Goal: Transaction & Acquisition: Purchase product/service

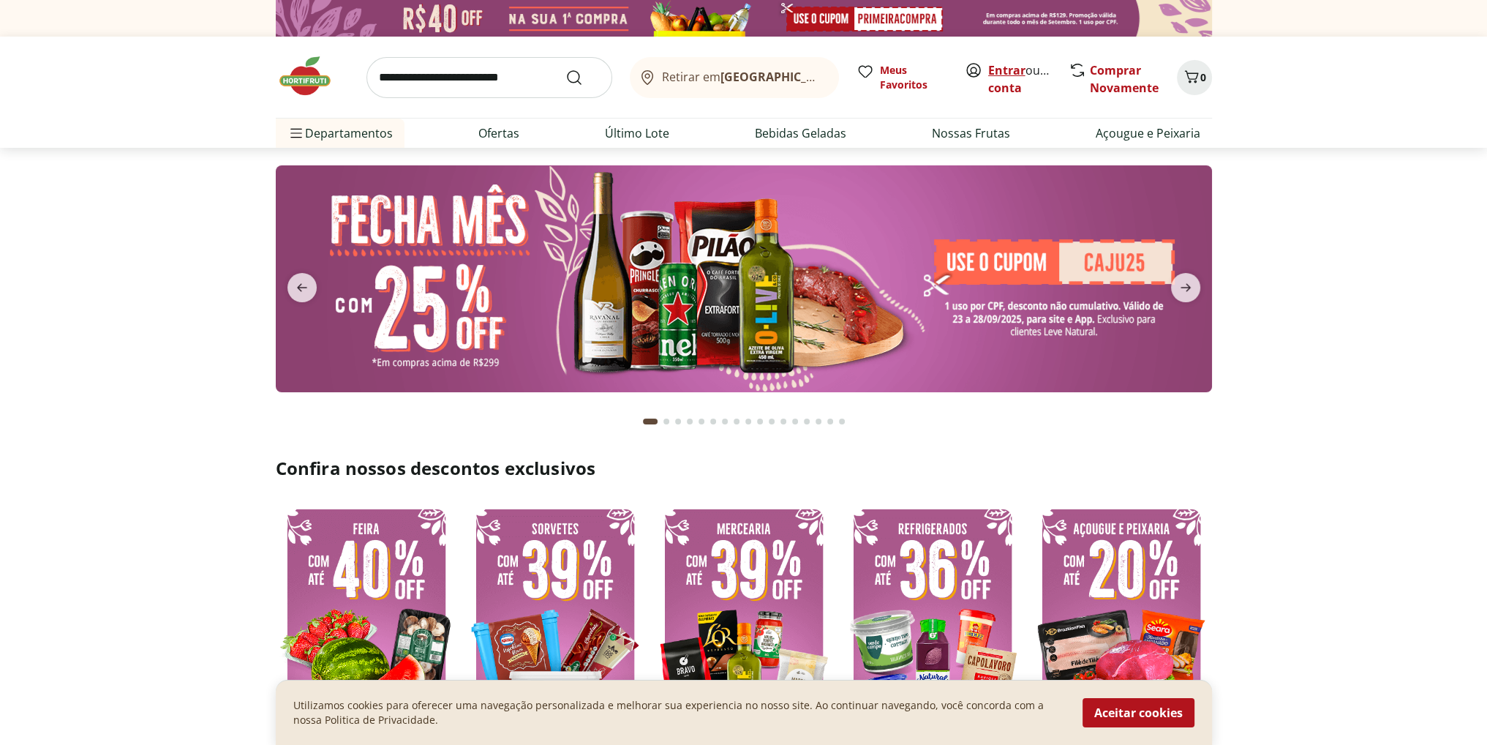
click at [1004, 71] on link "Entrar" at bounding box center [1006, 70] width 37 height 16
click at [1201, 75] on span "0" at bounding box center [1204, 77] width 6 height 14
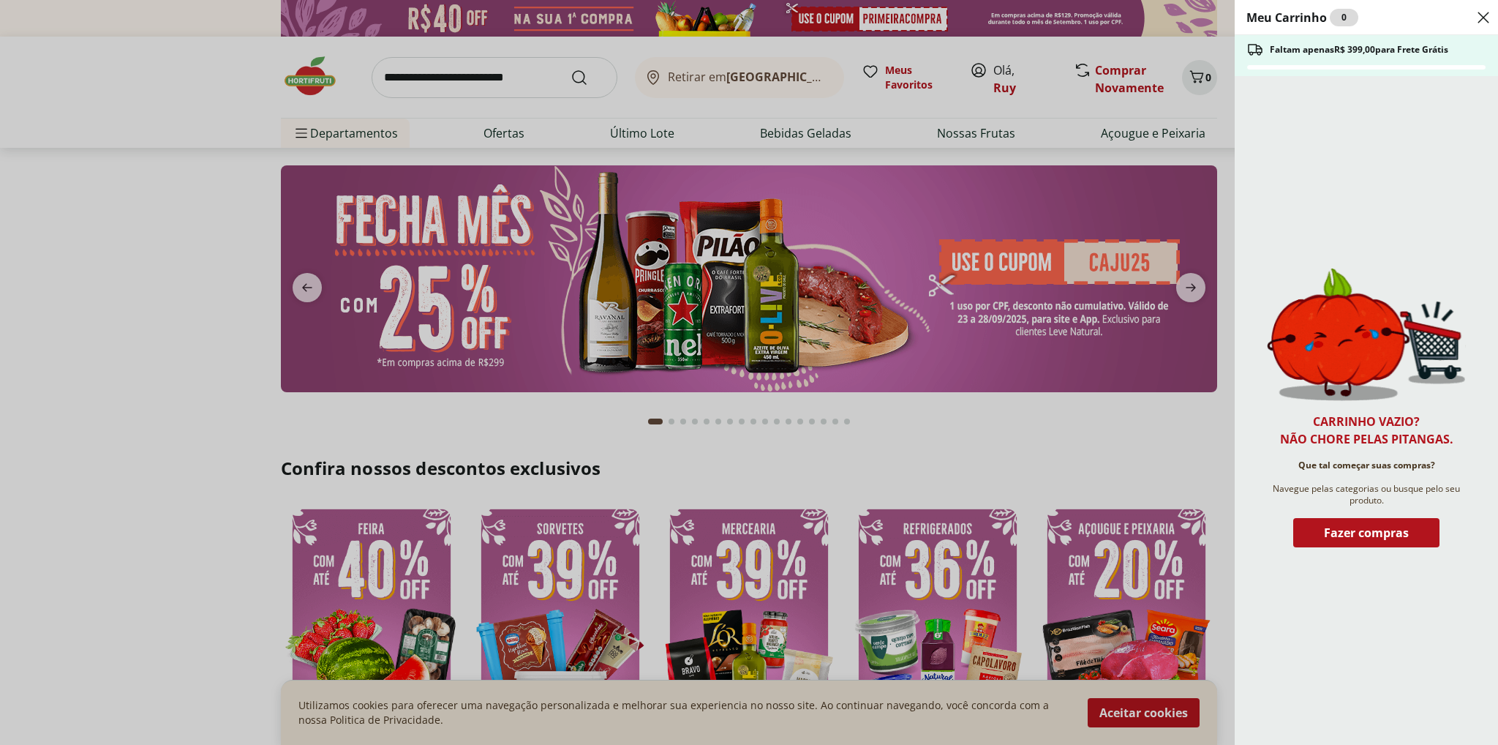
click at [1484, 16] on use "Close" at bounding box center [1484, 18] width 18 height 18
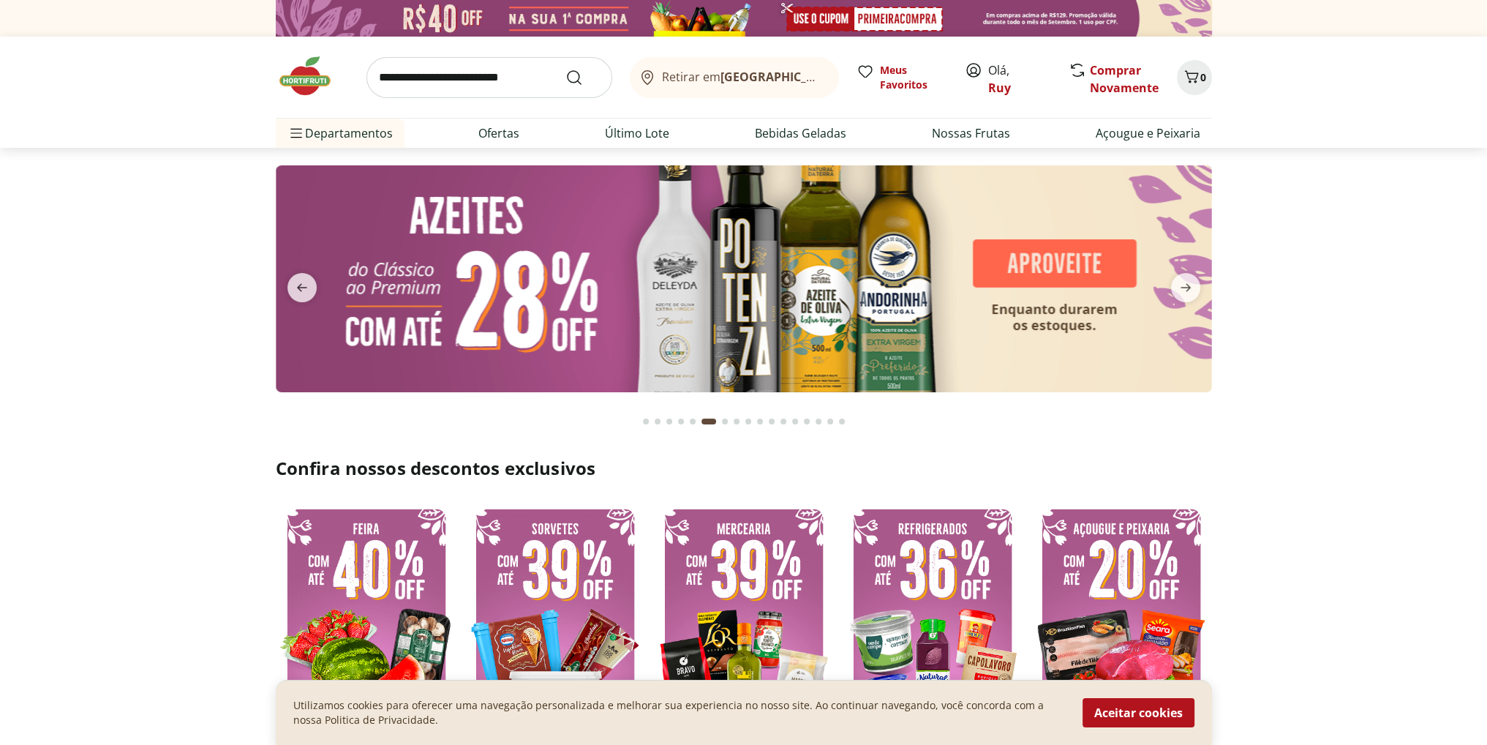
click at [435, 78] on input "search" at bounding box center [490, 77] width 246 height 41
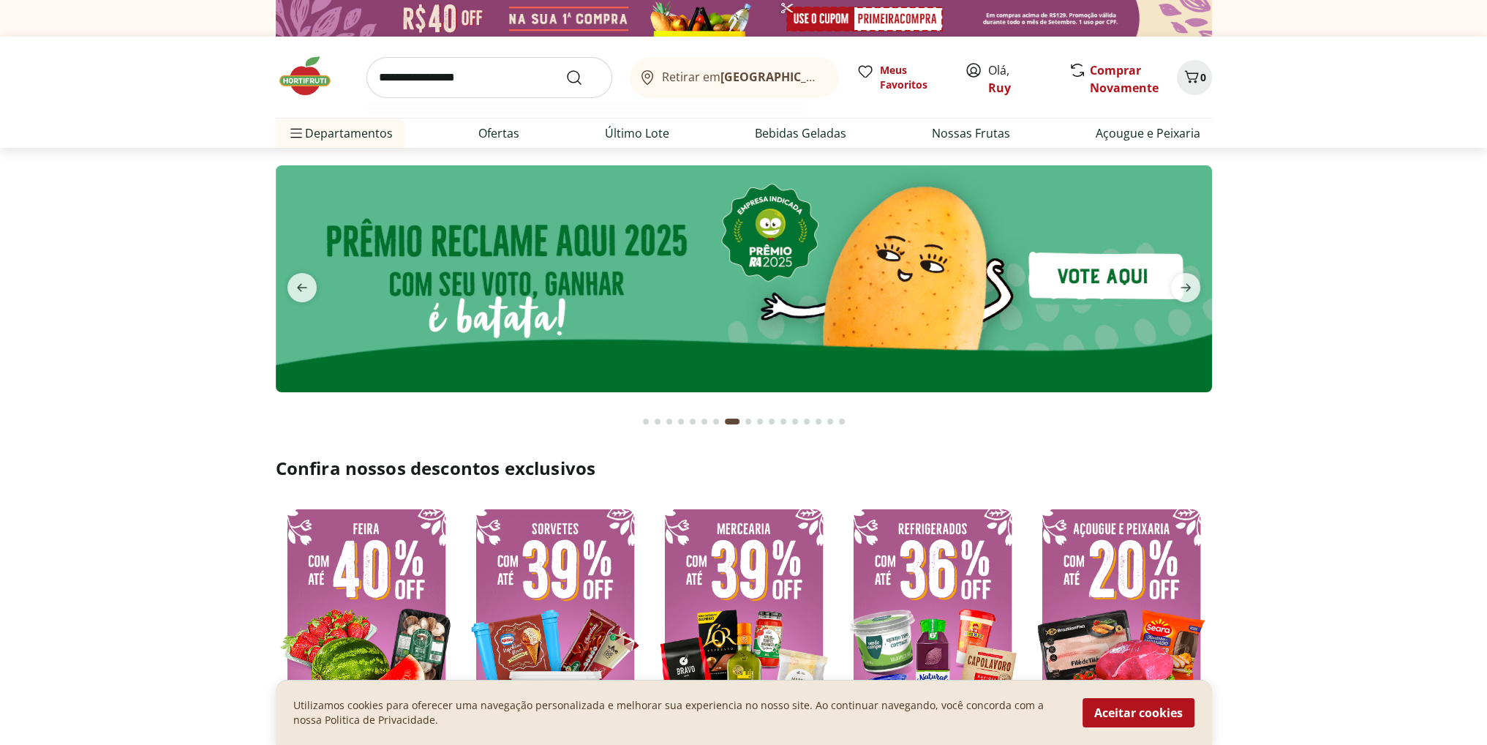
type input "**********"
click at [566, 69] on button "Submit Search" at bounding box center [583, 78] width 35 height 18
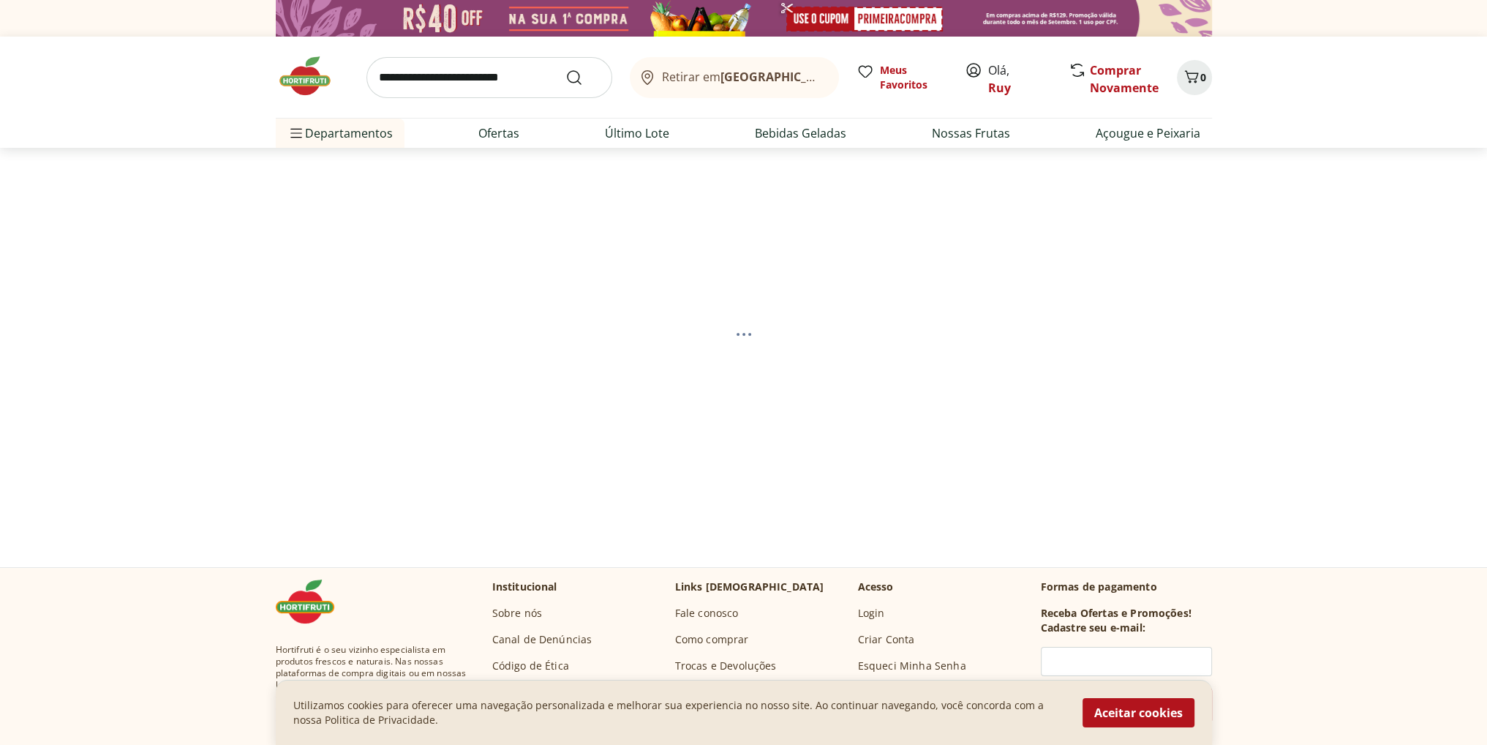
select select "**********"
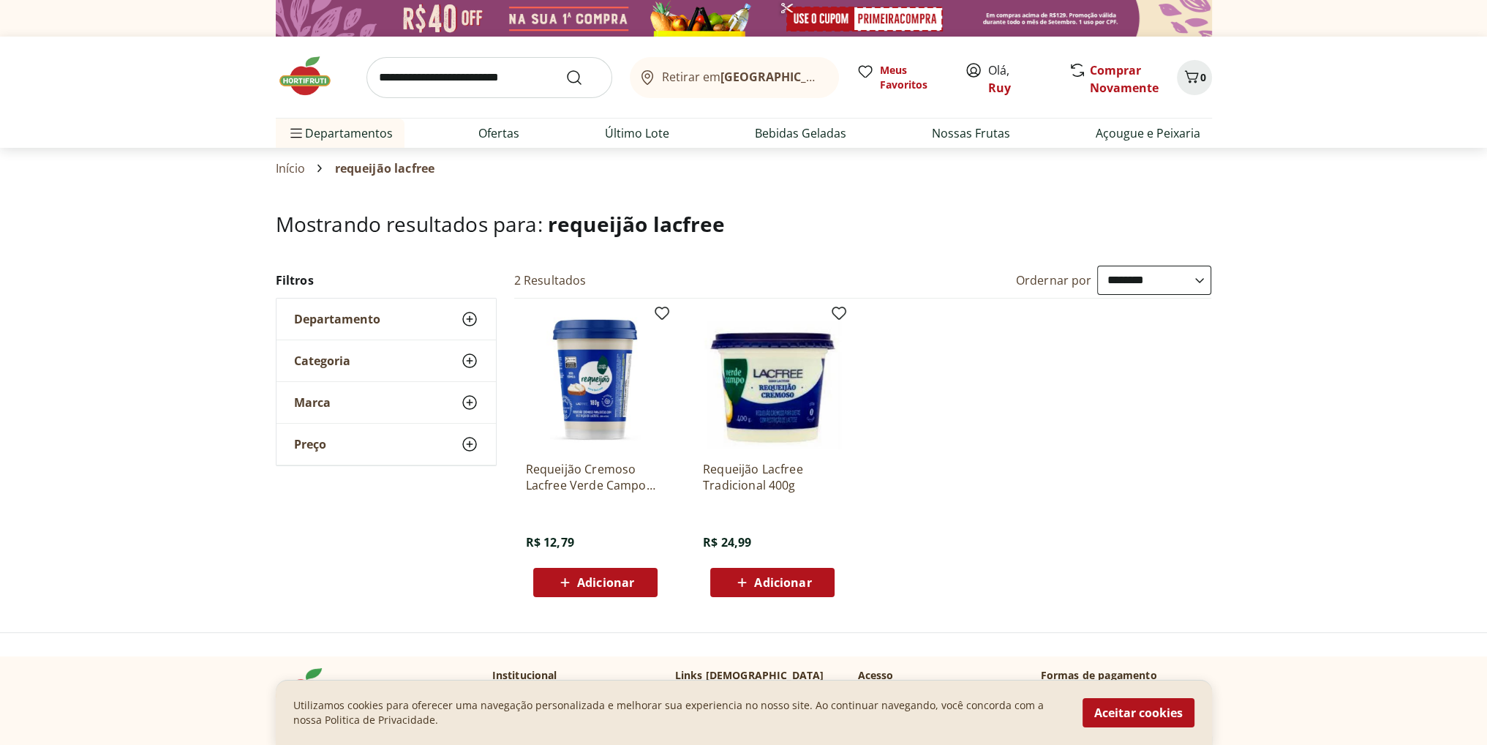
click at [138, 394] on div "**********" at bounding box center [743, 437] width 1487 height 343
click at [780, 581] on span "Adicionar" at bounding box center [782, 583] width 57 height 12
click at [489, 83] on input "search" at bounding box center [490, 77] width 246 height 41
type input "**********"
click at [566, 69] on button "Submit Search" at bounding box center [583, 78] width 35 height 18
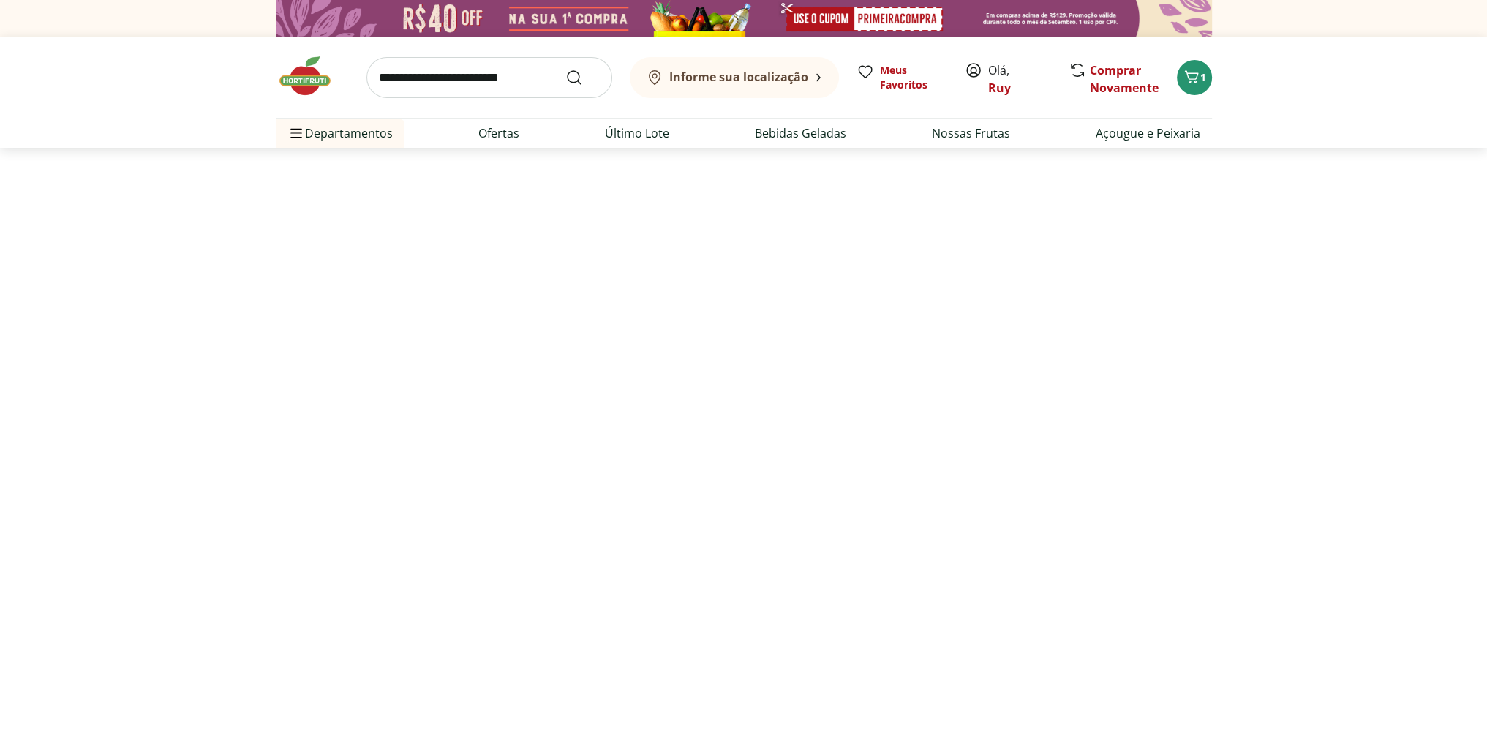
select select "**********"
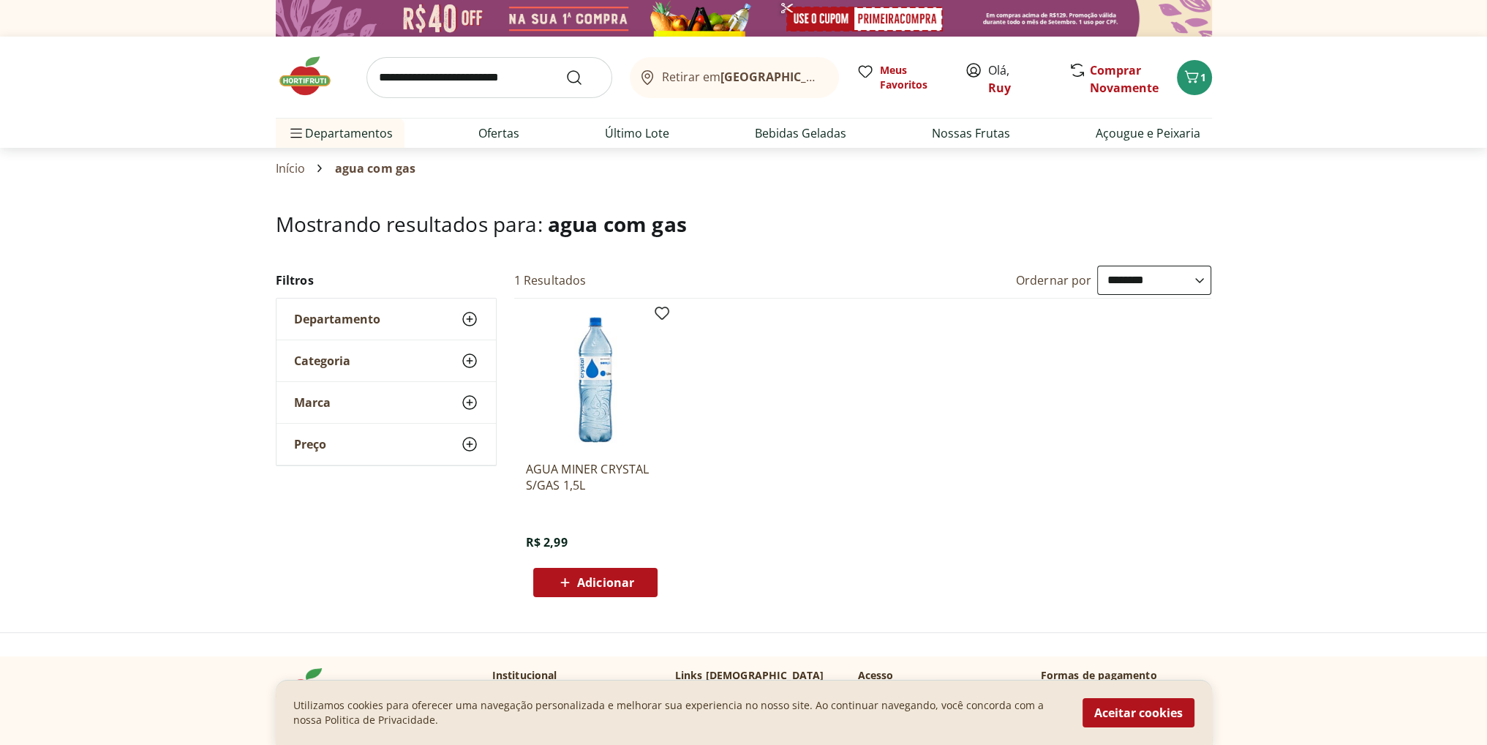
click at [520, 72] on input "search" at bounding box center [490, 77] width 246 height 41
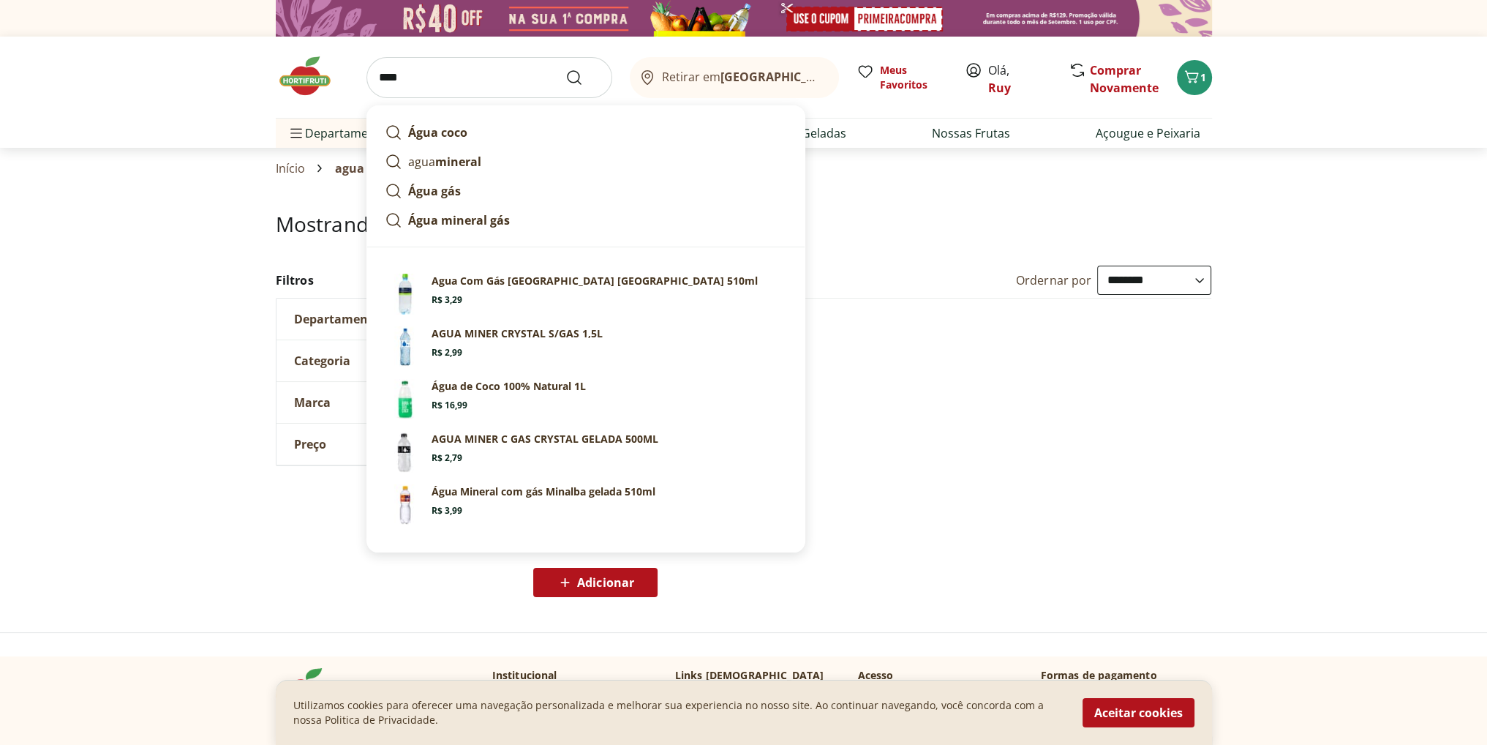
type input "****"
click at [566, 69] on button "Submit Search" at bounding box center [583, 78] width 35 height 18
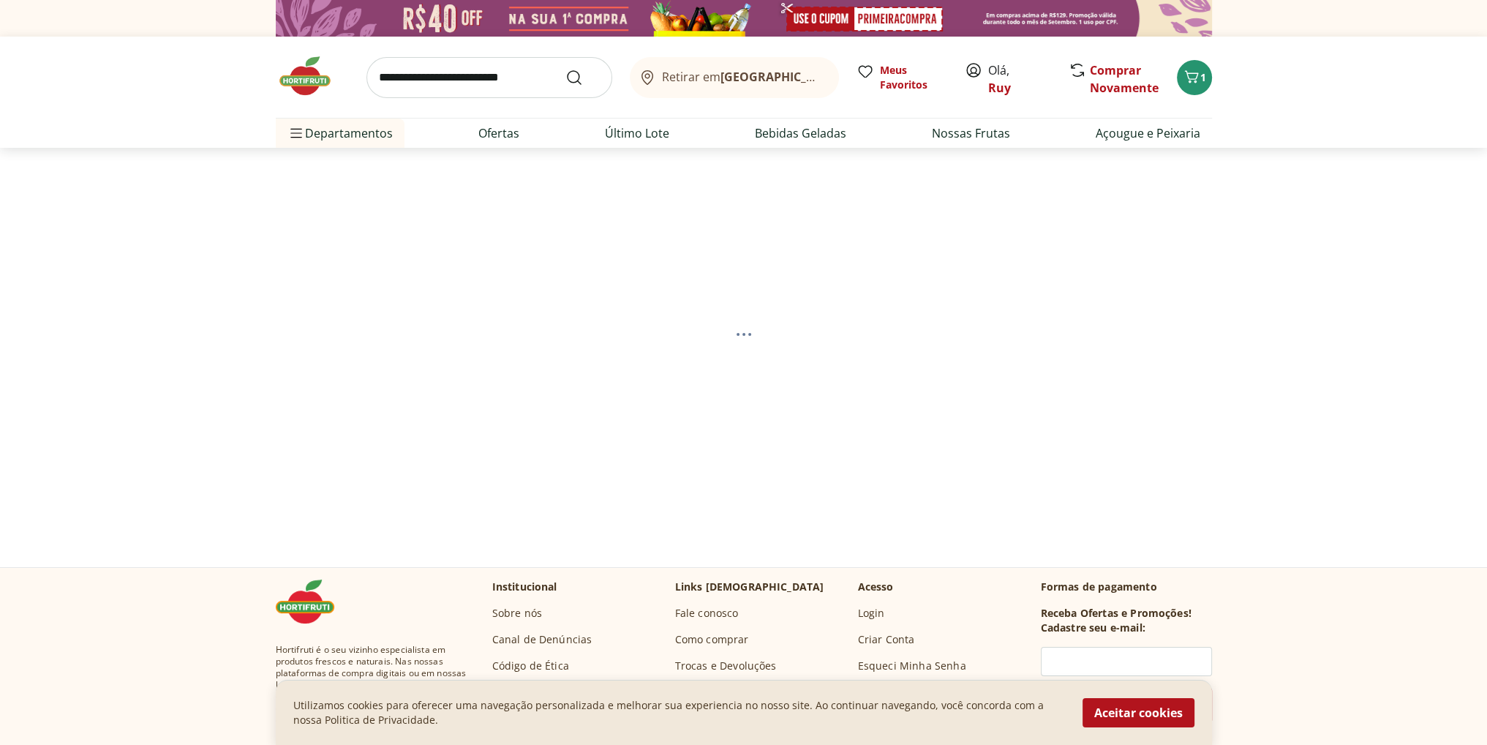
select select "**********"
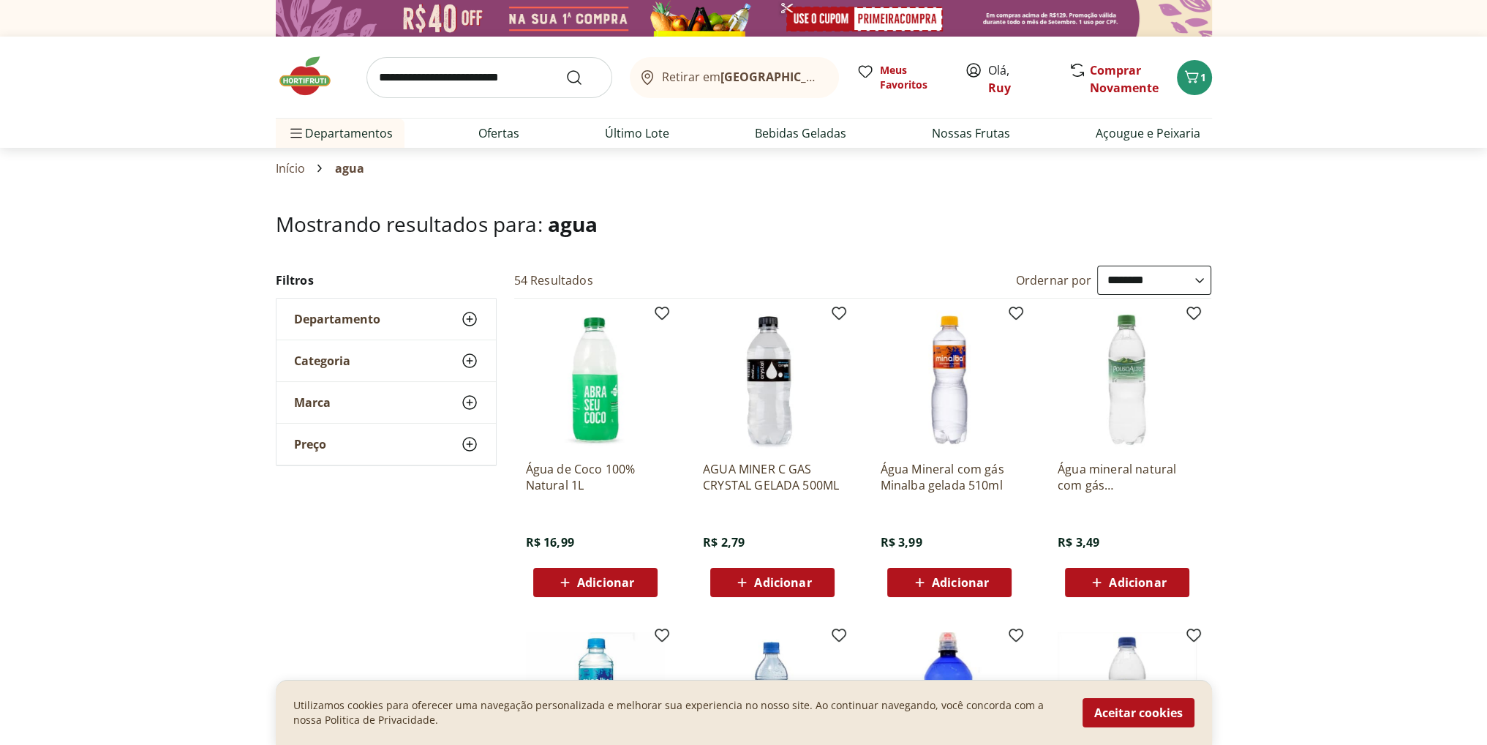
click at [1131, 276] on select "**********" at bounding box center [1154, 280] width 114 height 29
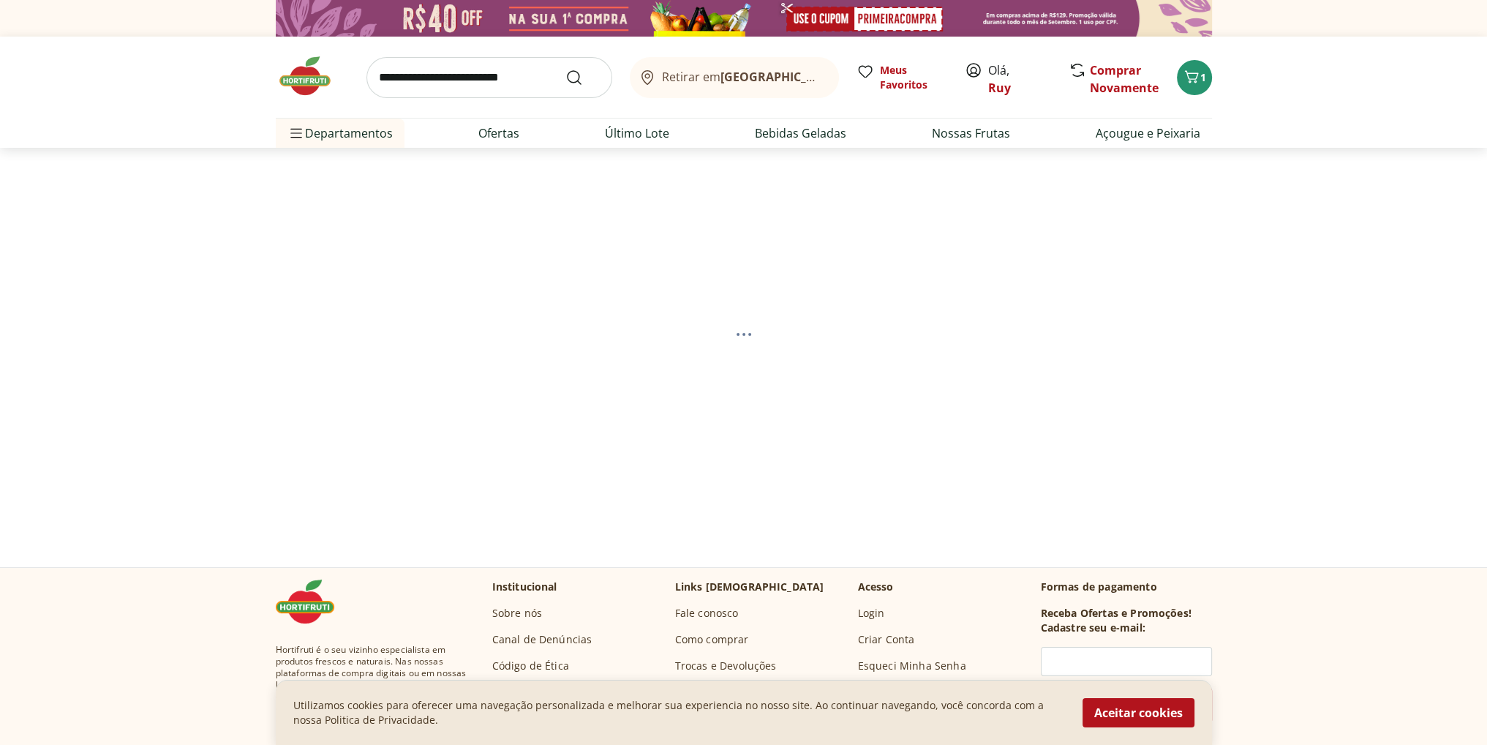
select select "*********"
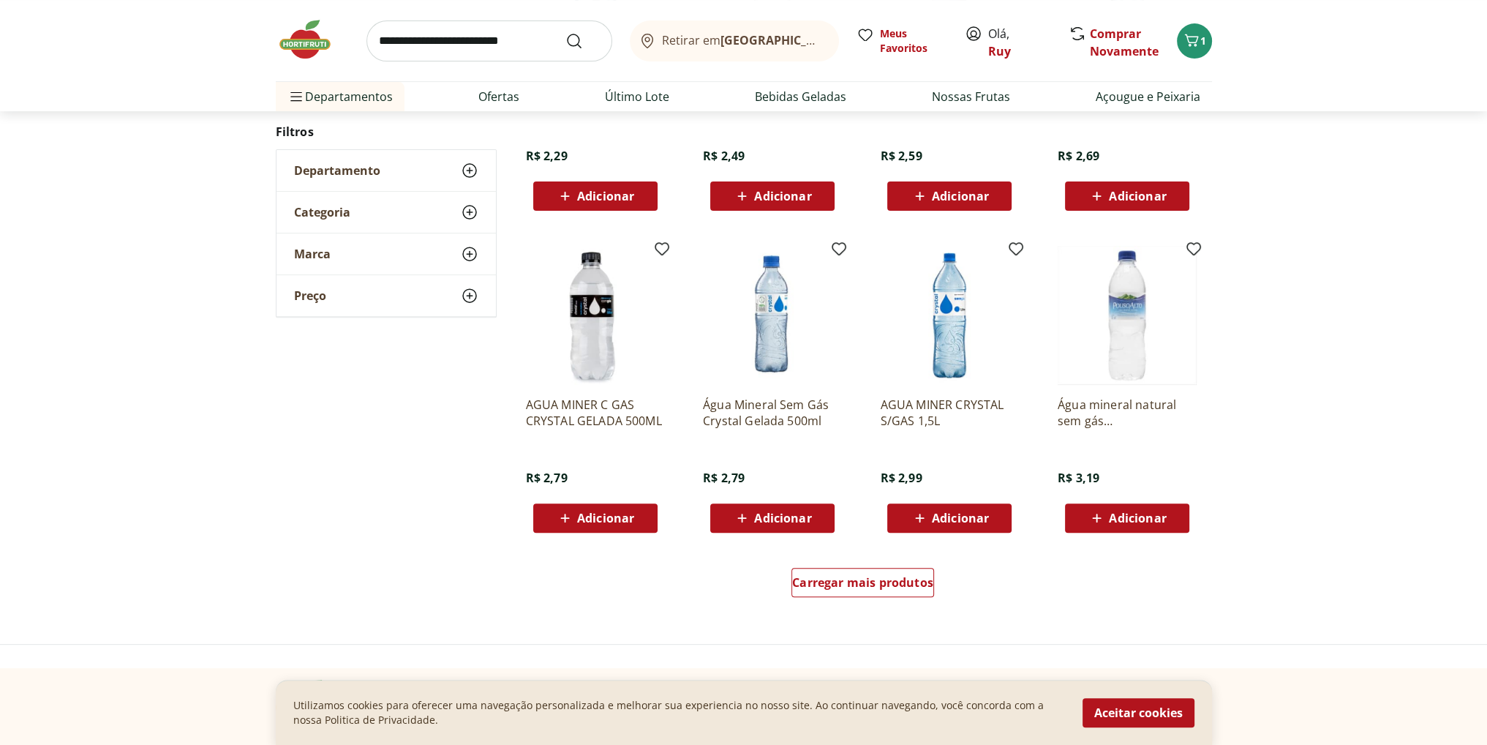
scroll to position [732, 0]
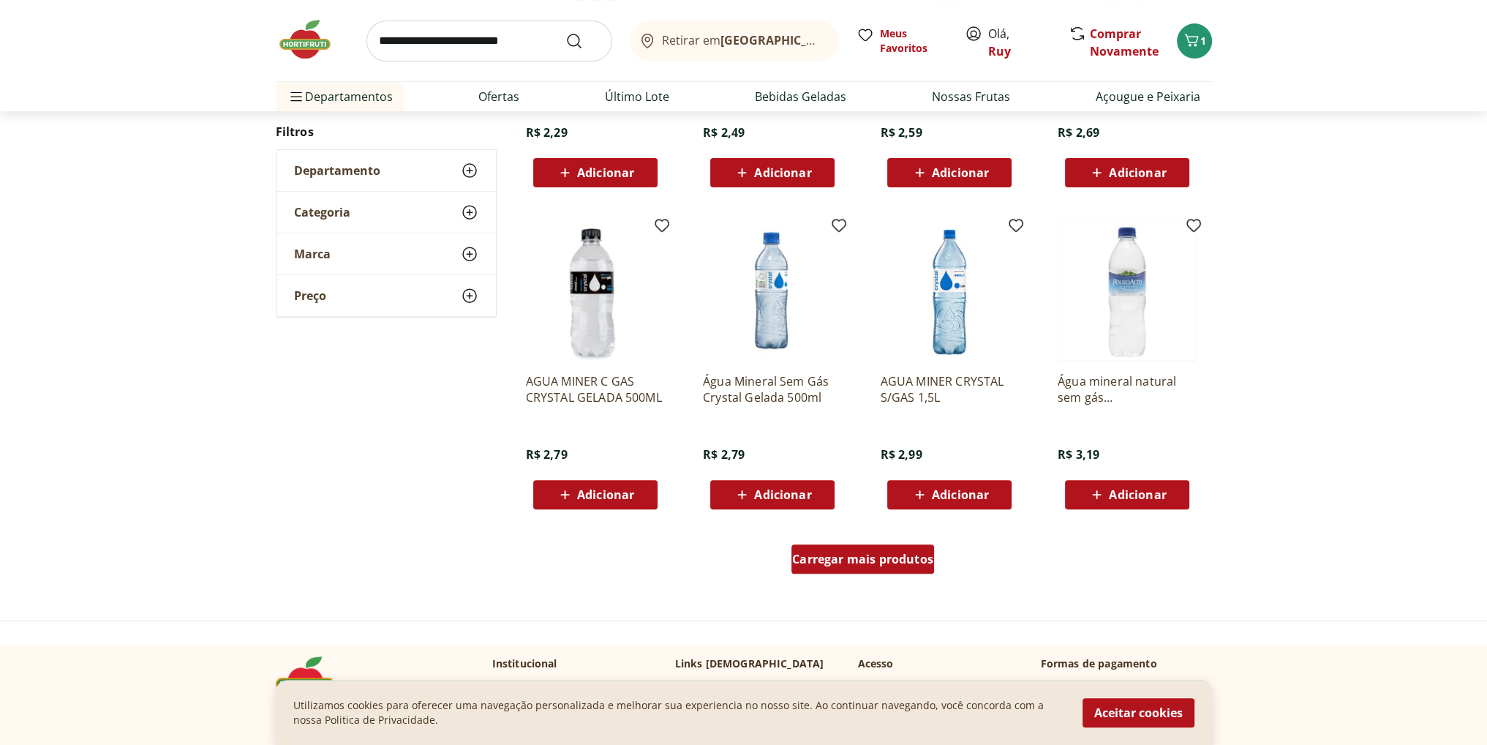
click at [874, 563] on span "Carregar mais produtos" at bounding box center [862, 559] width 141 height 12
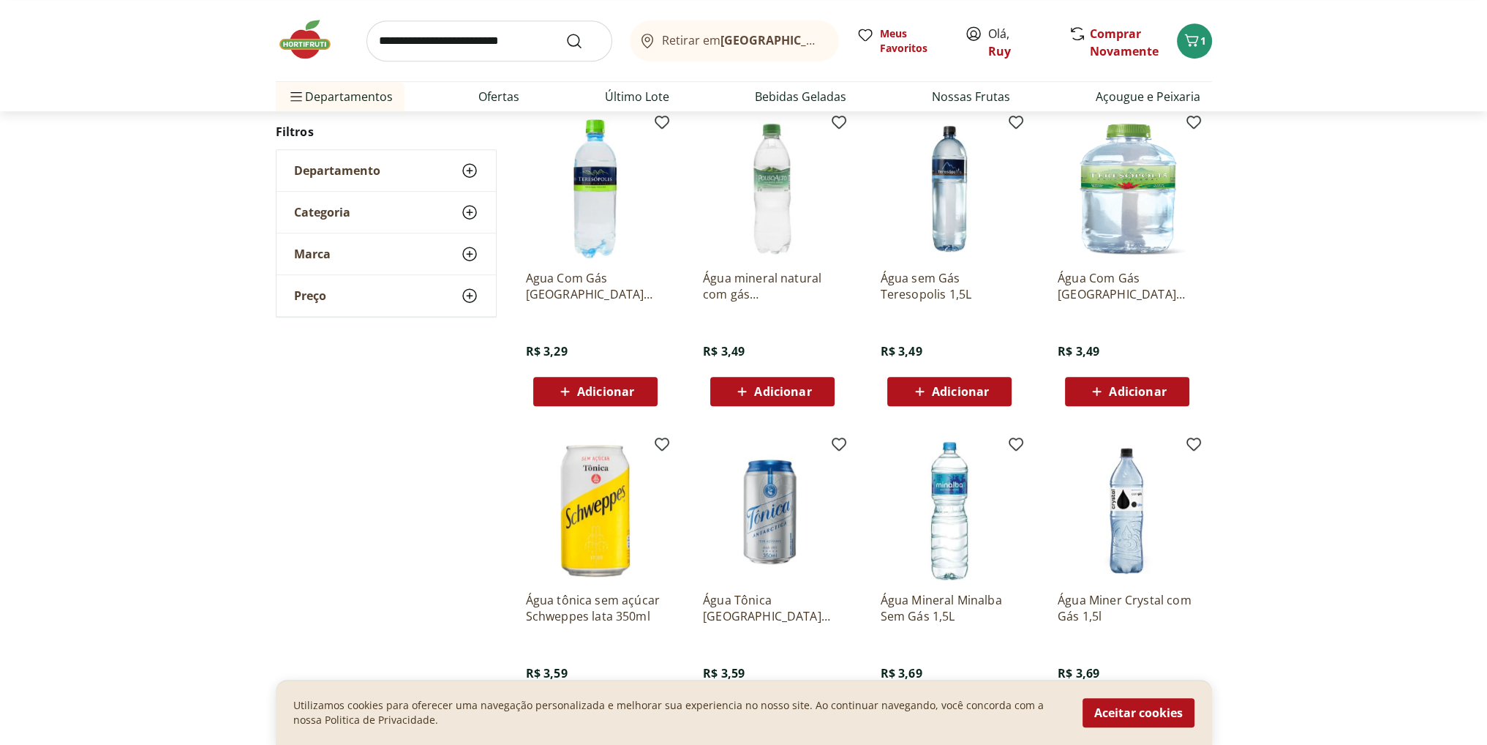
scroll to position [1171, 0]
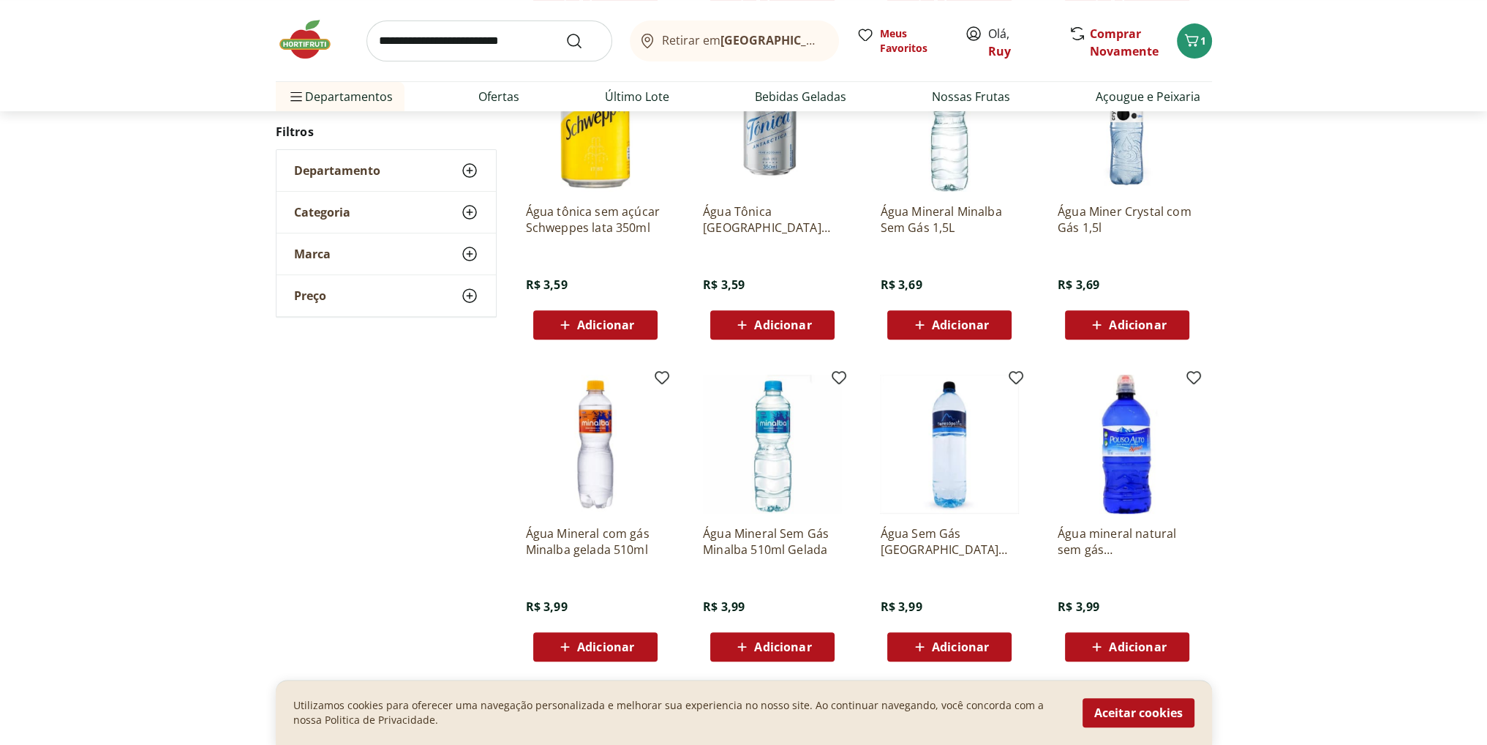
scroll to position [729, 0]
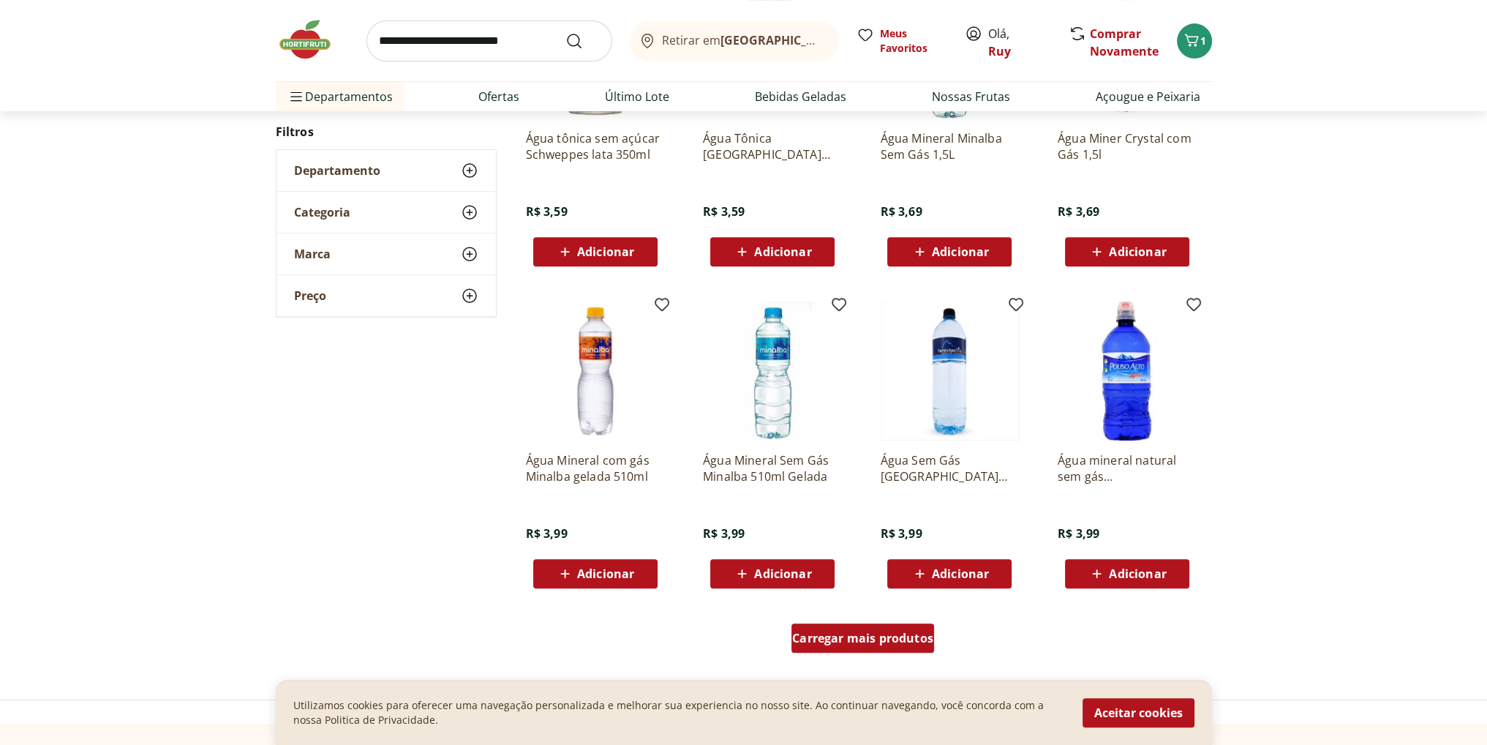
click at [898, 642] on span "Carregar mais produtos" at bounding box center [862, 638] width 141 height 12
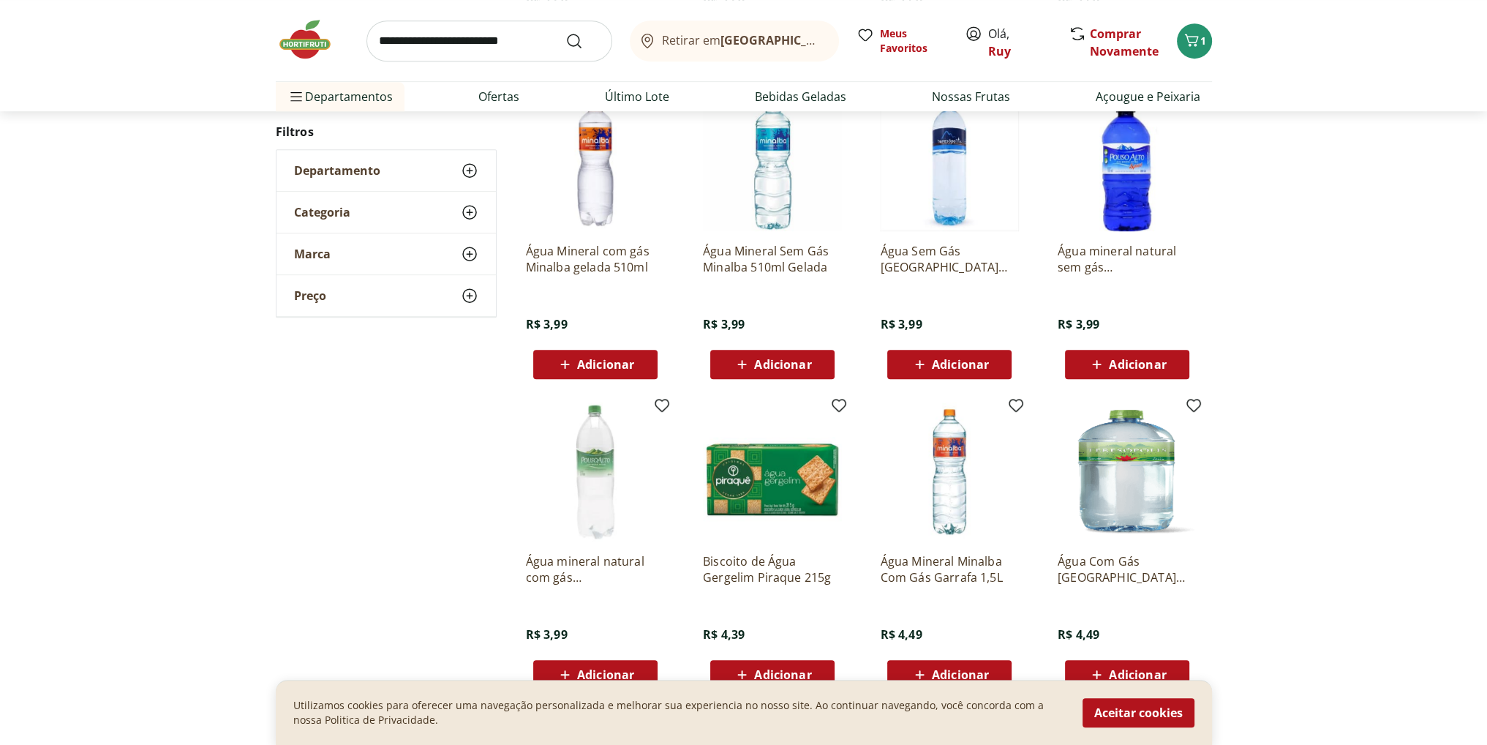
scroll to position [1021, 0]
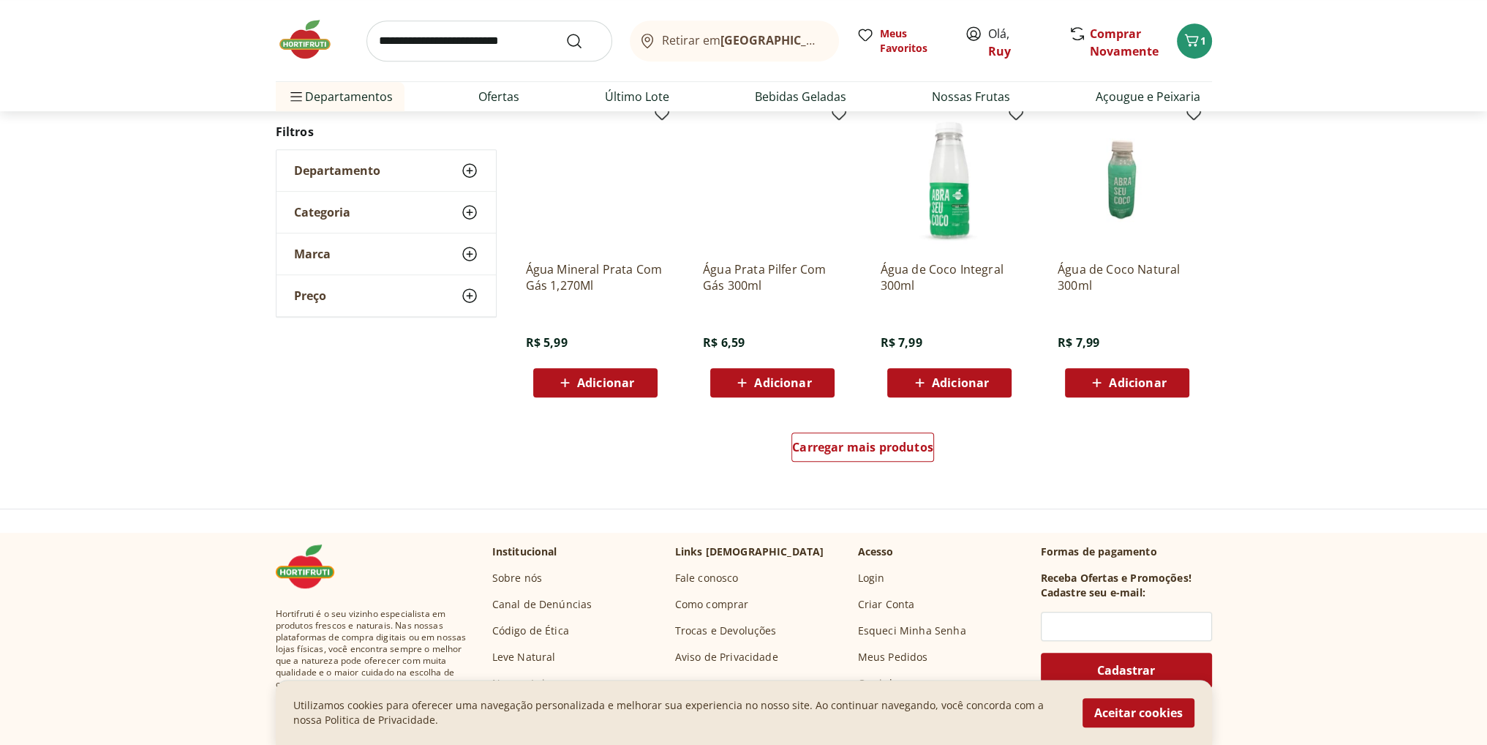
scroll to position [945, 0]
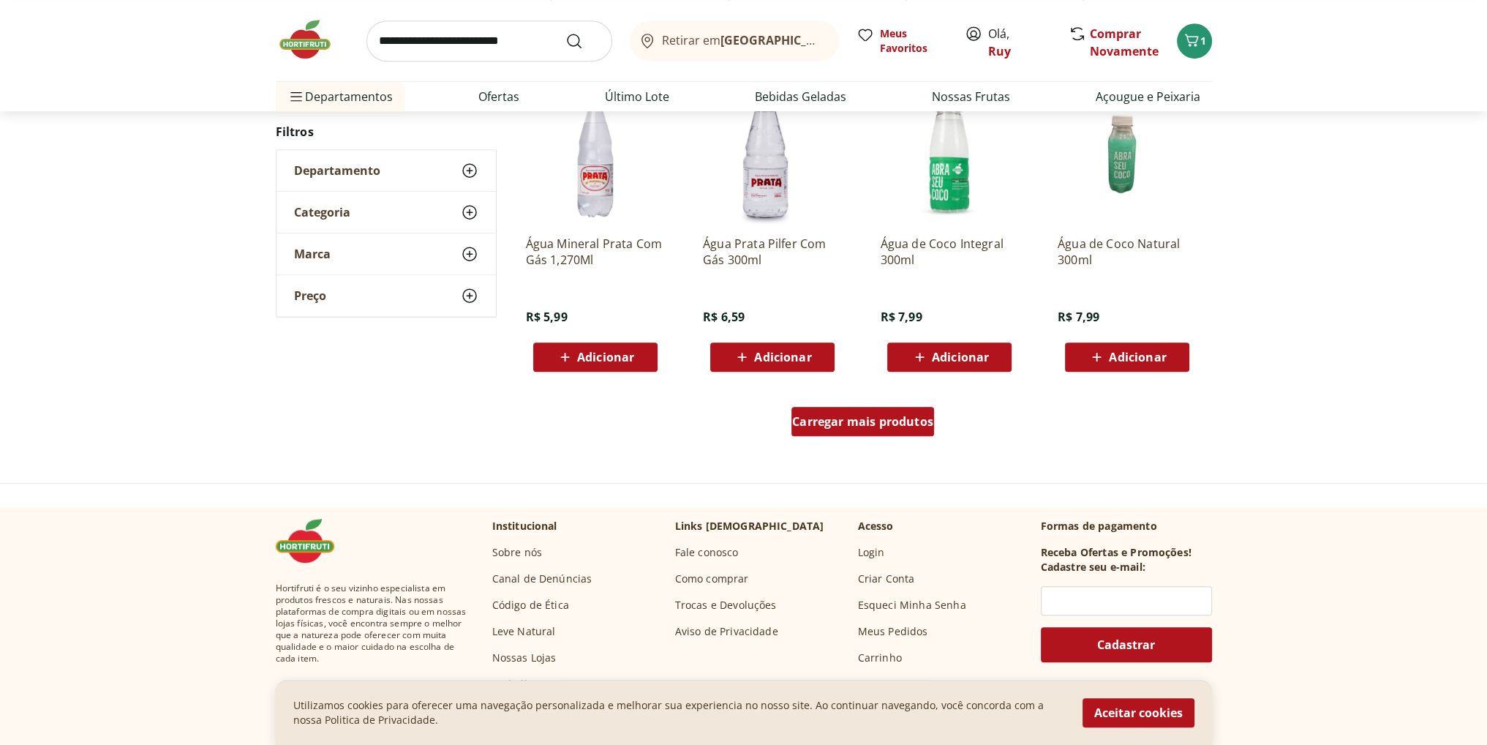
click at [881, 429] on div "Carregar mais produtos" at bounding box center [863, 421] width 143 height 29
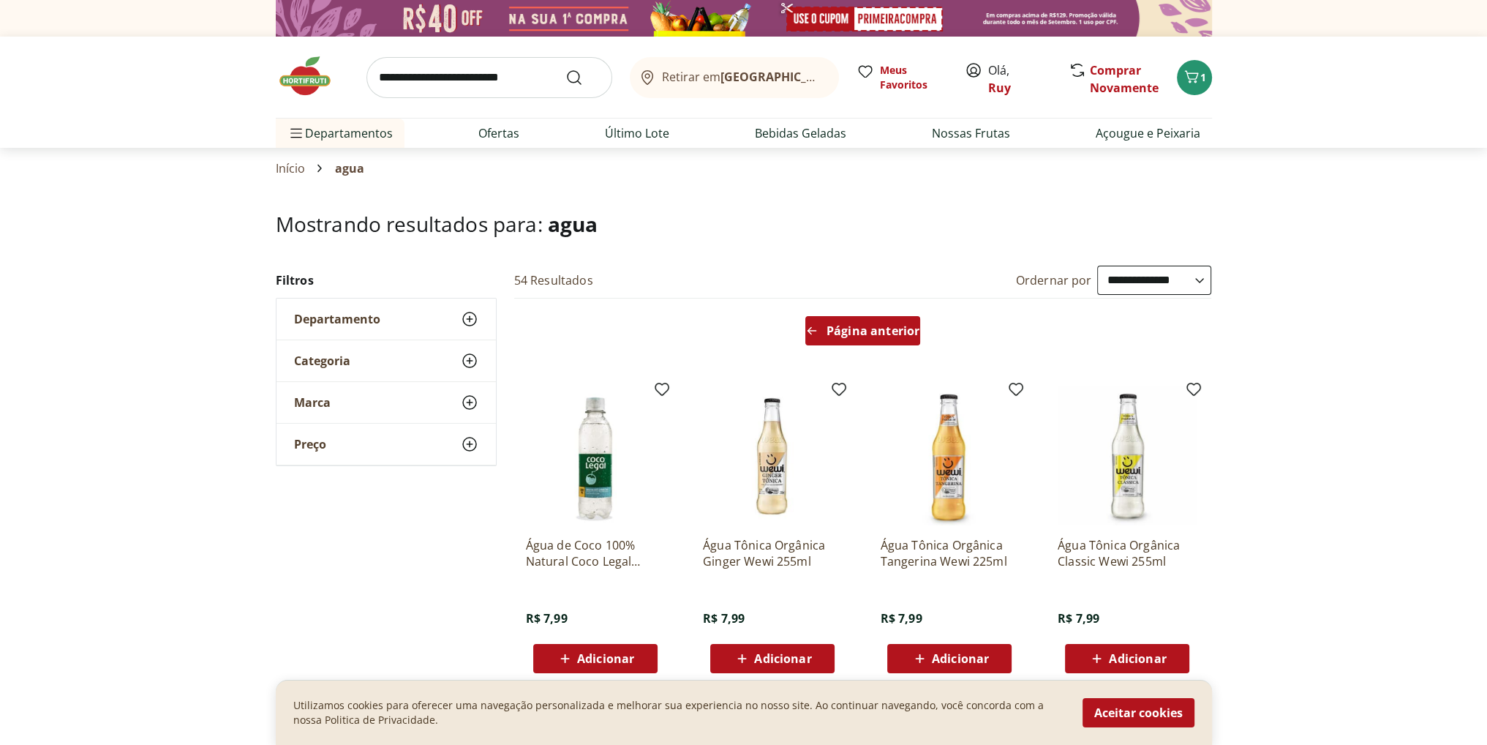
click at [885, 335] on span "Página anterior" at bounding box center [873, 331] width 93 height 12
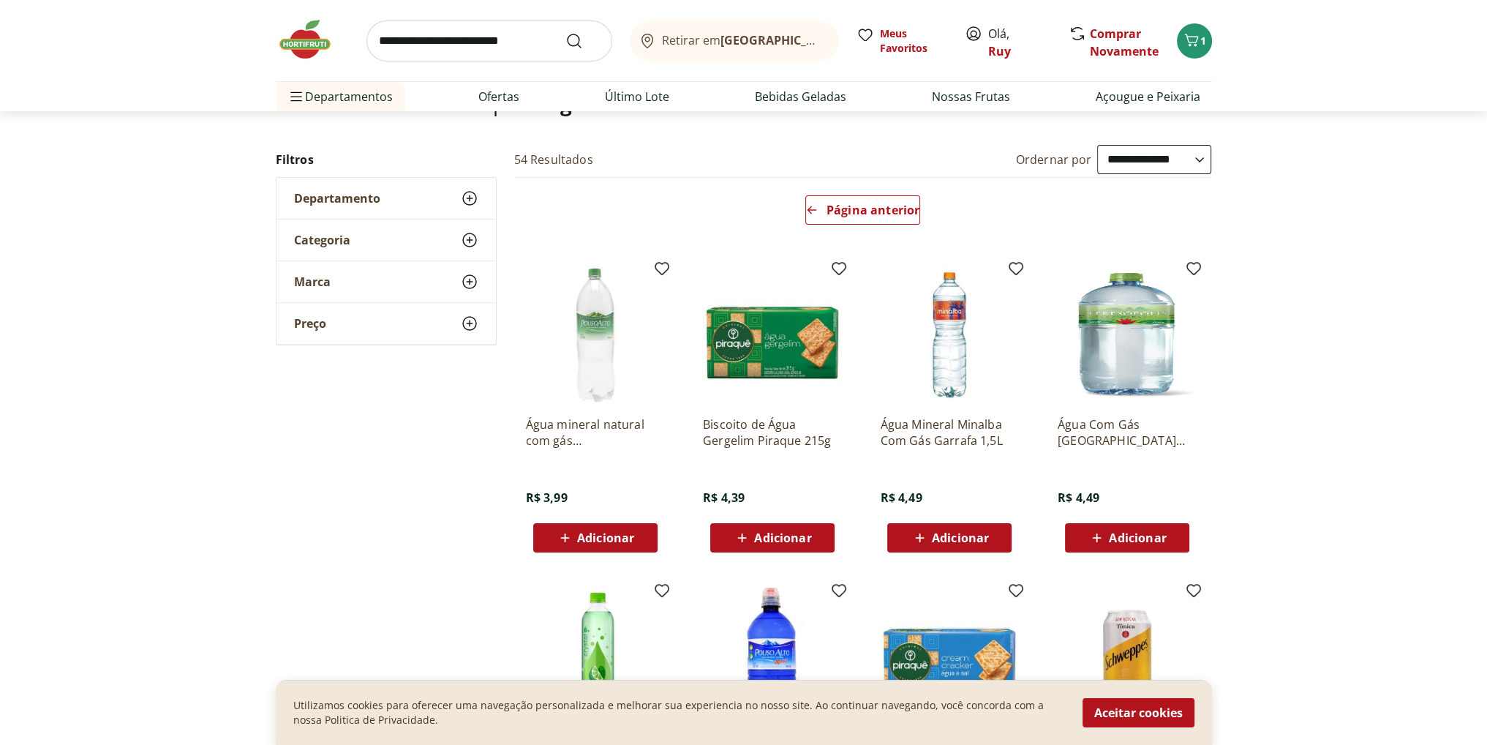
scroll to position [146, 0]
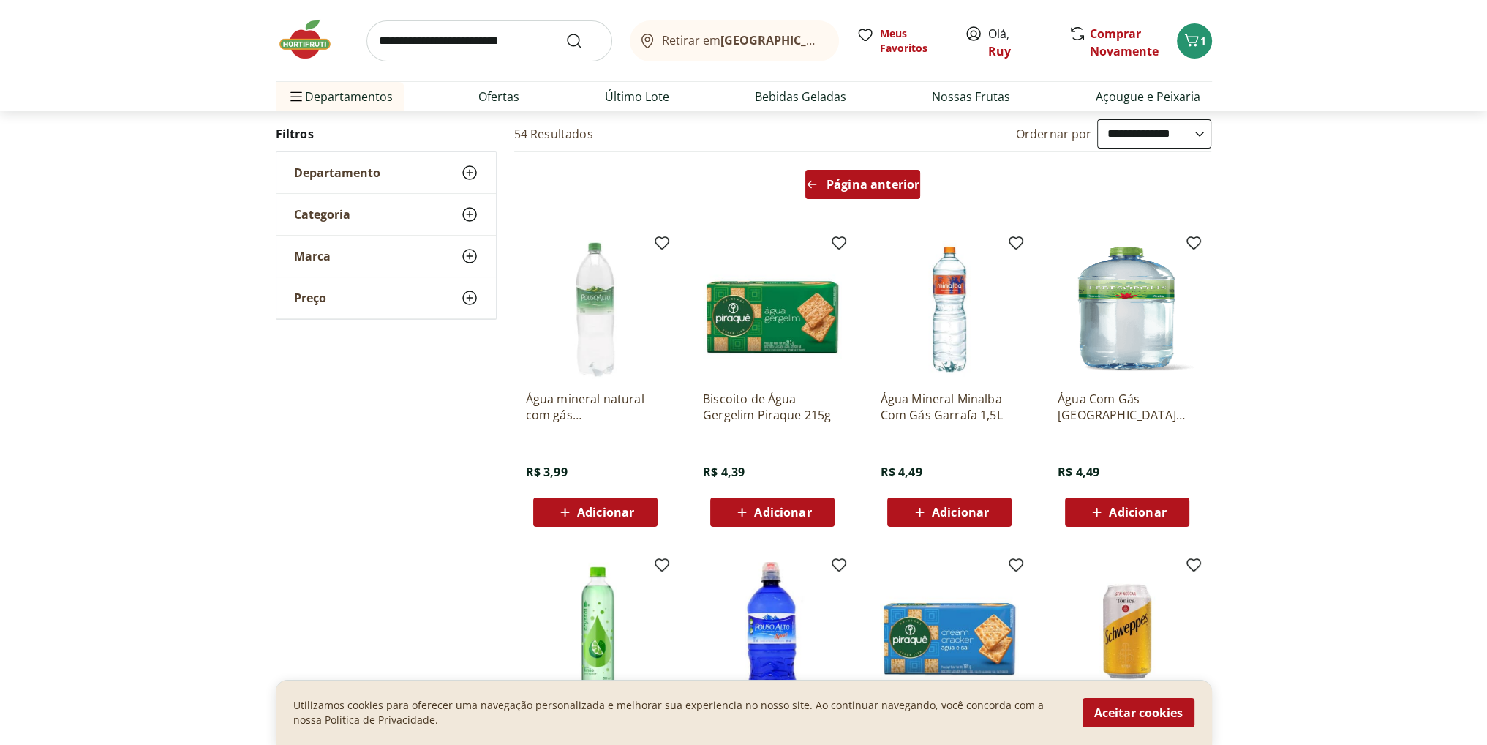
click at [832, 188] on span "Página anterior" at bounding box center [873, 185] width 93 height 12
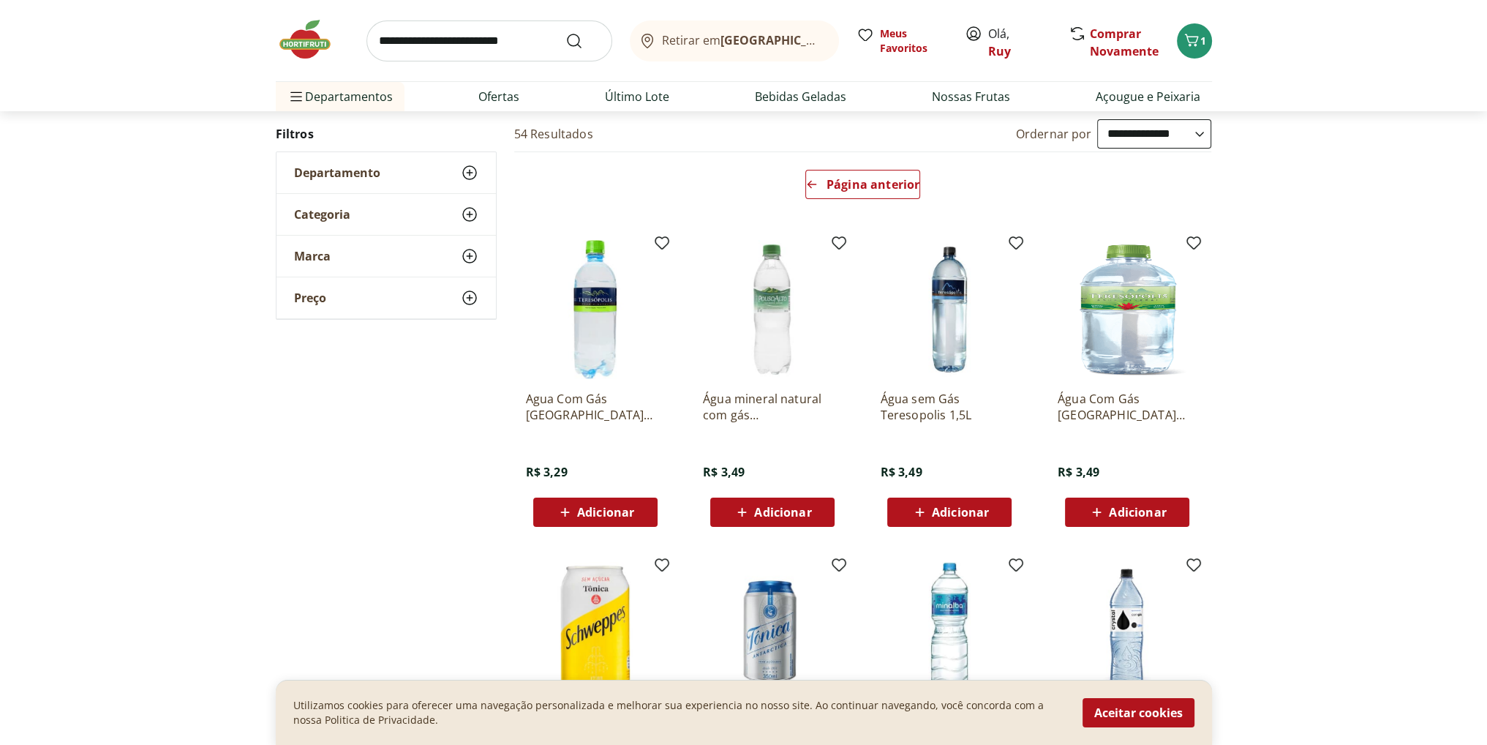
scroll to position [293, 0]
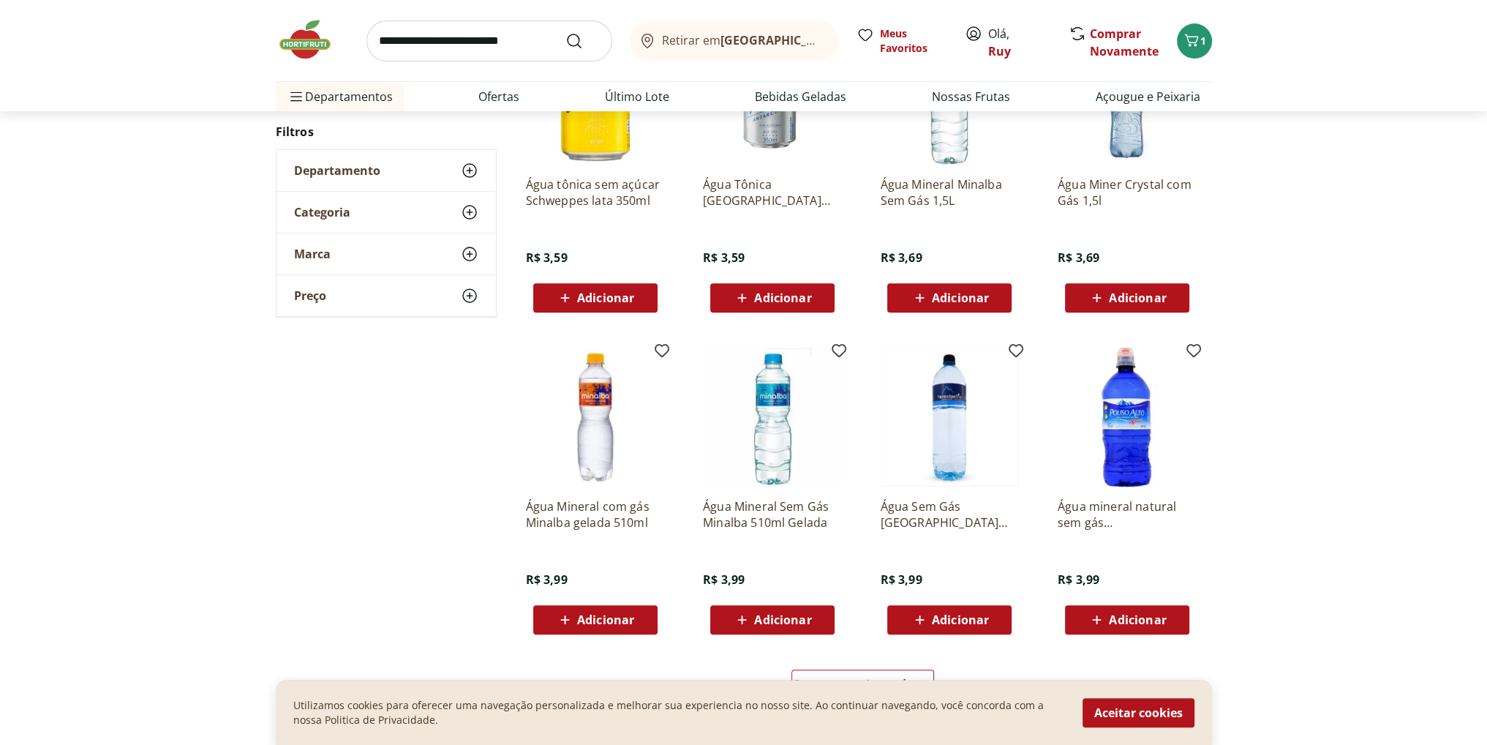
scroll to position [805, 0]
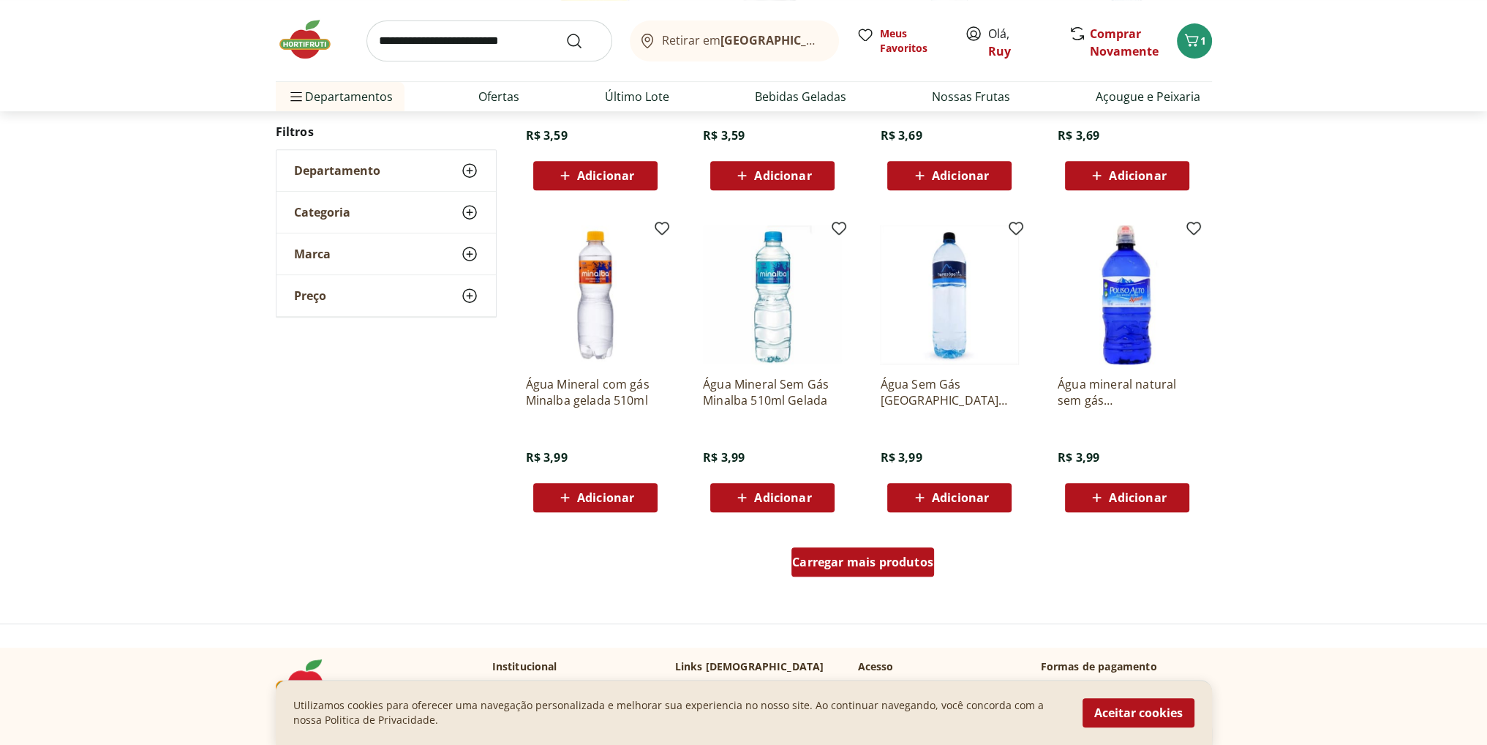
click at [876, 563] on span "Carregar mais produtos" at bounding box center [862, 562] width 141 height 12
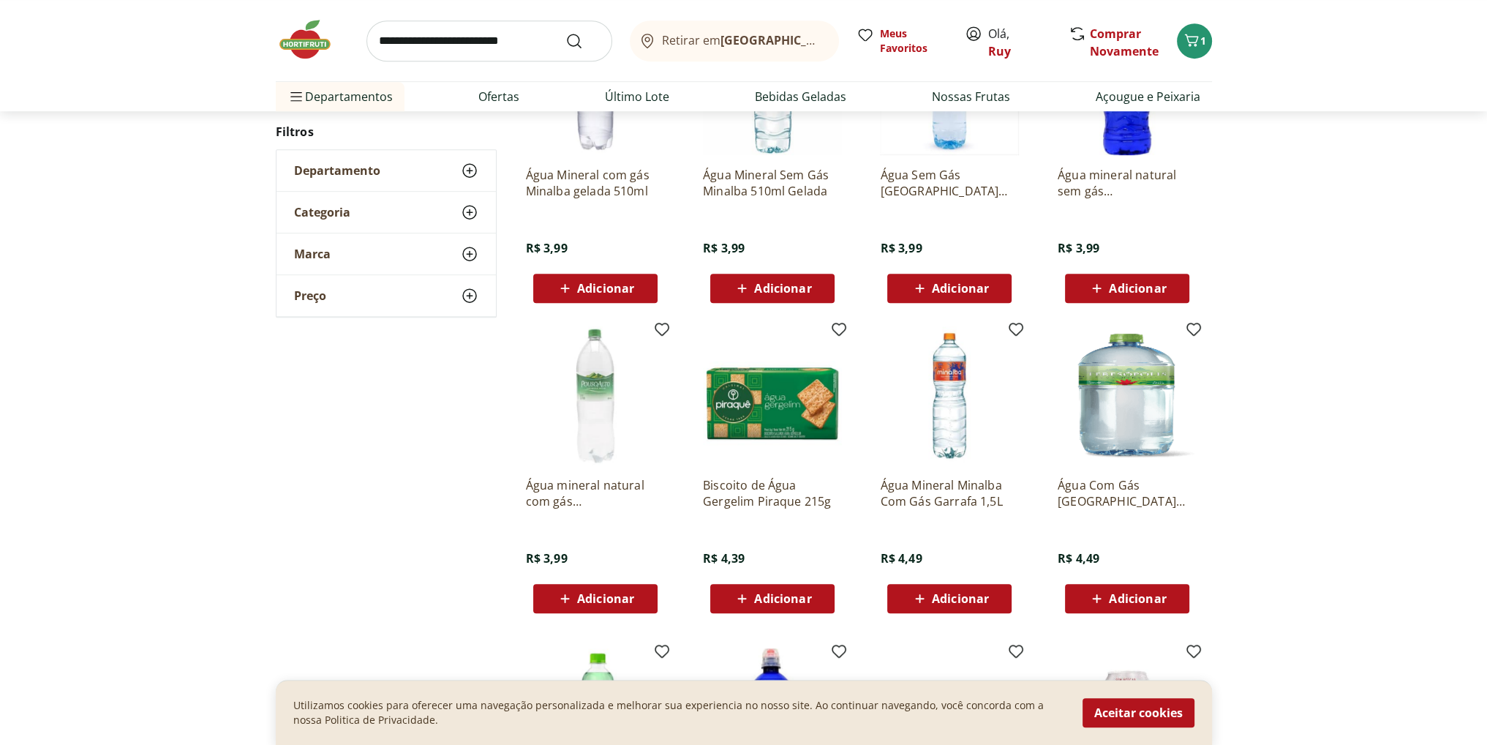
scroll to position [1024, 0]
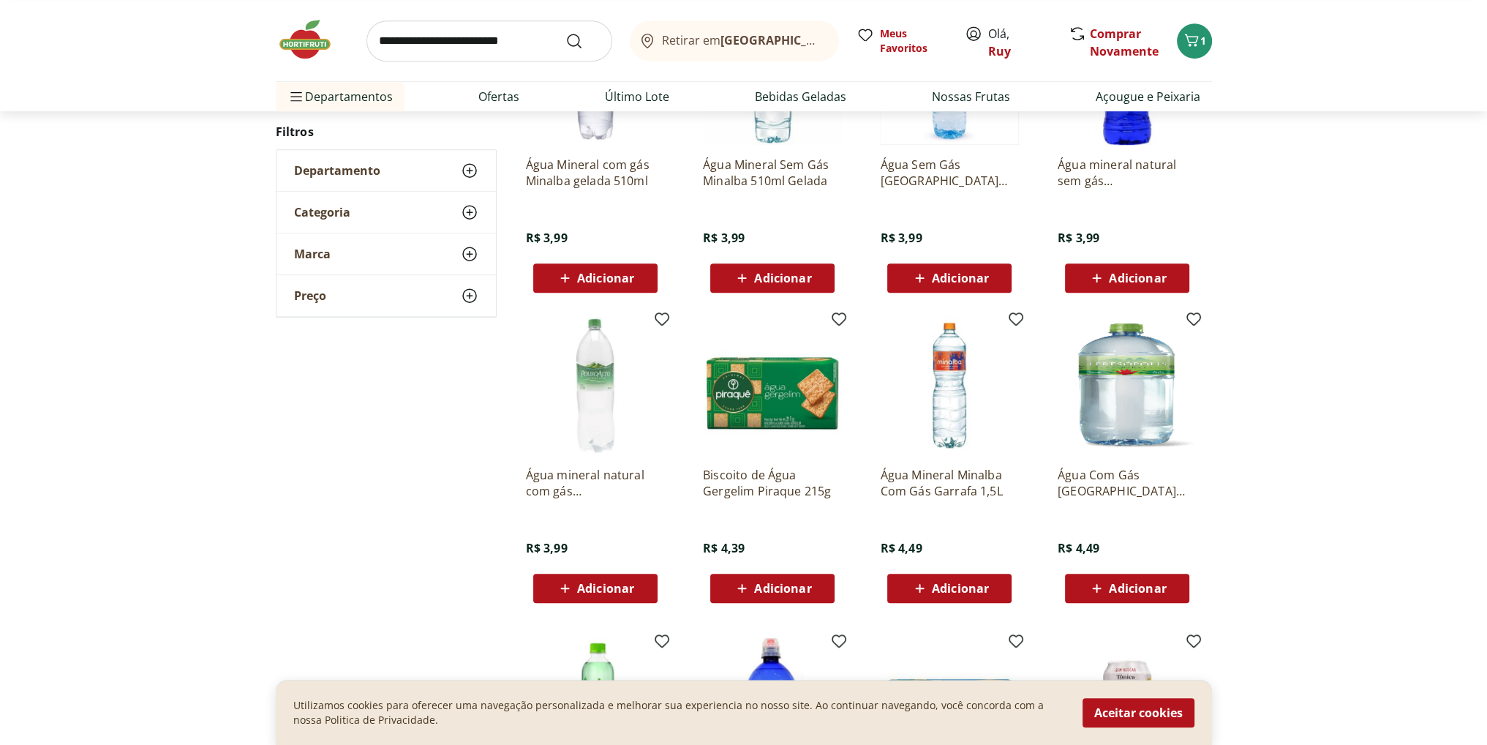
click at [604, 588] on span "Adicionar" at bounding box center [605, 588] width 57 height 12
click at [637, 587] on icon at bounding box center [636, 587] width 9 height 9
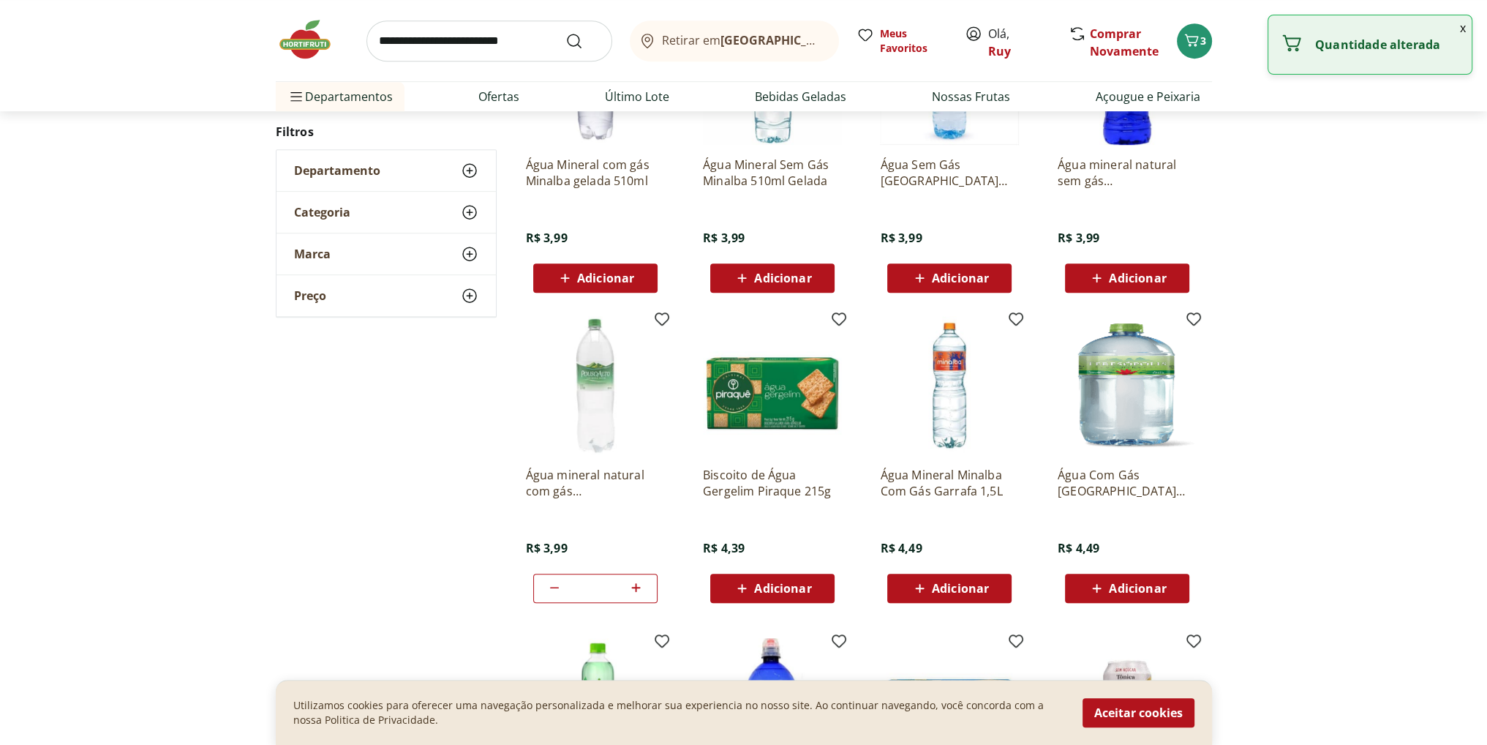
click at [1127, 707] on button "Aceitar cookies" at bounding box center [1139, 712] width 112 height 29
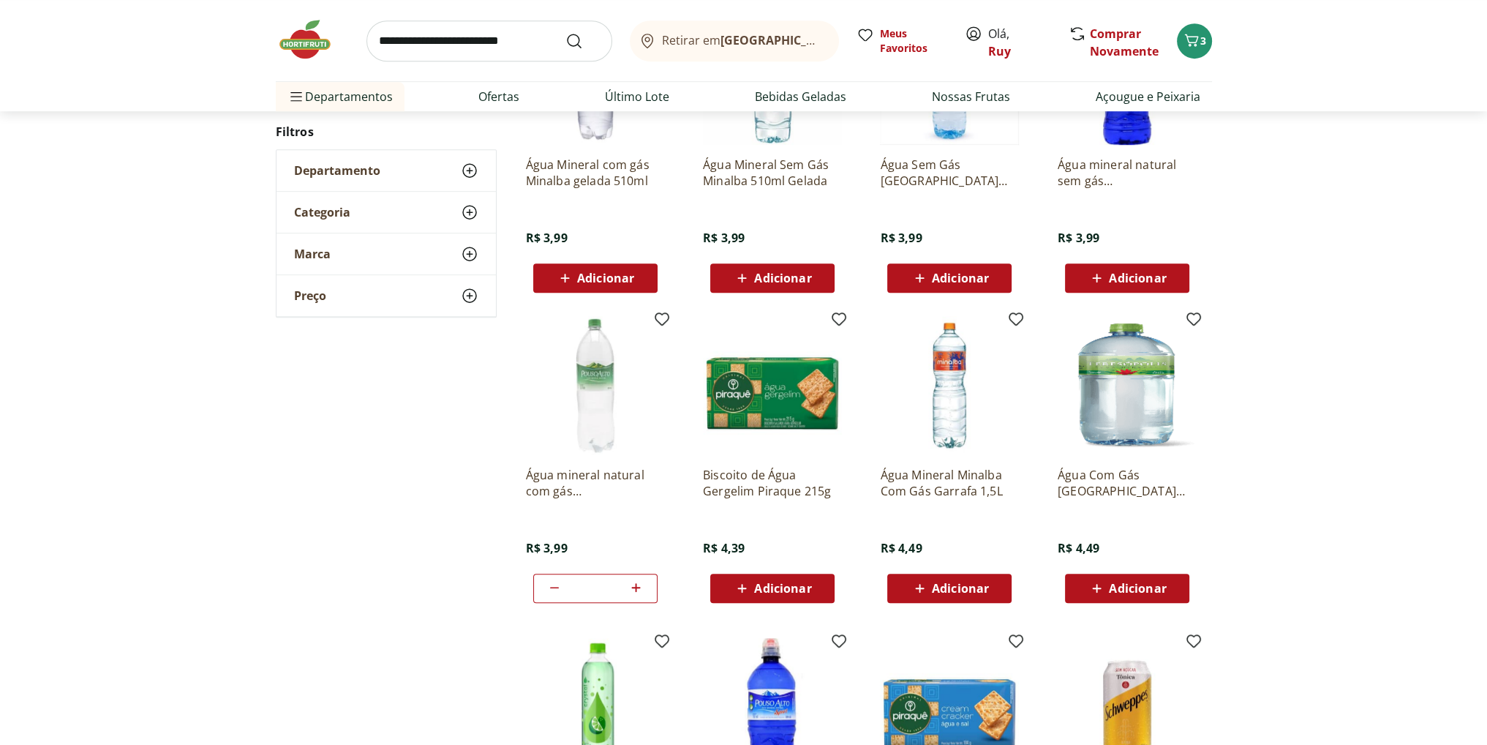
click at [632, 582] on icon at bounding box center [636, 588] width 18 height 18
type input "*"
click at [134, 463] on div "**********" at bounding box center [743, 287] width 1487 height 2093
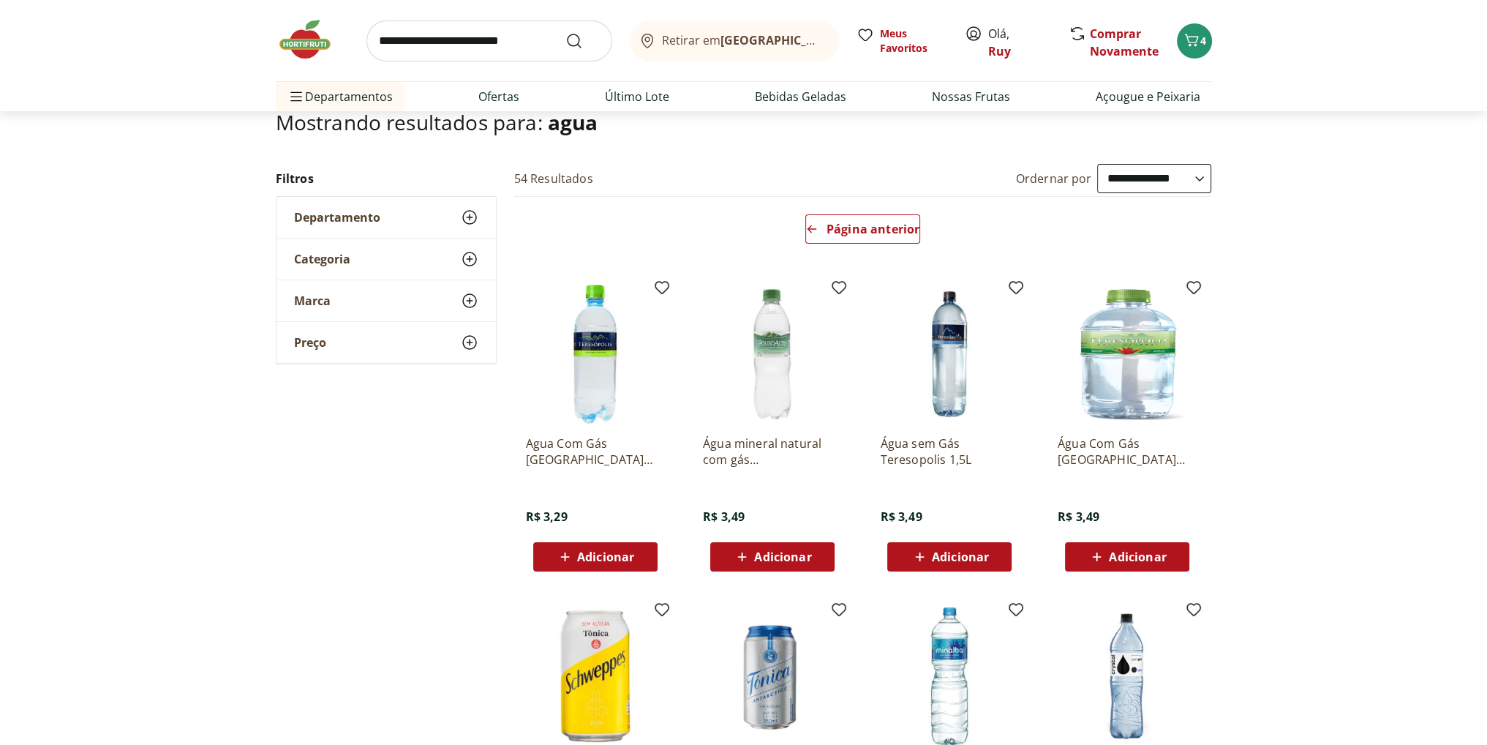
scroll to position [0, 0]
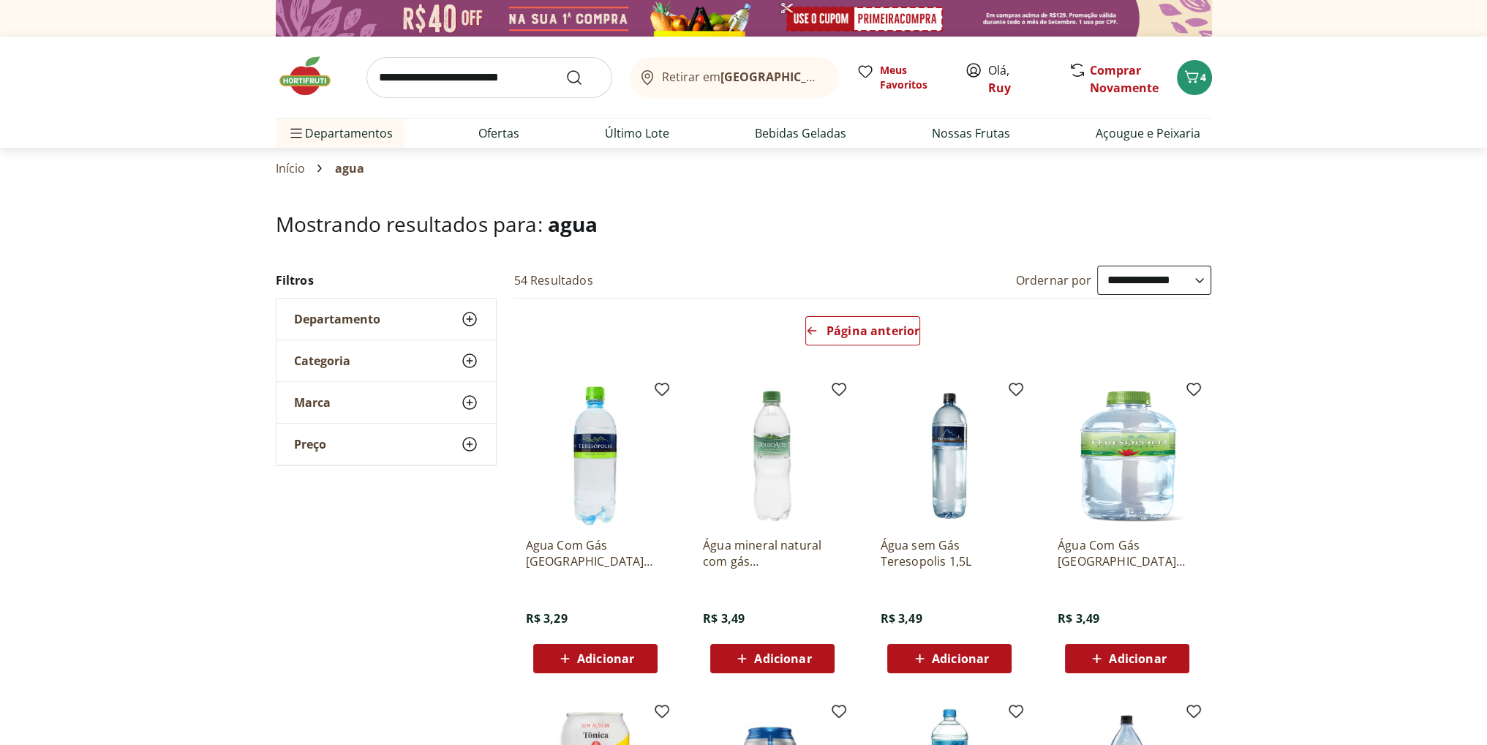
click at [505, 83] on input "search" at bounding box center [490, 77] width 246 height 41
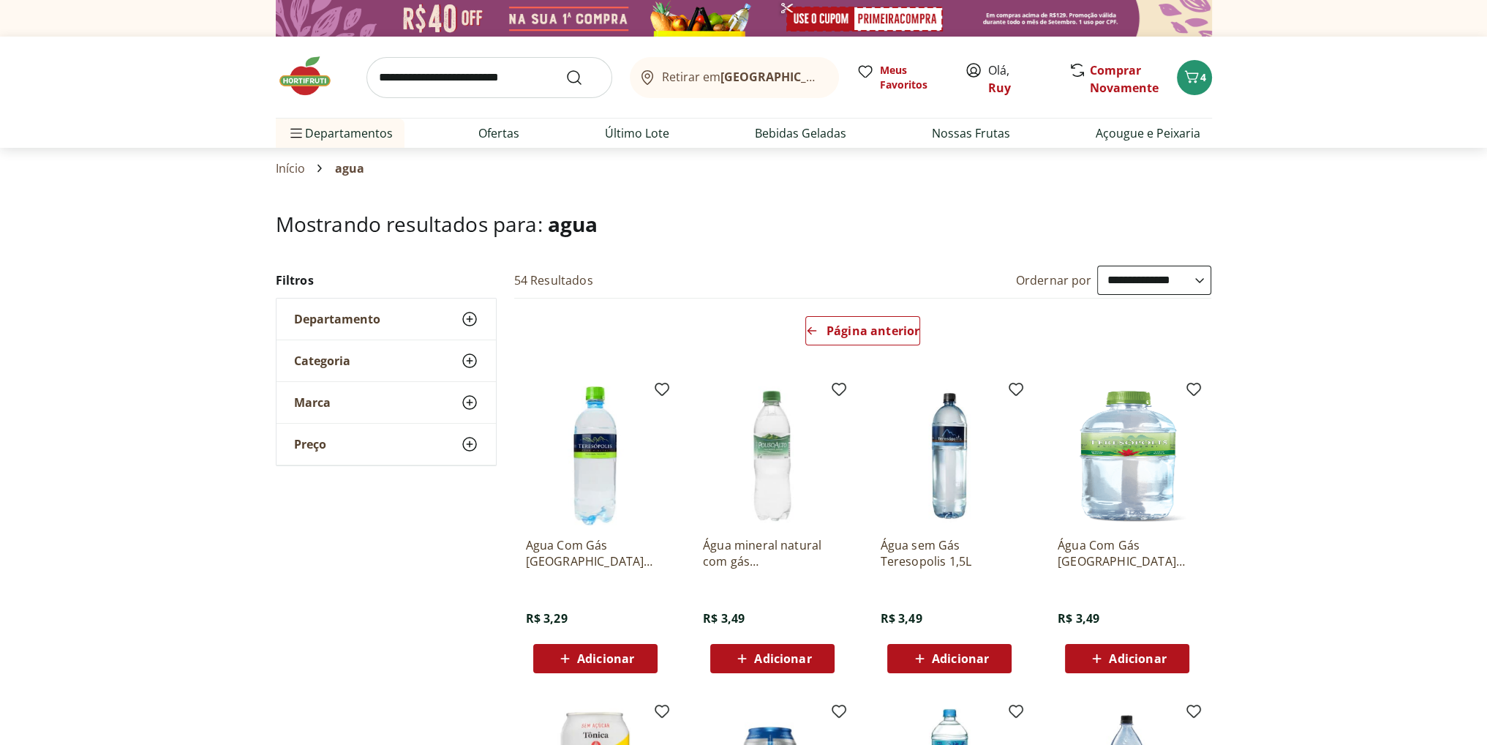
click at [473, 83] on input "search" at bounding box center [490, 77] width 246 height 41
type input "*****"
click at [566, 69] on button "Submit Search" at bounding box center [583, 78] width 35 height 18
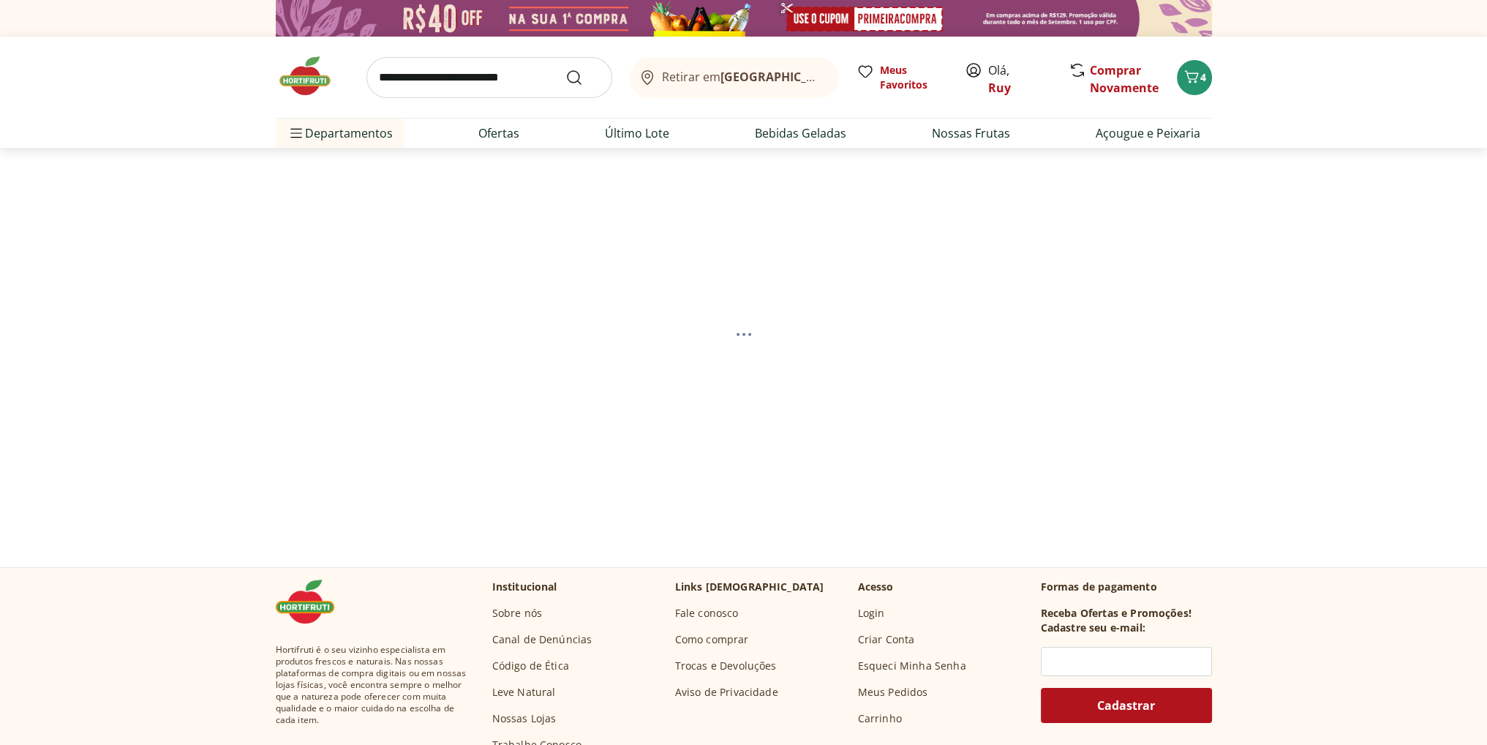
select select "**********"
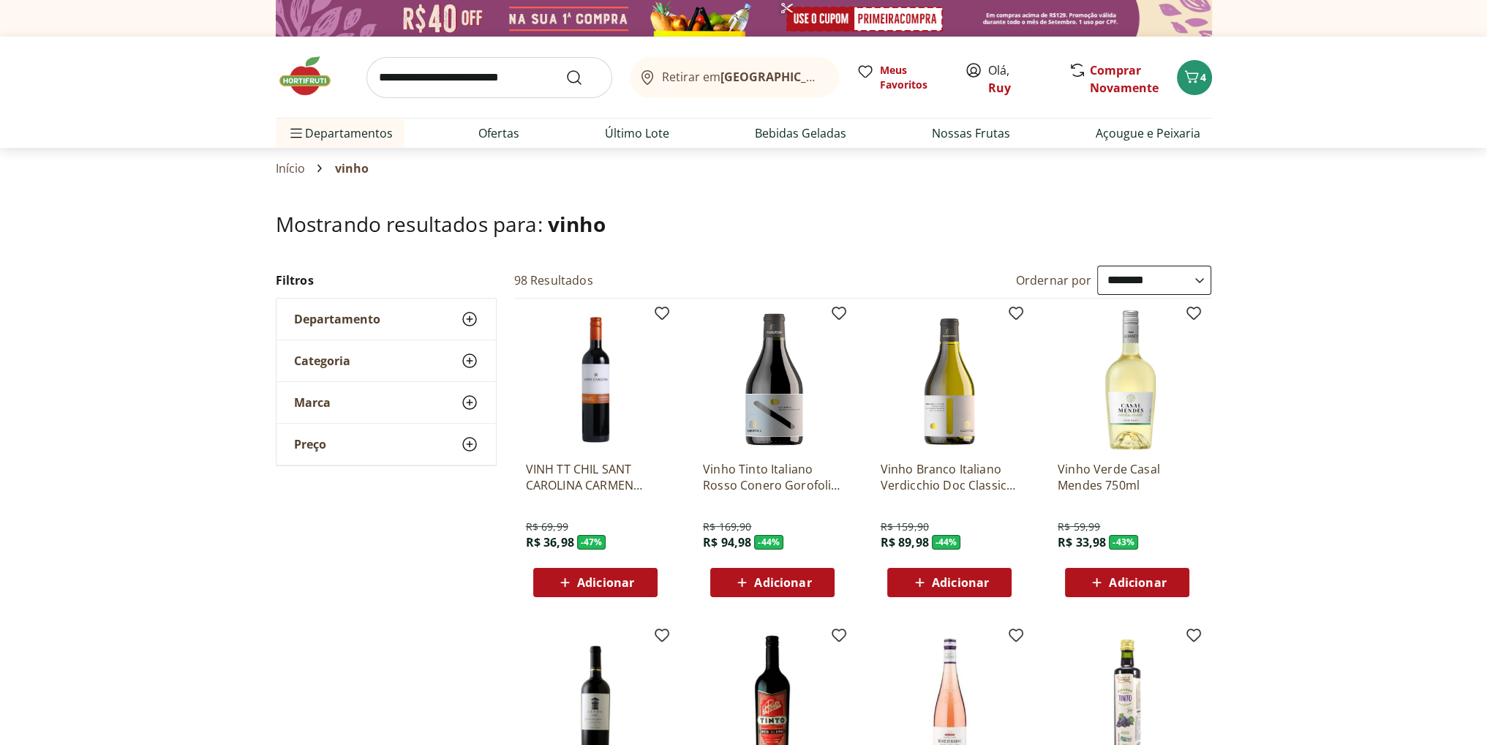
click at [1149, 279] on select "**********" at bounding box center [1154, 280] width 114 height 29
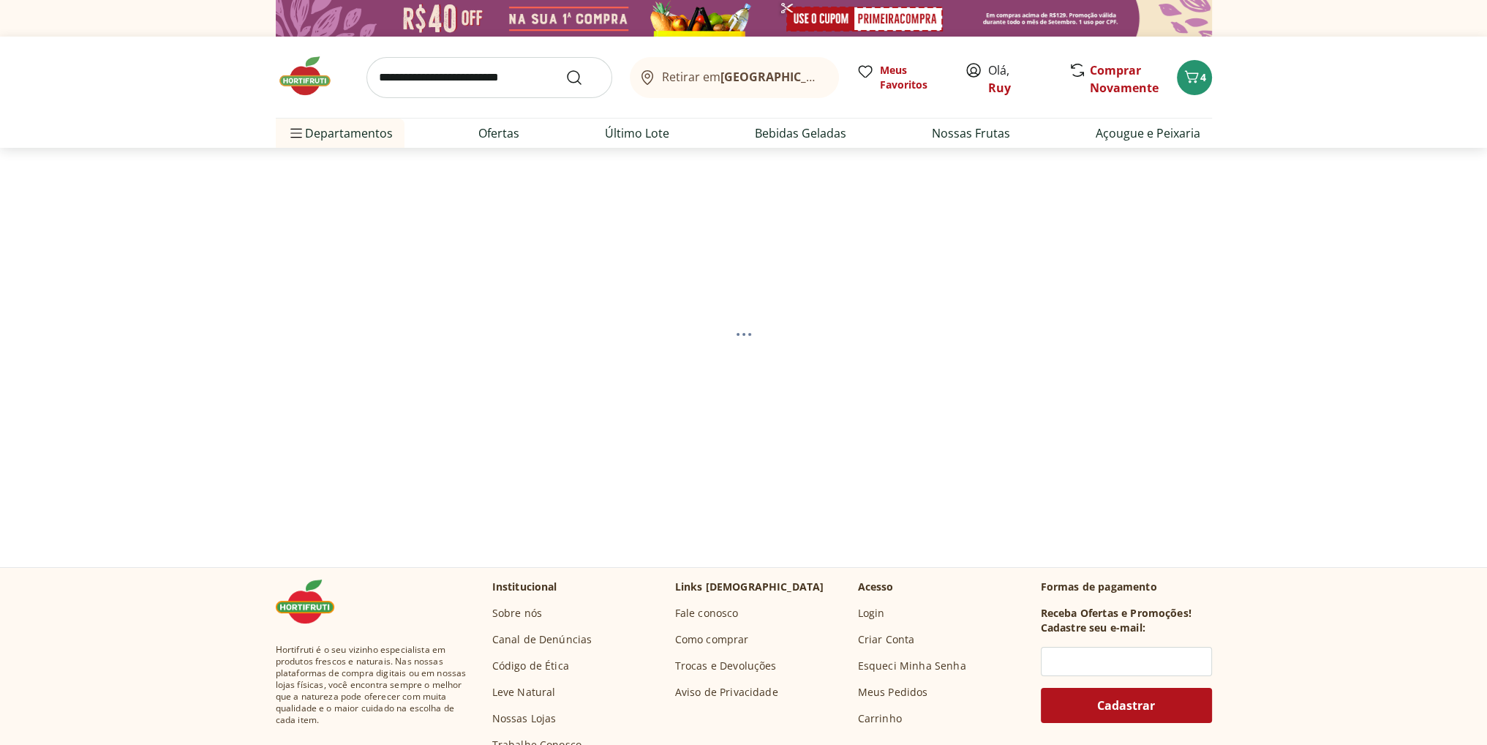
select select "*********"
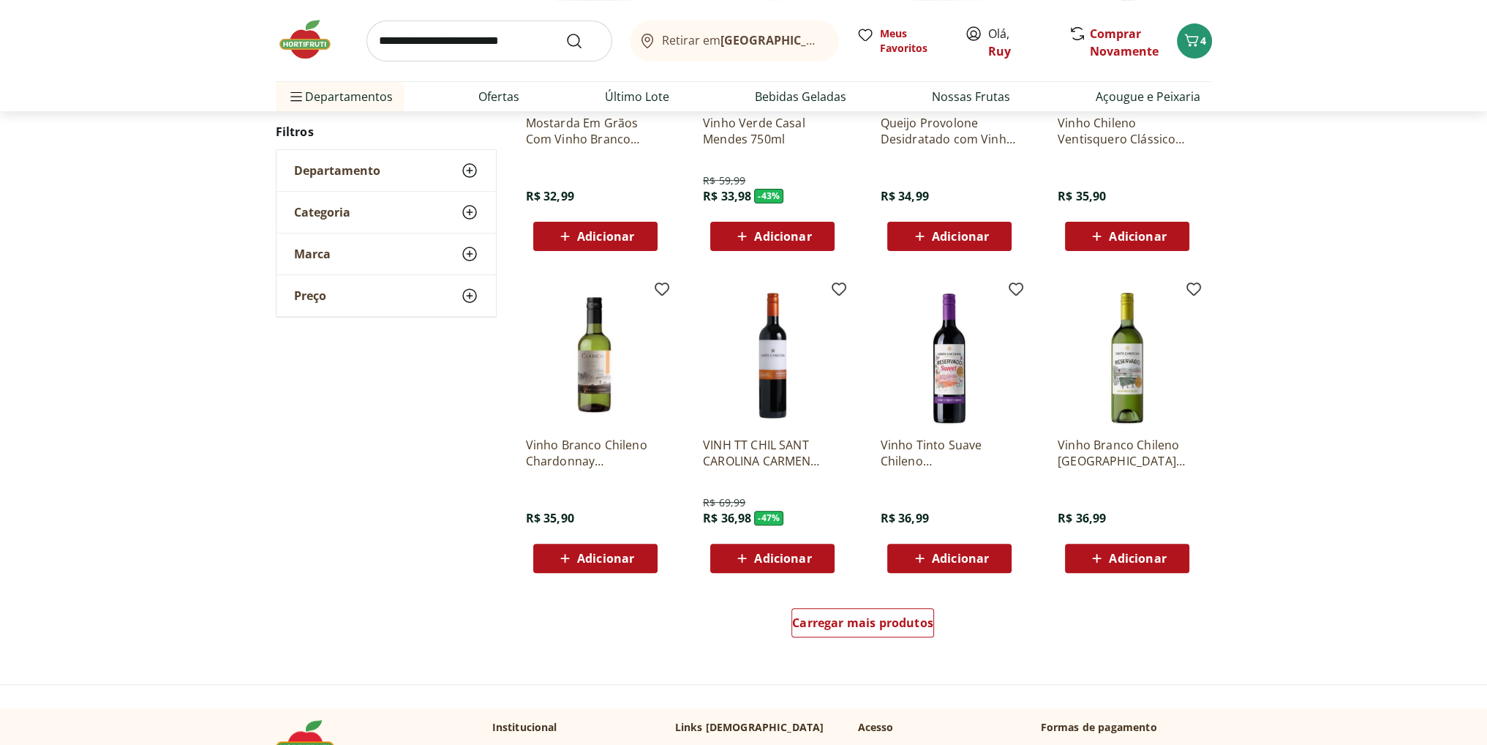
scroll to position [732, 0]
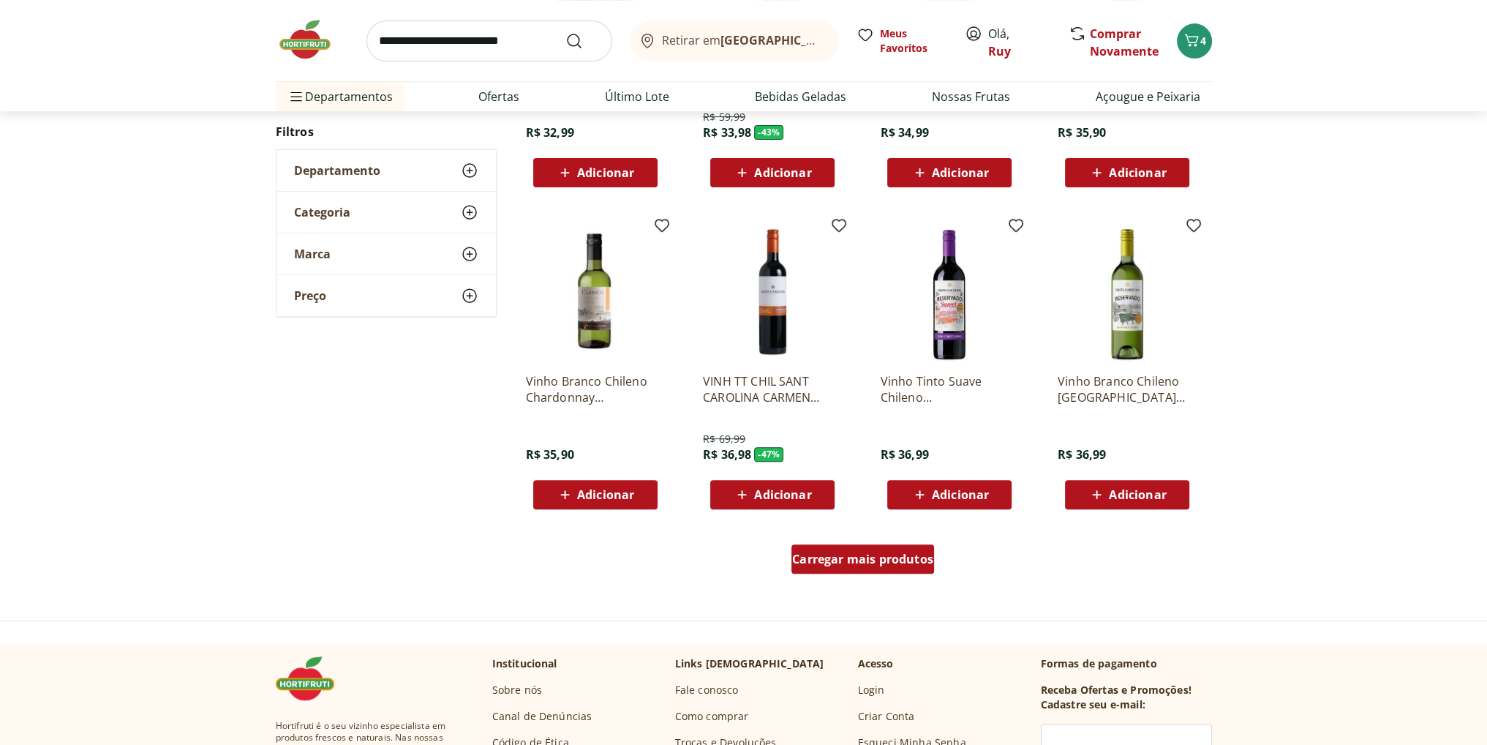
click at [900, 563] on span "Carregar mais produtos" at bounding box center [862, 559] width 141 height 12
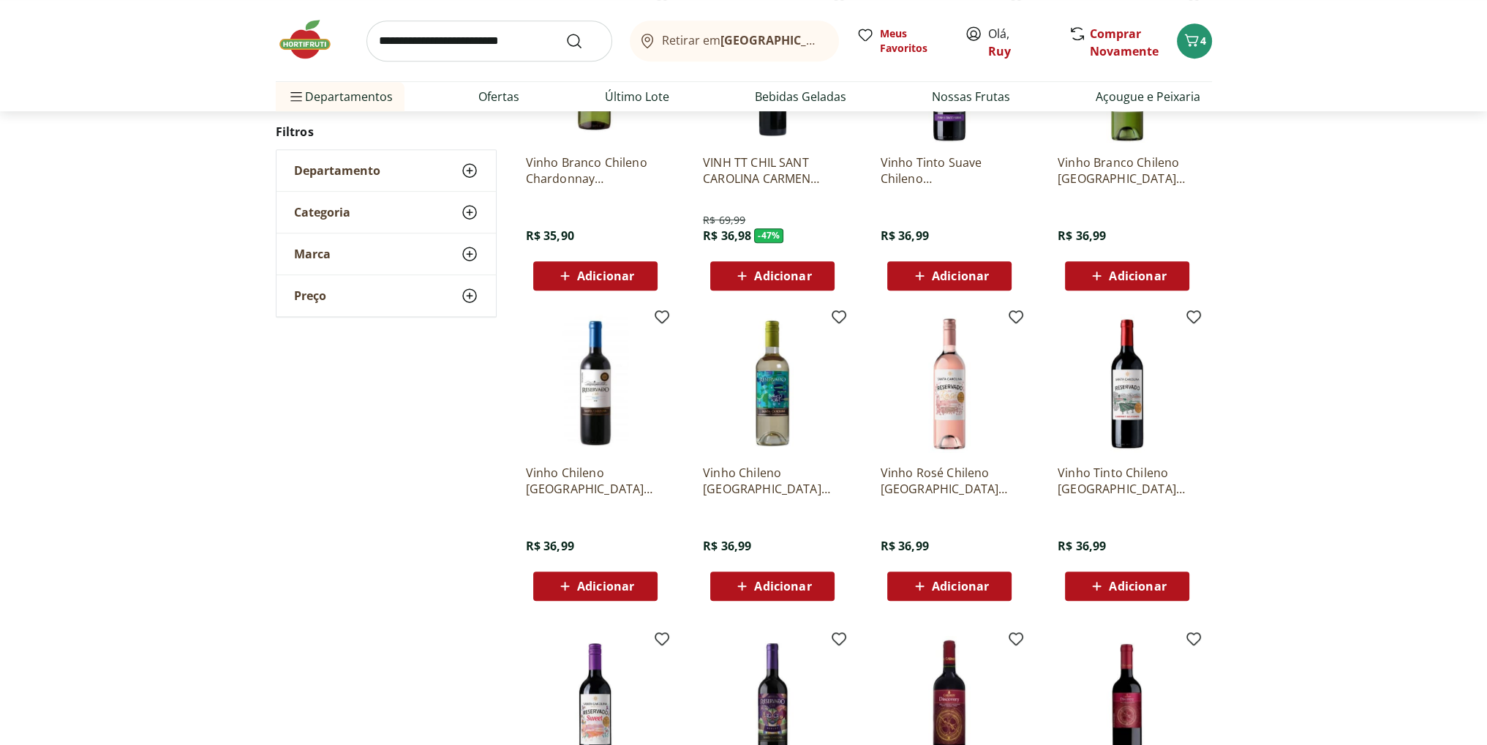
scroll to position [951, 0]
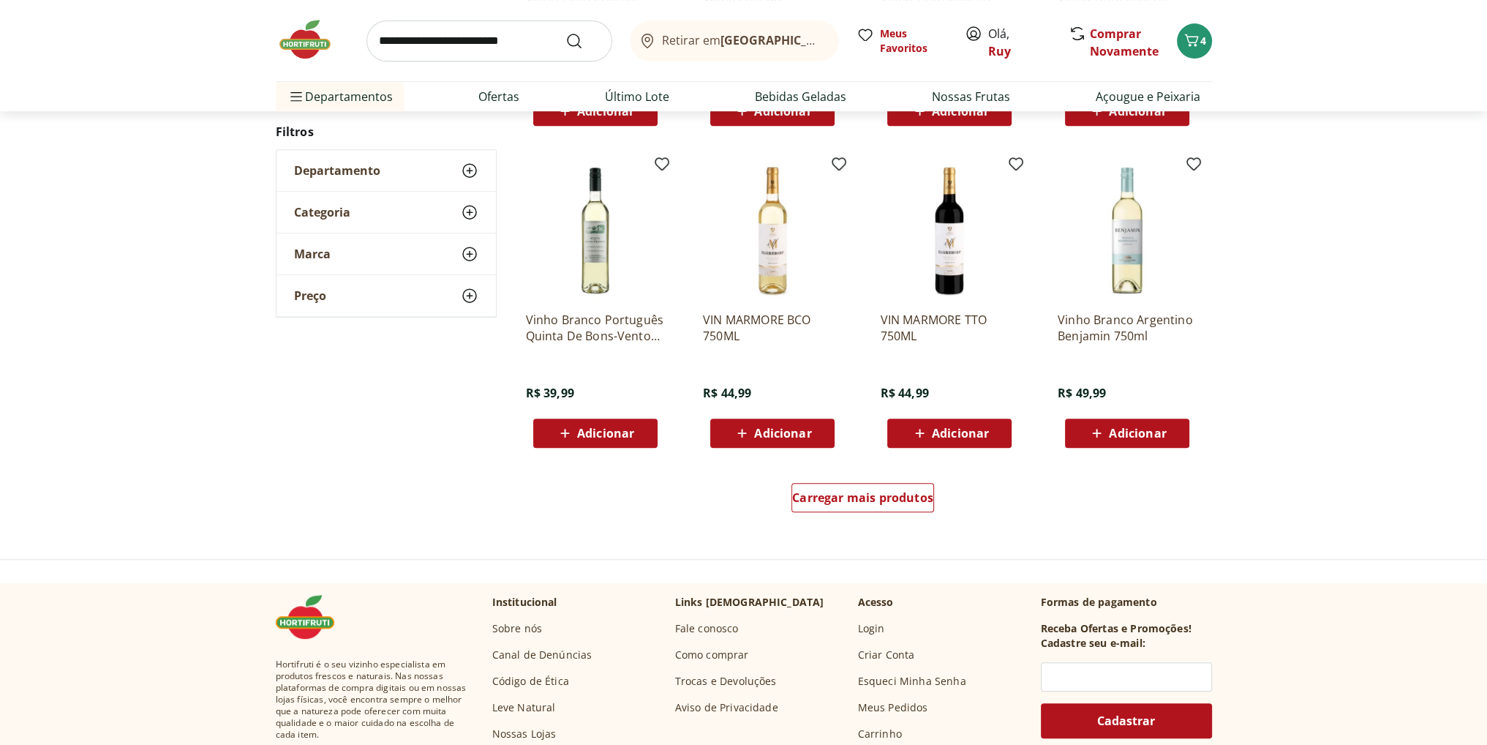
scroll to position [875, 0]
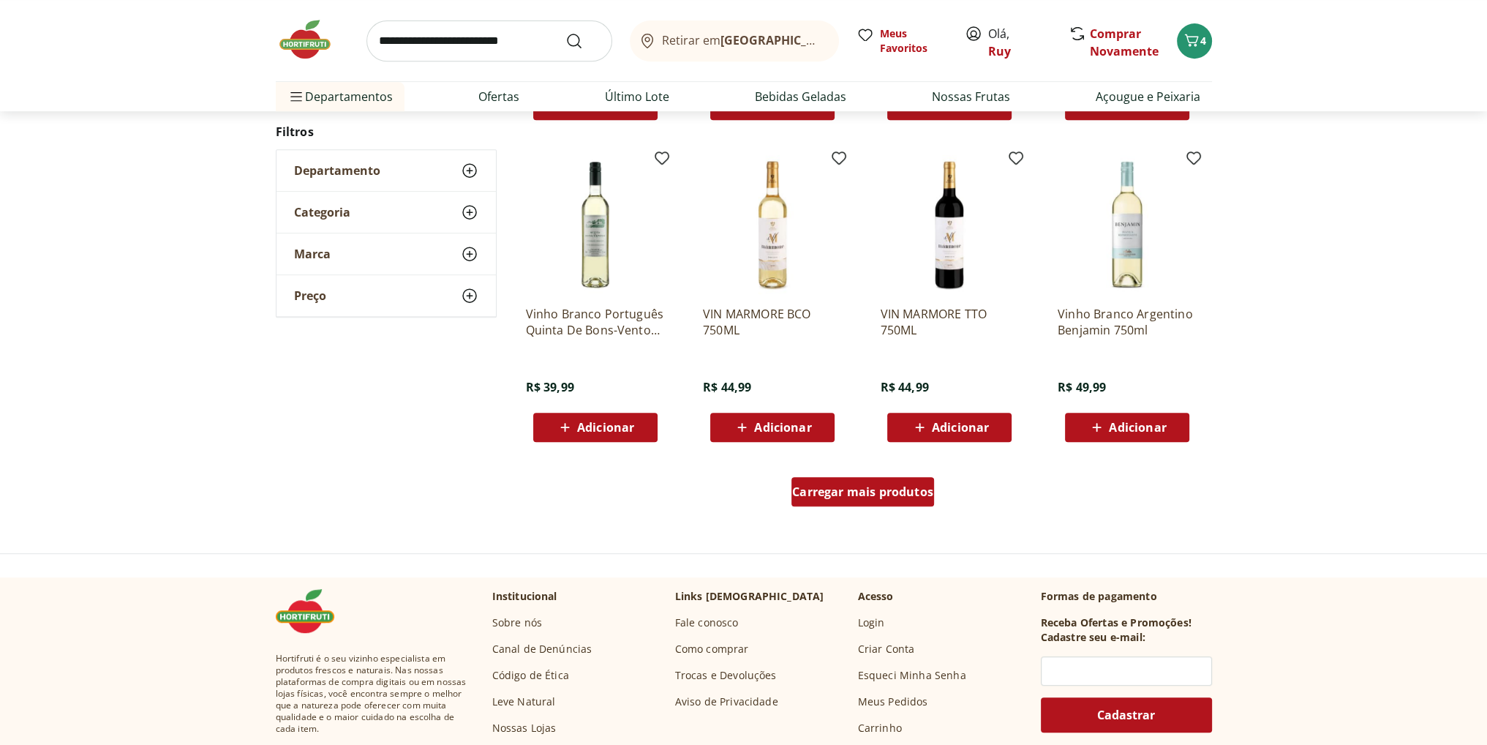
click at [874, 498] on span "Carregar mais produtos" at bounding box center [862, 492] width 141 height 12
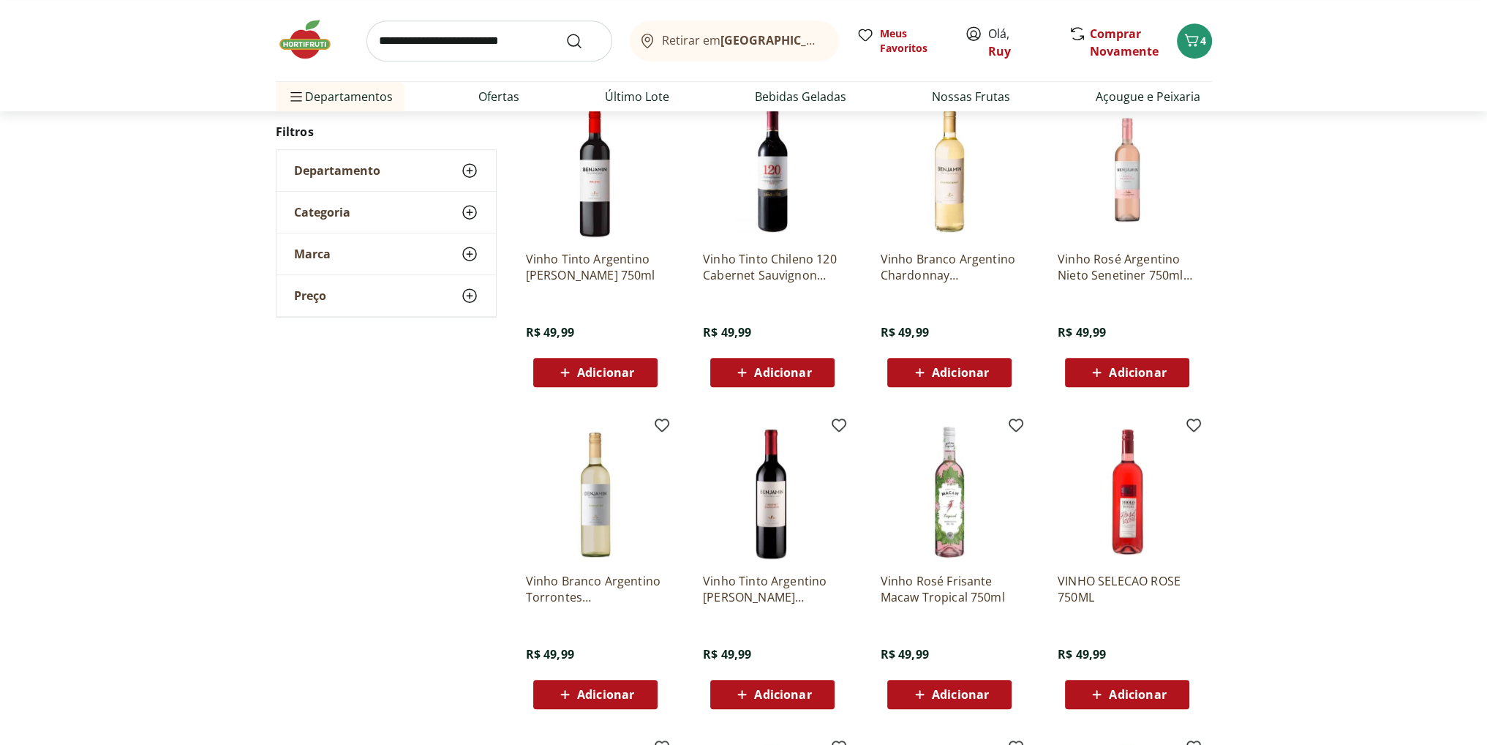
scroll to position [1241, 0]
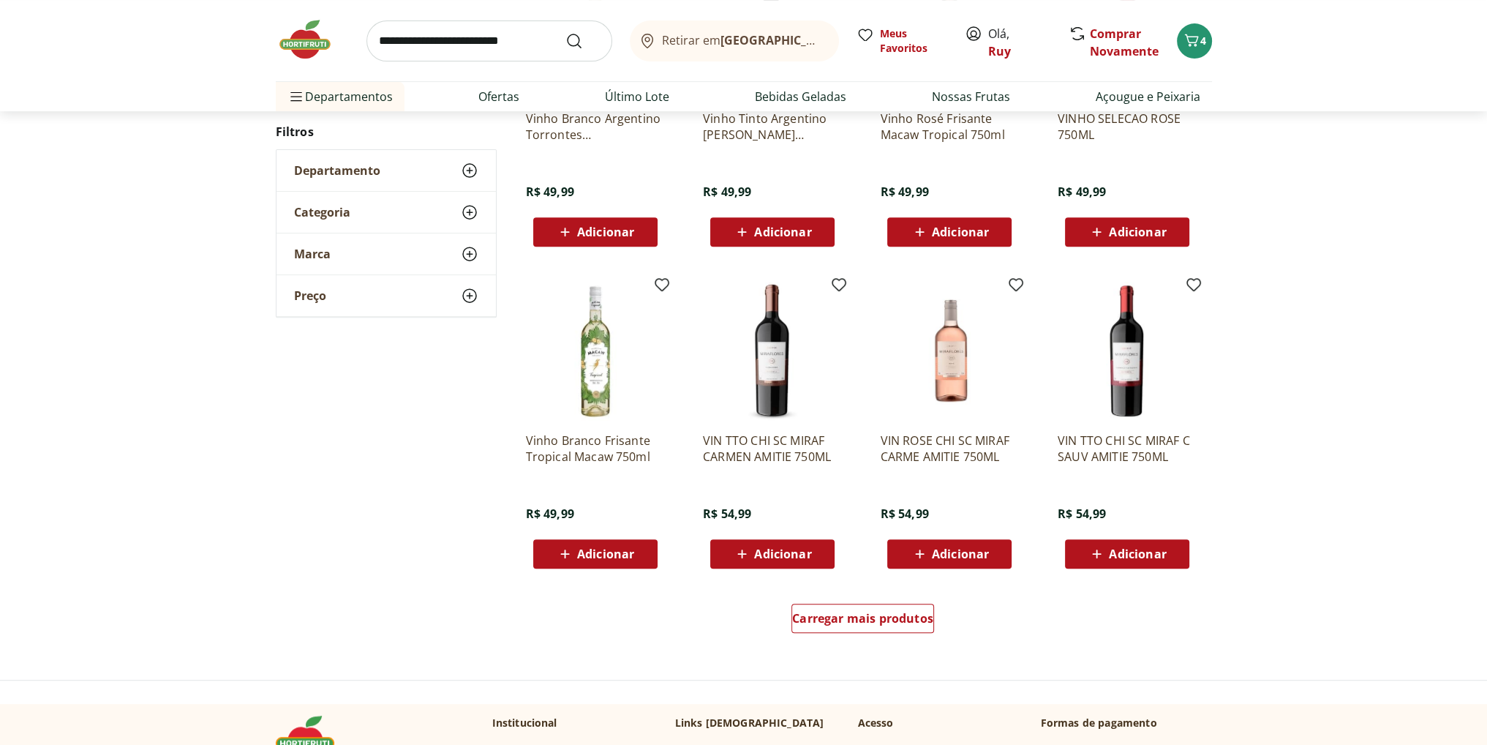
scroll to position [799, 0]
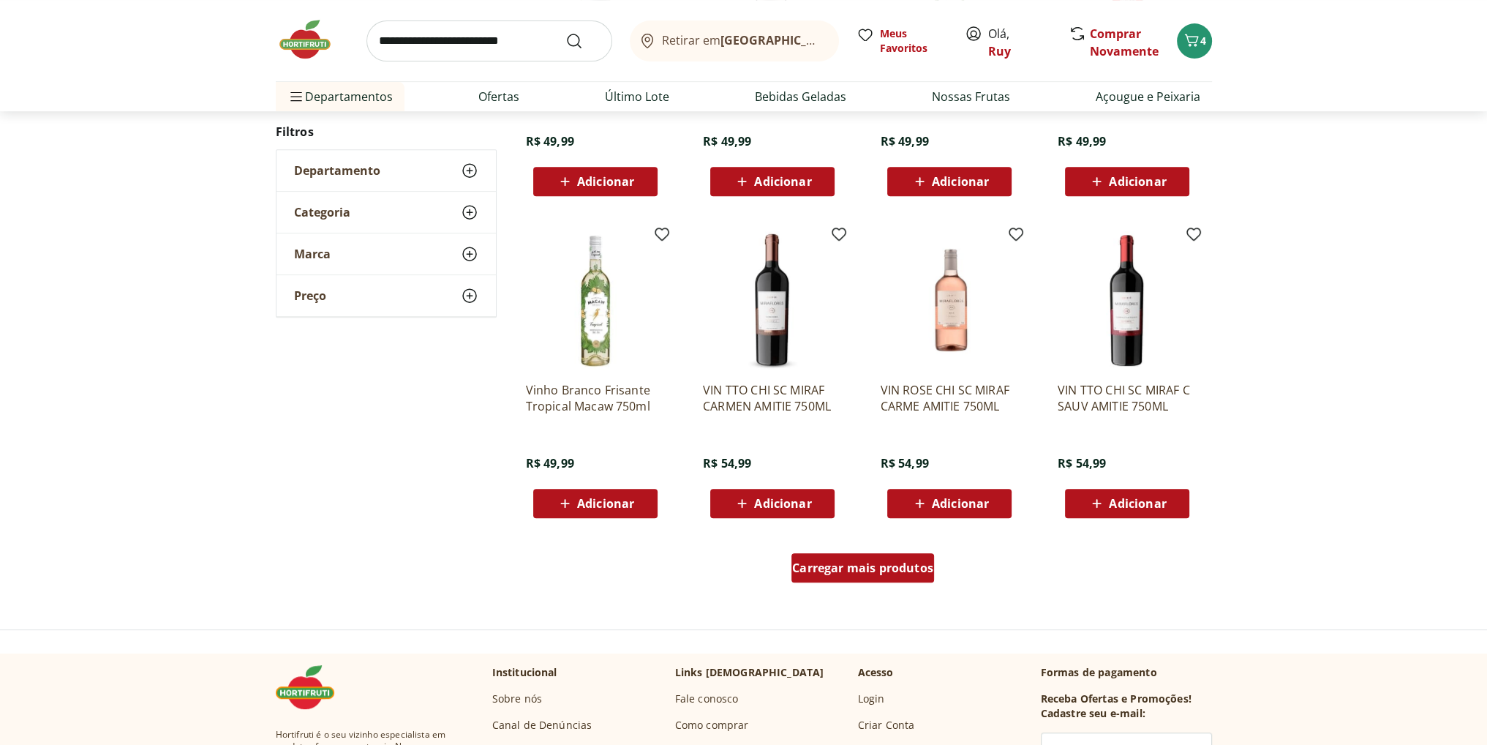
click at [892, 578] on div "Carregar mais produtos" at bounding box center [863, 567] width 143 height 29
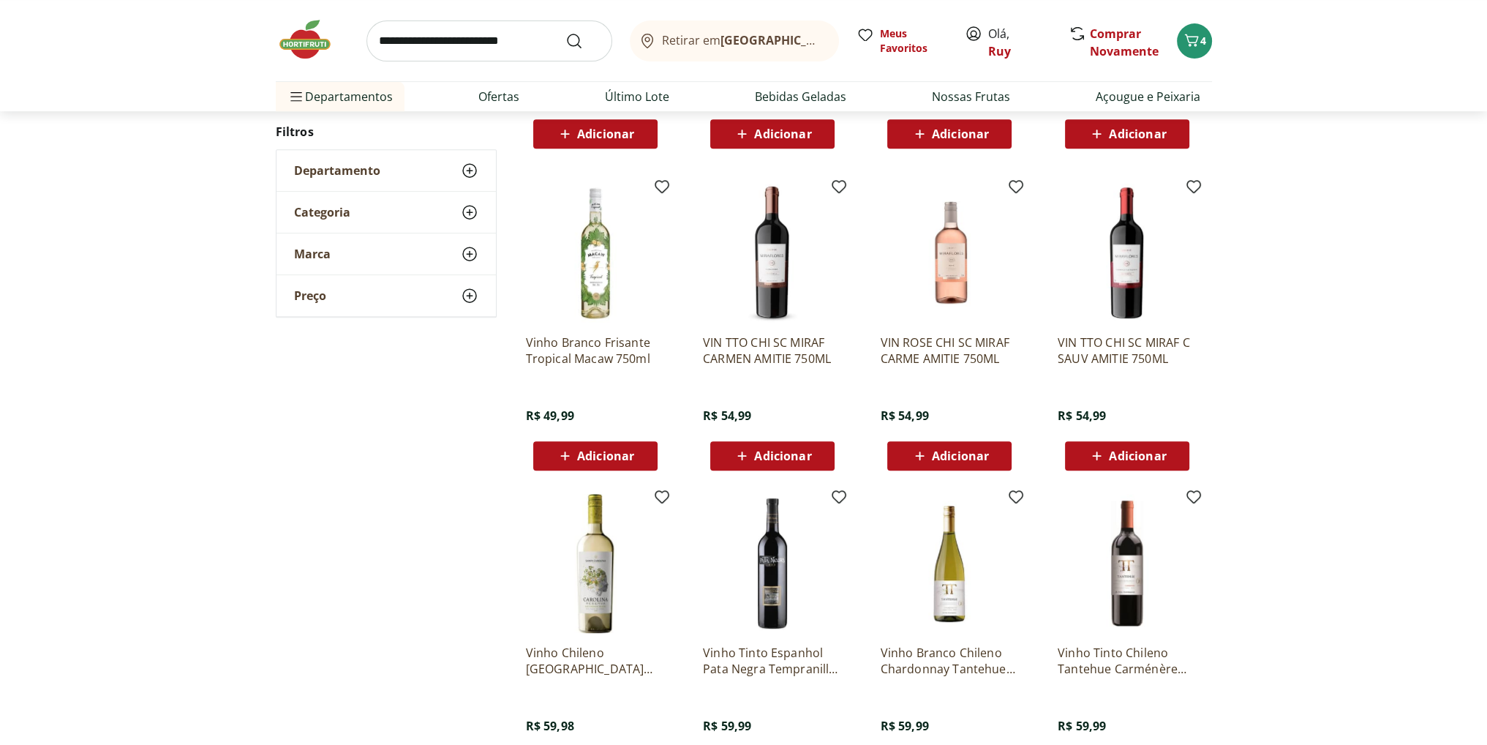
scroll to position [872, 0]
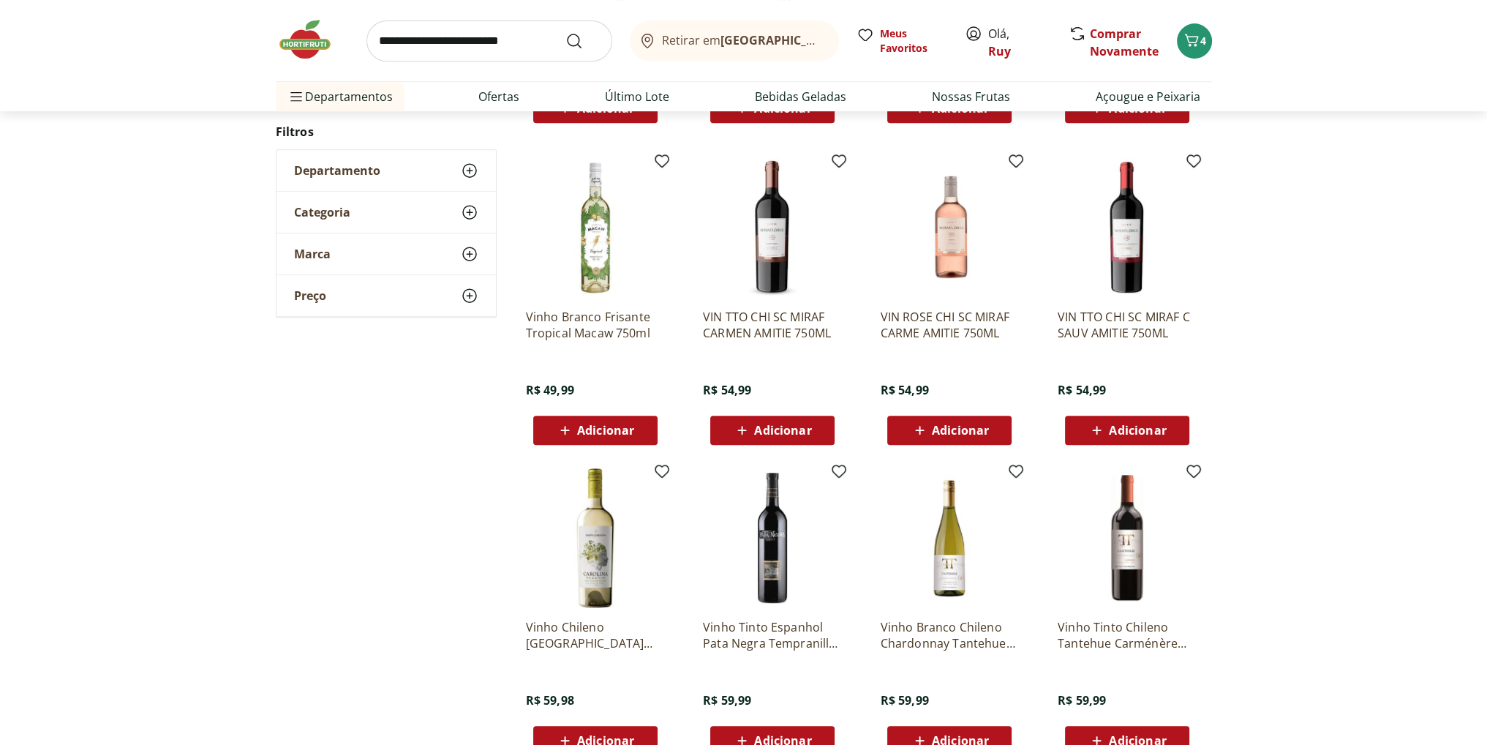
click at [168, 507] on div "**********" at bounding box center [743, 439] width 1487 height 2093
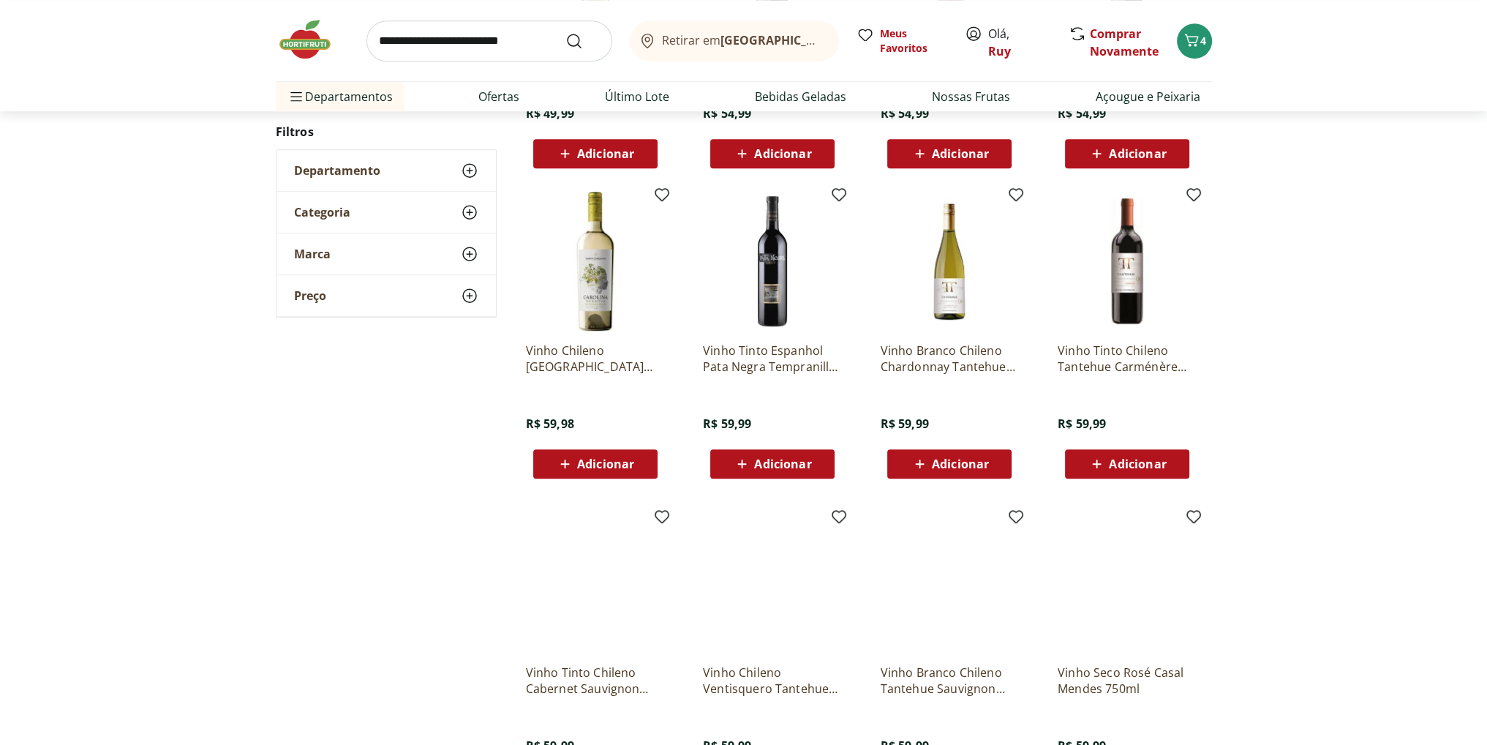
scroll to position [1238, 0]
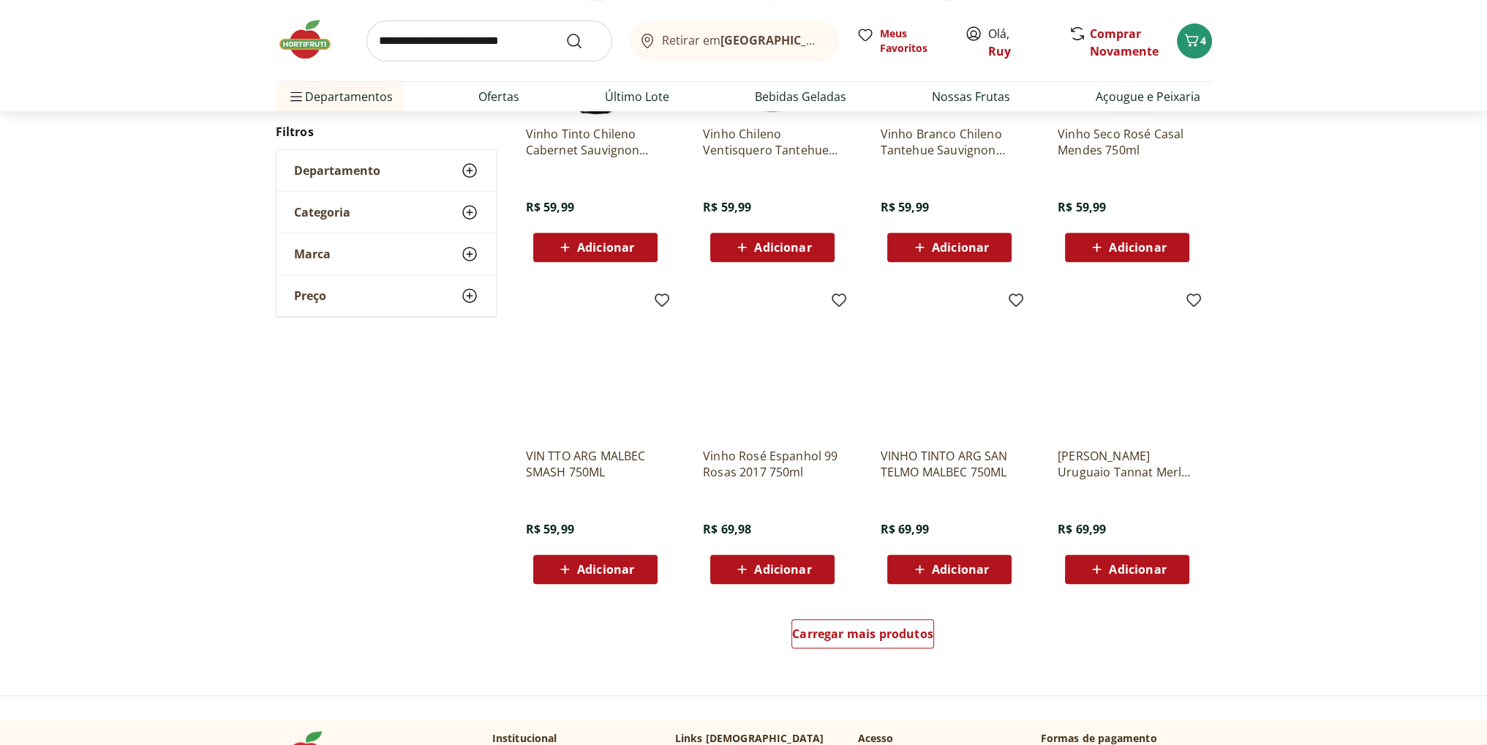
scroll to position [796, 0]
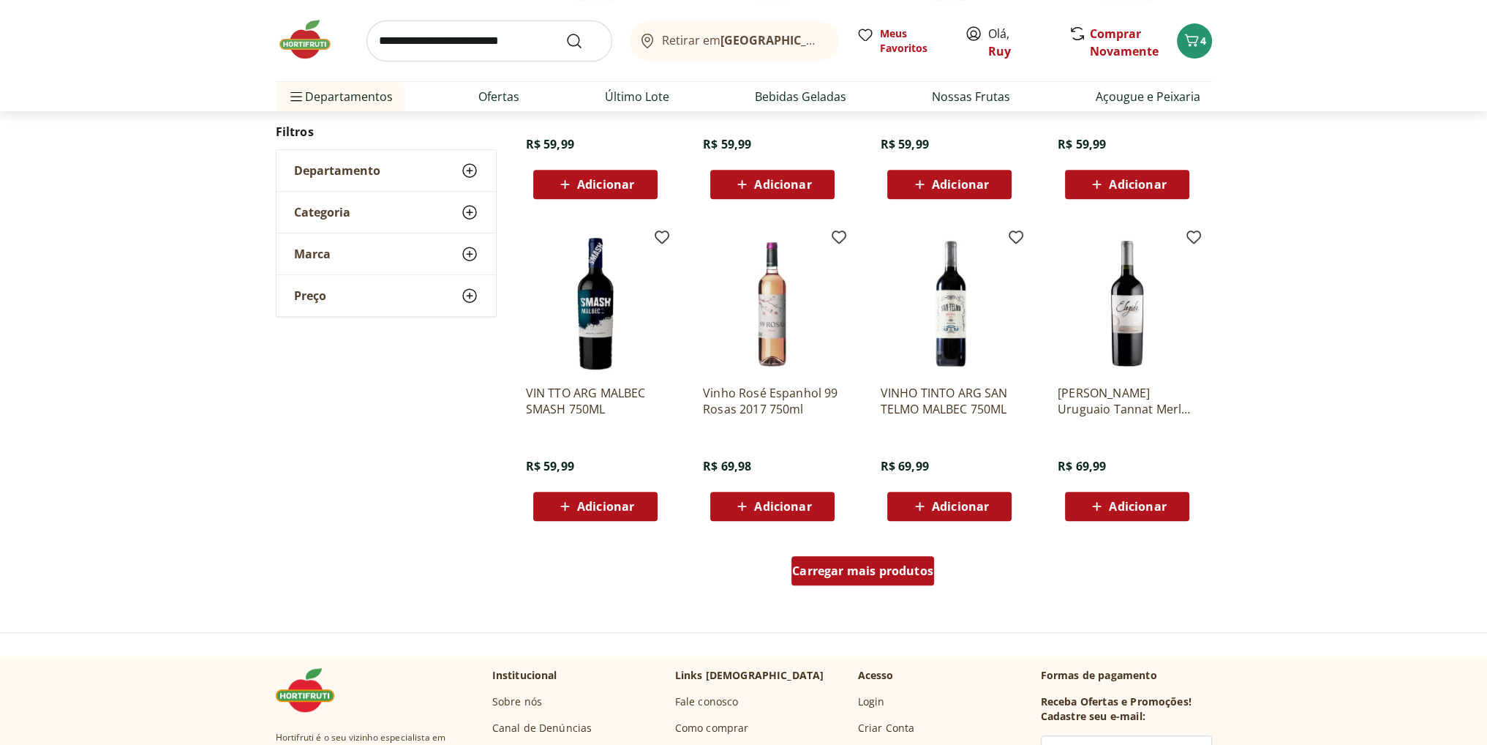
click at [828, 566] on span "Carregar mais produtos" at bounding box center [862, 571] width 141 height 12
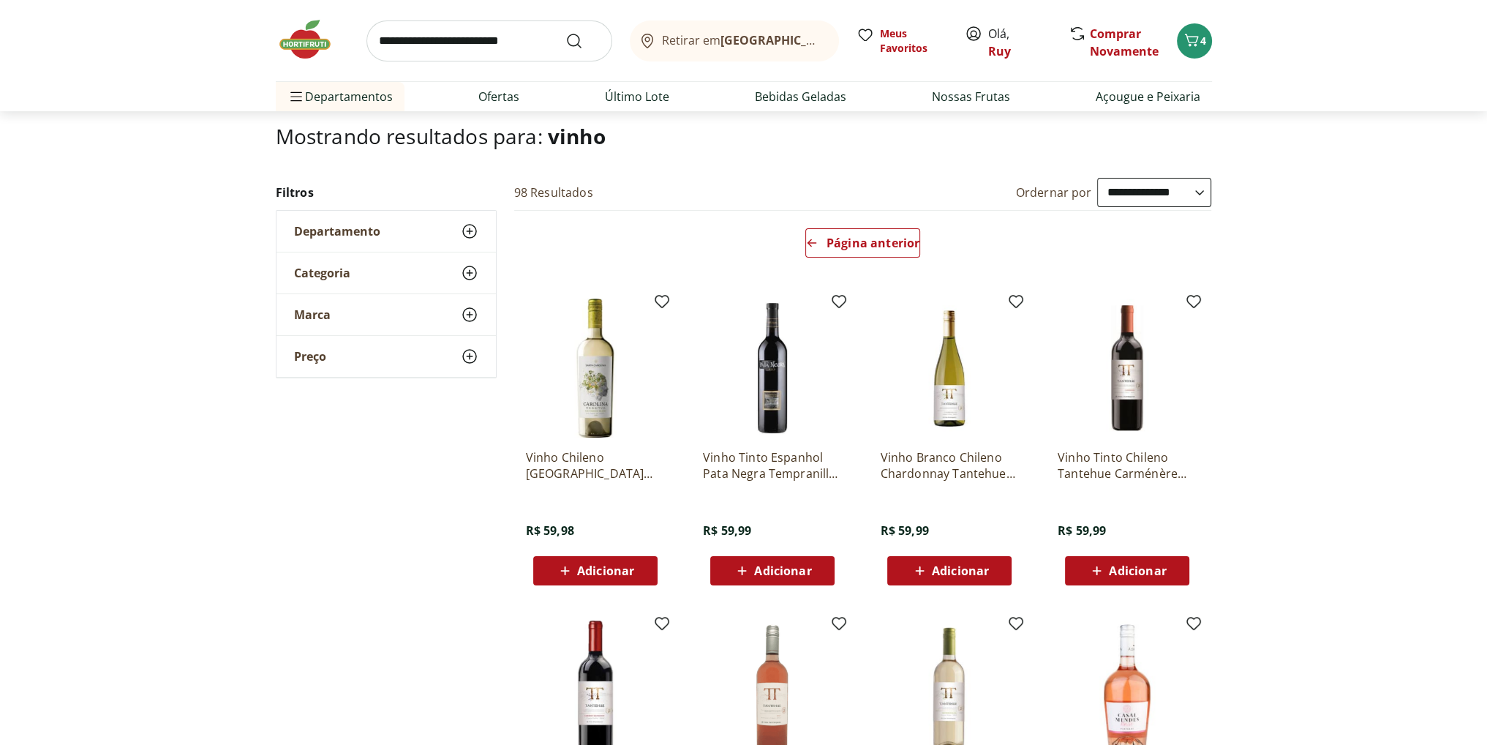
scroll to position [0, 0]
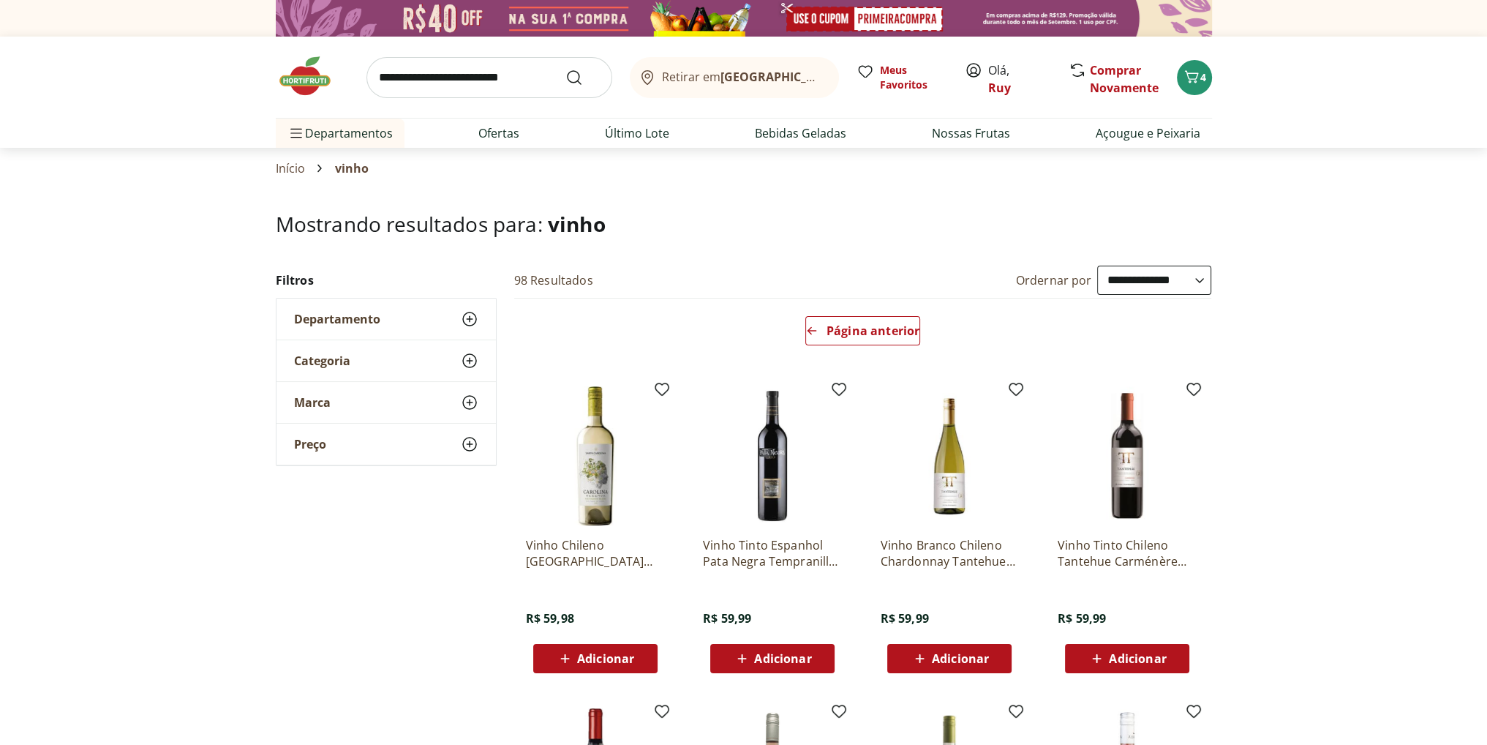
click at [500, 84] on input "search" at bounding box center [490, 77] width 246 height 41
type input "*******"
click at [566, 69] on button "Submit Search" at bounding box center [583, 78] width 35 height 18
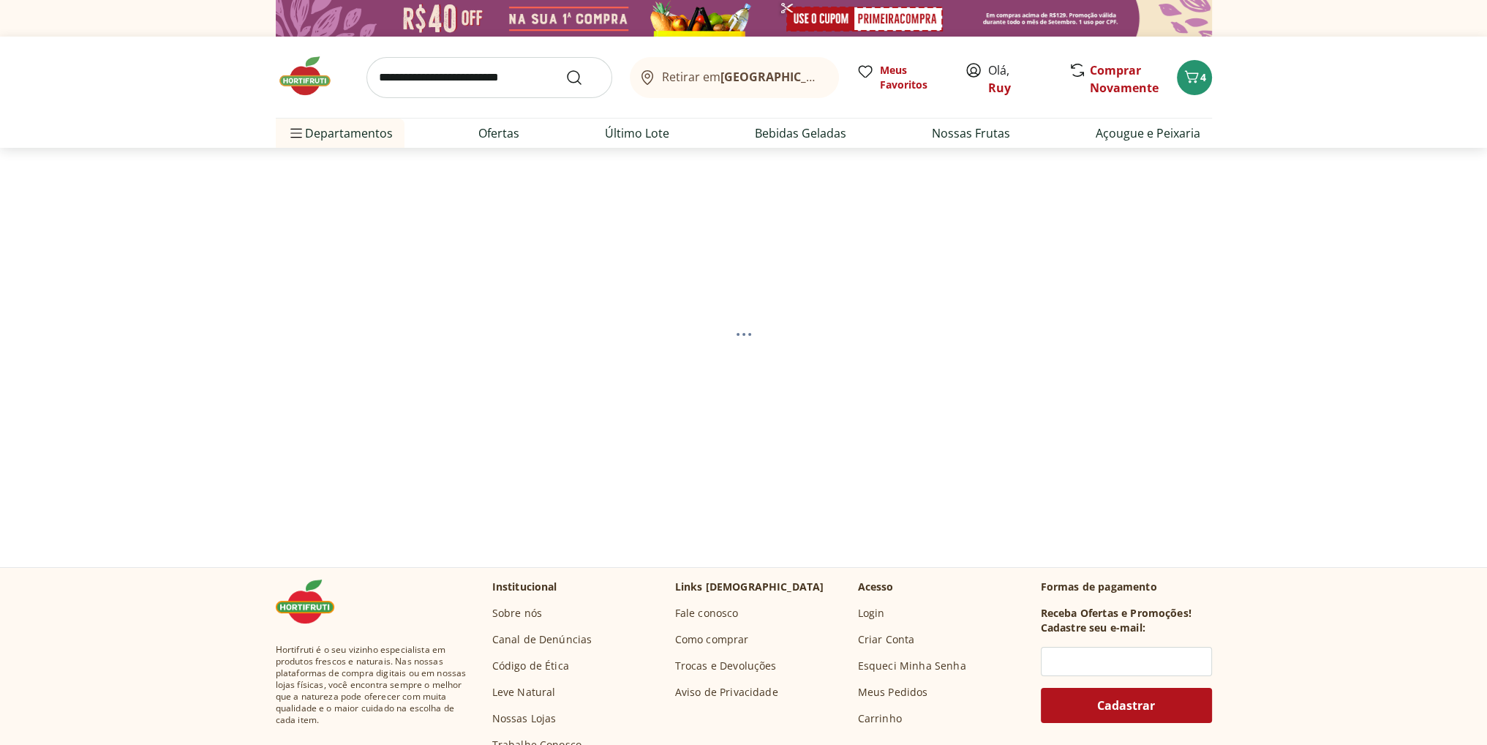
select select "**********"
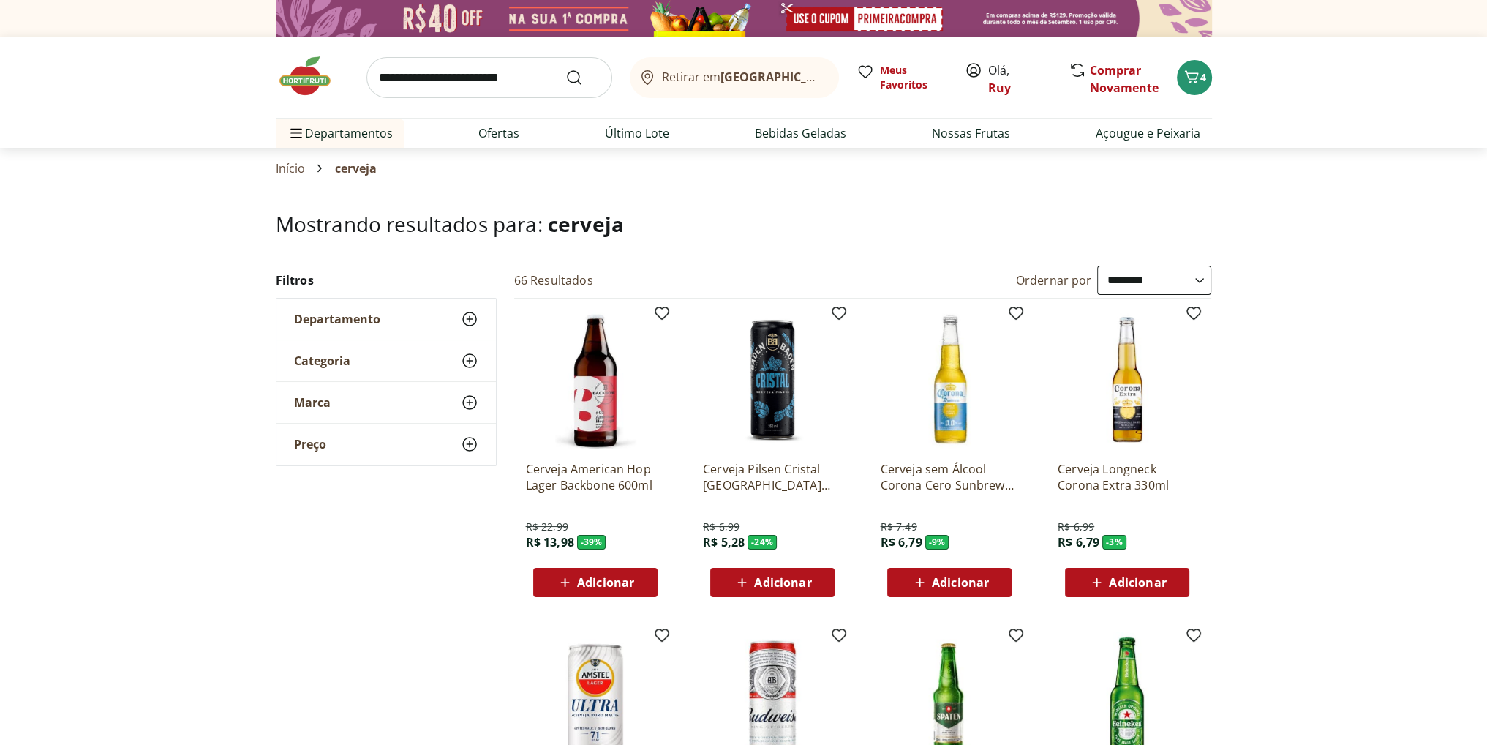
click at [1149, 279] on select "**********" at bounding box center [1154, 280] width 114 height 29
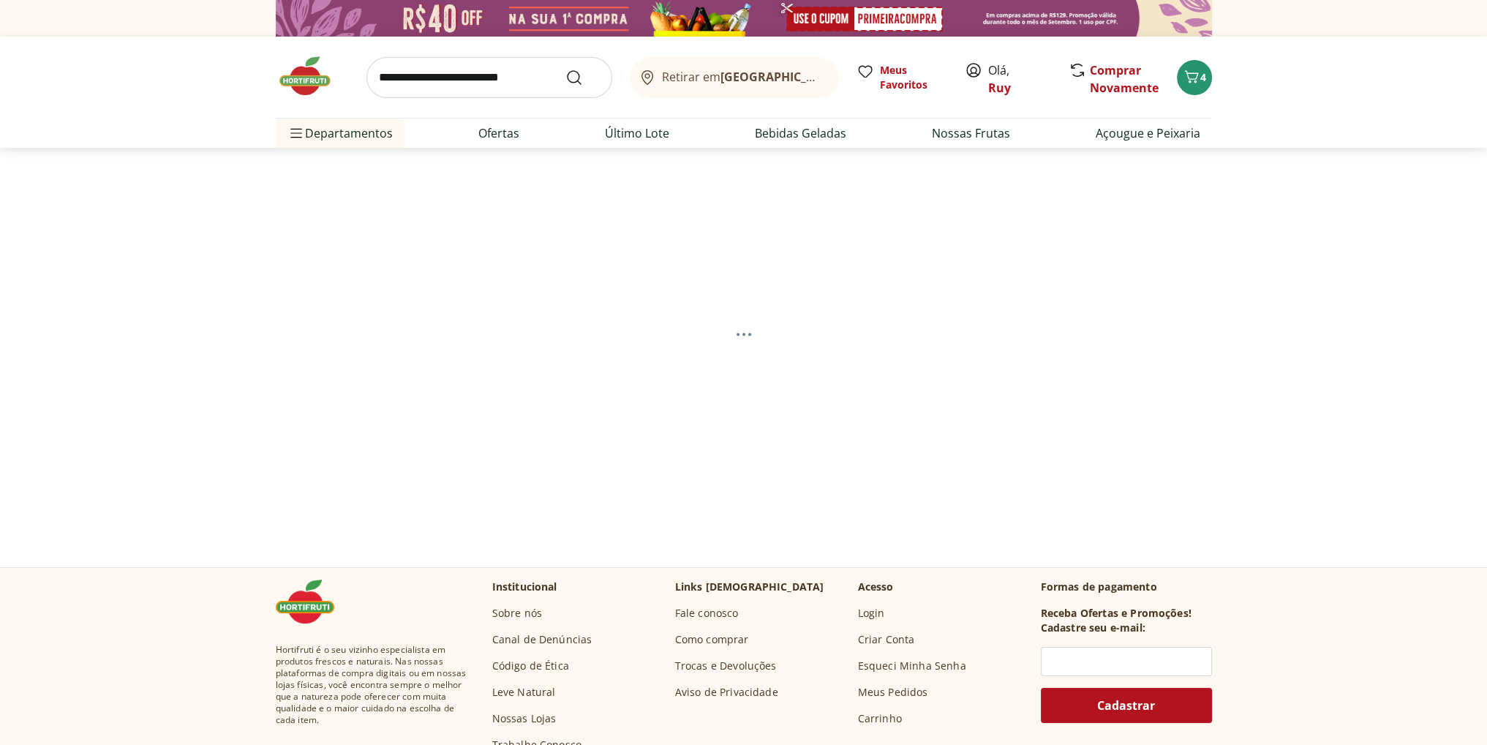
select select "*********"
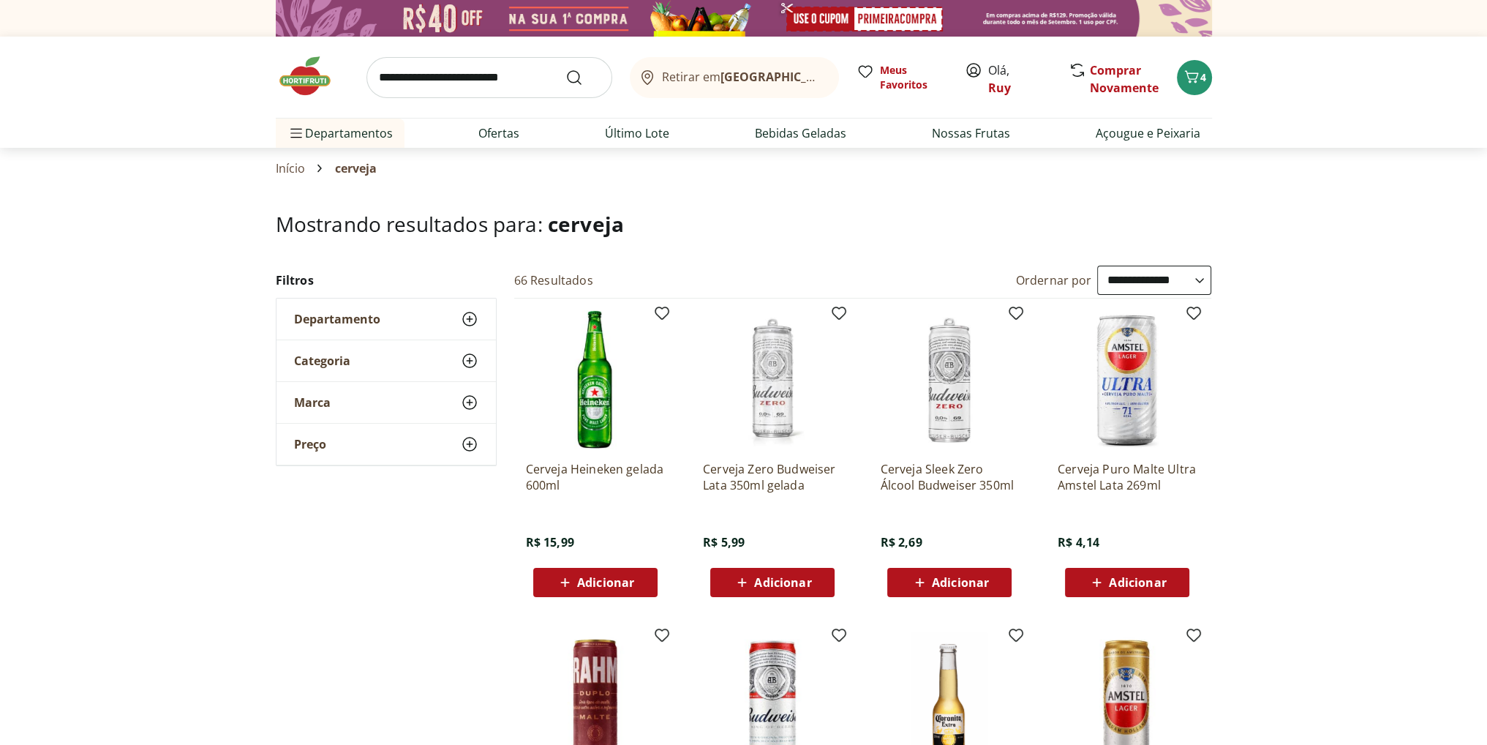
click at [1162, 279] on select "**********" at bounding box center [1154, 280] width 114 height 29
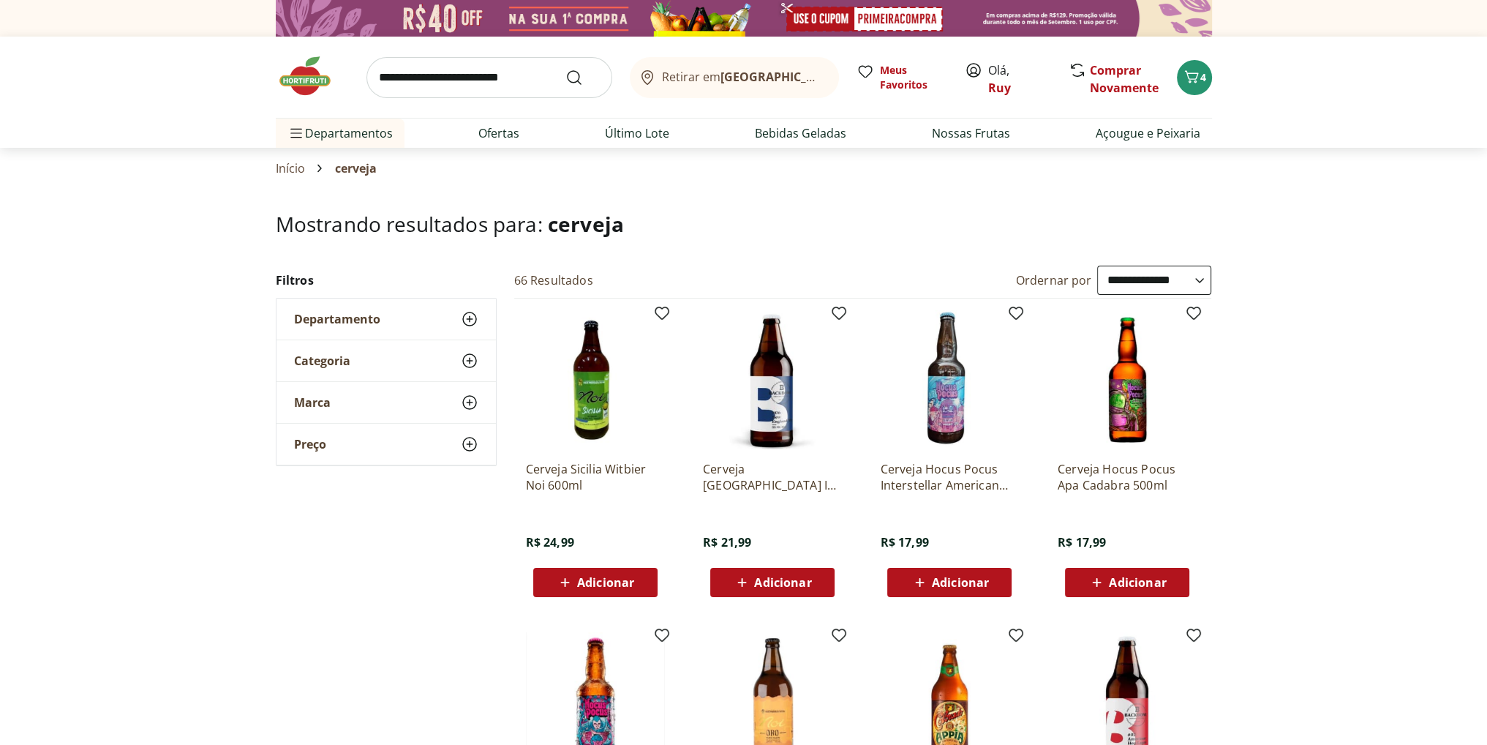
click at [1152, 270] on select "**********" at bounding box center [1154, 280] width 114 height 29
select select "*********"
click at [1097, 266] on select "**********" at bounding box center [1154, 280] width 114 height 29
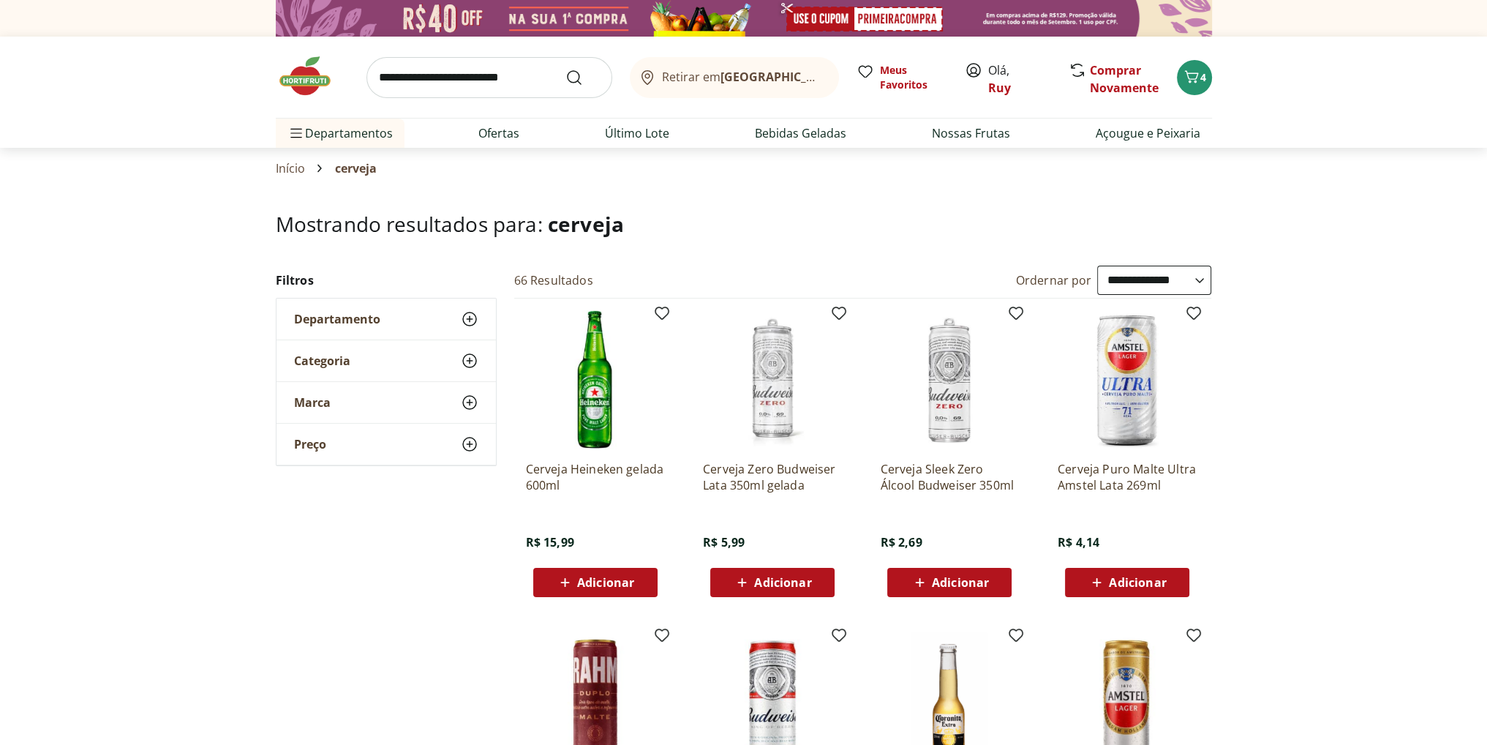
click at [1135, 282] on select "**********" at bounding box center [1154, 280] width 114 height 29
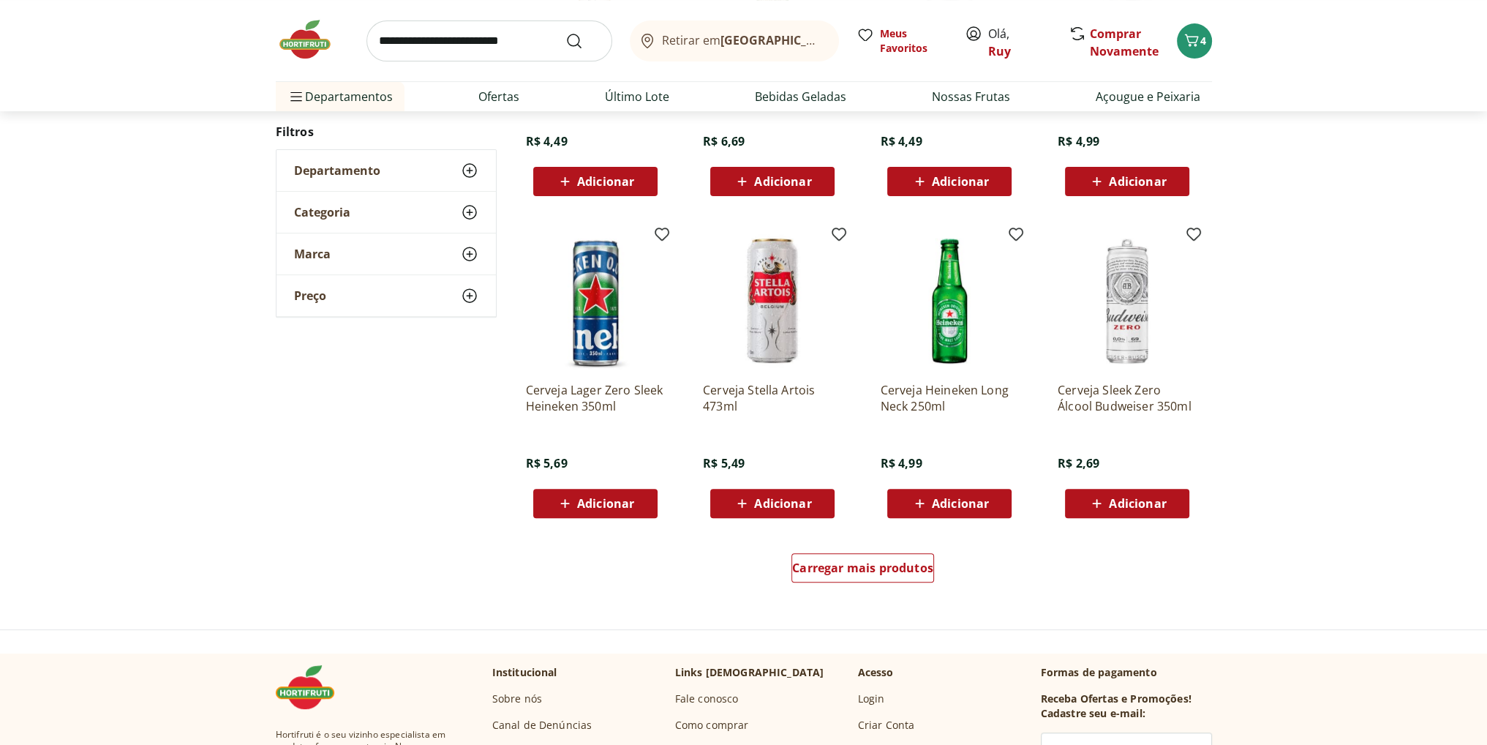
scroll to position [732, 0]
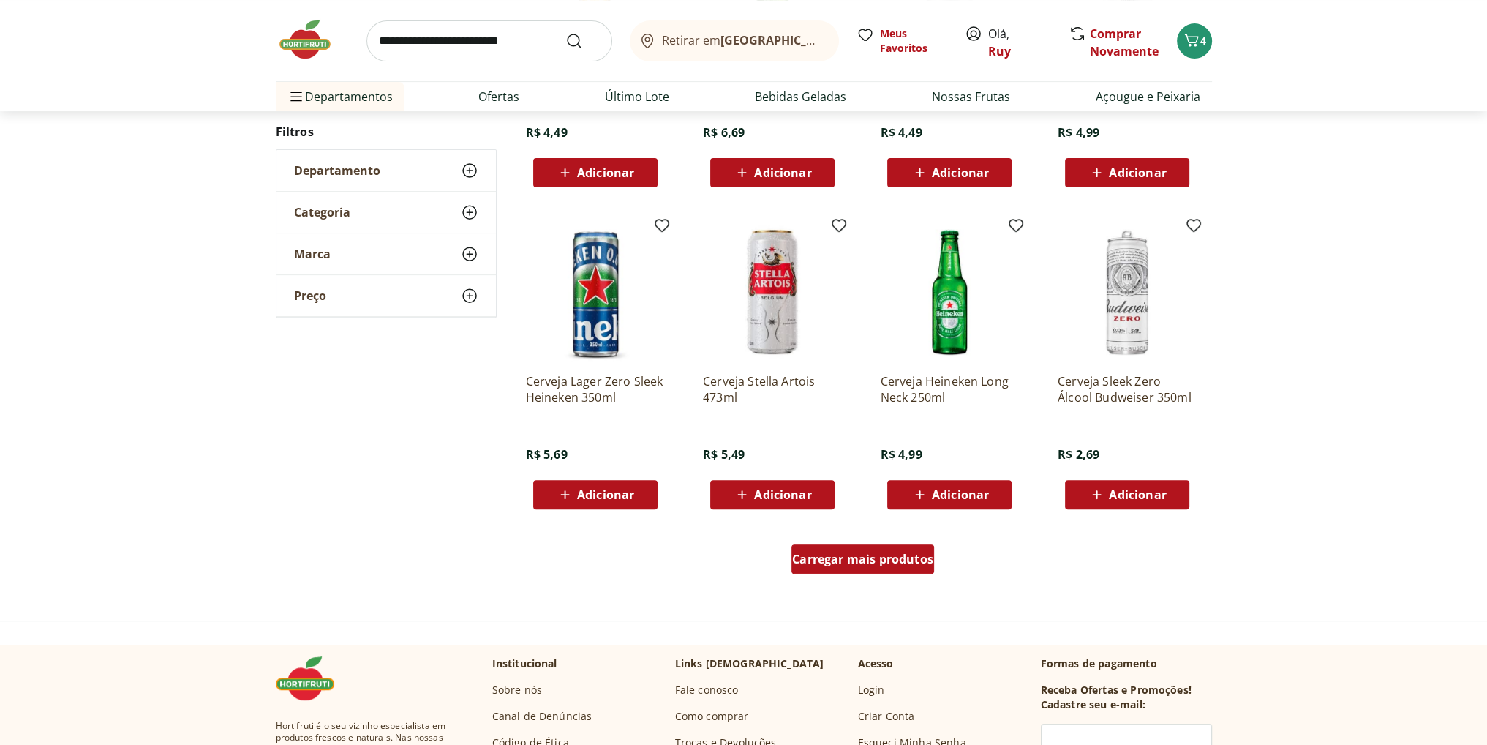
click at [915, 557] on span "Carregar mais produtos" at bounding box center [862, 559] width 141 height 12
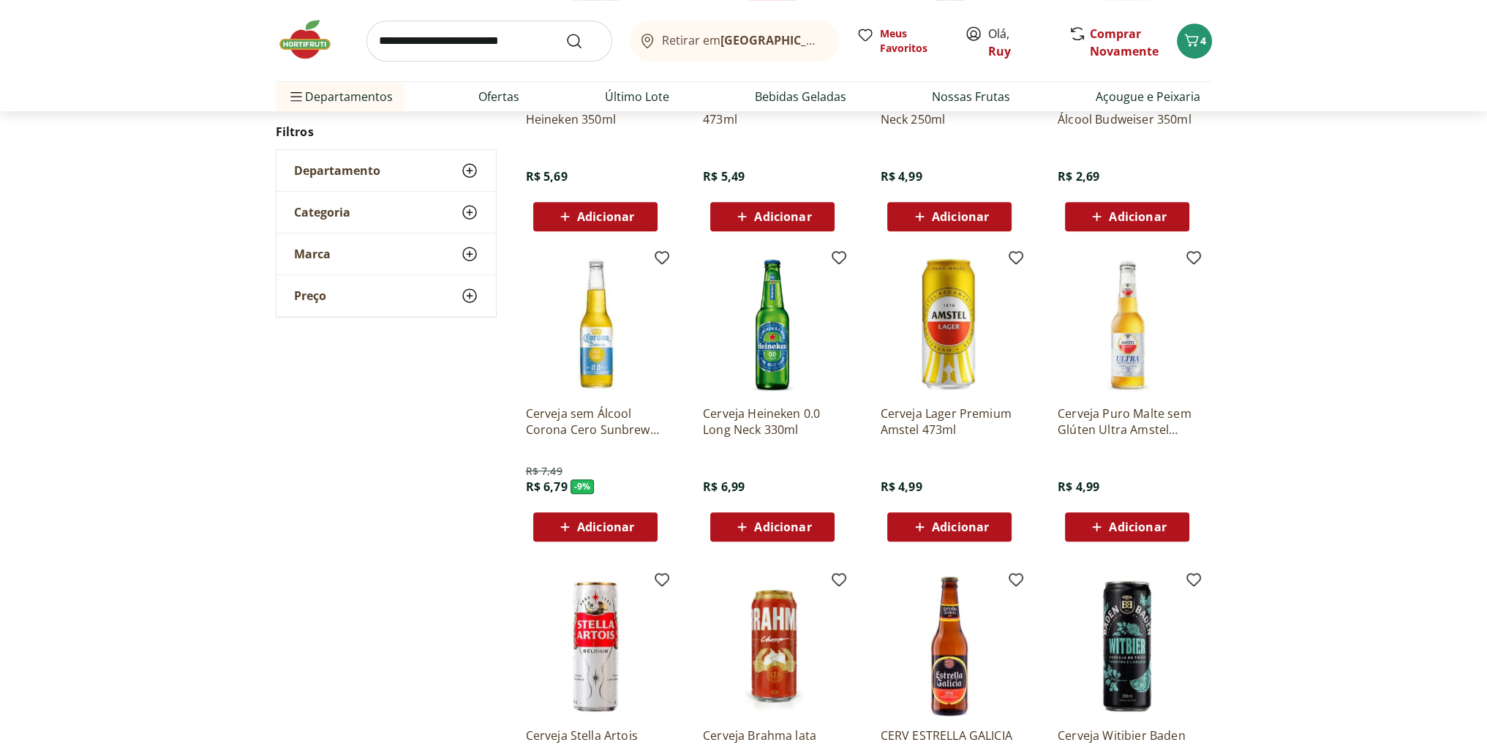
scroll to position [1097, 0]
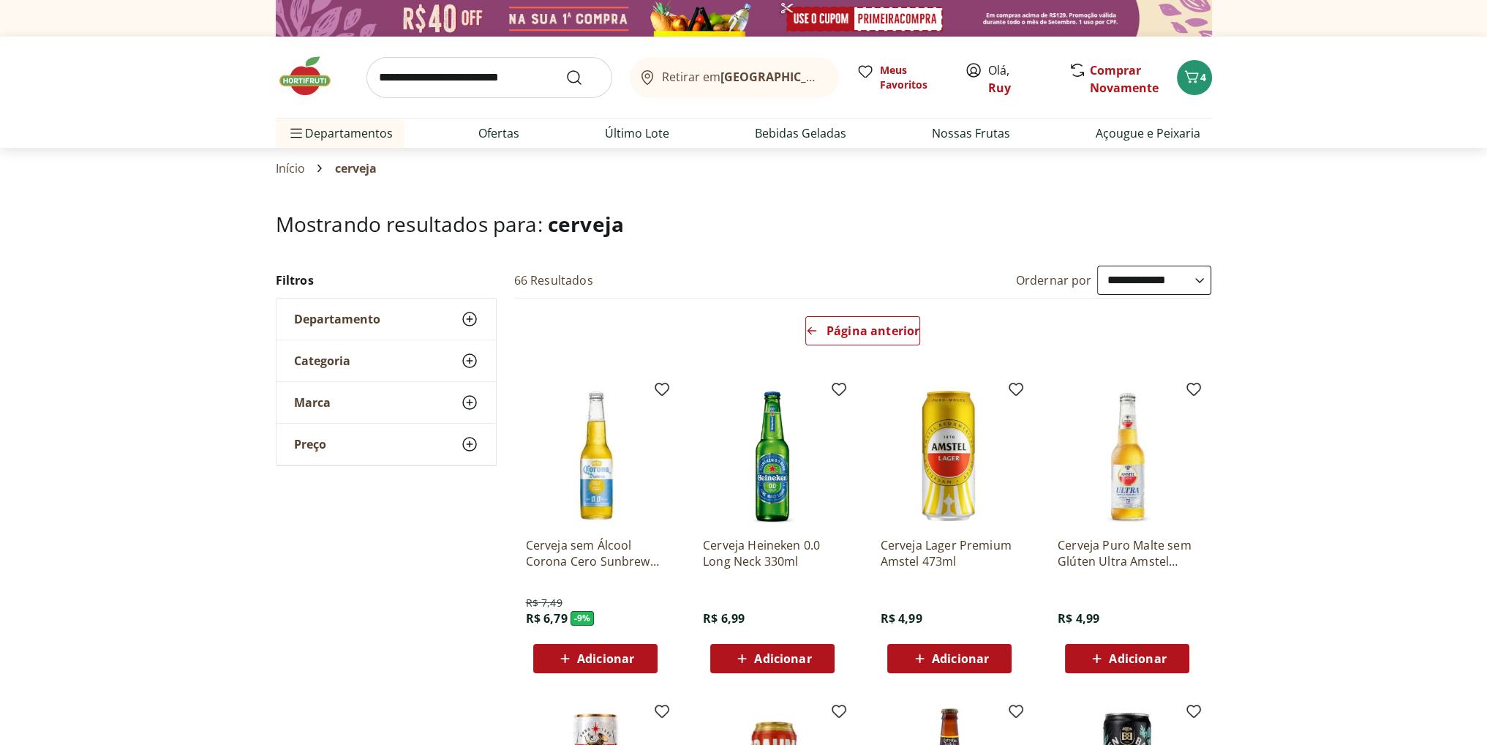
click at [1159, 277] on select "**********" at bounding box center [1154, 280] width 114 height 29
click at [1097, 266] on select "**********" at bounding box center [1154, 280] width 114 height 29
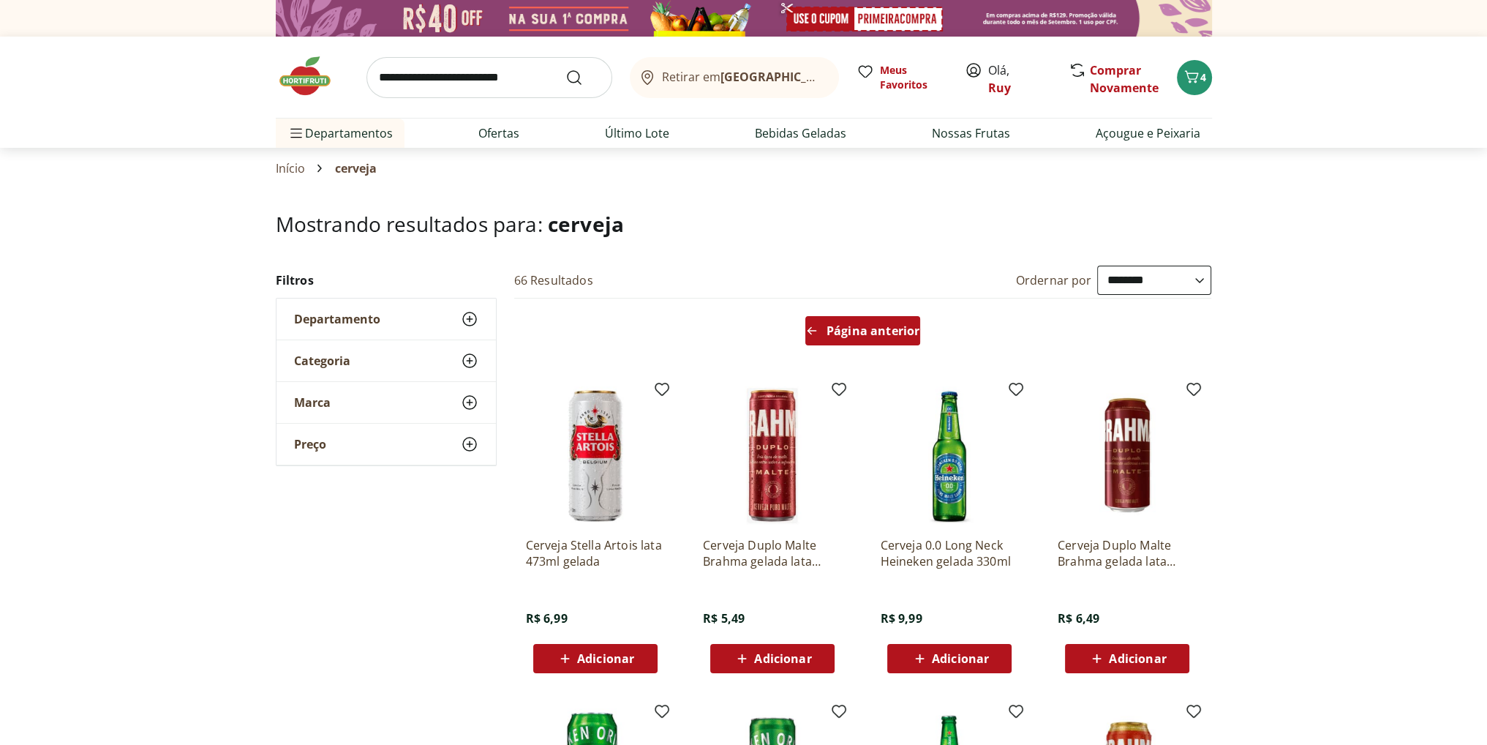
click at [857, 334] on span "Página anterior" at bounding box center [873, 331] width 93 height 12
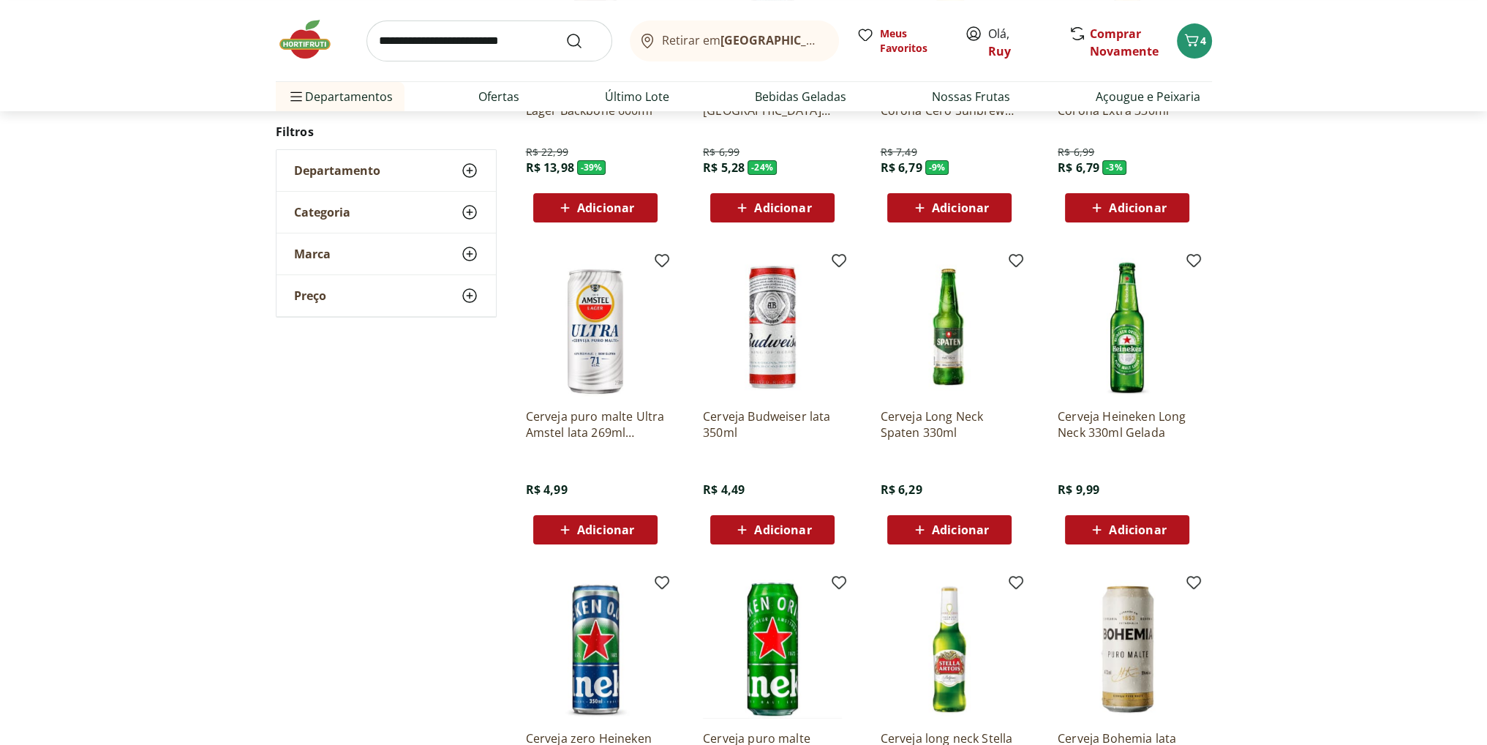
scroll to position [146, 0]
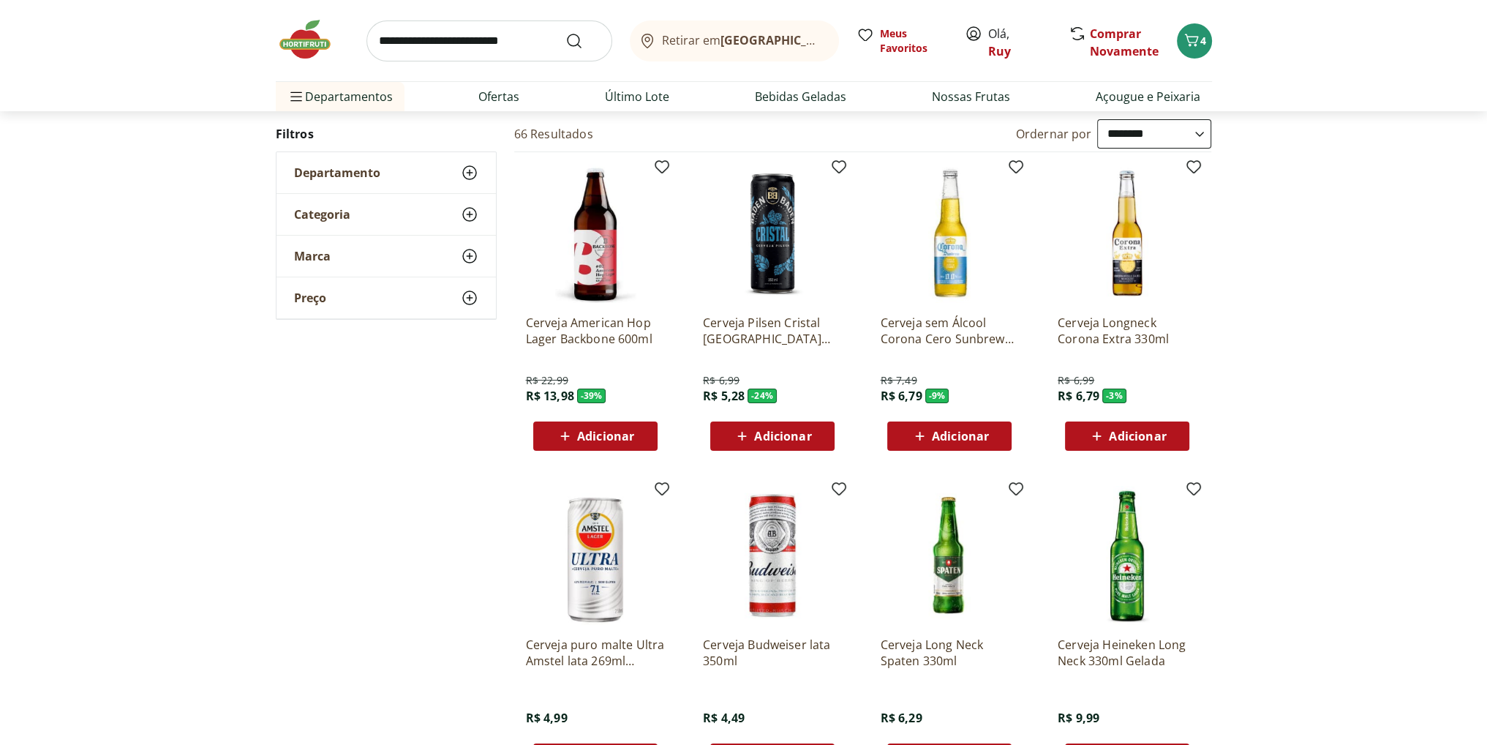
click at [1144, 139] on select "**********" at bounding box center [1154, 133] width 114 height 29
select select "*********"
click at [1097, 119] on select "**********" at bounding box center [1154, 133] width 114 height 29
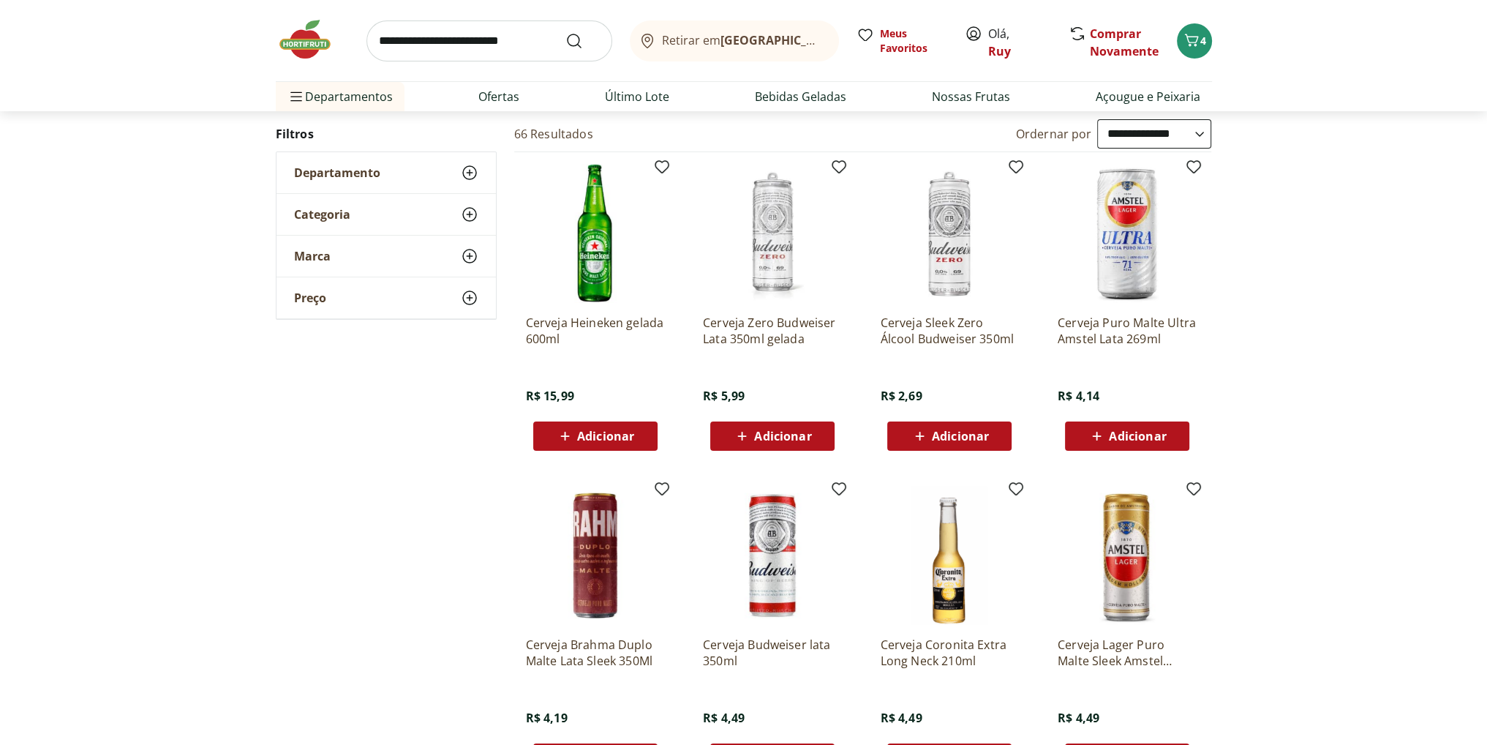
scroll to position [73, 0]
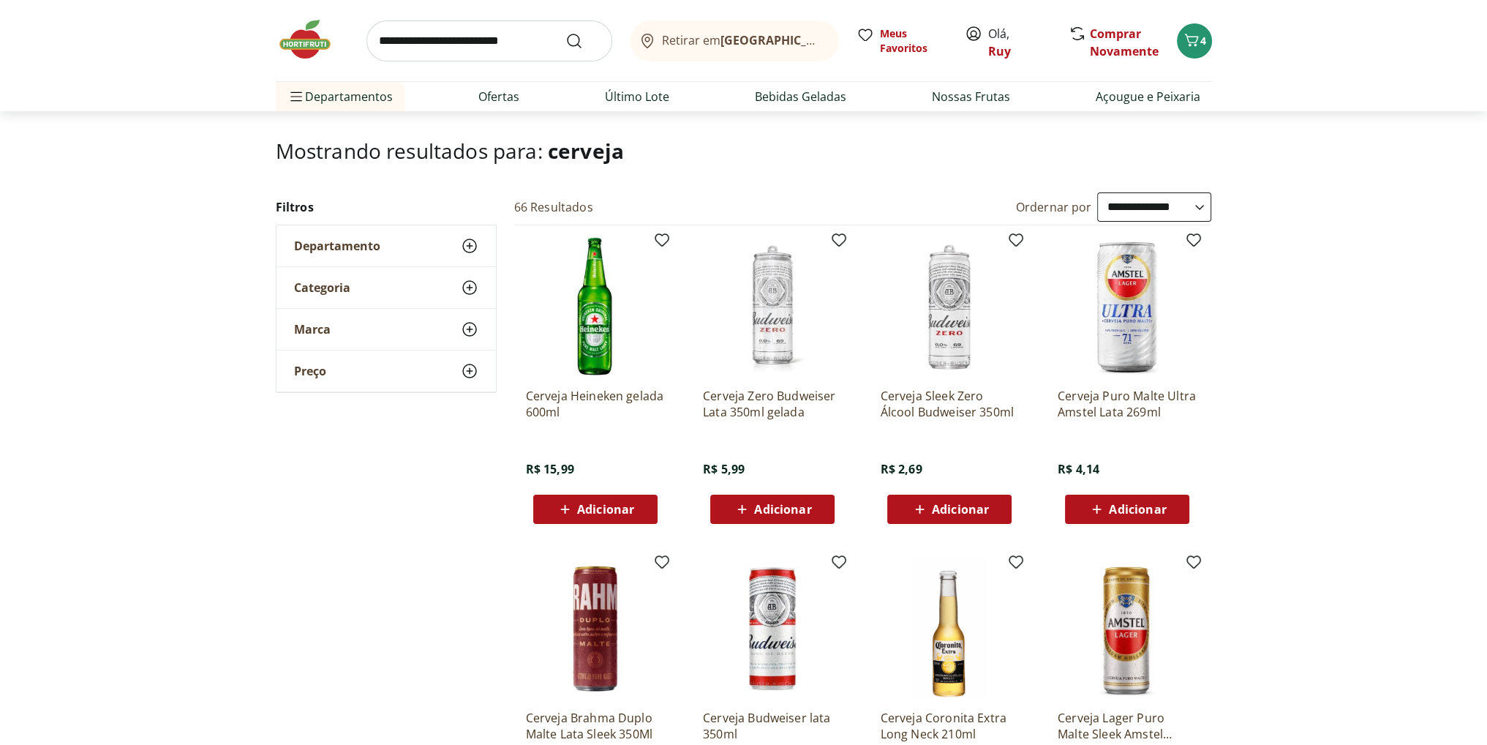
click at [973, 509] on span "Adicionar" at bounding box center [960, 509] width 57 height 12
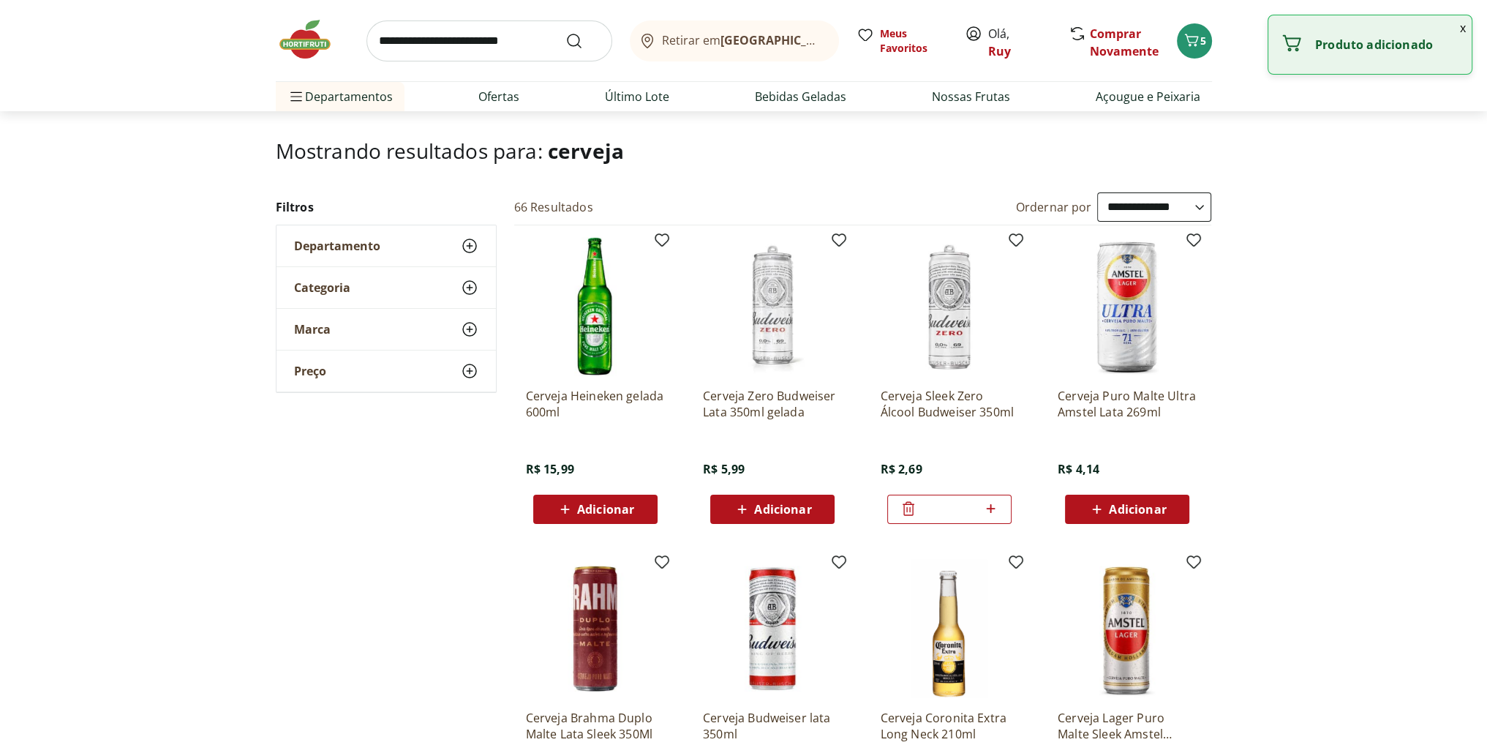
click at [992, 510] on icon at bounding box center [991, 509] width 18 height 18
click at [995, 511] on icon at bounding box center [991, 509] width 18 height 18
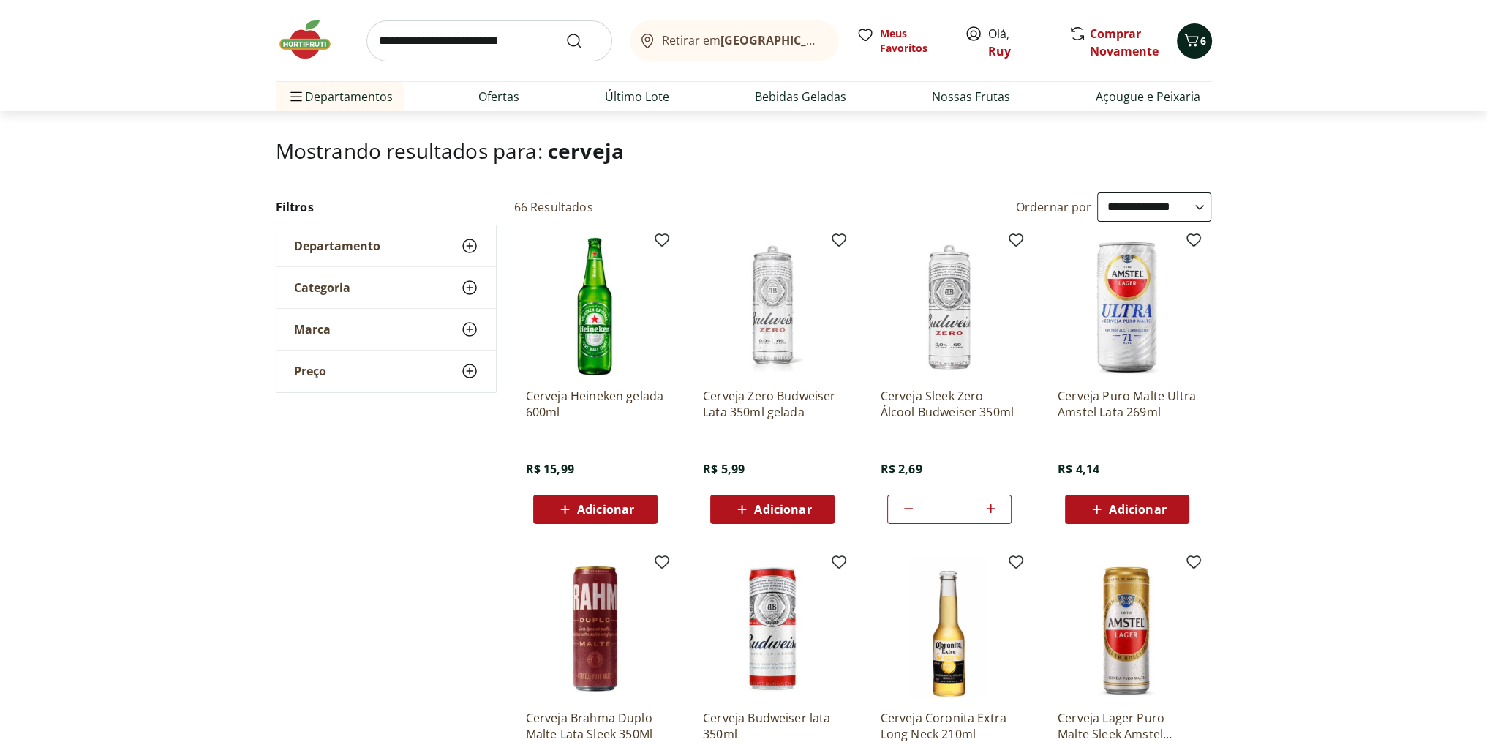
click at [1193, 37] on icon "Carrinho" at bounding box center [1192, 40] width 18 height 18
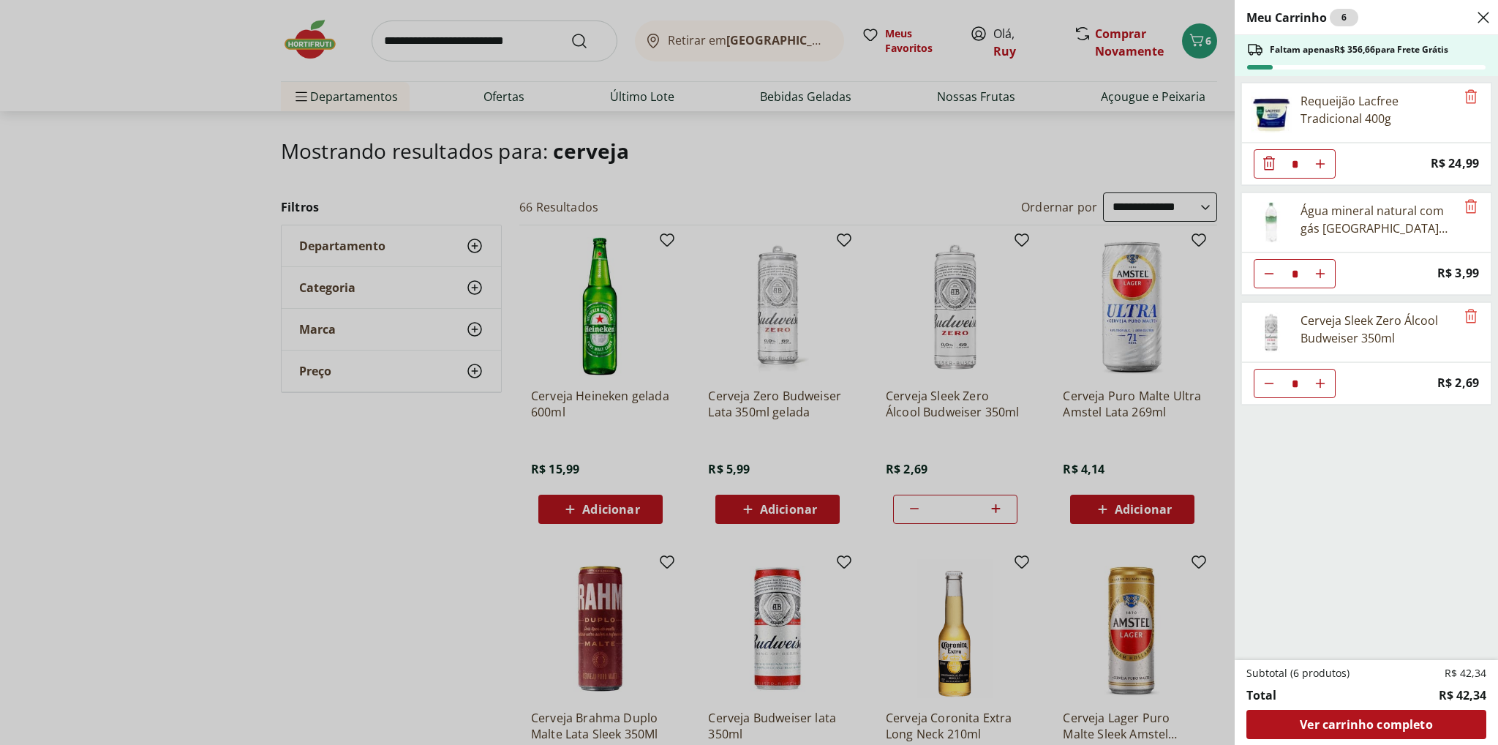
click at [1318, 386] on icon "Aumentar Quantidade" at bounding box center [1321, 384] width 12 height 12
type input "*"
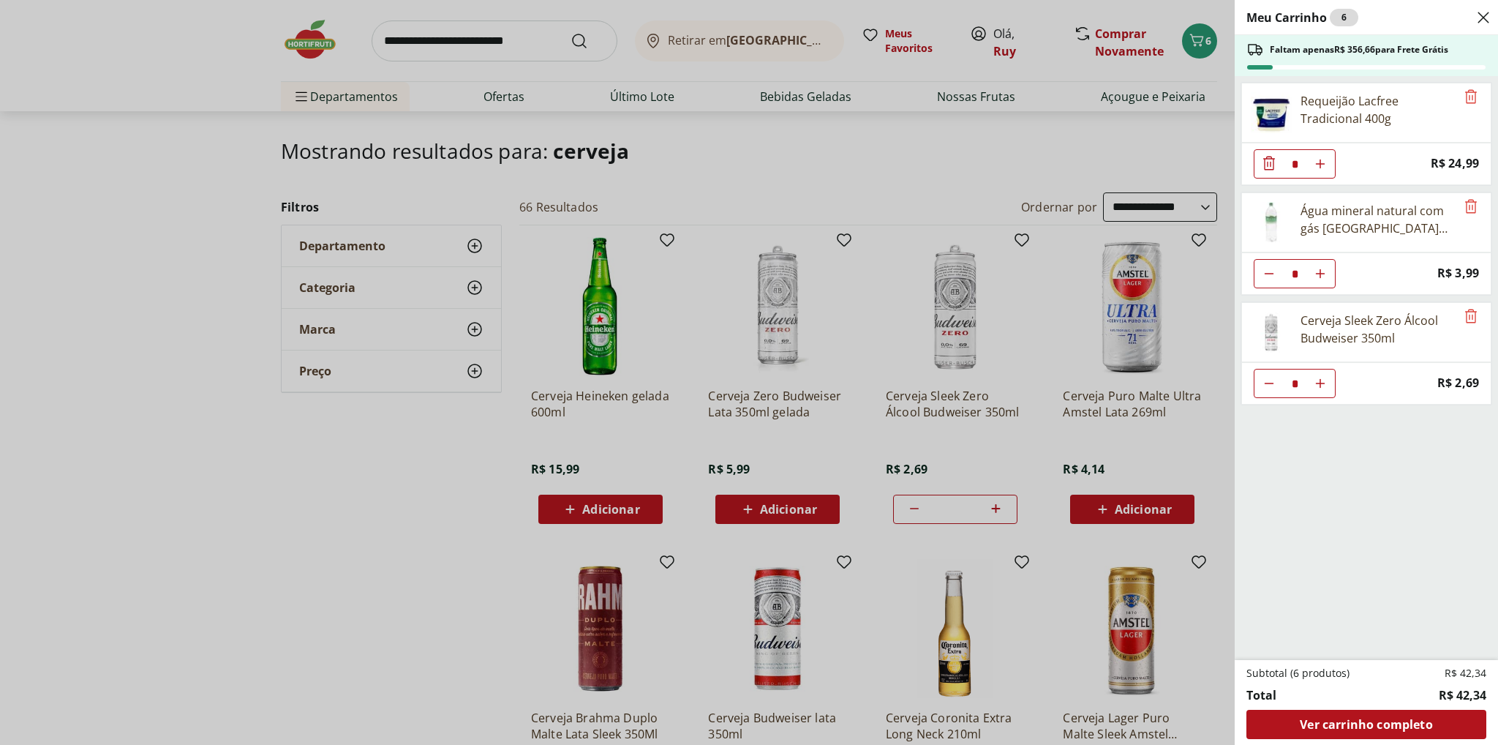
click at [1320, 380] on use "Aumentar Quantidade" at bounding box center [1321, 384] width 12 height 12
type input "*"
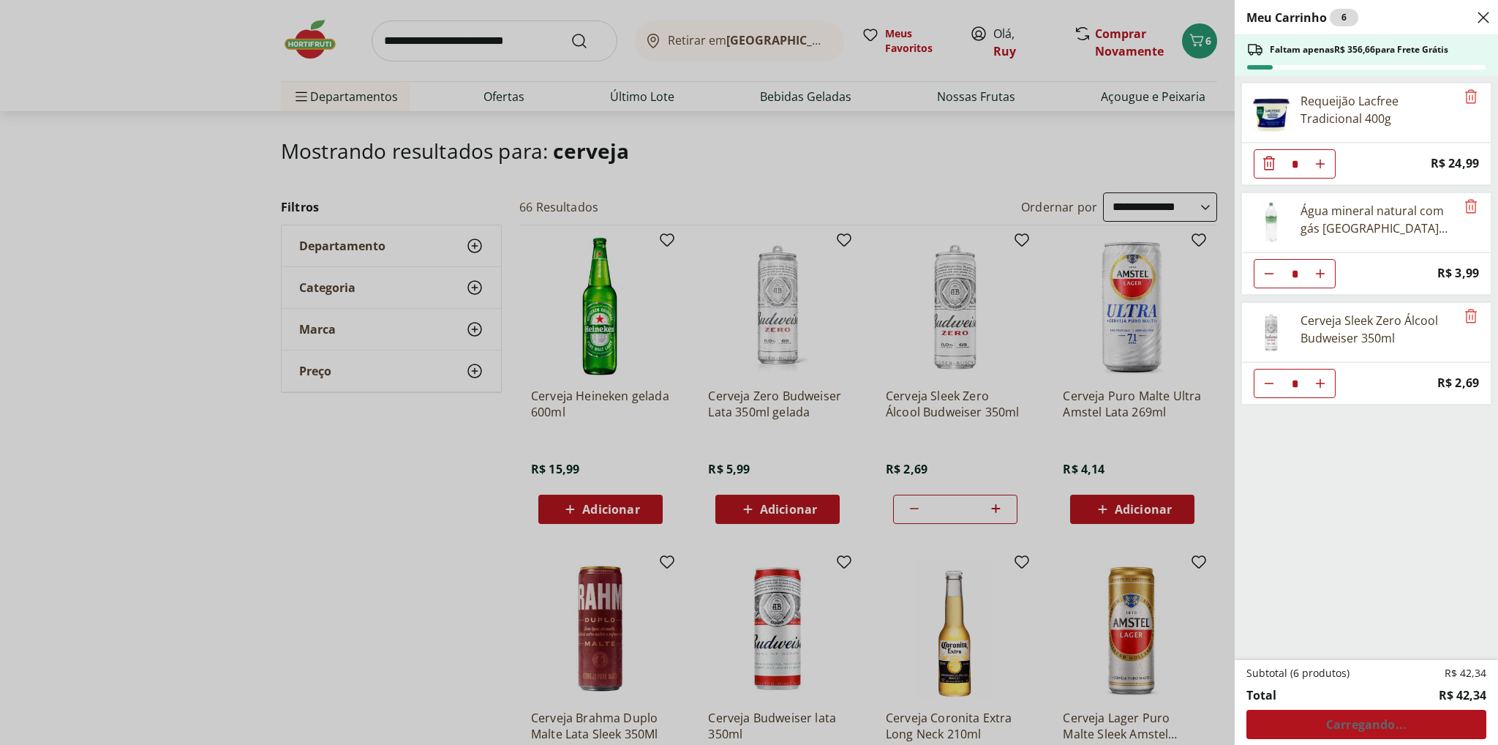
click at [1268, 381] on use "Diminuir Quantidade" at bounding box center [1270, 384] width 12 height 12
type input "*"
click at [1321, 380] on icon "Aumentar Quantidade" at bounding box center [1321, 384] width 12 height 12
type input "*"
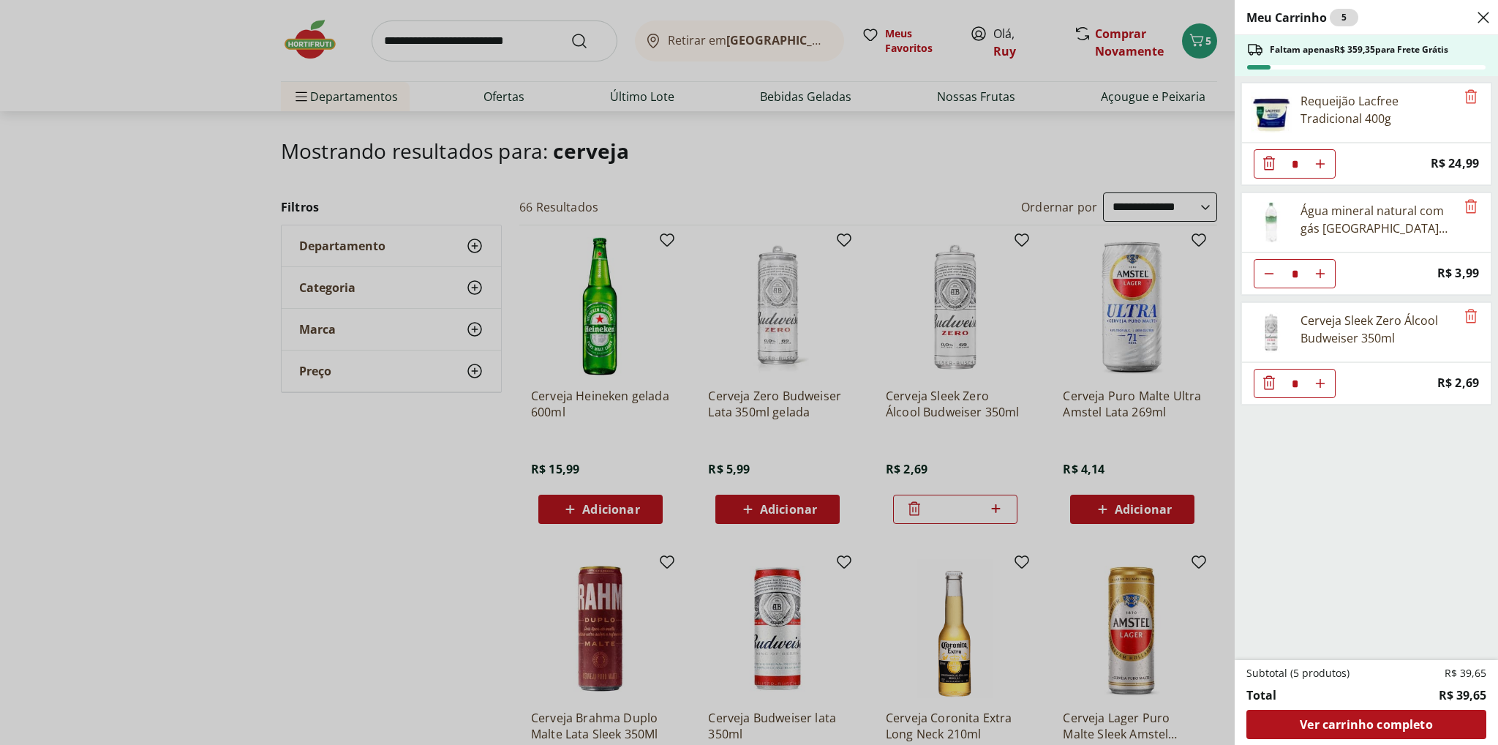
type input "*"
click at [1321, 381] on icon "Aumentar Quantidade" at bounding box center [1321, 384] width 12 height 12
type input "*"
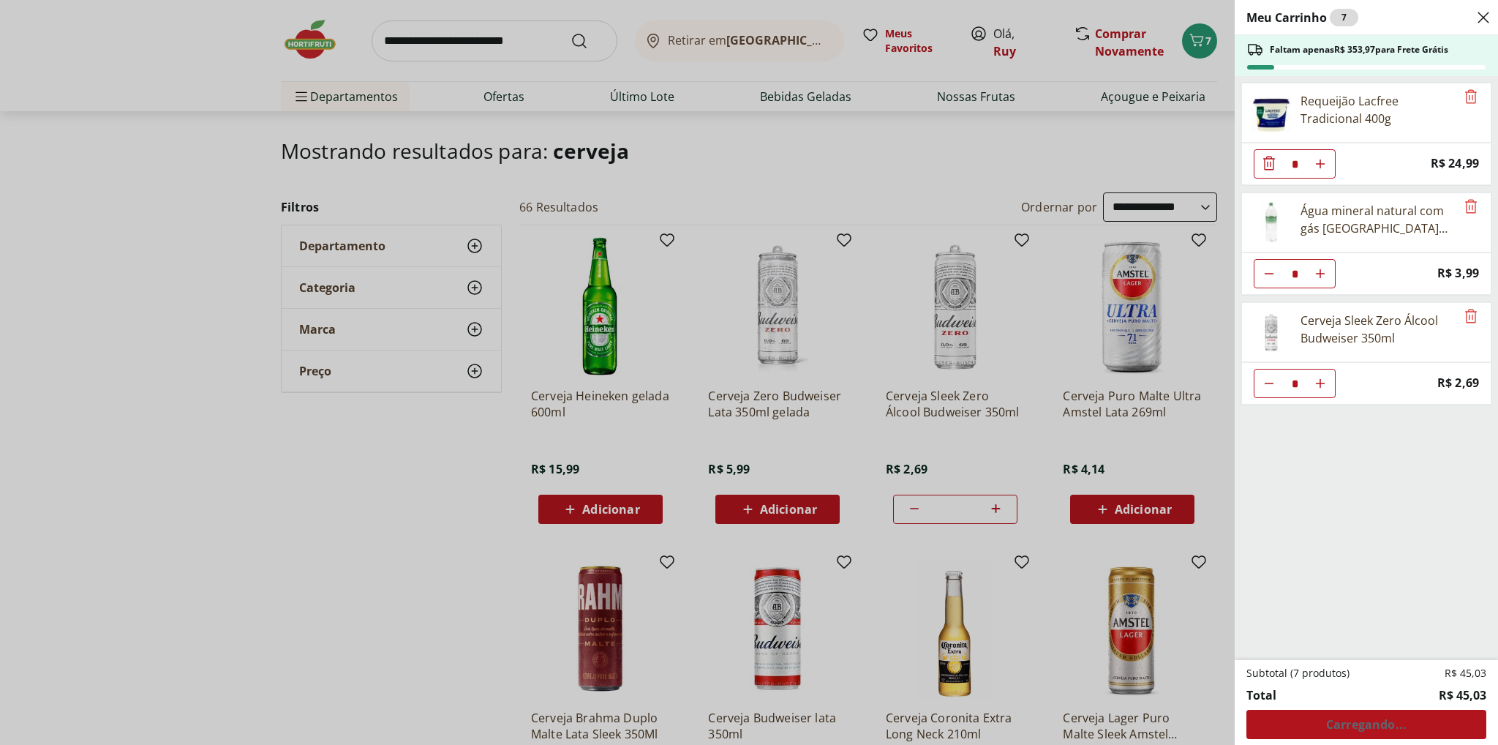
type input "*"
click at [1271, 383] on icon "Diminuir Quantidade" at bounding box center [1270, 384] width 12 height 12
type input "*"
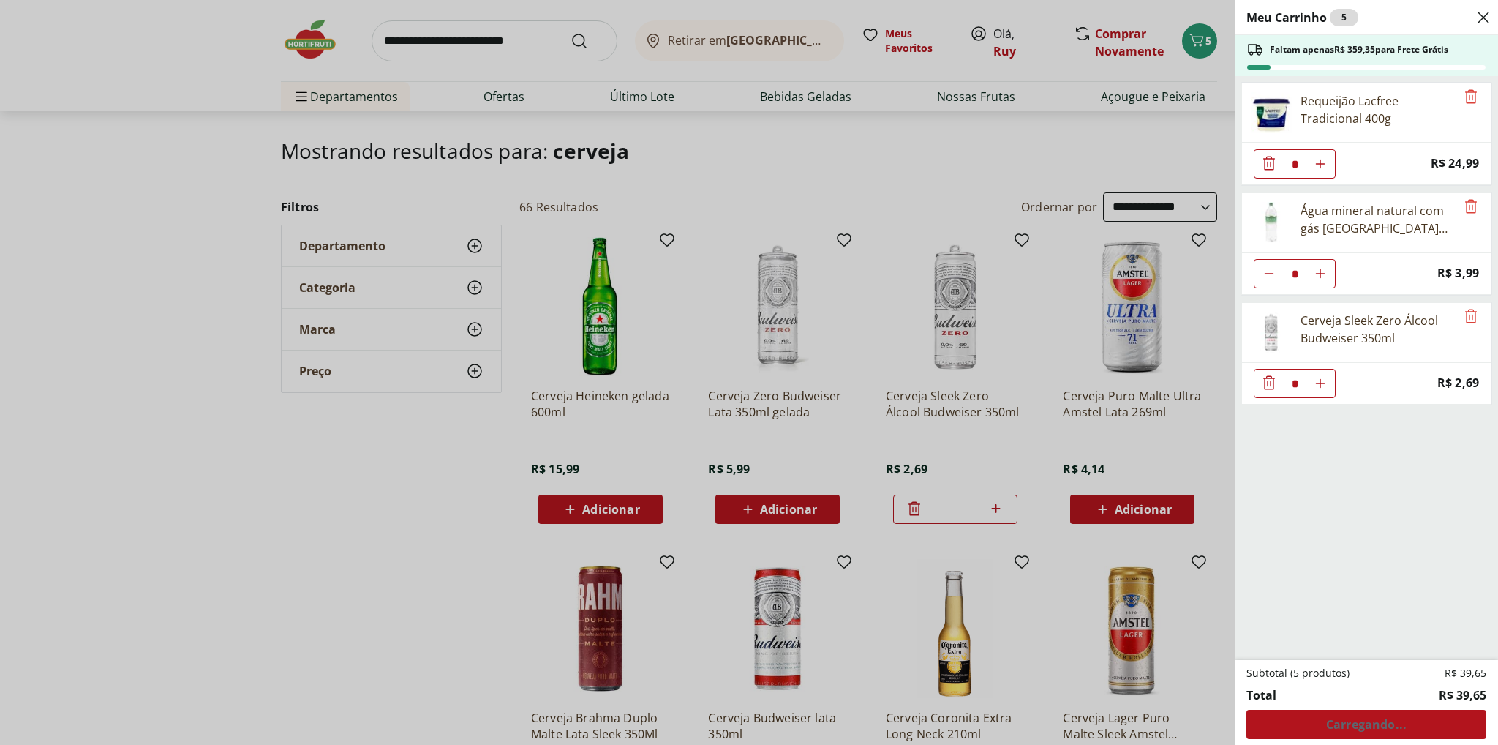
type input "*"
click at [1265, 381] on icon "Diminuir Quantidade" at bounding box center [1270, 384] width 12 height 12
type input "*"
click at [1321, 383] on icon "Aumentar Quantidade" at bounding box center [1321, 384] width 12 height 12
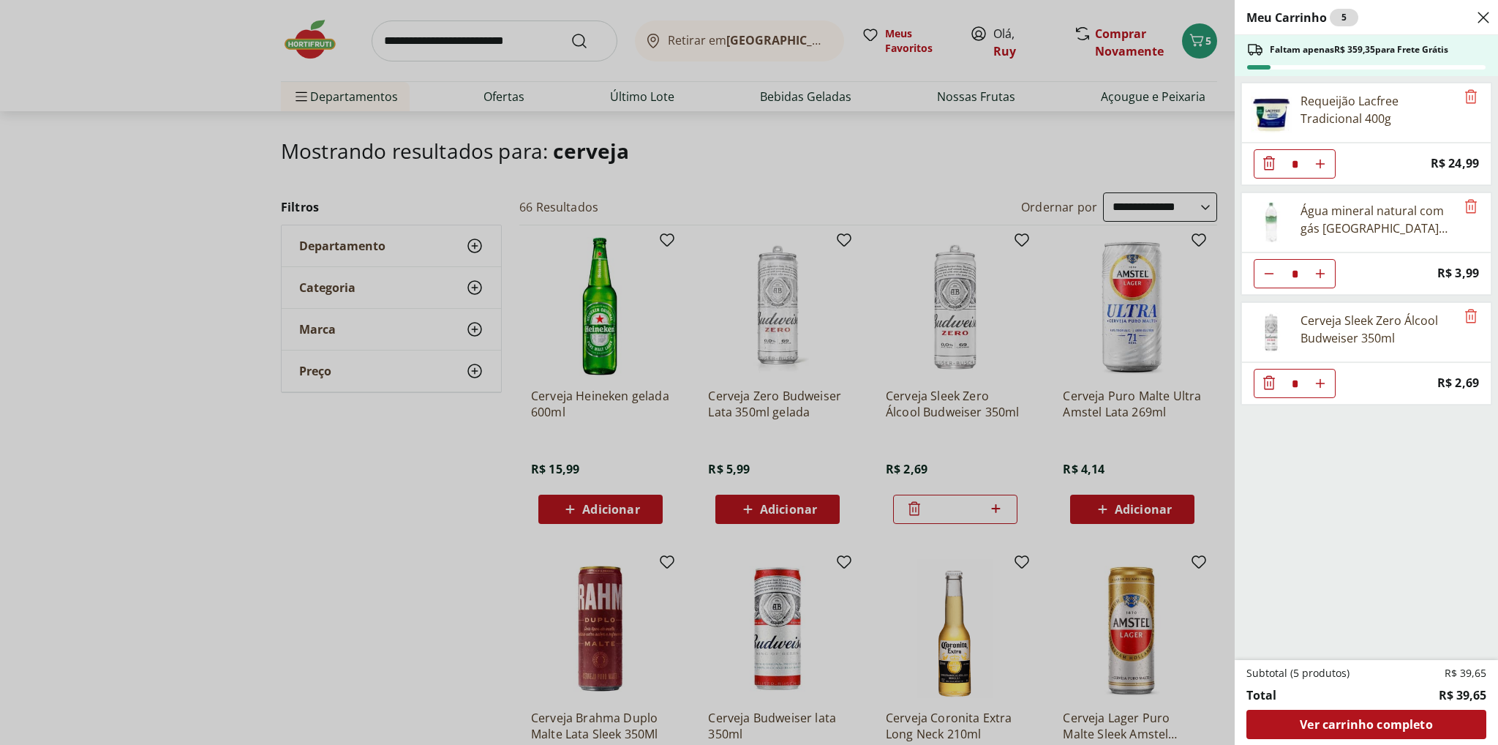
type input "*"
click at [1321, 383] on icon "Aumentar Quantidade" at bounding box center [1321, 384] width 12 height 12
type input "*"
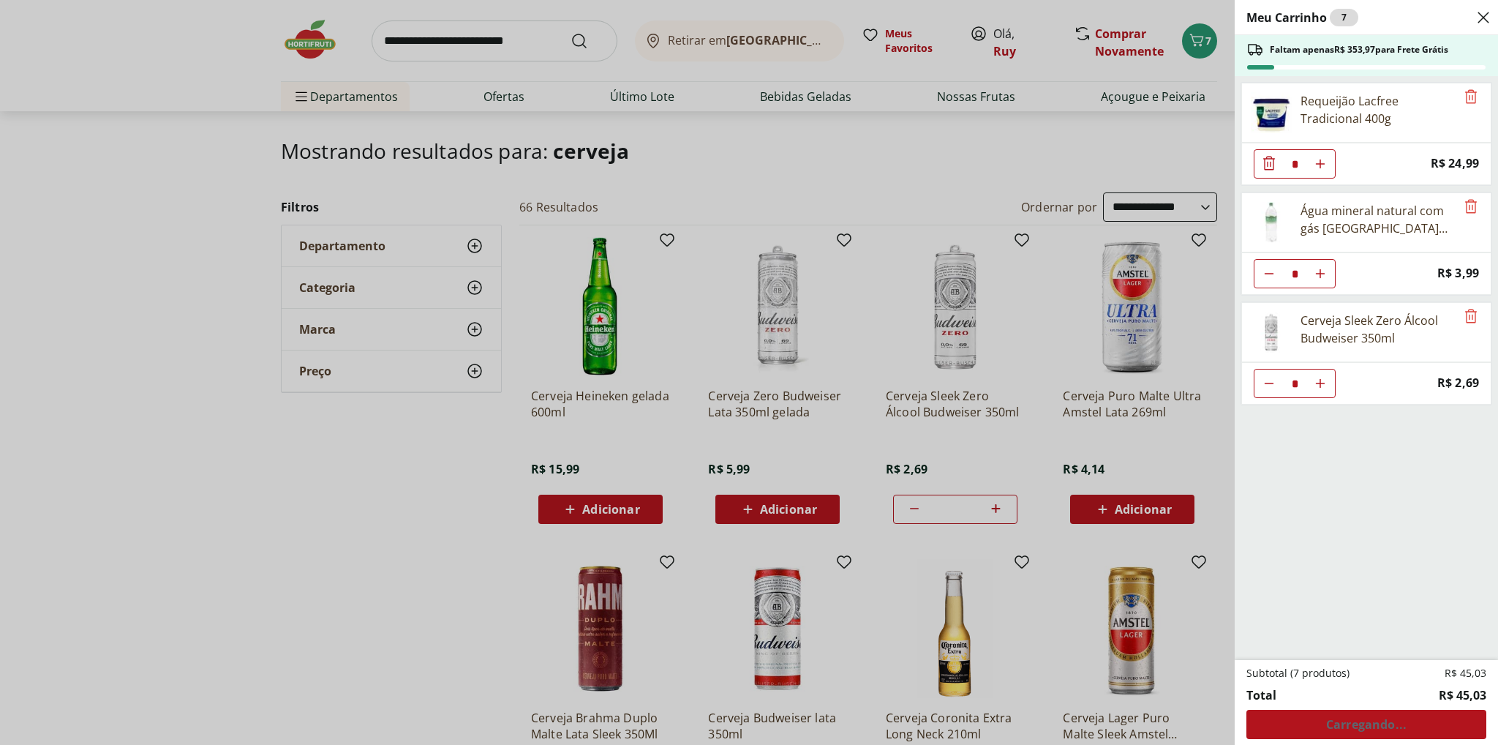
type input "*"
click at [1321, 380] on use "Aumentar Quantidade" at bounding box center [1321, 384] width 12 height 12
type input "*"
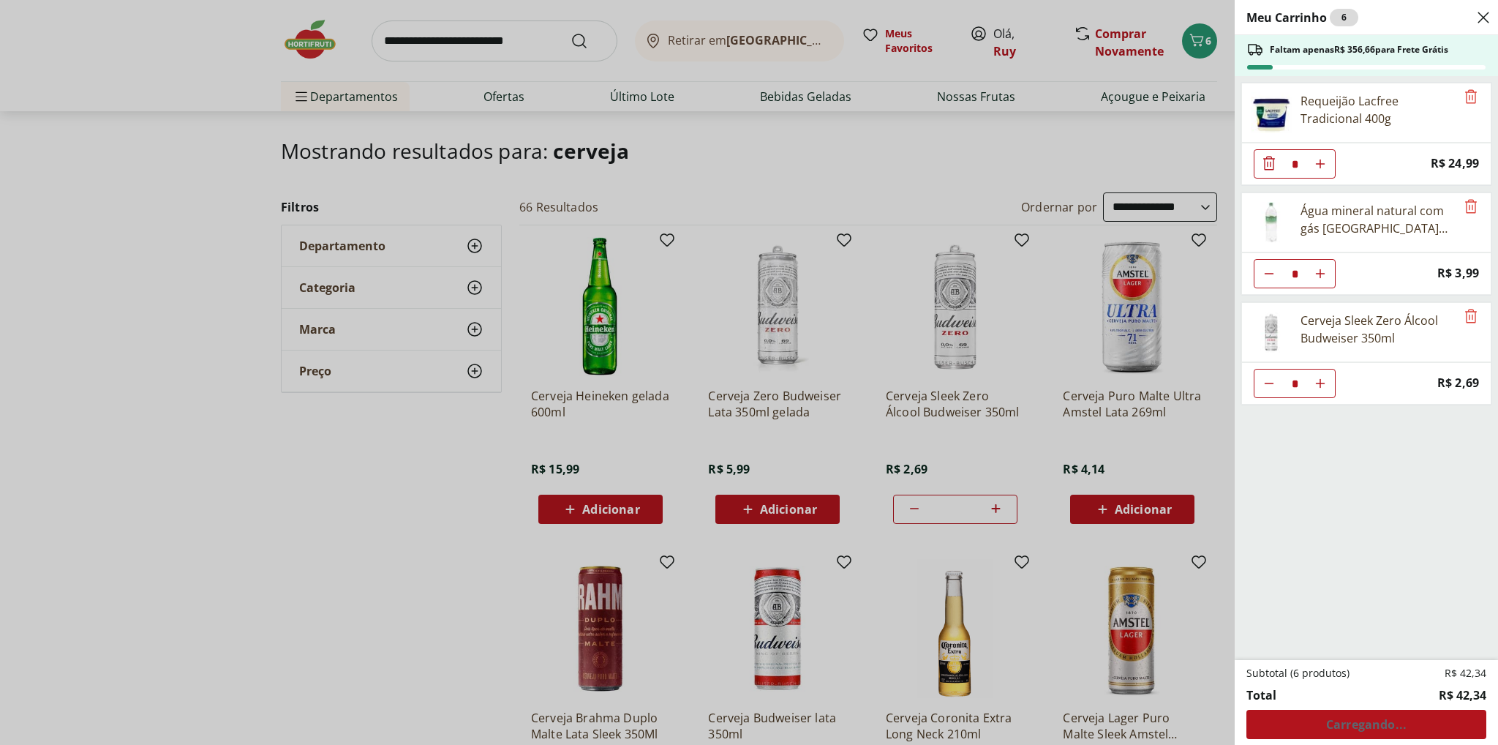
type input "*"
click at [1182, 443] on div "Meu Carrinho 6 Faltam apenas R$ 356,66 para Frete Grátis Requeijão Lacfree Trad…" at bounding box center [749, 372] width 1498 height 745
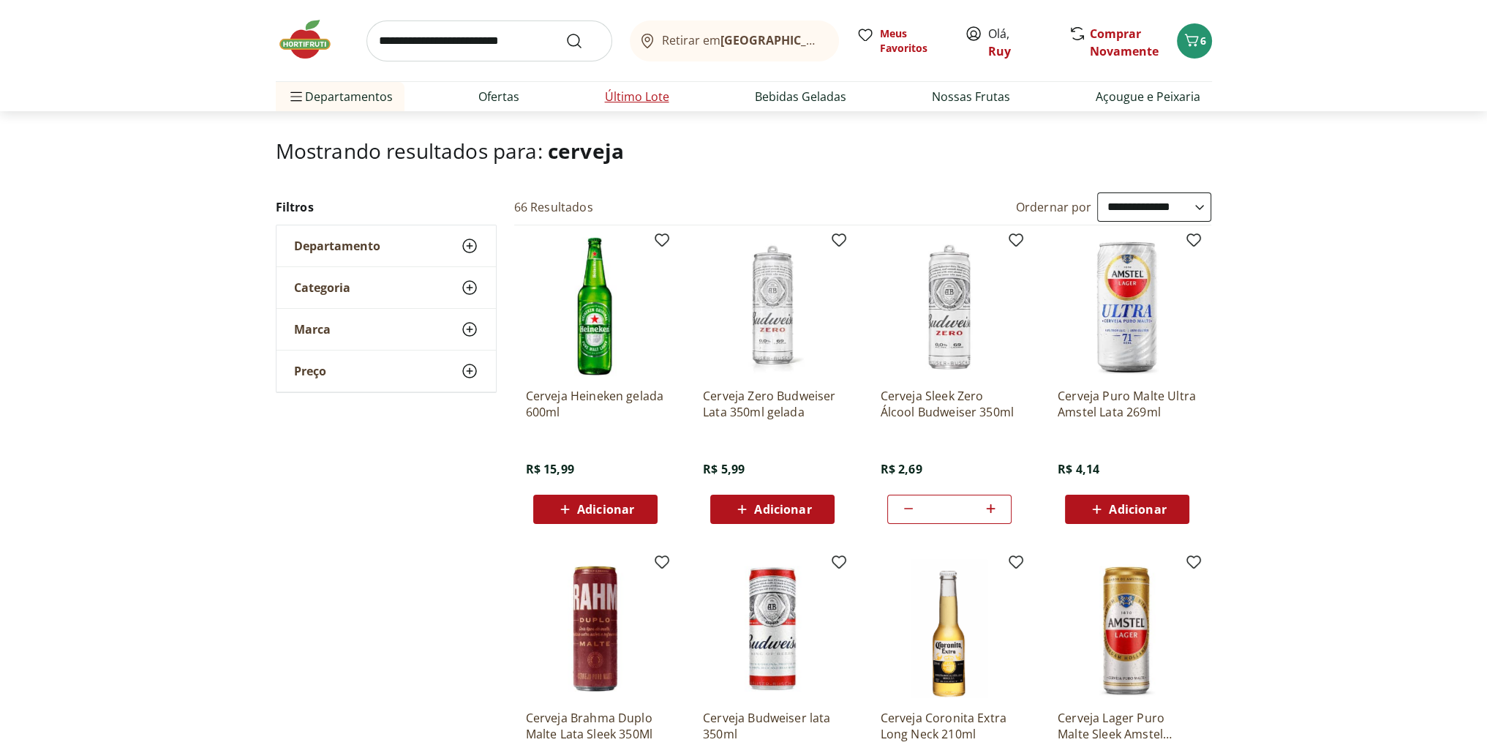
click at [635, 104] on link "Último Lote" at bounding box center [637, 97] width 64 height 18
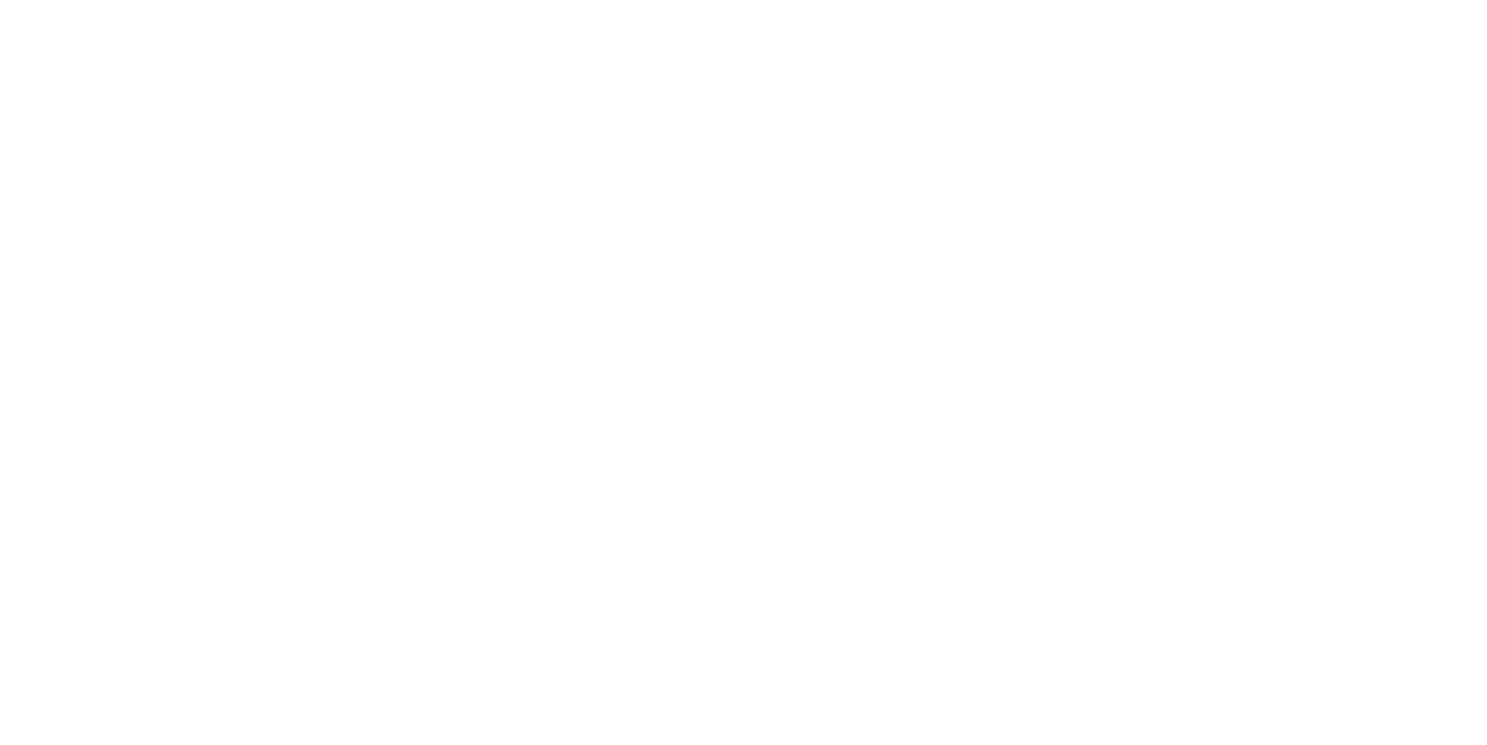
select select "**********"
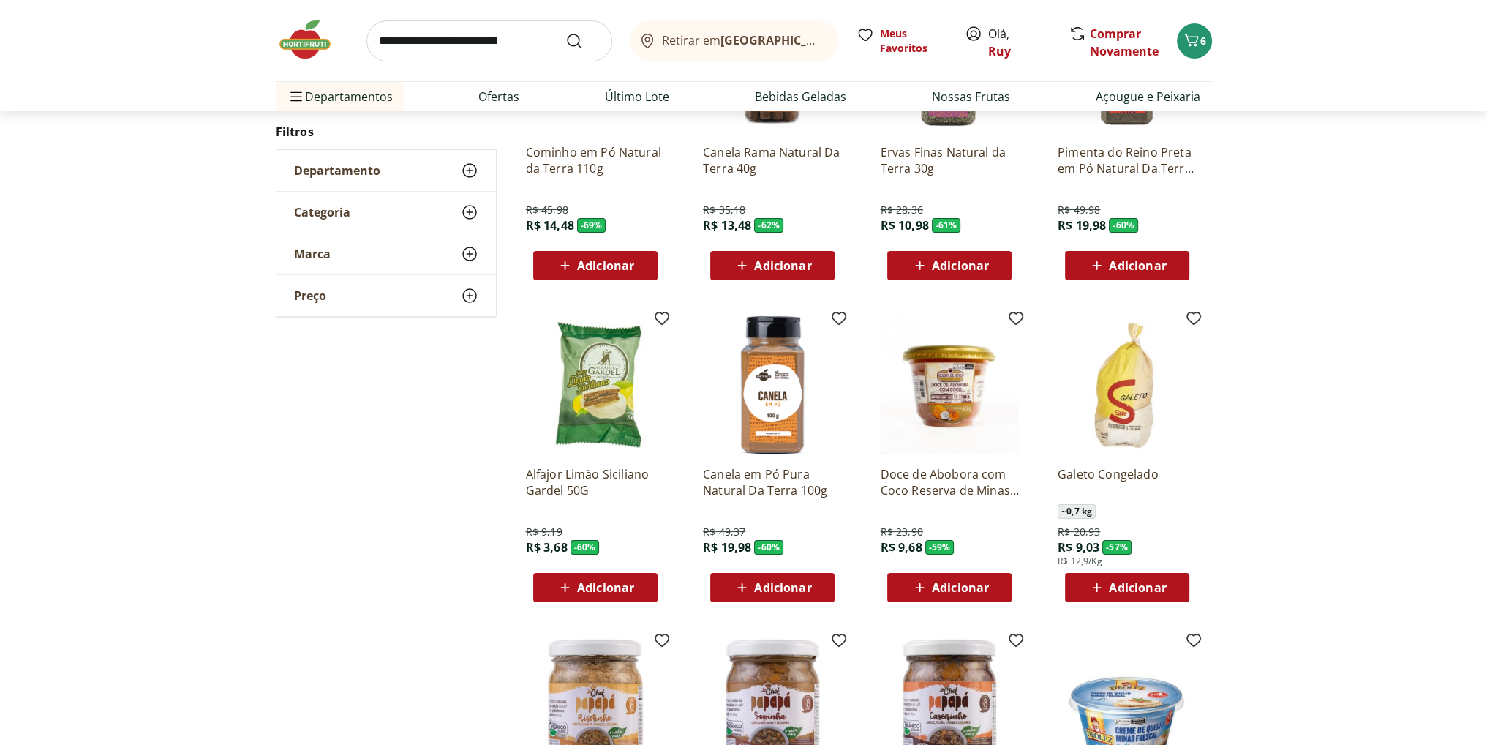
scroll to position [293, 0]
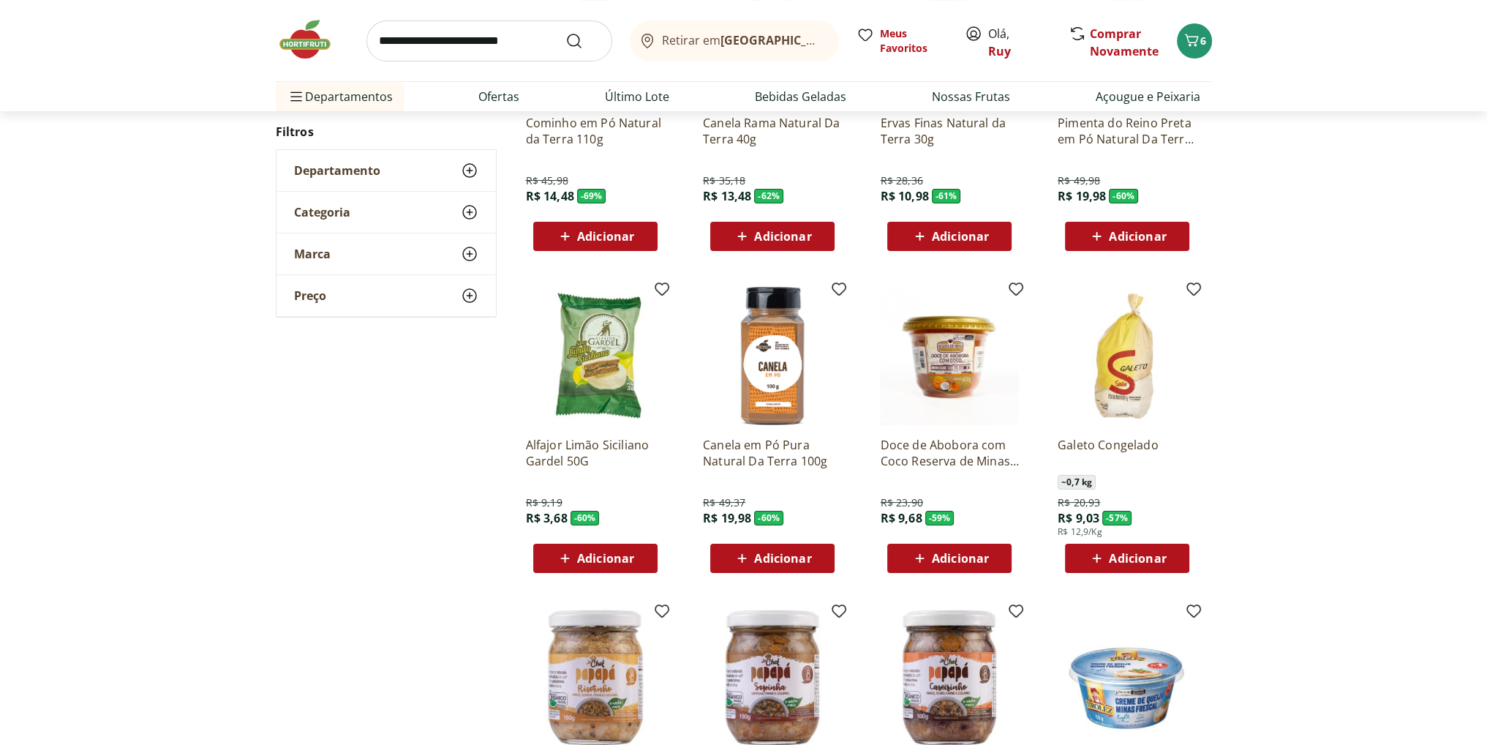
click at [1147, 560] on span "Adicionar" at bounding box center [1137, 558] width 57 height 12
click at [1311, 466] on div "**********" at bounding box center [743, 451] width 1487 height 1063
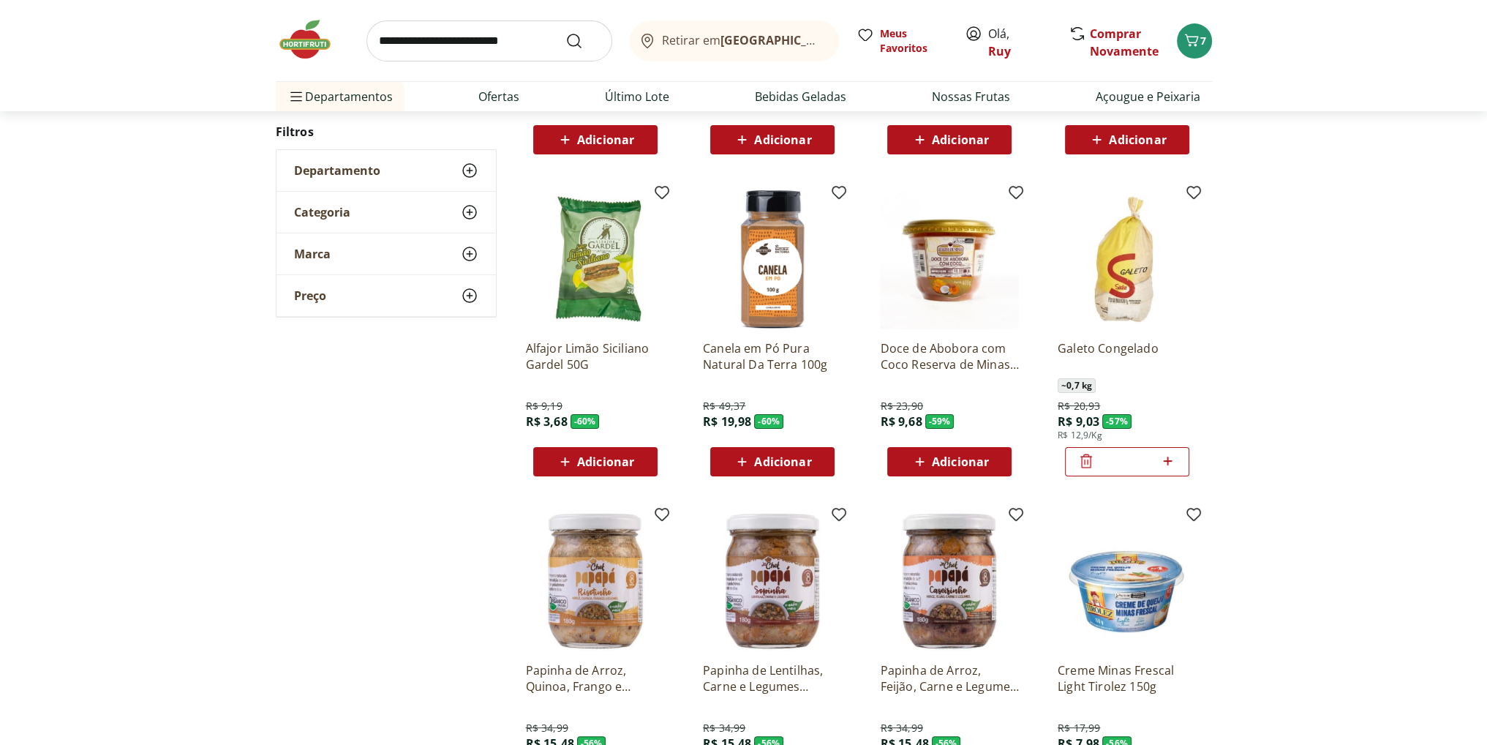
scroll to position [366, 0]
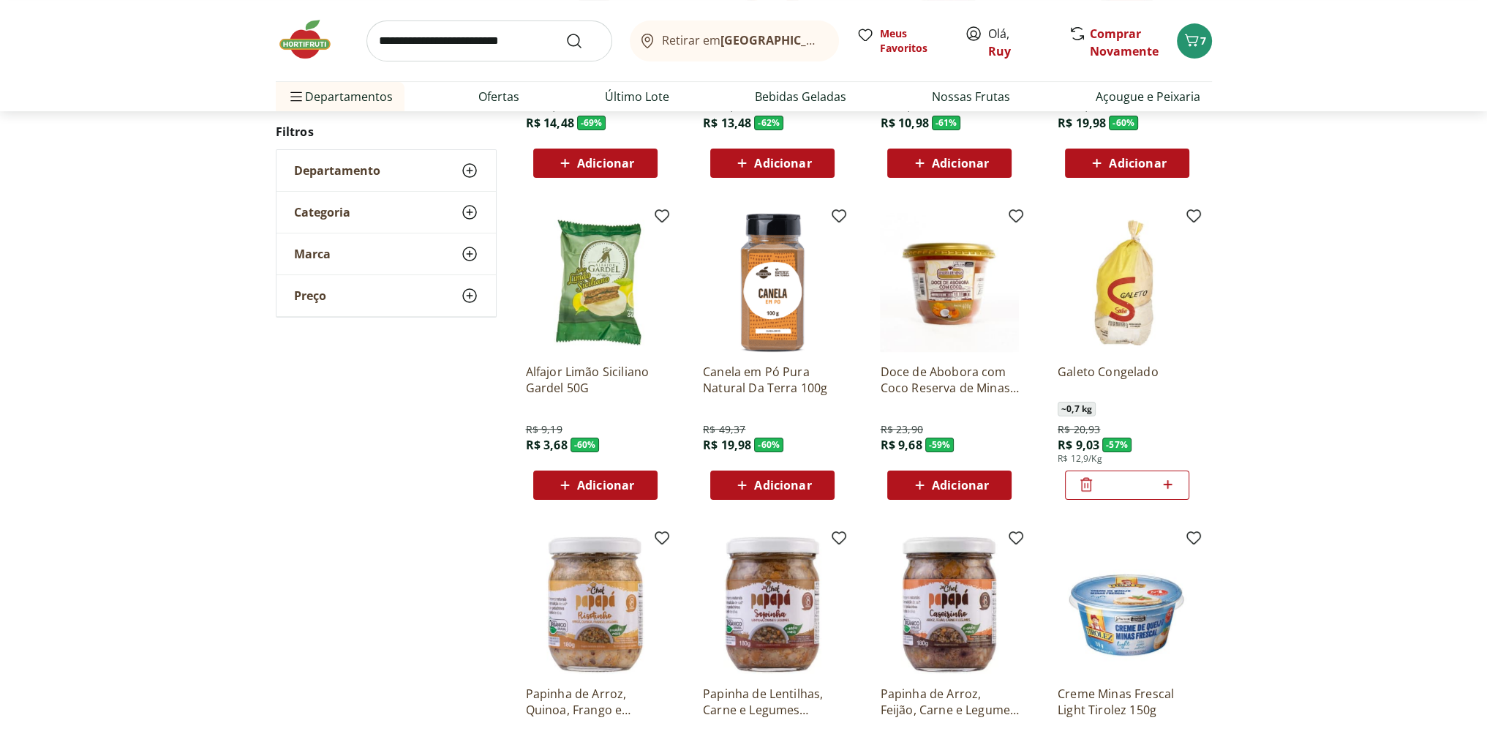
click at [956, 487] on span "Adicionar" at bounding box center [960, 485] width 57 height 12
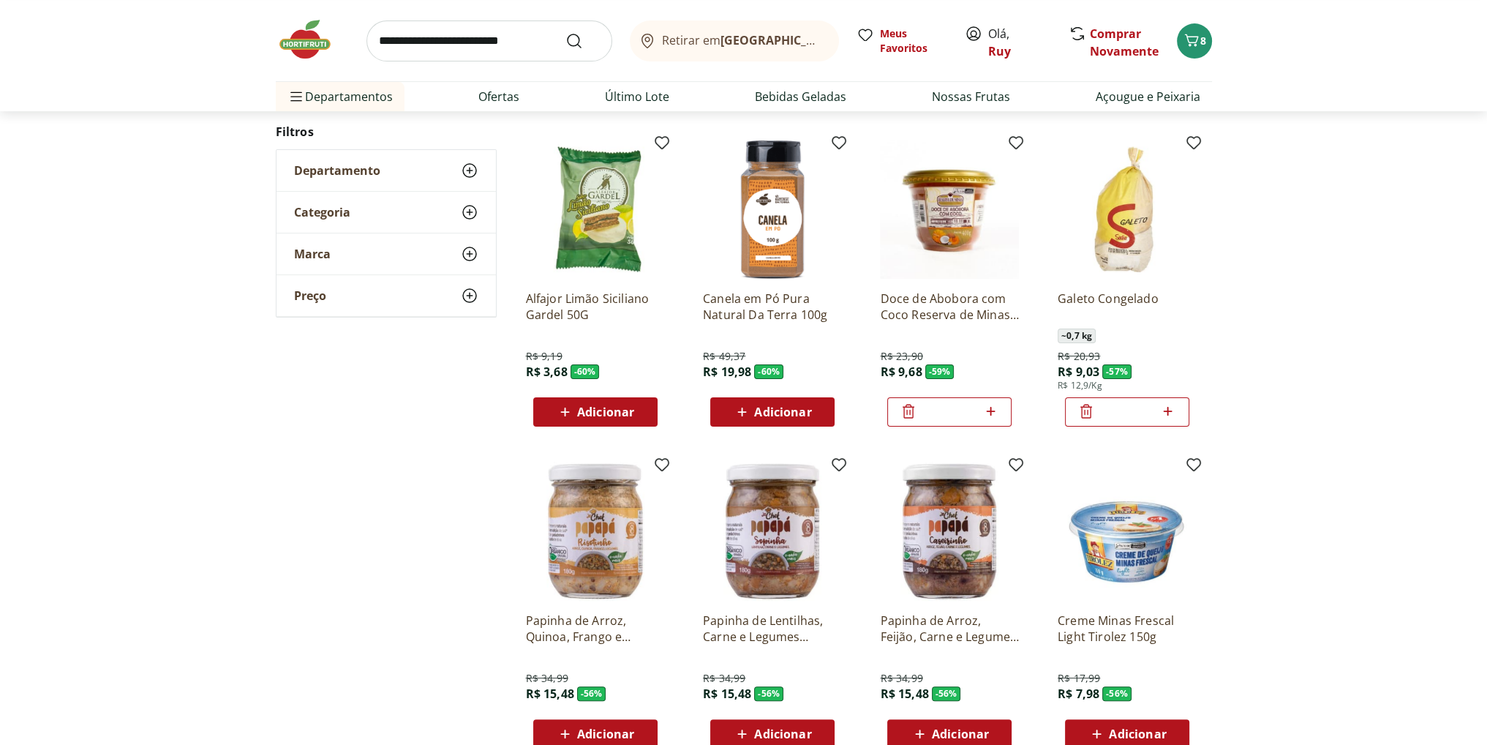
scroll to position [732, 0]
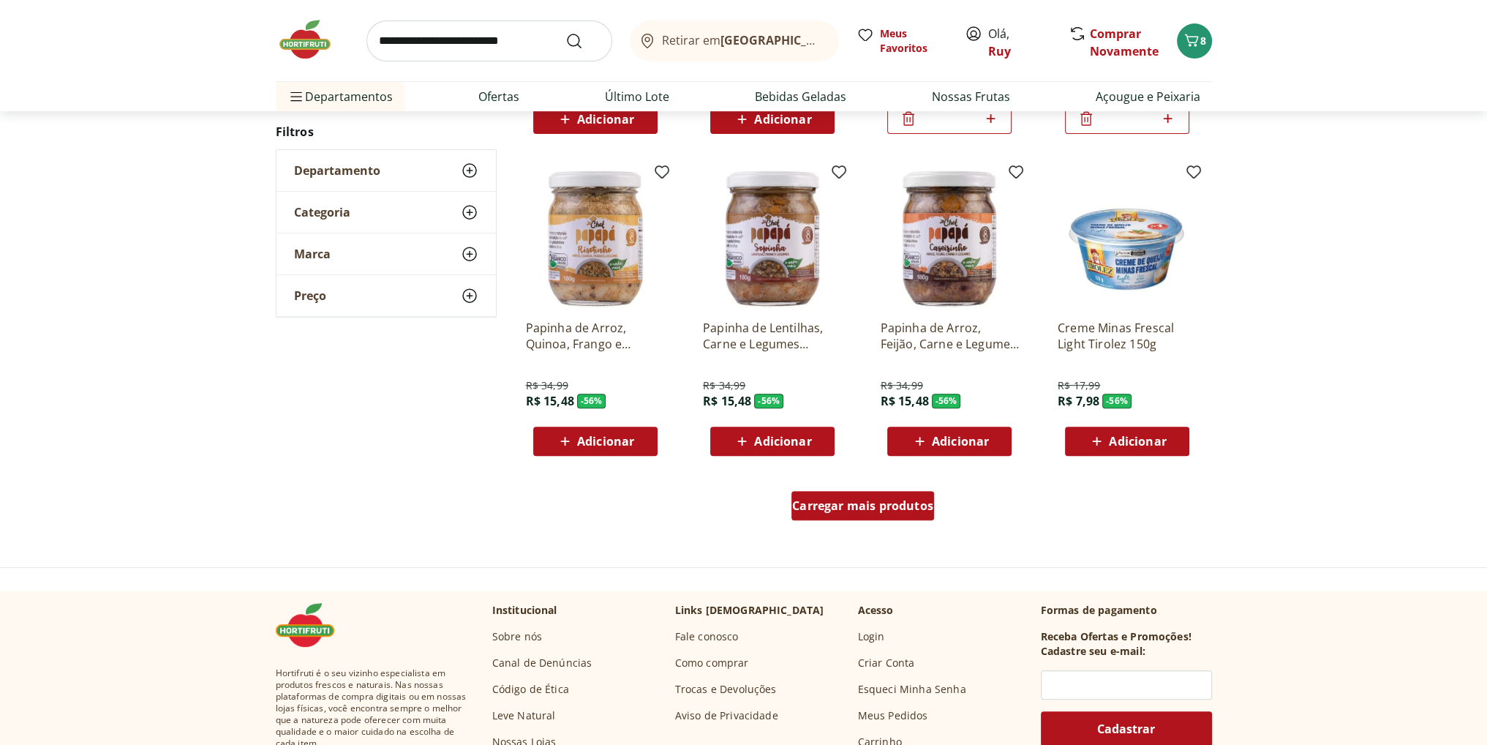
click at [875, 510] on span "Carregar mais produtos" at bounding box center [862, 506] width 141 height 12
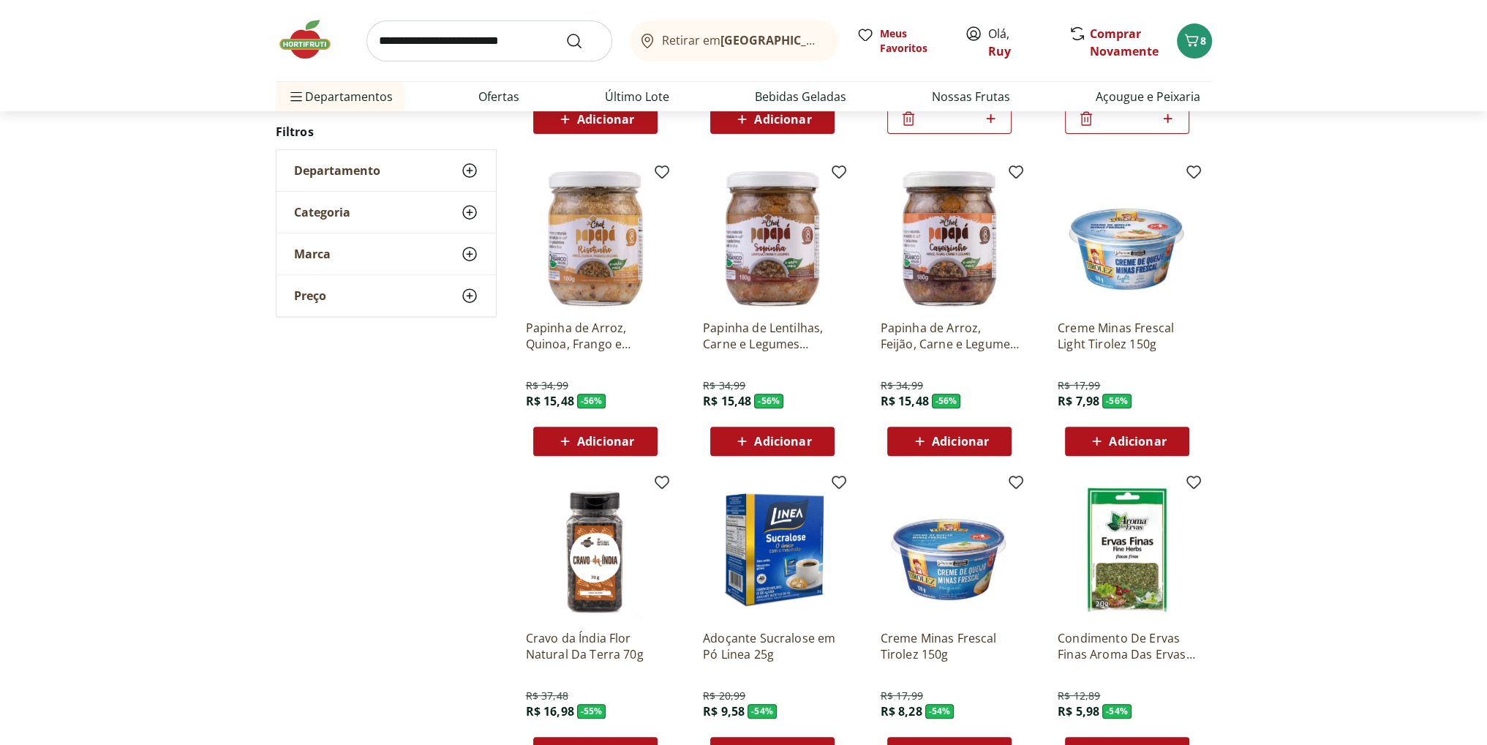
click at [1316, 448] on div "**********" at bounding box center [743, 489] width 1487 height 2017
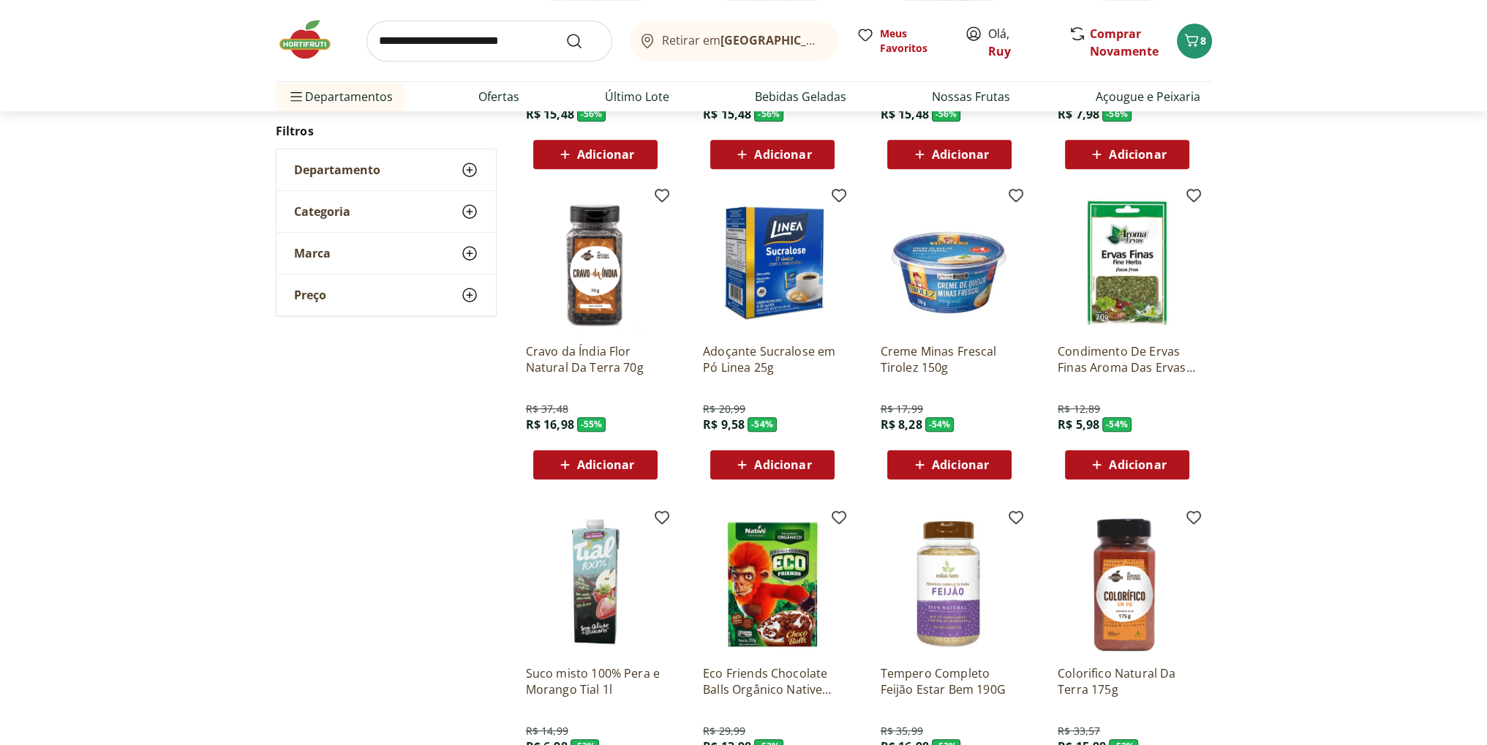
scroll to position [1097, 0]
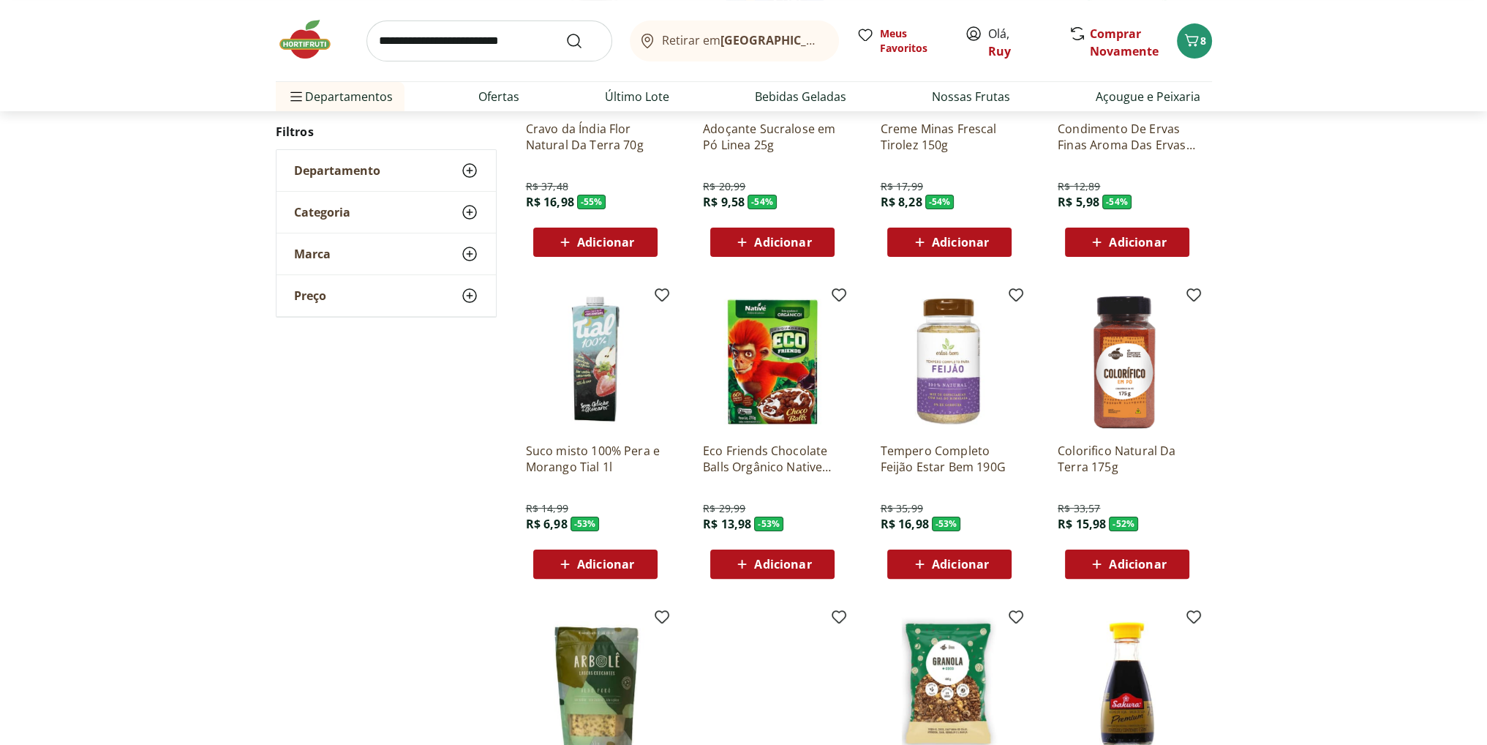
scroll to position [366, 0]
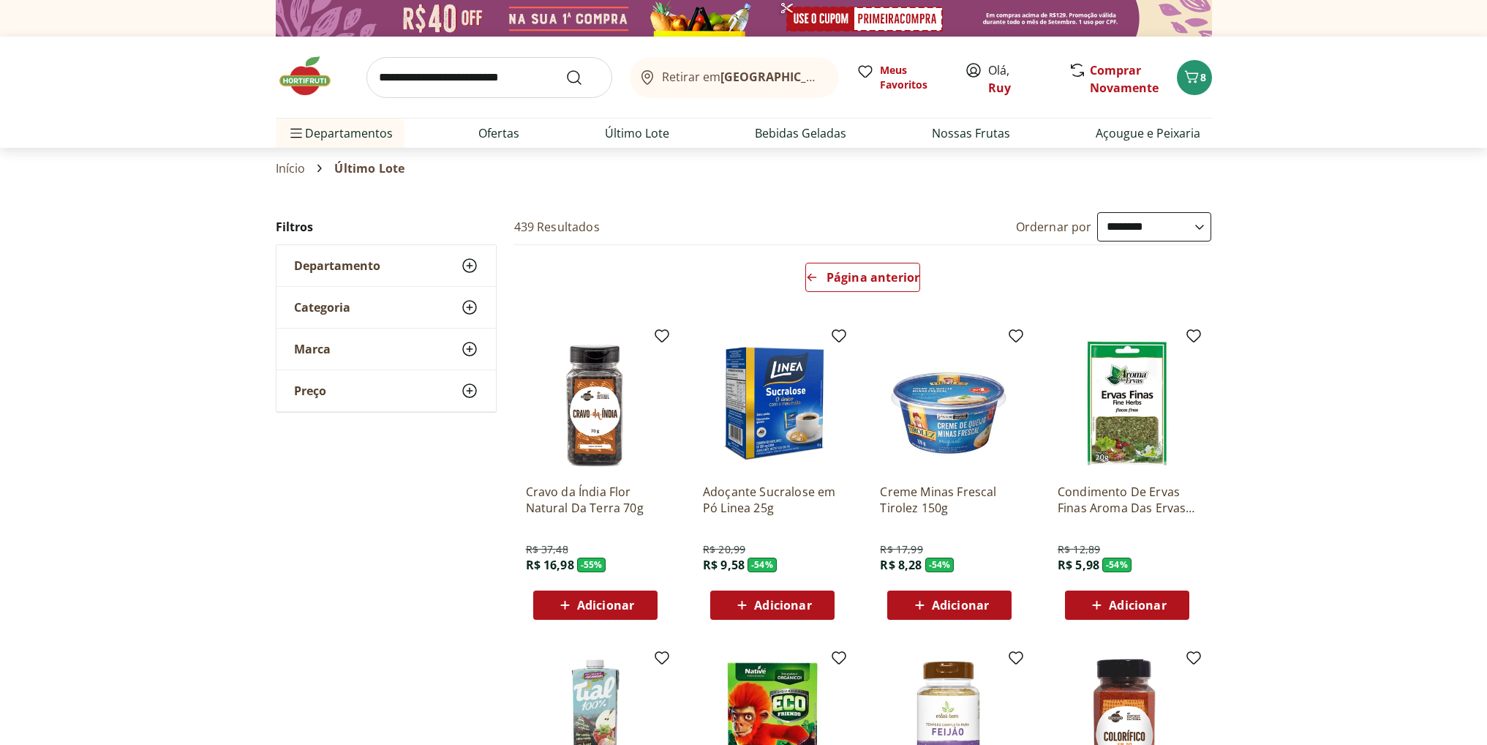
select select "**********"
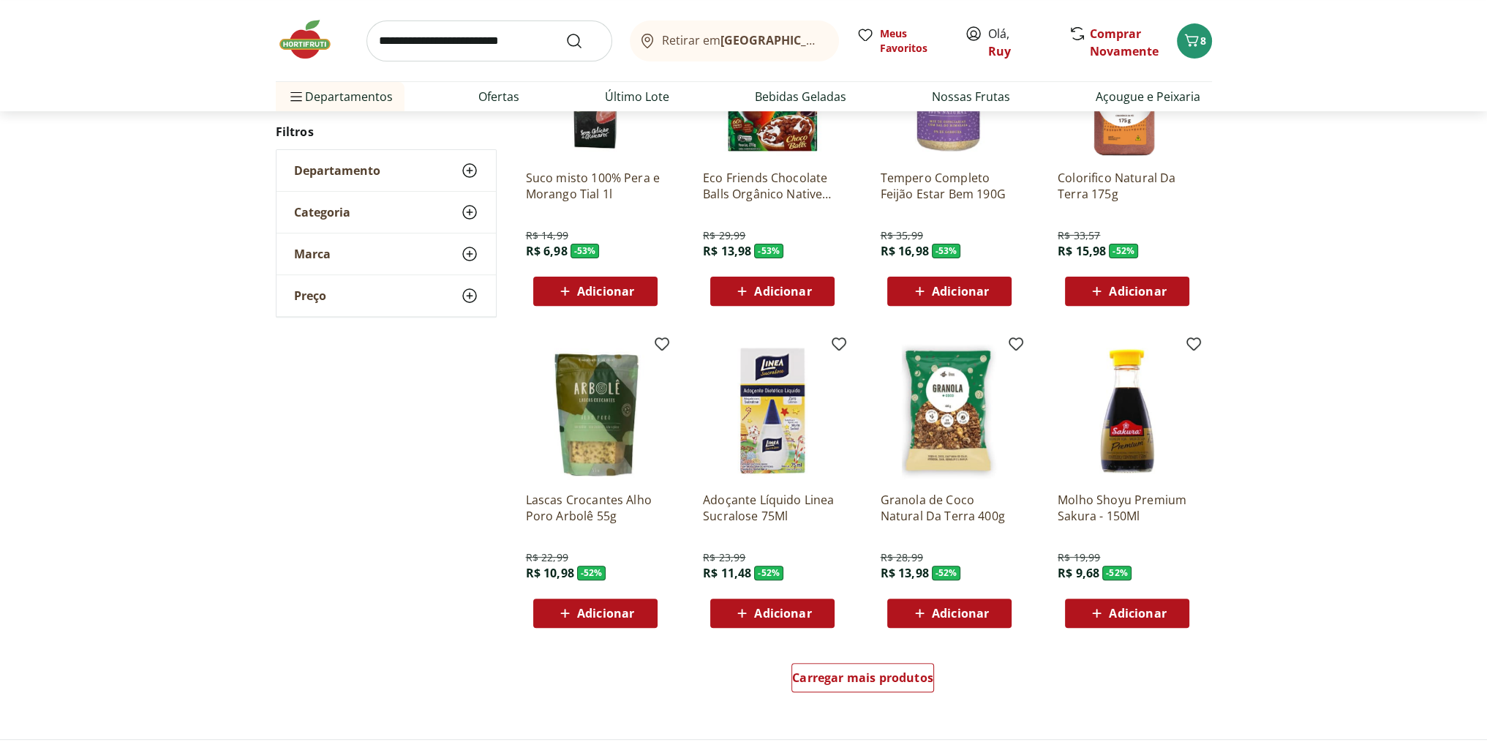
scroll to position [658, 0]
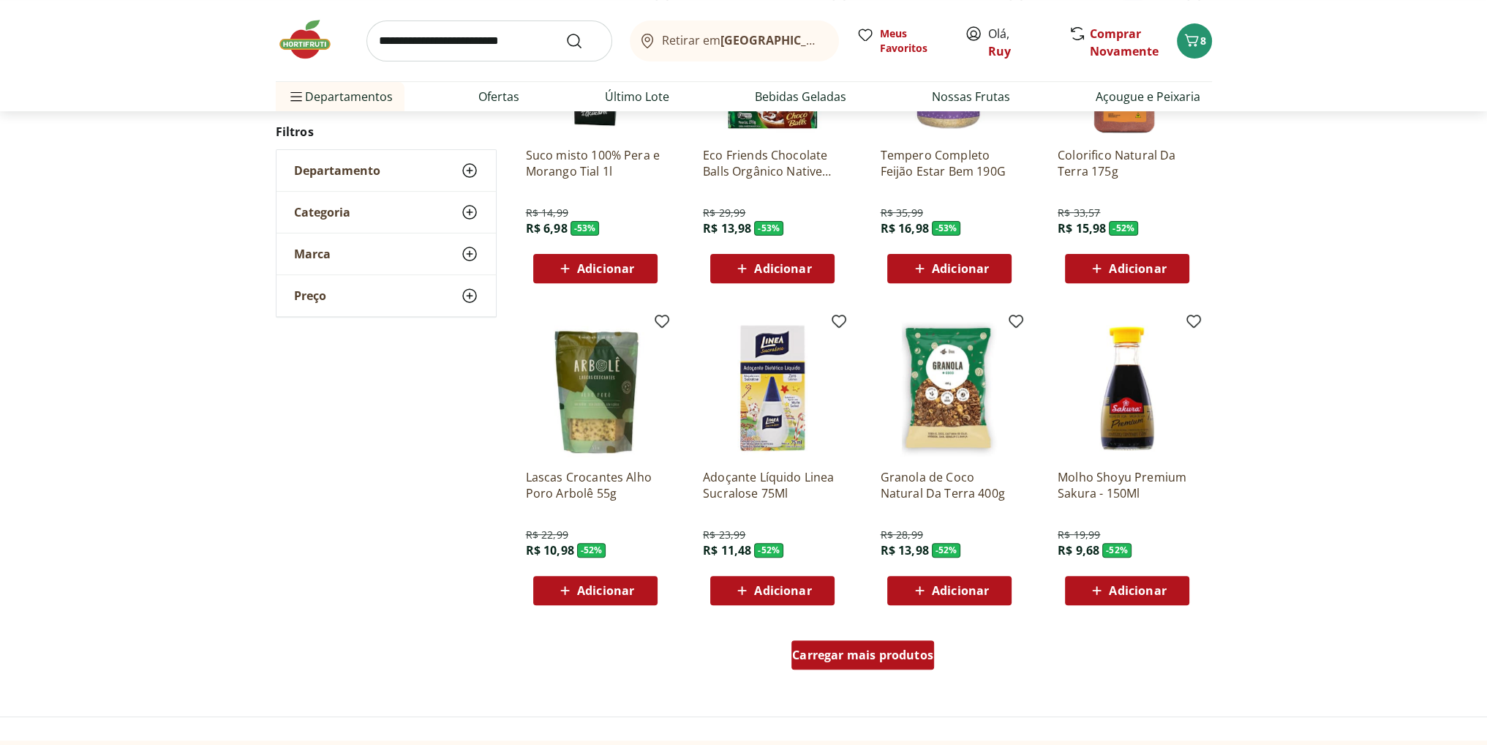
click at [852, 661] on span "Carregar mais produtos" at bounding box center [862, 655] width 141 height 12
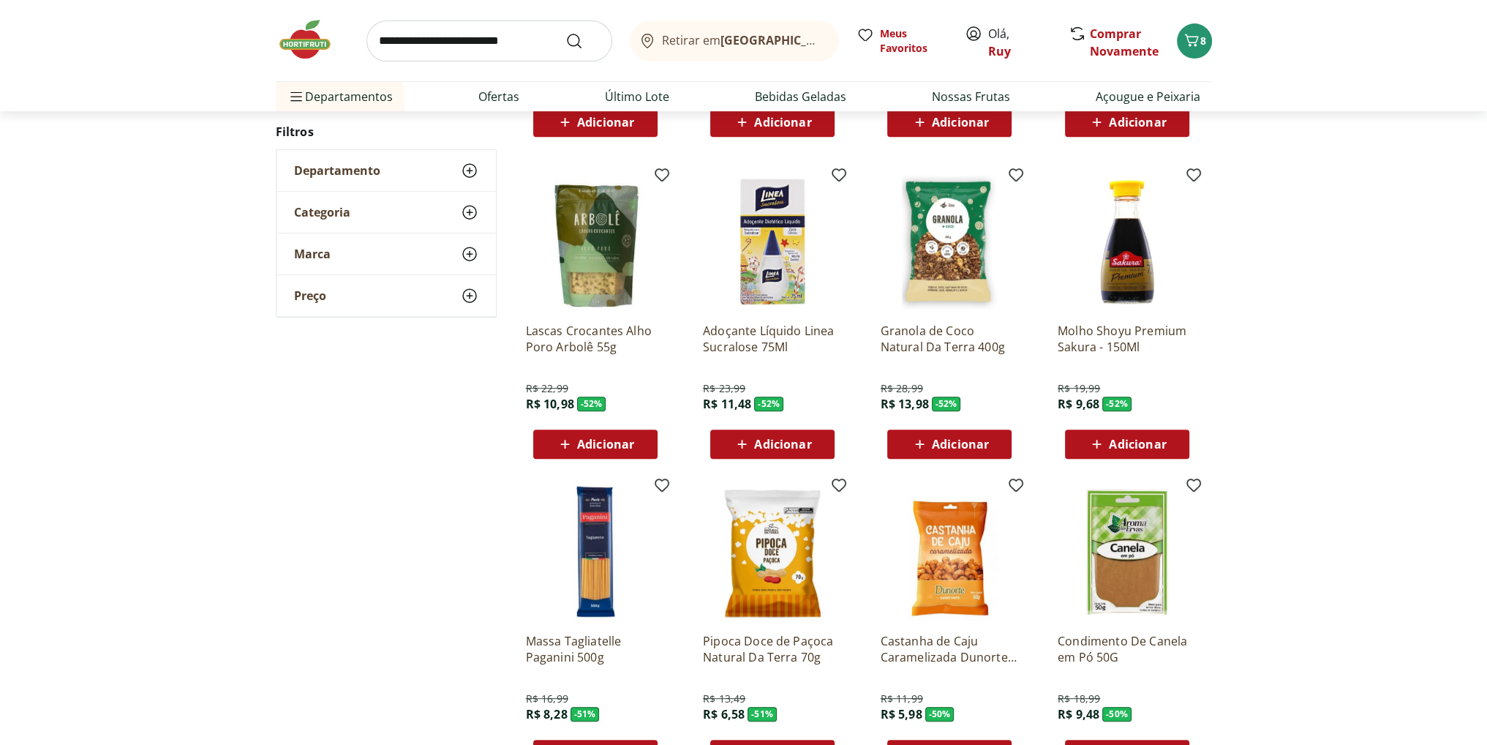
scroll to position [878, 0]
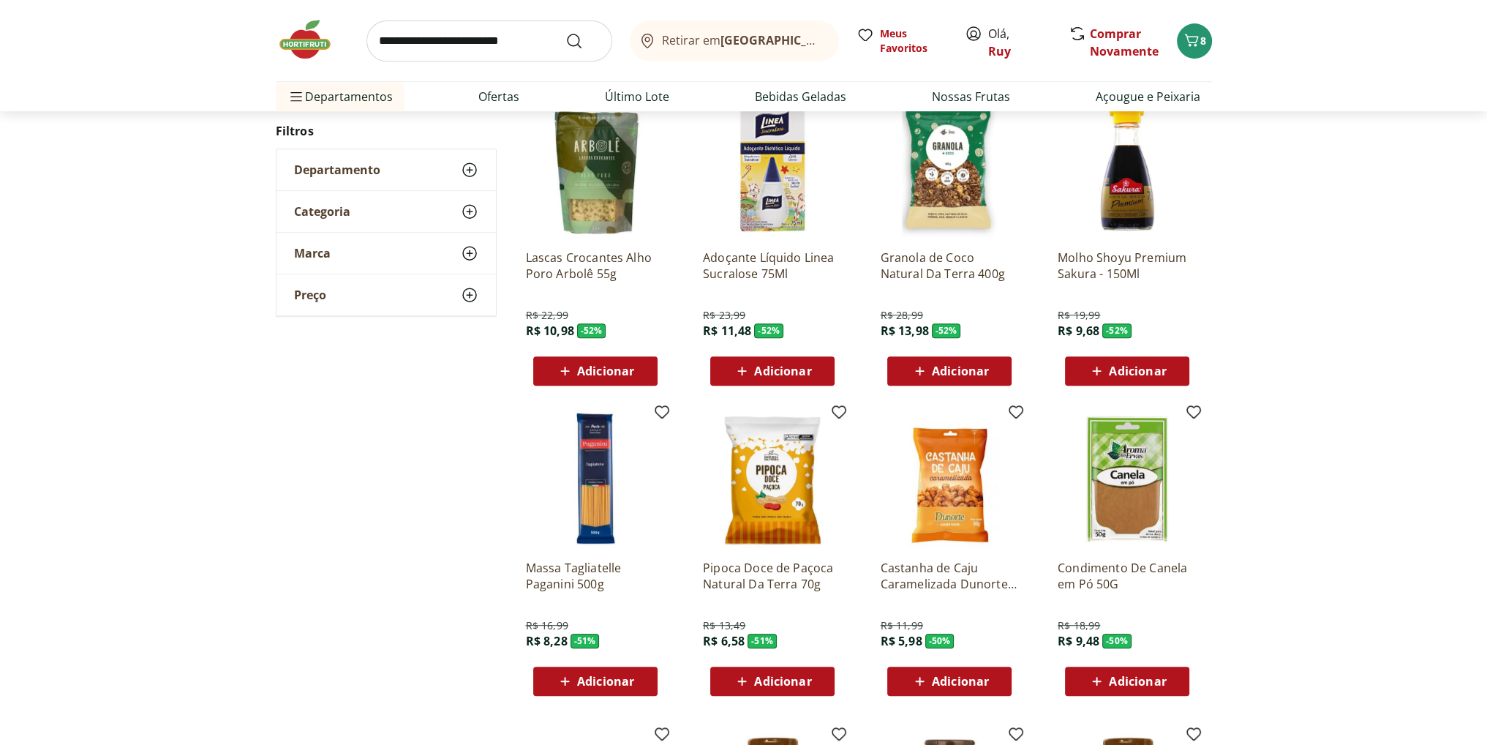
click at [585, 683] on span "Adicionar" at bounding box center [605, 681] width 57 height 12
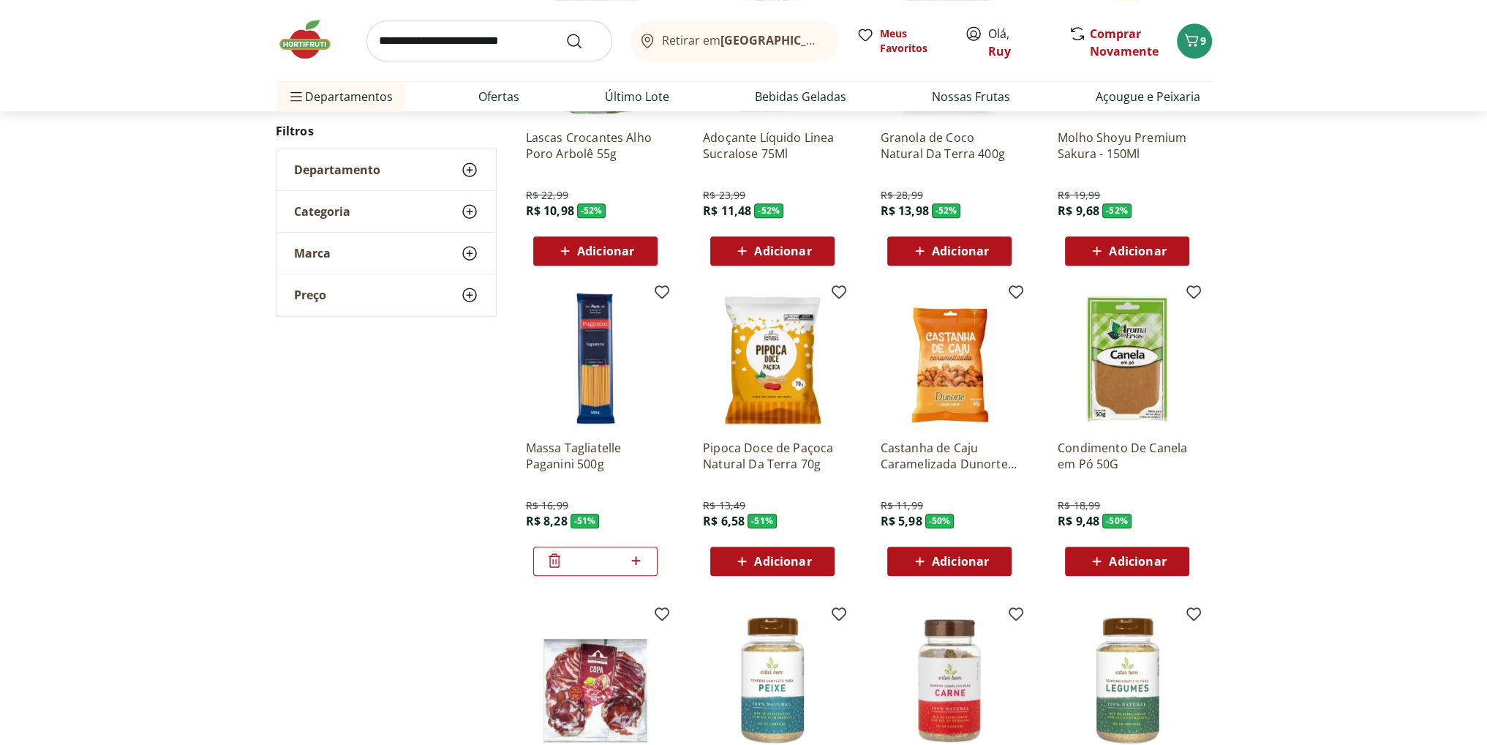
scroll to position [1024, 0]
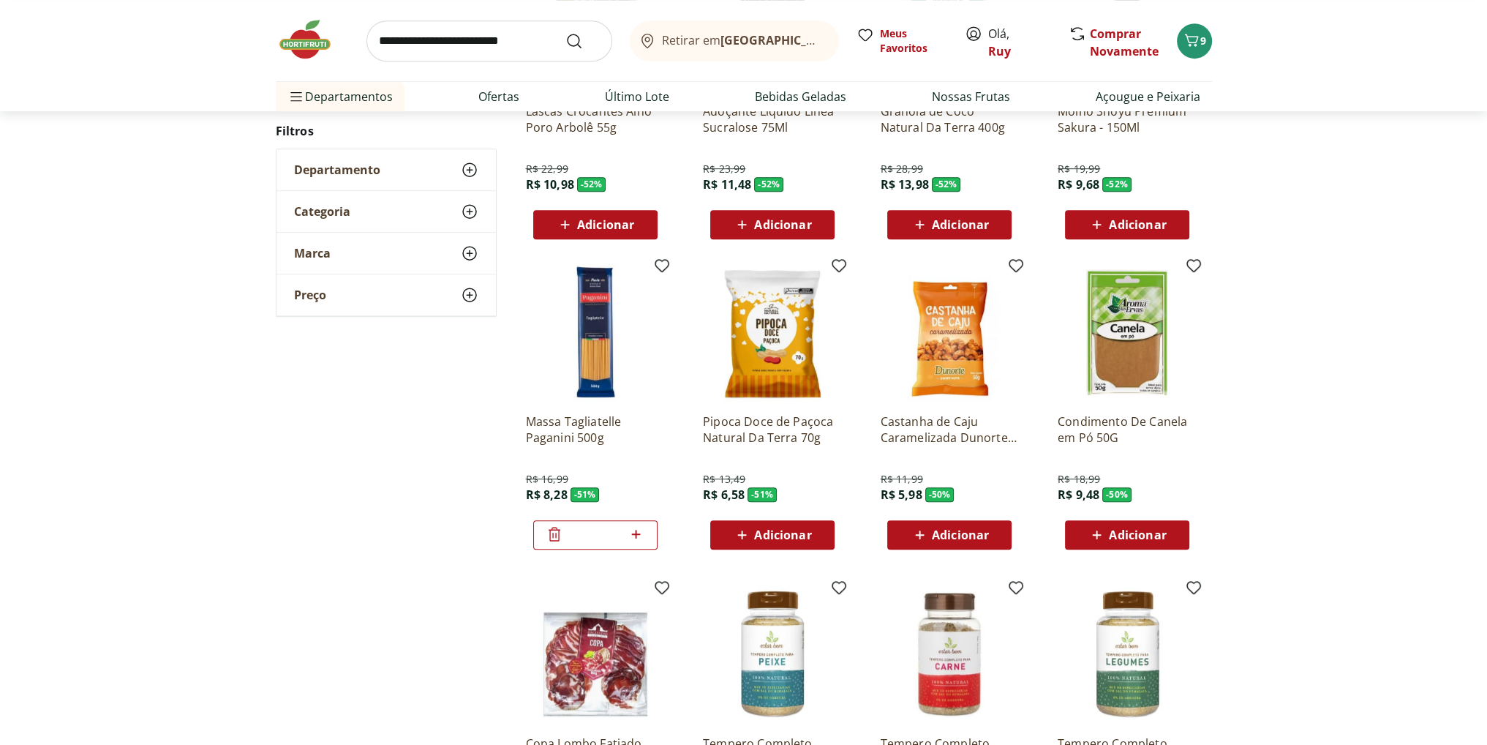
click at [762, 531] on span "Adicionar" at bounding box center [782, 535] width 57 height 12
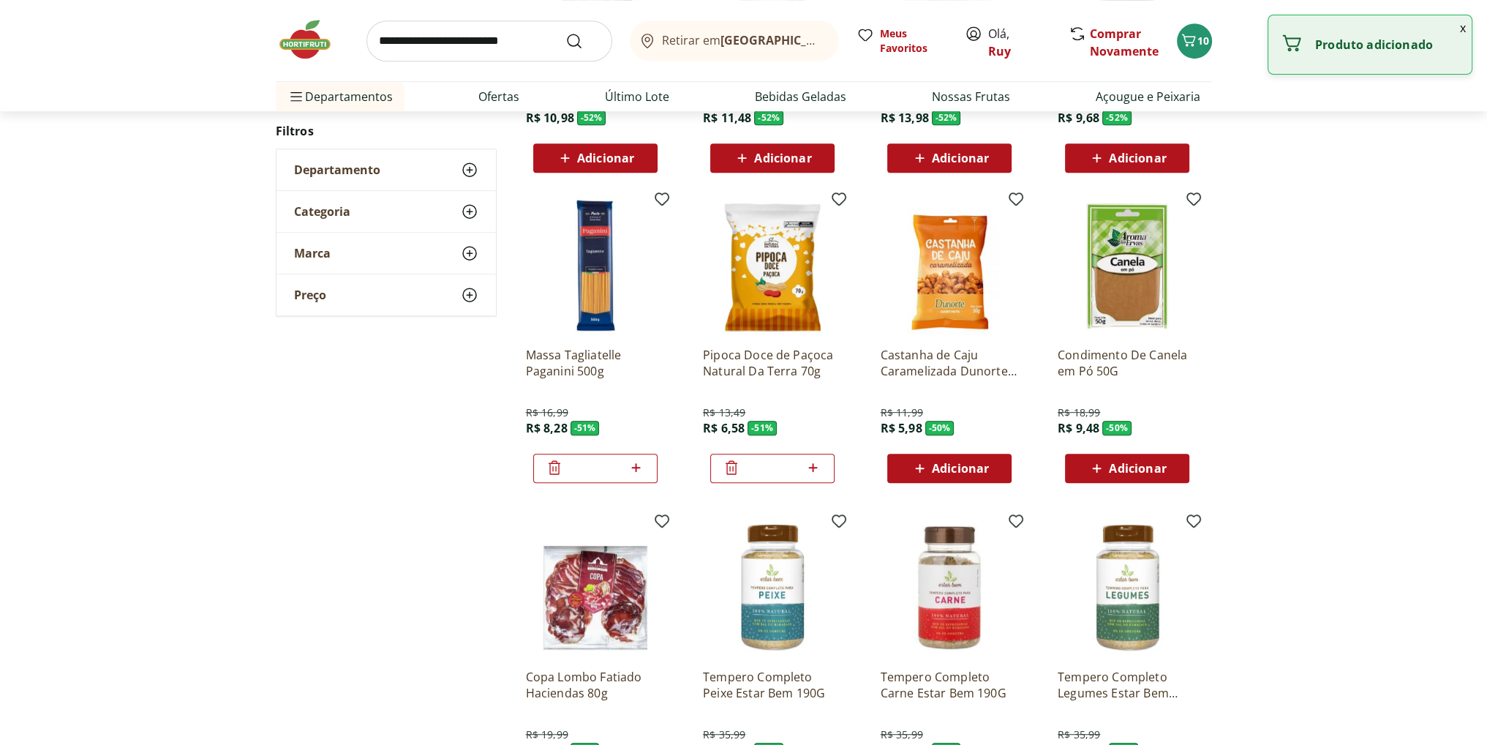
scroll to position [1171, 0]
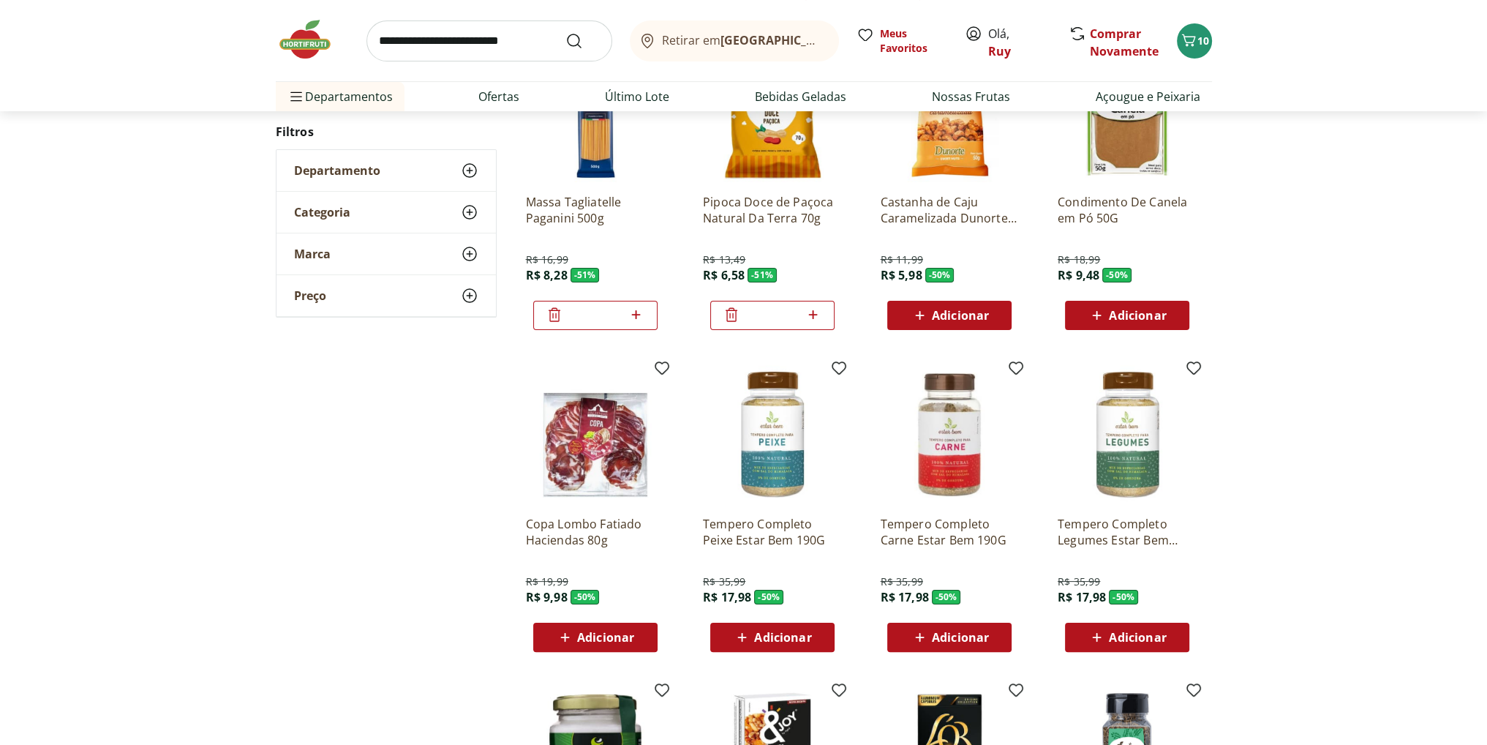
scroll to position [363, 0]
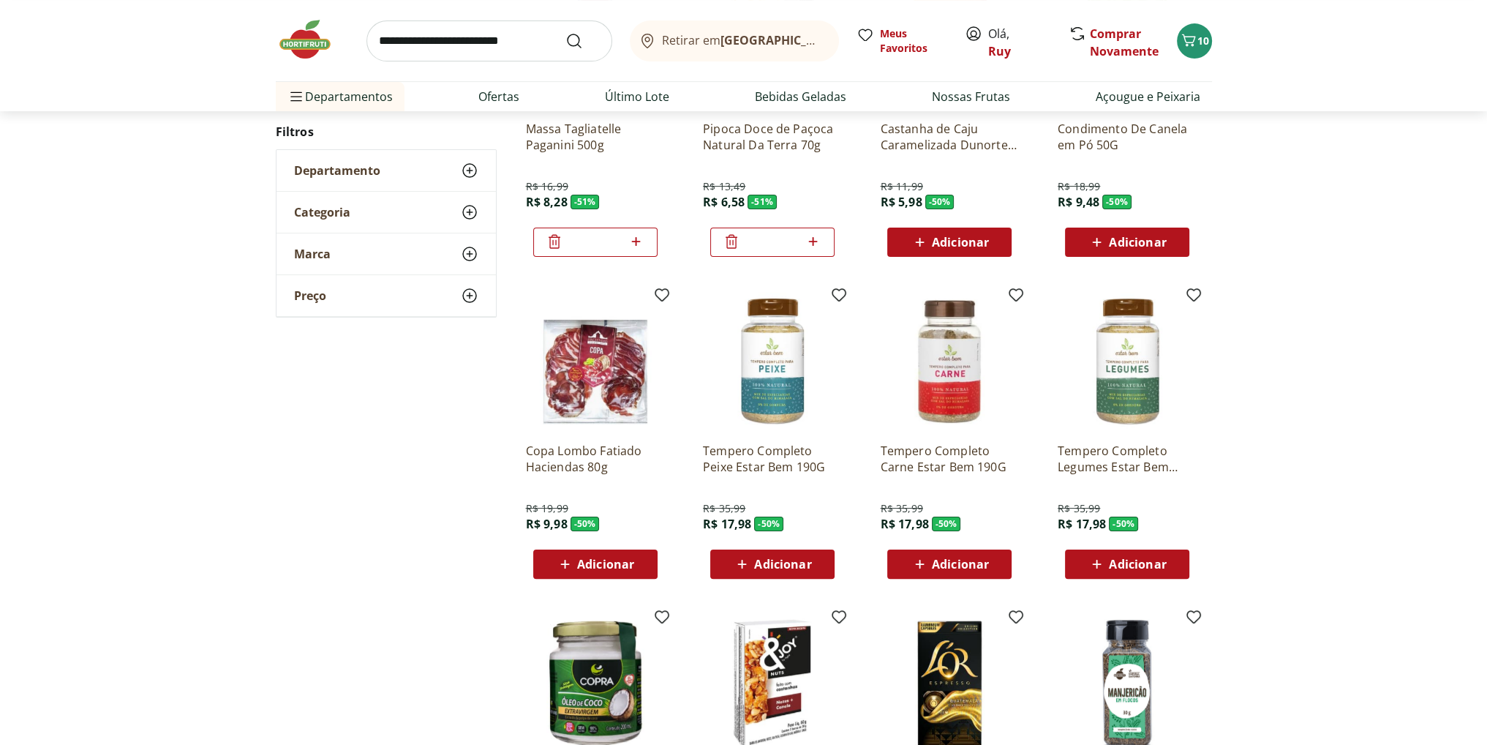
click at [617, 571] on span "Adicionar" at bounding box center [595, 564] width 78 height 18
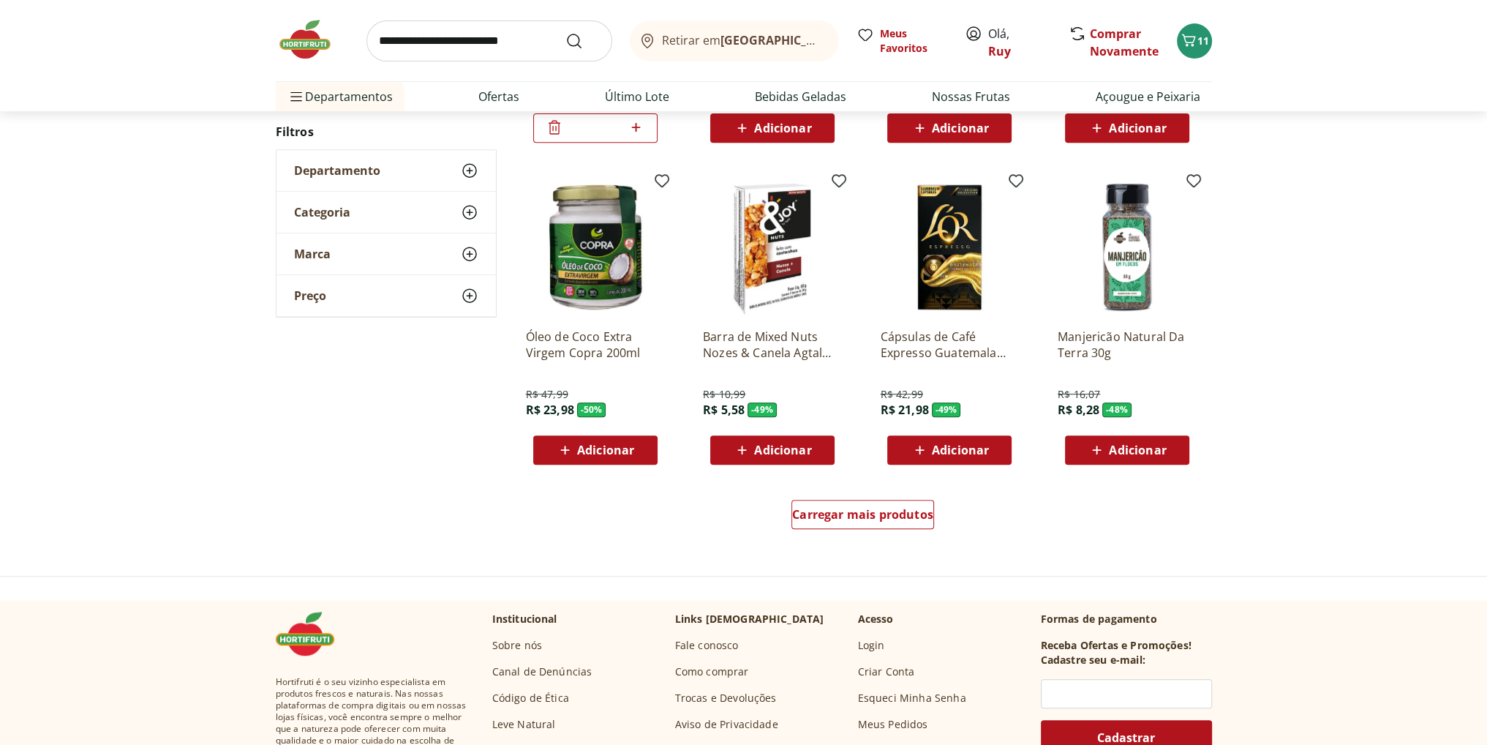
scroll to position [802, 0]
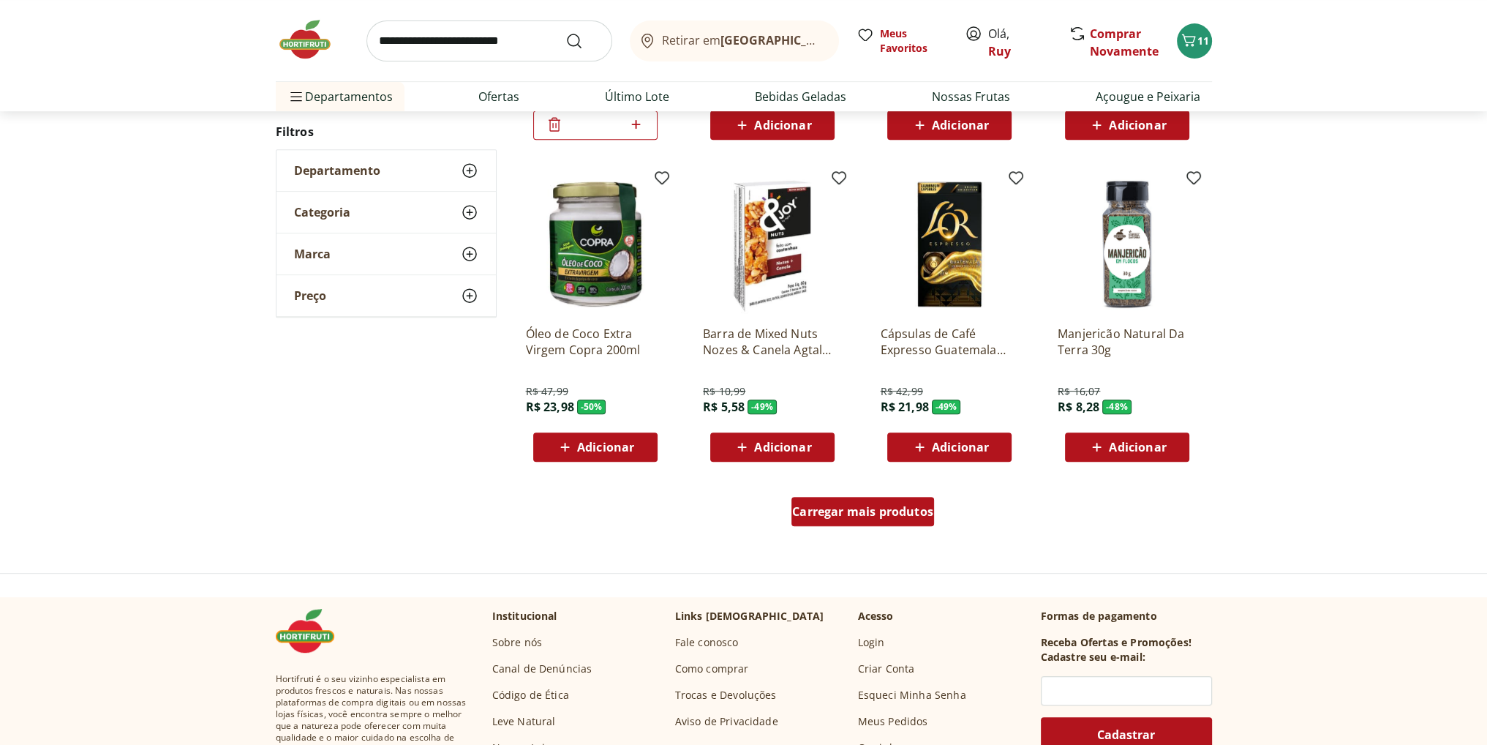
click at [873, 521] on div "Carregar mais produtos" at bounding box center [863, 511] width 143 height 29
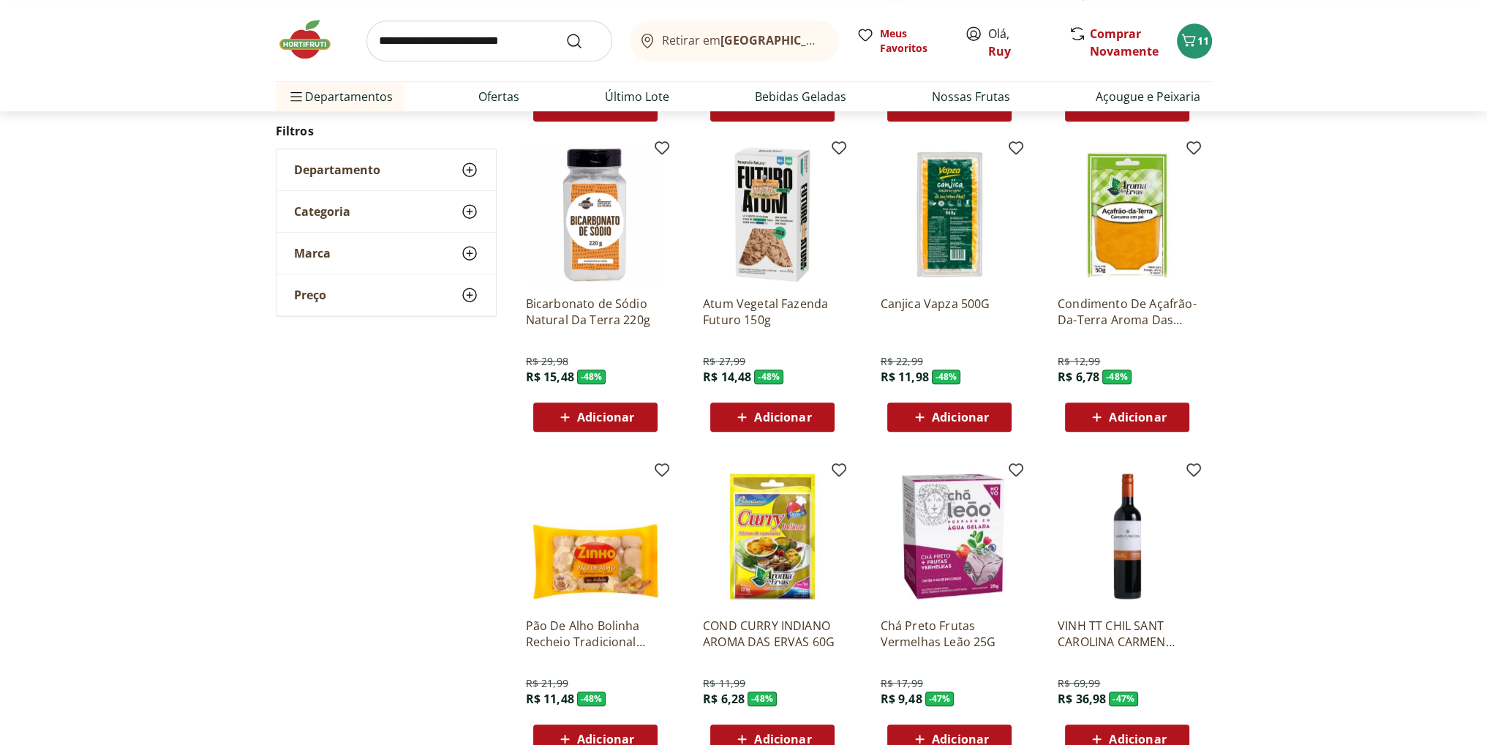
scroll to position [1168, 0]
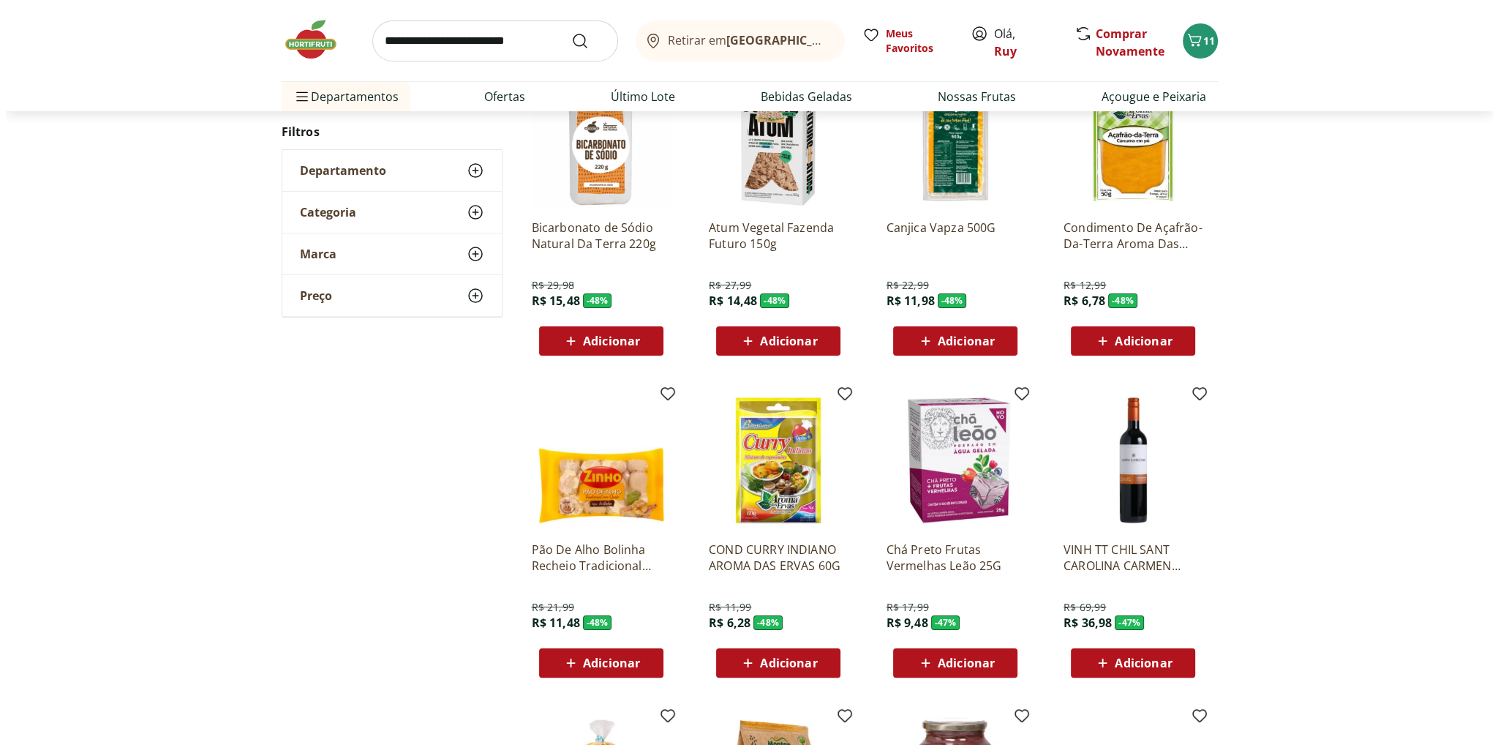
scroll to position [287, 0]
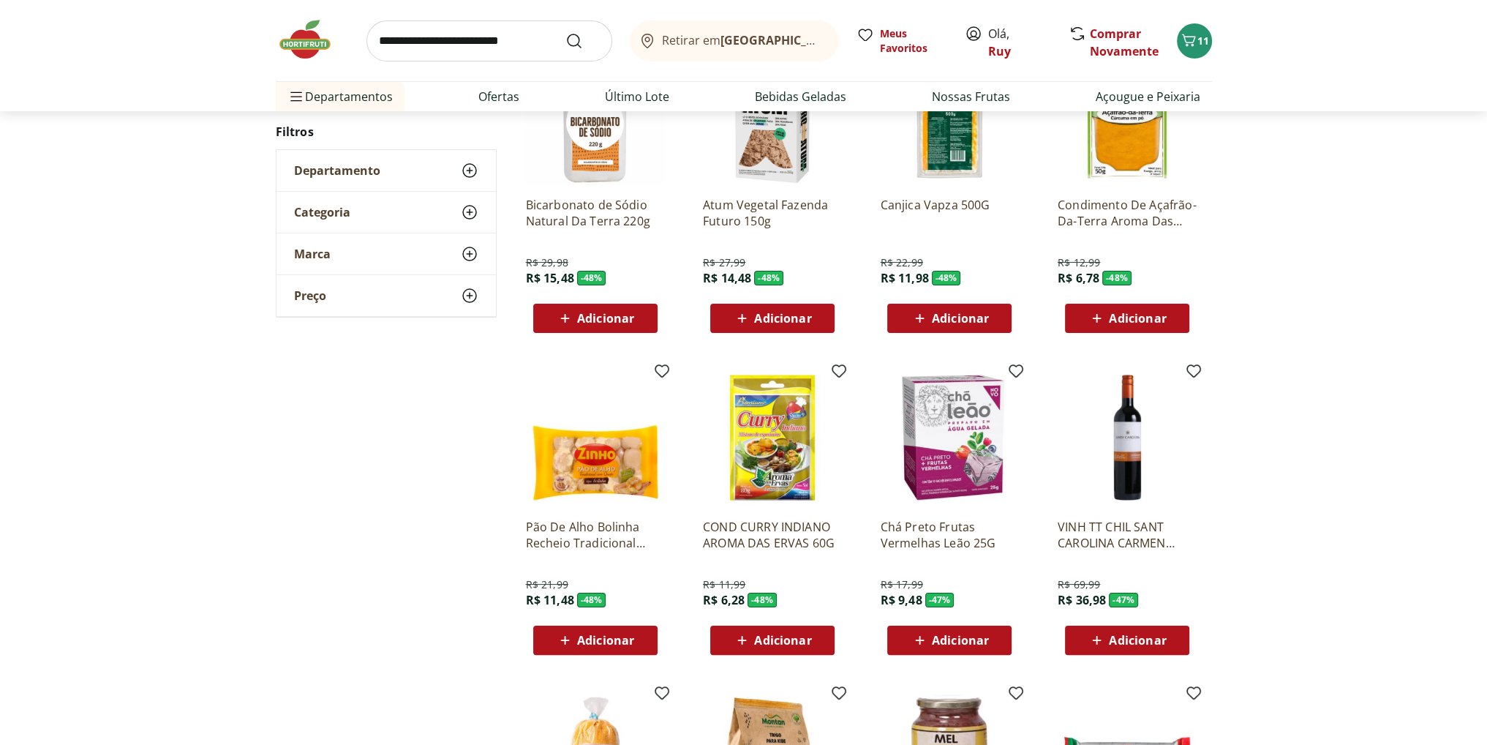
click at [594, 636] on span "Adicionar" at bounding box center [605, 640] width 57 height 12
click at [1191, 37] on icon "Carrinho" at bounding box center [1189, 40] width 18 height 18
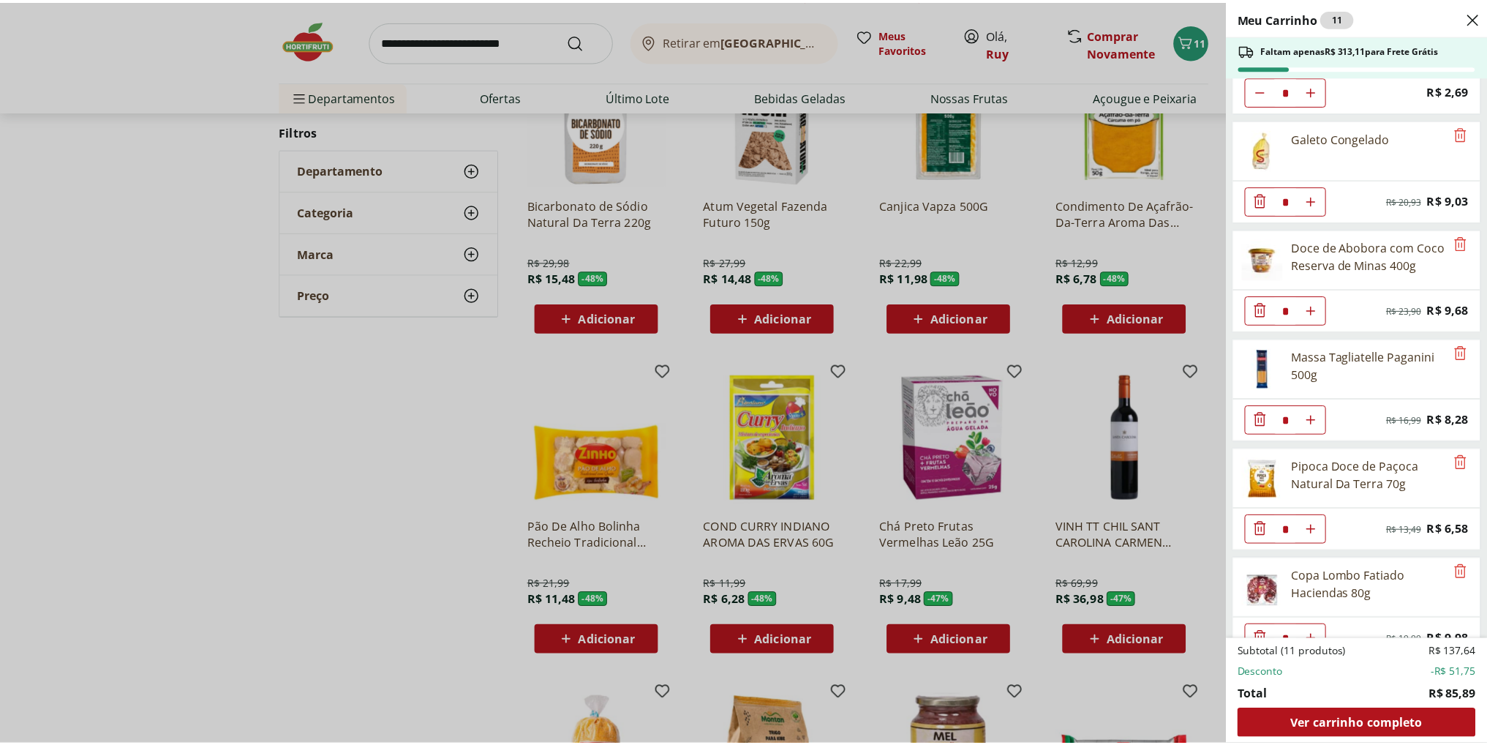
scroll to position [313, 0]
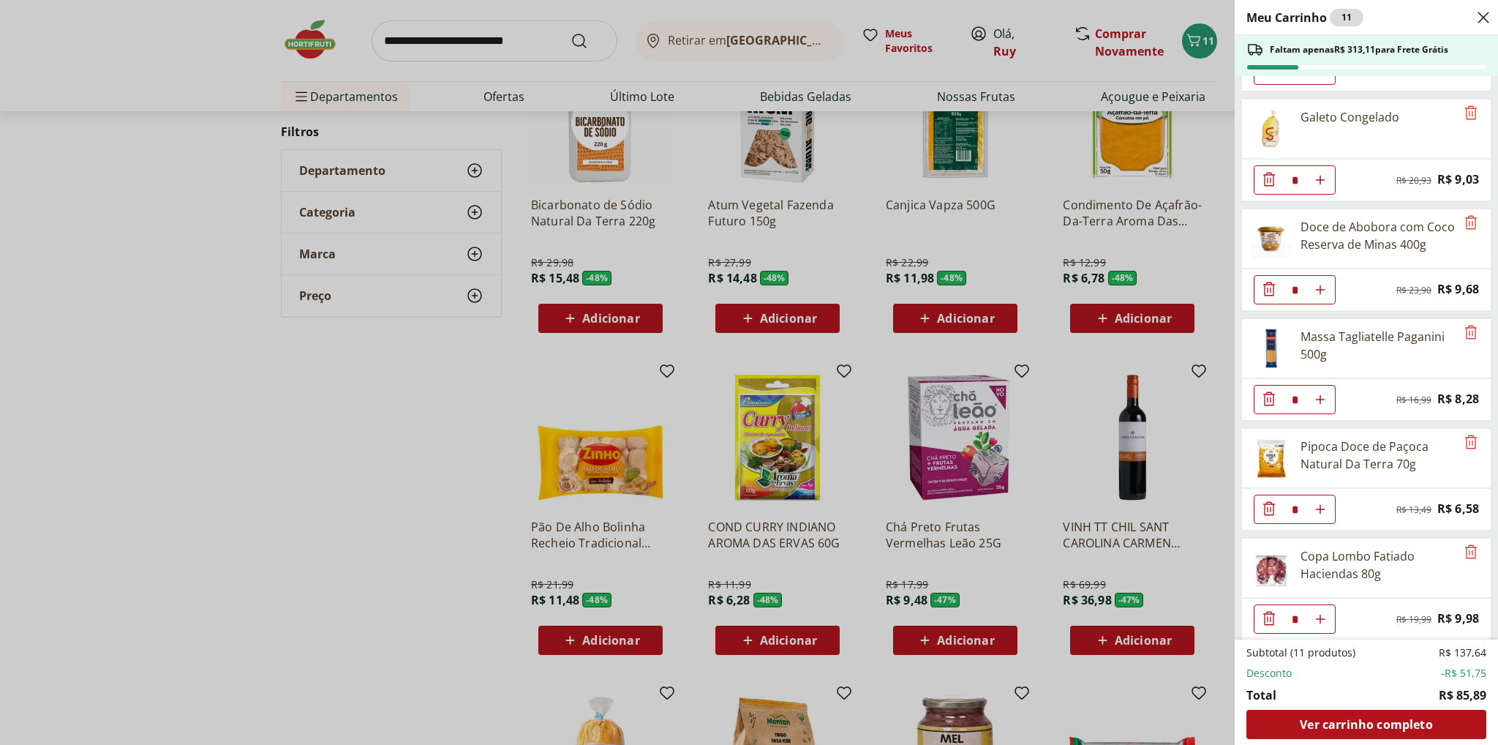
click at [416, 517] on div "Meu Carrinho 11 Faltam apenas R$ 313,11 para Frete Grátis Requeijão Lacfree Tra…" at bounding box center [749, 372] width 1498 height 745
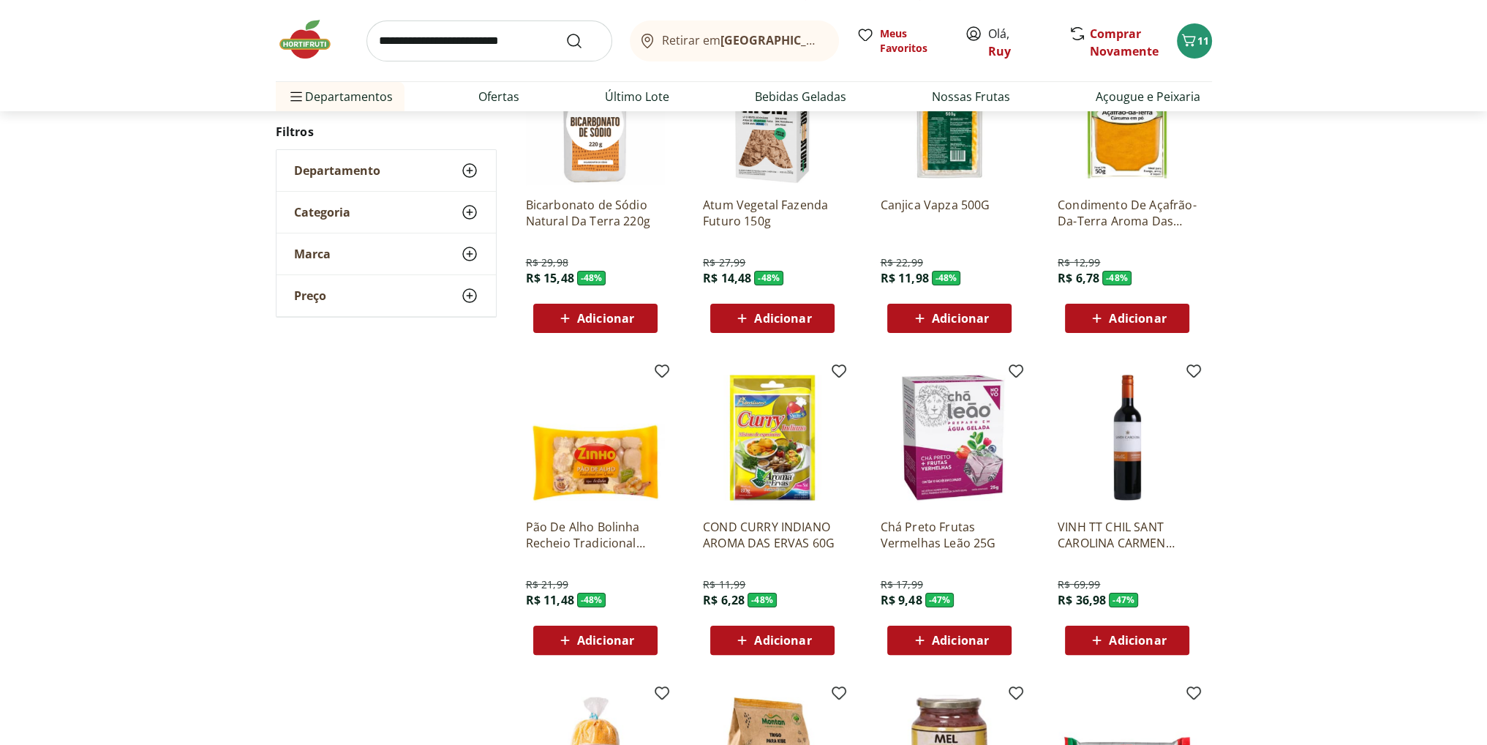
click at [603, 640] on span "Adicionar" at bounding box center [605, 640] width 57 height 12
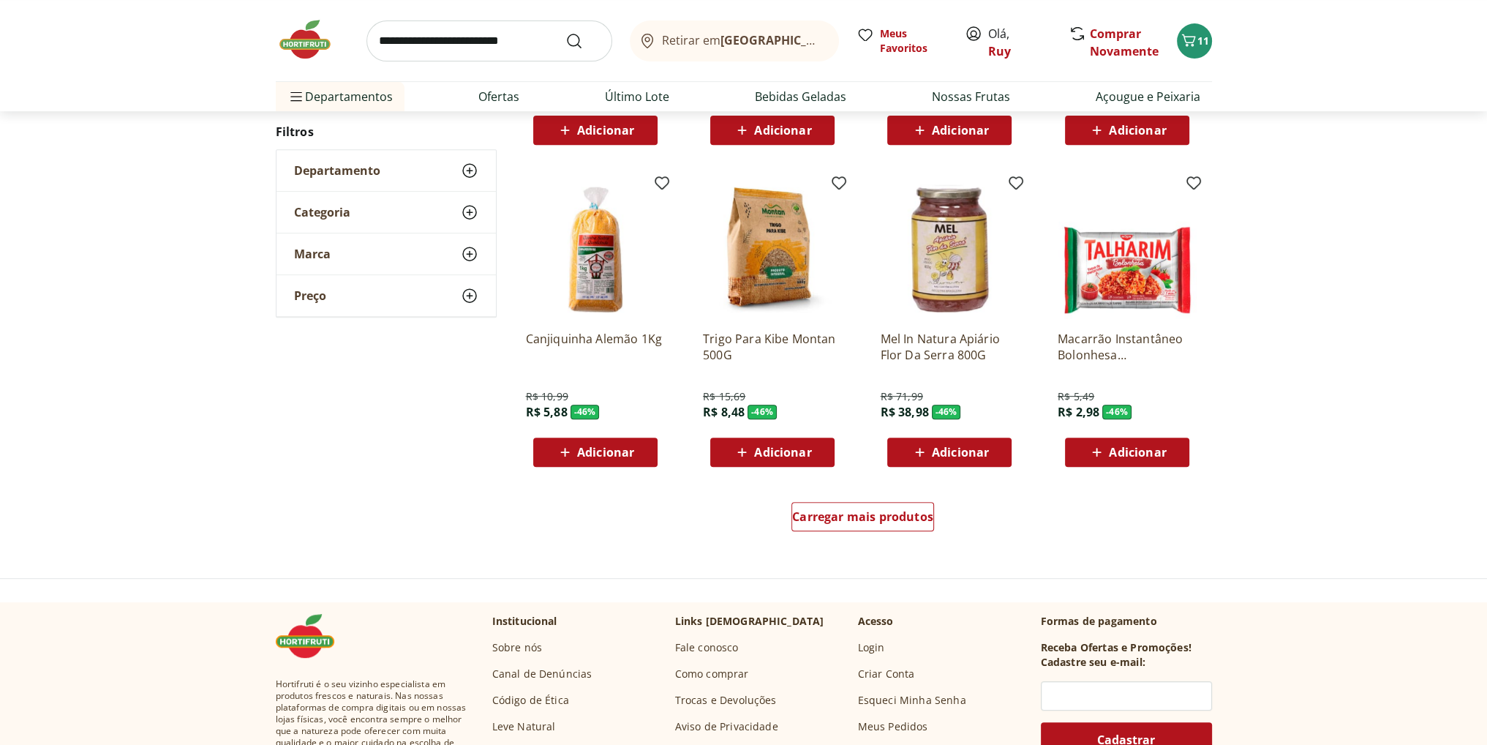
scroll to position [799, 0]
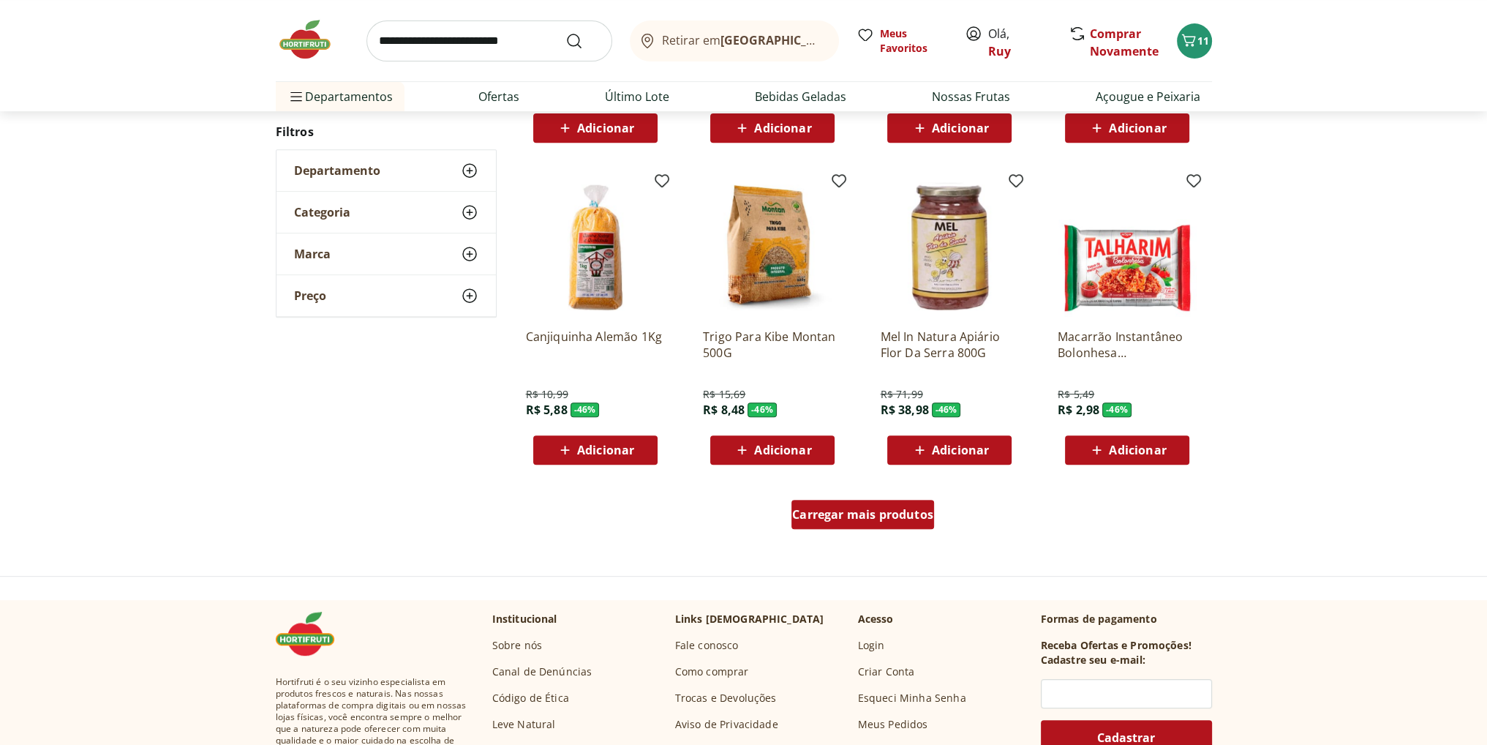
click at [858, 520] on span "Carregar mais produtos" at bounding box center [862, 514] width 141 height 12
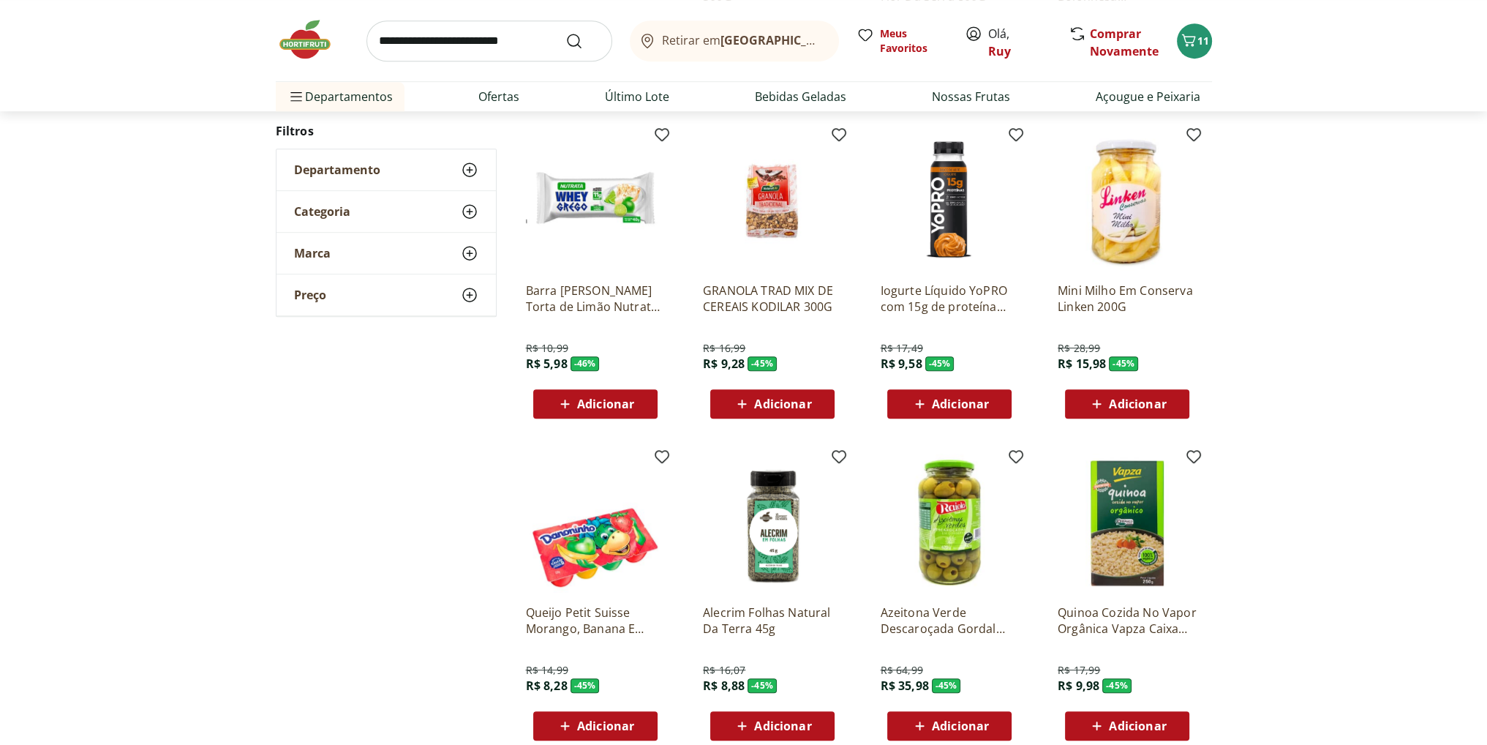
scroll to position [1165, 0]
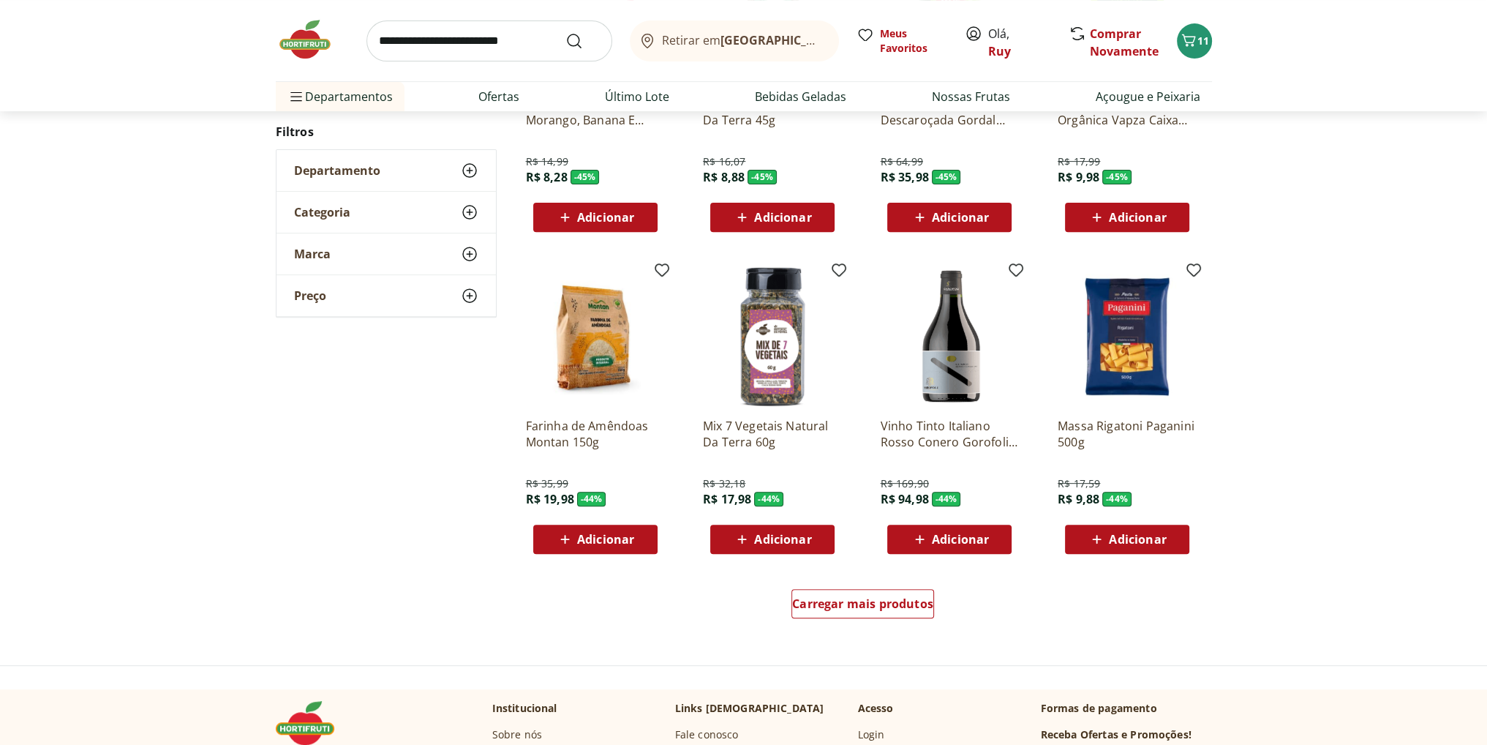
scroll to position [723, 0]
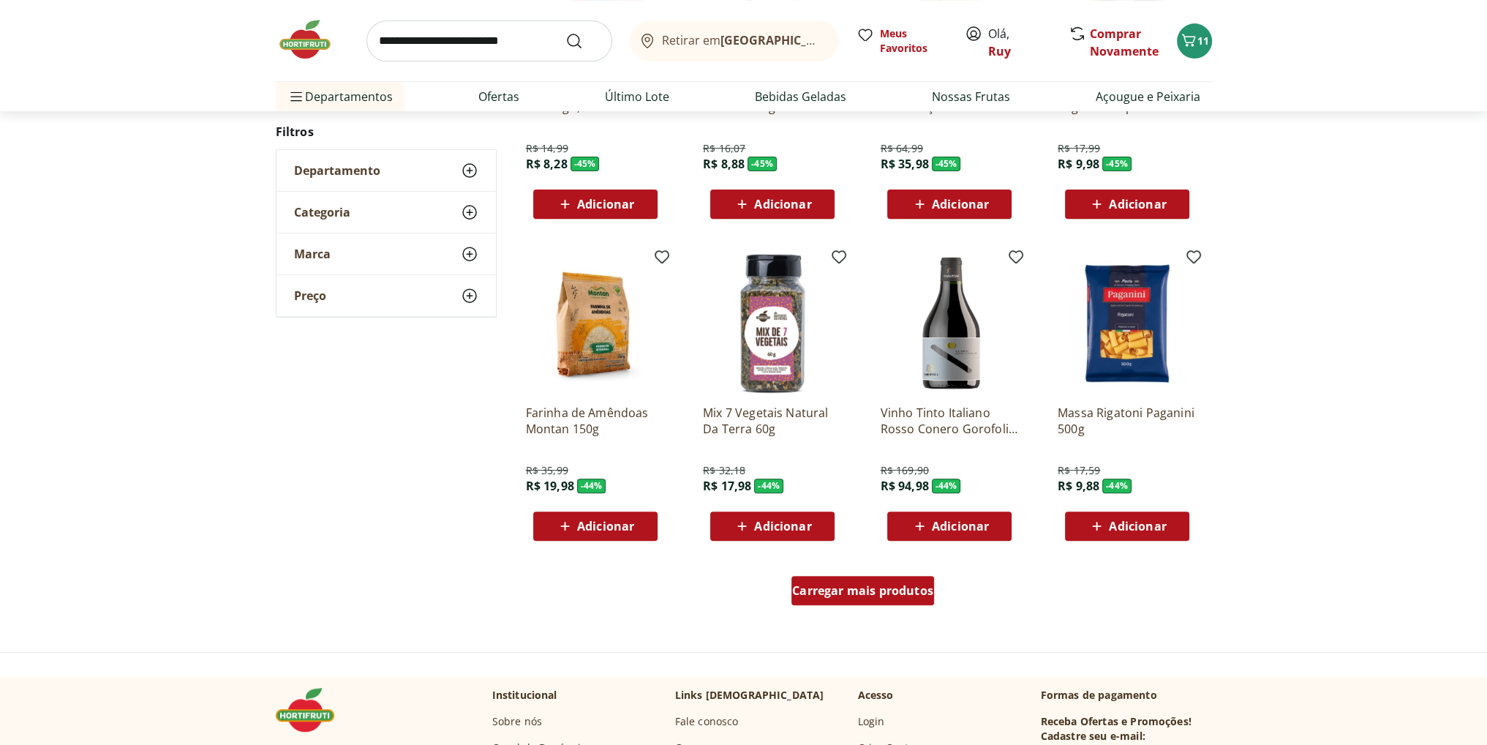
click at [861, 588] on span "Carregar mais produtos" at bounding box center [862, 591] width 141 height 12
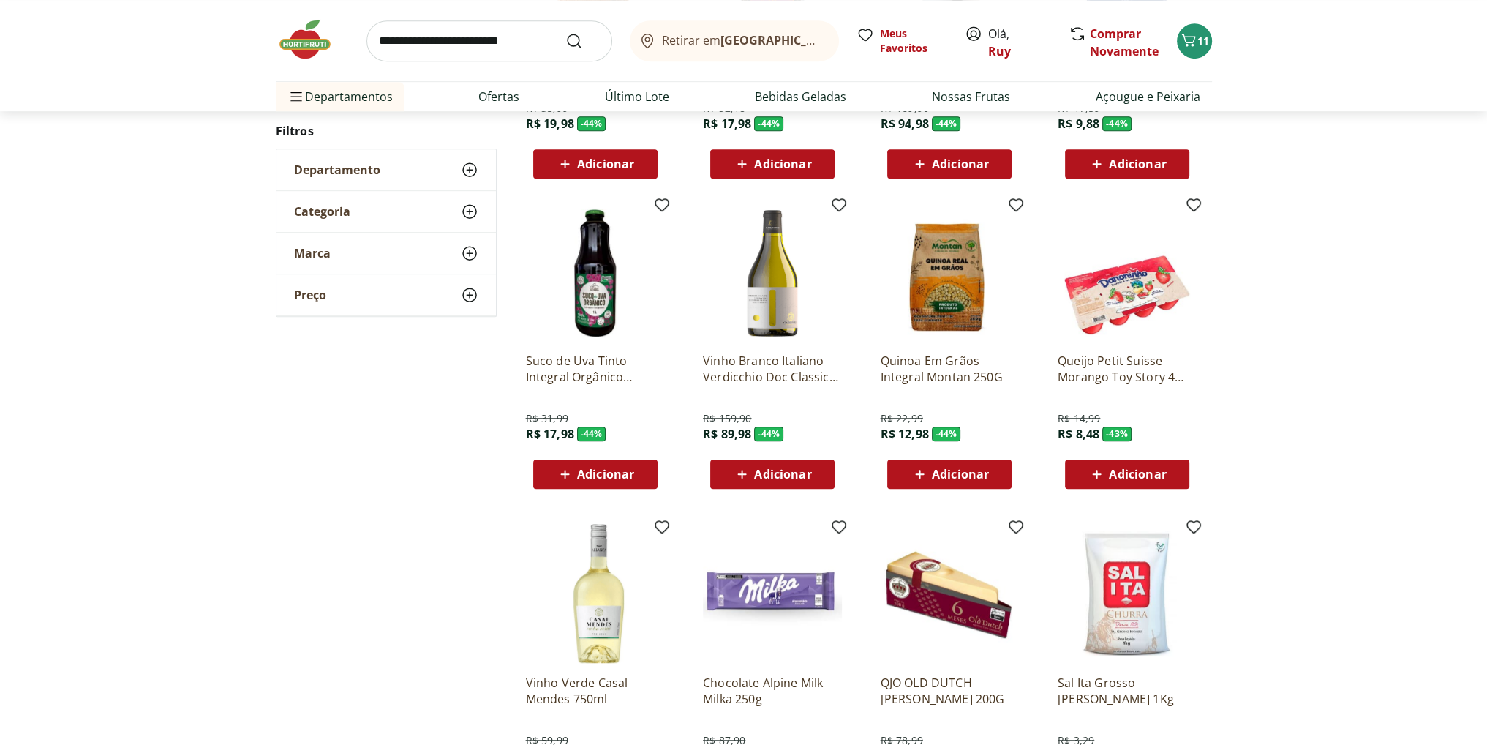
scroll to position [1089, 0]
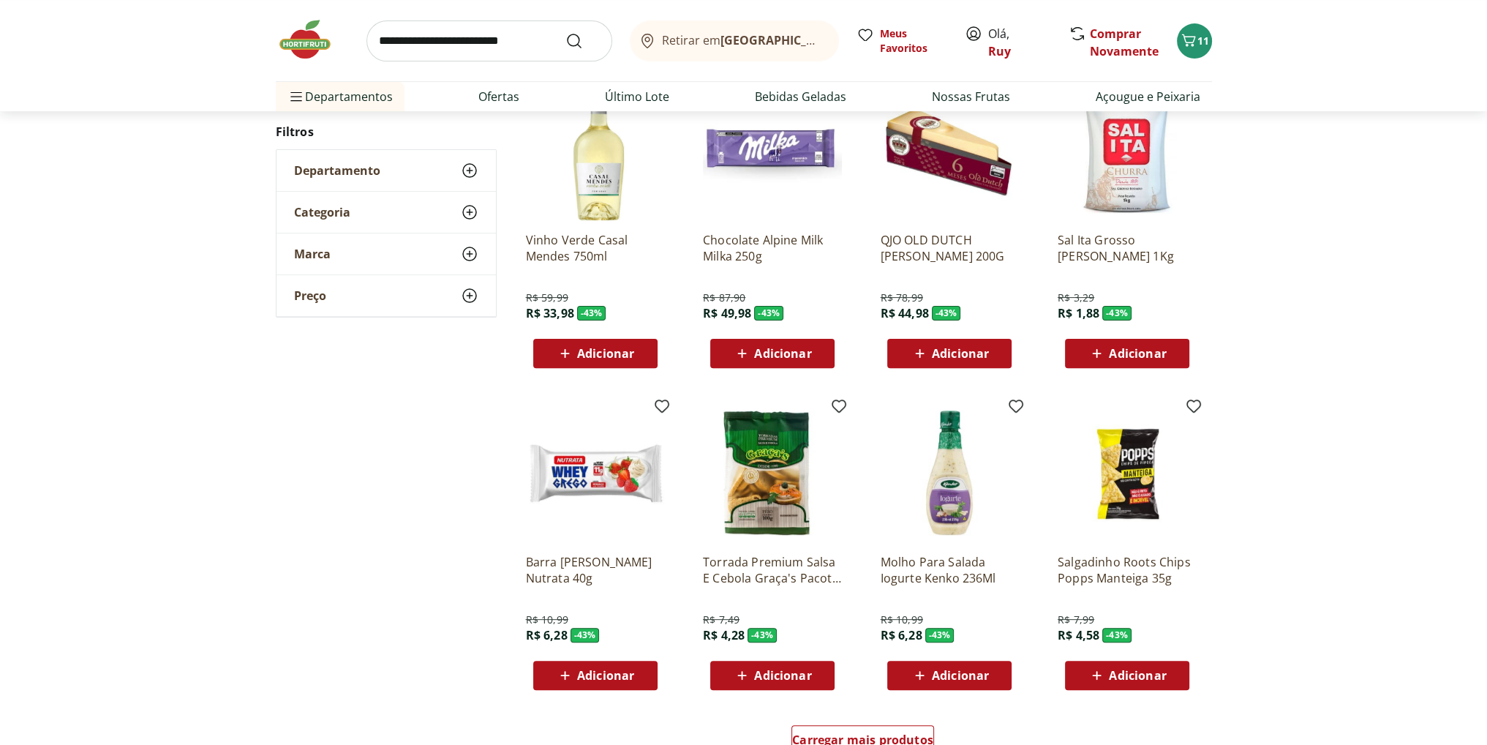
scroll to position [720, 0]
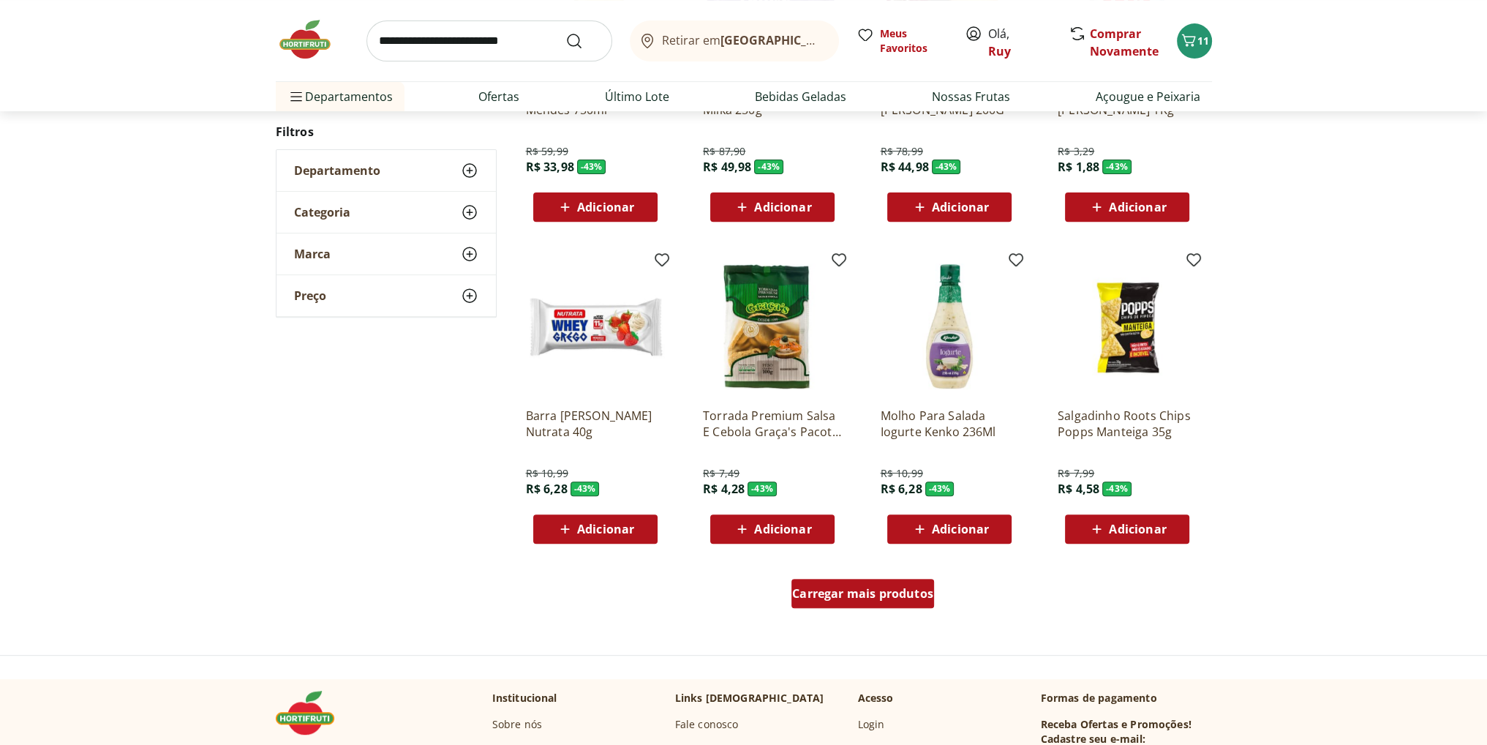
click at [867, 602] on div "Carregar mais produtos" at bounding box center [863, 593] width 143 height 29
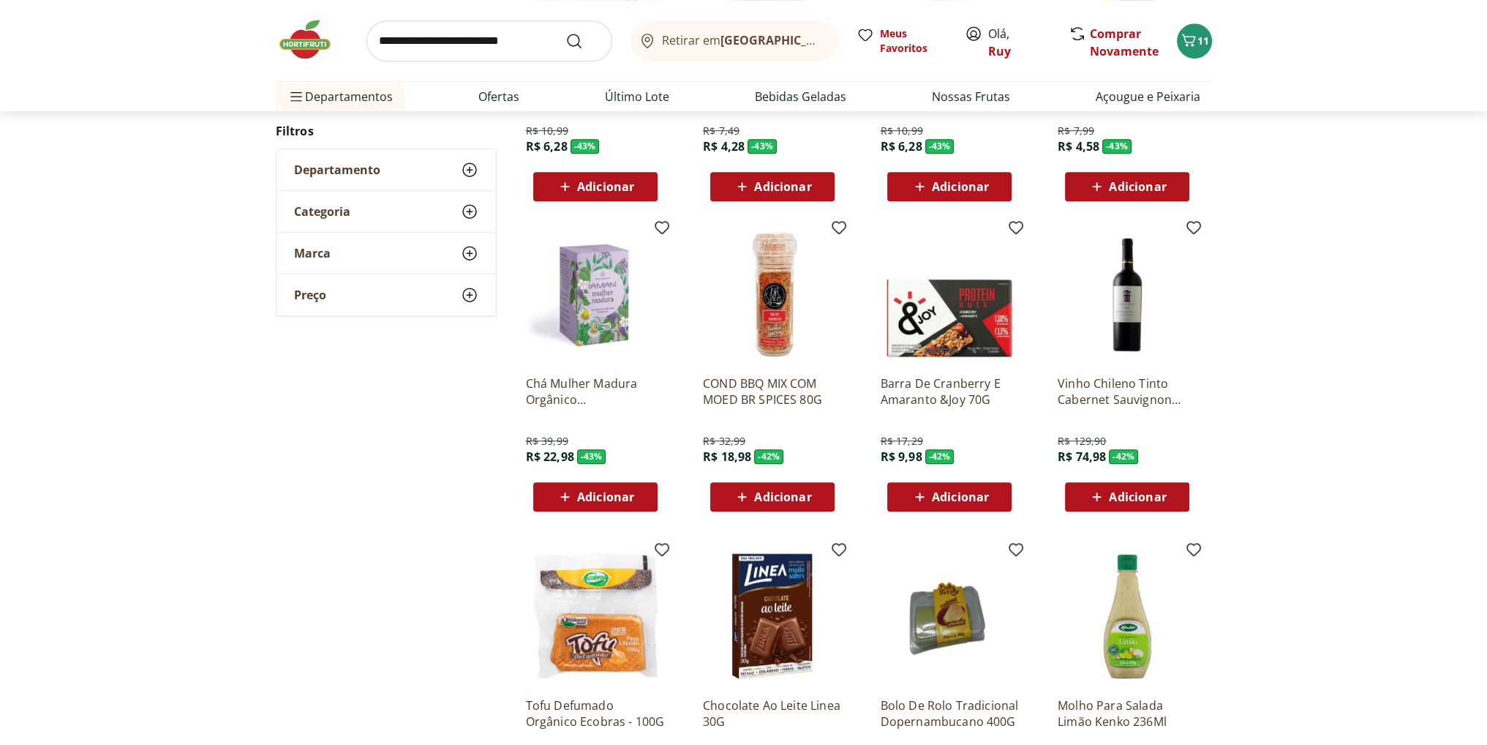
scroll to position [1086, 0]
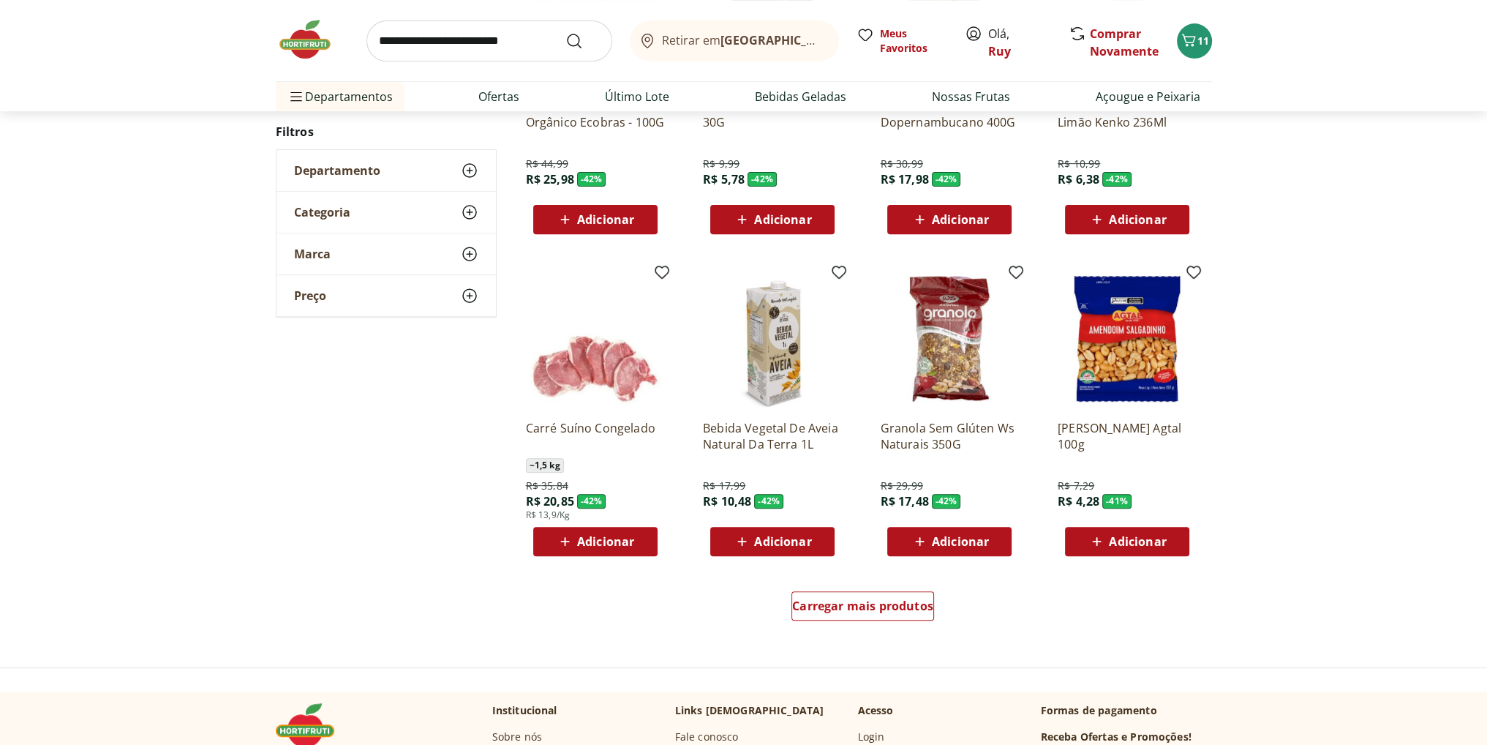
scroll to position [717, 0]
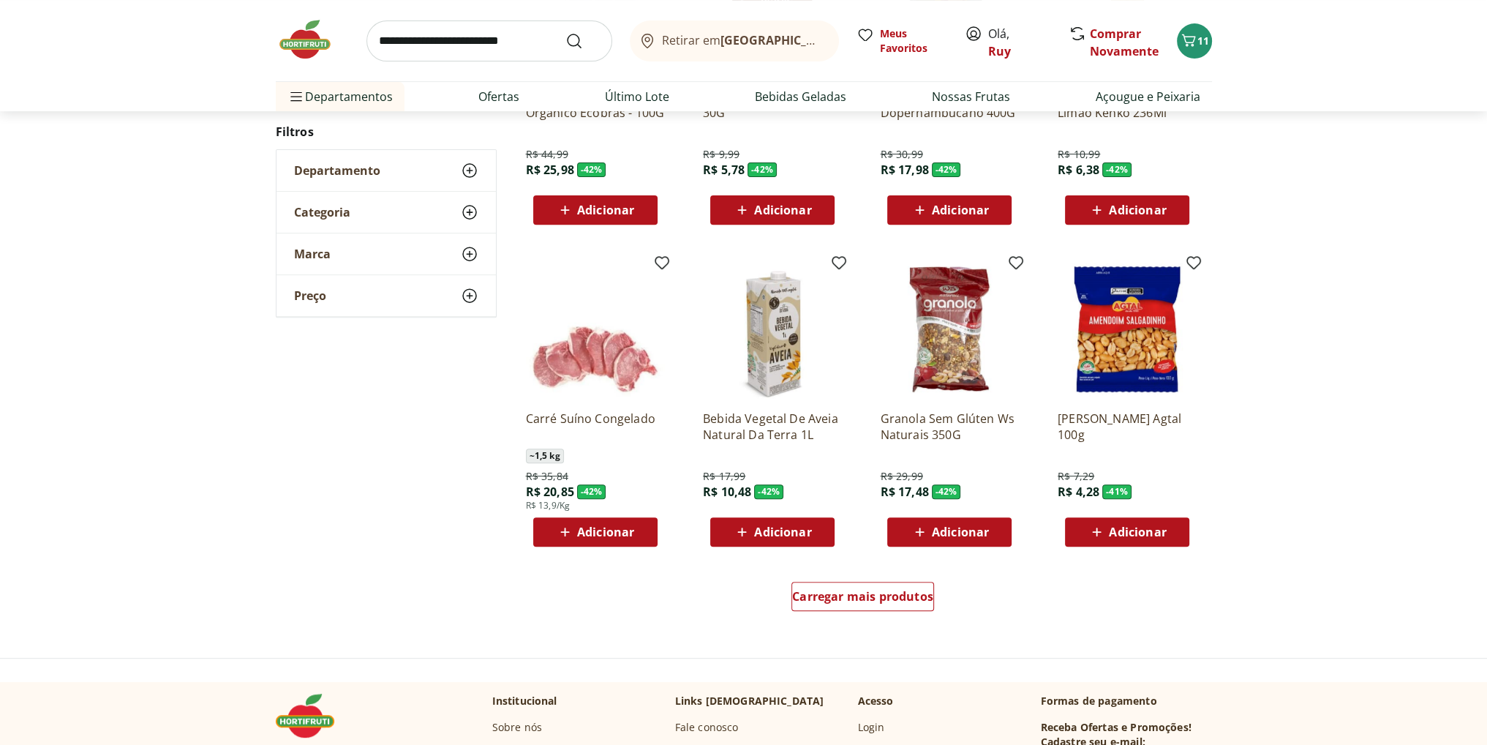
click at [797, 533] on span "Adicionar" at bounding box center [782, 532] width 57 height 12
click at [786, 414] on p "Bebida Vegetal De Aveia Natural Da Terra 1L" at bounding box center [772, 426] width 139 height 32
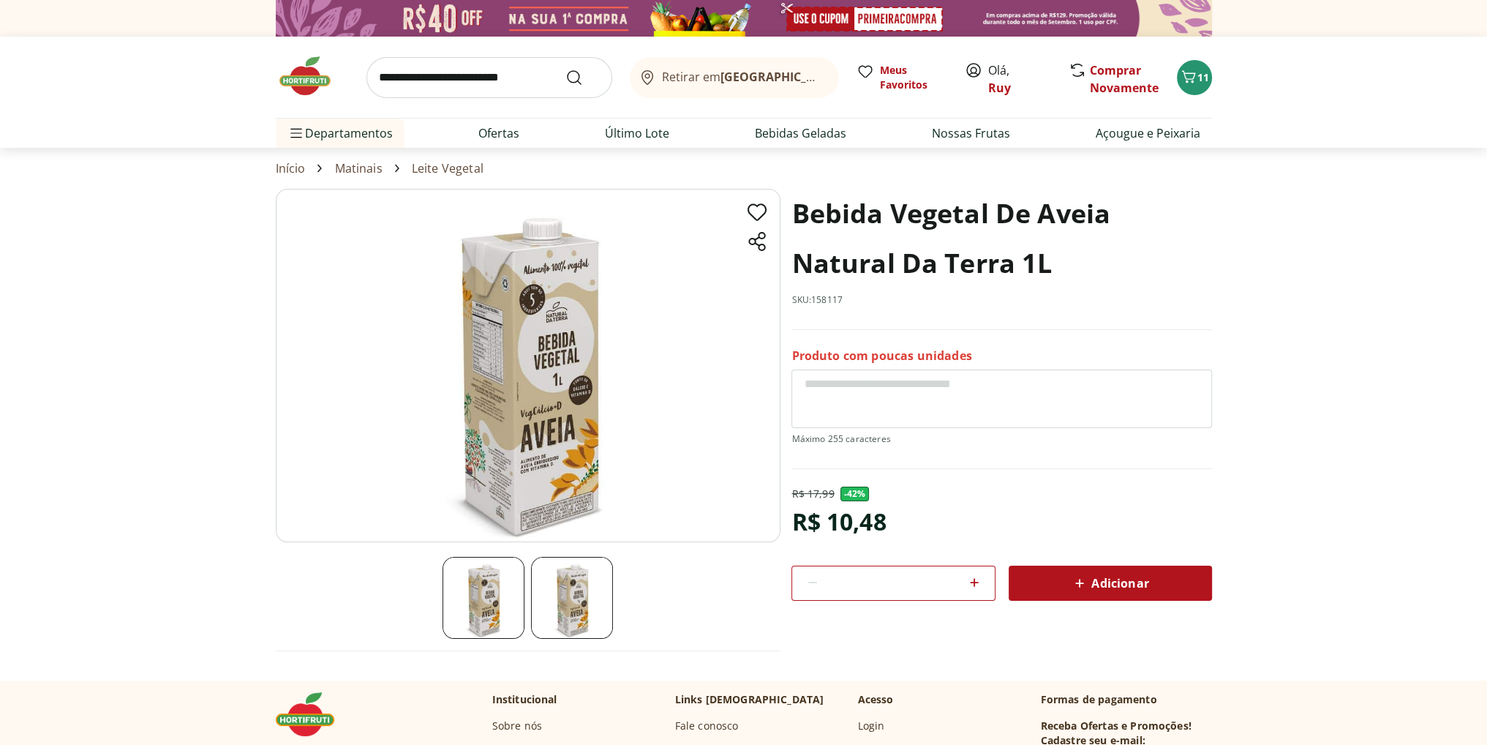
click at [1095, 580] on span "Adicionar" at bounding box center [1110, 583] width 78 height 18
select select "**********"
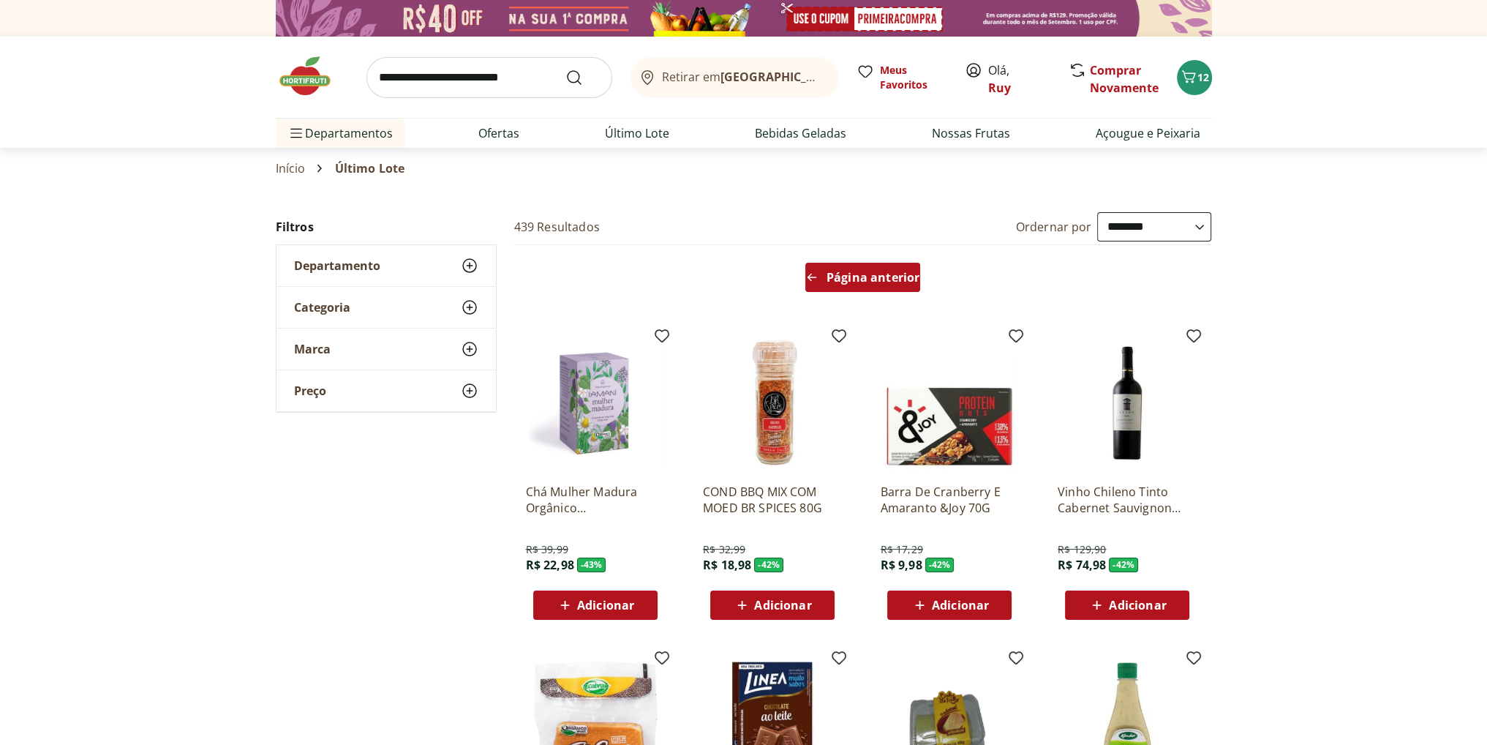
click at [854, 277] on span "Página anterior" at bounding box center [873, 277] width 93 height 12
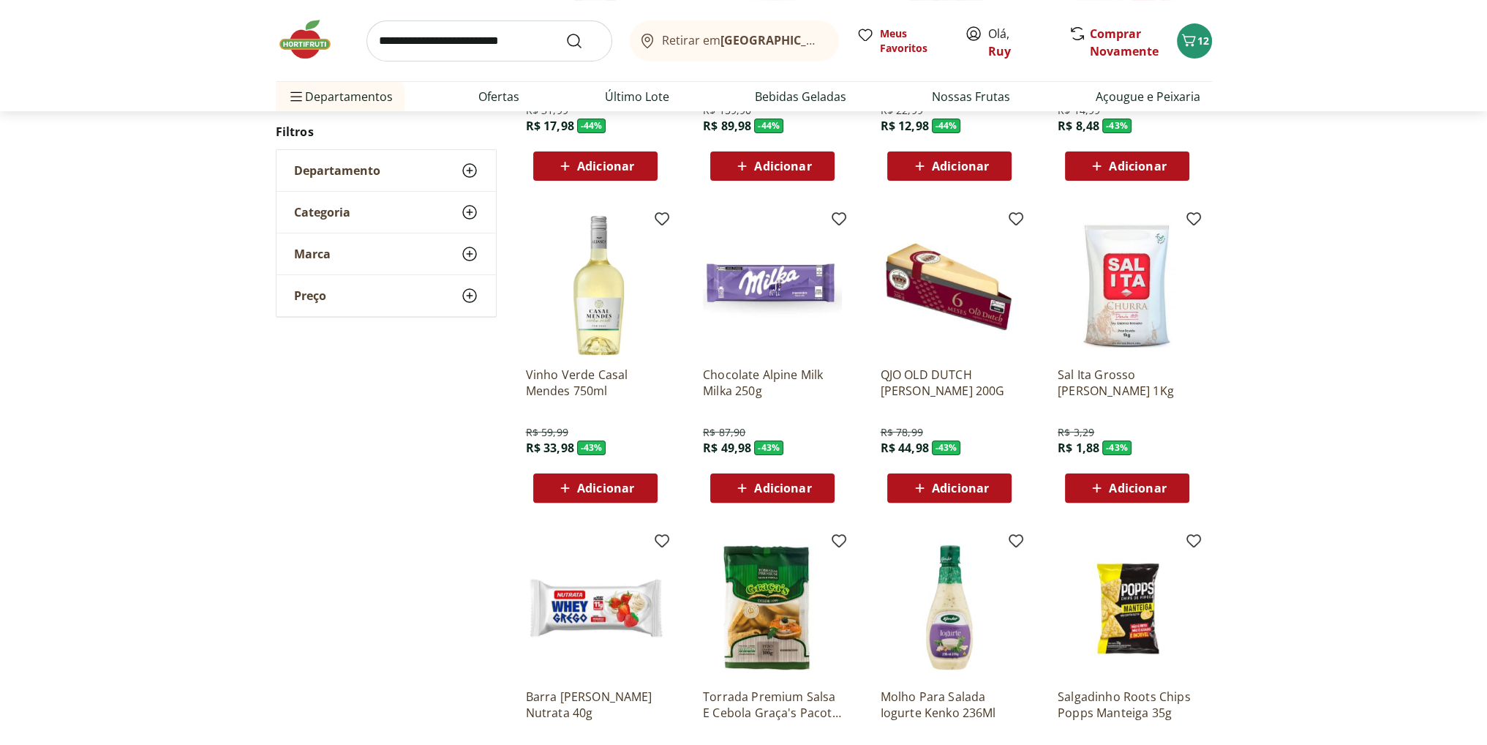
scroll to position [73, 0]
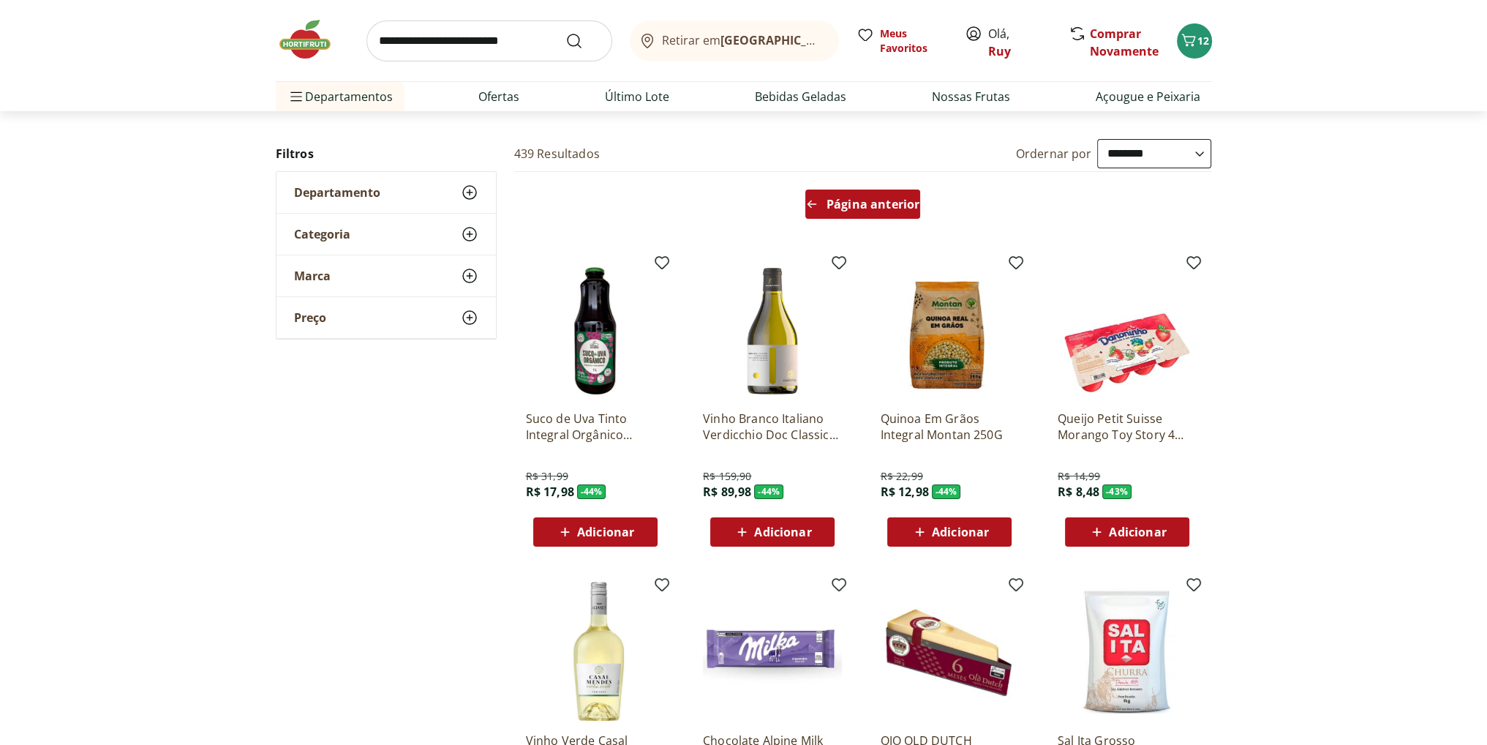
click at [856, 200] on span "Página anterior" at bounding box center [873, 204] width 93 height 12
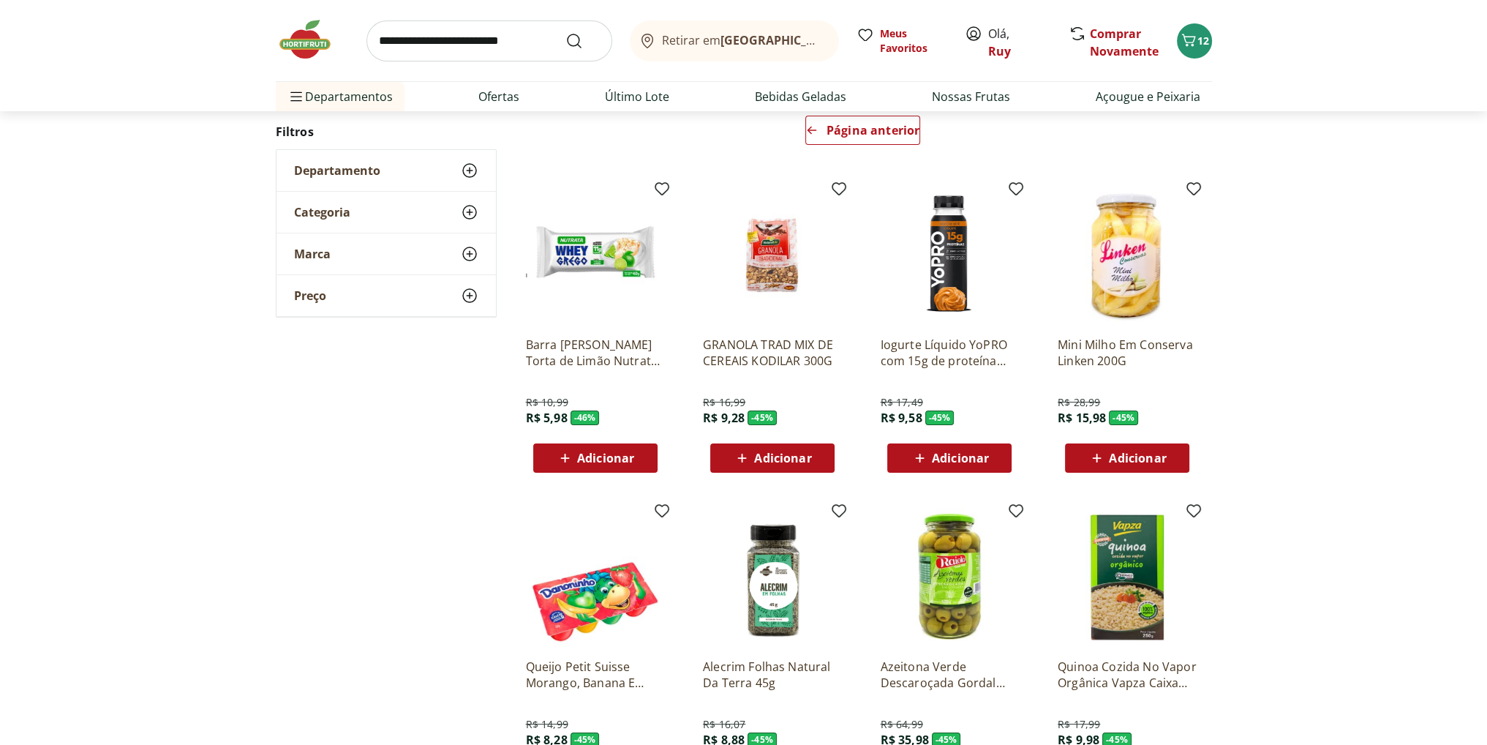
scroll to position [146, 0]
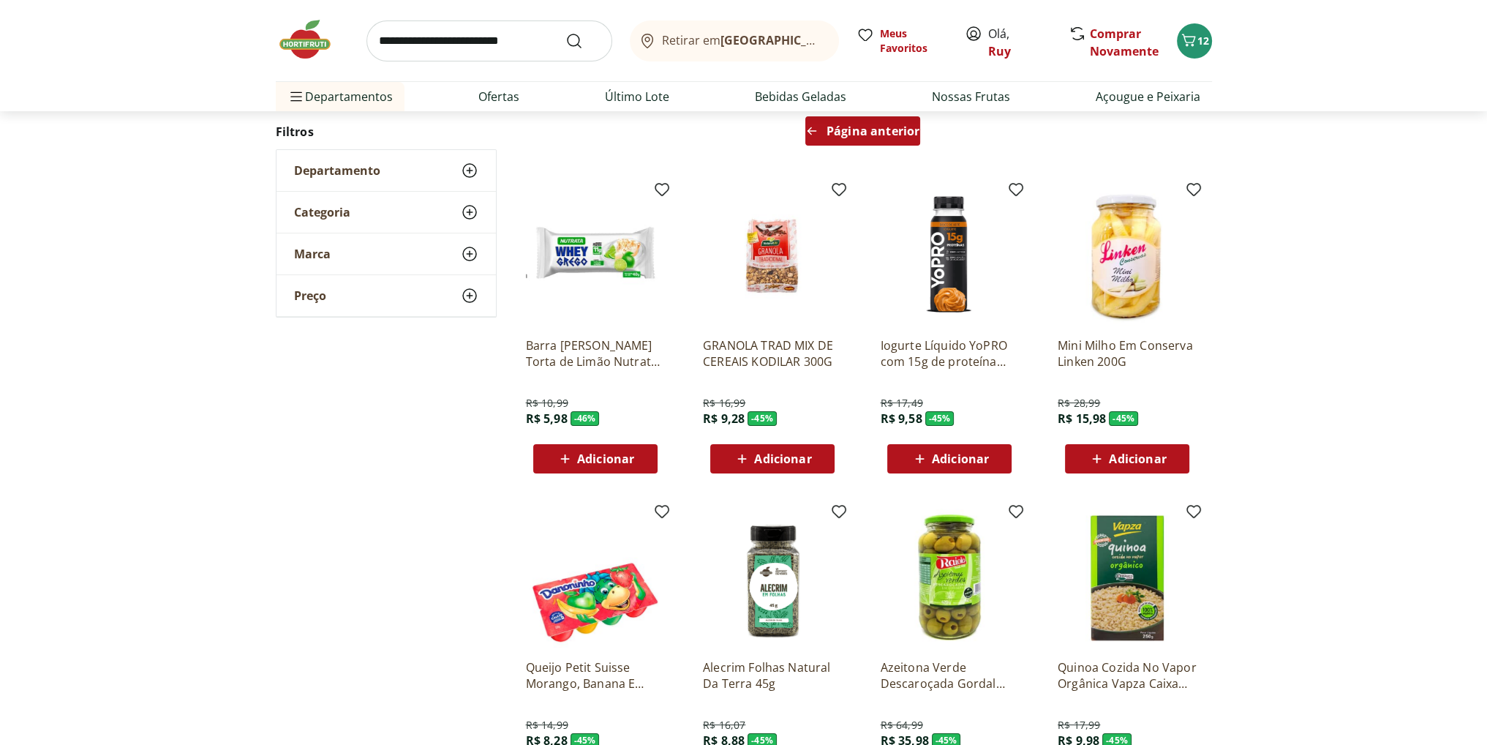
click at [879, 133] on span "Página anterior" at bounding box center [873, 131] width 93 height 12
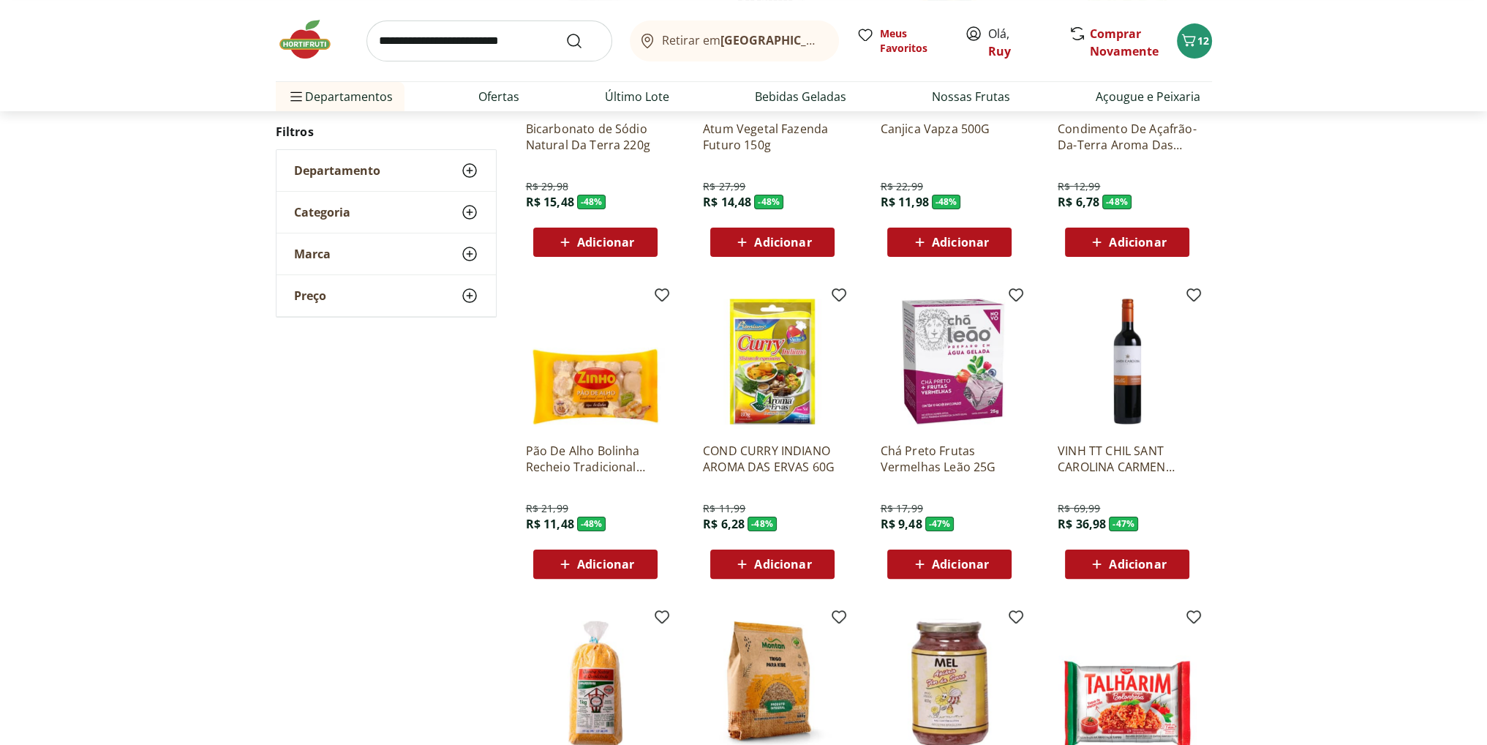
scroll to position [366, 0]
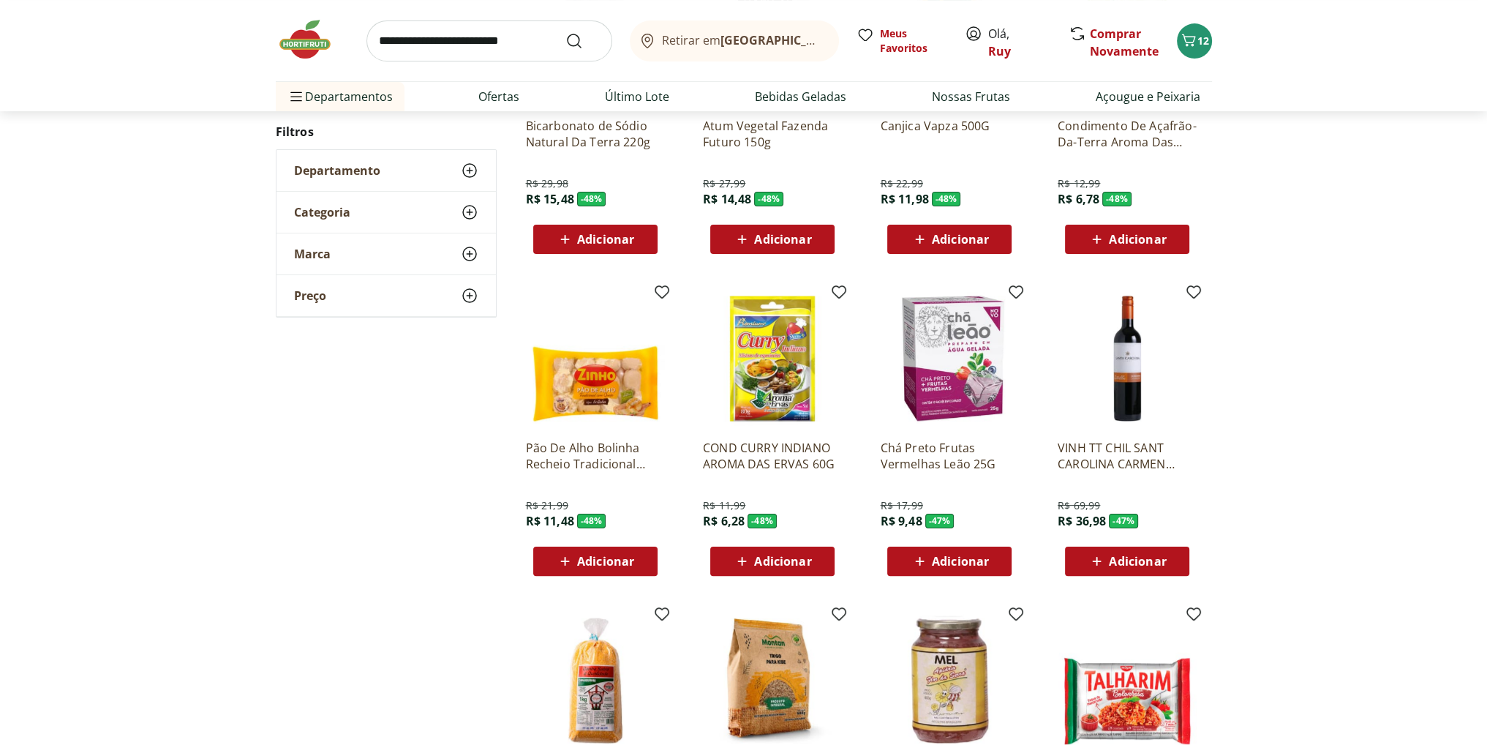
click at [596, 457] on p "Pão De Alho Bolinha Recheio Tradicional Com Queijo Zinho Pacote 300G" at bounding box center [595, 456] width 139 height 32
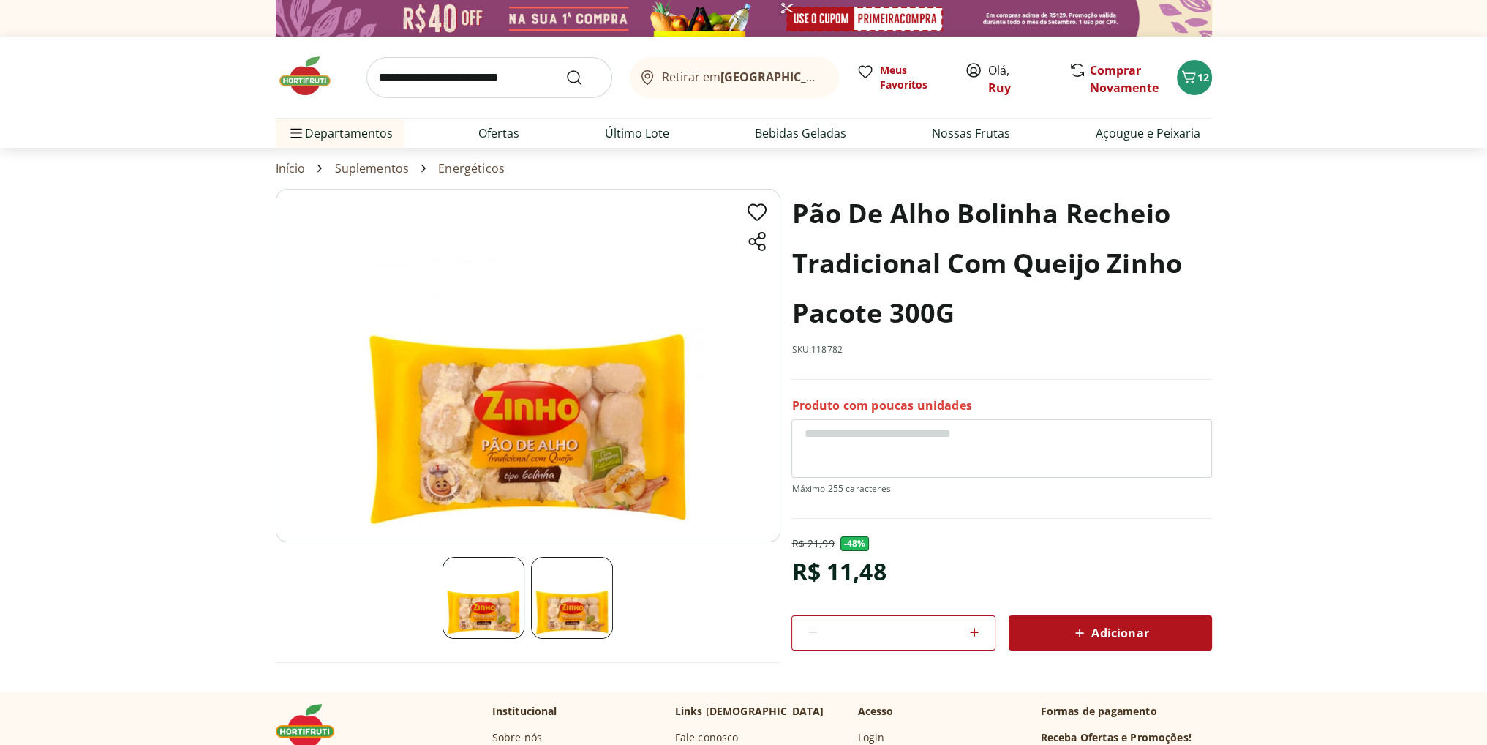
click at [1095, 627] on span "Adicionar" at bounding box center [1110, 633] width 78 height 18
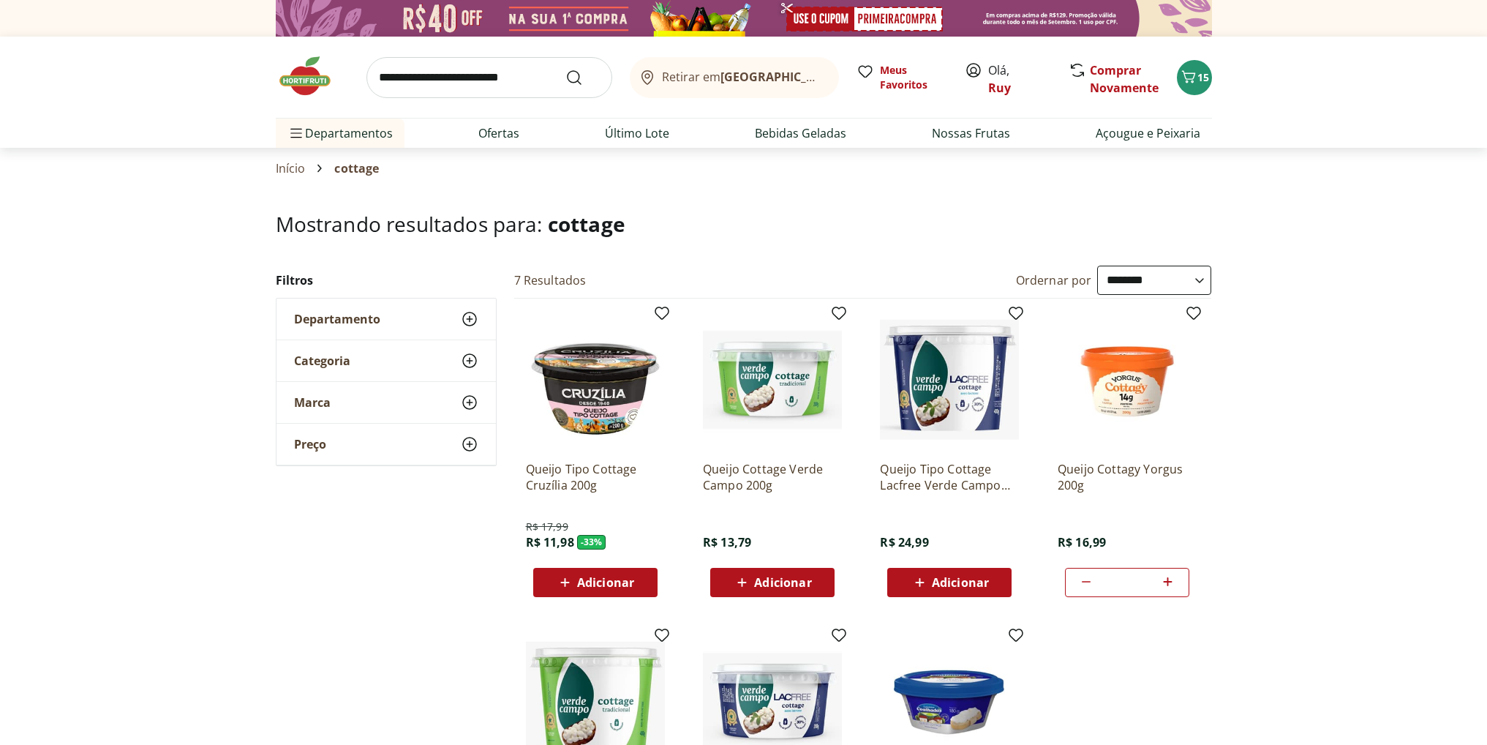
select select "**********"
click at [483, 77] on input "search" at bounding box center [490, 77] width 246 height 41
type input "**********"
click at [566, 69] on button "Submit Search" at bounding box center [583, 78] width 35 height 18
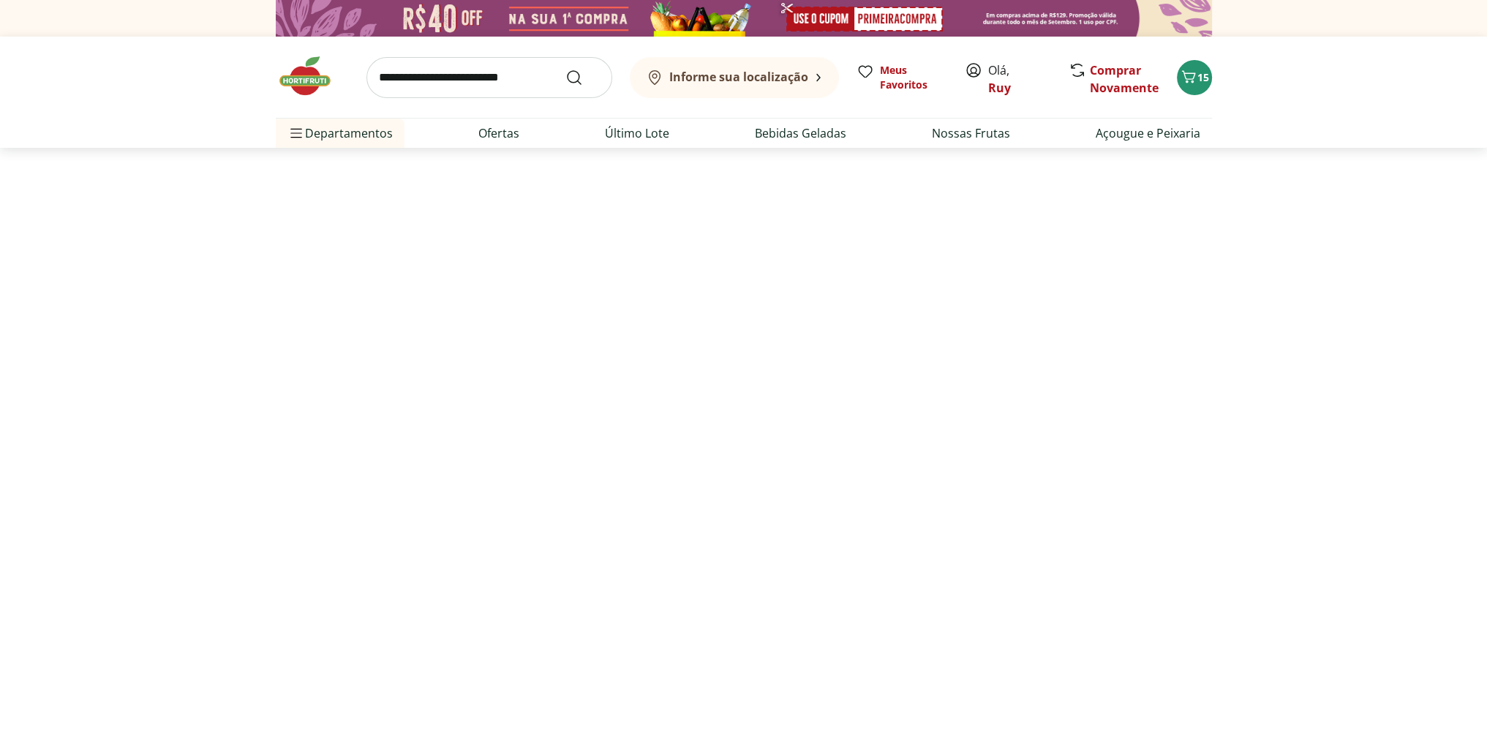
select select "**********"
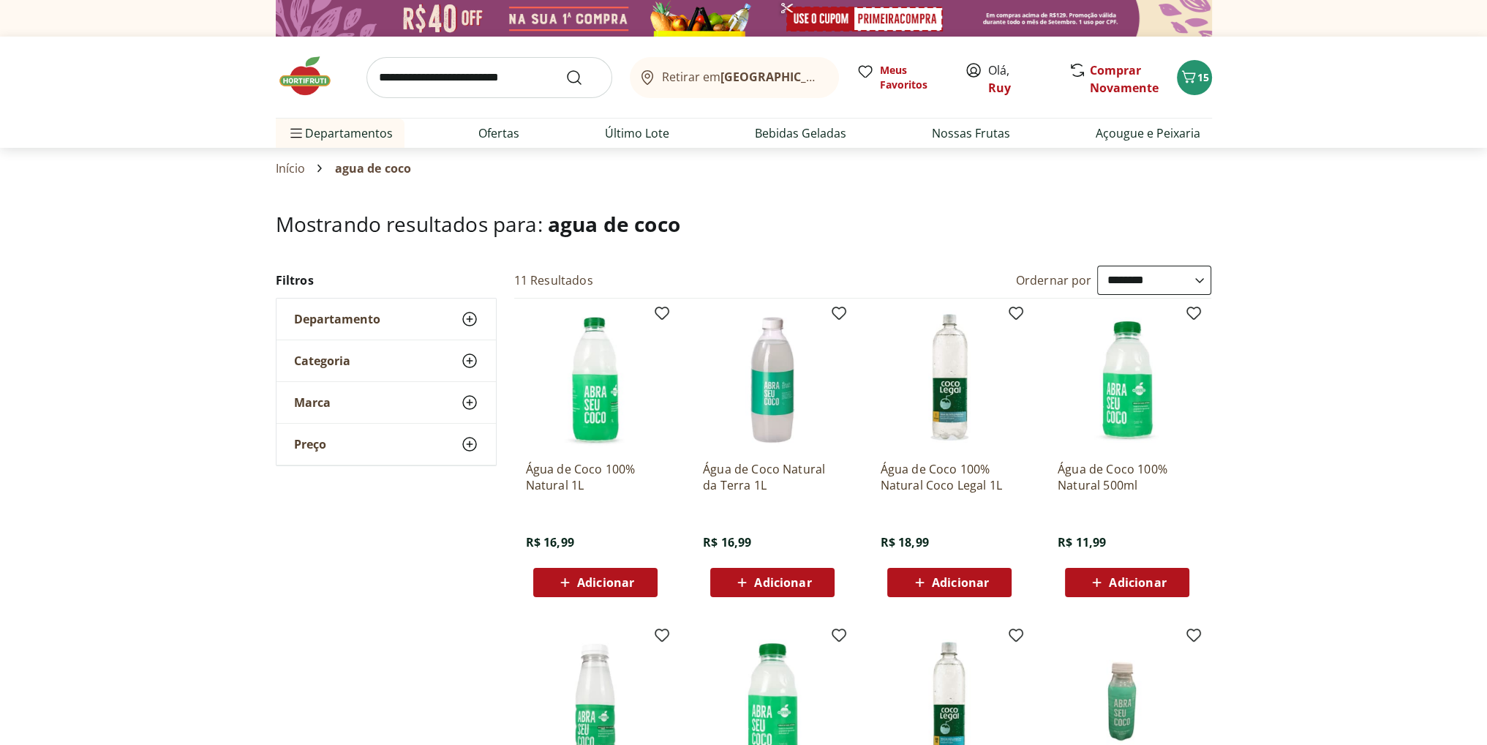
click at [618, 577] on span "Adicionar" at bounding box center [605, 583] width 57 height 12
click at [637, 581] on icon at bounding box center [636, 581] width 9 height 9
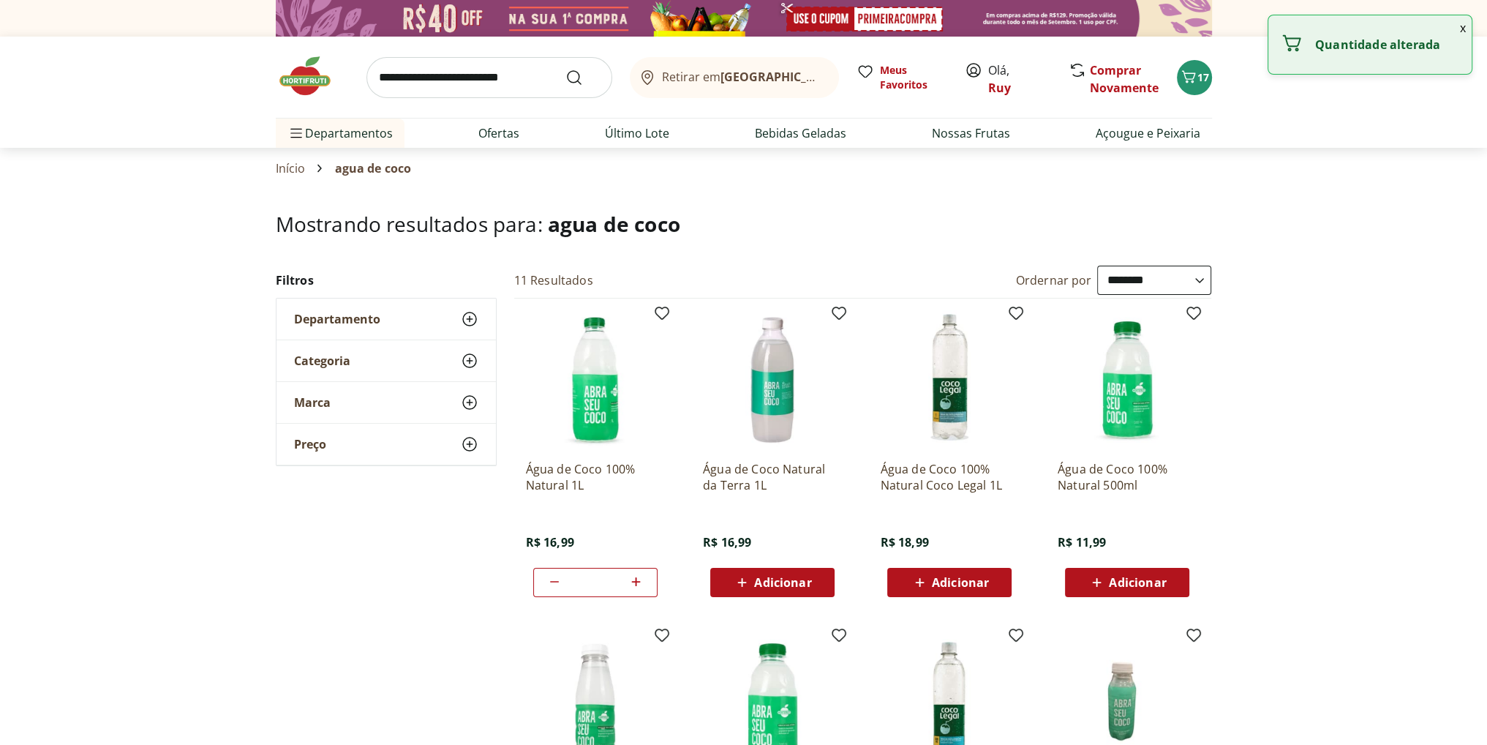
type input "*"
click at [579, 475] on p "Água de Coco 100% Natural 1L" at bounding box center [595, 477] width 139 height 32
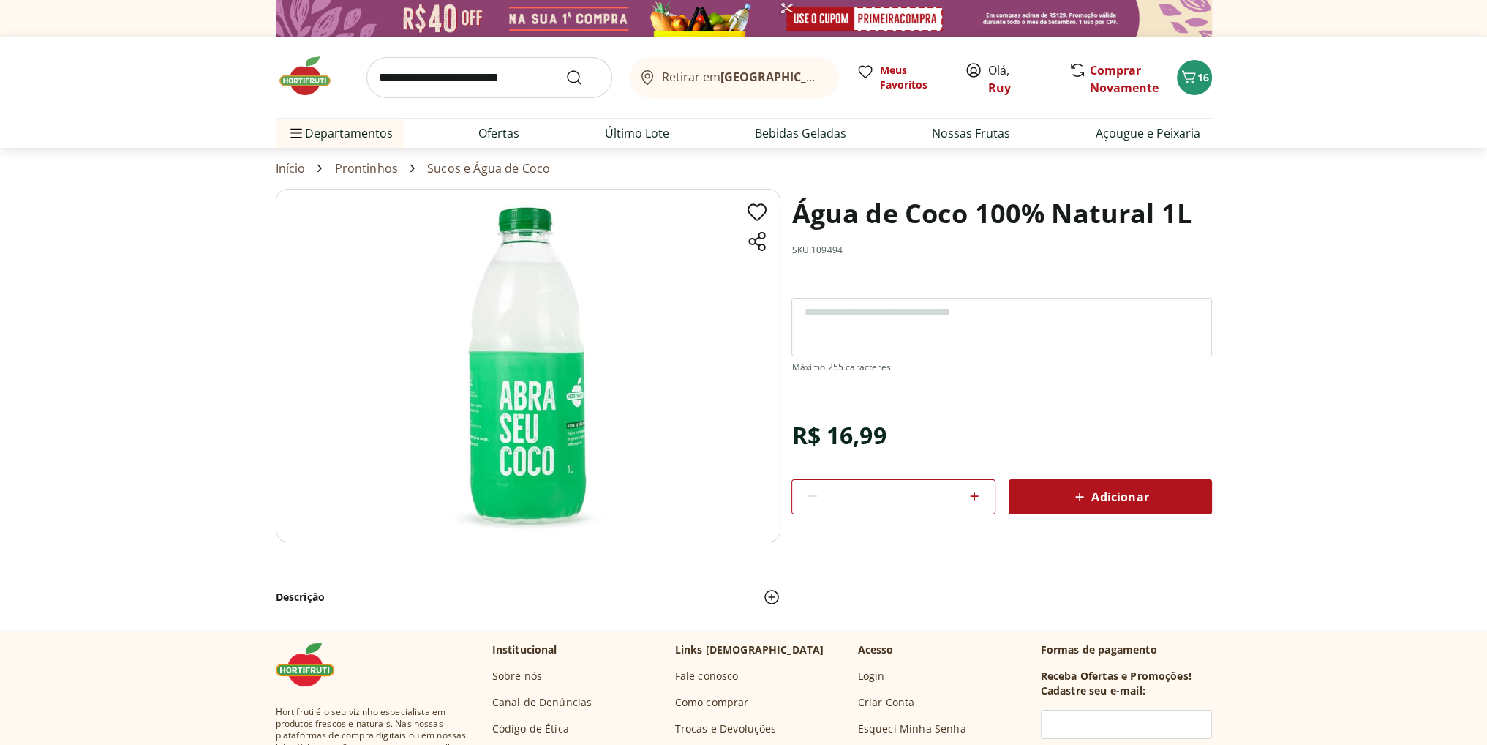
click at [974, 496] on icon at bounding box center [974, 496] width 9 height 9
type input "*"
click at [1080, 506] on div "Adicionar" at bounding box center [1111, 497] width 180 height 26
click at [1198, 78] on span "18" at bounding box center [1204, 77] width 12 height 14
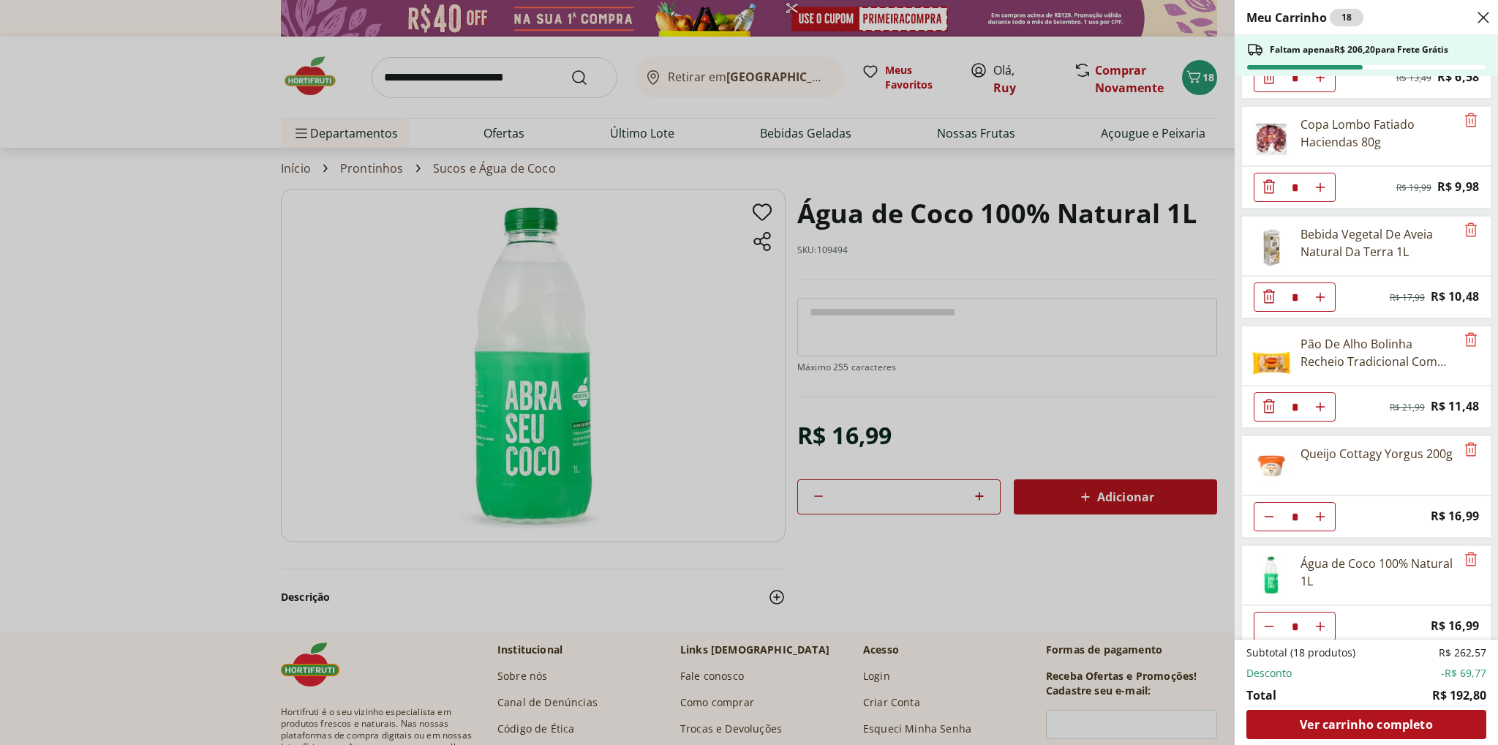
scroll to position [749, 0]
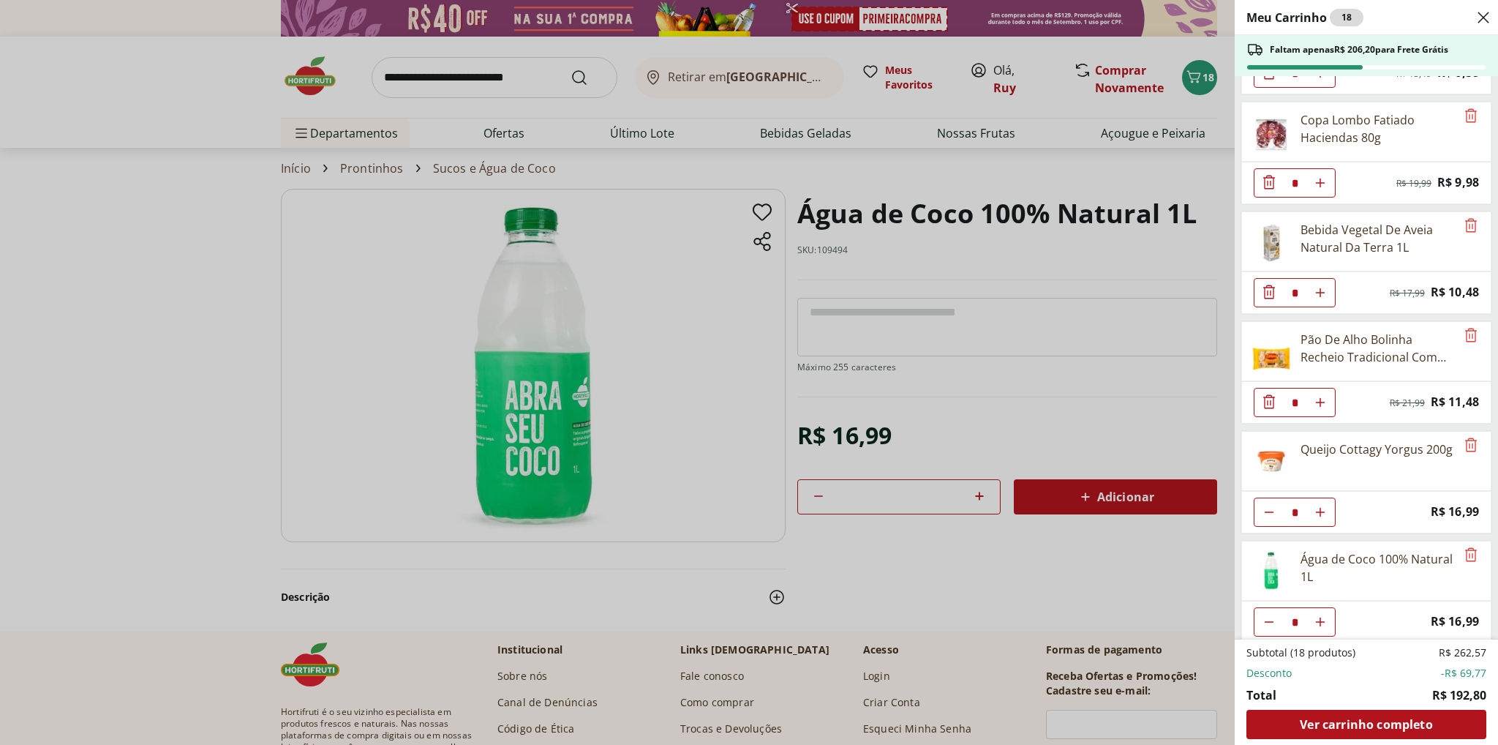
click at [138, 390] on div "Meu Carrinho 18 Faltam apenas R$ 206,20 para Frete Grátis Requeijão Lacfree Tra…" at bounding box center [749, 372] width 1498 height 745
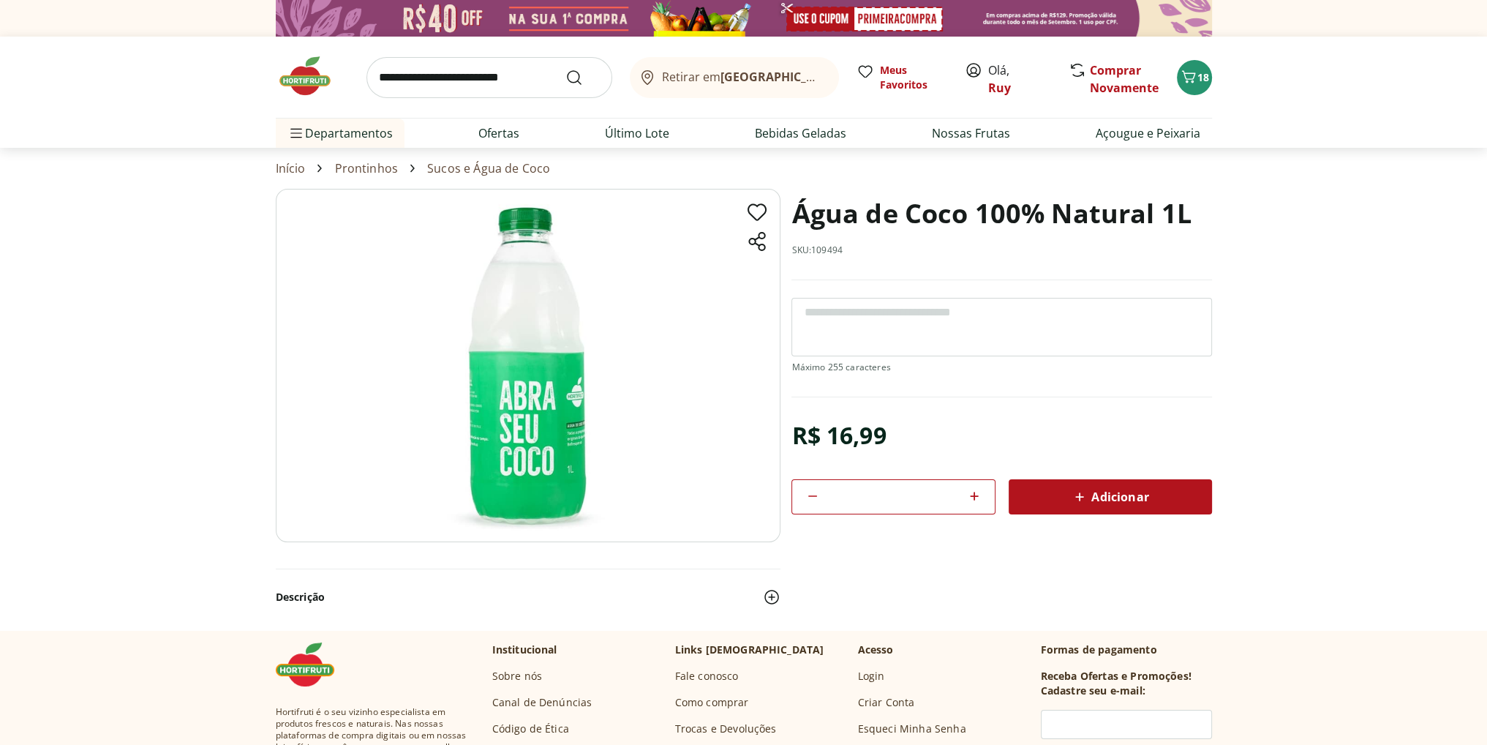
click at [436, 75] on input "search" at bounding box center [490, 77] width 246 height 41
type input "*******"
click at [566, 69] on button "Submit Search" at bounding box center [583, 78] width 35 height 18
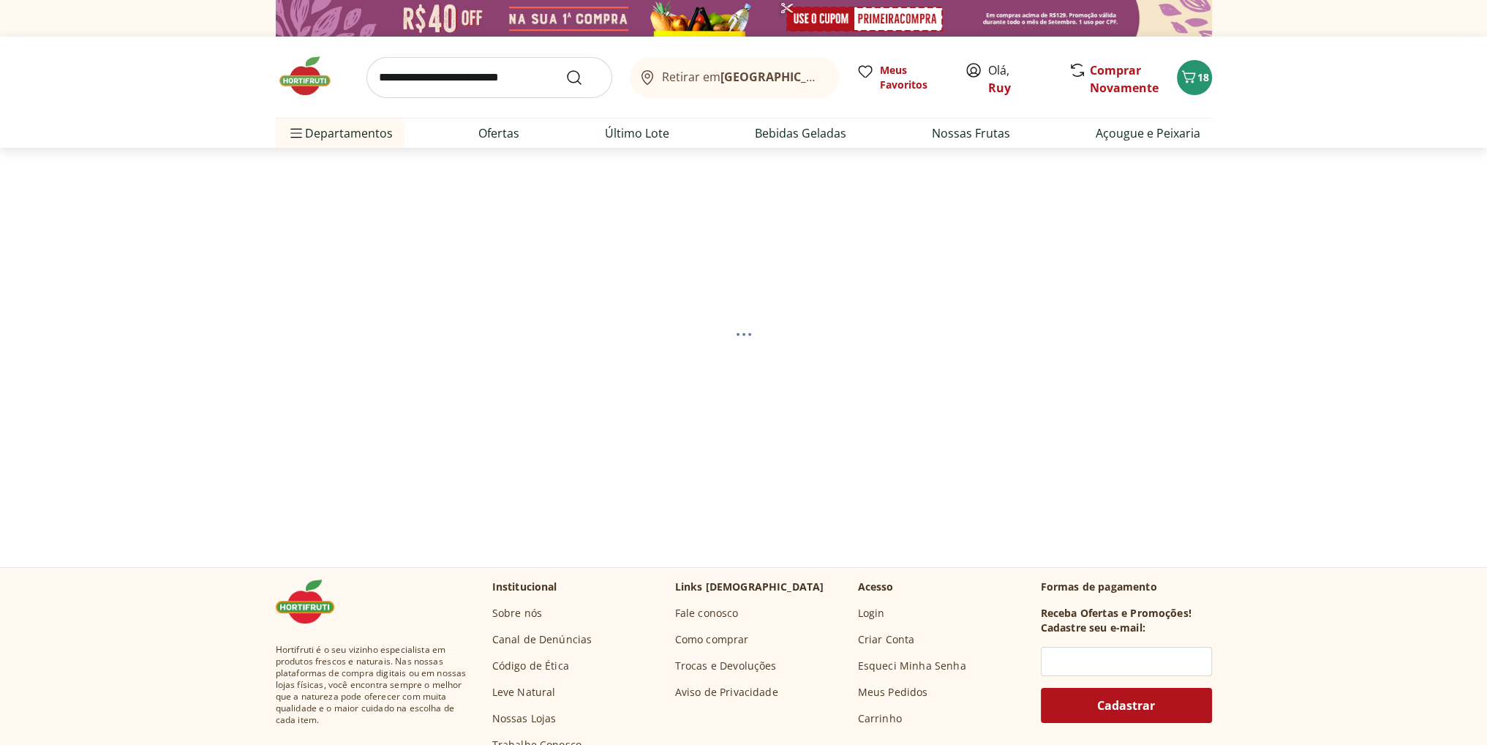
select select "**********"
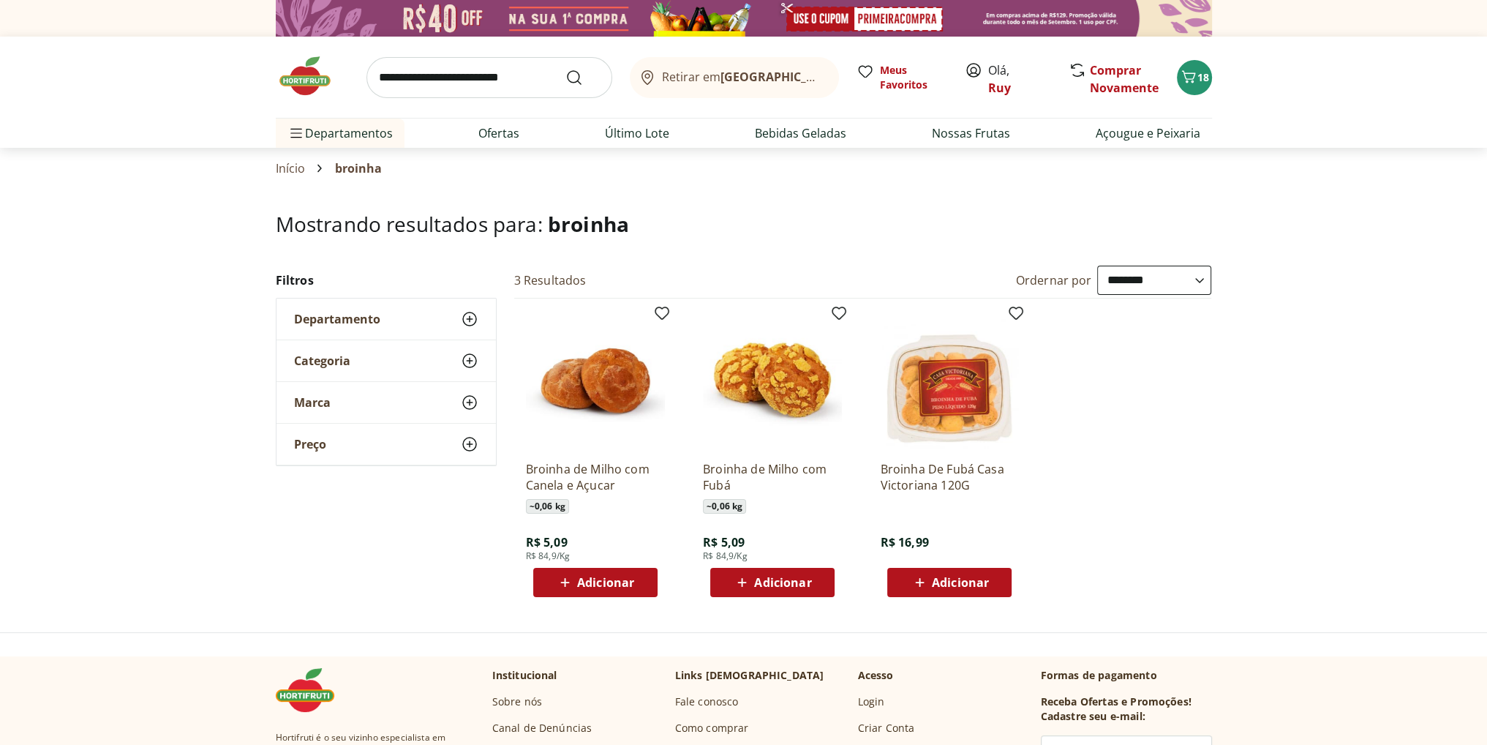
click at [194, 476] on div "**********" at bounding box center [743, 437] width 1487 height 343
click at [602, 472] on p "Broinha de Milho com Canela e Açucar" at bounding box center [595, 477] width 139 height 32
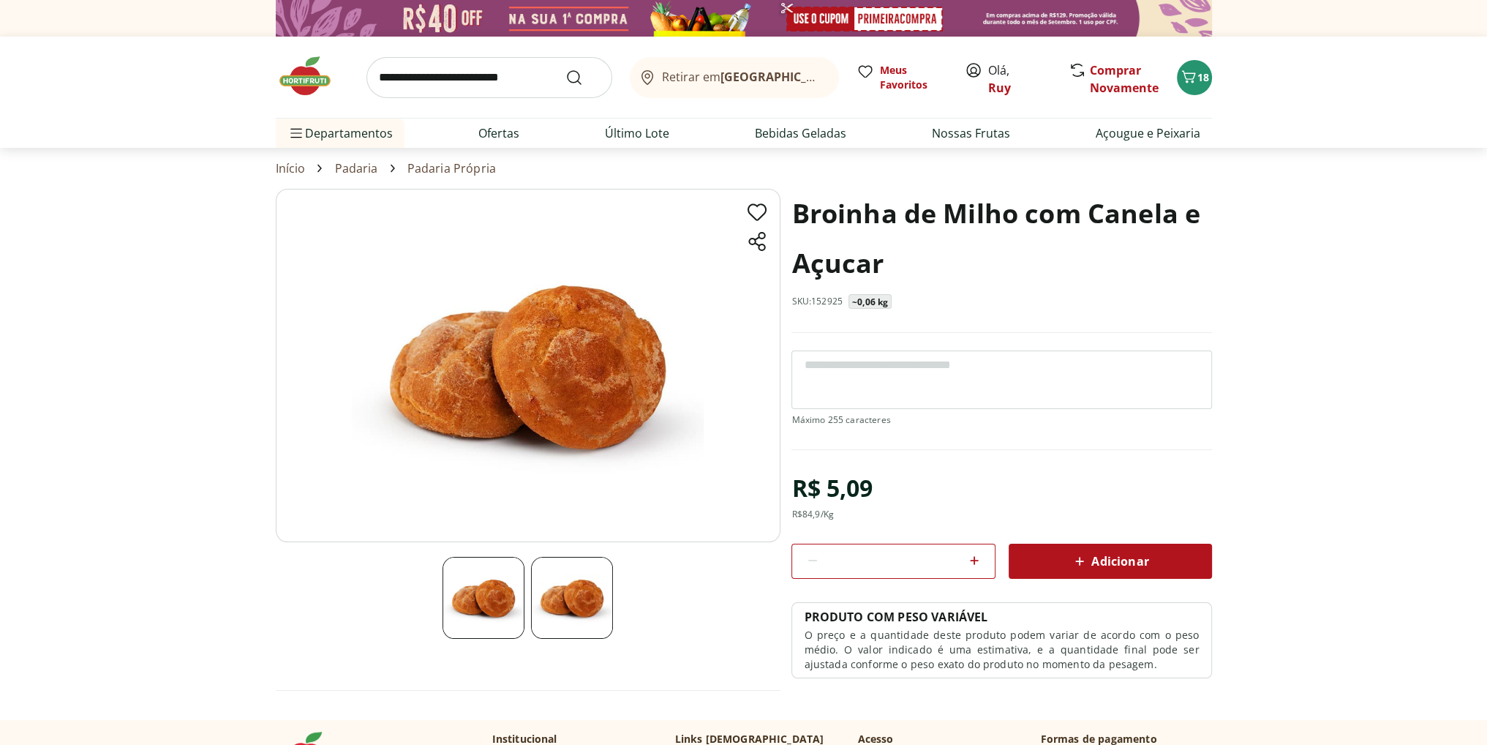
click at [976, 559] on icon at bounding box center [974, 560] width 9 height 9
click at [1086, 561] on icon at bounding box center [1080, 561] width 18 height 18
click at [1198, 77] on span "18" at bounding box center [1204, 77] width 12 height 14
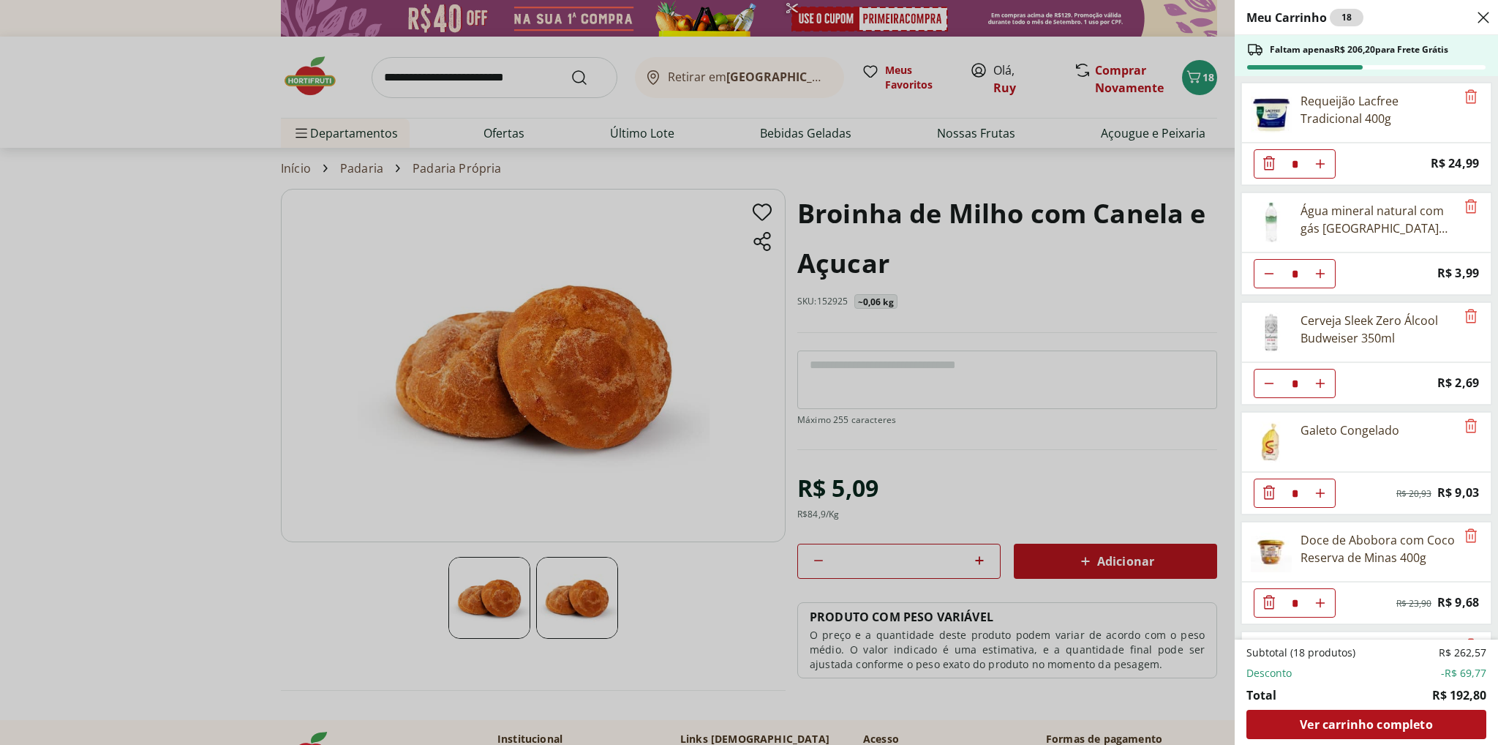
click at [1108, 501] on div "Meu Carrinho 18 Faltam apenas R$ 206,20 para Frete Grátis Requeijão Lacfree Tra…" at bounding box center [749, 372] width 1498 height 745
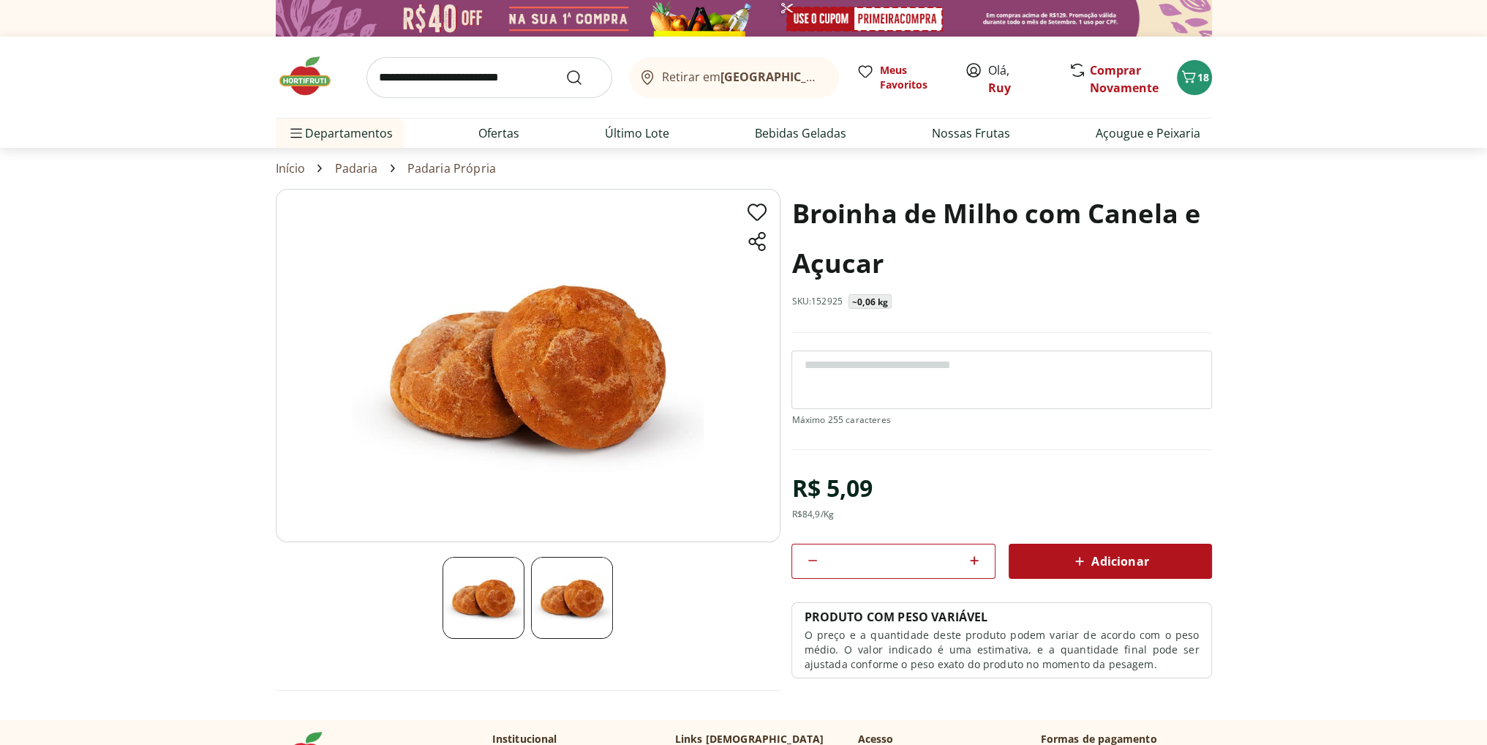
click at [811, 557] on icon at bounding box center [813, 561] width 18 height 18
type input "*"
click at [1115, 560] on span "Adicionar" at bounding box center [1110, 561] width 78 height 18
click at [1198, 80] on span "20" at bounding box center [1204, 77] width 12 height 14
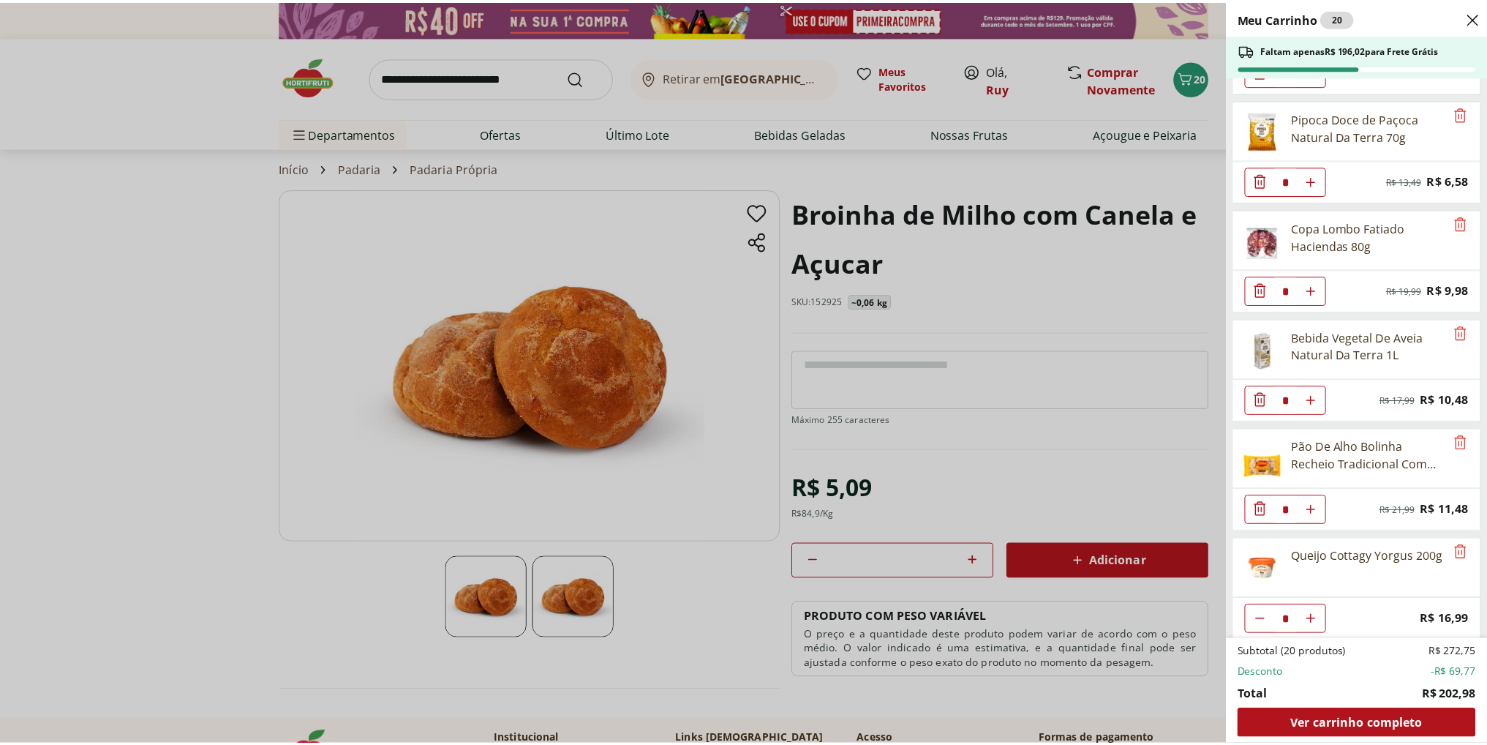
scroll to position [857, 0]
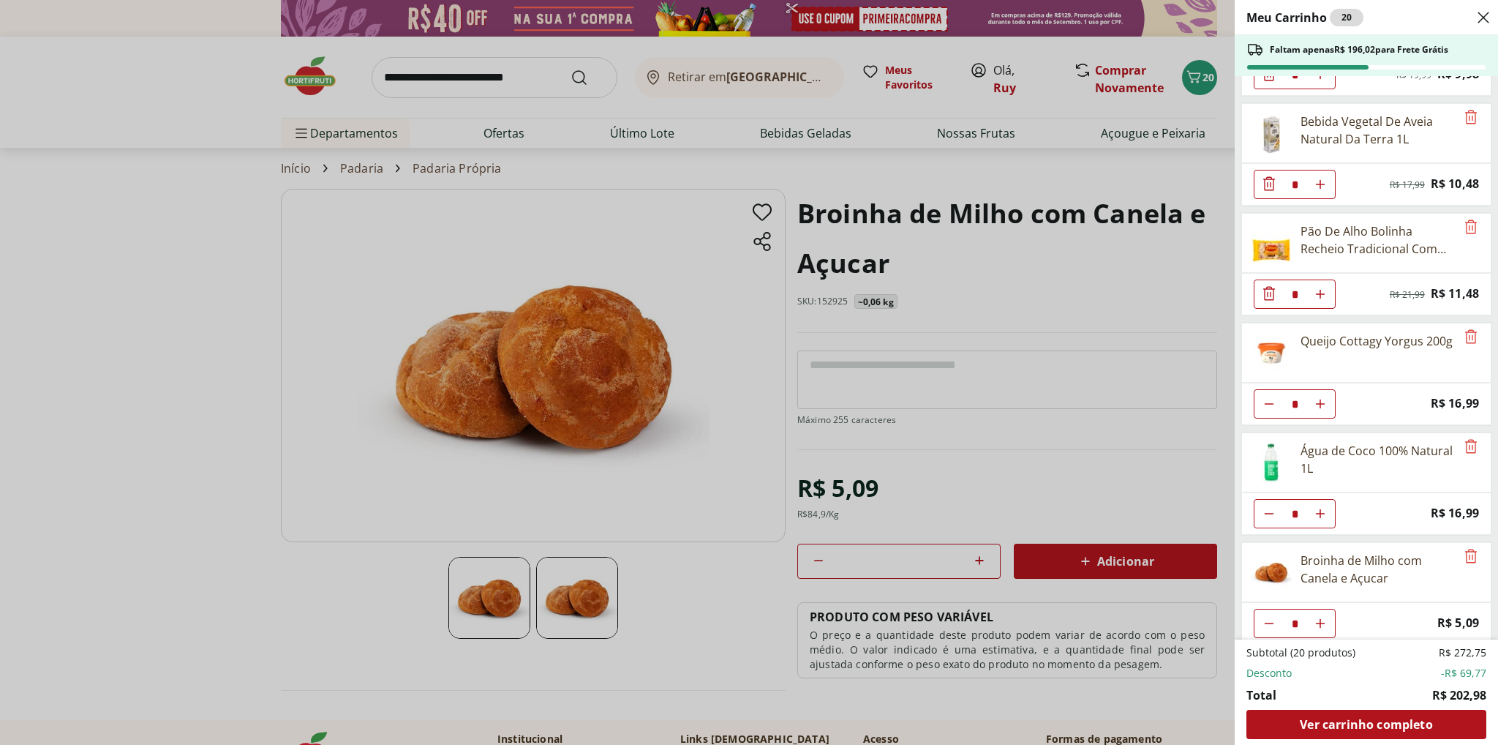
click at [184, 451] on div "Meu Carrinho 20 Faltam apenas R$ 196,02 para Frete Grátis Requeijão Lacfree Tra…" at bounding box center [749, 372] width 1498 height 745
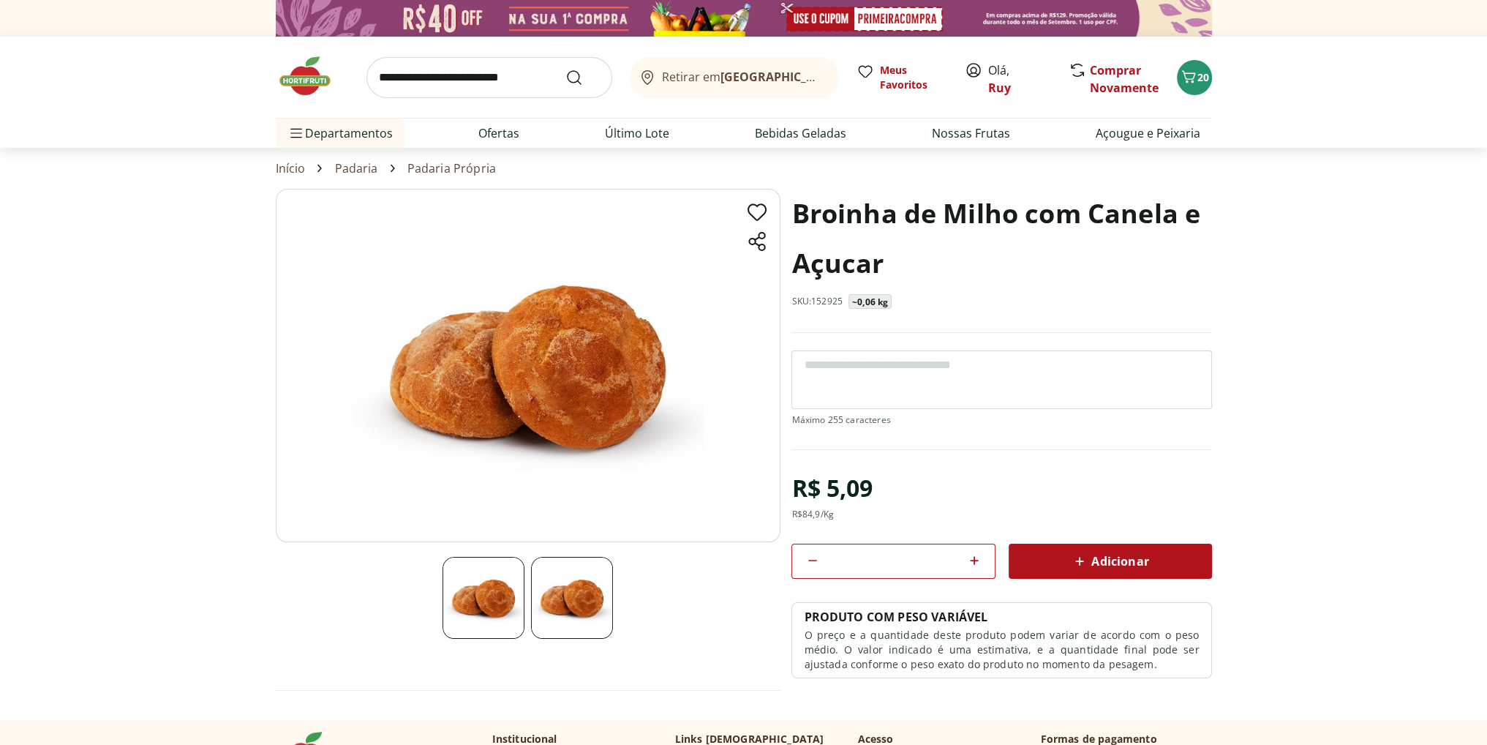
click at [471, 86] on input "search" at bounding box center [490, 77] width 246 height 41
type input "***"
click at [566, 69] on button "Submit Search" at bounding box center [583, 78] width 35 height 18
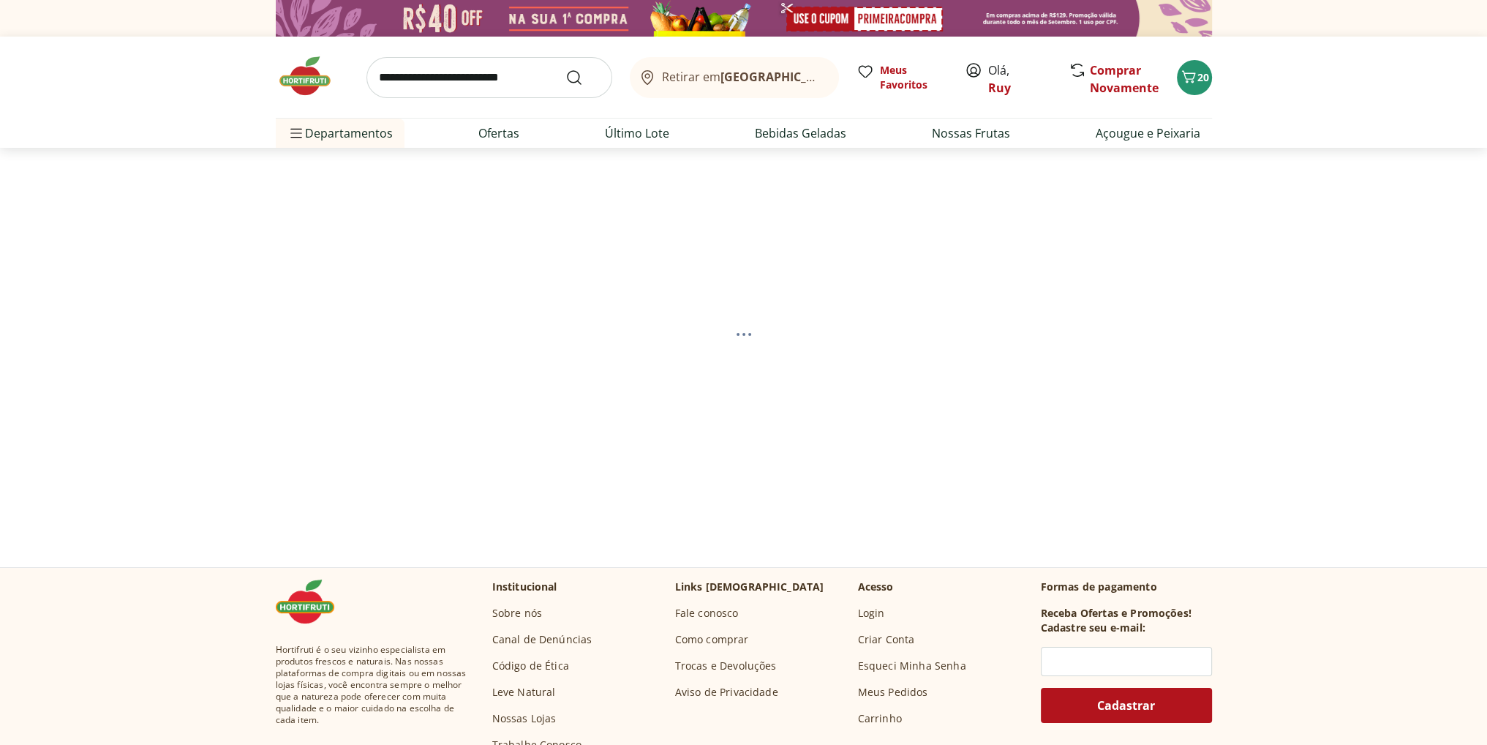
select select "**********"
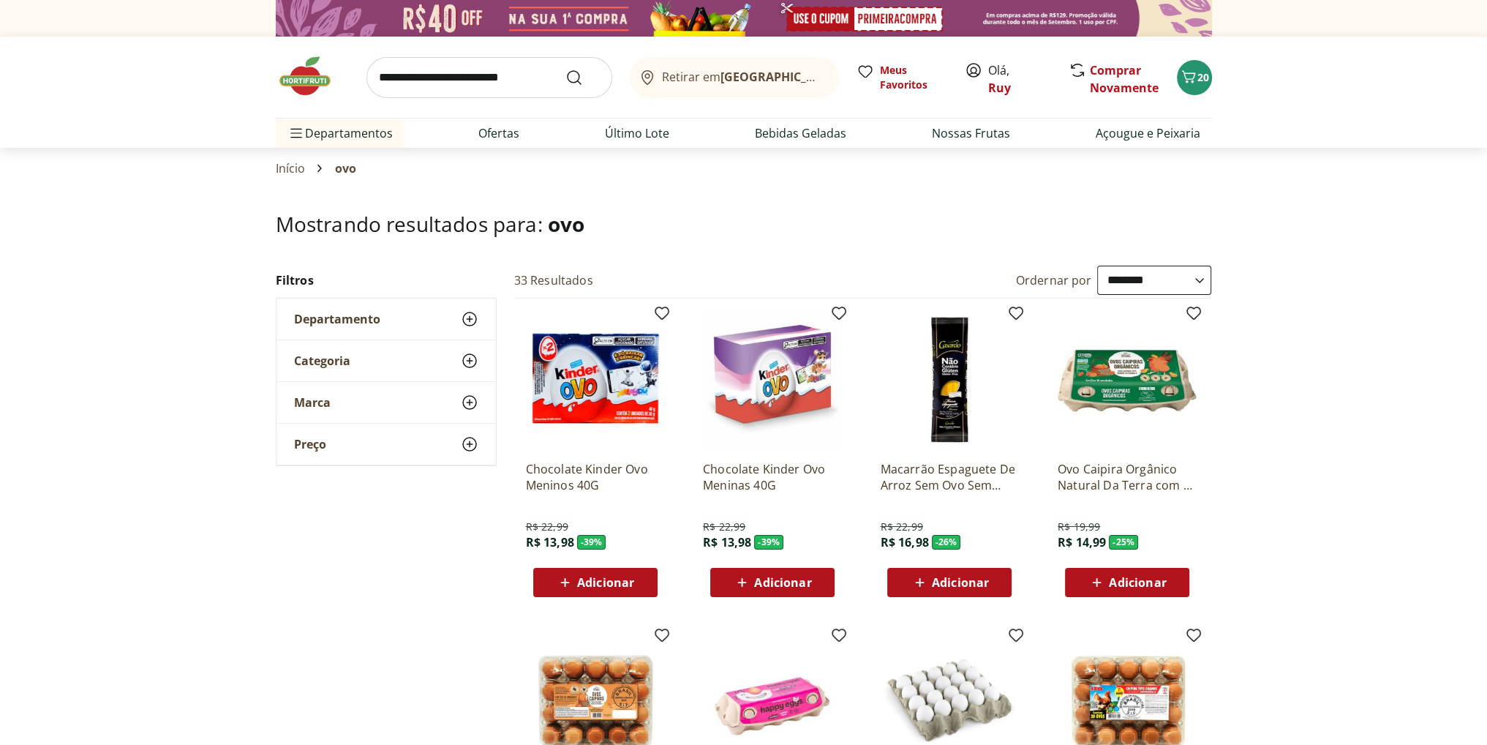
click at [1145, 279] on select "**********" at bounding box center [1154, 280] width 114 height 29
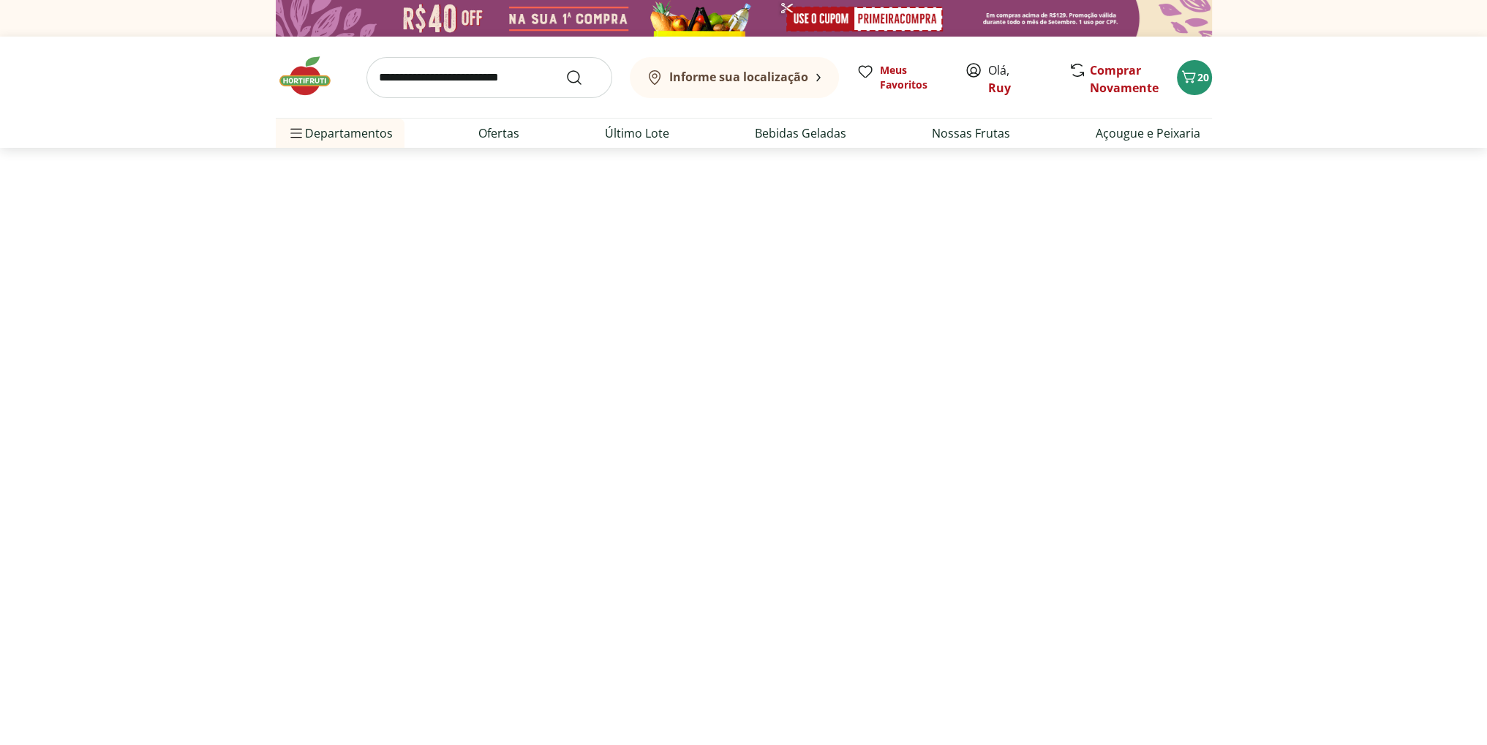
select select "*********"
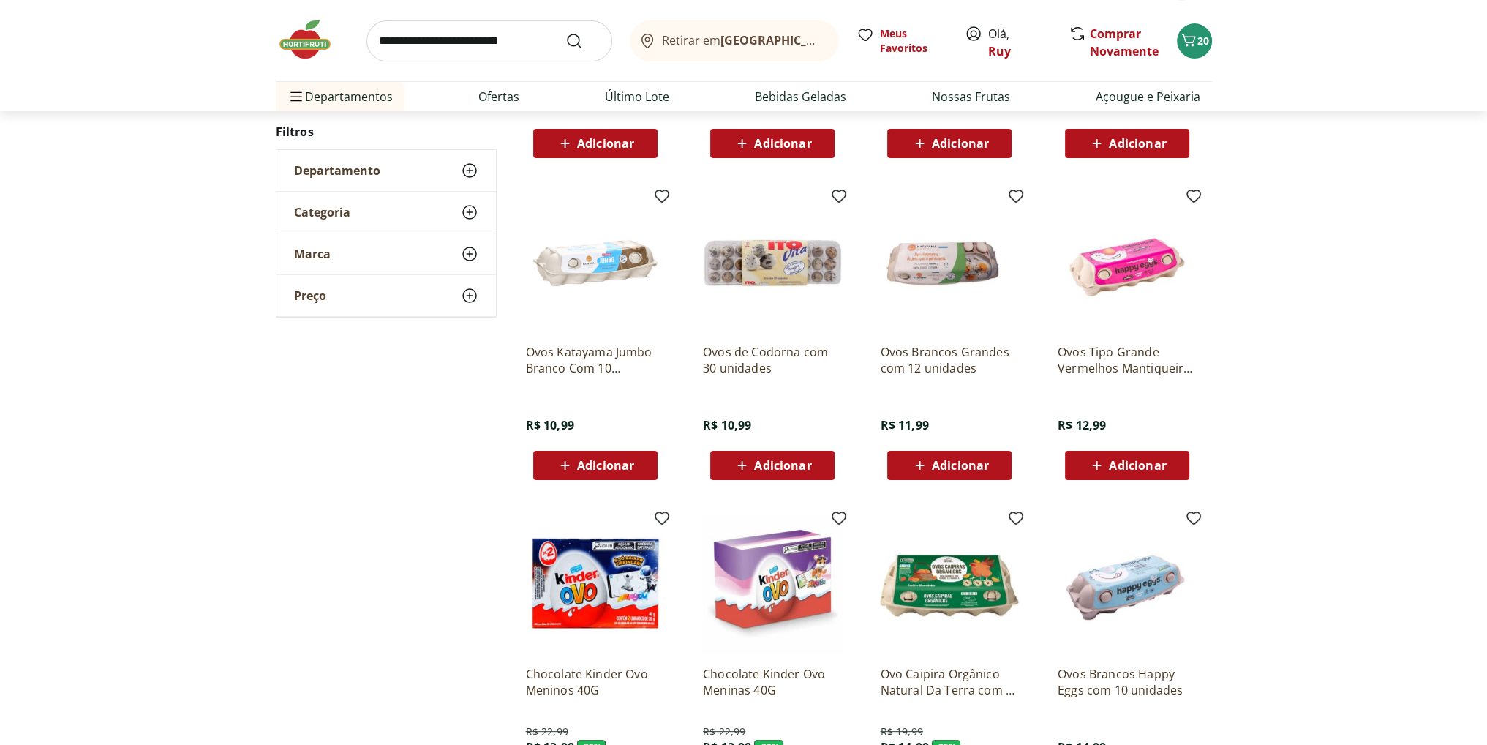
scroll to position [512, 0]
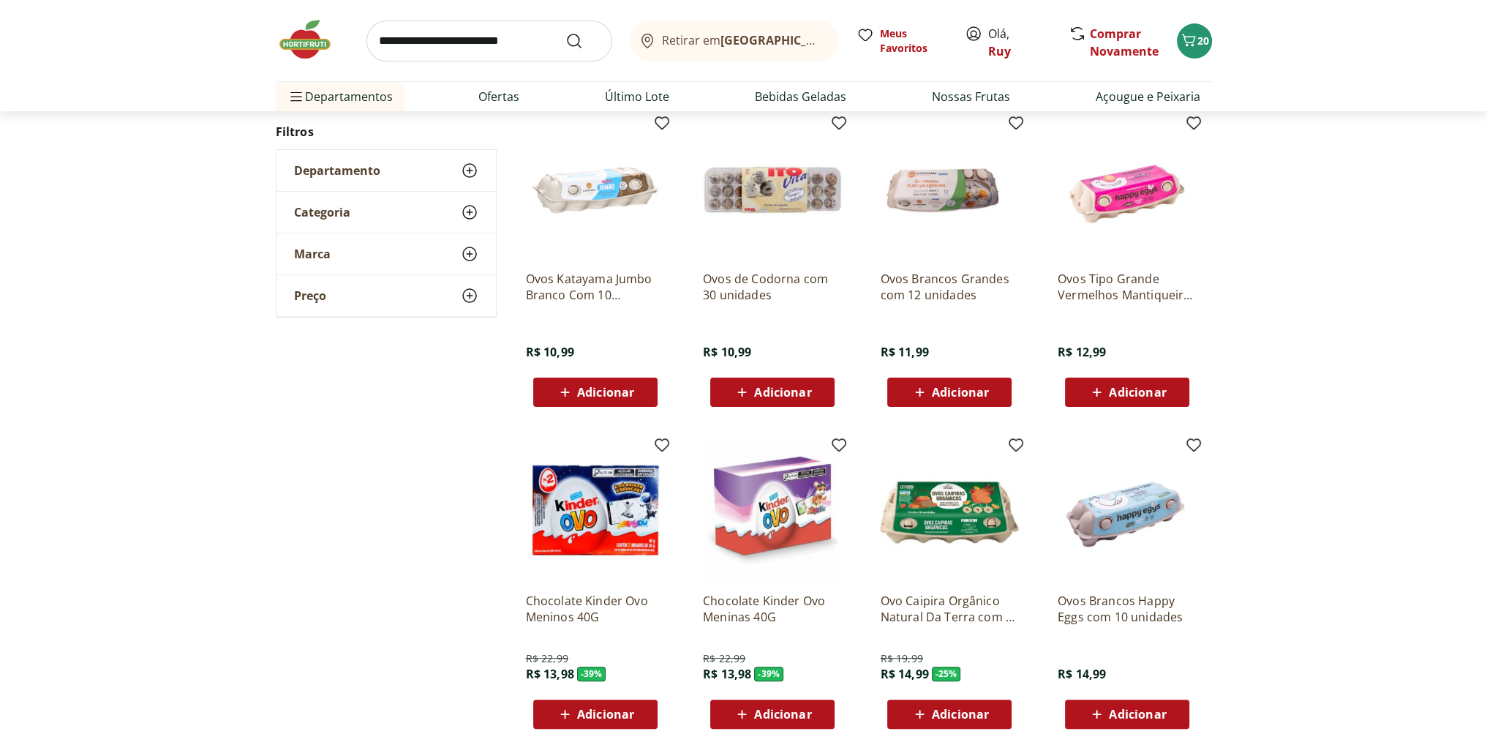
click at [197, 475] on div "**********" at bounding box center [743, 284] width 1487 height 1063
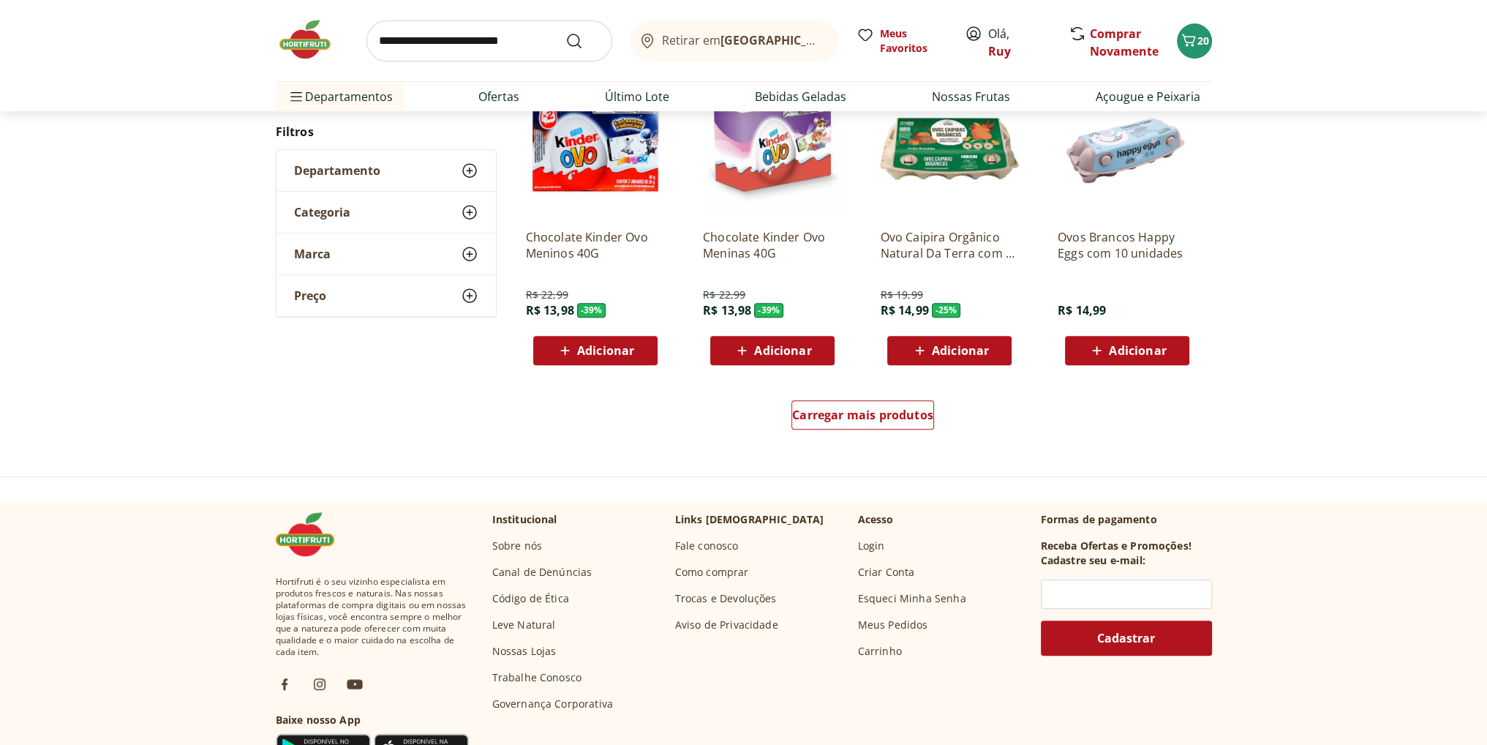
scroll to position [878, 0]
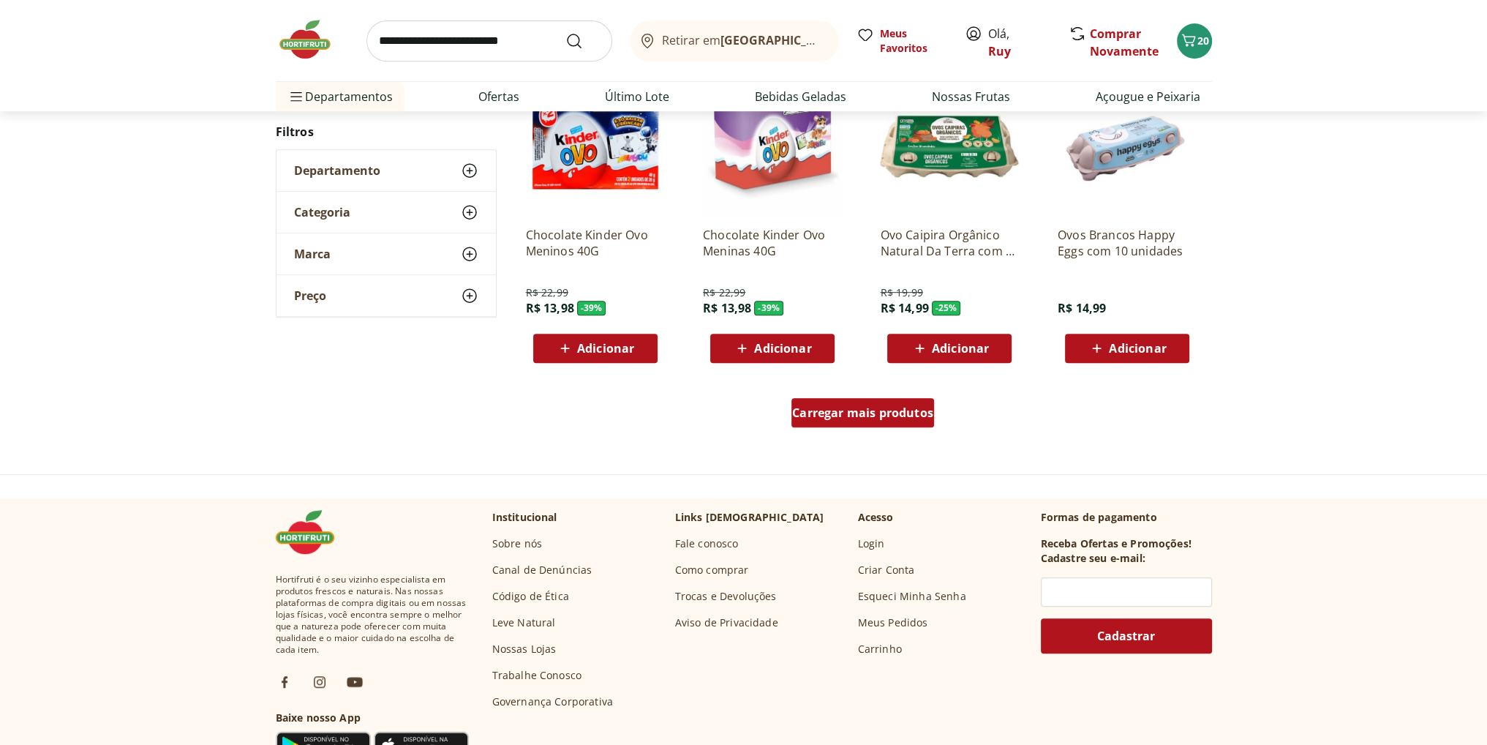
click at [855, 413] on span "Carregar mais produtos" at bounding box center [862, 413] width 141 height 12
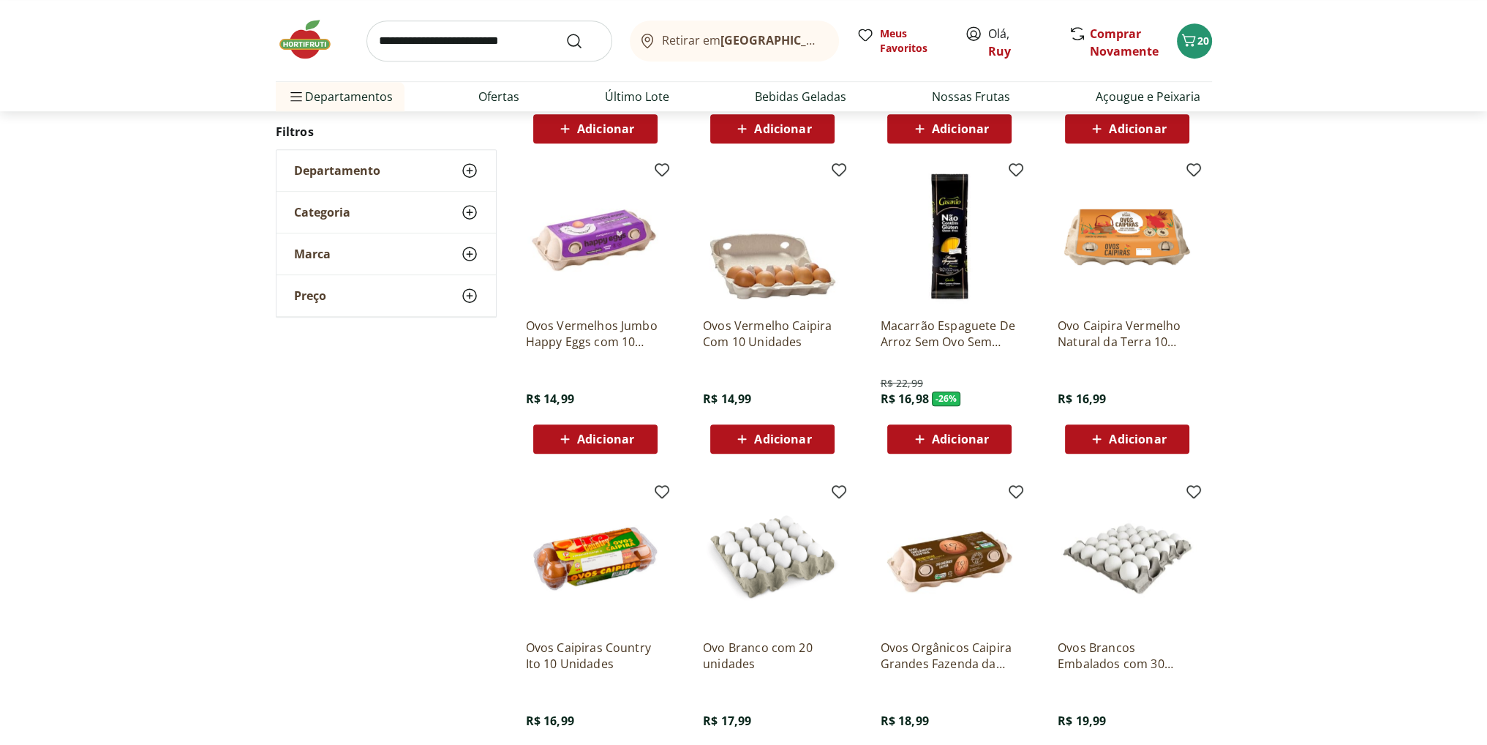
scroll to position [1171, 0]
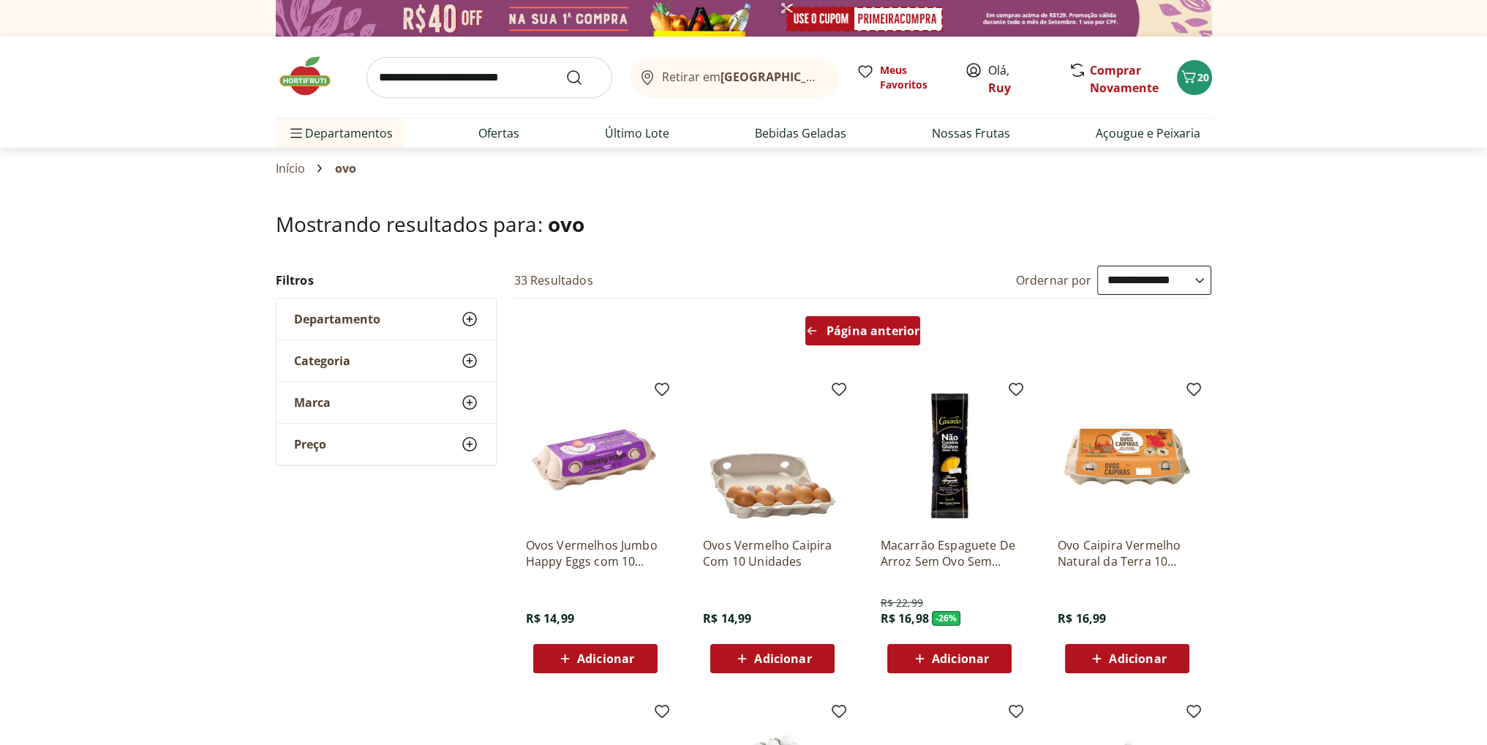
click at [901, 328] on span "Página anterior" at bounding box center [873, 331] width 93 height 12
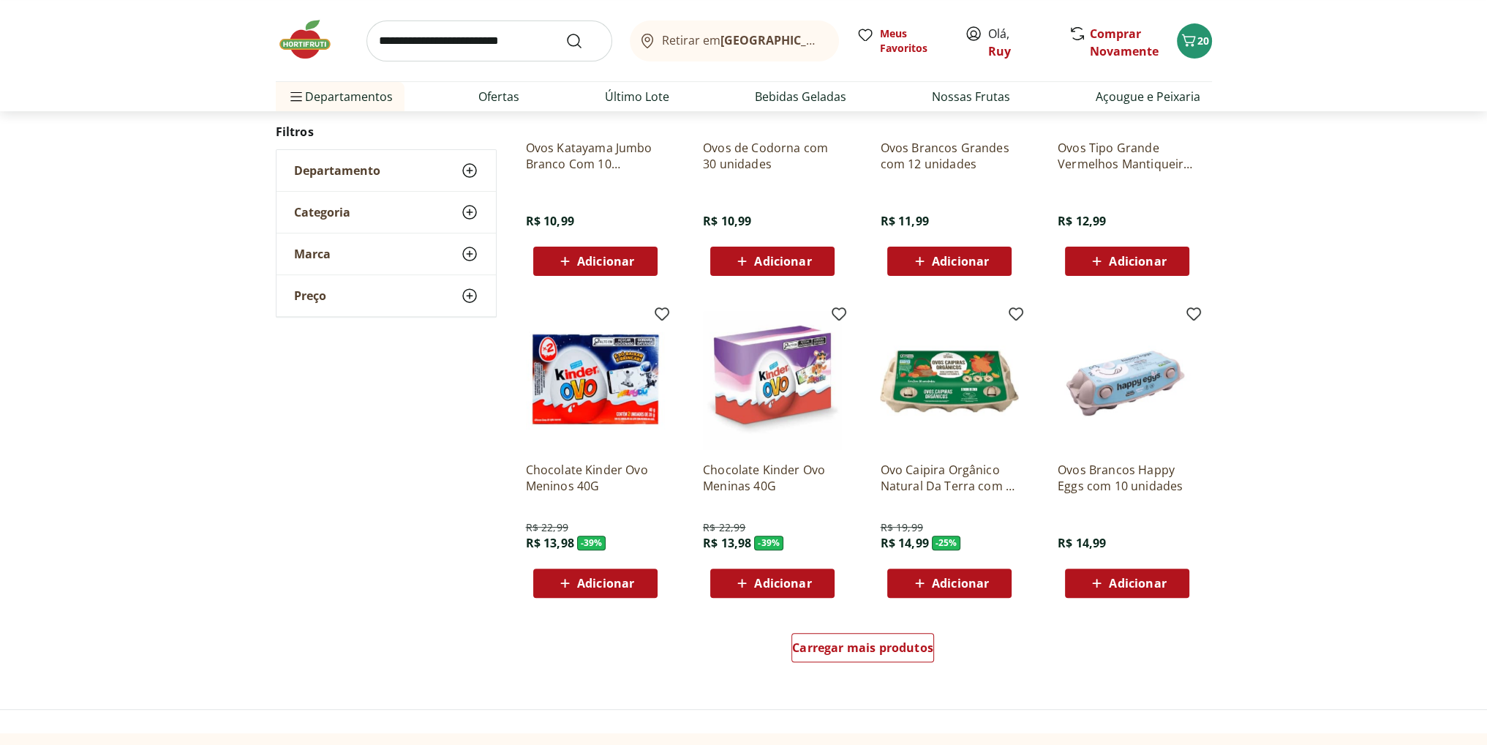
scroll to position [658, 0]
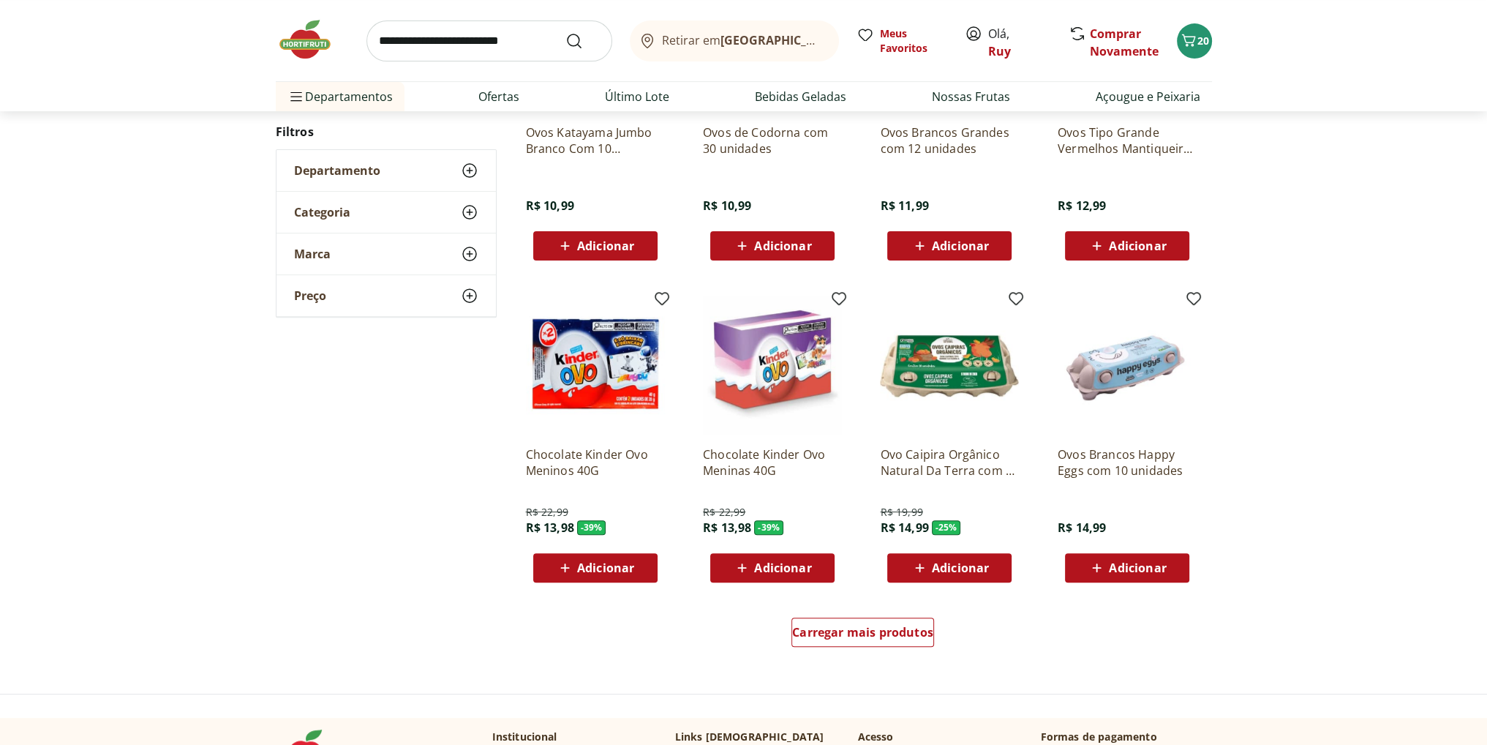
click at [955, 458] on p "Ovo Caipira Orgânico Natural Da Terra com 10 unidade" at bounding box center [949, 462] width 139 height 32
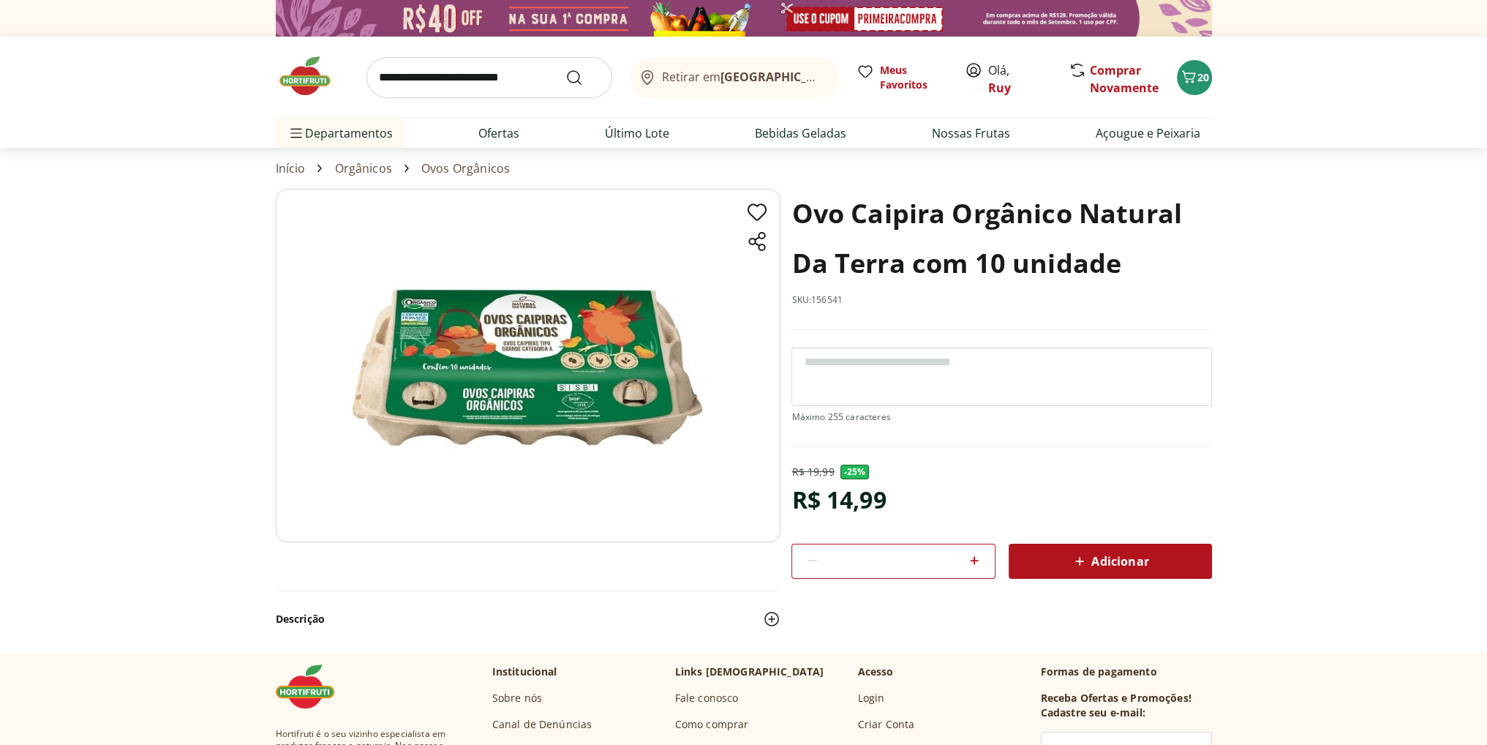
click at [969, 560] on icon at bounding box center [975, 561] width 18 height 18
type input "*"
click at [1081, 557] on icon at bounding box center [1080, 561] width 18 height 18
click at [1196, 80] on icon "Carrinho" at bounding box center [1189, 77] width 18 height 18
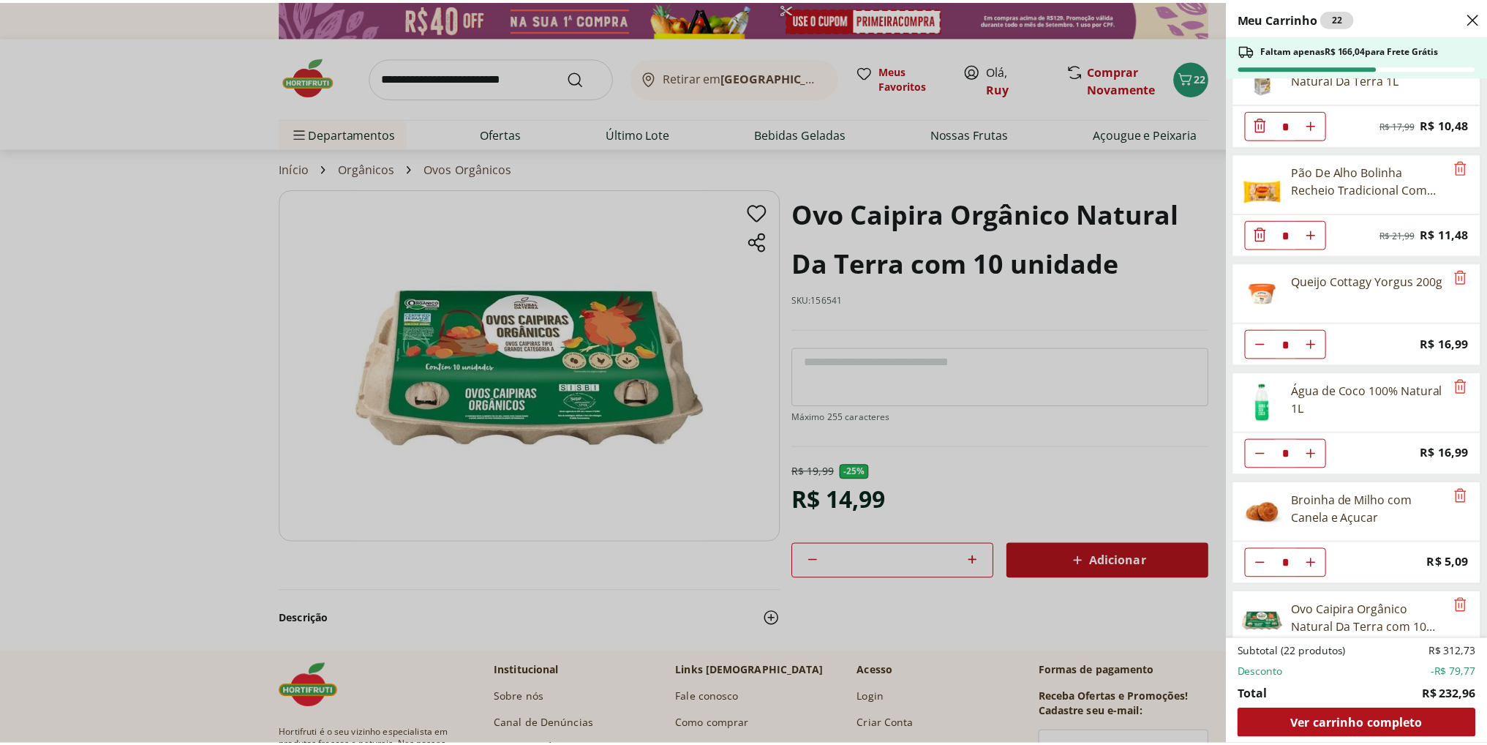
scroll to position [966, 0]
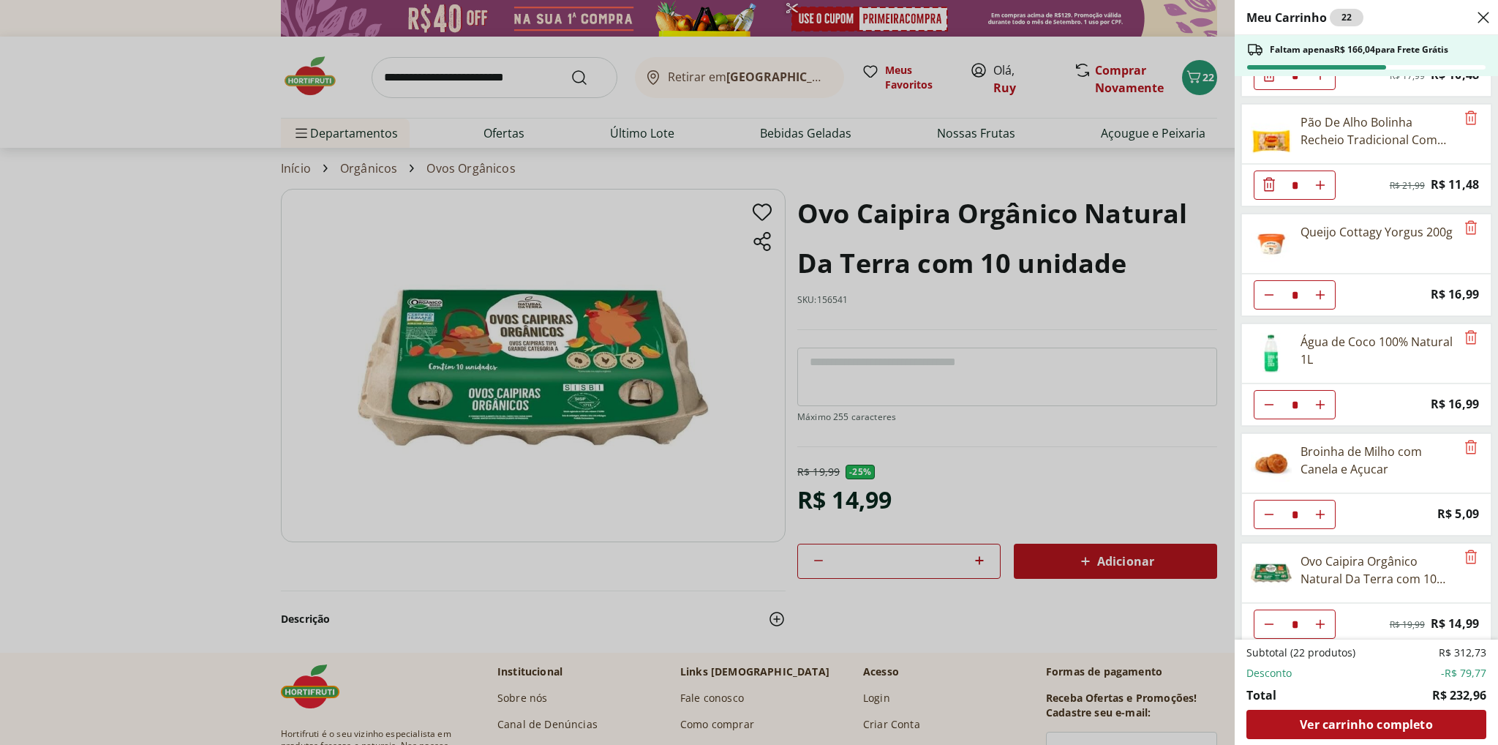
click at [169, 382] on div "Meu Carrinho 22 Faltam apenas R$ 166,04 para Frete Grátis Requeijão Lacfree Tra…" at bounding box center [749, 372] width 1498 height 745
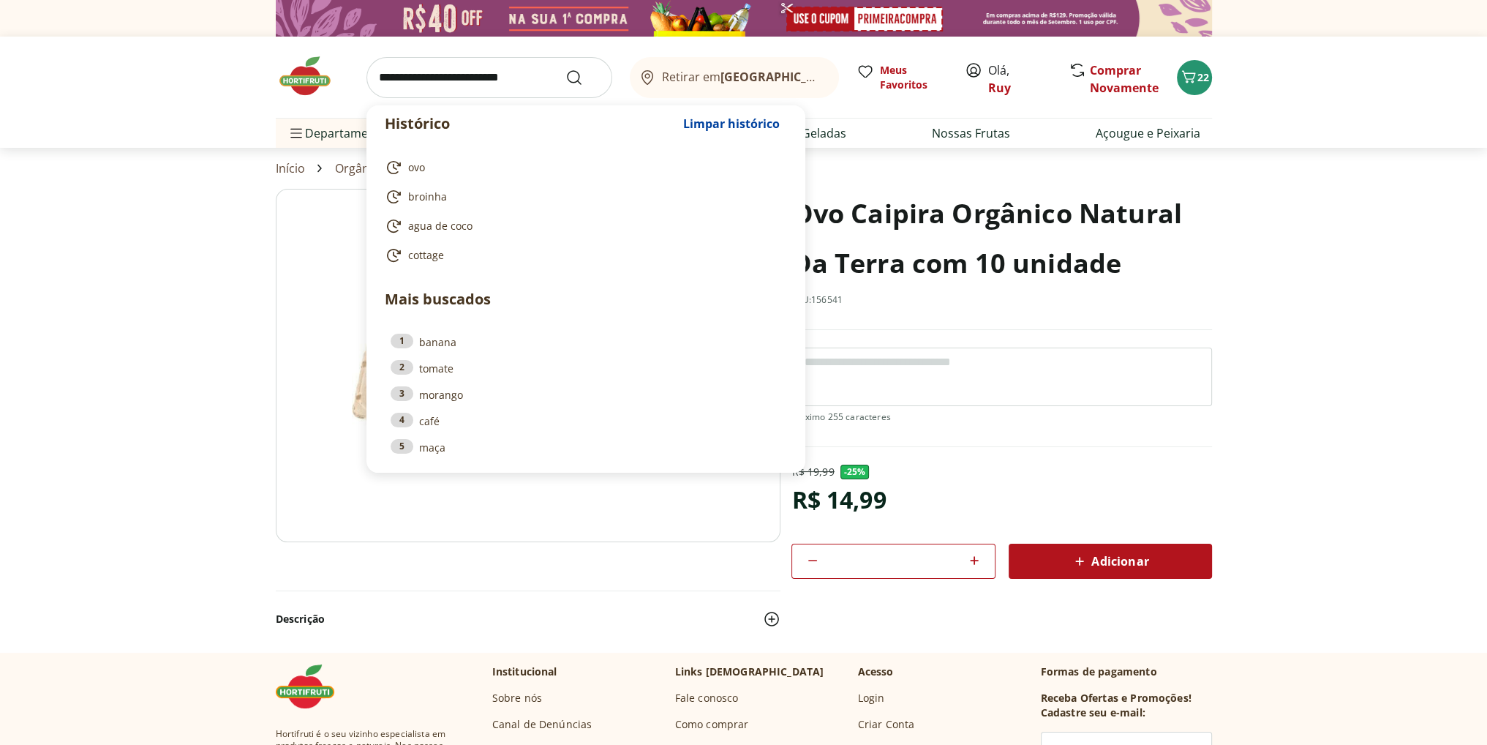
click at [435, 83] on input "search" at bounding box center [490, 77] width 246 height 41
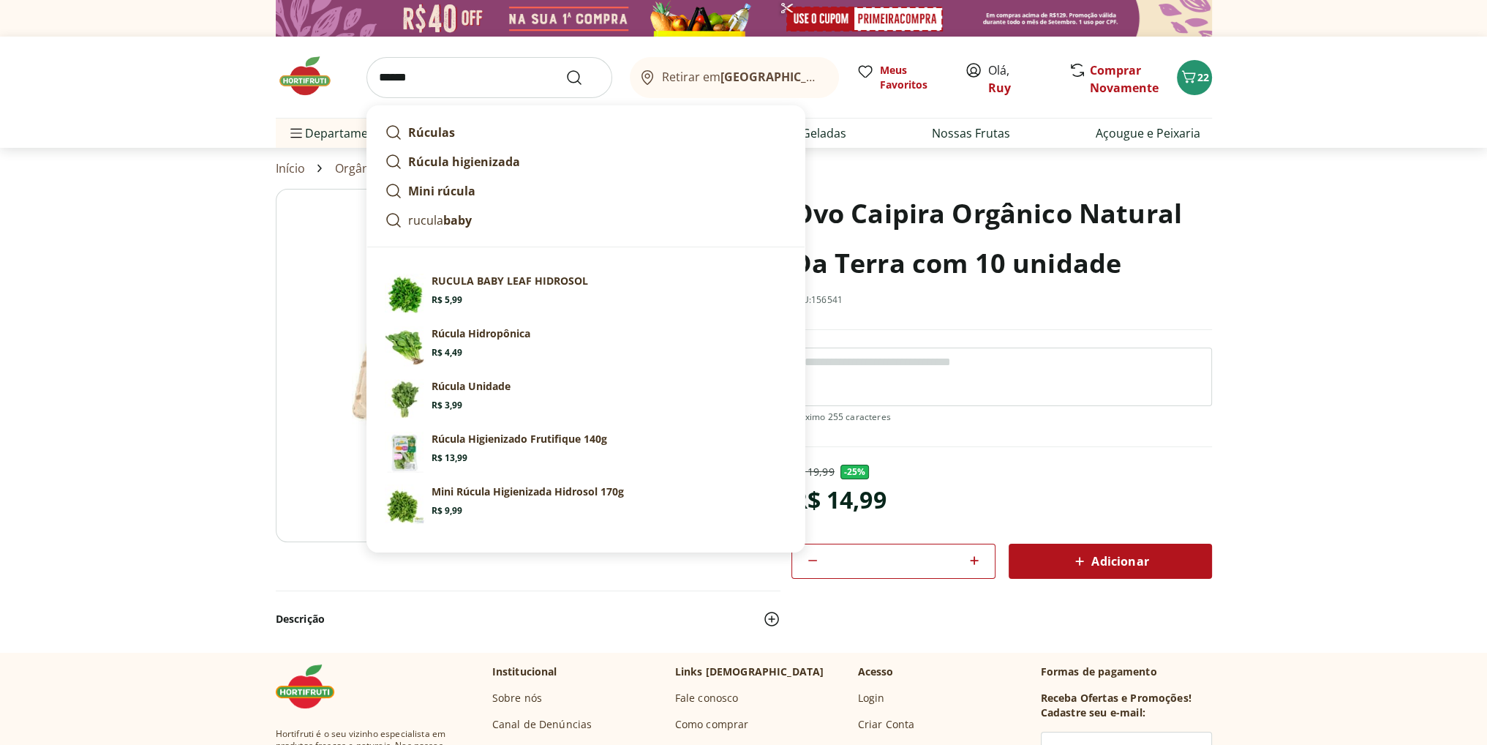
type input "******"
click at [566, 69] on button "Submit Search" at bounding box center [583, 78] width 35 height 18
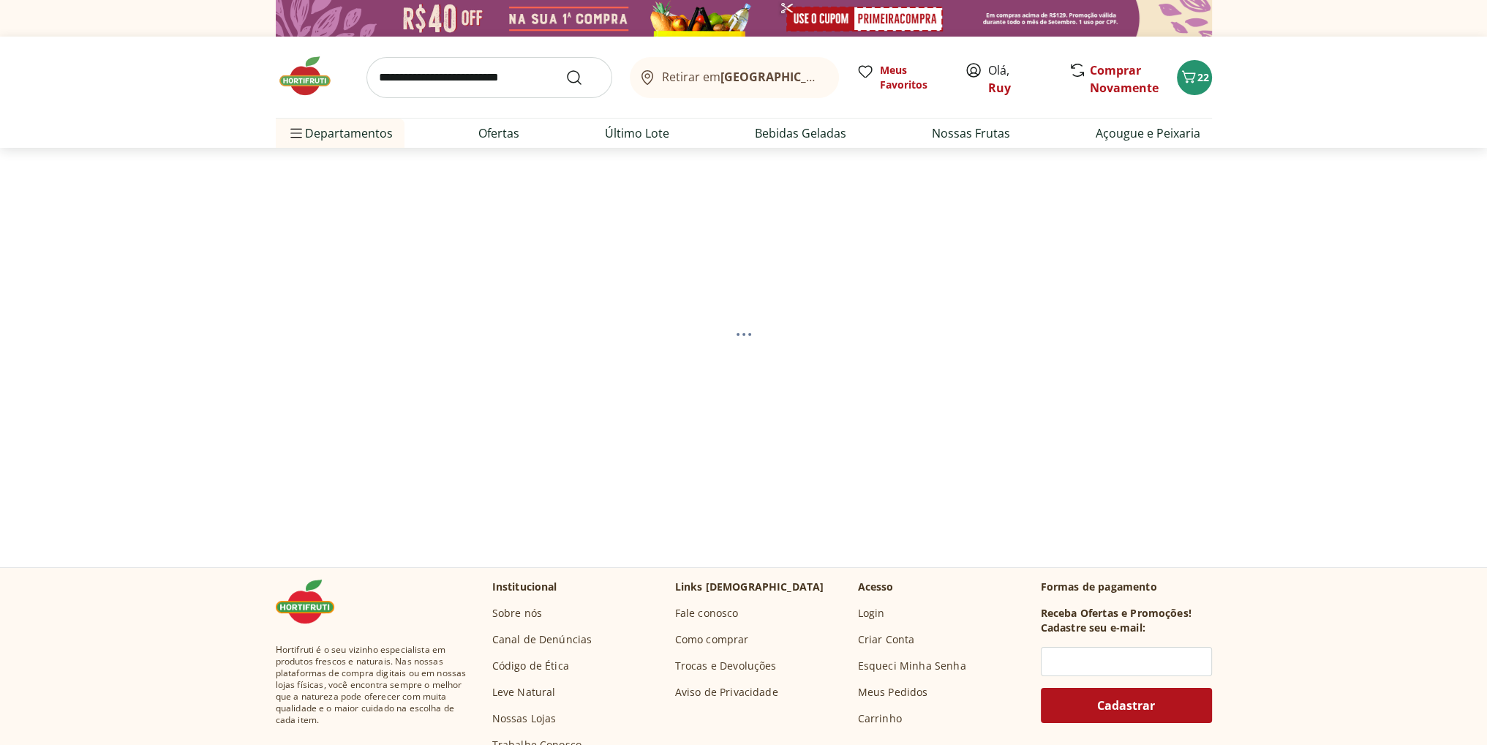
select select "**********"
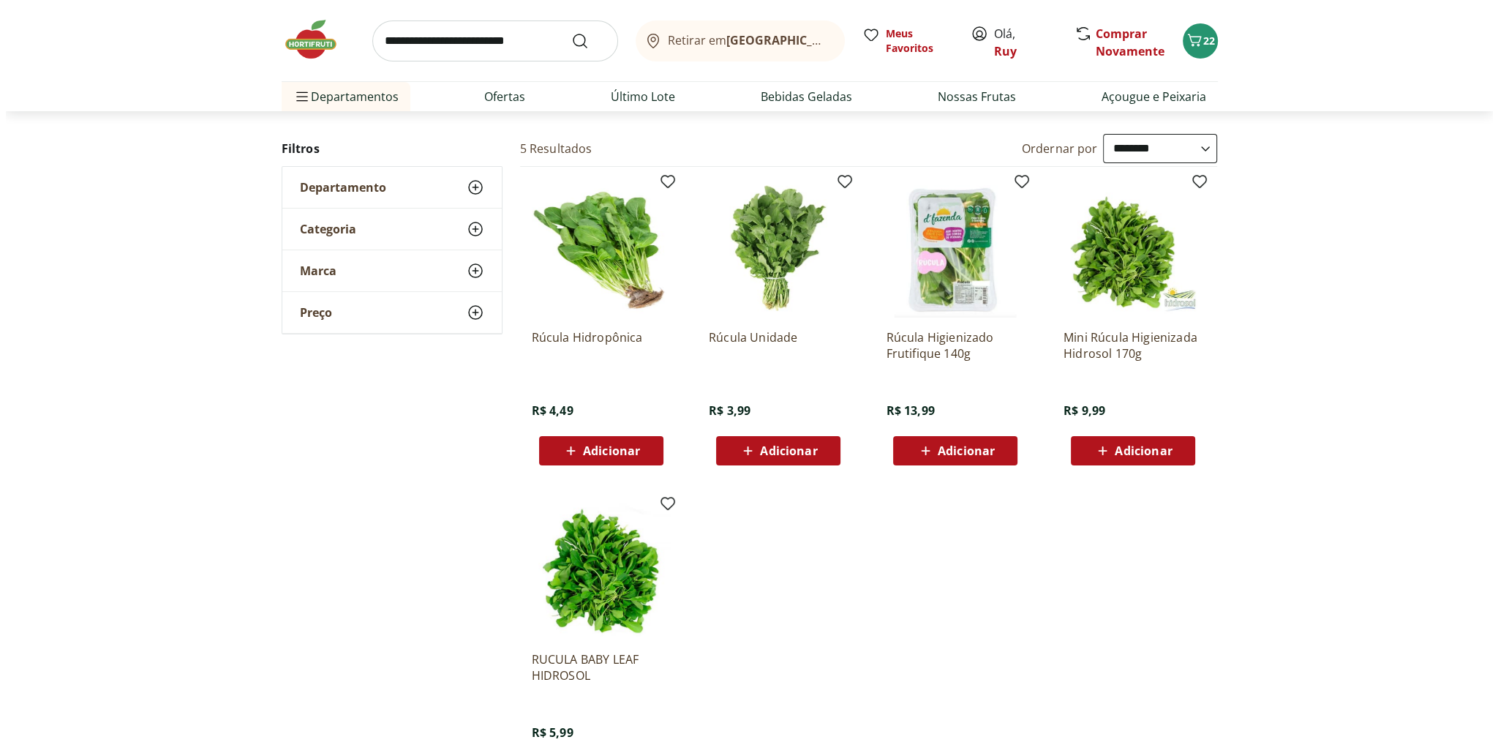
scroll to position [146, 0]
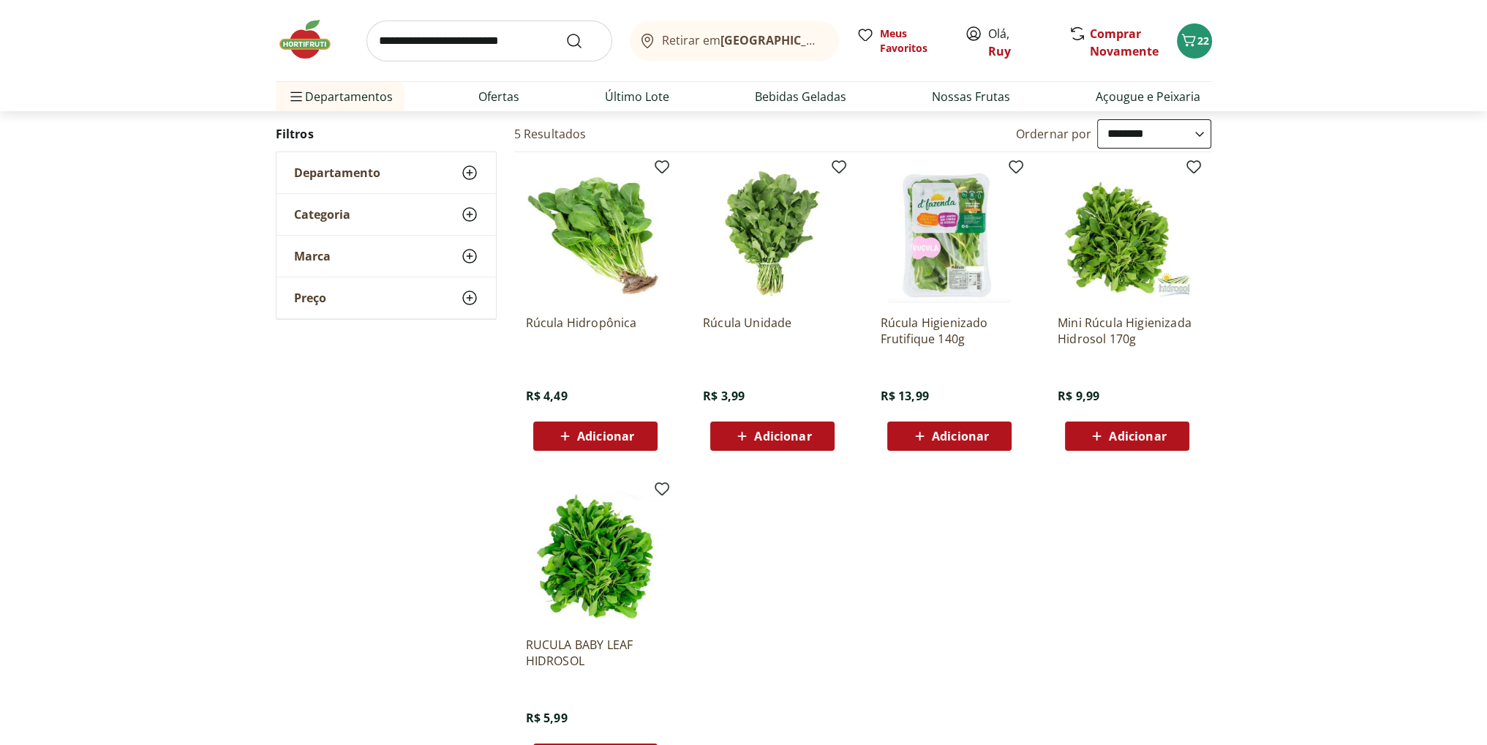
click at [199, 483] on div "**********" at bounding box center [743, 451] width 1487 height 665
click at [594, 435] on span "Adicionar" at bounding box center [605, 436] width 57 height 12
click at [1201, 45] on span "22" at bounding box center [1204, 41] width 12 height 14
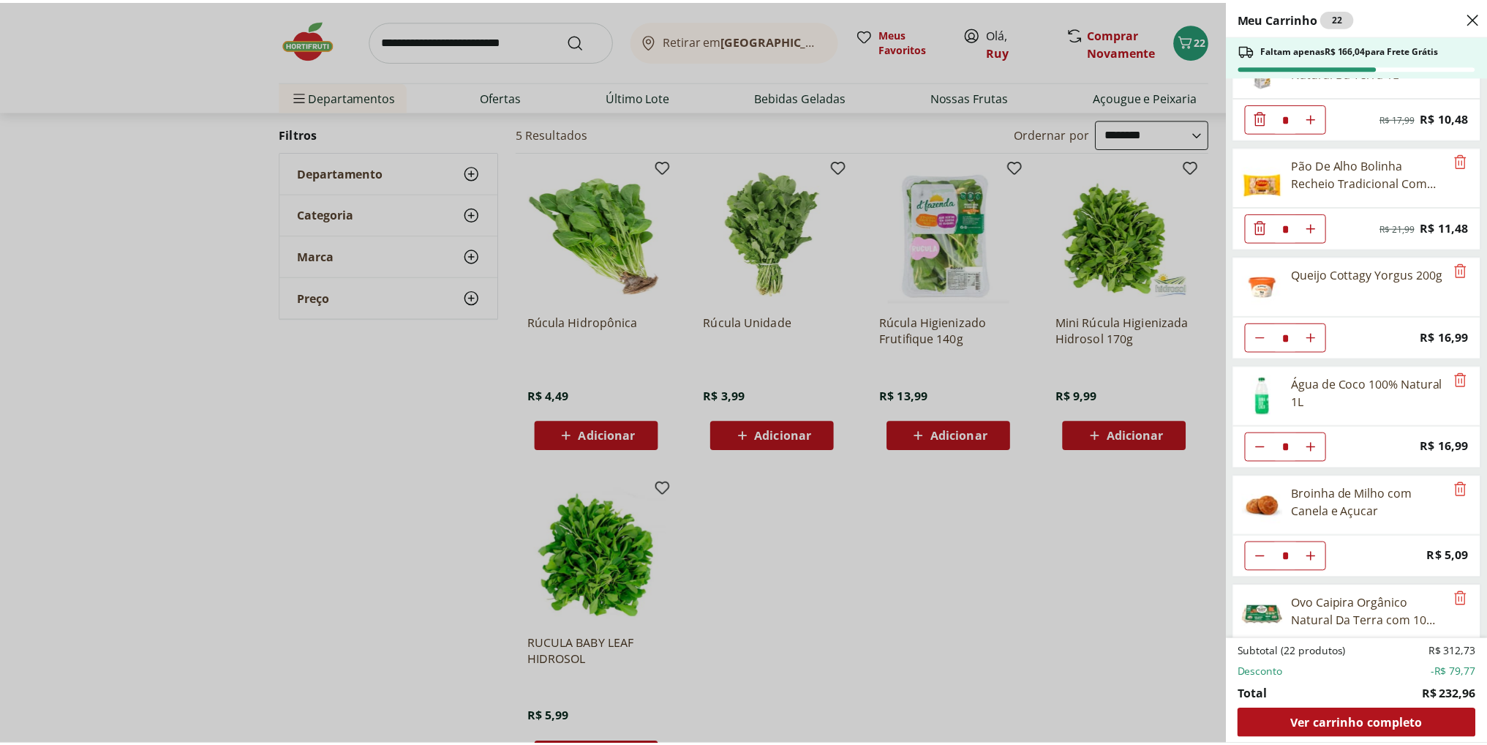
scroll to position [966, 0]
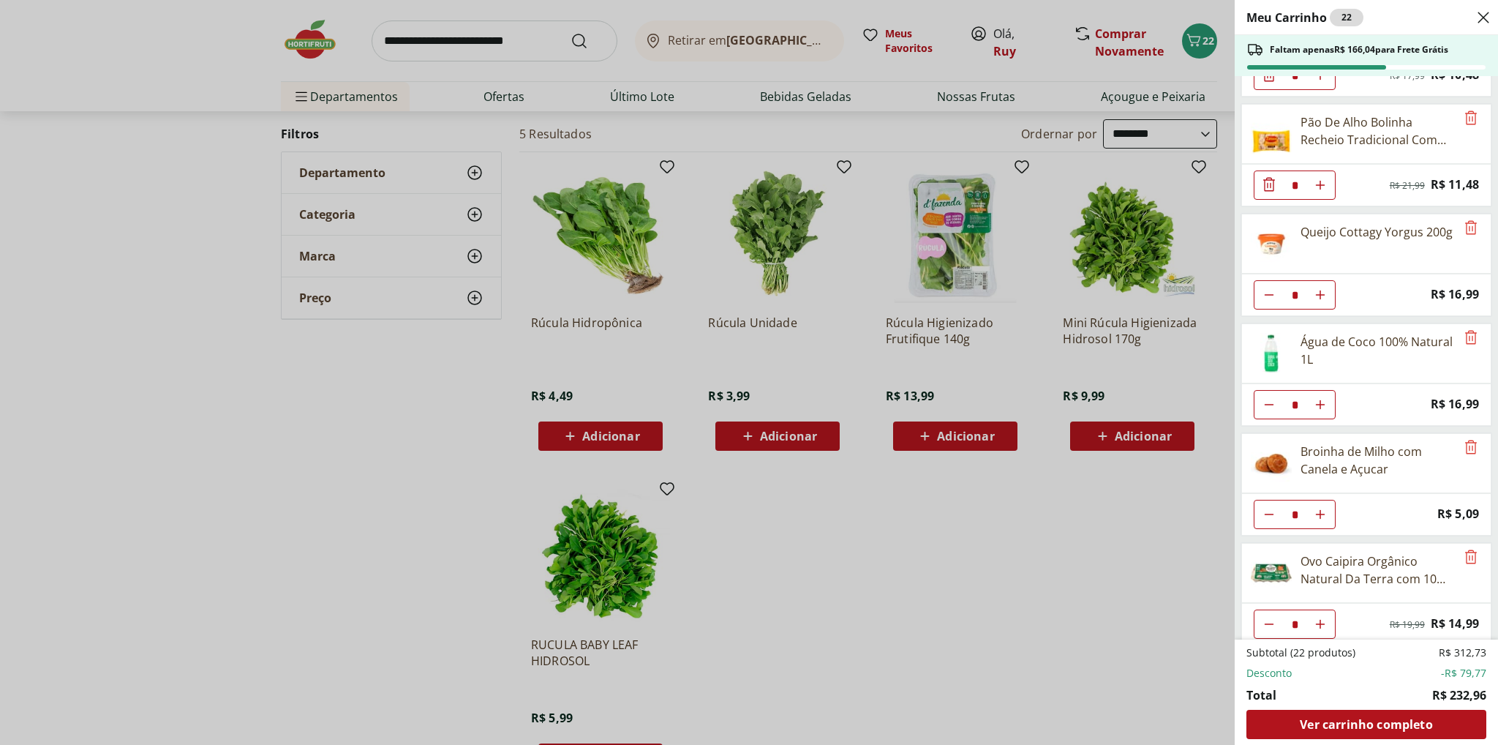
click at [596, 236] on div "Meu Carrinho 22 Faltam apenas R$ 166,04 para Frete Grátis Requeijão Lacfree Tra…" at bounding box center [749, 372] width 1498 height 745
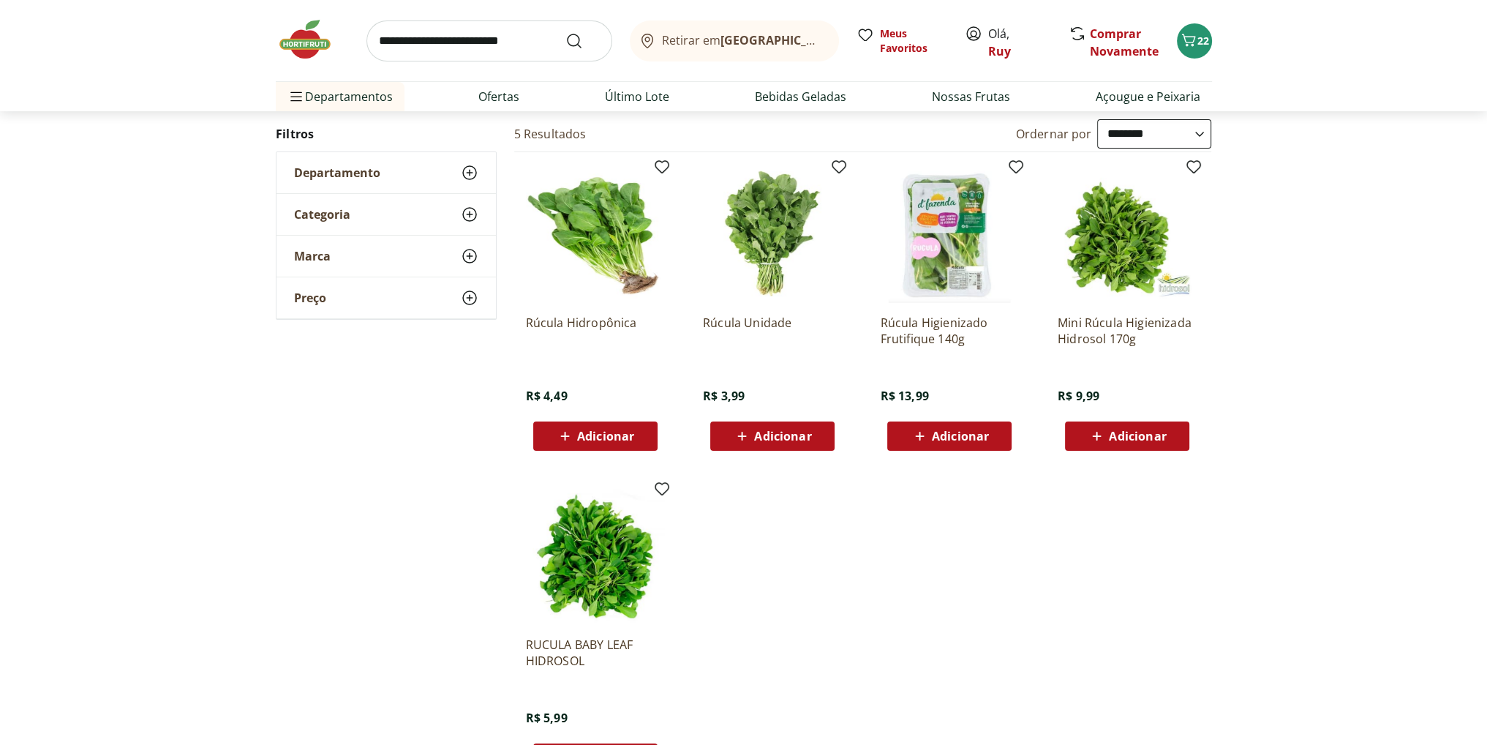
click at [609, 249] on img at bounding box center [595, 233] width 139 height 139
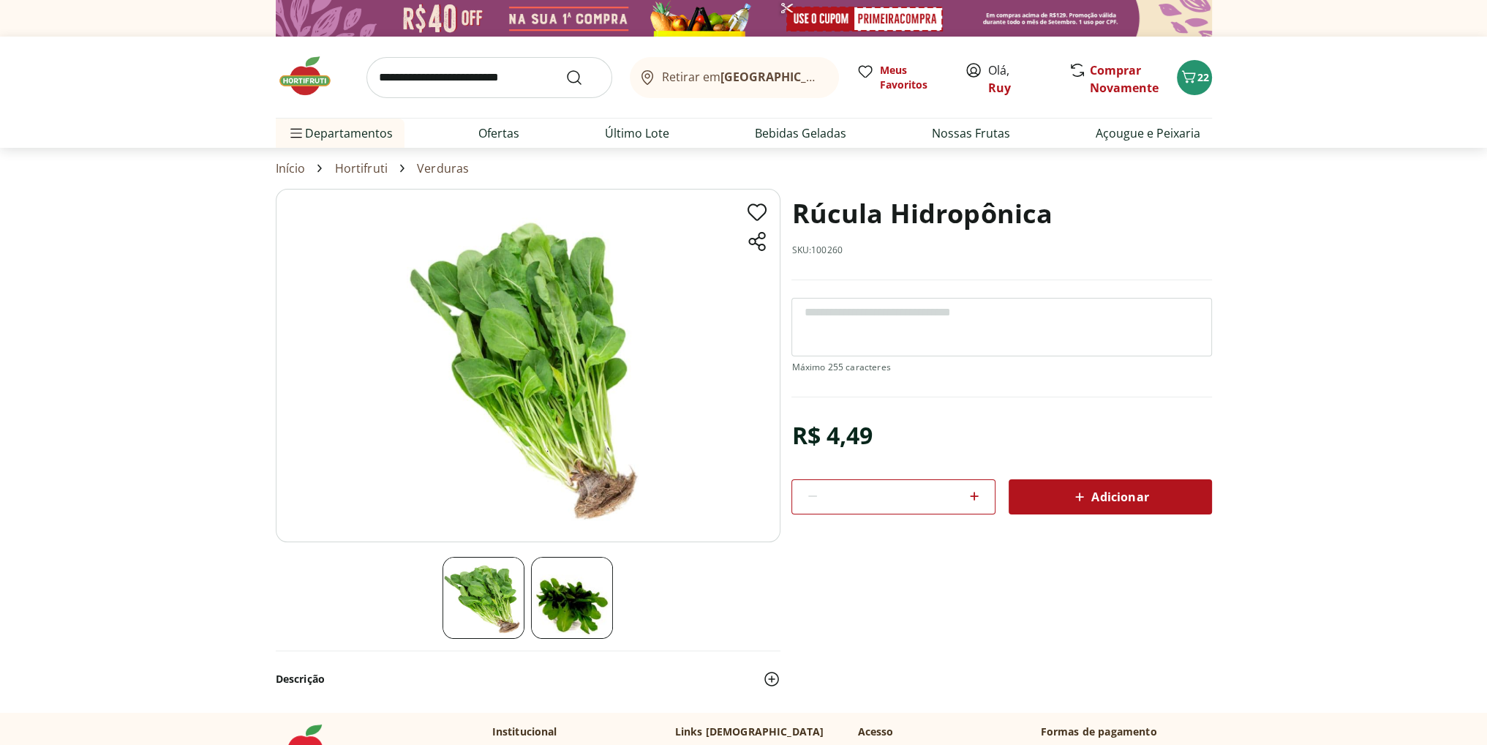
click at [1127, 495] on span "Adicionar" at bounding box center [1110, 497] width 78 height 18
click at [1201, 81] on span "23" at bounding box center [1204, 77] width 12 height 14
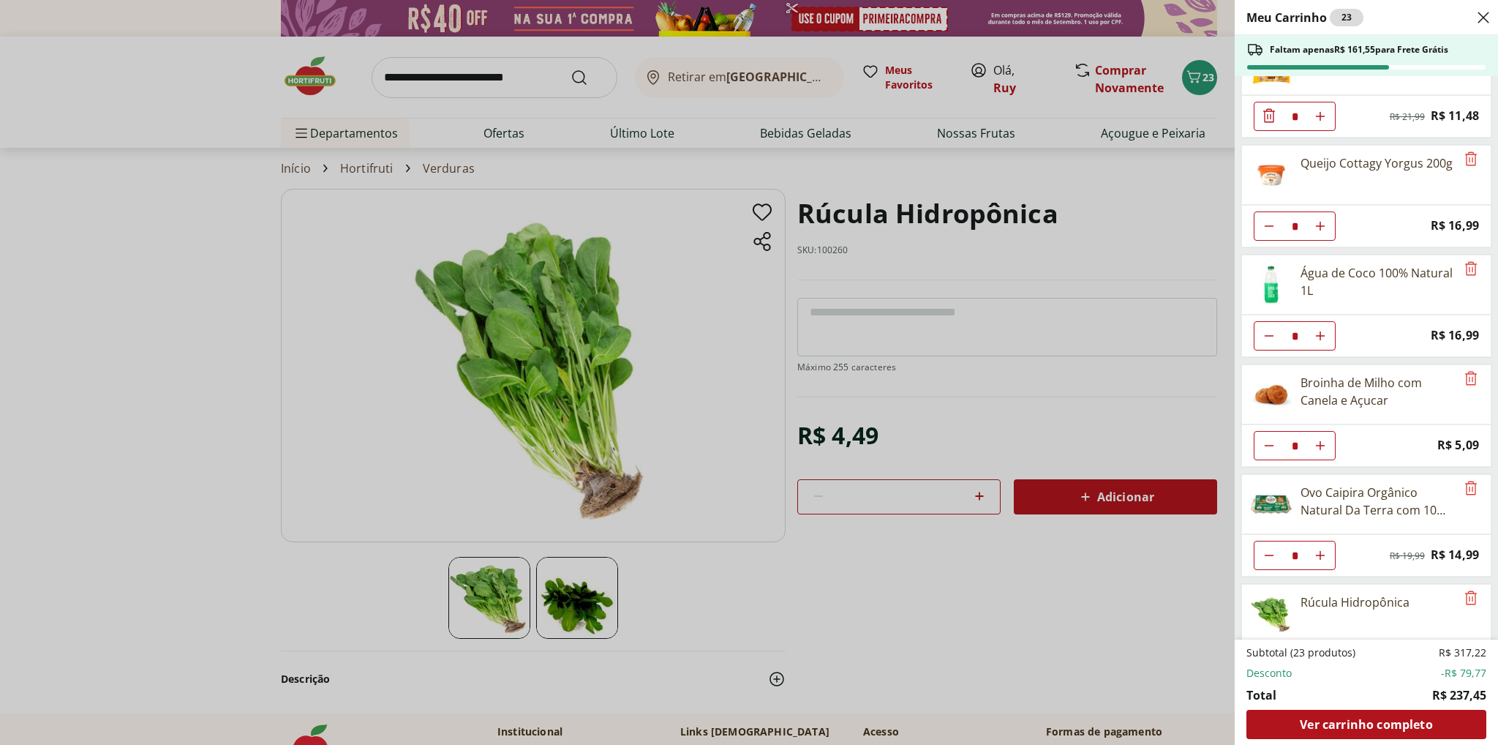
scroll to position [1075, 0]
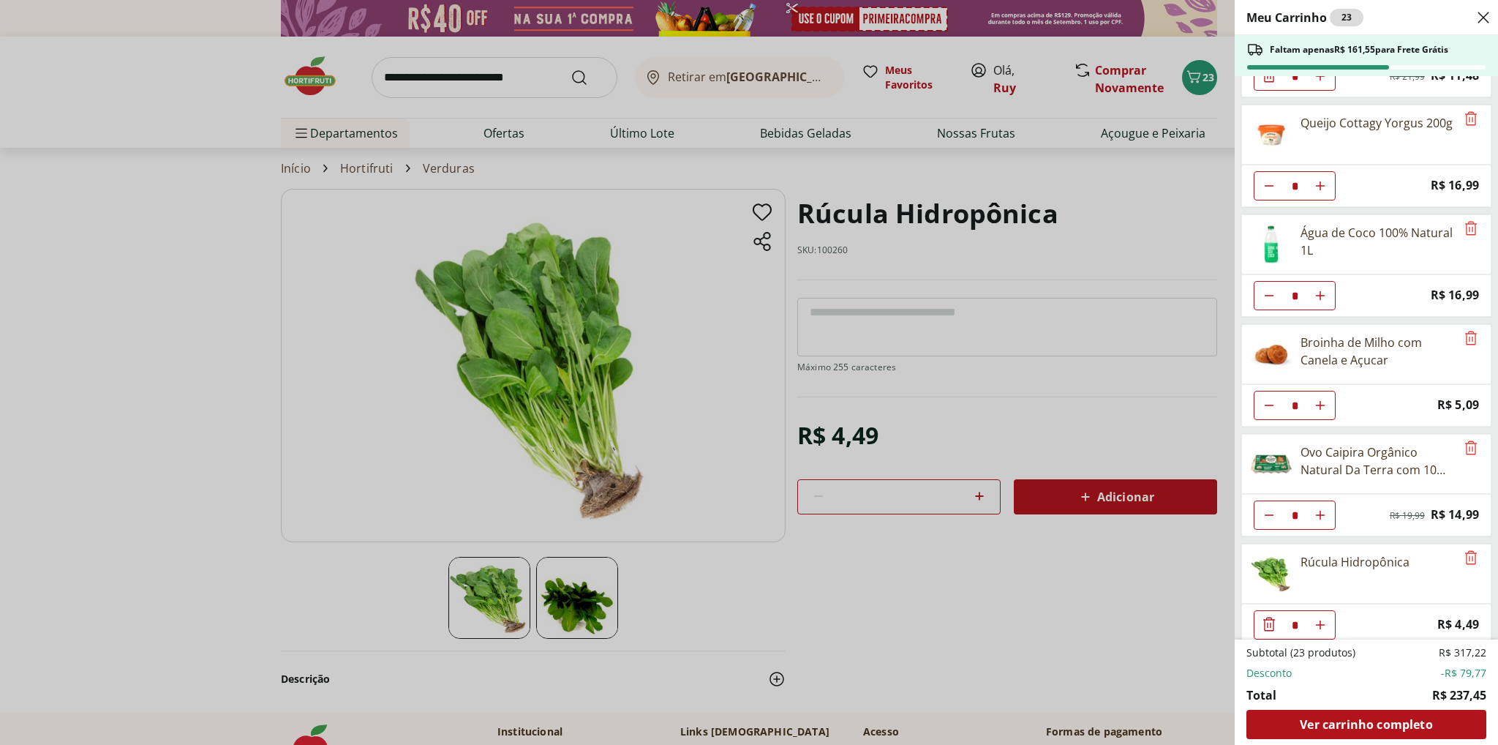
click at [116, 344] on div "Meu Carrinho 23 Faltam apenas R$ 161,55 para Frete Grátis Requeijão Lacfree Tra…" at bounding box center [749, 372] width 1498 height 745
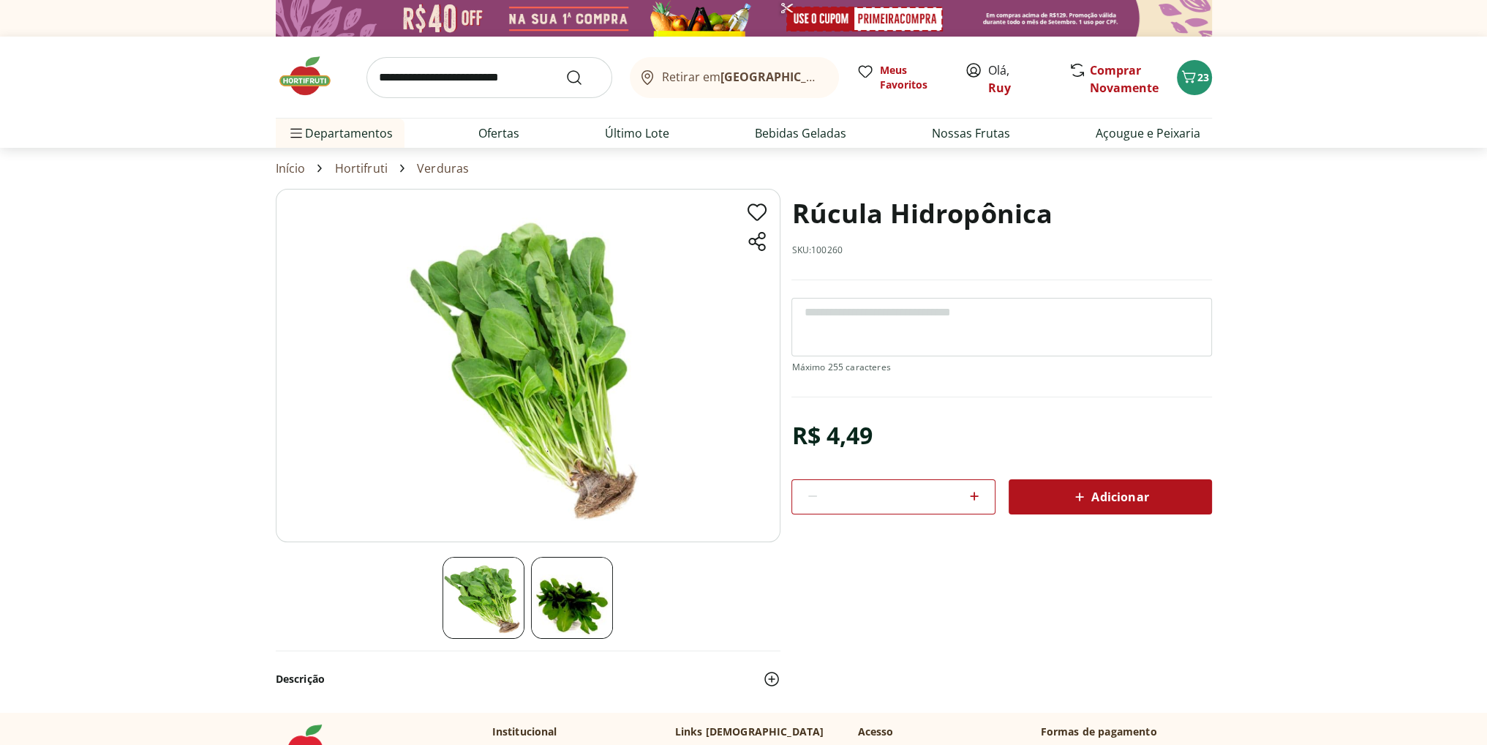
click at [430, 75] on input "search" at bounding box center [490, 77] width 246 height 41
type input "**********"
click at [566, 69] on button "Submit Search" at bounding box center [583, 78] width 35 height 18
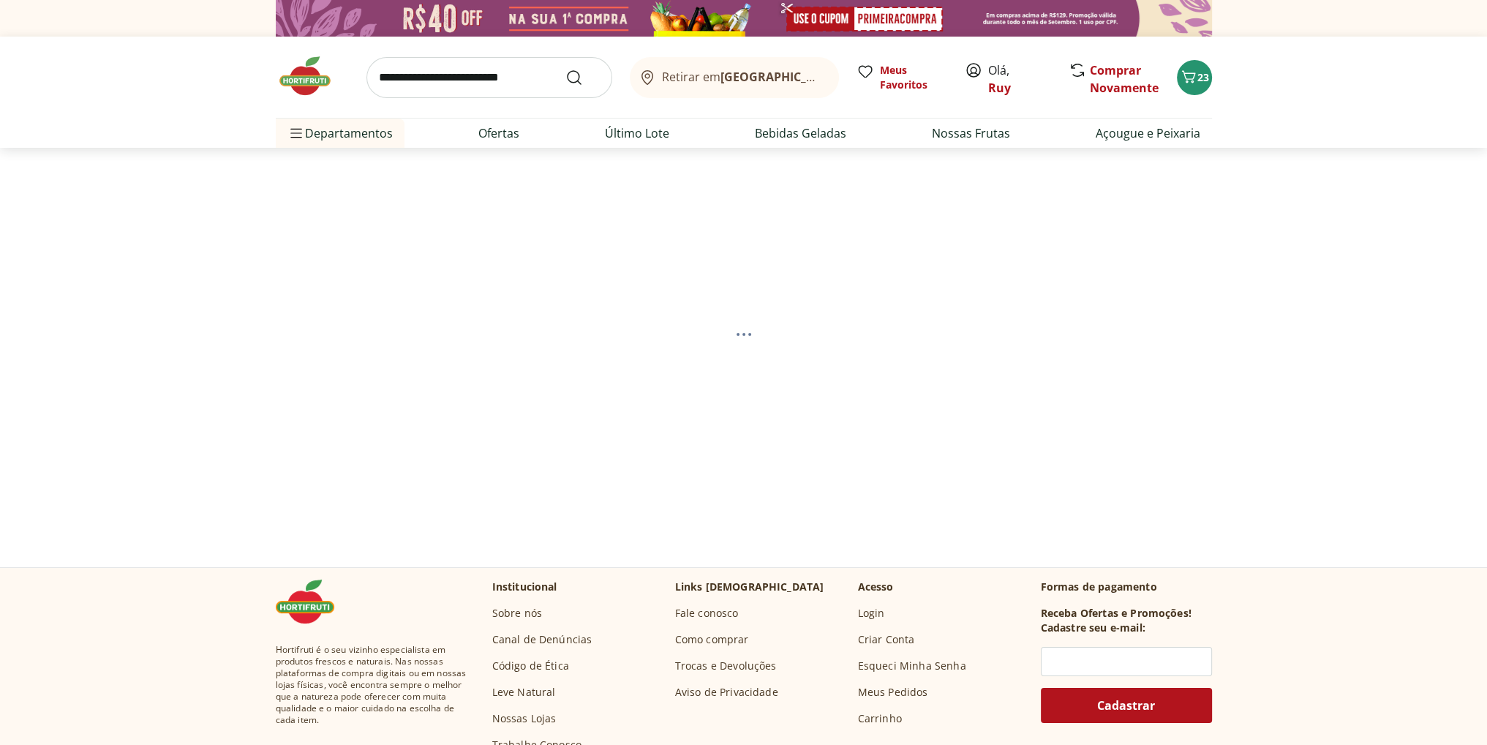
select select "**********"
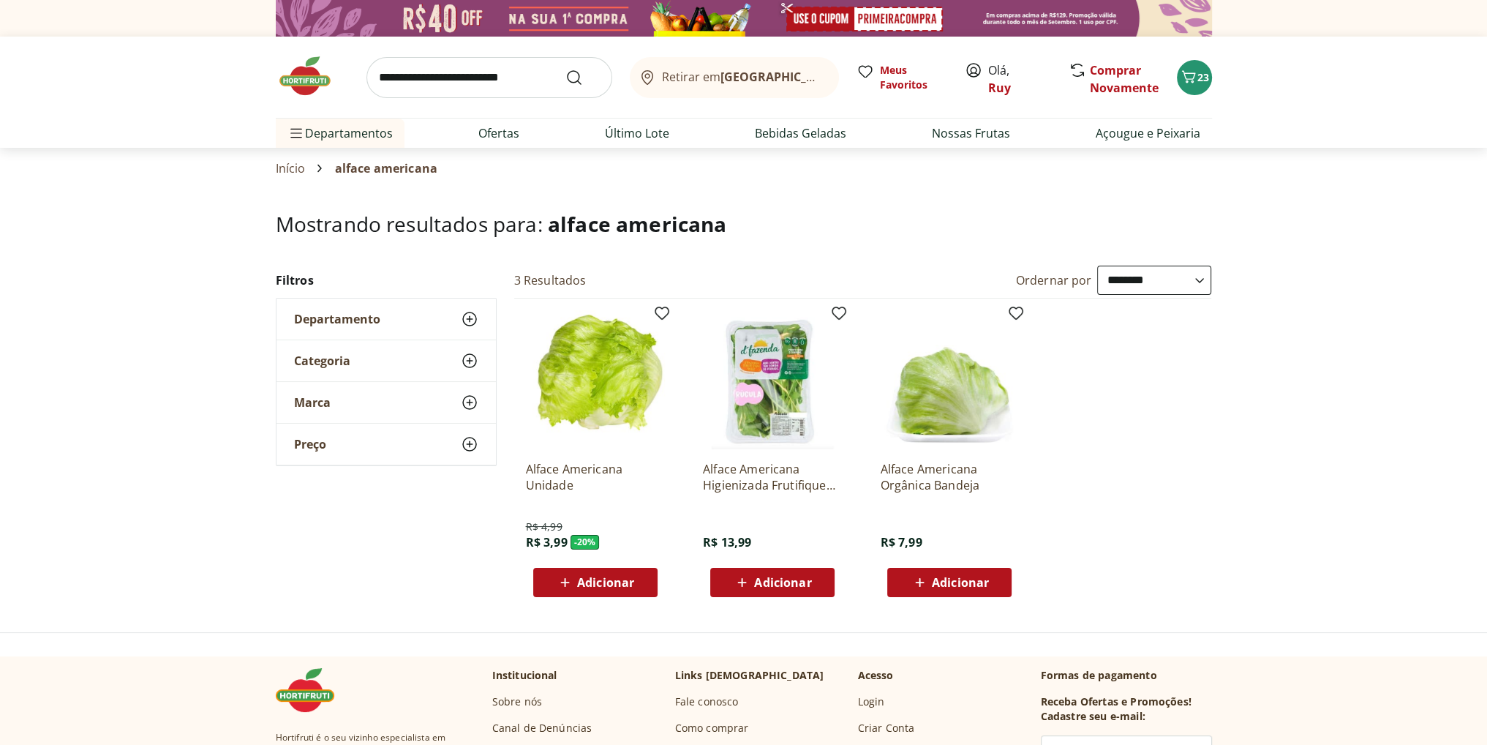
click at [599, 582] on span "Adicionar" at bounding box center [605, 583] width 57 height 12
click at [1195, 79] on icon "Carrinho" at bounding box center [1189, 77] width 18 height 18
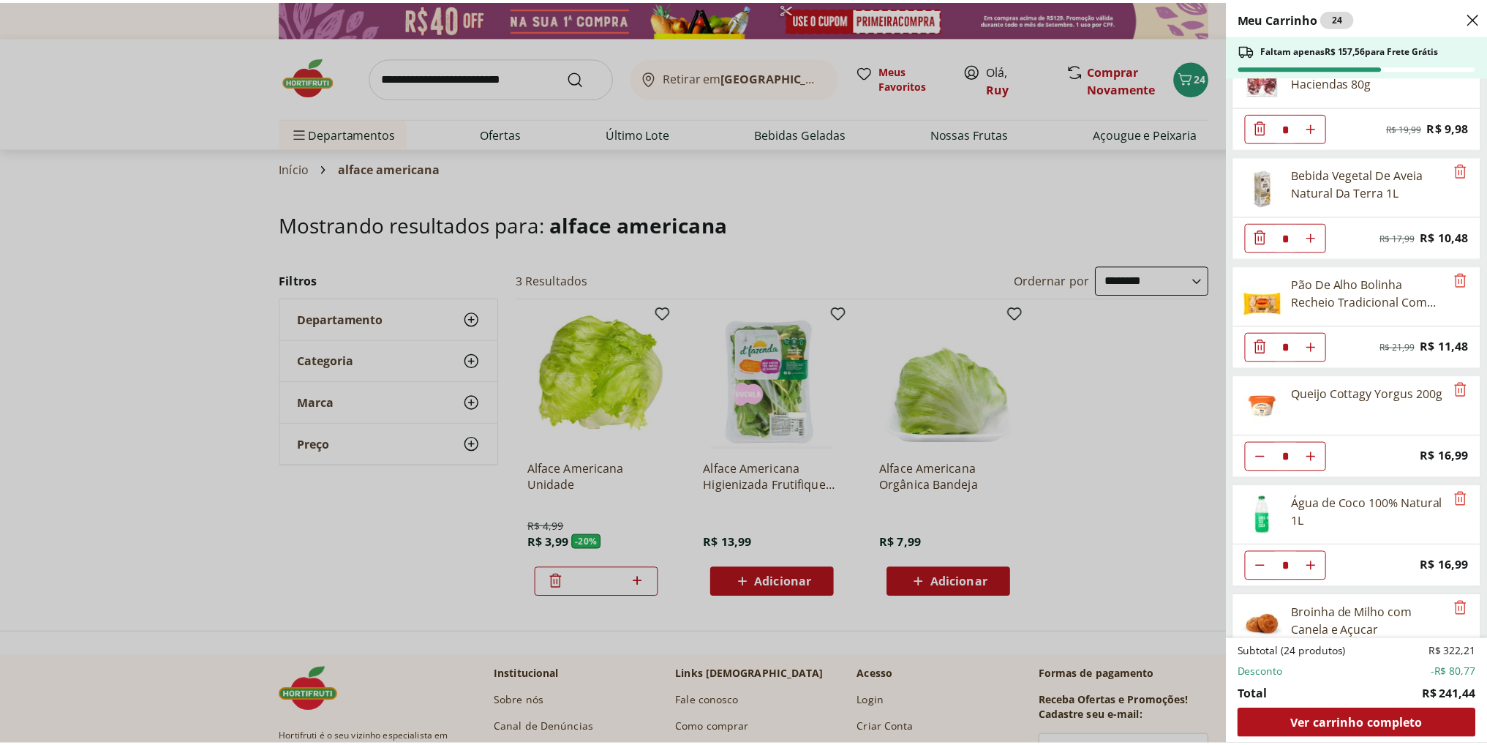
scroll to position [1184, 0]
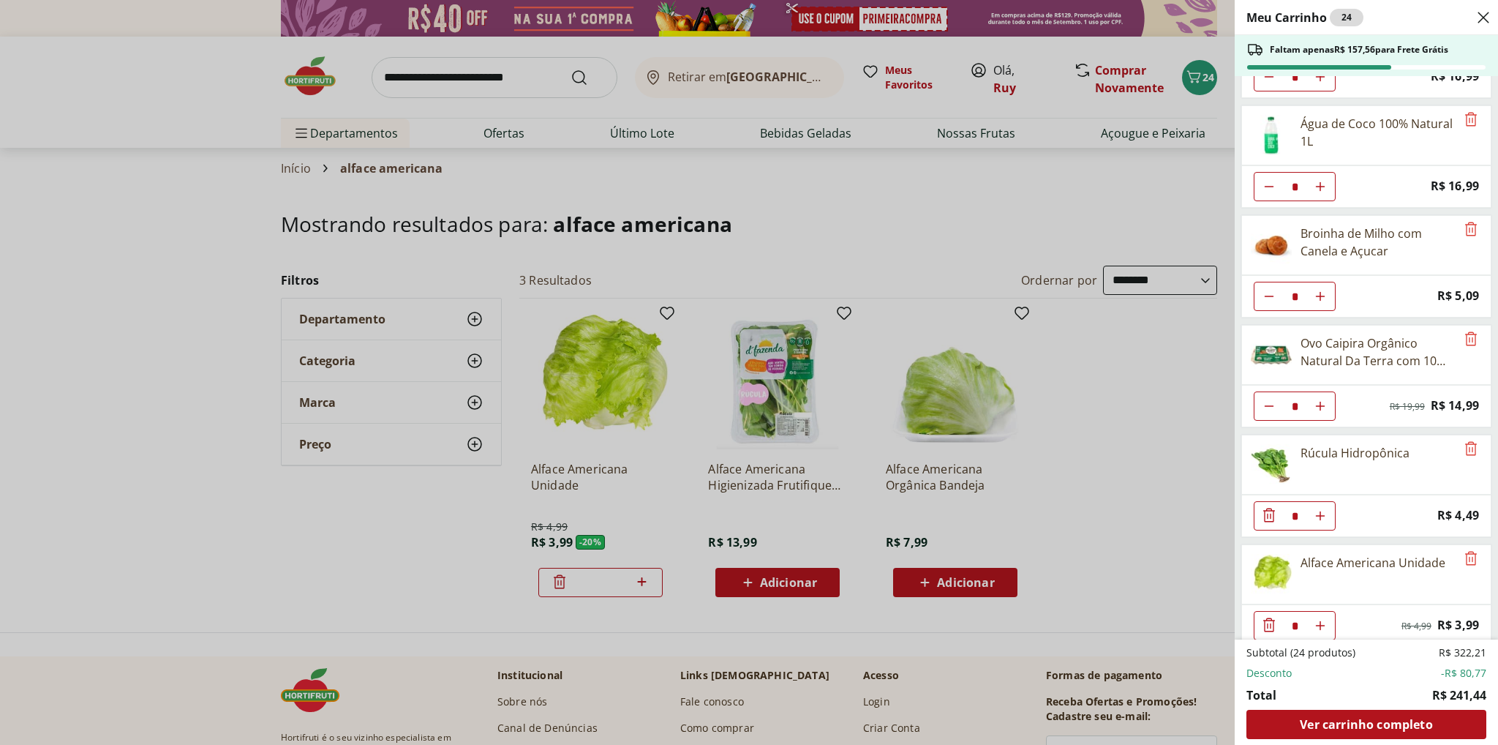
click at [140, 322] on div "Meu Carrinho 24 Faltam apenas R$ 157,56 para Frete Grátis Requeijão Lacfree Tra…" at bounding box center [749, 372] width 1498 height 745
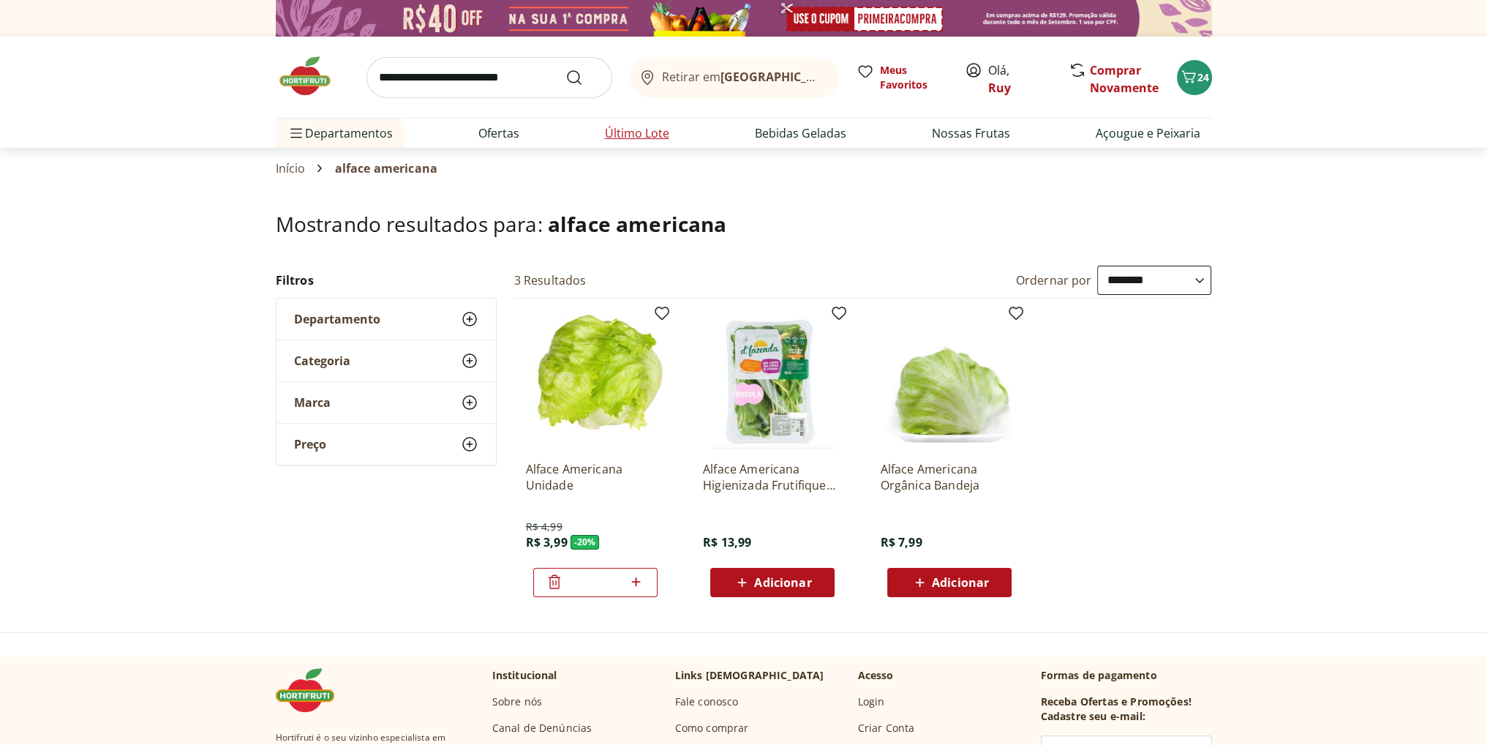
click at [632, 132] on link "Último Lote" at bounding box center [637, 133] width 64 height 18
select select "**********"
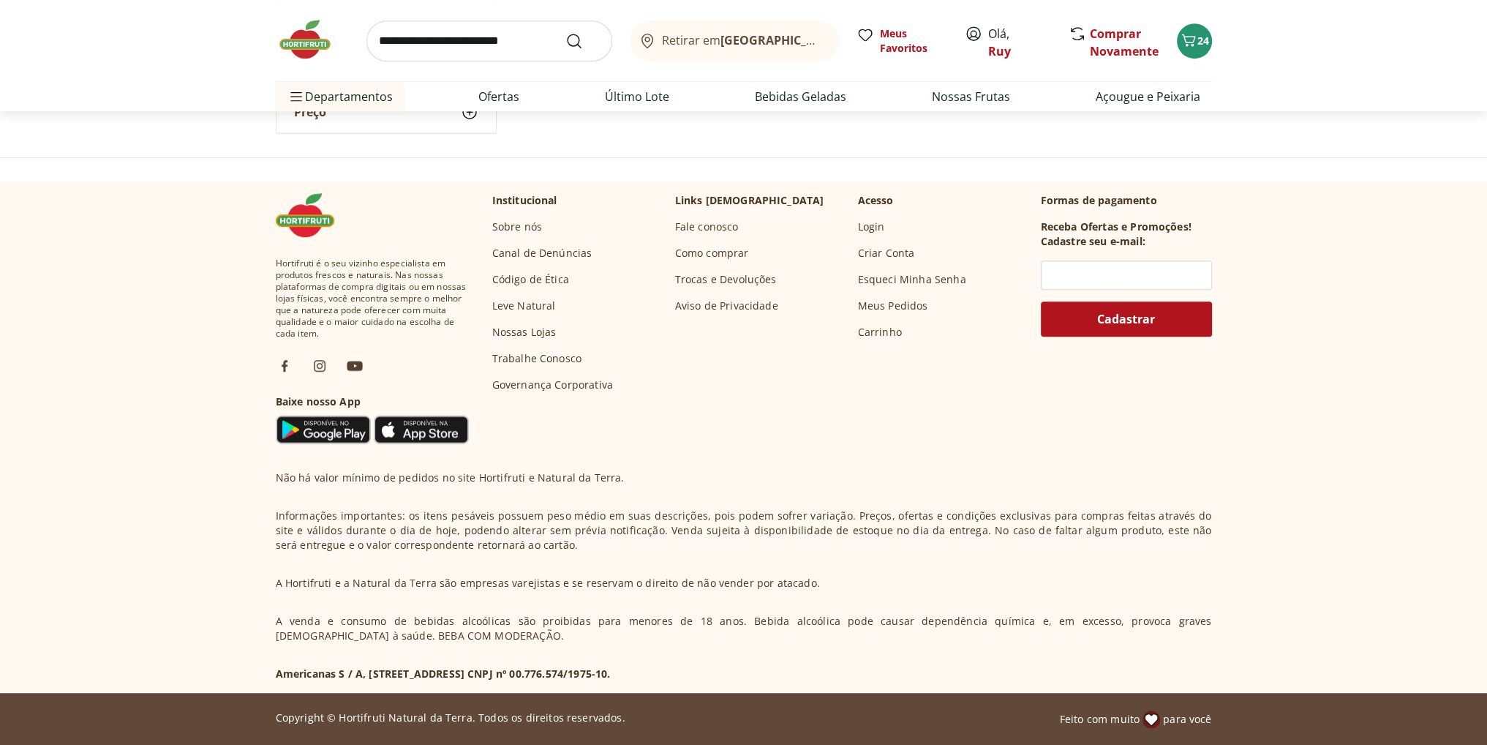
scroll to position [702, 0]
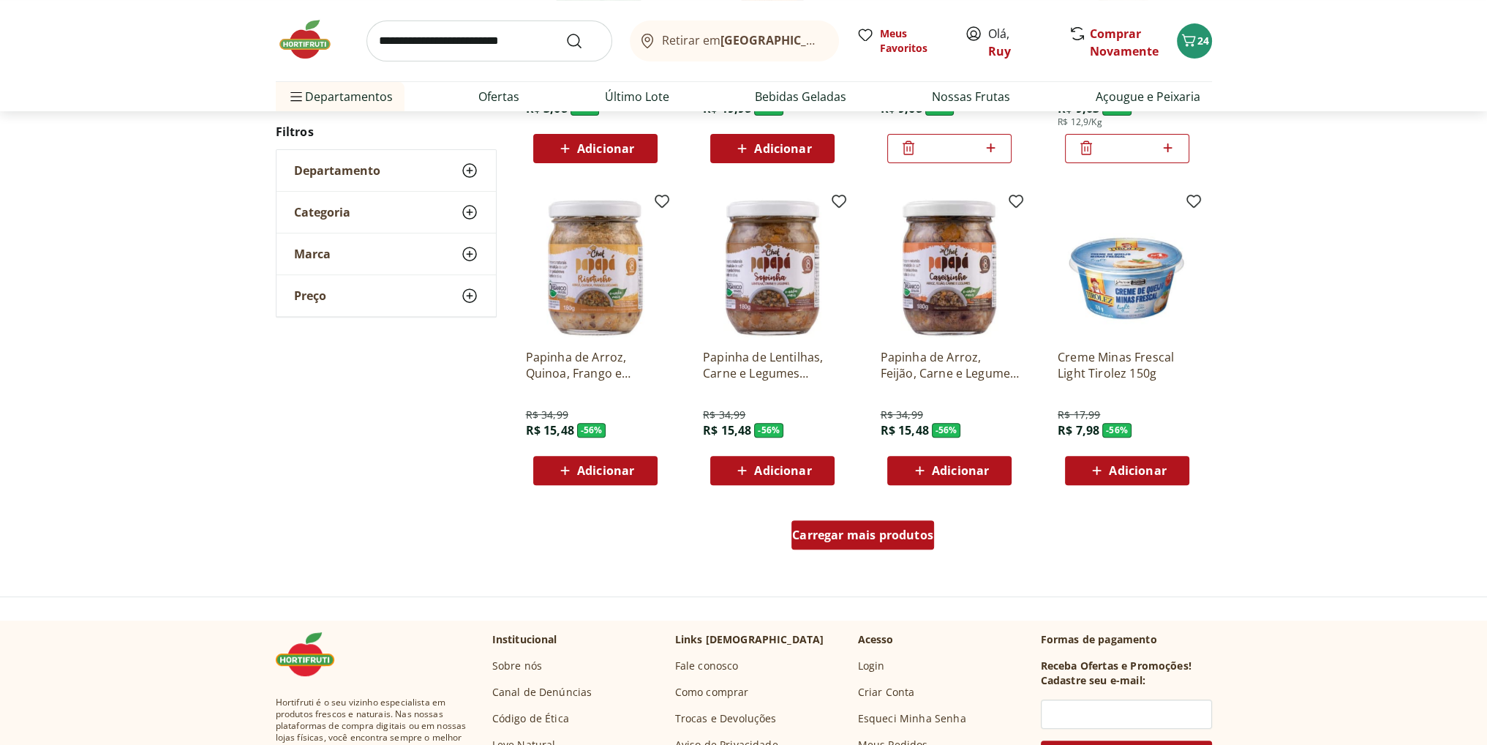
click at [910, 539] on span "Carregar mais produtos" at bounding box center [862, 535] width 141 height 12
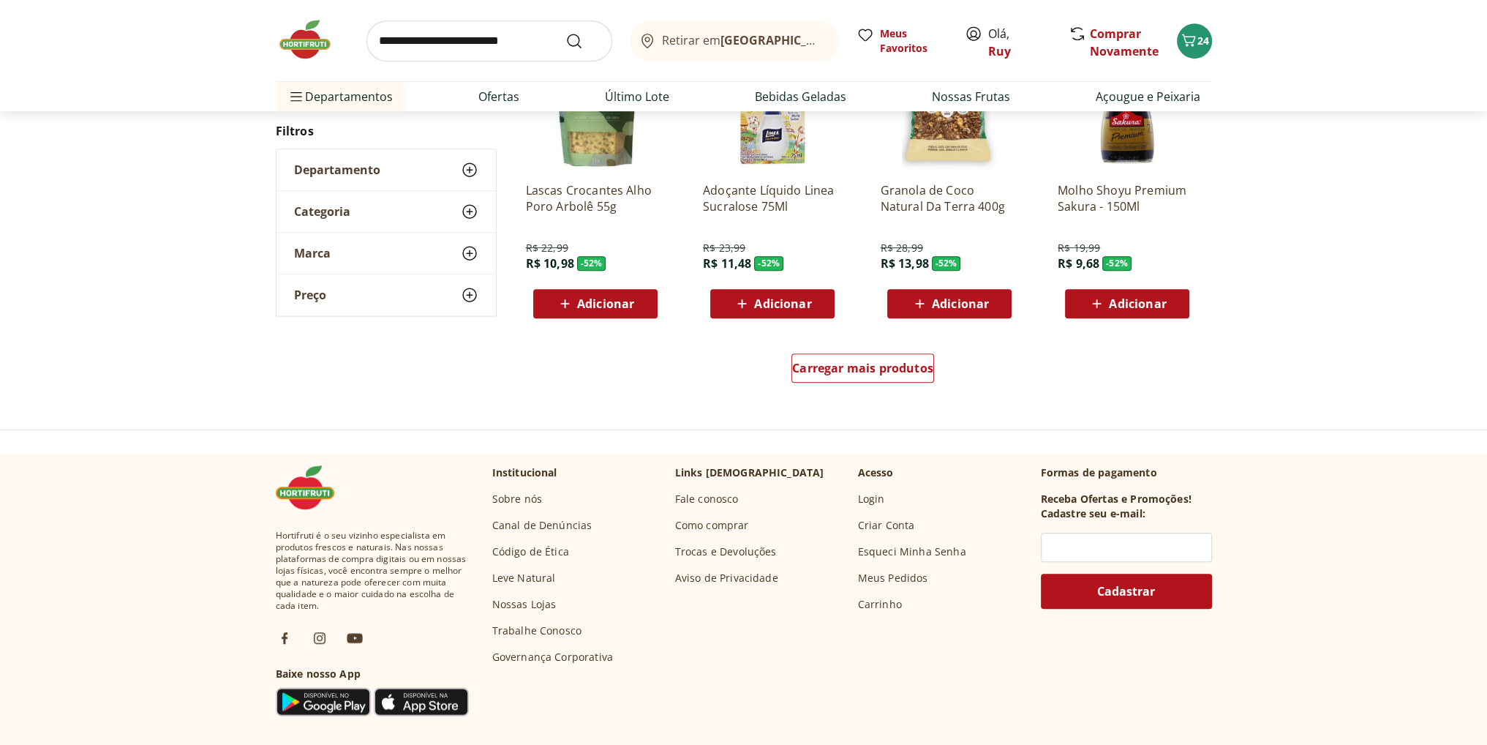
scroll to position [995, 0]
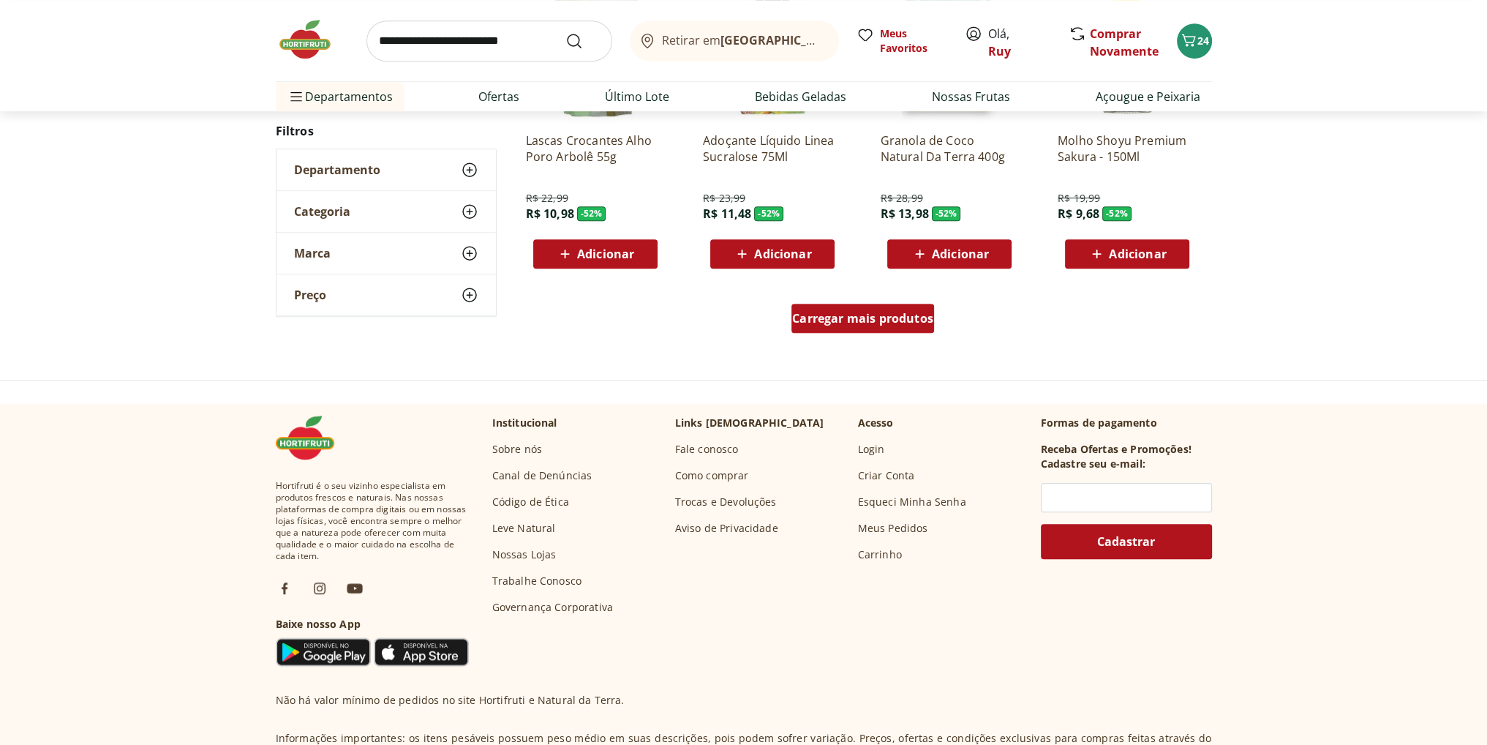
click at [868, 320] on span "Carregar mais produtos" at bounding box center [862, 318] width 141 height 12
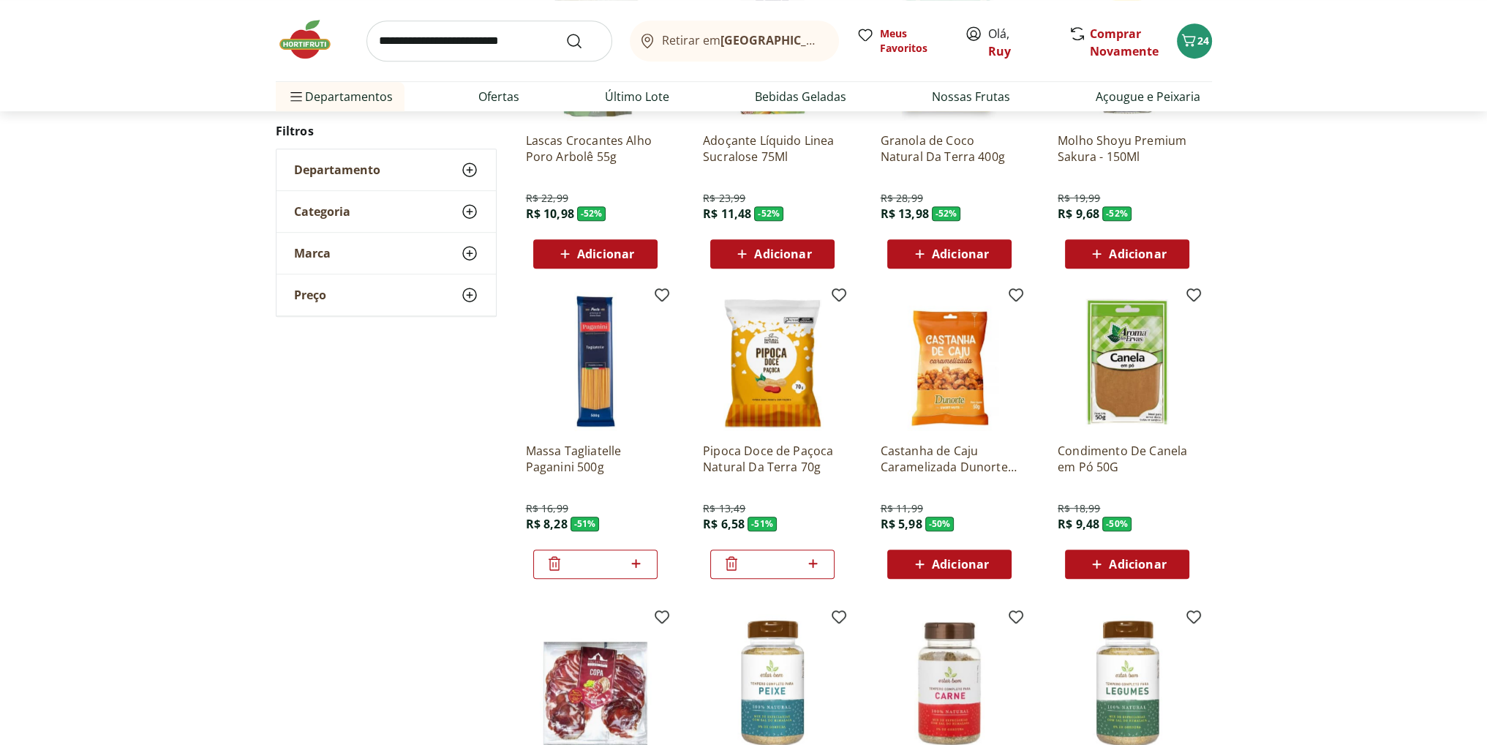
scroll to position [1261, 0]
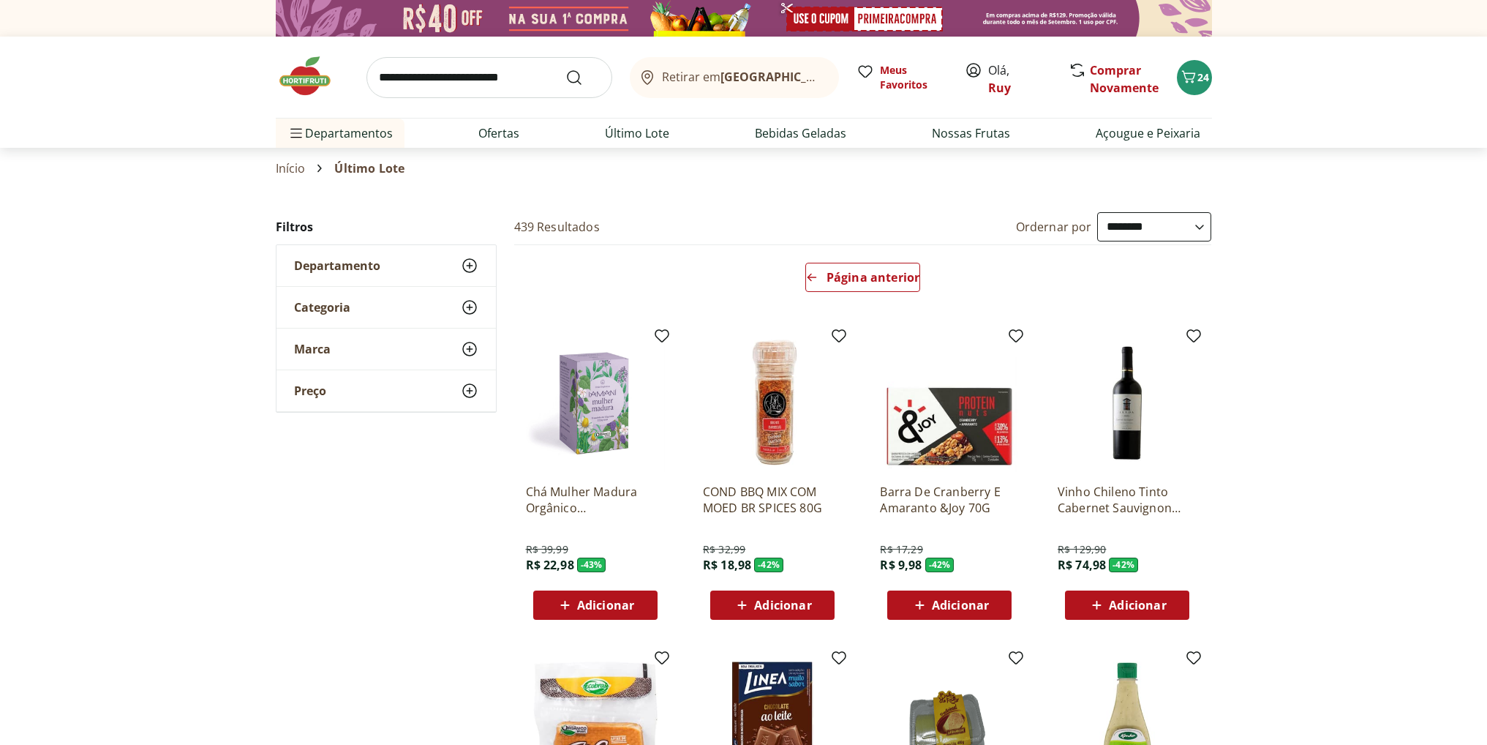
select select "**********"
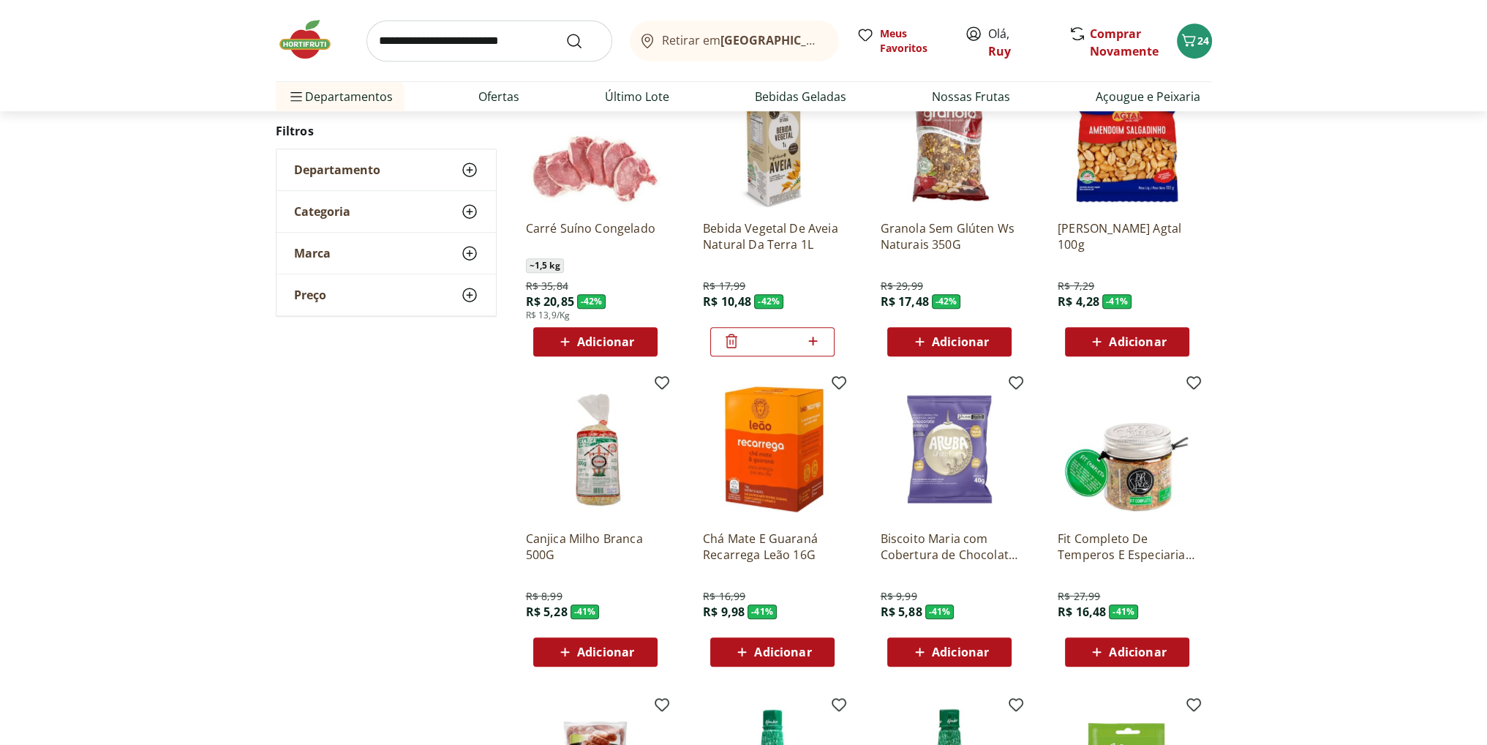
scroll to position [1054, 0]
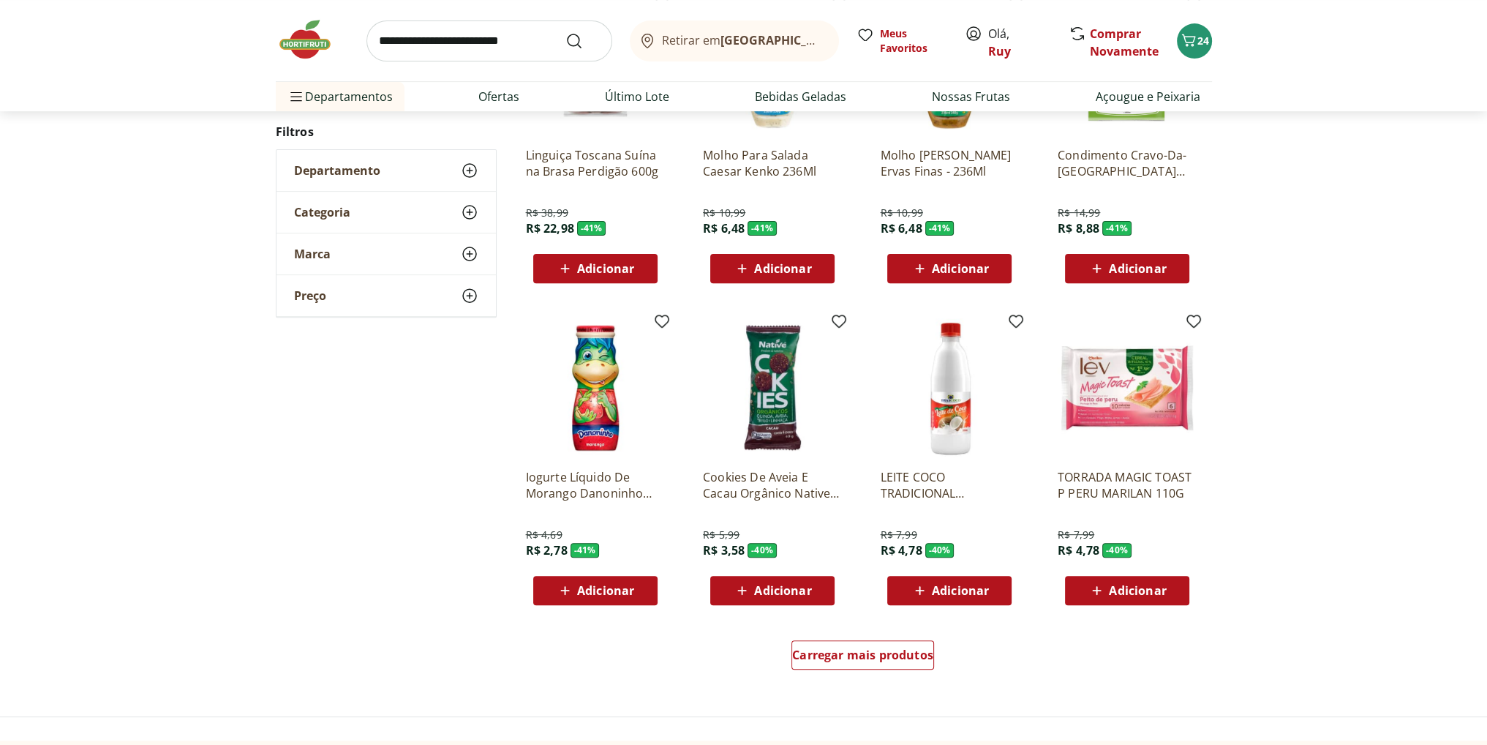
scroll to position [685, 0]
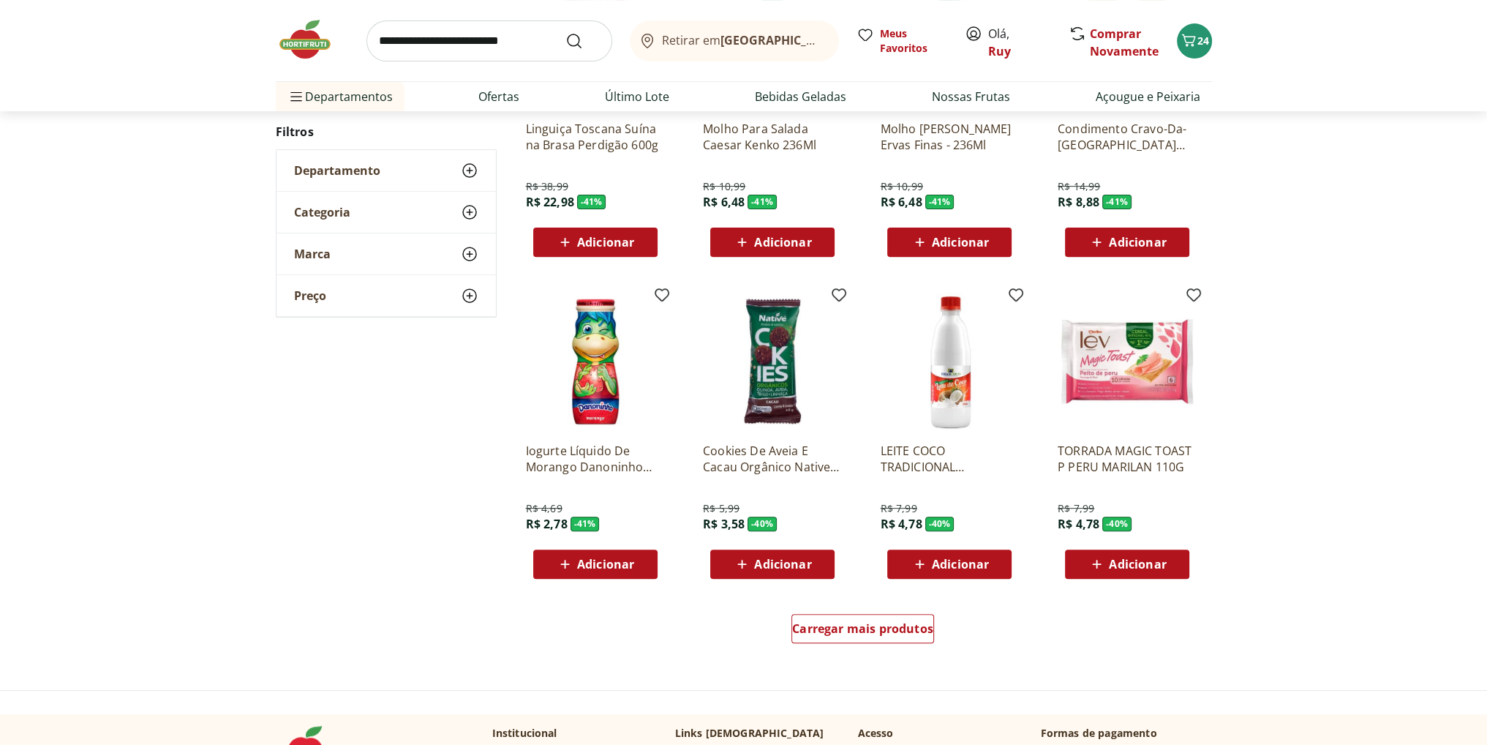
click at [784, 463] on p "Cookies De Aveia E Cacau Orgânico Native 40G" at bounding box center [772, 459] width 139 height 32
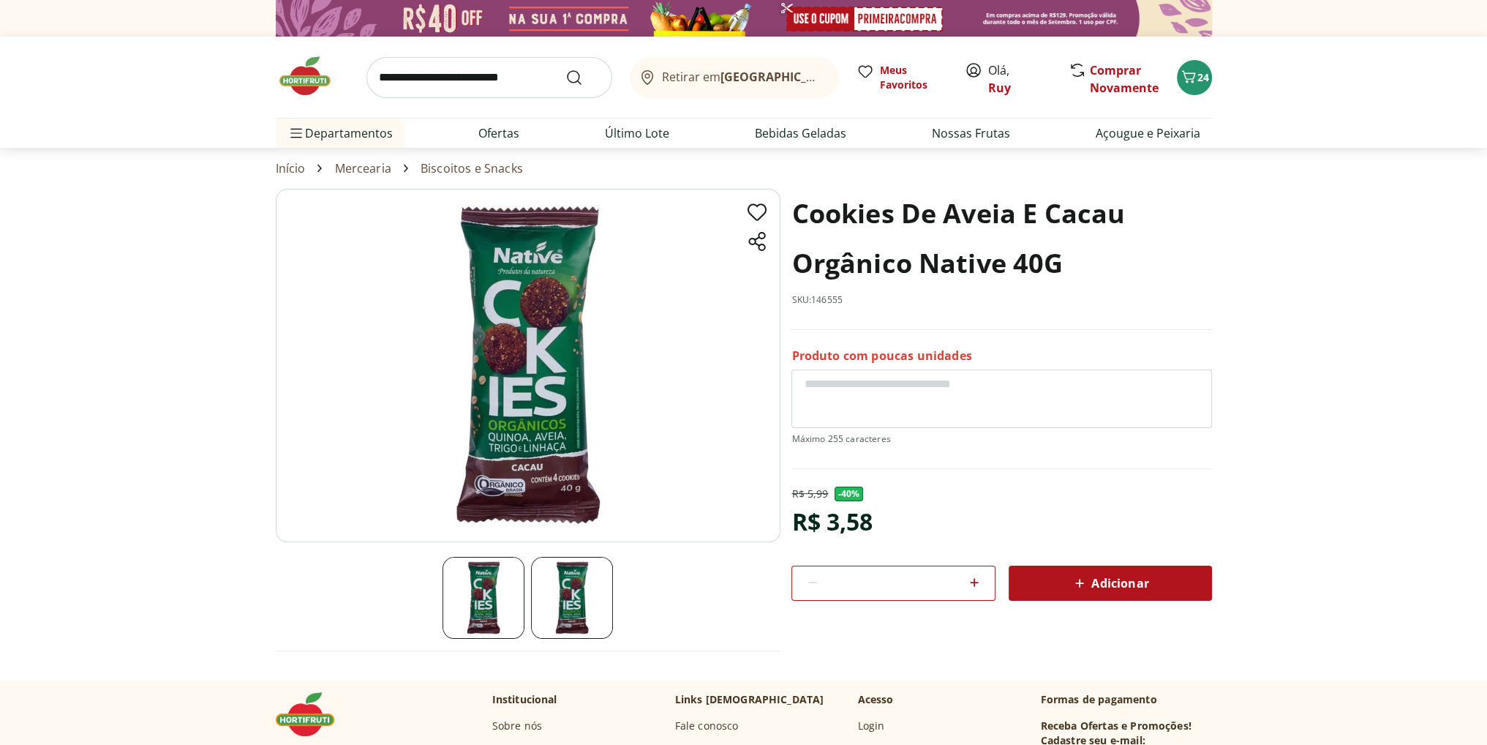
click at [975, 581] on icon at bounding box center [974, 582] width 9 height 9
type input "*"
click at [1088, 581] on icon at bounding box center [1080, 583] width 18 height 18
click at [1202, 76] on span "24" at bounding box center [1204, 77] width 12 height 14
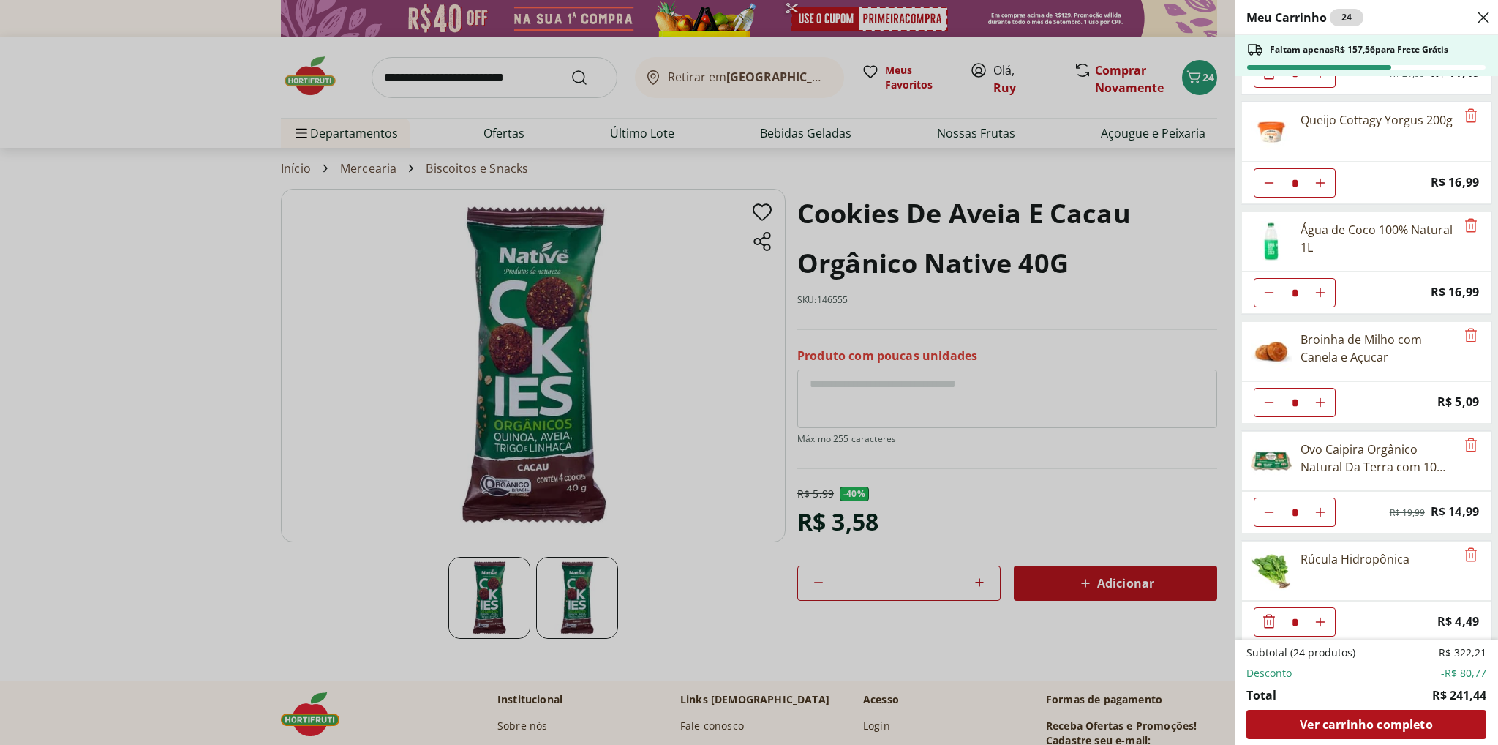
scroll to position [1184, 0]
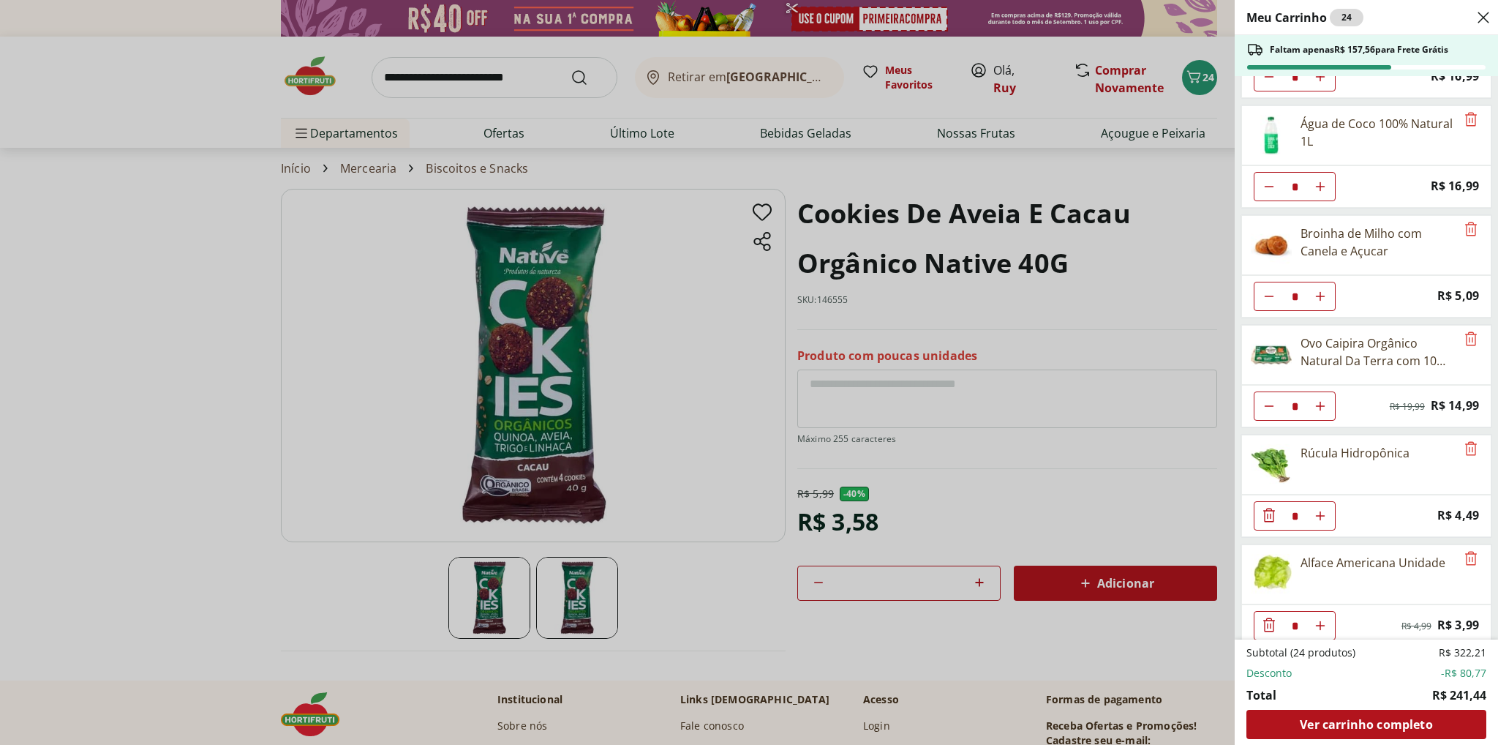
click at [1051, 519] on div "Meu Carrinho 24 Faltam apenas R$ 157,56 para Frete Grátis Requeijão Lacfree Tra…" at bounding box center [749, 372] width 1498 height 745
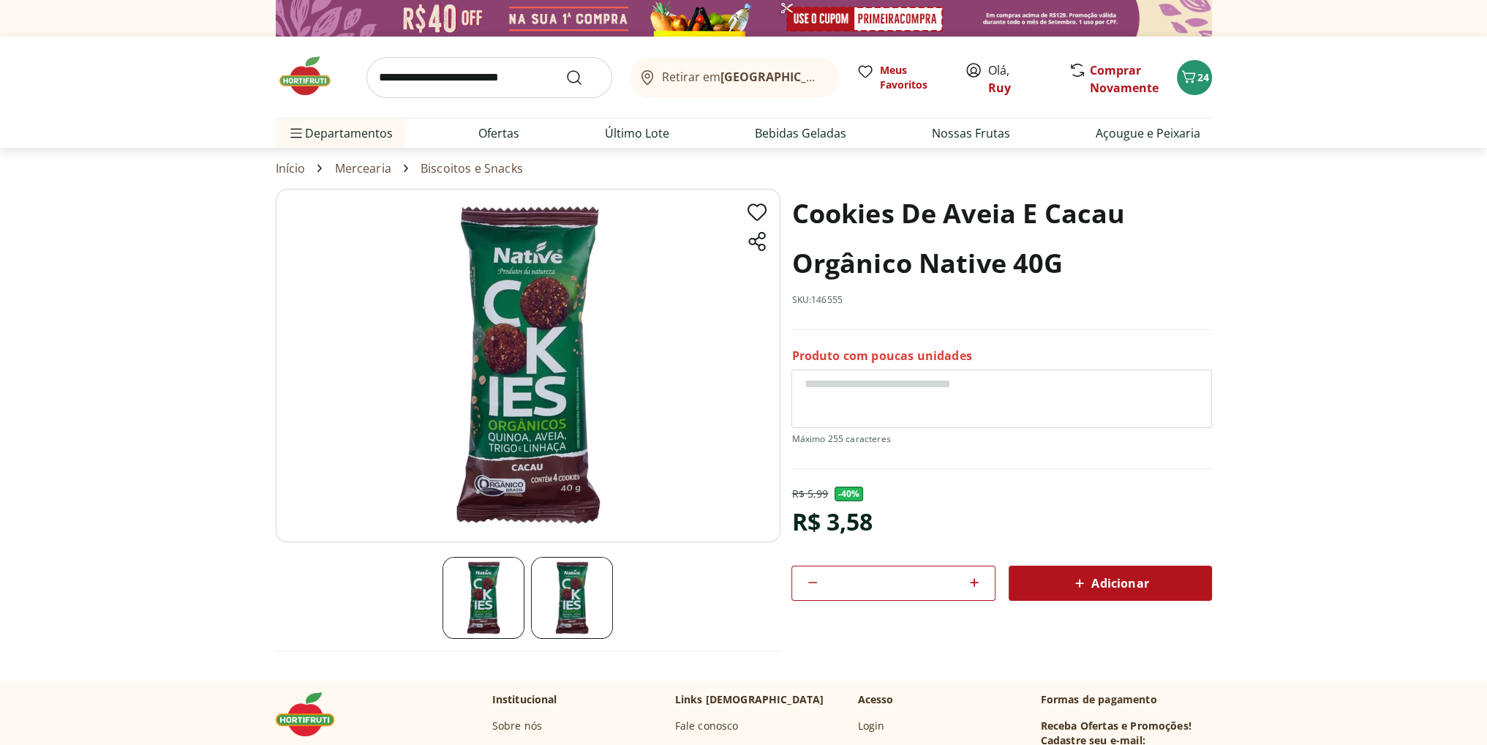
click at [1101, 574] on span "Adicionar" at bounding box center [1110, 583] width 78 height 18
click at [1198, 78] on span "26" at bounding box center [1204, 77] width 12 height 14
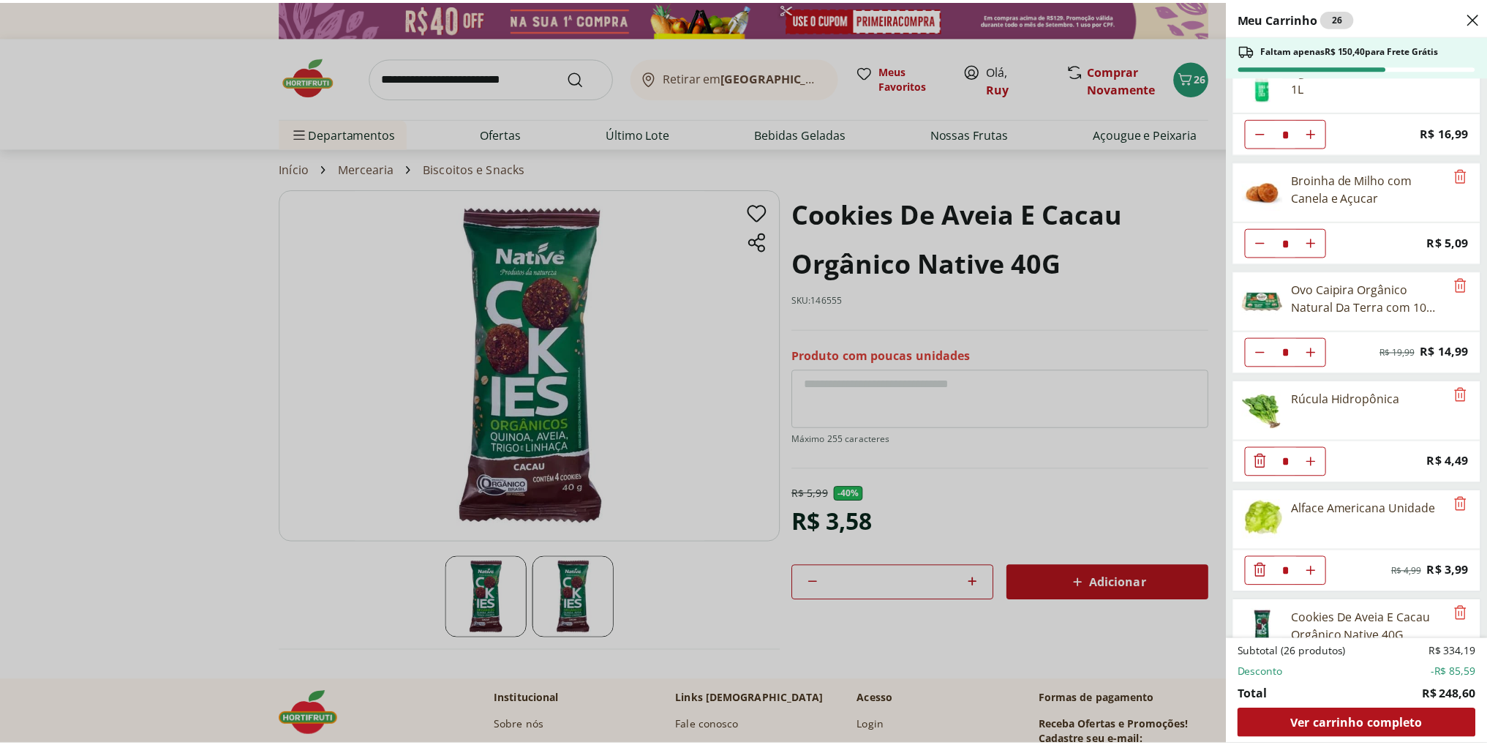
scroll to position [1294, 0]
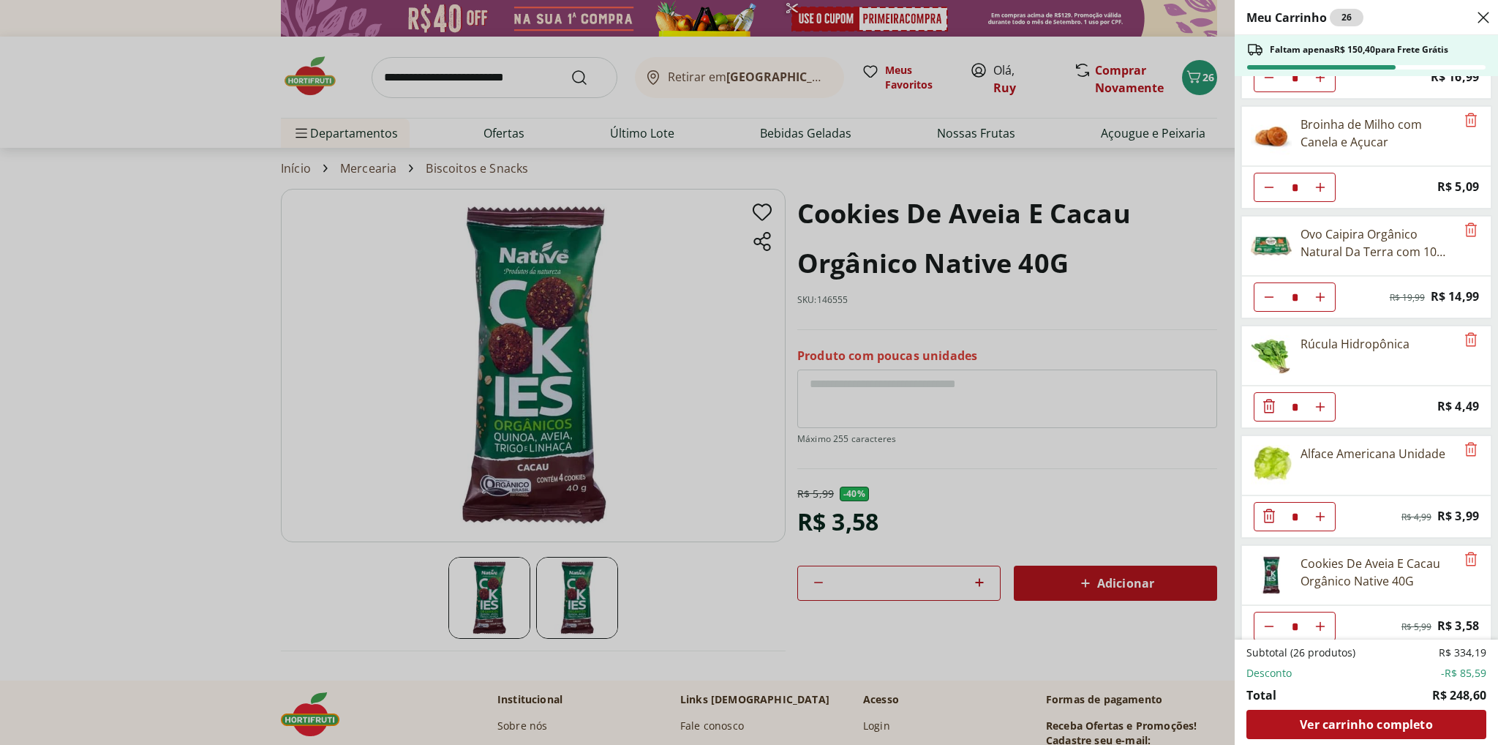
click at [113, 340] on div "Meu Carrinho 26 Faltam apenas R$ 150,40 para Frete Grátis Requeijão Lacfree Tra…" at bounding box center [749, 372] width 1498 height 745
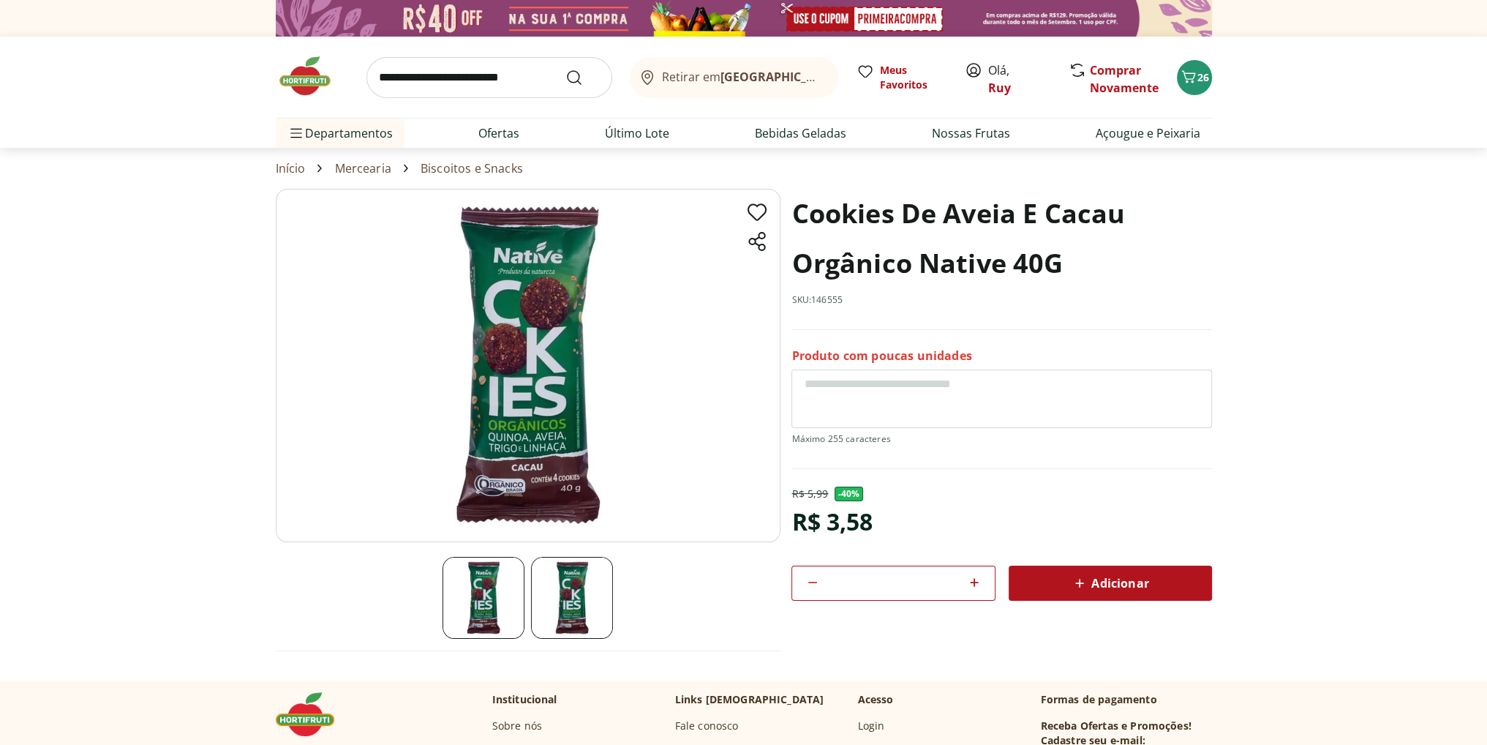
select select "**********"
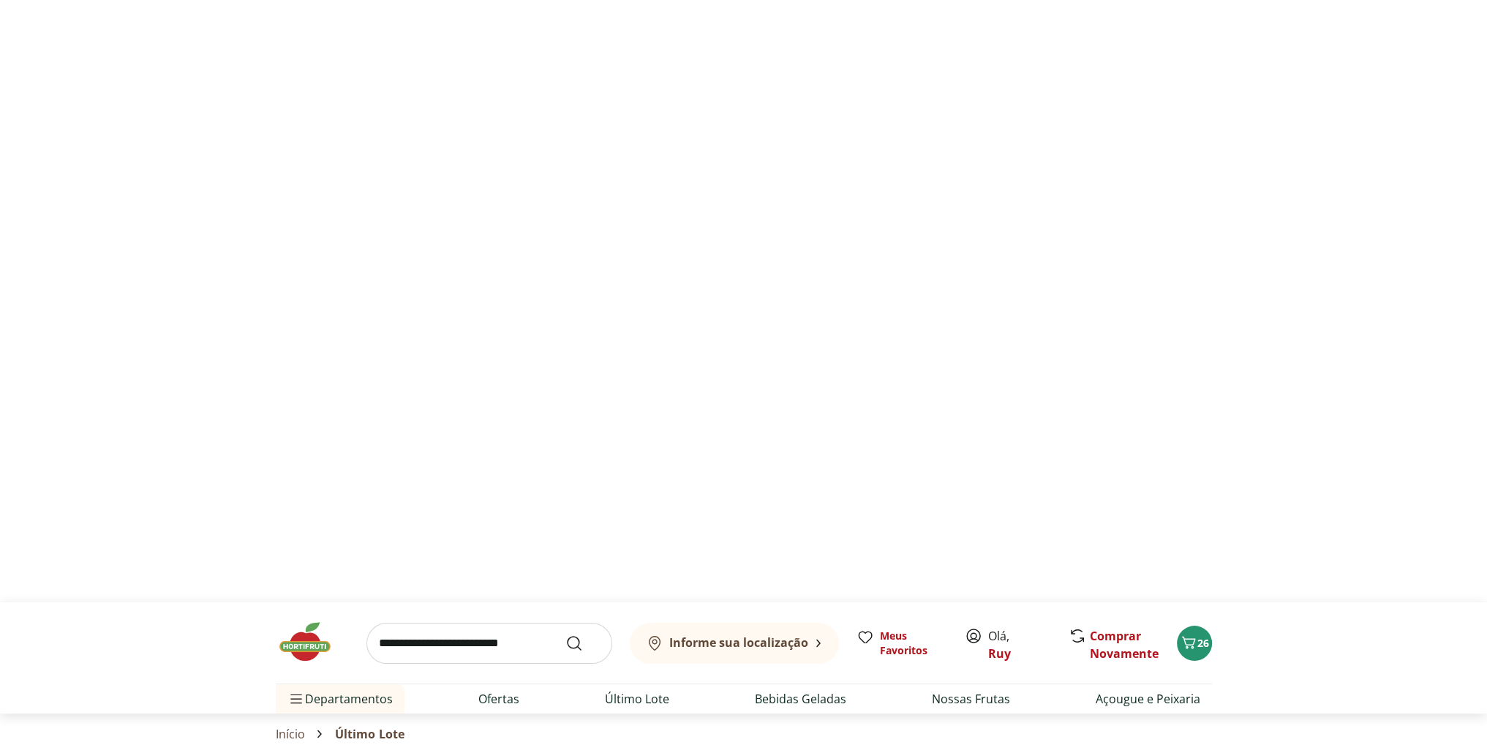
type input "*"
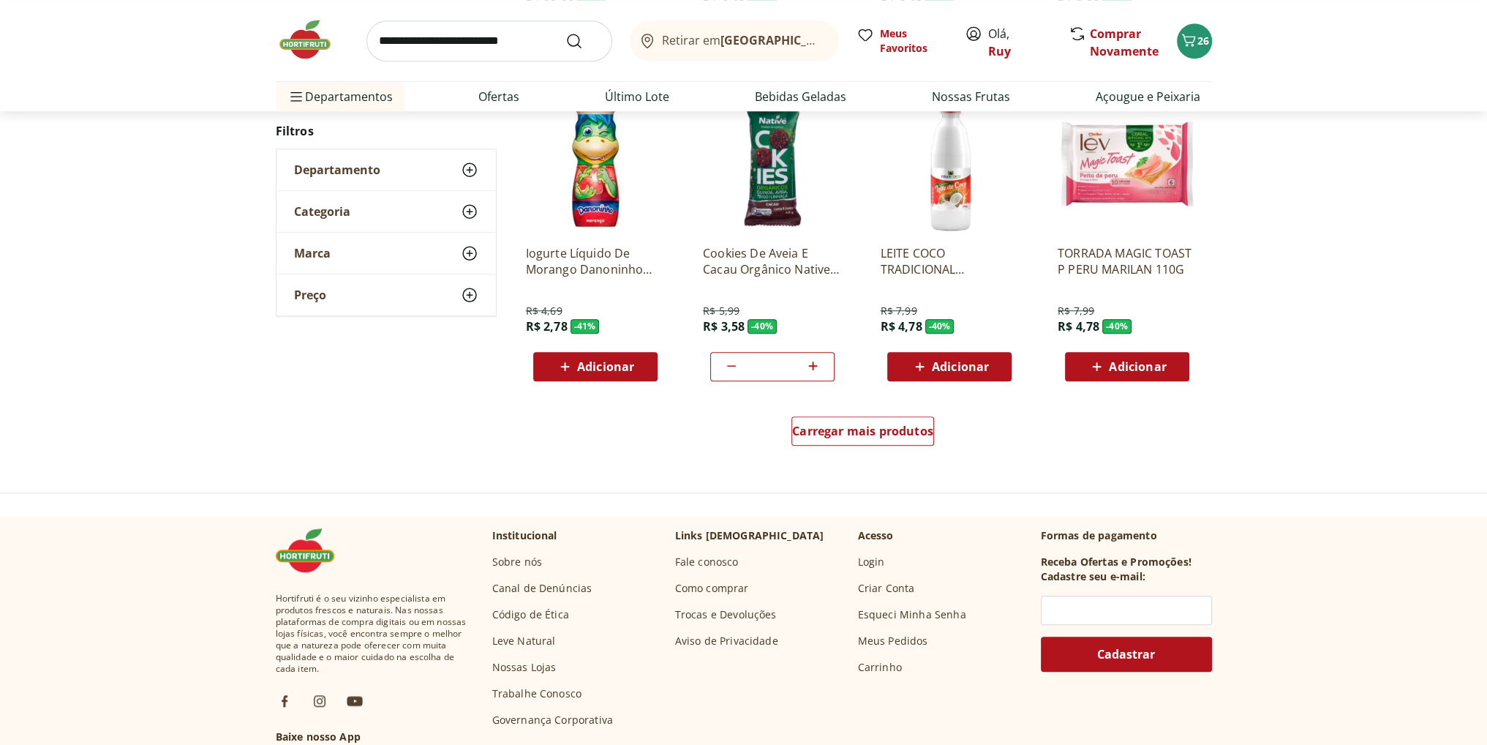
scroll to position [1416, 0]
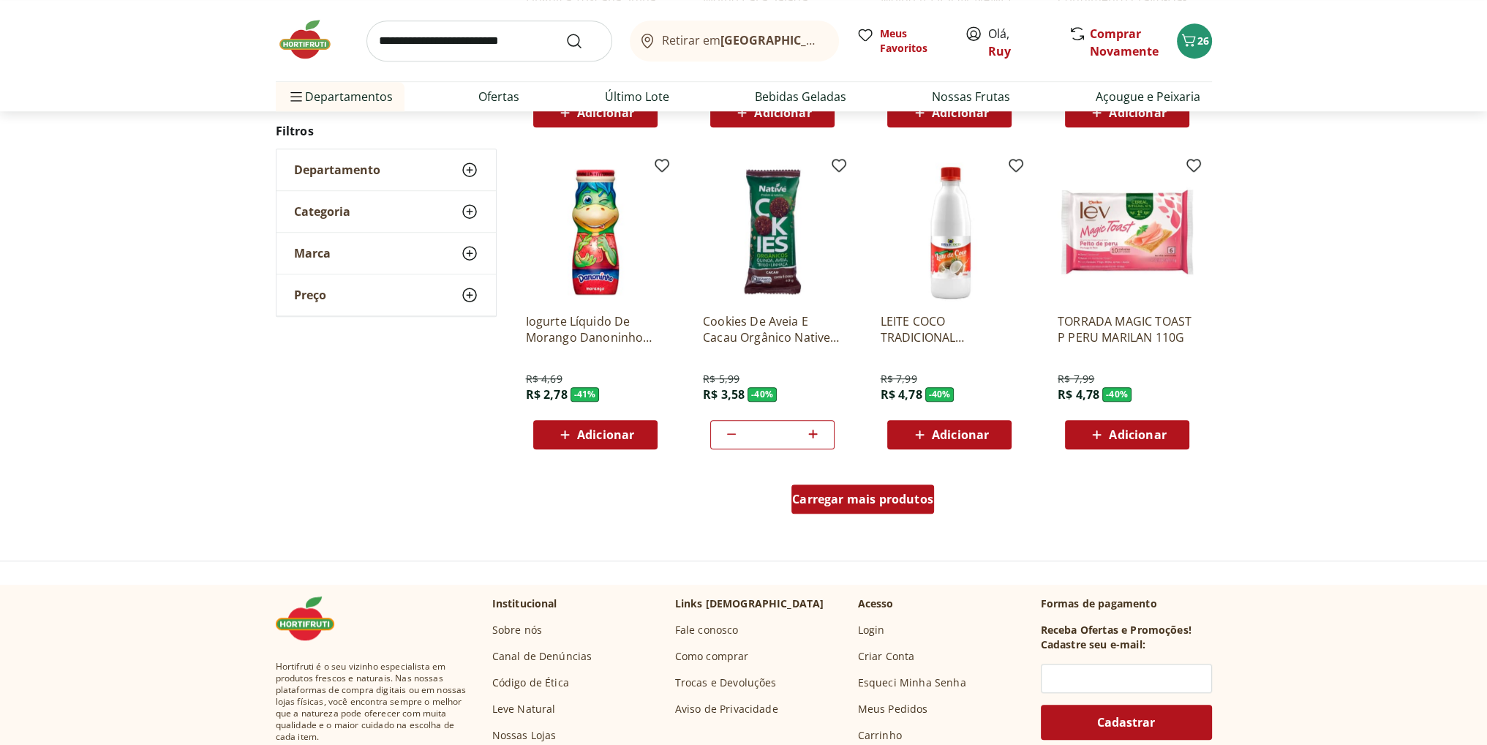
click at [845, 501] on span "Carregar mais produtos" at bounding box center [862, 499] width 141 height 12
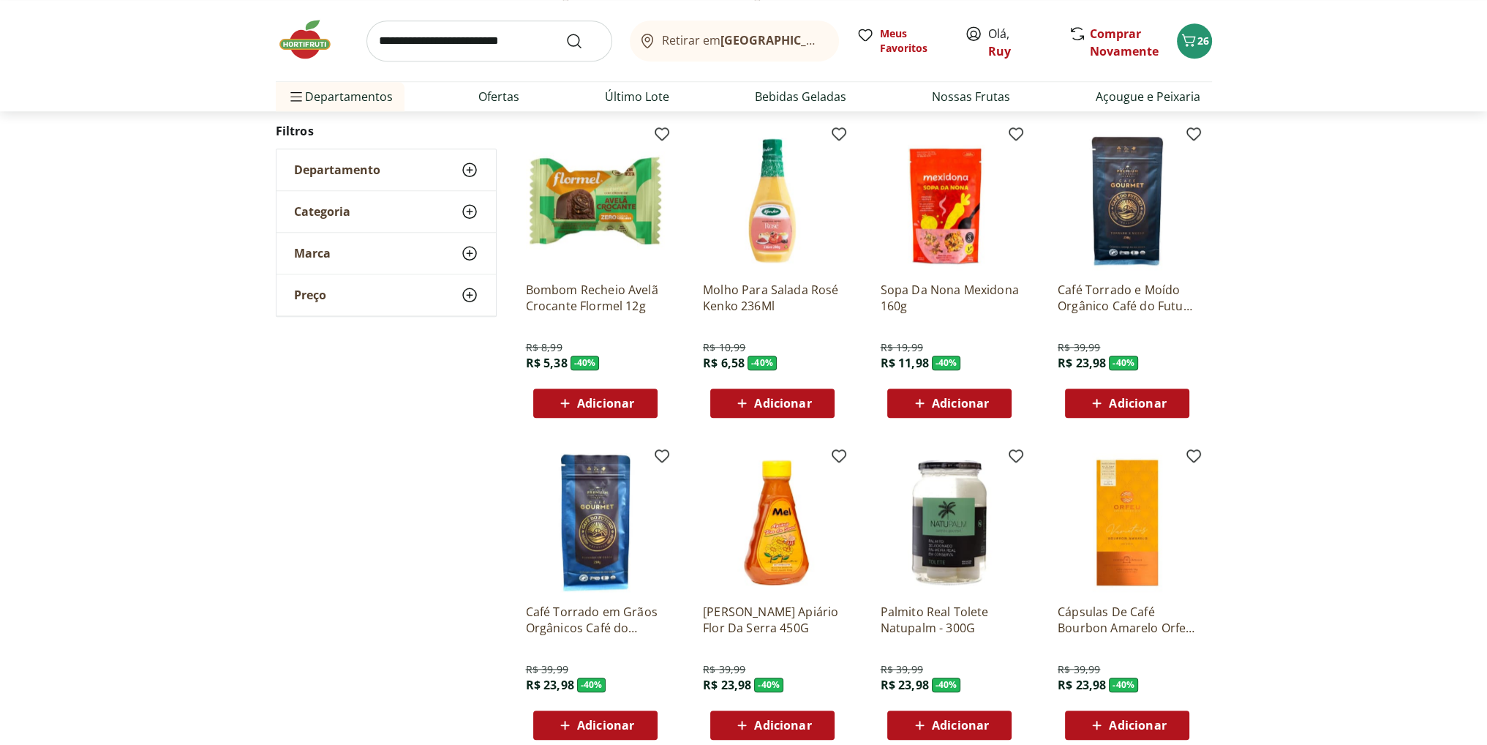
scroll to position [1782, 0]
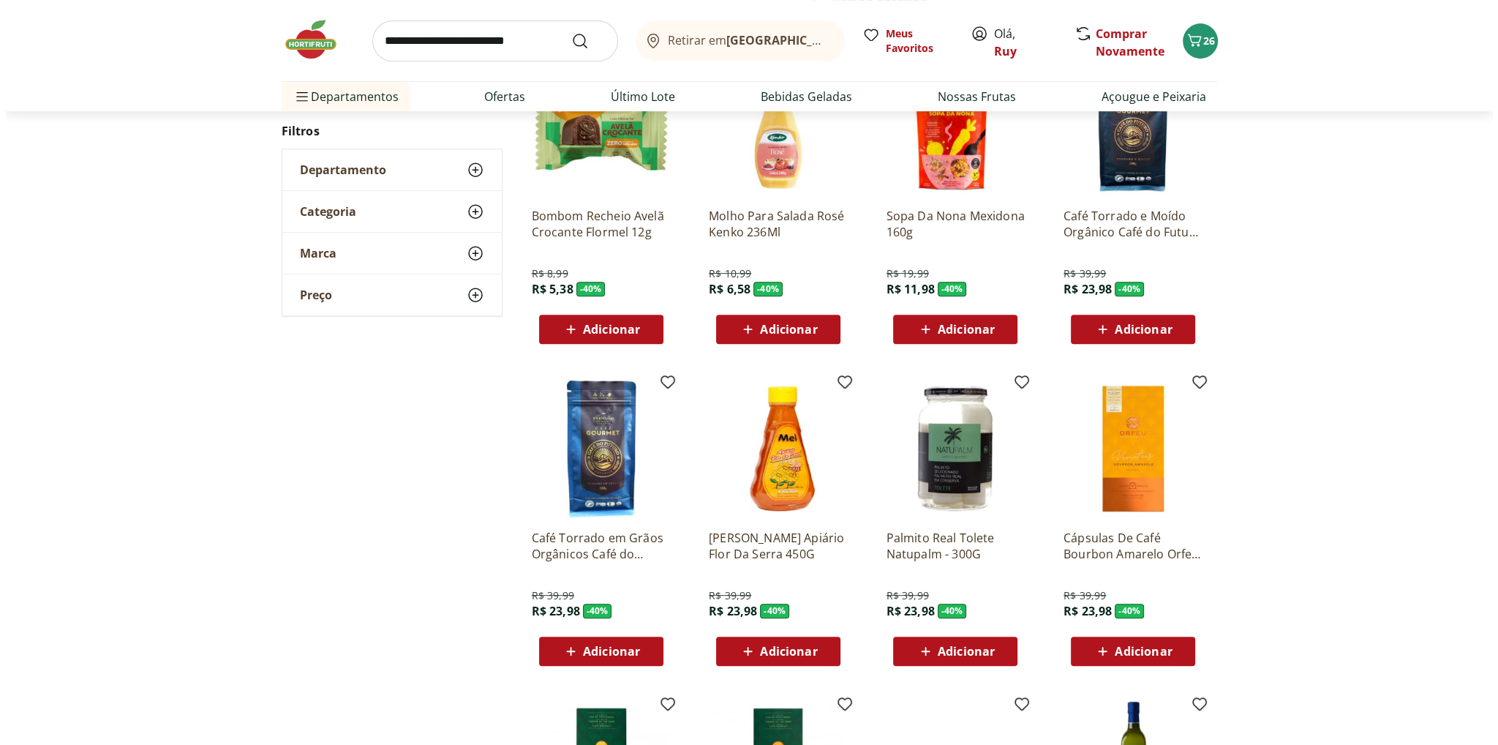
scroll to position [901, 0]
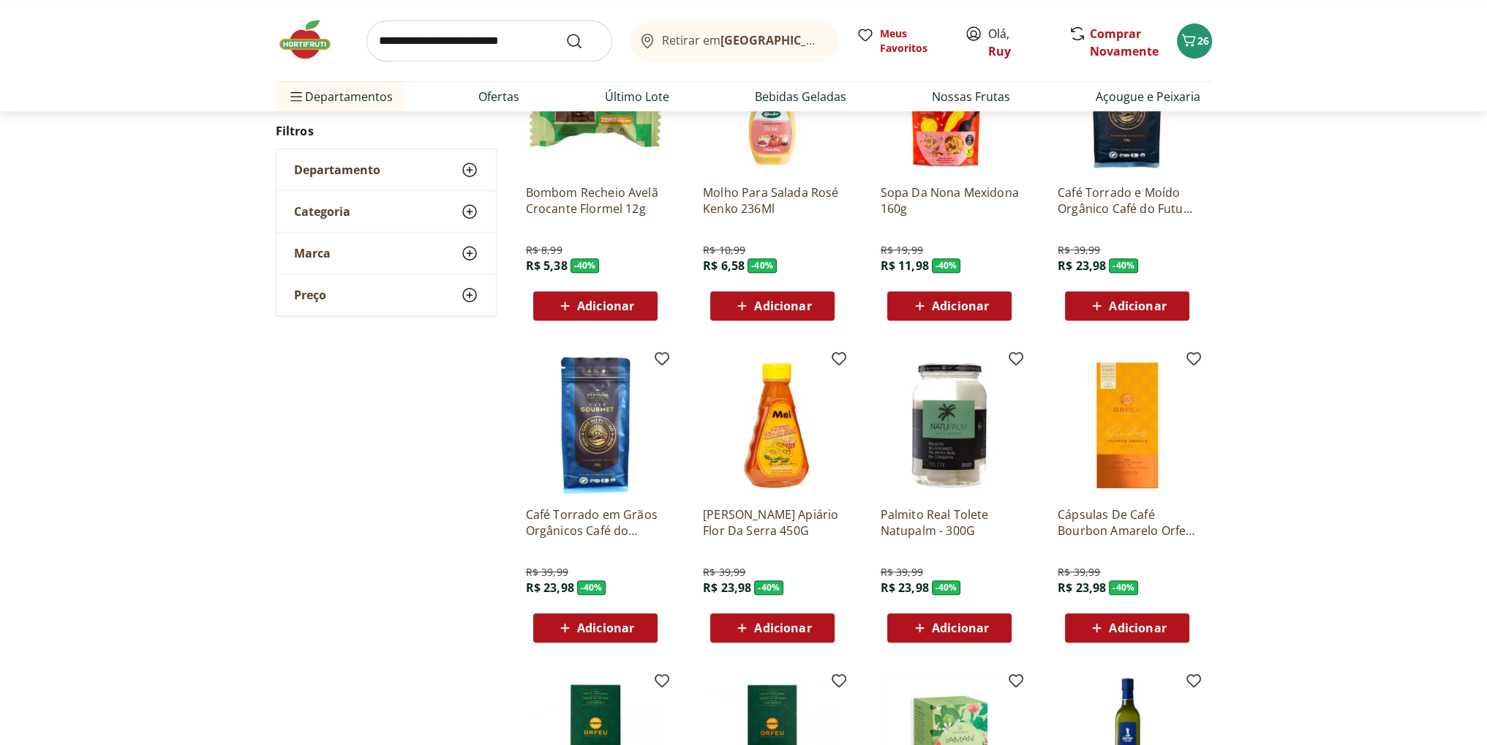
click at [964, 626] on span "Adicionar" at bounding box center [960, 628] width 57 height 12
click at [1198, 40] on span "26" at bounding box center [1204, 41] width 12 height 14
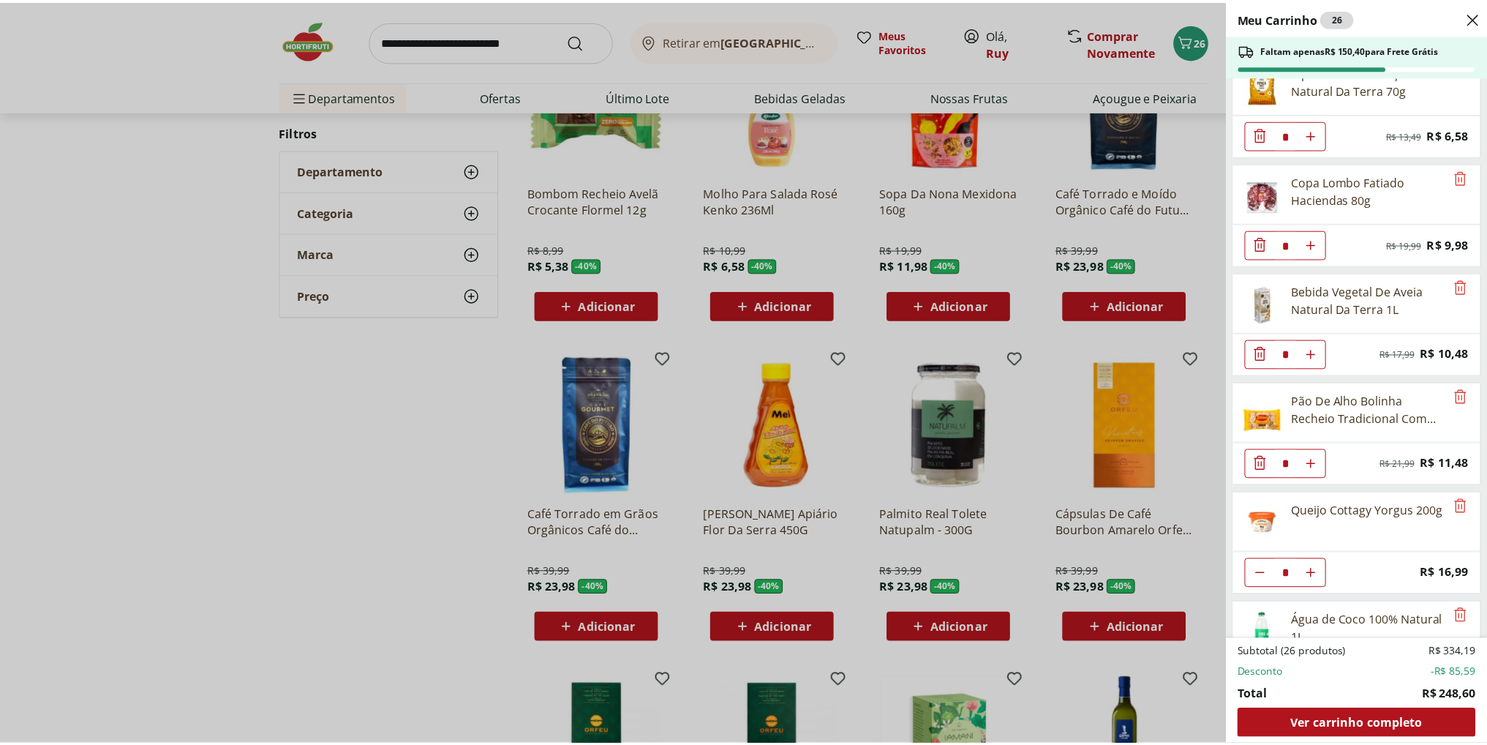
scroll to position [1294, 0]
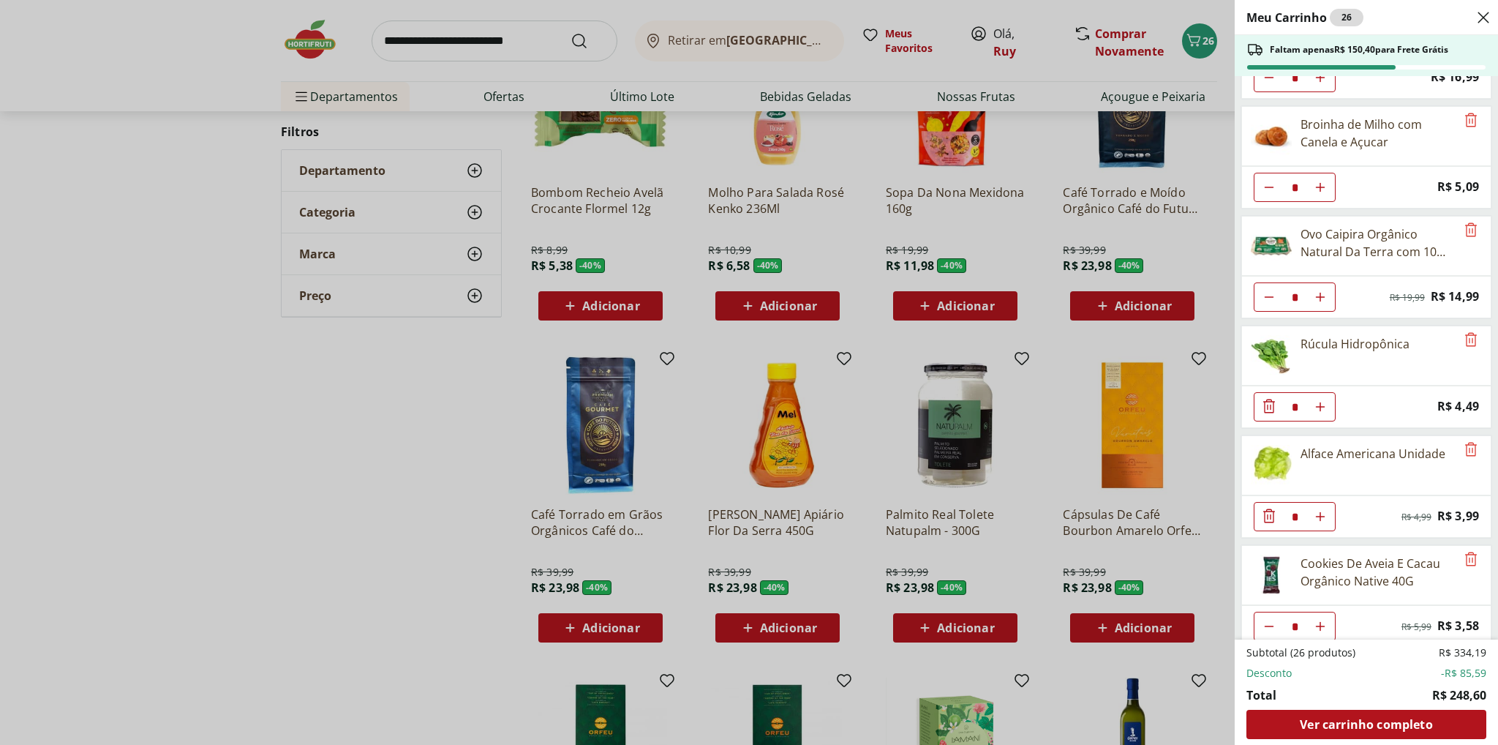
click at [936, 522] on div "Meu Carrinho 26 Faltam apenas R$ 150,40 para Frete Grátis Requeijão Lacfree Tra…" at bounding box center [749, 372] width 1498 height 745
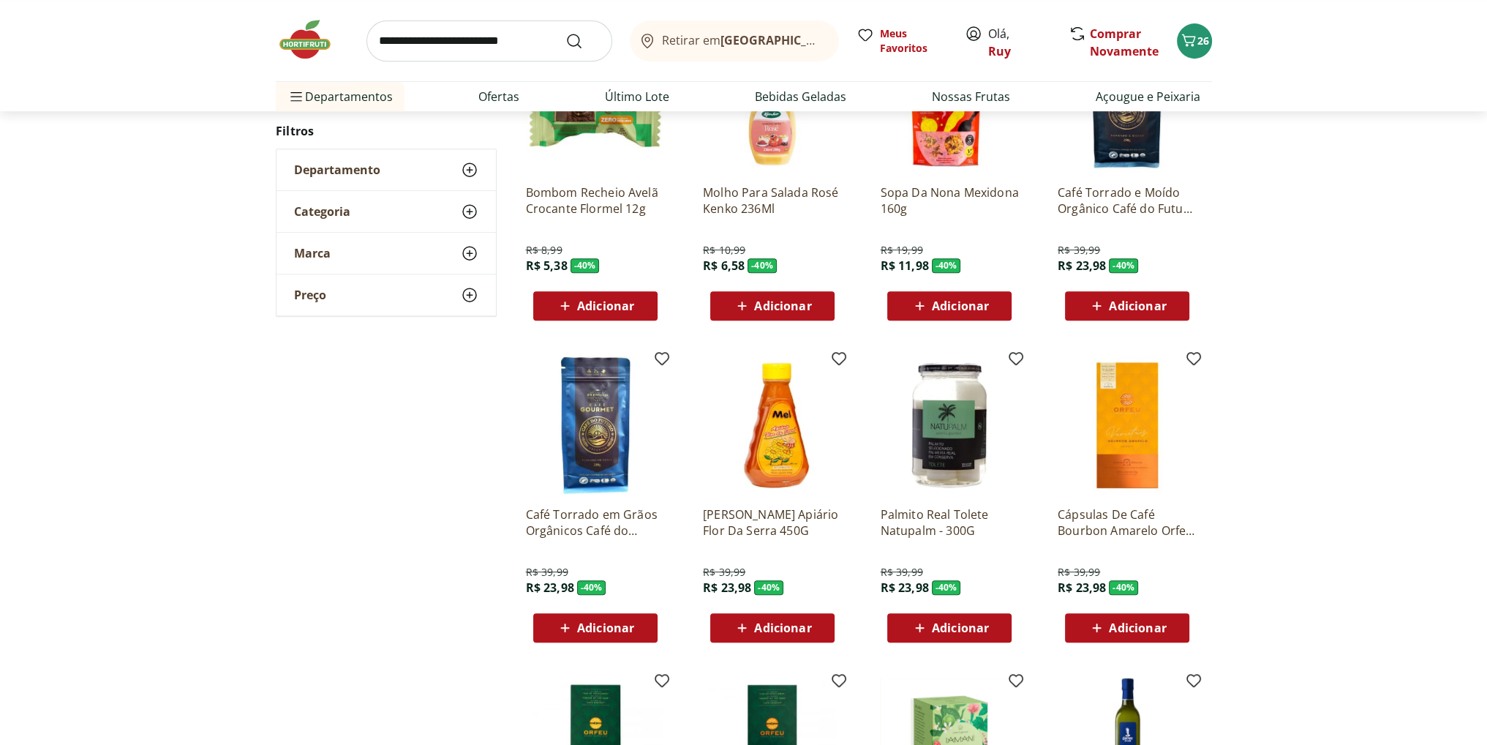
click at [942, 519] on p "Palmito Real Tolete Natupalm - 300G" at bounding box center [949, 522] width 139 height 32
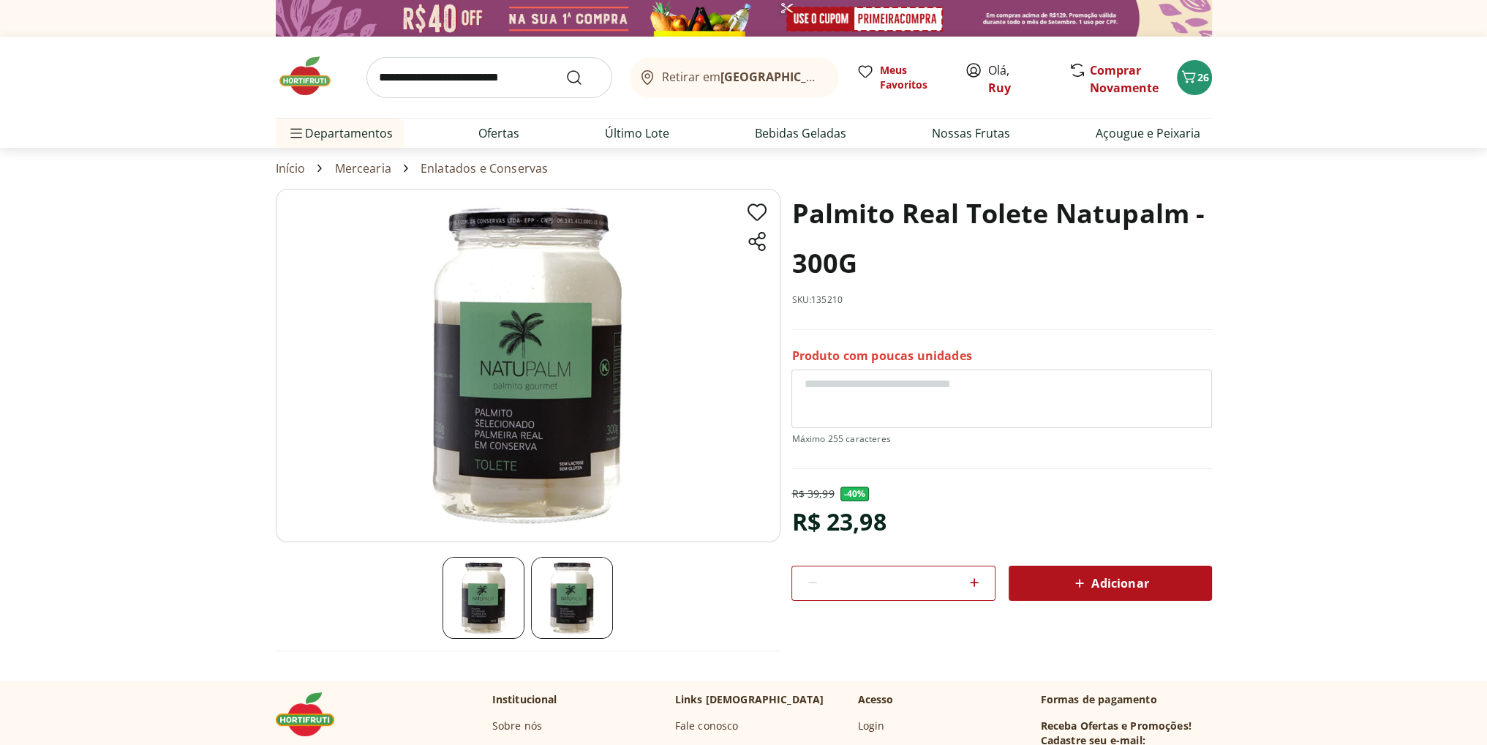
click at [1114, 574] on span "Adicionar" at bounding box center [1110, 583] width 78 height 18
click at [1200, 82] on span "26" at bounding box center [1204, 77] width 12 height 14
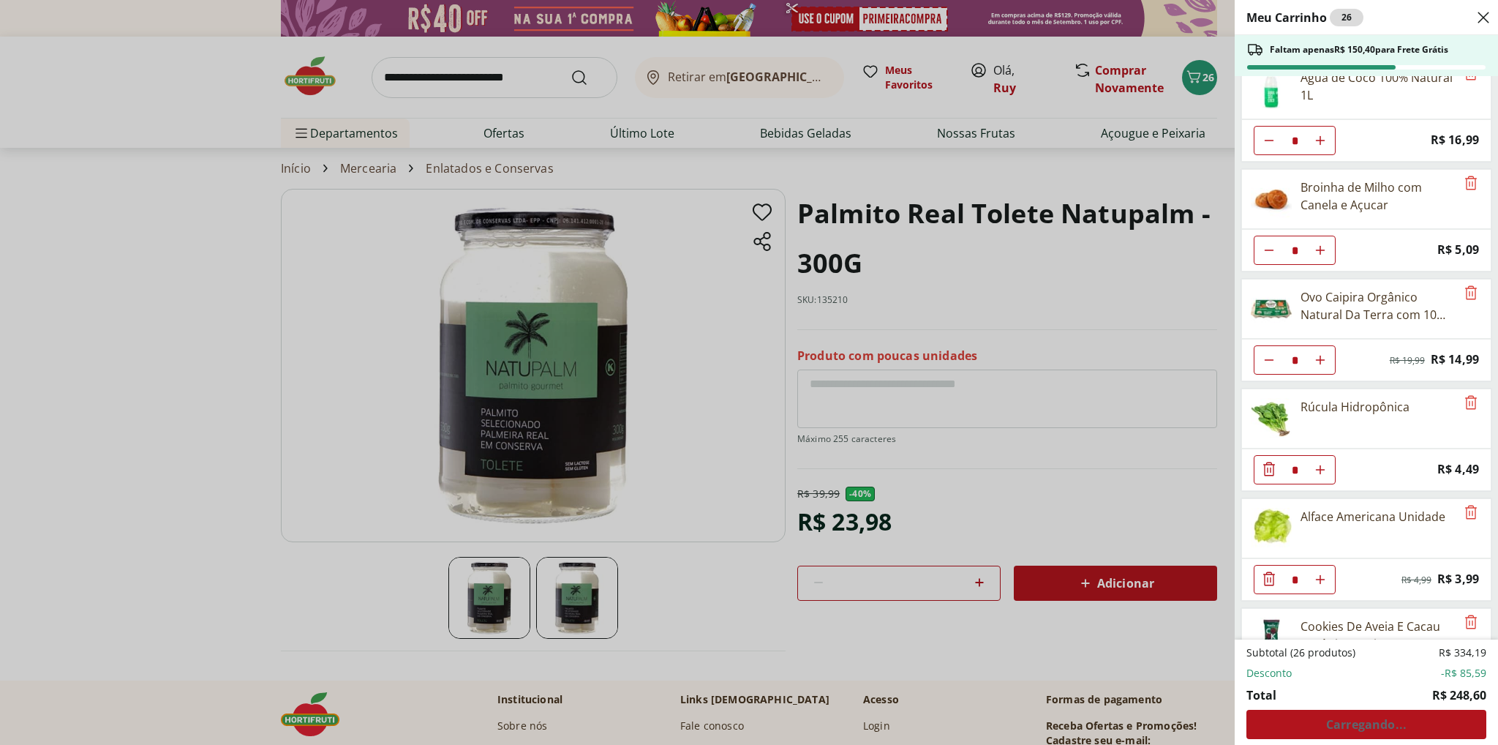
scroll to position [1294, 0]
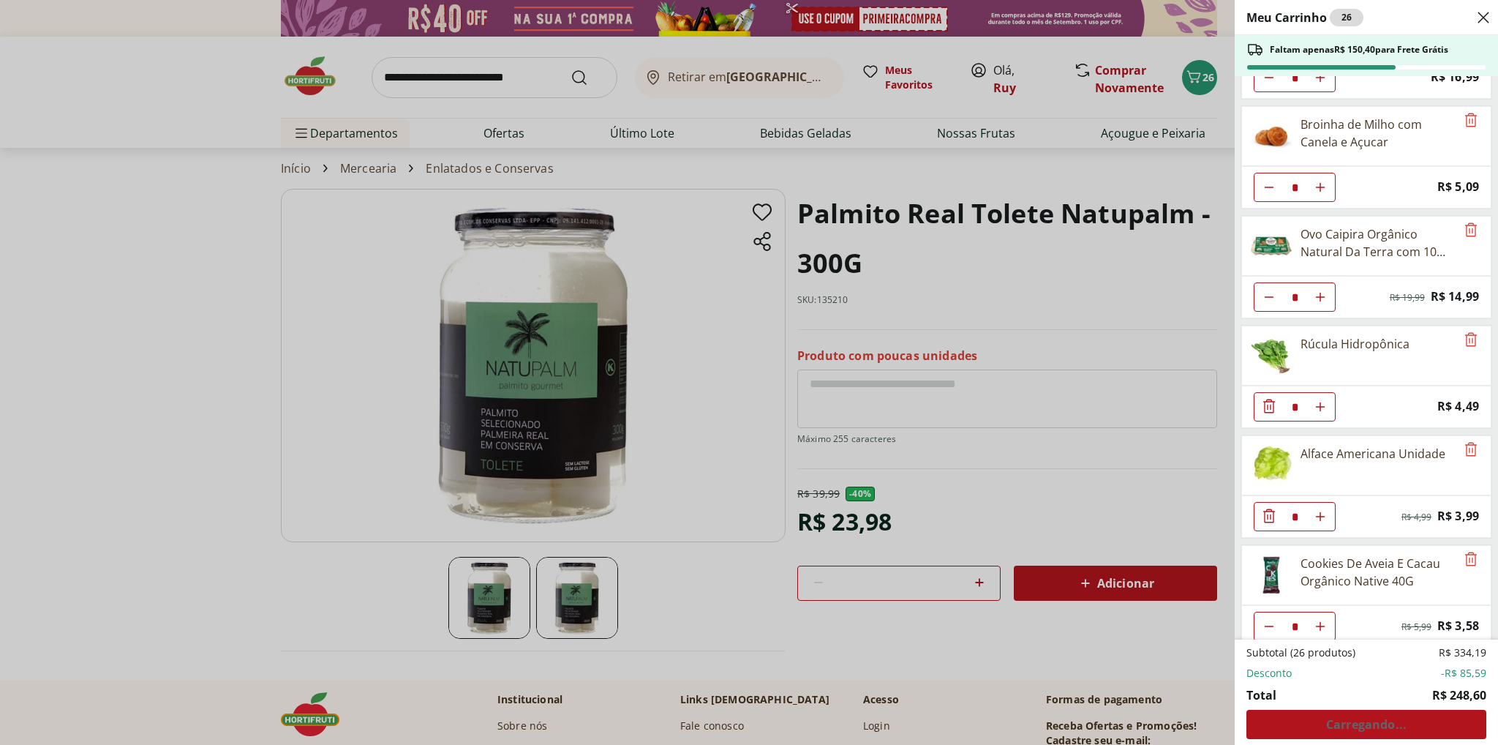
click at [1105, 519] on div "Meu Carrinho 26 Faltam apenas R$ 150,40 para Frete Grátis Requeijão Lacfree Tra…" at bounding box center [749, 372] width 1498 height 745
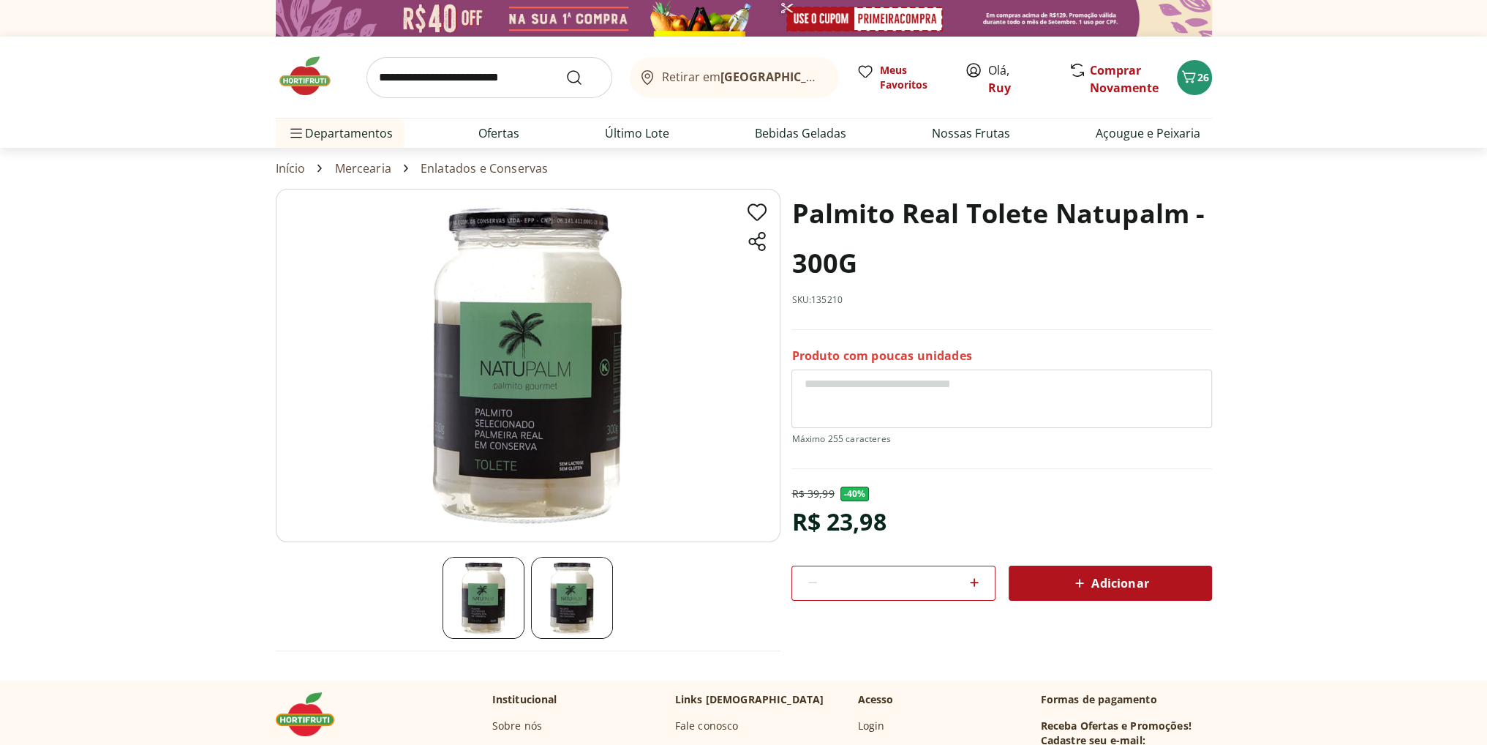
click at [1084, 580] on icon at bounding box center [1080, 583] width 18 height 18
click at [1200, 78] on span "27" at bounding box center [1204, 77] width 12 height 14
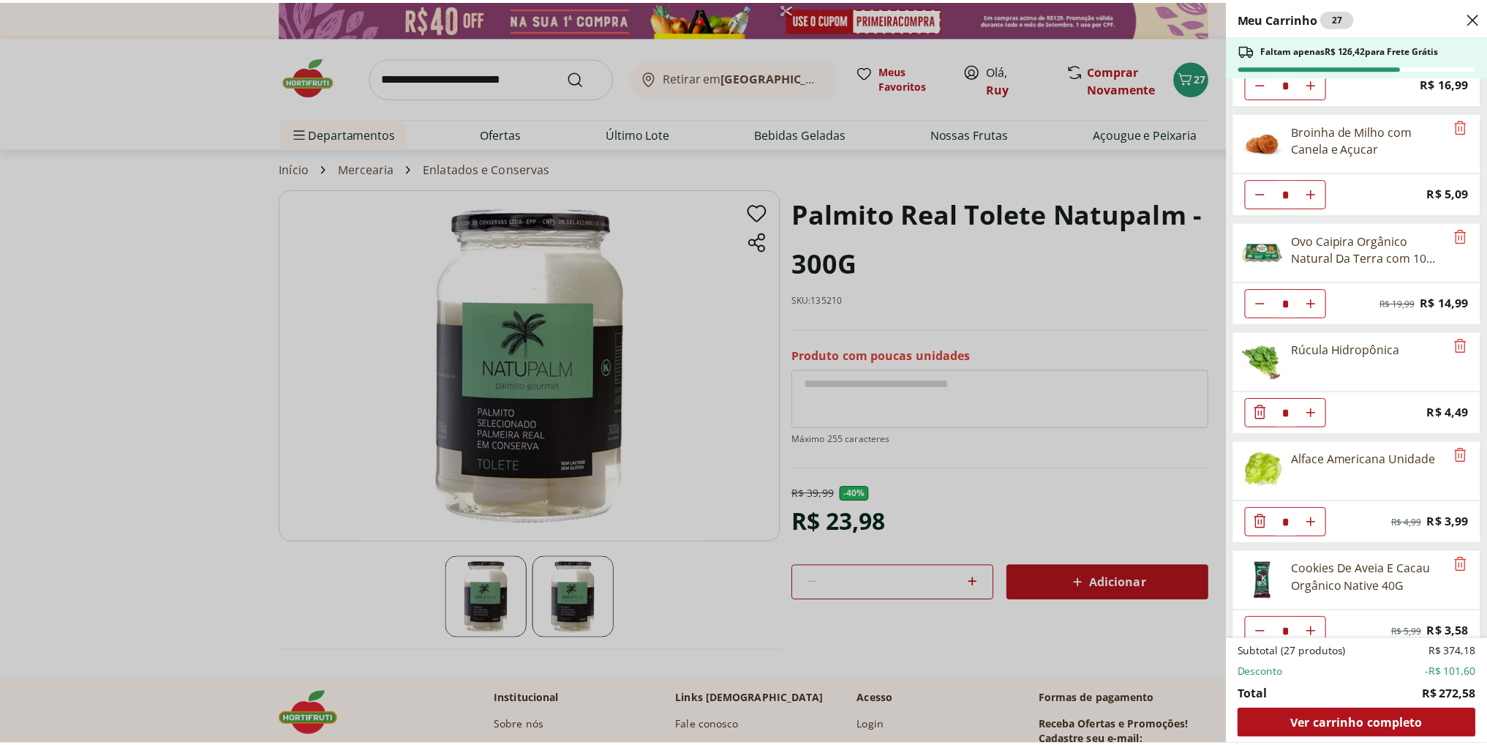
scroll to position [1402, 0]
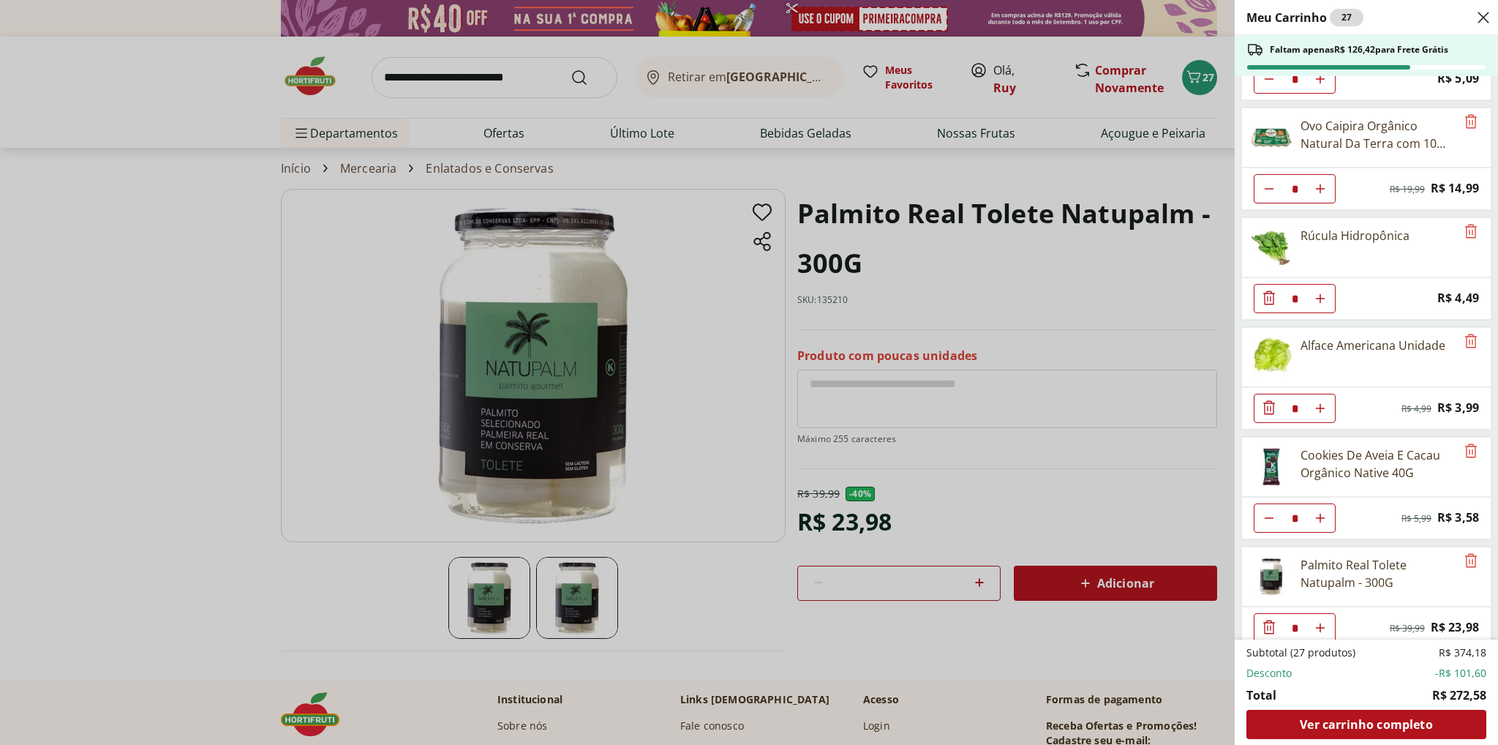
click at [202, 352] on div "Meu Carrinho 27 Faltam apenas R$ 126,42 para Frete Grátis Requeijão Lacfree Tra…" at bounding box center [749, 372] width 1498 height 745
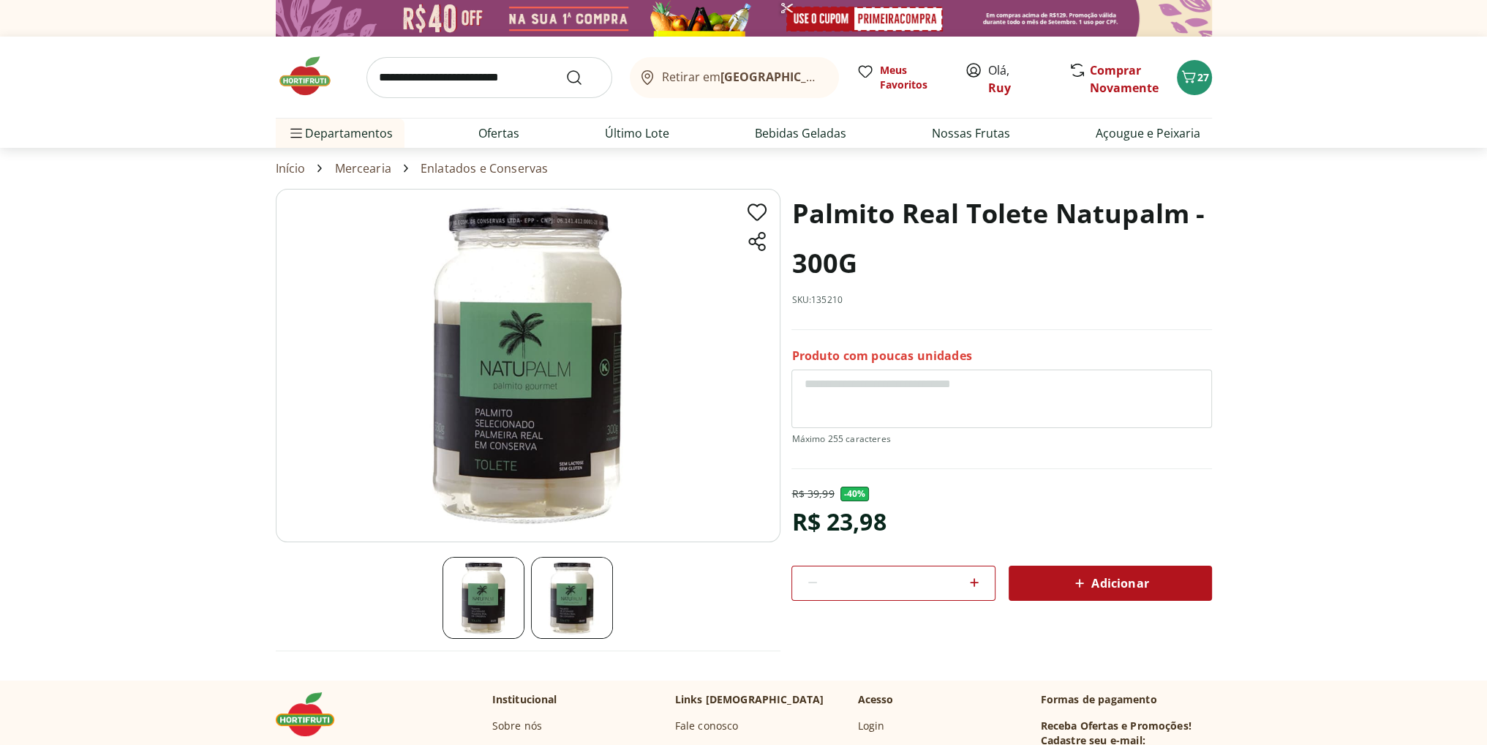
scroll to position [901, 0]
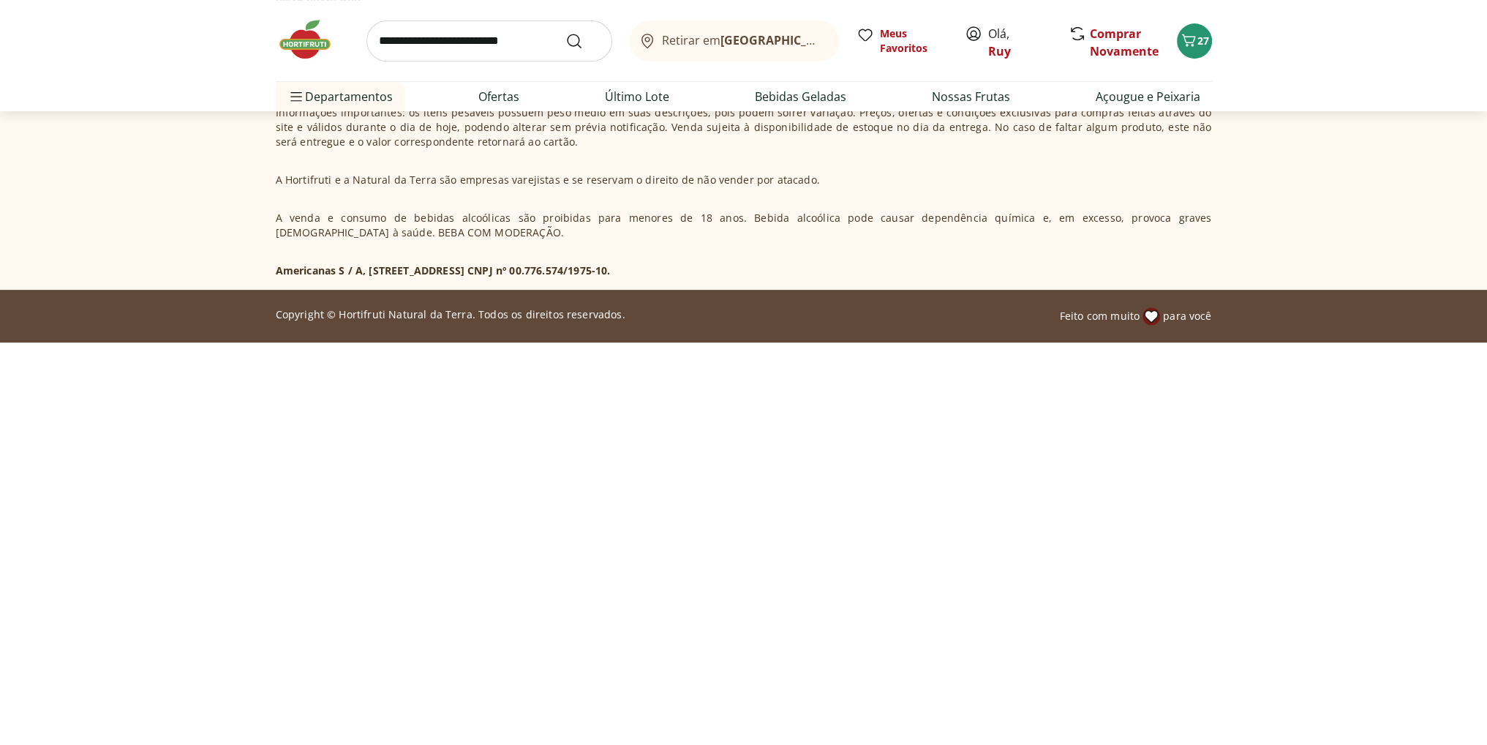
select select "**********"
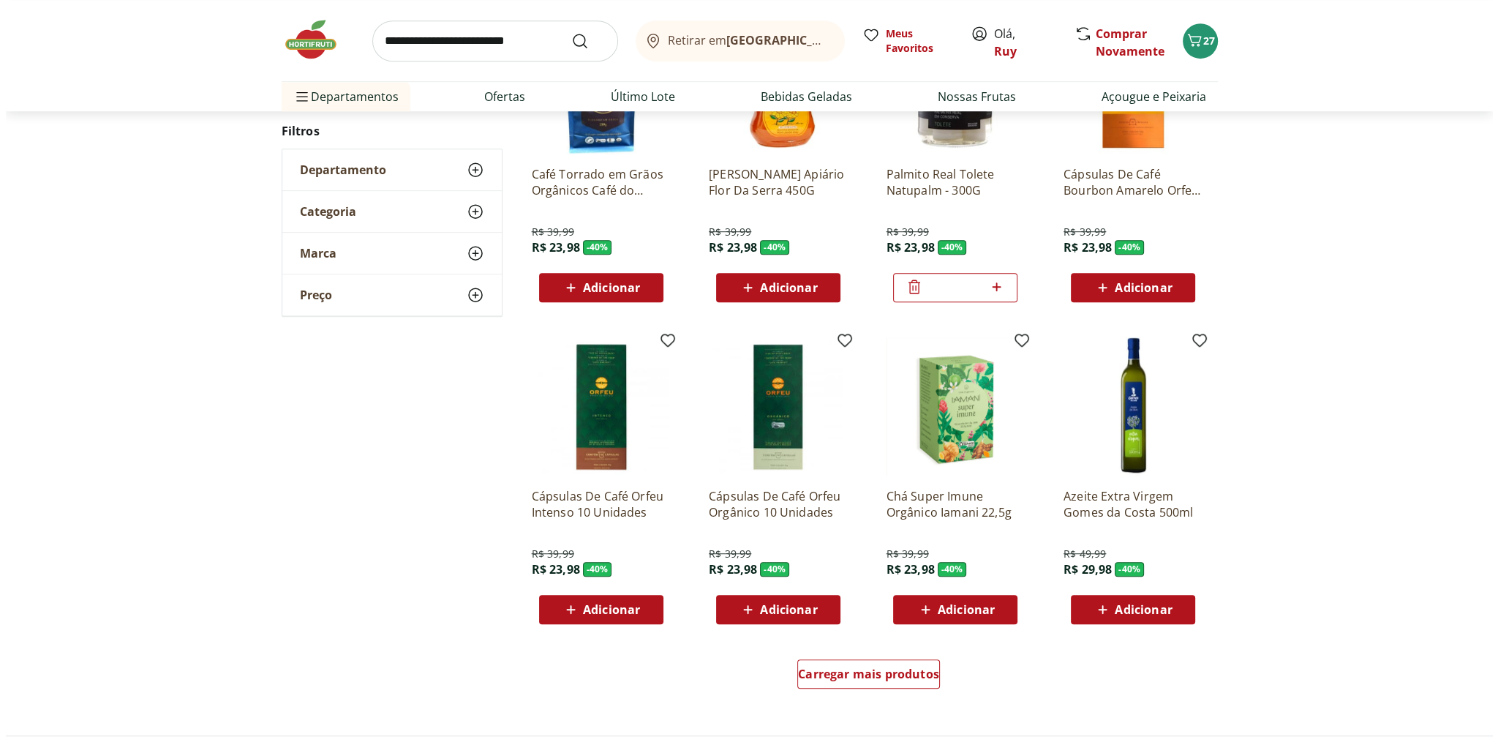
scroll to position [1267, 0]
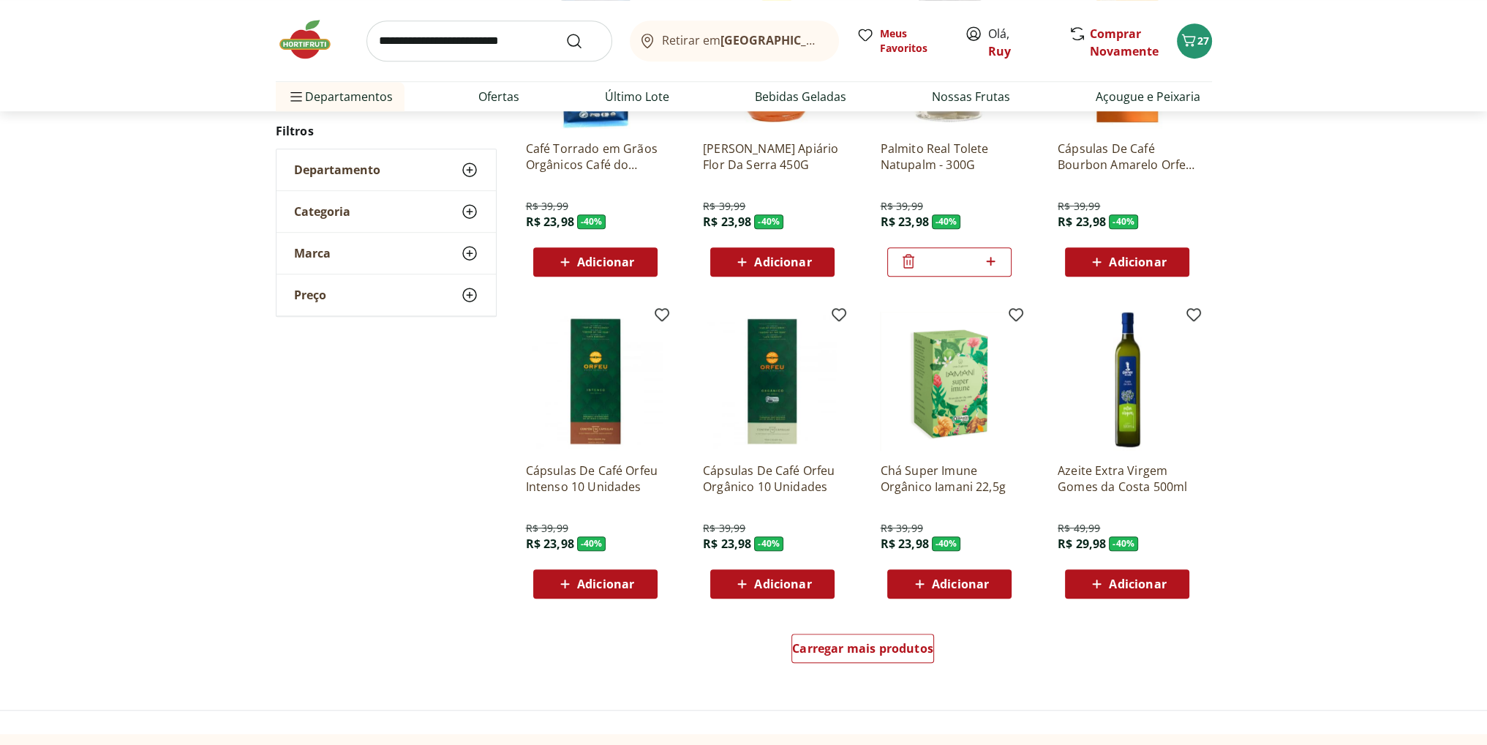
click at [1157, 585] on span "Adicionar" at bounding box center [1137, 584] width 57 height 12
click at [1198, 50] on div "28" at bounding box center [1195, 40] width 12 height 23
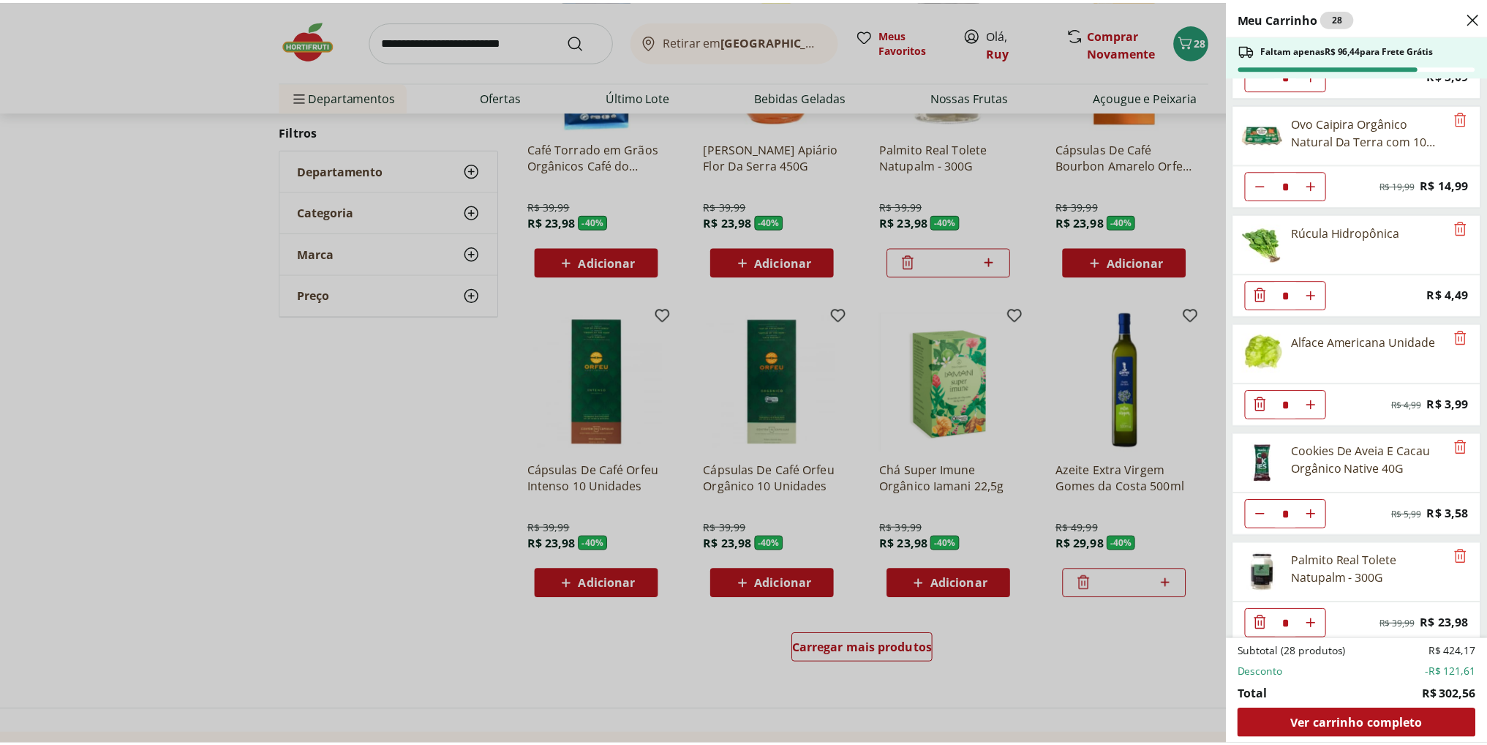
scroll to position [1511, 0]
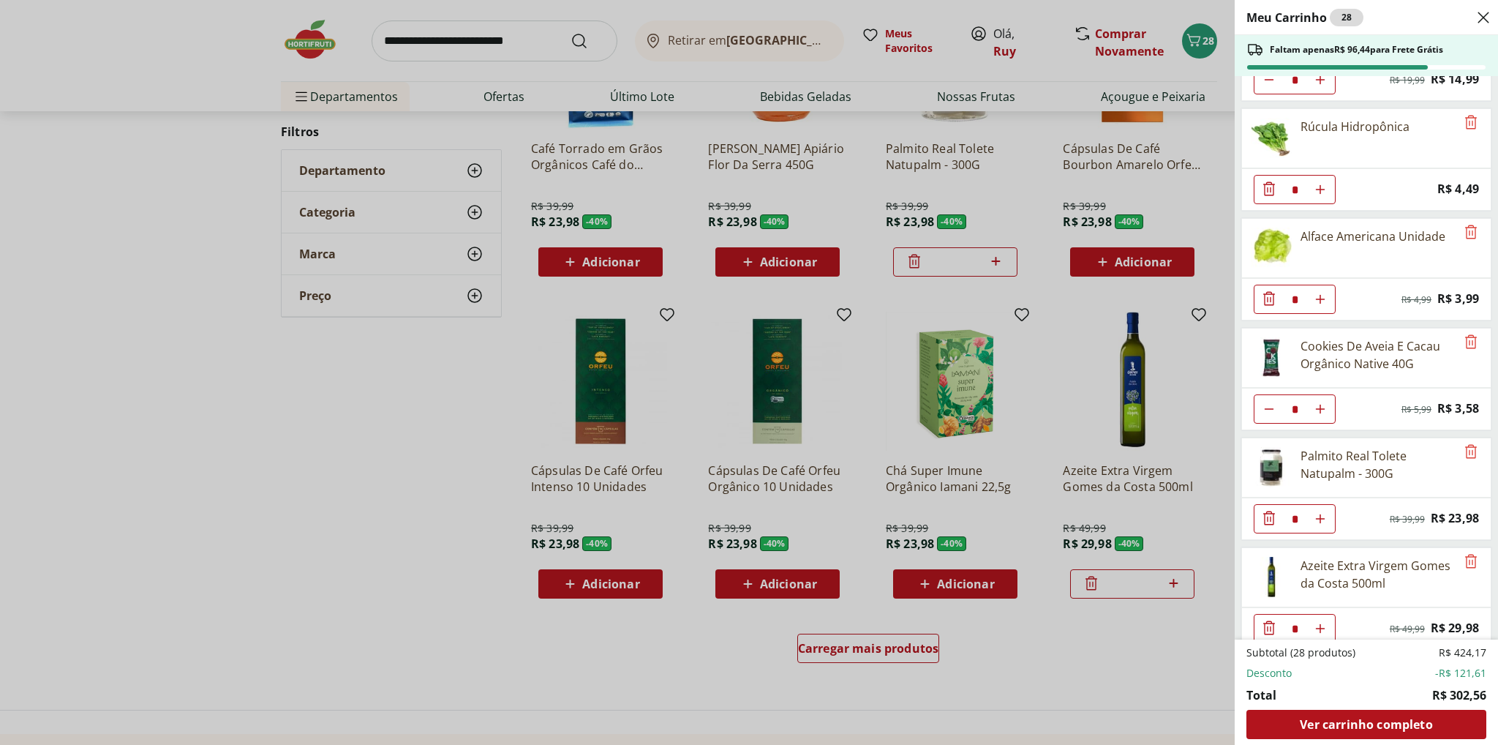
click at [1321, 623] on use "Aumentar Quantidade" at bounding box center [1321, 629] width 12 height 12
type input "*"
click at [1127, 647] on div "Meu Carrinho 29 Faltam apenas R$ 66,46 para Frete Grátis Requeijão Lacfree Trad…" at bounding box center [749, 372] width 1498 height 745
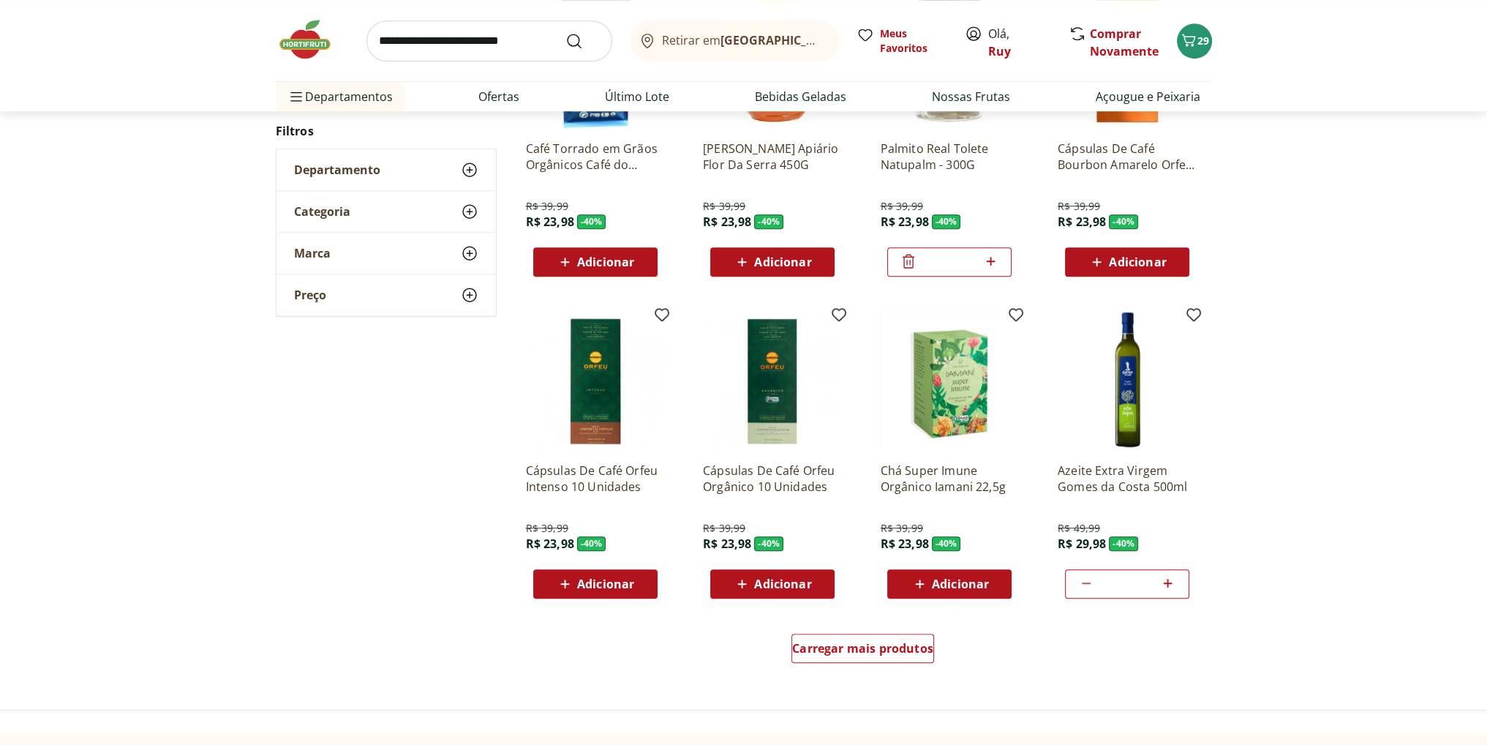
click at [938, 475] on p "Chá Super Imune Orgânico Iamani 22,5g" at bounding box center [949, 478] width 139 height 32
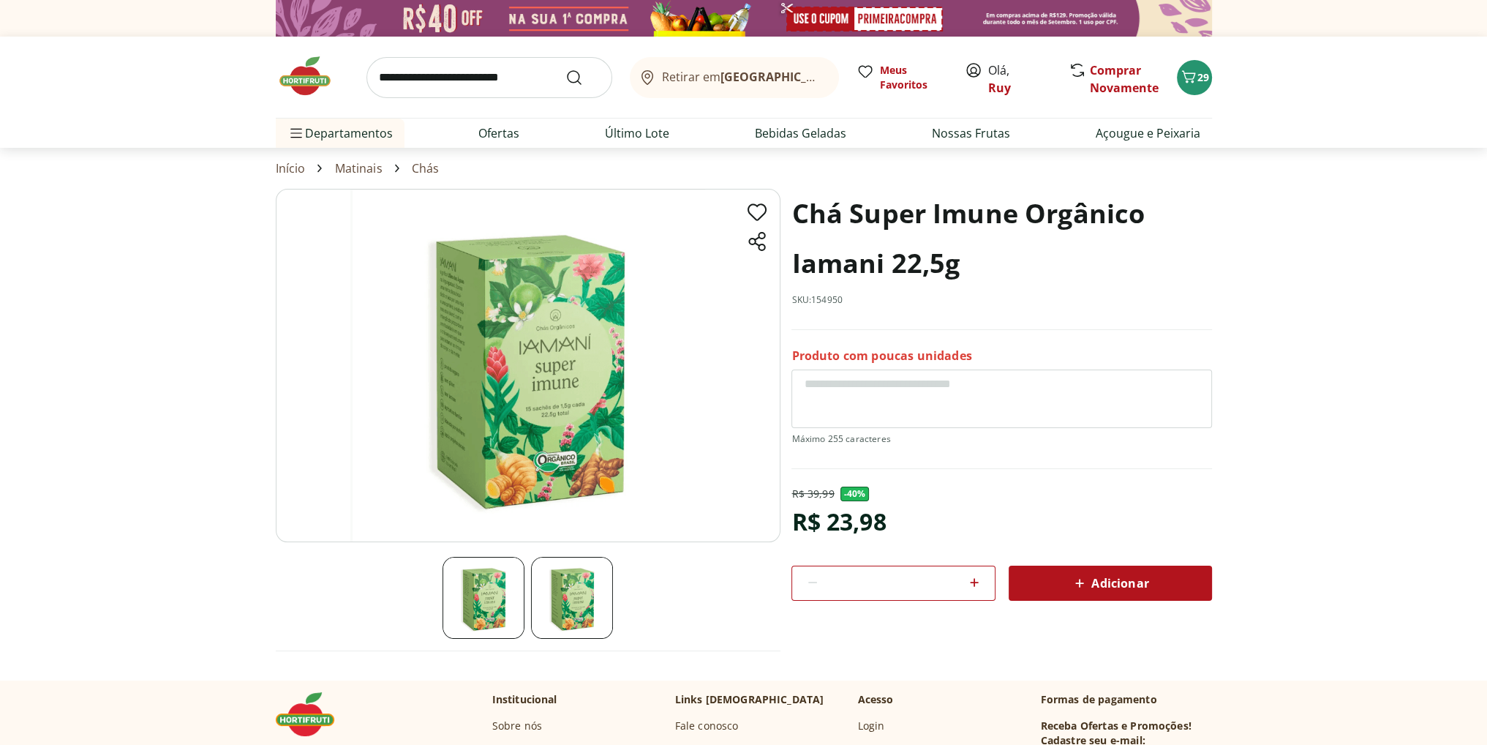
click at [418, 173] on link "Chás" at bounding box center [426, 168] width 28 height 13
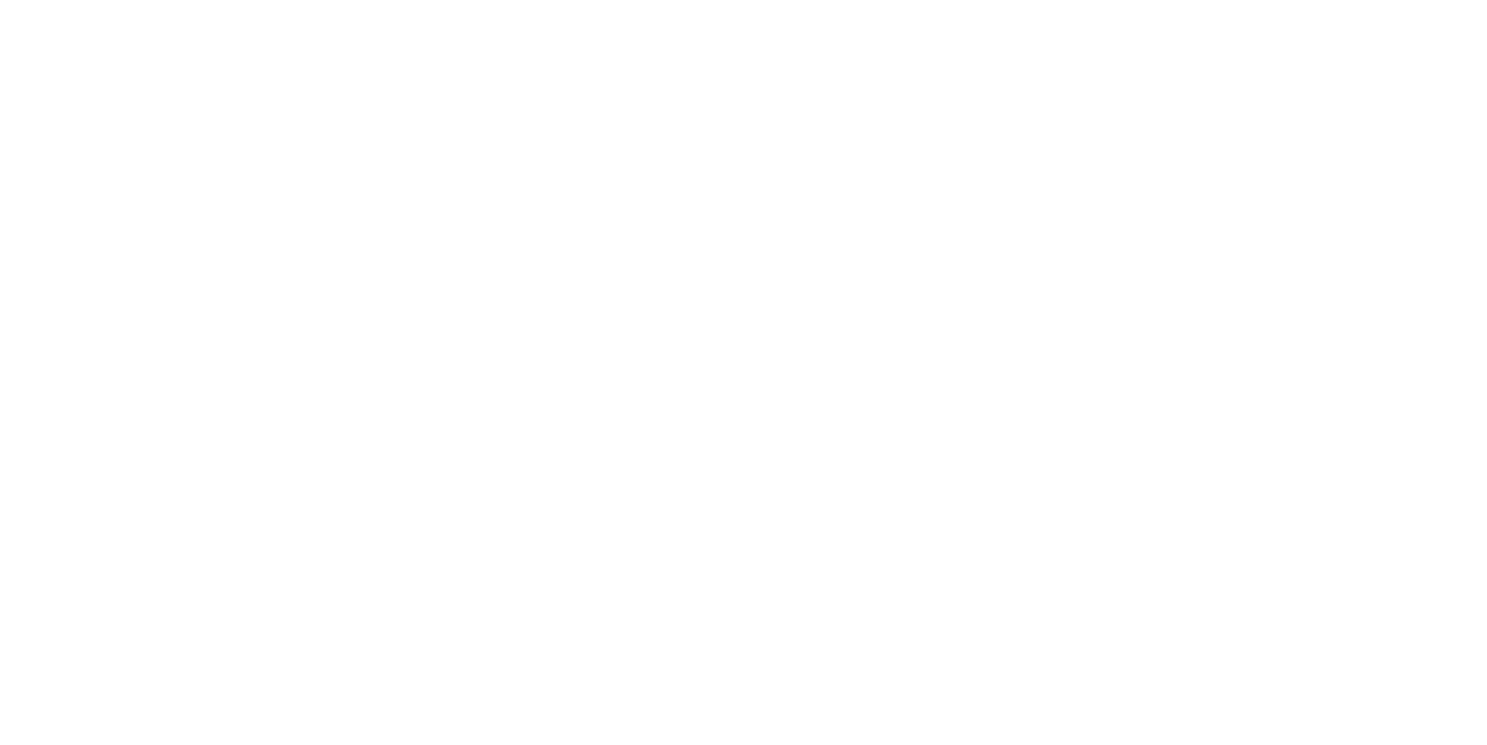
select select "**********"
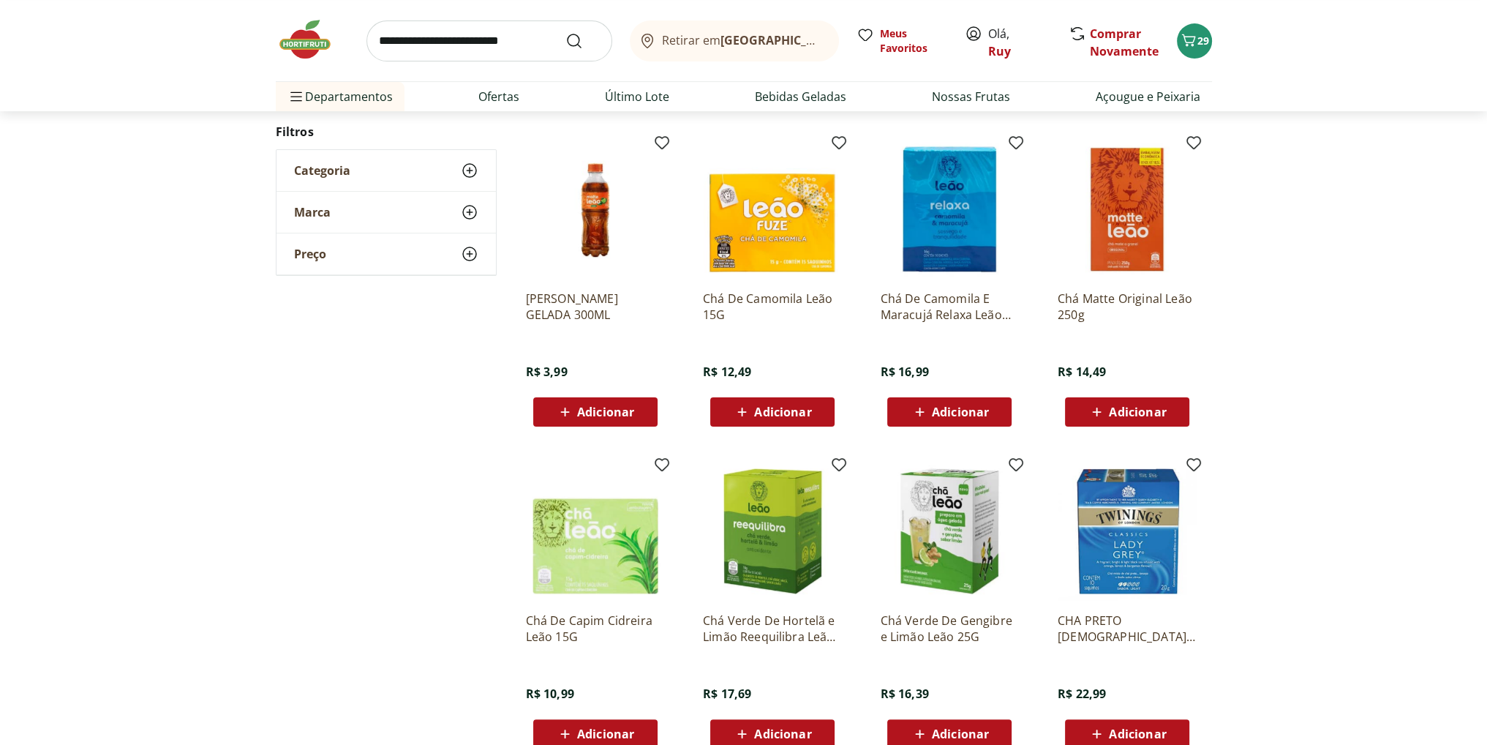
scroll to position [585, 0]
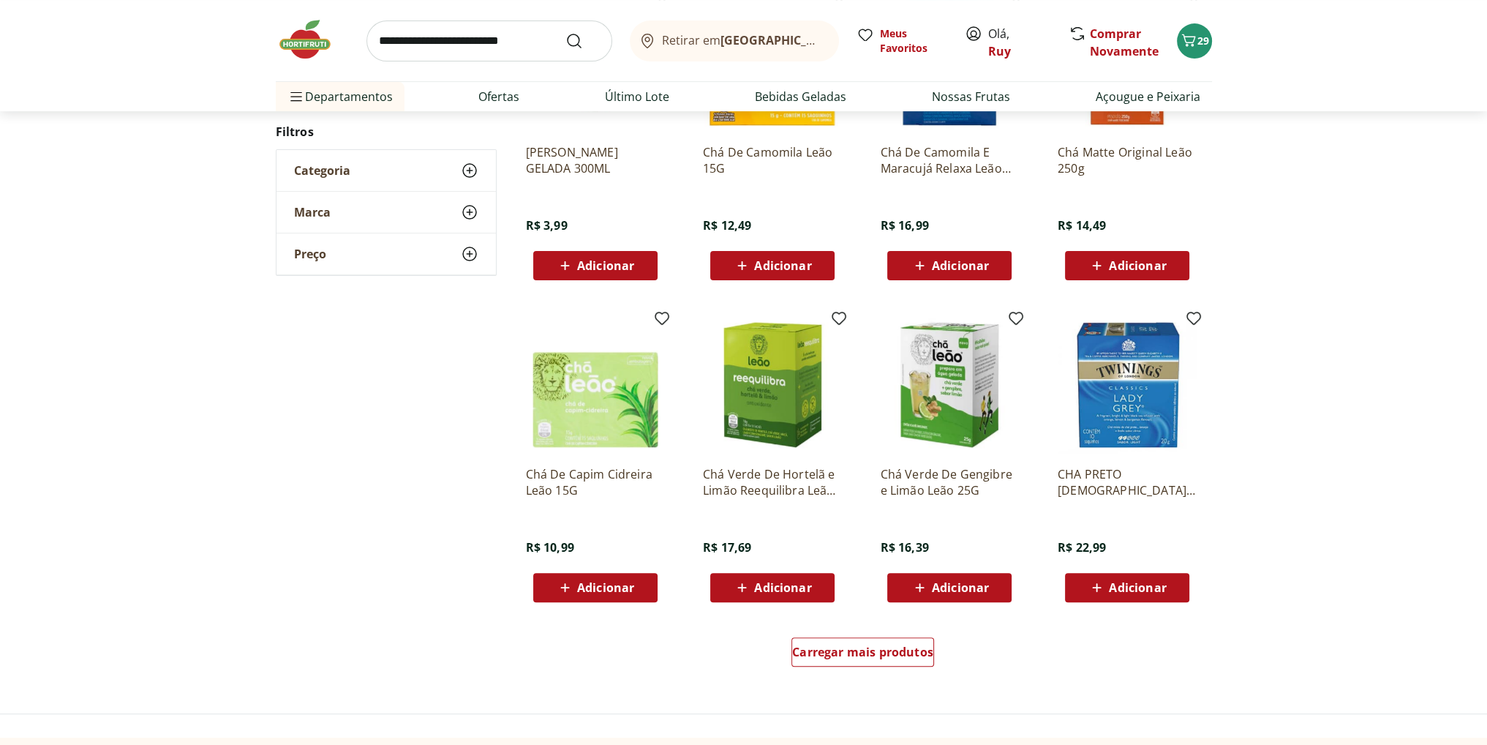
click at [1141, 385] on img at bounding box center [1127, 384] width 139 height 139
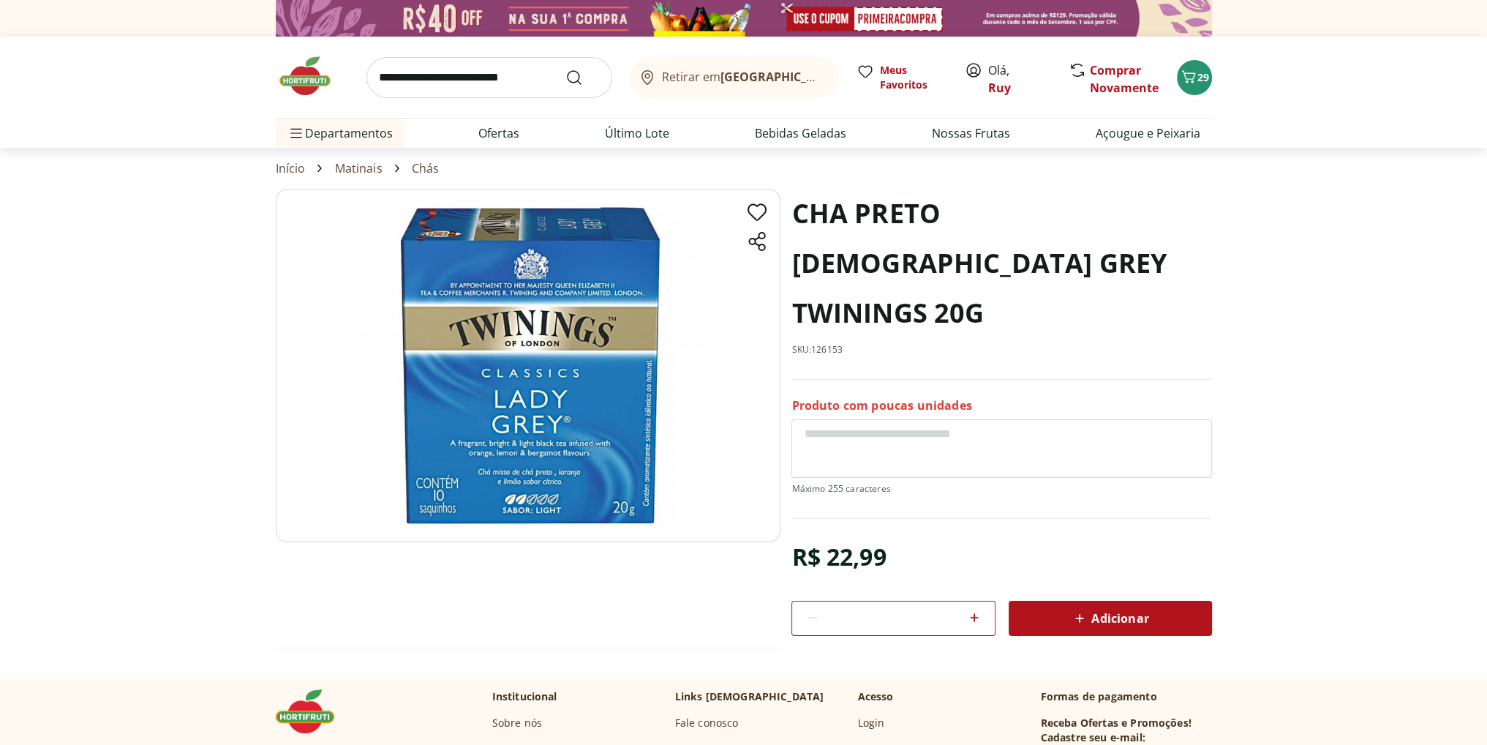
click at [192, 375] on section "CHA PRETO [DEMOGRAPHIC_DATA] GREY TWININGS 20G SKU: 126153 Produto com poucas u…" at bounding box center [743, 433] width 1487 height 488
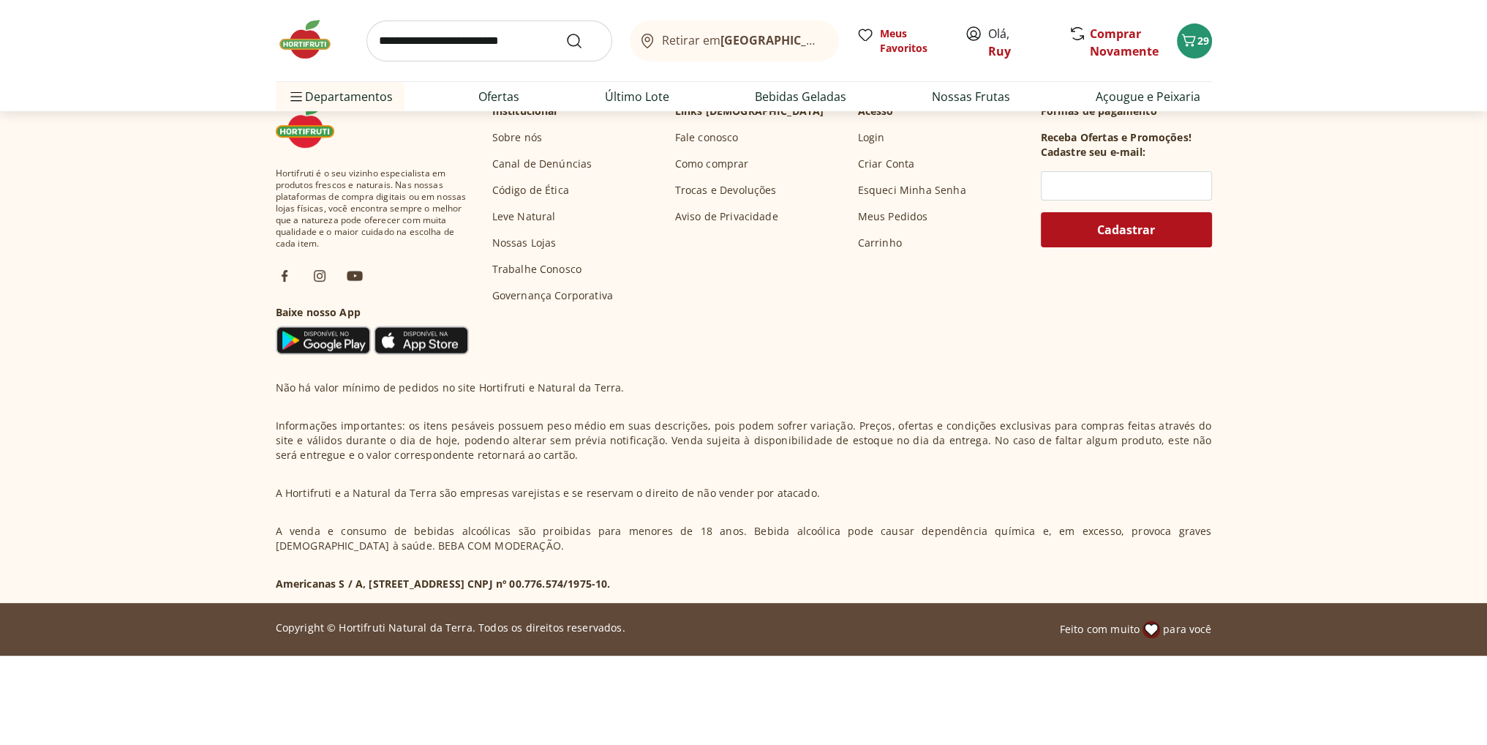
select select "**********"
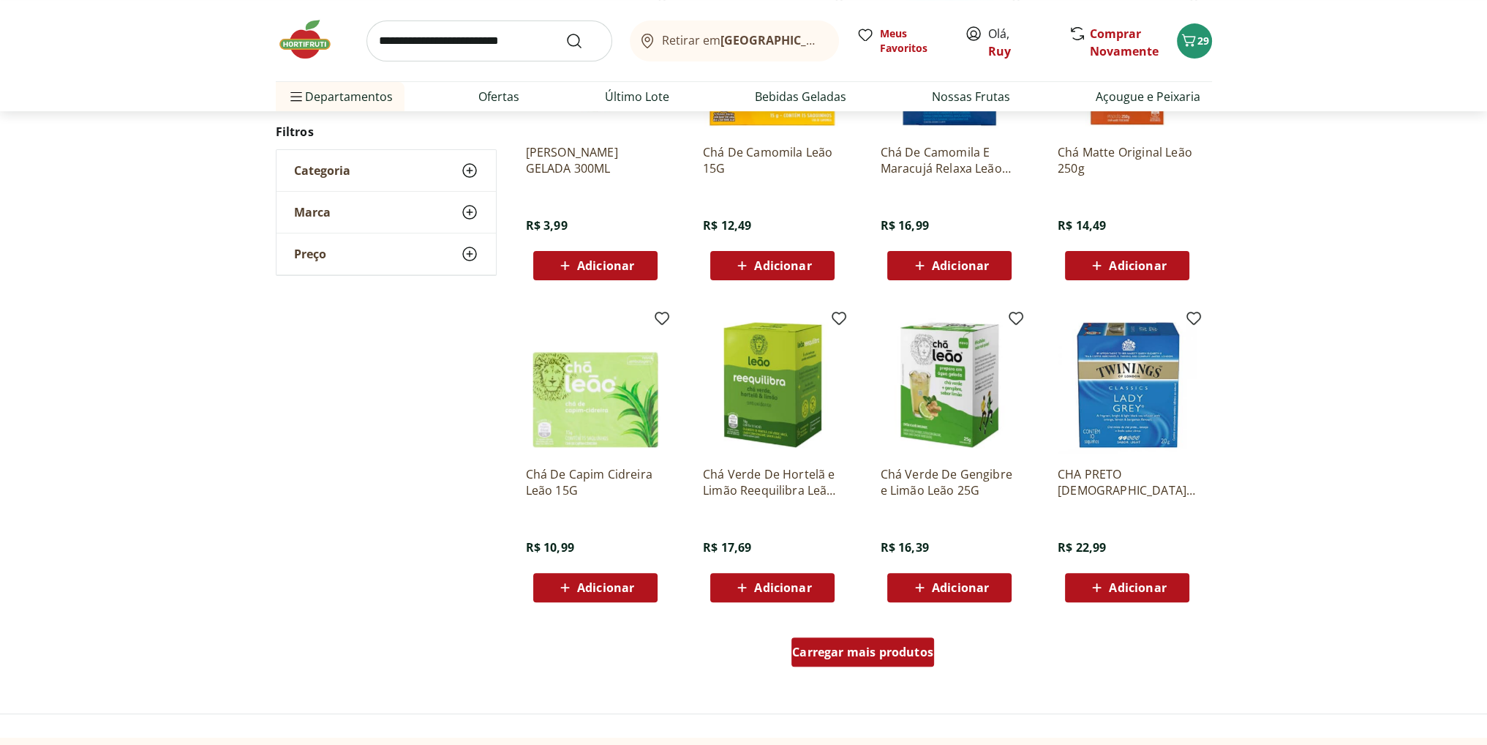
click at [846, 656] on span "Carregar mais produtos" at bounding box center [862, 652] width 141 height 12
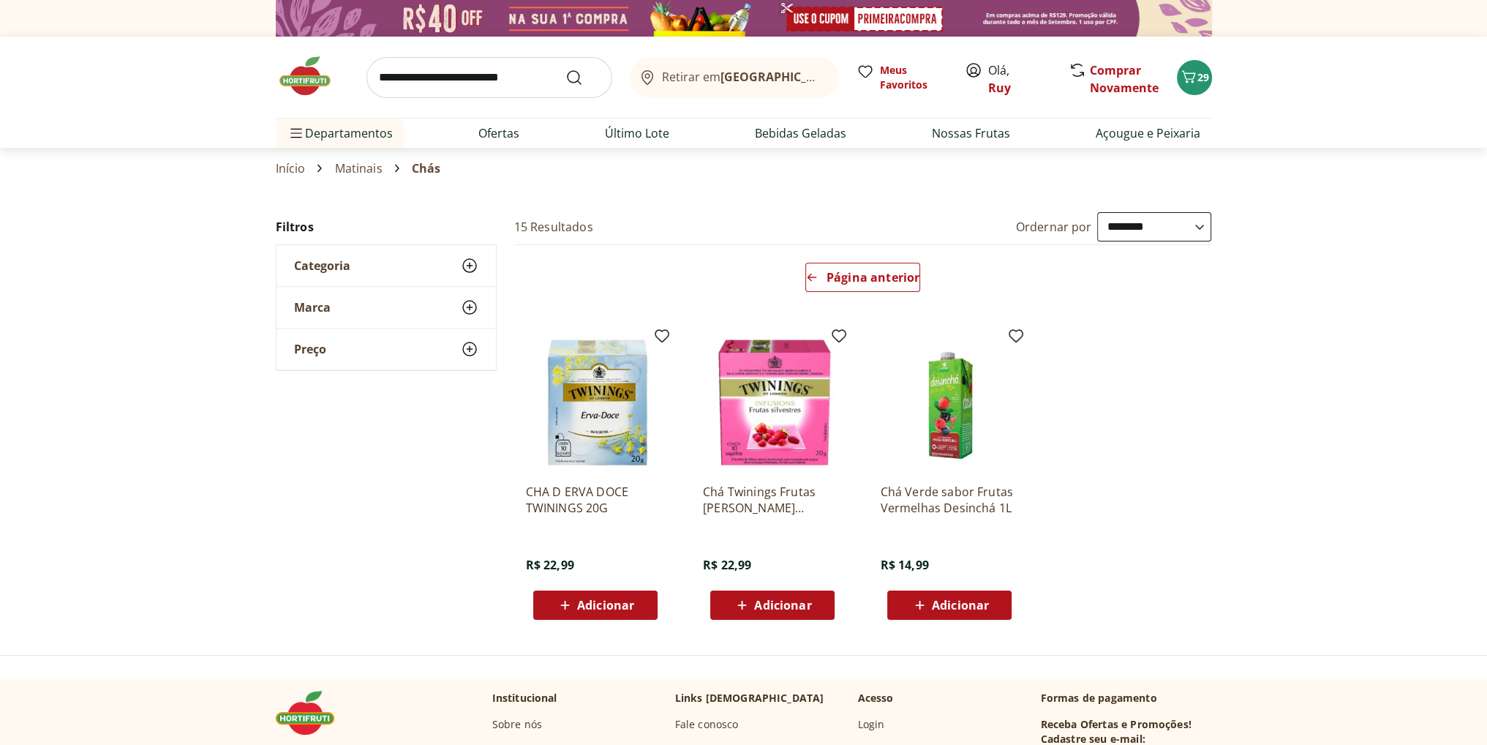
click at [786, 408] on img at bounding box center [772, 402] width 139 height 139
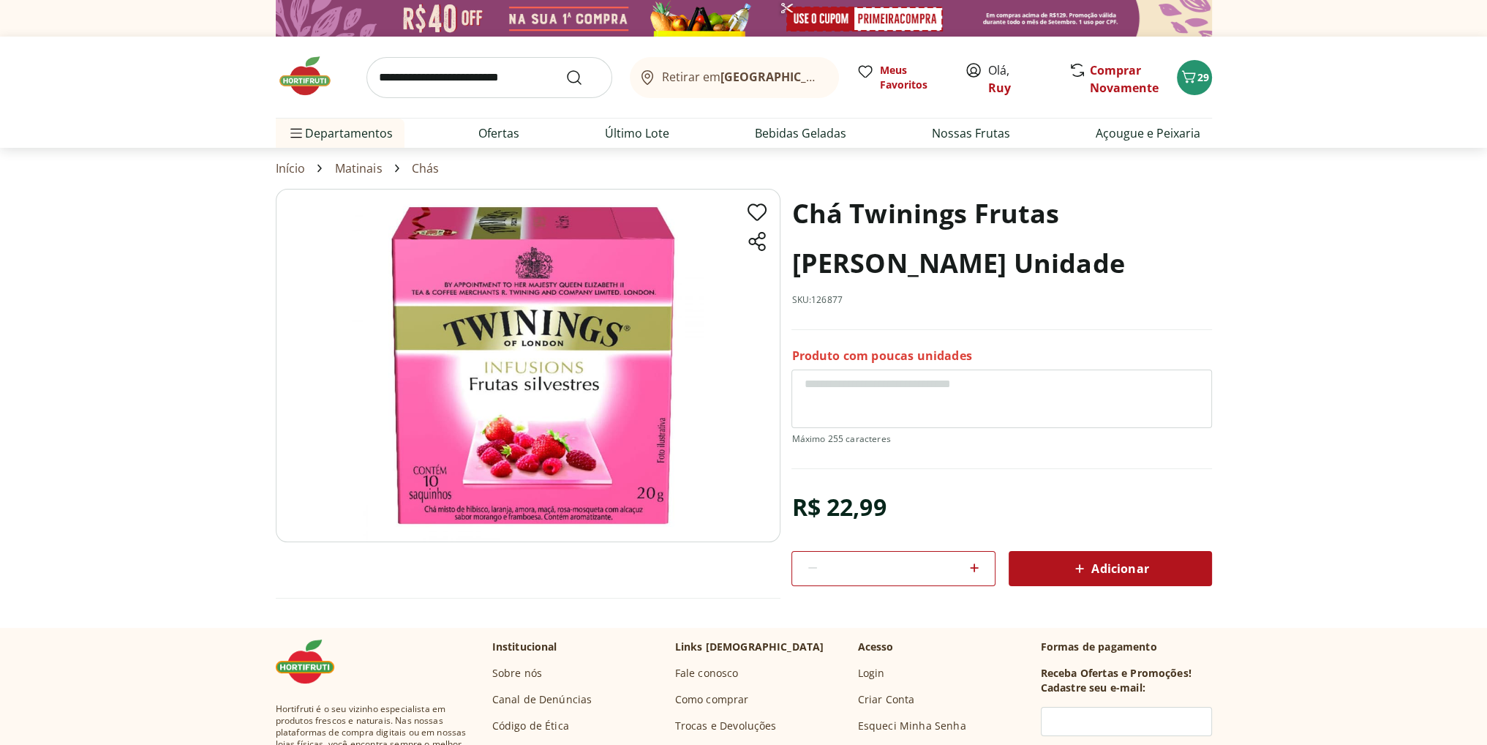
click at [1100, 567] on span "Adicionar" at bounding box center [1110, 569] width 78 height 18
click at [1196, 78] on icon "Carrinho" at bounding box center [1189, 77] width 18 height 18
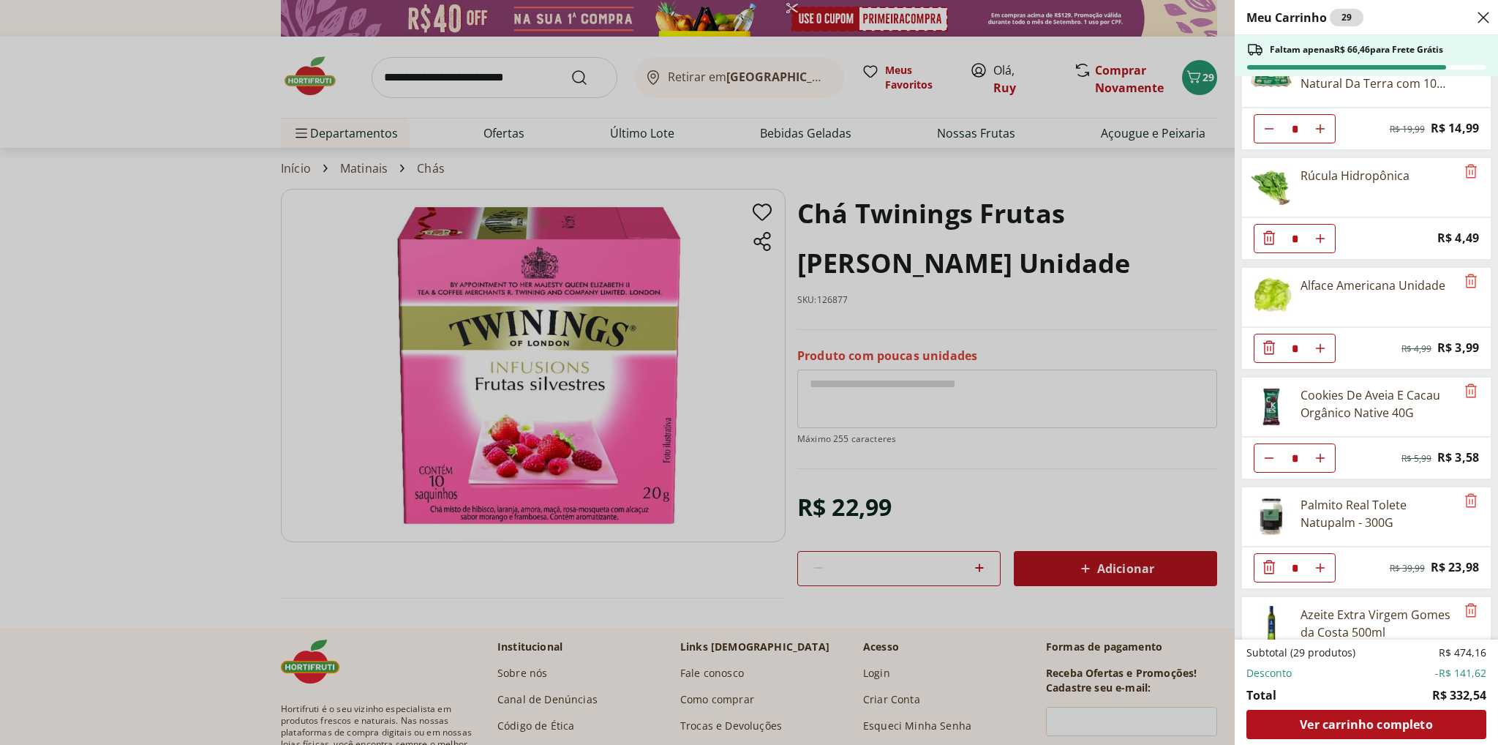
scroll to position [1511, 0]
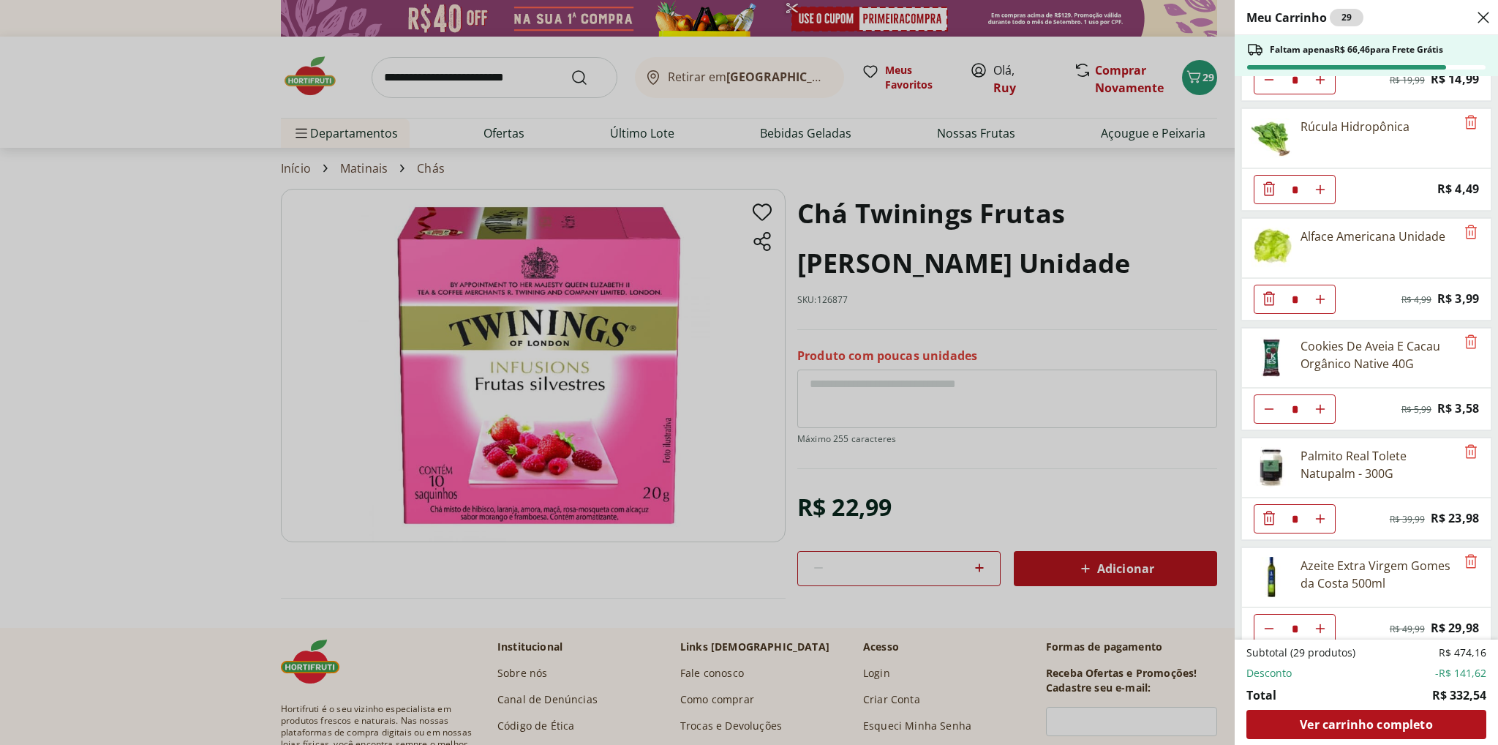
click at [1102, 518] on div "Meu Carrinho 29 Faltam apenas R$ 66,46 para Frete Grátis Requeijão Lacfree Trad…" at bounding box center [749, 372] width 1498 height 745
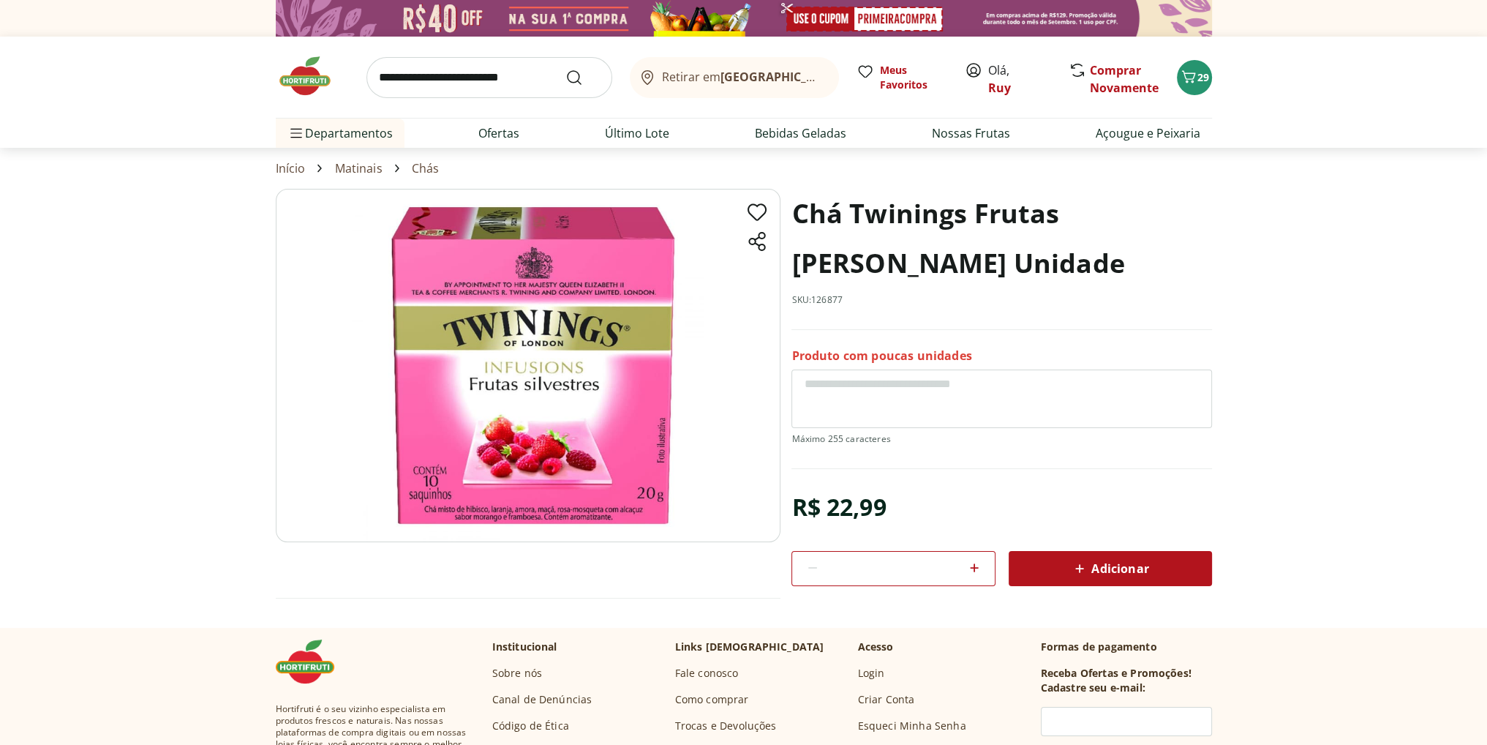
click at [1098, 567] on span "Adicionar" at bounding box center [1110, 569] width 78 height 18
click at [1196, 79] on icon "Carrinho" at bounding box center [1189, 77] width 18 height 18
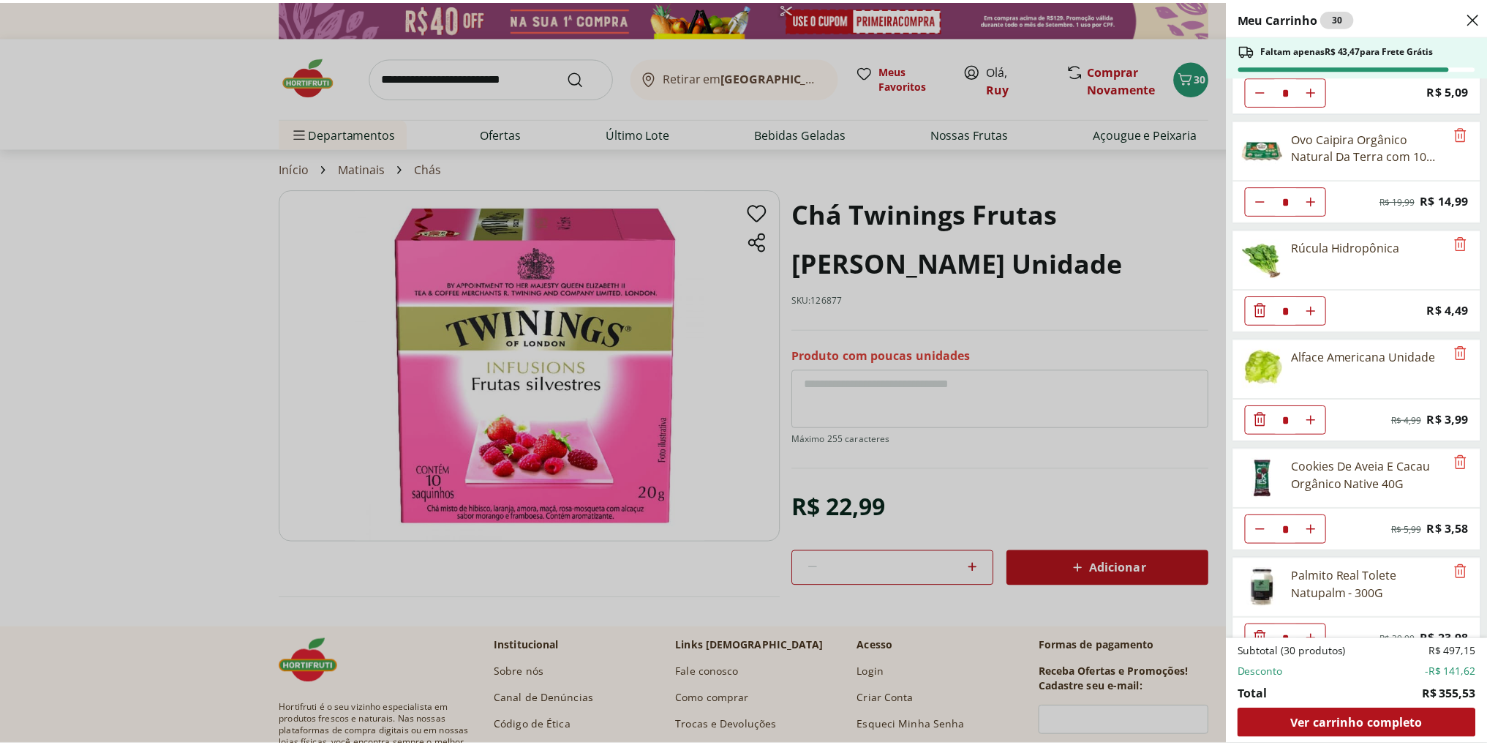
scroll to position [1620, 0]
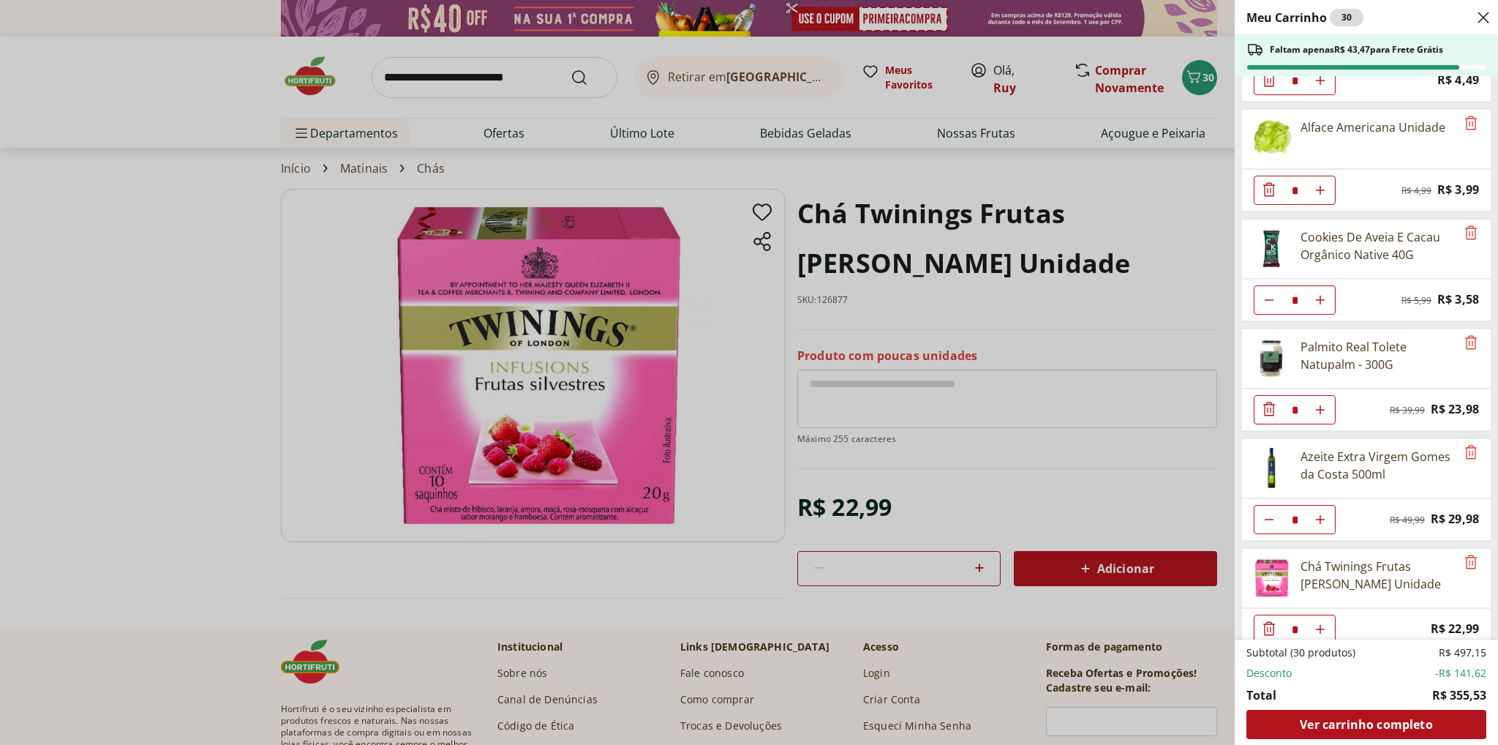
click at [164, 326] on div "Meu Carrinho 30 Faltam apenas R$ 43,47 para Frete Grátis Requeijão Lacfree Trad…" at bounding box center [749, 372] width 1498 height 745
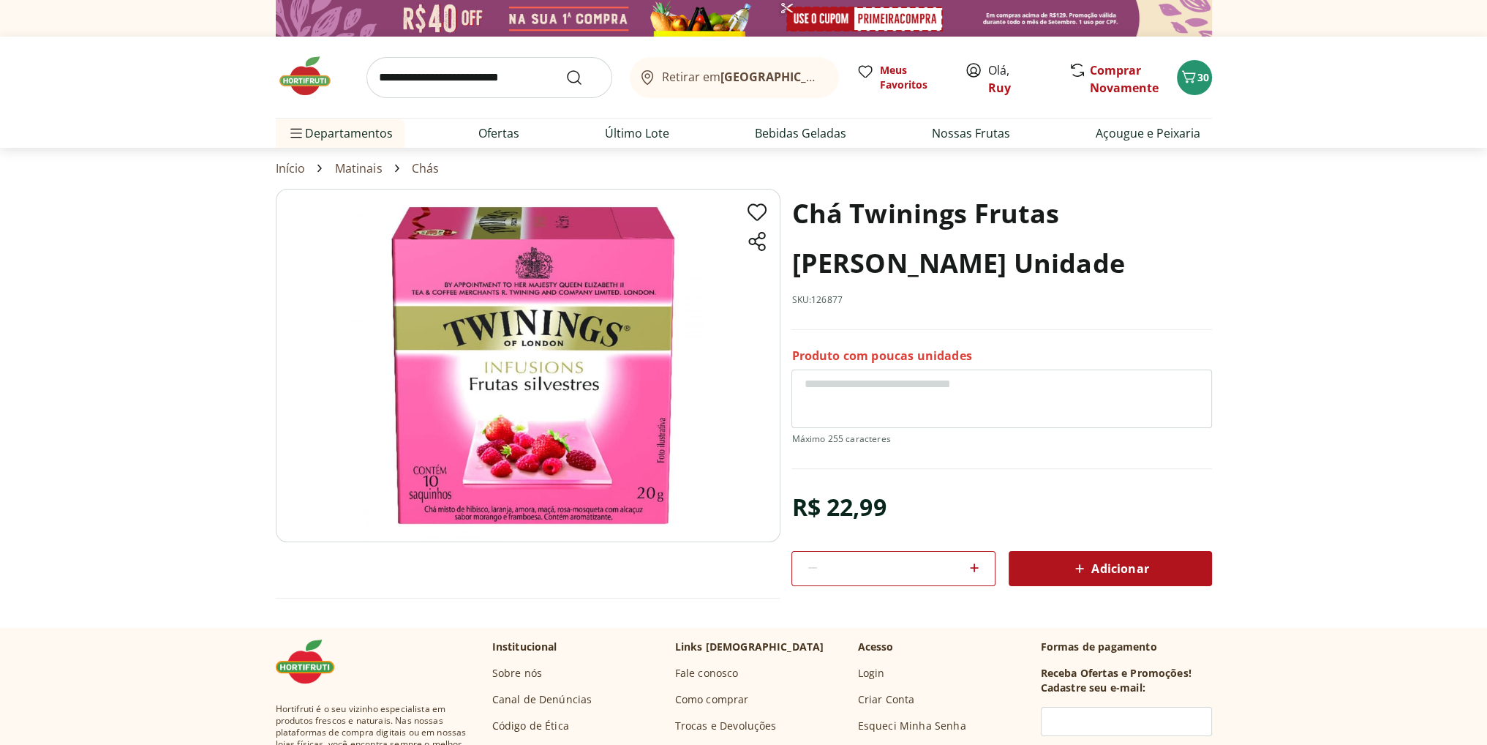
select select "**********"
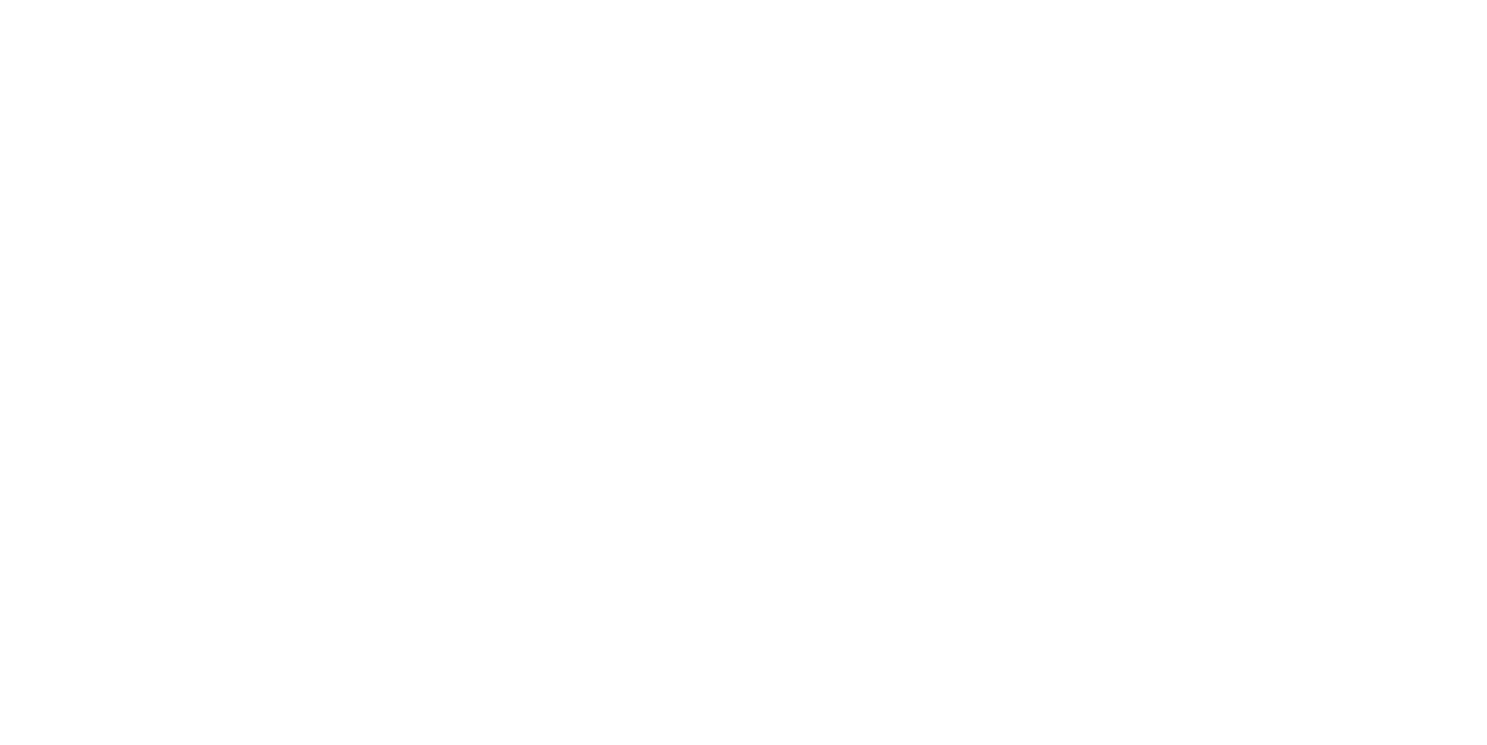
scroll to position [1267, 0]
select select "**********"
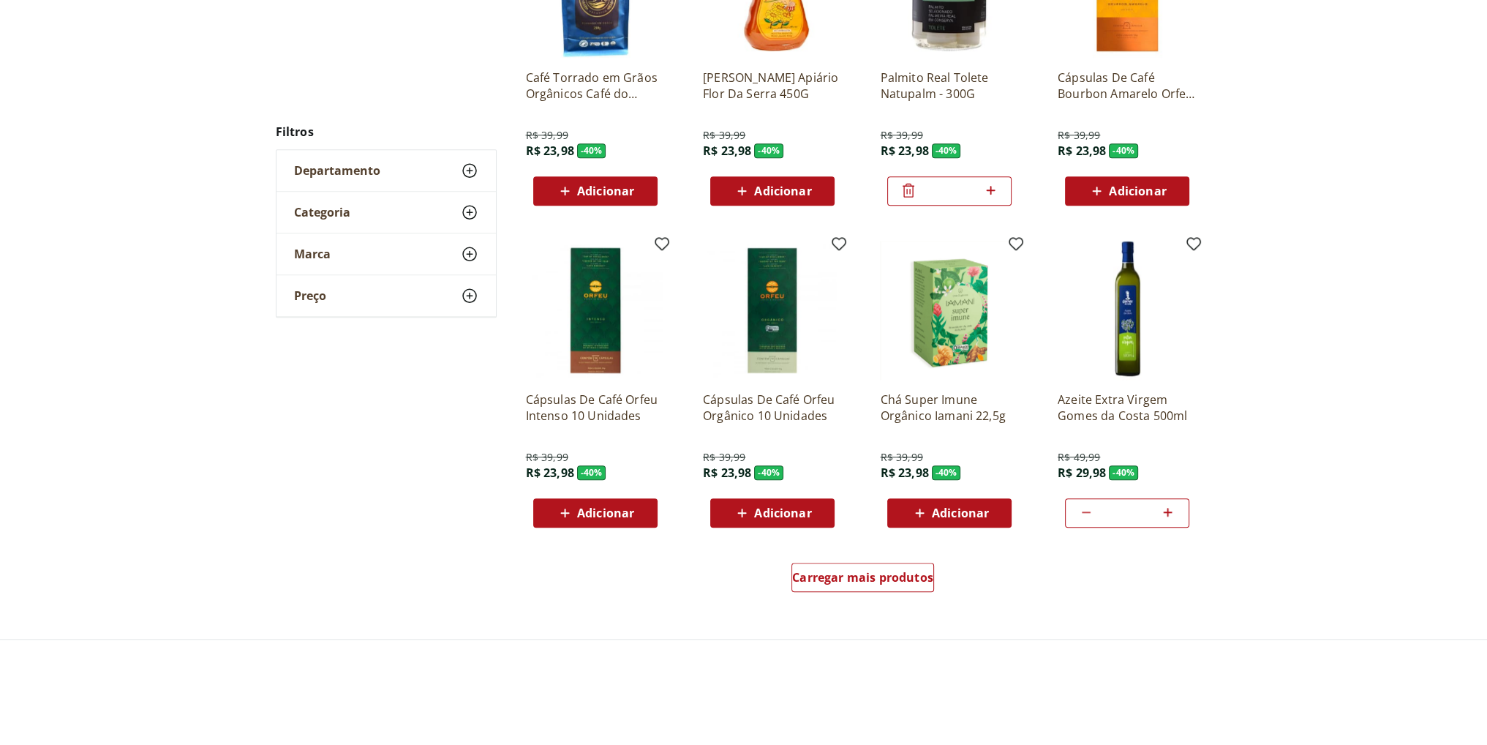
scroll to position [1852, 0]
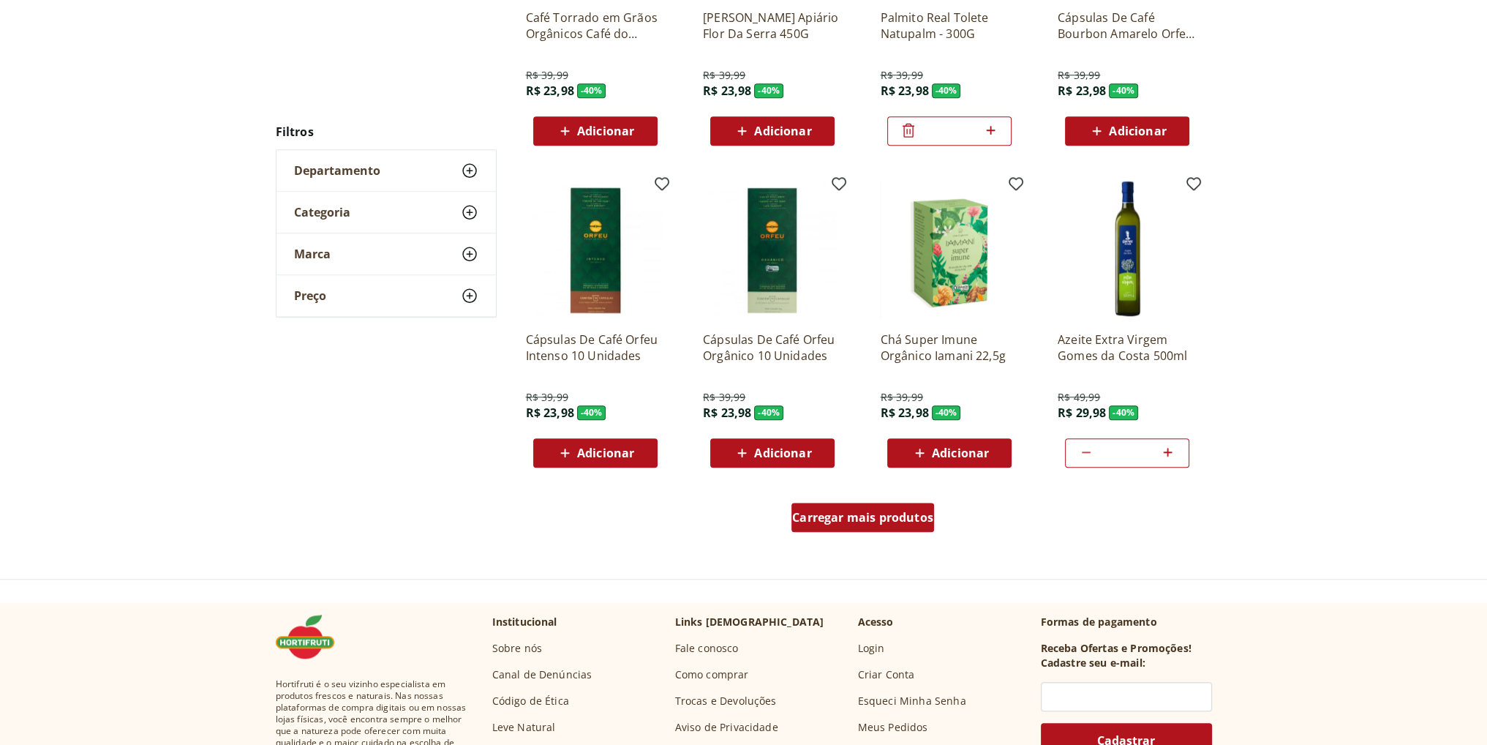
click at [910, 517] on span "Carregar mais produtos" at bounding box center [862, 517] width 141 height 12
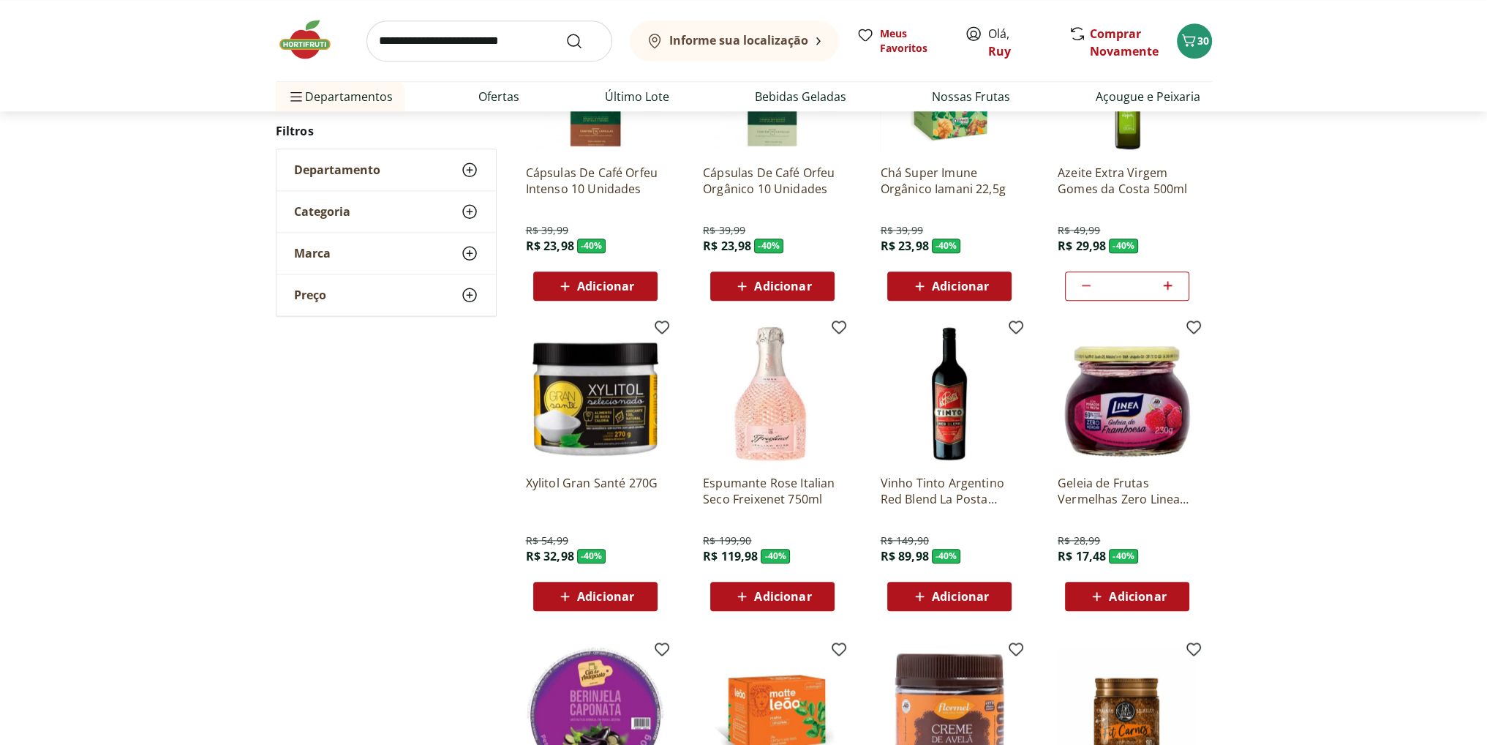
scroll to position [2220, 0]
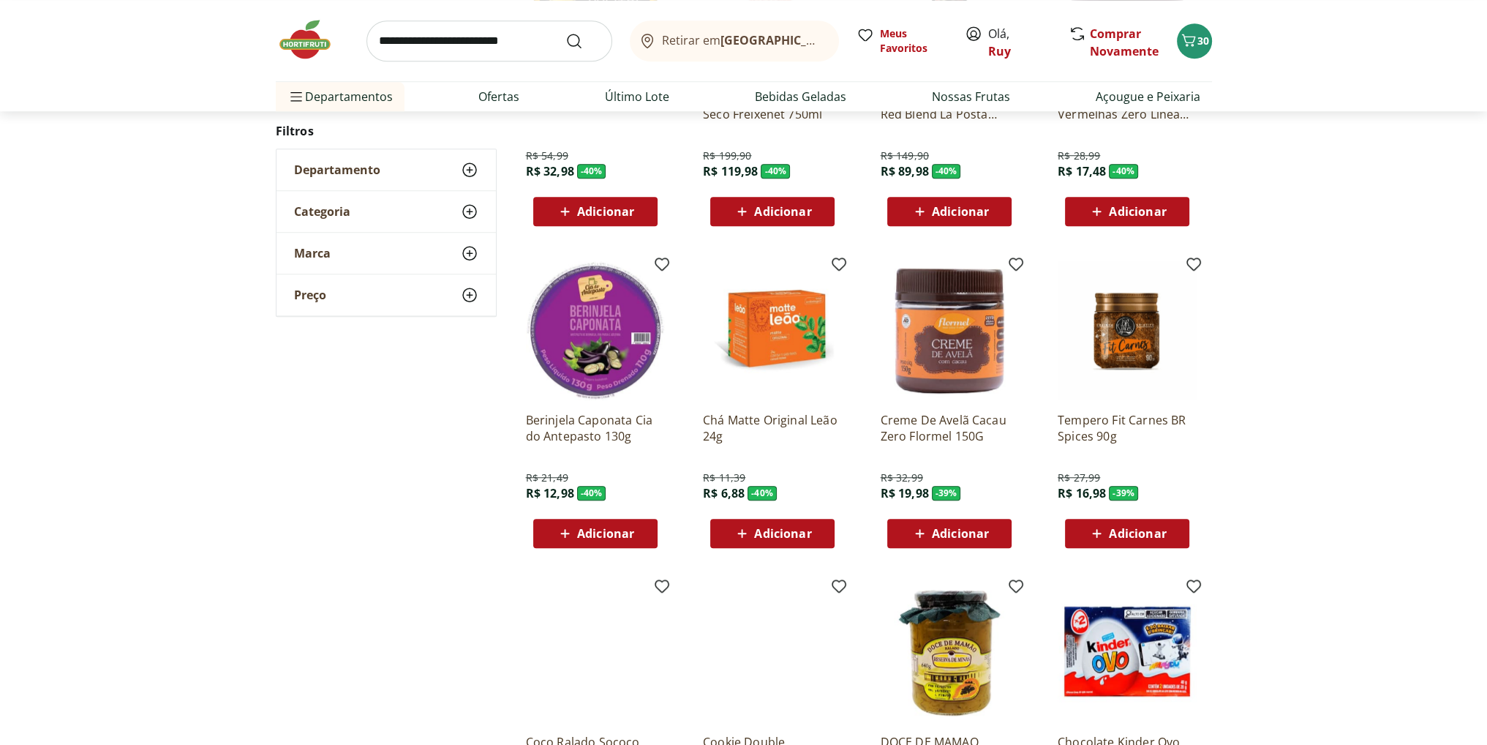
scroll to position [1632, 0]
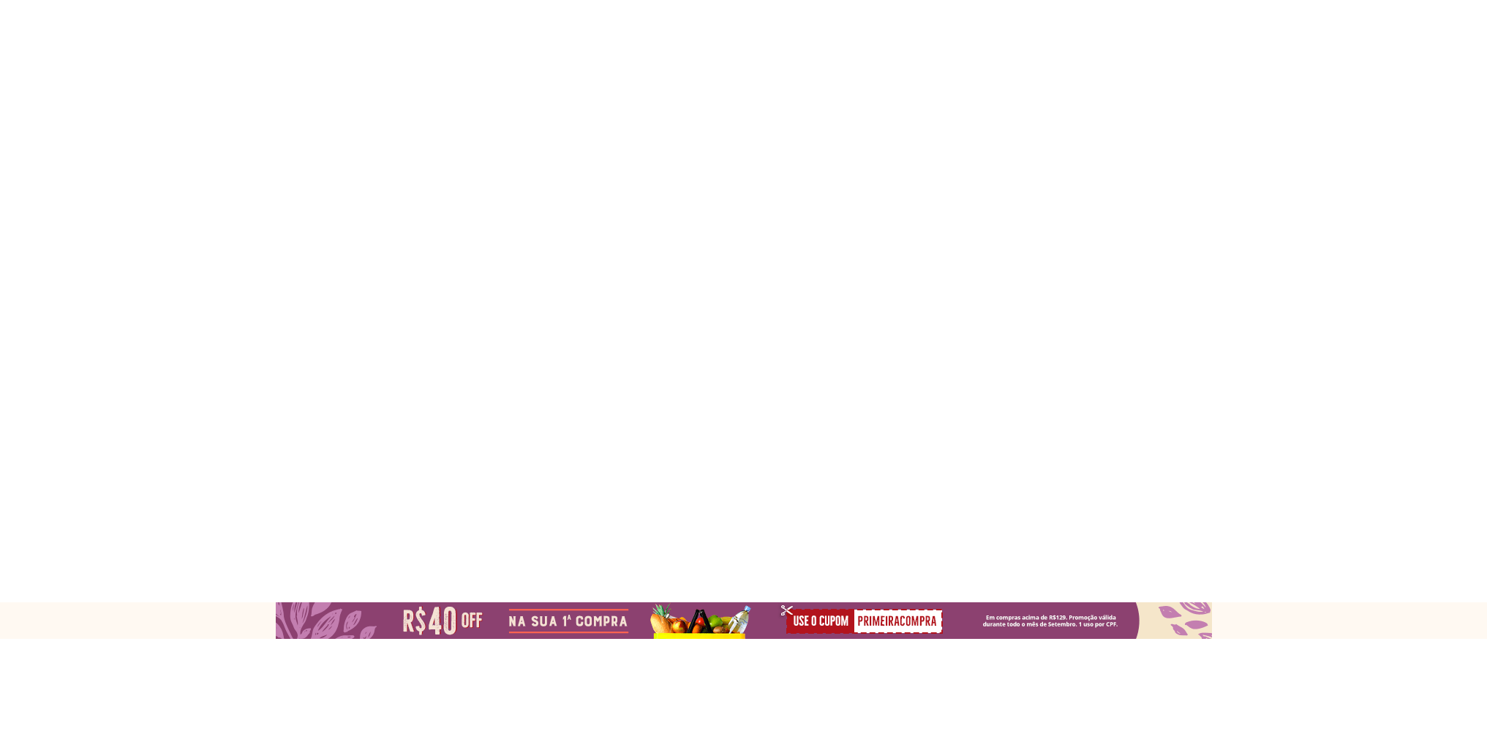
select select "**********"
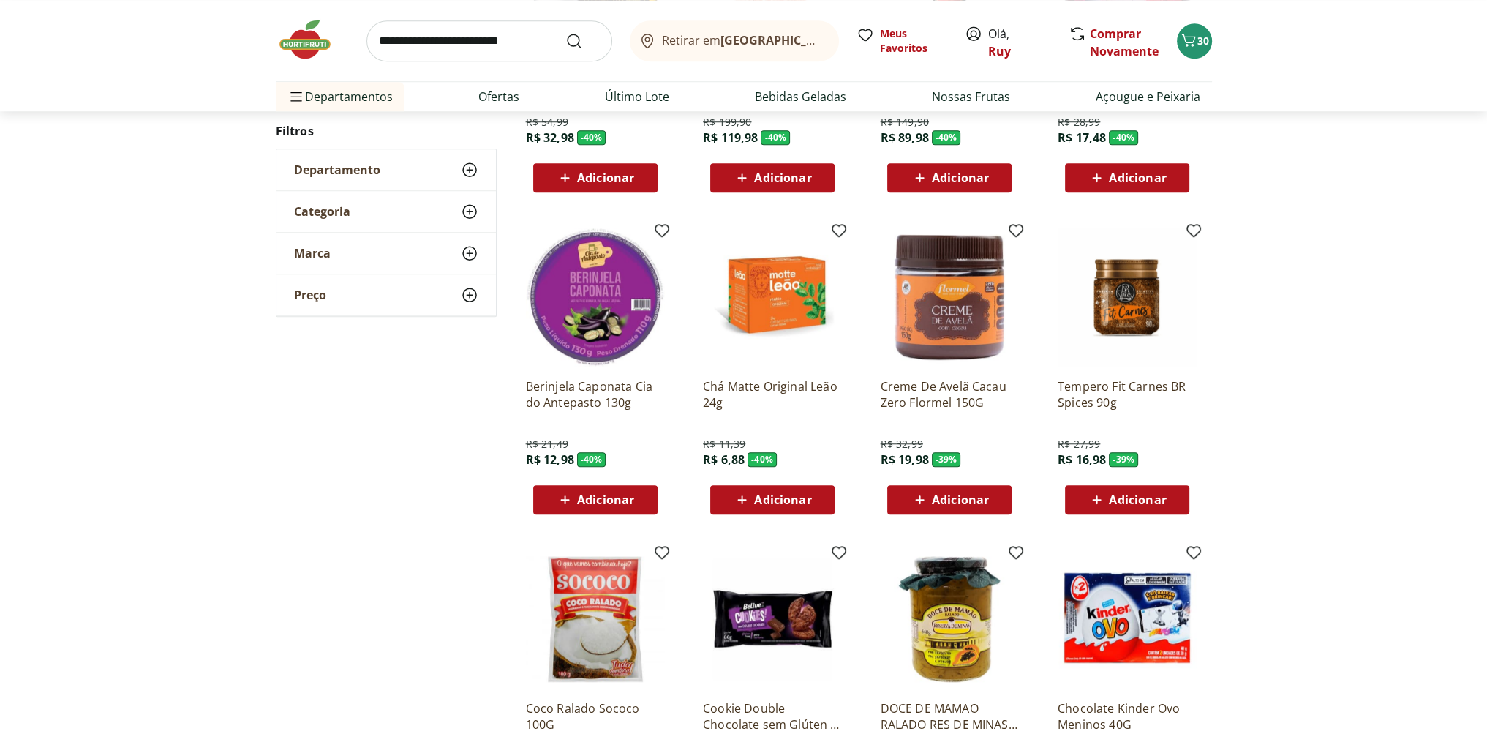
click at [597, 495] on span "Adicionar" at bounding box center [605, 500] width 57 height 12
click at [1196, 43] on icon "Carrinho" at bounding box center [1189, 40] width 18 height 18
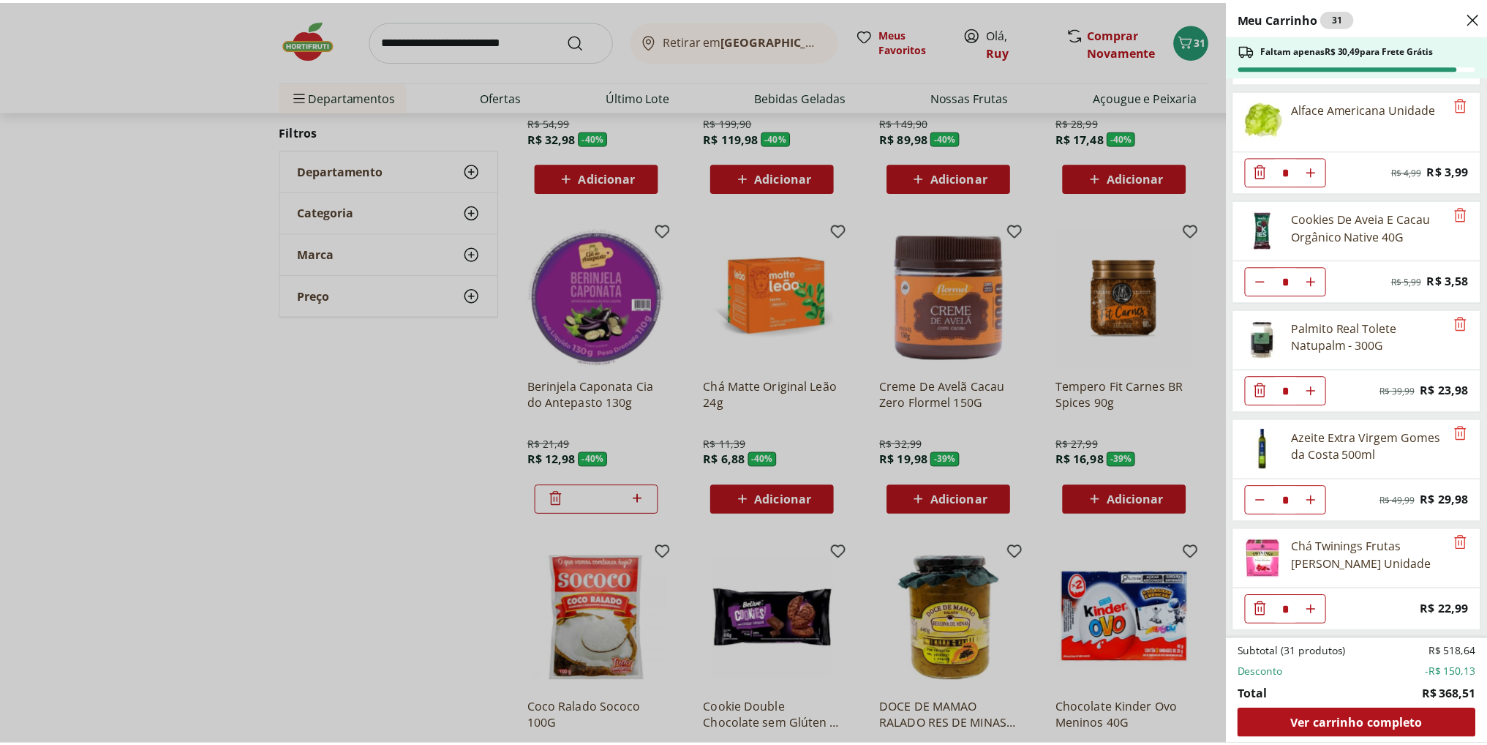
scroll to position [1729, 0]
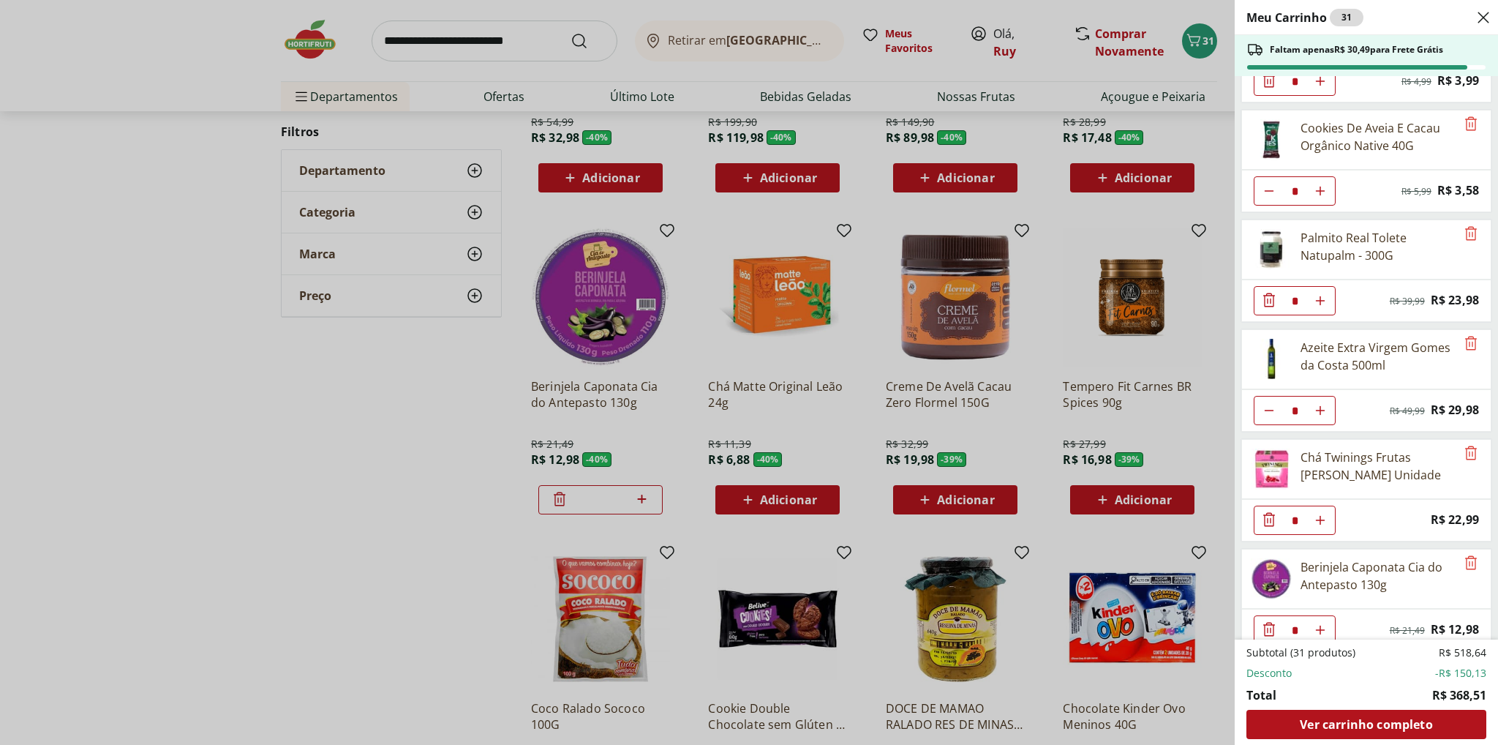
click at [211, 472] on div "Meu Carrinho 31 Faltam apenas R$ 30,49 para Frete Grátis Requeijão Lacfree Trad…" at bounding box center [749, 372] width 1498 height 745
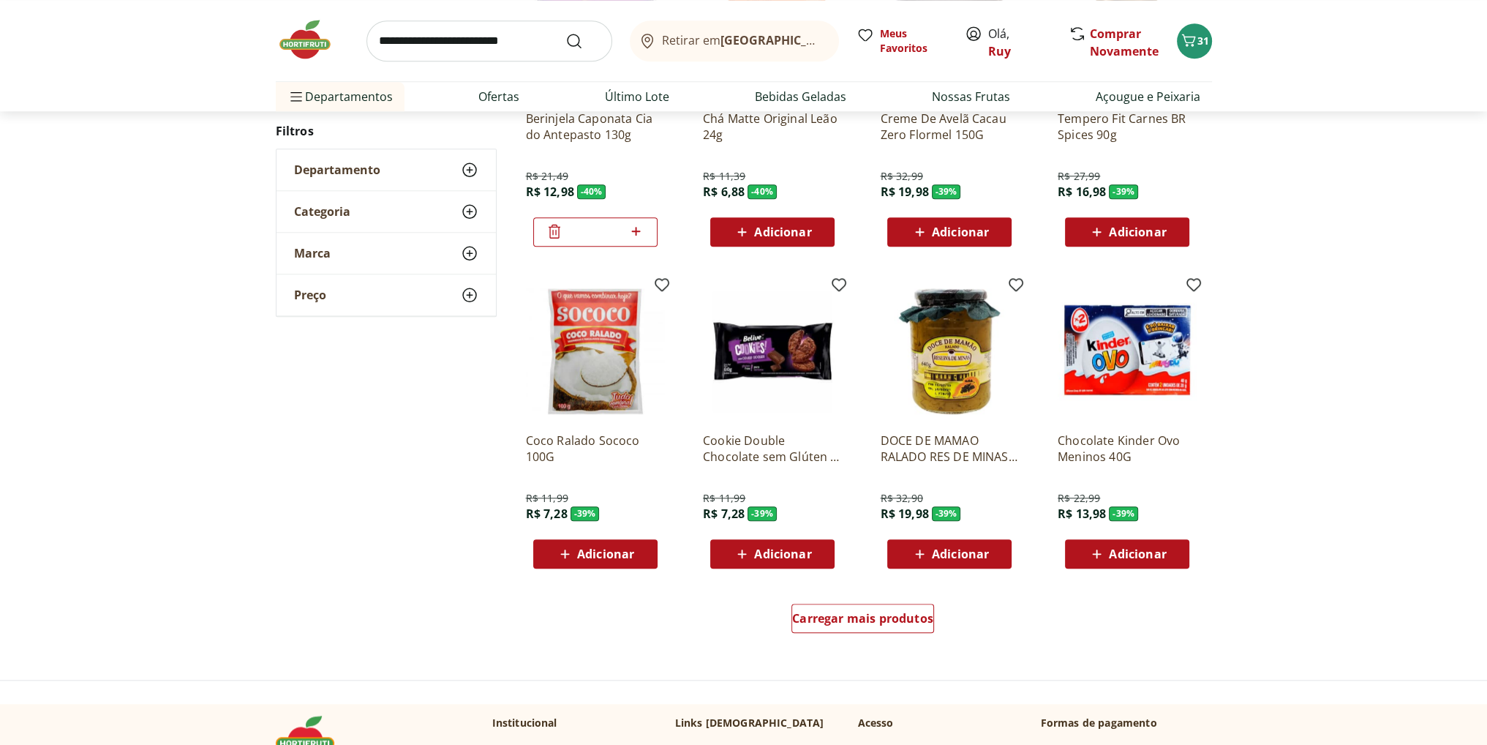
scroll to position [1924, 0]
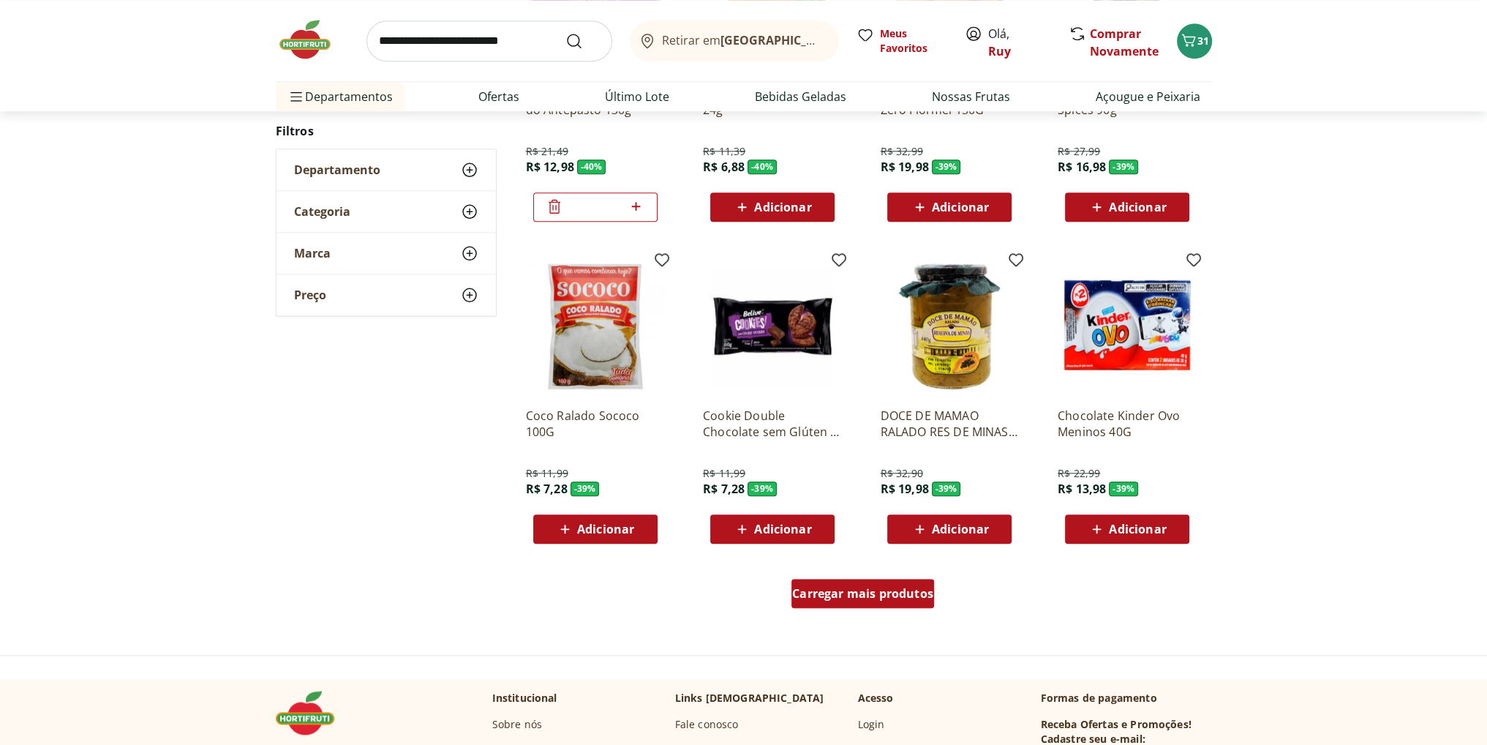
click at [900, 597] on span "Carregar mais produtos" at bounding box center [862, 593] width 141 height 12
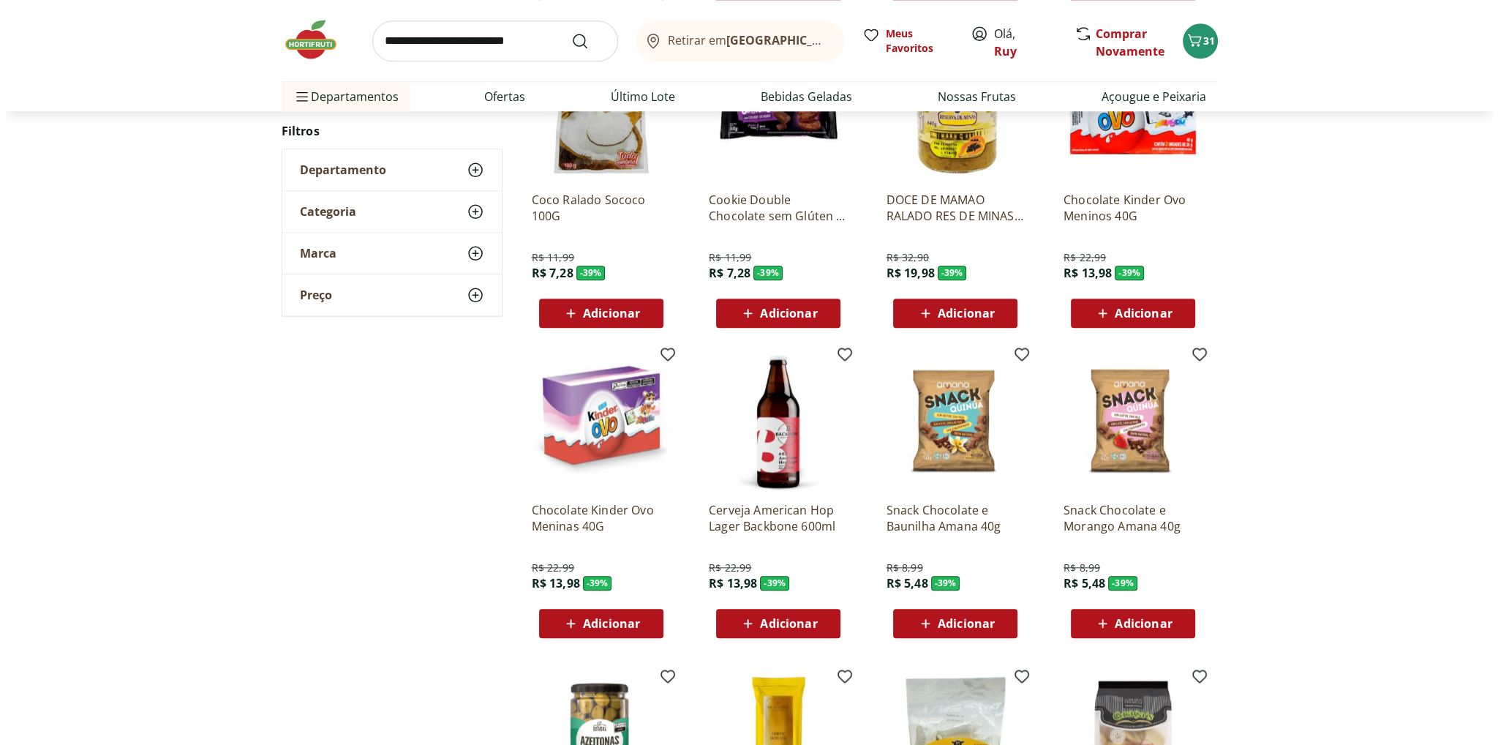
scroll to position [2144, 0]
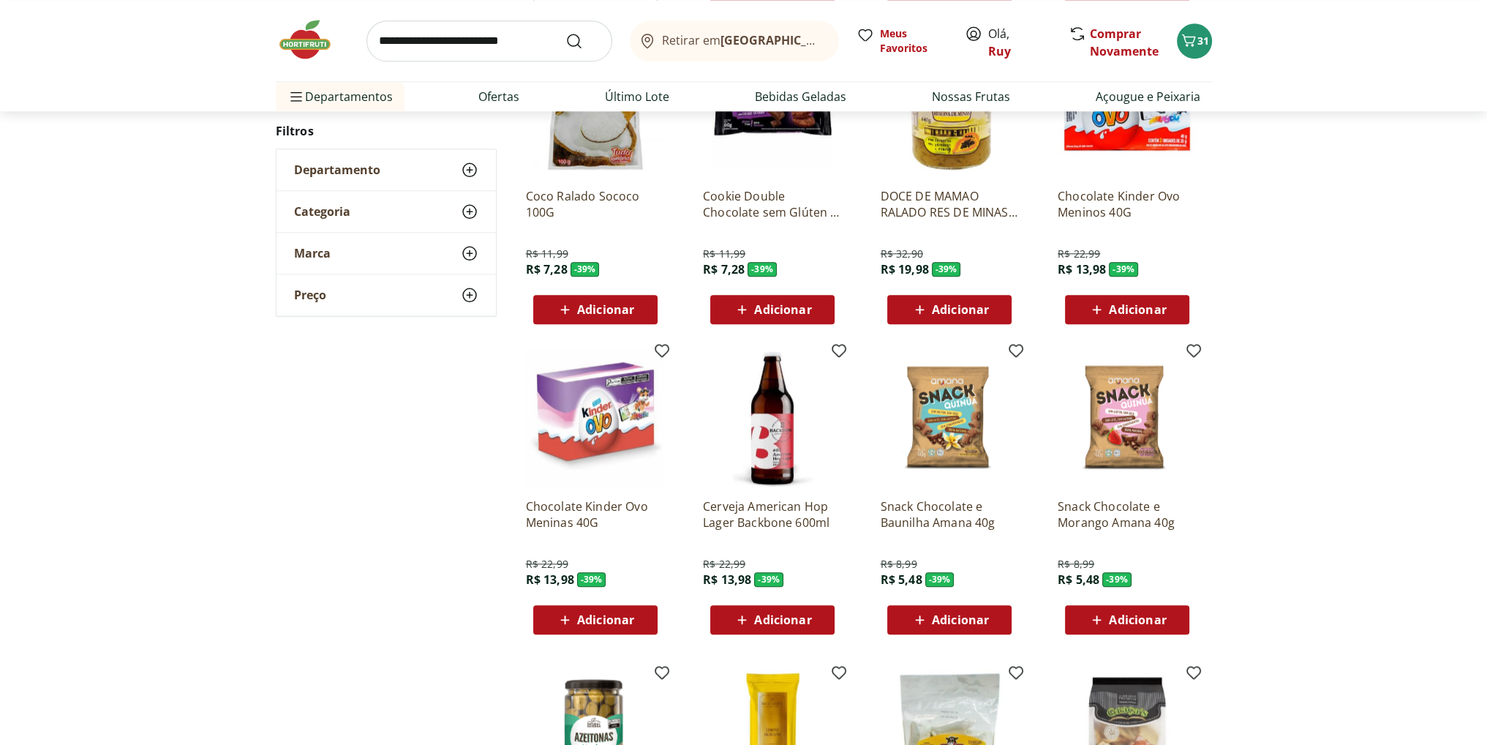
click at [1150, 309] on span "Adicionar" at bounding box center [1137, 310] width 57 height 12
click at [1194, 33] on icon "Carrinho" at bounding box center [1189, 40] width 18 height 18
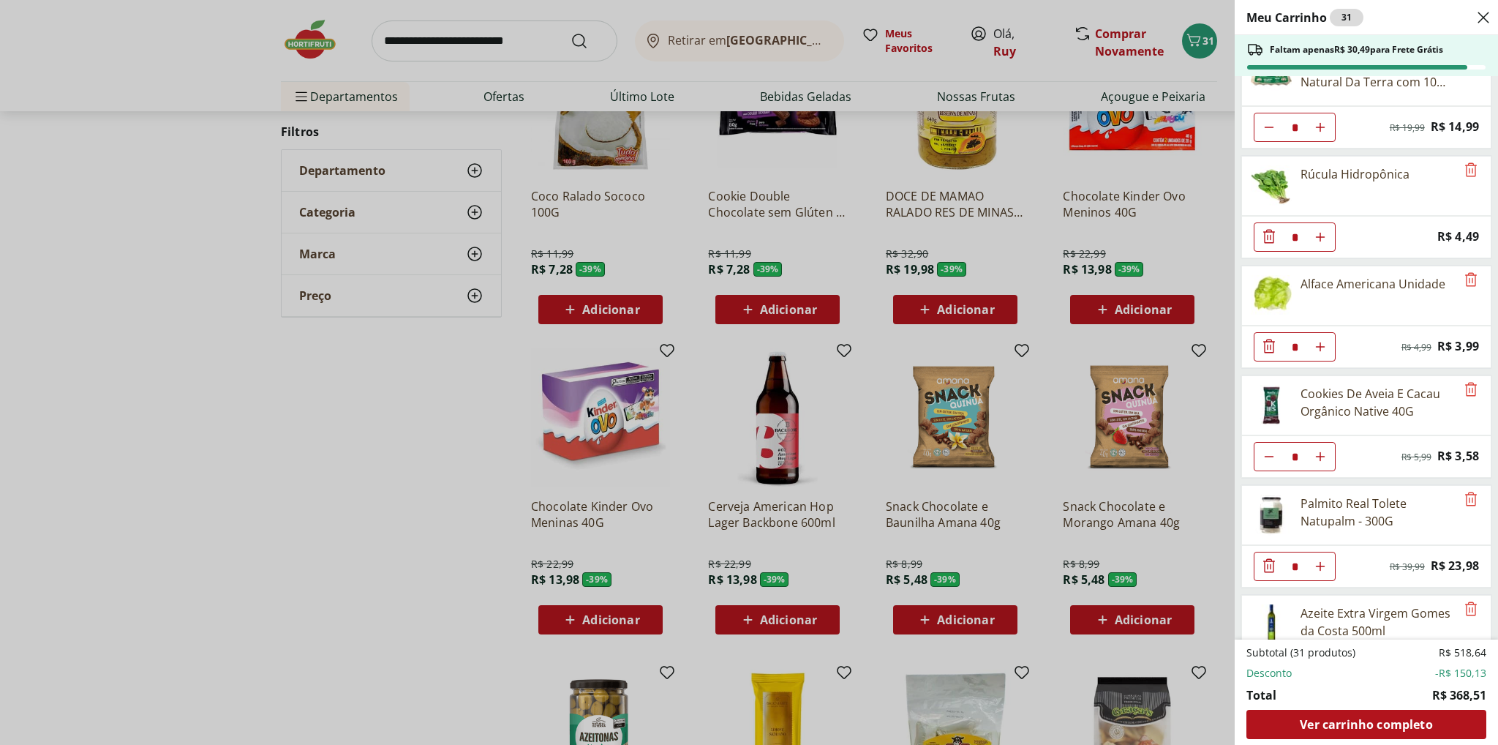
scroll to position [1729, 0]
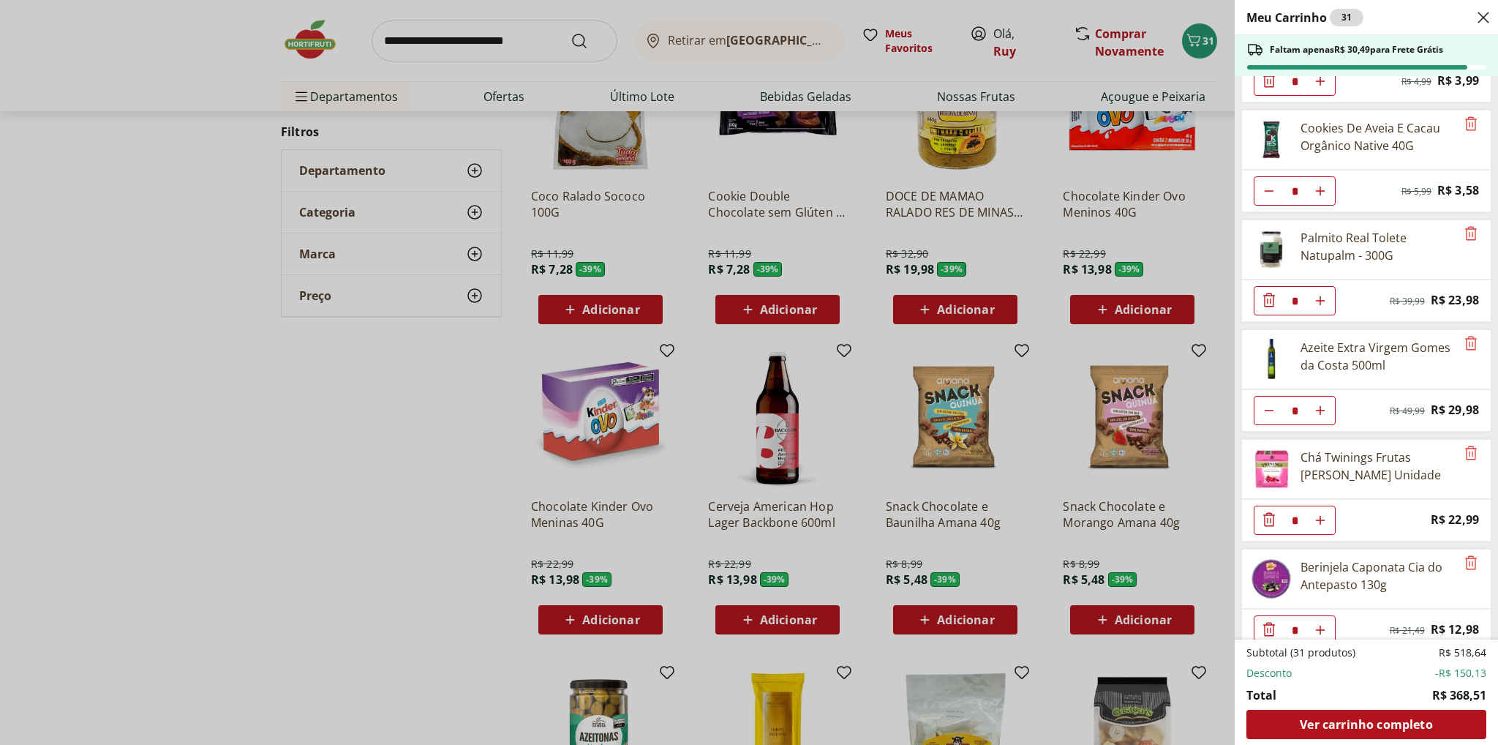
click at [241, 495] on div "Meu Carrinho 31 Faltam apenas R$ 30,49 para Frete Grátis Requeijão Lacfree Trad…" at bounding box center [749, 372] width 1498 height 745
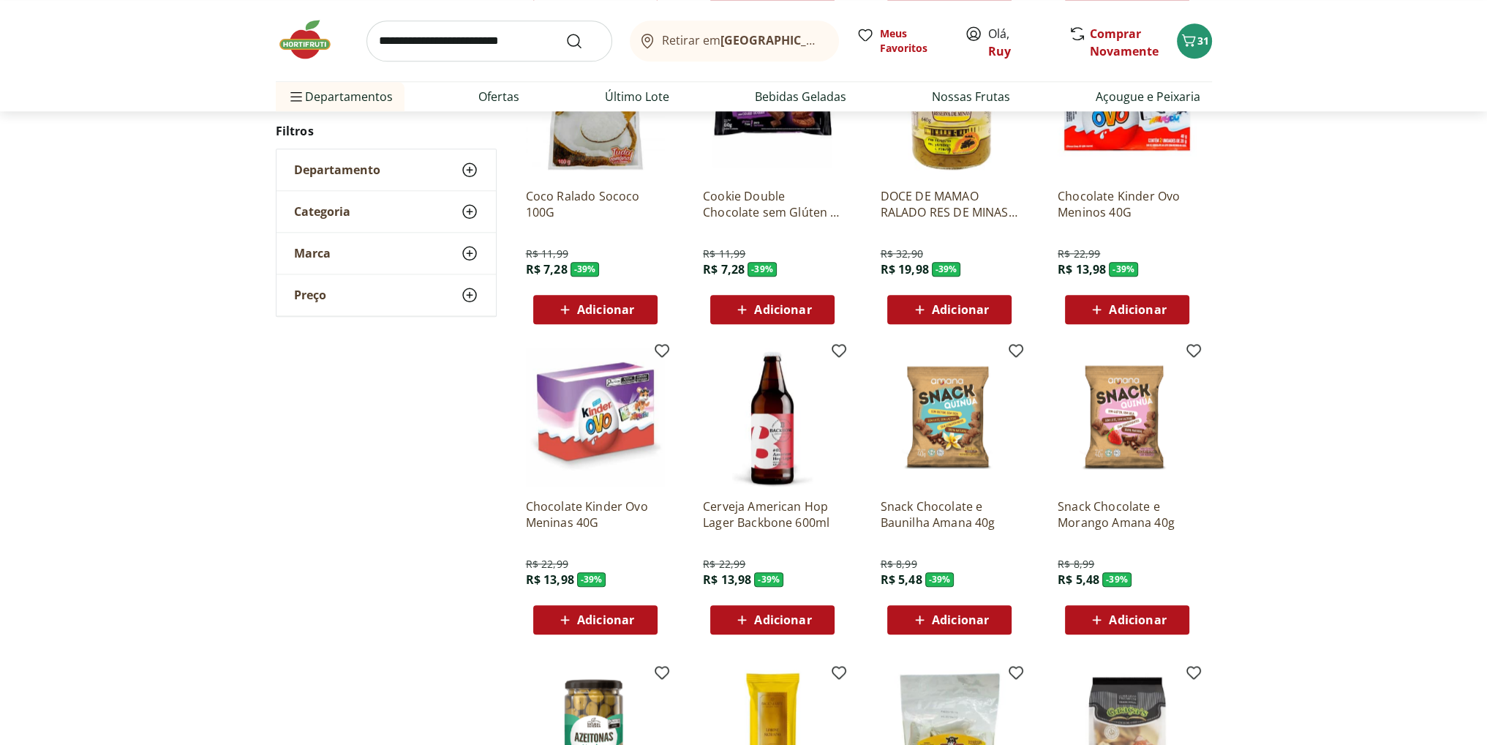
click at [1108, 311] on span "Adicionar" at bounding box center [1127, 310] width 78 height 18
click at [1200, 42] on span "32" at bounding box center [1204, 41] width 12 height 14
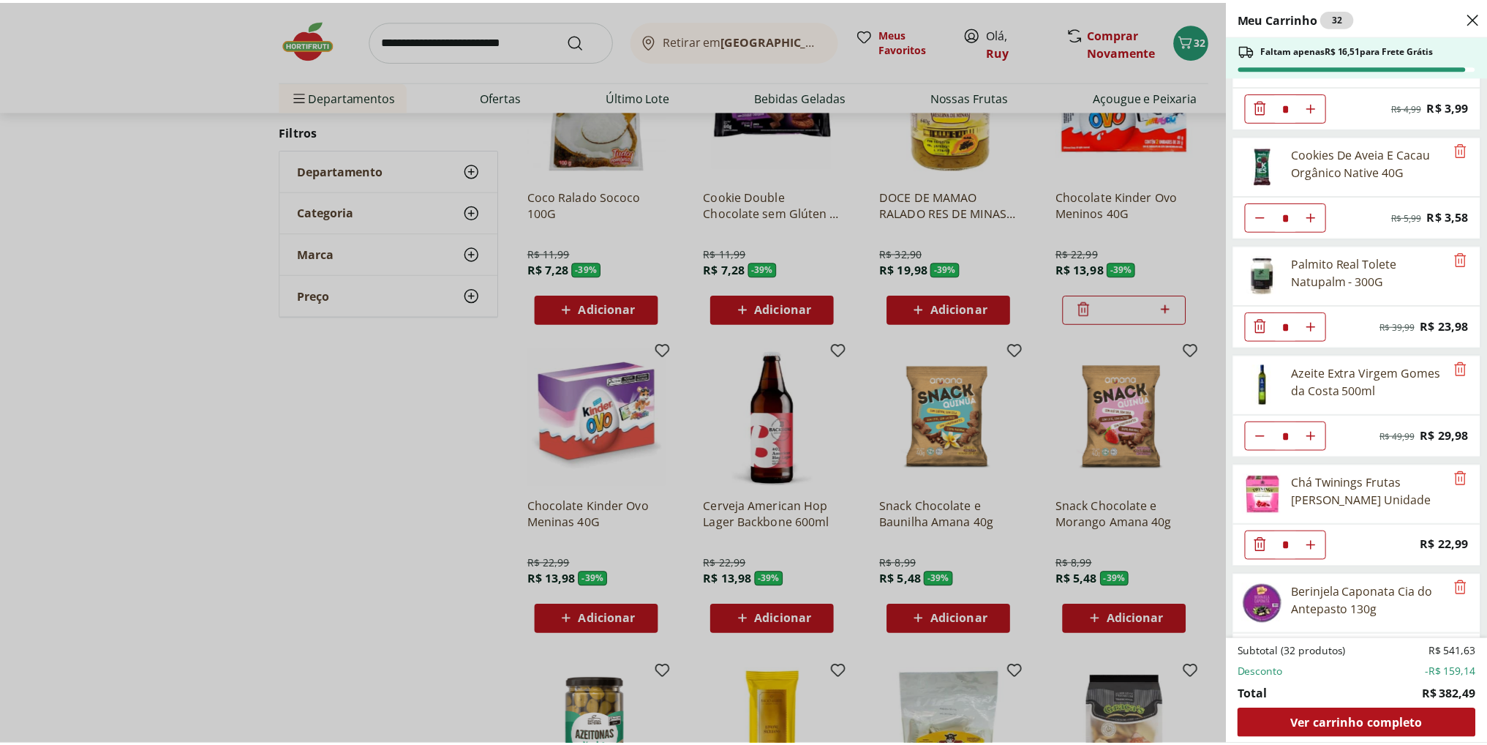
scroll to position [1838, 0]
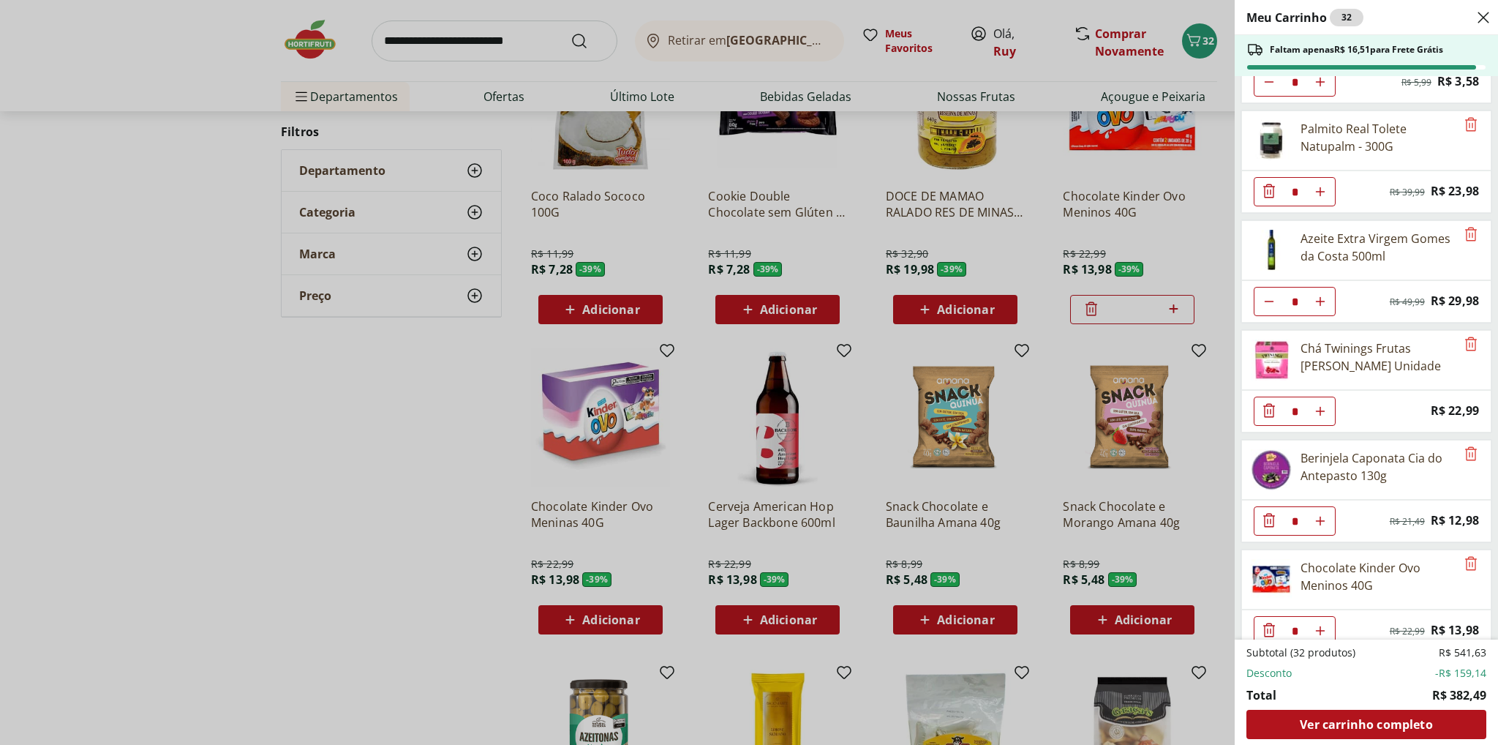
click at [297, 489] on div "Meu Carrinho 32 Faltam apenas R$ 16,51 para Frete Grátis Requeijão Lacfree Trad…" at bounding box center [749, 372] width 1498 height 745
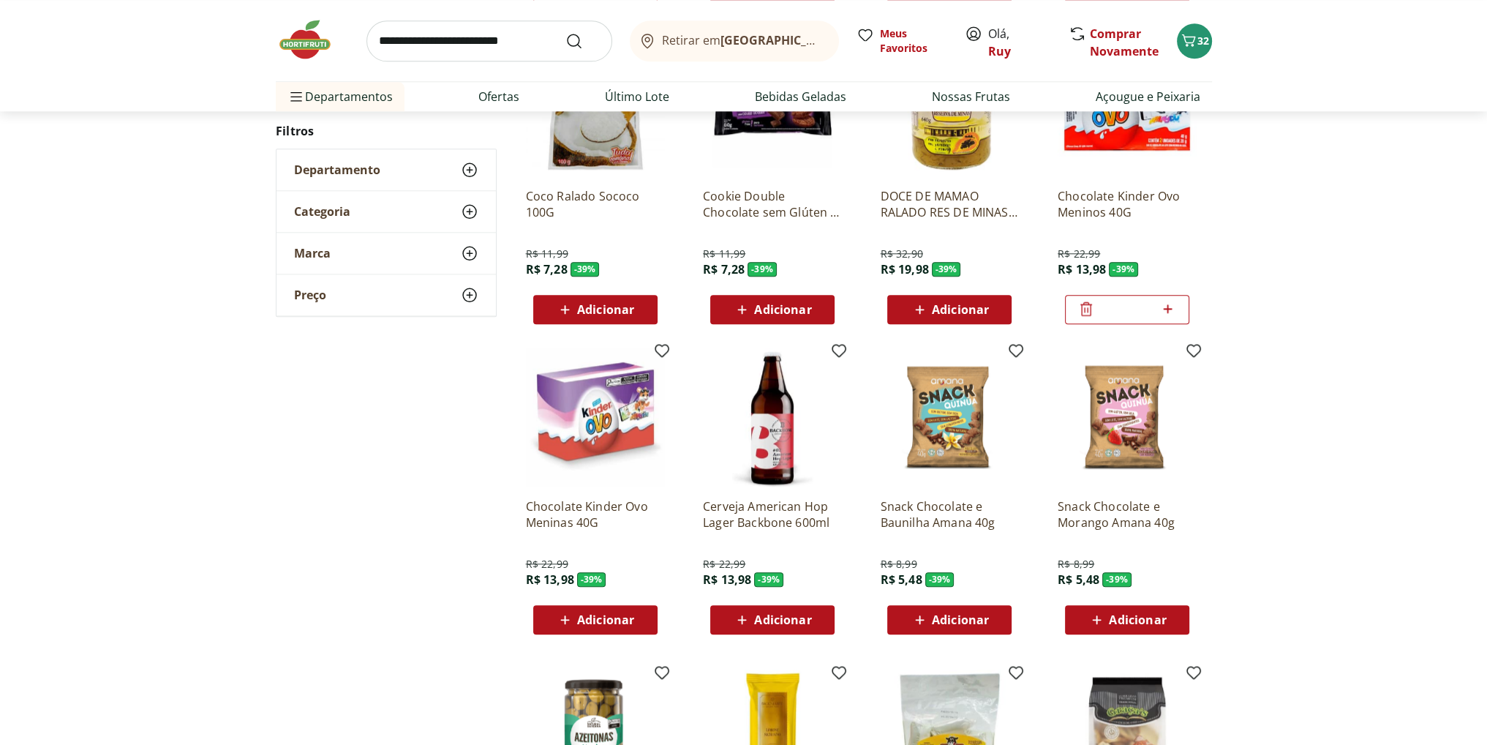
click at [594, 617] on span "Adicionar" at bounding box center [605, 620] width 57 height 12
click at [601, 620] on span "Adicionar" at bounding box center [605, 620] width 57 height 12
click at [585, 512] on p "Chocolate Kinder Ovo Meninas 40G" at bounding box center [595, 514] width 139 height 32
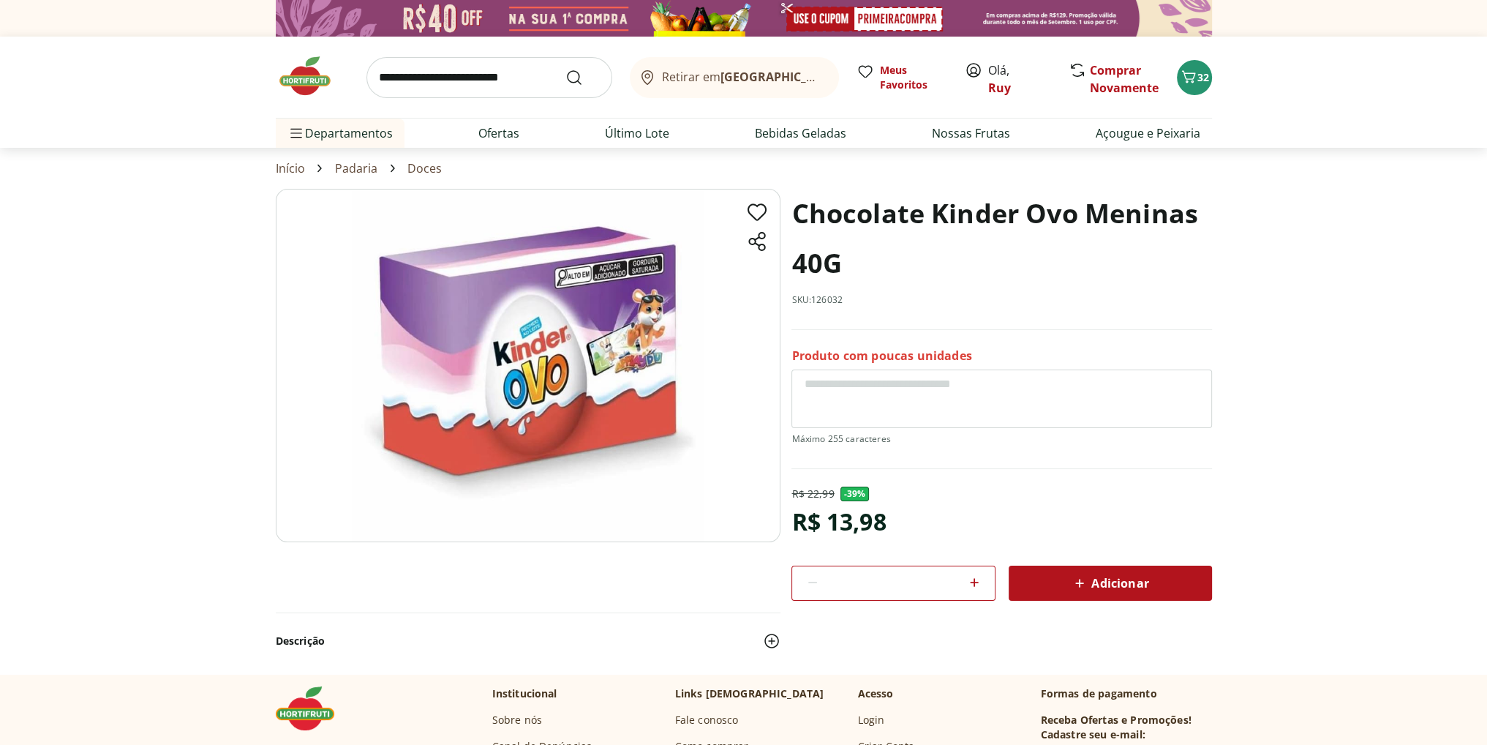
click at [1111, 578] on span "Adicionar" at bounding box center [1110, 583] width 78 height 18
click at [1198, 77] on span "33" at bounding box center [1204, 77] width 12 height 14
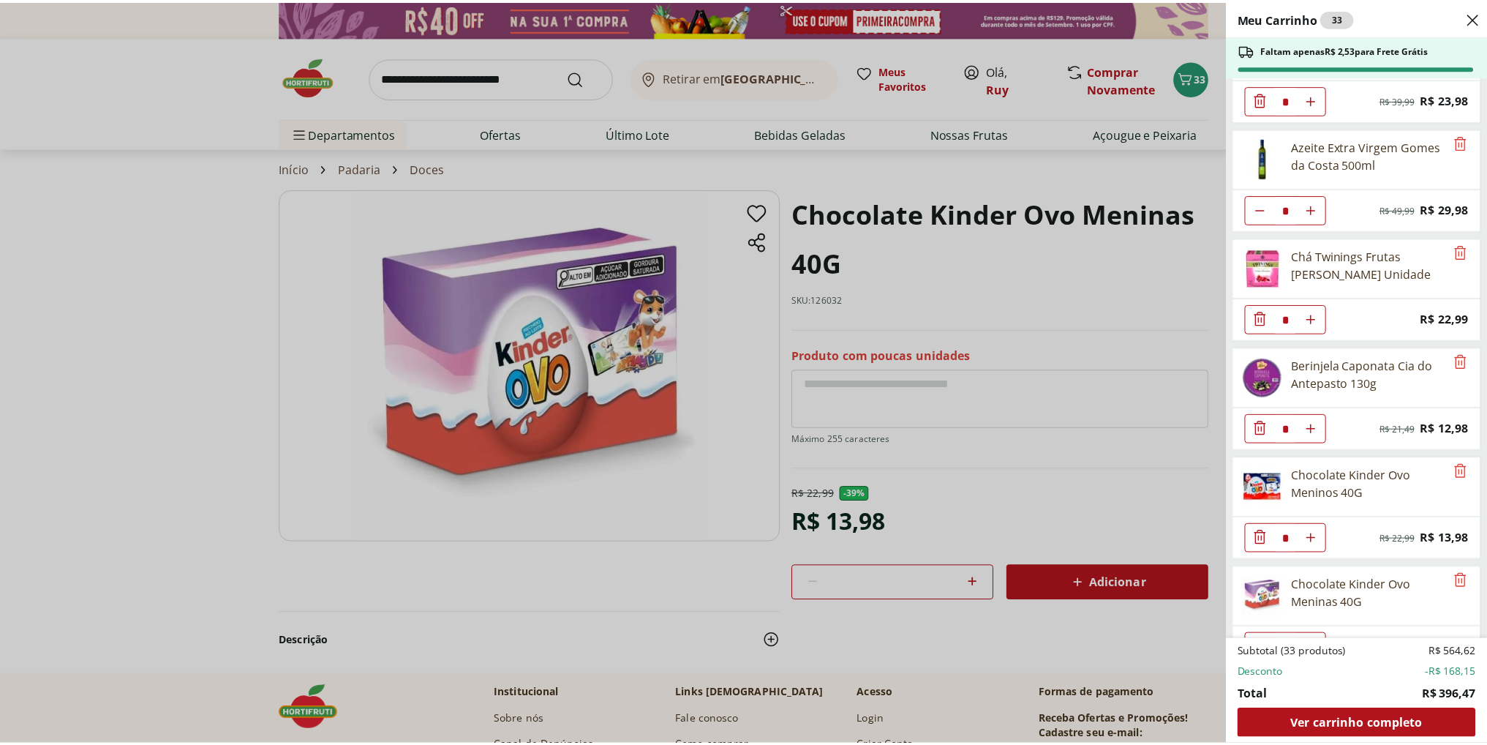
scroll to position [1946, 0]
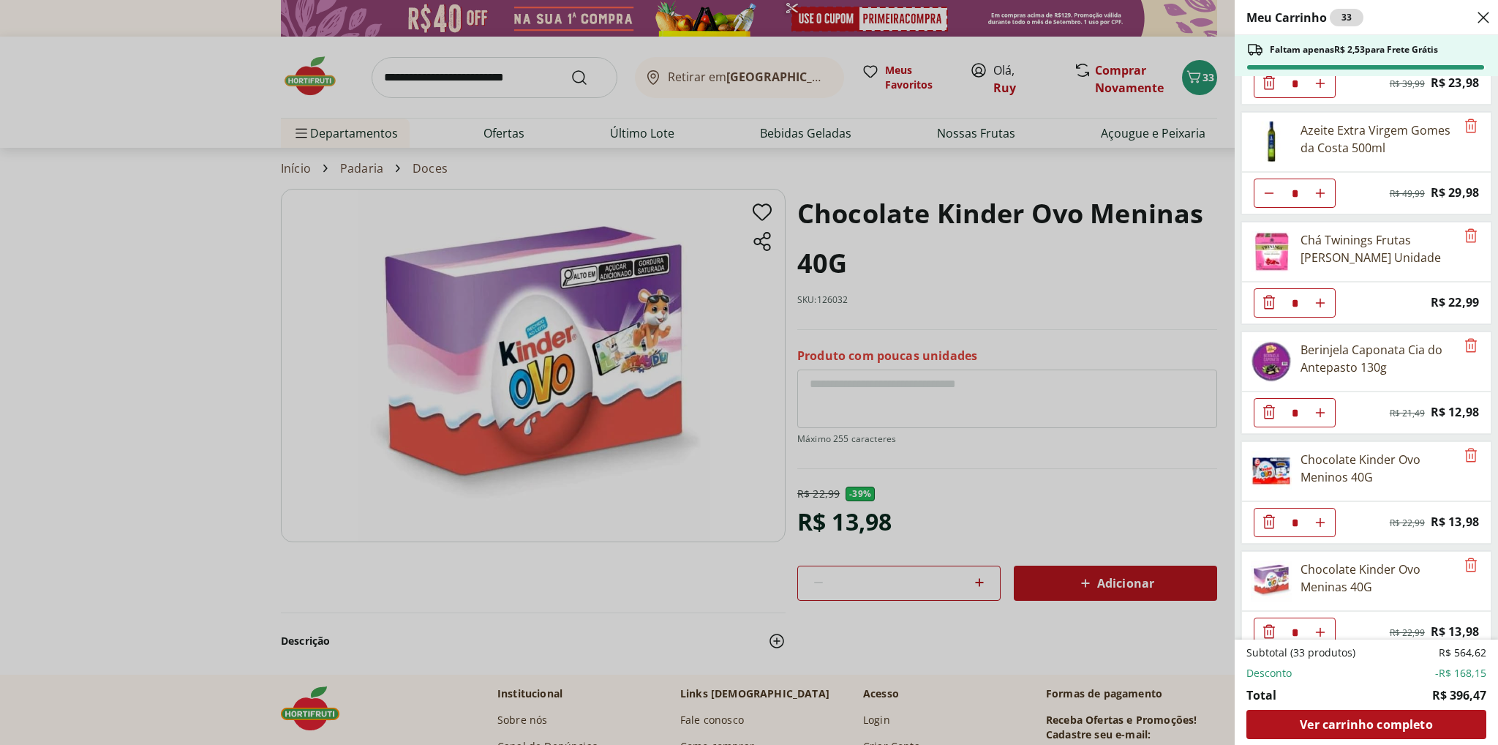
click at [172, 330] on div "Meu Carrinho 33 Faltam apenas R$ 2,53 para Frete Grátis Requeijão Lacfree Tradi…" at bounding box center [749, 372] width 1498 height 745
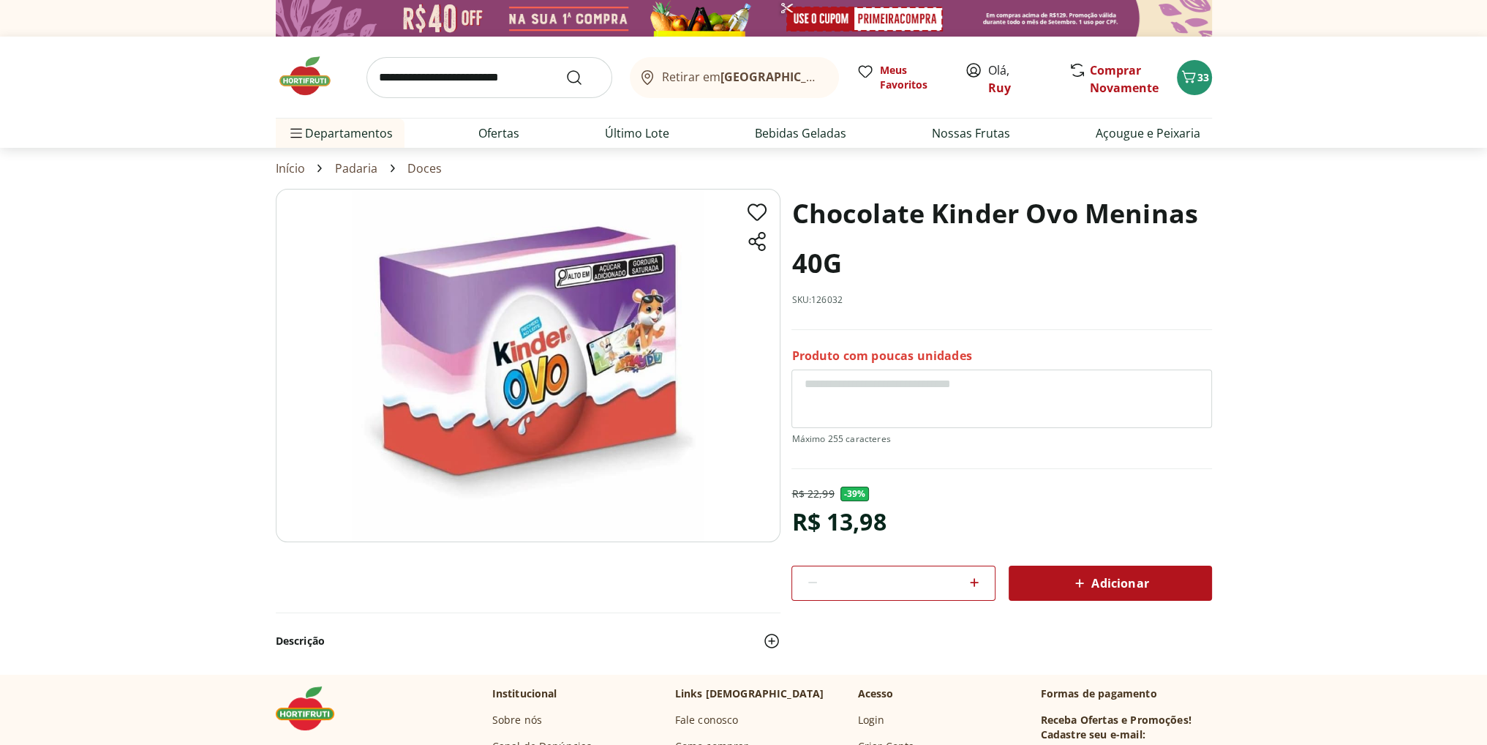
scroll to position [2144, 0]
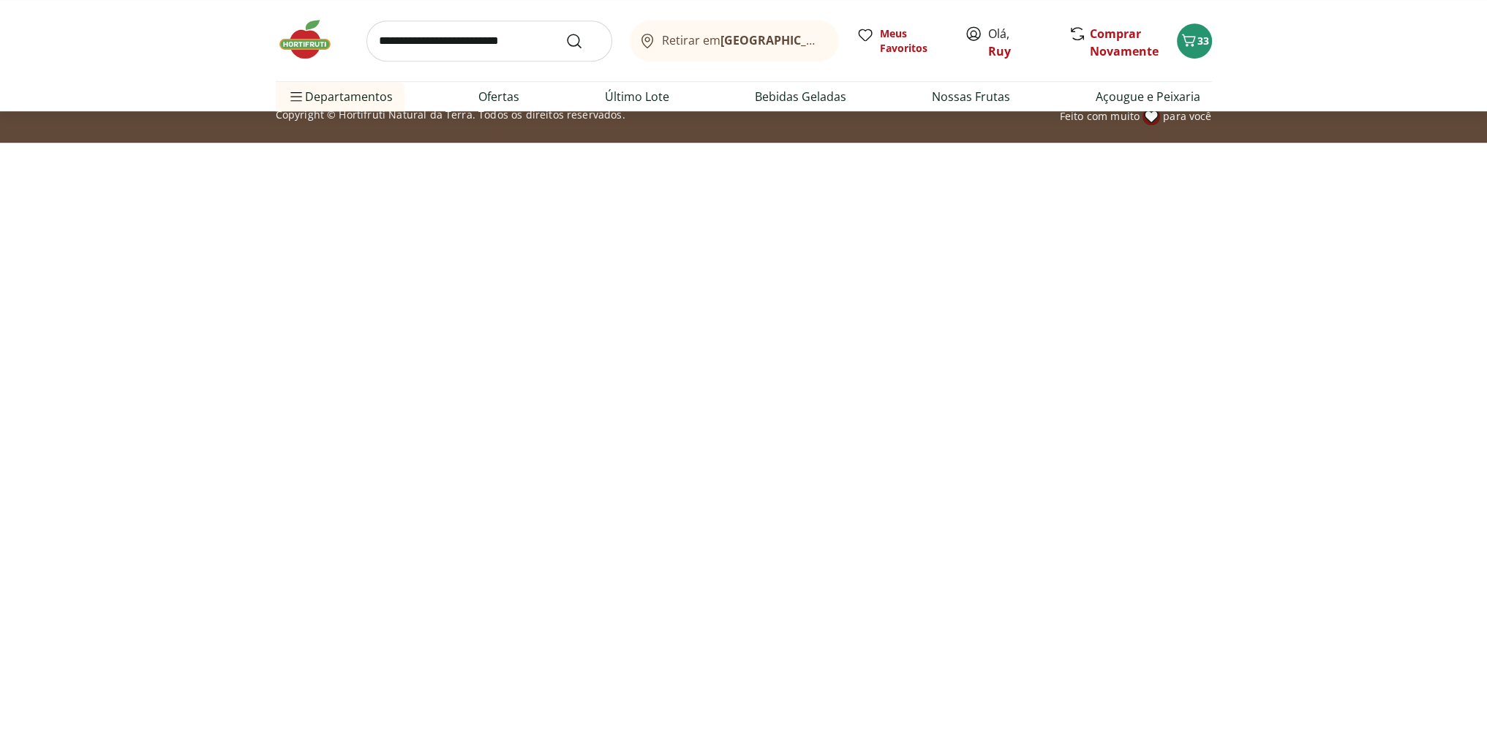
select select "**********"
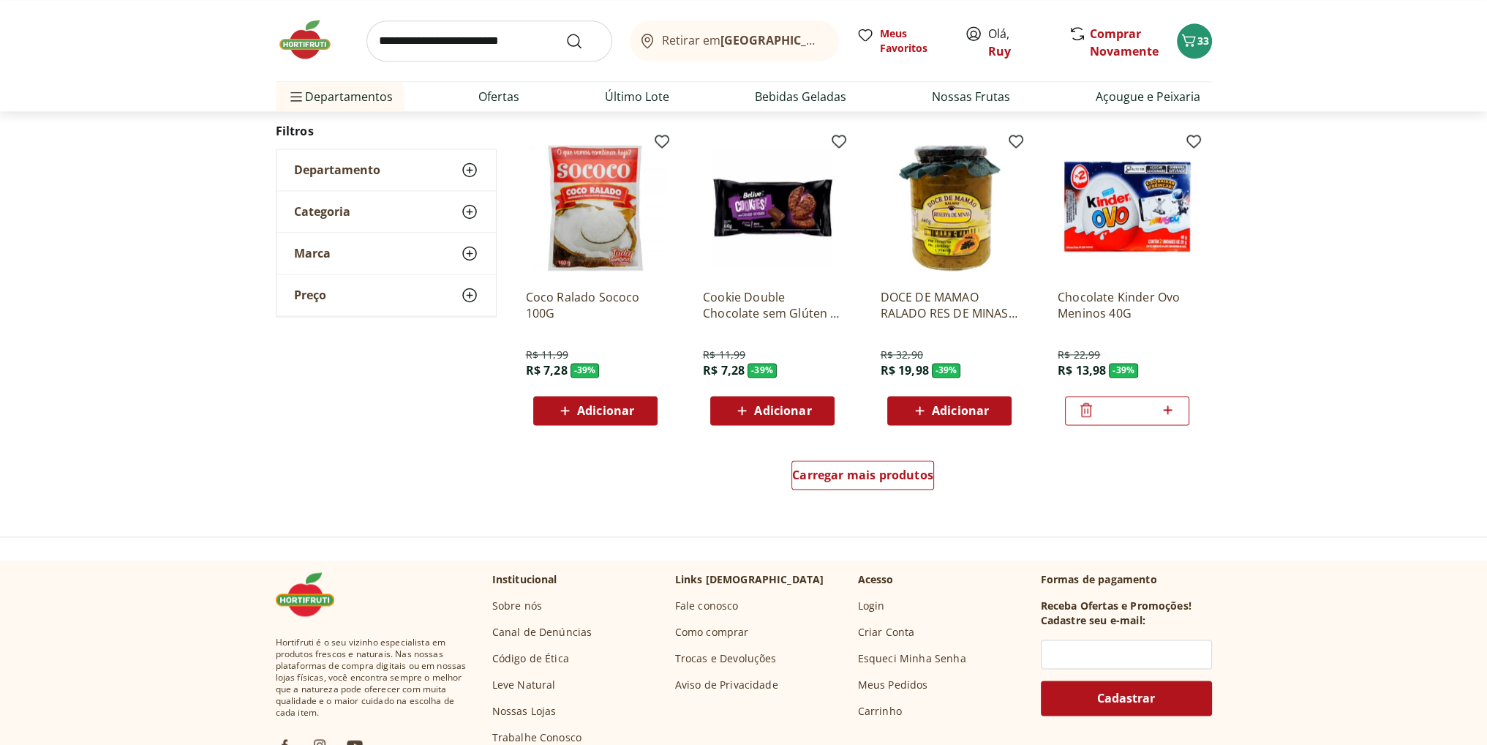
scroll to position [2656, 0]
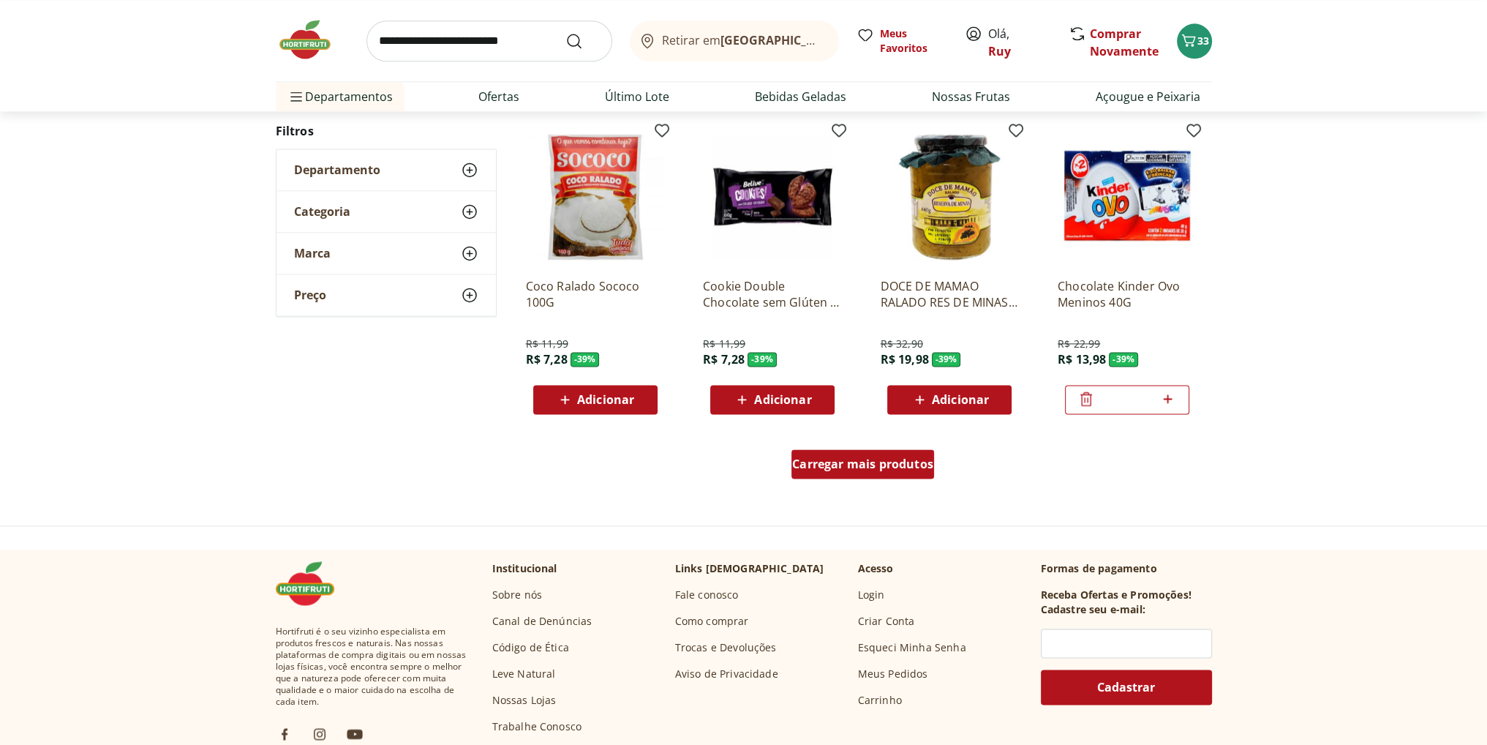
click at [811, 460] on span "Carregar mais produtos" at bounding box center [862, 464] width 141 height 12
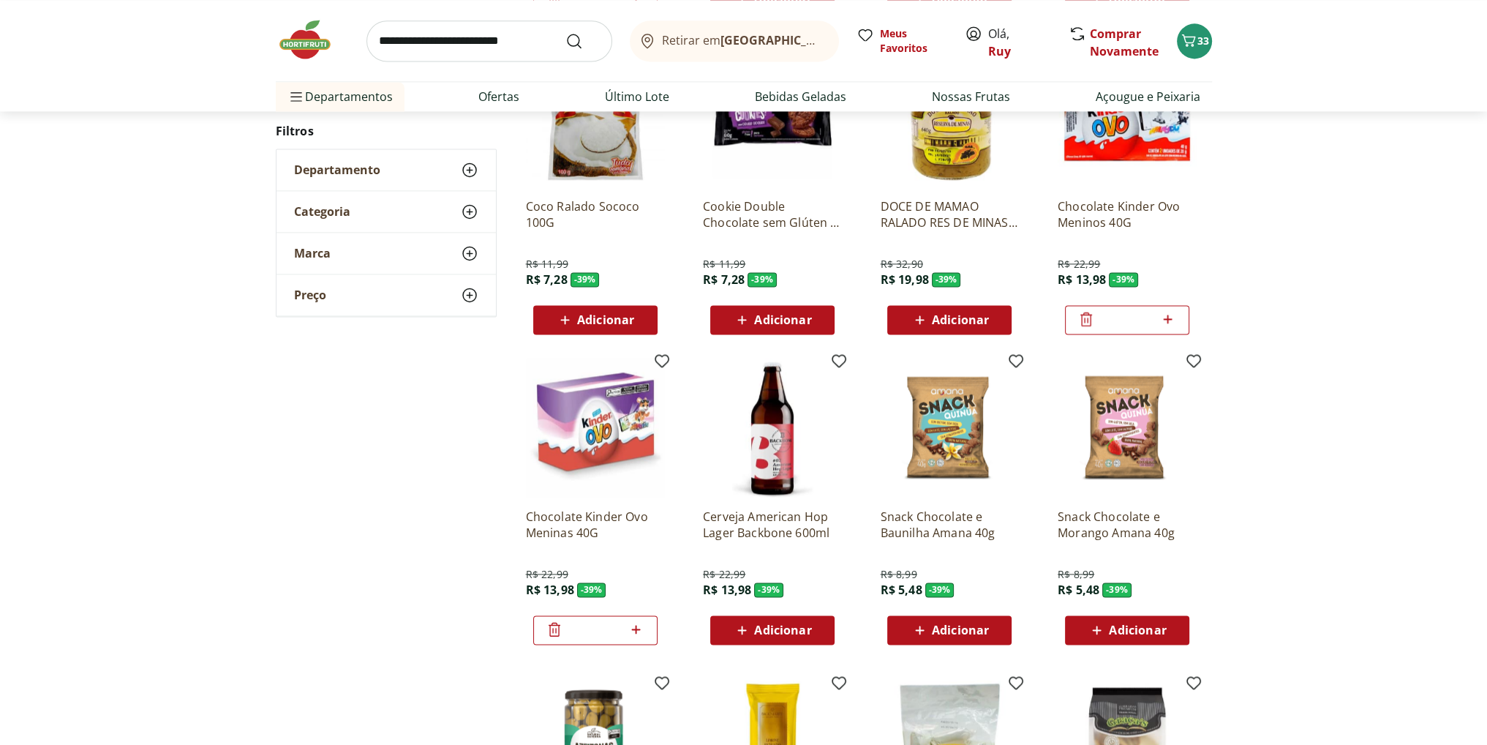
scroll to position [2948, 0]
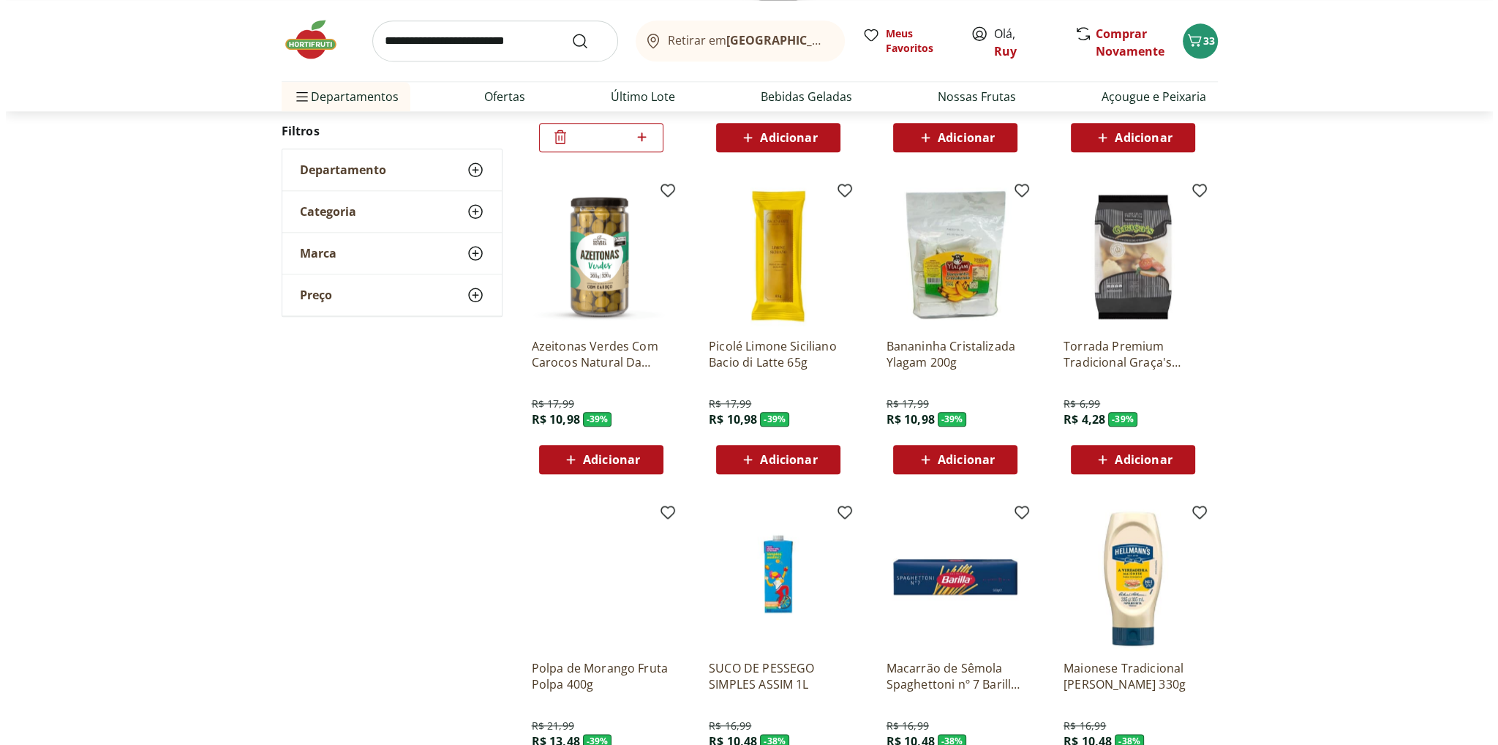
scroll to position [2360, 0]
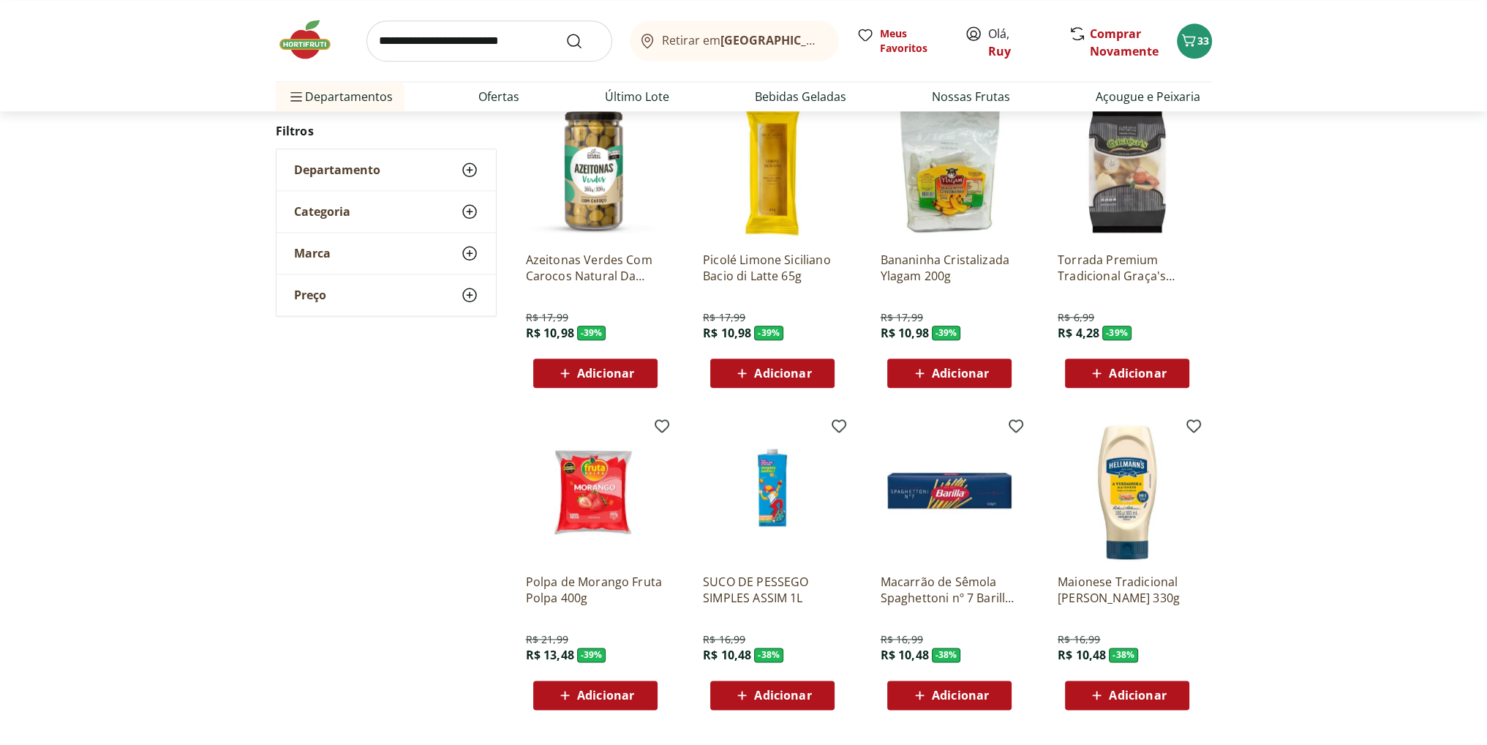
click at [1137, 375] on span "Adicionar" at bounding box center [1137, 373] width 57 height 12
click at [1199, 39] on span "34" at bounding box center [1204, 41] width 12 height 14
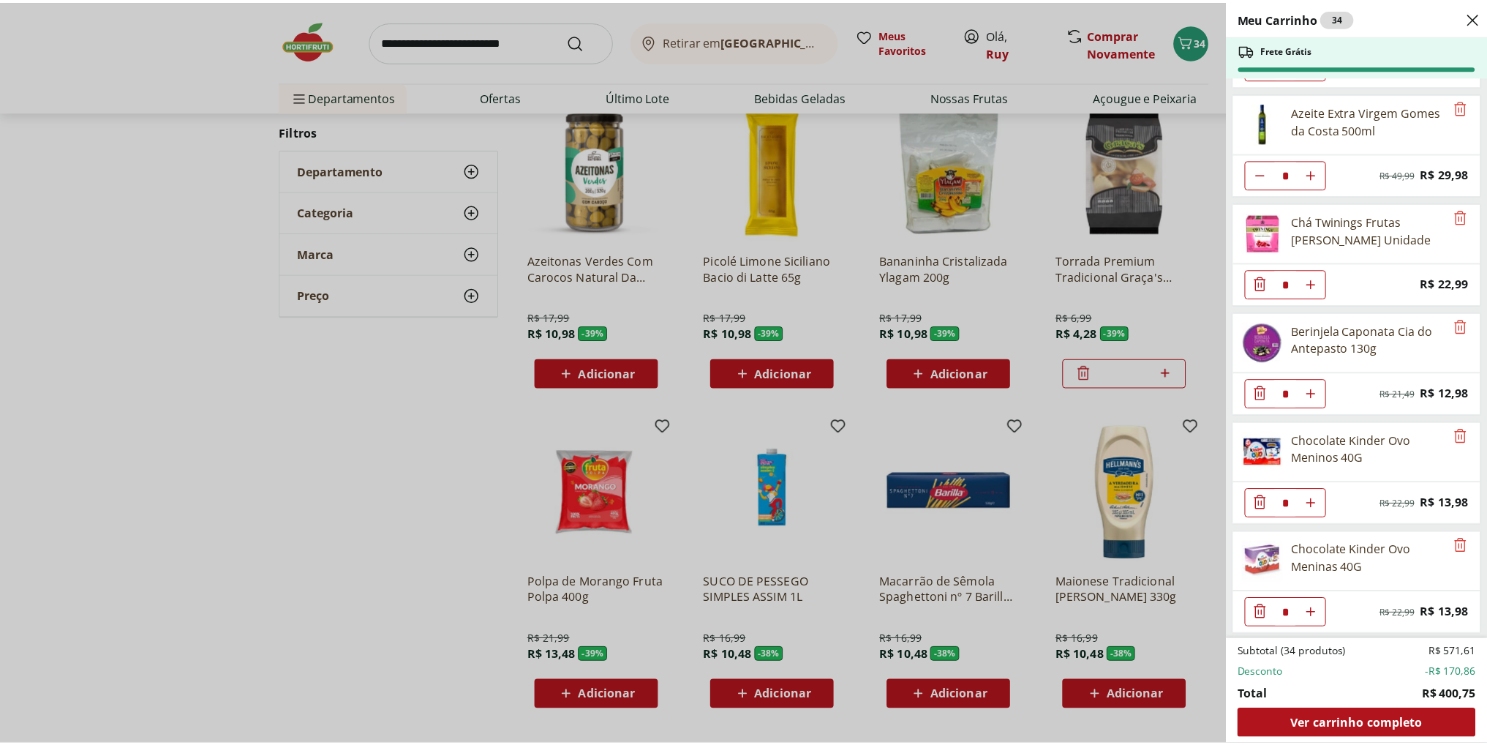
scroll to position [2055, 0]
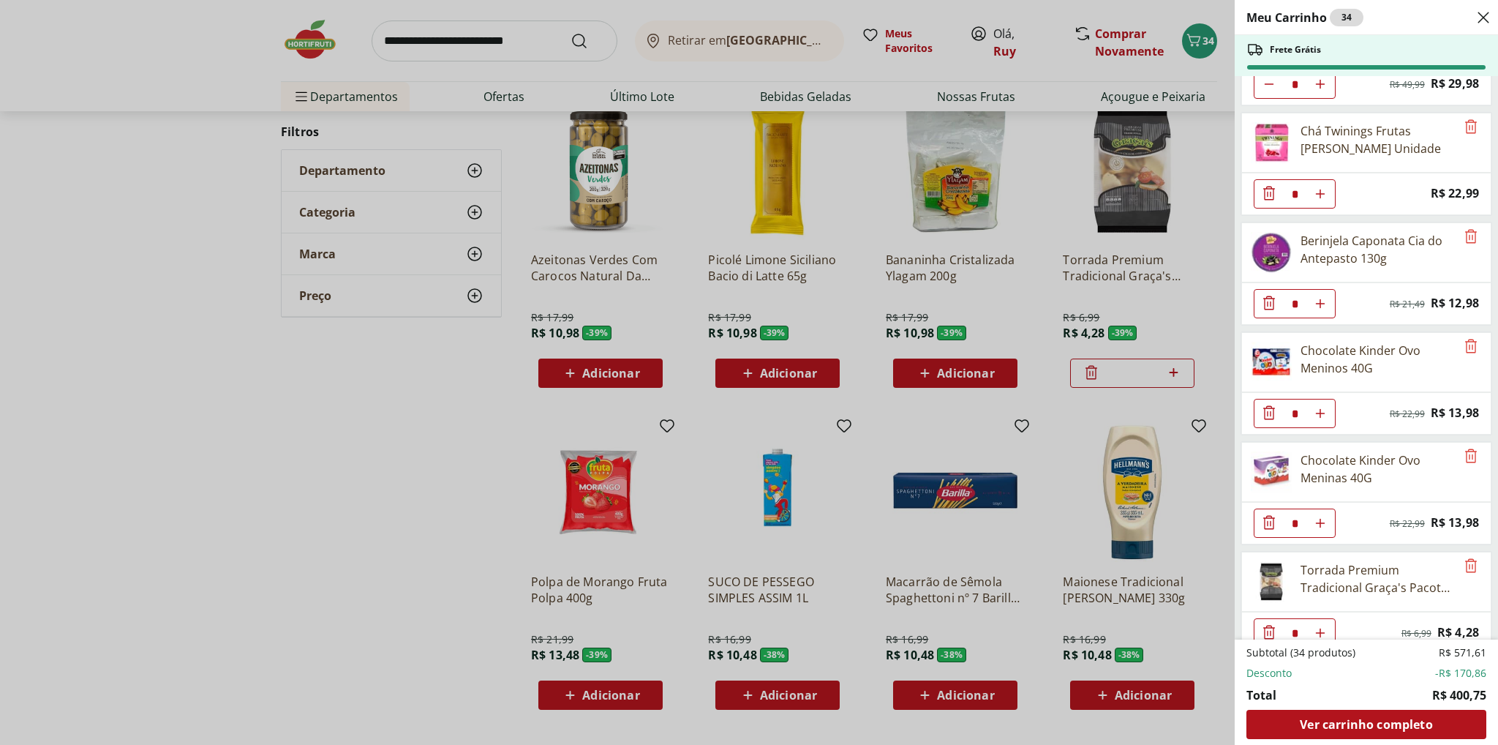
click at [240, 424] on div "Meu Carrinho 34 Frete Grátis Requeijão Lacfree Tradicional 400g * Price: R$ 24,…" at bounding box center [749, 372] width 1498 height 745
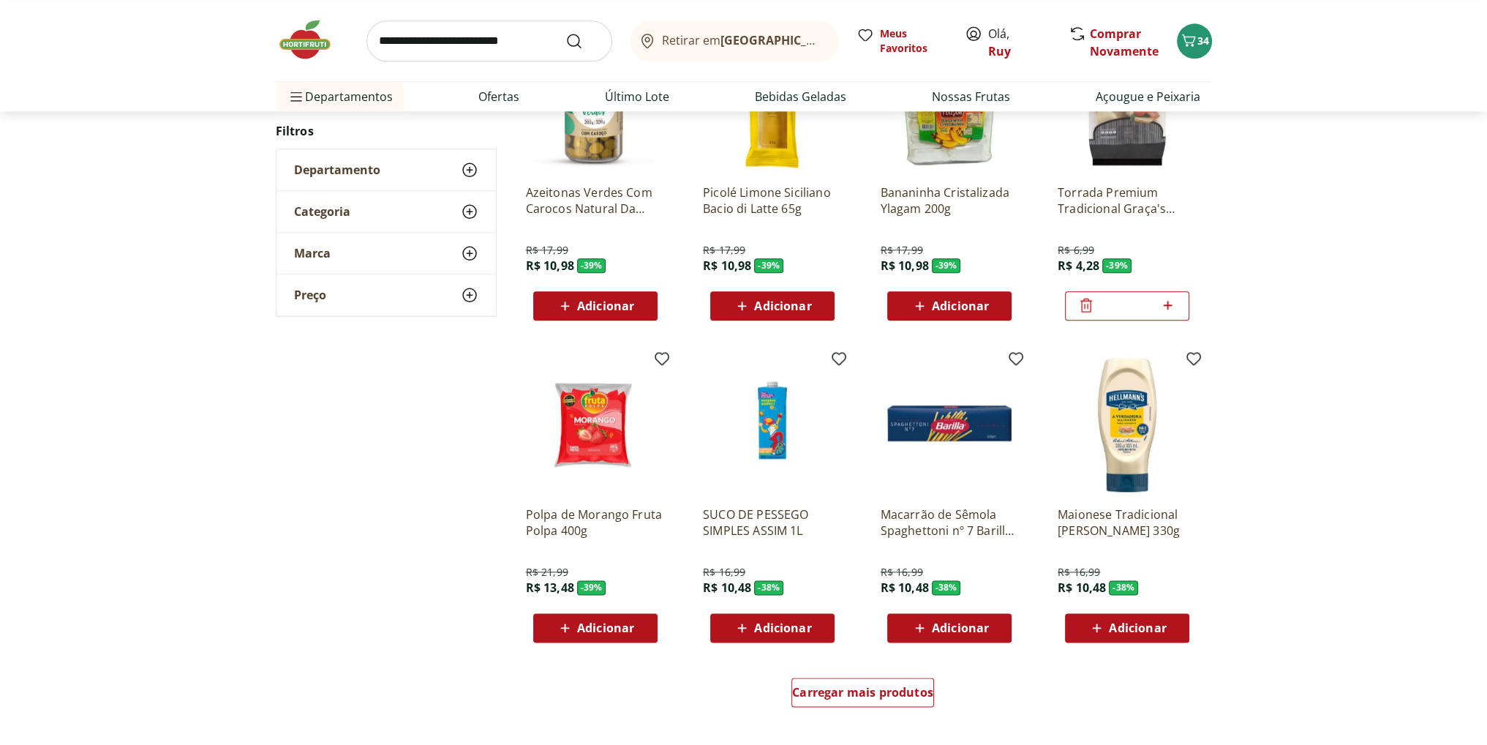
scroll to position [2507, 0]
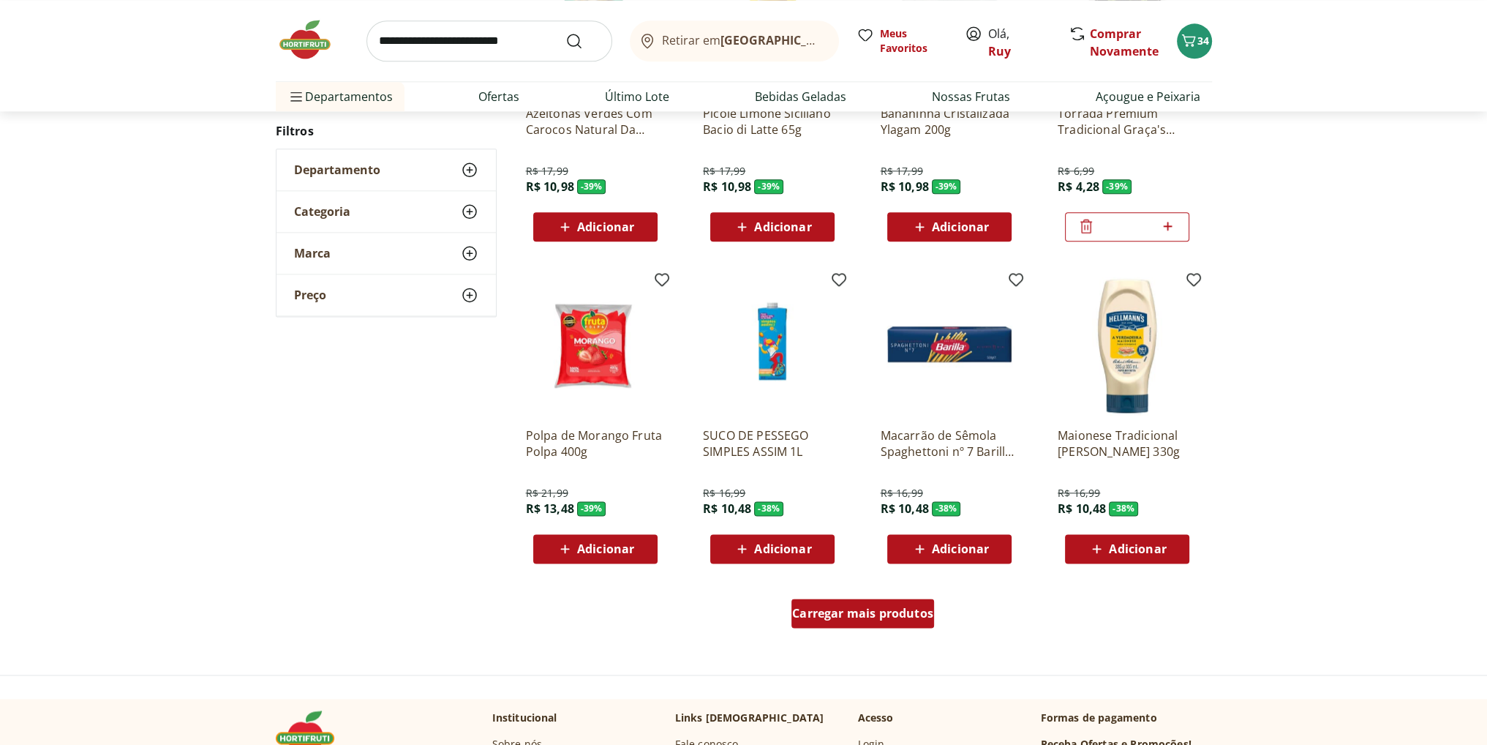
click at [870, 617] on span "Carregar mais produtos" at bounding box center [862, 613] width 141 height 12
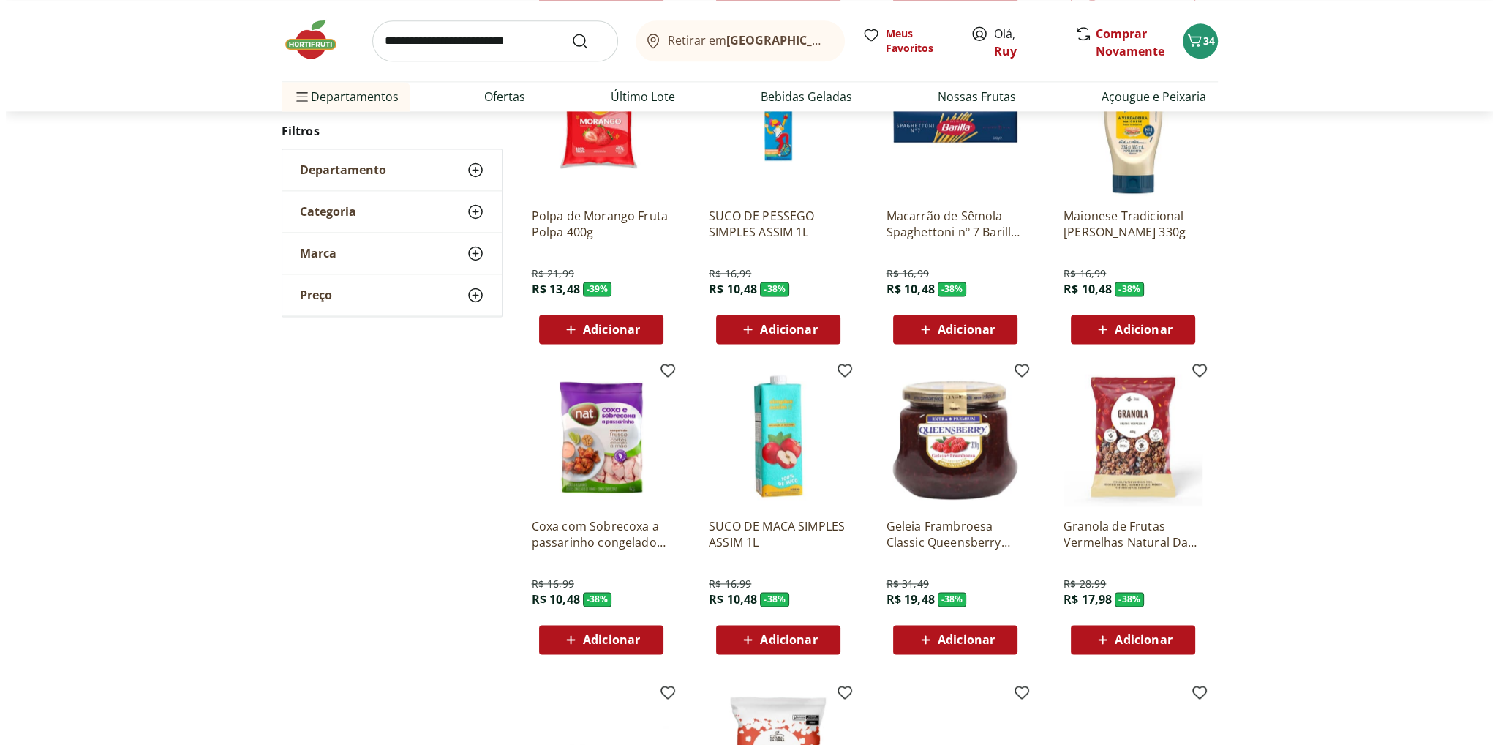
scroll to position [2799, 0]
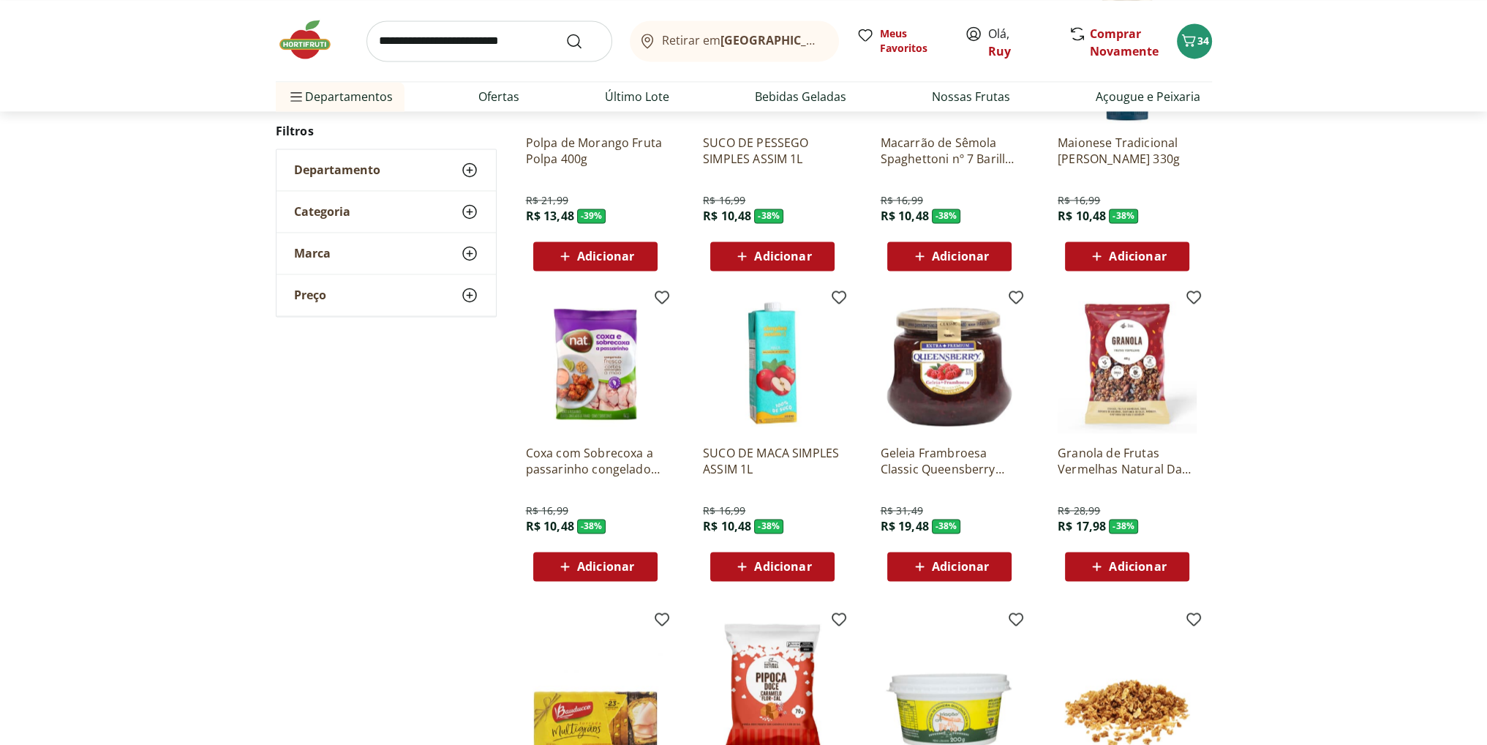
click at [962, 565] on span "Adicionar" at bounding box center [960, 566] width 57 height 12
click at [1202, 43] on span "34" at bounding box center [1204, 41] width 12 height 14
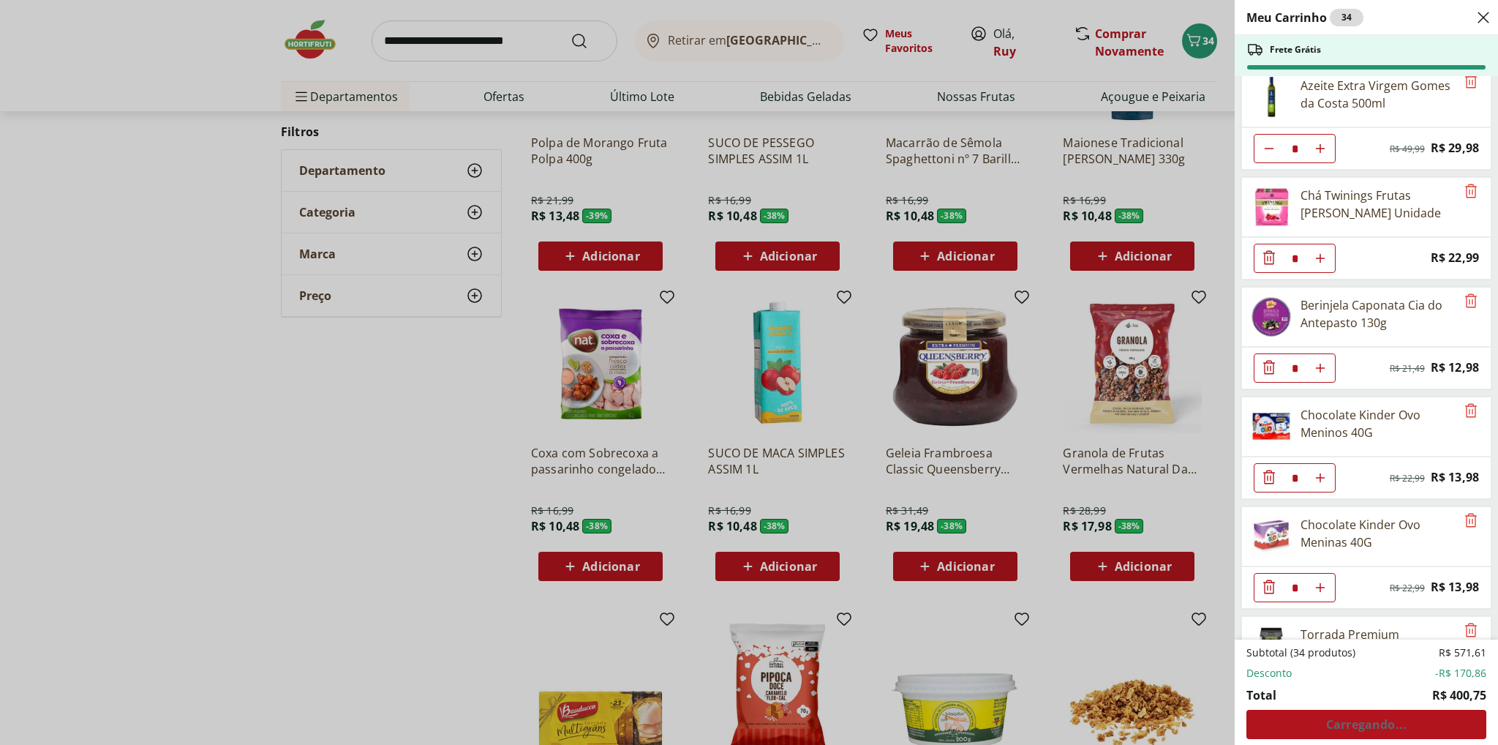
scroll to position [2055, 0]
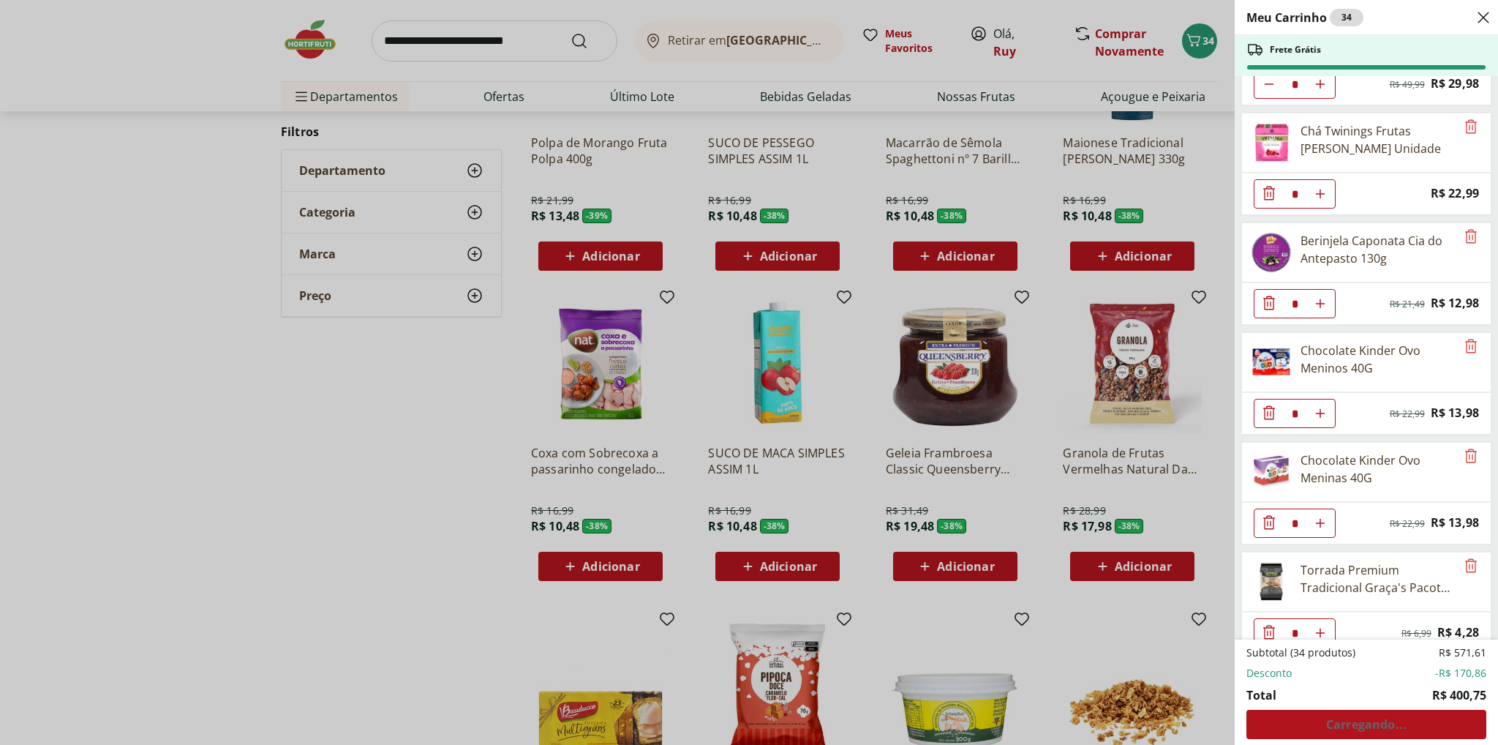
click at [956, 572] on div "Meu Carrinho 34 Frete Grátis Requeijão Lacfree Tradicional 400g * Price: R$ 24,…" at bounding box center [749, 372] width 1498 height 745
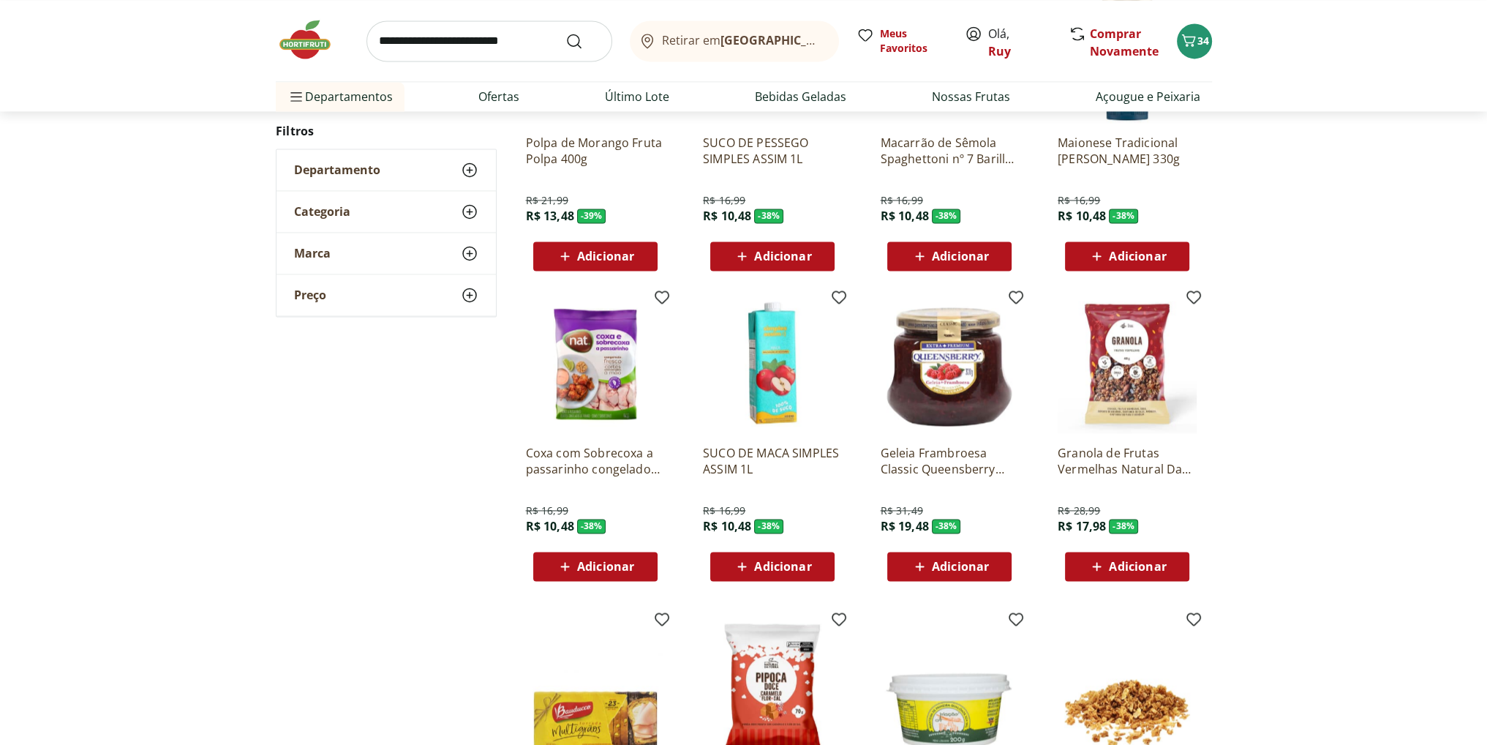
click at [967, 566] on span "Adicionar" at bounding box center [960, 566] width 57 height 12
click at [1201, 39] on span "34" at bounding box center [1204, 41] width 12 height 14
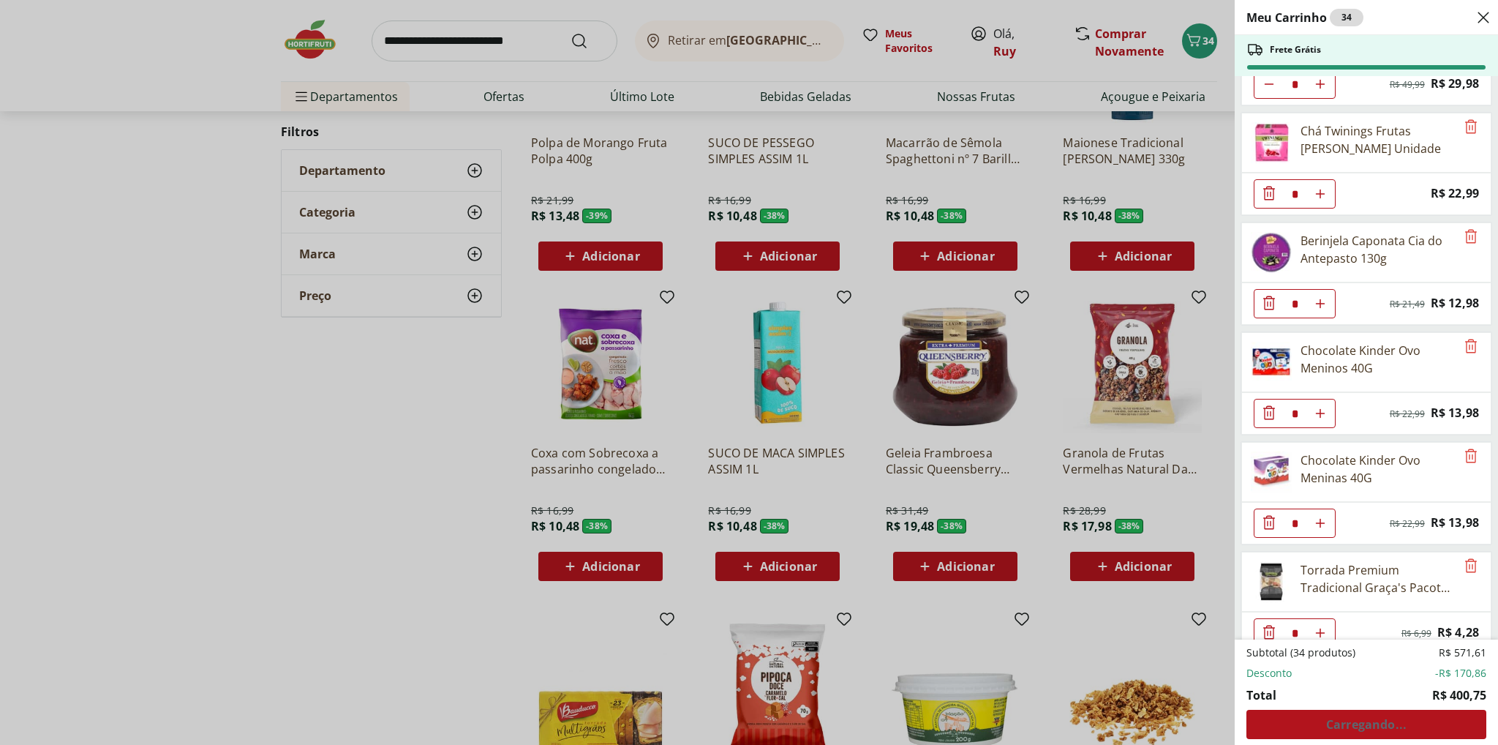
click at [971, 571] on div "Meu Carrinho 34 Frete Grátis Requeijão Lacfree Tradicional 400g * Price: R$ 24,…" at bounding box center [749, 372] width 1498 height 745
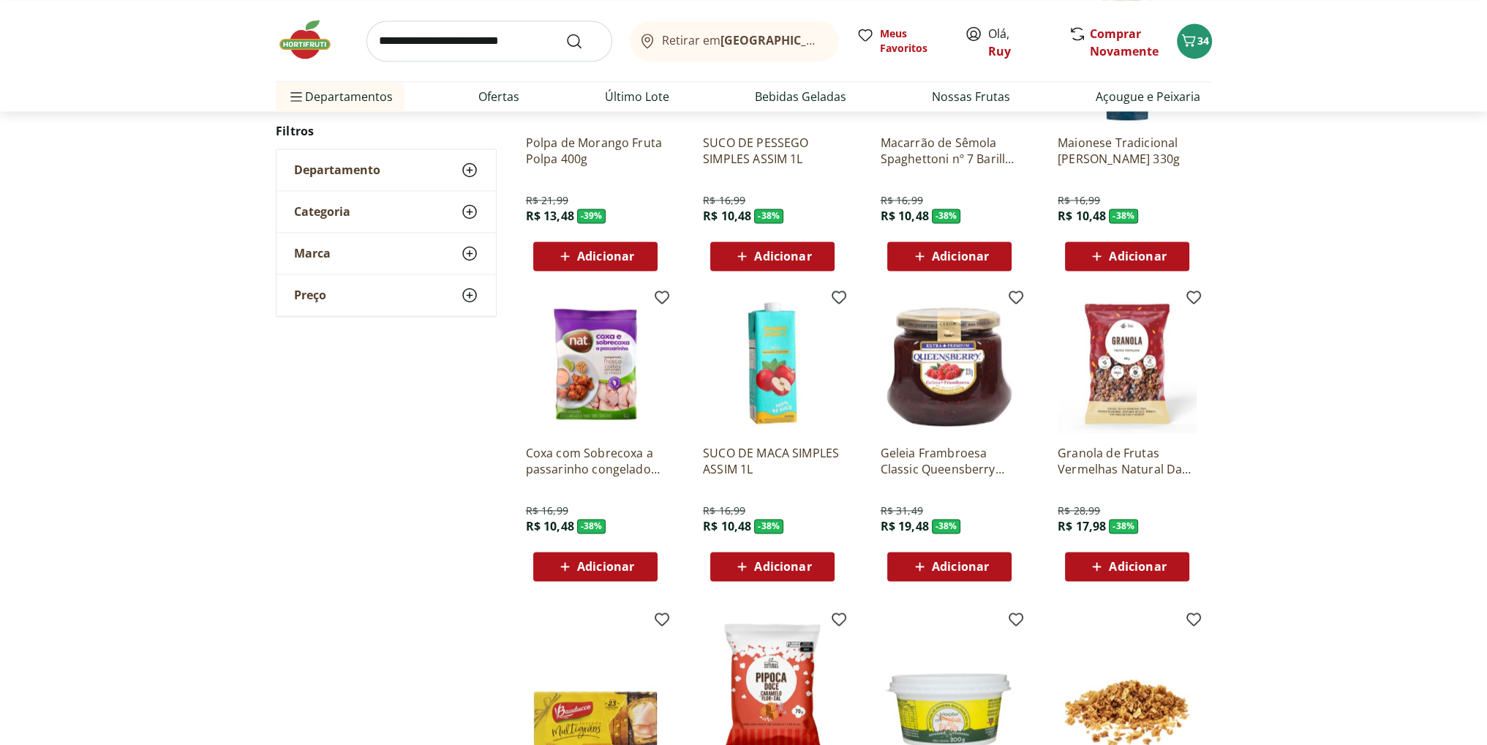
click at [955, 568] on span "Adicionar" at bounding box center [960, 566] width 57 height 12
click at [954, 459] on p "Geleia Frambroesa Classic Queensberry 320G" at bounding box center [949, 461] width 139 height 32
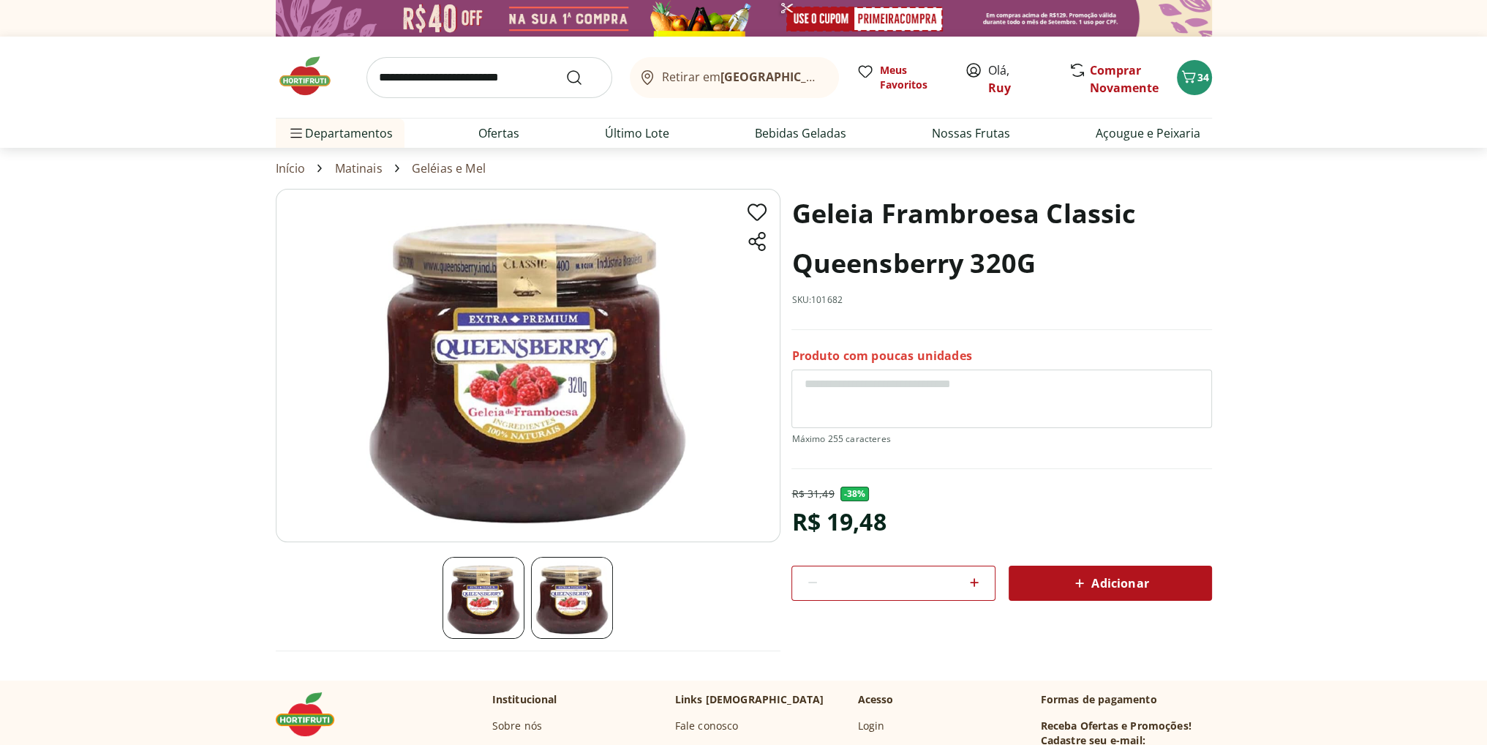
click at [1103, 582] on span "Adicionar" at bounding box center [1110, 583] width 78 height 18
click at [1199, 75] on span "34" at bounding box center [1204, 77] width 12 height 14
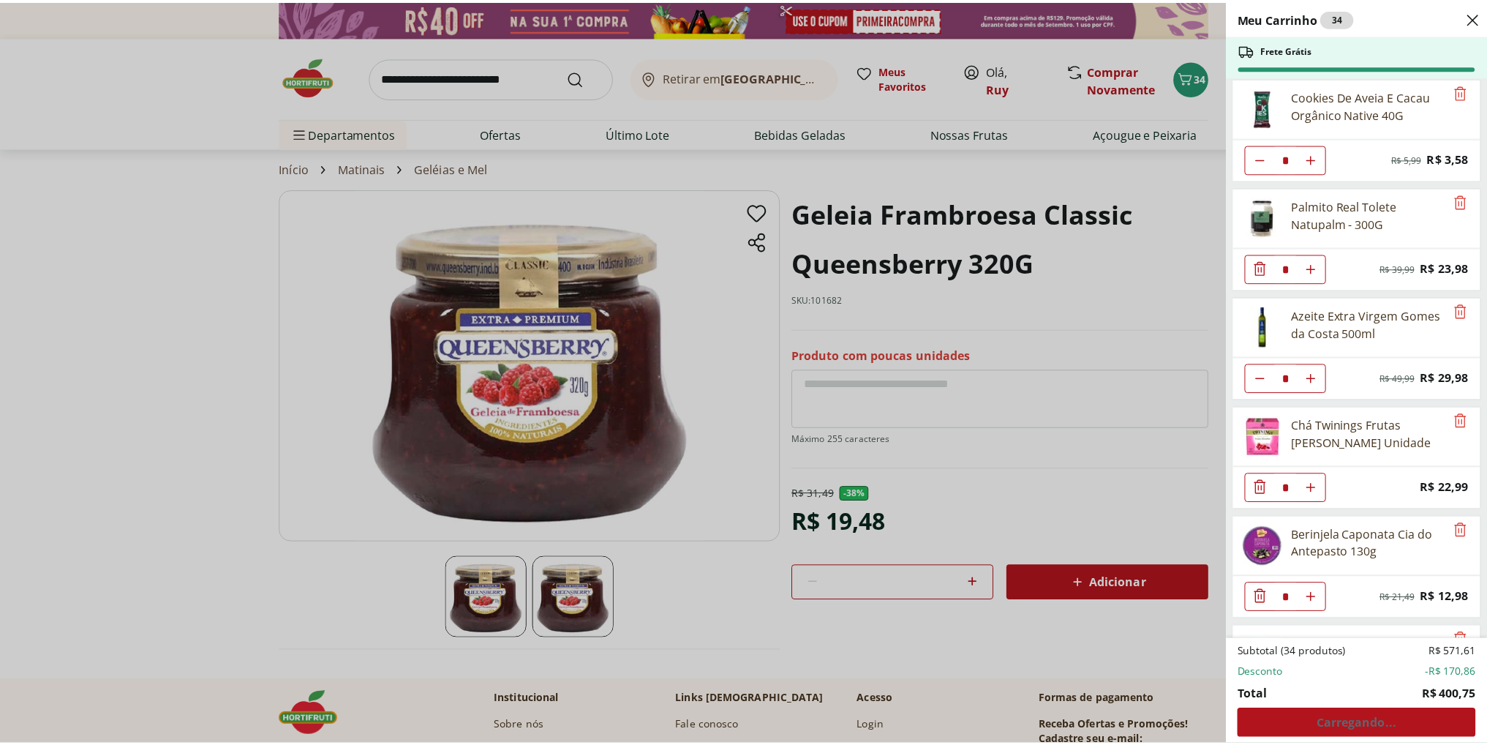
scroll to position [2055, 0]
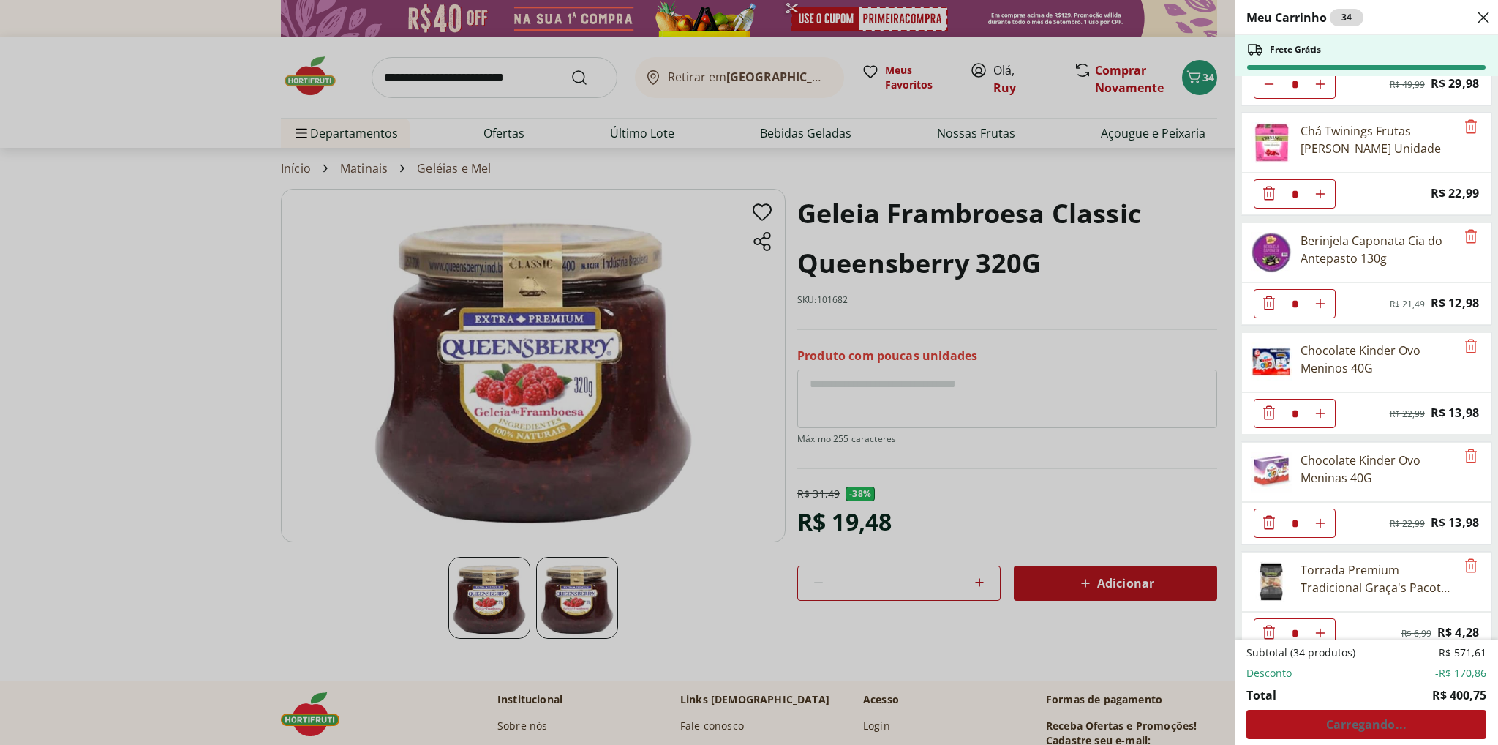
click at [1089, 489] on div "Meu Carrinho 34 Frete Grátis Requeijão Lacfree Tradicional 400g * Price: R$ 24,…" at bounding box center [749, 372] width 1498 height 745
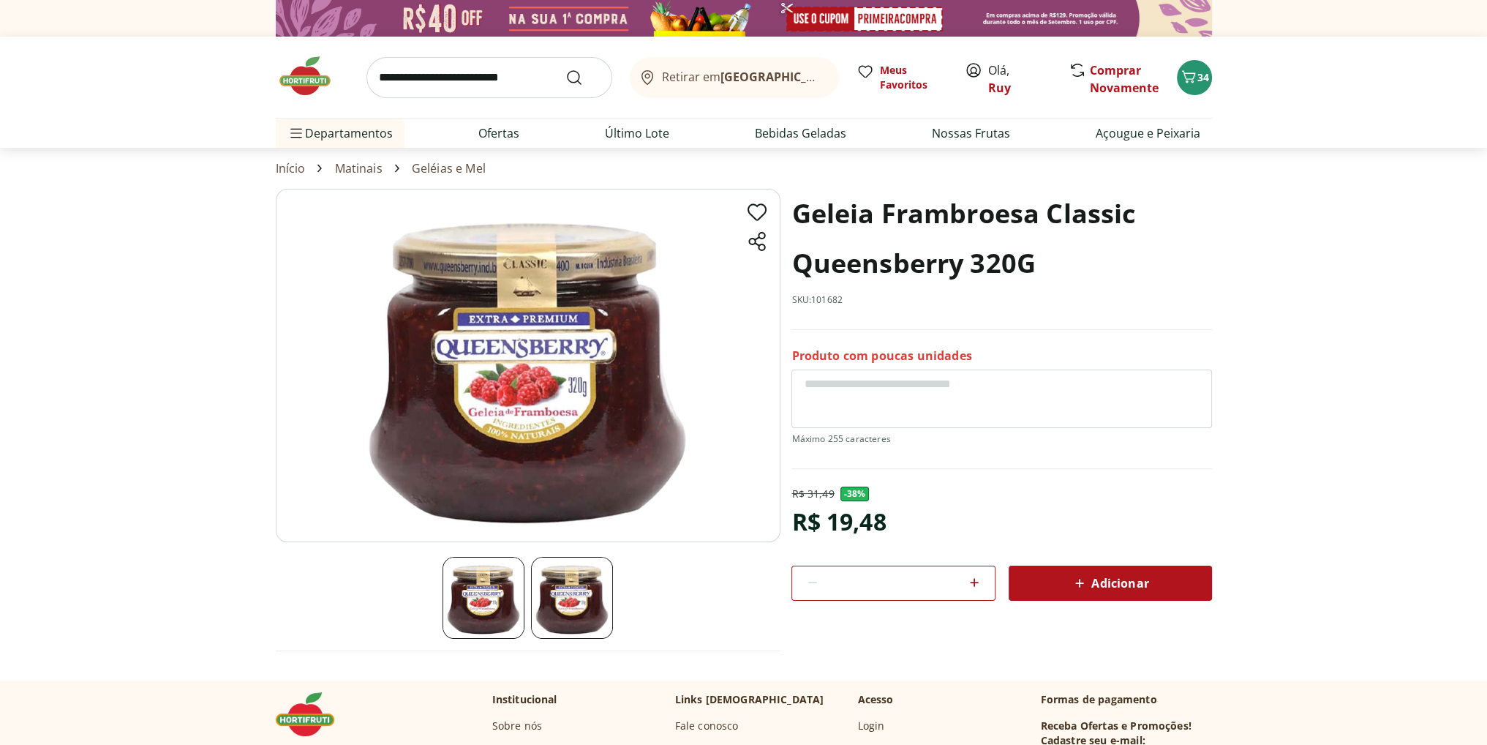
click at [1081, 577] on icon at bounding box center [1080, 583] width 18 height 18
click at [1079, 581] on icon at bounding box center [1080, 583] width 9 height 9
click at [969, 578] on icon at bounding box center [975, 583] width 18 height 18
click at [1086, 579] on icon at bounding box center [1080, 583] width 18 height 18
click at [810, 583] on icon at bounding box center [813, 583] width 18 height 18
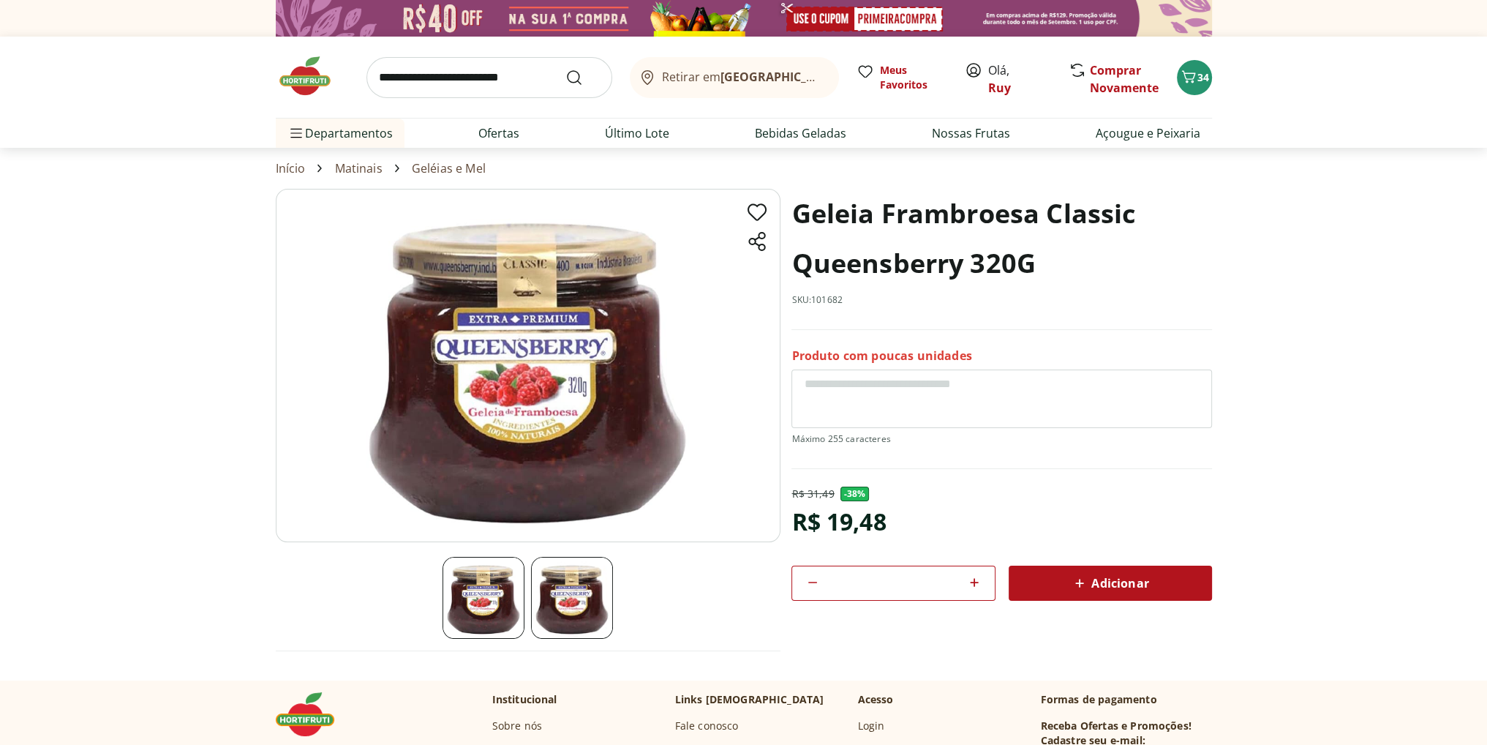
type input "*"
click at [1109, 577] on span "Adicionar" at bounding box center [1110, 583] width 78 height 18
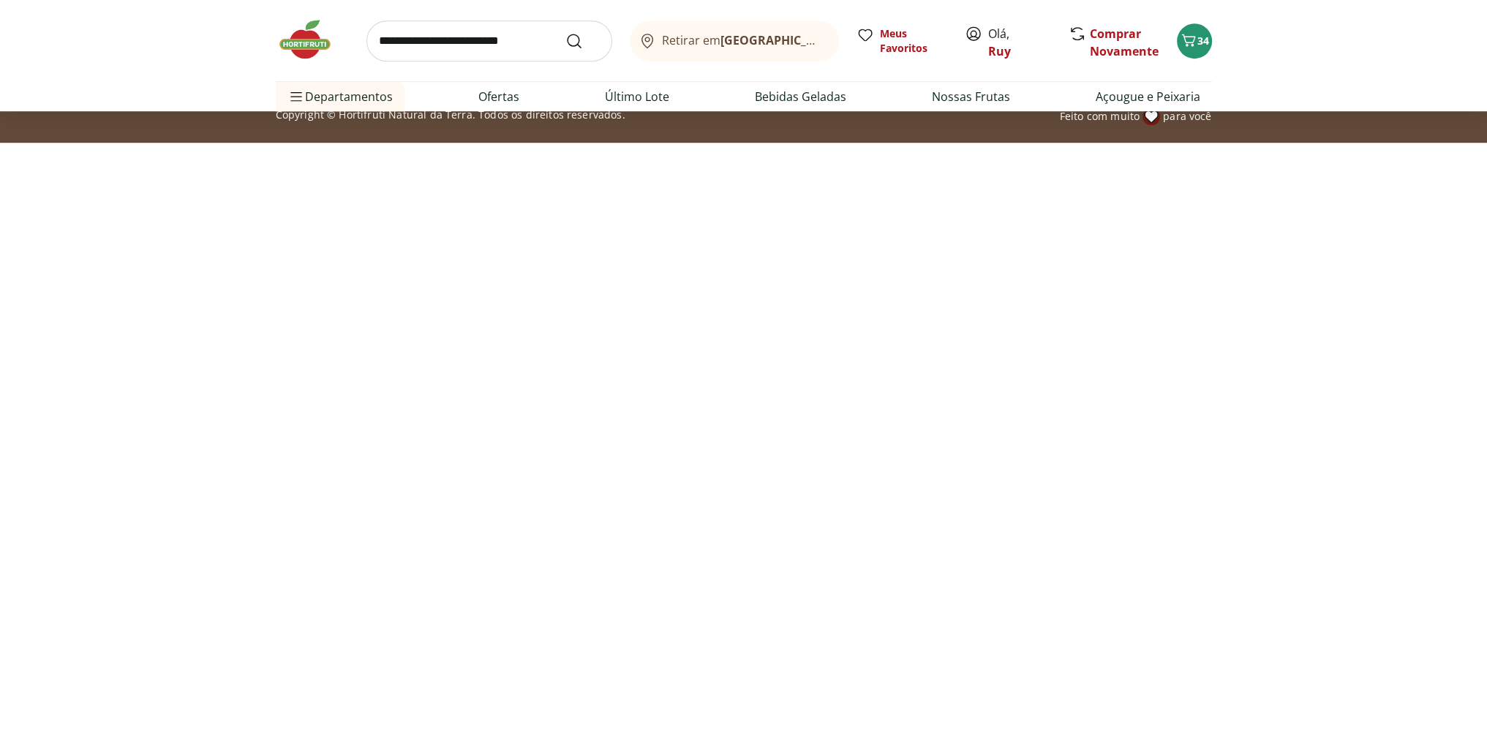
select select "**********"
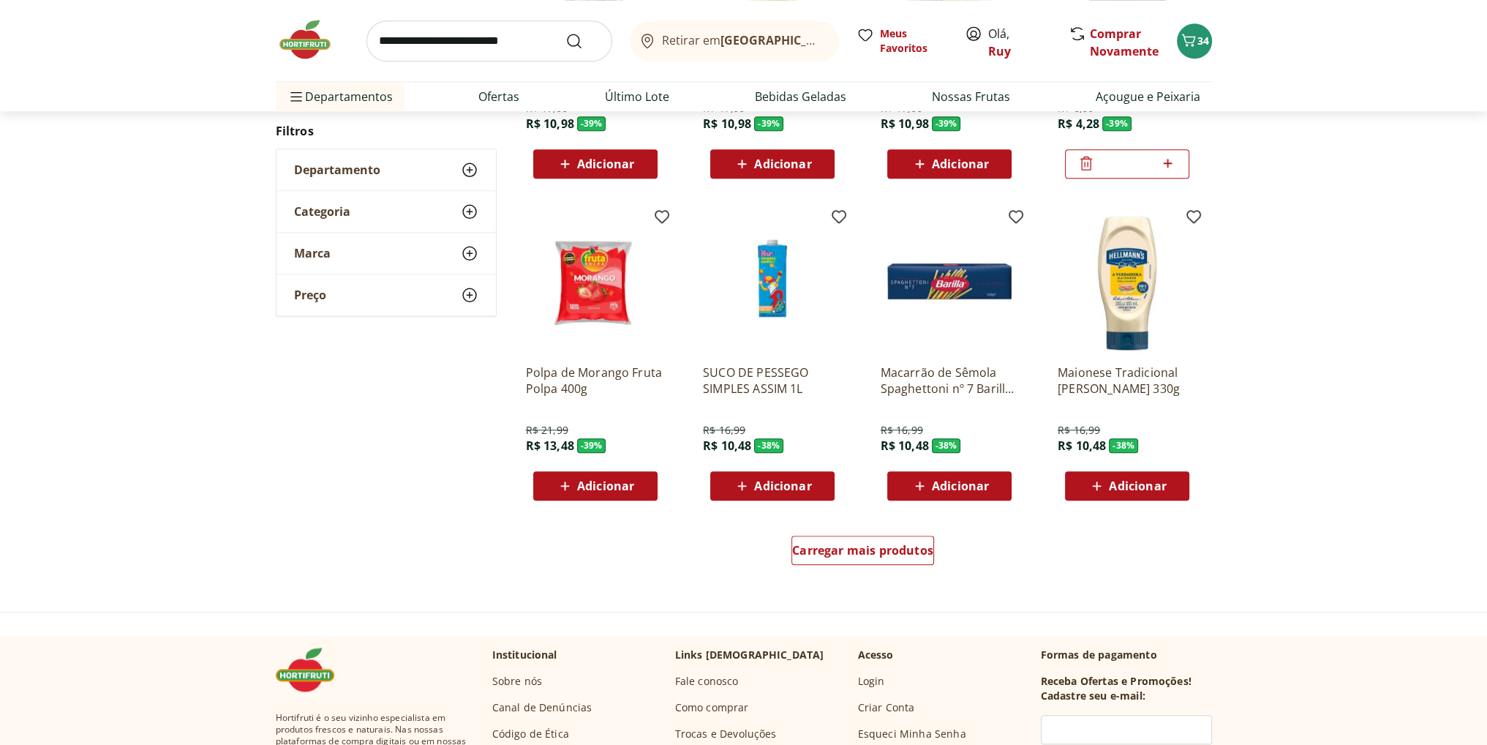
scroll to position [2107, 0]
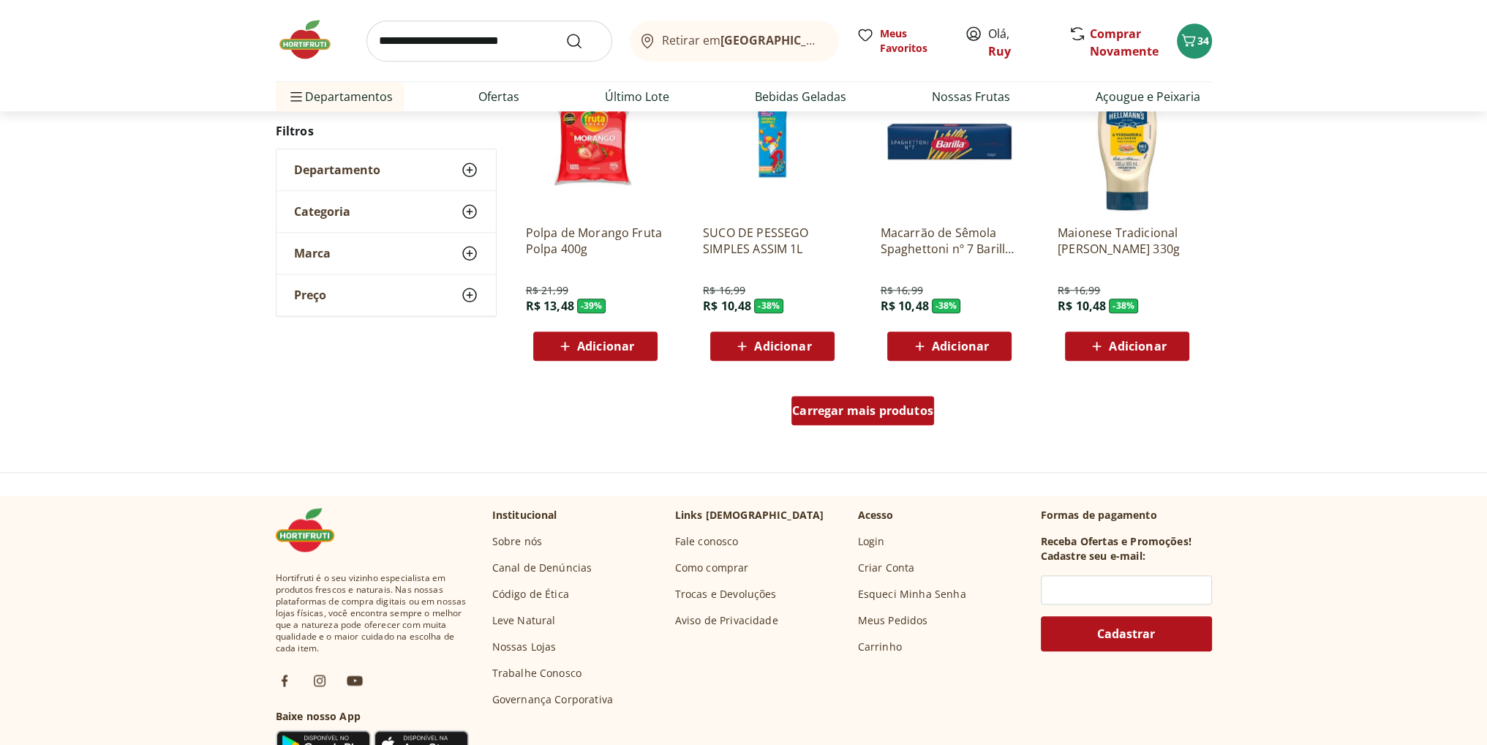
click at [883, 405] on span "Carregar mais produtos" at bounding box center [862, 411] width 141 height 12
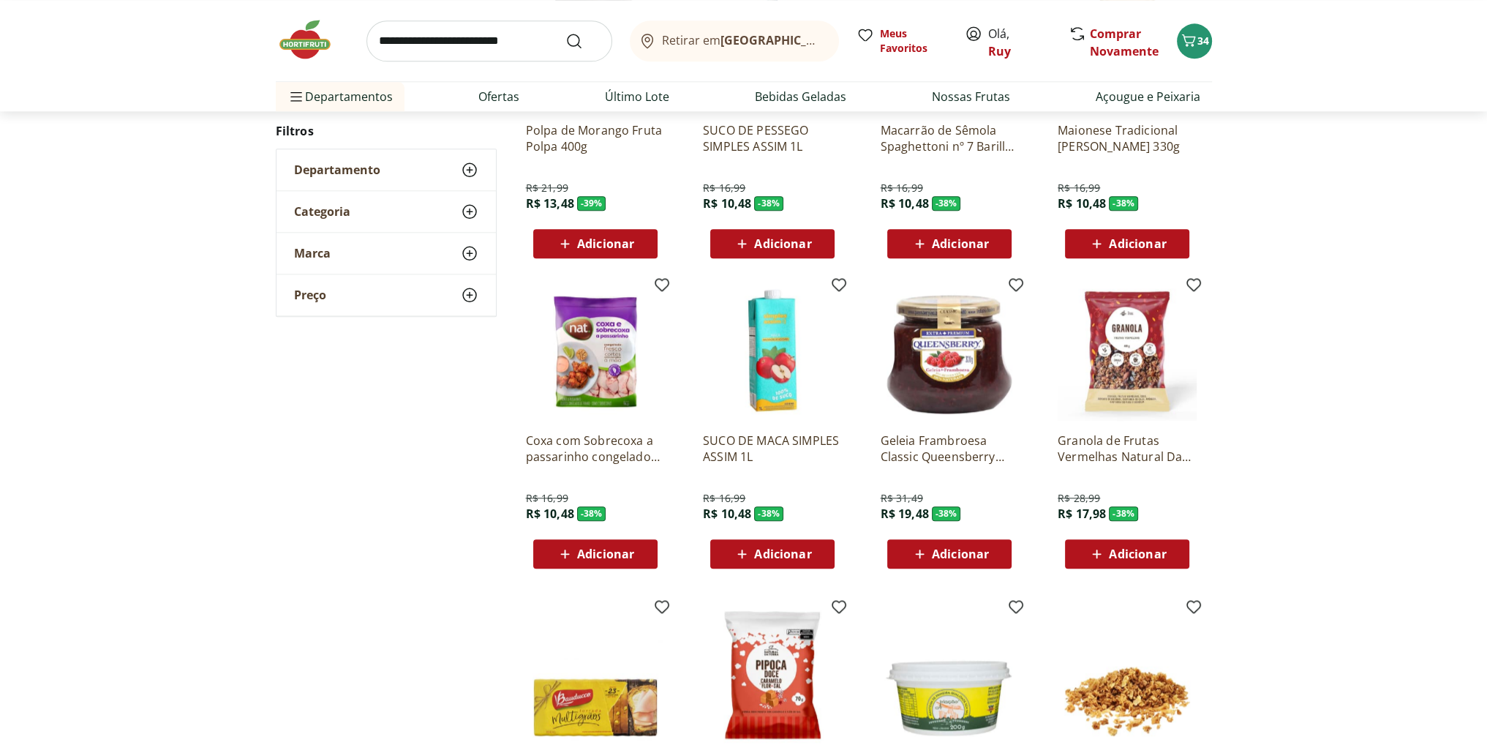
scroll to position [2253, 0]
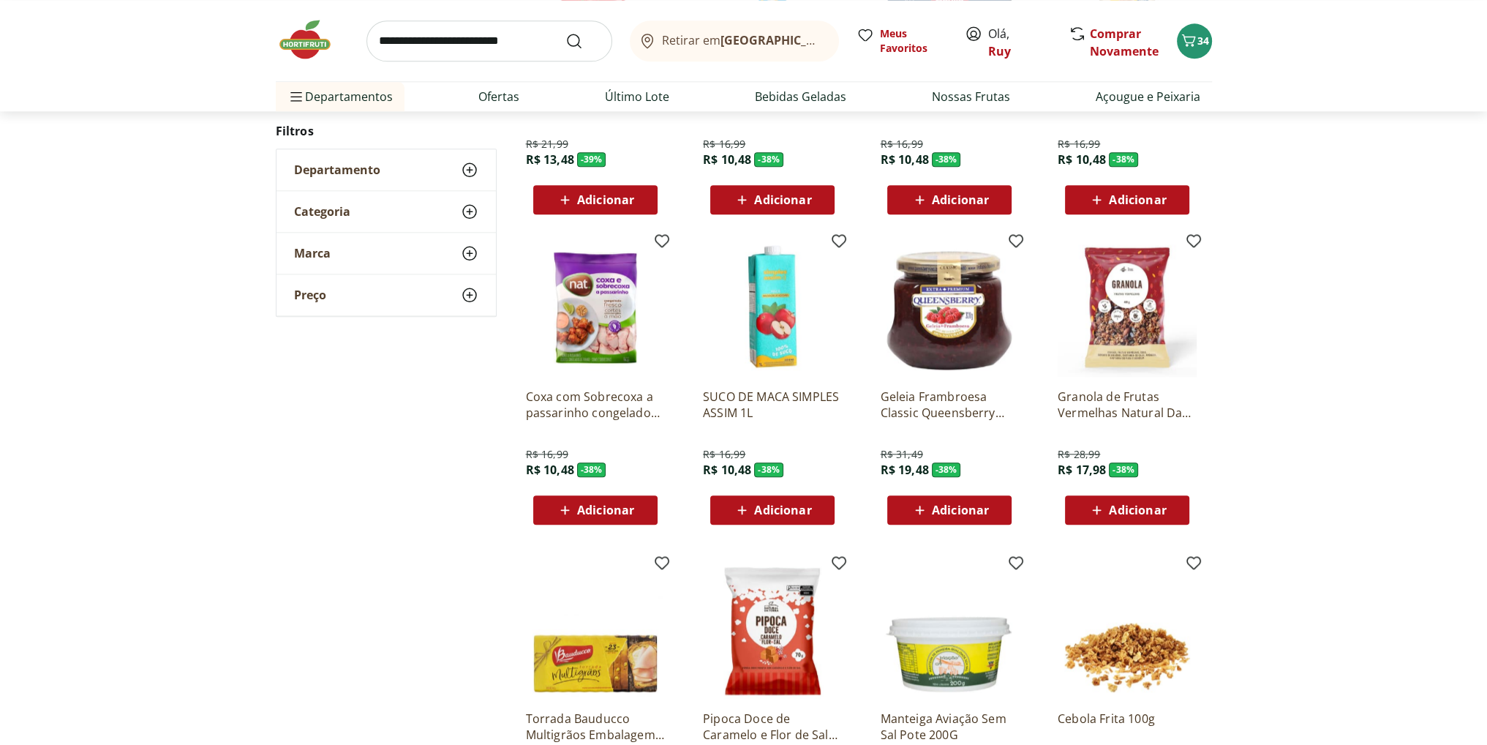
click at [969, 506] on span "Adicionar" at bounding box center [960, 510] width 57 height 12
click at [958, 506] on span "Adicionar" at bounding box center [960, 510] width 57 height 12
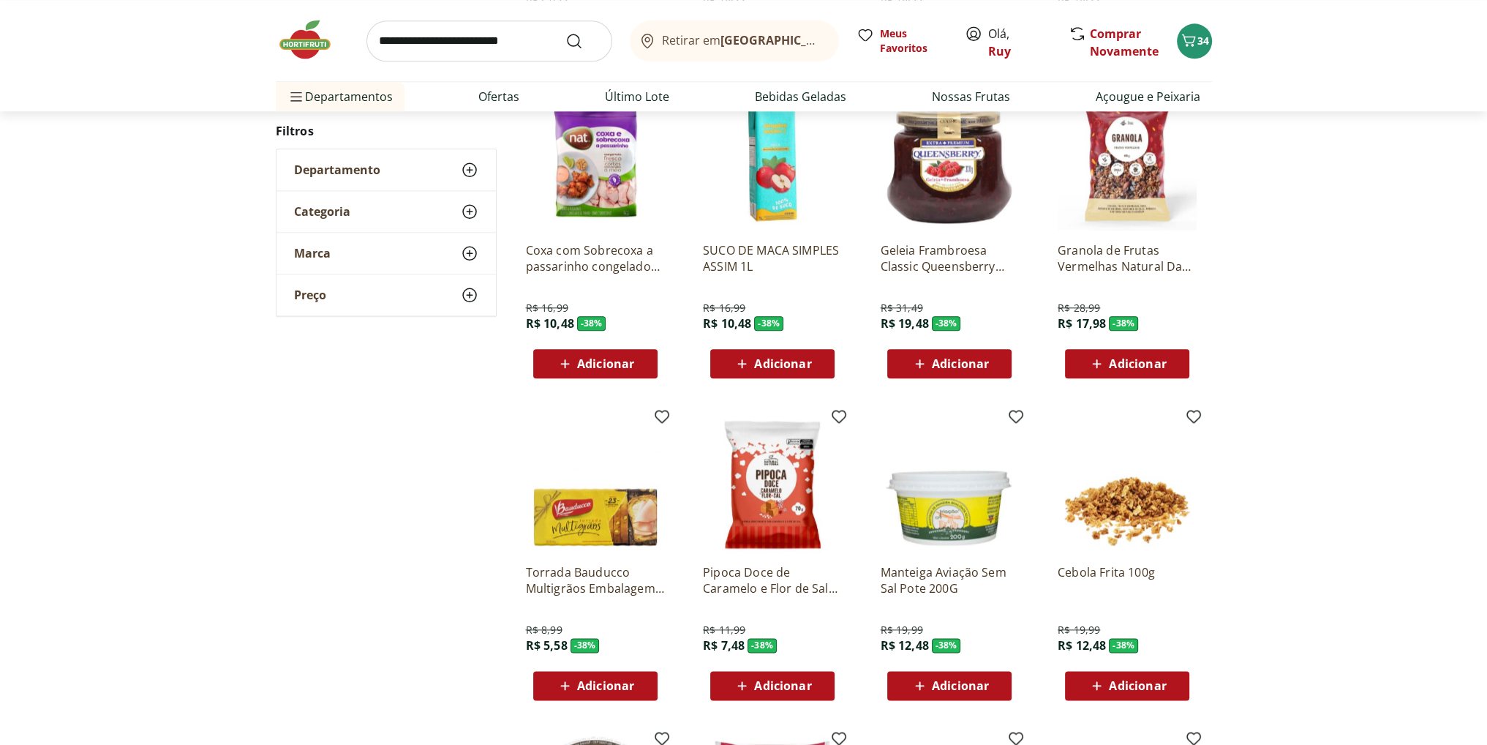
click at [958, 367] on span "Adicionar" at bounding box center [960, 364] width 57 height 12
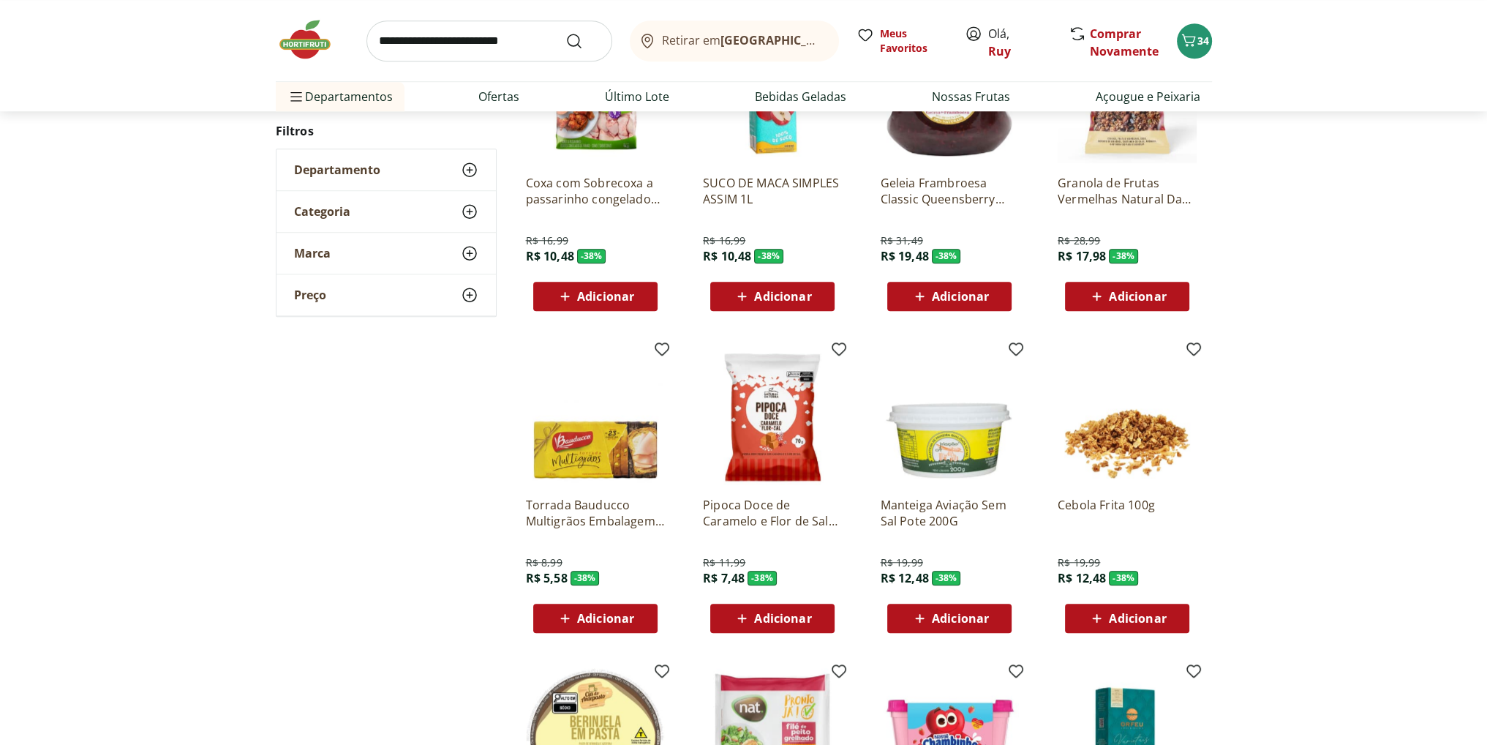
scroll to position [1592, 0]
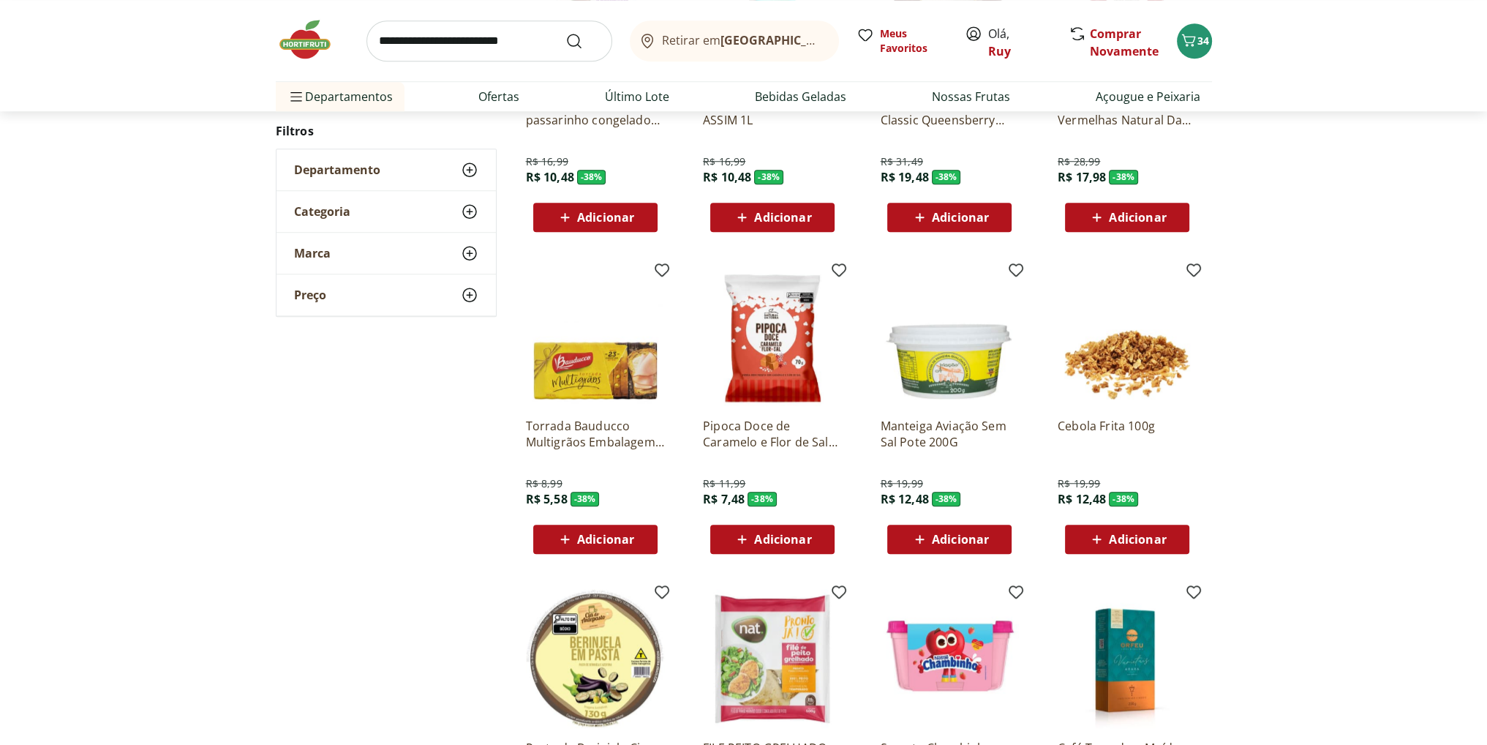
click at [786, 539] on span "Adicionar" at bounding box center [782, 539] width 57 height 12
click at [768, 433] on p "Pipoca Doce de Caramelo e Flor de Sal Natural da Terra 70g" at bounding box center [772, 434] width 139 height 32
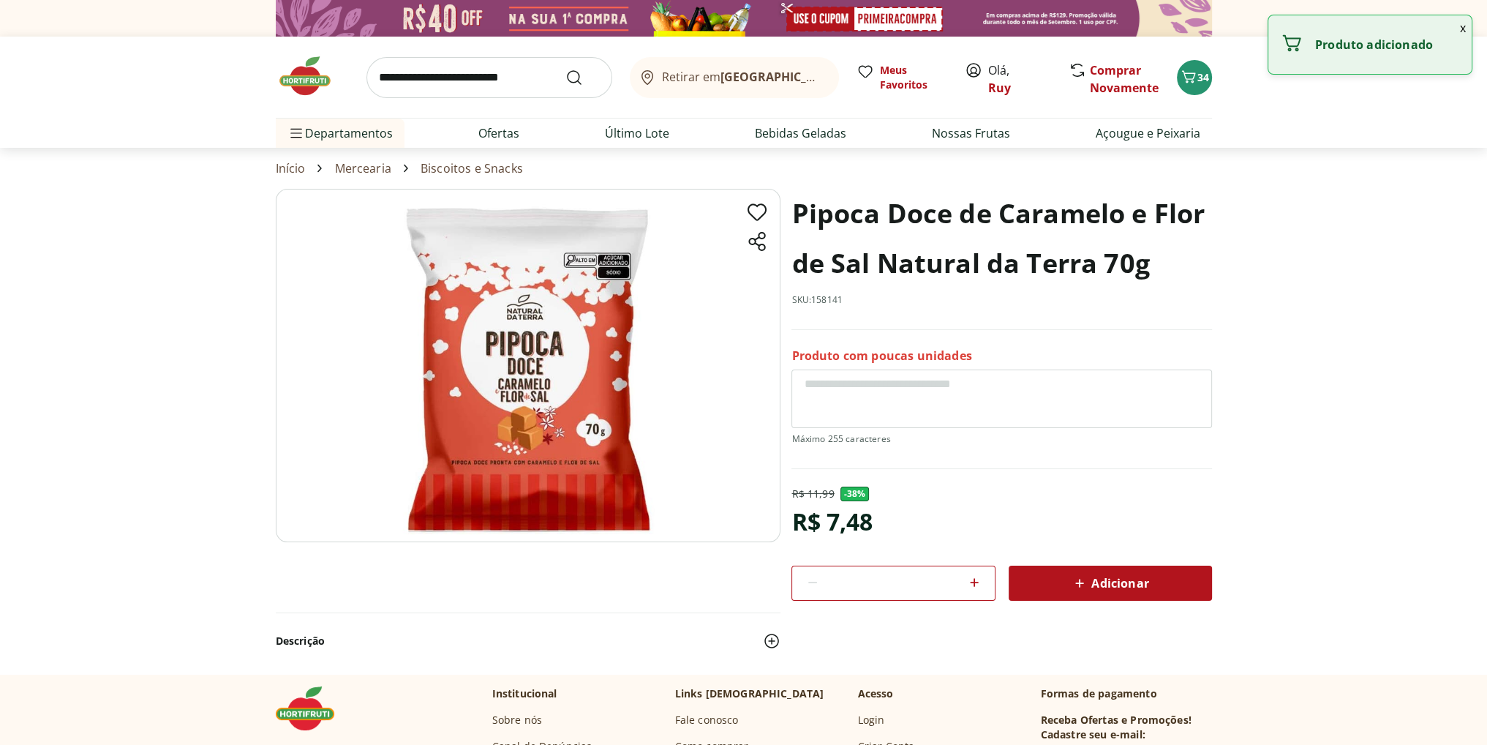
click at [1109, 580] on span "Adicionar" at bounding box center [1110, 583] width 78 height 18
click at [1108, 582] on span "Adicionar" at bounding box center [1110, 583] width 78 height 18
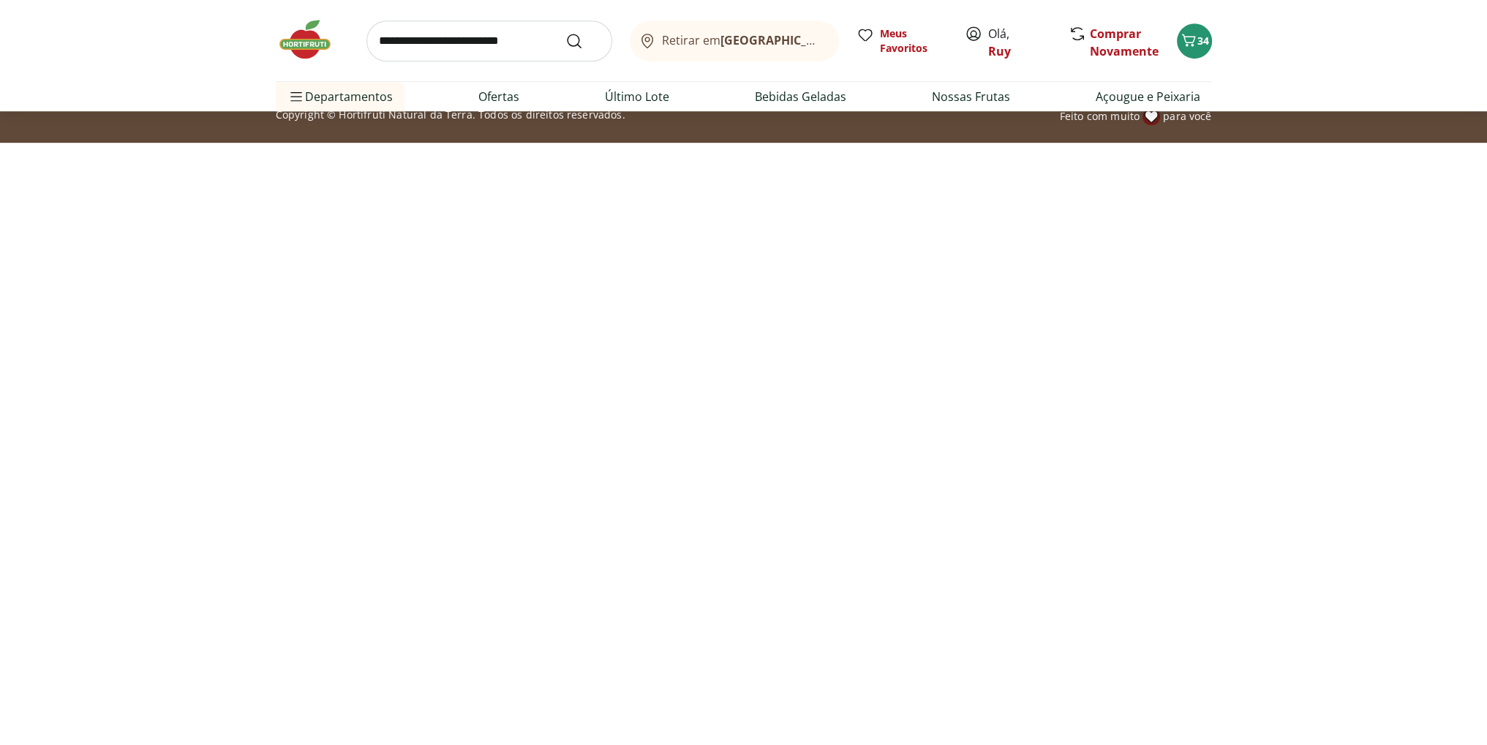
select select "**********"
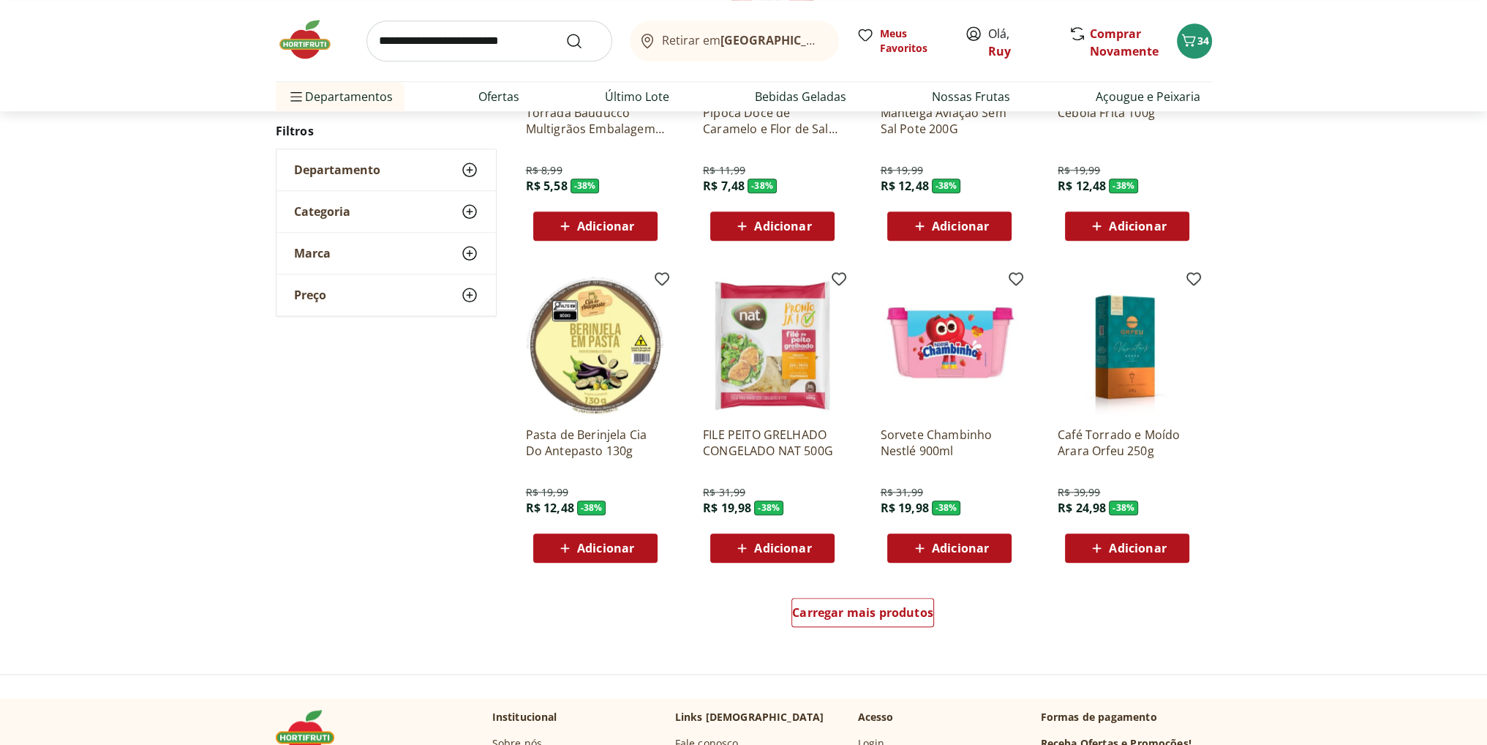
scroll to position [1958, 0]
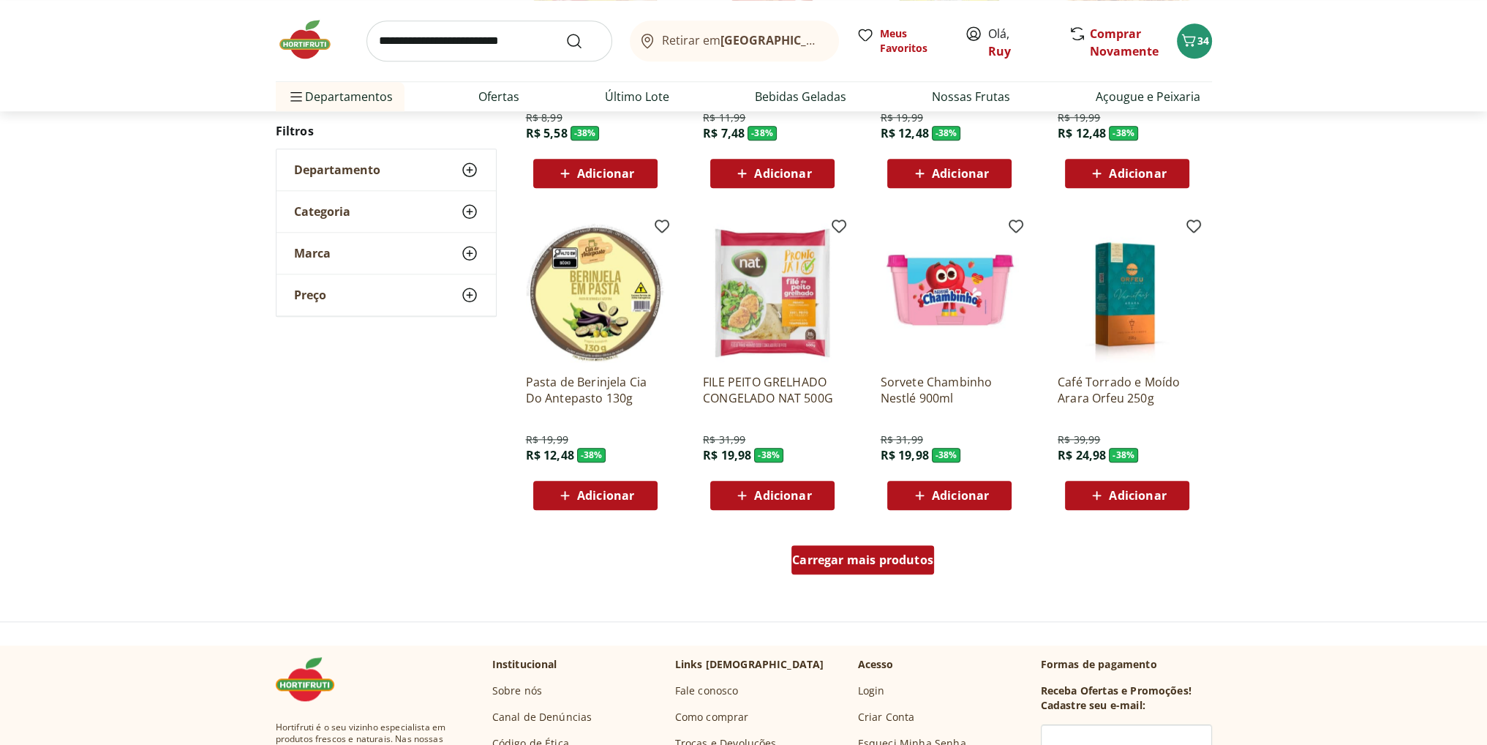
click at [852, 558] on span "Carregar mais produtos" at bounding box center [862, 560] width 141 height 12
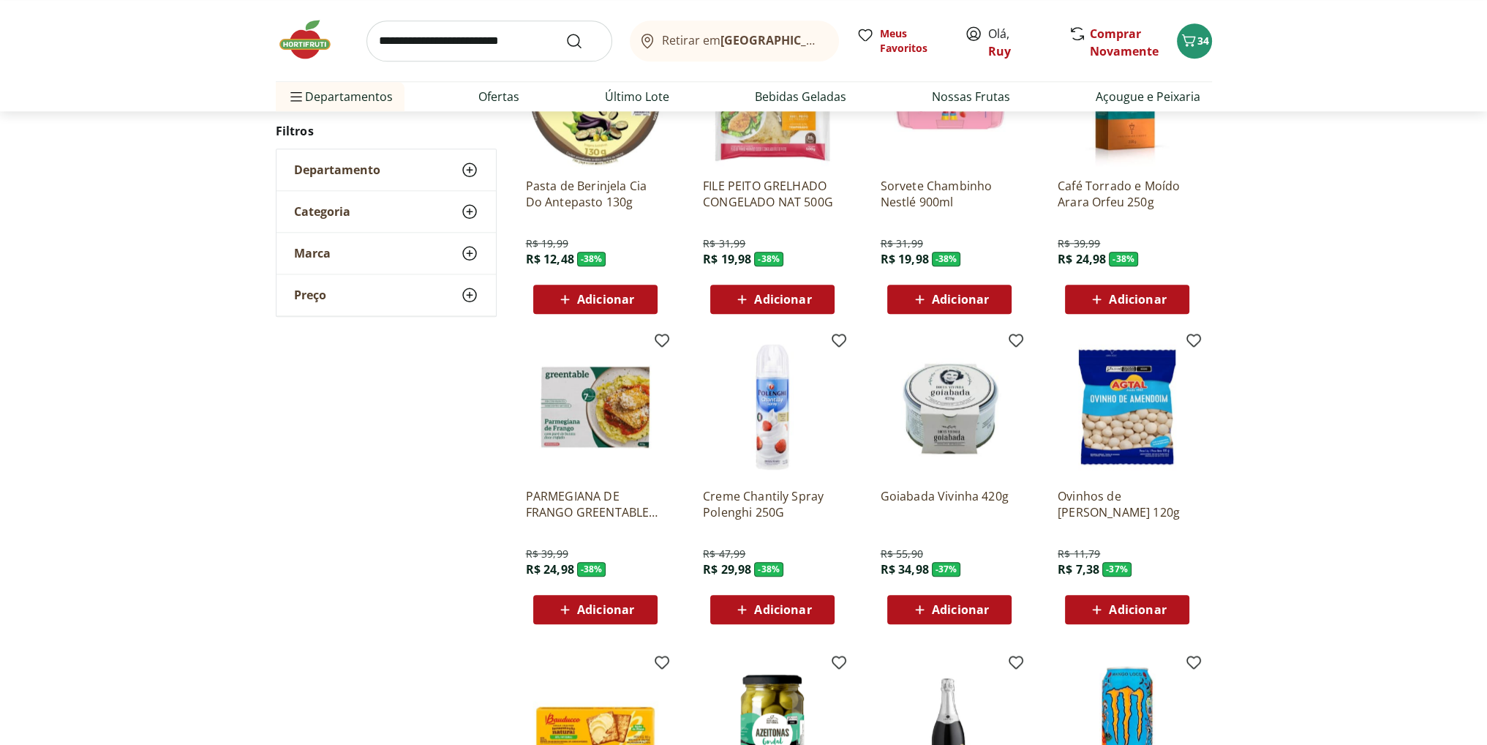
scroll to position [2177, 0]
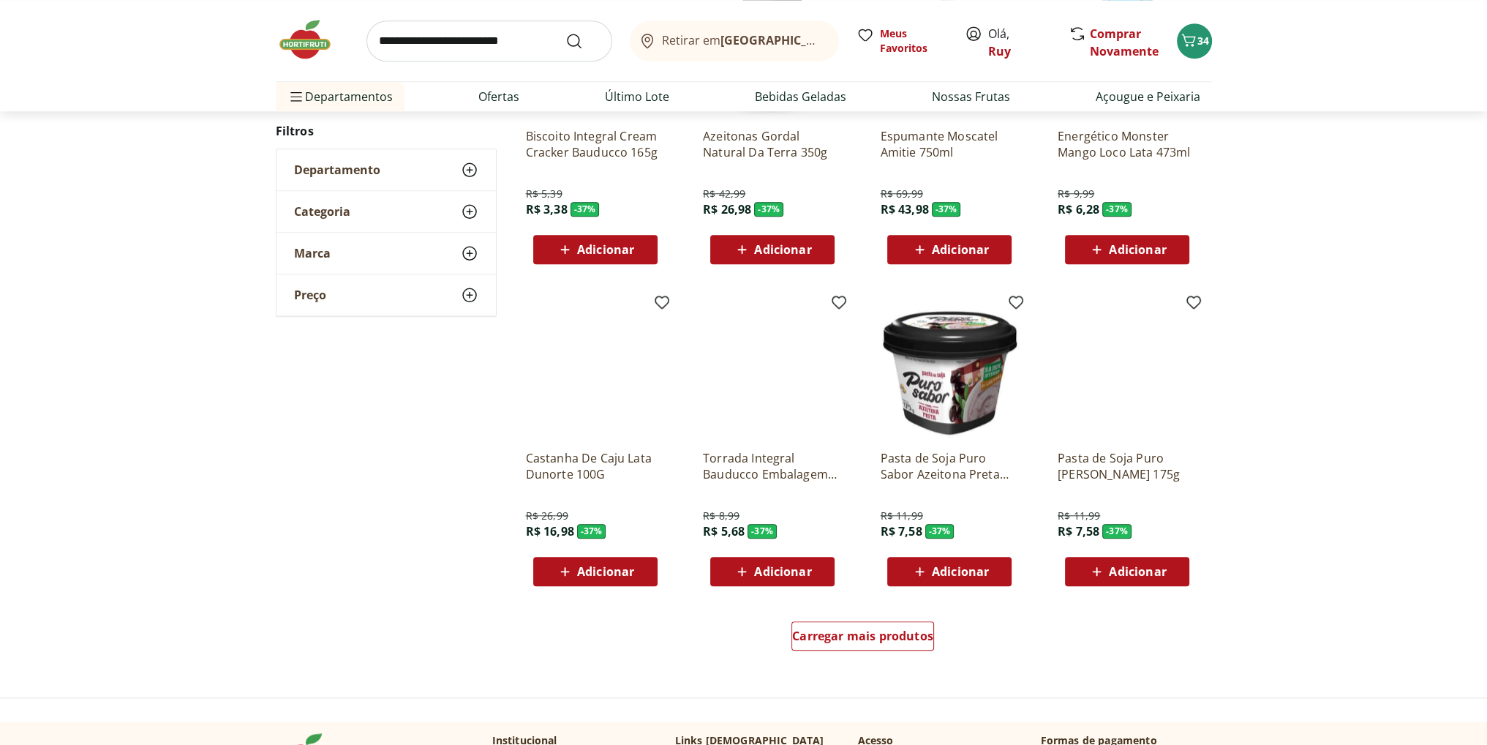
scroll to position [2028, 0]
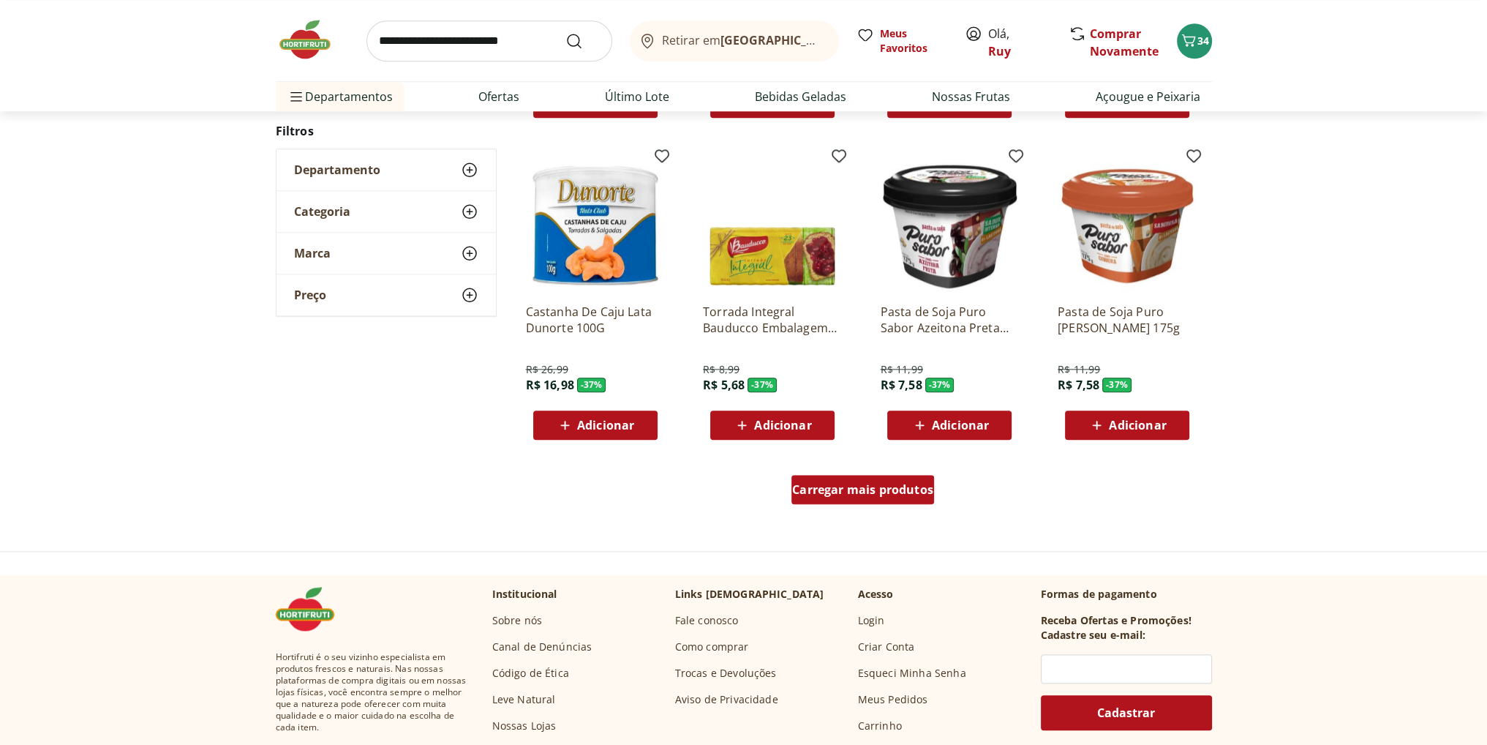
click at [872, 490] on span "Carregar mais produtos" at bounding box center [862, 490] width 141 height 12
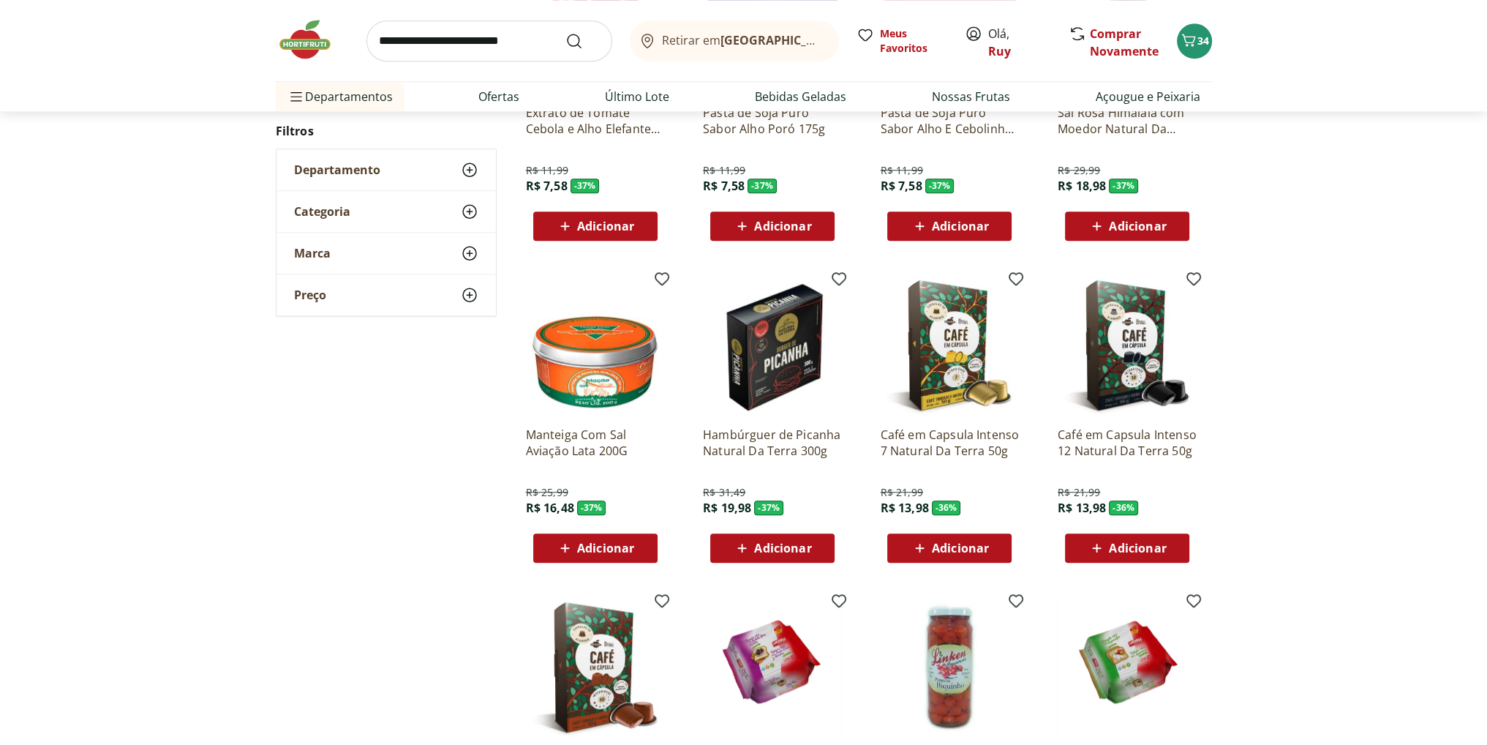
scroll to position [1586, 0]
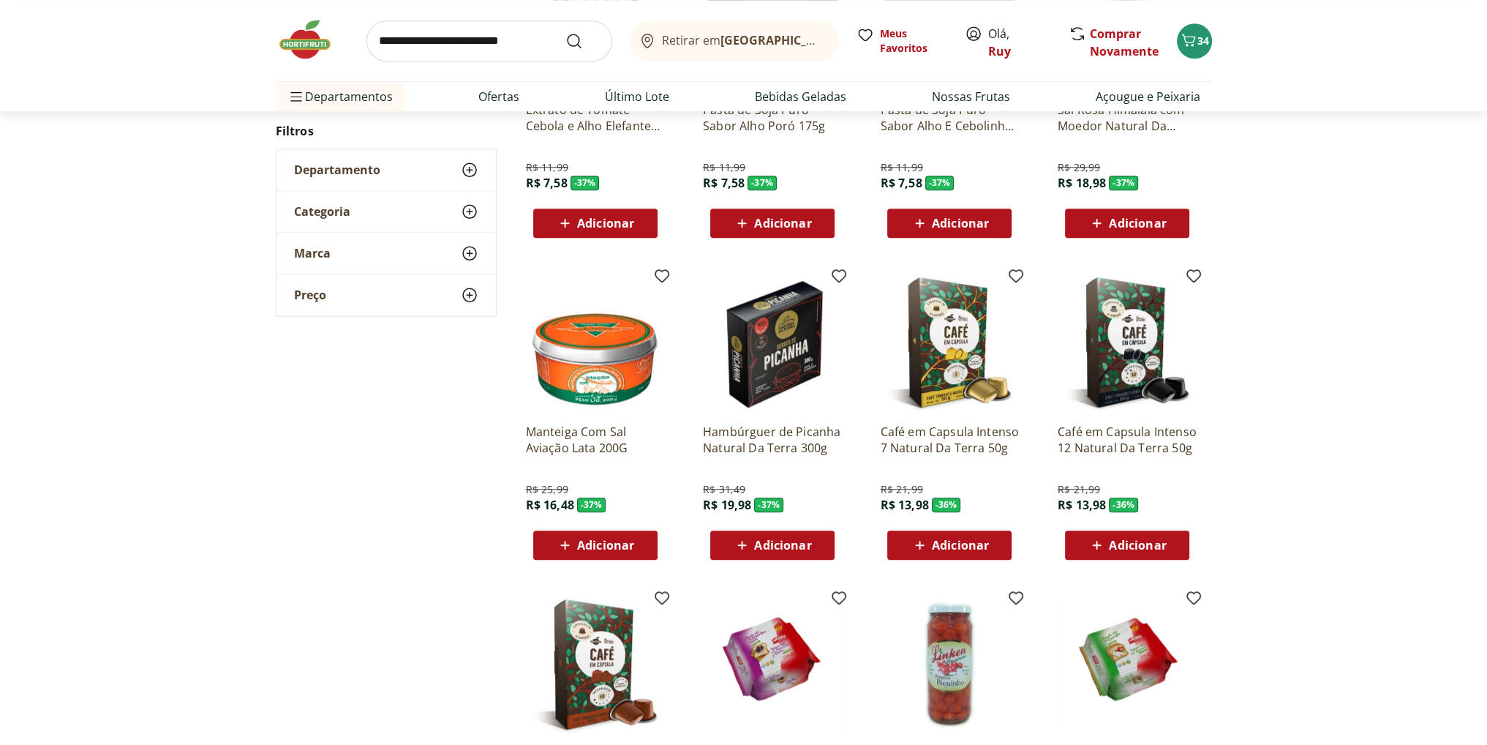
click at [791, 544] on span "Adicionar" at bounding box center [782, 545] width 57 height 12
click at [774, 441] on p "Hambúrguer de Picanha Natural Da Terra 300g" at bounding box center [772, 440] width 139 height 32
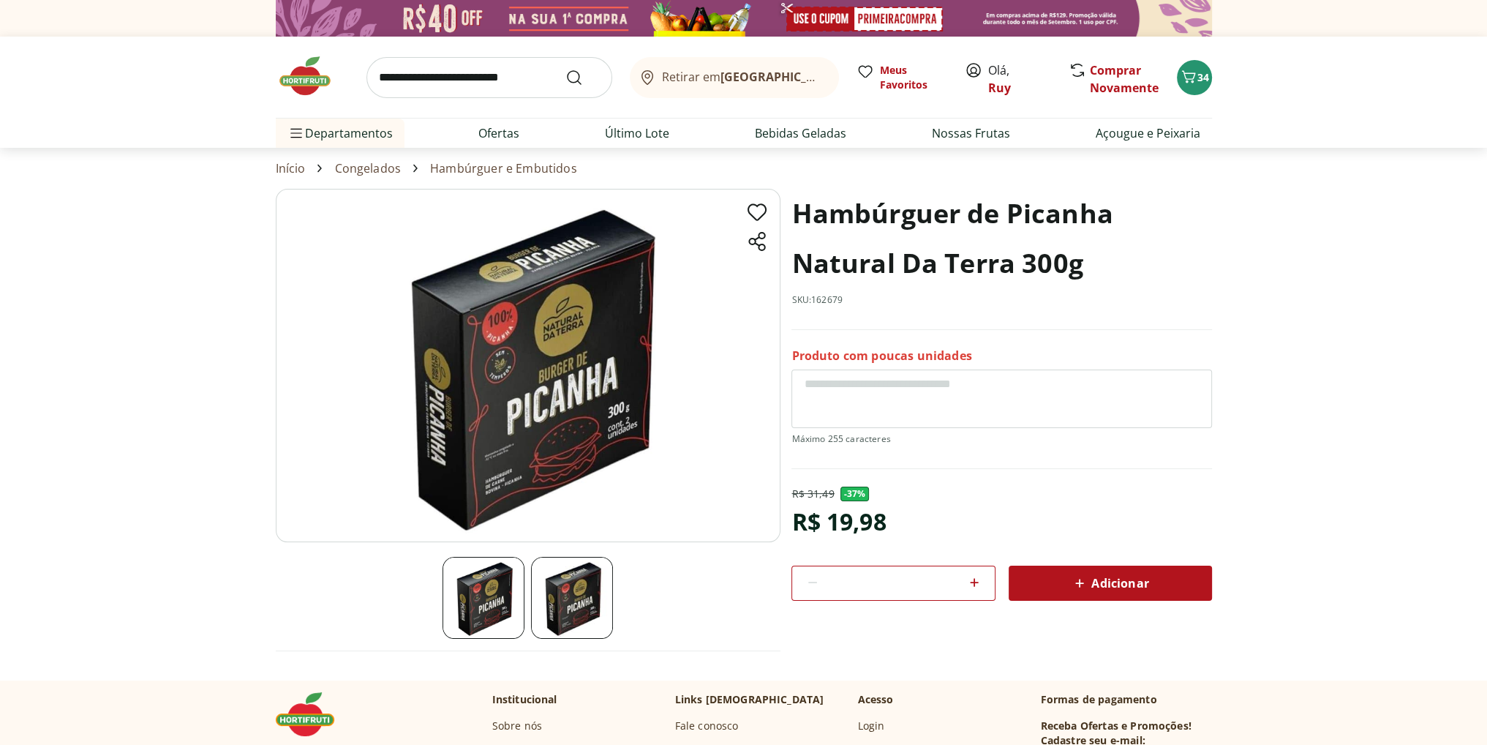
click at [1108, 579] on span "Adicionar" at bounding box center [1110, 583] width 78 height 18
click at [1192, 76] on icon "Carrinho" at bounding box center [1189, 77] width 18 height 18
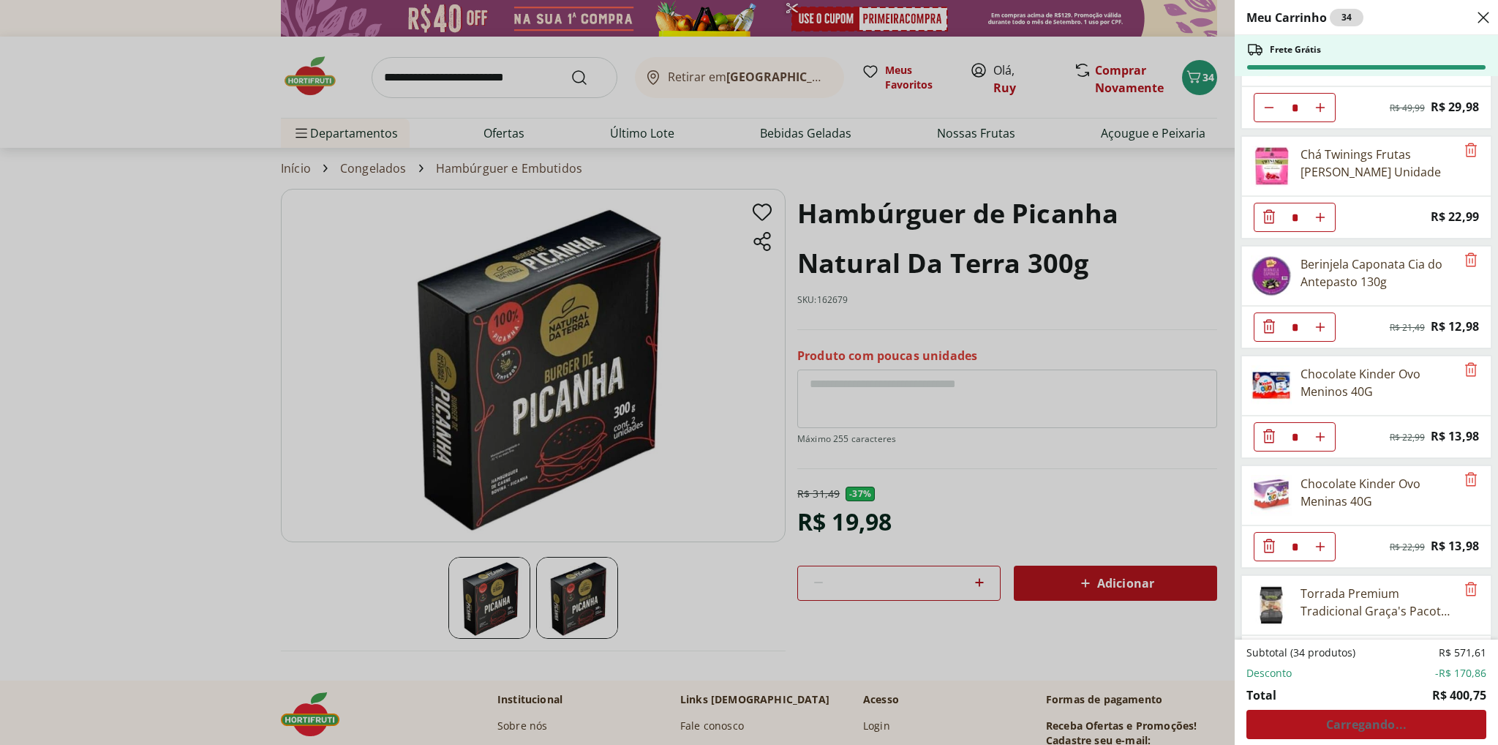
scroll to position [2055, 0]
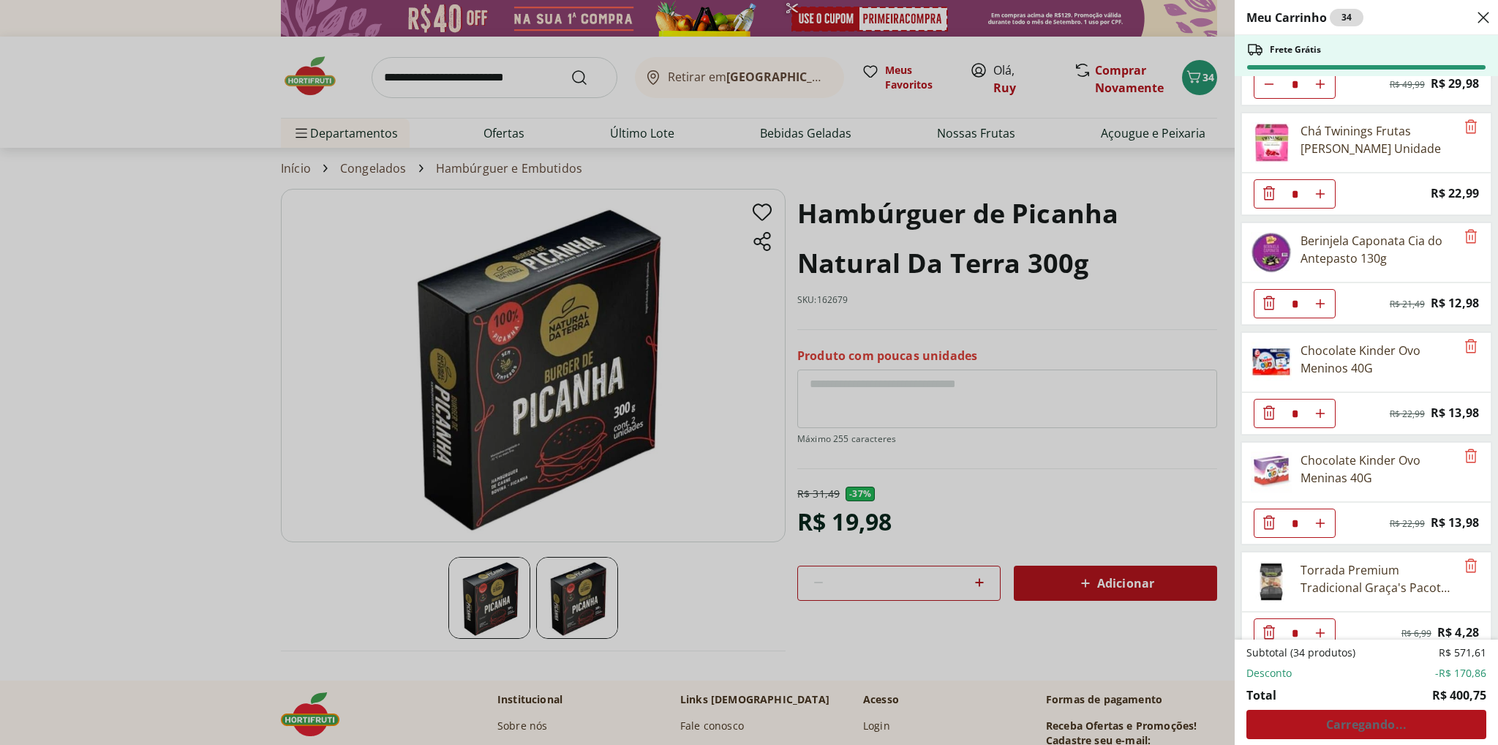
click at [197, 403] on div "Meu Carrinho 34 Frete Grátis Requeijão Lacfree Tradicional 400g * Price: R$ 24,…" at bounding box center [749, 372] width 1498 height 745
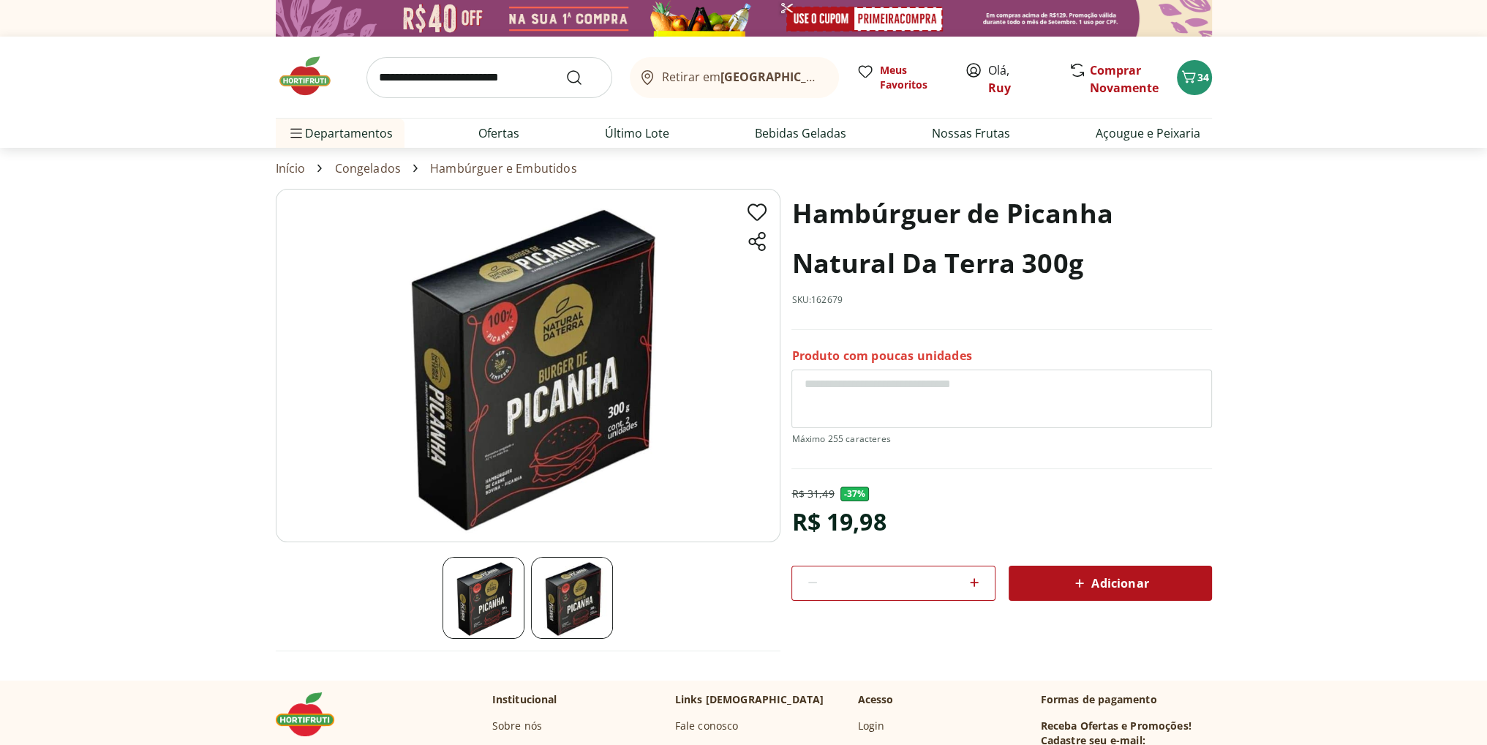
click at [1108, 581] on span "Adicionar" at bounding box center [1110, 583] width 78 height 18
click at [1199, 82] on span "34" at bounding box center [1204, 77] width 12 height 14
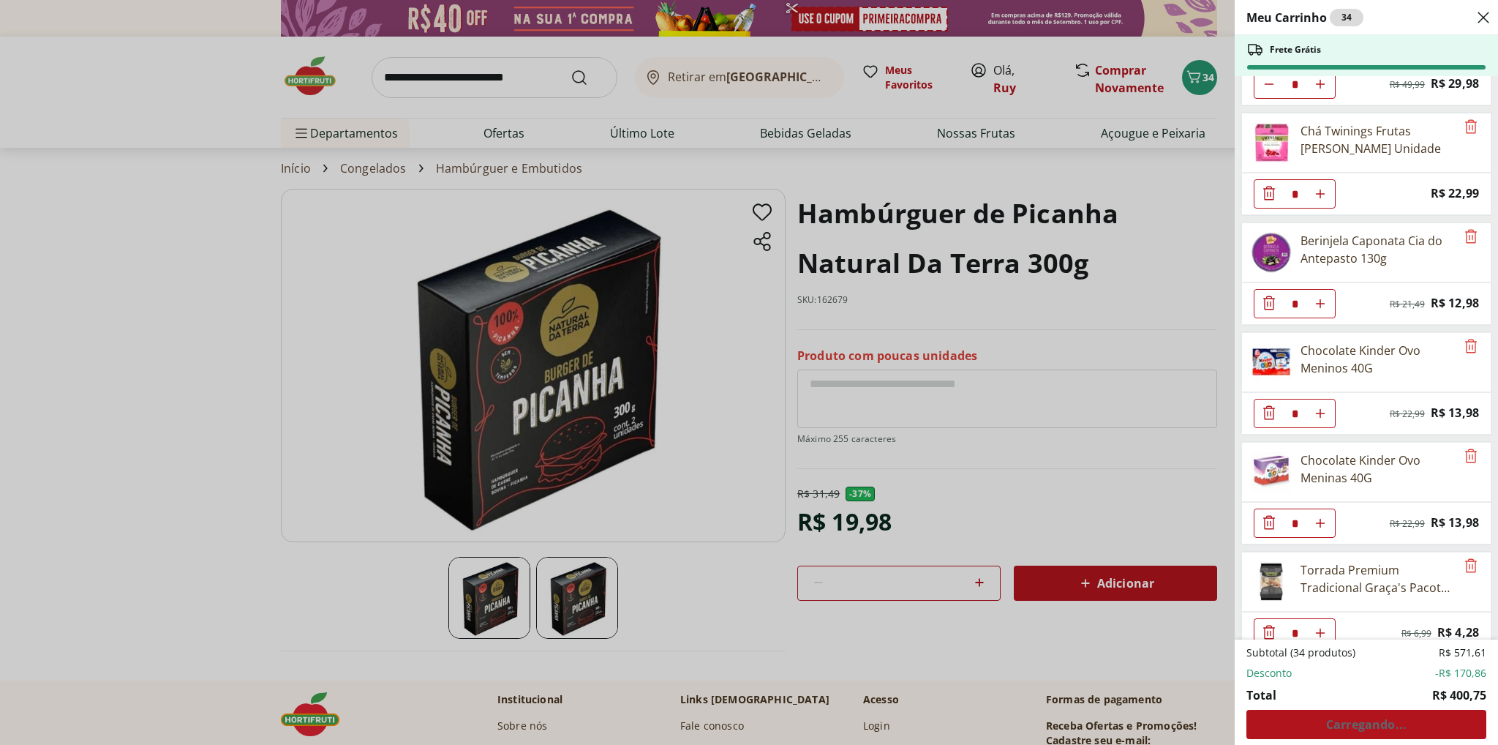
click at [1070, 487] on div "Meu Carrinho 34 Frete Grátis Requeijão Lacfree Tradicional 400g * Price: R$ 24,…" at bounding box center [749, 372] width 1498 height 745
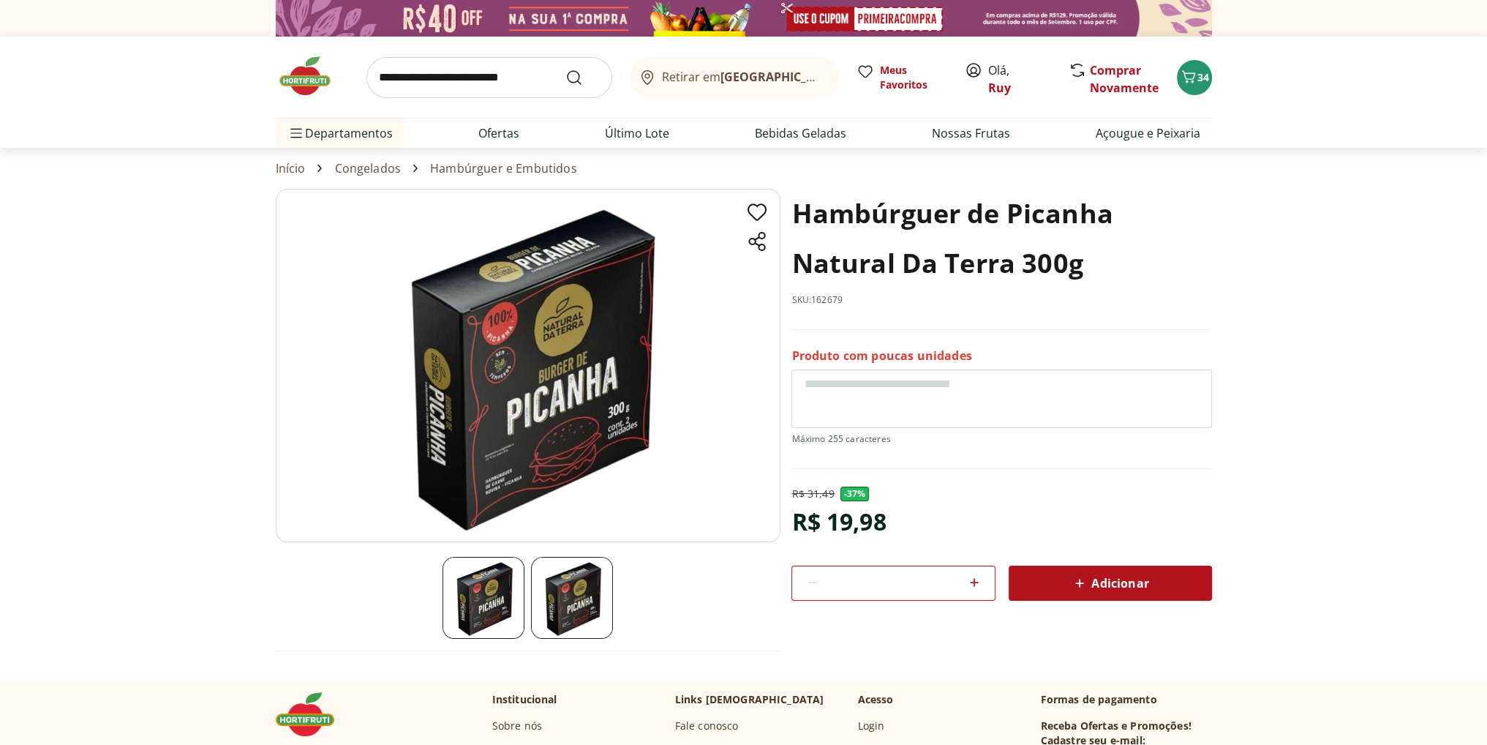
click at [1090, 574] on span "Adicionar" at bounding box center [1110, 583] width 78 height 18
select select "**********"
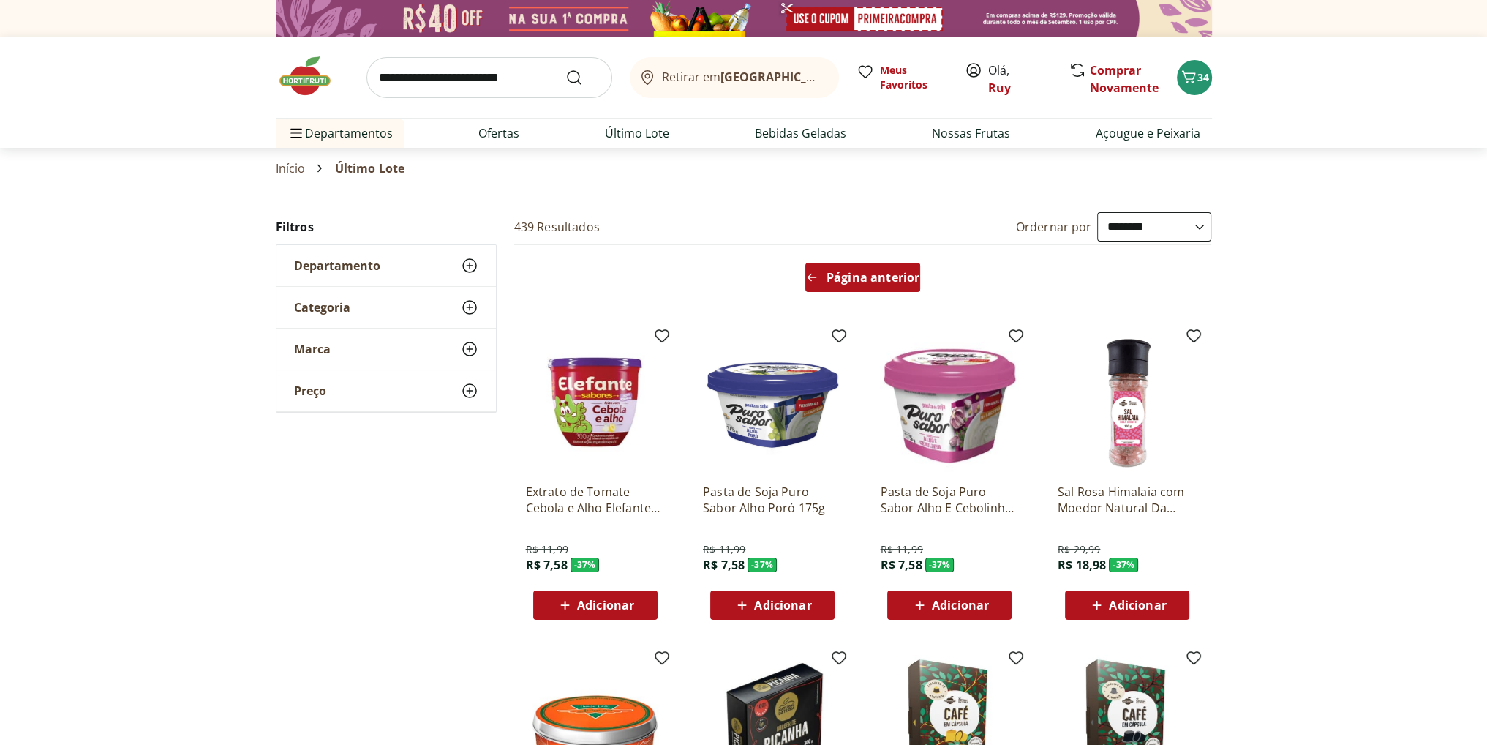
click at [855, 283] on span "Página anterior" at bounding box center [873, 277] width 93 height 12
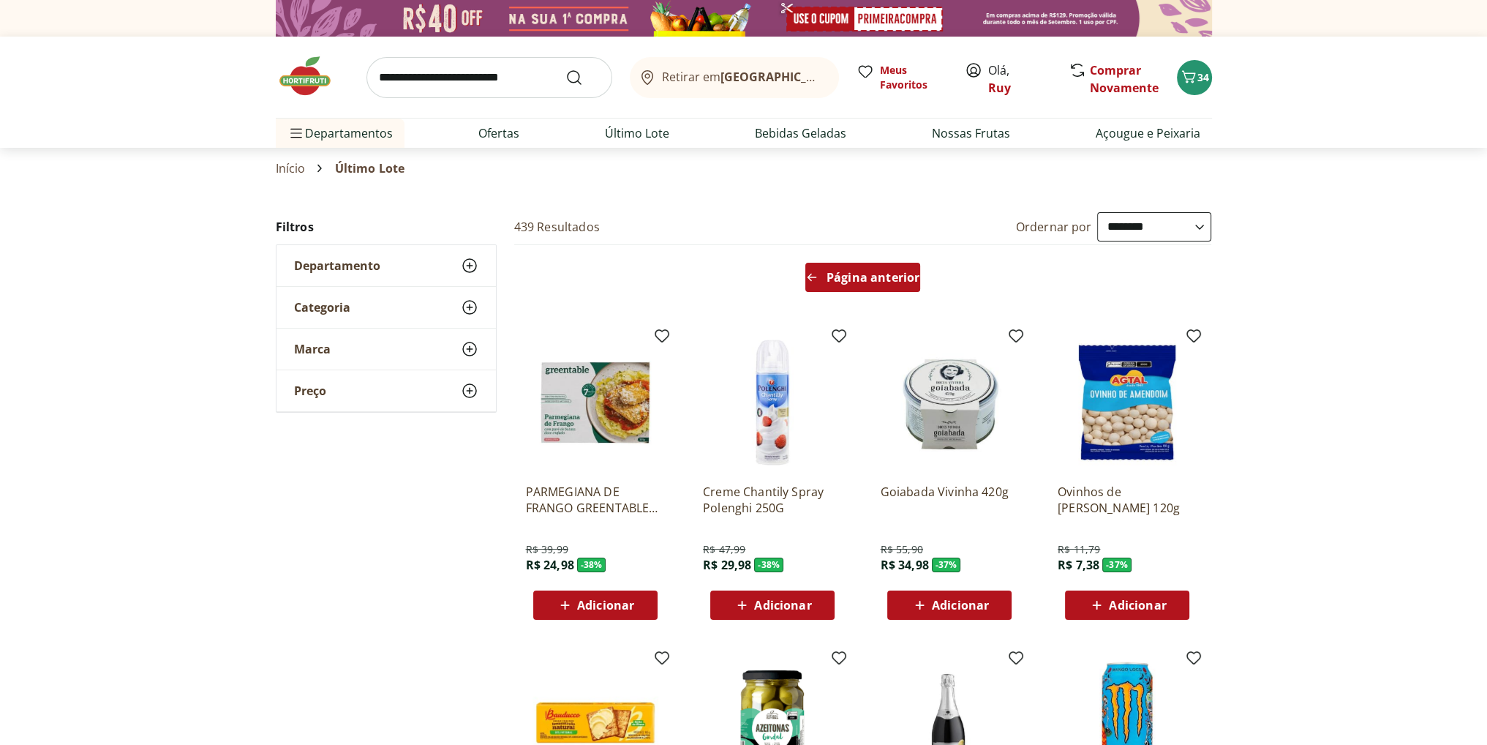
click at [869, 274] on span "Página anterior" at bounding box center [873, 277] width 93 height 12
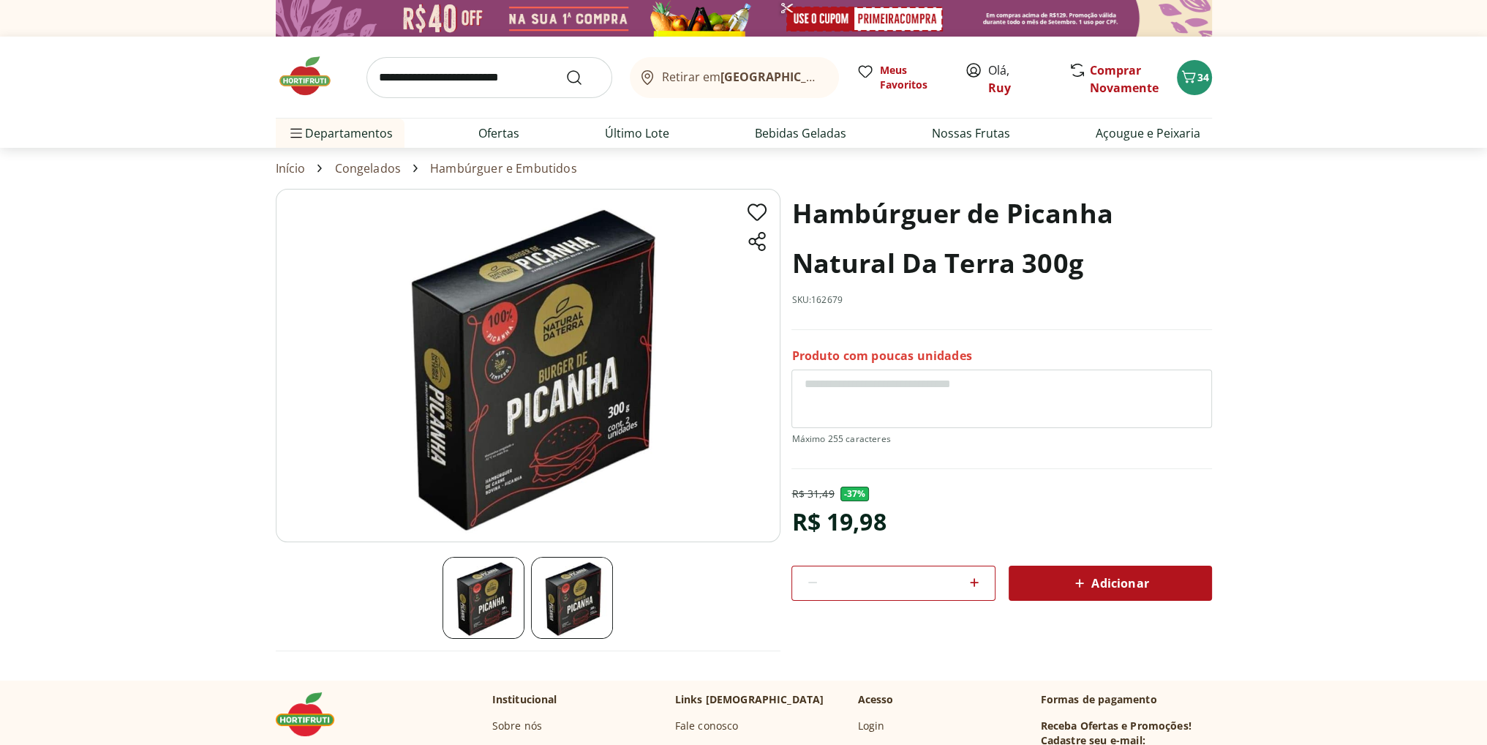
click at [1082, 582] on icon at bounding box center [1080, 583] width 18 height 18
click at [1094, 580] on span "Adicionar" at bounding box center [1110, 583] width 78 height 18
click at [977, 579] on icon at bounding box center [975, 583] width 18 height 18
click at [975, 580] on icon at bounding box center [975, 583] width 18 height 18
click at [1097, 578] on span "Adicionar" at bounding box center [1110, 583] width 78 height 18
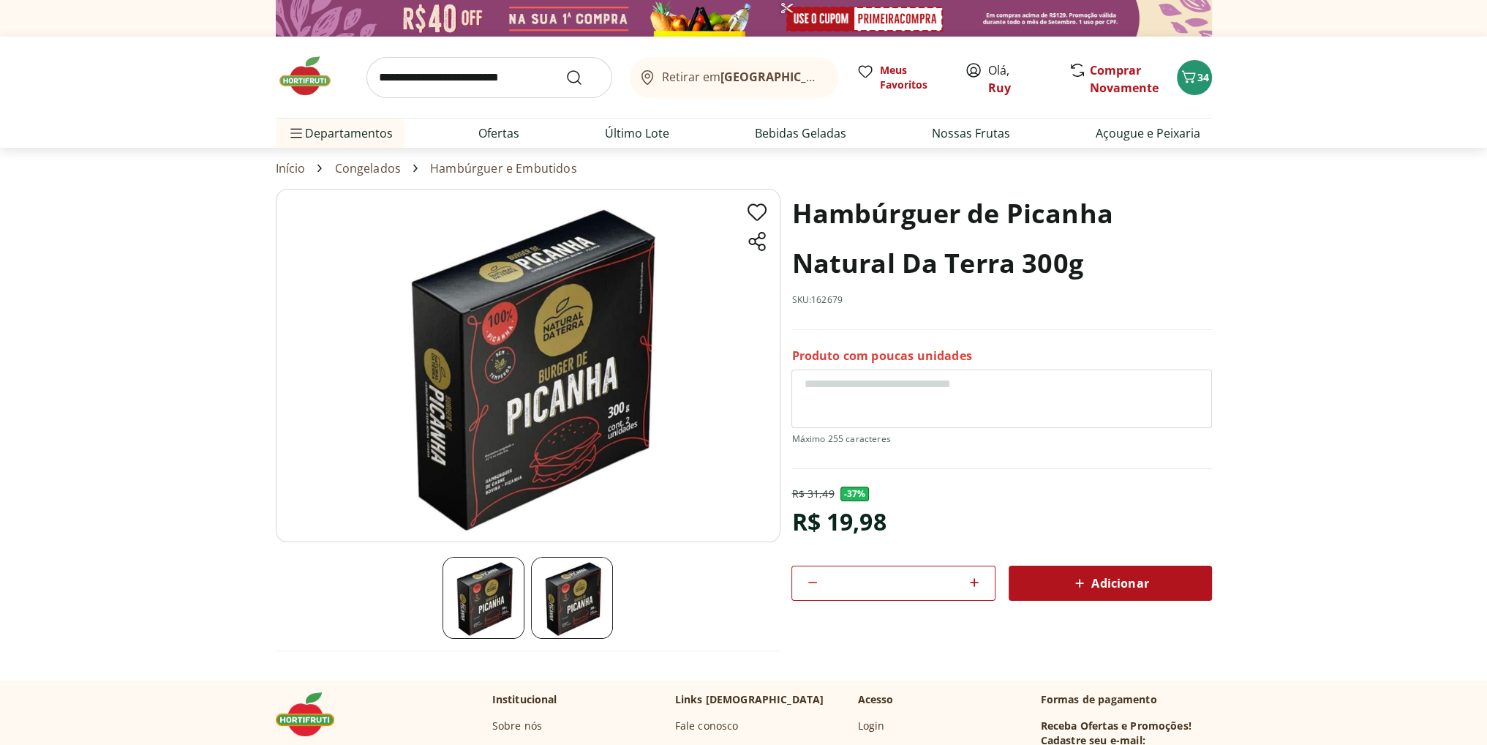
click at [816, 582] on icon at bounding box center [812, 582] width 9 height 1
click at [1123, 580] on span "Adicionar" at bounding box center [1110, 583] width 78 height 18
click at [810, 579] on icon at bounding box center [813, 583] width 18 height 18
type input "*"
click at [1122, 581] on span "Adicionar" at bounding box center [1110, 583] width 78 height 18
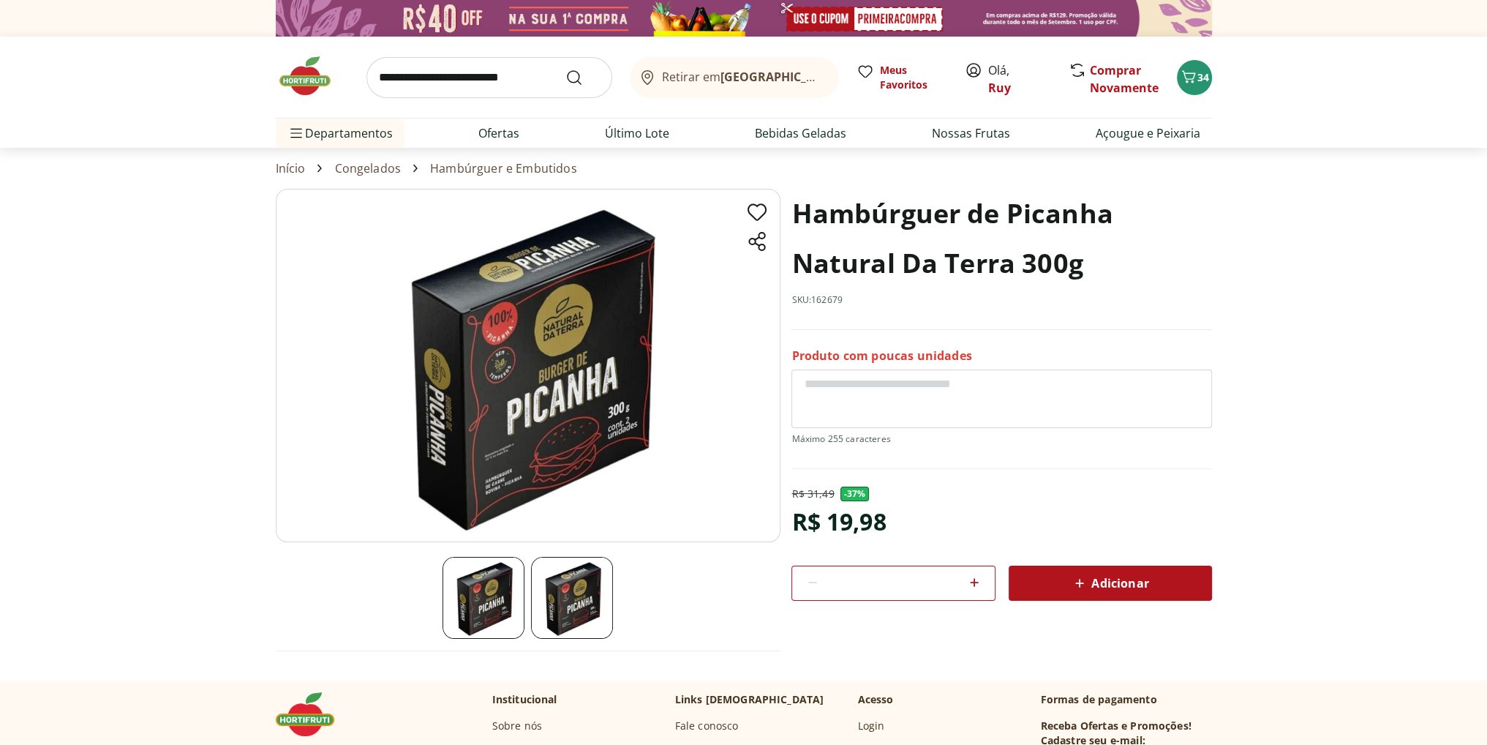
click at [1095, 585] on span "Adicionar" at bounding box center [1110, 583] width 78 height 18
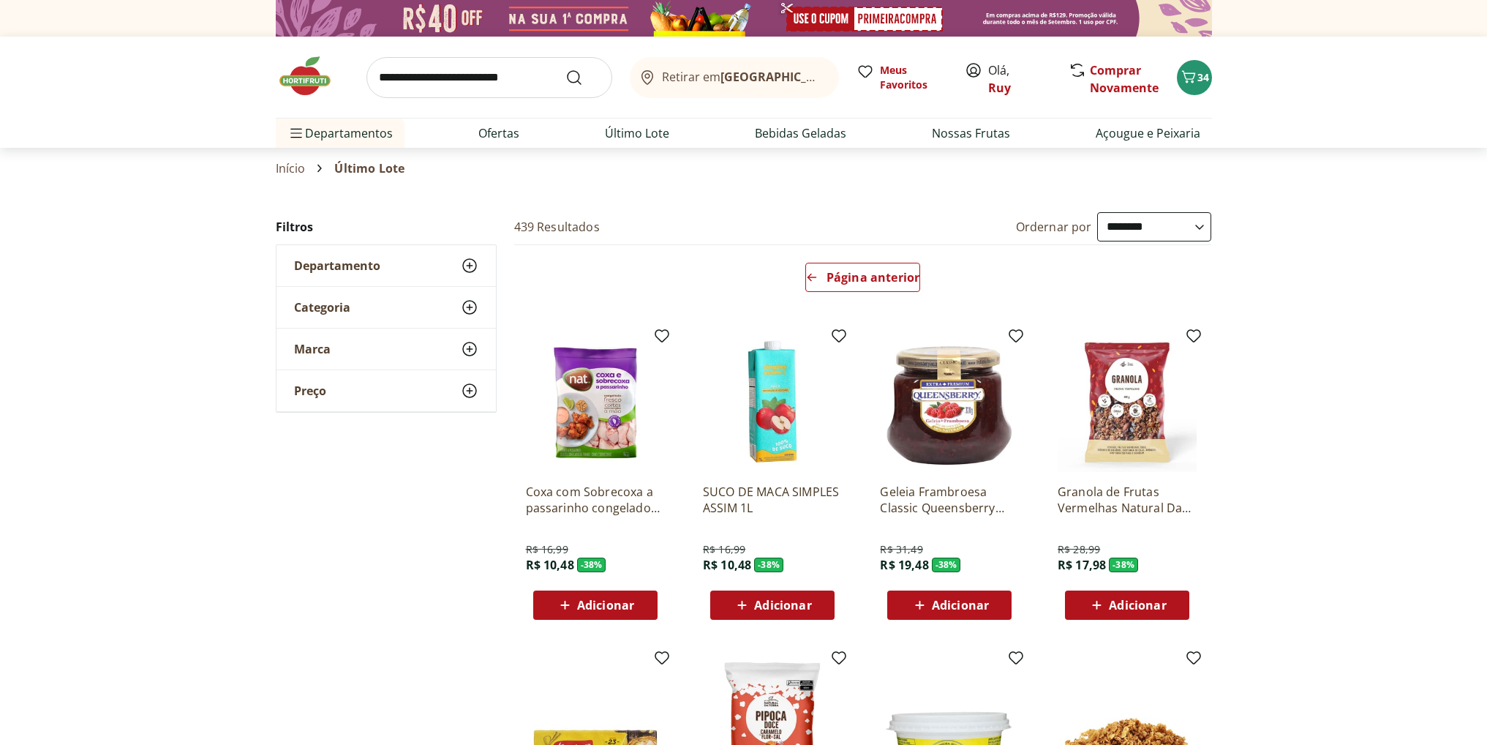
select select "**********"
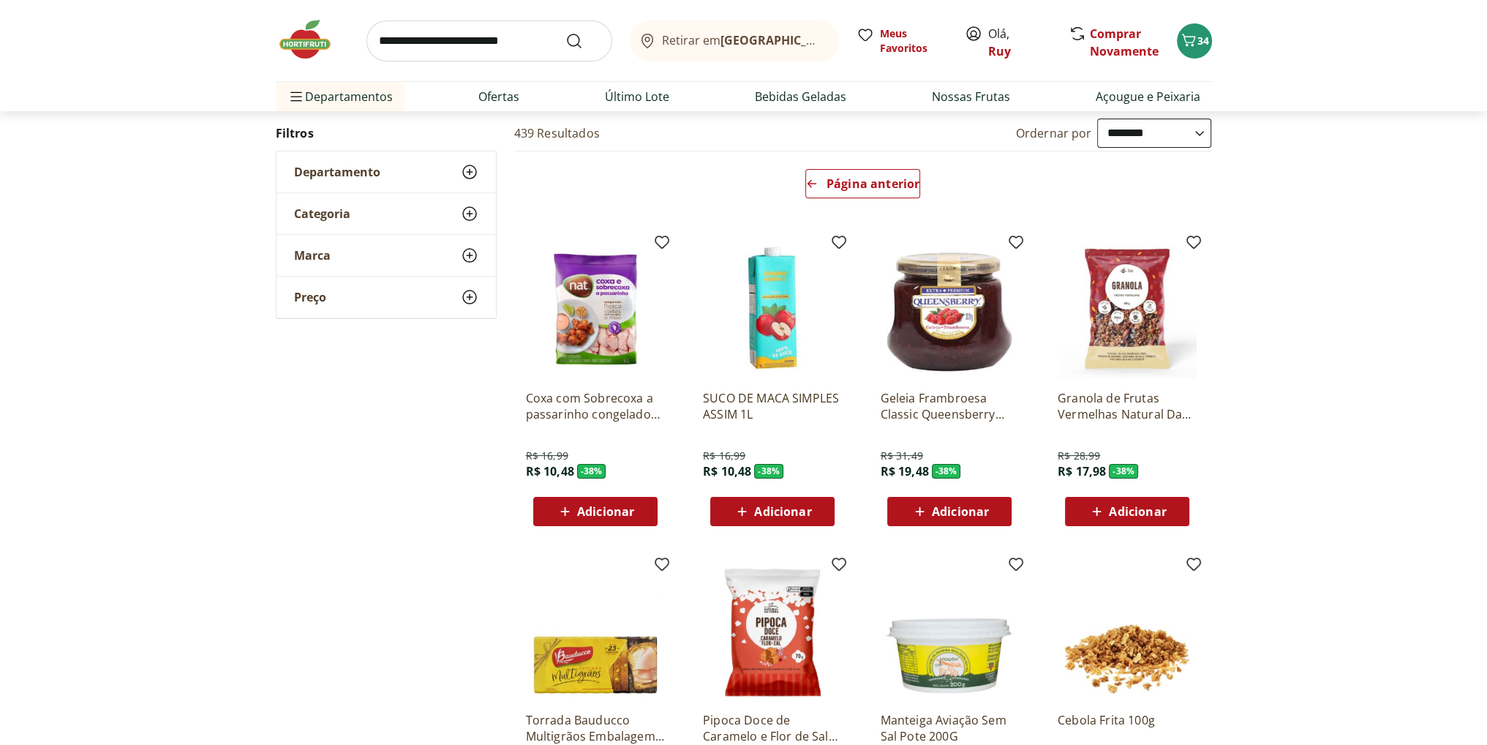
scroll to position [219, 0]
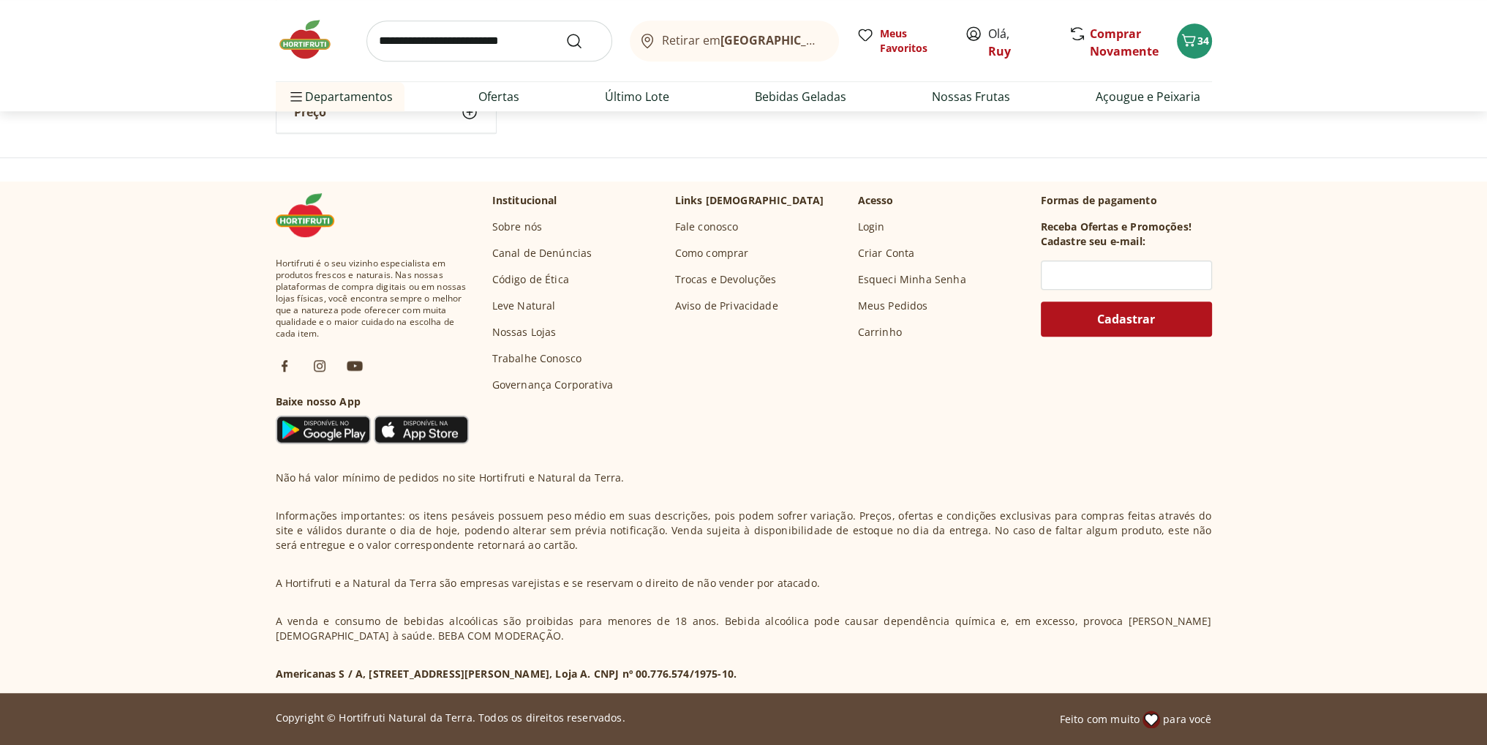
scroll to position [925, 0]
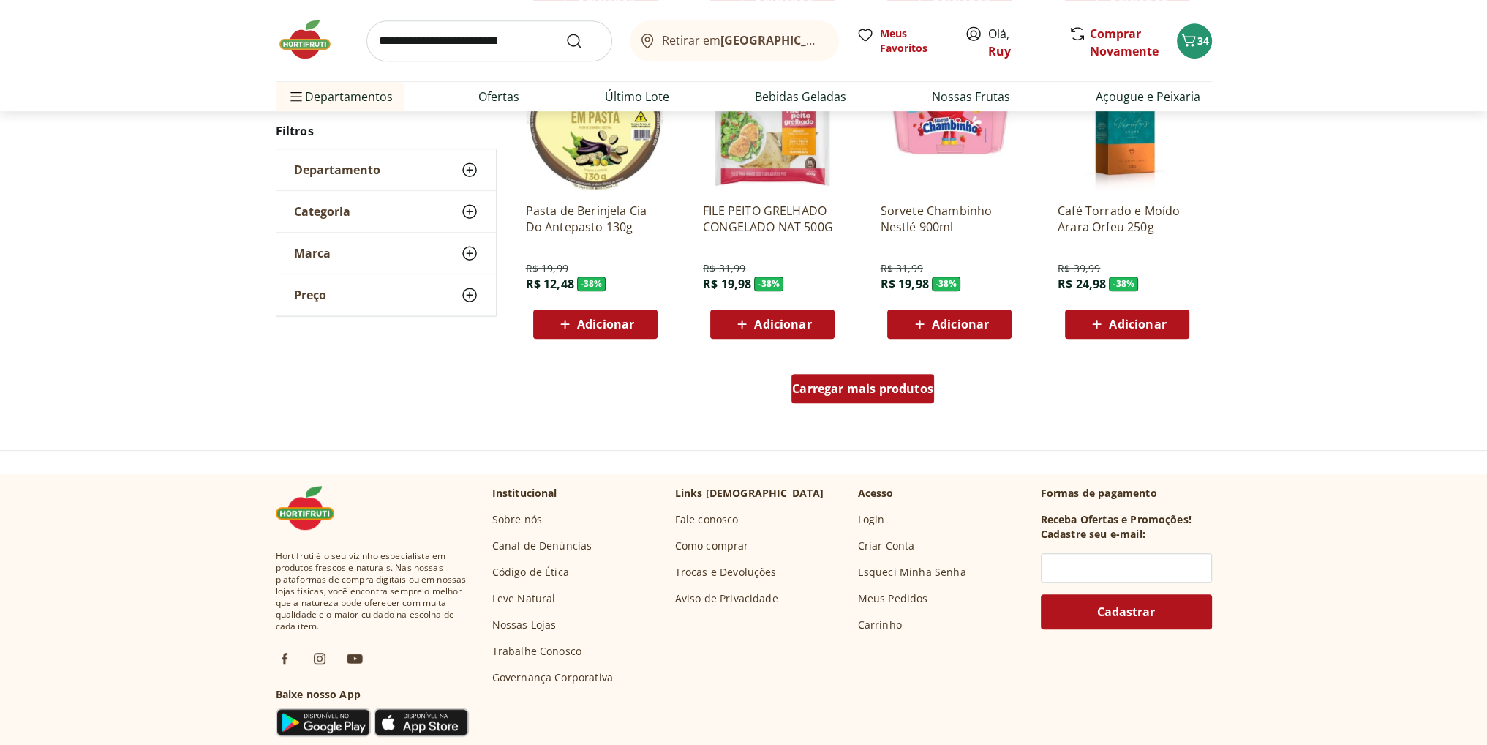
click at [848, 394] on span "Carregar mais produtos" at bounding box center [862, 389] width 141 height 12
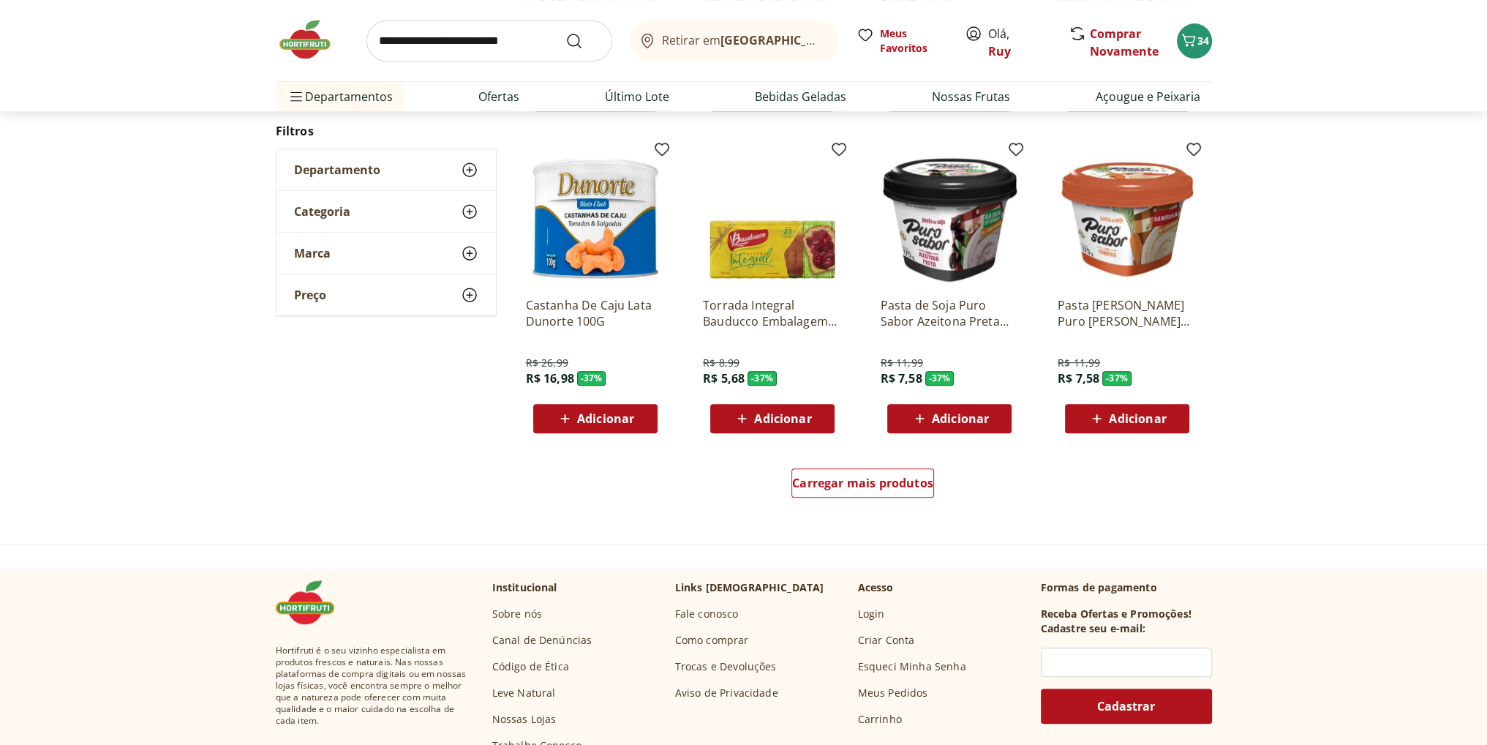
scroll to position [849, 0]
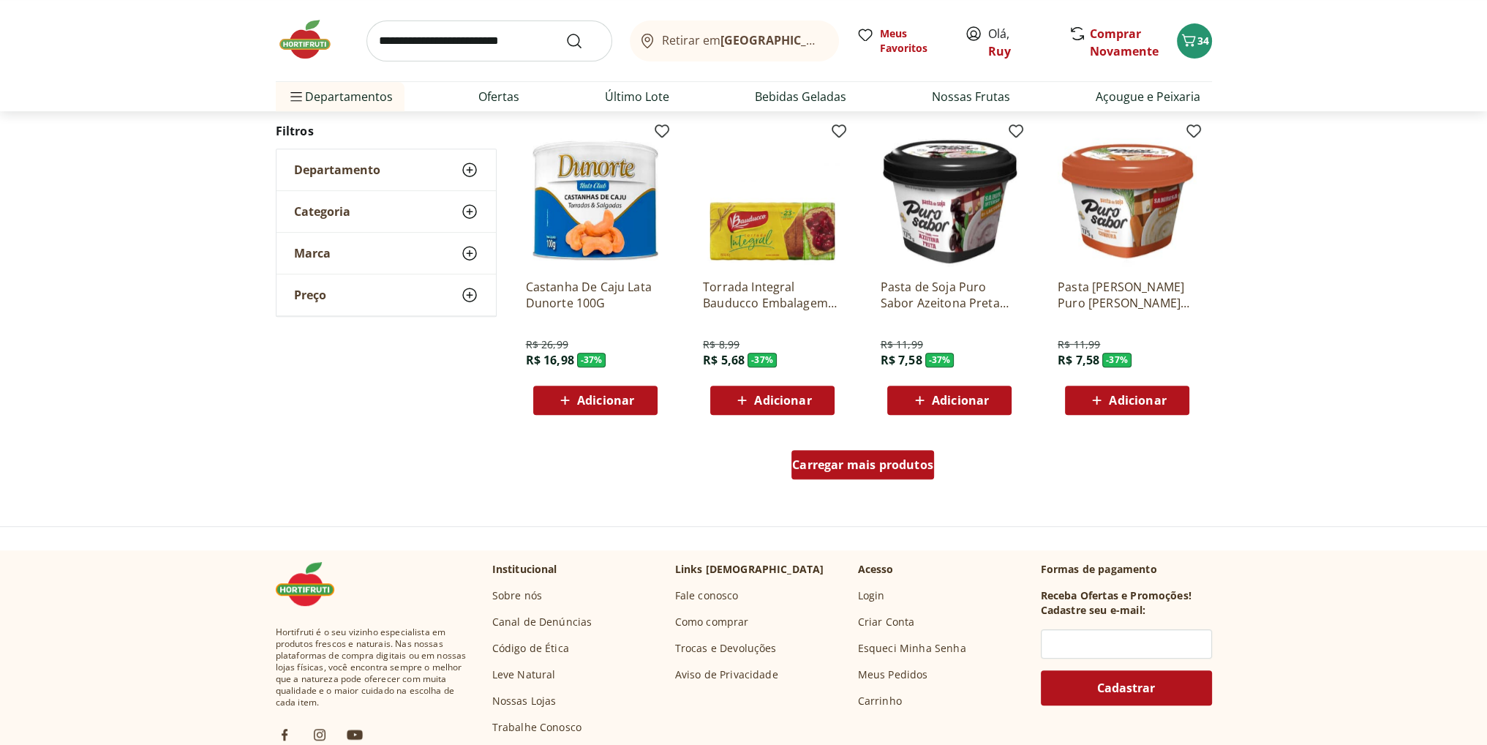
click at [834, 466] on span "Carregar mais produtos" at bounding box center [862, 465] width 141 height 12
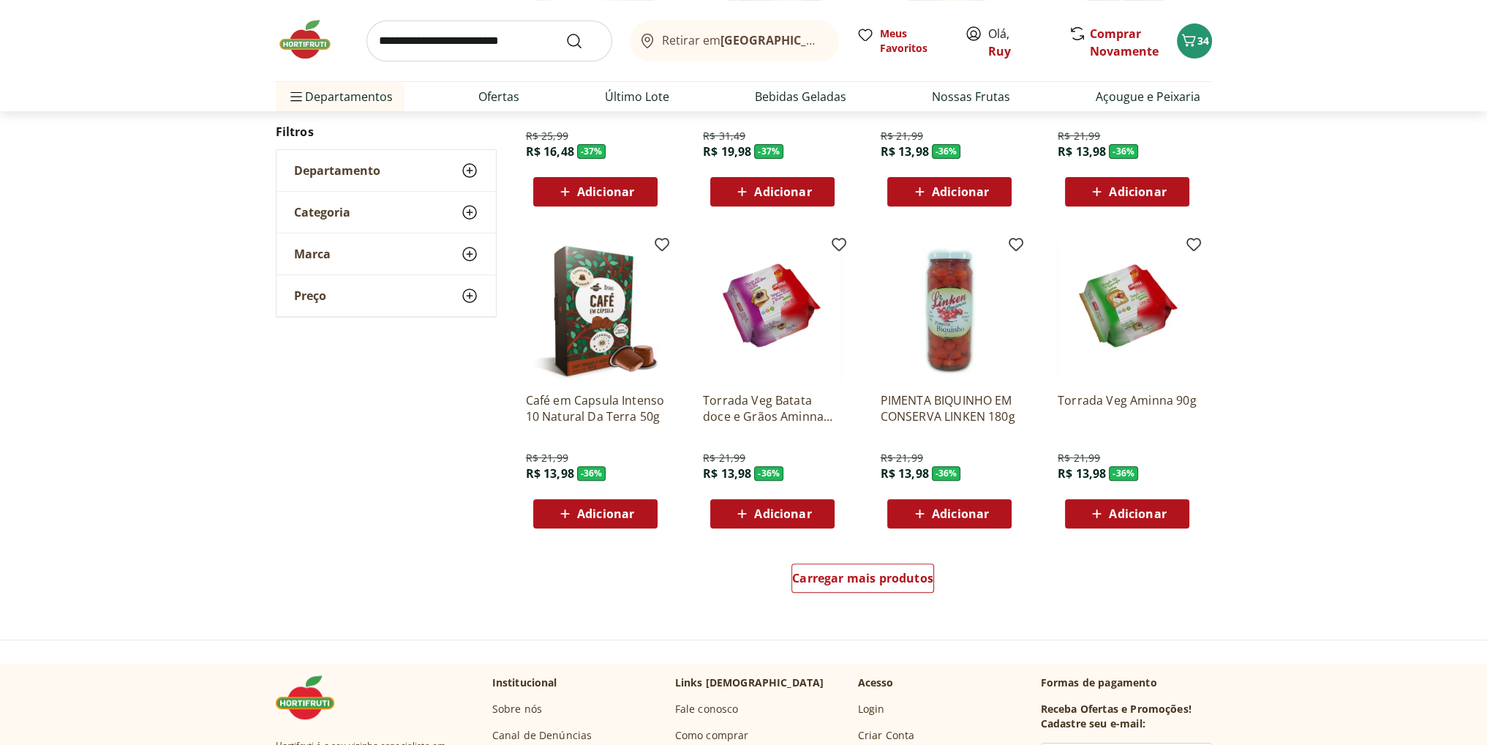
scroll to position [773, 0]
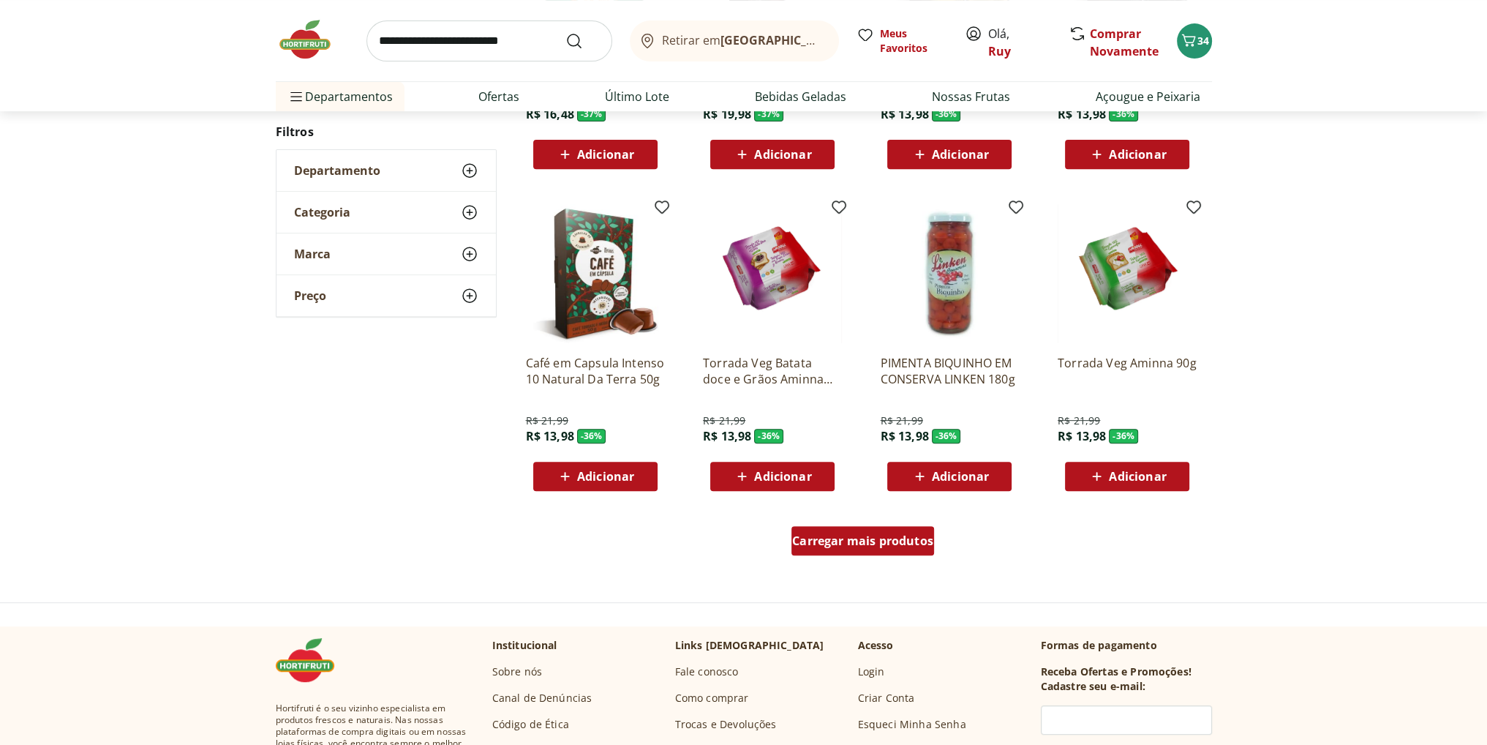
click at [857, 539] on span "Carregar mais produtos" at bounding box center [862, 541] width 141 height 12
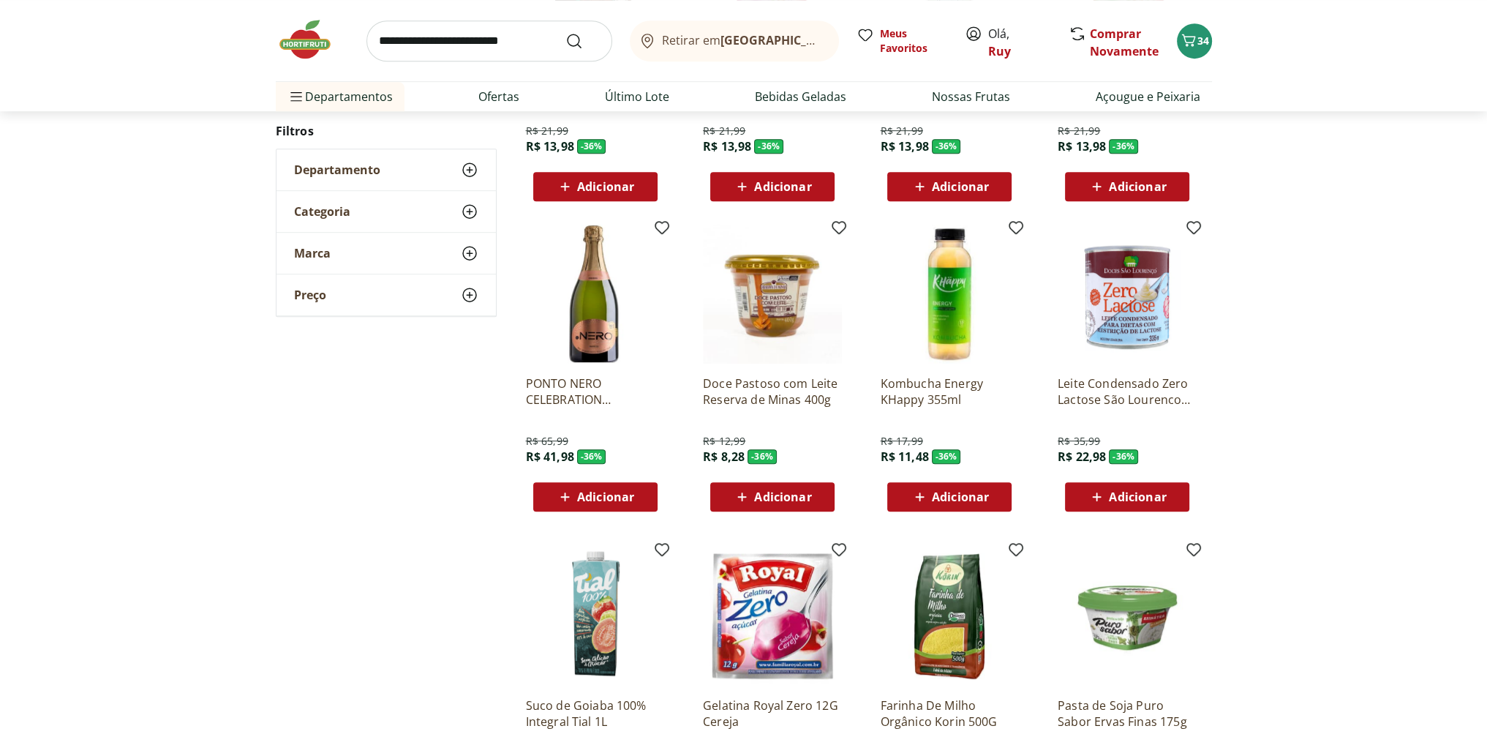
scroll to position [1065, 0]
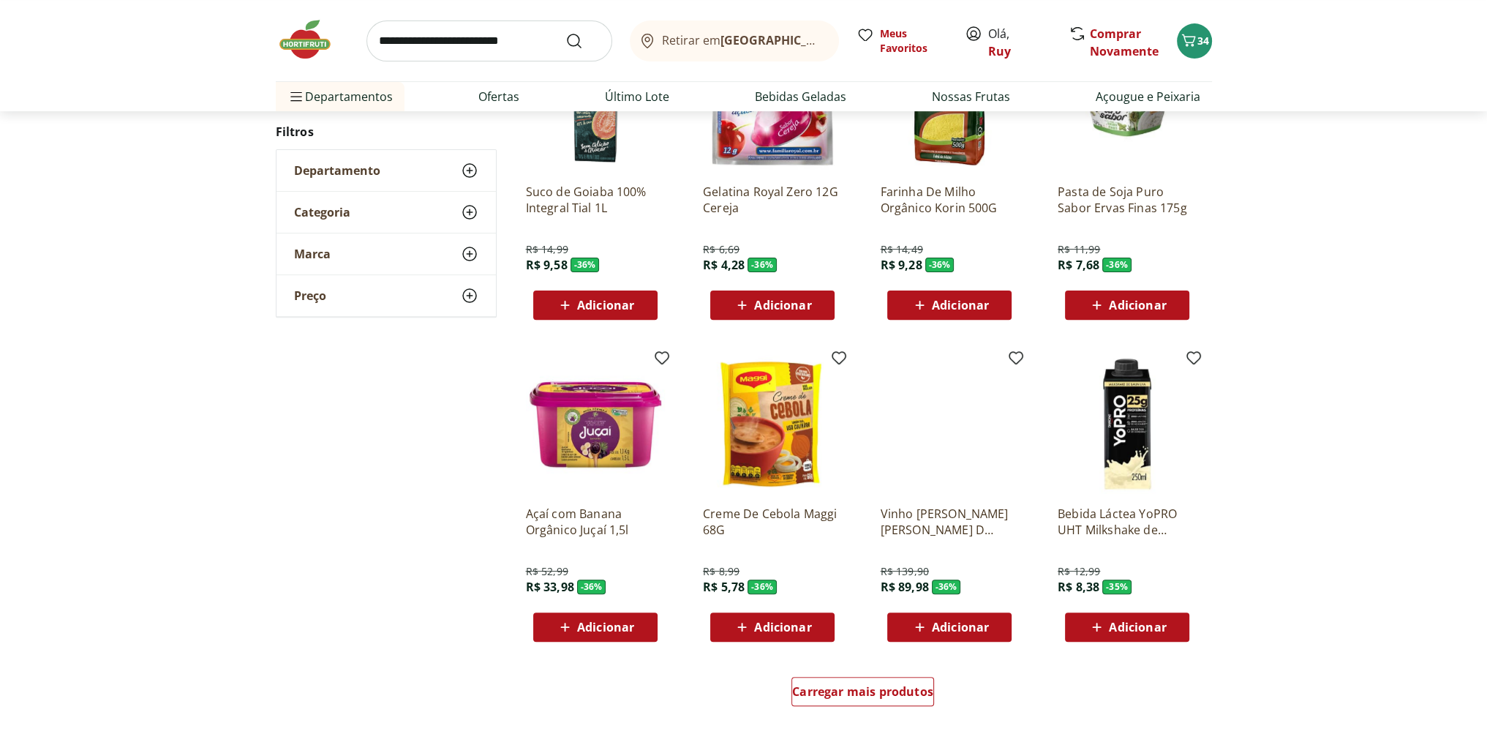
scroll to position [623, 0]
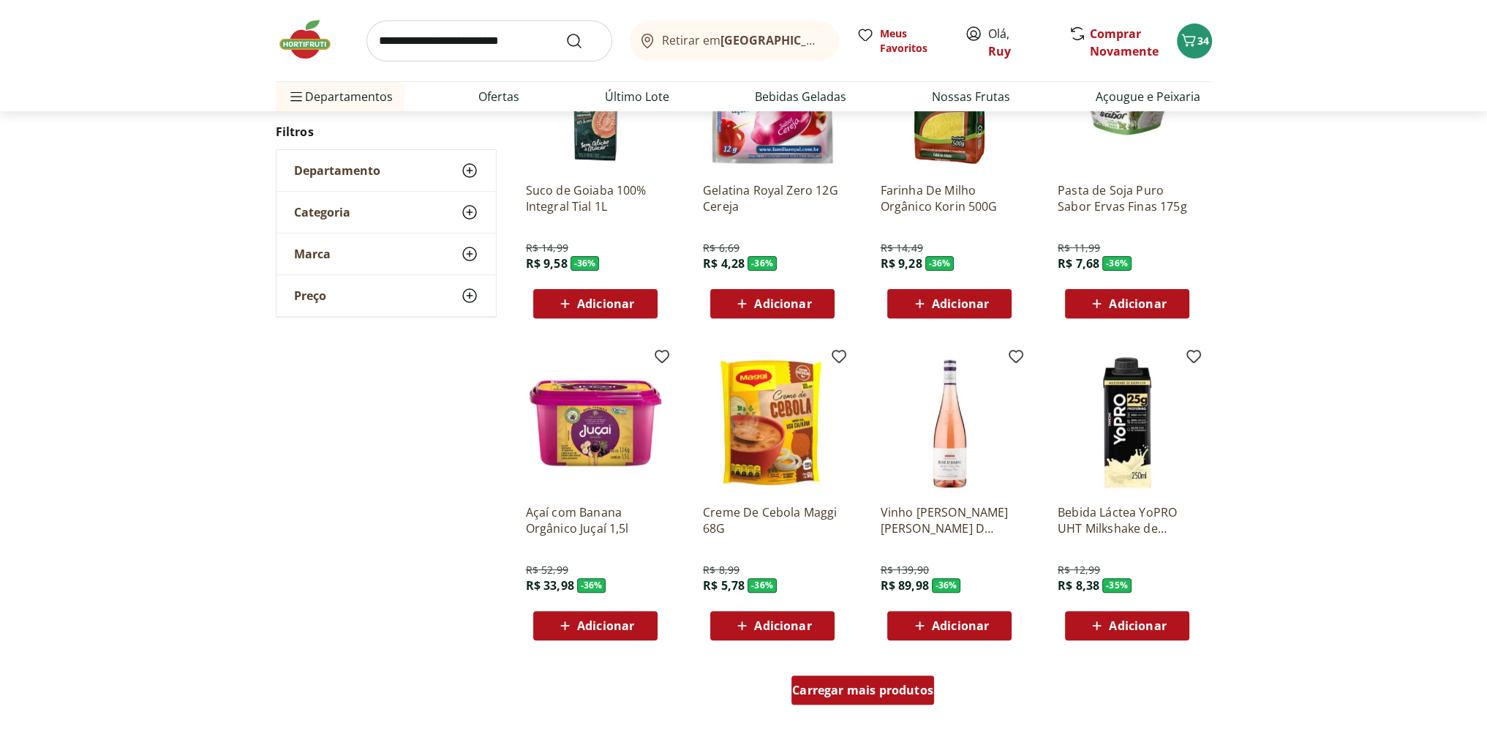
click at [873, 687] on span "Carregar mais produtos" at bounding box center [862, 690] width 141 height 12
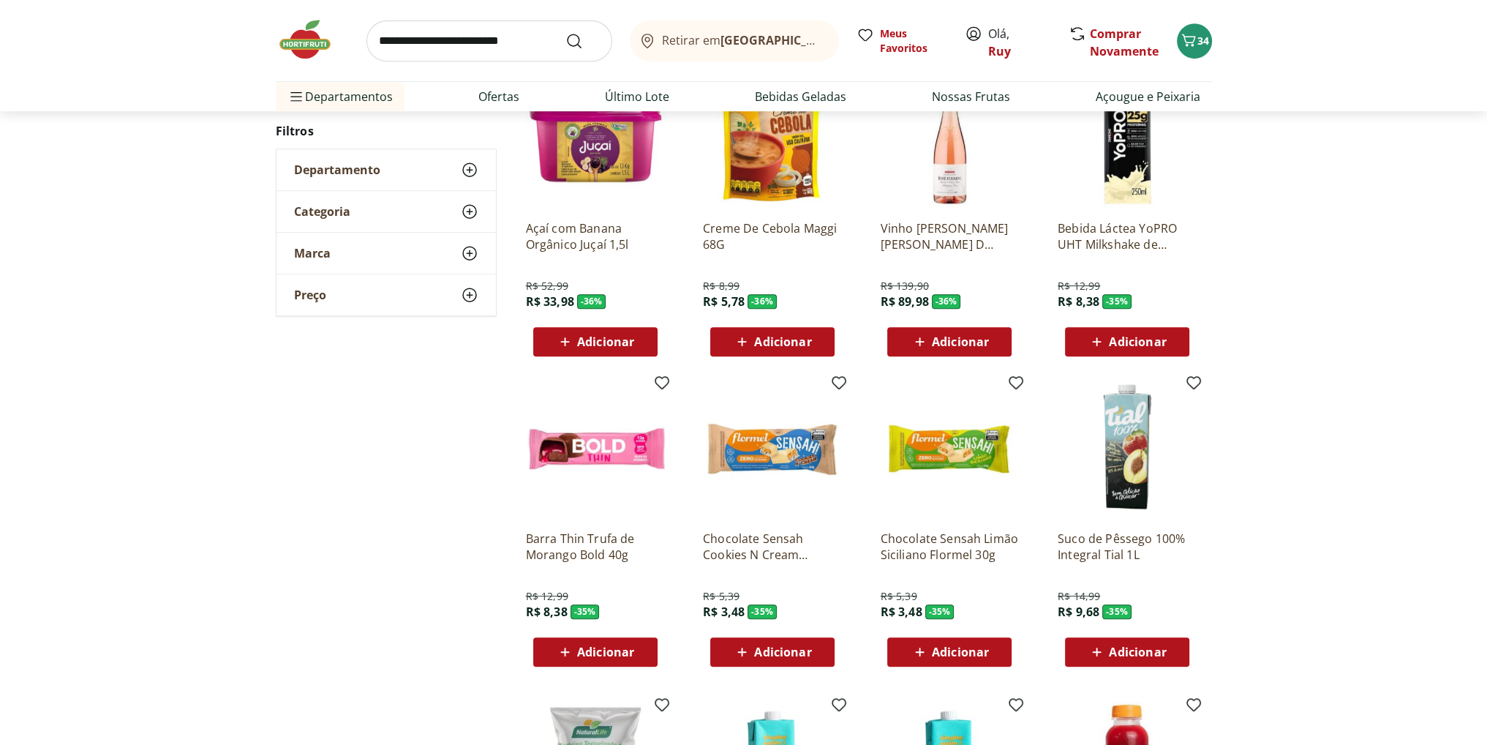
scroll to position [916, 0]
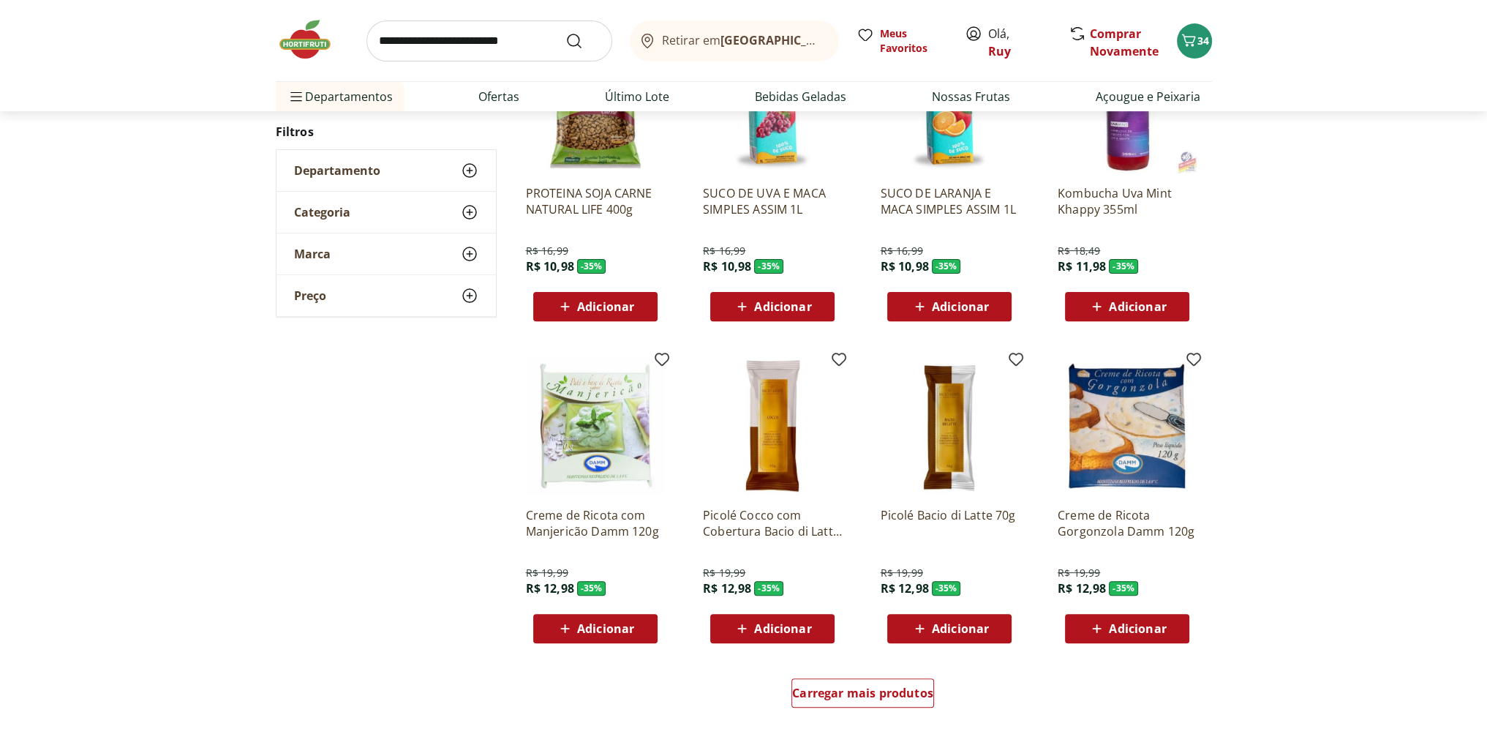
scroll to position [694, 0]
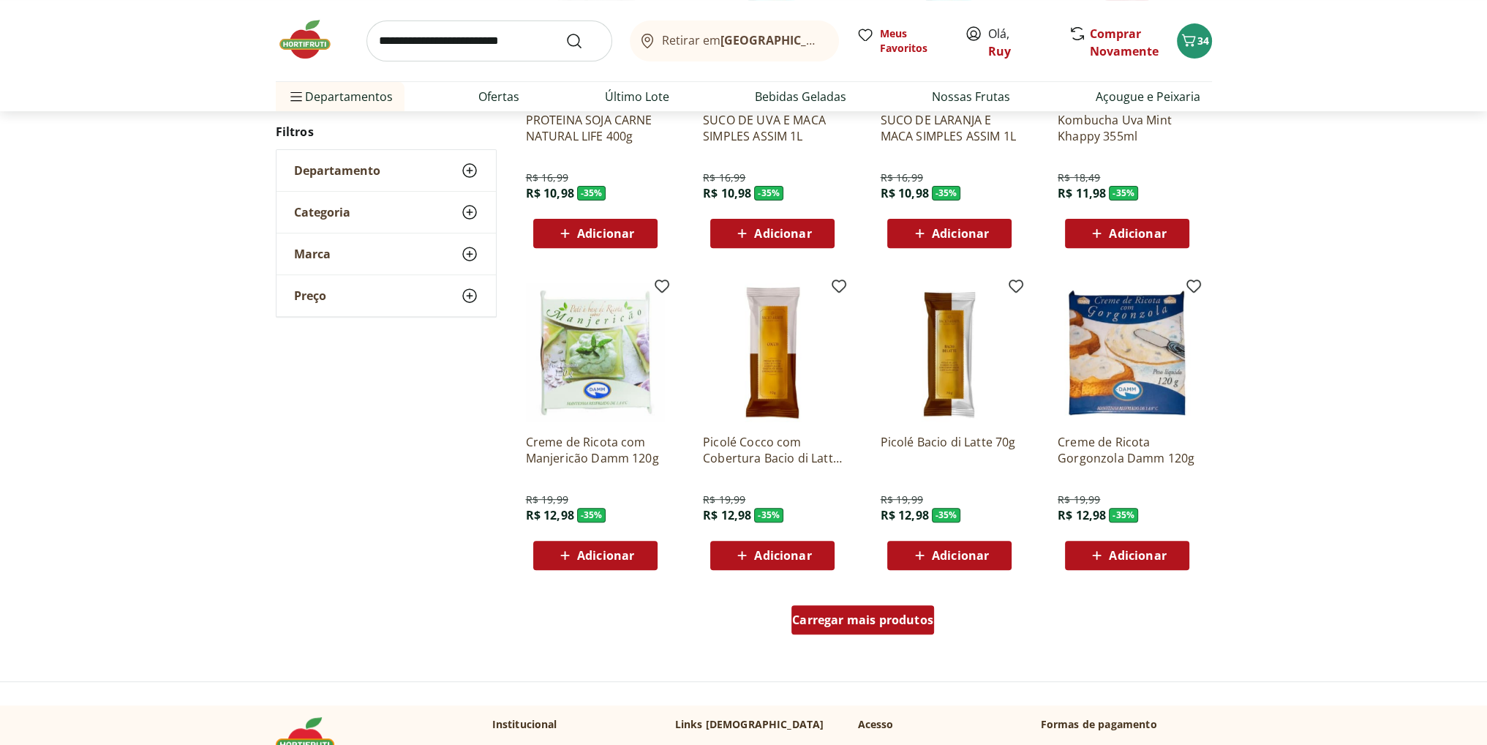
click at [879, 622] on span "Carregar mais produtos" at bounding box center [862, 620] width 141 height 12
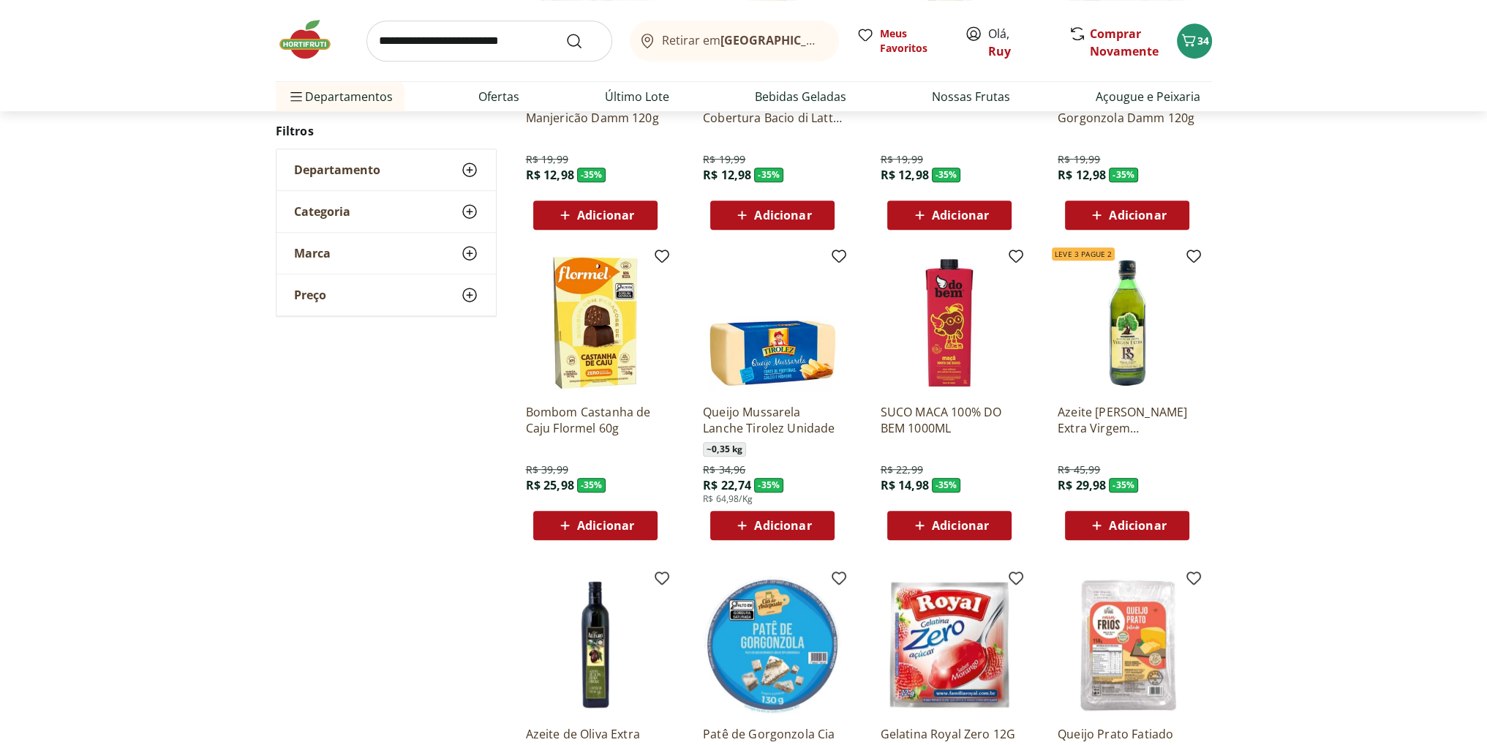
scroll to position [1059, 0]
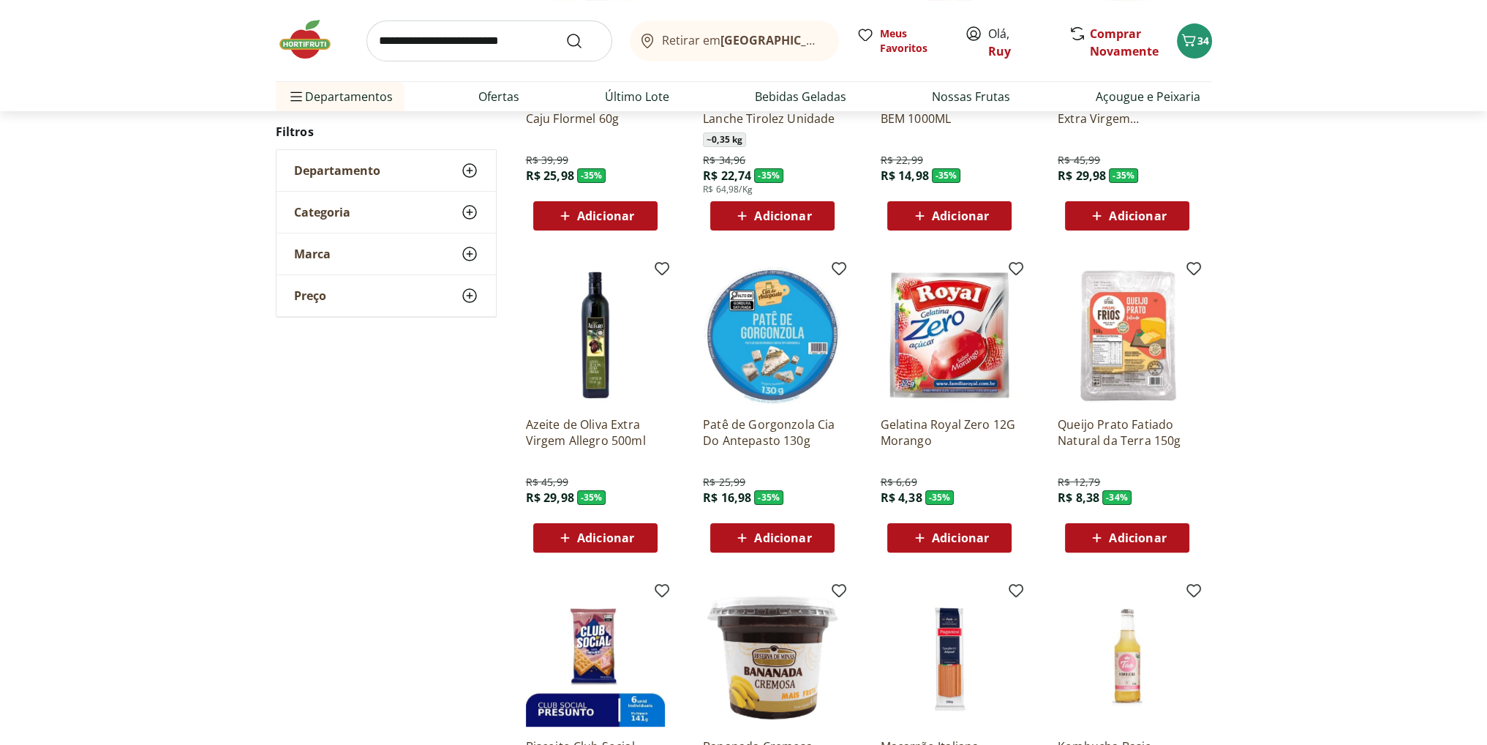
scroll to position [398, 0]
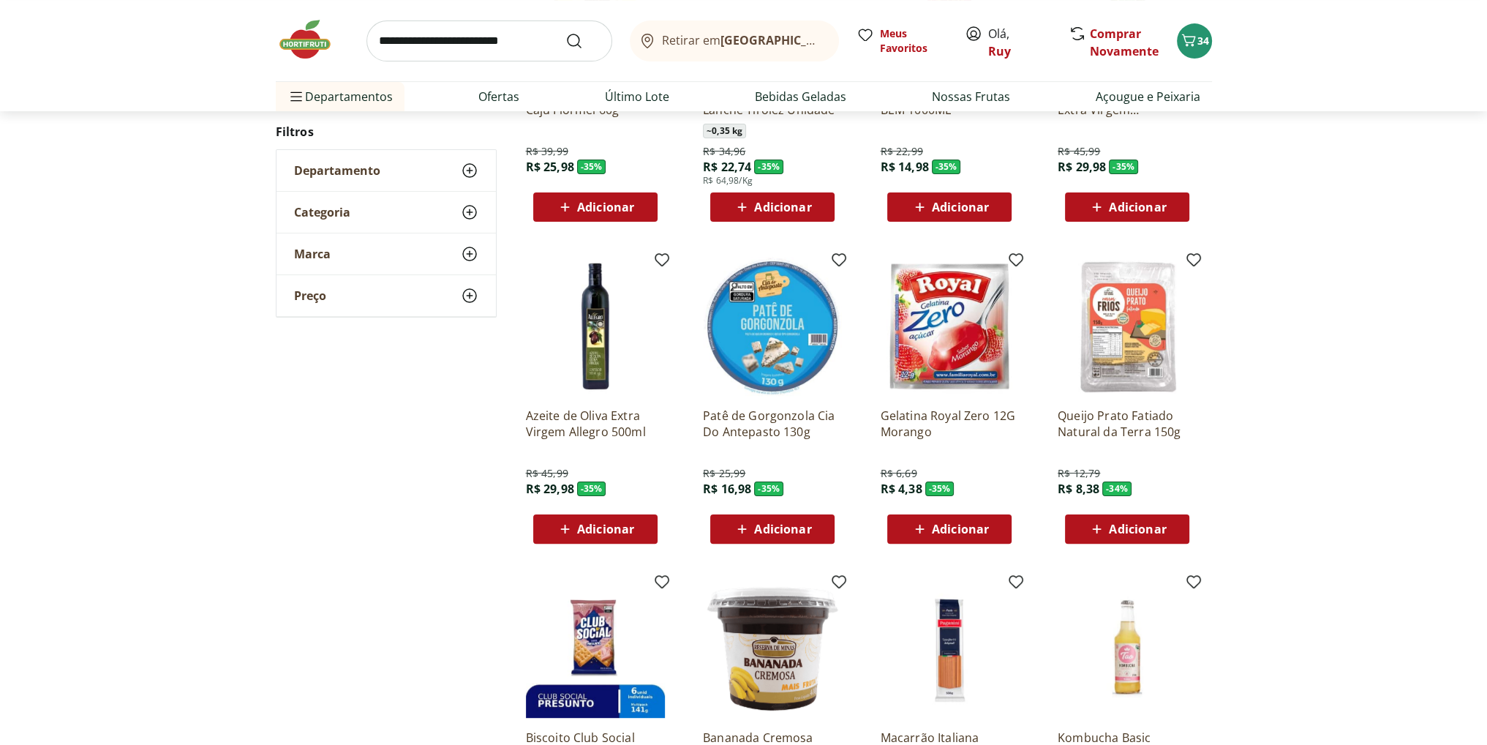
click at [780, 533] on span "Adicionar" at bounding box center [782, 529] width 57 height 12
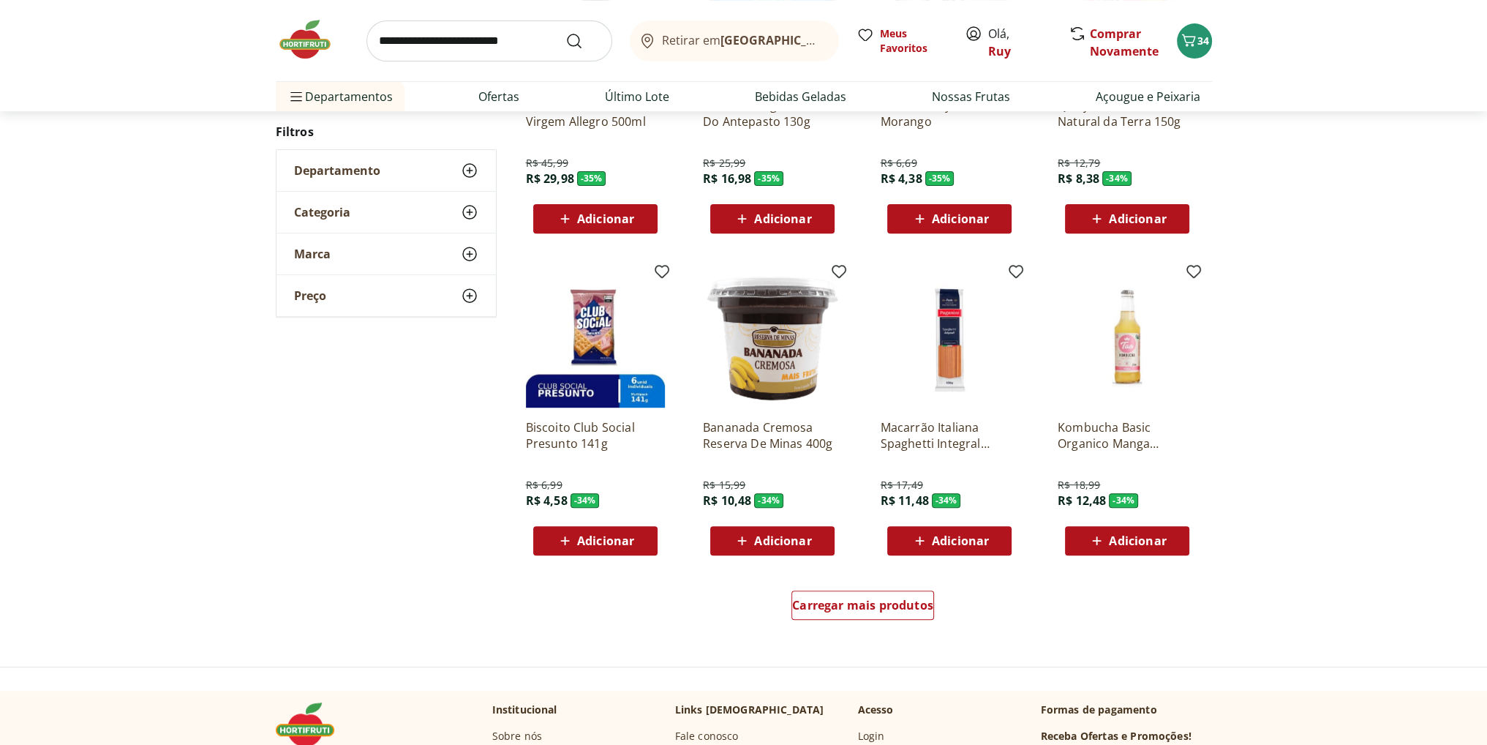
scroll to position [764, 0]
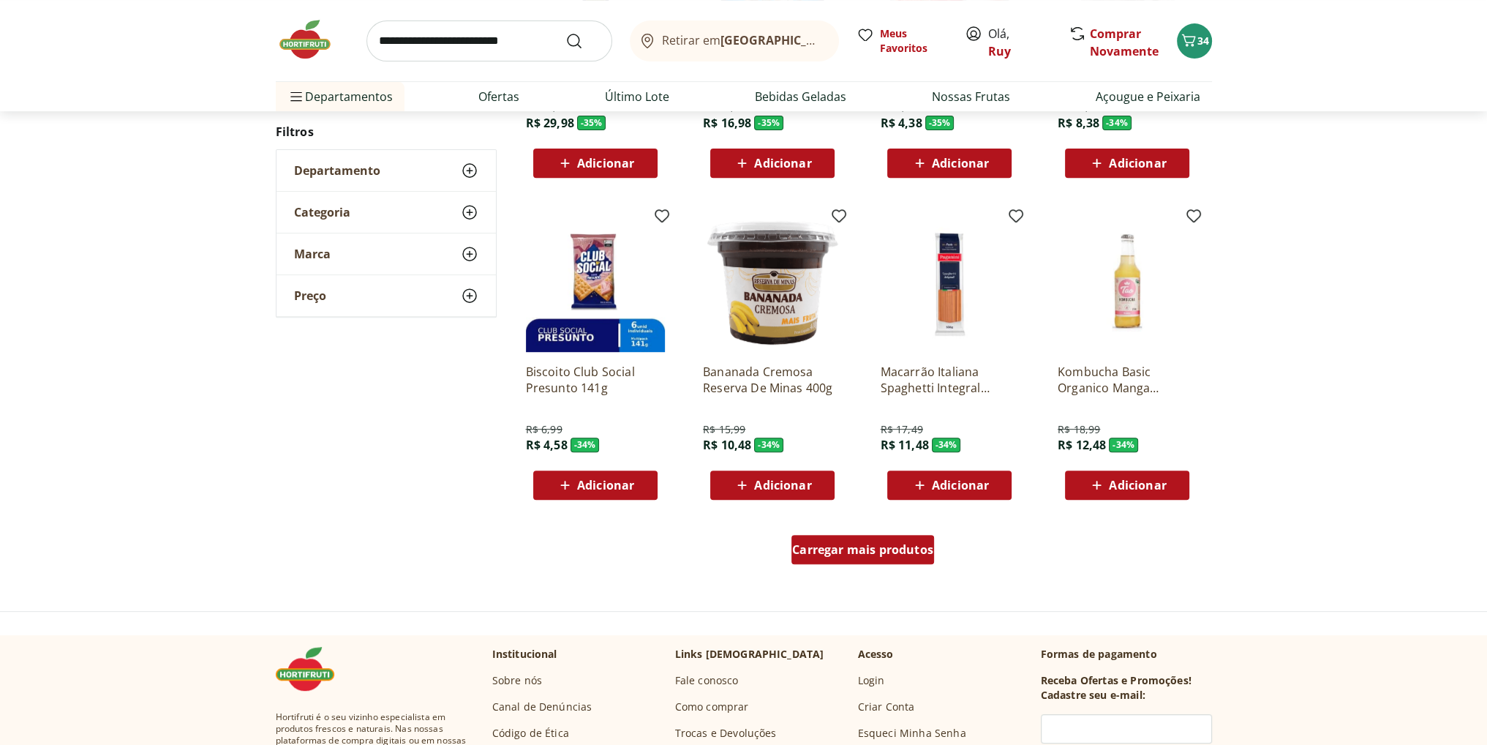
click at [874, 557] on div "Carregar mais produtos" at bounding box center [863, 549] width 143 height 29
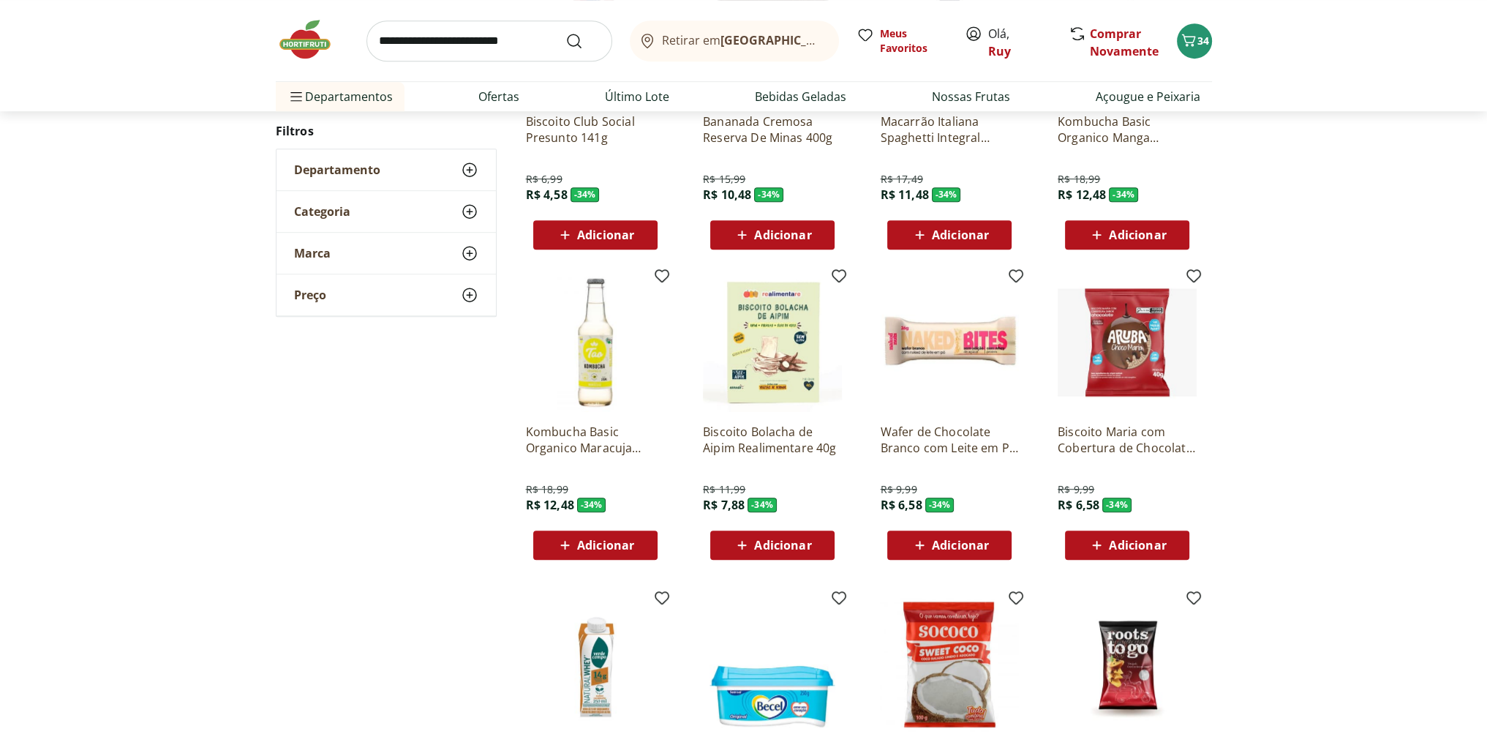
scroll to position [1056, 0]
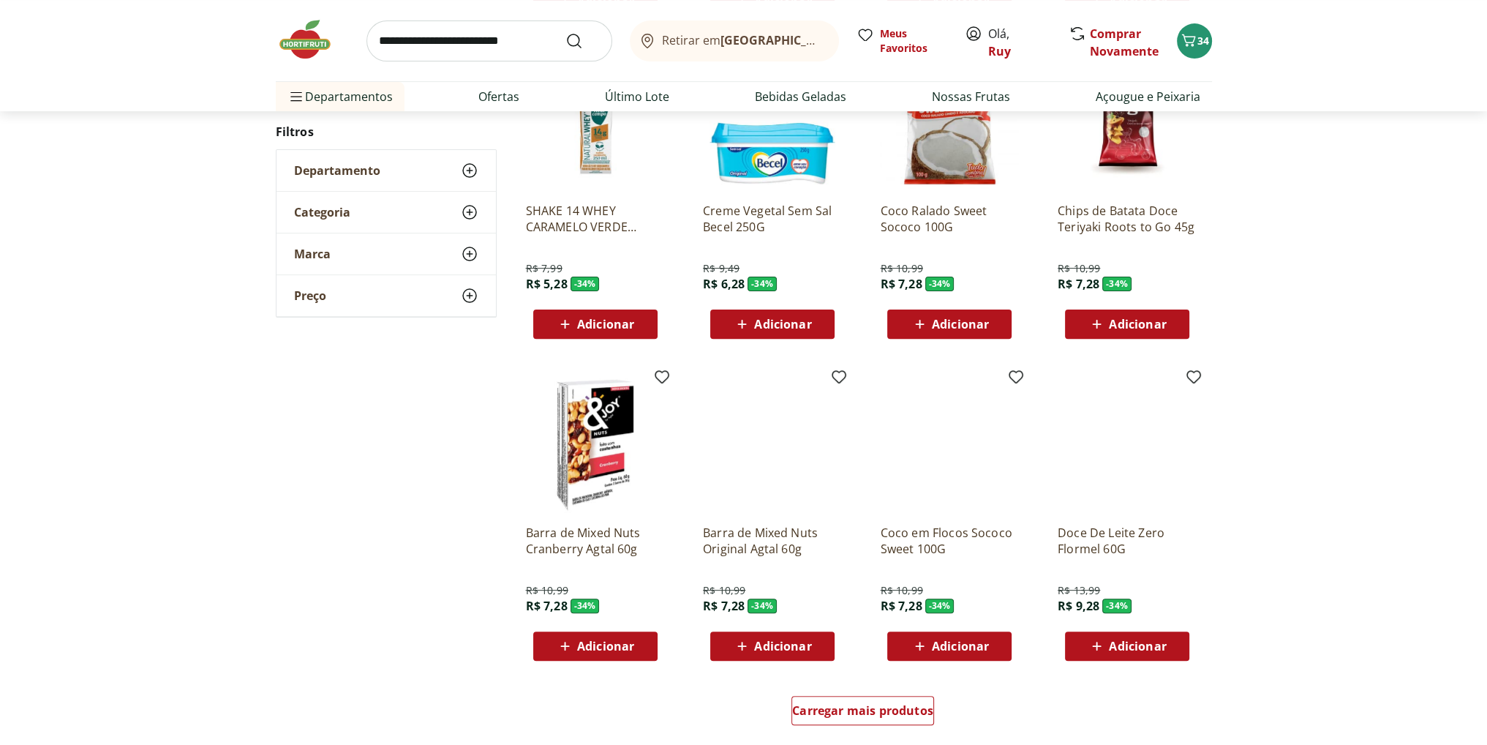
scroll to position [761, 0]
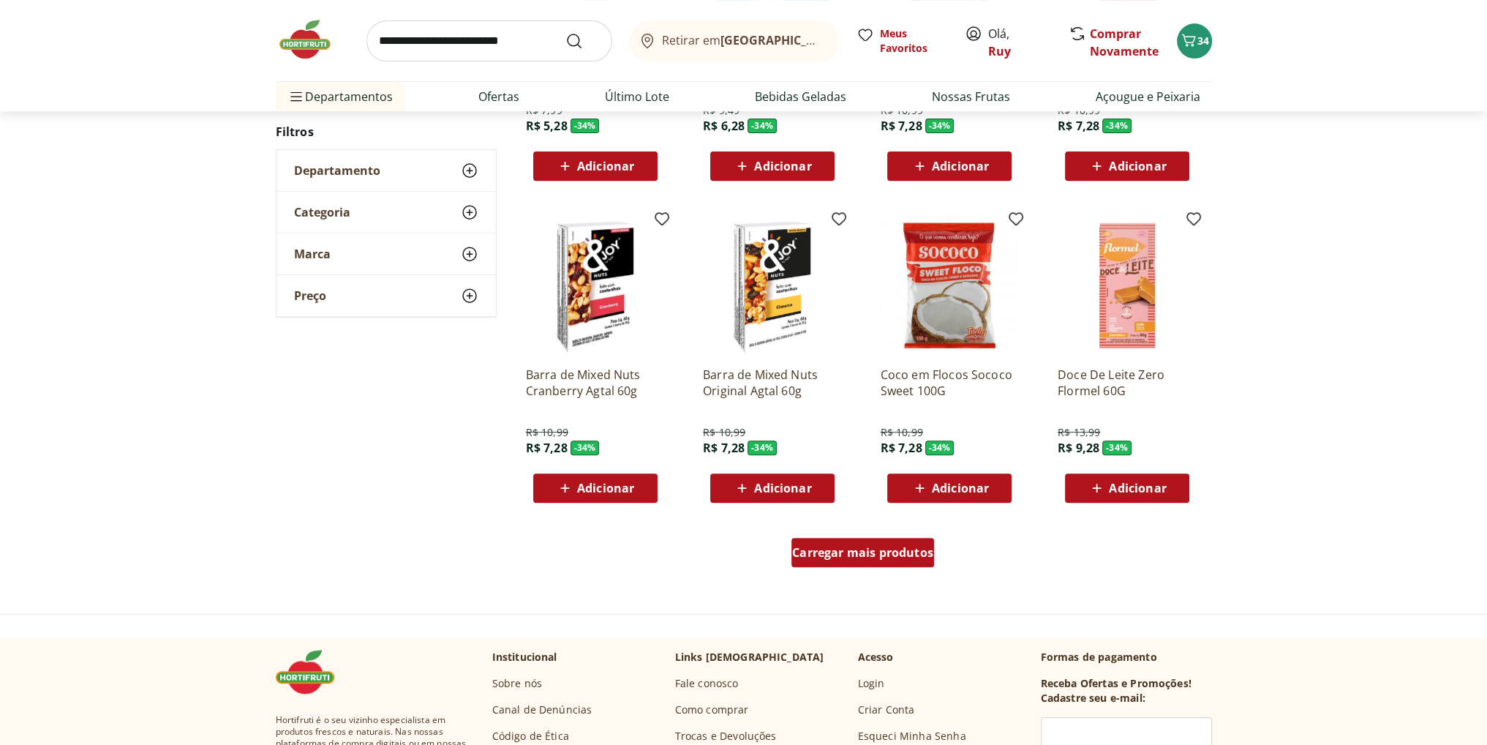
click at [890, 551] on span "Carregar mais produtos" at bounding box center [862, 553] width 141 height 12
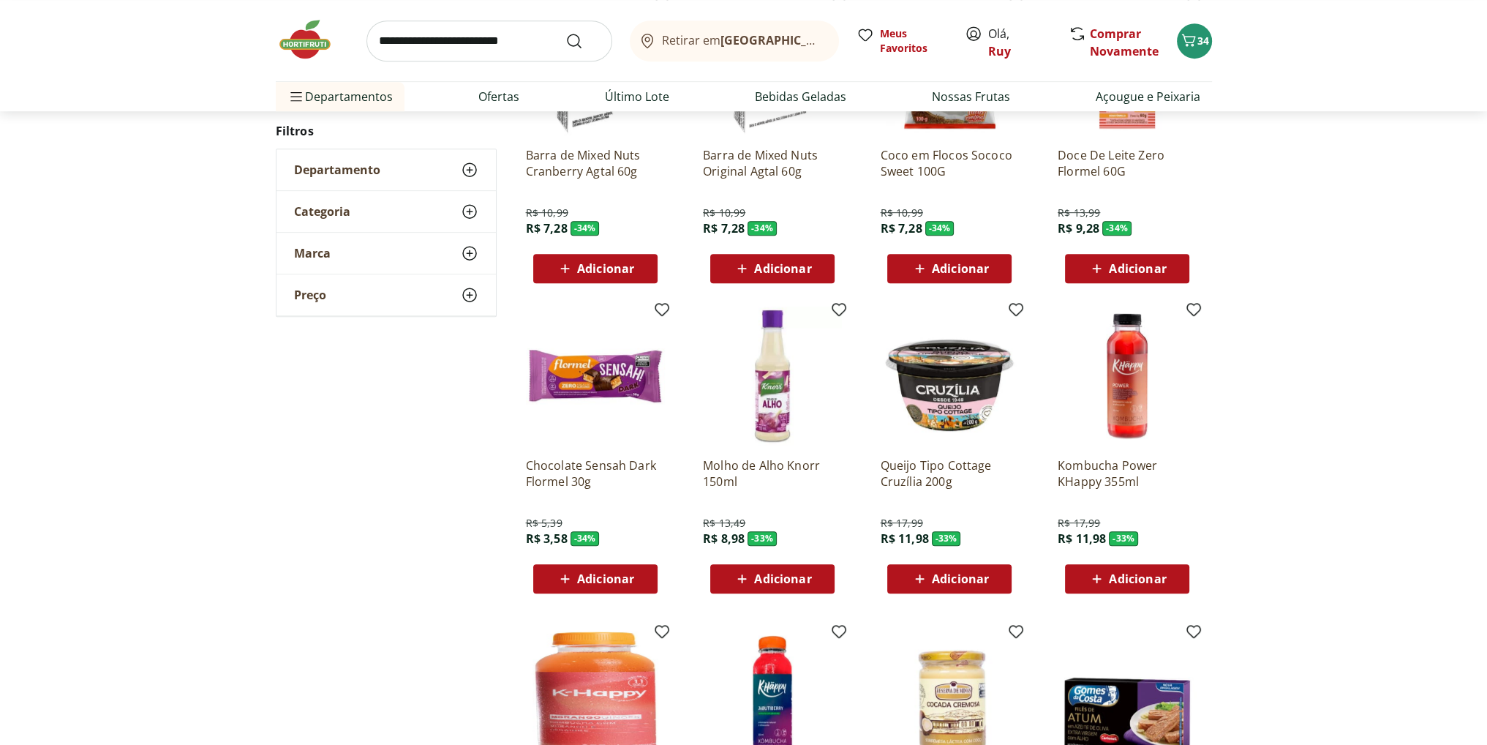
scroll to position [246, 0]
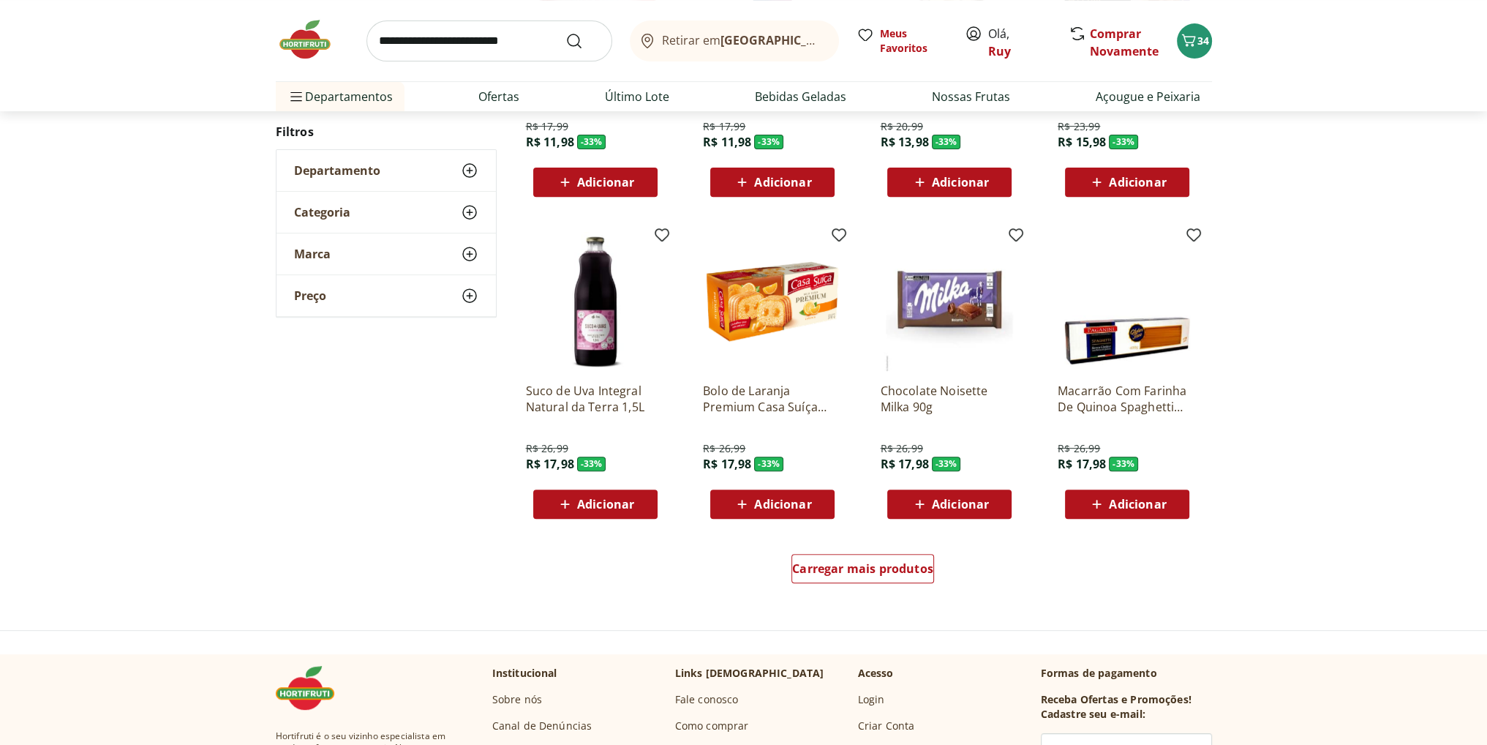
scroll to position [758, 0]
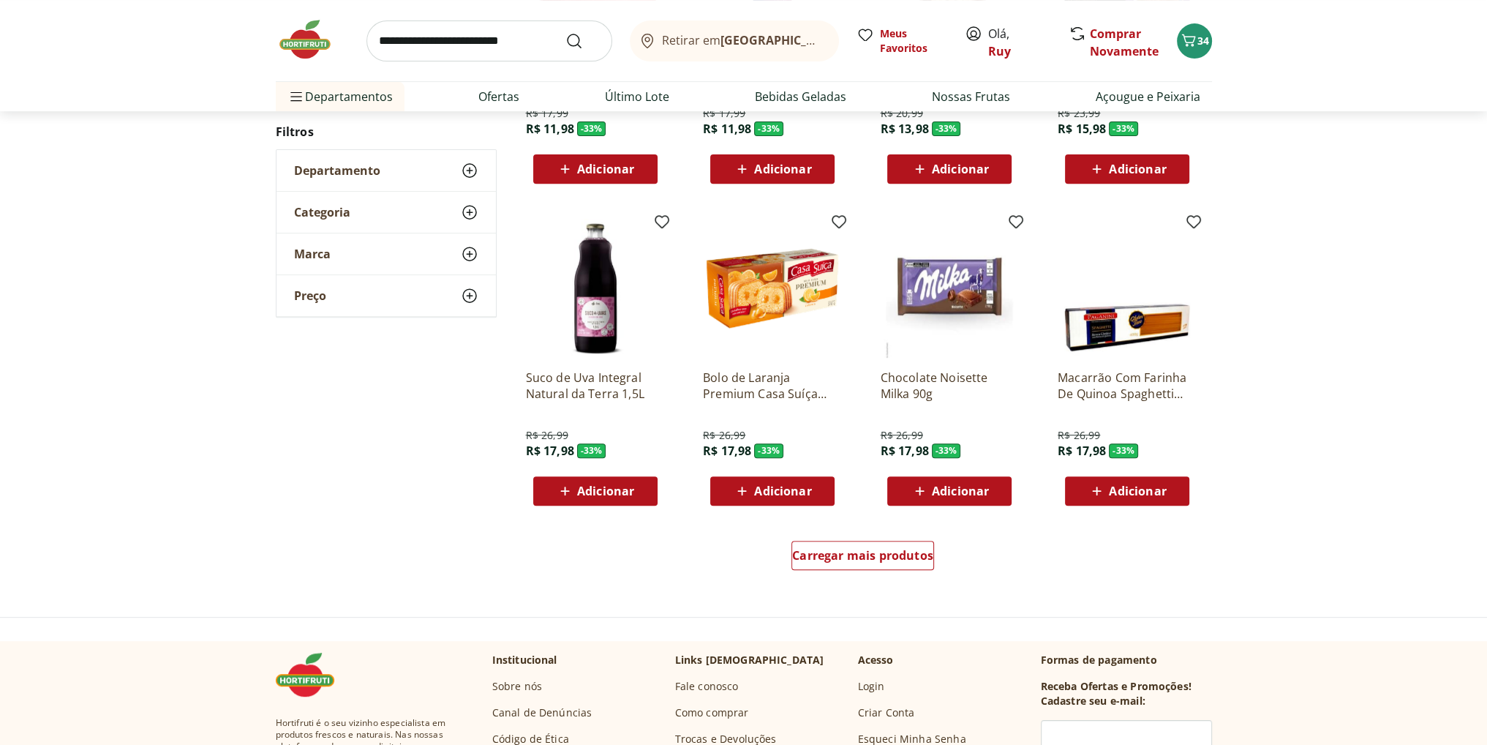
click at [463, 39] on input "search" at bounding box center [490, 40] width 246 height 41
type input "**********"
click at [566, 32] on button "Submit Search" at bounding box center [583, 41] width 35 height 18
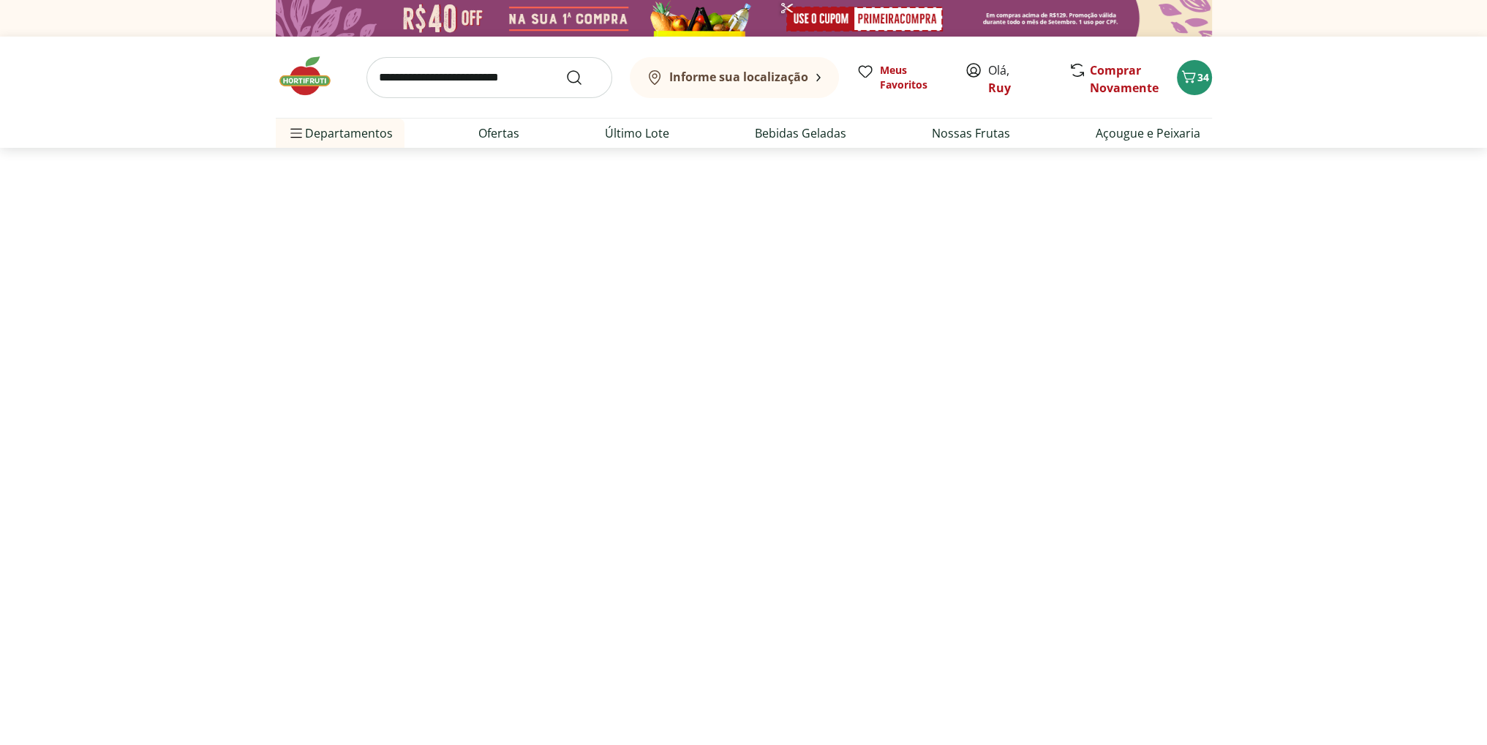
select select "**********"
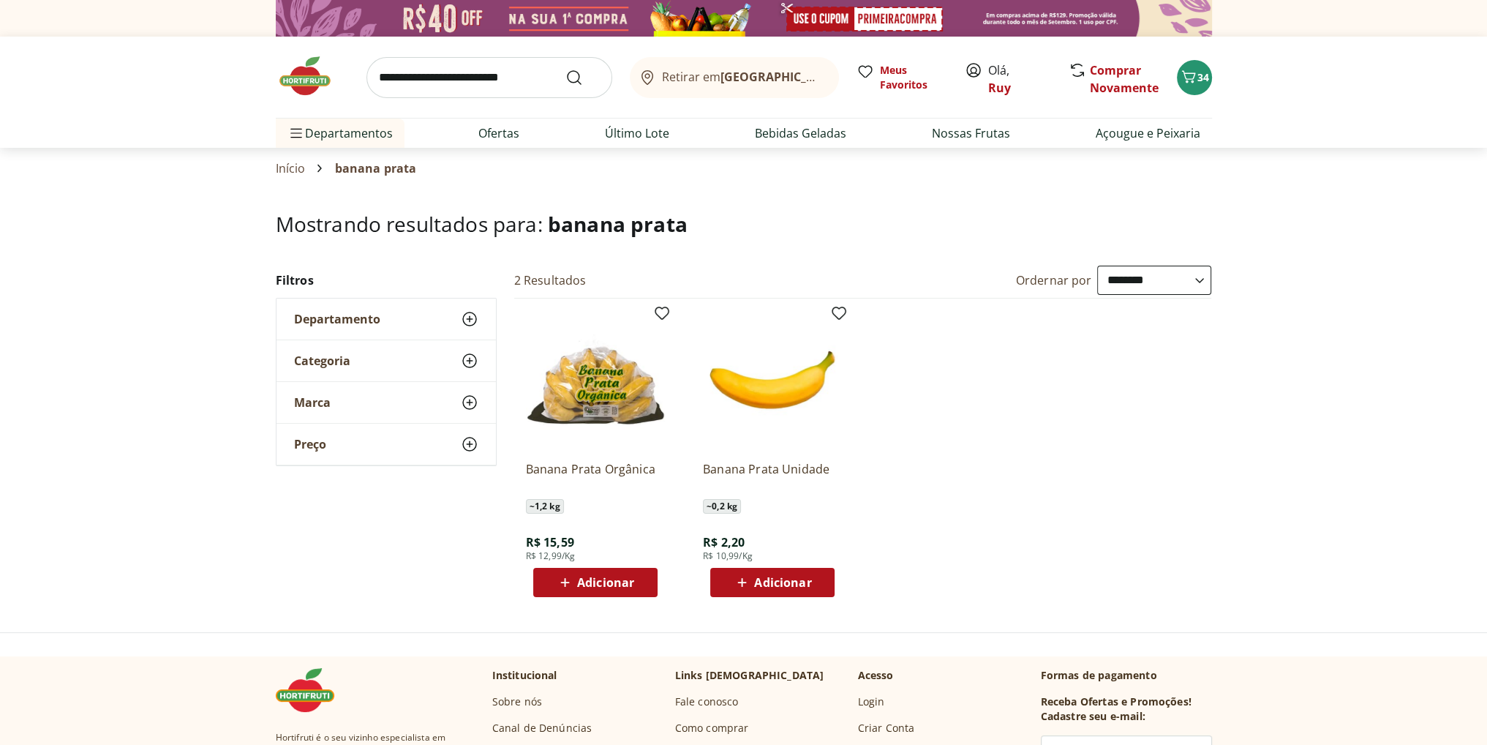
click at [609, 581] on span "Adicionar" at bounding box center [605, 583] width 57 height 12
click at [1195, 78] on icon "Carrinho" at bounding box center [1189, 77] width 18 height 18
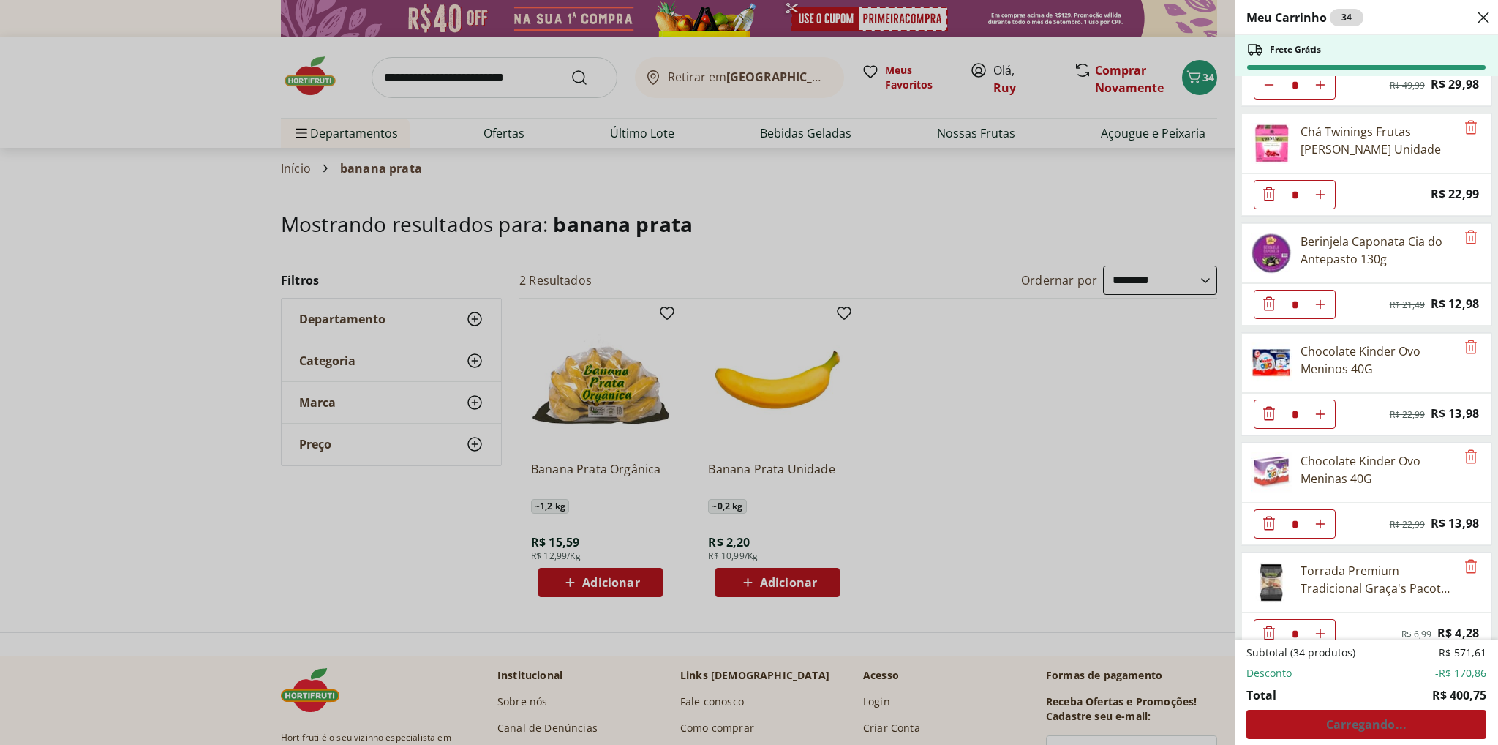
scroll to position [2055, 0]
click at [1482, 20] on icon "Close" at bounding box center [1484, 18] width 18 height 18
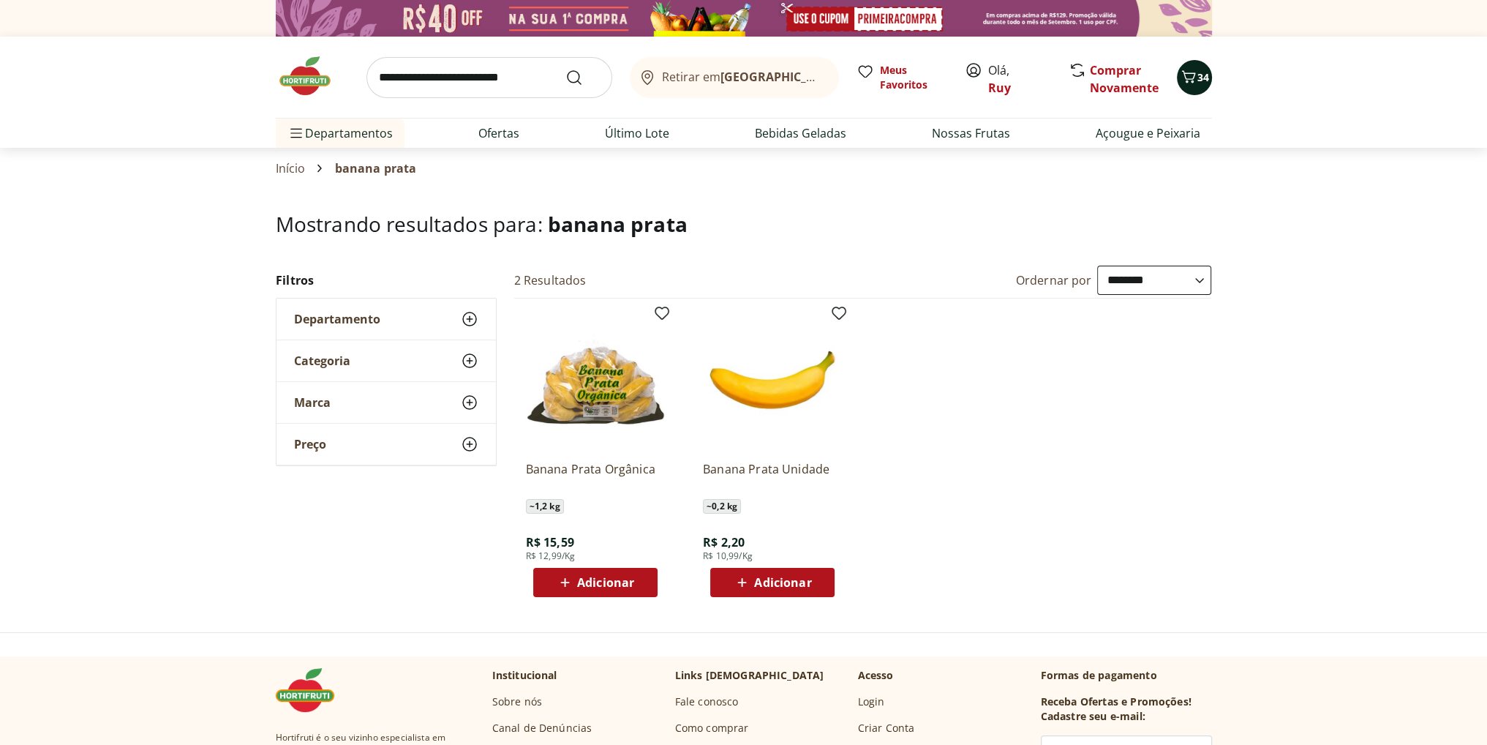
click at [1194, 71] on icon "Carrinho" at bounding box center [1189, 77] width 18 height 18
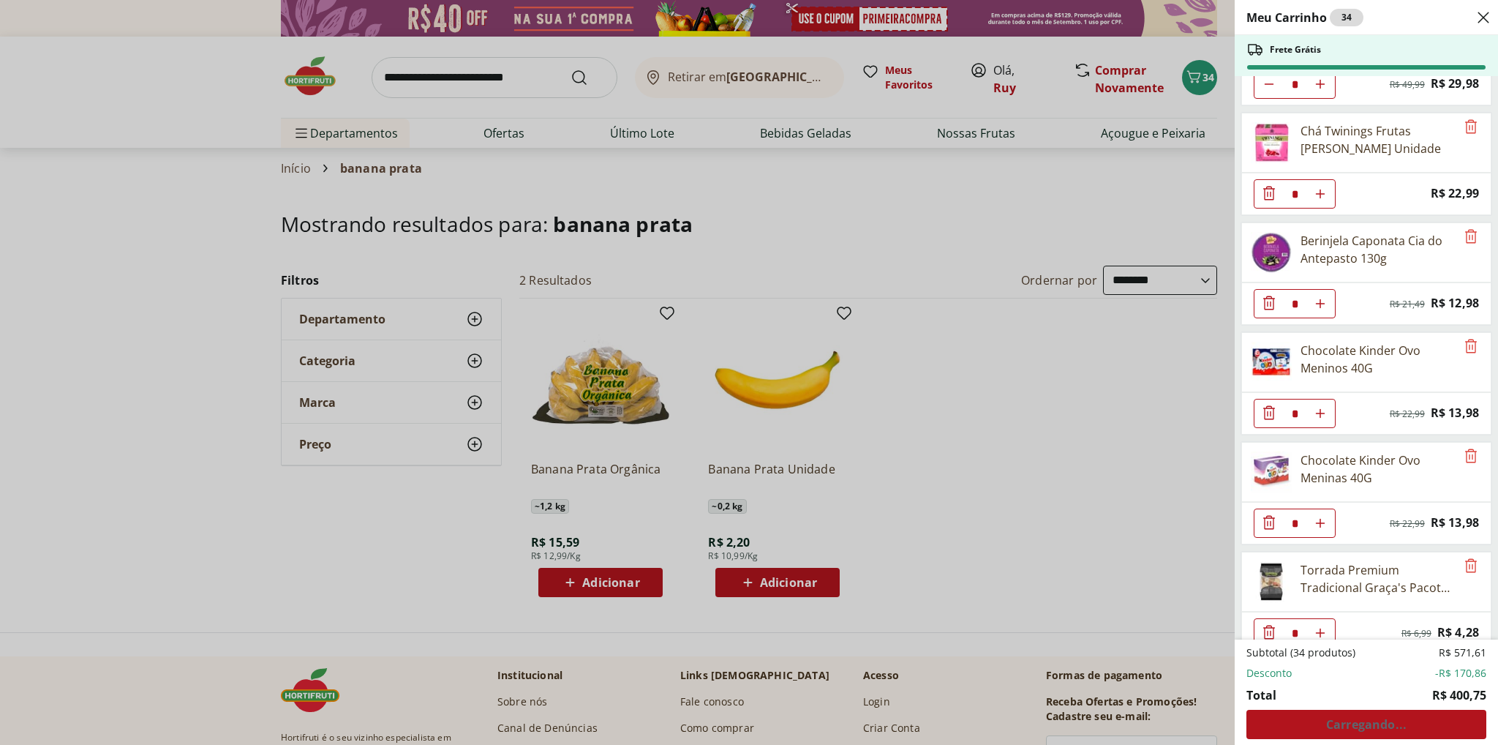
click at [1075, 463] on div "Meu Carrinho 34 Frete Grátis Requeijão Lacfree Tradicional 400g * Price: R$ 24,…" at bounding box center [749, 372] width 1498 height 745
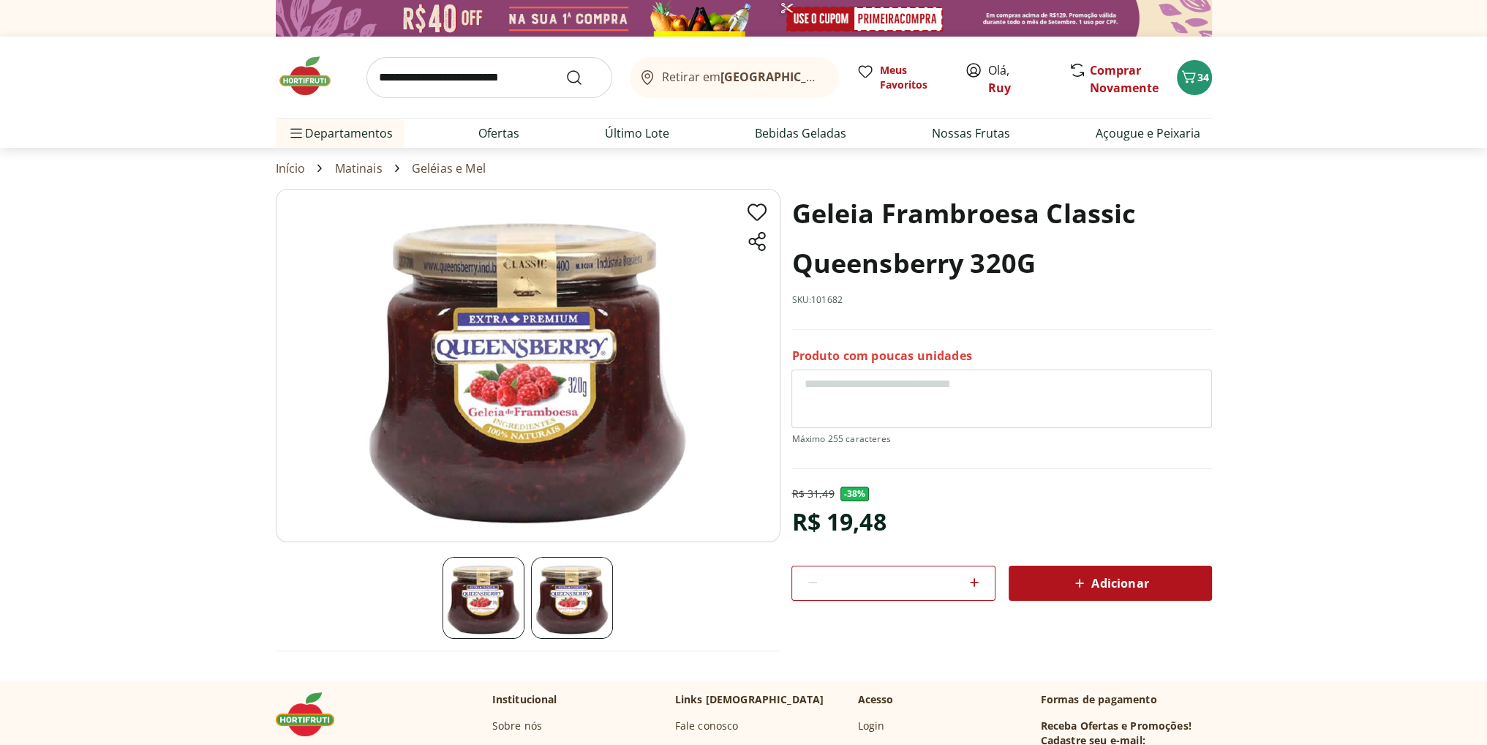
click at [1102, 576] on span "Adicionar" at bounding box center [1110, 583] width 78 height 18
click at [447, 167] on link "Geléias e Mel" at bounding box center [449, 168] width 74 height 13
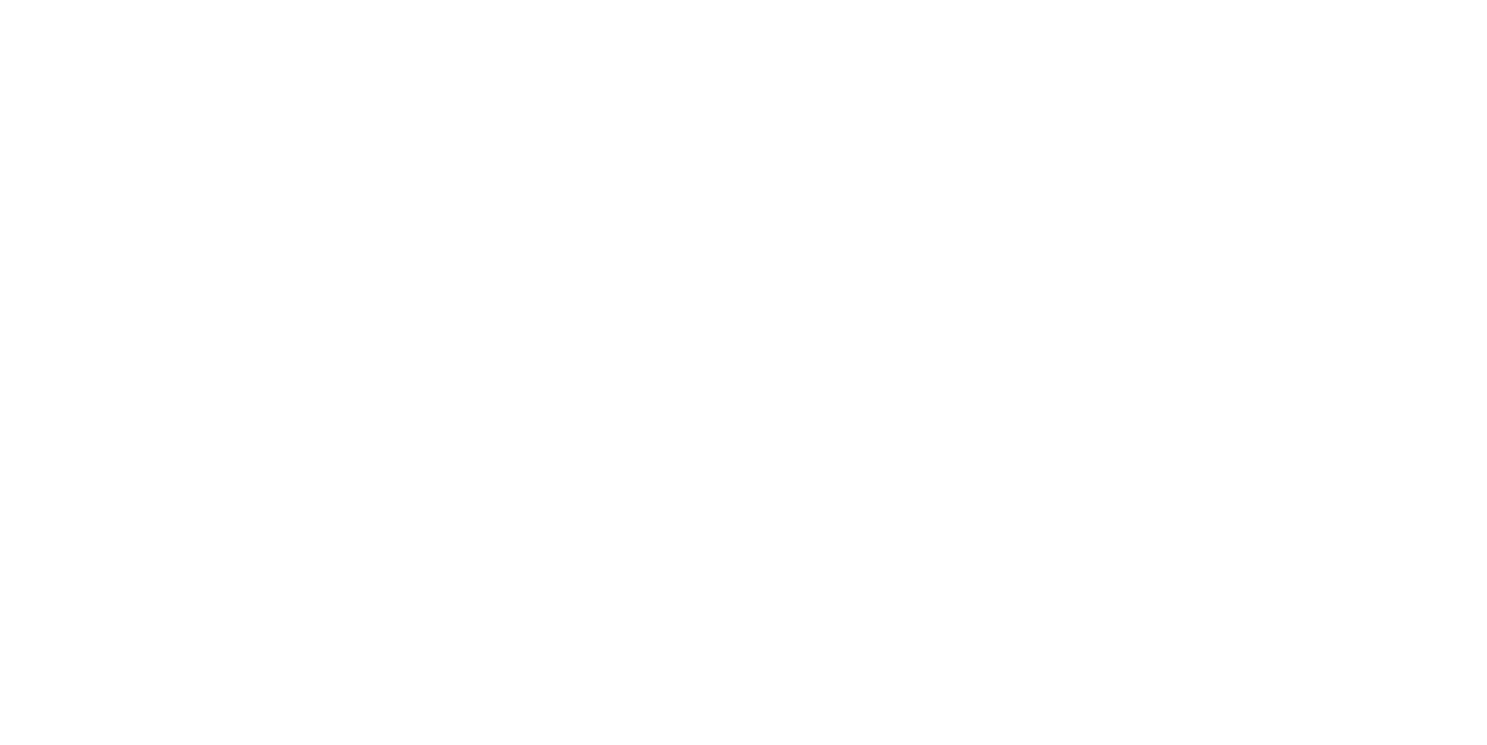
select select "**********"
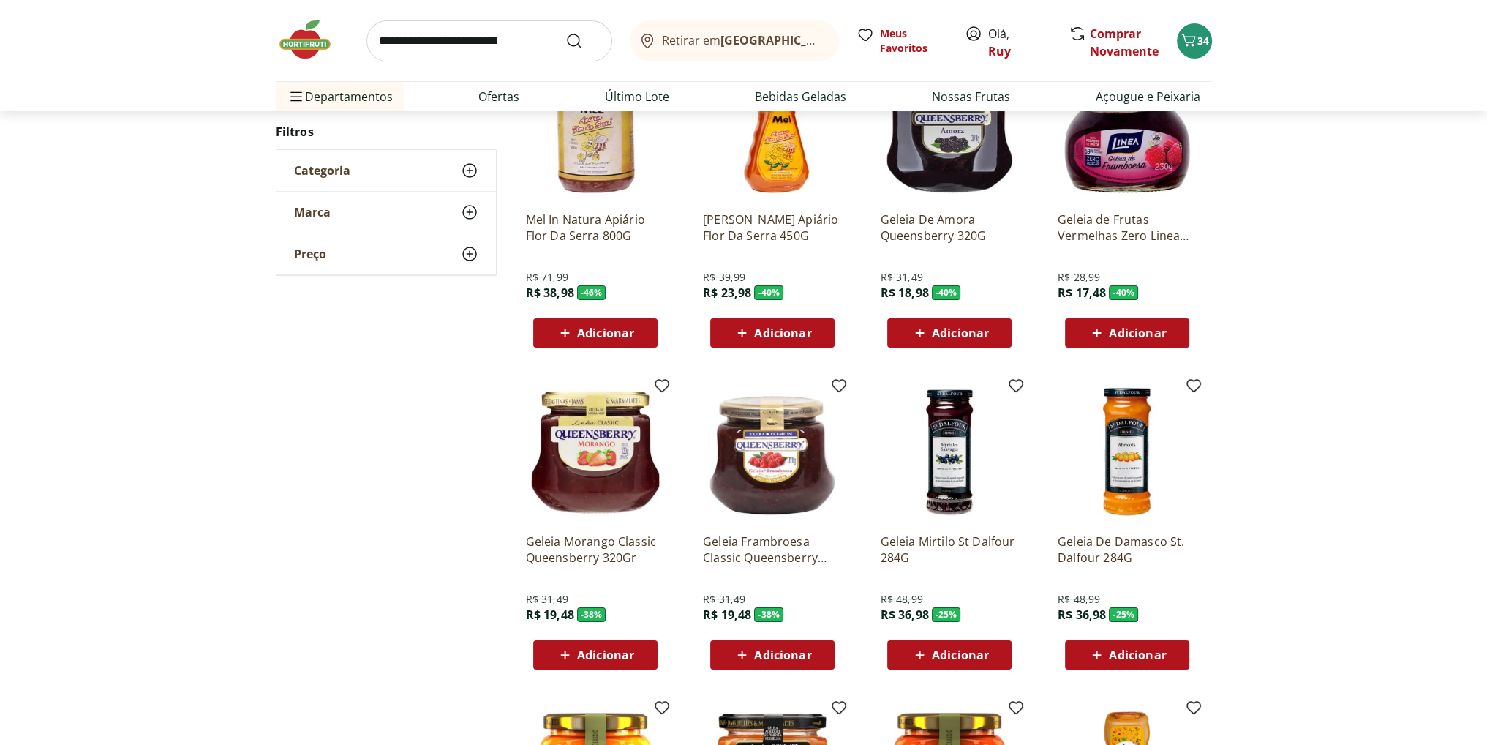
scroll to position [219, 0]
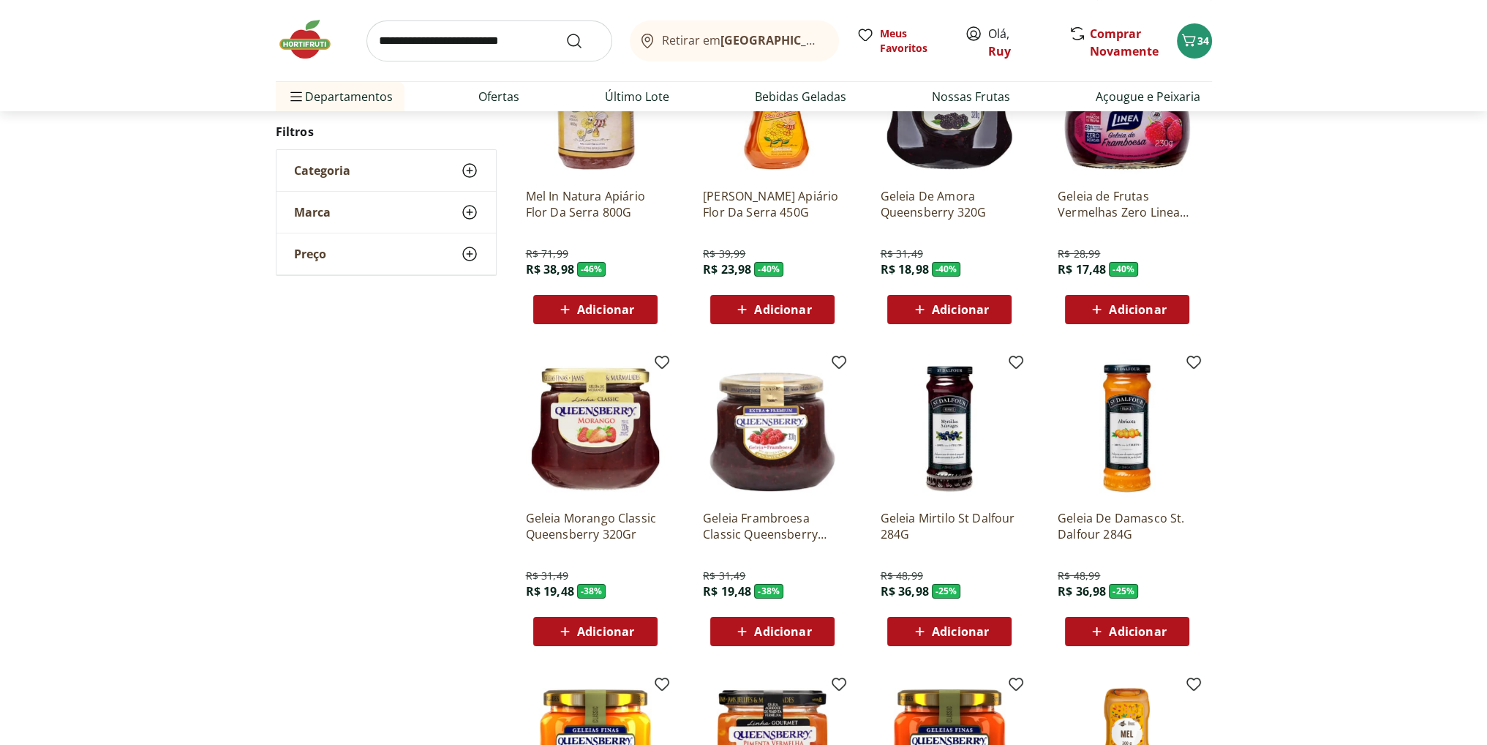
click at [600, 627] on span "Adicionar" at bounding box center [605, 632] width 57 height 12
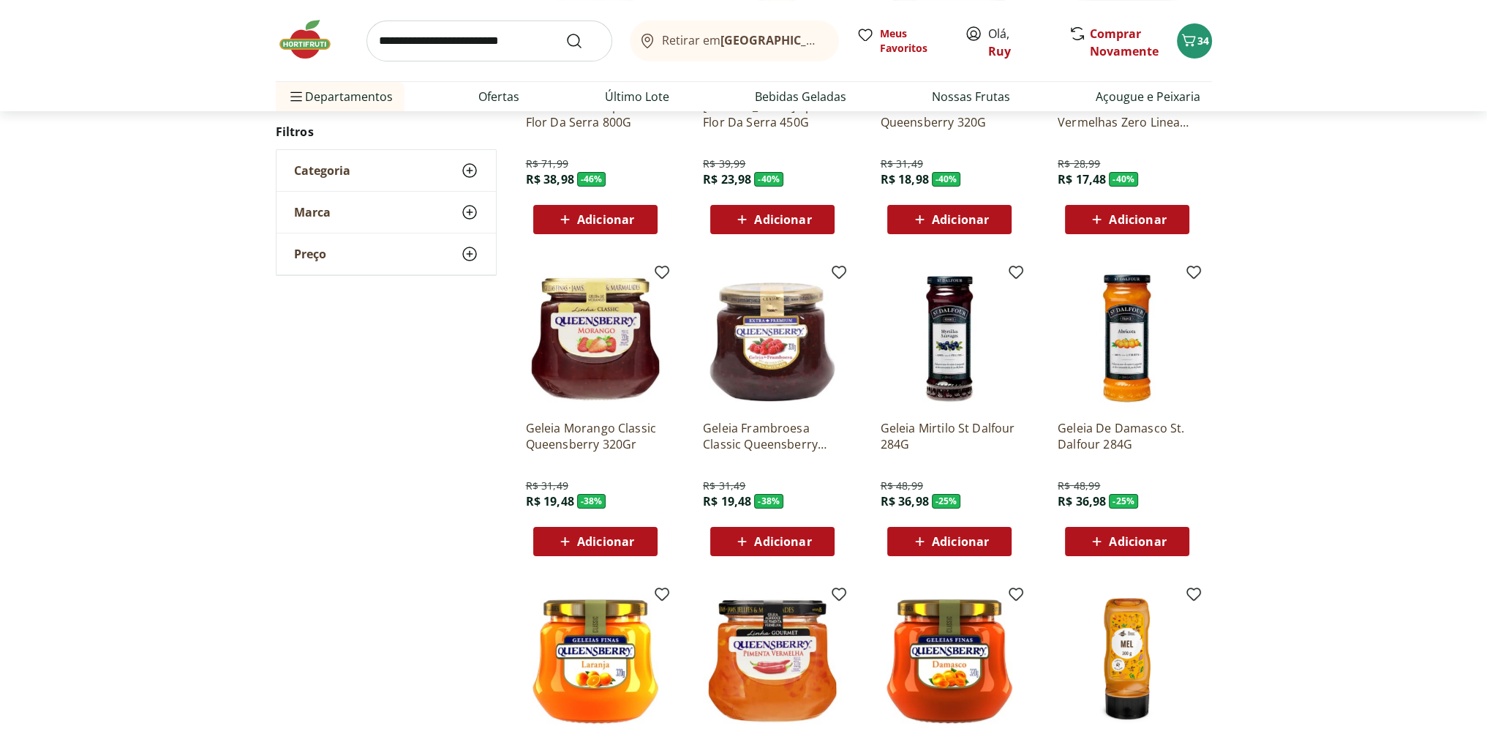
scroll to position [439, 0]
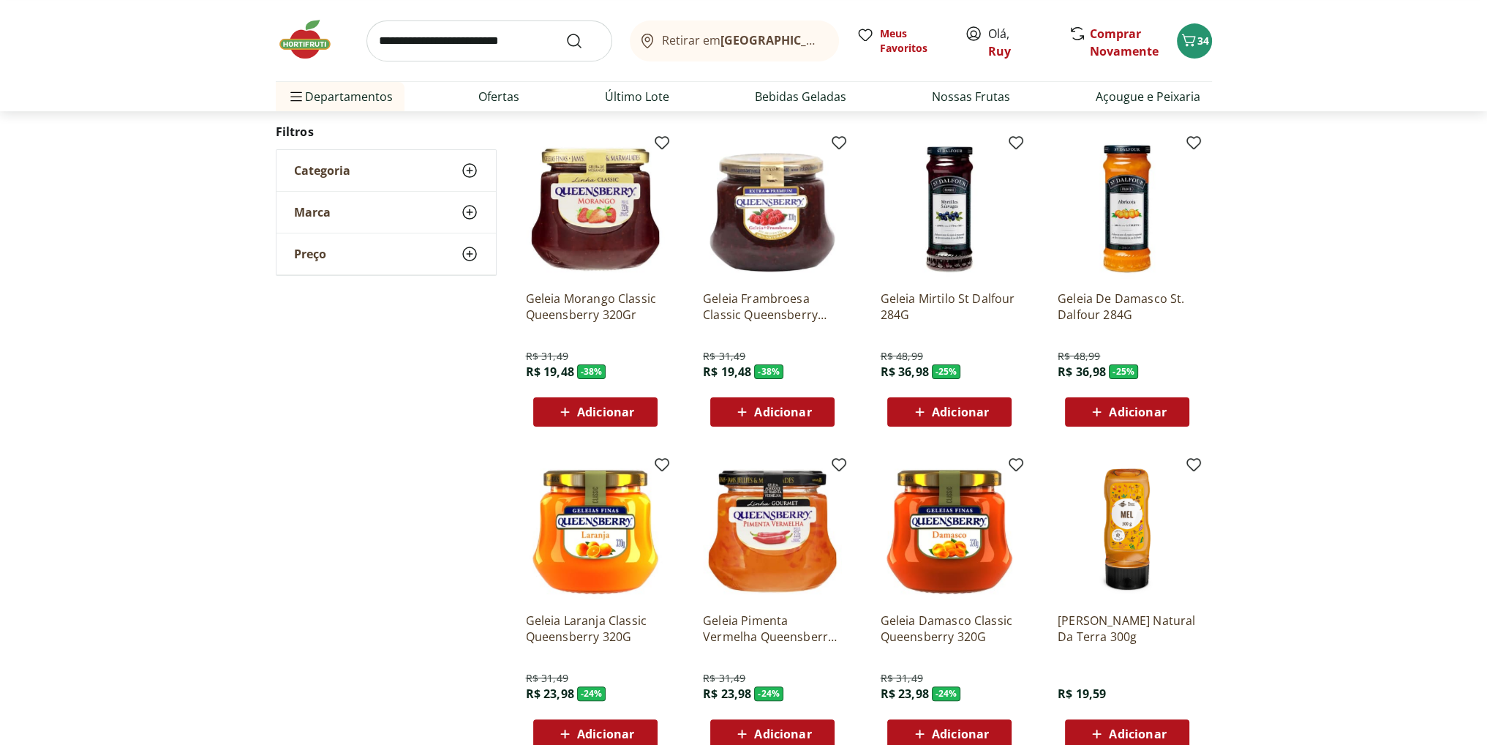
click at [591, 295] on p "Geleia Morango Classic Queensberry 320Gr" at bounding box center [595, 306] width 139 height 32
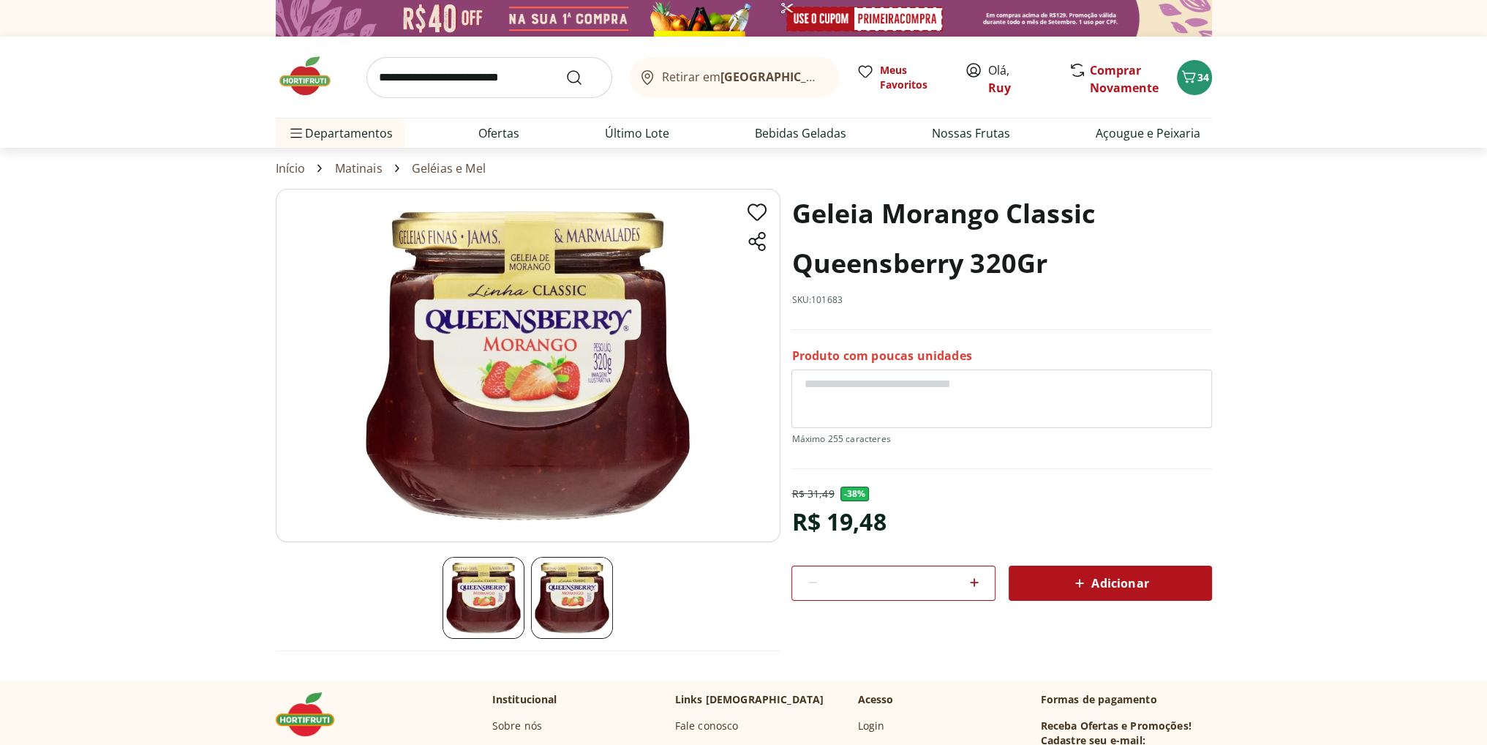
click at [1113, 580] on span "Adicionar" at bounding box center [1110, 583] width 78 height 18
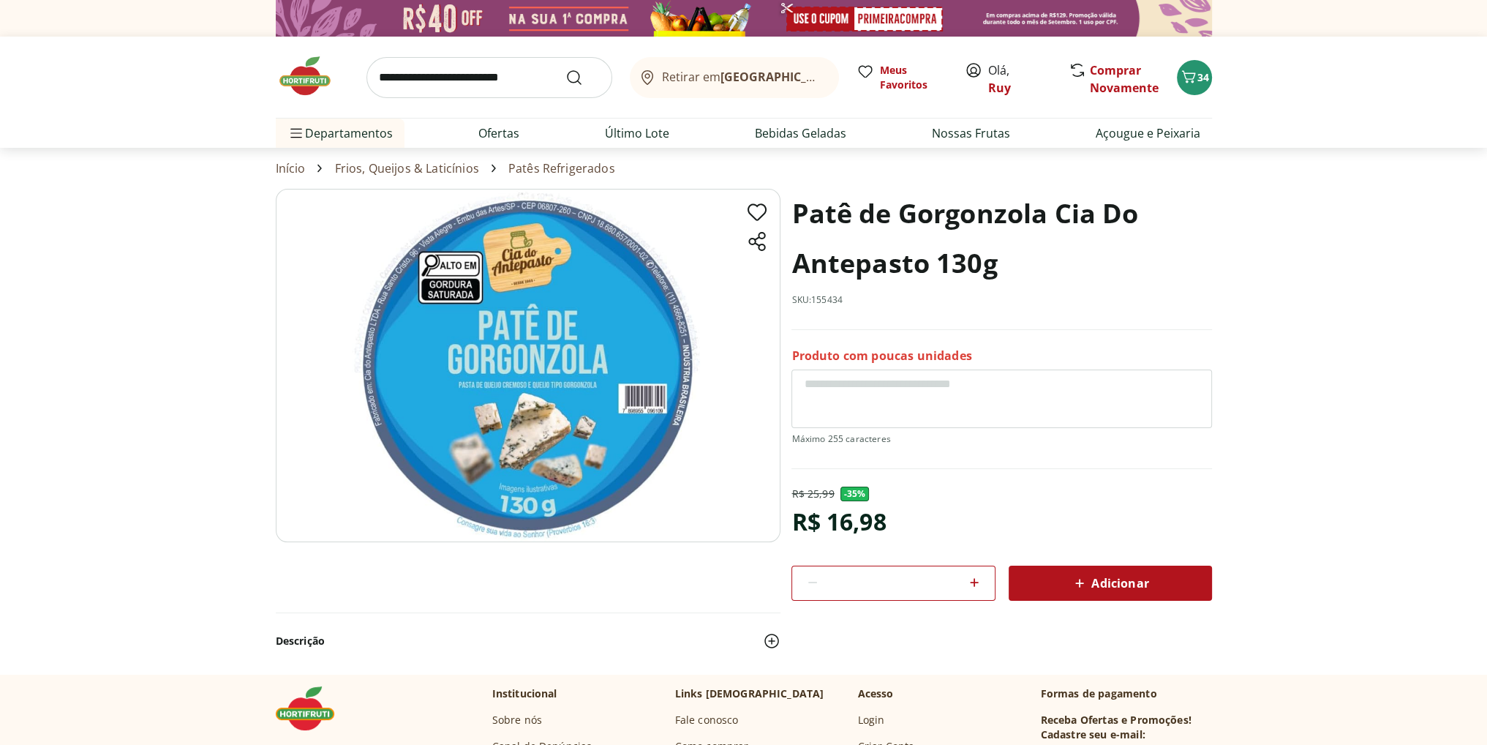
click at [1093, 580] on span "Adicionar" at bounding box center [1110, 583] width 78 height 18
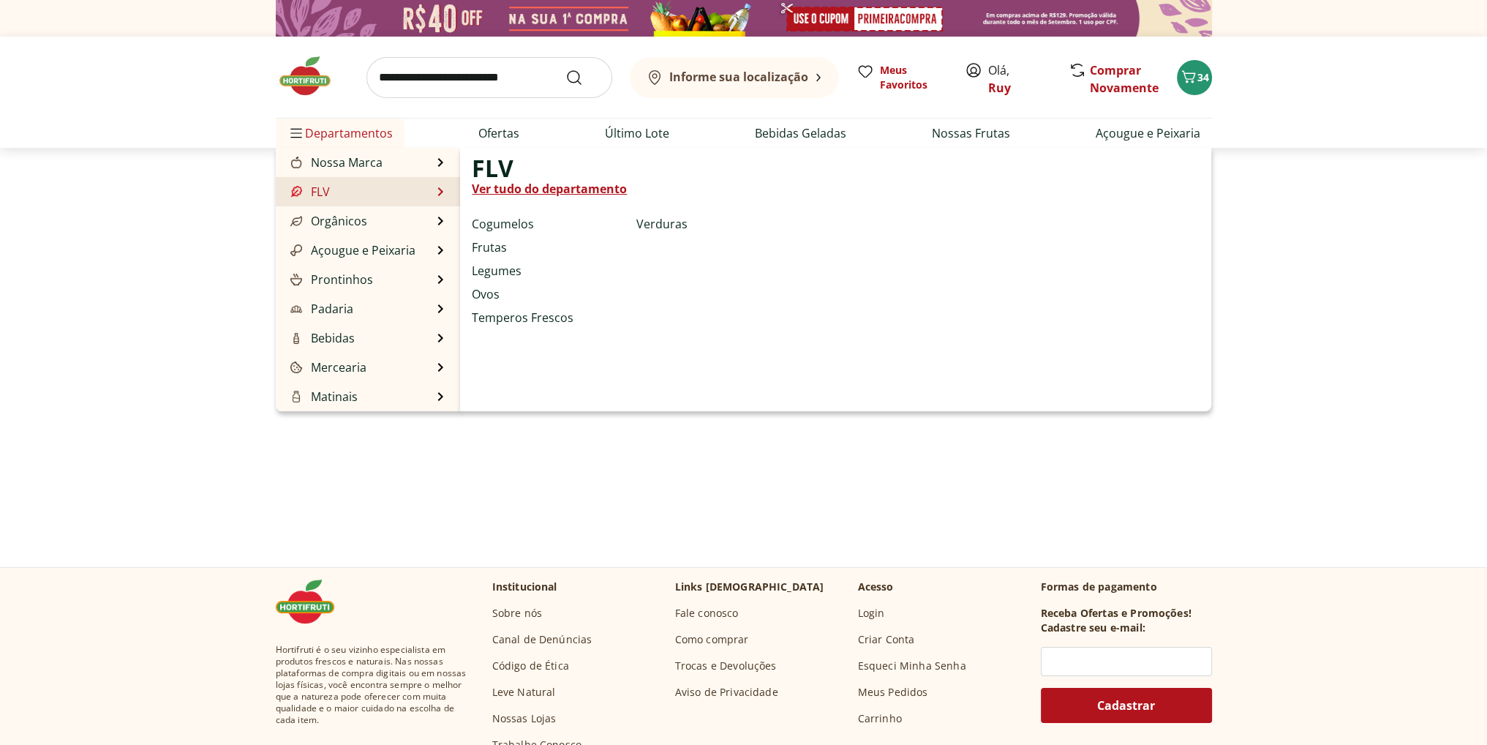
select select "**********"
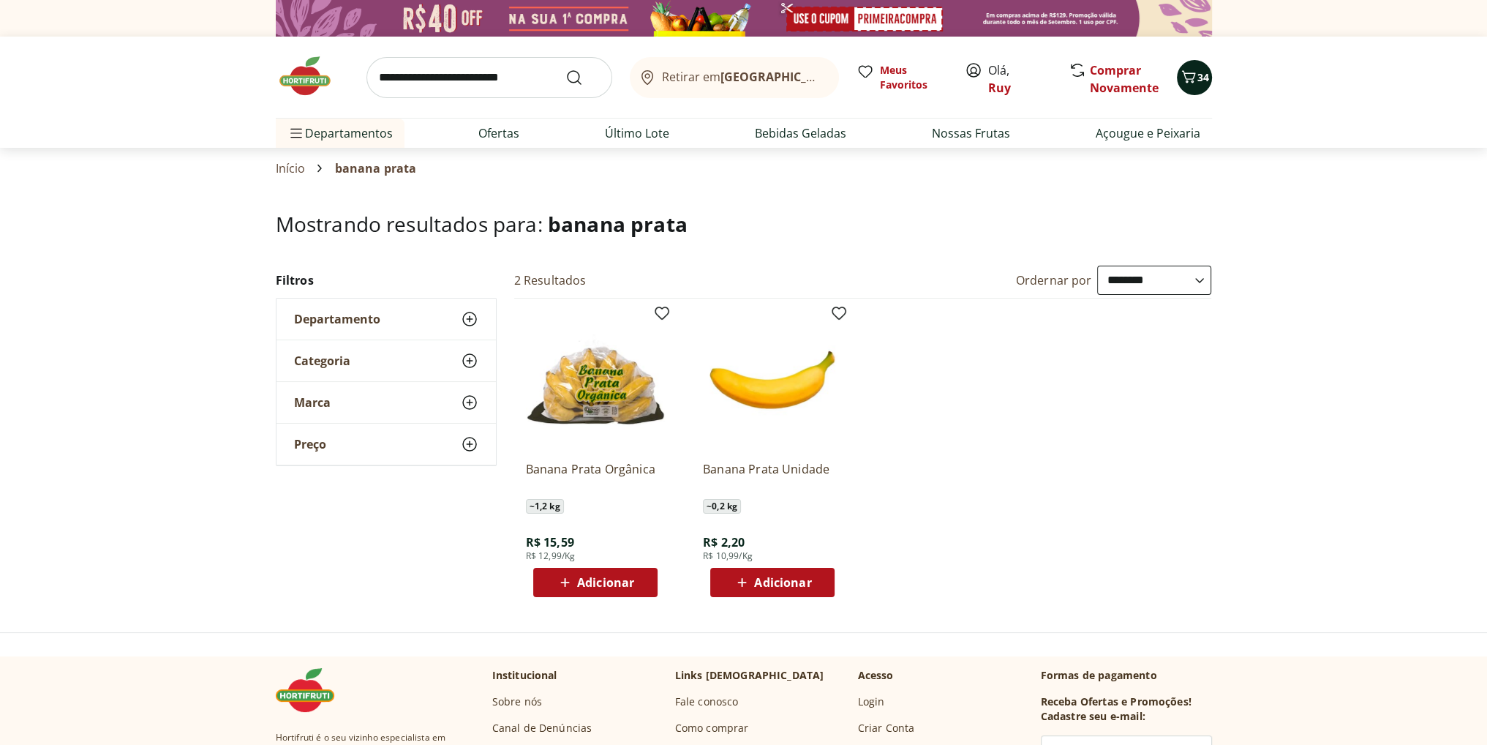
click at [1198, 74] on span "34" at bounding box center [1204, 77] width 12 height 14
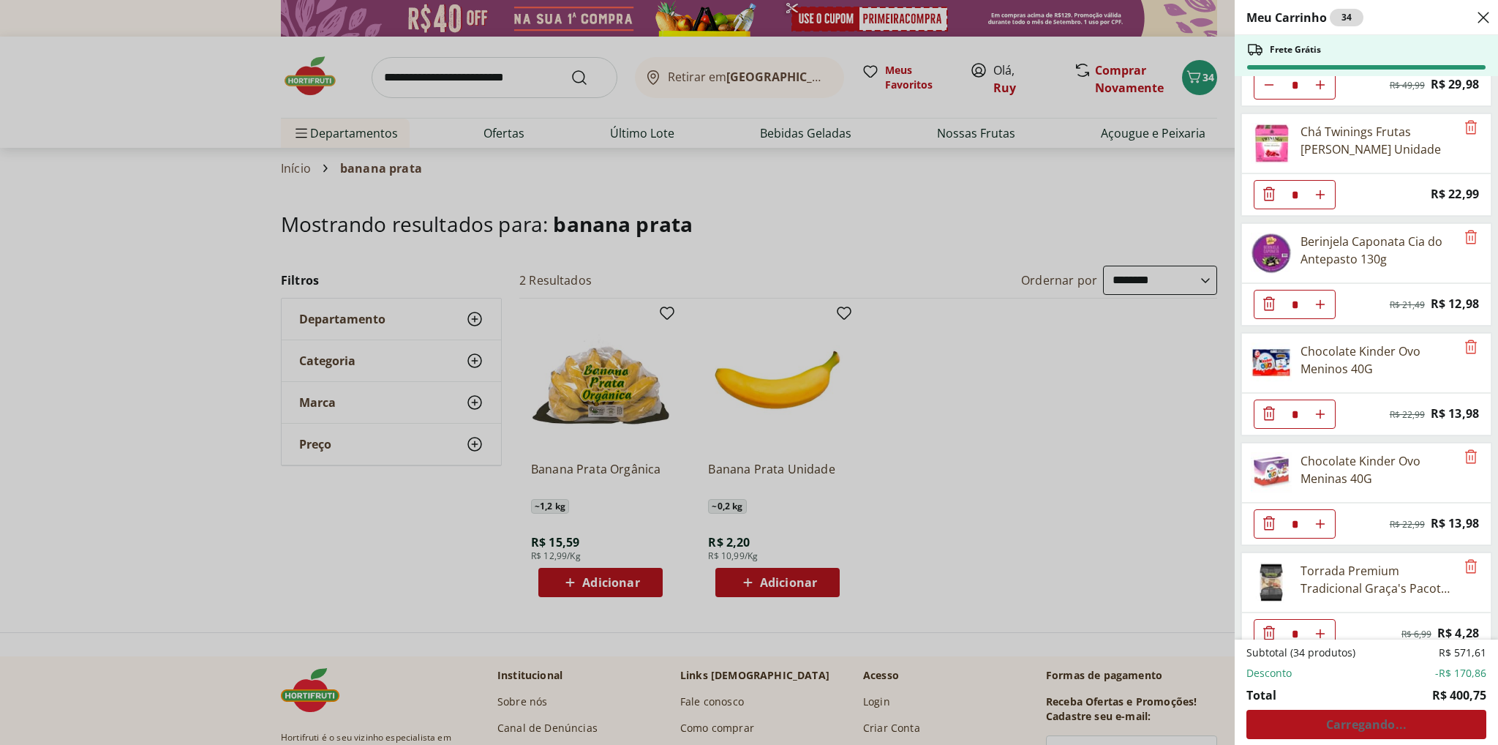
scroll to position [2055, 0]
click at [761, 82] on div "Meu Carrinho 34 Frete Grátis Requeijão Lacfree Tradicional 400g * Price: R$ 24,…" at bounding box center [749, 372] width 1498 height 745
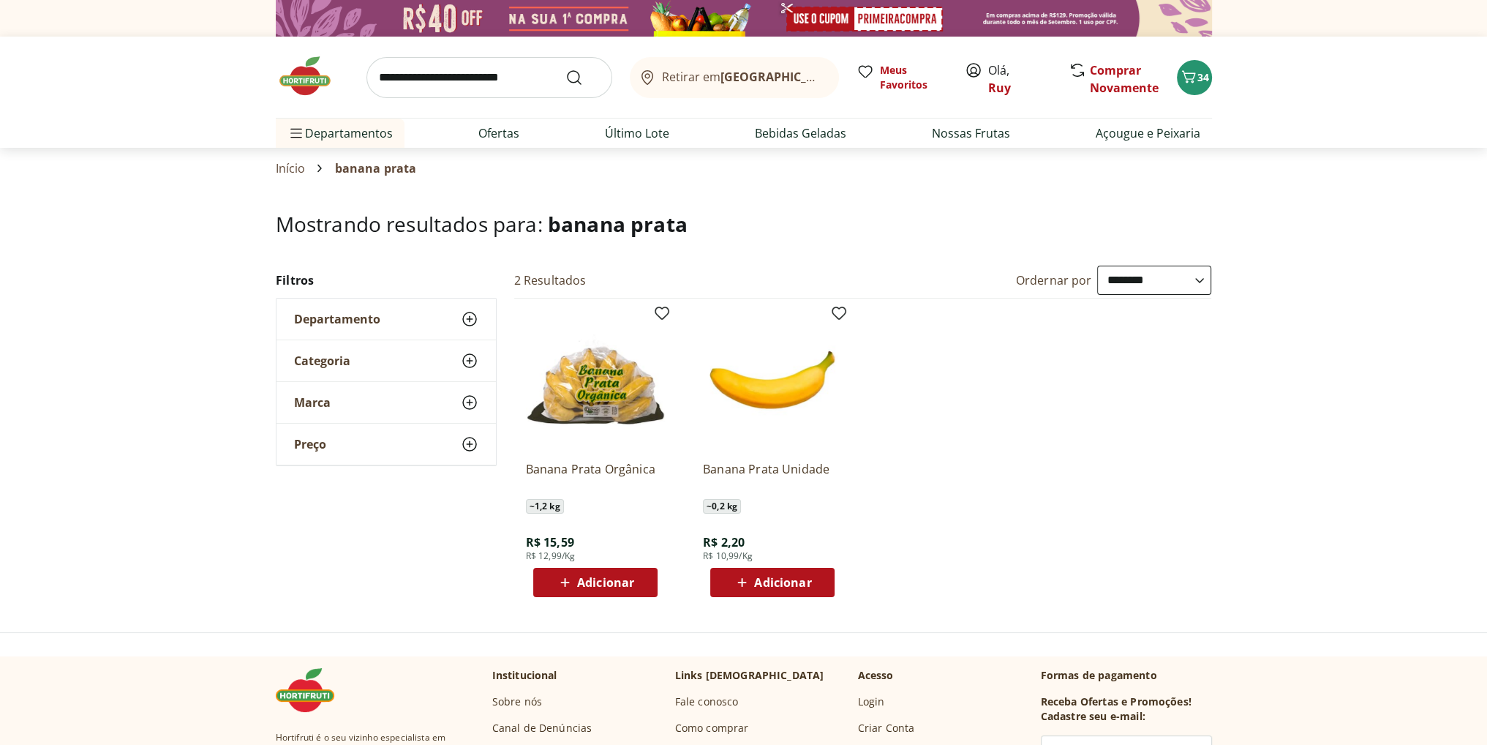
click at [729, 74] on b "[GEOGRAPHIC_DATA]/[GEOGRAPHIC_DATA]" at bounding box center [844, 77] width 247 height 16
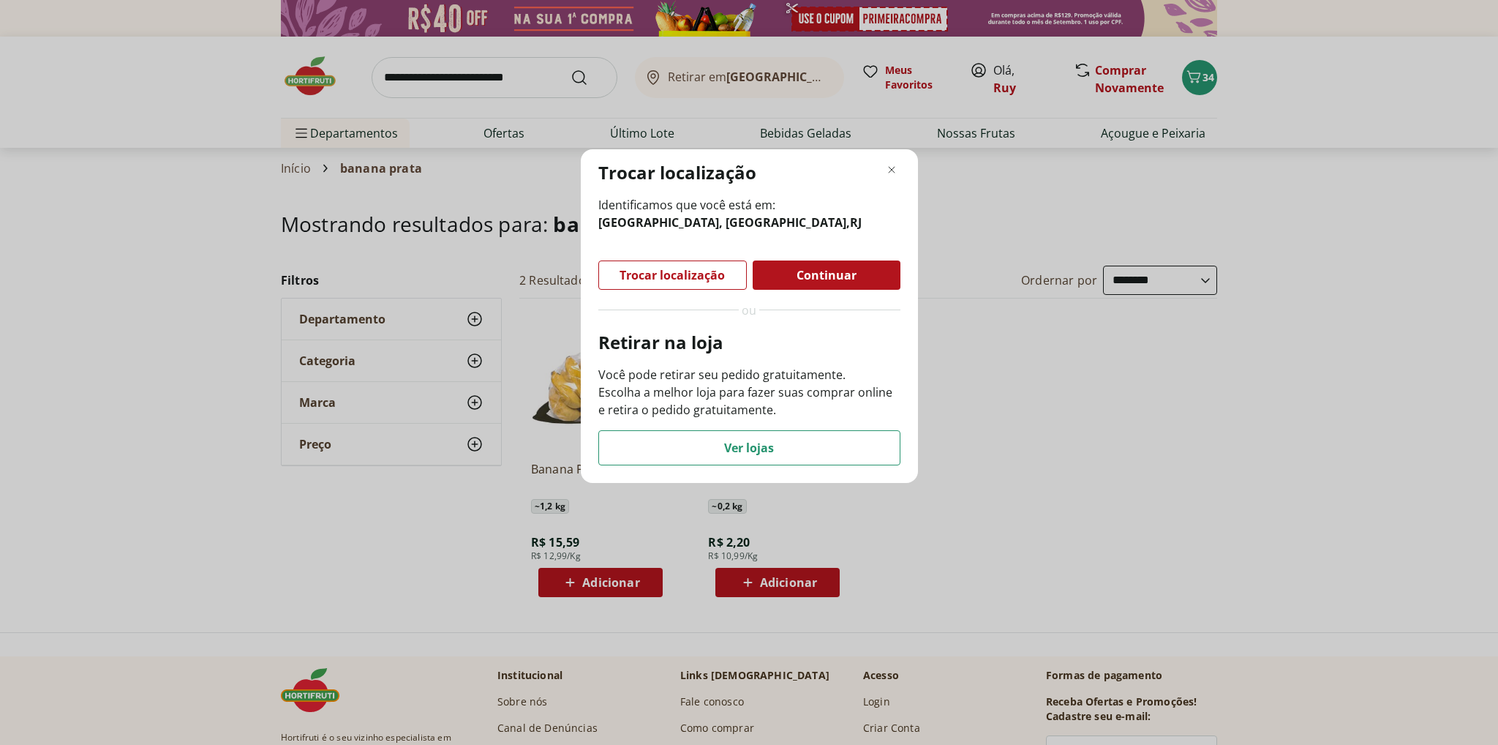
click at [814, 274] on span "Continuar" at bounding box center [827, 275] width 60 height 12
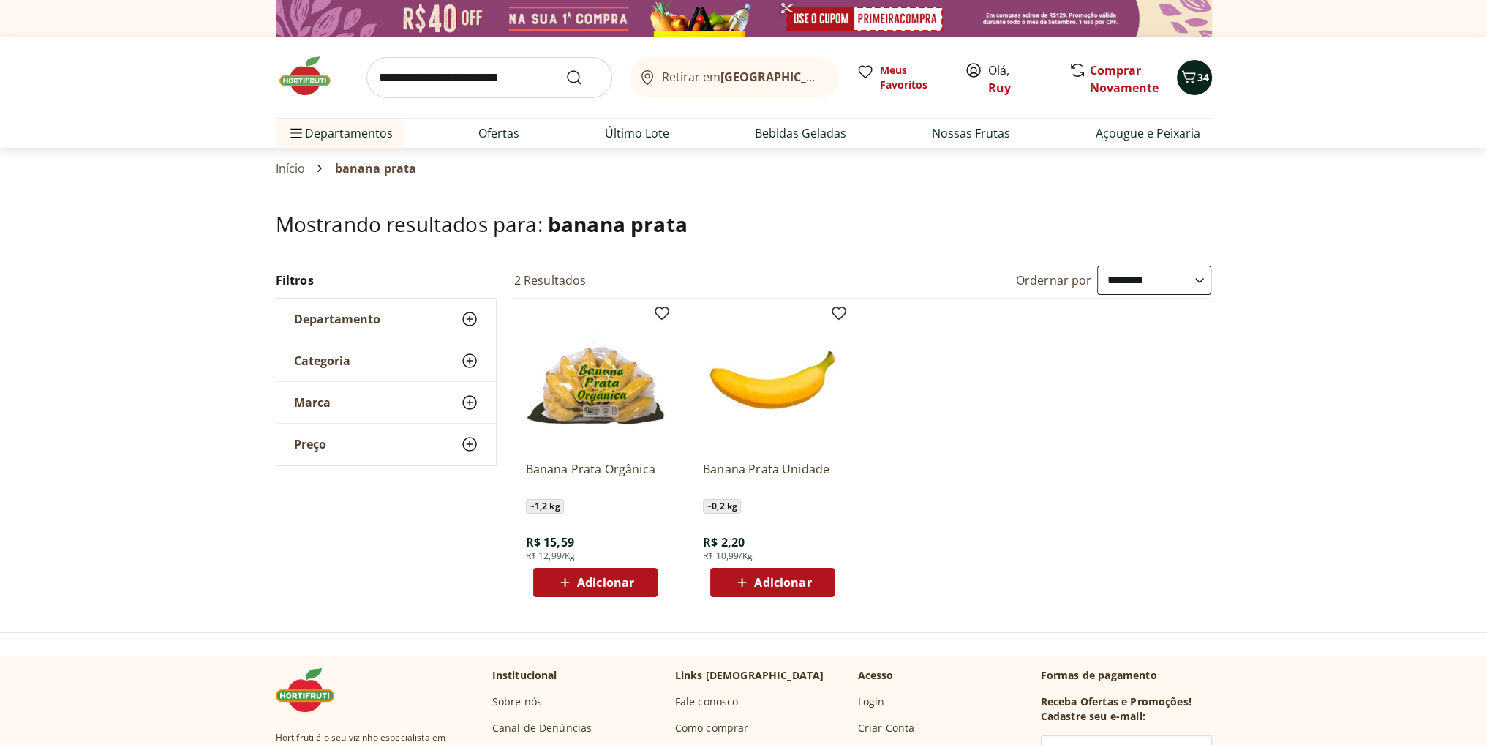
click at [1209, 73] on span "34" at bounding box center [1204, 77] width 12 height 14
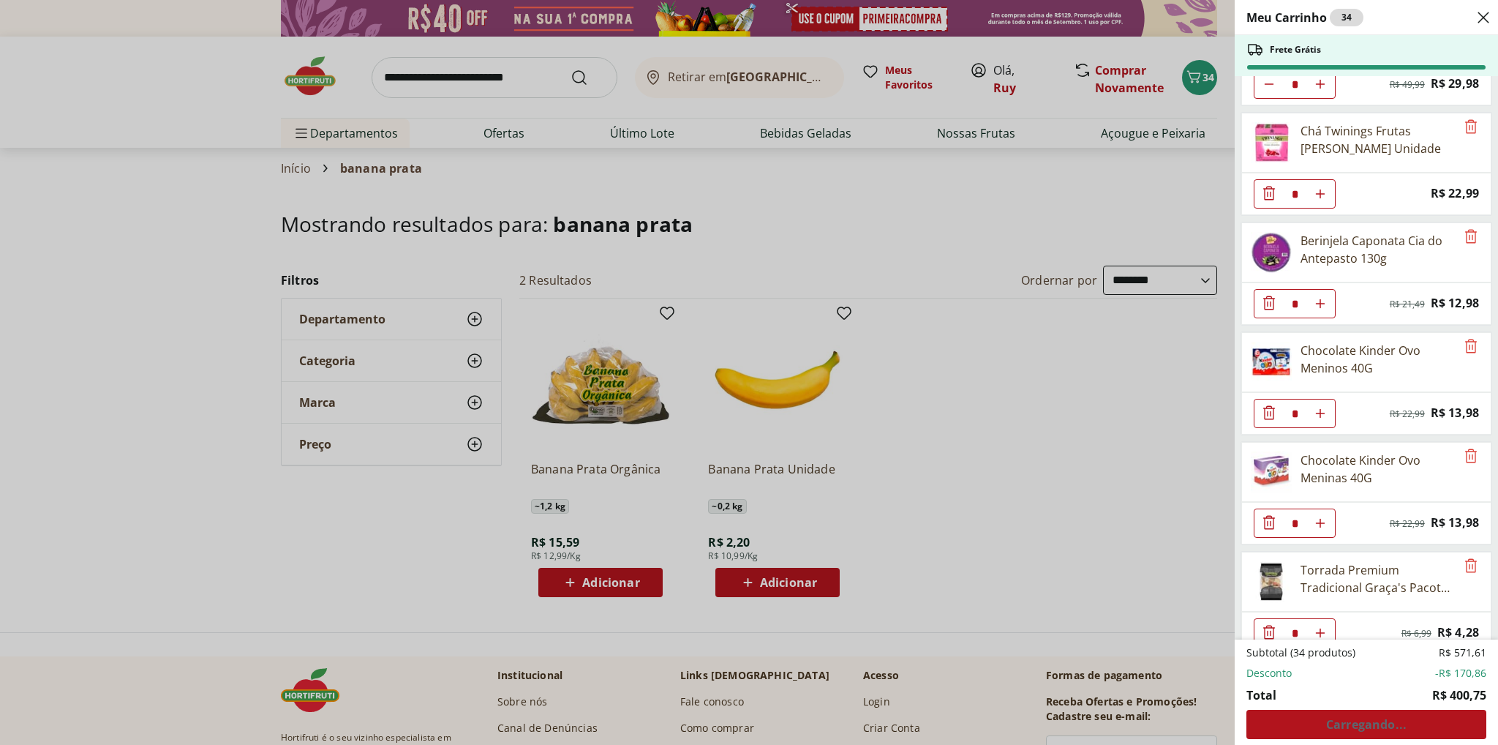
click at [1387, 721] on div "Subtotal (34 produtos) R$ 571,61 Desconto -R$ 170,86 Total R$ 400,75 Carregando…" at bounding box center [1367, 692] width 240 height 94
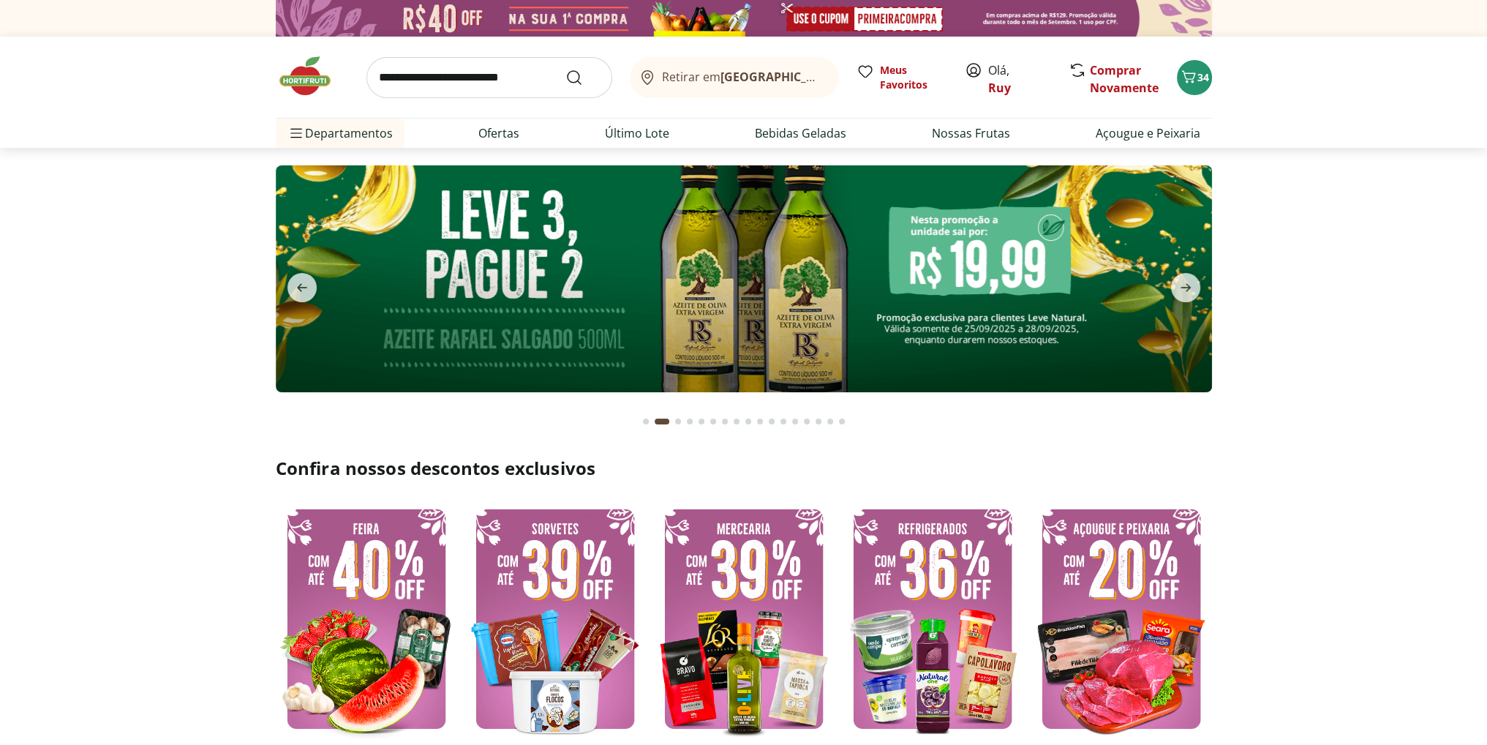
click at [479, 72] on input "search" at bounding box center [490, 77] width 246 height 41
type input "*******"
click at [566, 69] on button "Submit Search" at bounding box center [583, 78] width 35 height 18
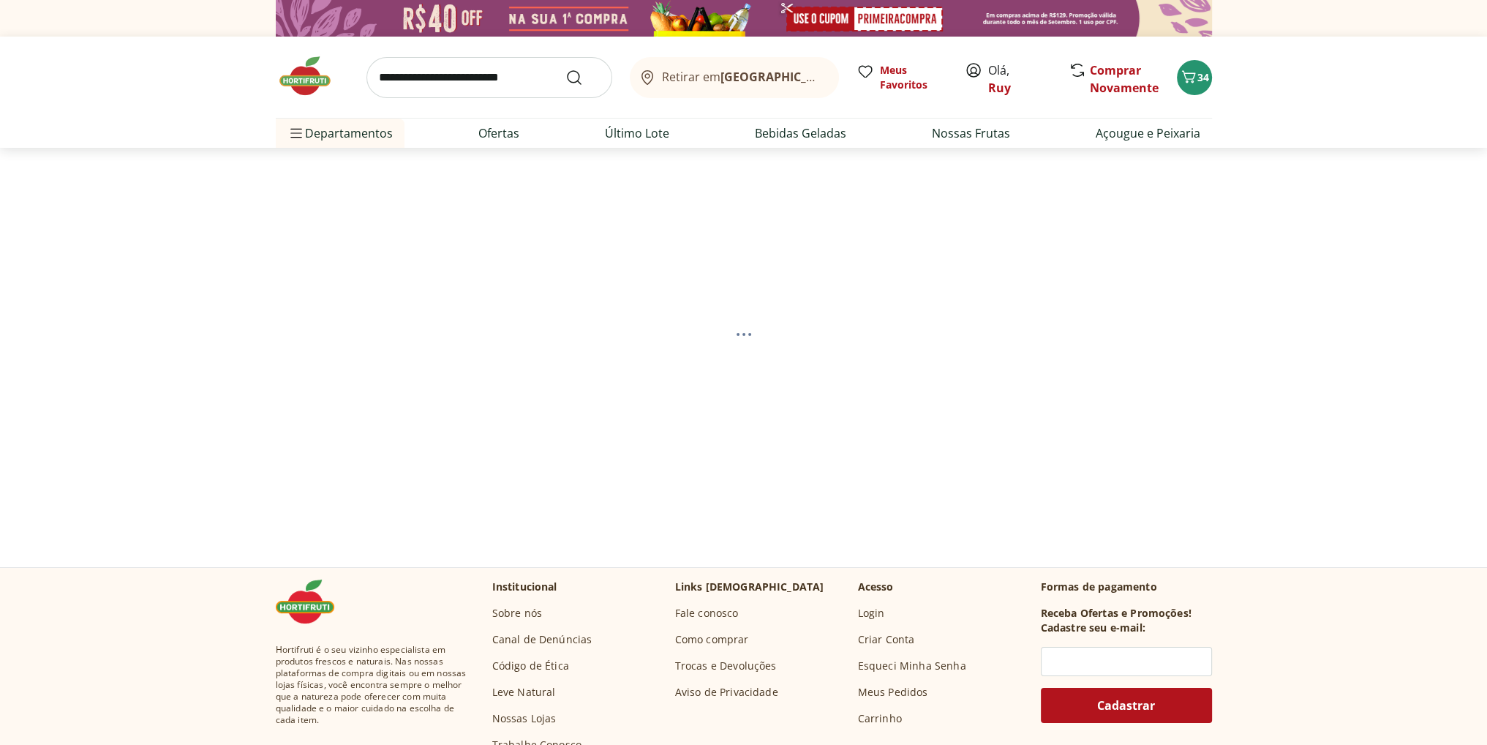
select select "**********"
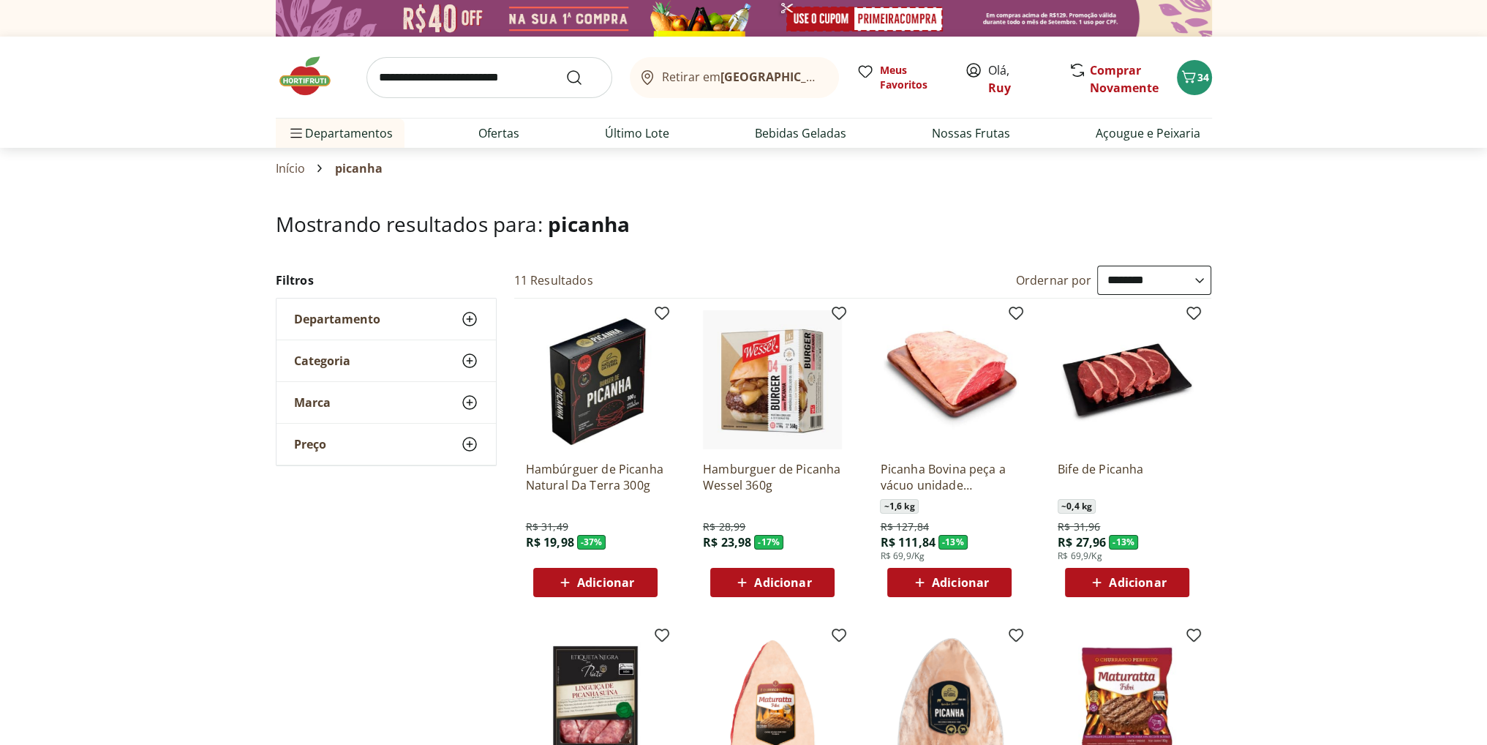
click at [604, 577] on span "Adicionar" at bounding box center [605, 583] width 57 height 12
click at [1198, 75] on span "34" at bounding box center [1204, 77] width 12 height 14
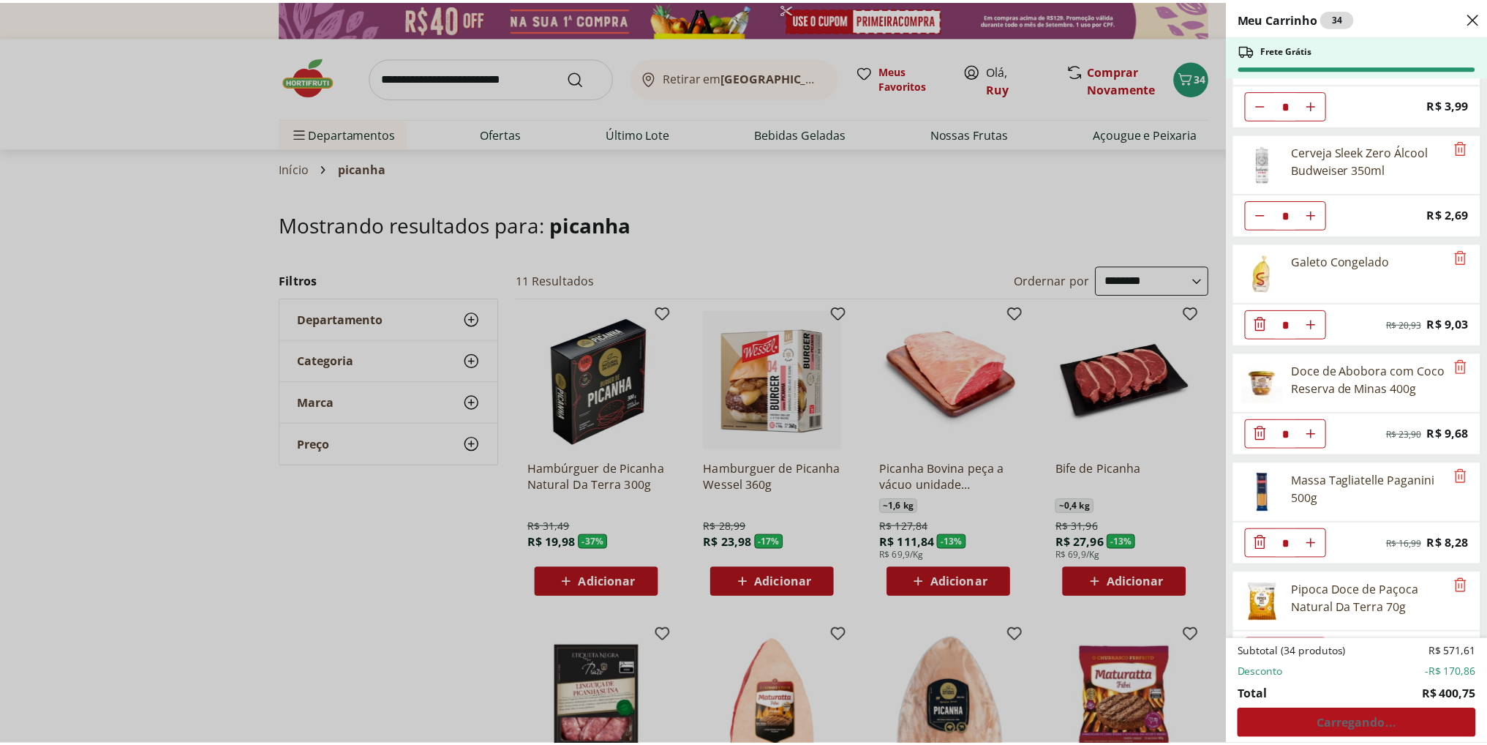
scroll to position [293, 0]
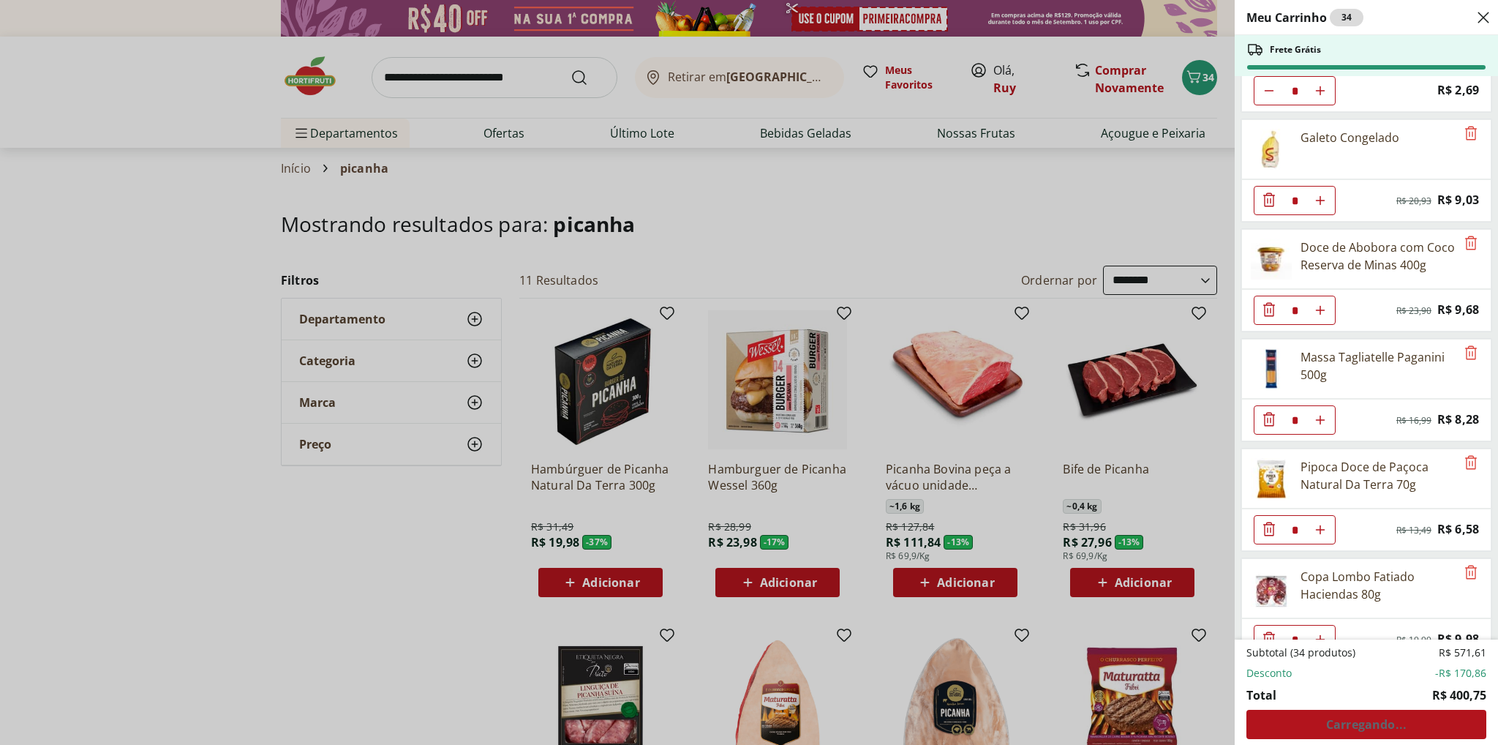
click at [140, 422] on div "Meu Carrinho 34 Frete Grátis Requeijão Lacfree Tradicional 400g * Price: R$ 24,…" at bounding box center [749, 372] width 1498 height 745
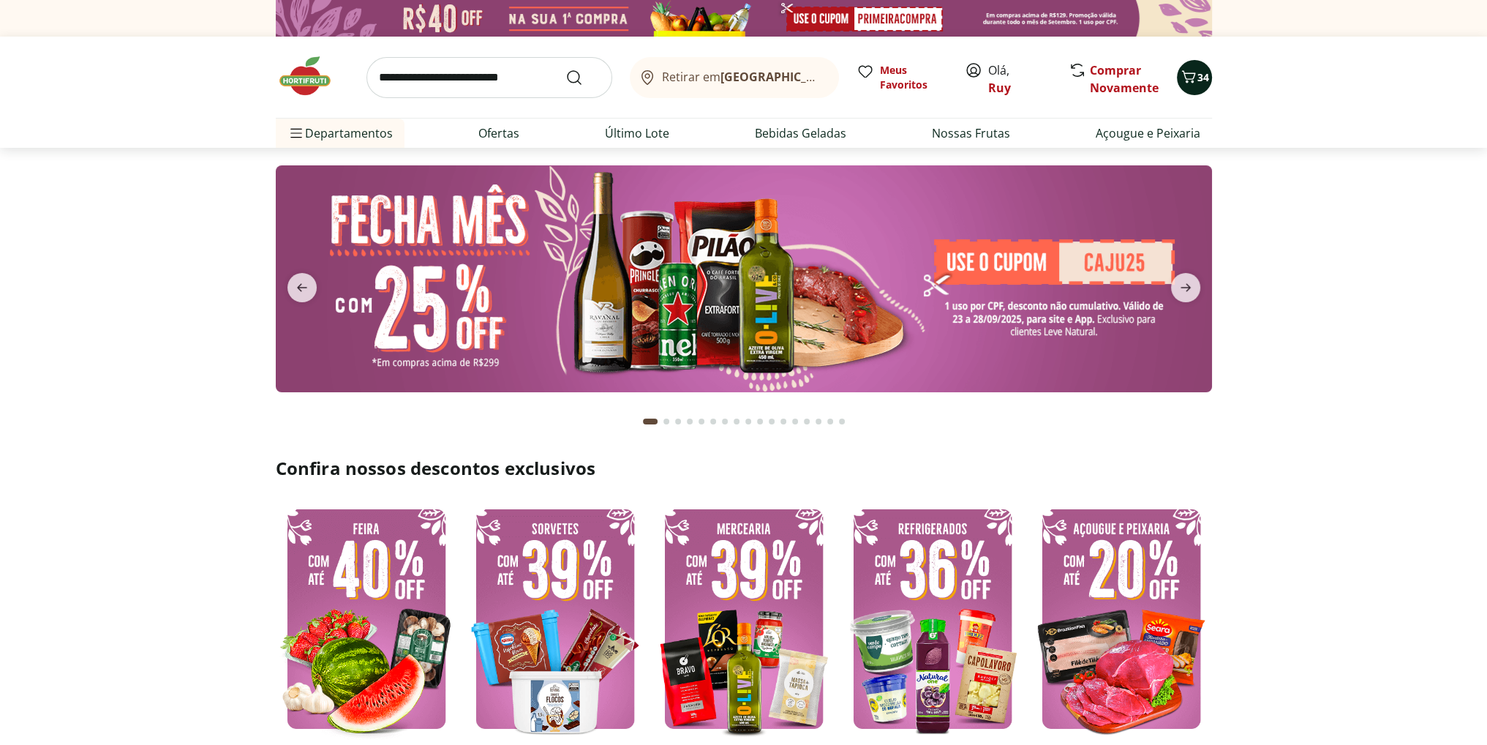
click at [1194, 82] on icon "Carrinho" at bounding box center [1189, 77] width 18 height 18
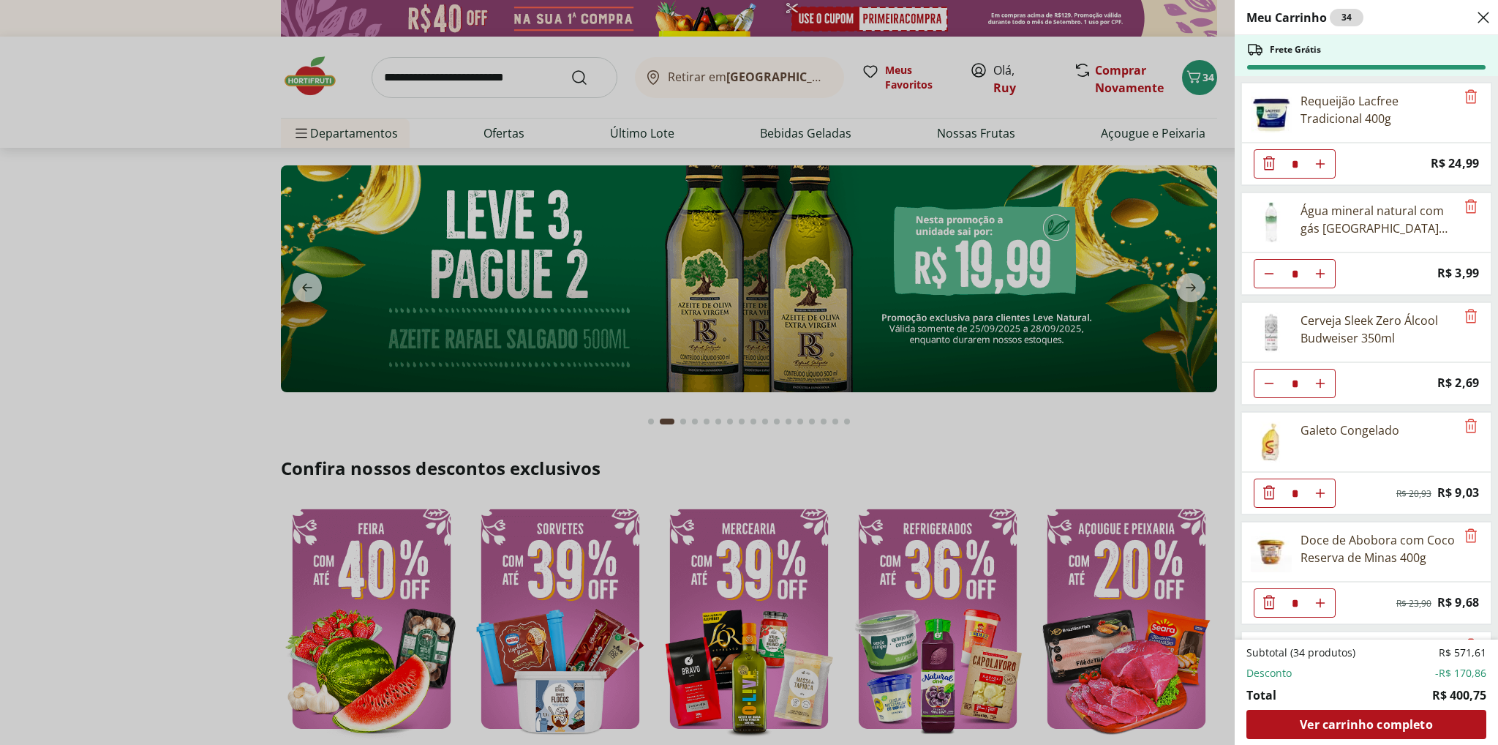
click at [143, 315] on div "Meu Carrinho 34 Frete Grátis Requeijão Lacfree Tradicional 400g * Price: R$ 24,…" at bounding box center [749, 372] width 1498 height 745
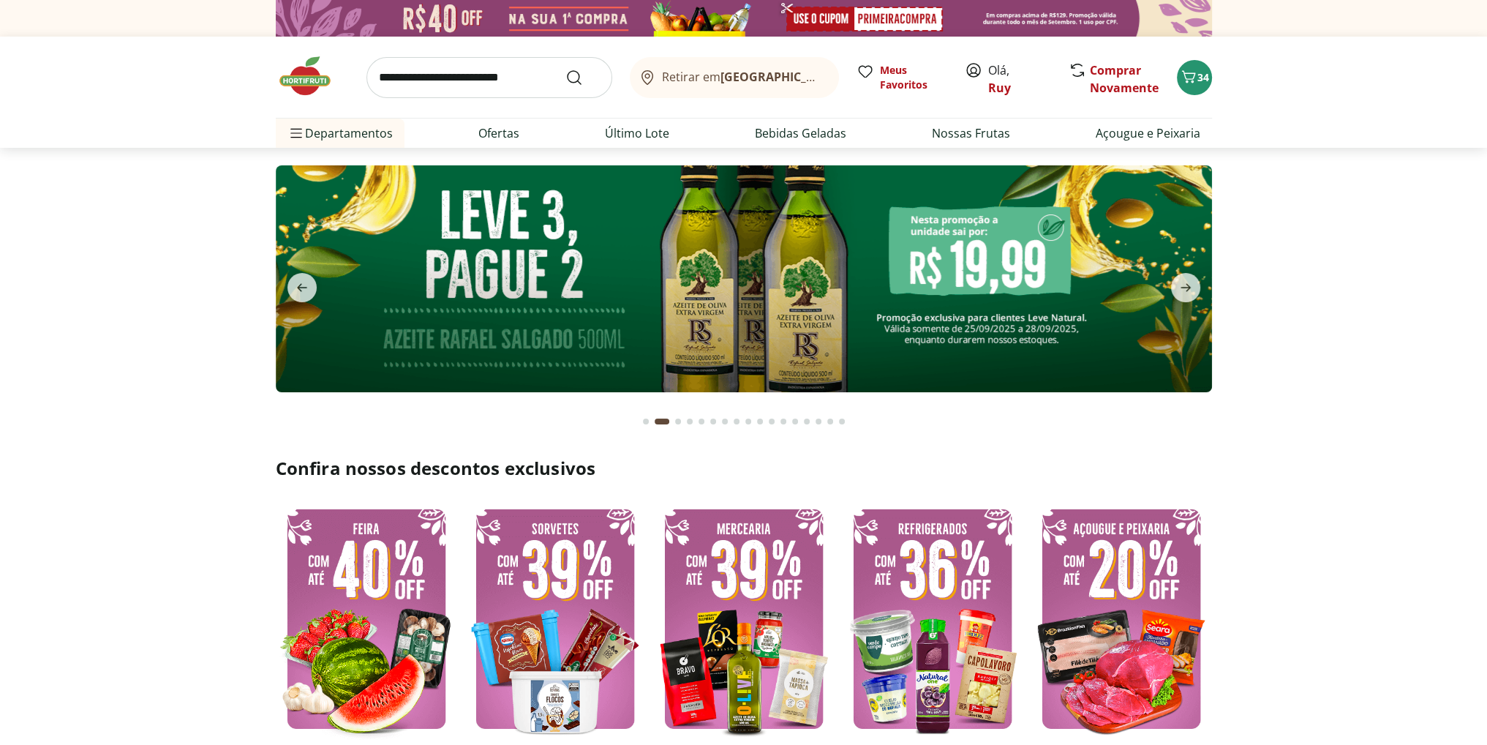
click at [444, 77] on input "search" at bounding box center [490, 77] width 246 height 41
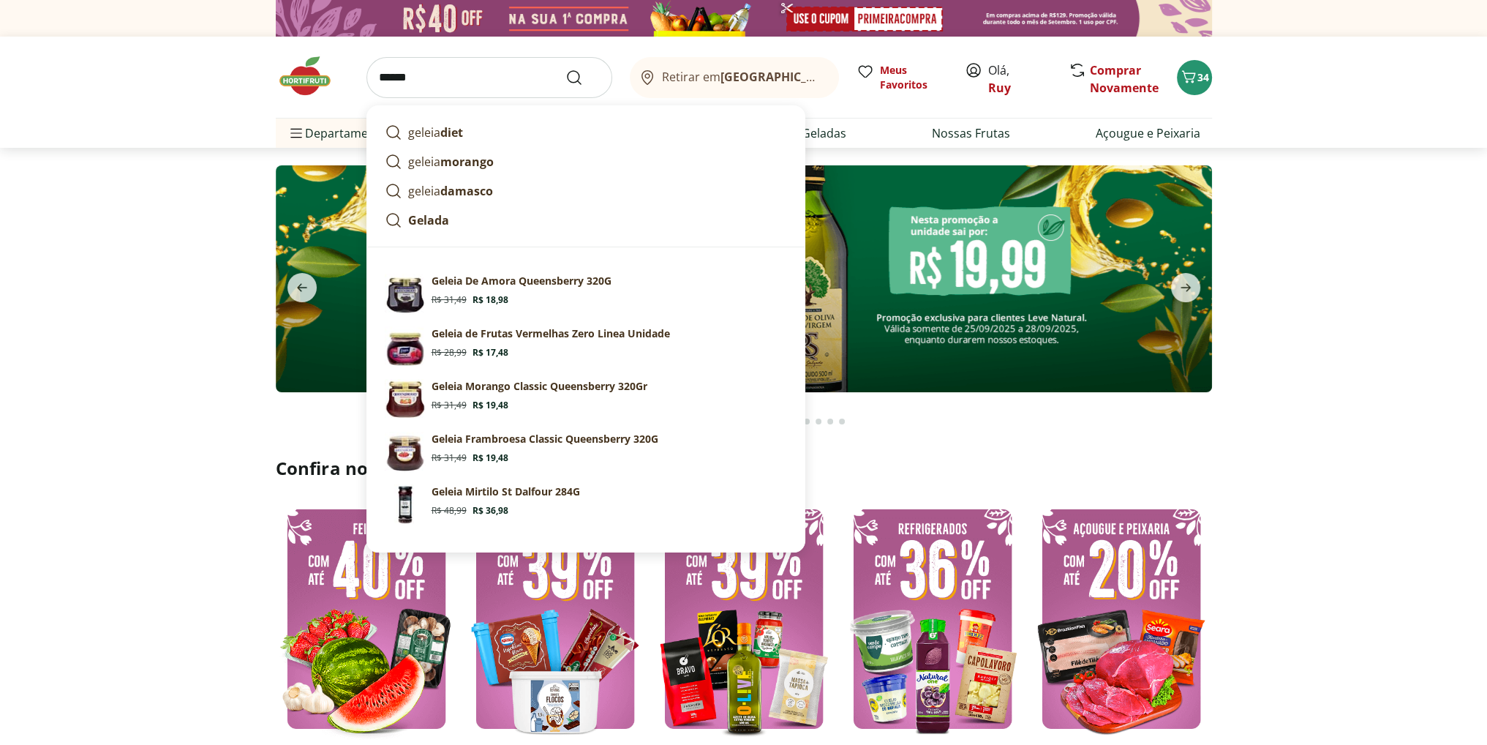
type input "******"
click at [566, 69] on button "Submit Search" at bounding box center [583, 78] width 35 height 18
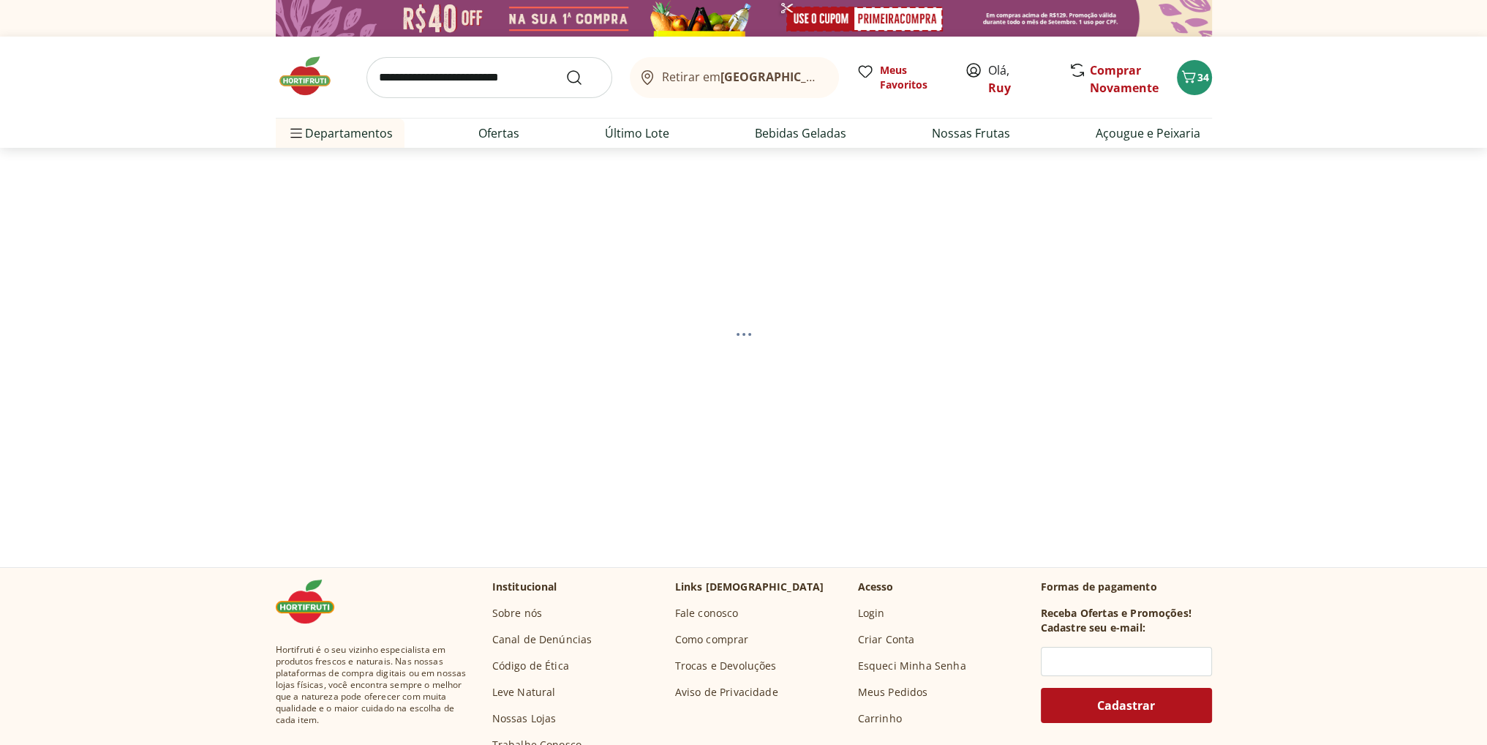
select select "**********"
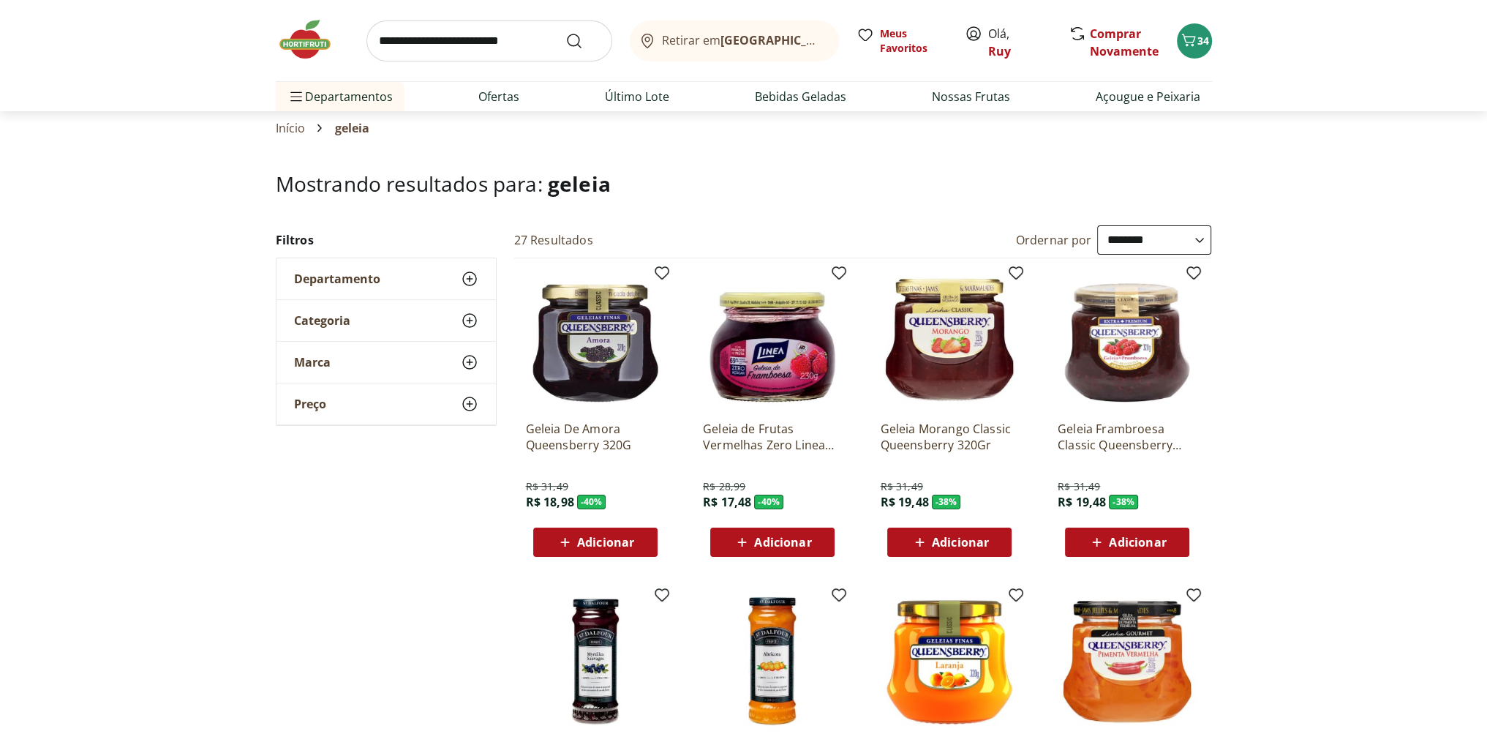
scroll to position [73, 0]
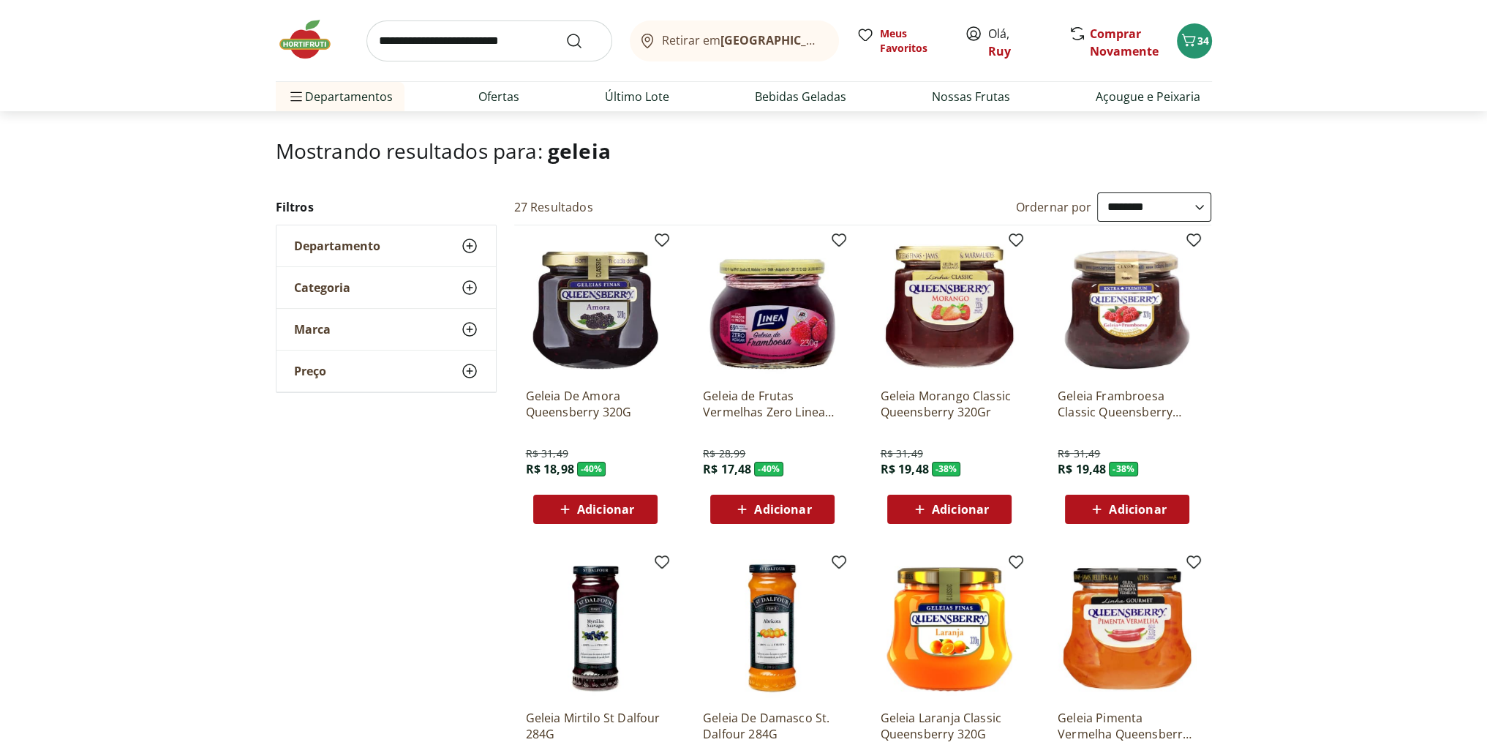
click at [1121, 508] on span "Adicionar" at bounding box center [1137, 509] width 57 height 12
click at [1138, 317] on img at bounding box center [1127, 306] width 139 height 139
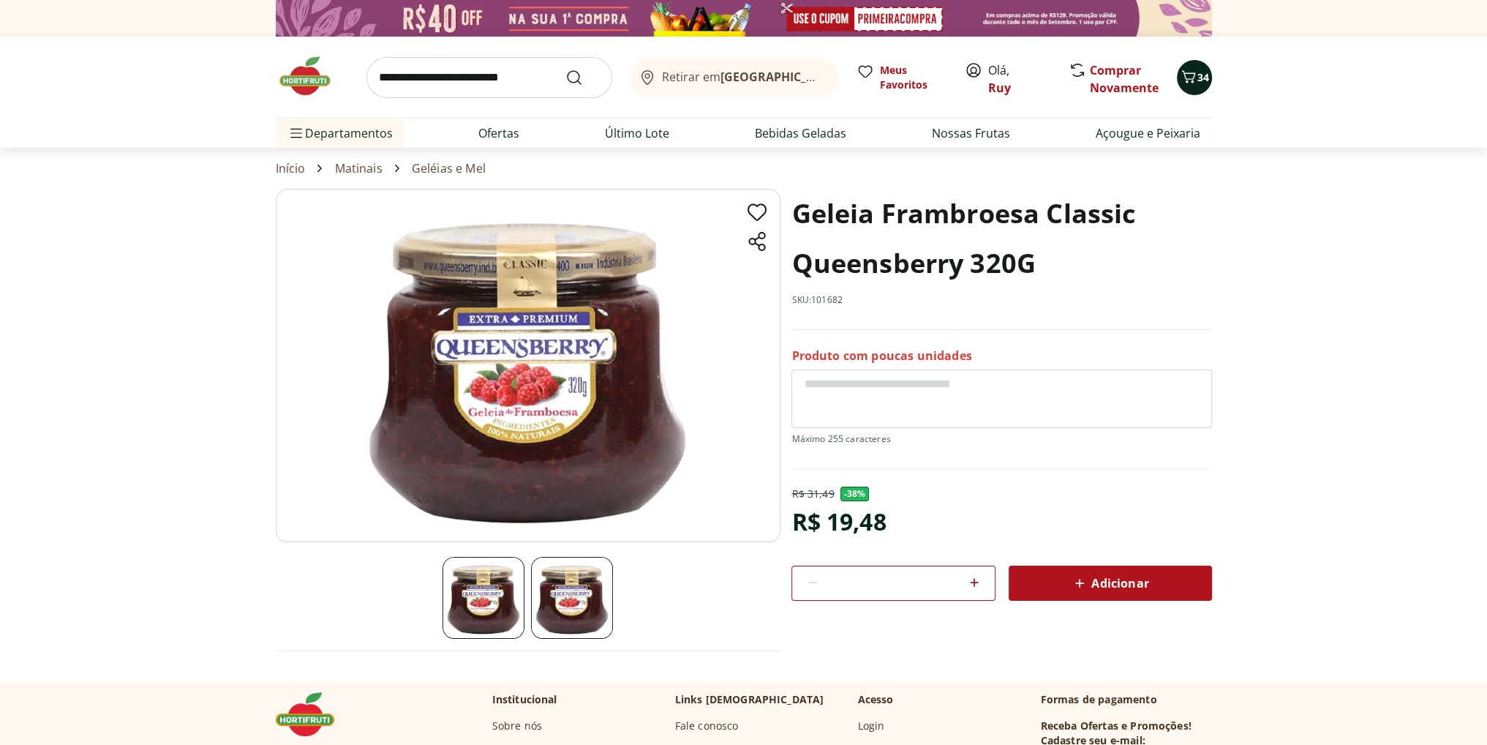
click at [1195, 80] on icon "Carrinho" at bounding box center [1189, 77] width 18 height 18
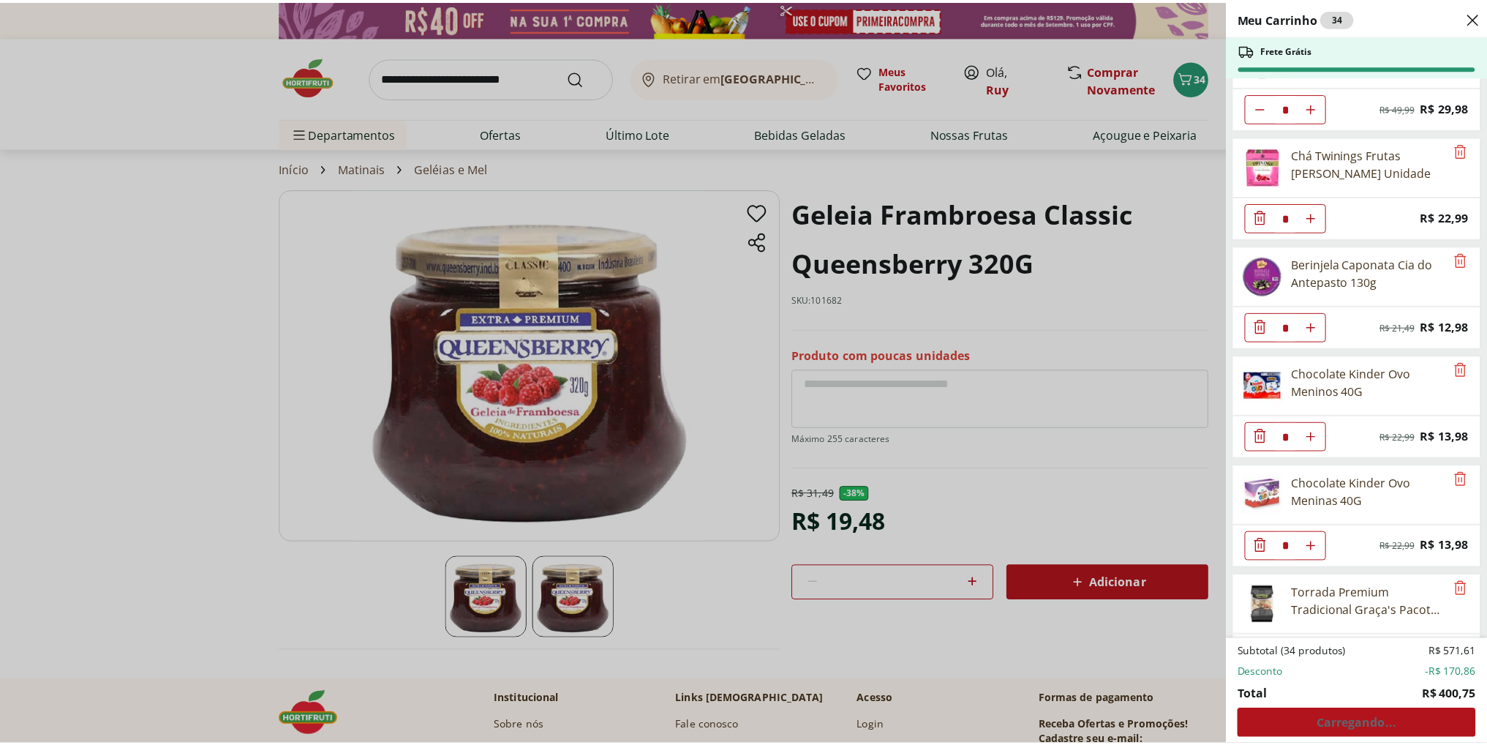
scroll to position [2055, 0]
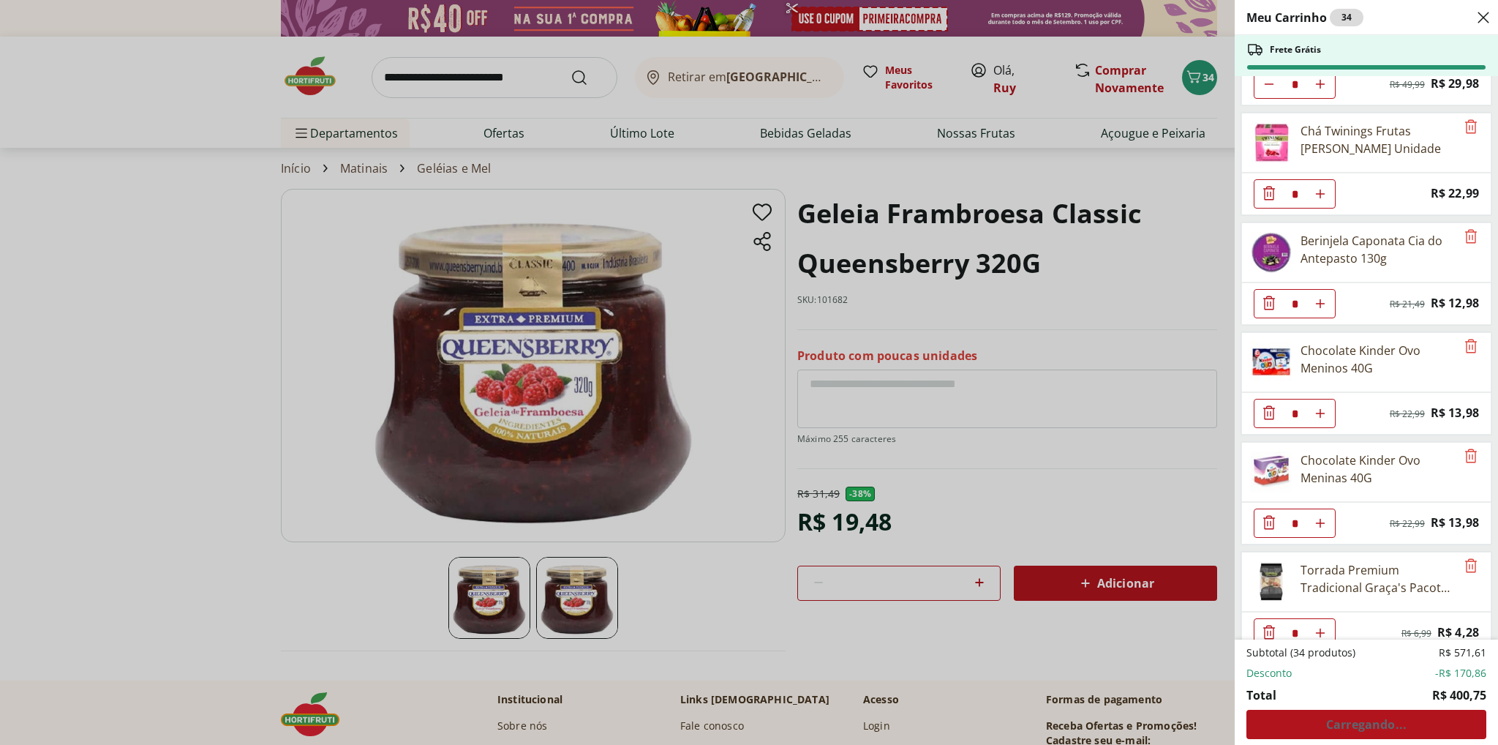
click at [1055, 516] on div "Meu Carrinho 34 Frete Grátis Requeijão Lacfree Tradicional 400g * Price: R$ 24,…" at bounding box center [749, 372] width 1498 height 745
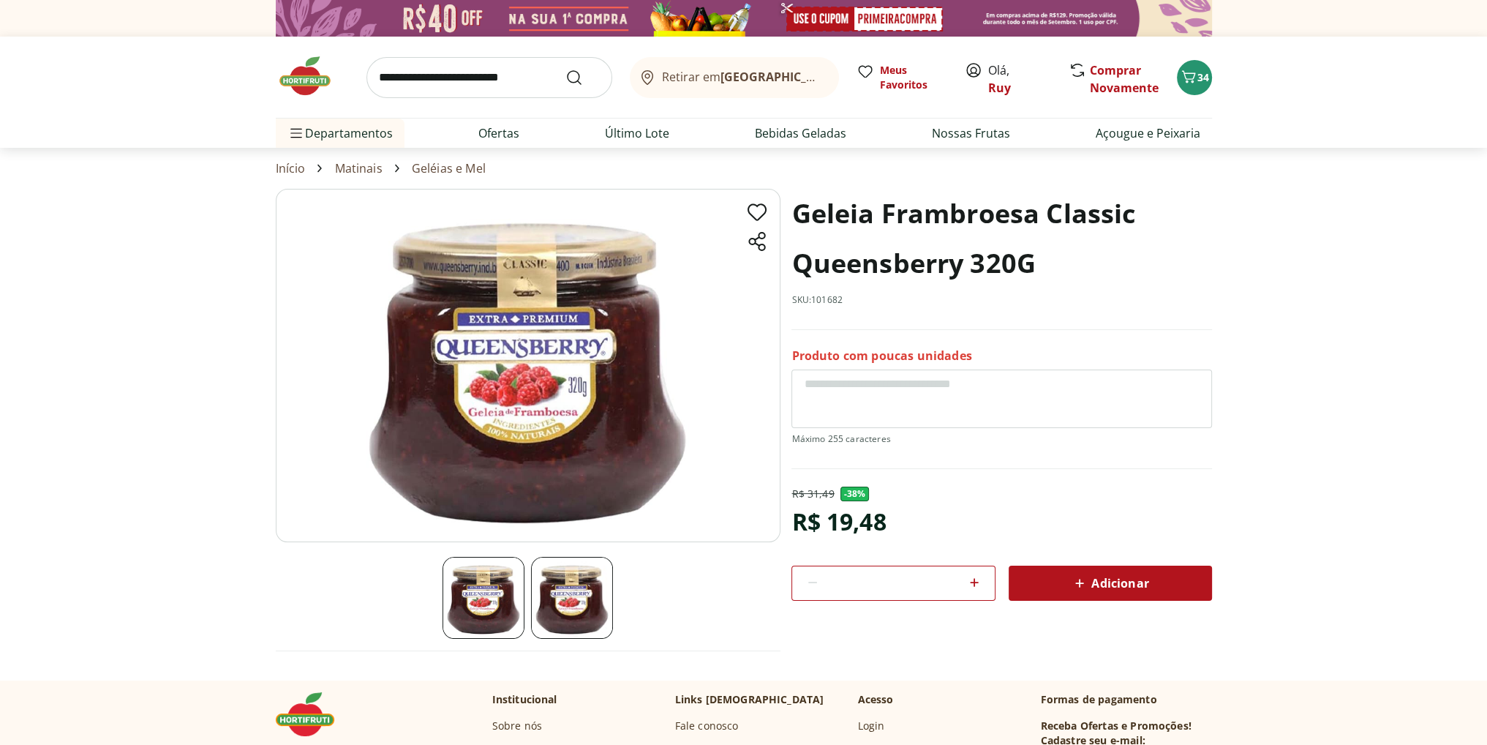
click at [1124, 577] on span "Adicionar" at bounding box center [1110, 583] width 78 height 18
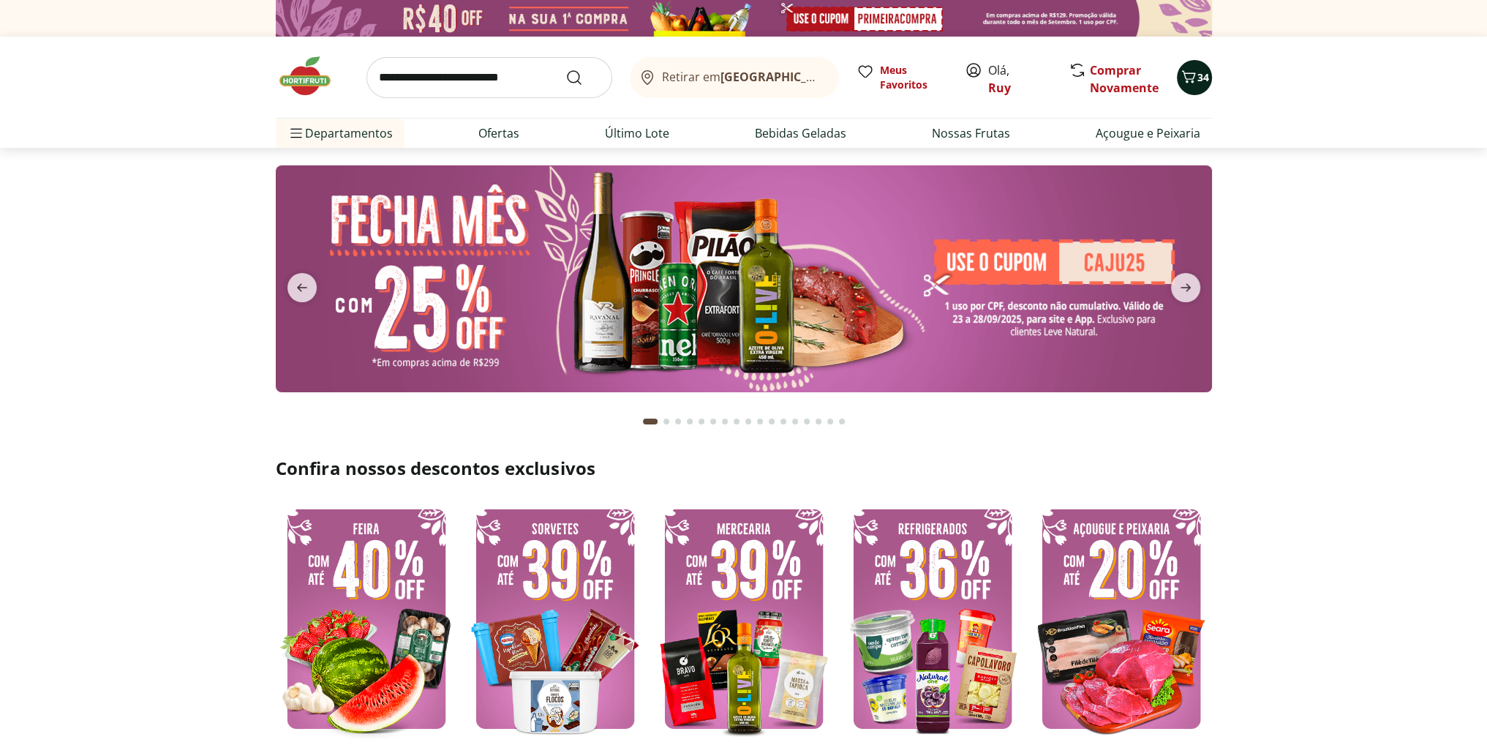
click at [1196, 83] on icon "Carrinho" at bounding box center [1189, 77] width 18 height 18
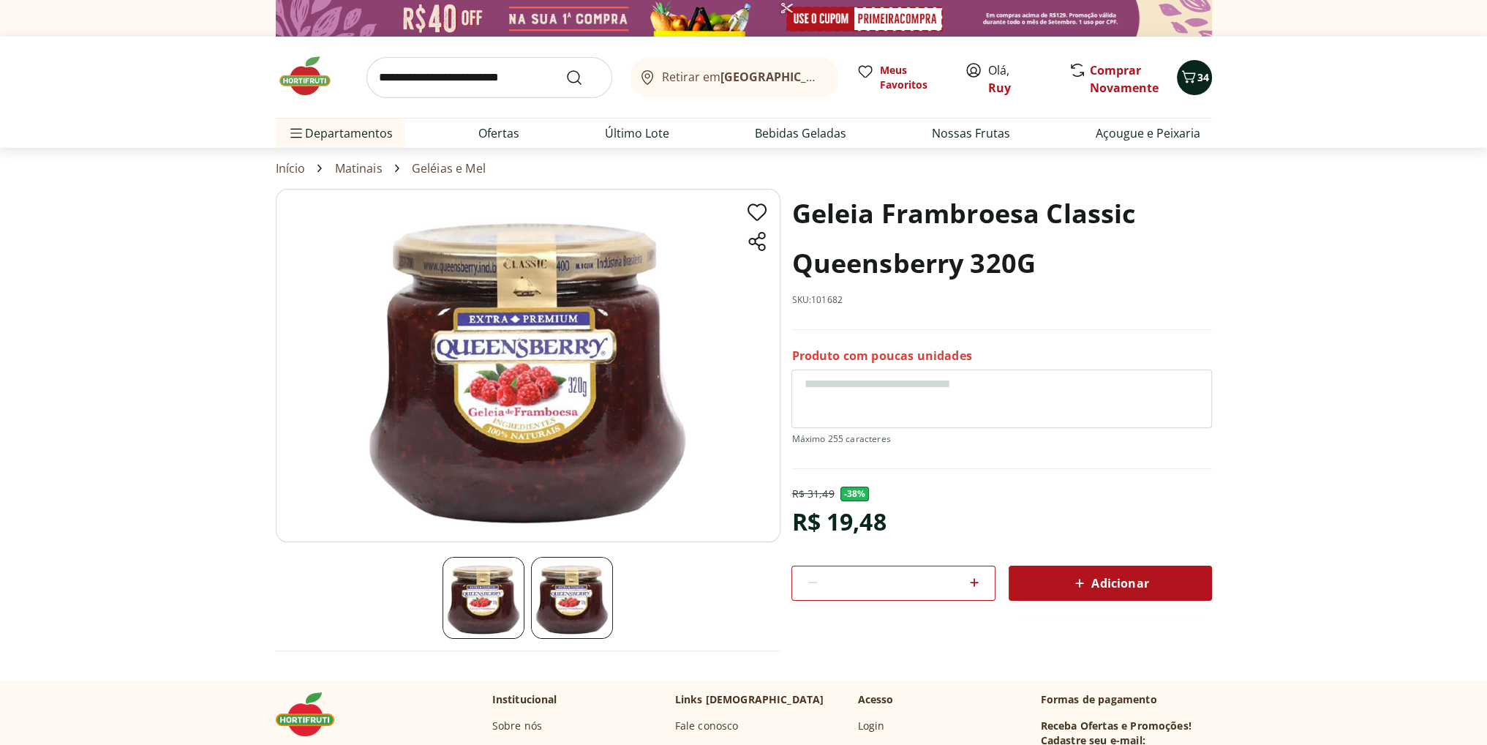
click at [1190, 78] on icon "Carrinho" at bounding box center [1189, 76] width 14 height 12
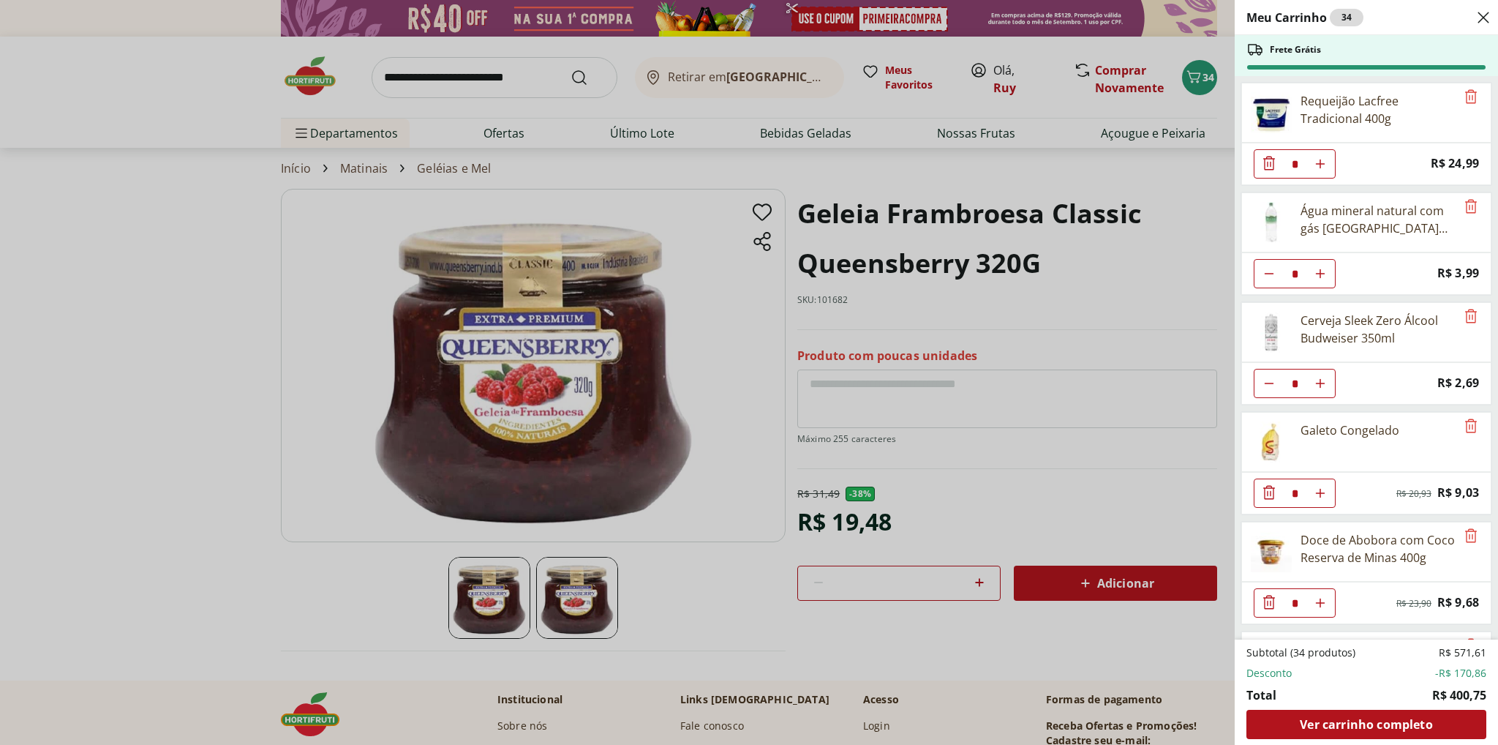
click at [1137, 504] on div "Meu Carrinho 34 Frete Grátis Requeijão Lacfree Tradicional 400g * Price: R$ 24,…" at bounding box center [749, 372] width 1498 height 745
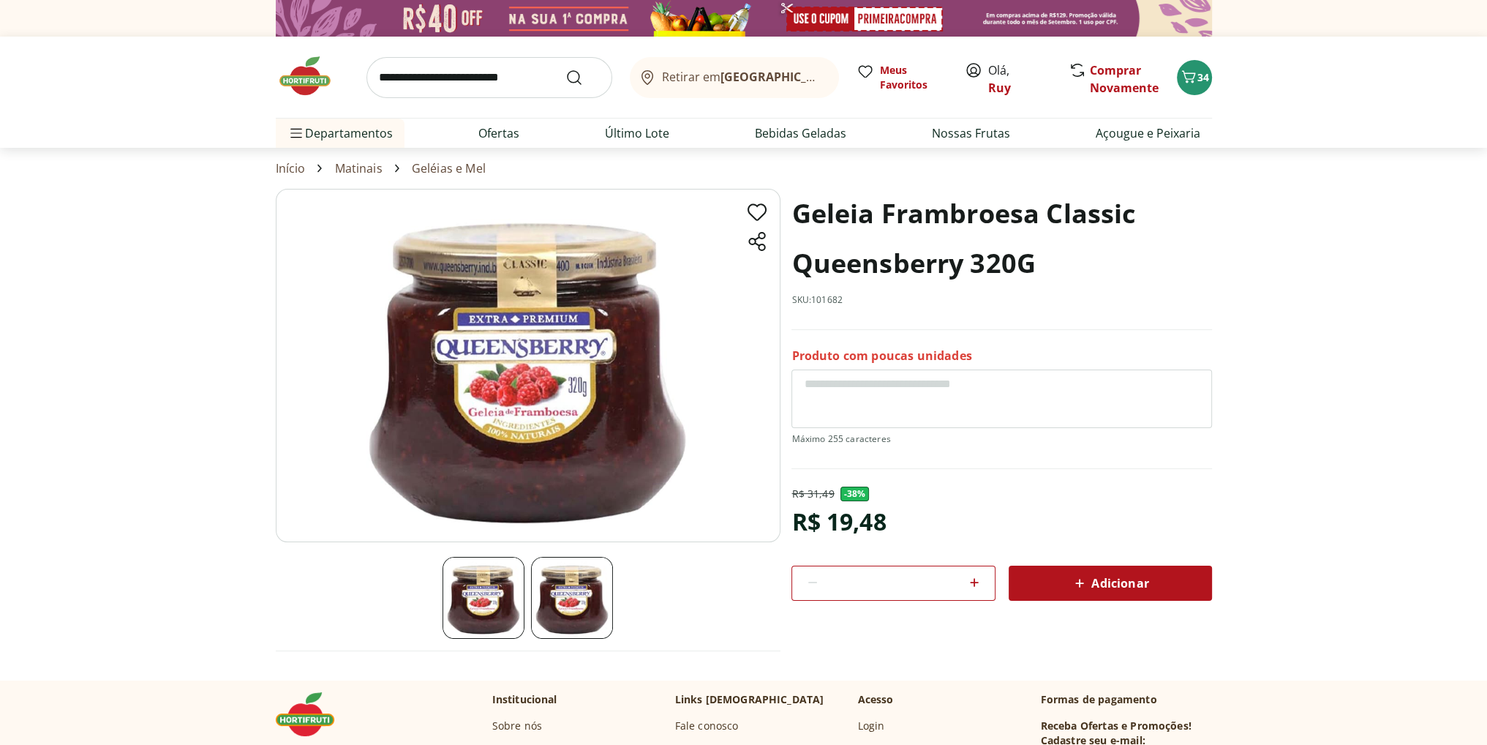
click at [1104, 582] on span "Adicionar" at bounding box center [1110, 583] width 78 height 18
click at [1196, 83] on icon "Carrinho" at bounding box center [1189, 77] width 18 height 18
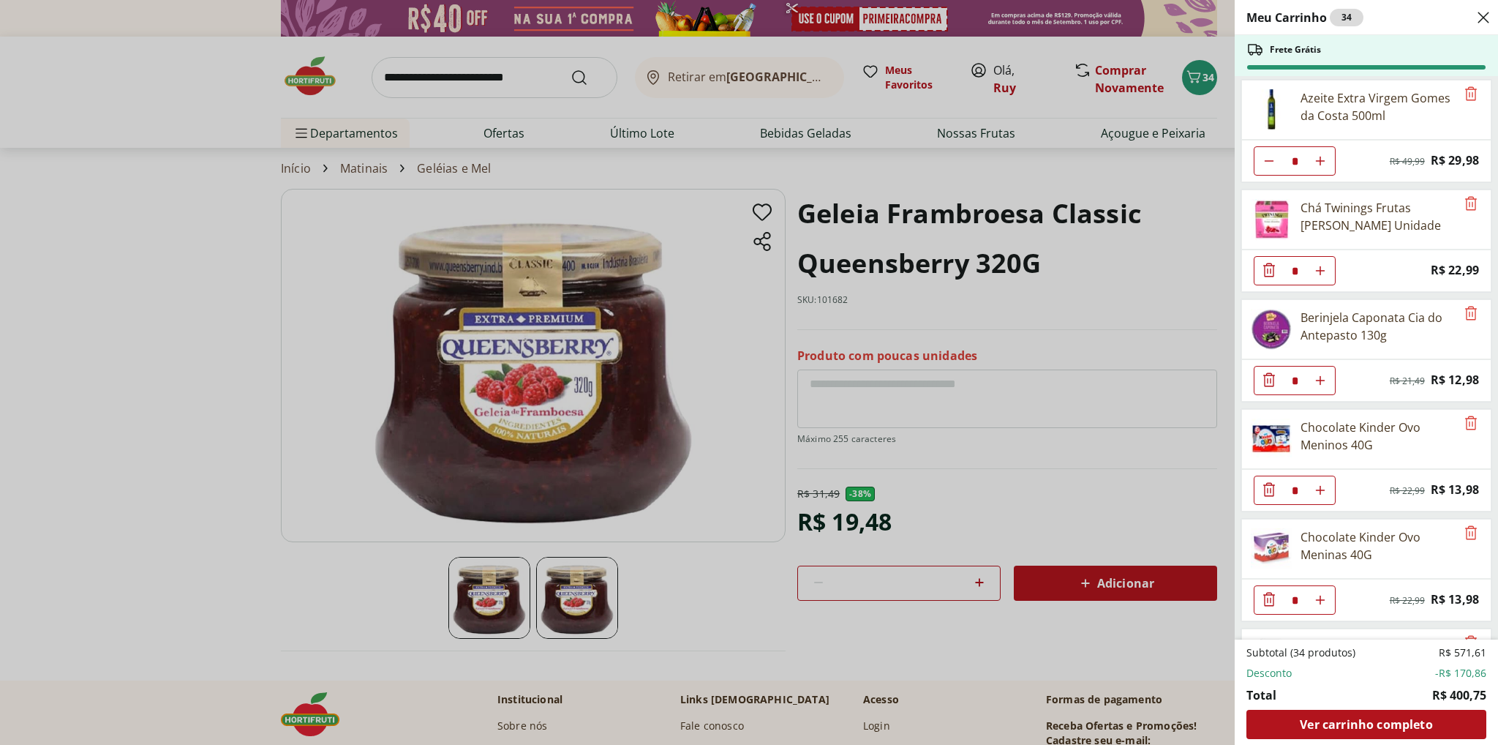
scroll to position [2055, 0]
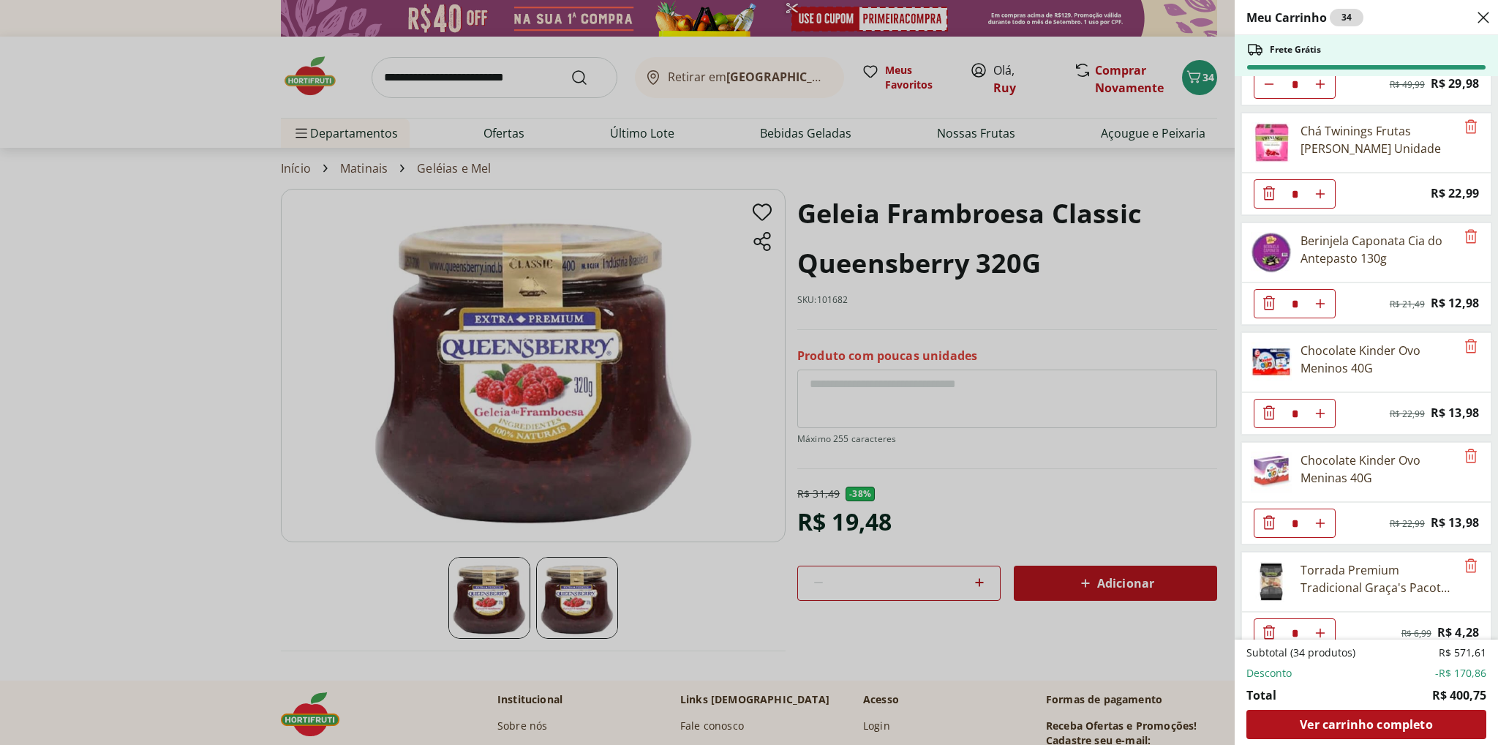
click at [168, 265] on div "Meu Carrinho 34 Frete Grátis Requeijão Lacfree Tradicional 400g * Price: R$ 24,…" at bounding box center [749, 372] width 1498 height 745
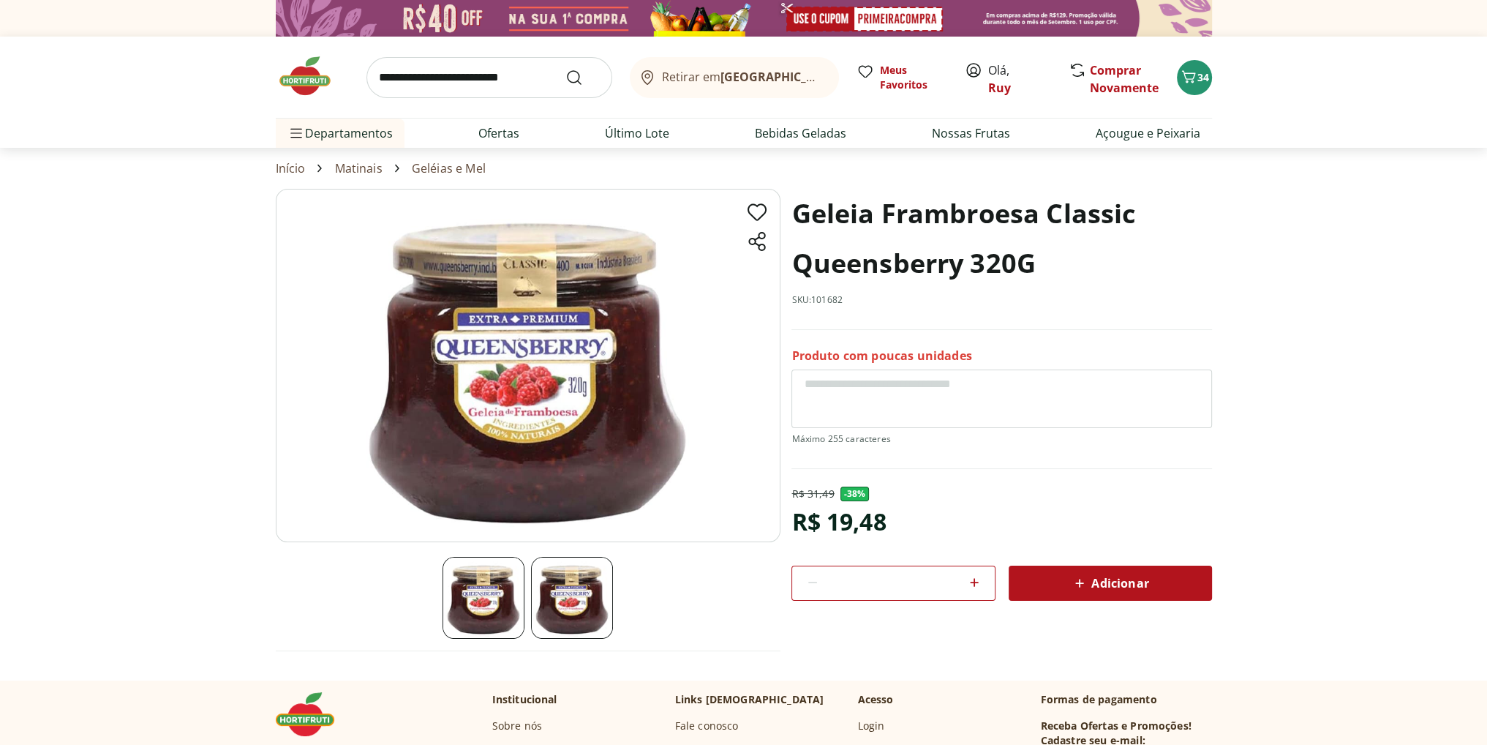
click at [451, 71] on input "search" at bounding box center [490, 77] width 246 height 41
type input "**********"
click at [566, 69] on button "Submit Search" at bounding box center [583, 78] width 35 height 18
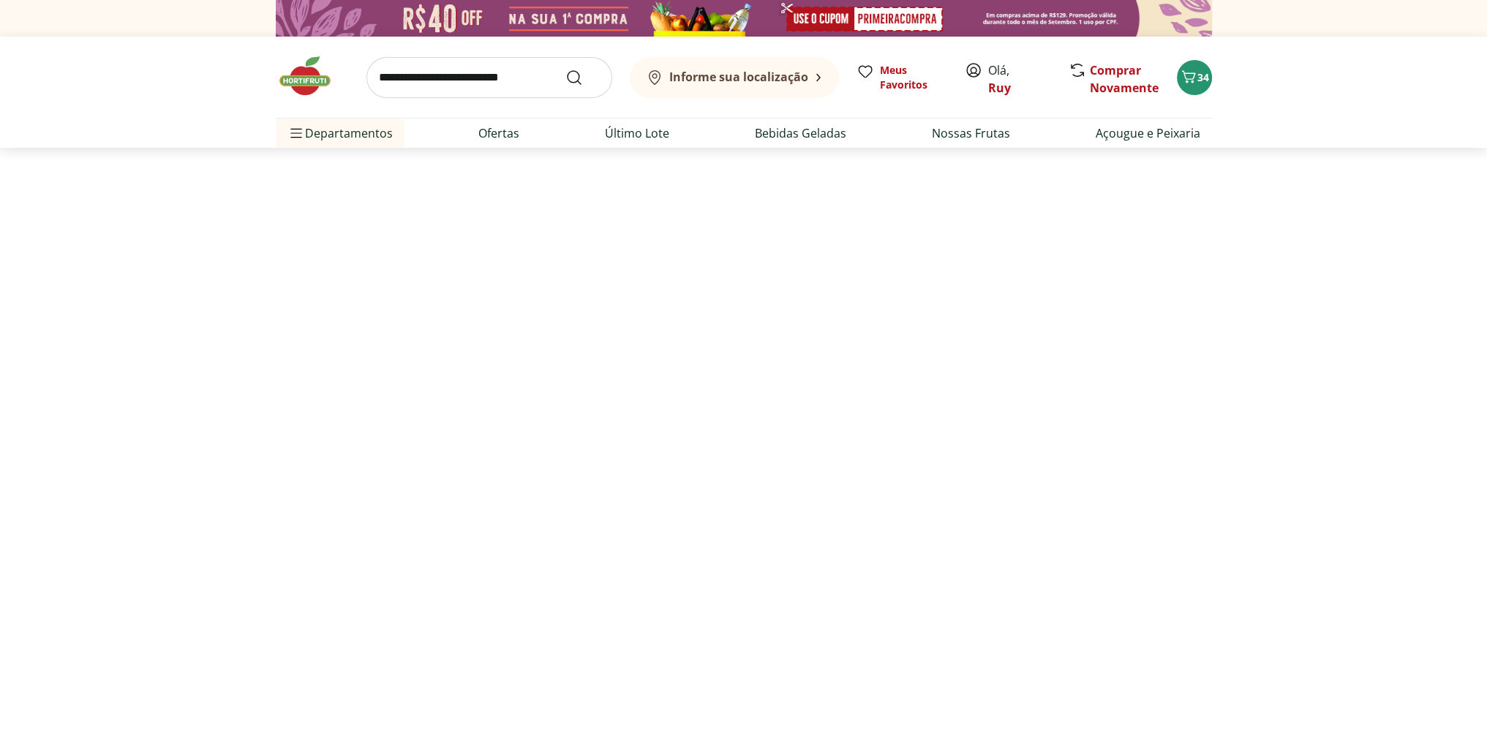
select select "**********"
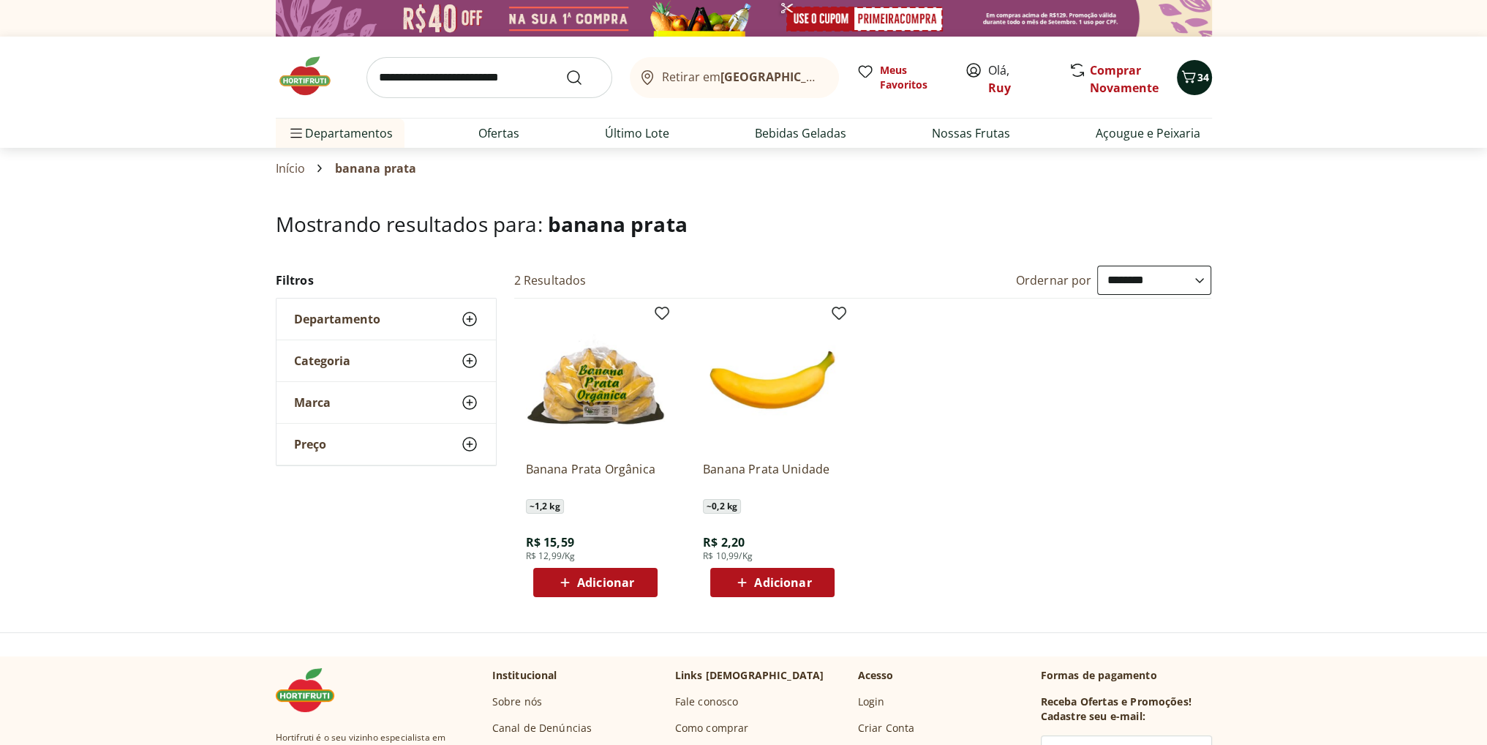
click at [1198, 76] on span "34" at bounding box center [1204, 77] width 12 height 14
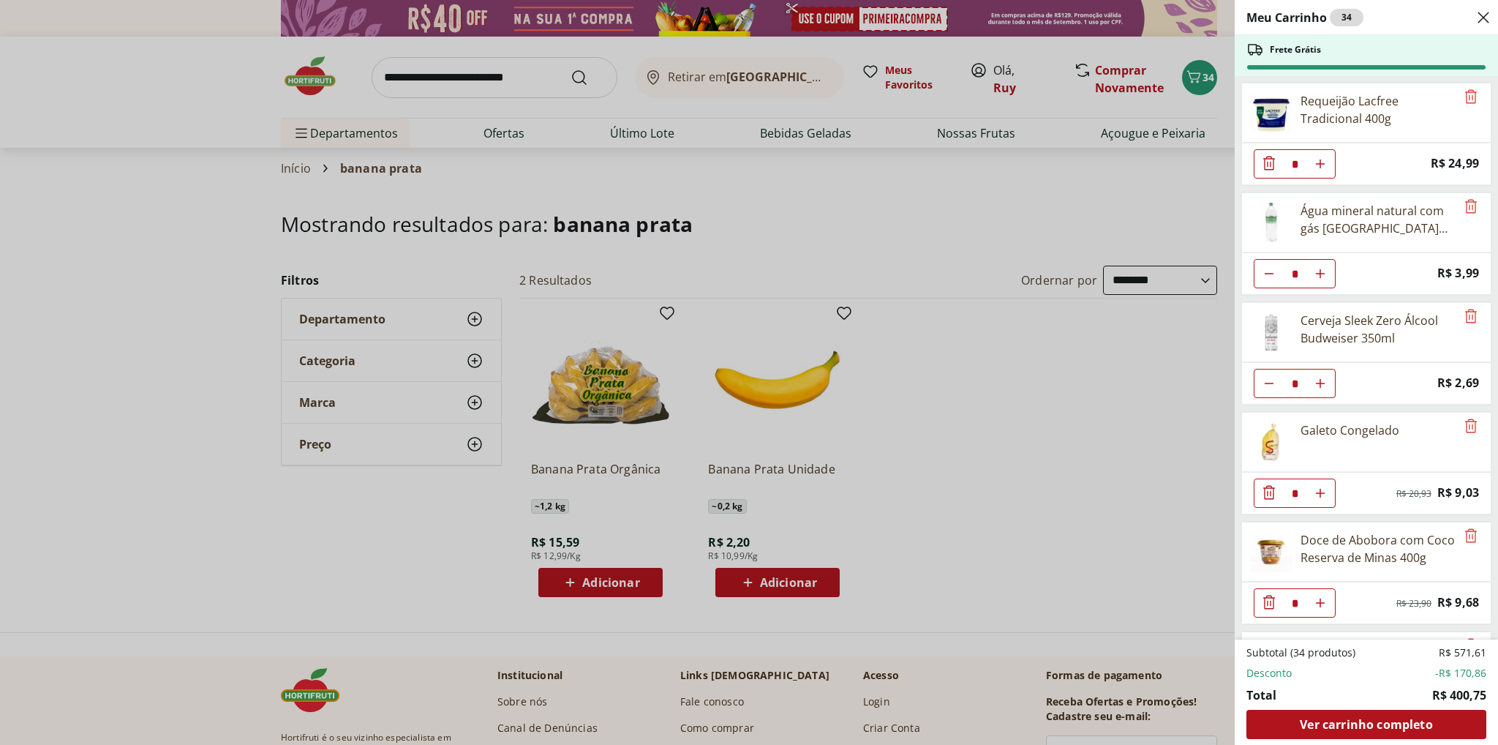
click at [604, 589] on div "Meu Carrinho 34 Frete Grátis Requeijão Lacfree Tradicional 400g * Price: R$ 24,…" at bounding box center [749, 372] width 1498 height 745
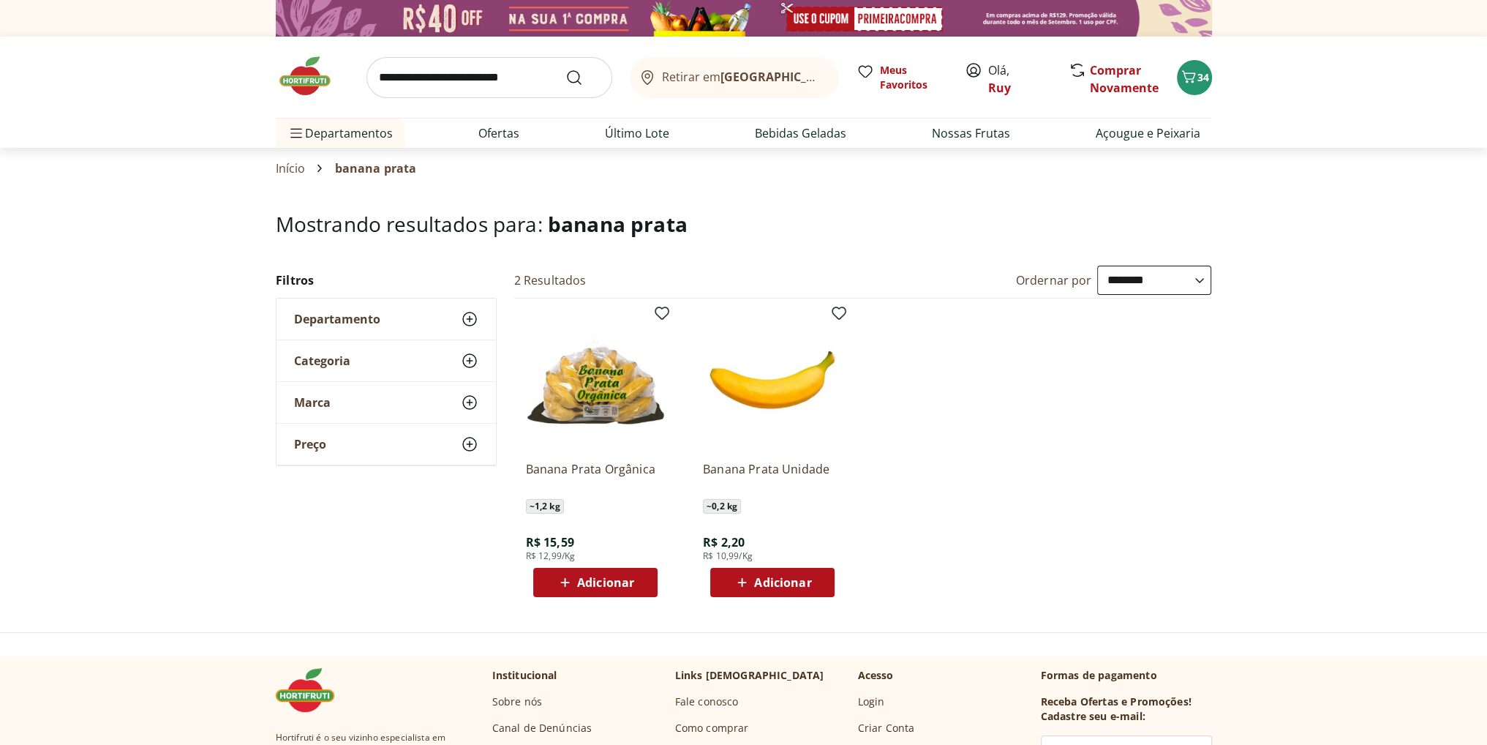
click at [606, 586] on span "Adicionar" at bounding box center [605, 583] width 57 height 12
click at [1195, 79] on icon "Carrinho" at bounding box center [1189, 77] width 18 height 18
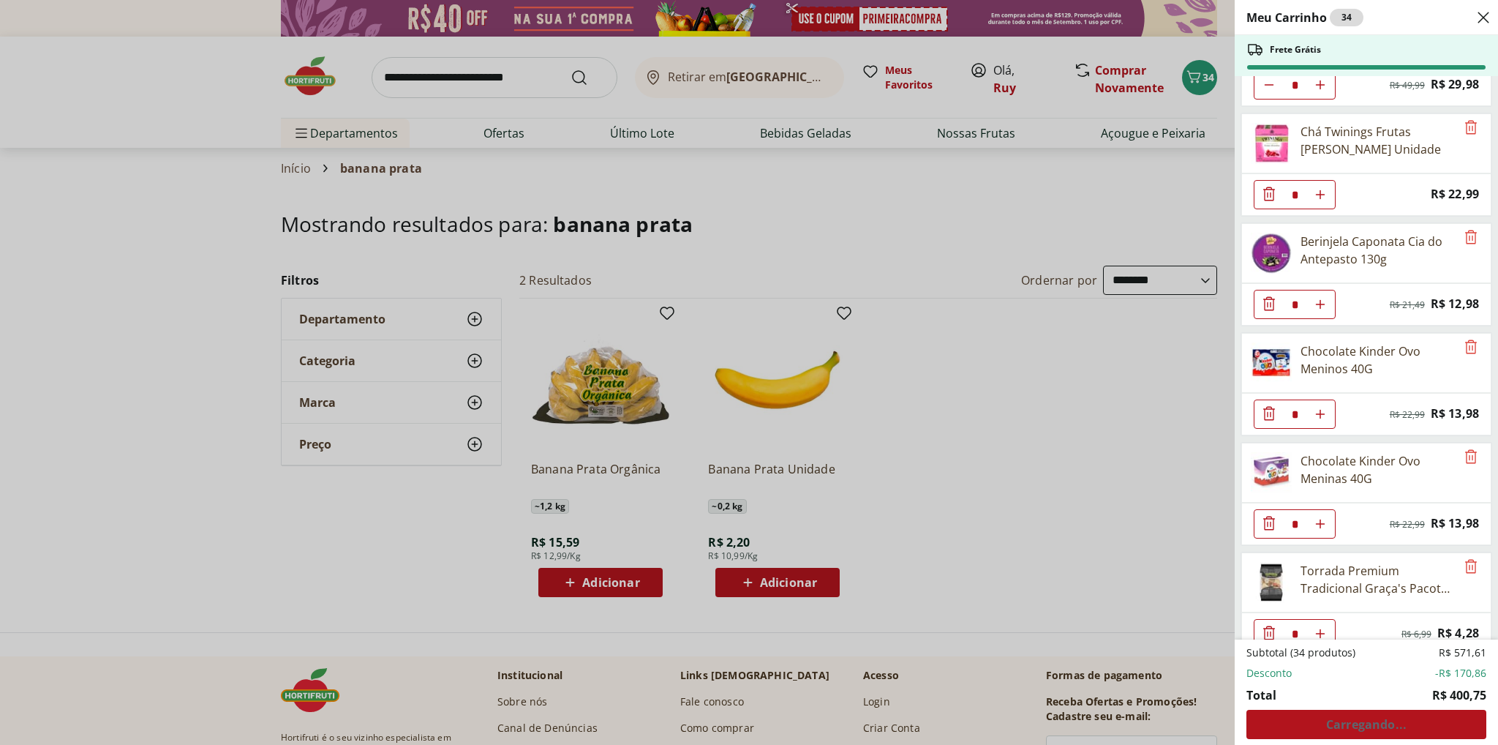
scroll to position [2055, 0]
click at [609, 402] on div "Meu Carrinho 34 Frete Grátis Requeijão Lacfree Tradicional 400g * Price: R$ 24,…" at bounding box center [749, 372] width 1498 height 745
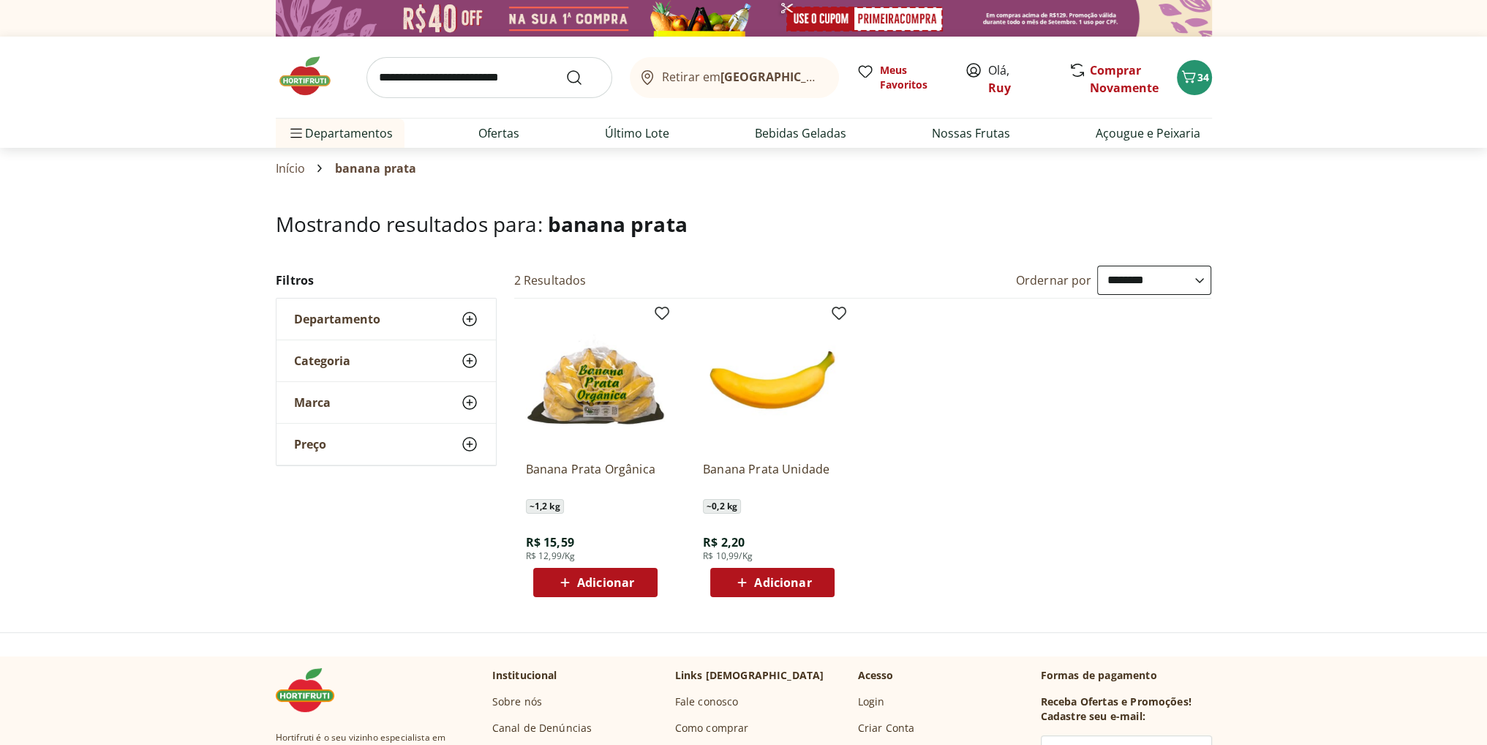
click at [614, 394] on img at bounding box center [595, 379] width 139 height 139
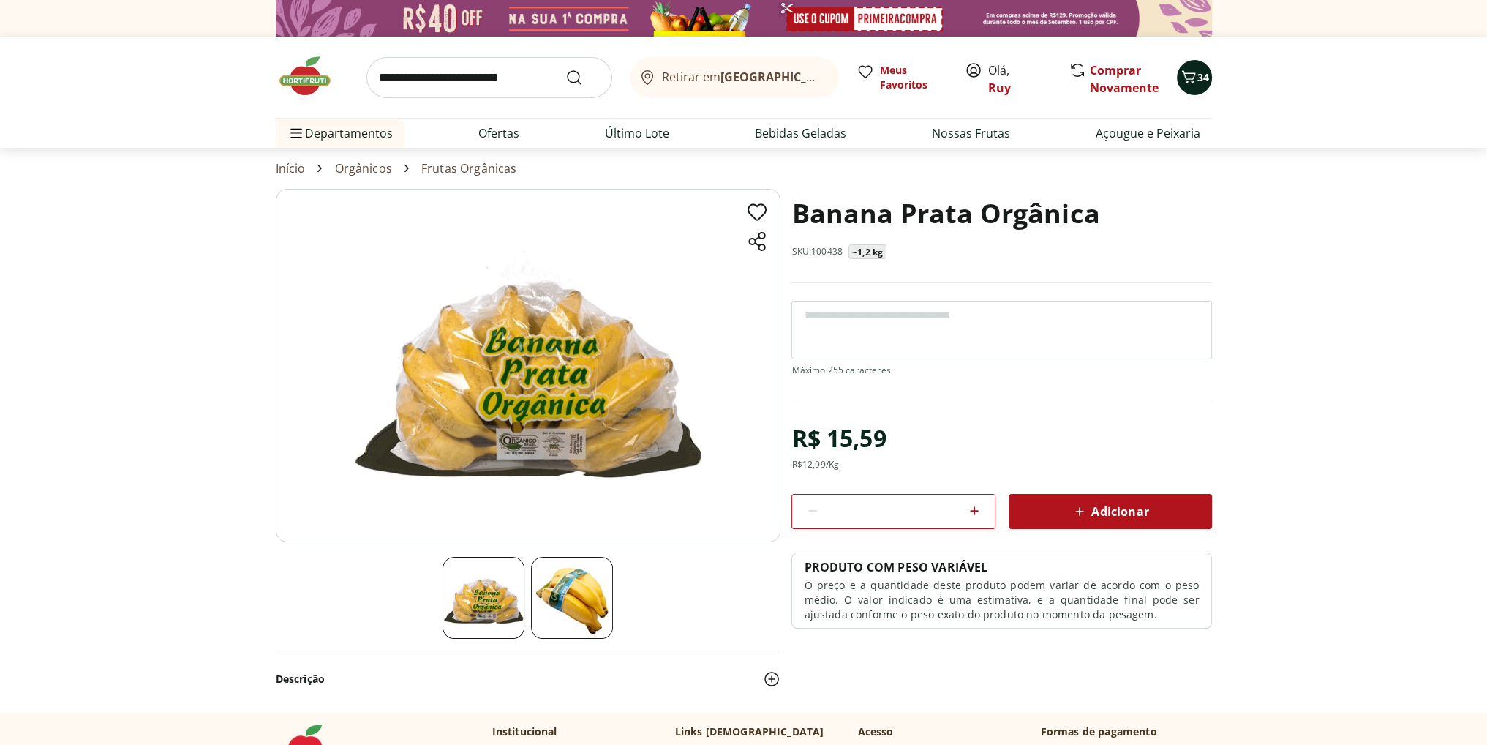
click at [1198, 83] on span "34" at bounding box center [1204, 77] width 12 height 14
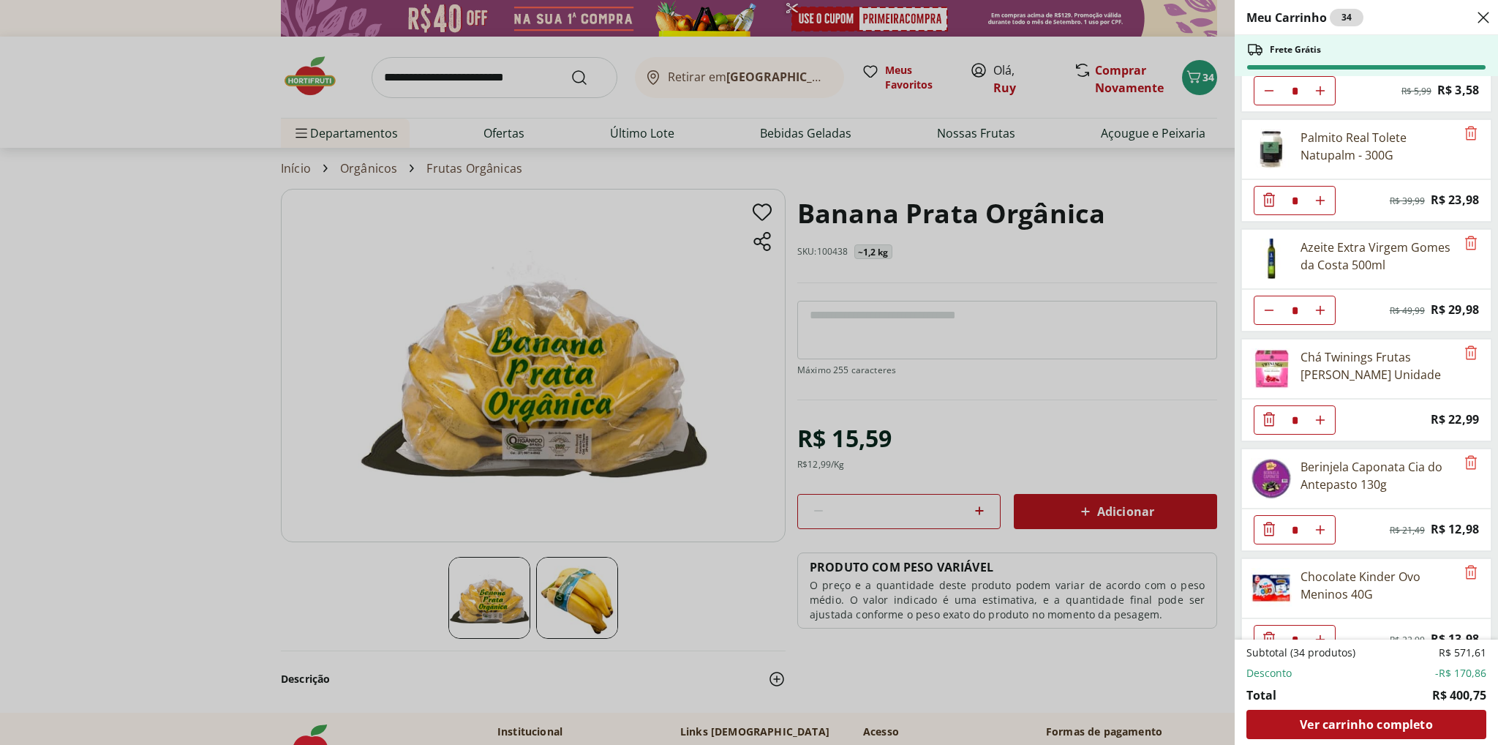
scroll to position [2055, 0]
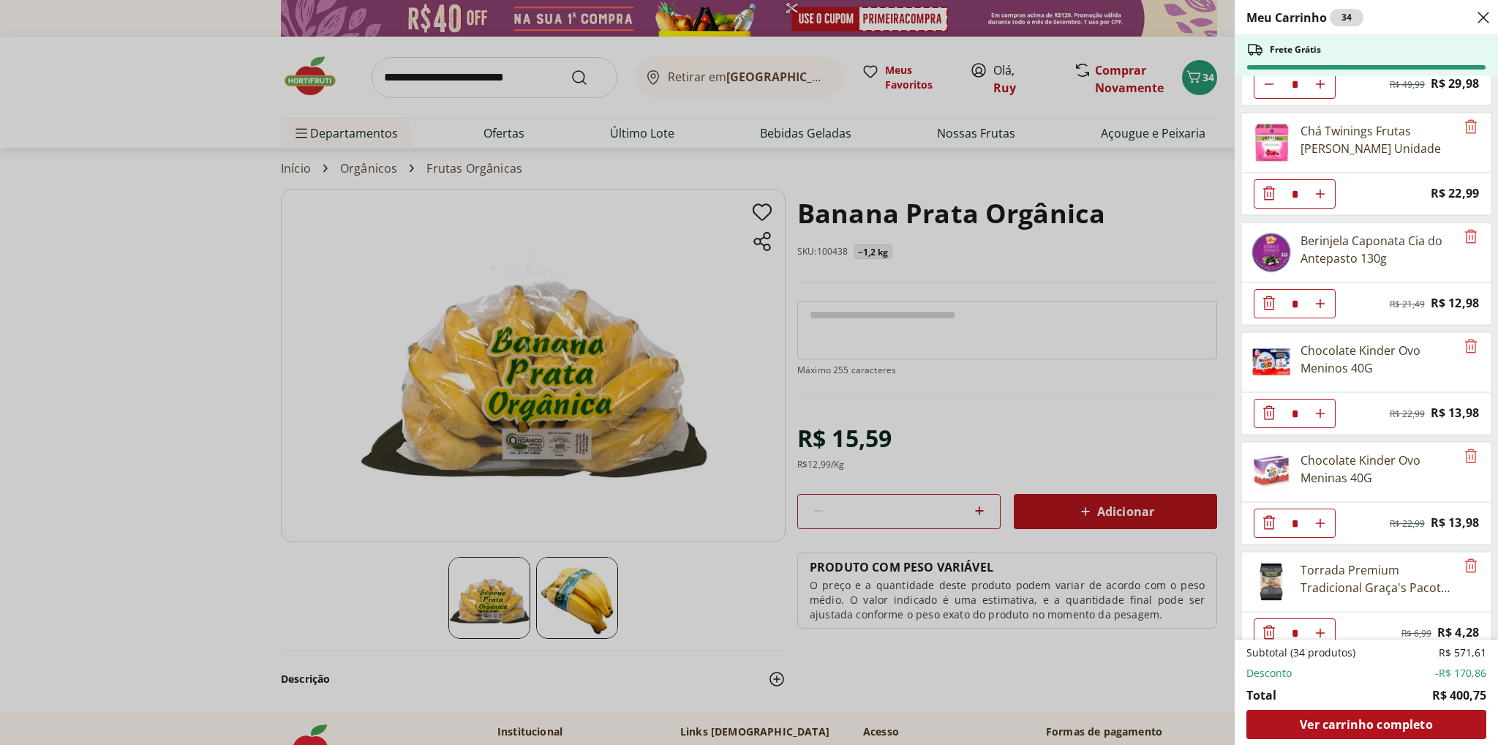
click at [1043, 459] on div "Meu Carrinho 34 Frete Grátis Requeijão Lacfree Tradicional 400g * Price: R$ 24,…" at bounding box center [749, 372] width 1498 height 745
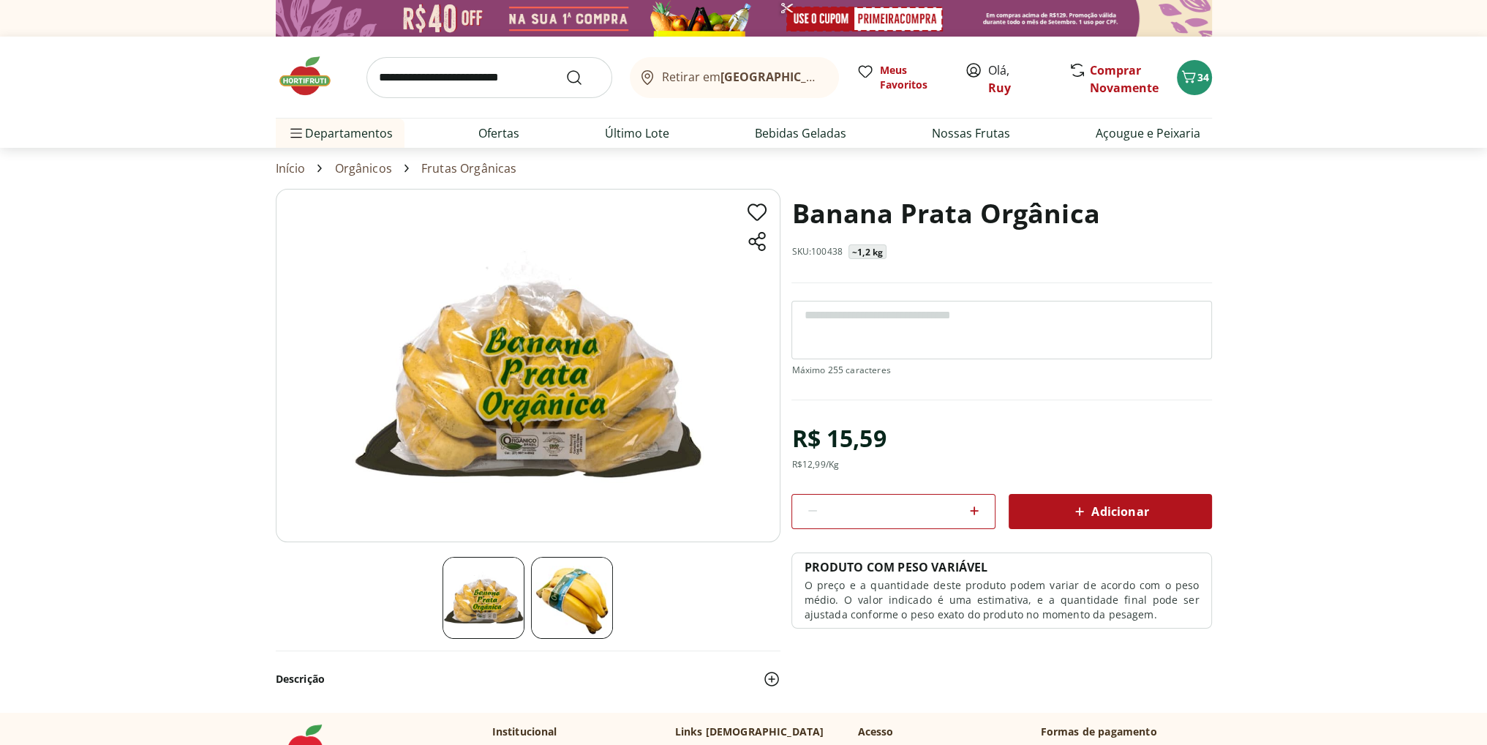
click at [1103, 508] on span "Adicionar" at bounding box center [1110, 512] width 78 height 18
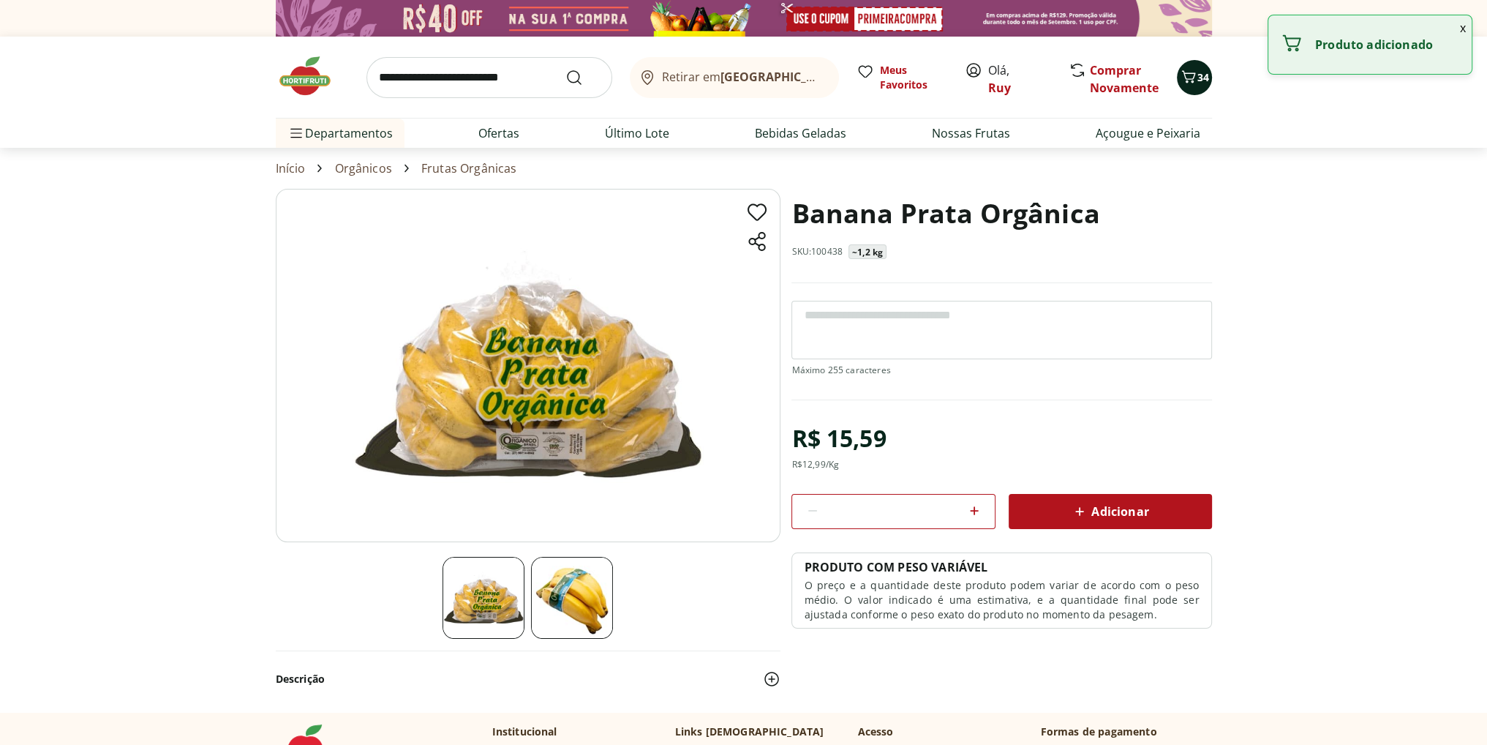
click at [1198, 80] on span "34" at bounding box center [1204, 77] width 12 height 14
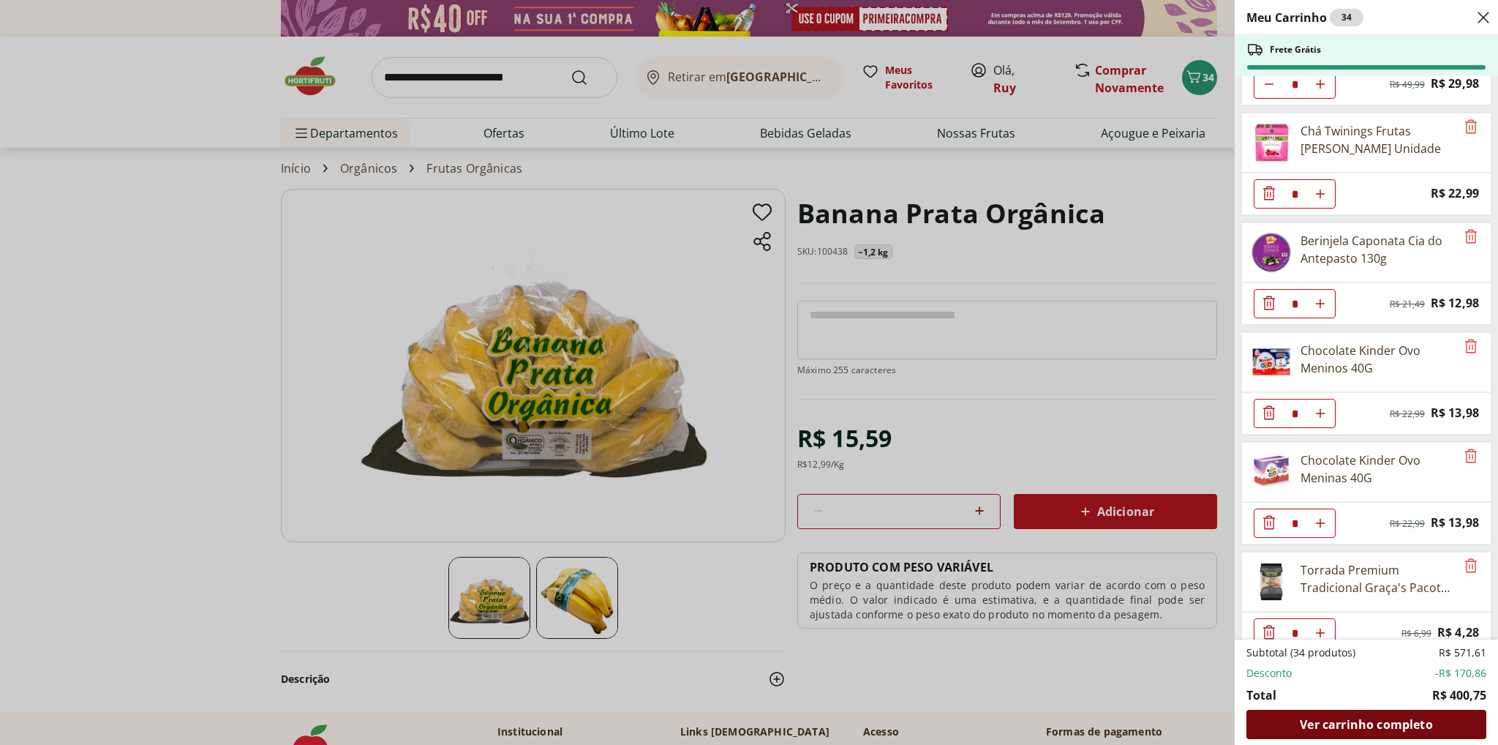
click at [1343, 721] on span "Ver carrinho completo" at bounding box center [1366, 724] width 132 height 12
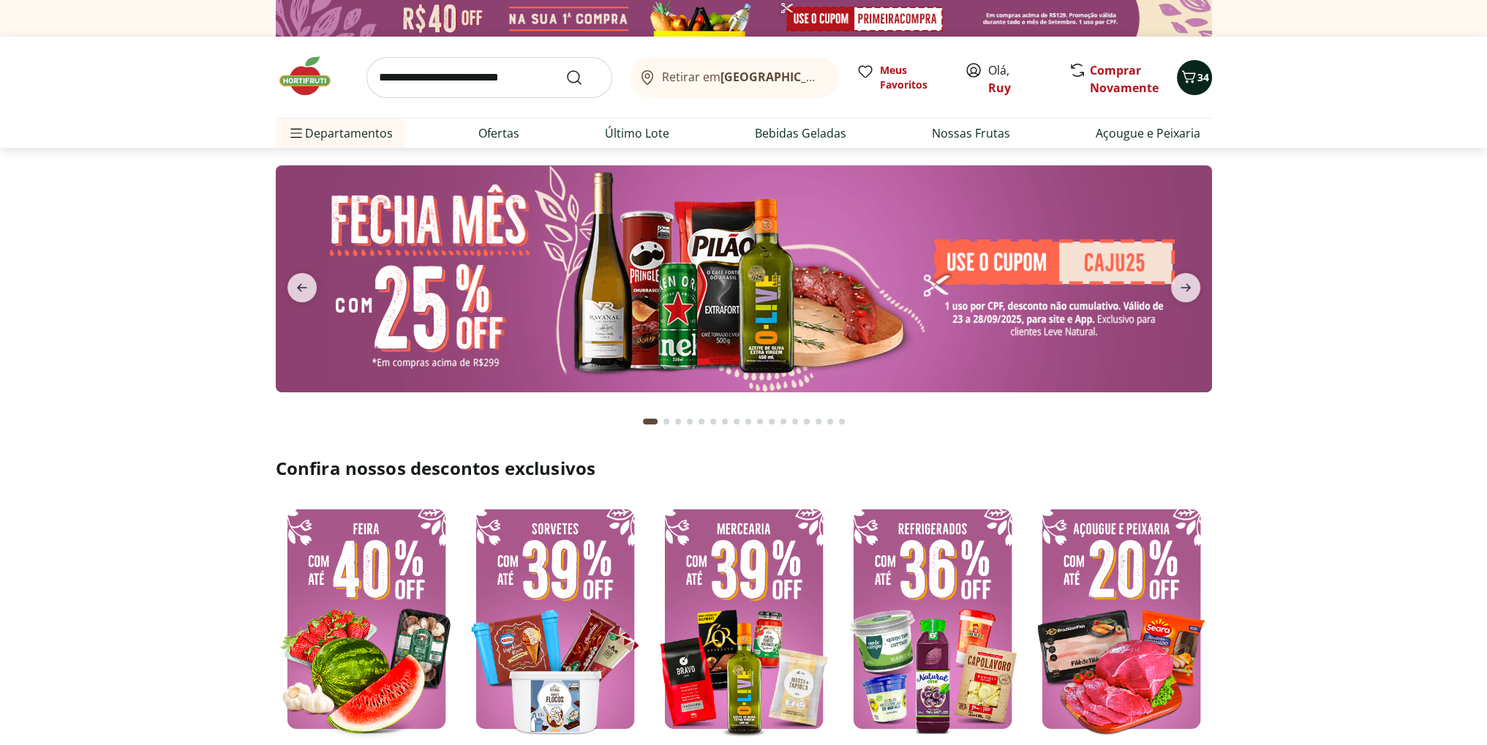
click at [1199, 78] on span "34" at bounding box center [1204, 77] width 12 height 14
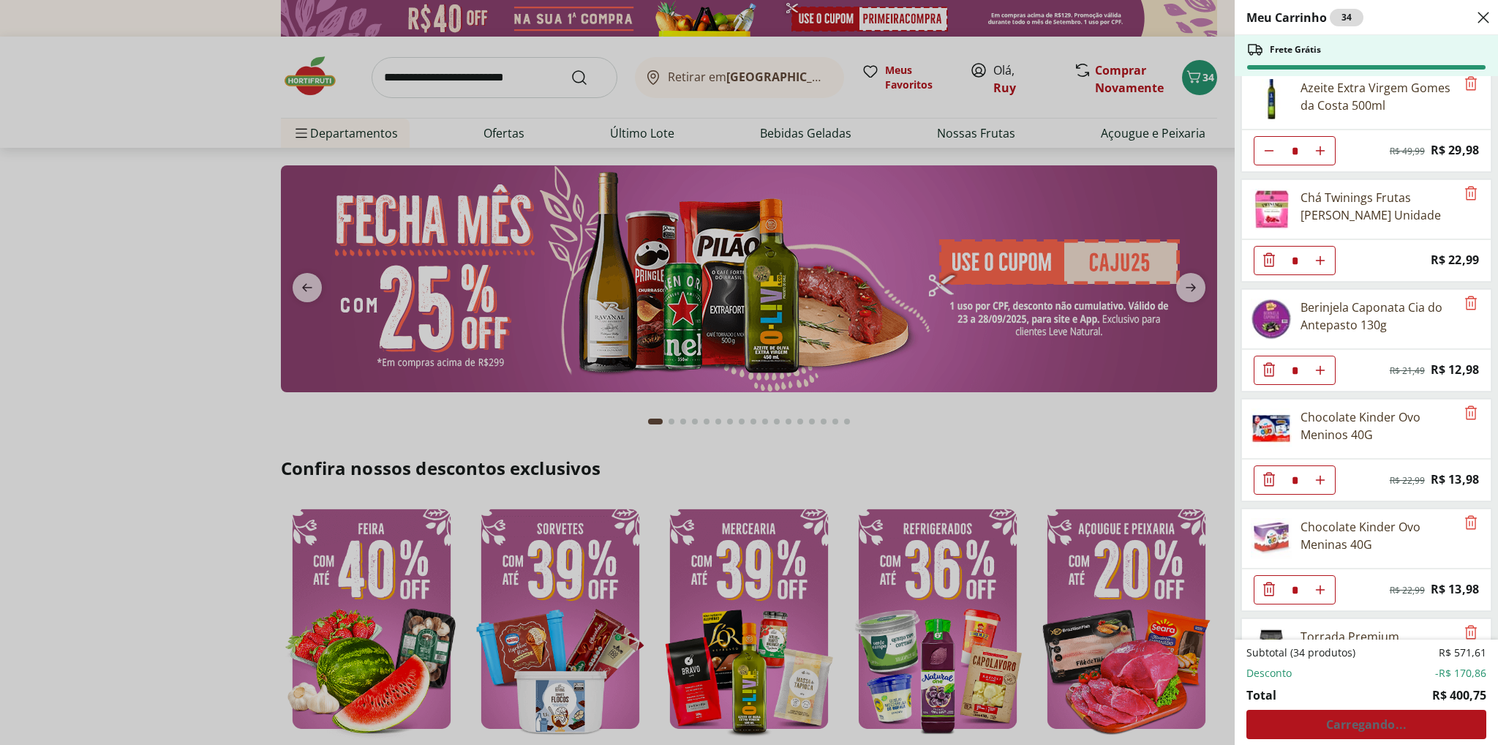
scroll to position [2055, 0]
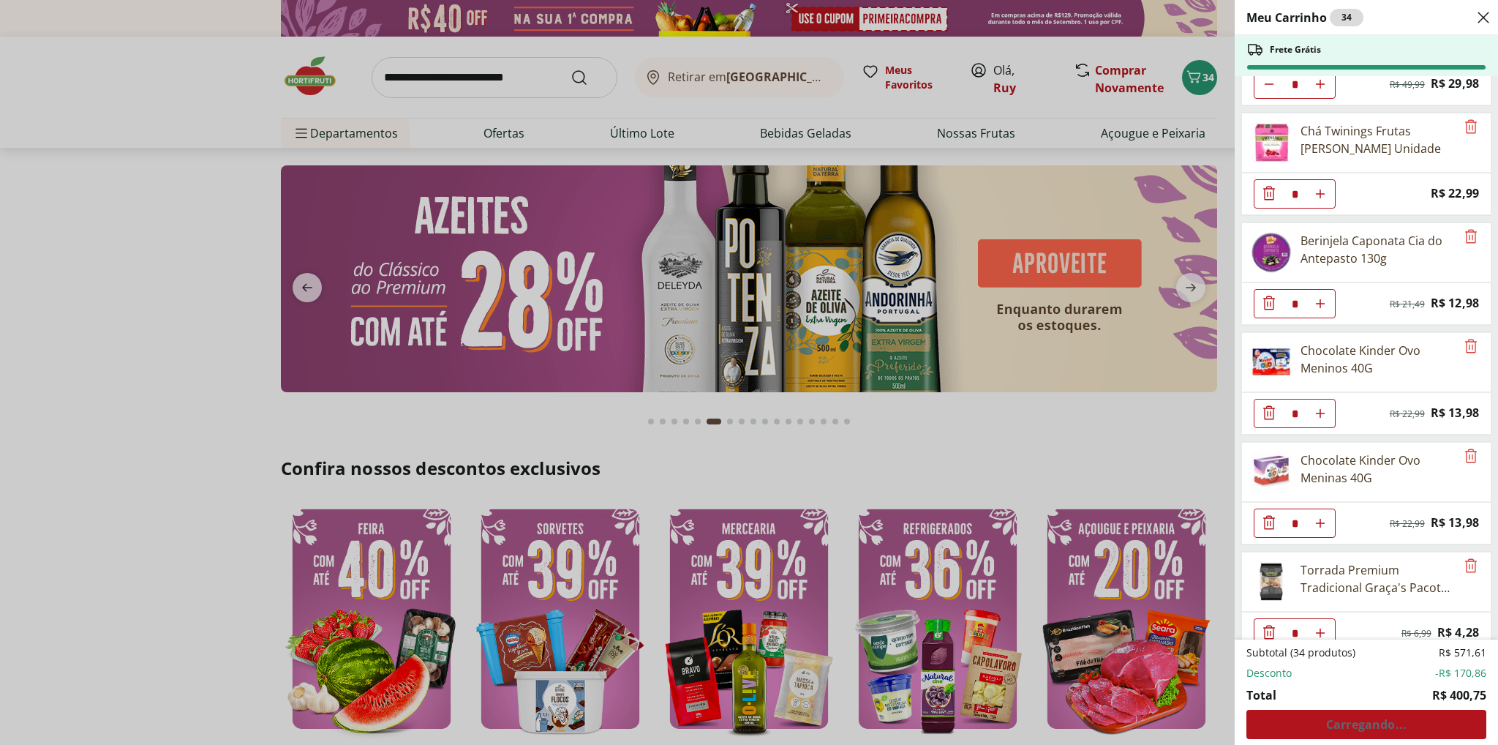
drag, startPoint x: 287, startPoint y: 285, endPoint x: 294, endPoint y: 284, distance: 7.4
click at [290, 285] on div "Meu Carrinho 34 Frete Grátis Requeijão Lacfree Tradicional 400g * Price: R$ 24,…" at bounding box center [749, 372] width 1498 height 745
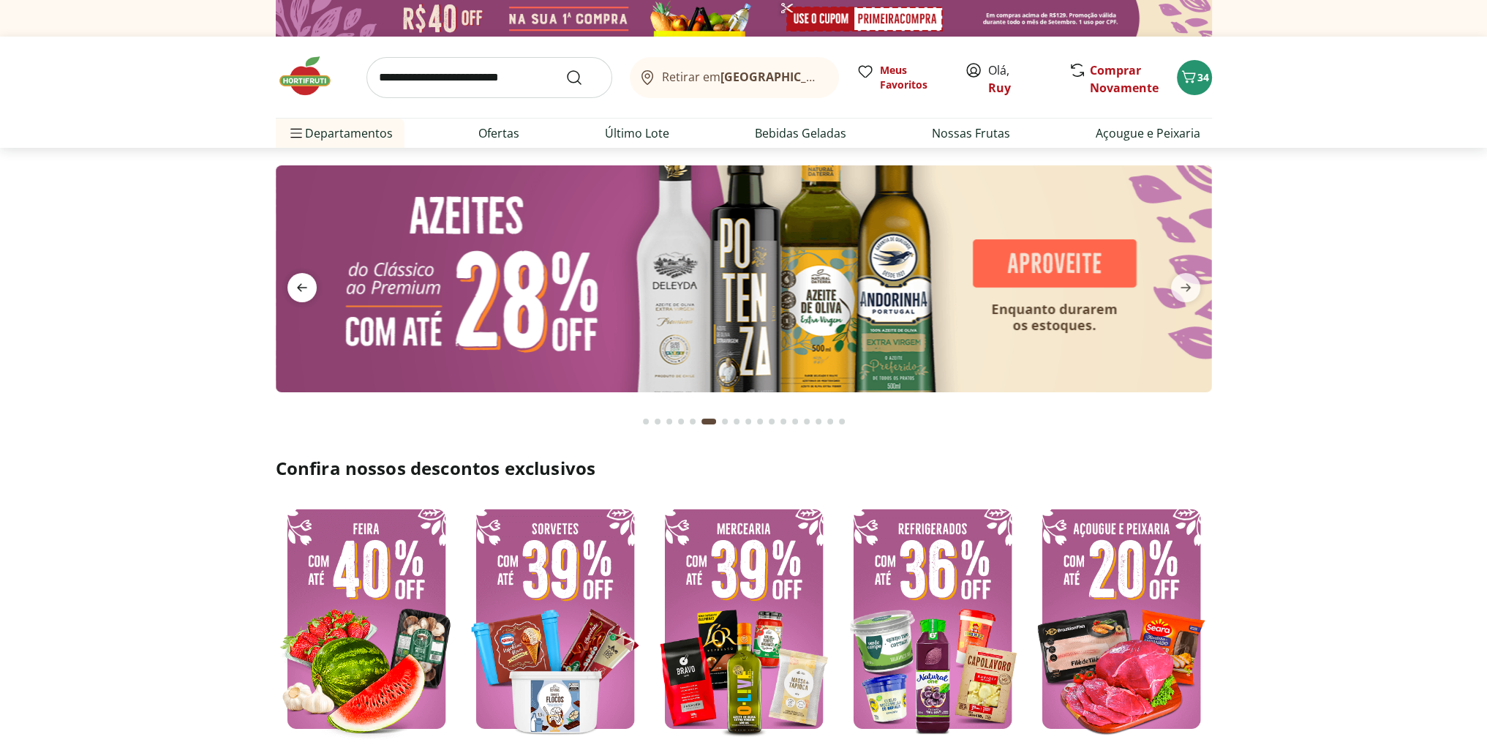
click at [304, 288] on icon "previous" at bounding box center [302, 288] width 10 height 8
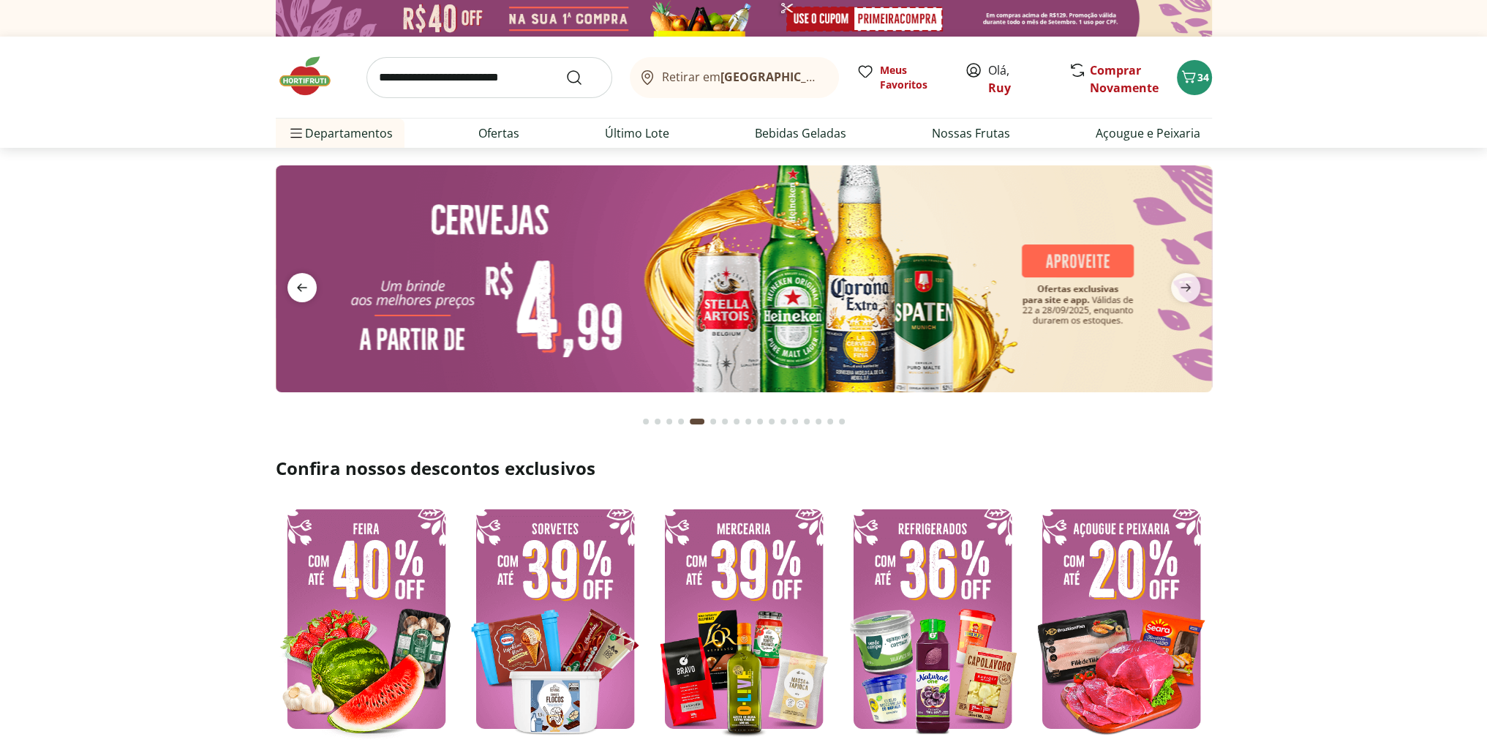
click at [304, 288] on icon "previous" at bounding box center [302, 288] width 10 height 8
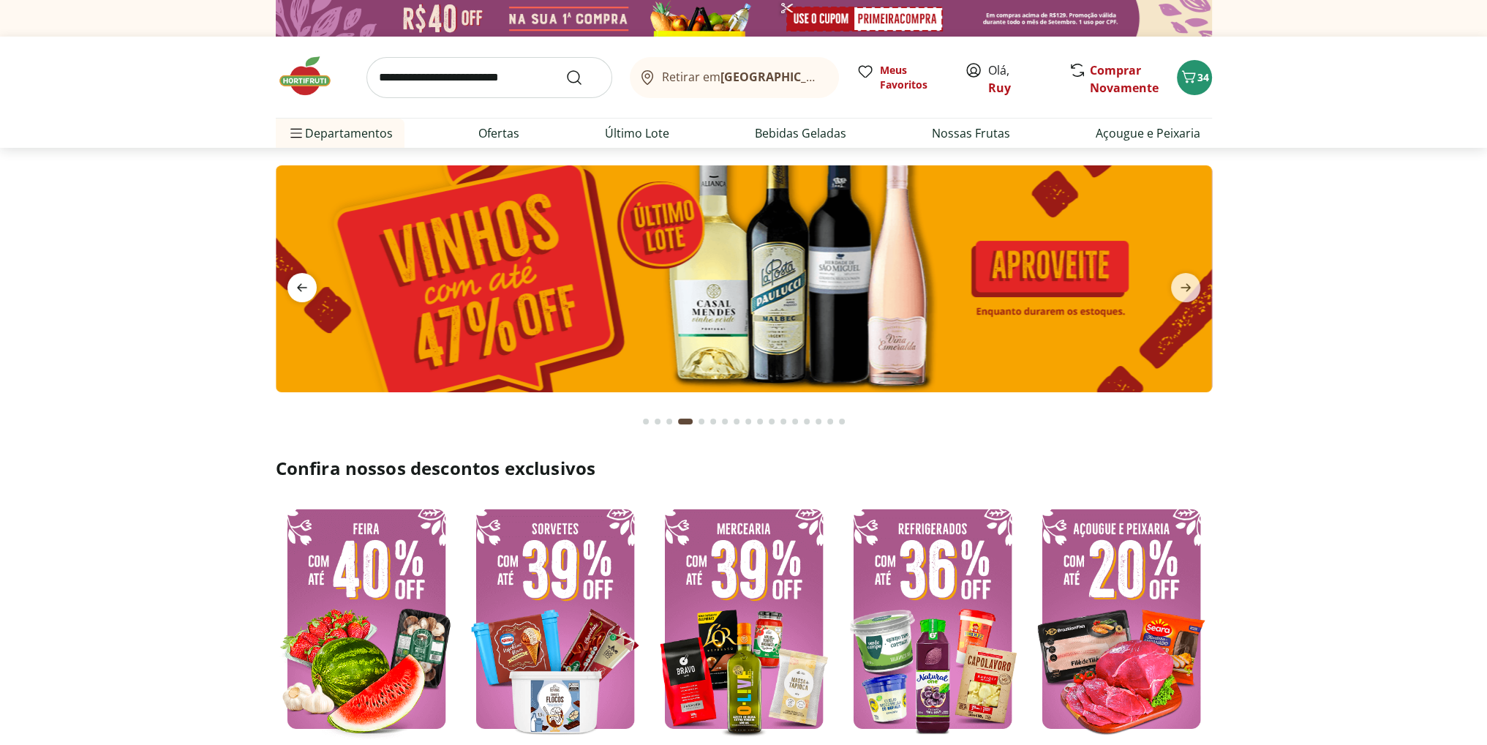
click at [304, 288] on icon "previous" at bounding box center [302, 288] width 10 height 8
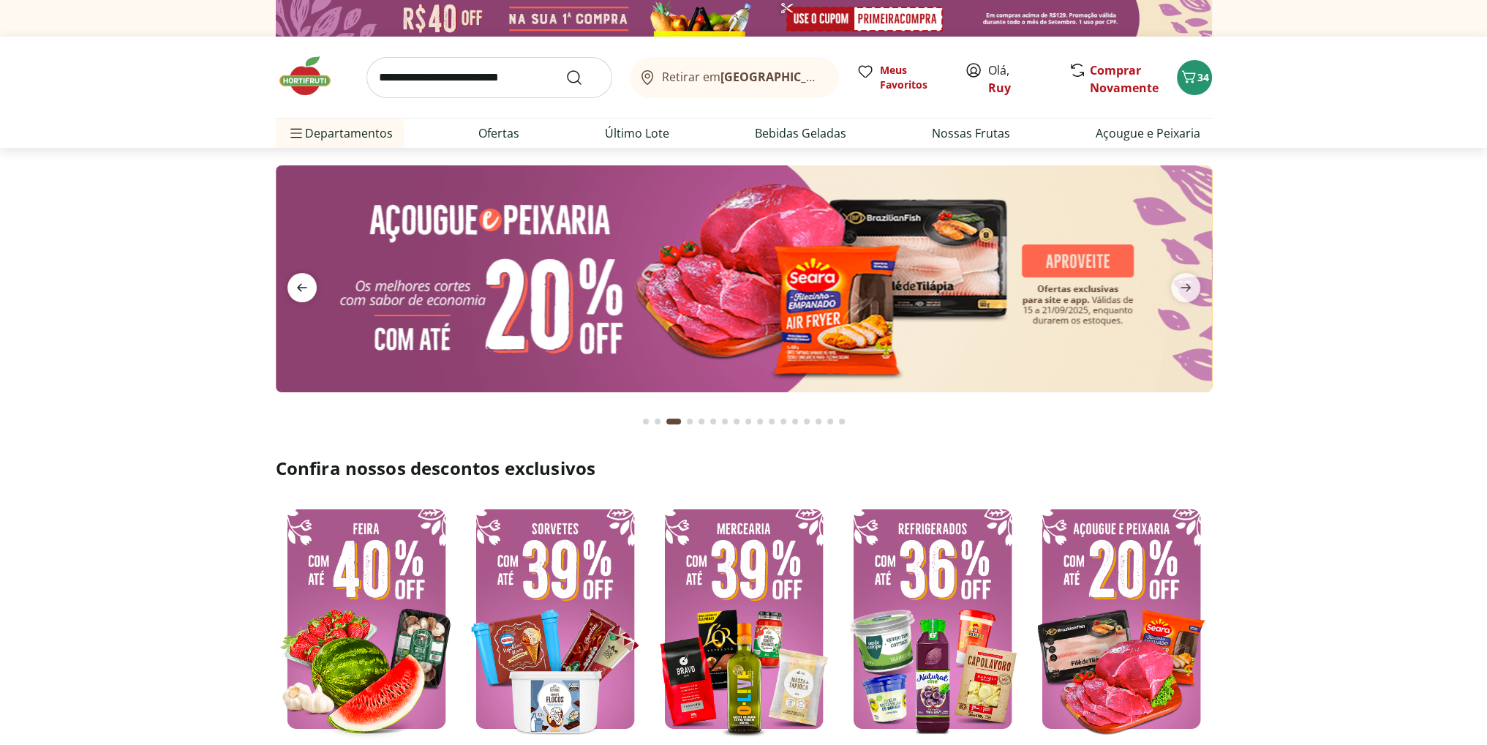
click at [304, 288] on icon "previous" at bounding box center [302, 288] width 10 height 8
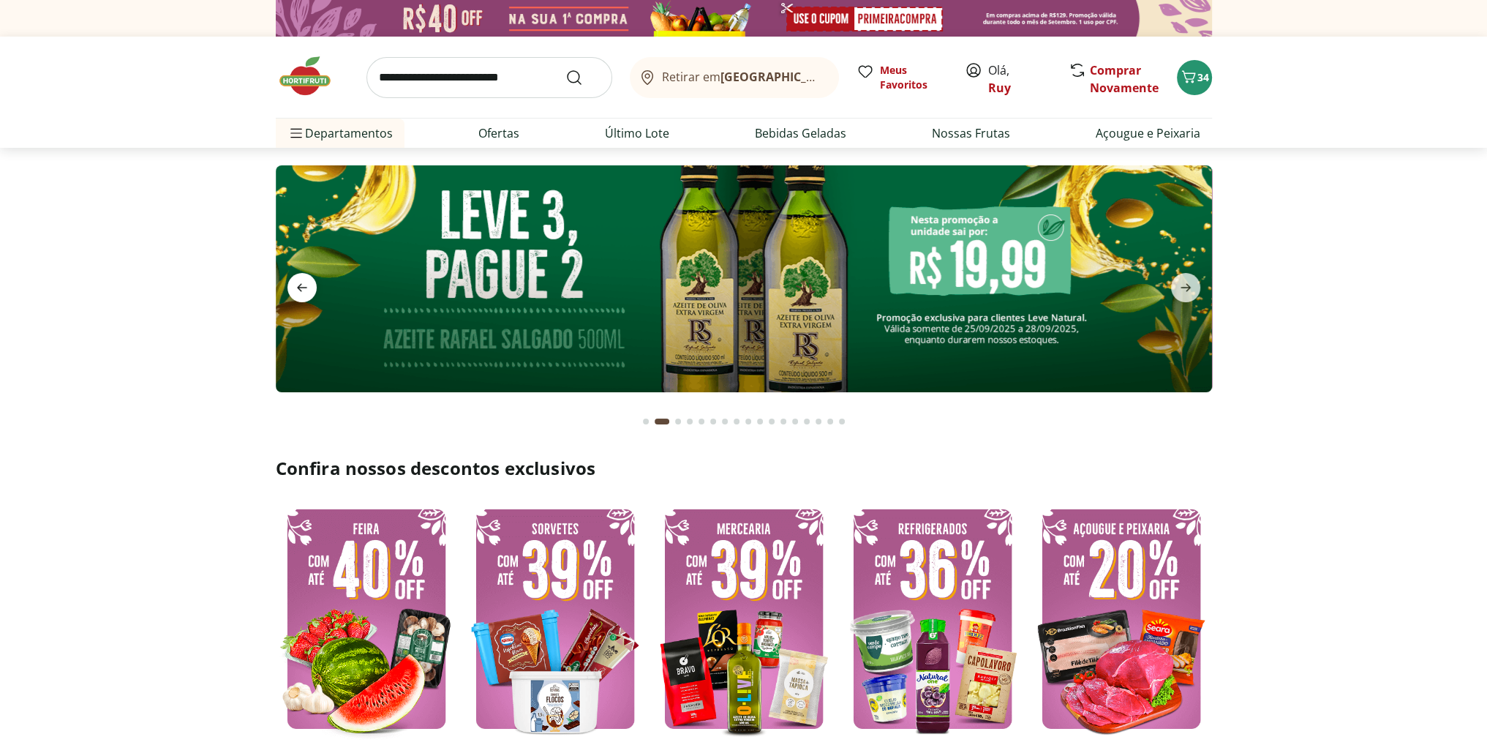
click at [304, 288] on icon "previous" at bounding box center [302, 288] width 10 height 8
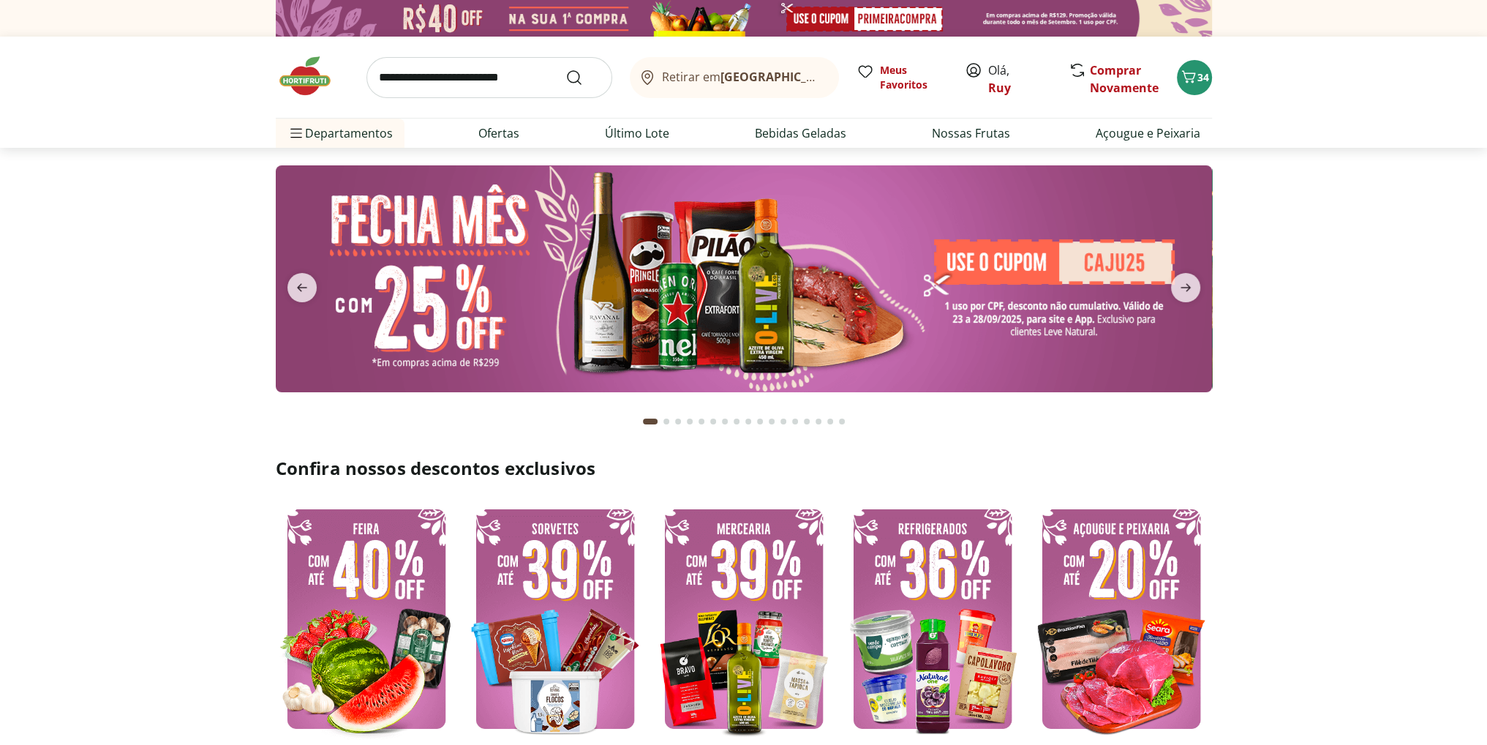
click at [1056, 256] on img at bounding box center [744, 278] width 936 height 227
click at [1056, 257] on img at bounding box center [744, 278] width 936 height 227
click at [1048, 261] on img at bounding box center [744, 278] width 936 height 227
click at [1191, 78] on icon "Carrinho" at bounding box center [1189, 77] width 18 height 18
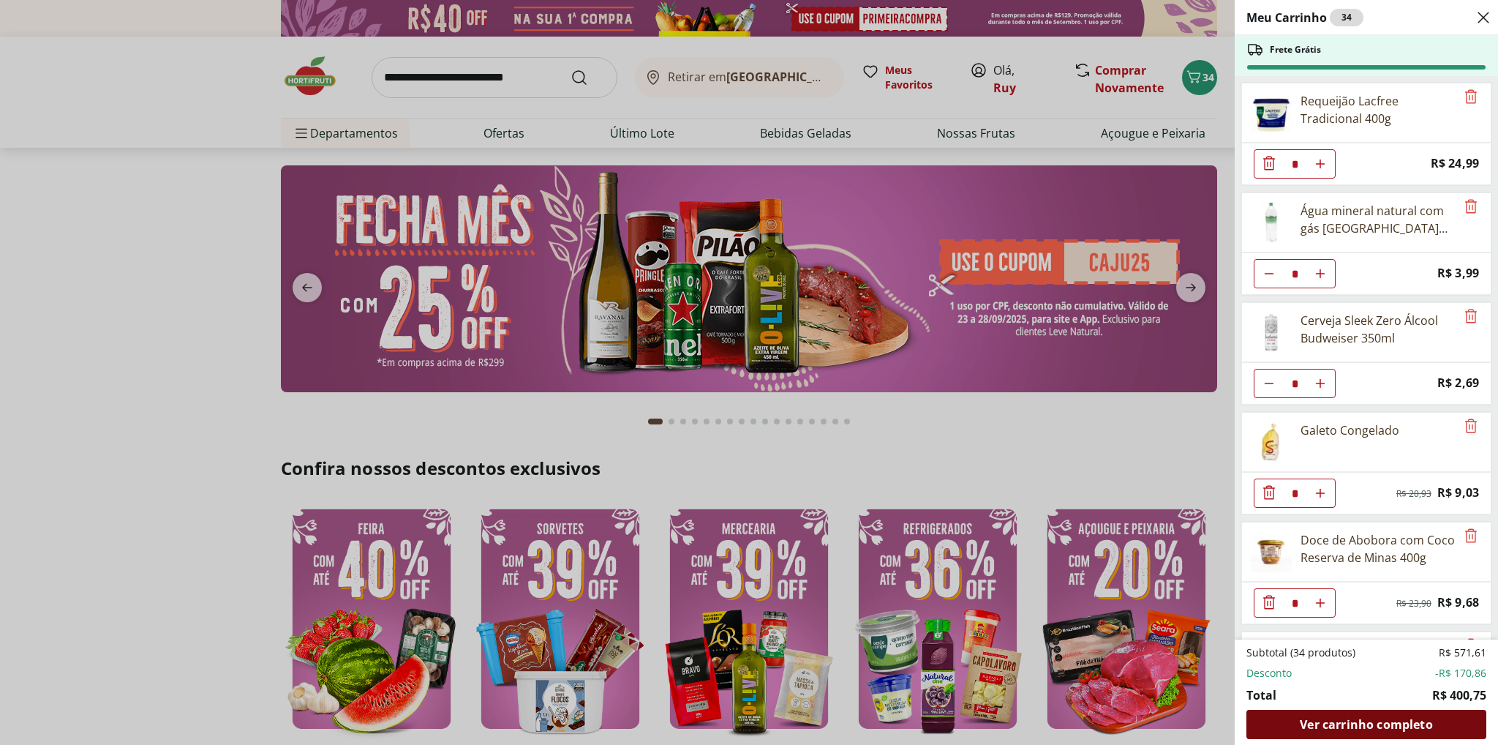
click at [1392, 726] on span "Ver carrinho completo" at bounding box center [1366, 724] width 132 height 12
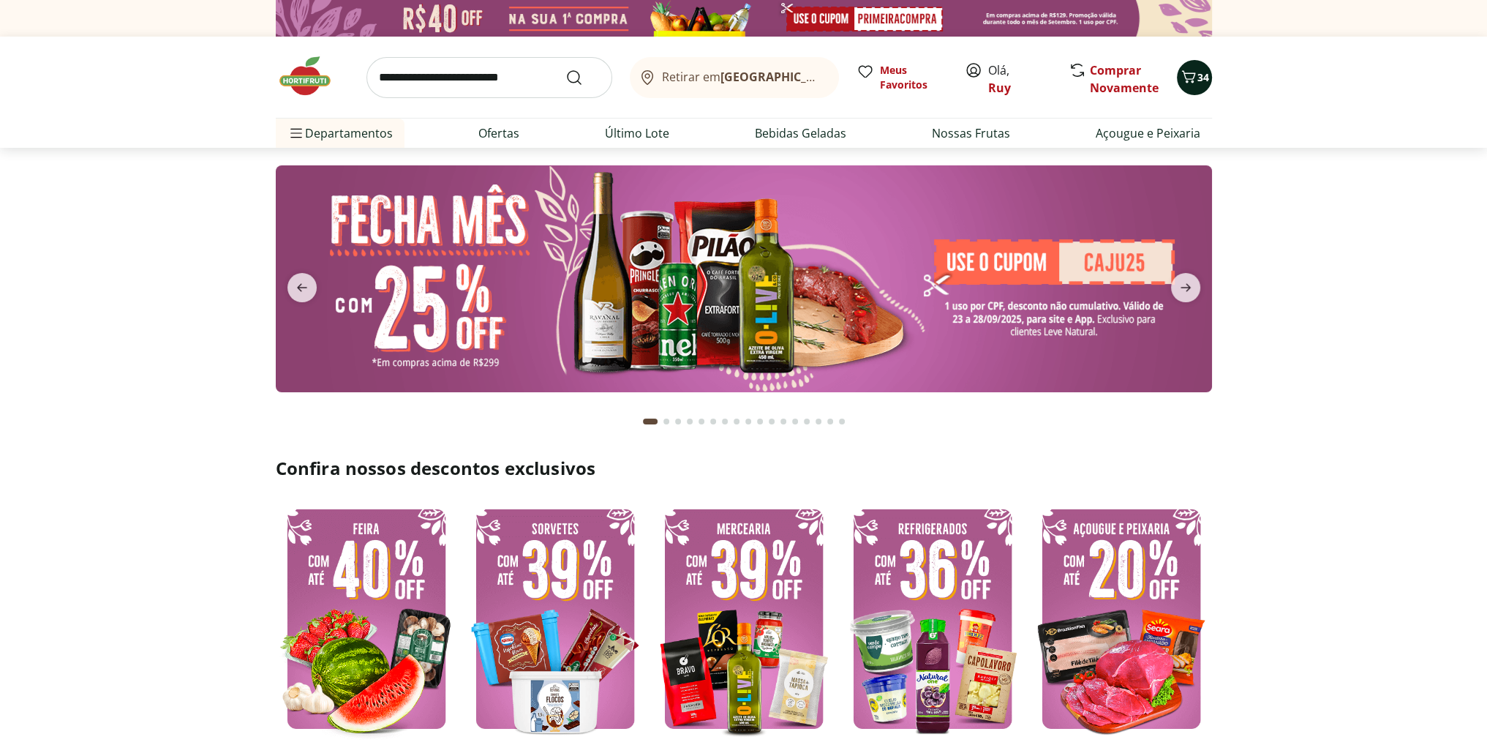
click at [1187, 77] on icon "Carrinho" at bounding box center [1189, 77] width 18 height 18
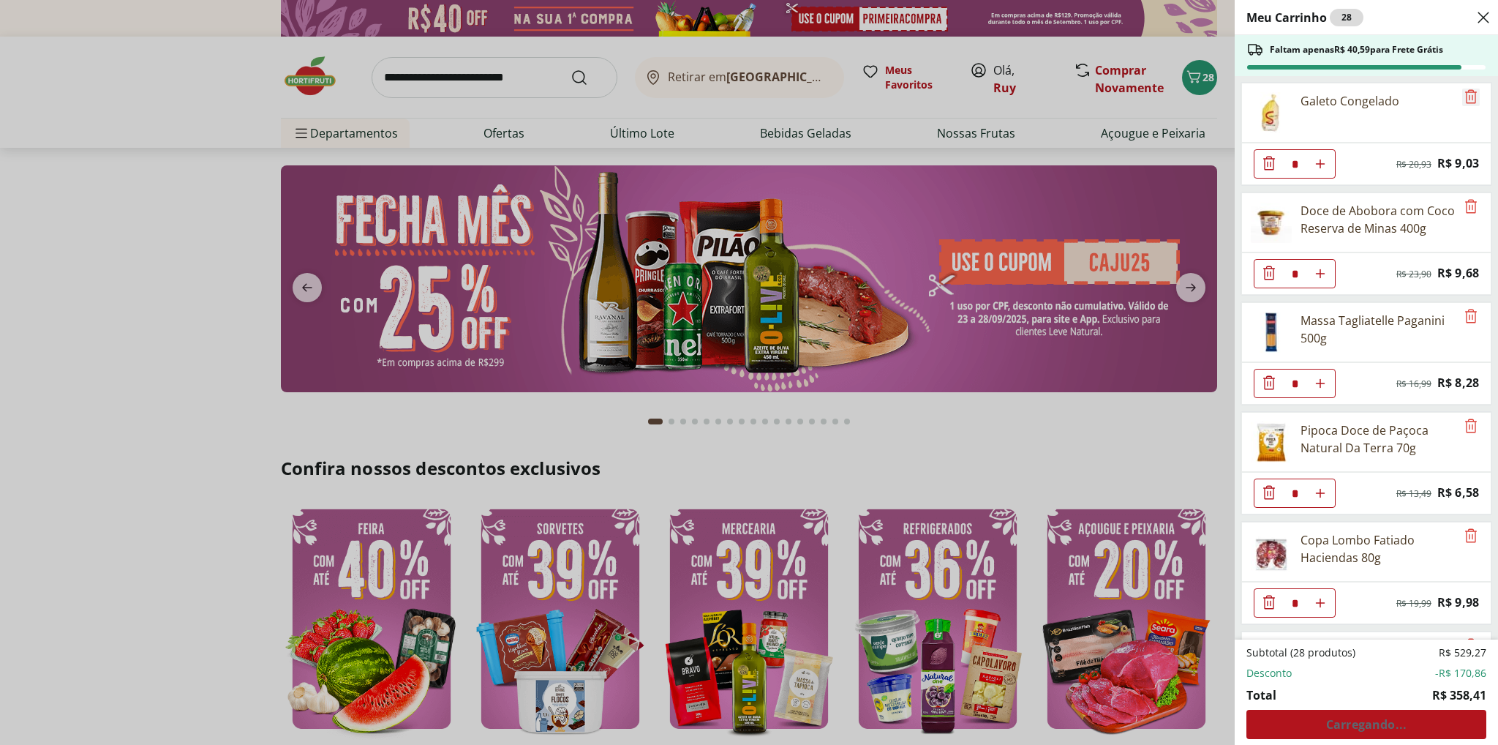
click at [1465, 99] on icon "Remove" at bounding box center [1471, 96] width 12 height 14
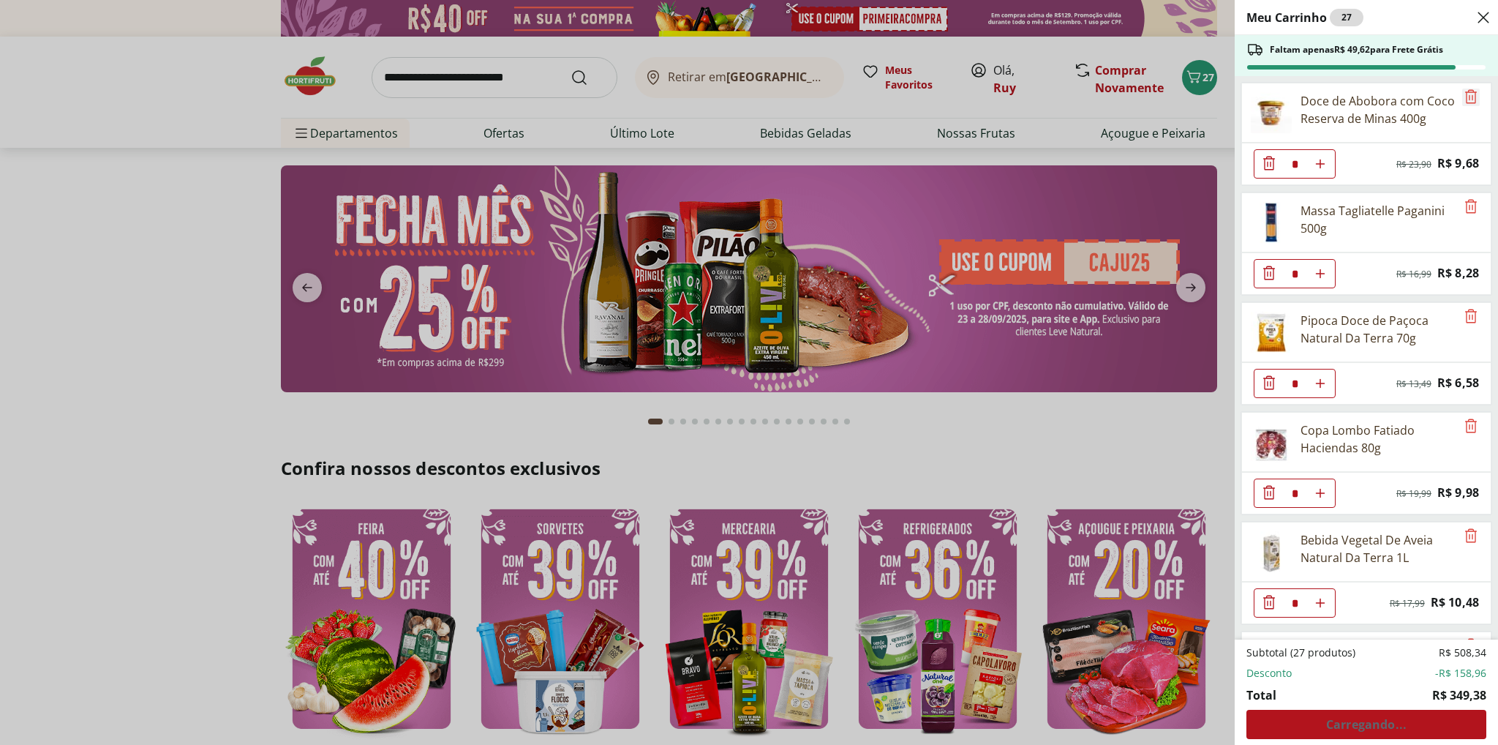
click at [1465, 99] on icon "Remove" at bounding box center [1471, 96] width 12 height 14
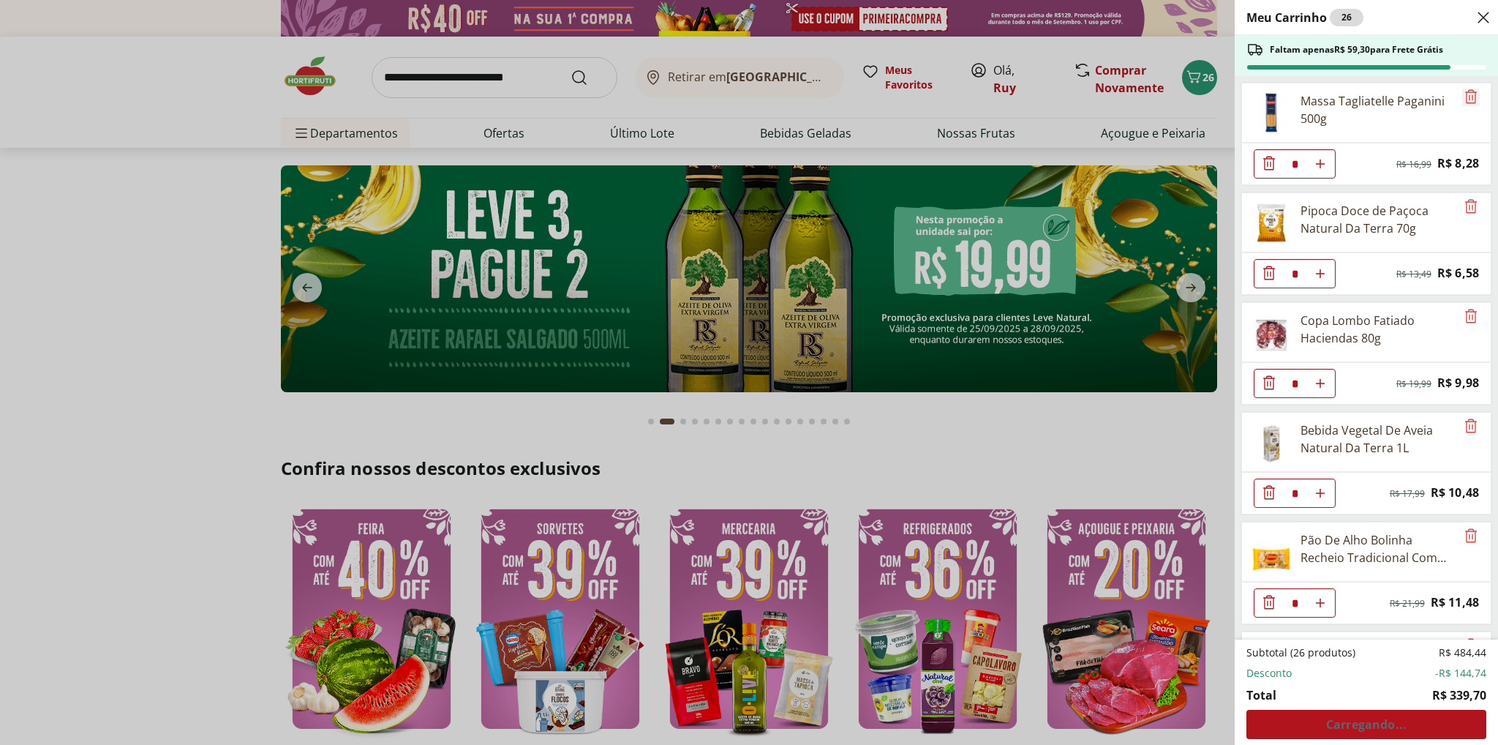
click at [1465, 99] on icon "Remove" at bounding box center [1471, 96] width 12 height 14
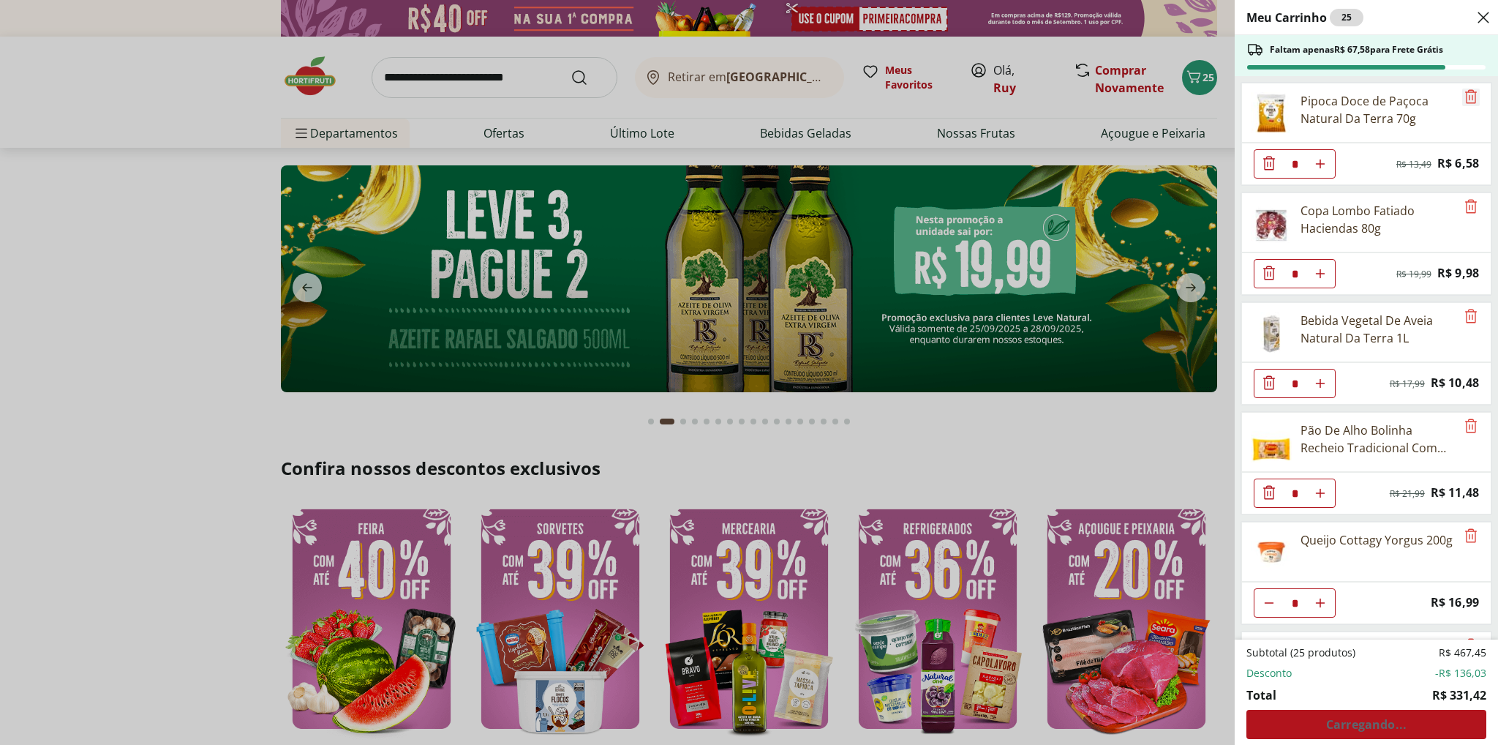
click at [1465, 99] on icon "Remove" at bounding box center [1471, 96] width 12 height 14
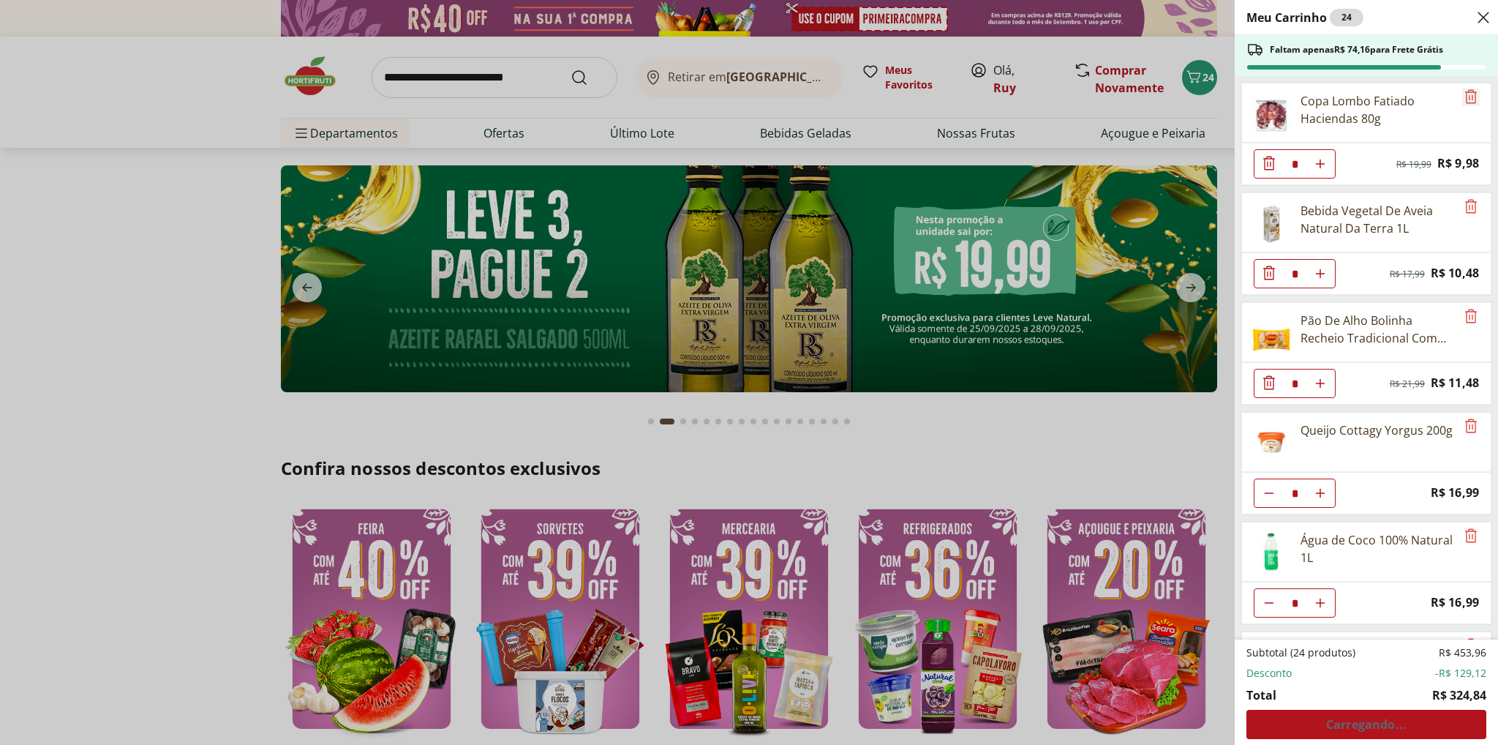
click at [1465, 99] on icon "Remove" at bounding box center [1471, 96] width 12 height 14
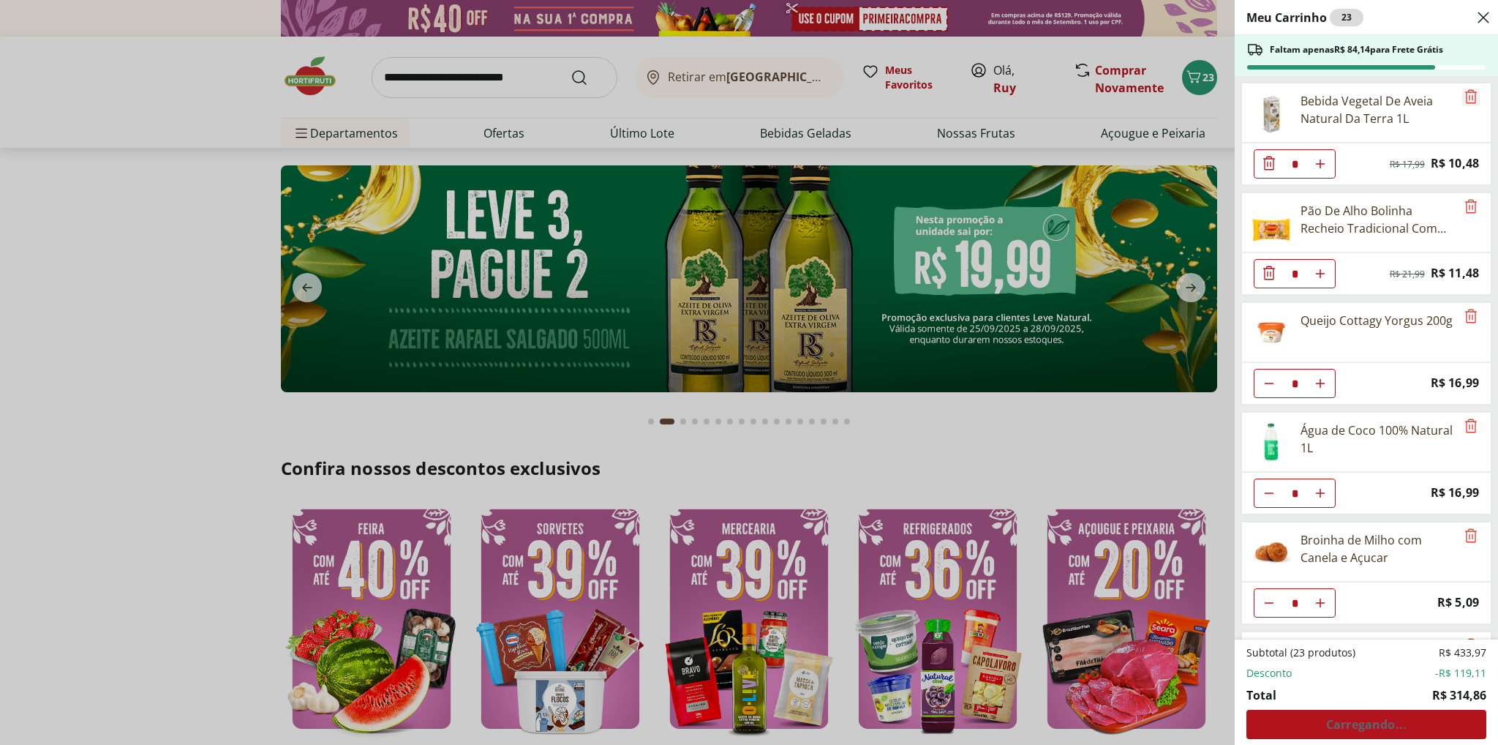
click at [1465, 99] on icon "Remove" at bounding box center [1471, 96] width 12 height 14
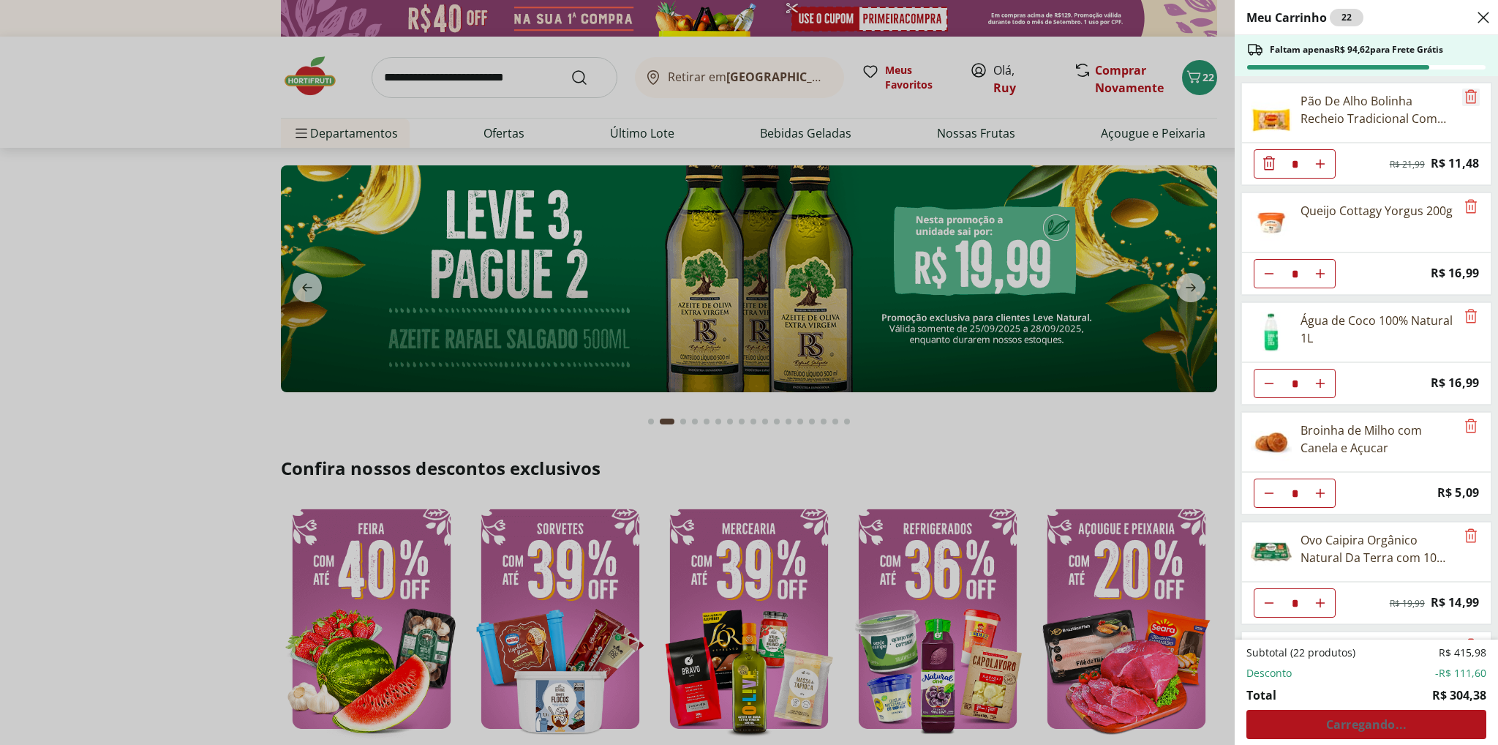
click at [1465, 99] on icon "Remove" at bounding box center [1471, 96] width 12 height 14
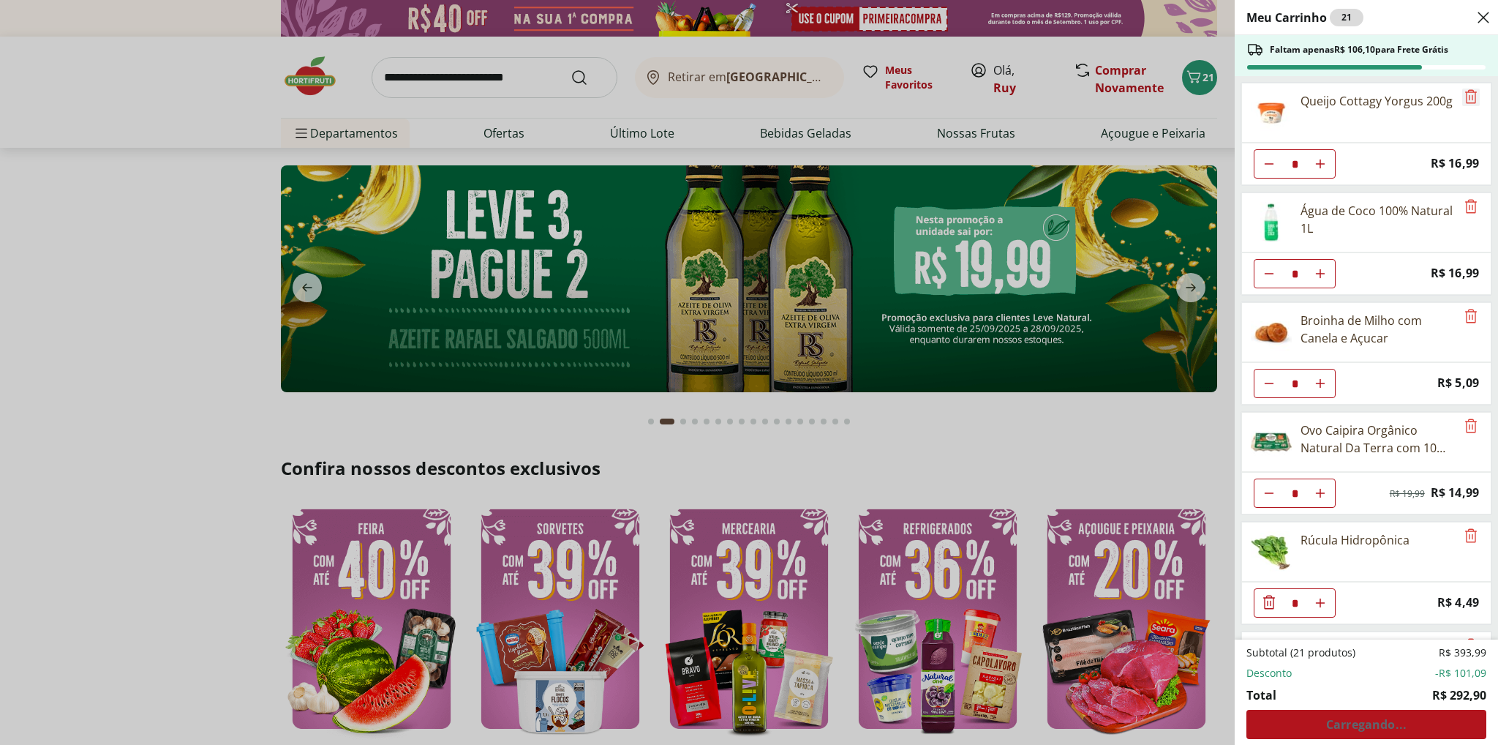
click at [1465, 99] on icon "Remove" at bounding box center [1471, 96] width 12 height 14
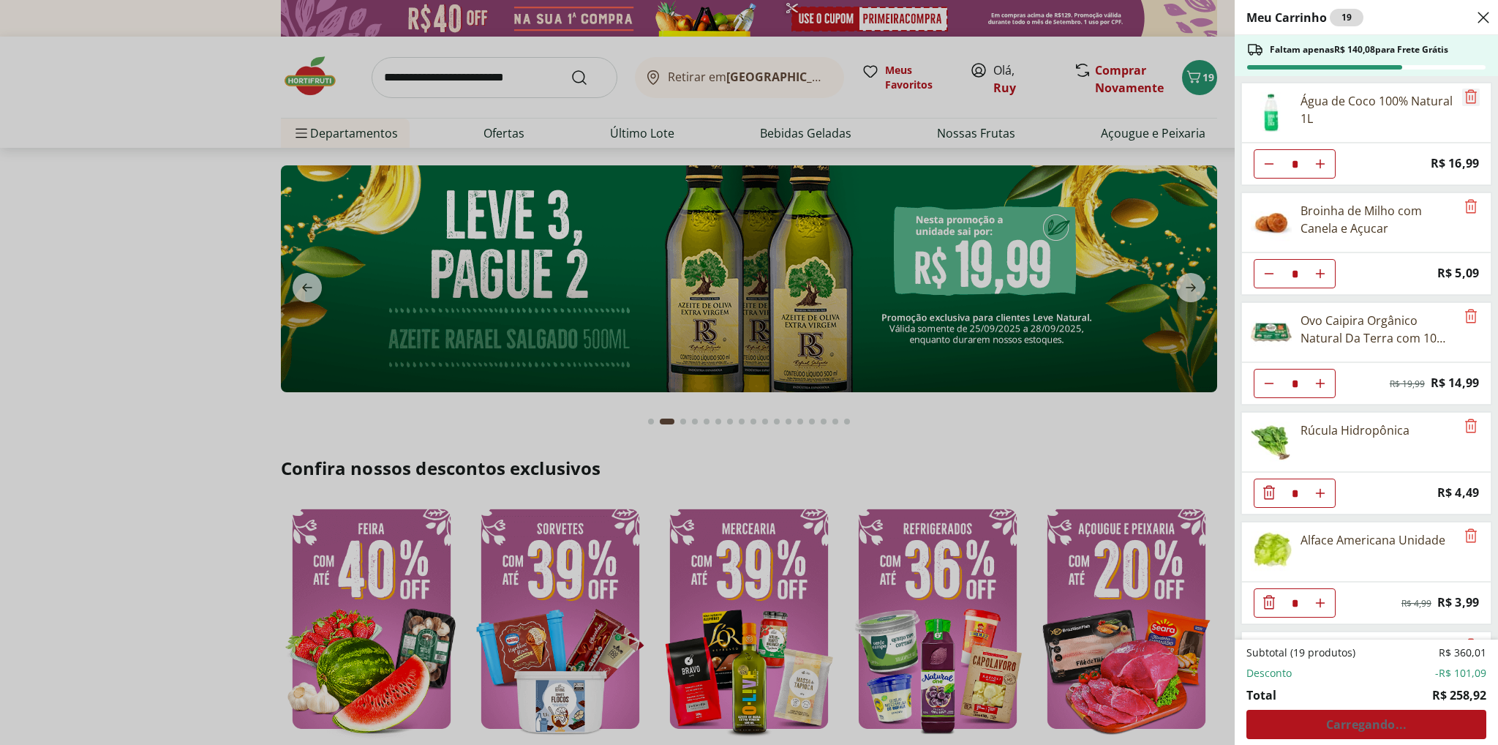
click at [1465, 99] on icon "Remove" at bounding box center [1471, 96] width 12 height 14
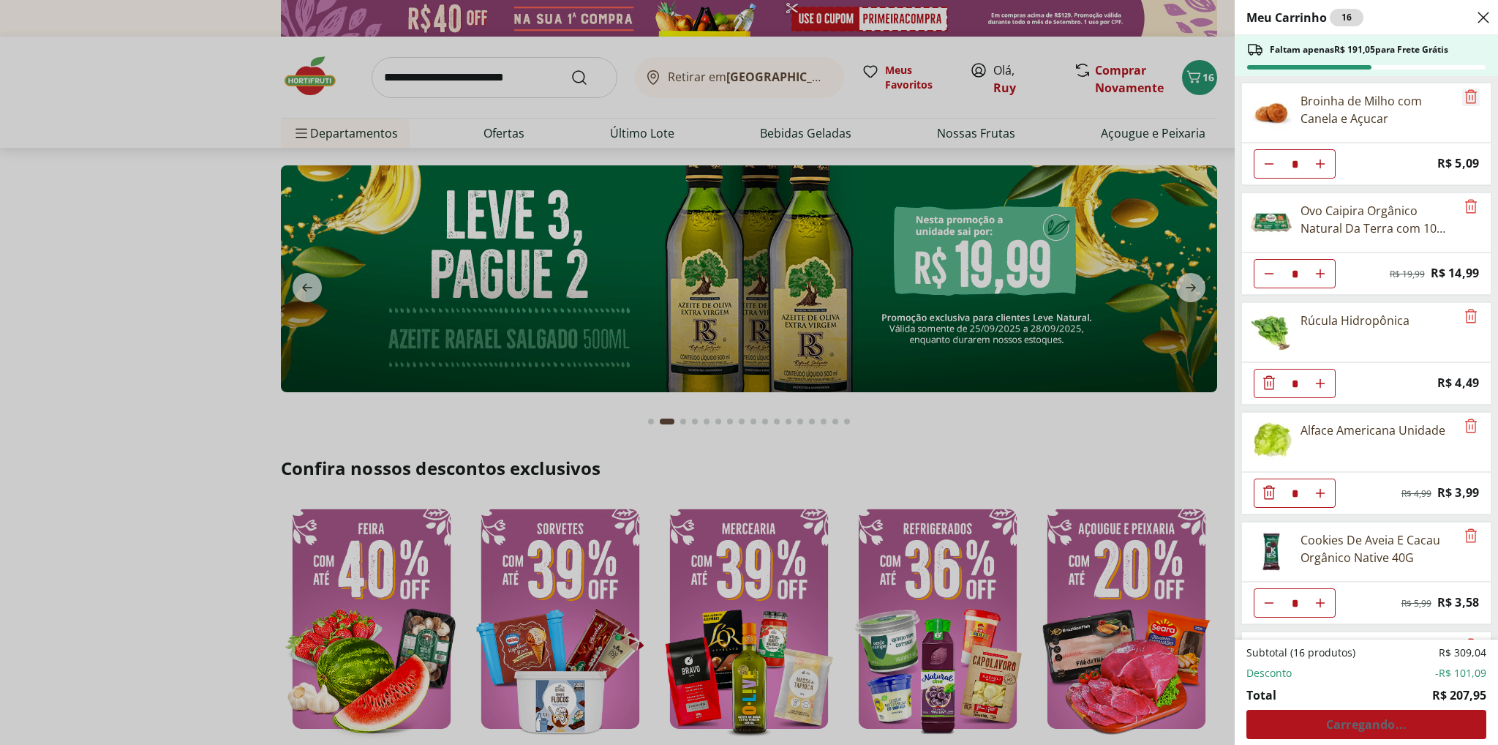
click at [1465, 99] on icon "Remove" at bounding box center [1471, 96] width 12 height 14
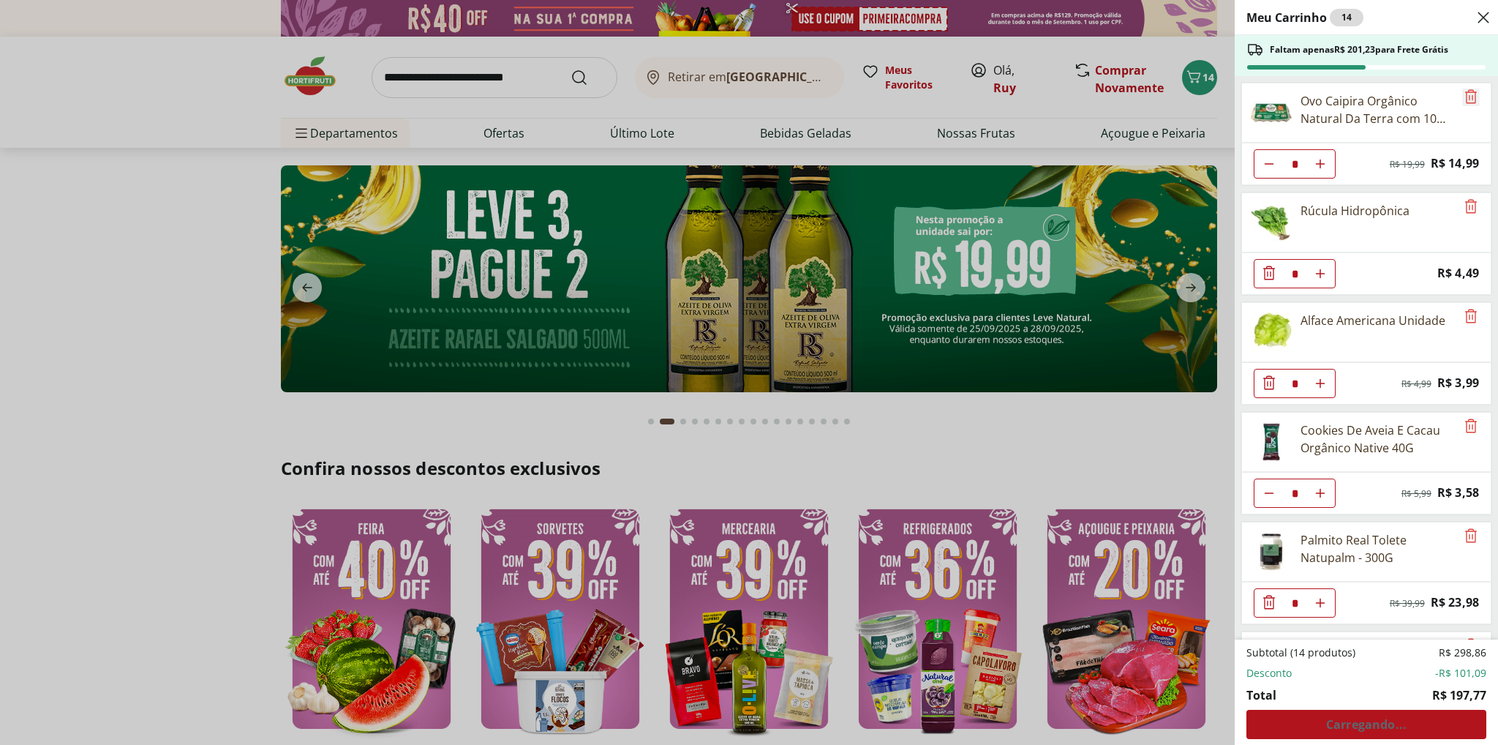
click at [1465, 99] on icon "Remove" at bounding box center [1471, 96] width 12 height 14
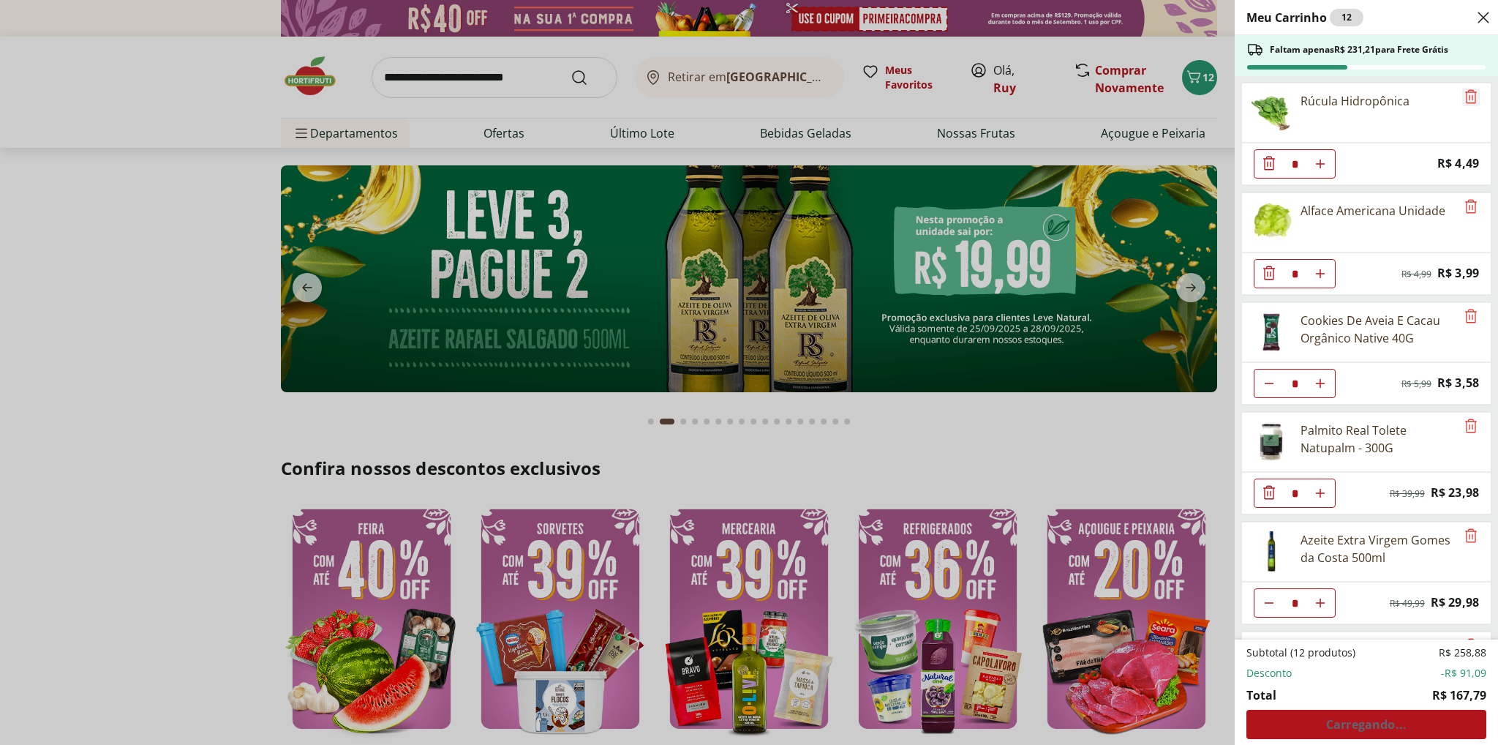
click at [1465, 99] on icon "Remove" at bounding box center [1471, 96] width 12 height 14
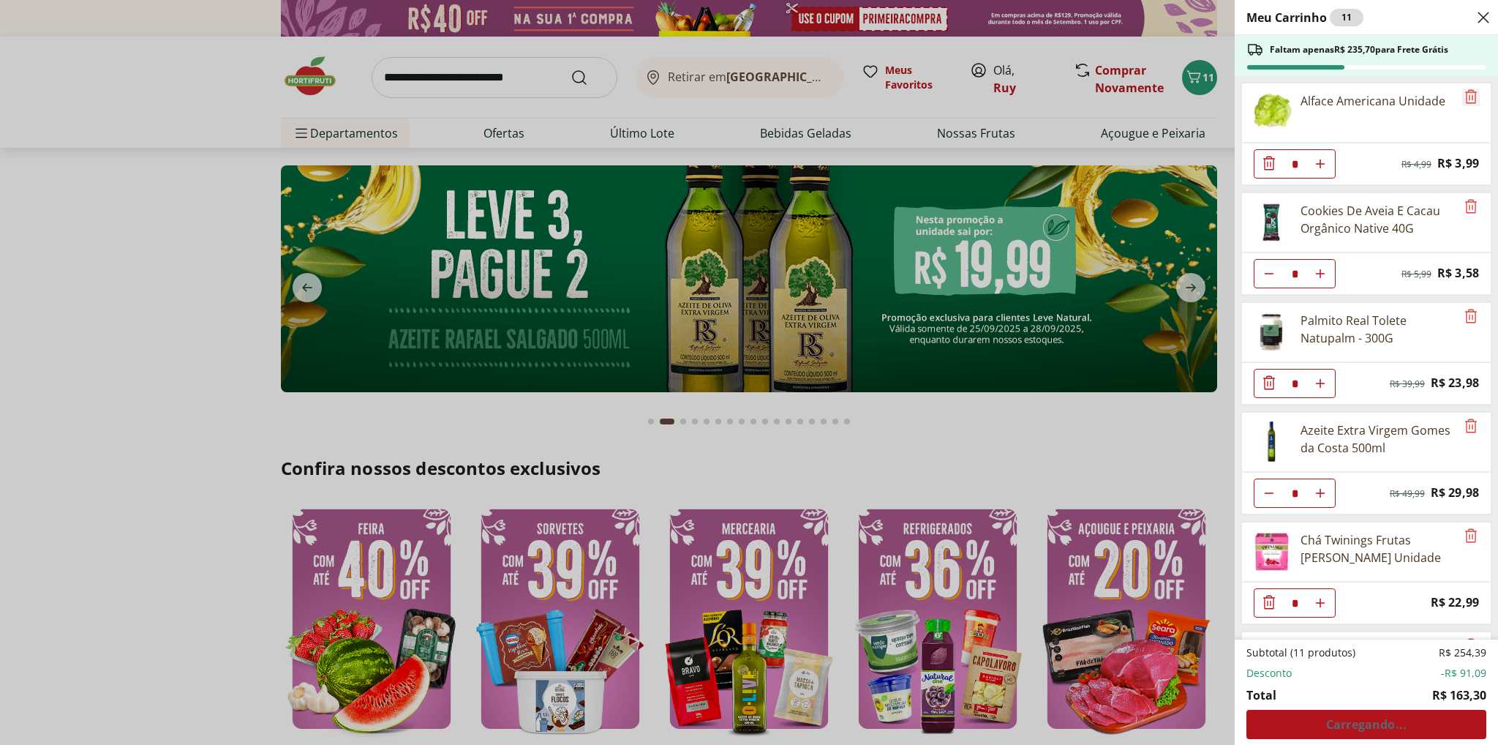
click at [1465, 99] on icon "Remove" at bounding box center [1471, 96] width 12 height 14
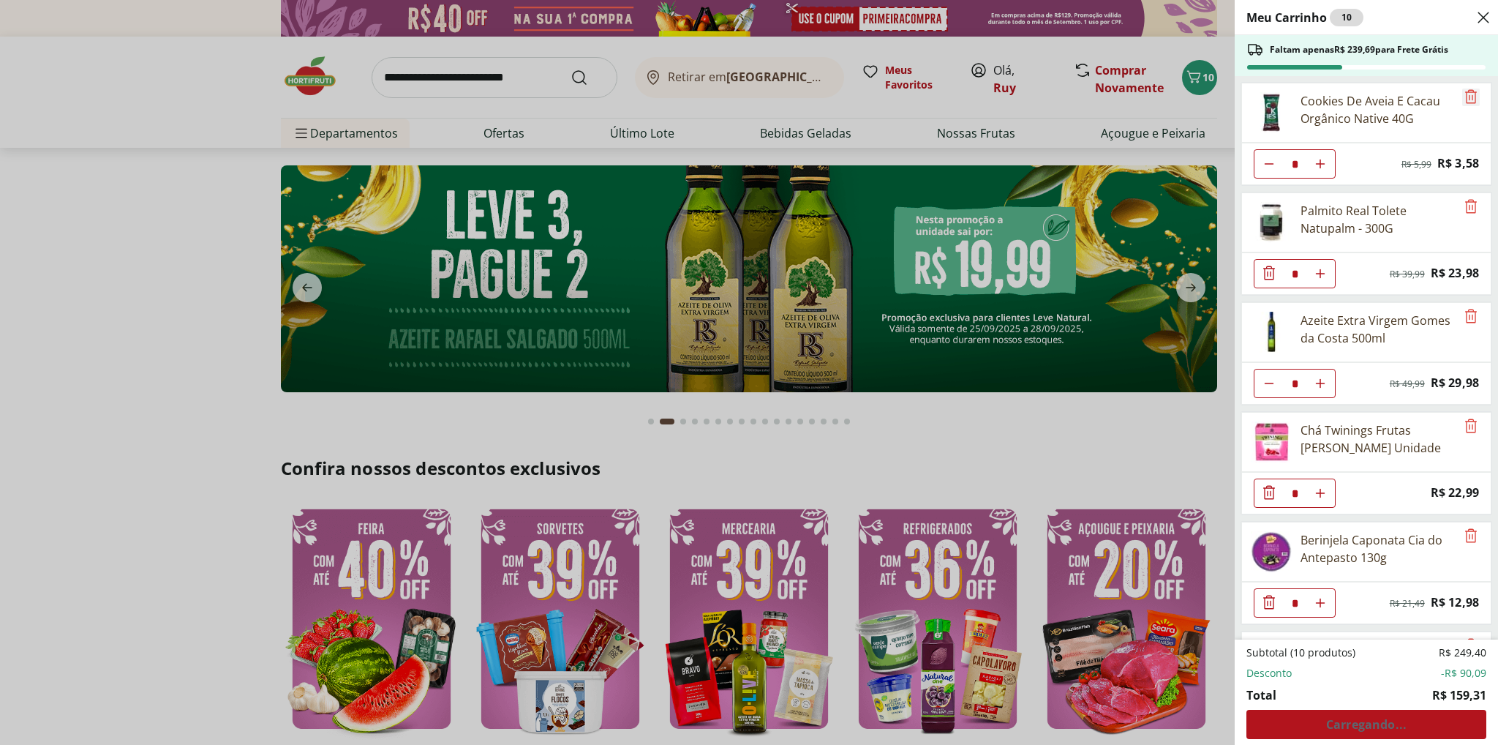
click at [1465, 99] on icon "Remove" at bounding box center [1471, 96] width 12 height 14
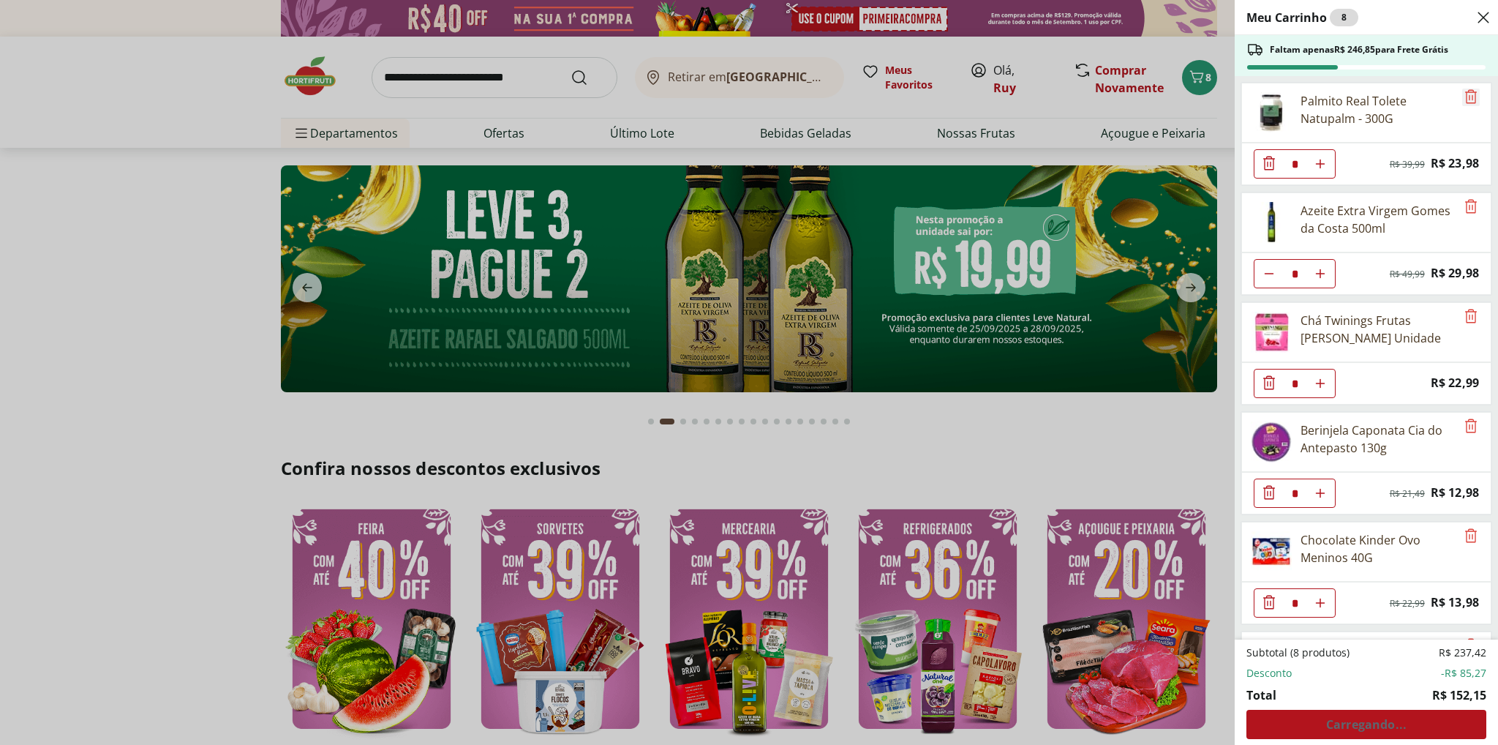
click at [1465, 99] on icon "Remove" at bounding box center [1471, 96] width 12 height 14
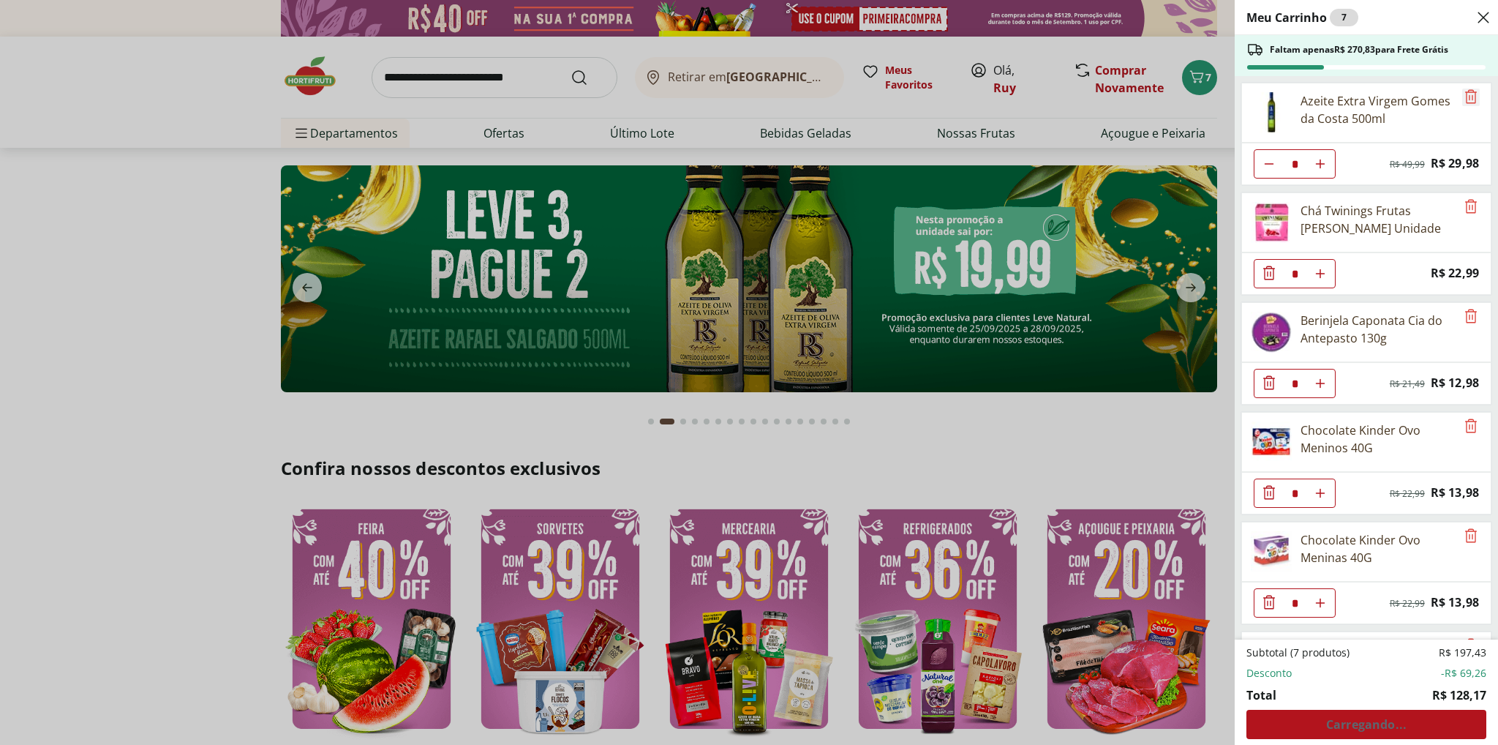
click at [1465, 99] on icon "Remove" at bounding box center [1471, 96] width 12 height 14
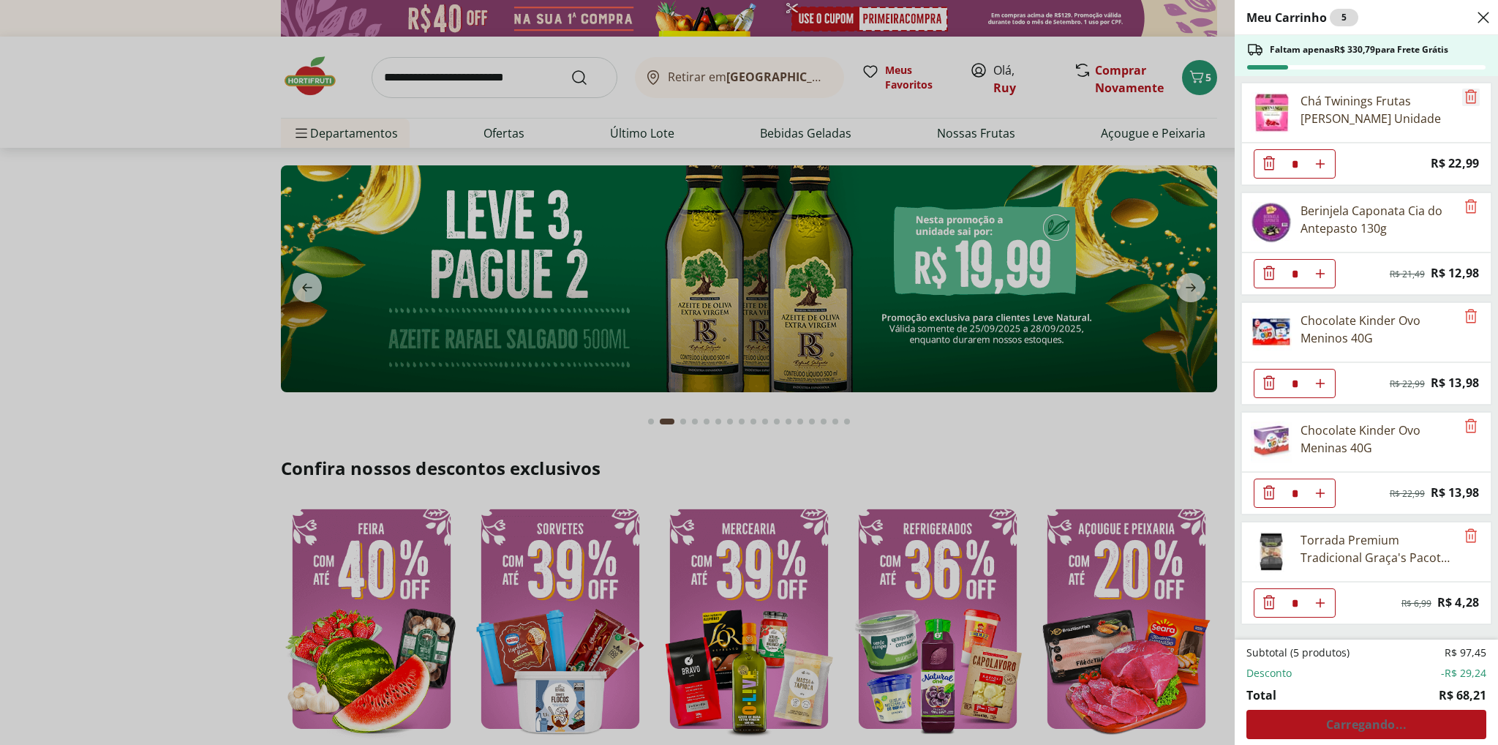
click at [1465, 99] on icon "Remove" at bounding box center [1471, 96] width 12 height 14
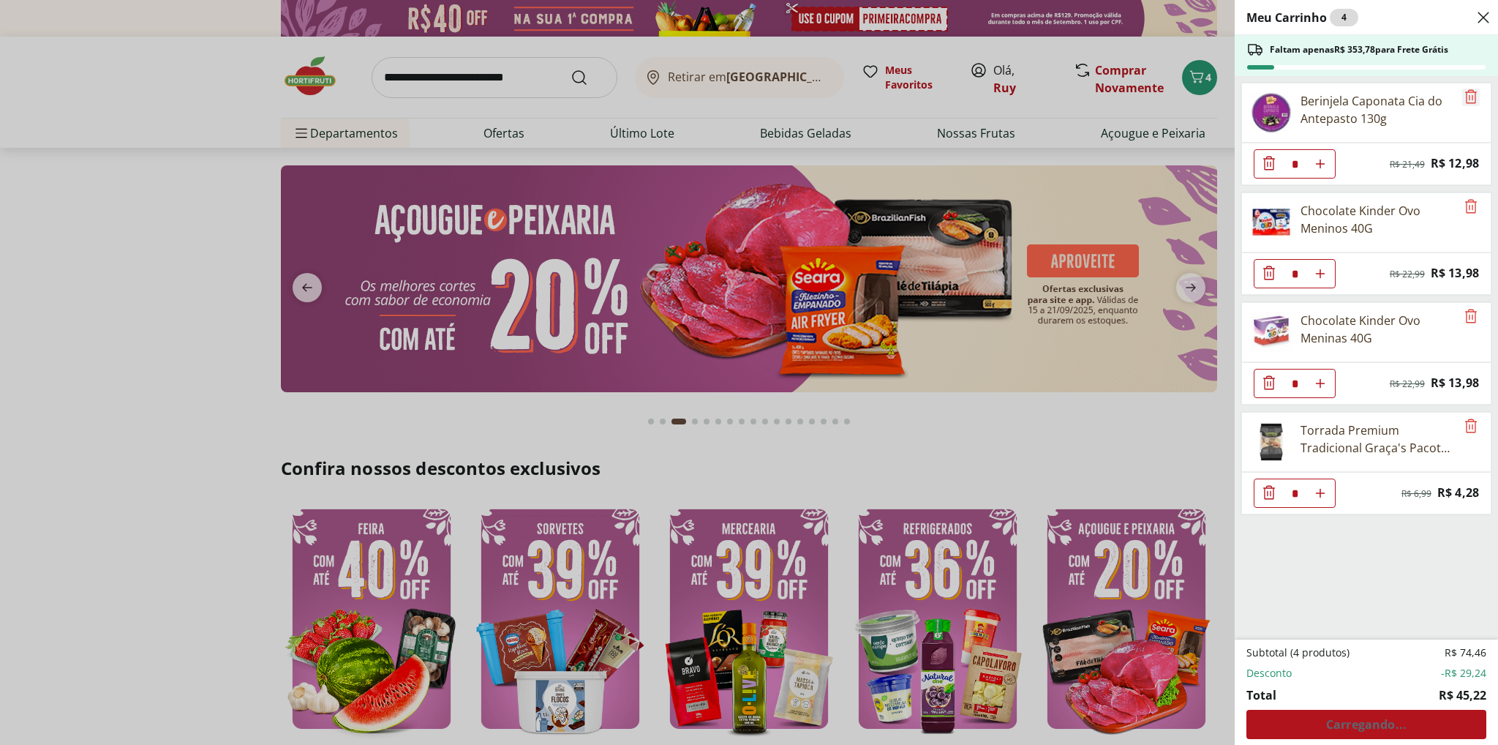
click at [1465, 99] on icon "Remove" at bounding box center [1471, 96] width 12 height 14
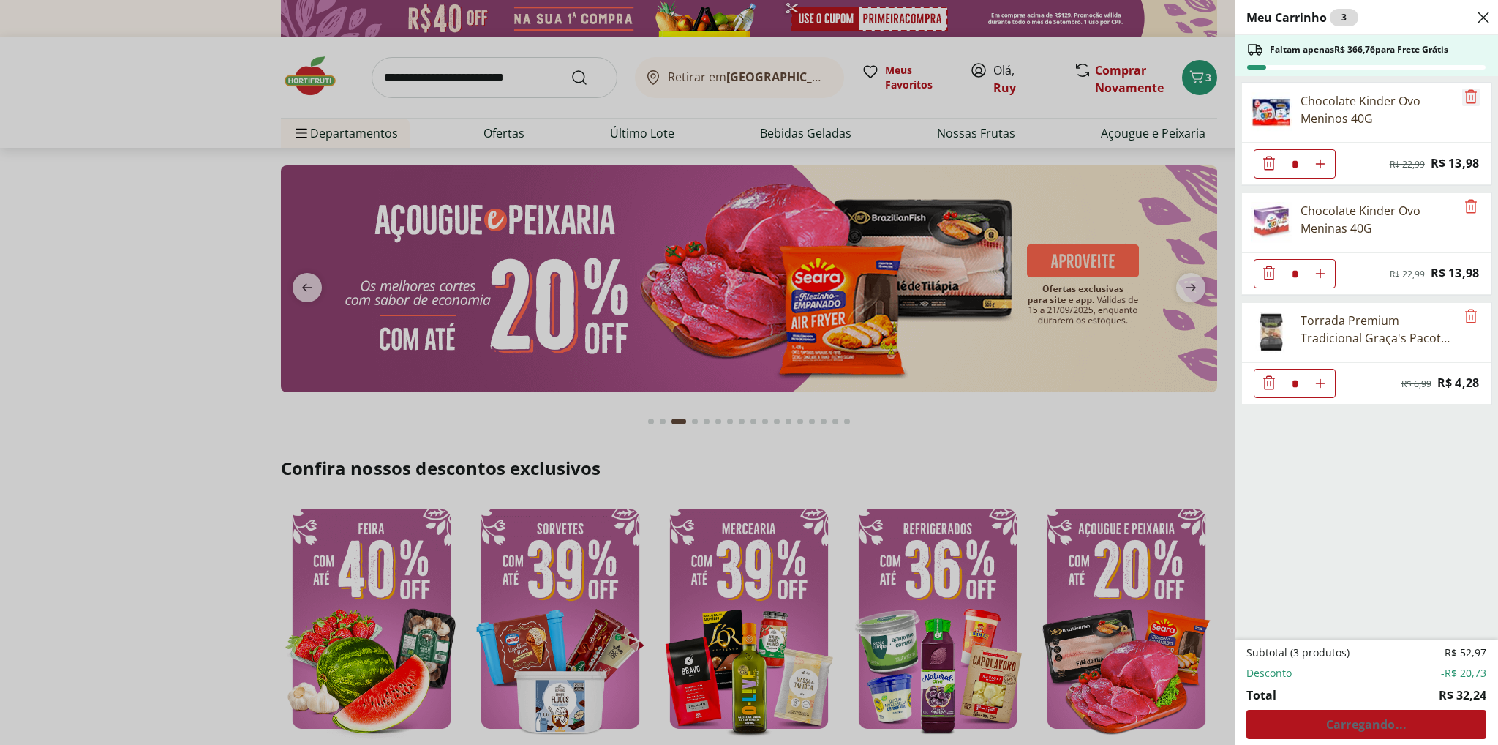
click at [1465, 99] on icon "Remove" at bounding box center [1471, 96] width 12 height 14
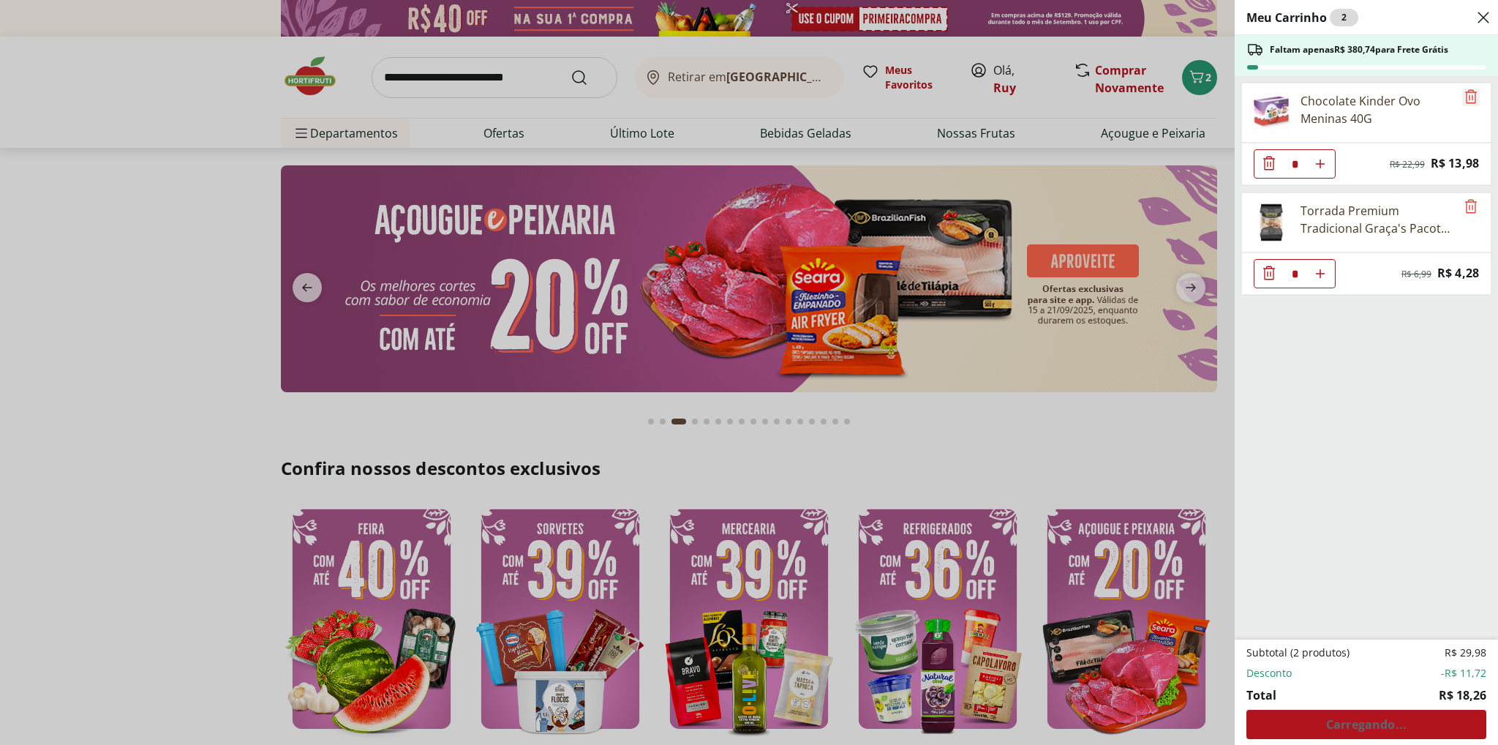
click at [1465, 99] on icon "Remove" at bounding box center [1471, 96] width 12 height 14
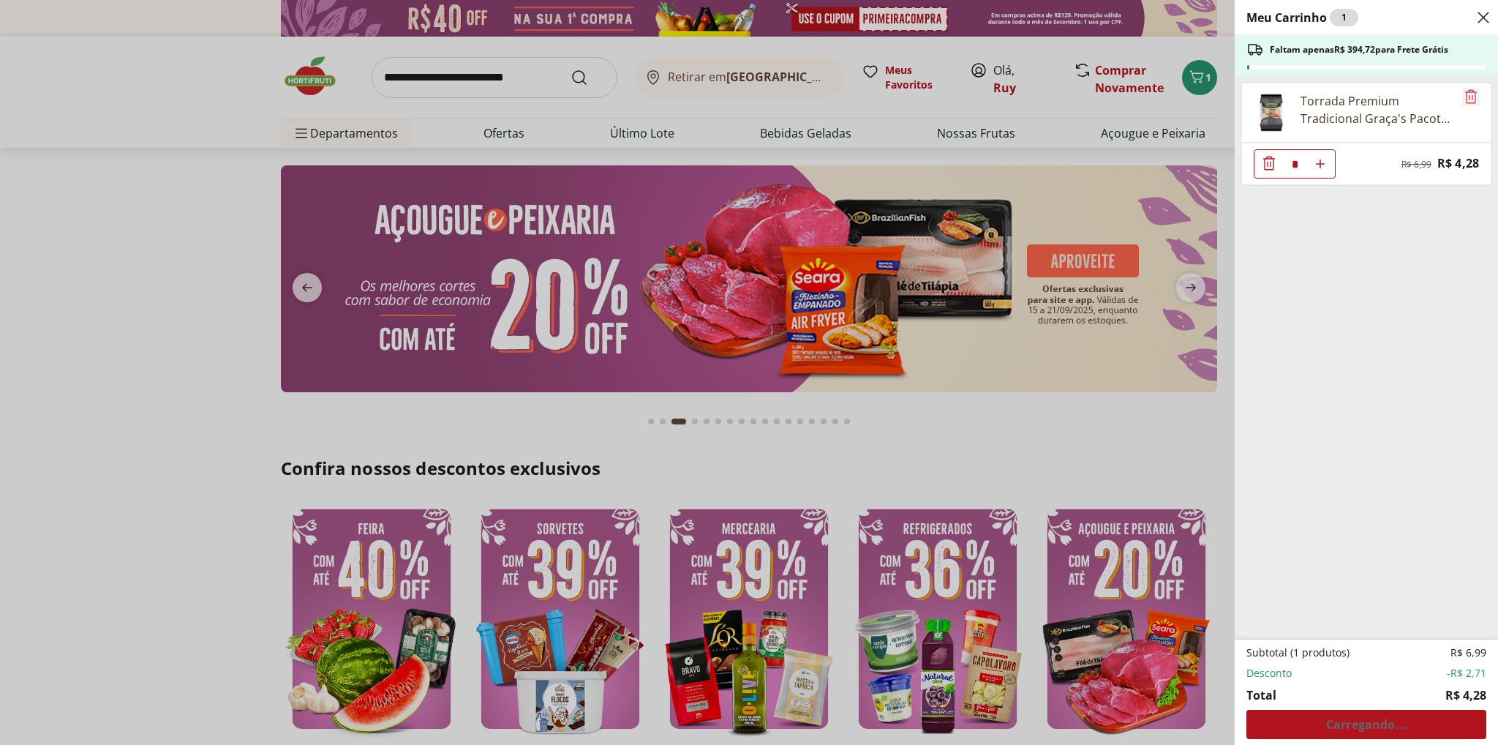
click at [1465, 99] on icon "Remove" at bounding box center [1471, 96] width 12 height 14
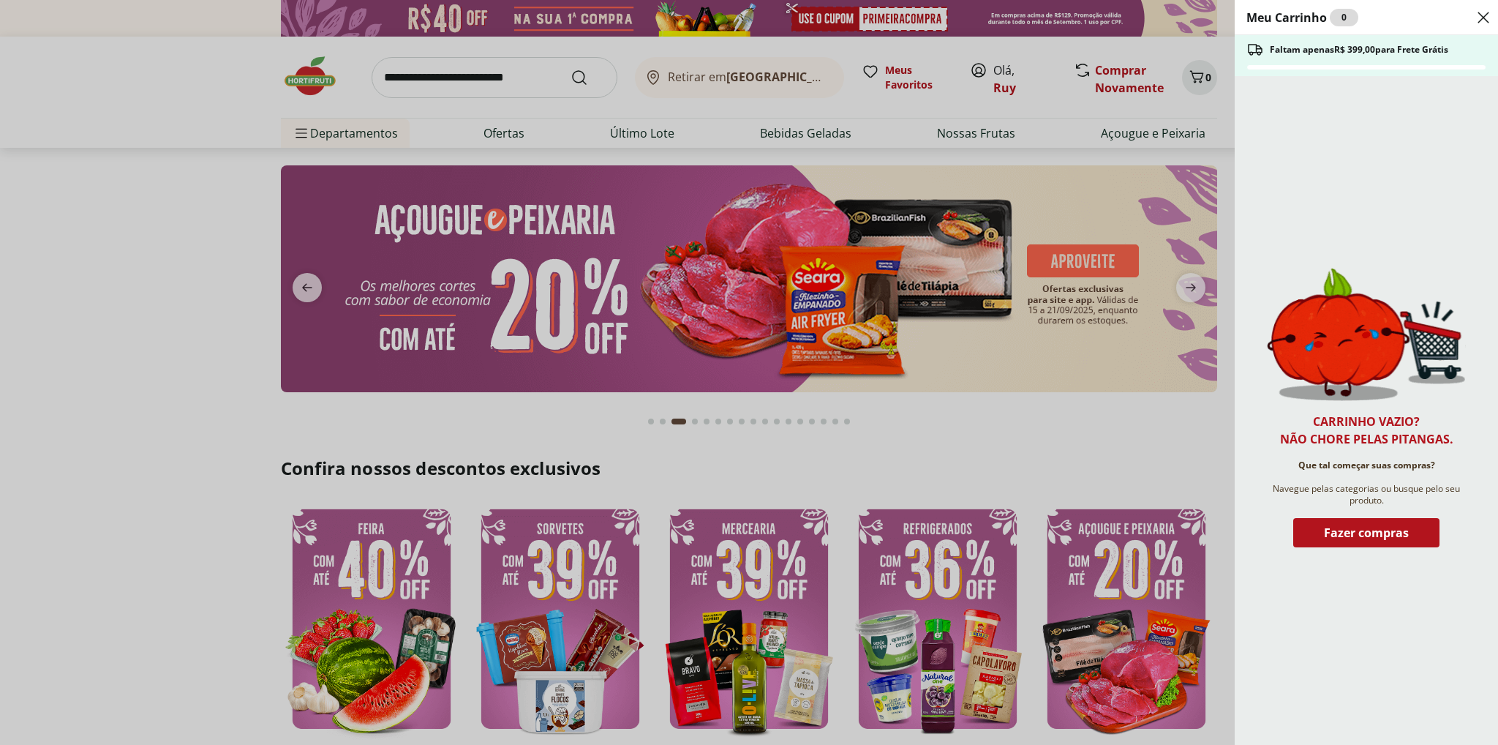
click at [1362, 523] on div "Fazer compras" at bounding box center [1367, 532] width 146 height 29
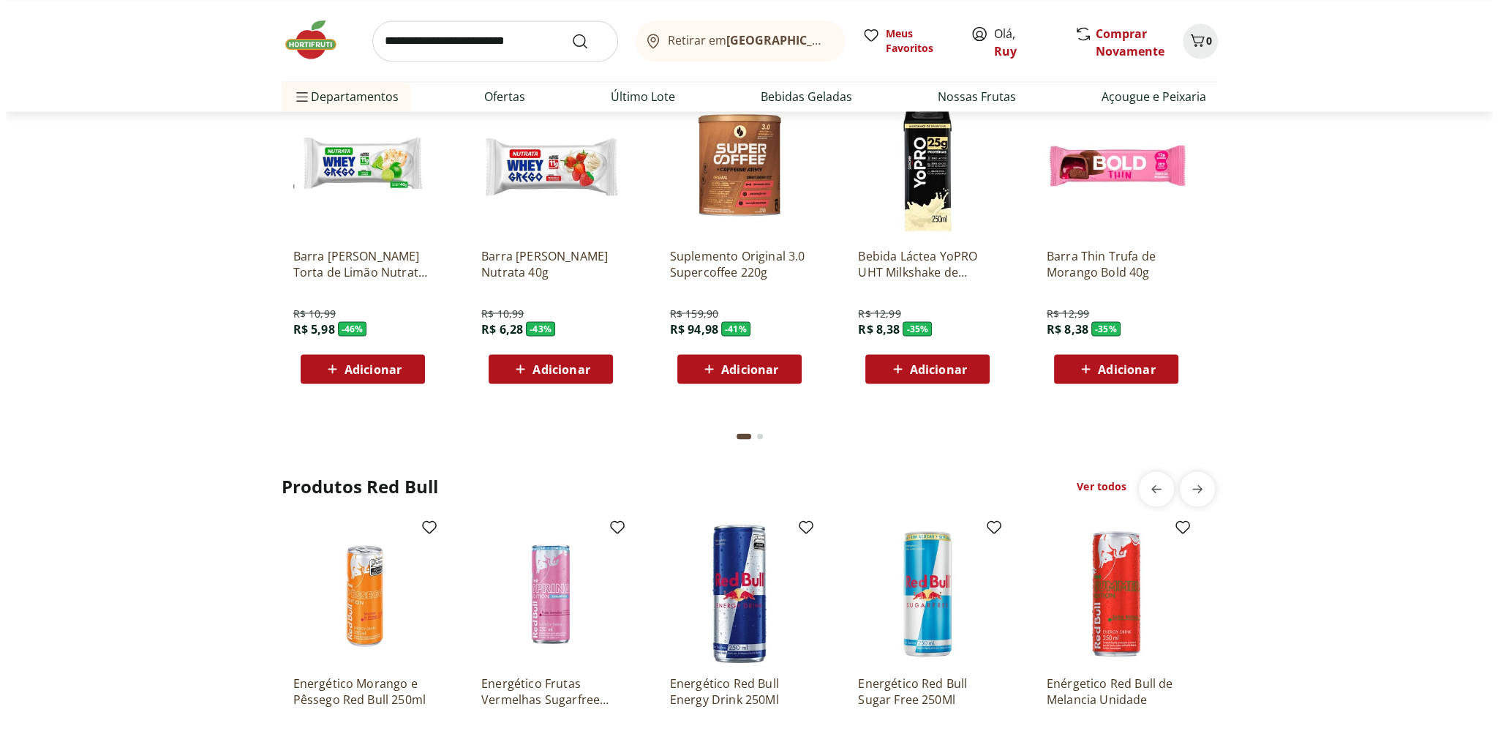
scroll to position [3585, 0]
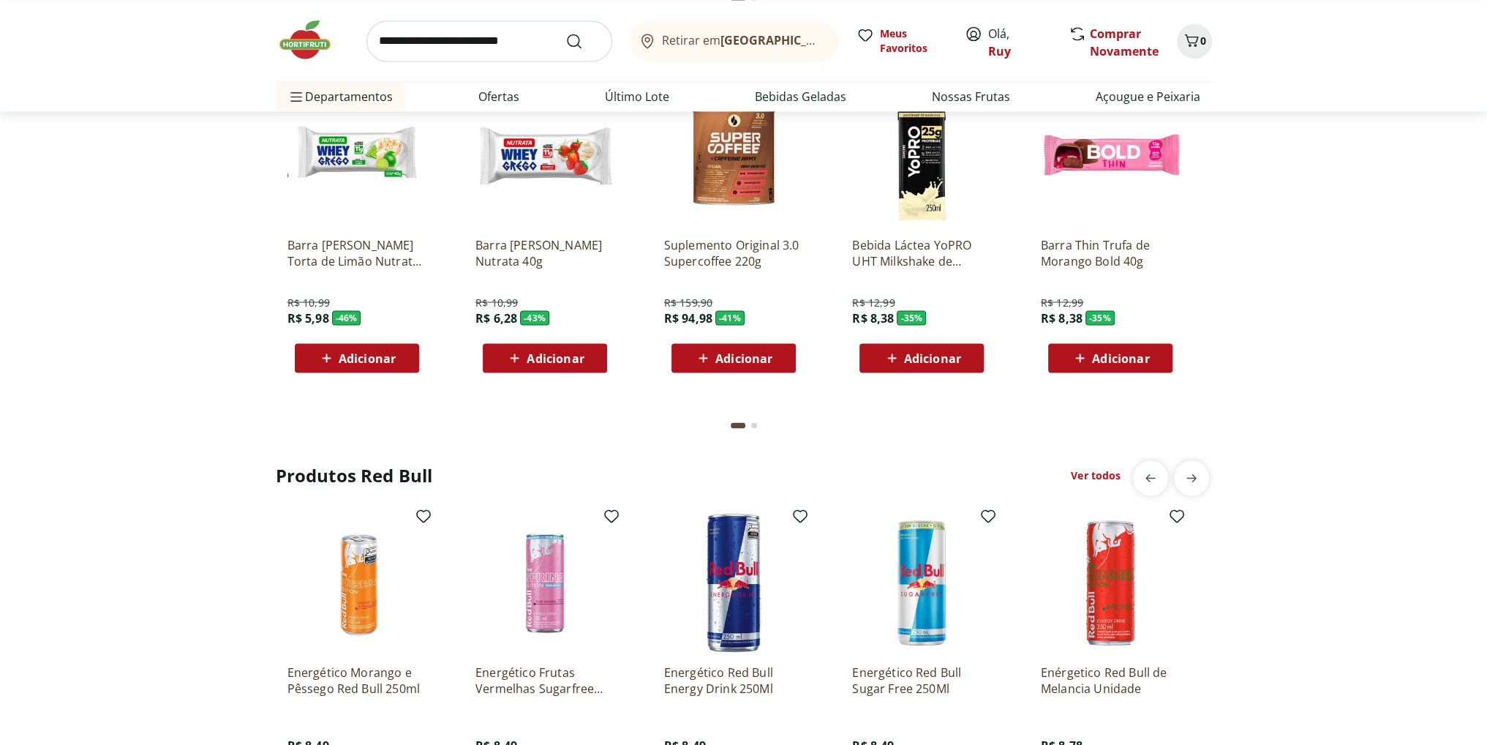
click at [749, 353] on span "Adicionar" at bounding box center [744, 358] width 57 height 12
click at [776, 356] on icon at bounding box center [774, 357] width 9 height 9
type input "*"
click at [1195, 43] on icon "Carrinho" at bounding box center [1191, 40] width 14 height 12
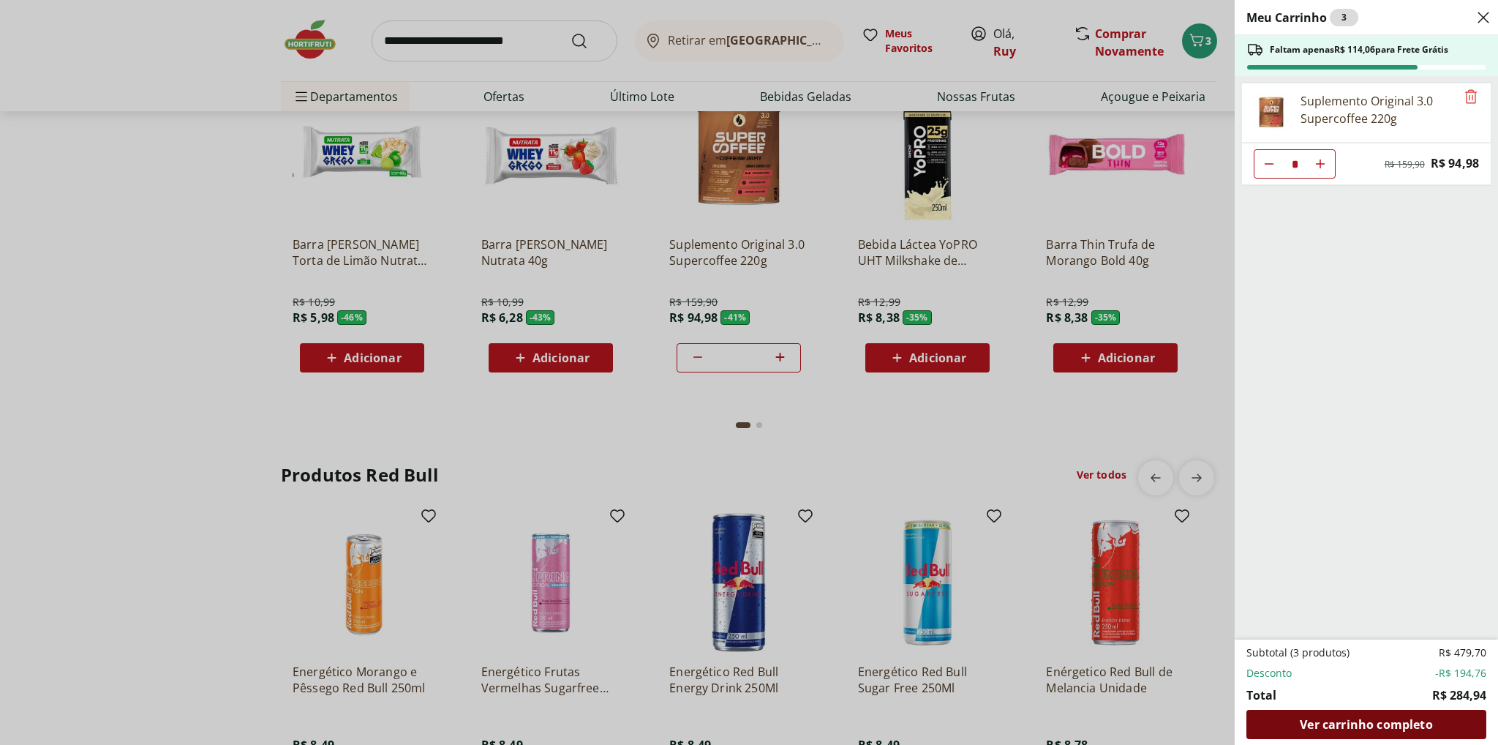
click at [1341, 724] on span "Ver carrinho completo" at bounding box center [1366, 724] width 132 height 12
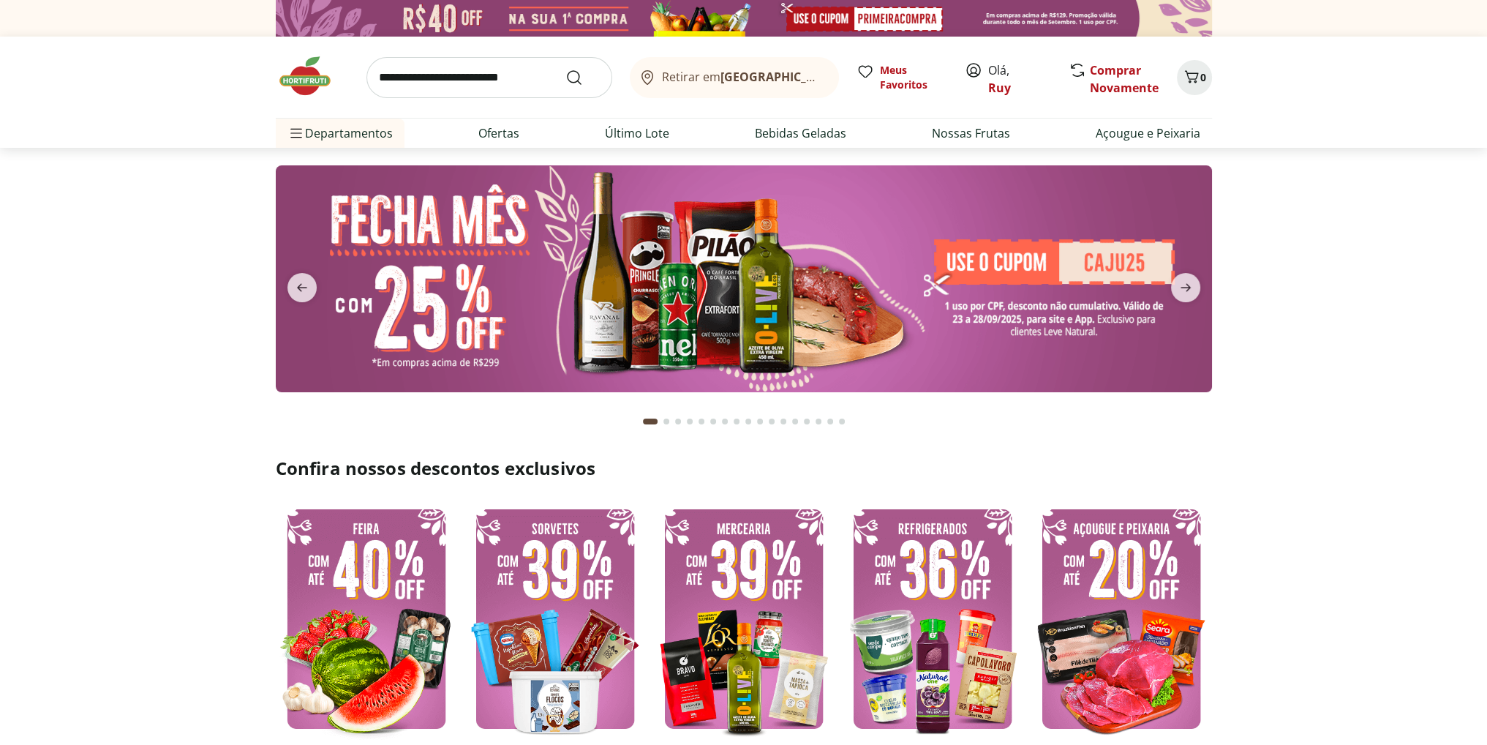
click at [476, 75] on input "search" at bounding box center [490, 77] width 246 height 41
type input "*******"
click at [566, 69] on button "Submit Search" at bounding box center [583, 78] width 35 height 18
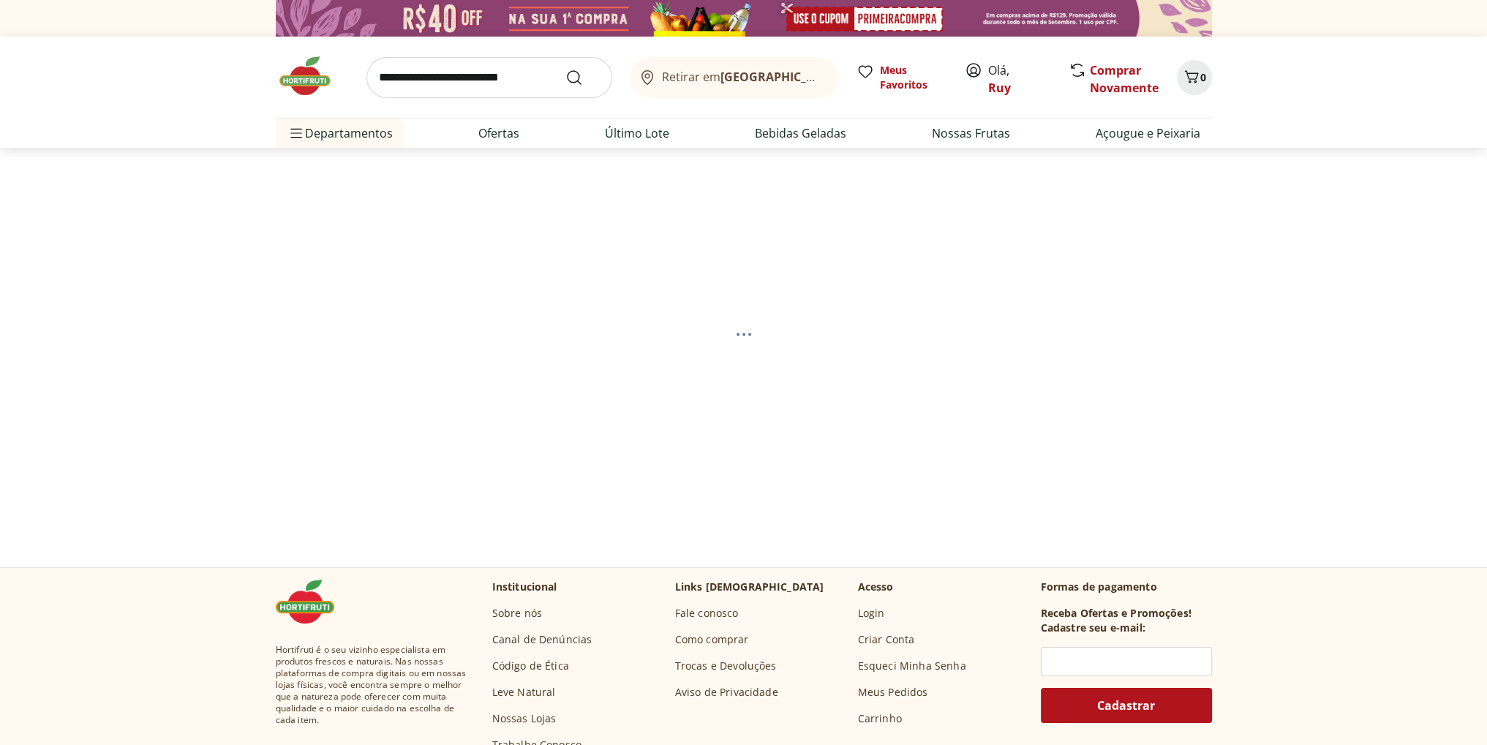
select select "**********"
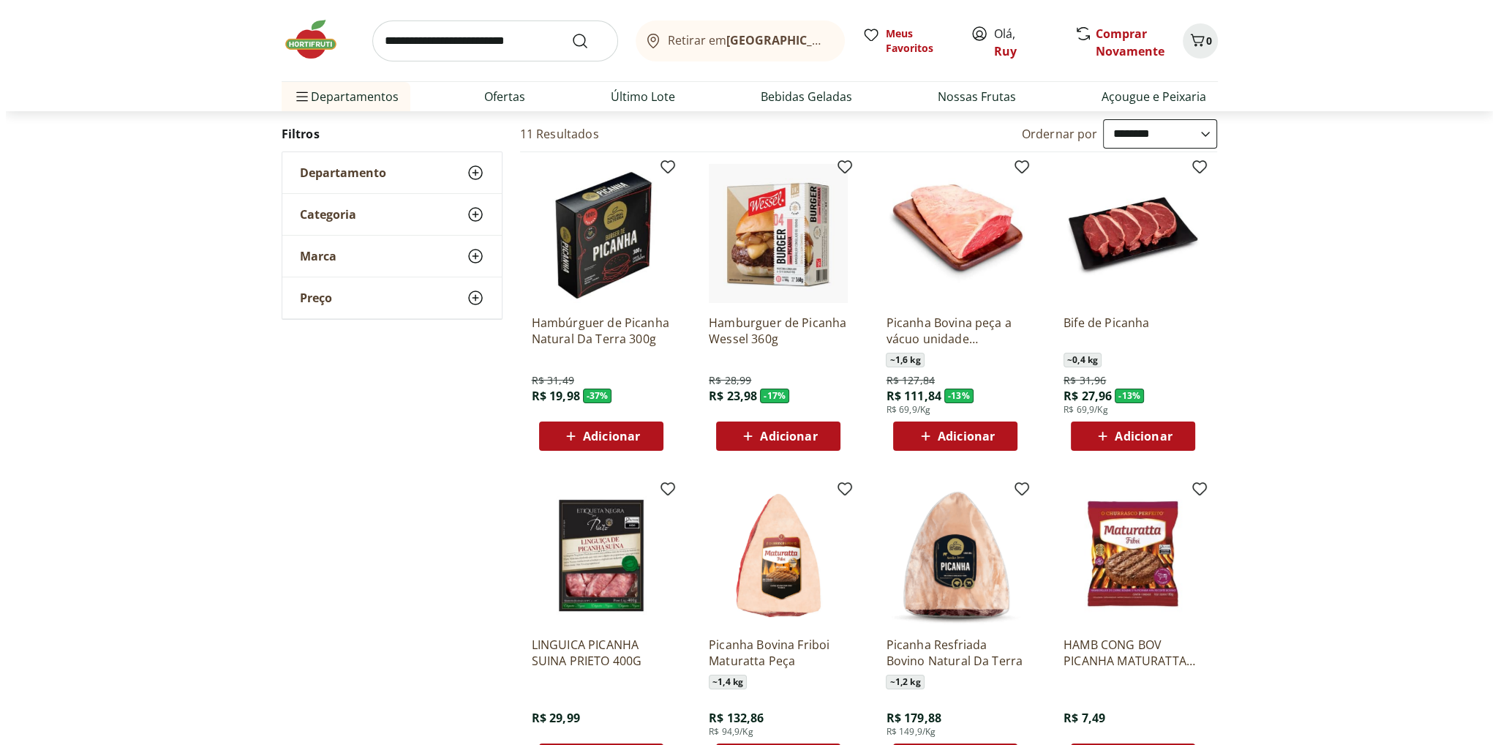
scroll to position [293, 0]
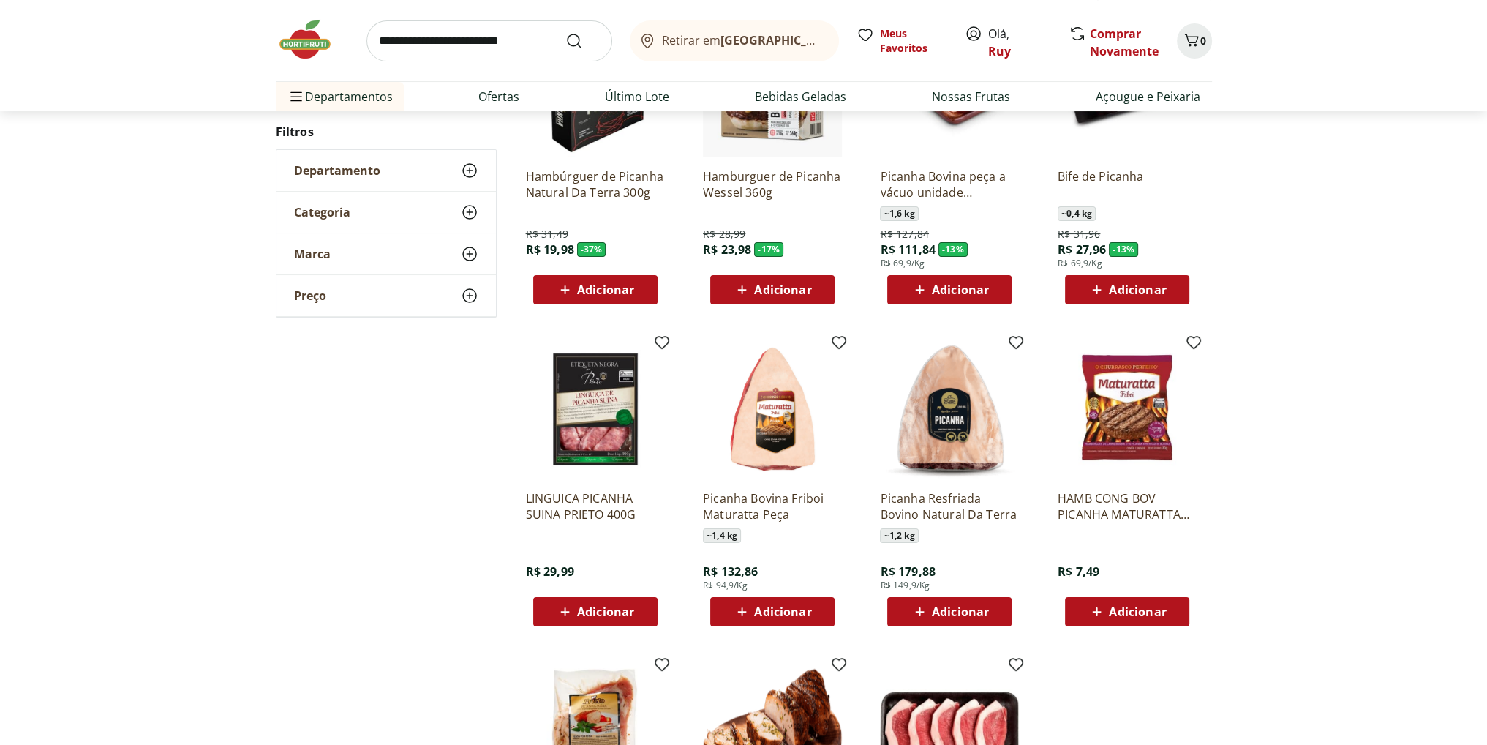
click at [969, 609] on span "Adicionar" at bounding box center [960, 612] width 57 height 12
click at [770, 608] on span "Adicionar" at bounding box center [782, 612] width 57 height 12
click at [1201, 45] on span "2" at bounding box center [1204, 41] width 6 height 14
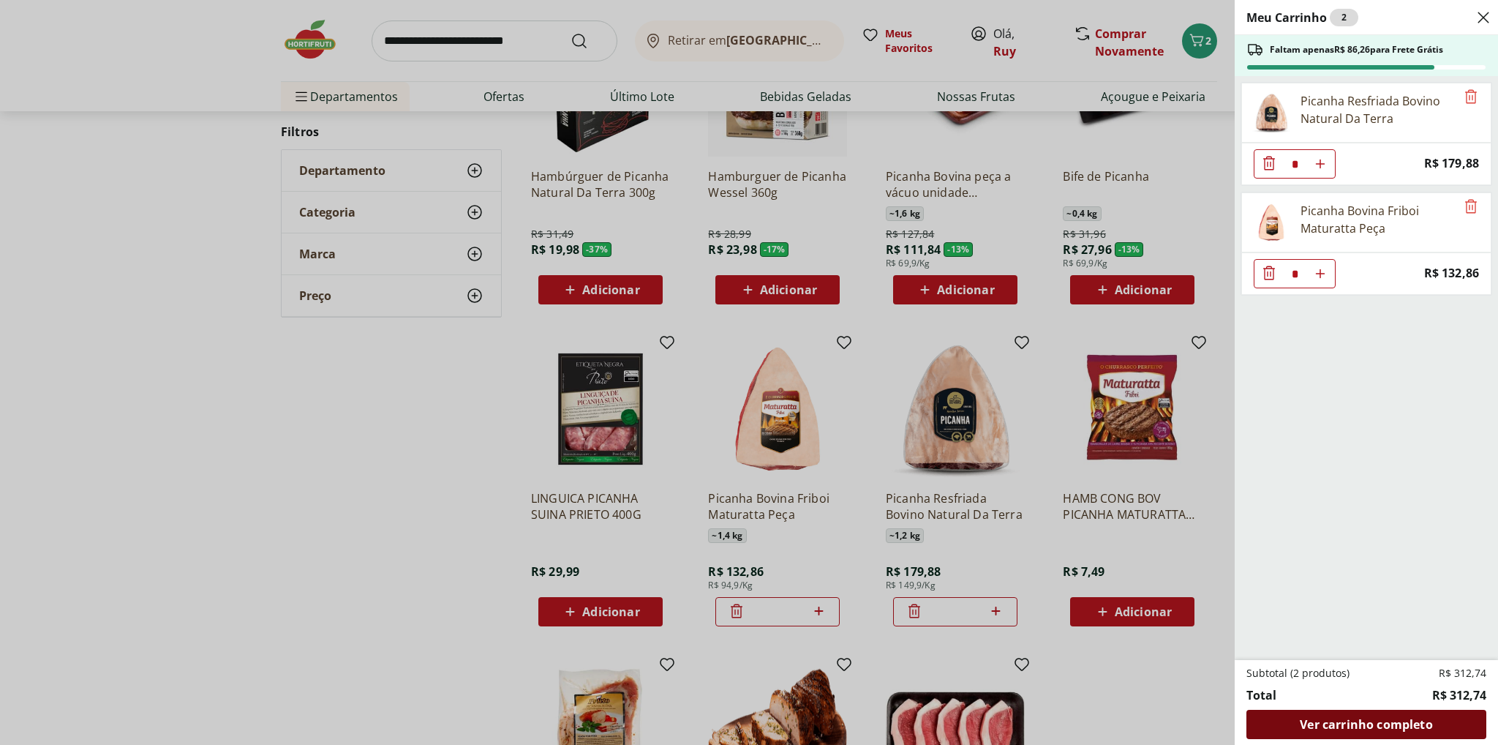
click at [1357, 721] on span "Ver carrinho completo" at bounding box center [1366, 724] width 132 height 12
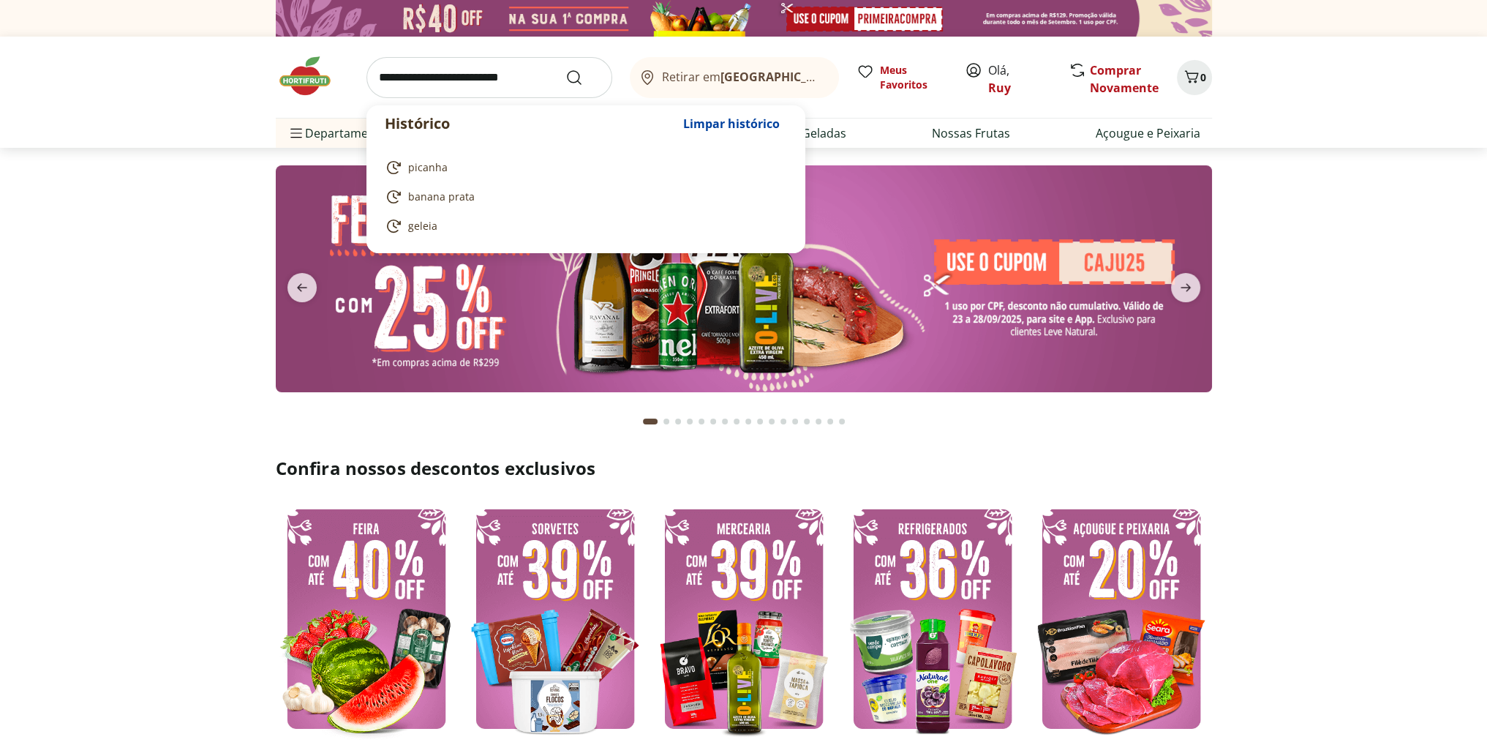
click at [465, 81] on input "search" at bounding box center [490, 77] width 246 height 41
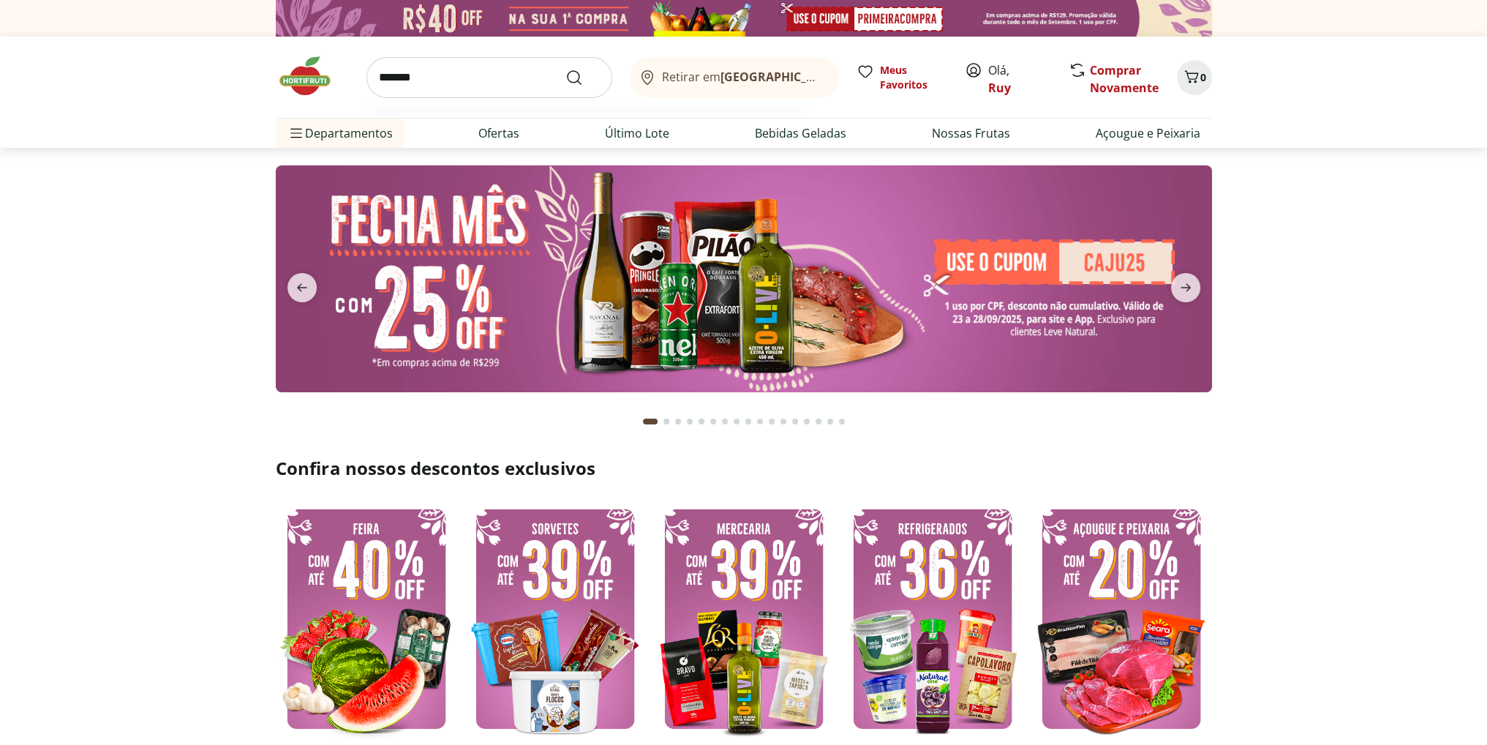
type input "*******"
click at [566, 69] on button "Submit Search" at bounding box center [583, 78] width 35 height 18
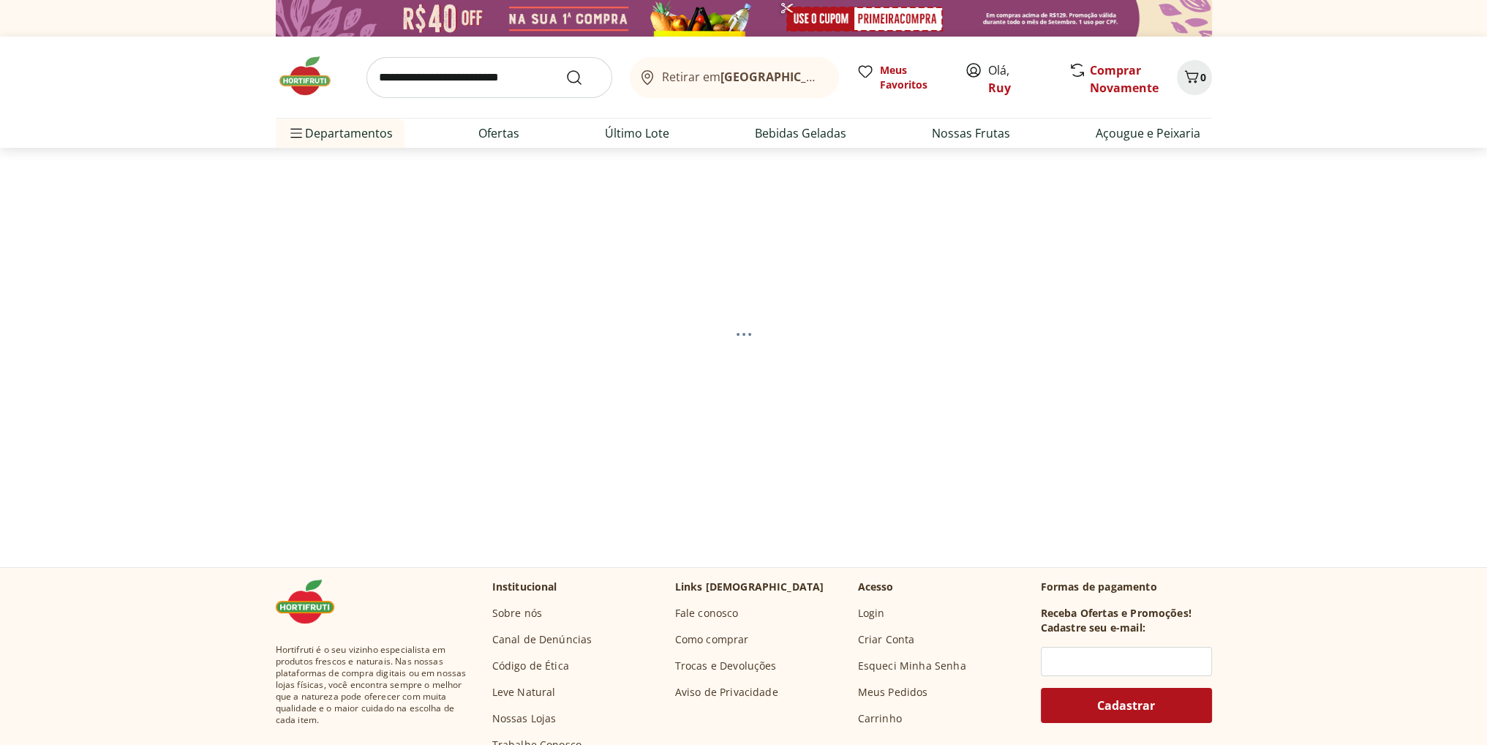
select select "**********"
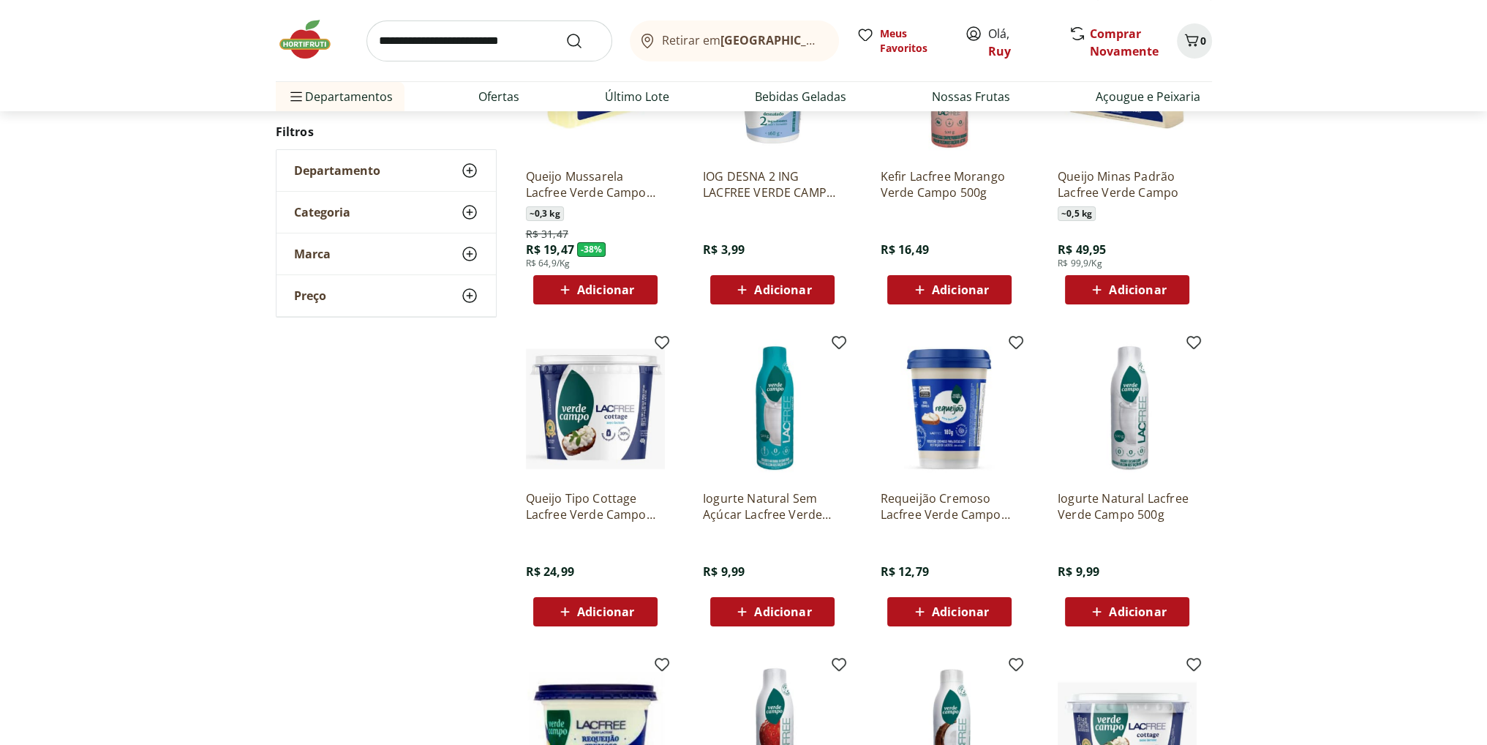
scroll to position [512, 0]
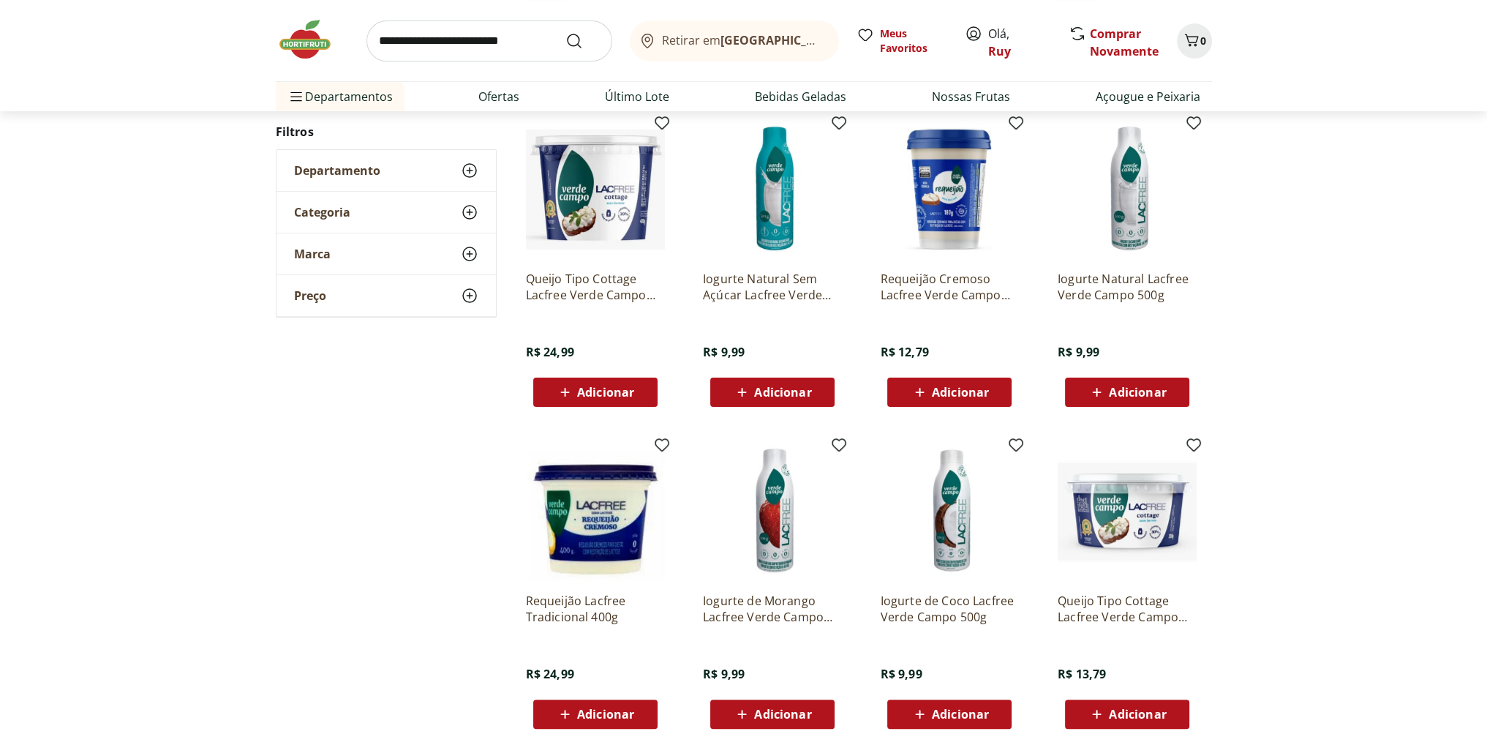
click at [615, 712] on span "Adicionar" at bounding box center [605, 714] width 57 height 12
click at [444, 48] on input "search" at bounding box center [490, 40] width 246 height 41
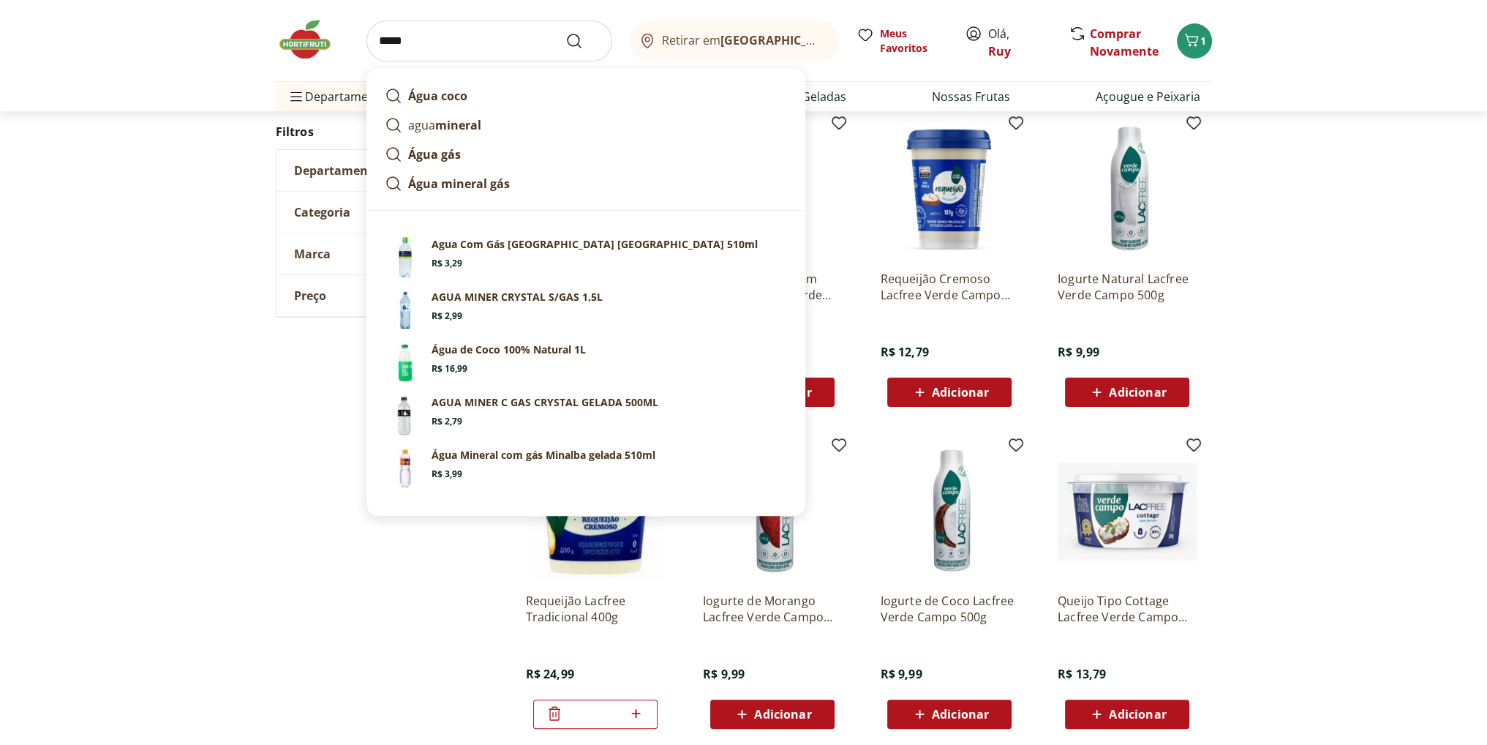
click at [427, 45] on input "****" at bounding box center [490, 40] width 246 height 41
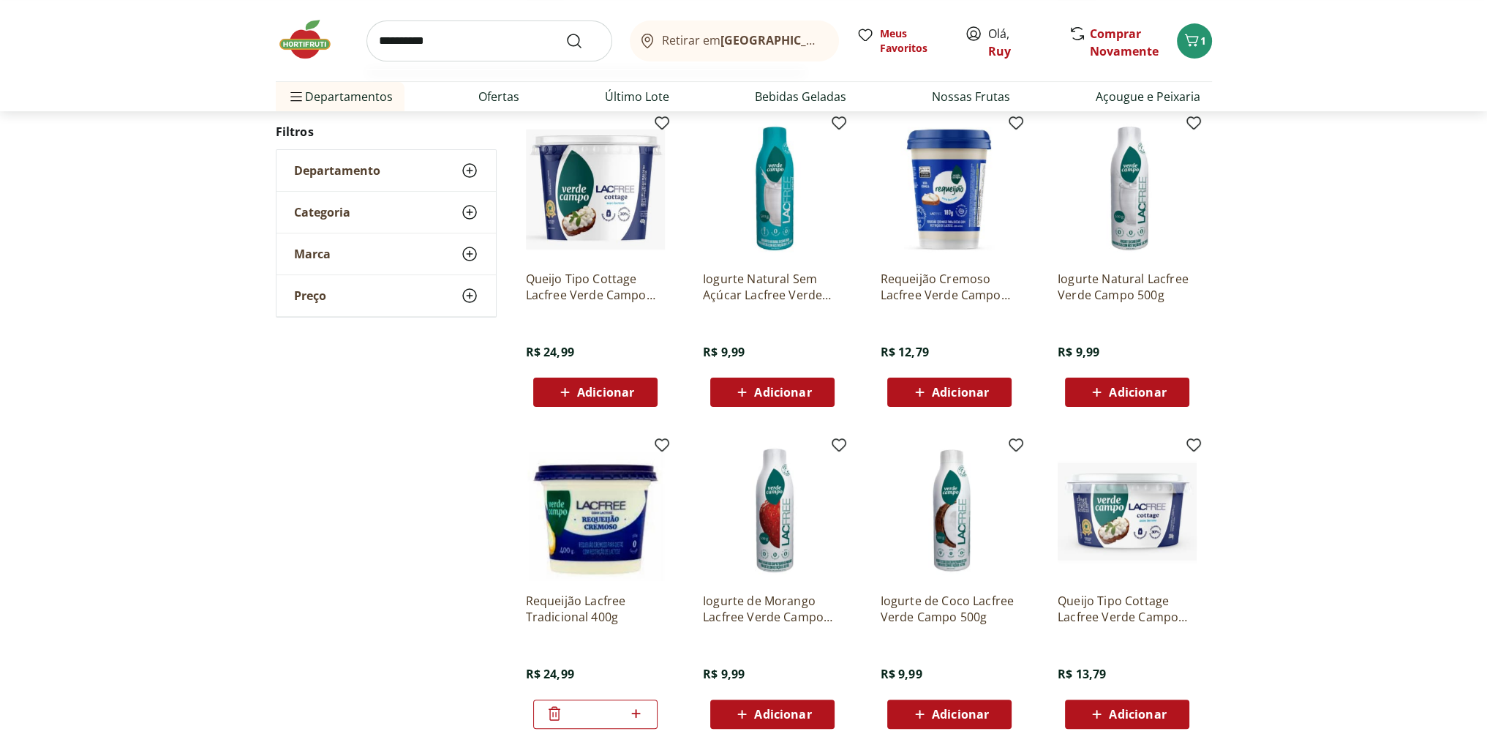
type input "**********"
click at [566, 32] on button "Submit Search" at bounding box center [583, 41] width 35 height 18
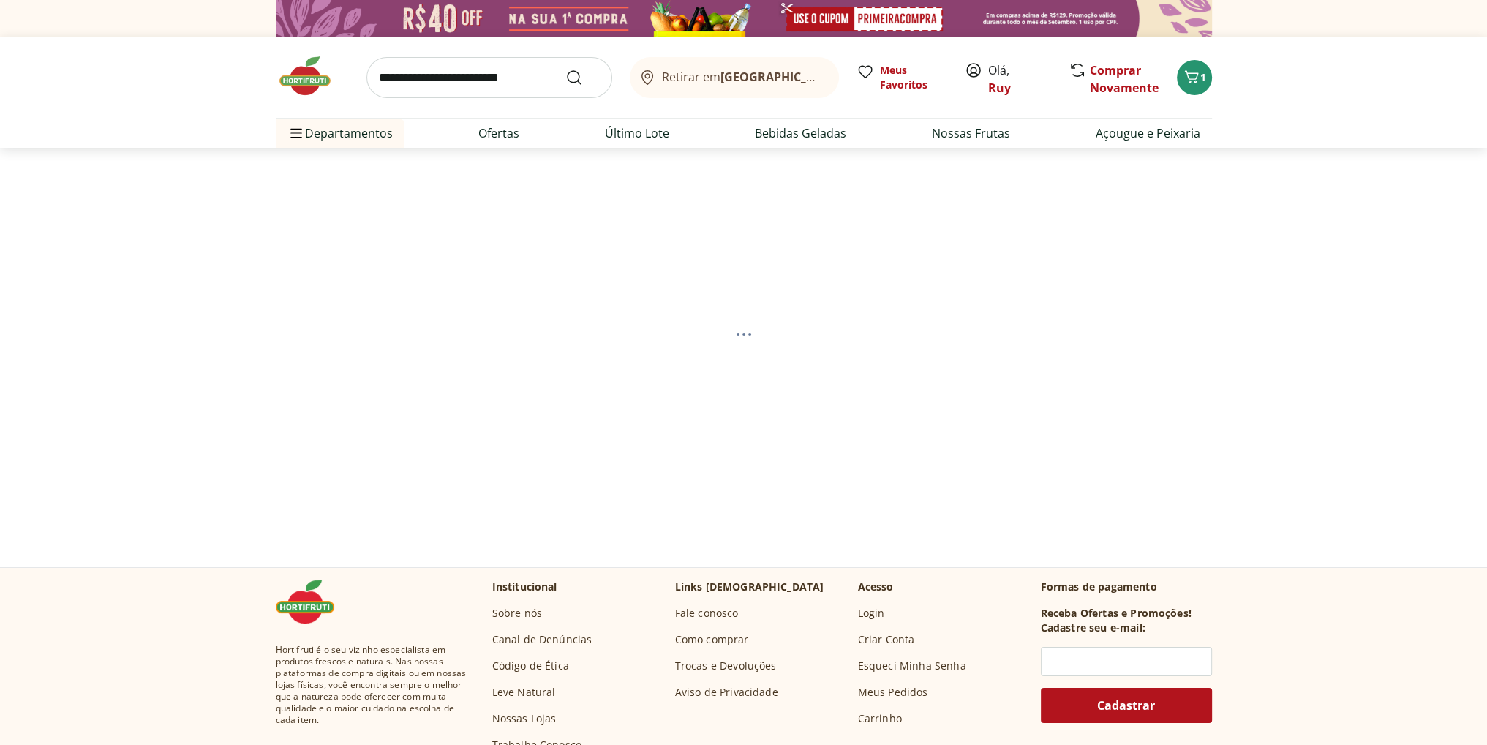
select select "**********"
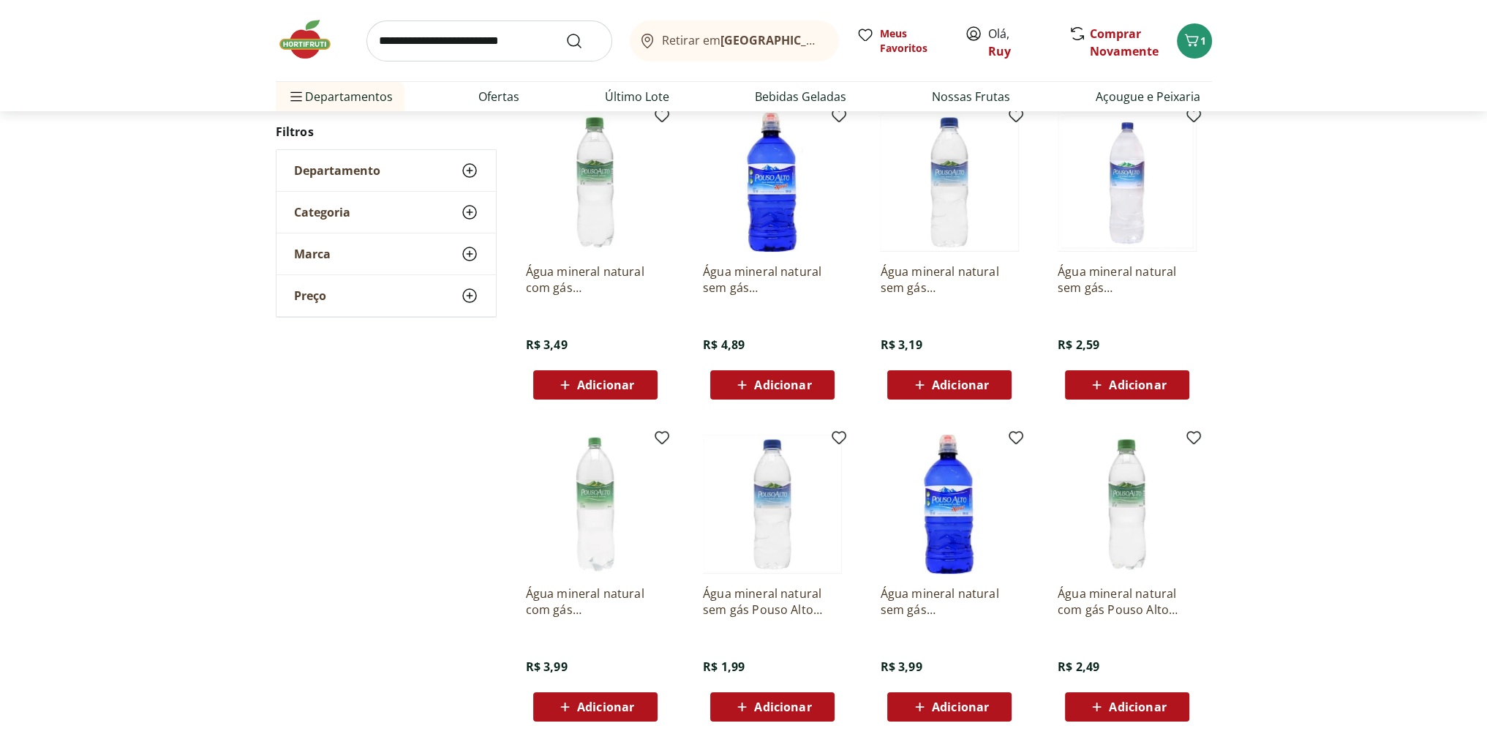
scroll to position [293, 0]
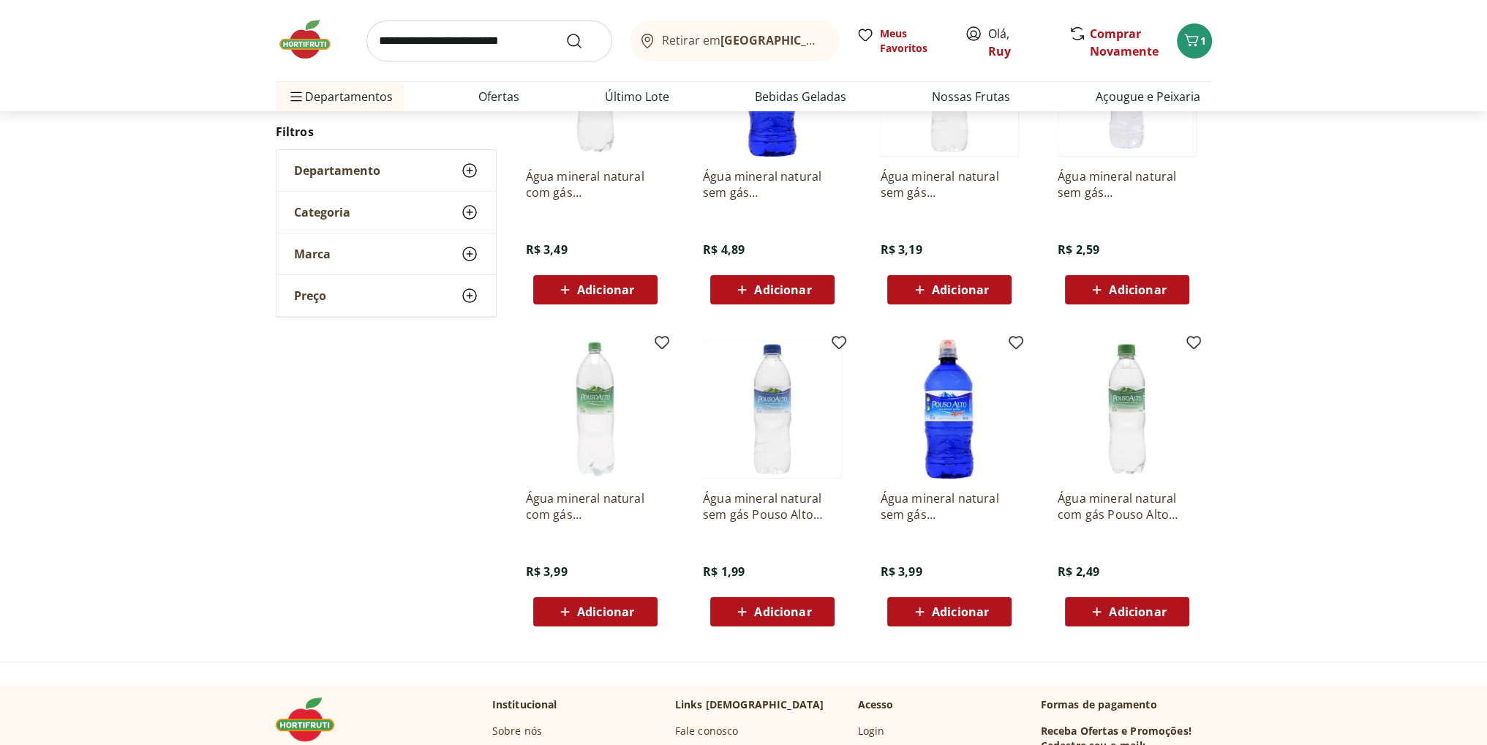
click at [600, 612] on span "Adicionar" at bounding box center [605, 612] width 57 height 12
click at [639, 609] on icon at bounding box center [636, 611] width 9 height 9
type input "*"
click at [457, 45] on input "search" at bounding box center [490, 40] width 246 height 41
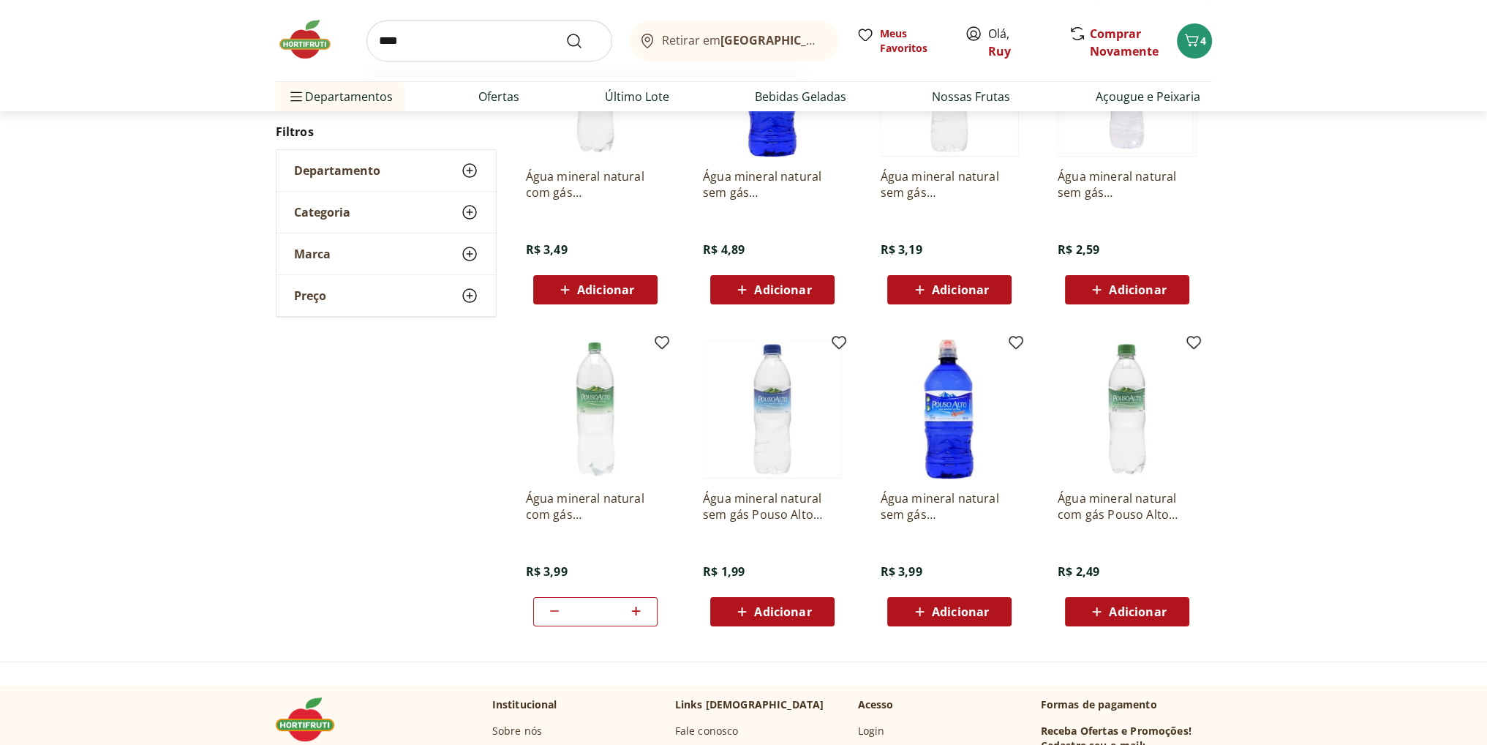
type input "*****"
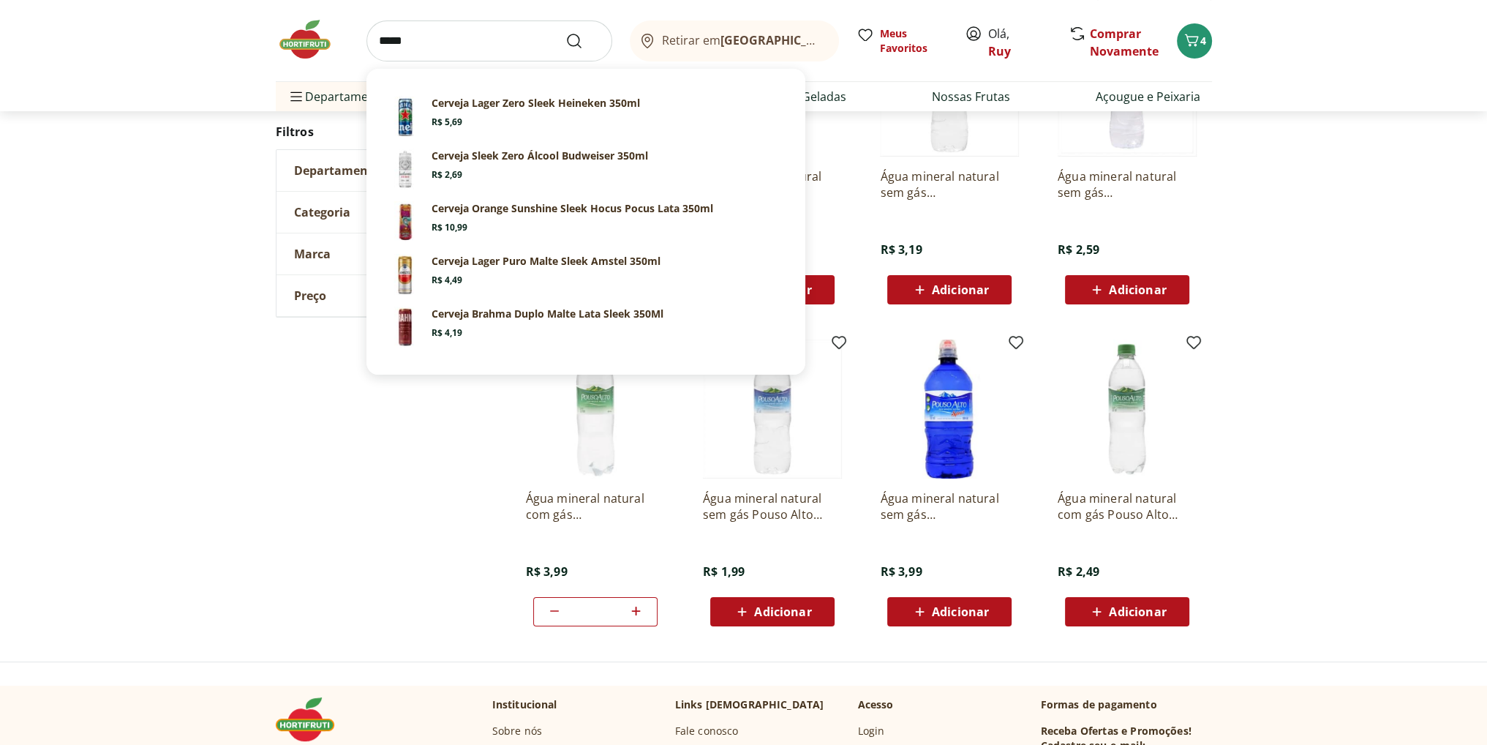
click button "Submit Search" at bounding box center [583, 41] width 35 height 18
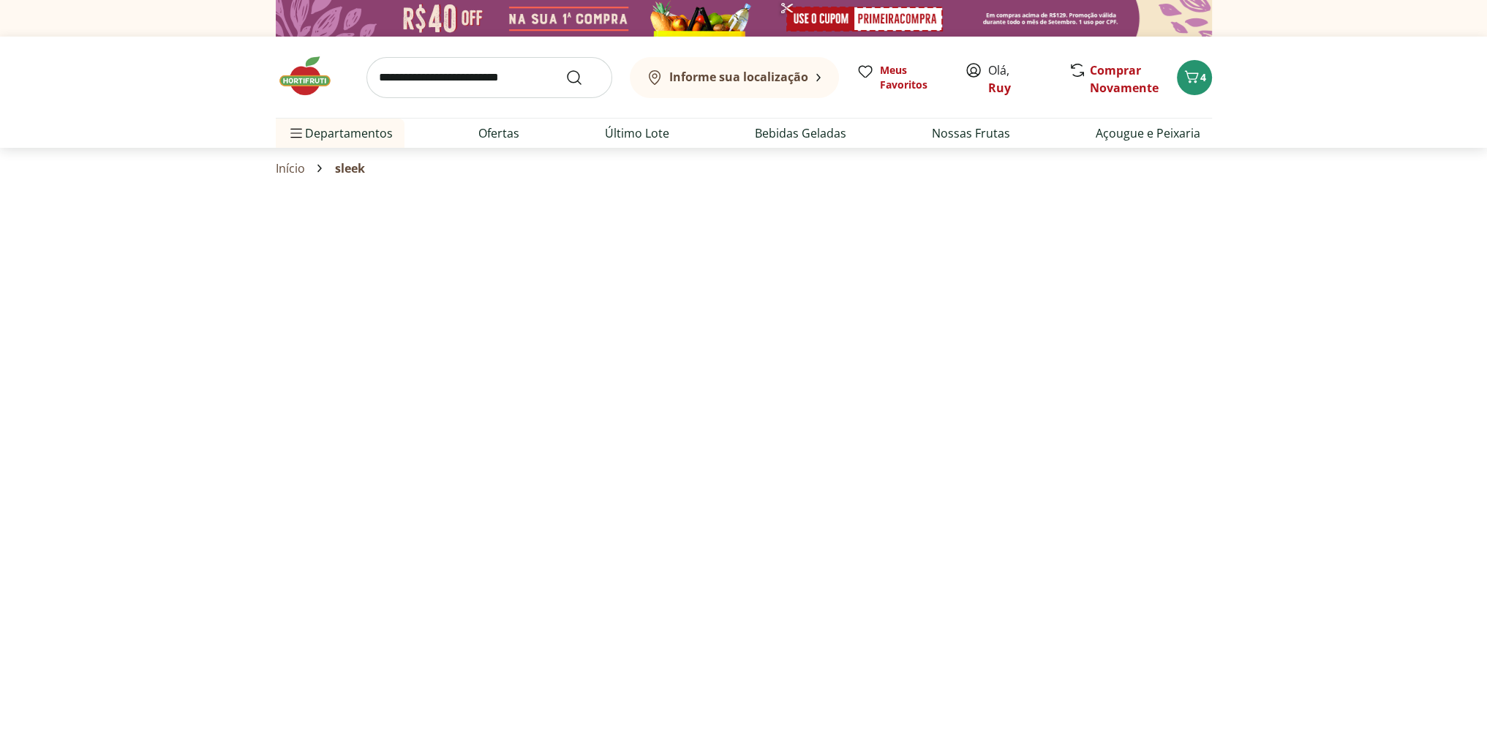
select select "**********"
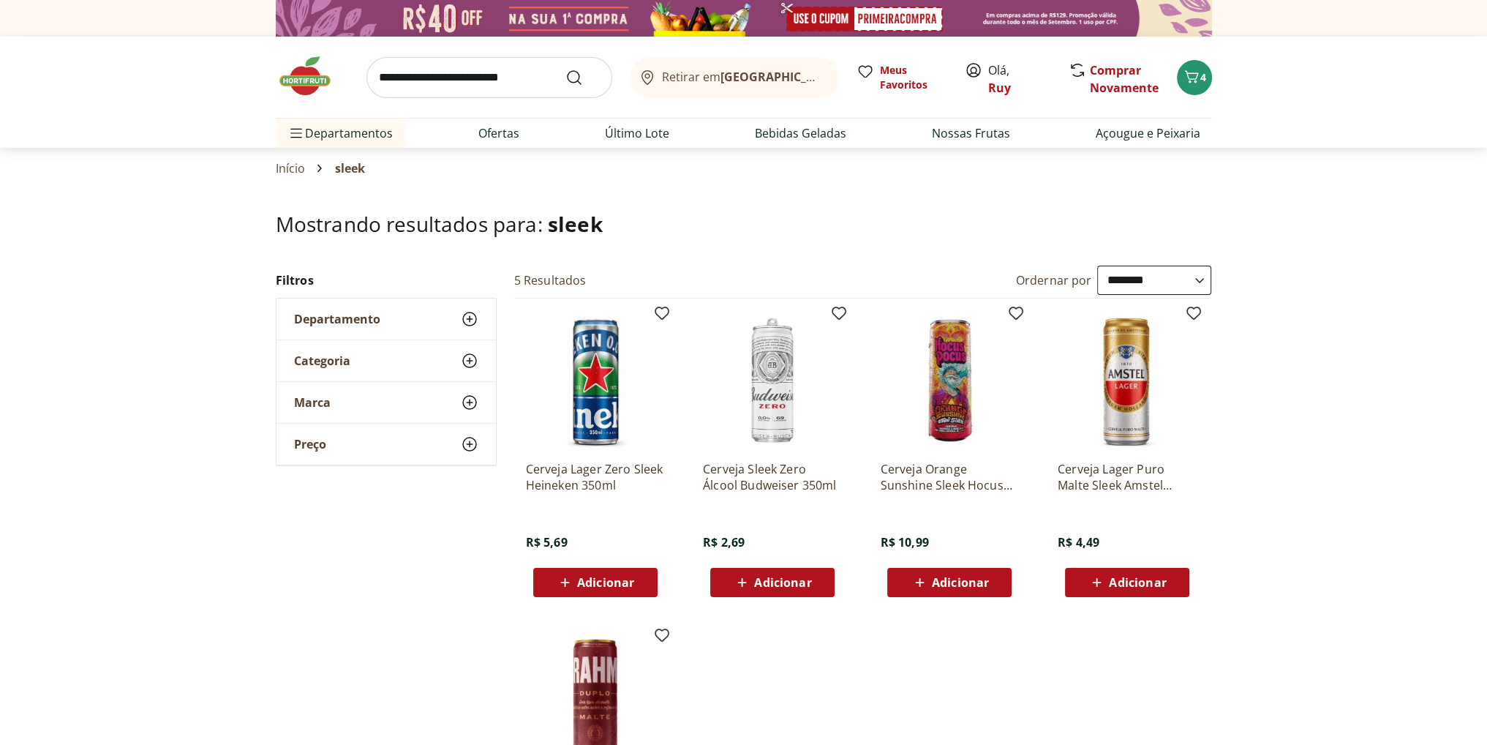
click at [796, 577] on span "Adicionar" at bounding box center [782, 583] width 57 height 12
click at [814, 581] on icon at bounding box center [813, 581] width 9 height 9
type input "*"
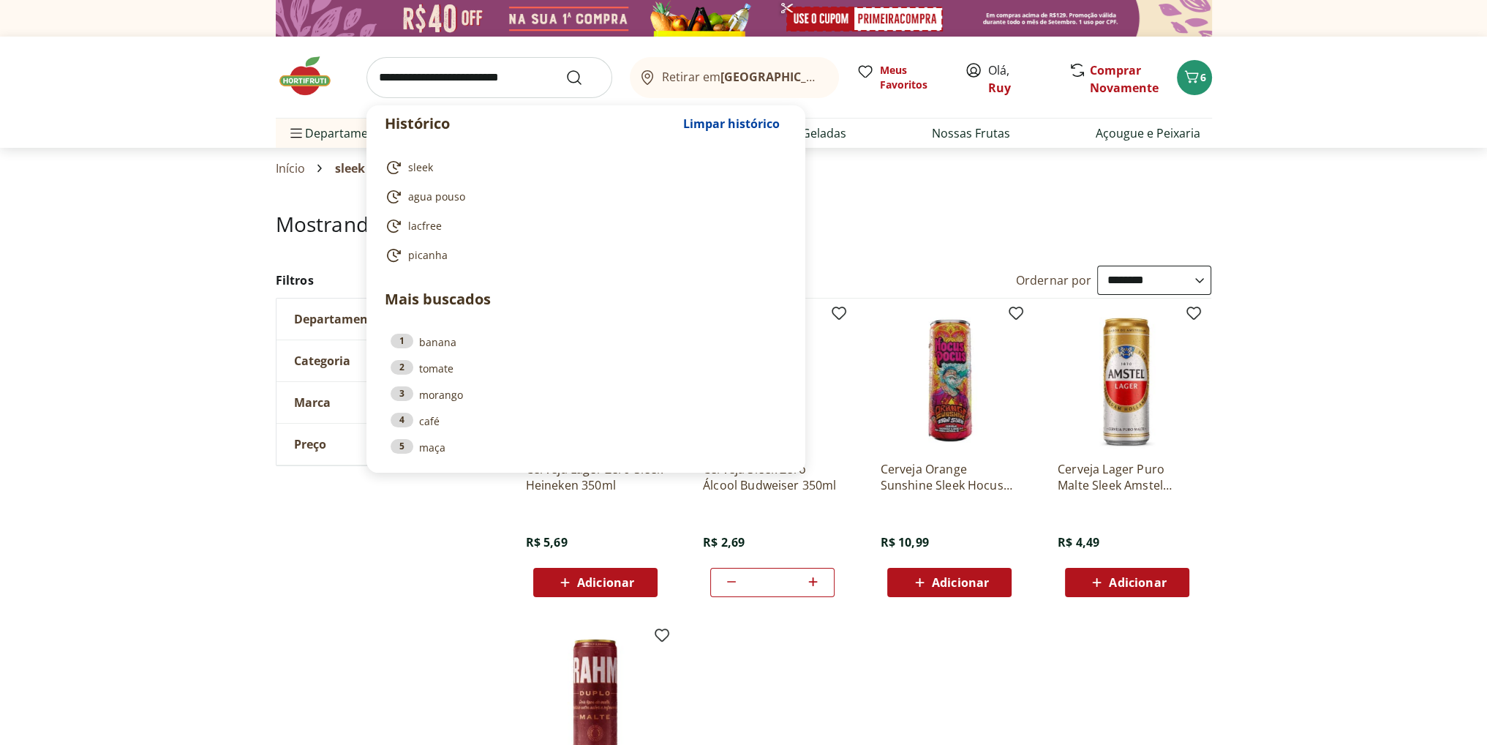
click at [478, 76] on input "search" at bounding box center [490, 77] width 246 height 41
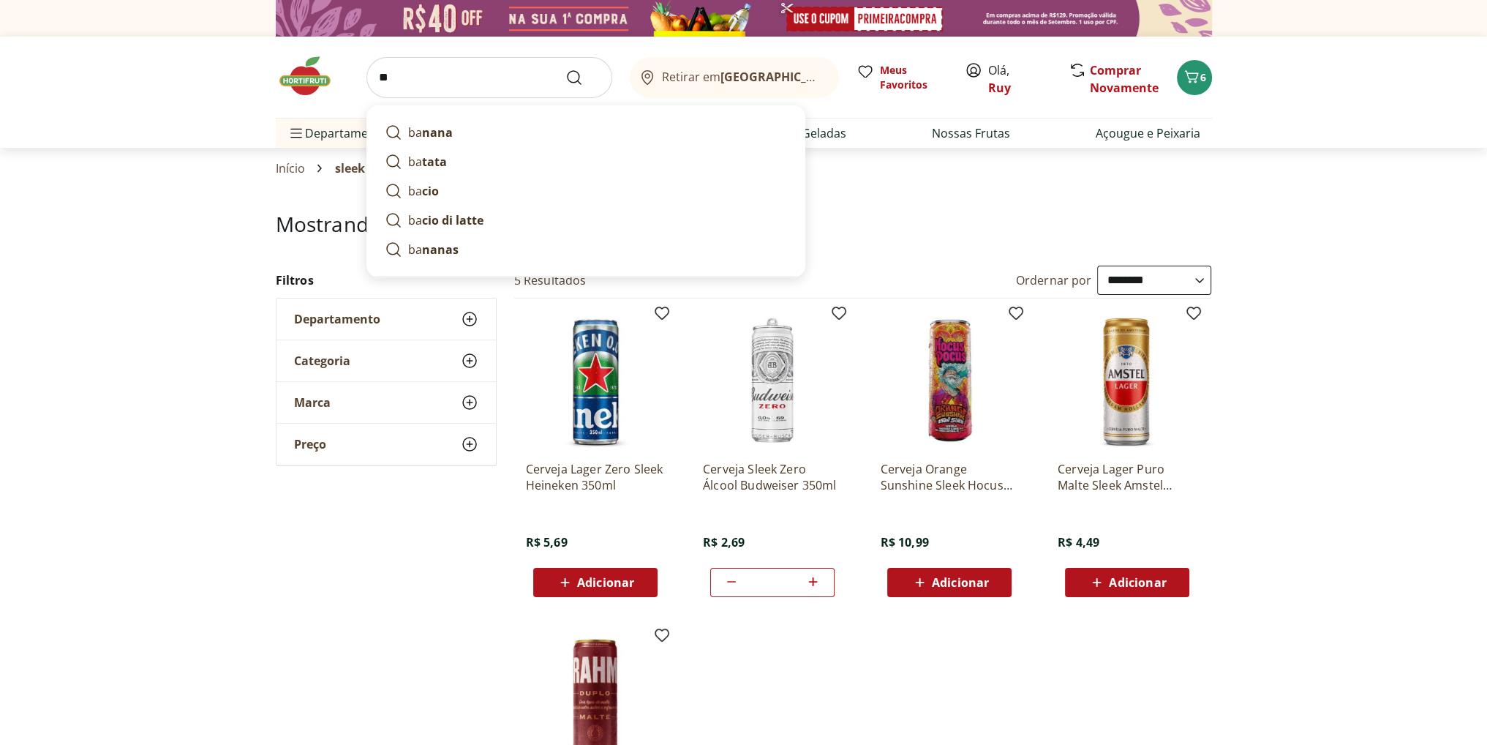
type input "*"
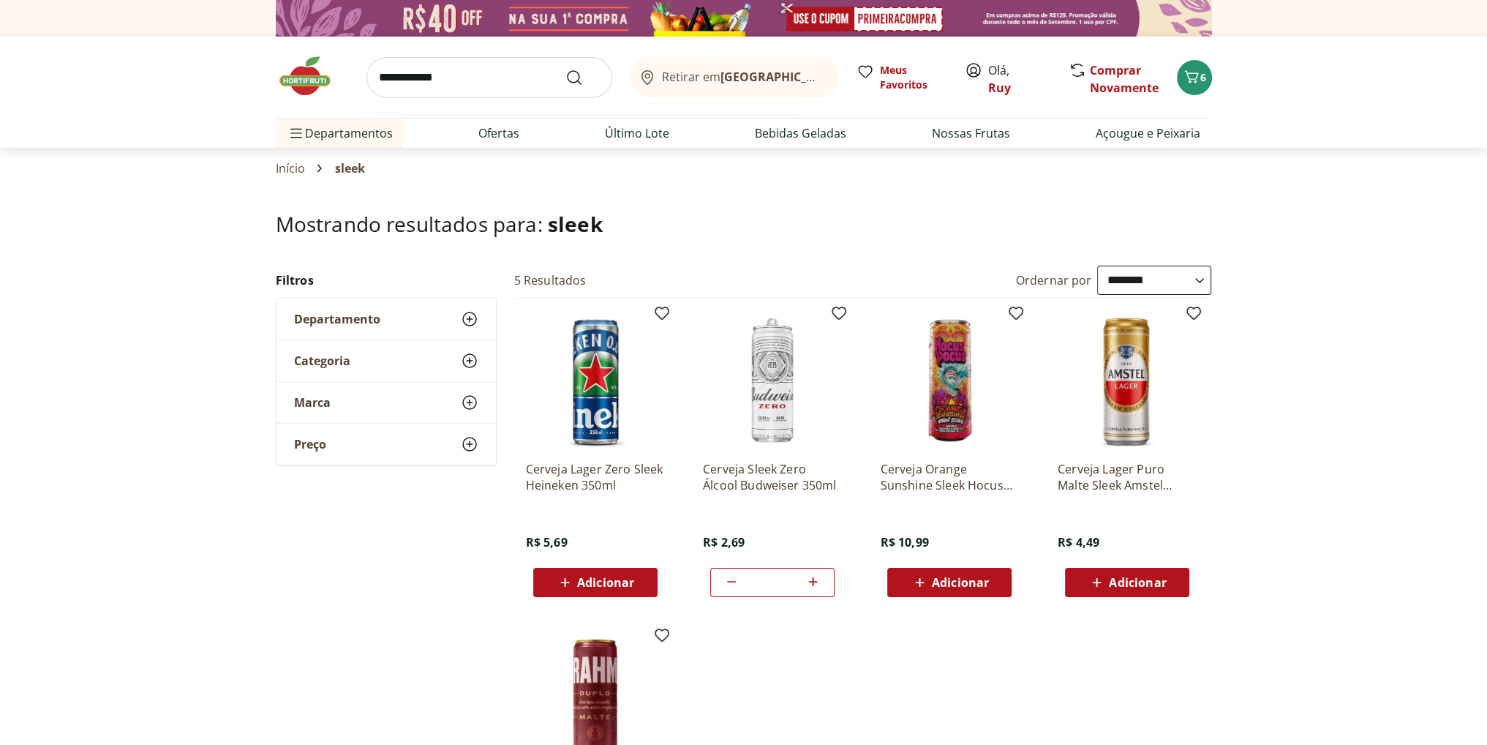
type input "**********"
click at [566, 69] on button "Submit Search" at bounding box center [583, 78] width 35 height 18
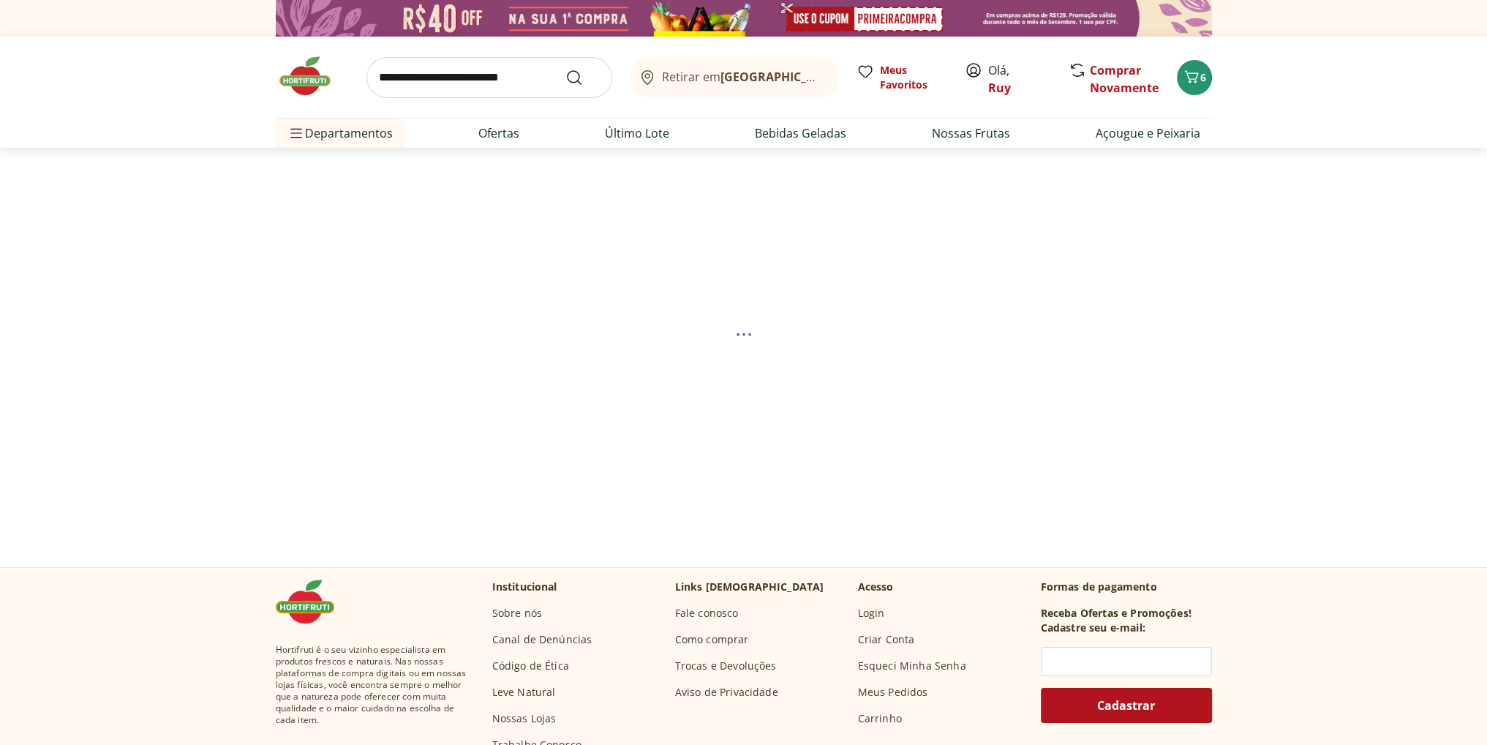
select select "**********"
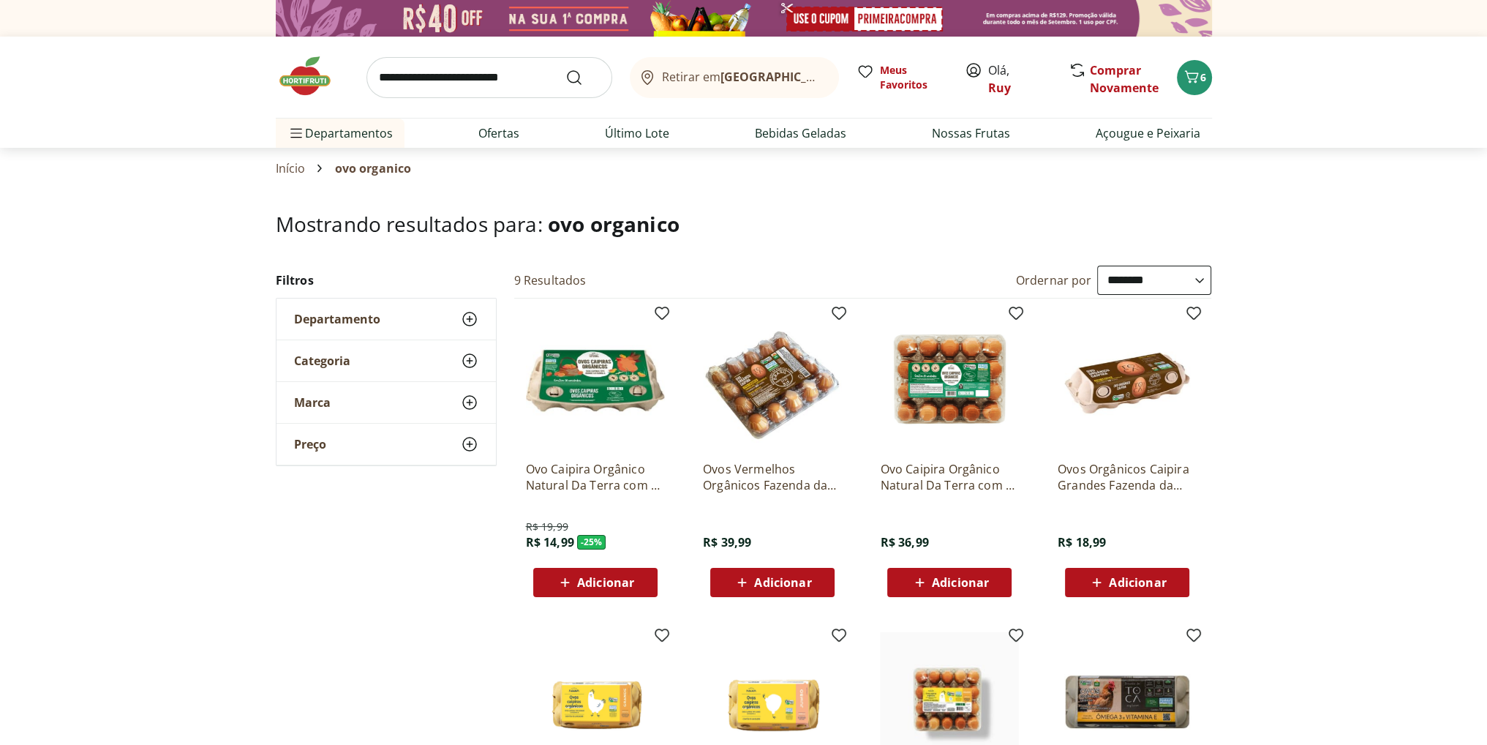
click at [597, 579] on span "Adicionar" at bounding box center [605, 583] width 57 height 12
click at [638, 581] on icon at bounding box center [636, 581] width 9 height 9
type input "*"
click at [466, 86] on input "search" at bounding box center [490, 77] width 246 height 41
type input "*******"
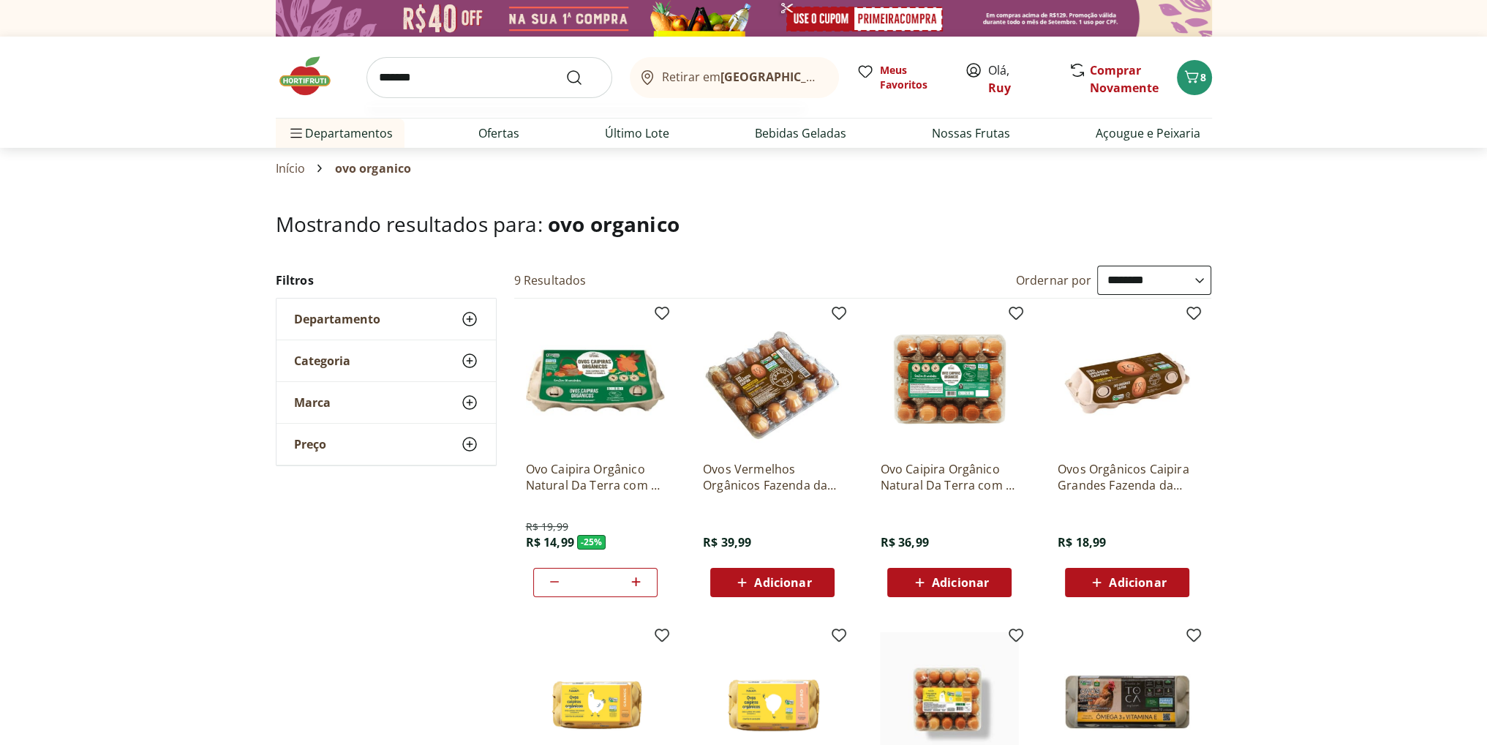
click at [566, 69] on button "Submit Search" at bounding box center [583, 78] width 35 height 18
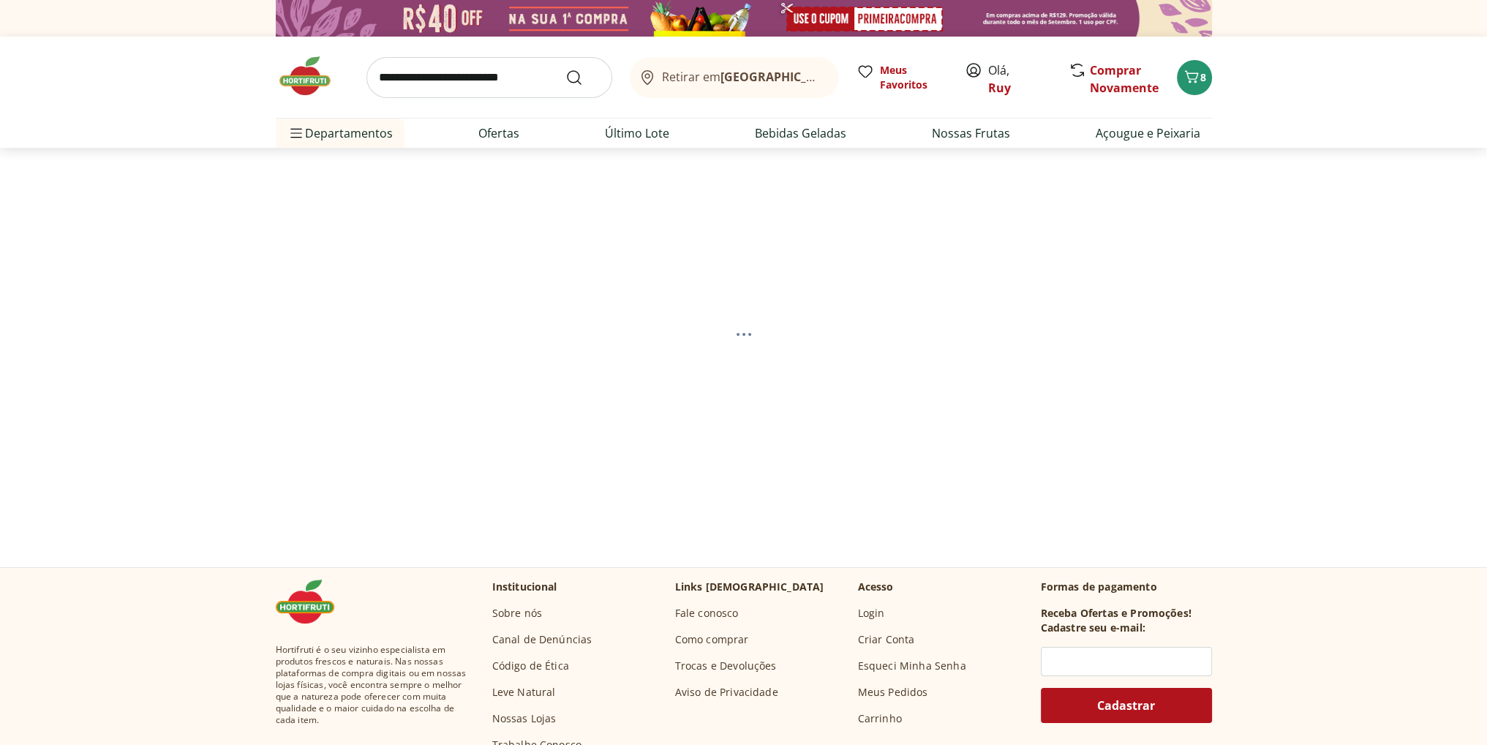
select select "**********"
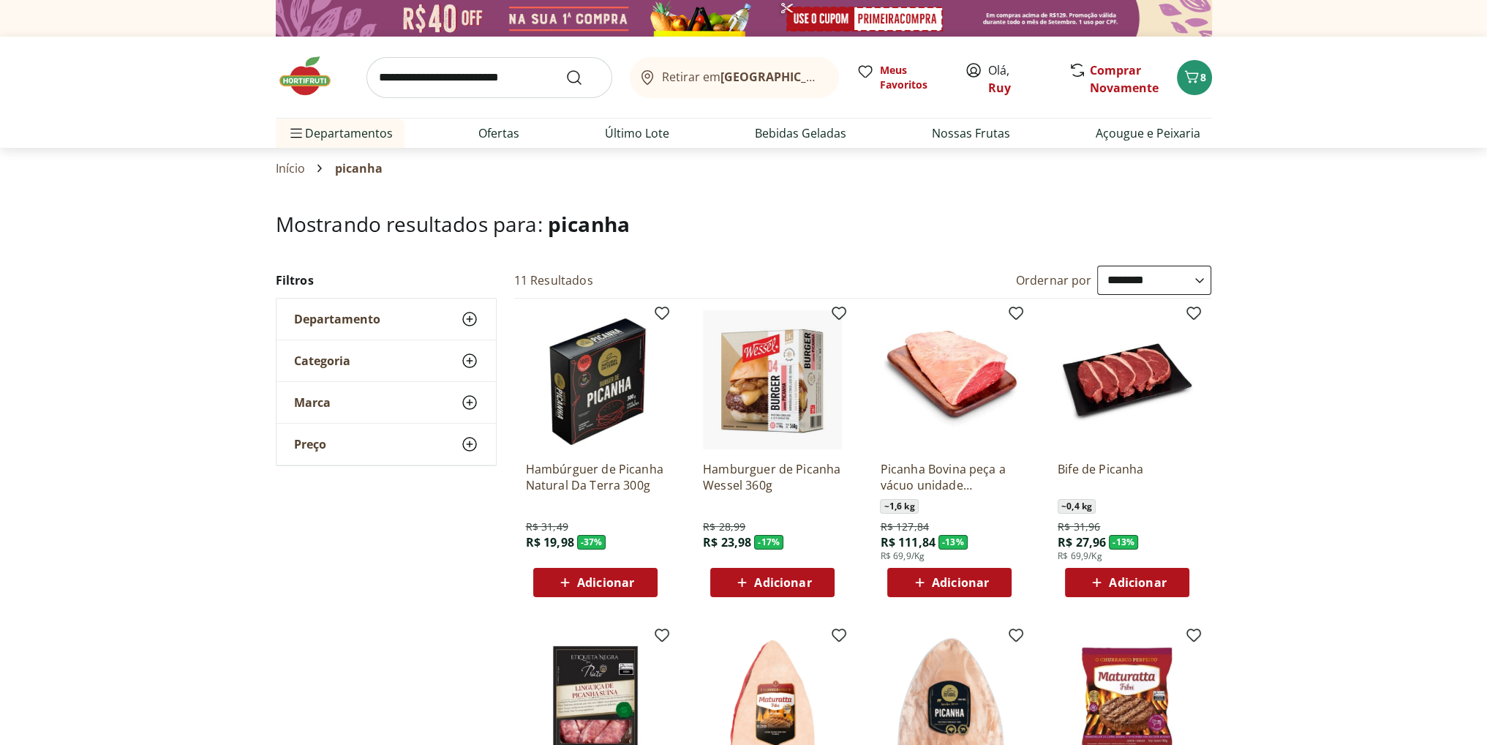
scroll to position [73, 0]
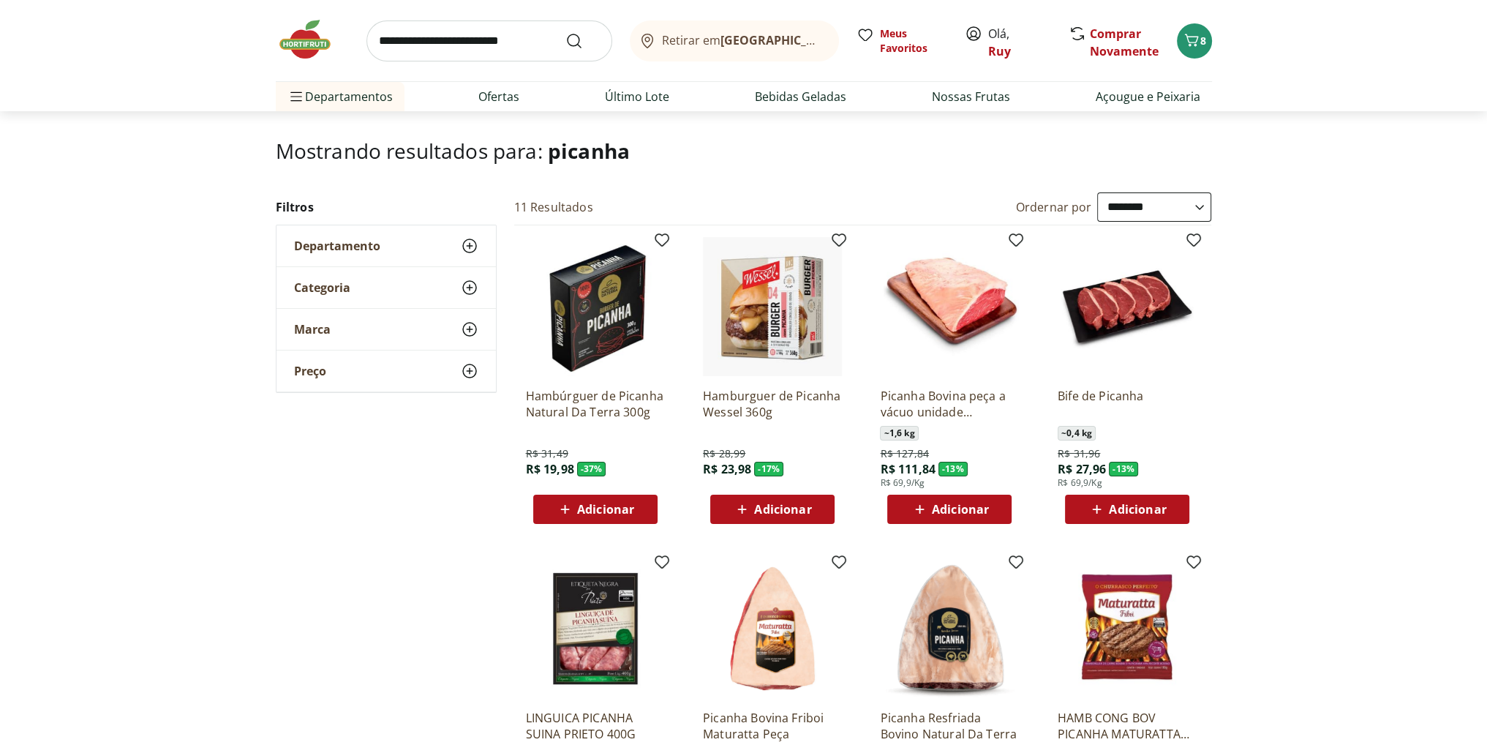
click at [620, 506] on span "Adicionar" at bounding box center [605, 509] width 57 height 12
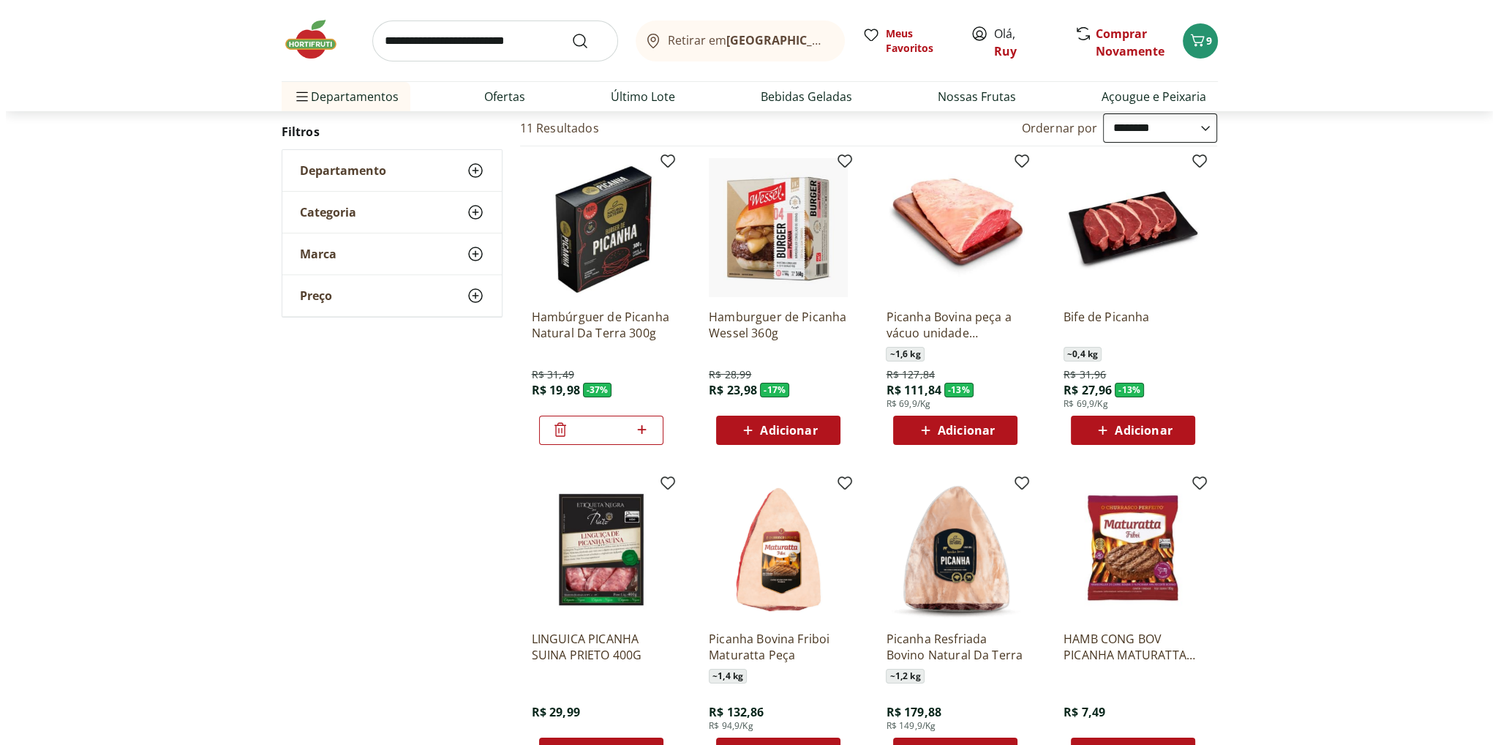
scroll to position [146, 0]
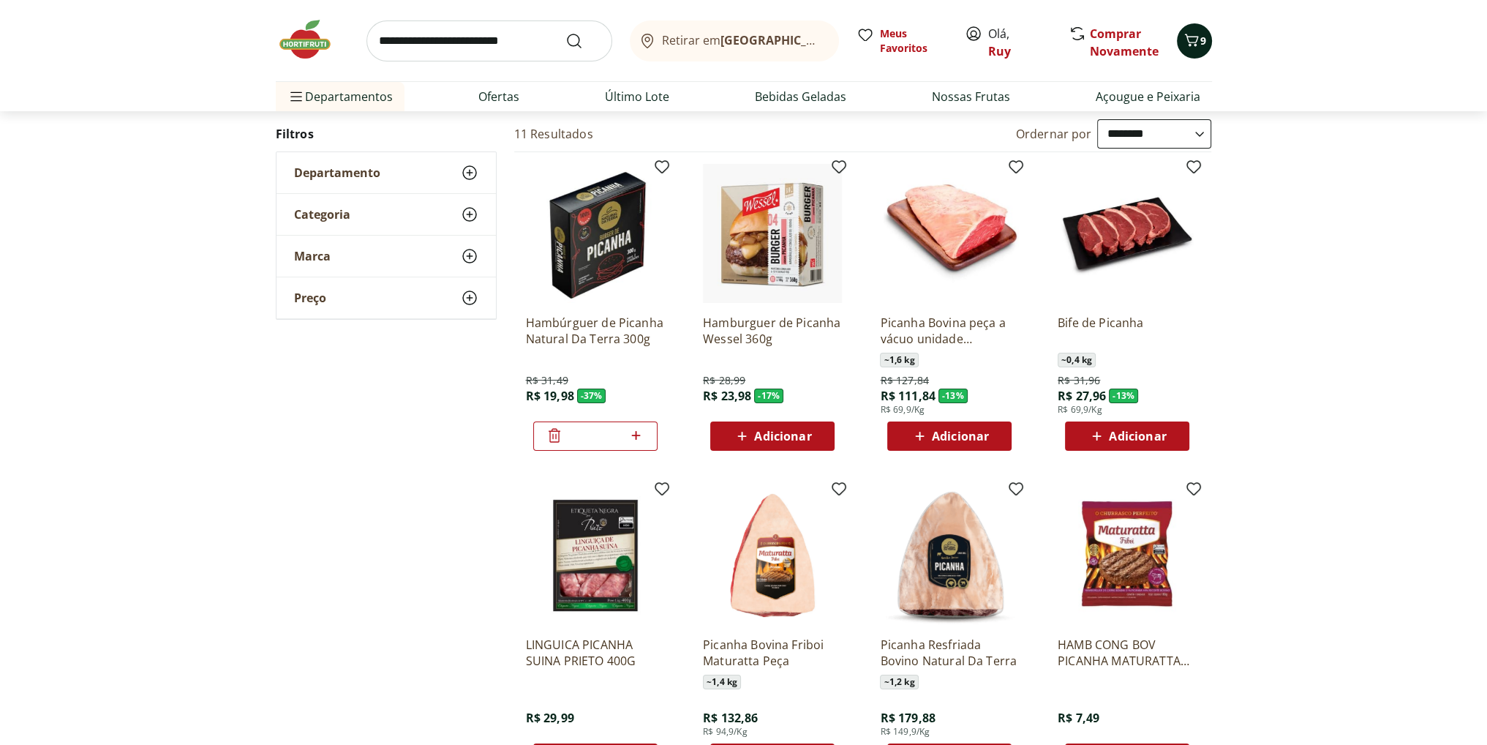
click at [1199, 45] on icon "Carrinho" at bounding box center [1192, 40] width 18 height 18
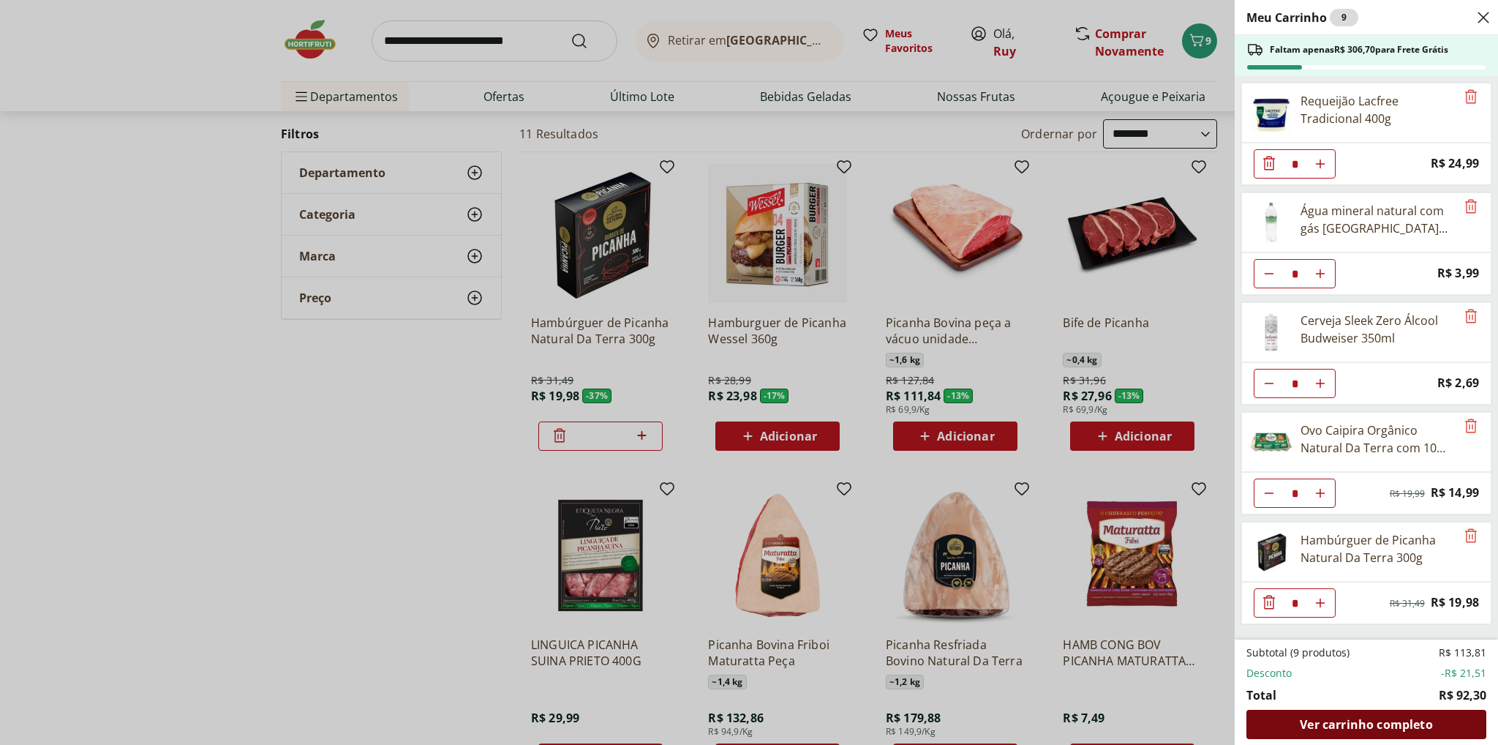
click at [1364, 724] on span "Ver carrinho completo" at bounding box center [1366, 724] width 132 height 12
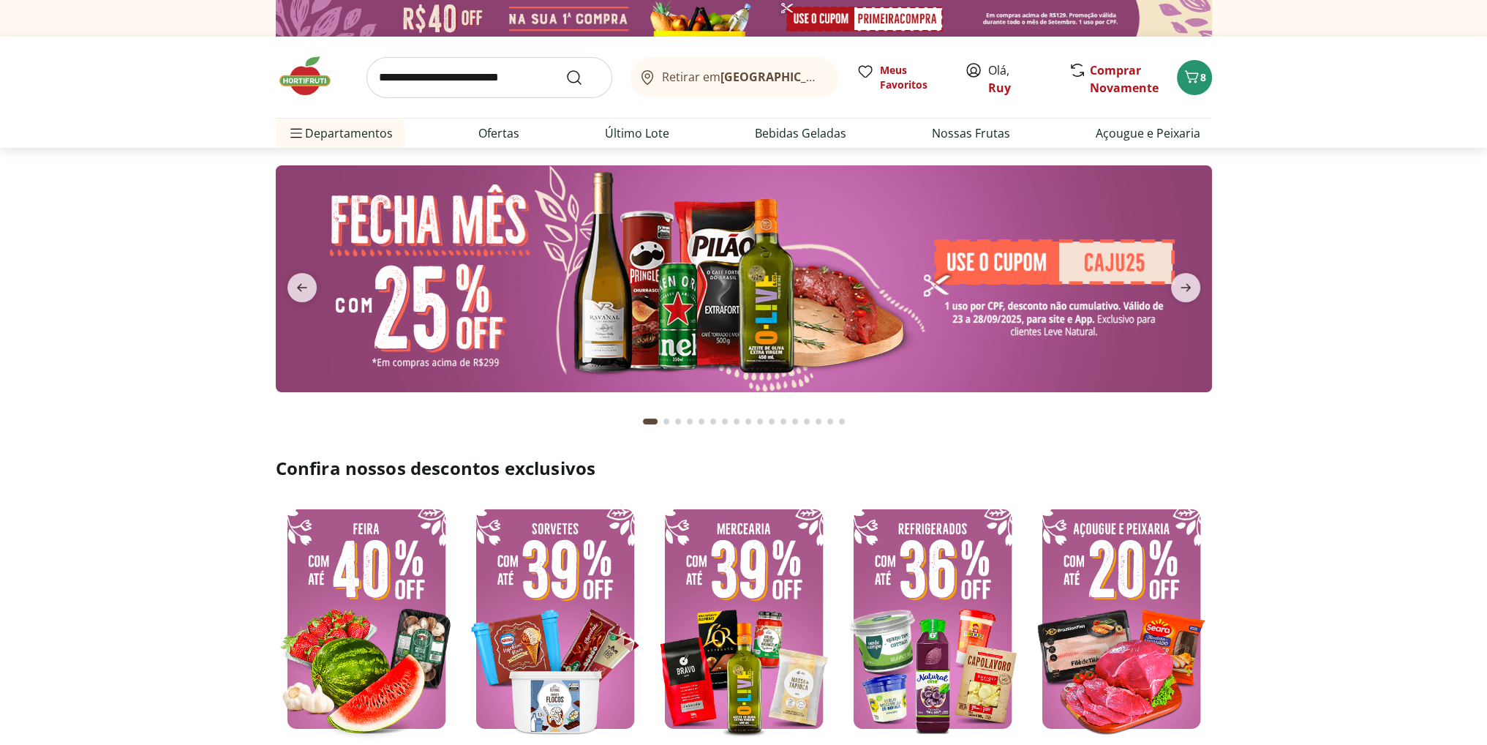
click at [503, 83] on input "search" at bounding box center [490, 77] width 246 height 41
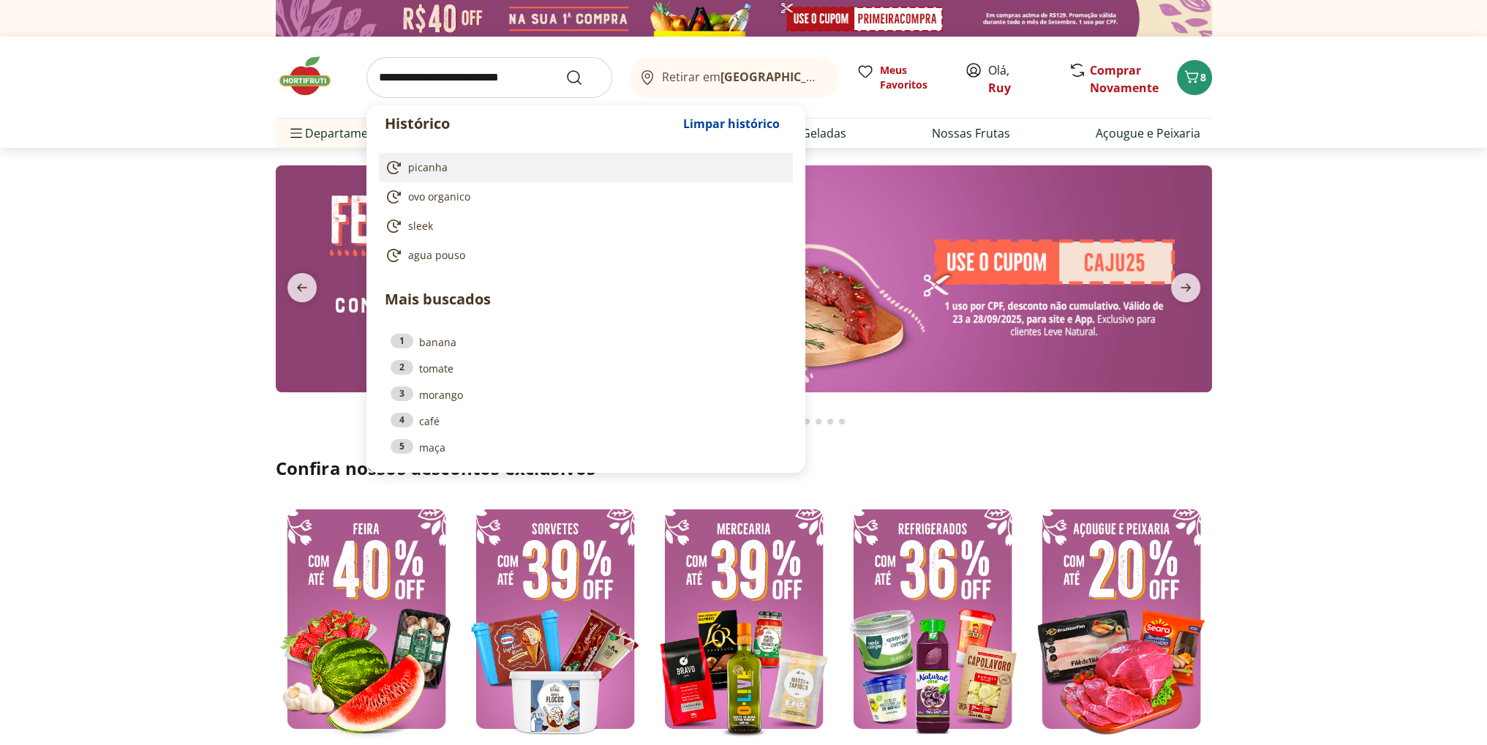
click at [442, 166] on span "picanha" at bounding box center [428, 167] width 40 height 15
type input "*******"
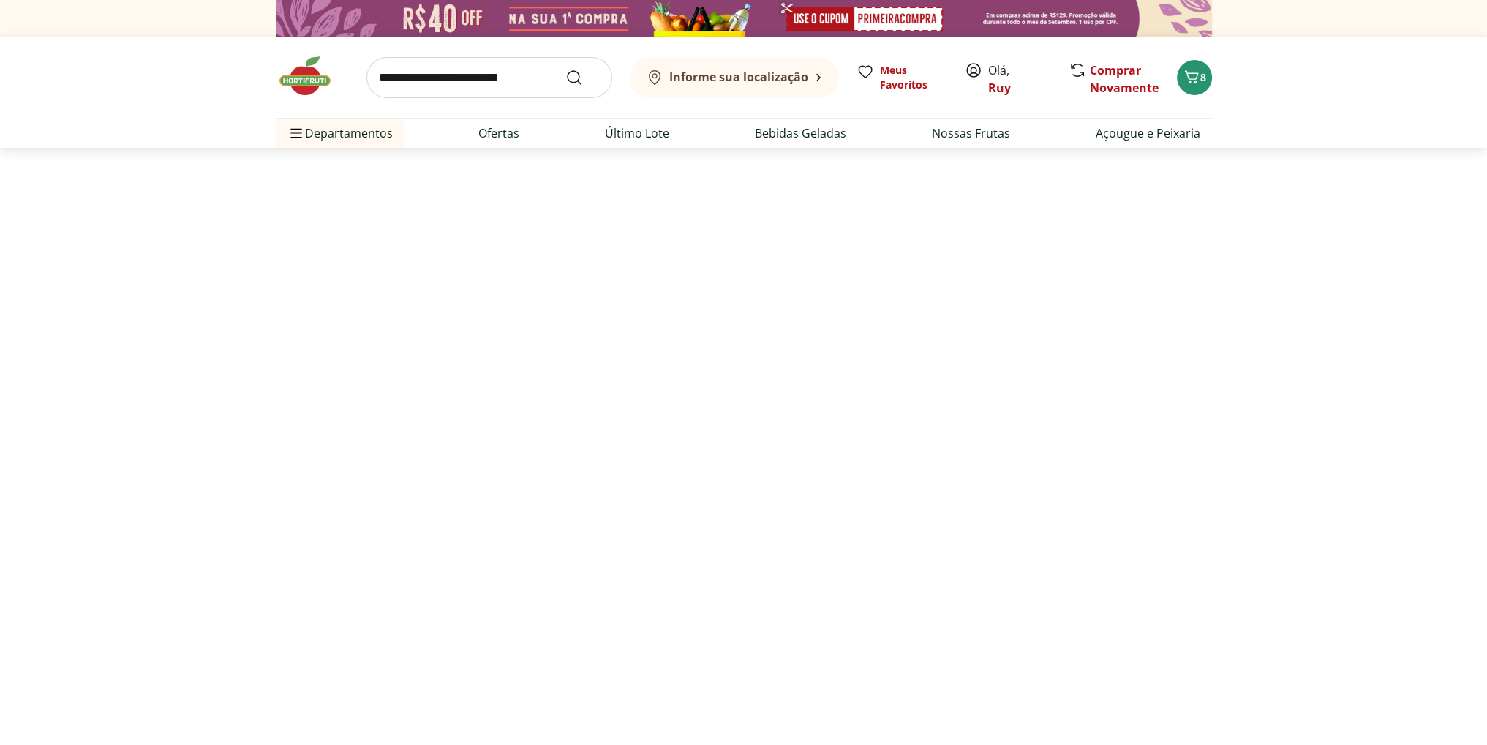
select select "**********"
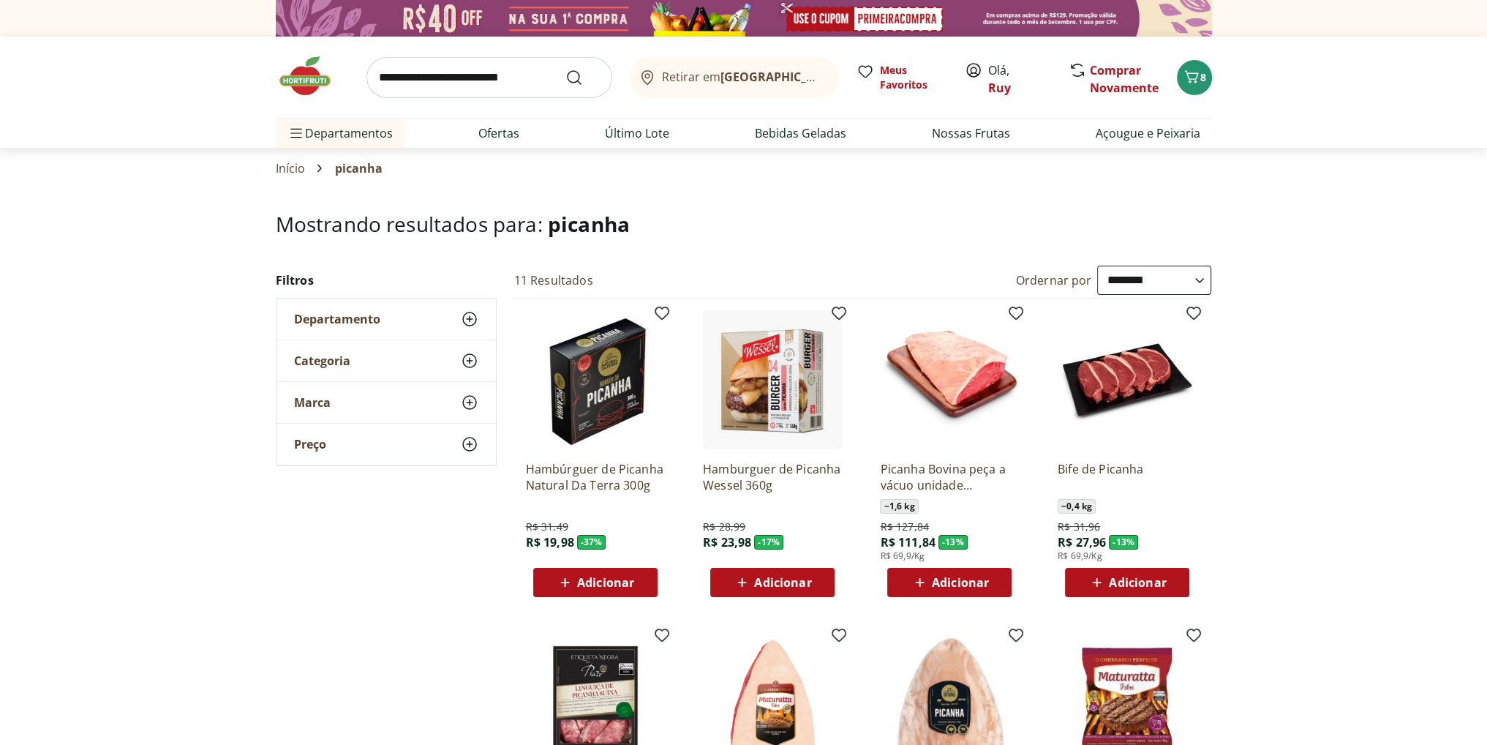
click at [617, 578] on span "Adicionar" at bounding box center [605, 583] width 57 height 12
click at [1202, 77] on span "8" at bounding box center [1204, 77] width 6 height 14
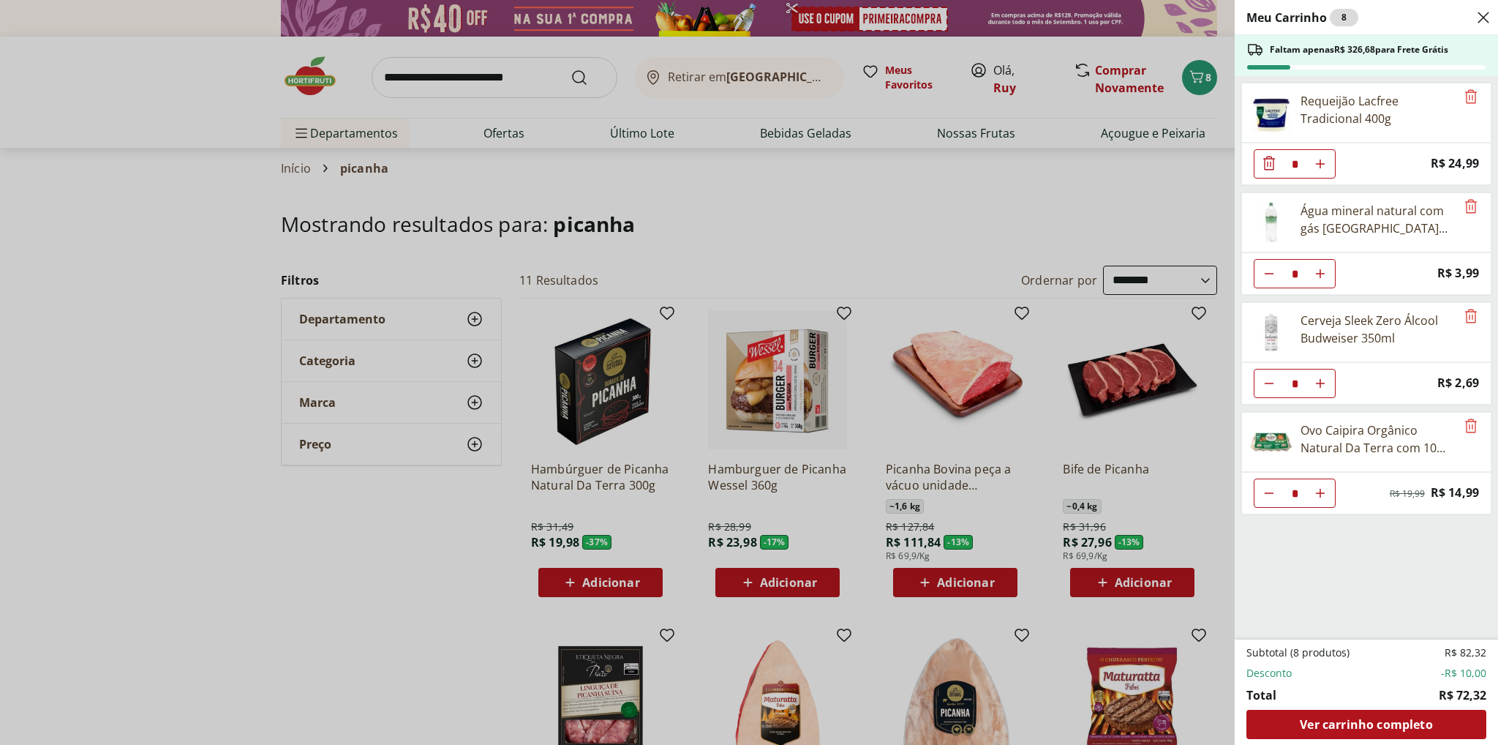
click at [326, 590] on div "Meu Carrinho 8 Faltam apenas R$ 326,68 para Frete Grátis Requeijão Lacfree Trad…" at bounding box center [749, 372] width 1498 height 745
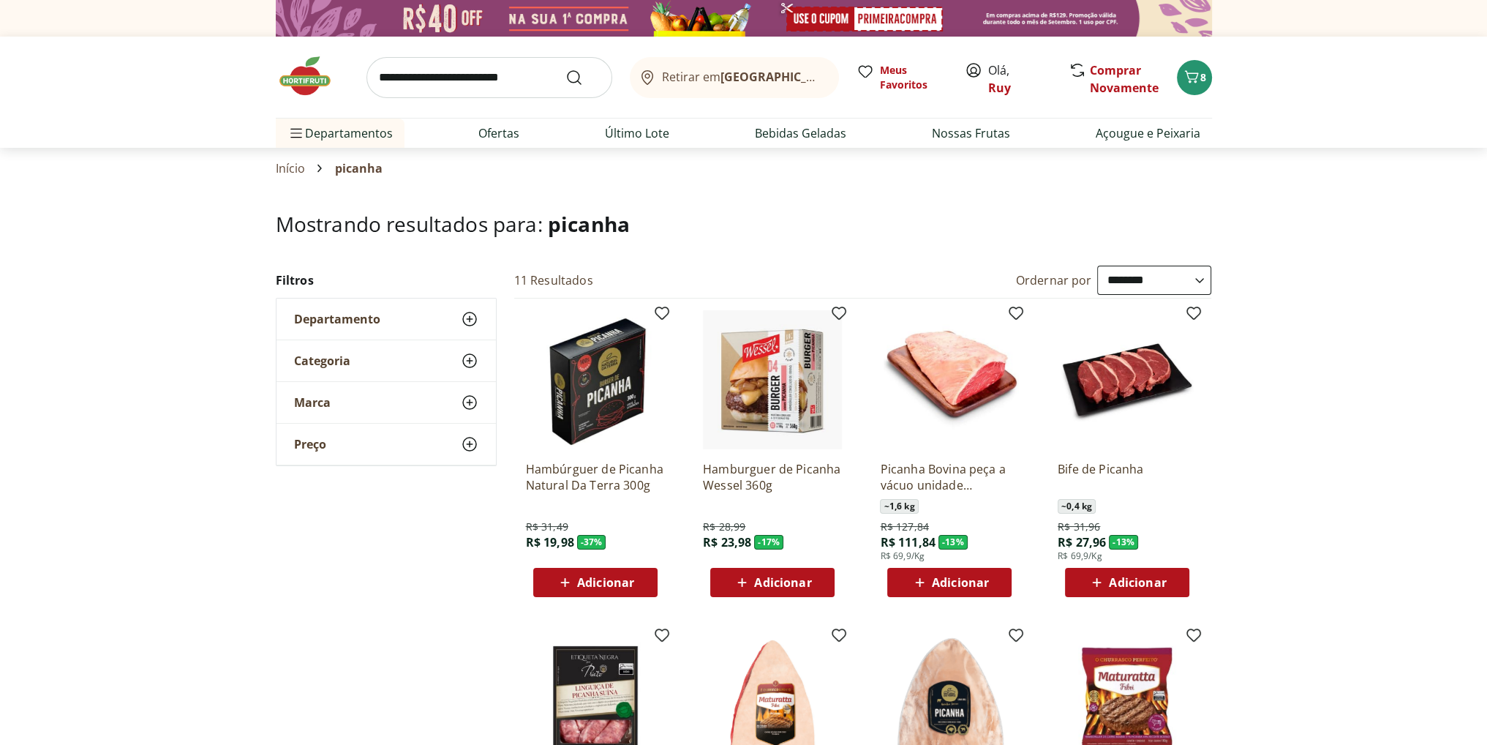
click at [617, 581] on span "Adicionar" at bounding box center [605, 583] width 57 height 12
click at [1198, 82] on icon "Carrinho" at bounding box center [1192, 77] width 18 height 18
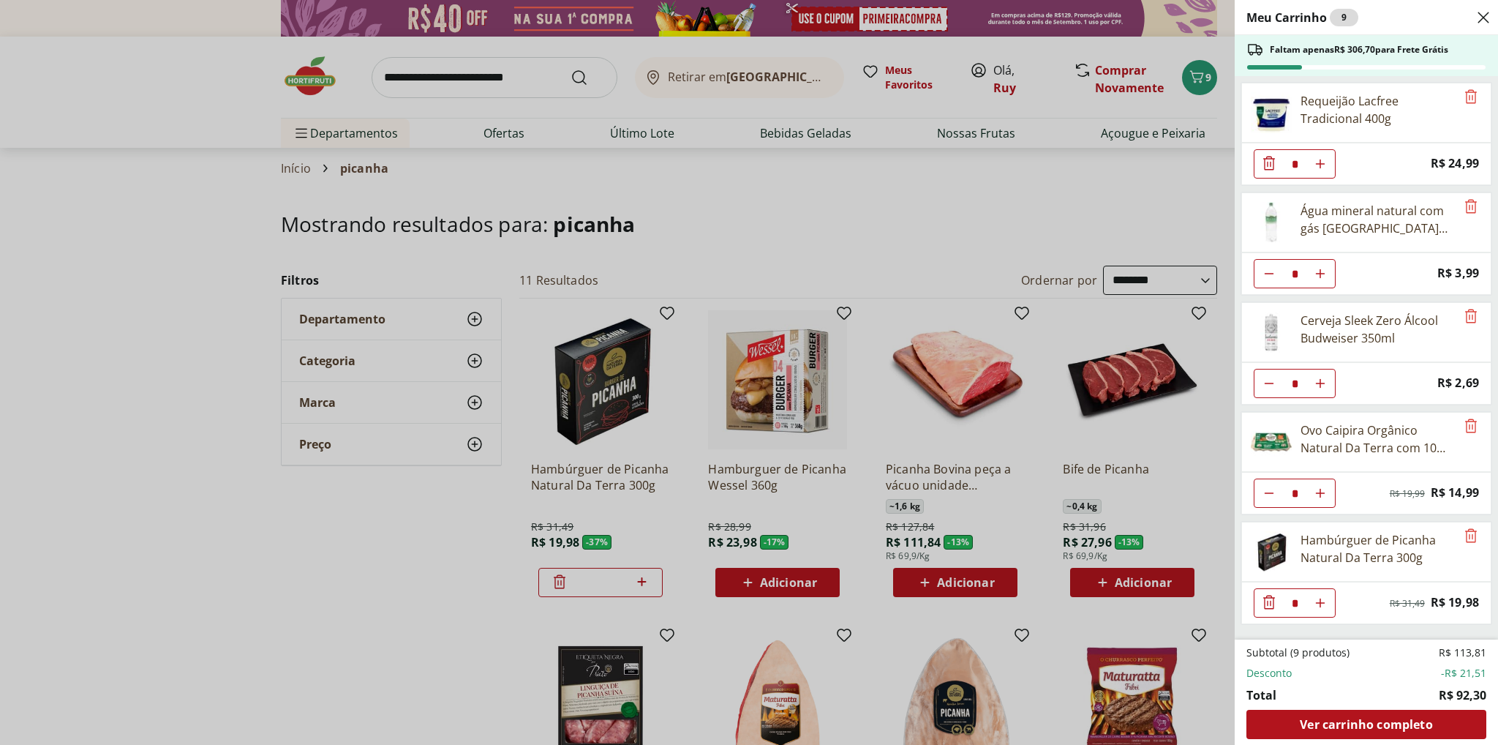
click at [132, 308] on div "Meu Carrinho 9 Faltam apenas R$ 306,70 para Frete Grátis Requeijão Lacfree Trad…" at bounding box center [749, 372] width 1498 height 745
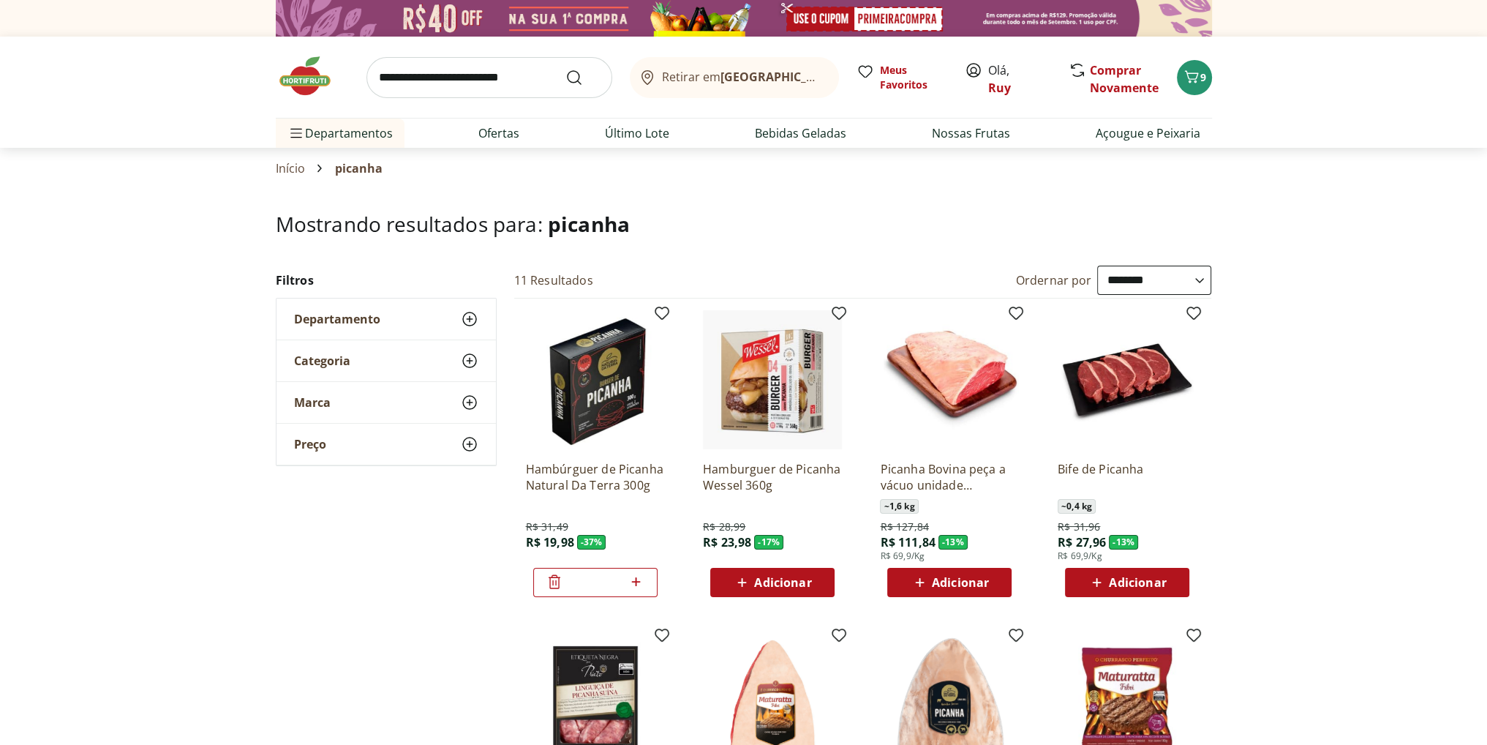
click at [434, 83] on input "search" at bounding box center [490, 77] width 246 height 41
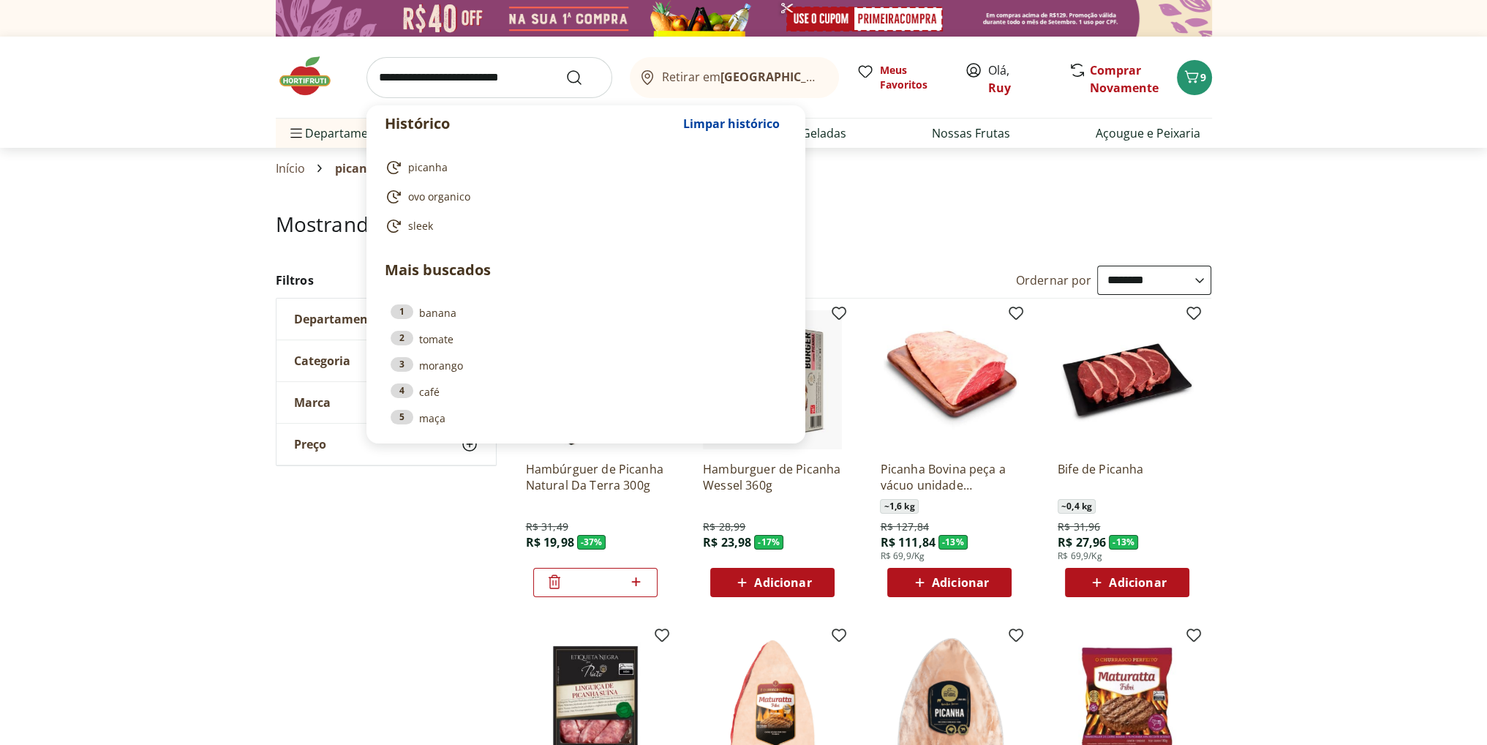
click at [493, 80] on input "search" at bounding box center [490, 77] width 246 height 41
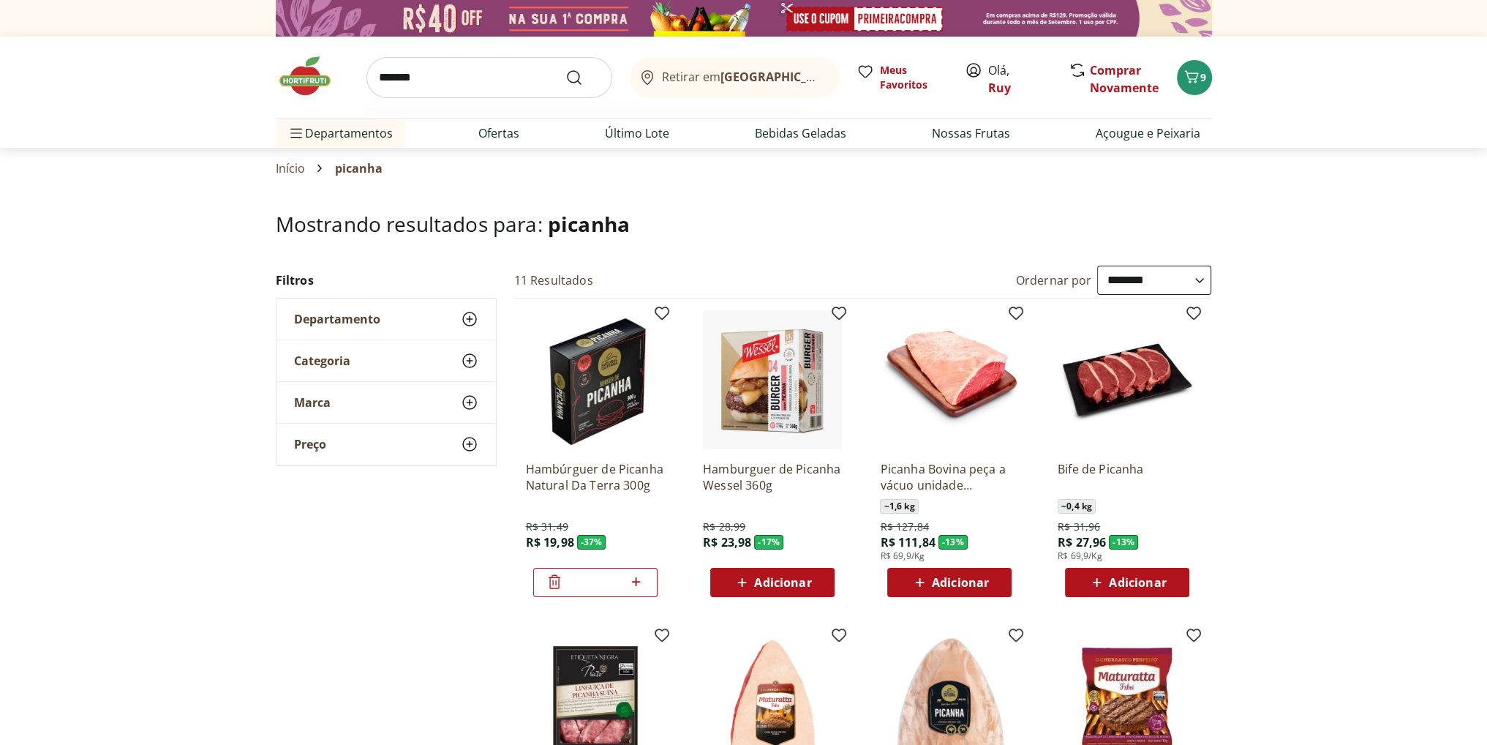
type input "*******"
click at [566, 69] on button "Submit Search" at bounding box center [583, 78] width 35 height 18
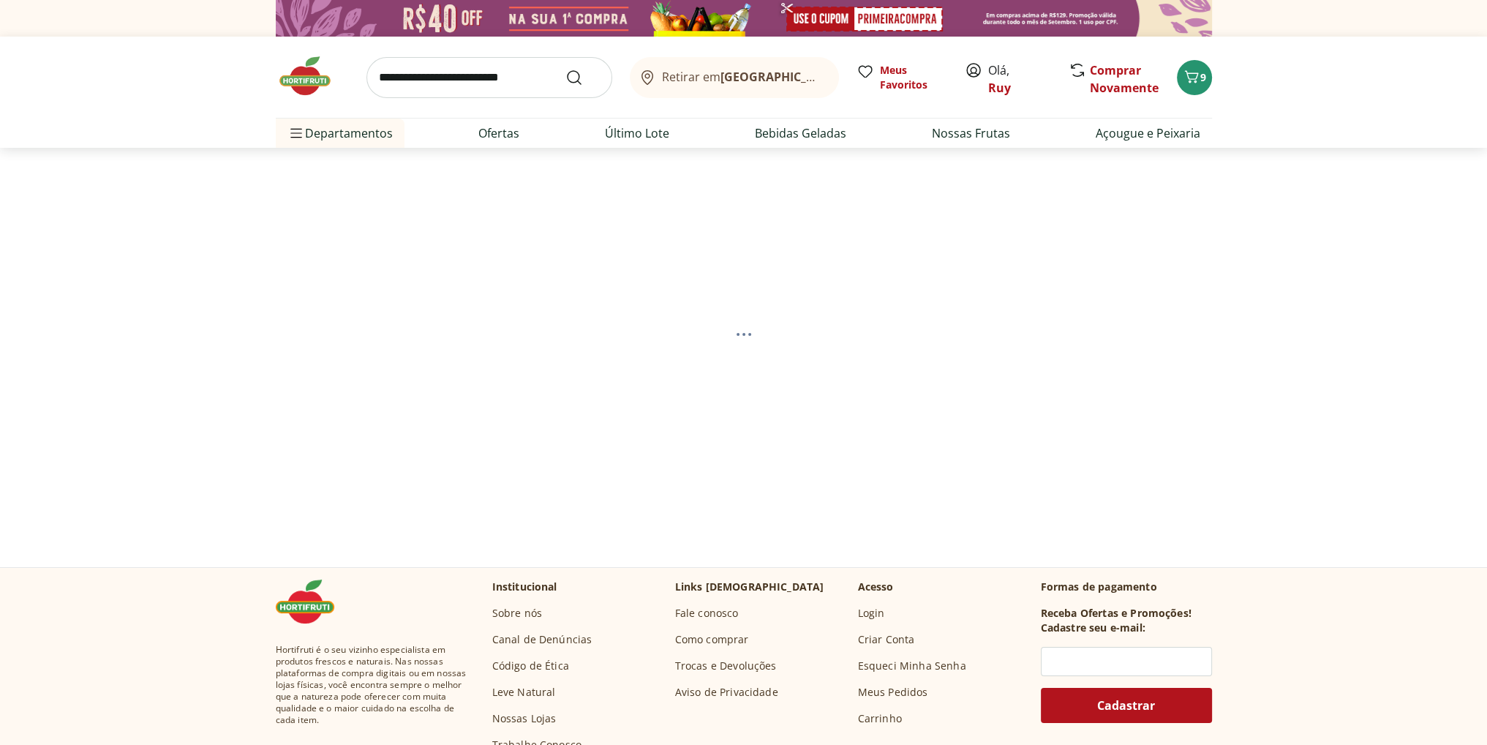
select select "**********"
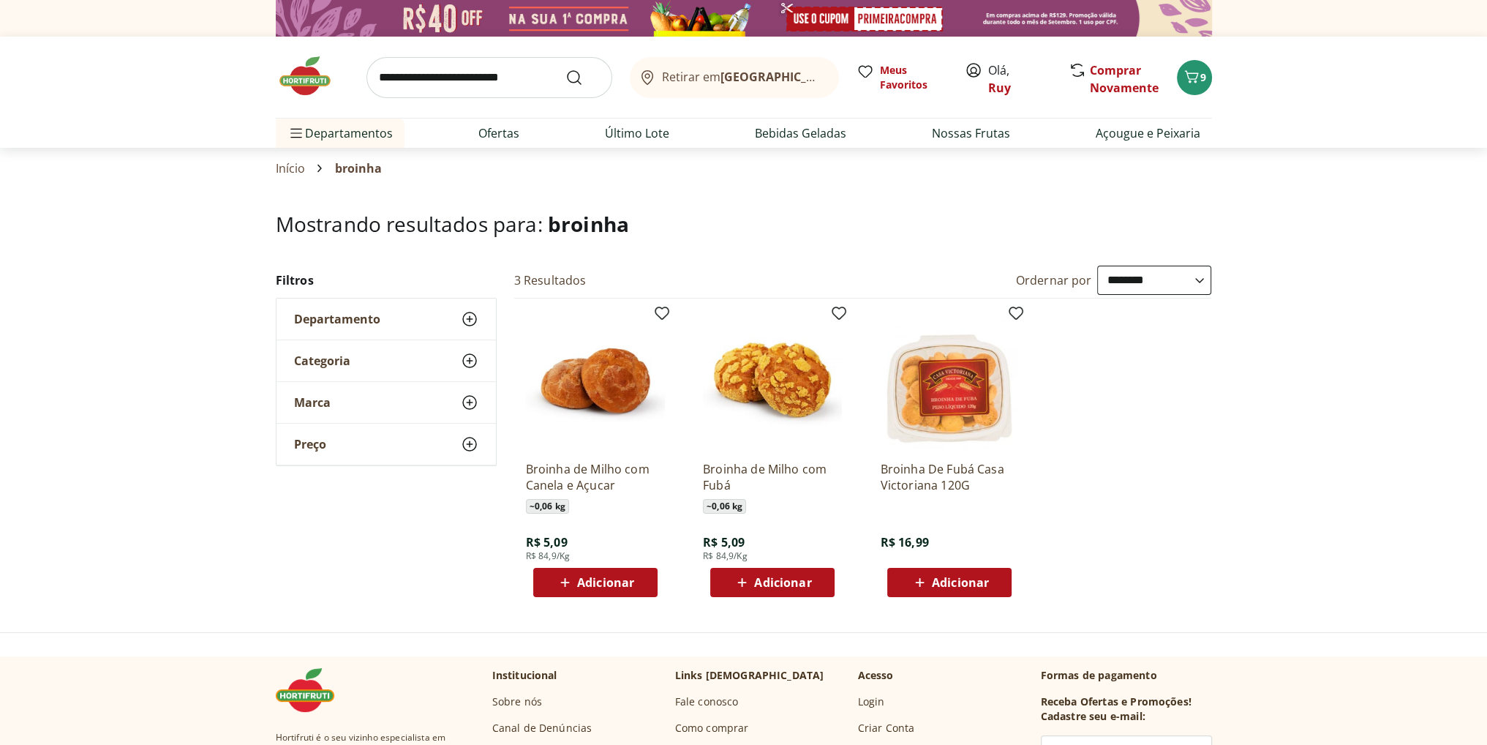
click at [598, 585] on span "Adicionar" at bounding box center [605, 583] width 57 height 12
click at [1201, 74] on span "9" at bounding box center [1204, 77] width 6 height 14
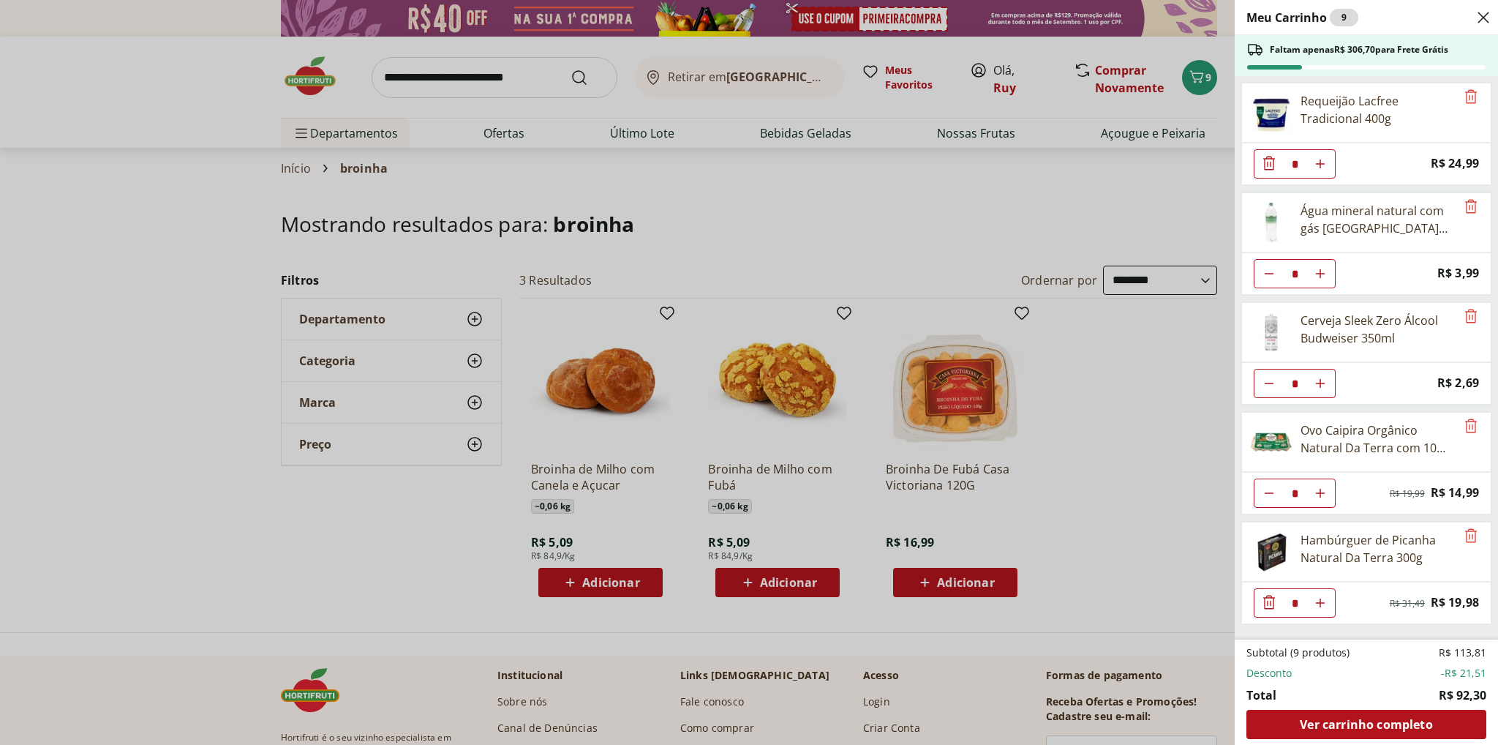
click at [635, 517] on div "Meu Carrinho 9 Faltam apenas R$ 306,70 para Frete Grátis Requeijão Lacfree Trad…" at bounding box center [749, 372] width 1498 height 745
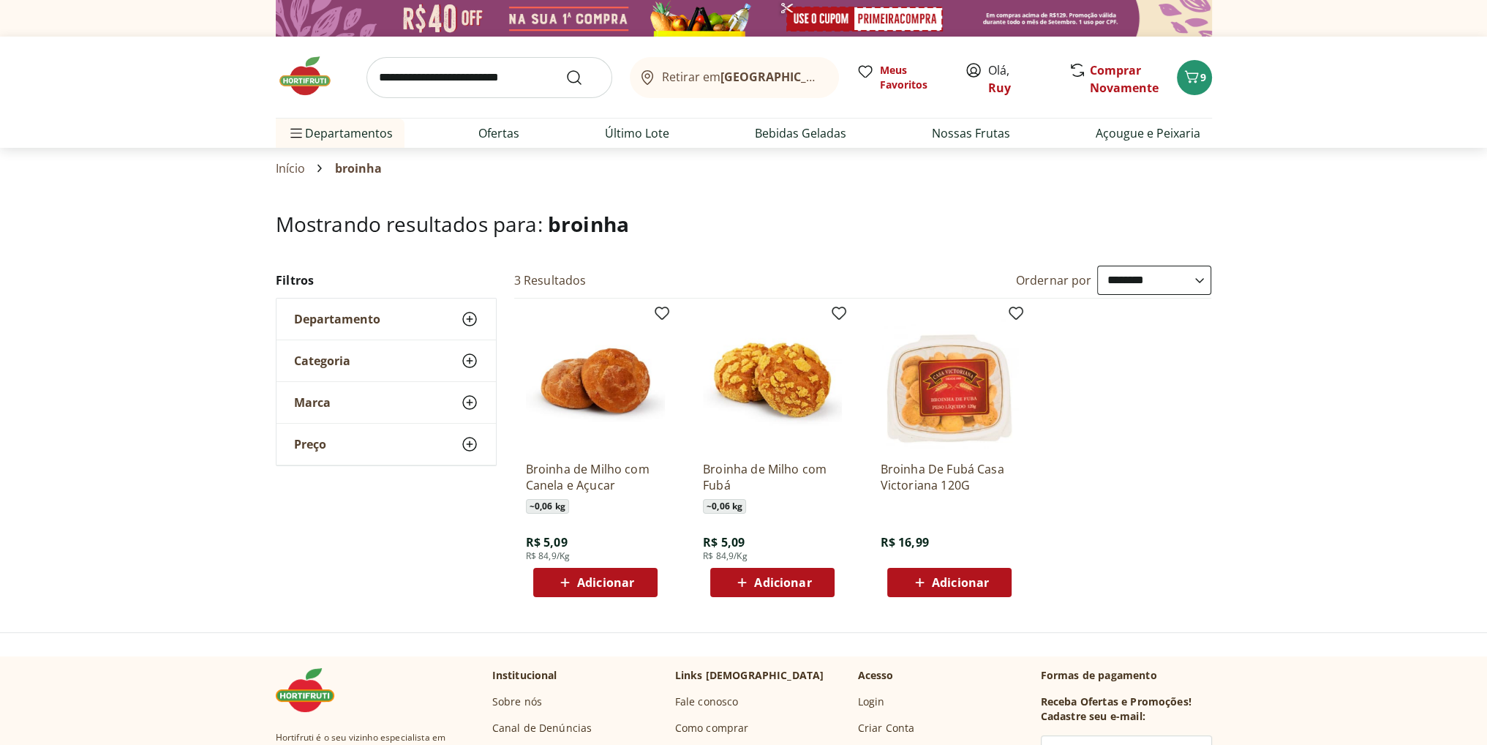
click at [593, 582] on span "Adicionar" at bounding box center [605, 583] width 57 height 12
click at [1198, 80] on span "10" at bounding box center [1204, 77] width 12 height 14
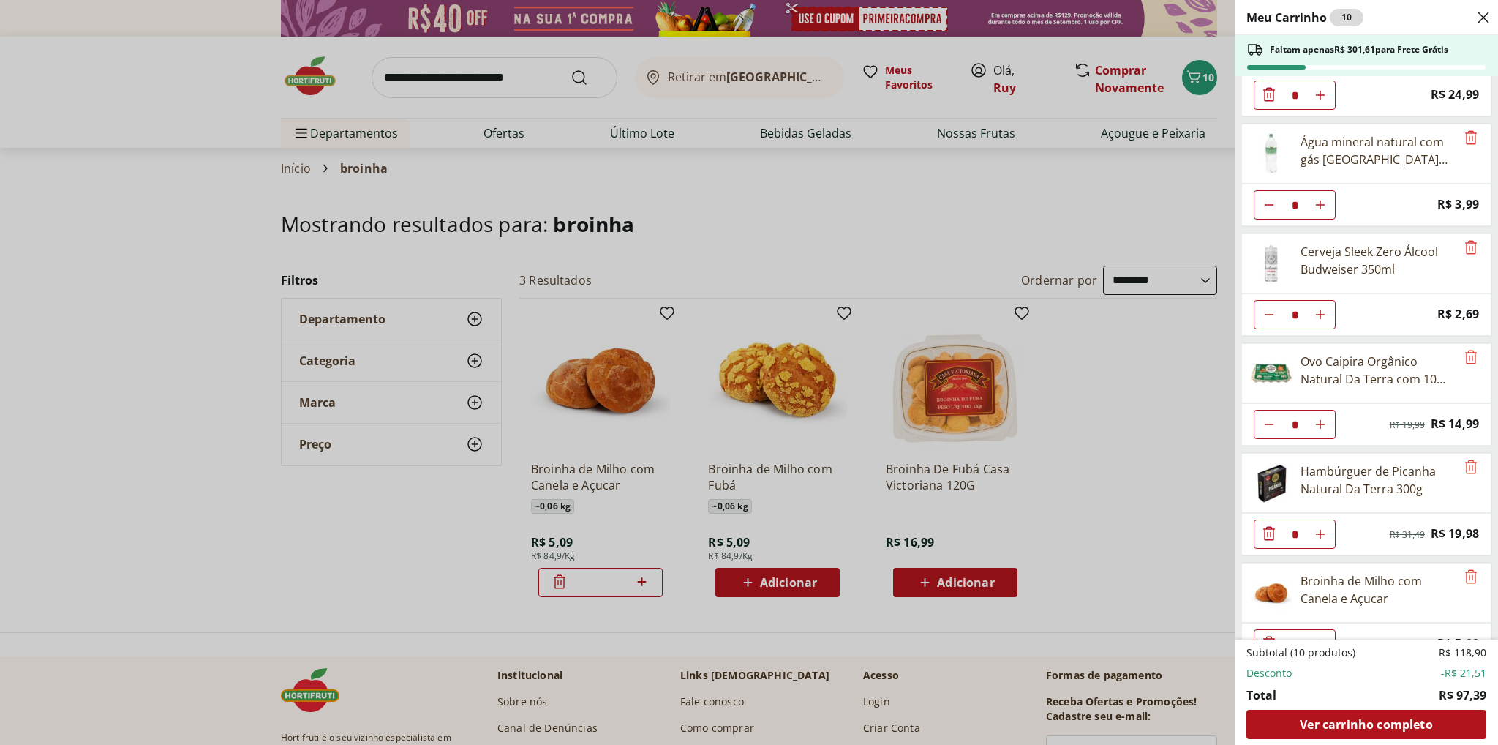
scroll to position [96, 0]
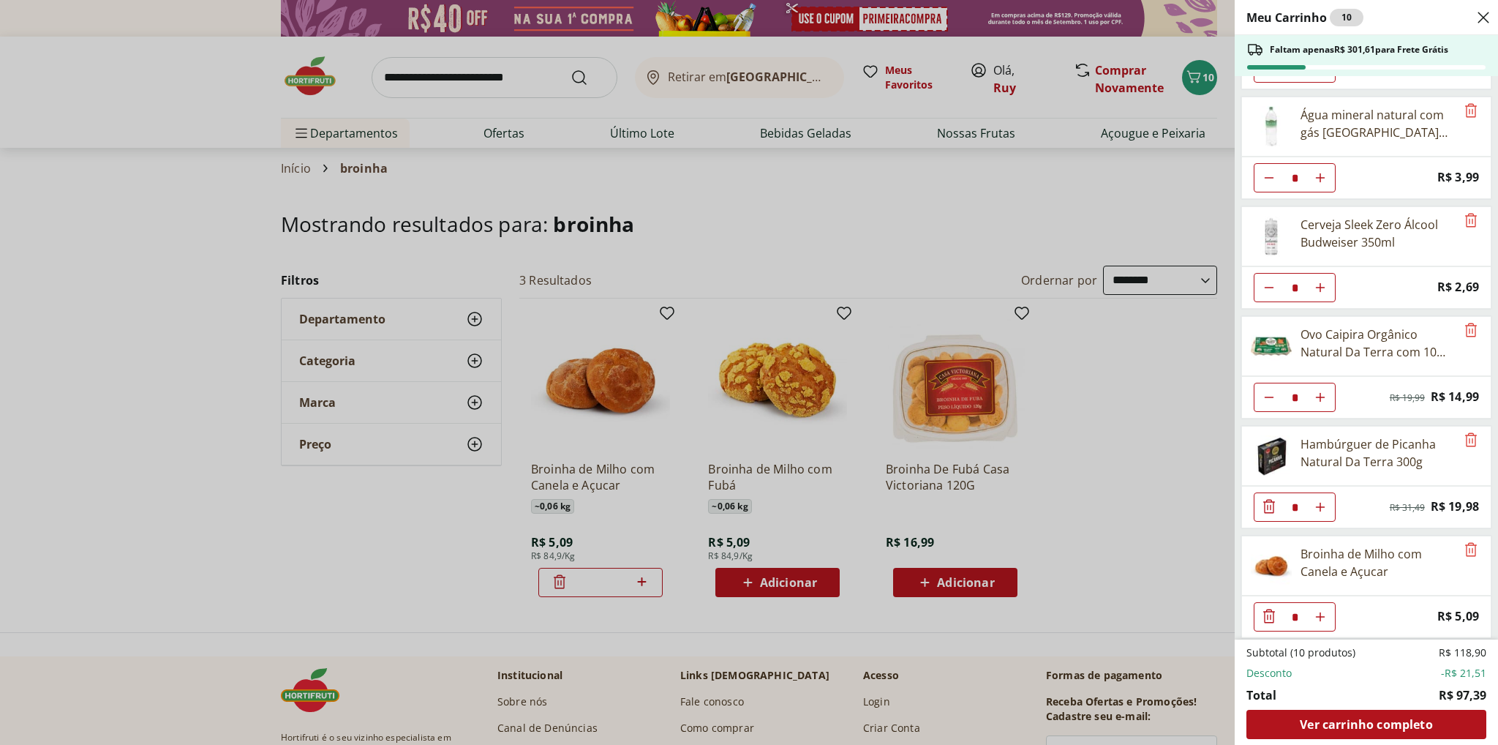
click at [1324, 612] on use "Aumentar Quantidade" at bounding box center [1321, 617] width 12 height 12
type input "*"
click at [1325, 615] on icon "Aumentar Quantidade" at bounding box center [1321, 617] width 12 height 12
type input "*"
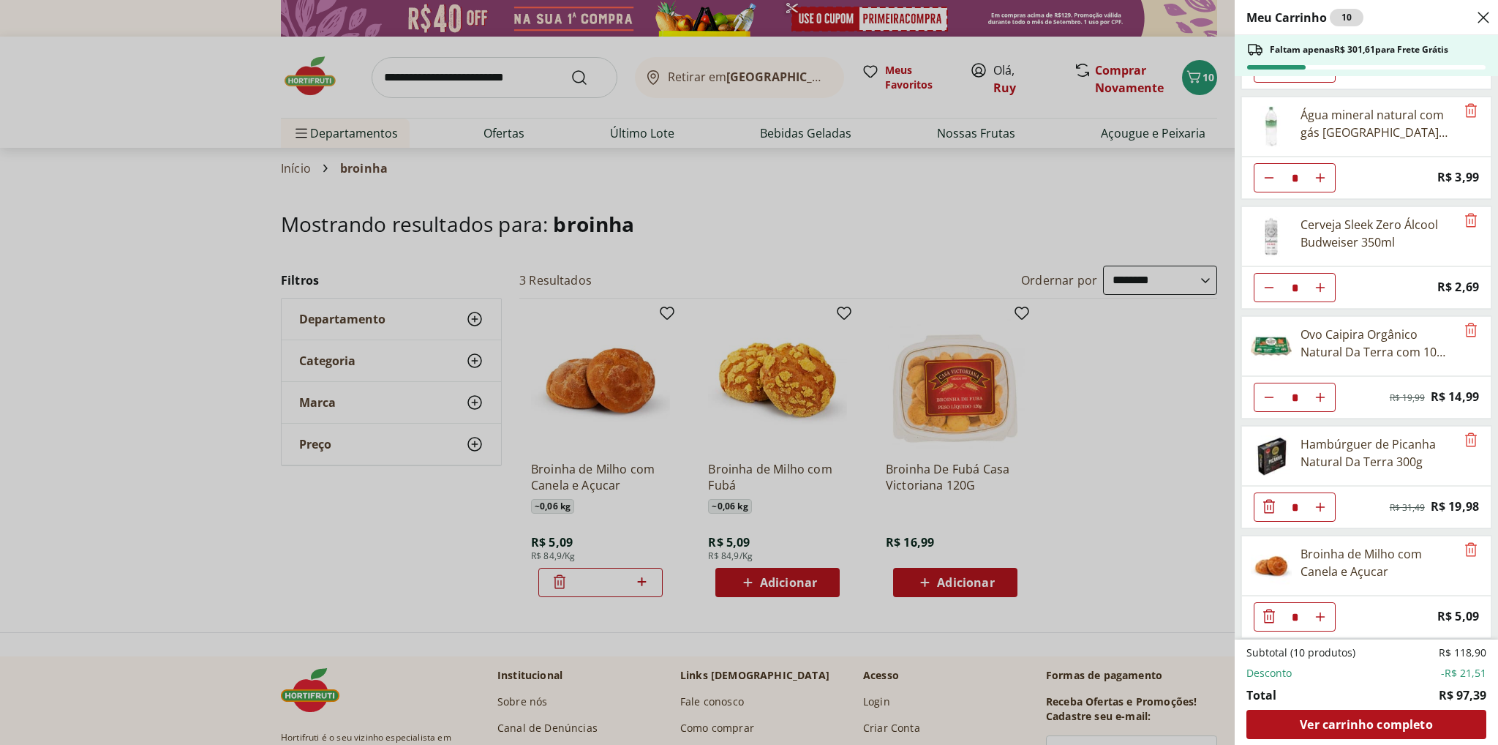
type input "*"
click at [429, 73] on div "Meu Carrinho 11 Faltam apenas R$ 296,52 para Frete Grátis Requeijão Lacfree Tra…" at bounding box center [749, 372] width 1498 height 745
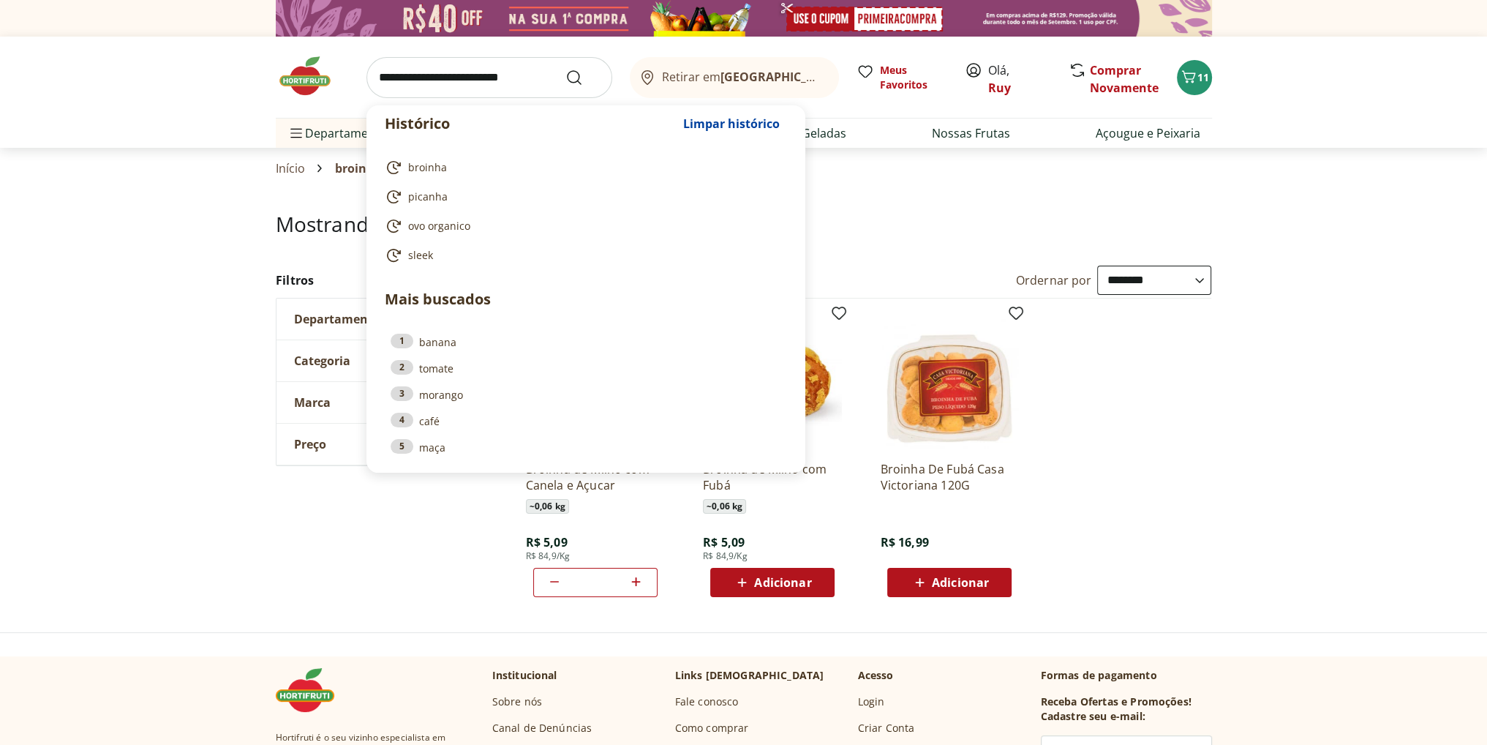
click at [440, 78] on input "search" at bounding box center [490, 77] width 246 height 41
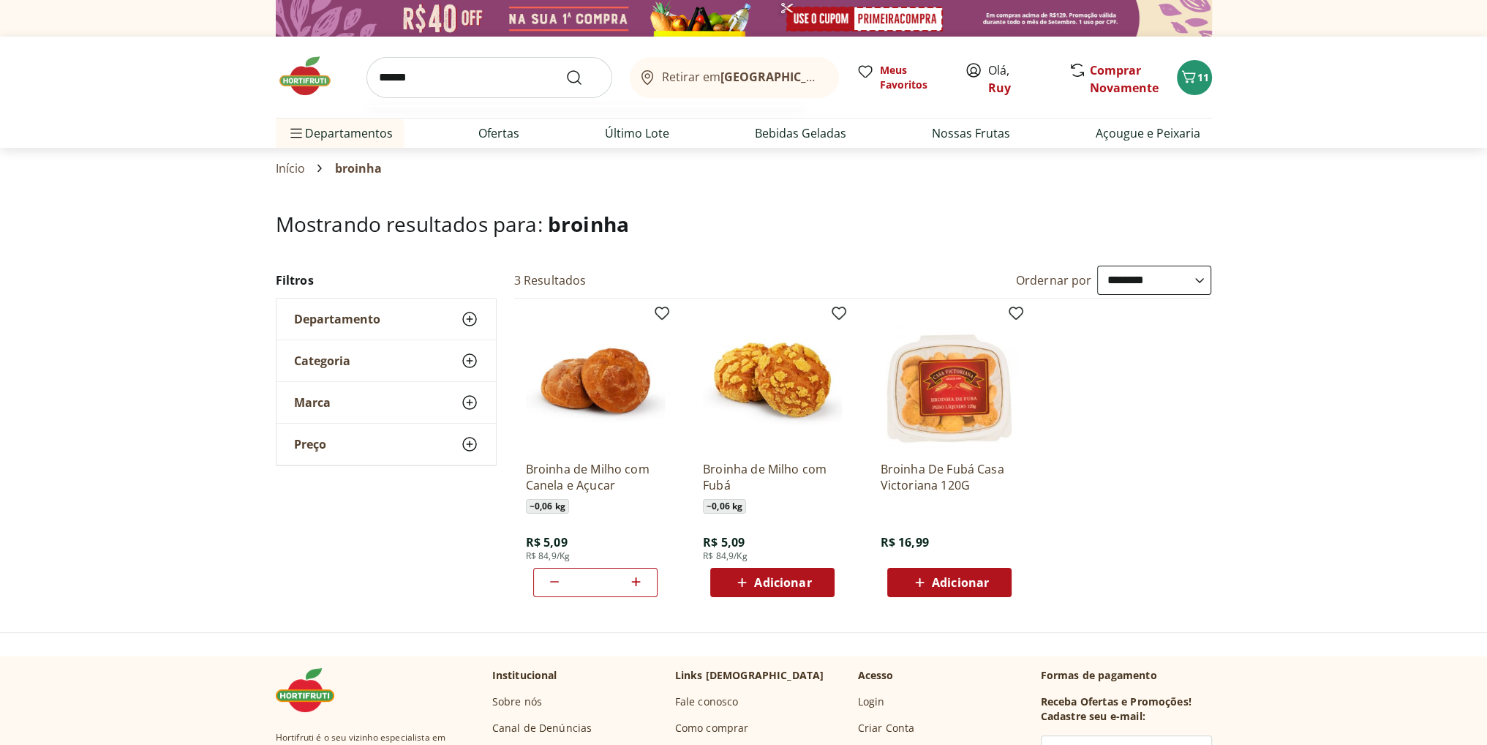
type input "******"
click at [566, 69] on button "Submit Search" at bounding box center [583, 78] width 35 height 18
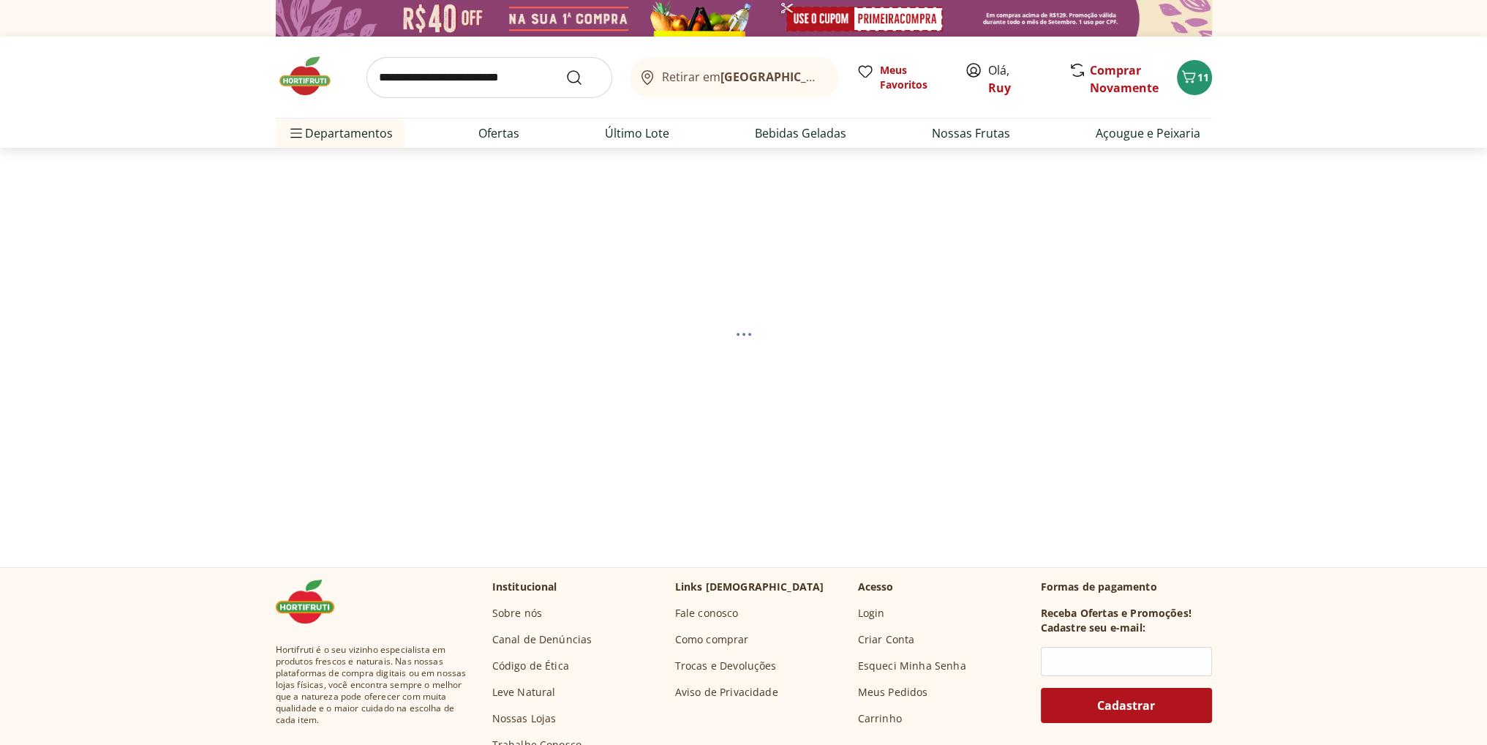
select select "**********"
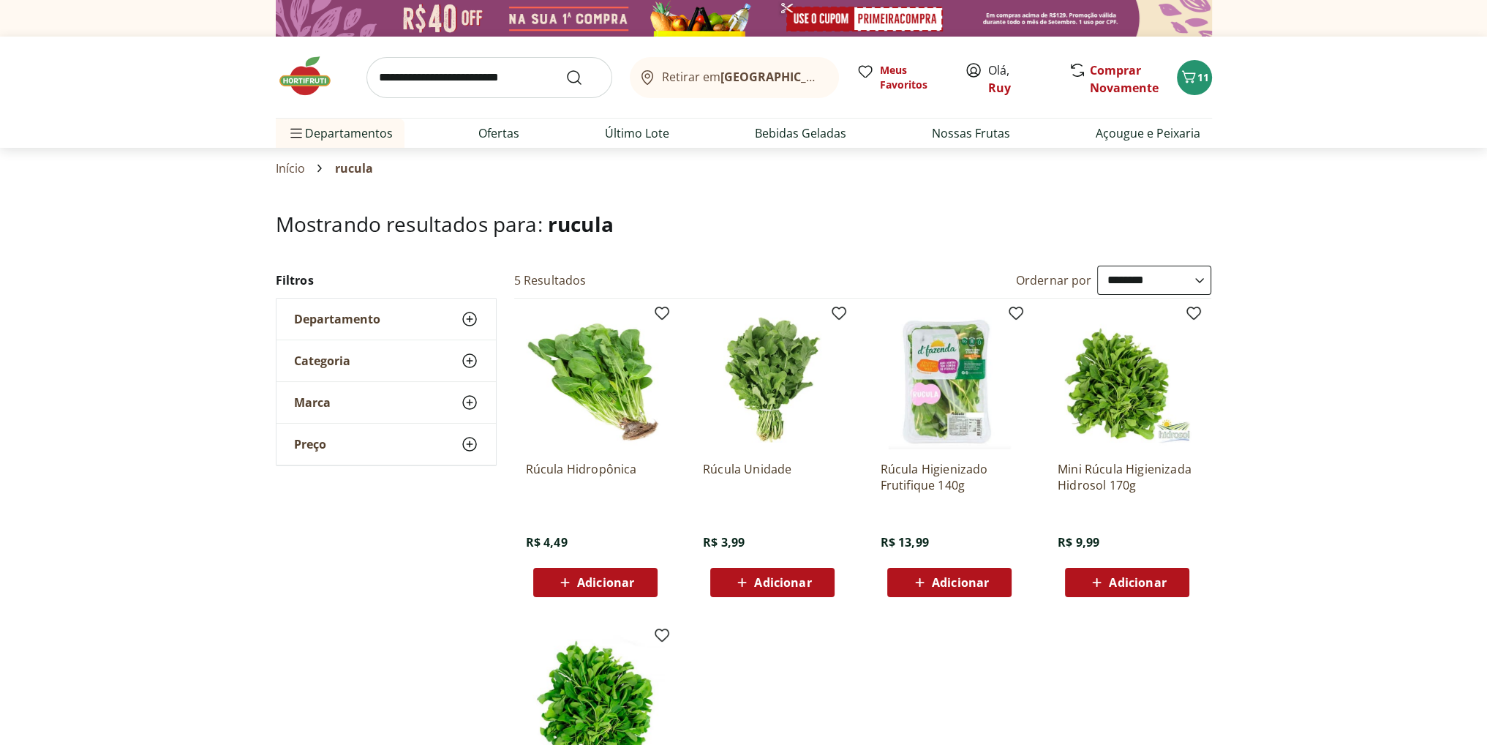
click at [604, 577] on span "Adicionar" at bounding box center [605, 583] width 57 height 12
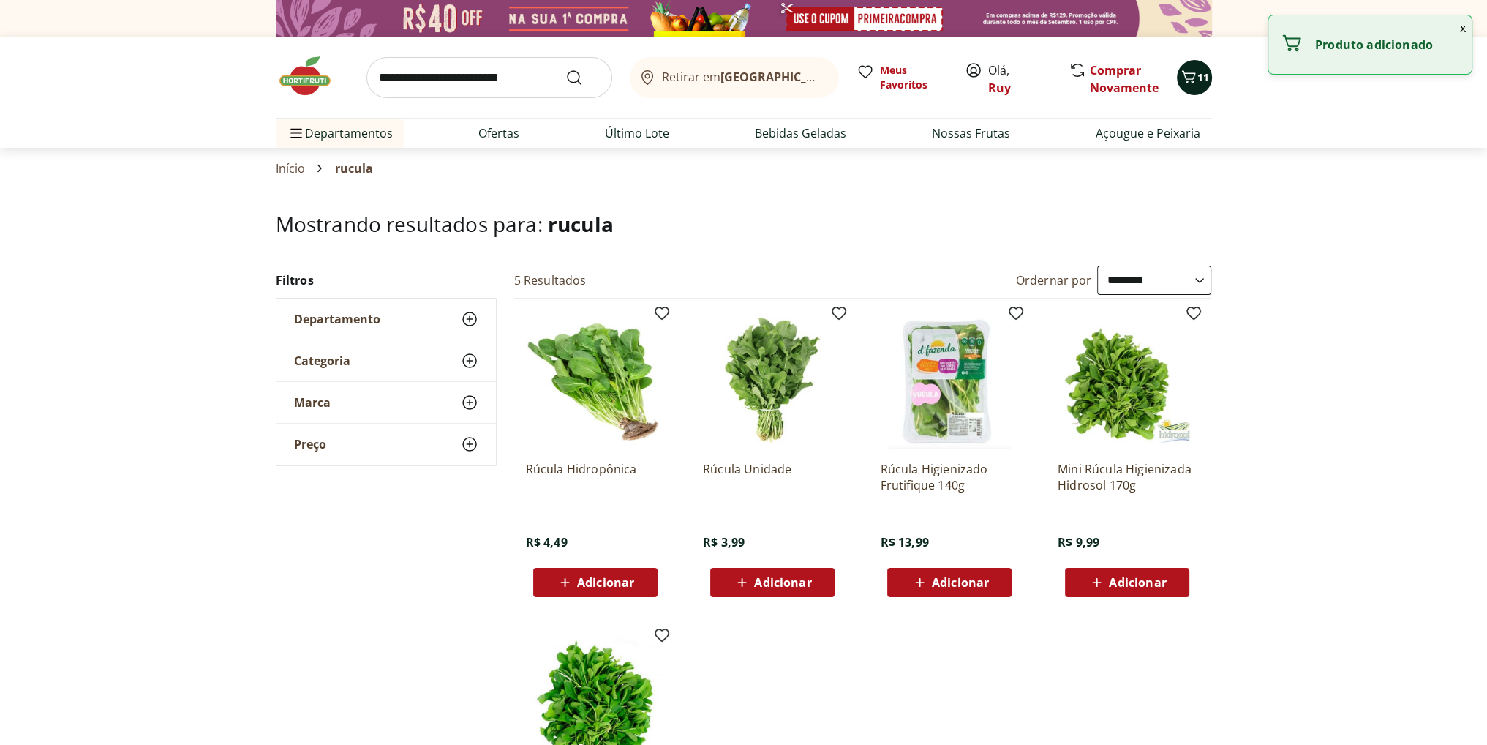
click at [1190, 75] on icon "Carrinho" at bounding box center [1189, 77] width 18 height 18
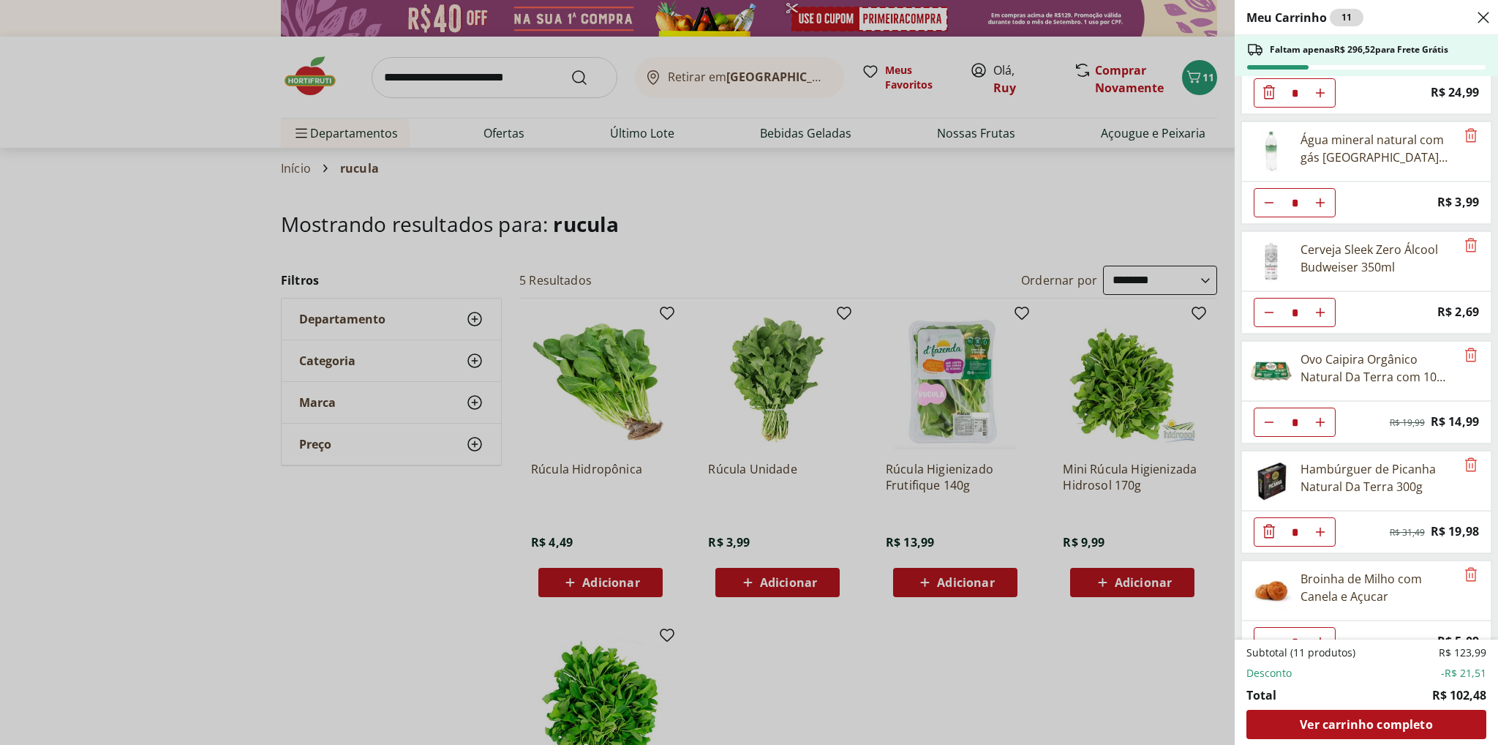
scroll to position [96, 0]
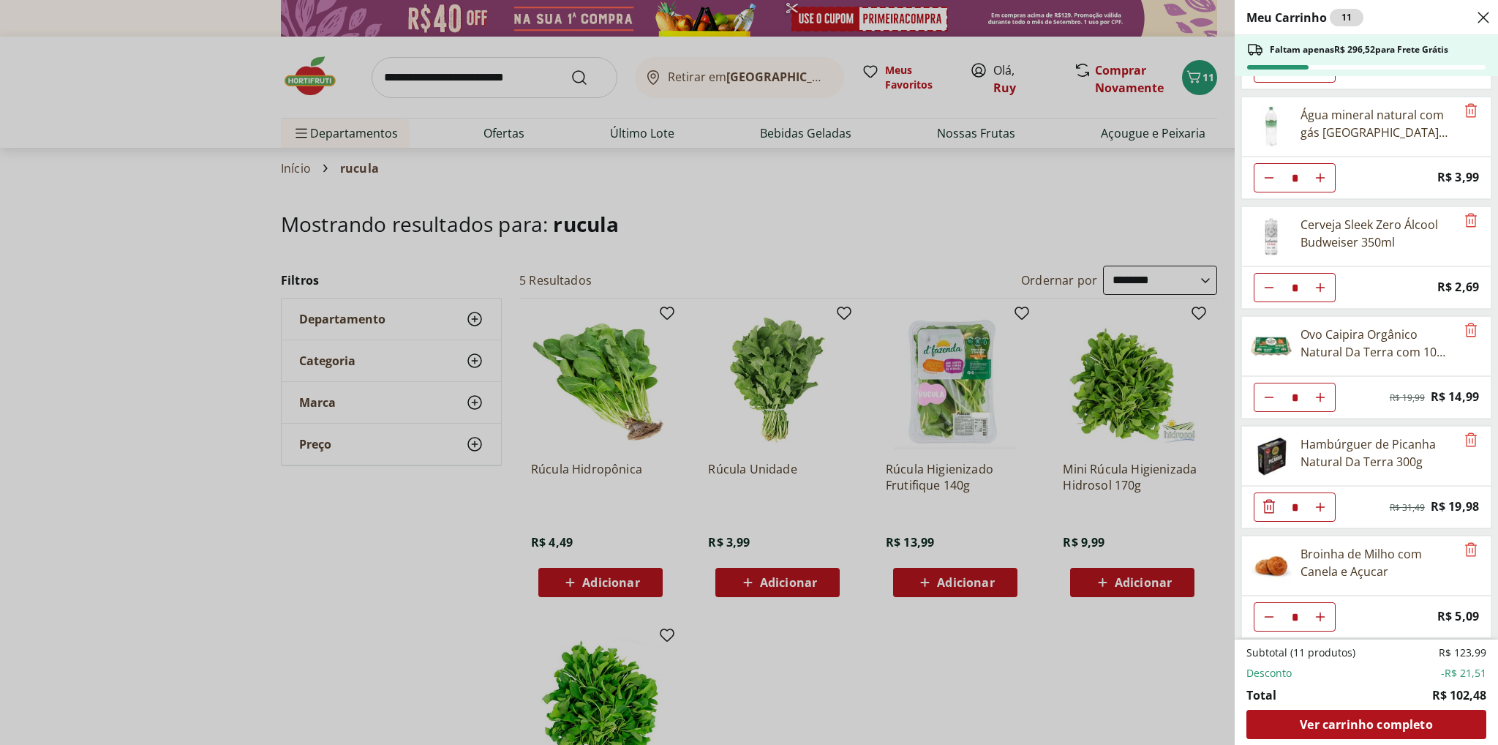
click at [635, 582] on div "Meu Carrinho 11 Faltam apenas R$ 296,52 para Frete Grátis Requeijão Lacfree Tra…" at bounding box center [749, 372] width 1498 height 745
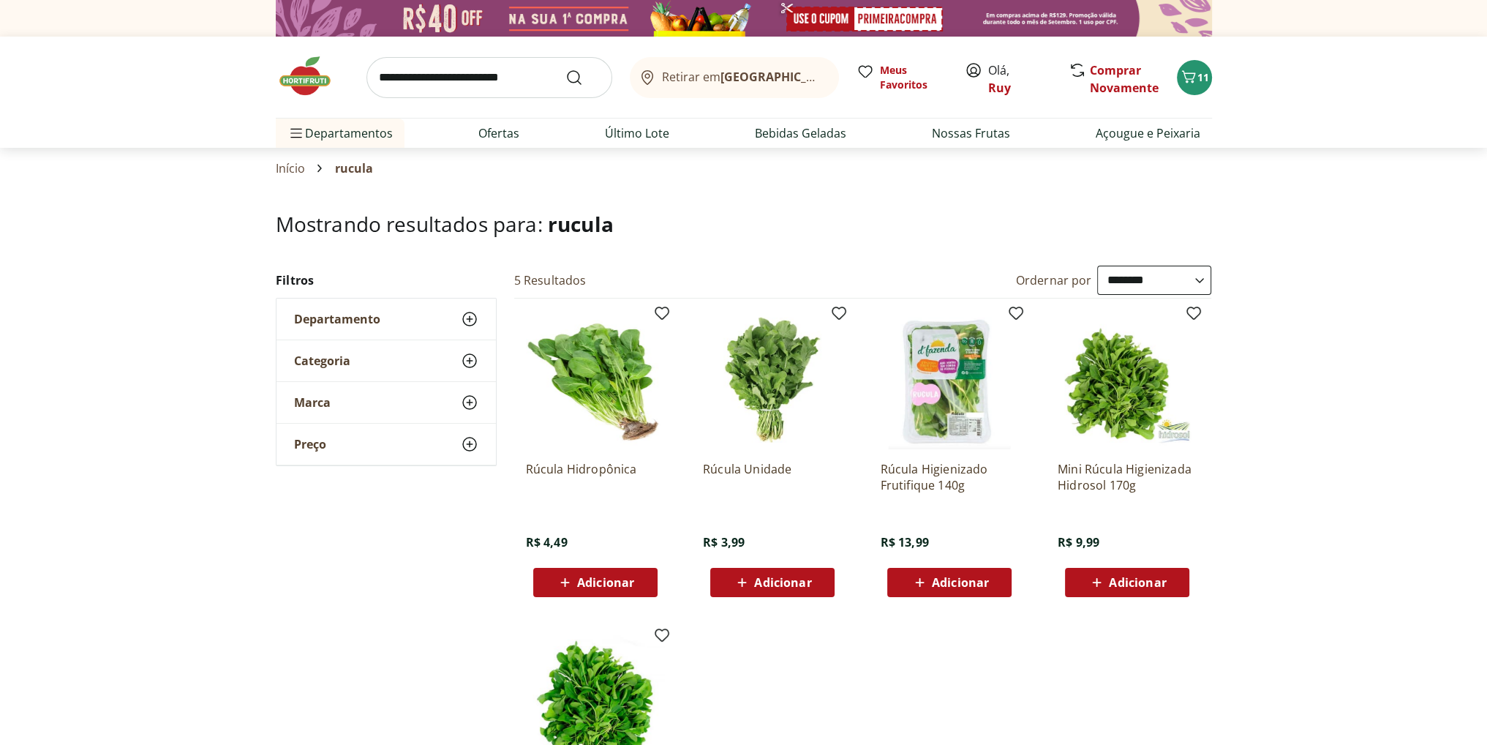
click at [604, 585] on span "Adicionar" at bounding box center [605, 583] width 57 height 12
click at [1194, 75] on icon "Carrinho" at bounding box center [1189, 76] width 14 height 12
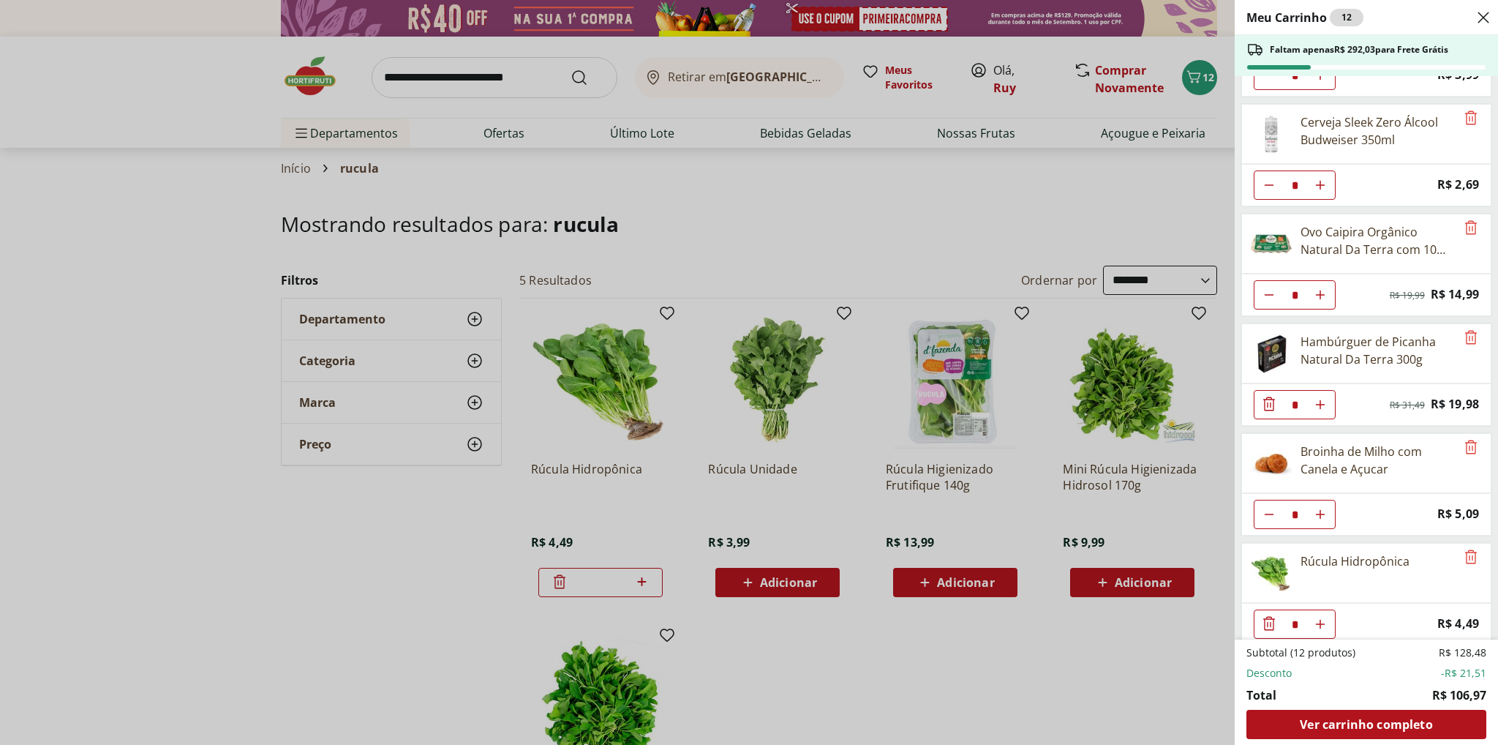
scroll to position [205, 0]
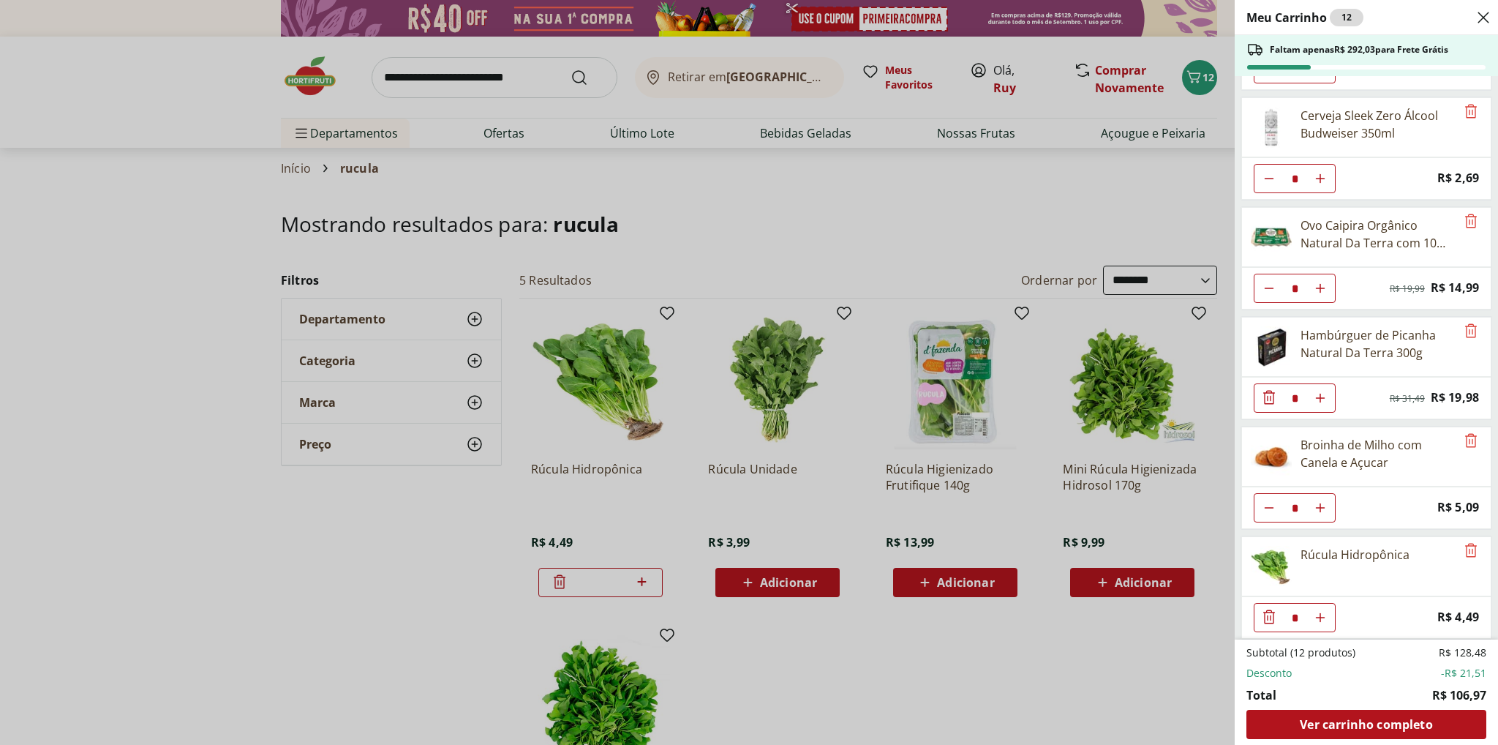
click at [173, 525] on div "Meu Carrinho 12 Faltam apenas R$ 292,03 para Frete Grátis Requeijão Lacfree Tra…" at bounding box center [749, 372] width 1498 height 745
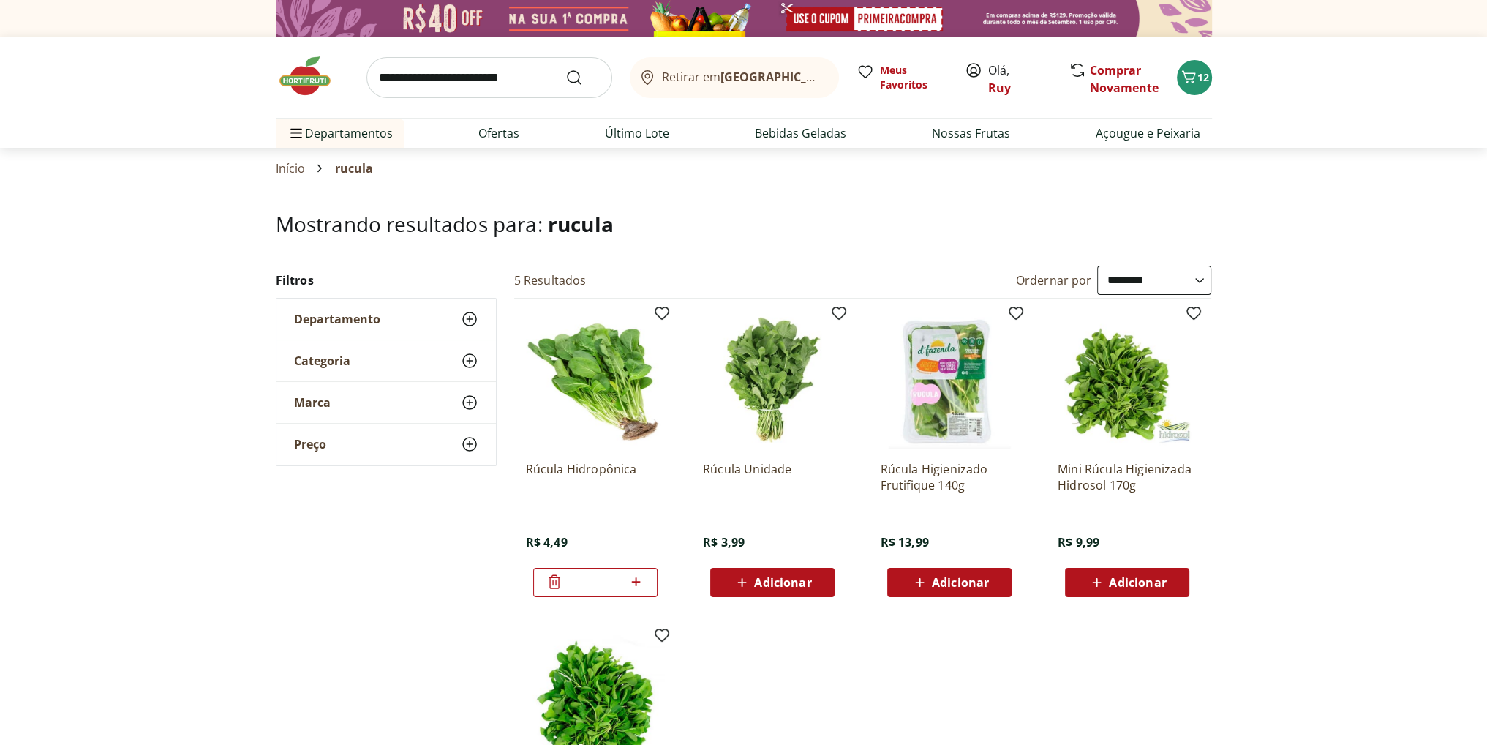
click at [413, 83] on input "search" at bounding box center [490, 77] width 246 height 41
type input "*******"
click button "Submit Search" at bounding box center [583, 78] width 35 height 18
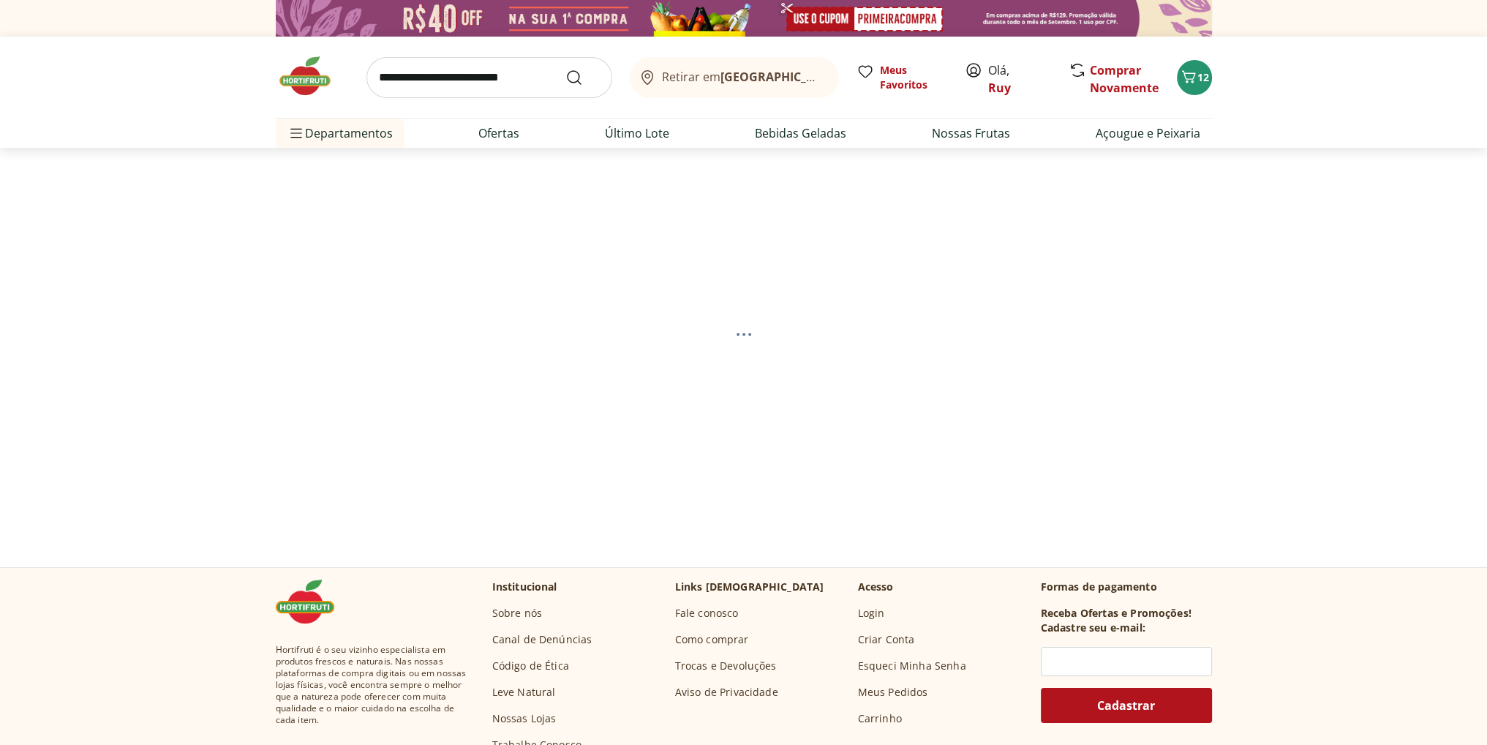
select select "**********"
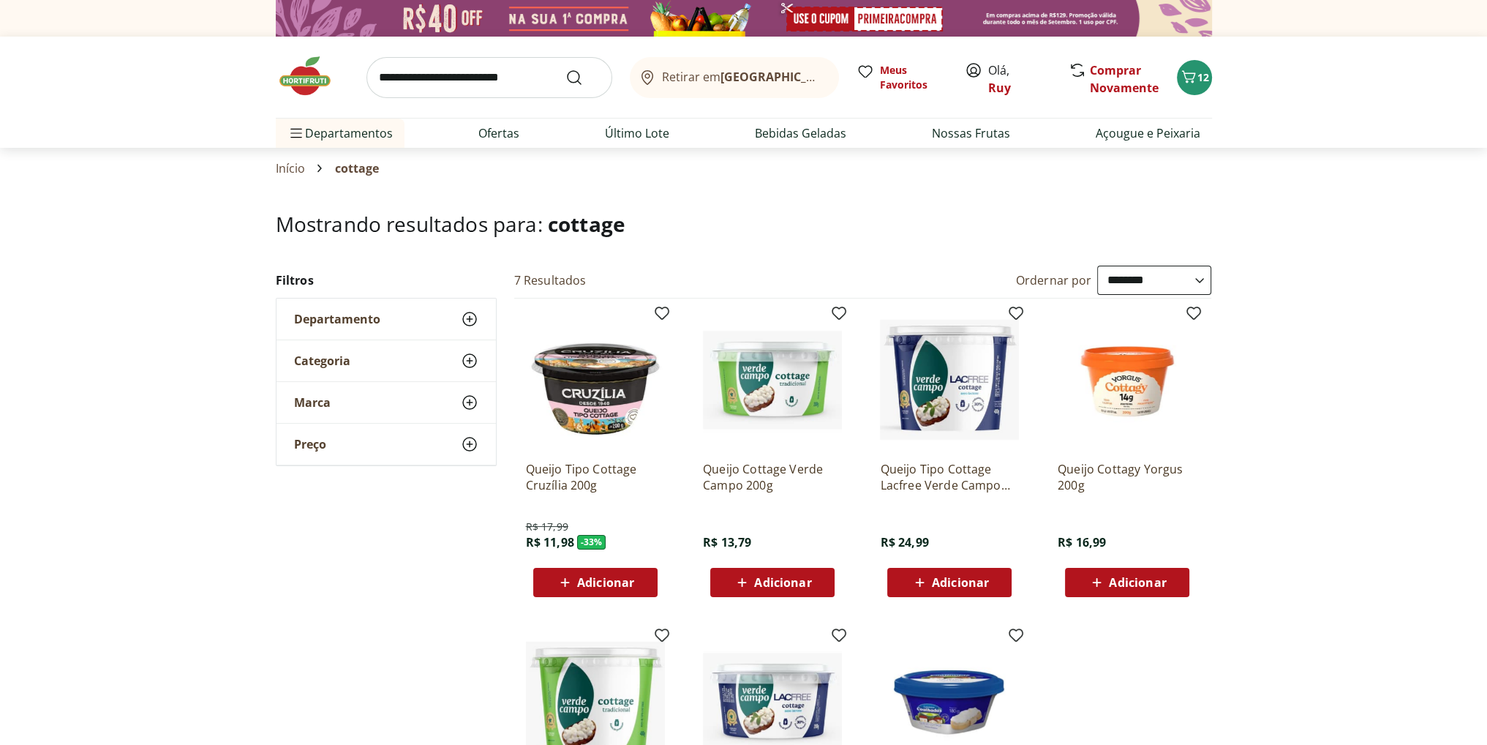
click at [1133, 578] on span "Adicionar" at bounding box center [1137, 583] width 57 height 12
click at [1173, 581] on icon at bounding box center [1168, 582] width 18 height 18
type input "*"
click at [1200, 71] on span "14" at bounding box center [1204, 77] width 12 height 14
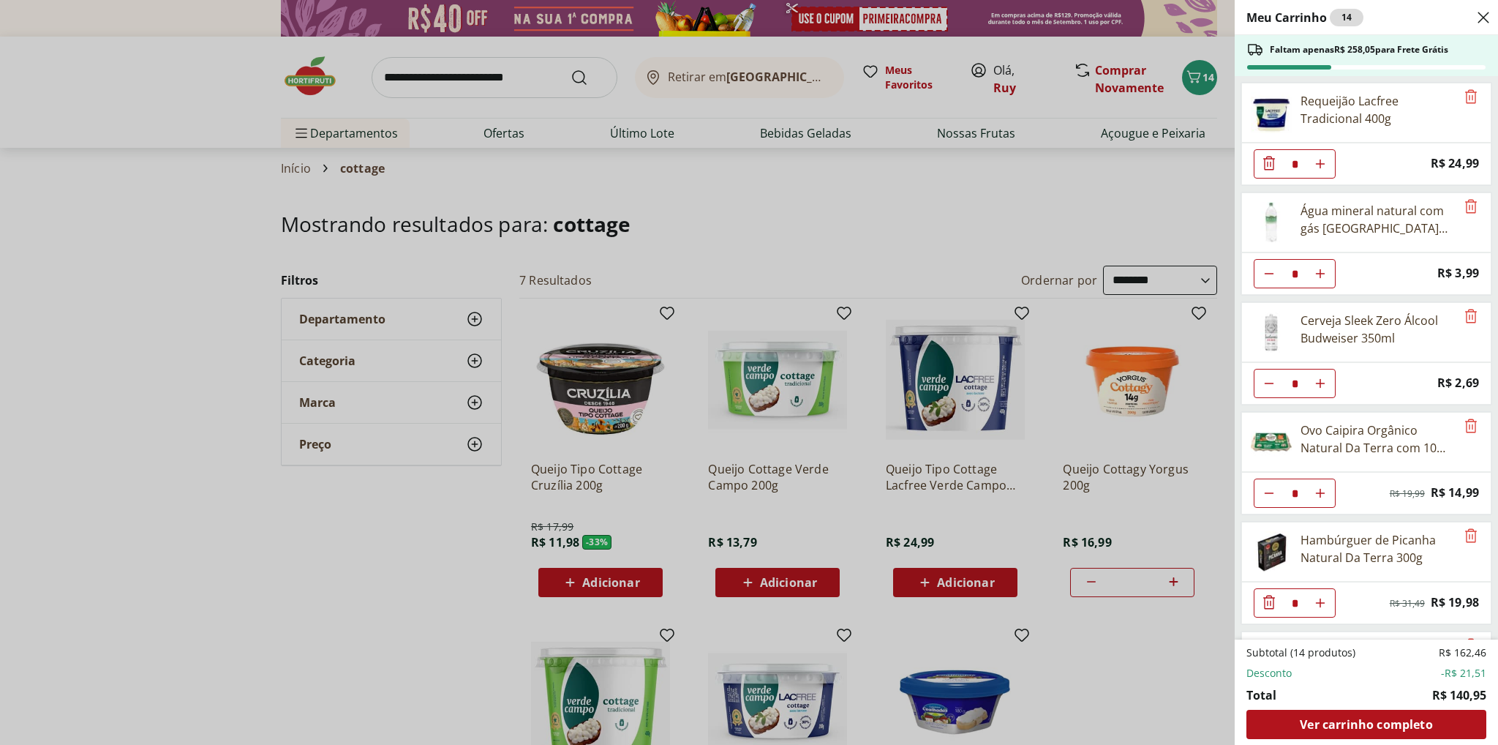
scroll to position [313, 0]
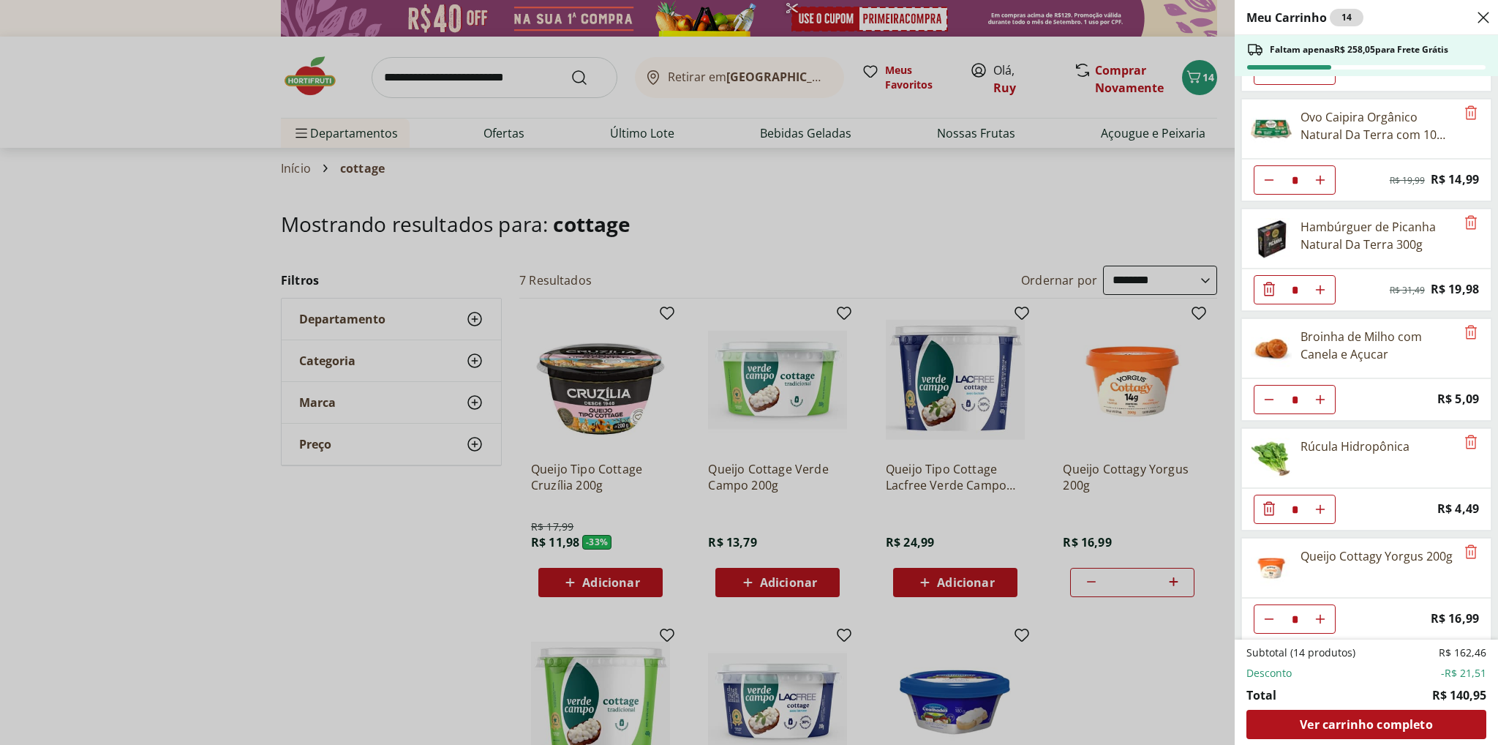
click at [468, 83] on div "Meu Carrinho 14 Faltam apenas R$ 258,05 para Frete Grátis Requeijão Lacfree Tra…" at bounding box center [749, 372] width 1498 height 745
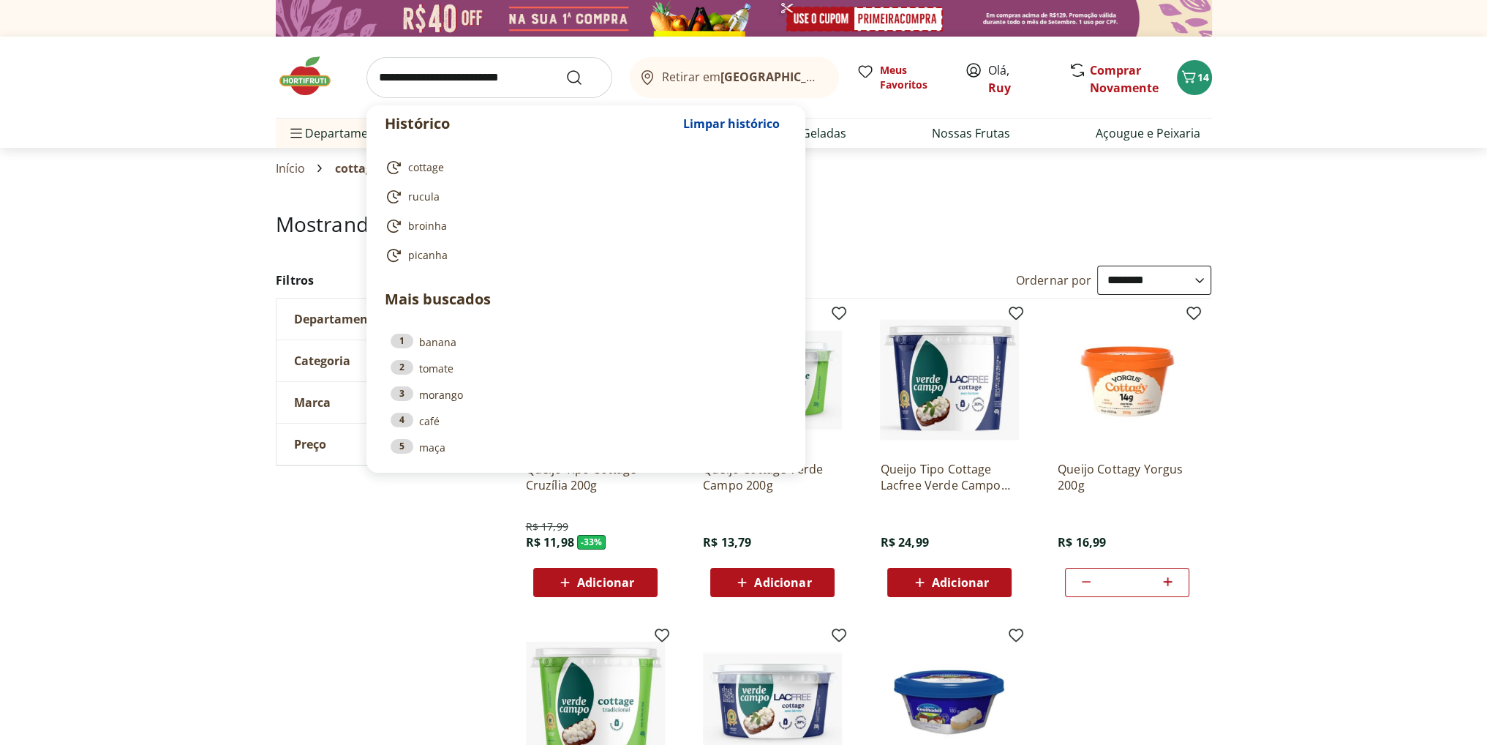
click at [475, 78] on input "search" at bounding box center [490, 77] width 246 height 41
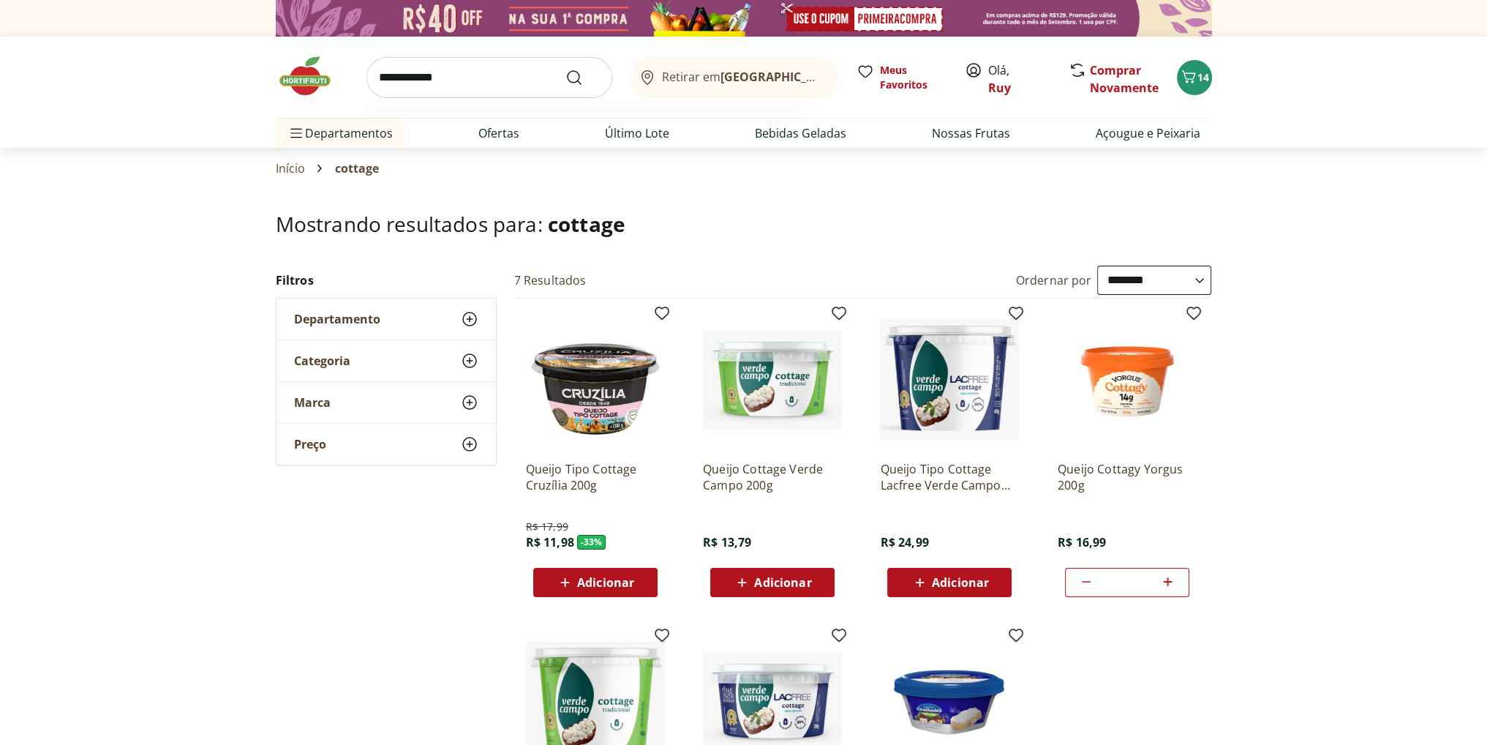
type input "**********"
click at [566, 69] on button "Submit Search" at bounding box center [583, 78] width 35 height 18
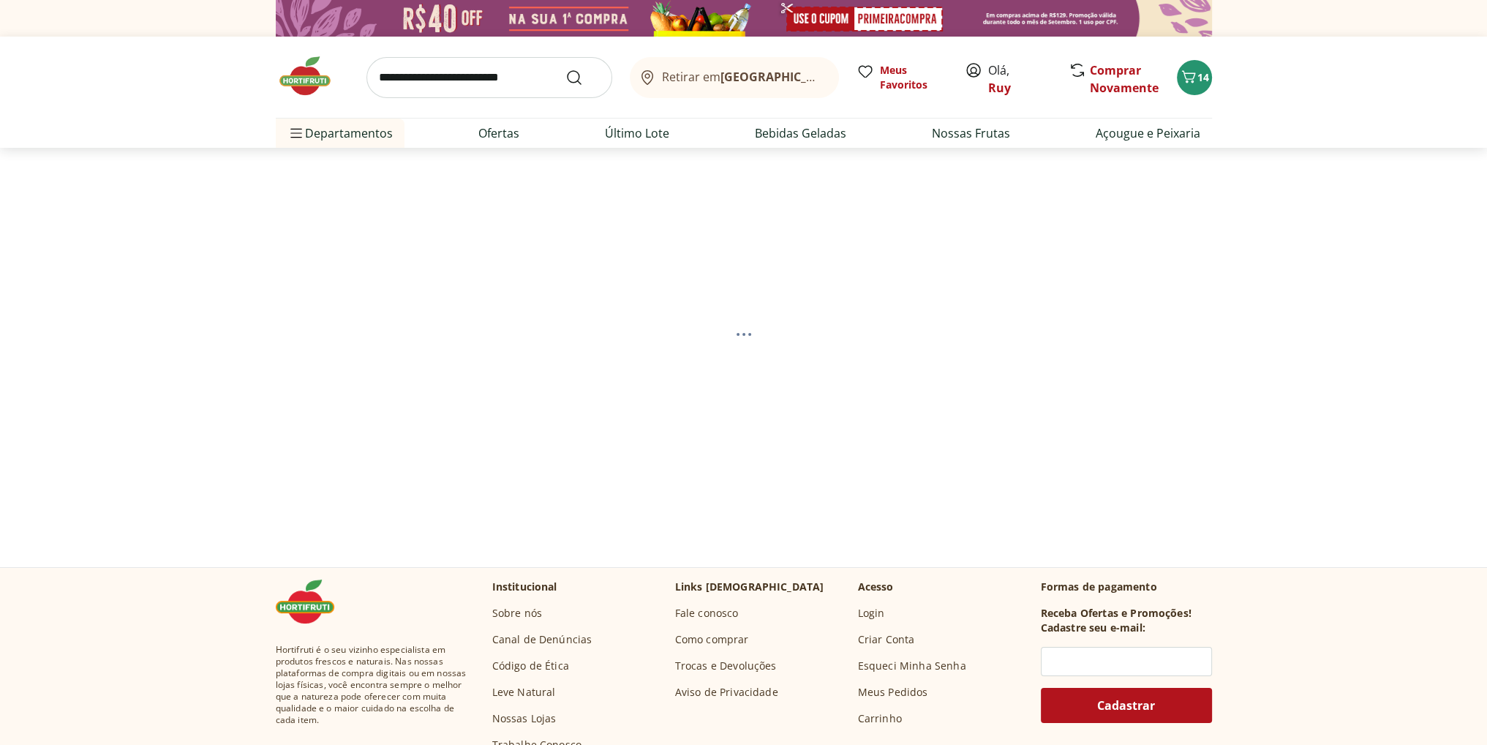
select select "**********"
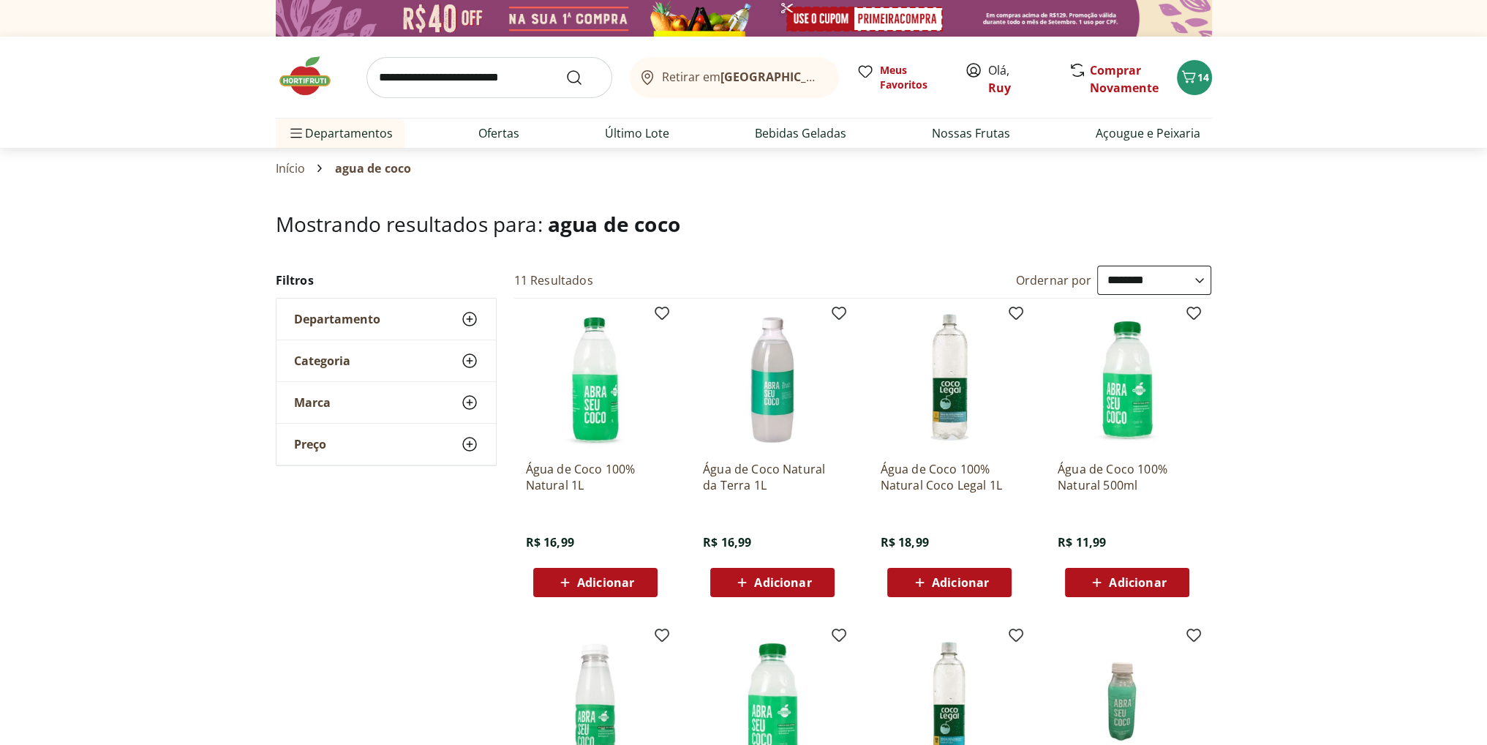
click at [609, 583] on span "Adicionar" at bounding box center [605, 583] width 57 height 12
click at [1194, 81] on icon "Carrinho" at bounding box center [1189, 77] width 18 height 18
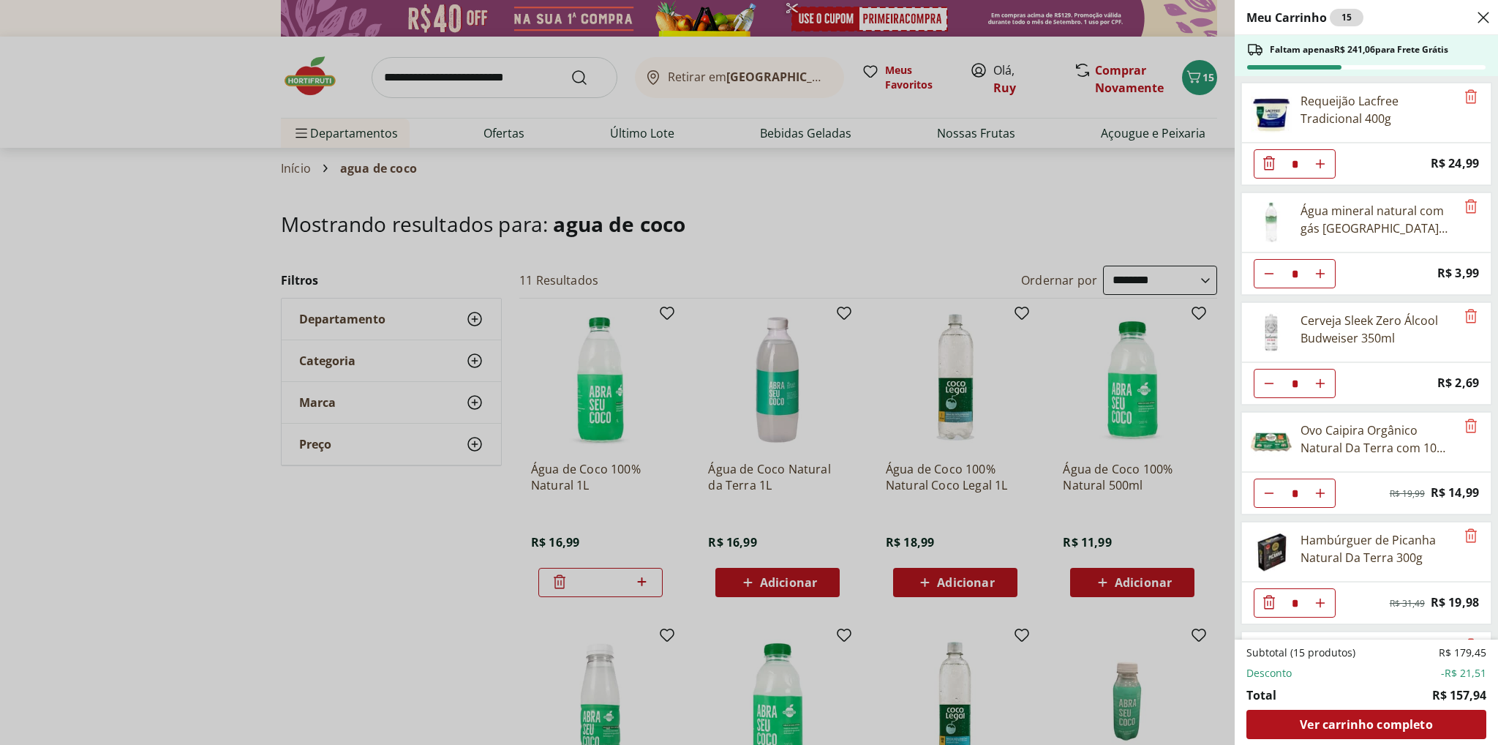
scroll to position [422, 0]
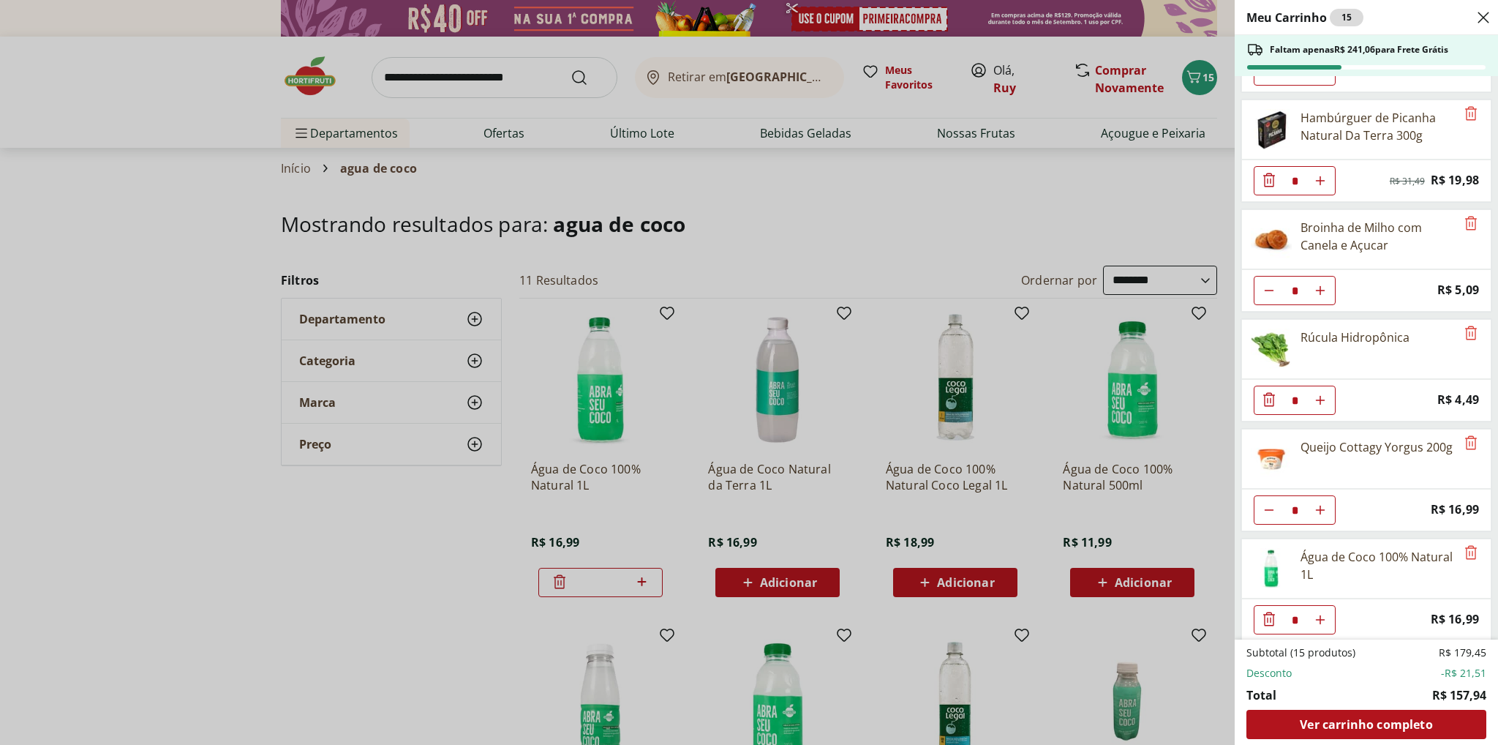
click at [1323, 614] on use "Aumentar Quantidade" at bounding box center [1321, 620] width 12 height 12
type input "*"
click at [1320, 614] on use "Aumentar Quantidade" at bounding box center [1321, 620] width 12 height 12
type input "*"
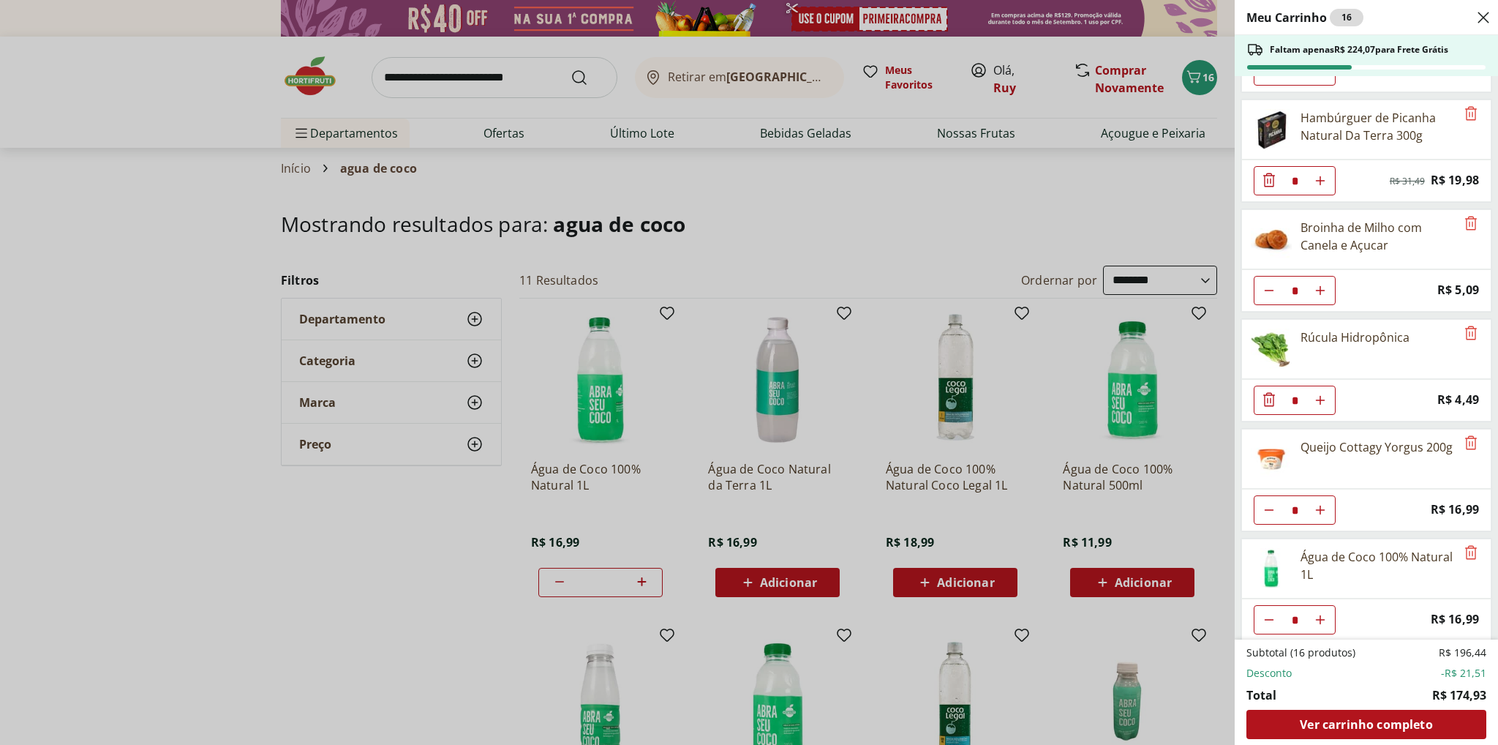
type input "*"
click at [465, 77] on div "Meu Carrinho 17 Faltam apenas R$ 207,08 para Frete Grátis Requeijão Lacfree Tra…" at bounding box center [749, 372] width 1498 height 745
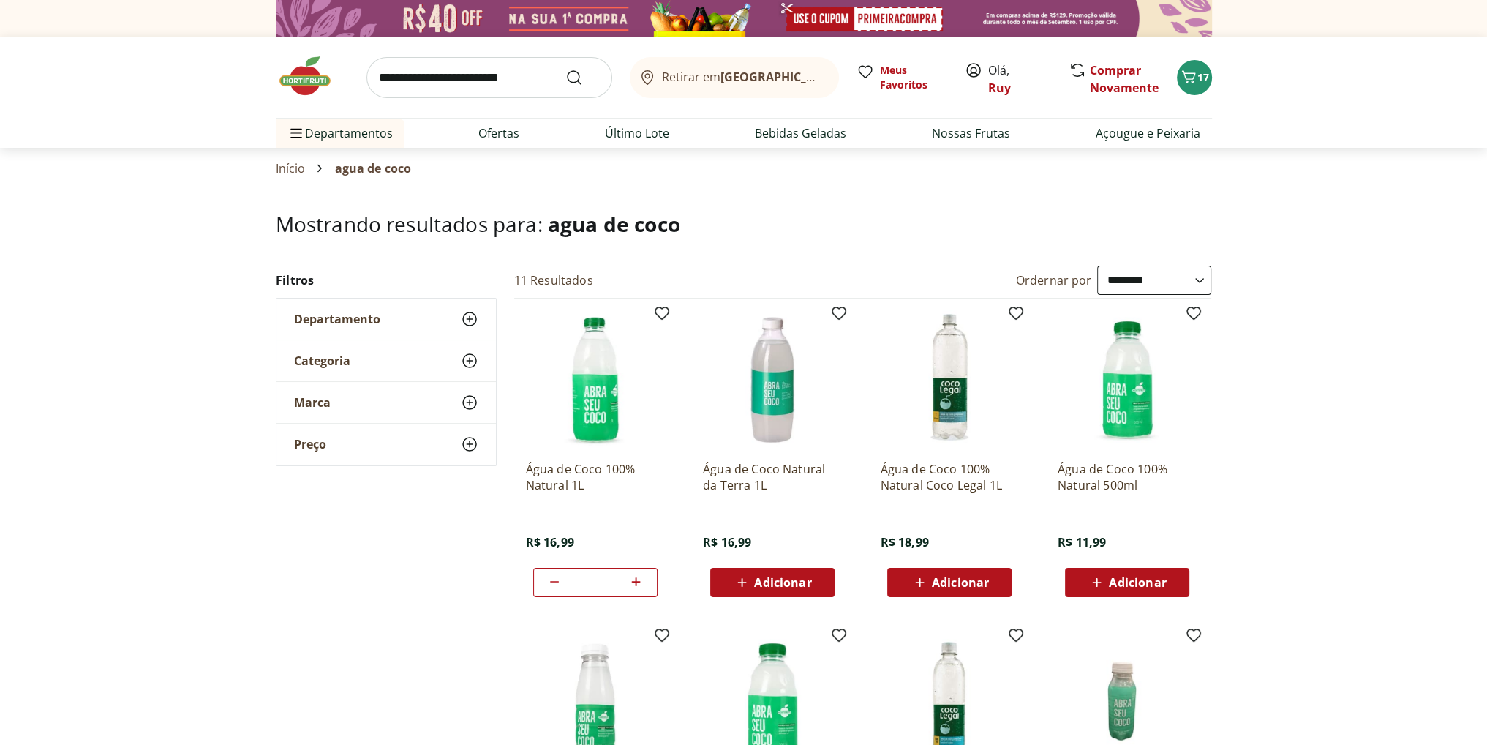
click at [474, 78] on input "search" at bounding box center [490, 77] width 246 height 41
type input "******"
click at [566, 69] on button "Submit Search" at bounding box center [583, 78] width 35 height 18
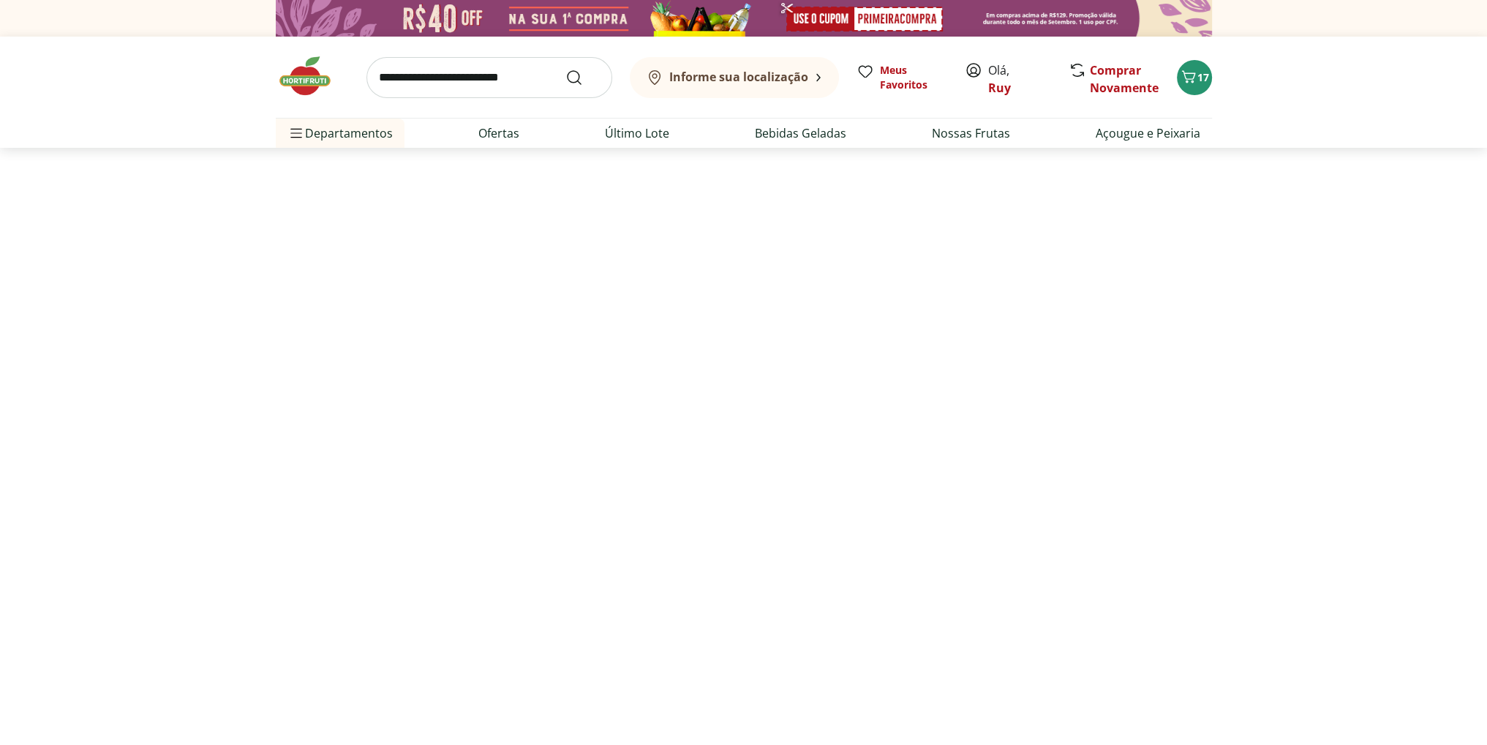
select select "**********"
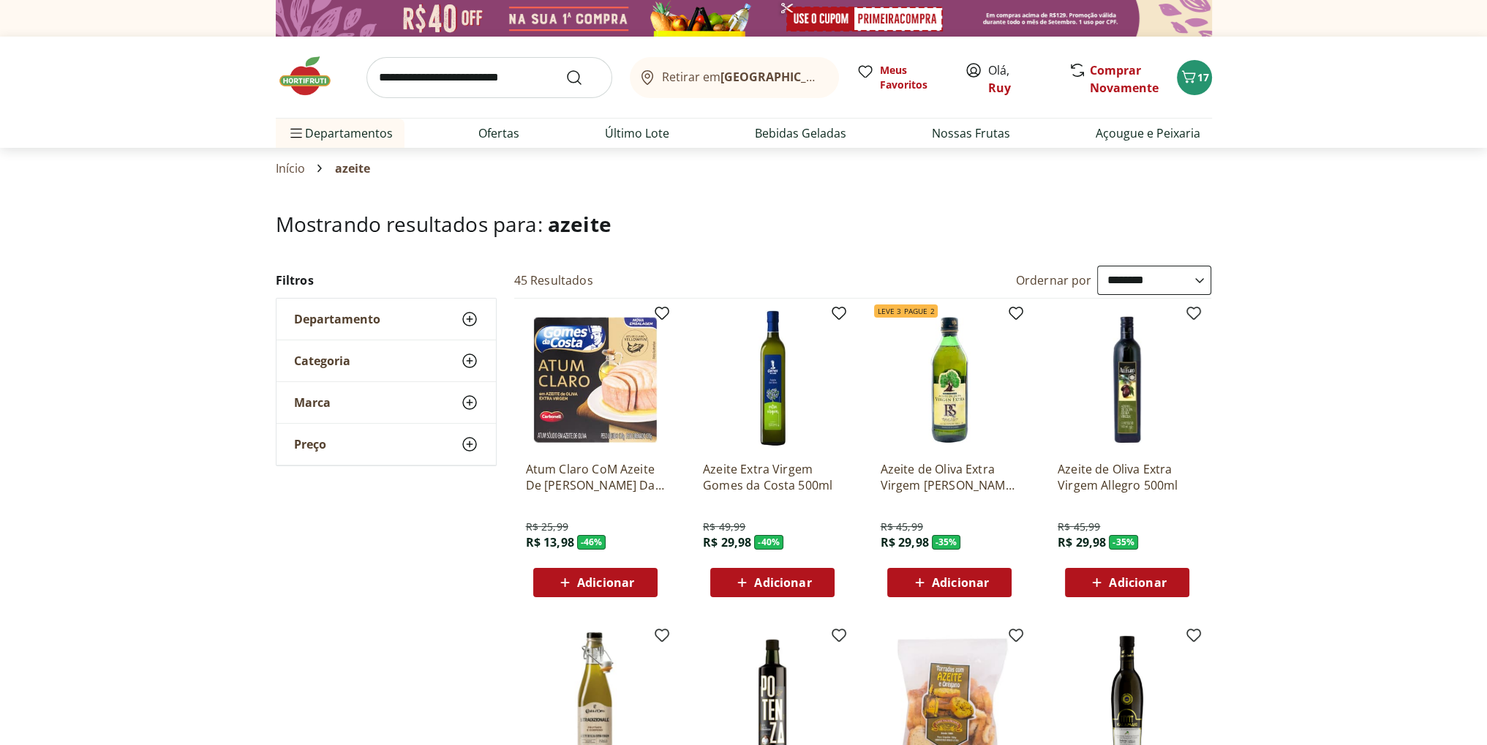
click at [966, 580] on span "Adicionar" at bounding box center [960, 583] width 57 height 12
click at [992, 582] on icon at bounding box center [991, 582] width 18 height 18
click at [995, 580] on icon at bounding box center [991, 582] width 18 height 18
click at [994, 582] on icon at bounding box center [991, 582] width 18 height 18
type input "*"
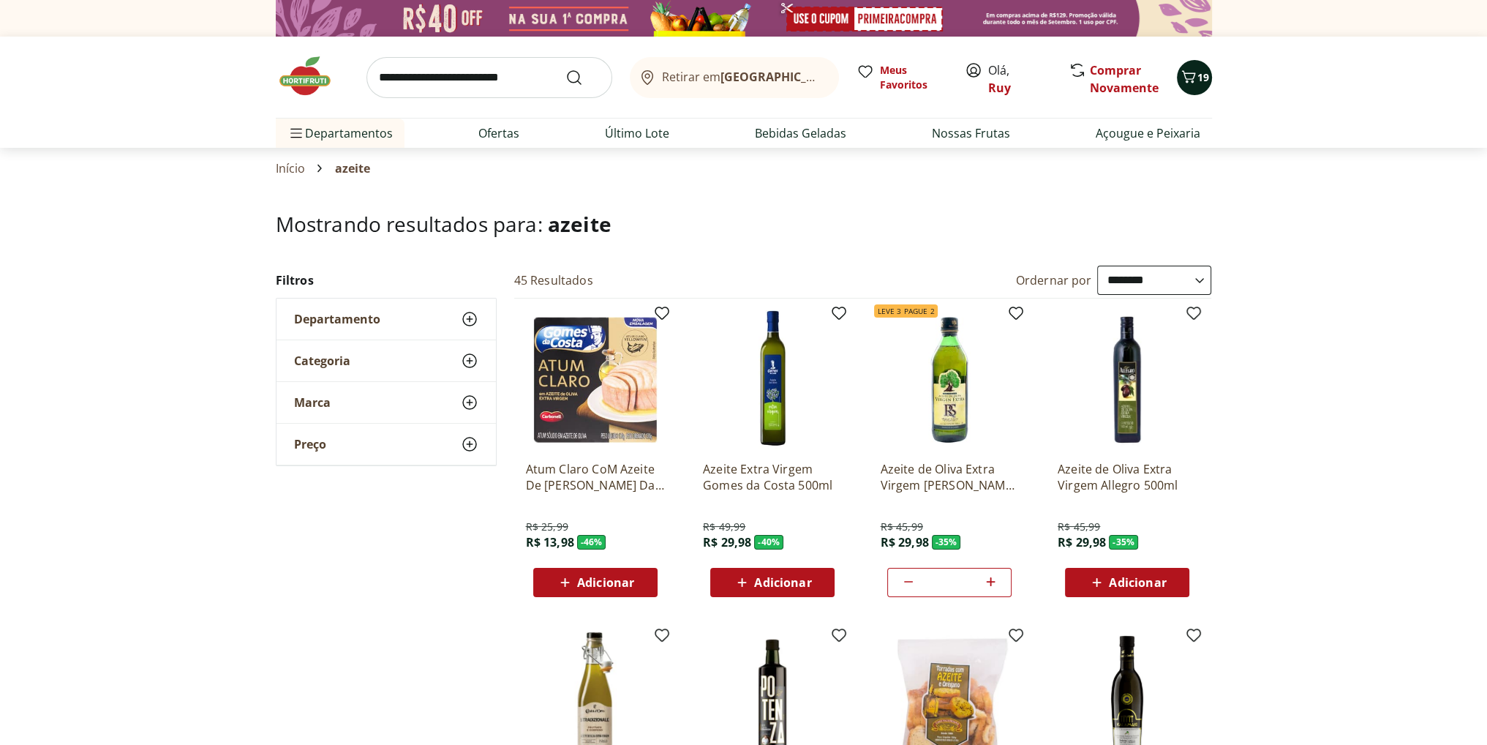
click at [1194, 80] on icon "Carrinho" at bounding box center [1189, 77] width 18 height 18
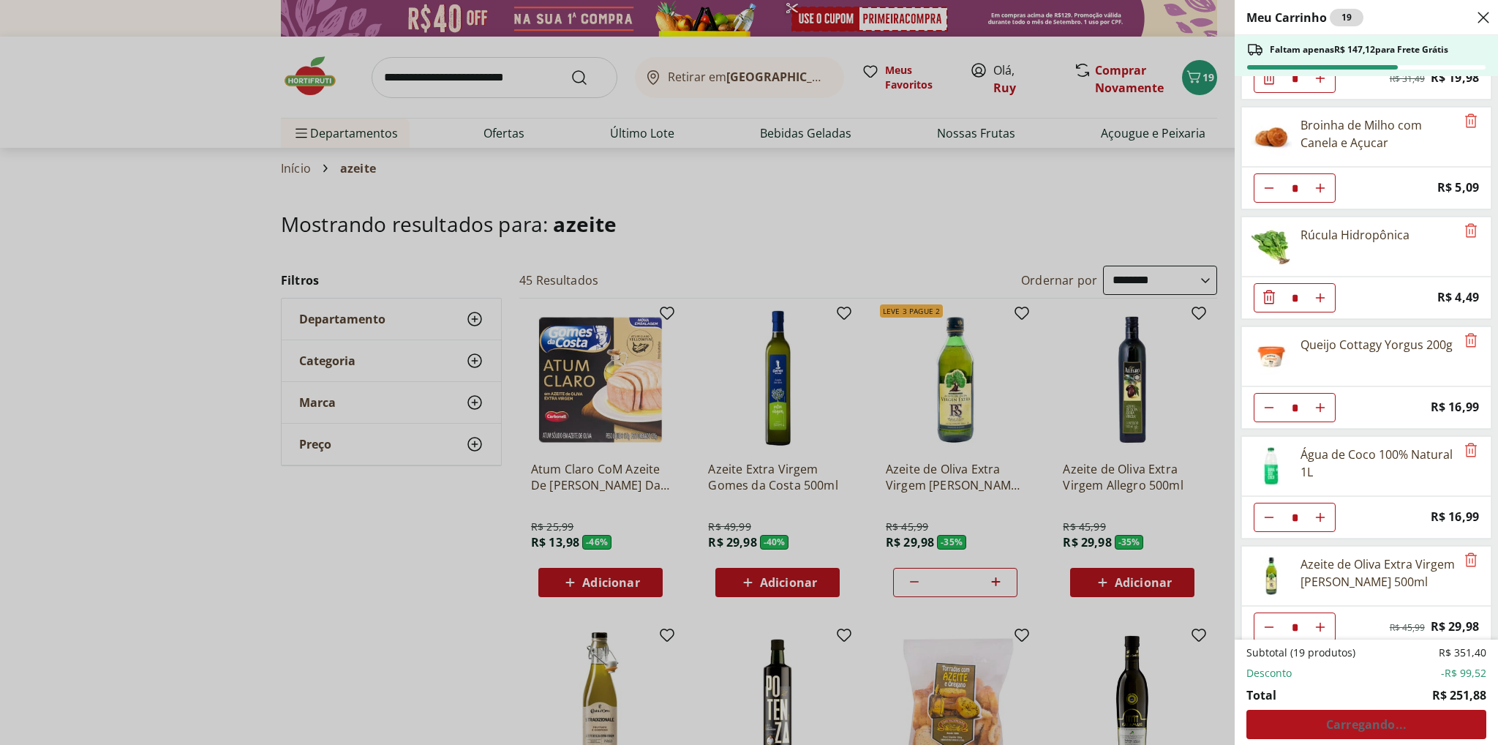
scroll to position [610, 0]
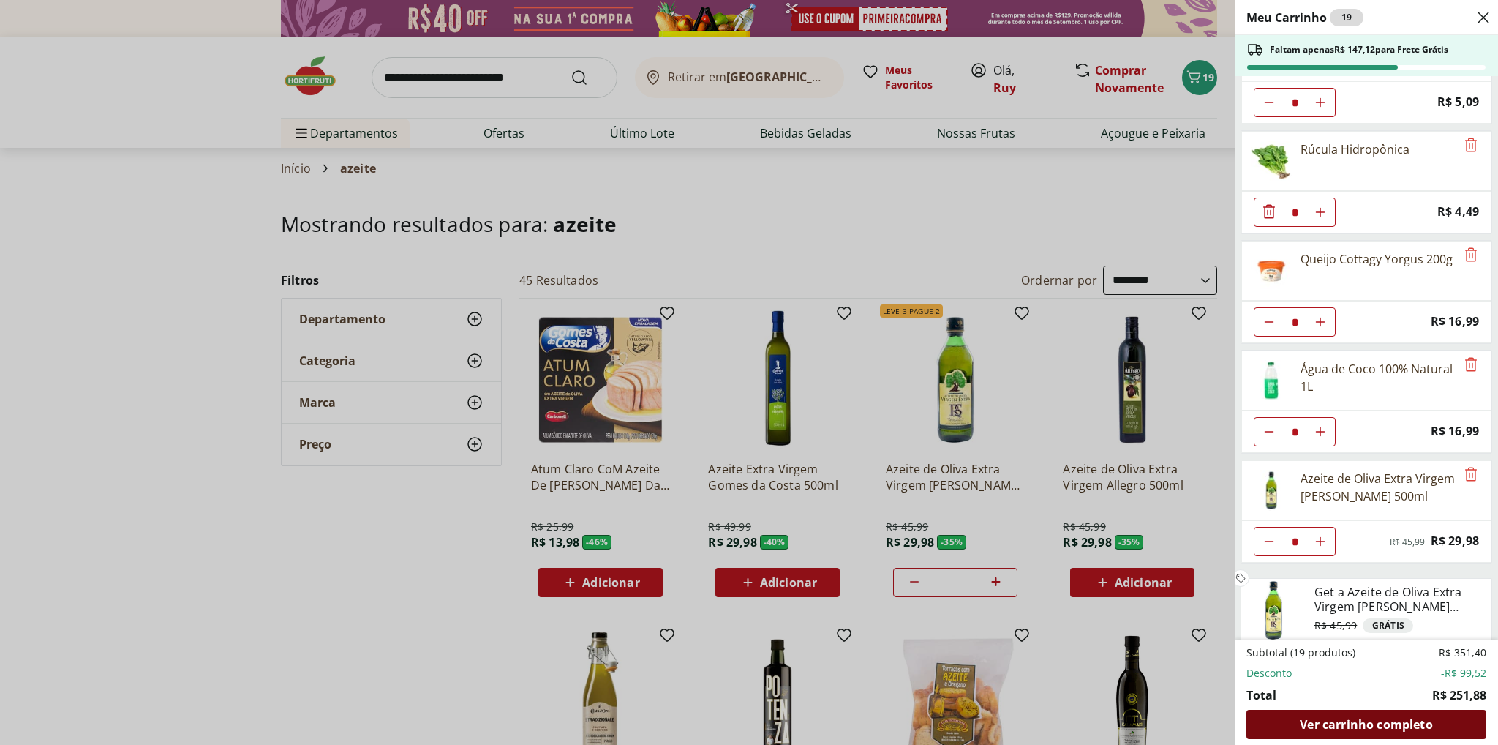
click at [1332, 725] on span "Ver carrinho completo" at bounding box center [1366, 724] width 132 height 12
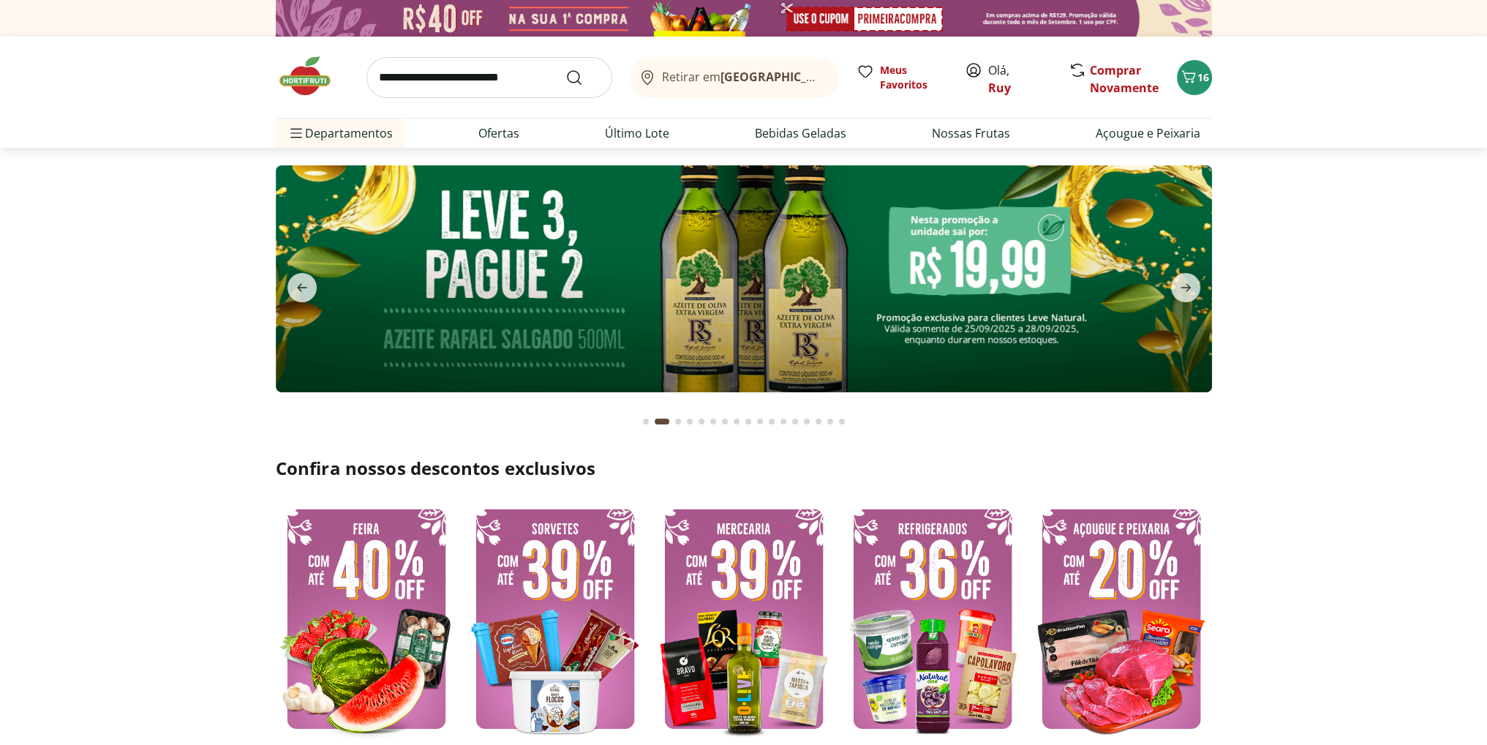
click at [488, 77] on input "search" at bounding box center [490, 77] width 246 height 41
type input "**********"
click at [566, 69] on button "Submit Search" at bounding box center [583, 78] width 35 height 18
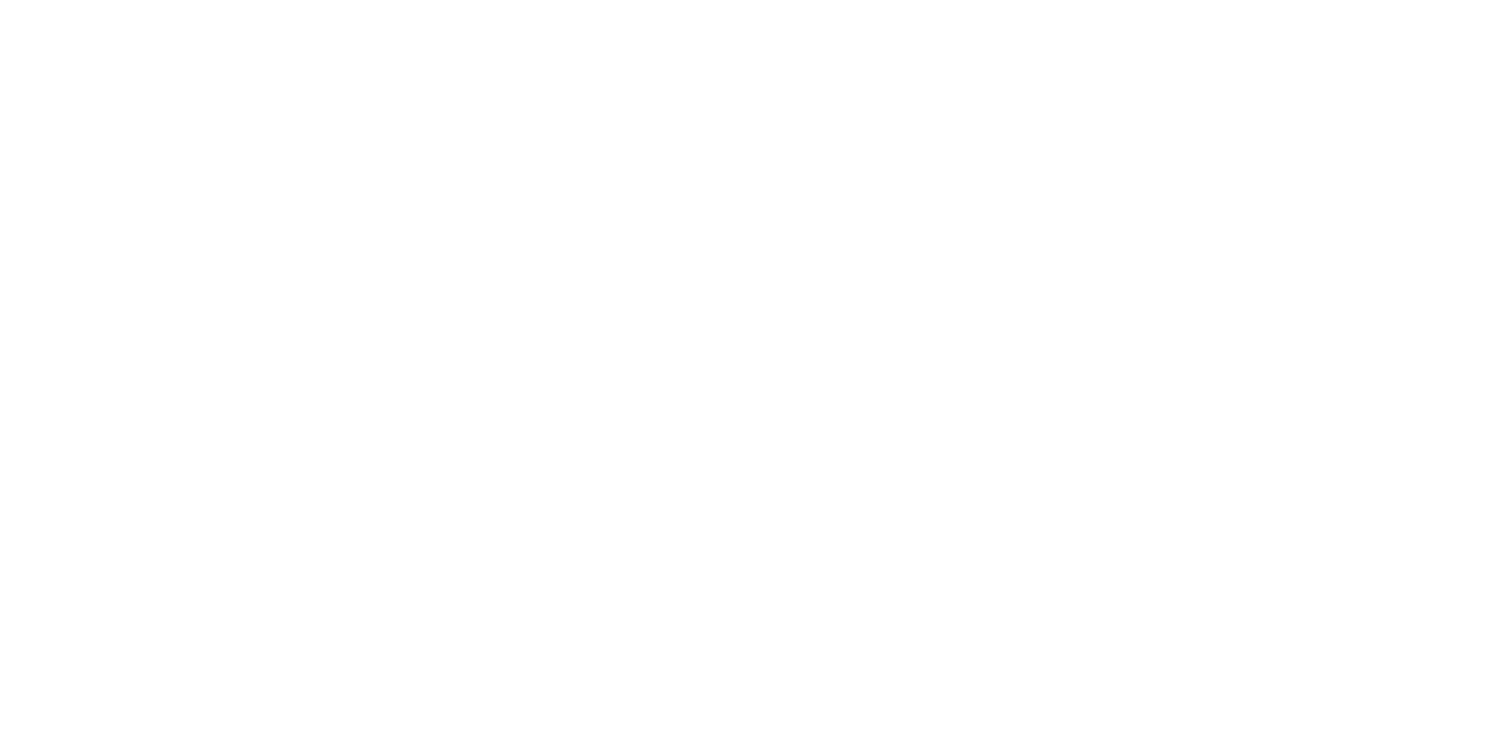
select select "**********"
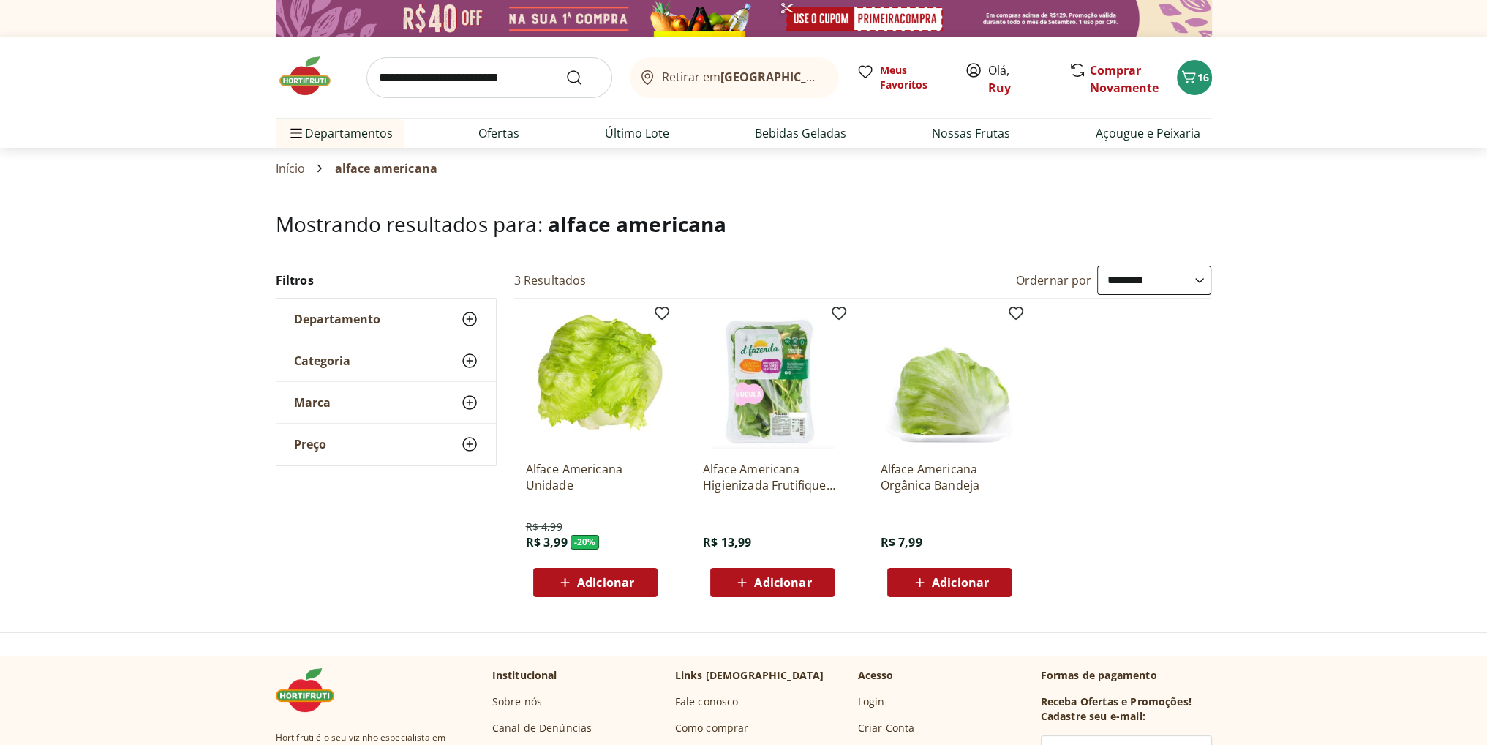
click at [945, 579] on span "Adicionar" at bounding box center [960, 583] width 57 height 12
click at [1195, 77] on icon "Carrinho" at bounding box center [1189, 77] width 18 height 18
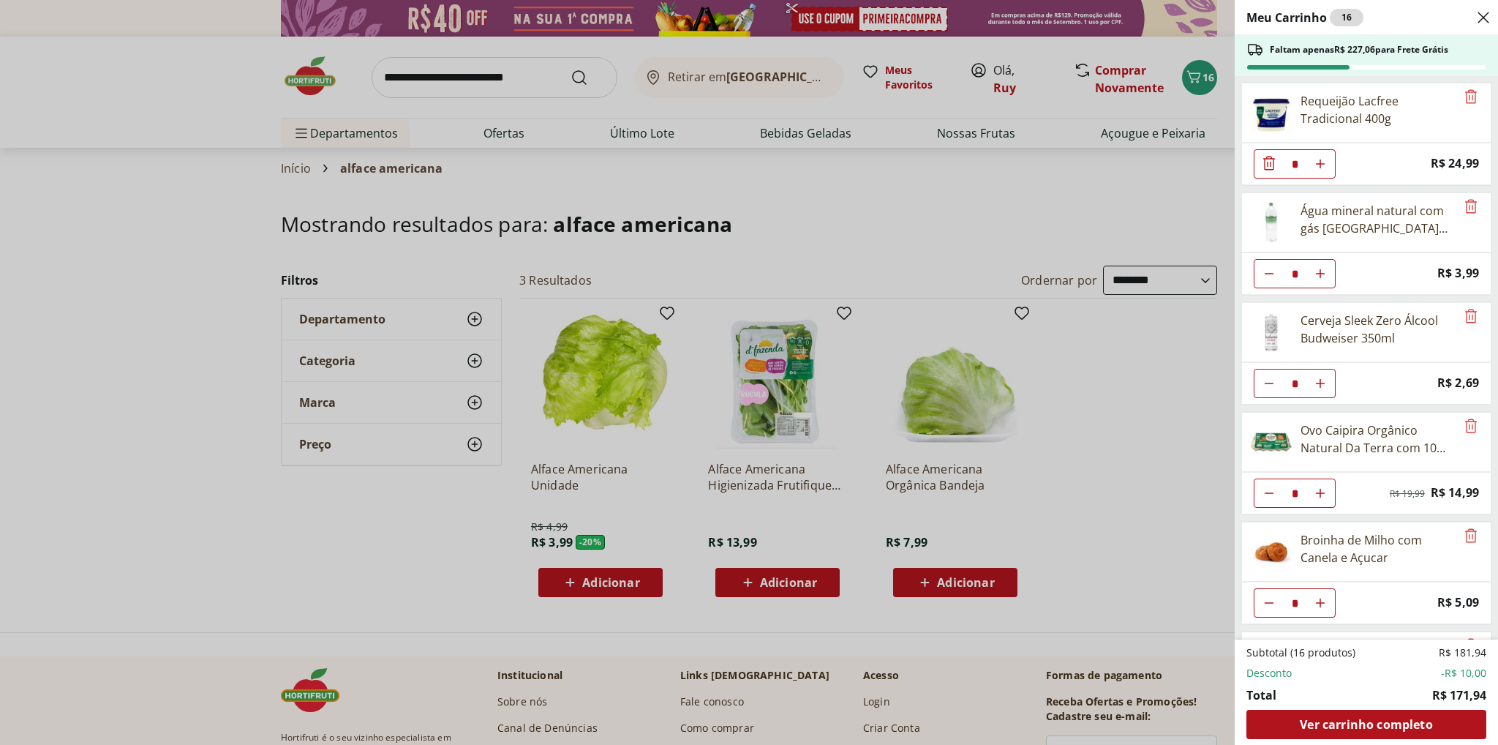
scroll to position [313, 0]
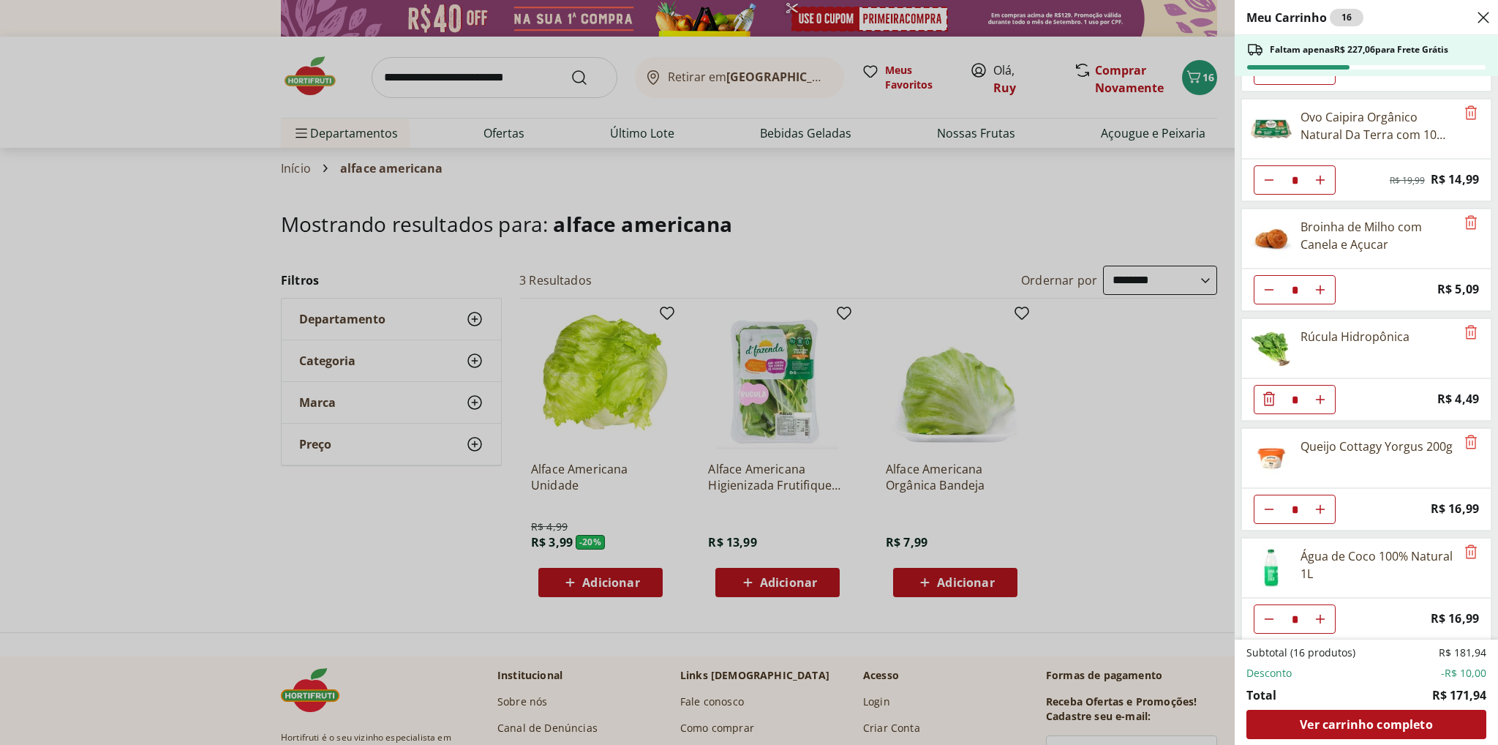
click at [1083, 560] on div "Meu Carrinho 16 Faltam apenas R$ 227,06 para Frete Grátis Requeijão Lacfree Tra…" at bounding box center [749, 372] width 1498 height 745
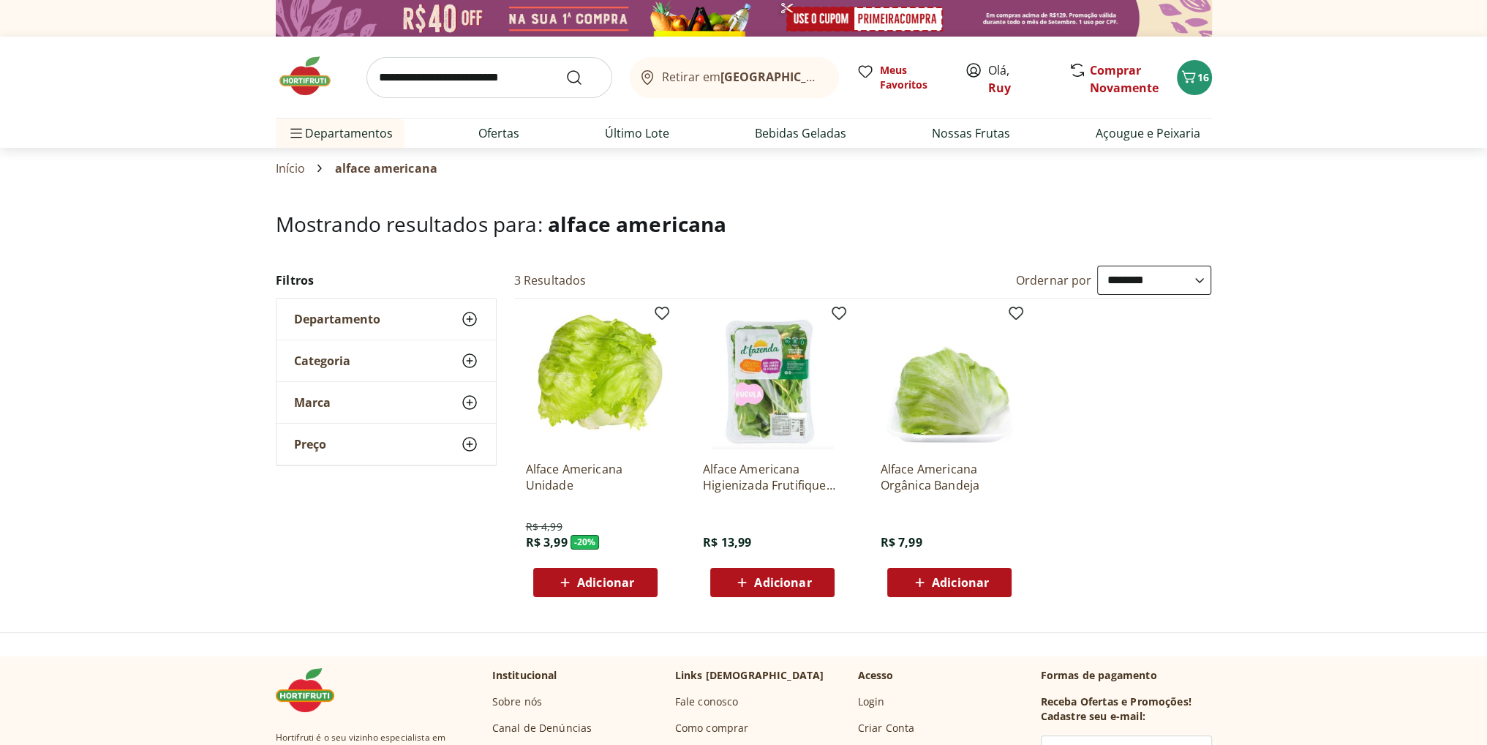
click at [958, 577] on span "Adicionar" at bounding box center [960, 583] width 57 height 12
click at [955, 480] on p "Alface Americana Orgânica Bandeja" at bounding box center [949, 477] width 139 height 32
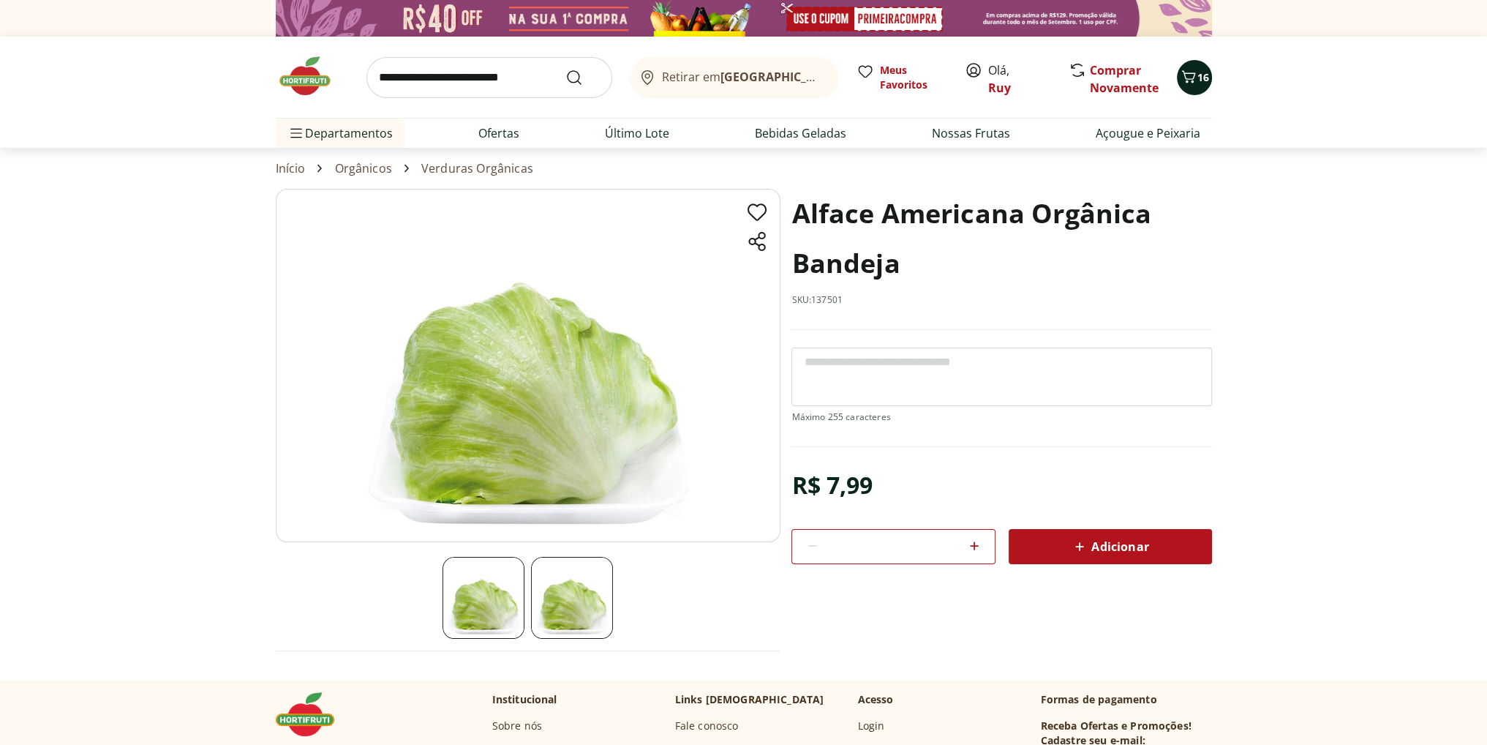
click at [1190, 79] on icon "Carrinho" at bounding box center [1189, 76] width 14 height 12
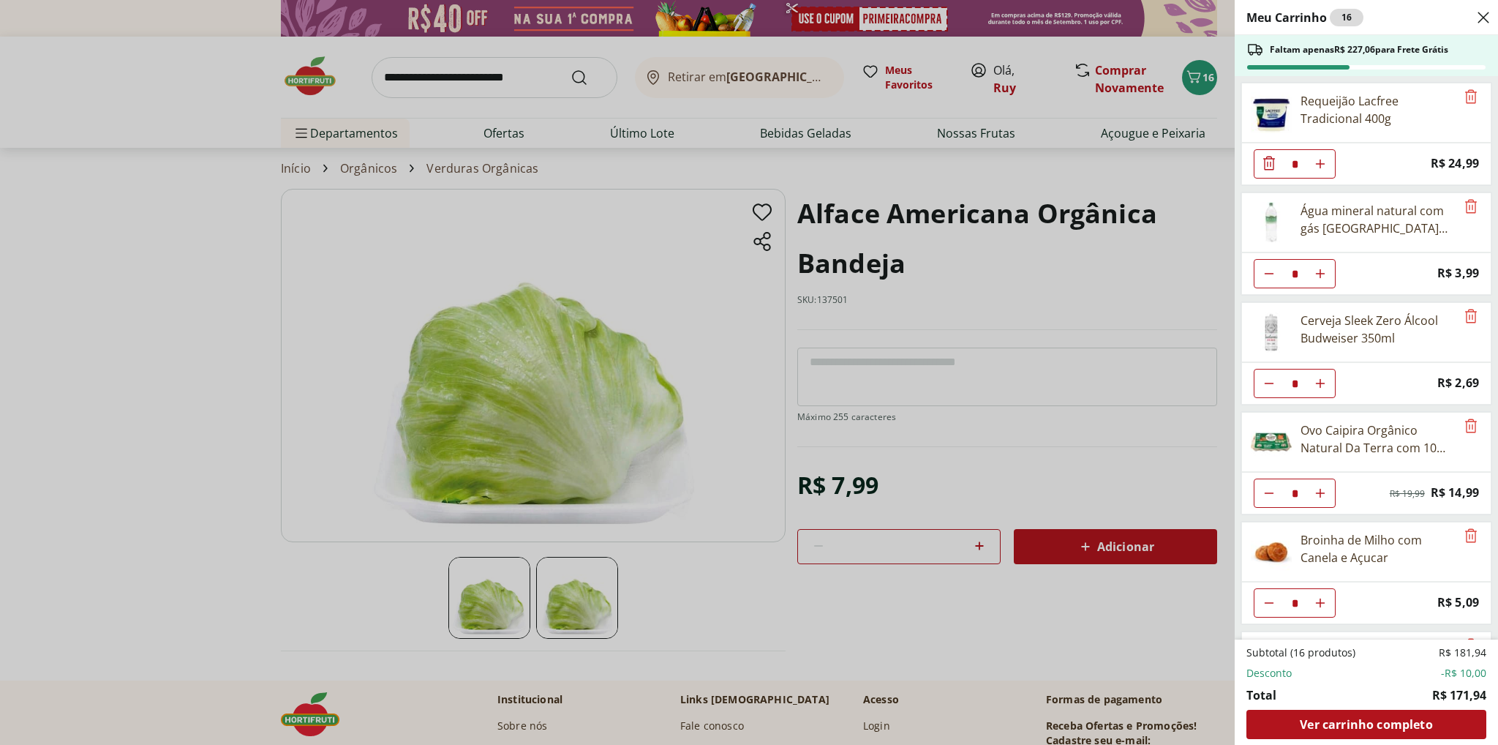
scroll to position [313, 0]
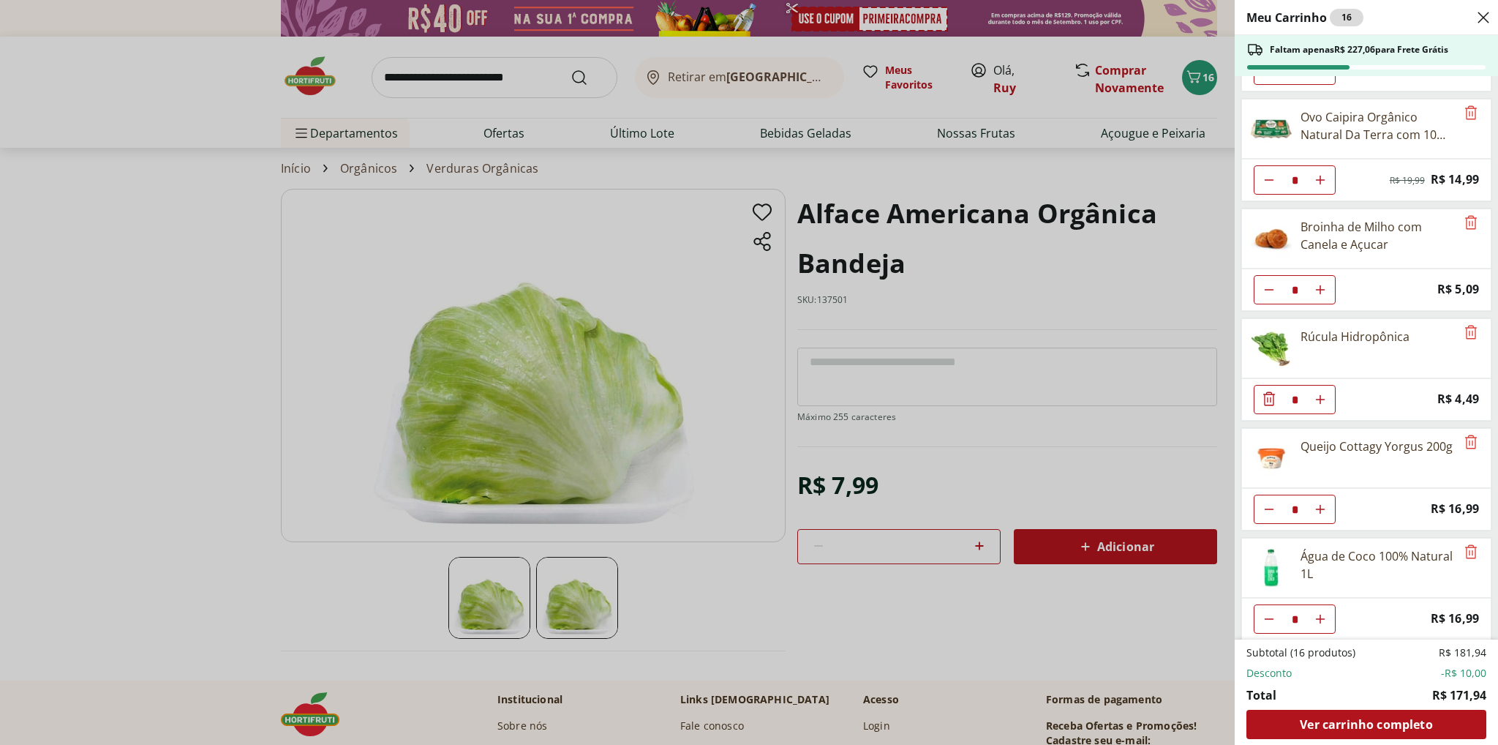
click at [1133, 537] on div "Meu Carrinho 16 Faltam apenas R$ 227,06 para Frete Grátis Requeijão Lacfree Tra…" at bounding box center [749, 372] width 1498 height 745
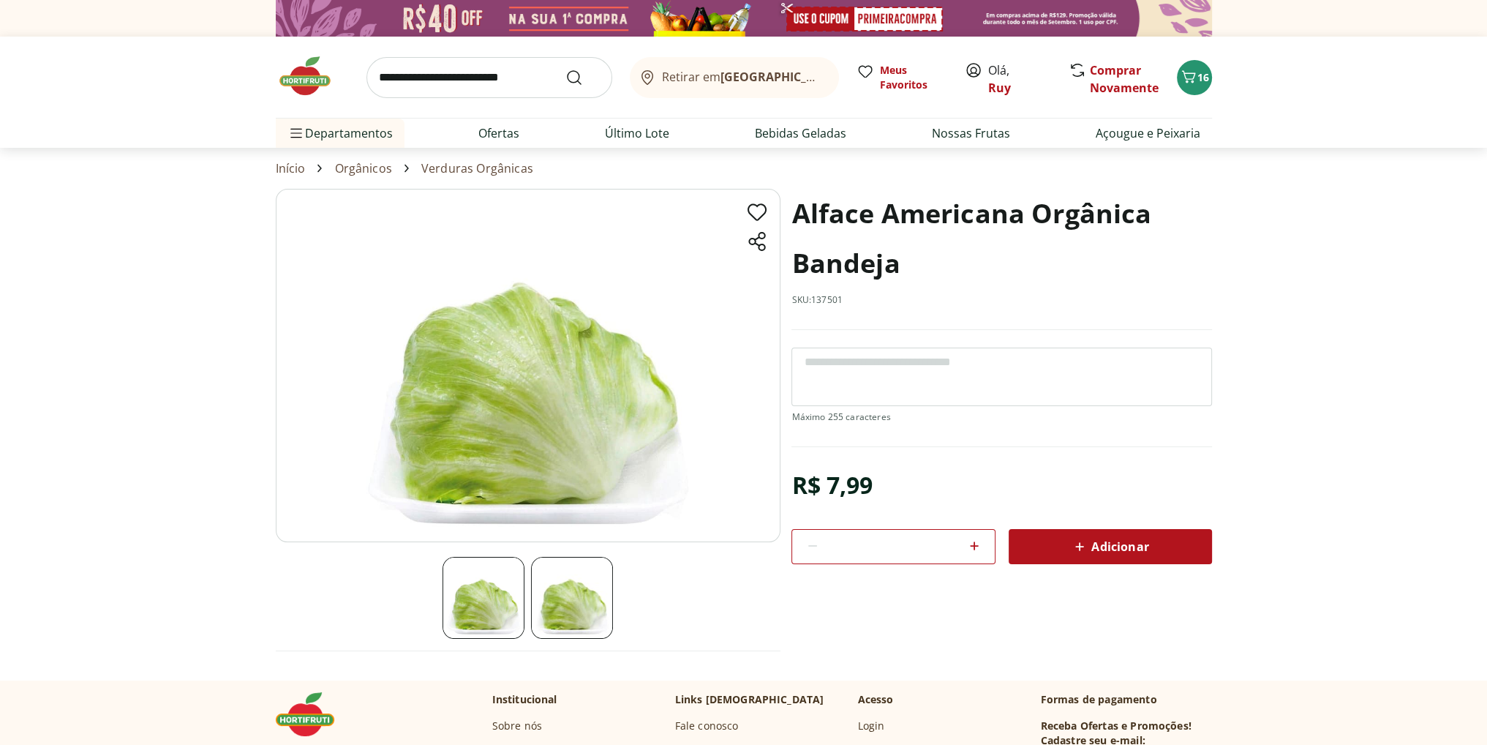
click at [1114, 548] on span "Adicionar" at bounding box center [1110, 547] width 78 height 18
click at [1200, 78] on span "16" at bounding box center [1204, 77] width 12 height 14
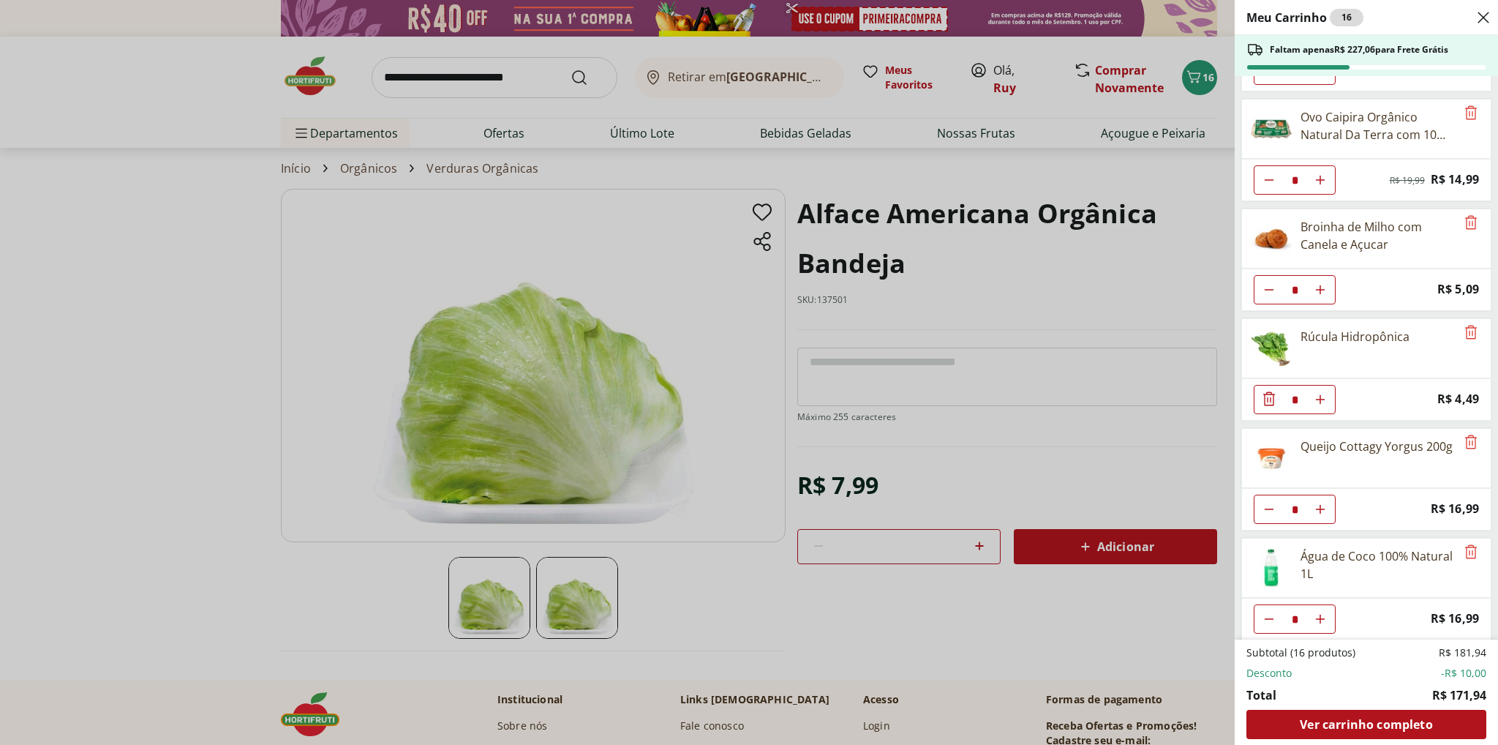
click at [1027, 454] on div "Meu Carrinho 16 Faltam apenas R$ 227,06 para Frete Grátis Requeijão Lacfree Tra…" at bounding box center [749, 372] width 1498 height 745
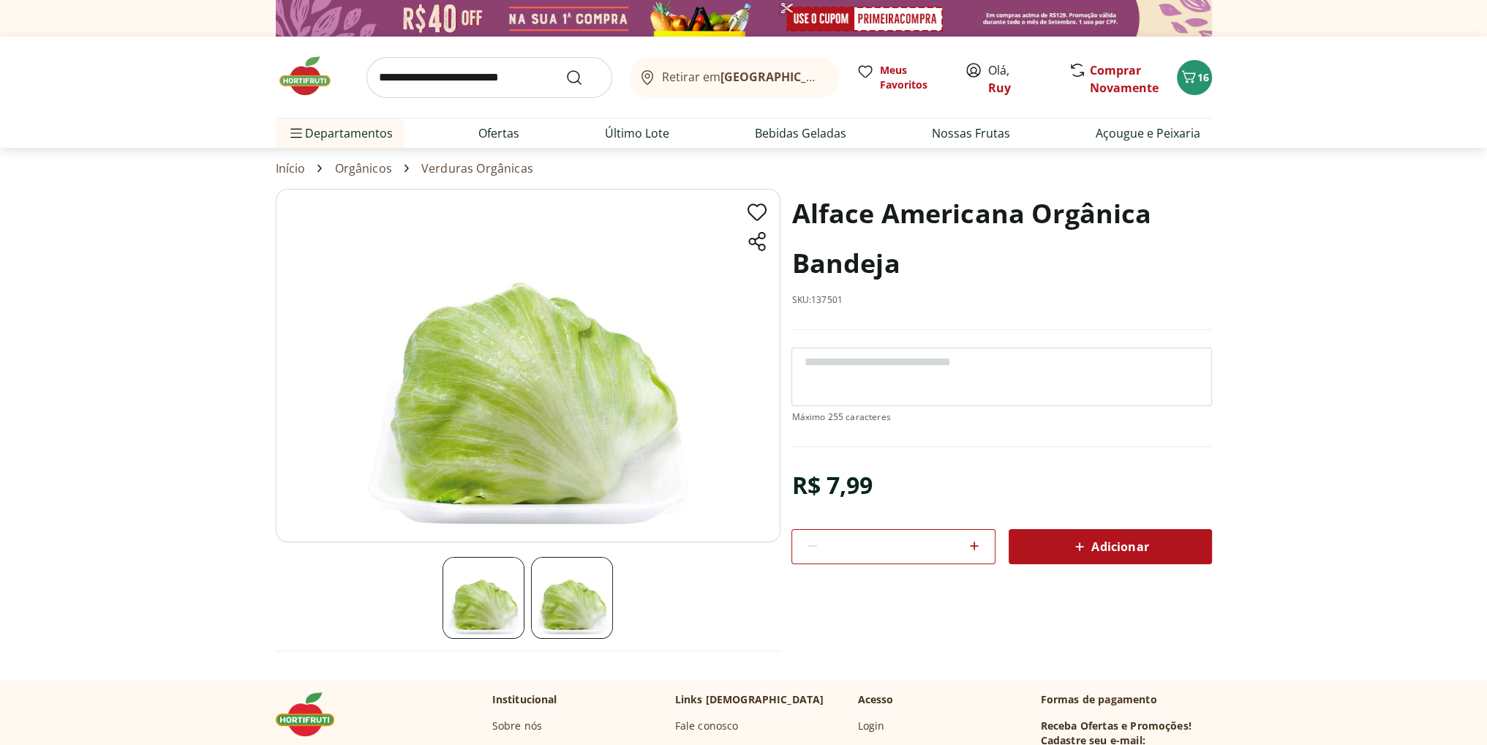
click at [449, 86] on input "search" at bounding box center [490, 77] width 246 height 41
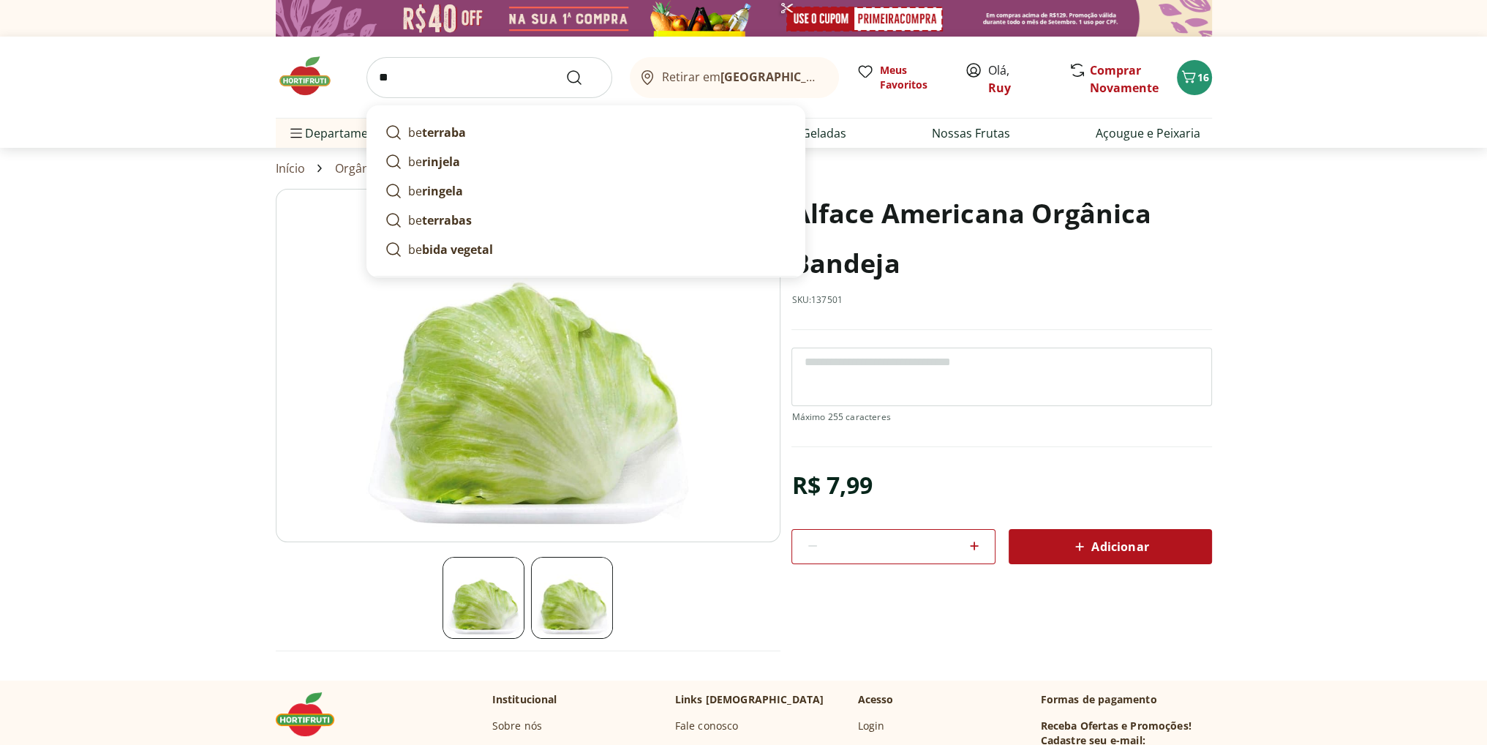
type input "*"
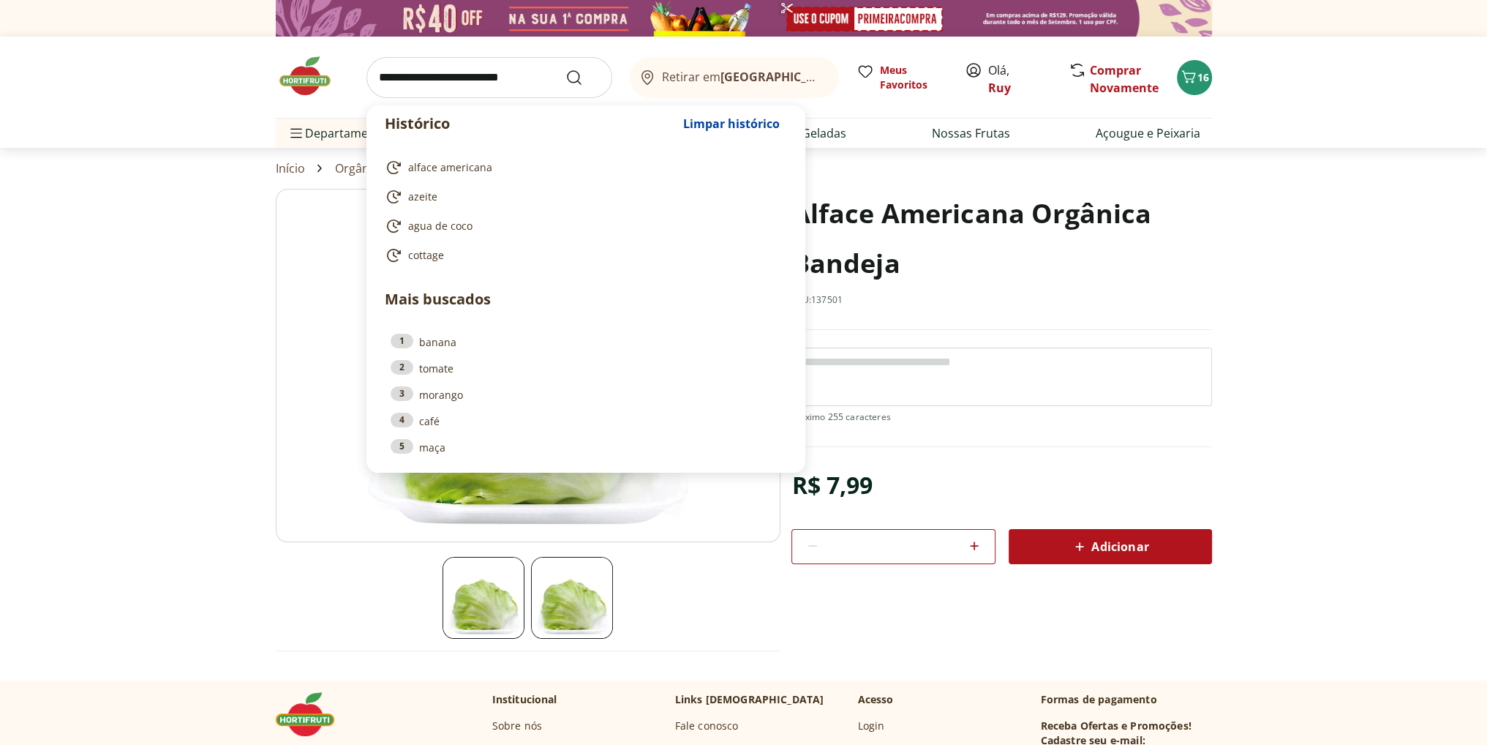
click at [483, 76] on input "search" at bounding box center [490, 77] width 246 height 41
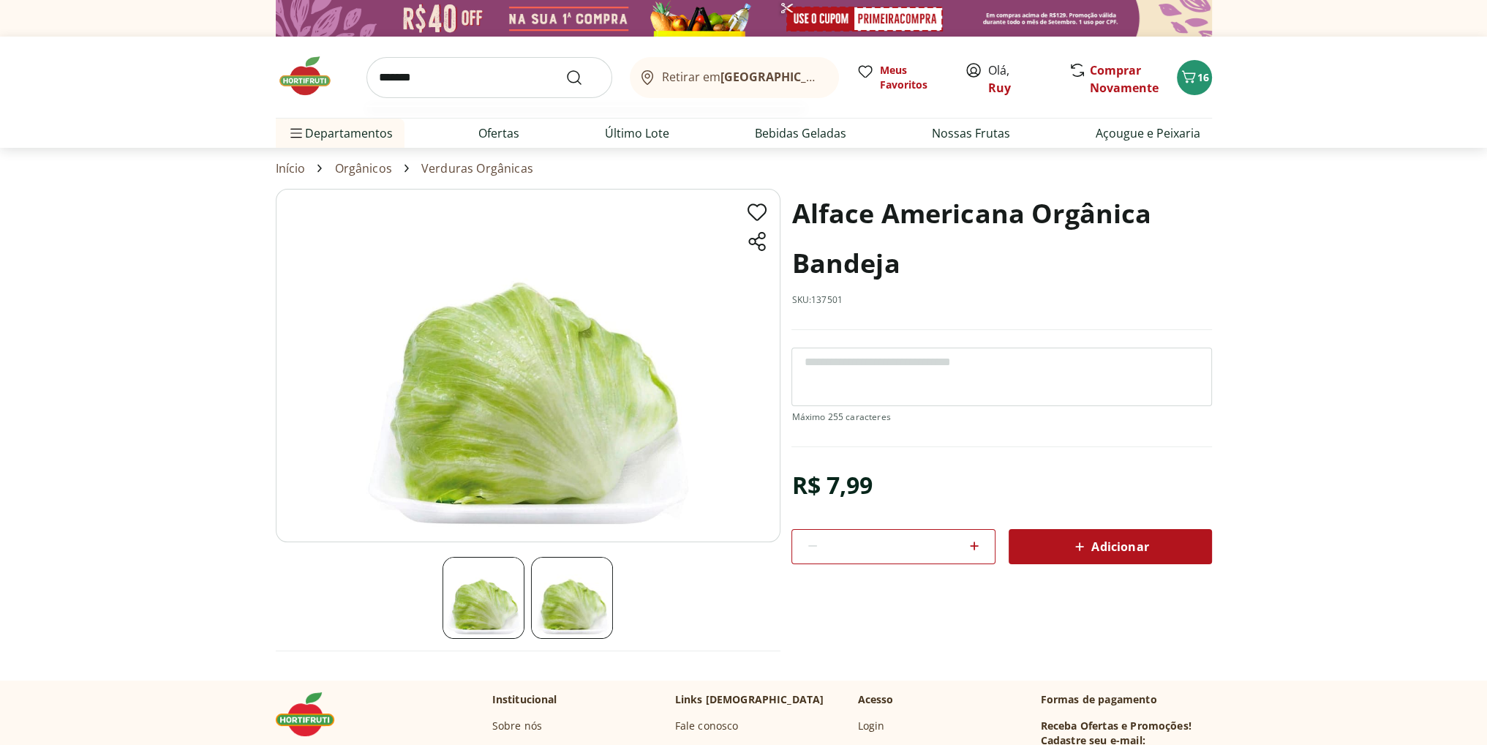
type input "*******"
click at [566, 69] on button "Submit Search" at bounding box center [583, 78] width 35 height 18
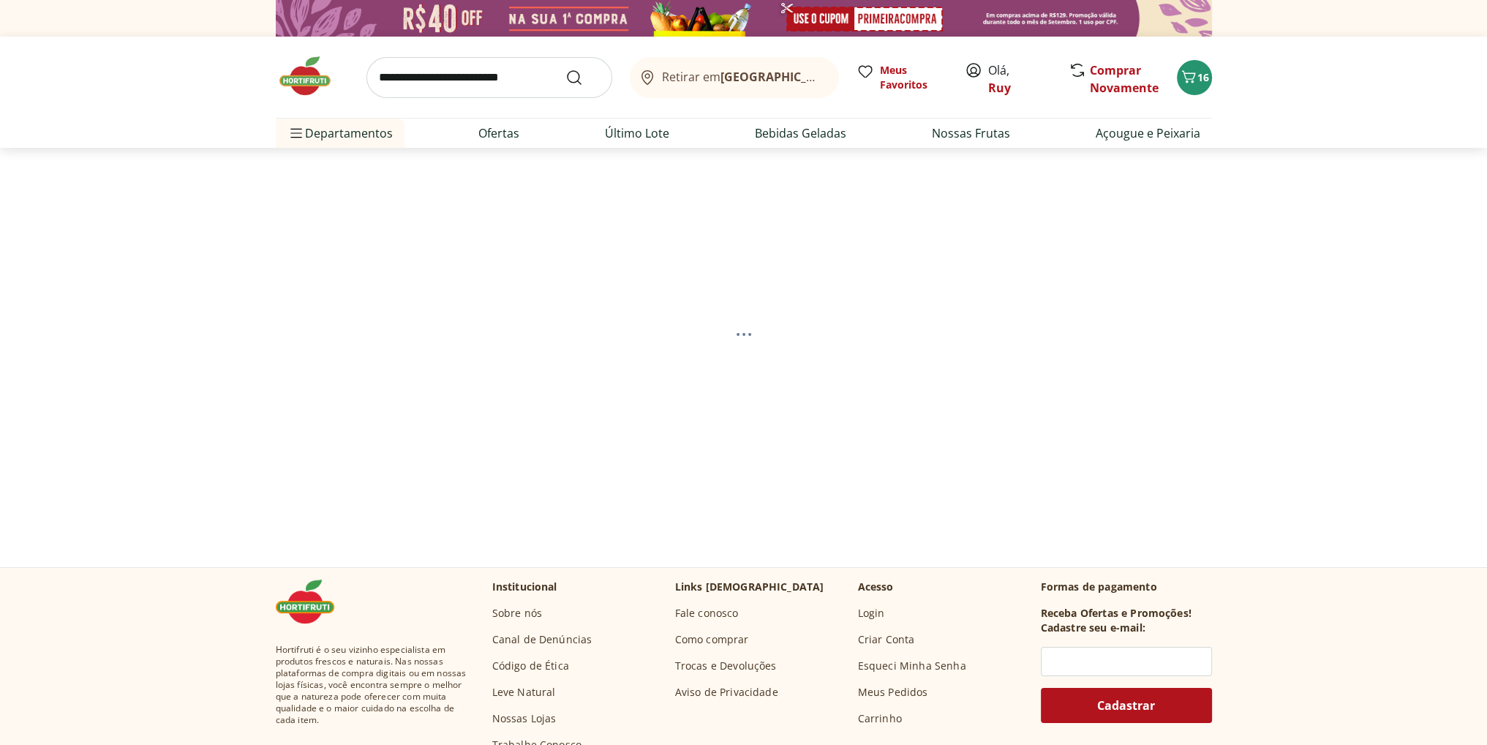
select select "**********"
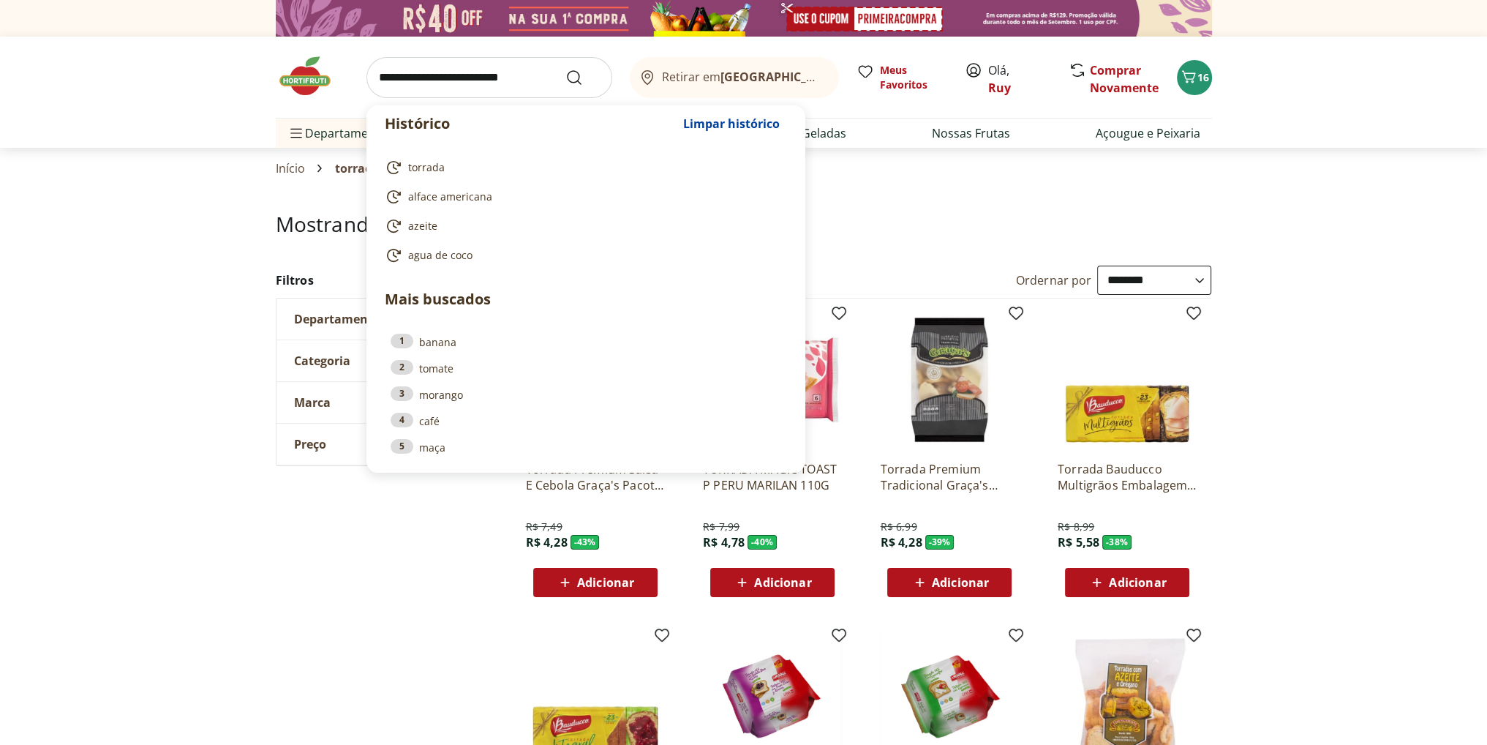
click at [451, 83] on input "search" at bounding box center [490, 77] width 246 height 41
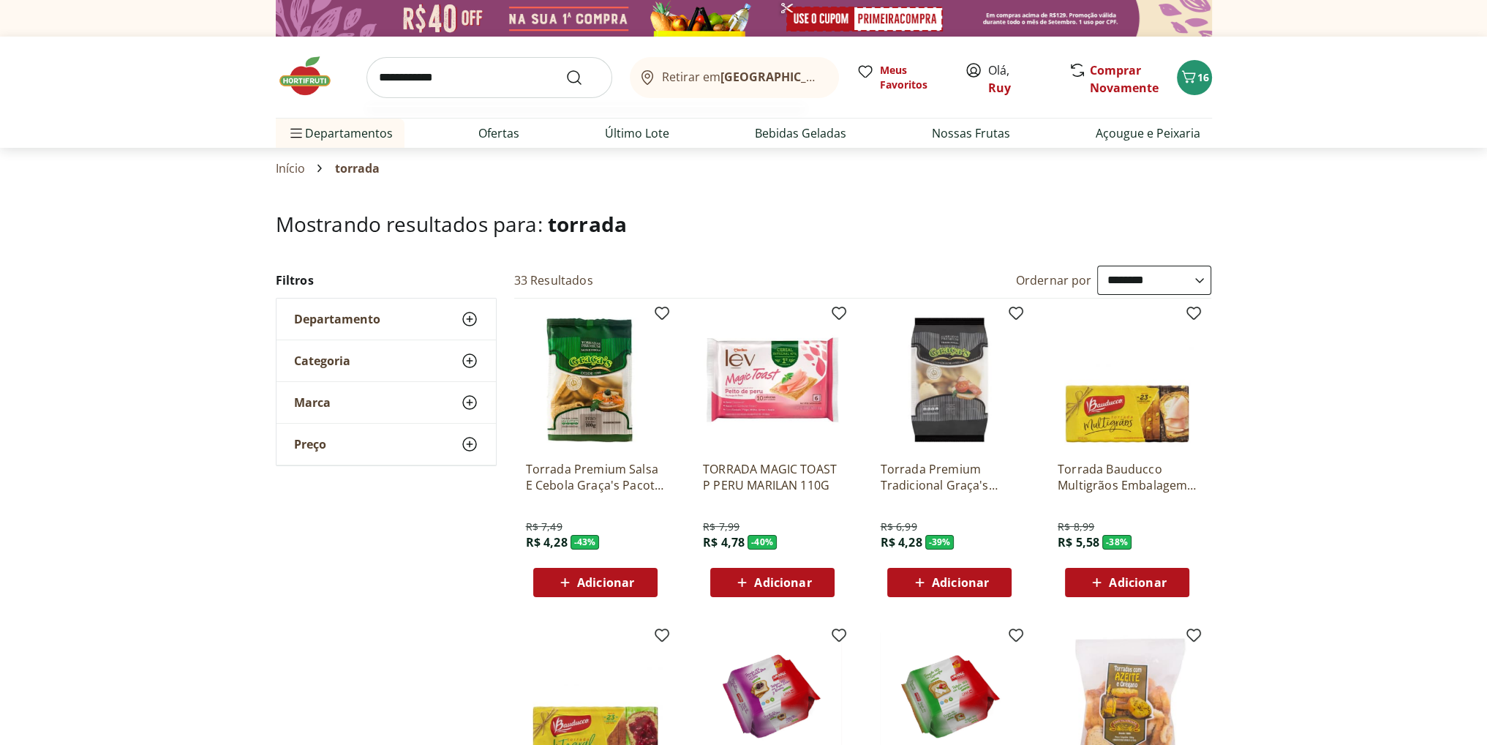
type input "**********"
click at [566, 69] on button "Submit Search" at bounding box center [583, 78] width 35 height 18
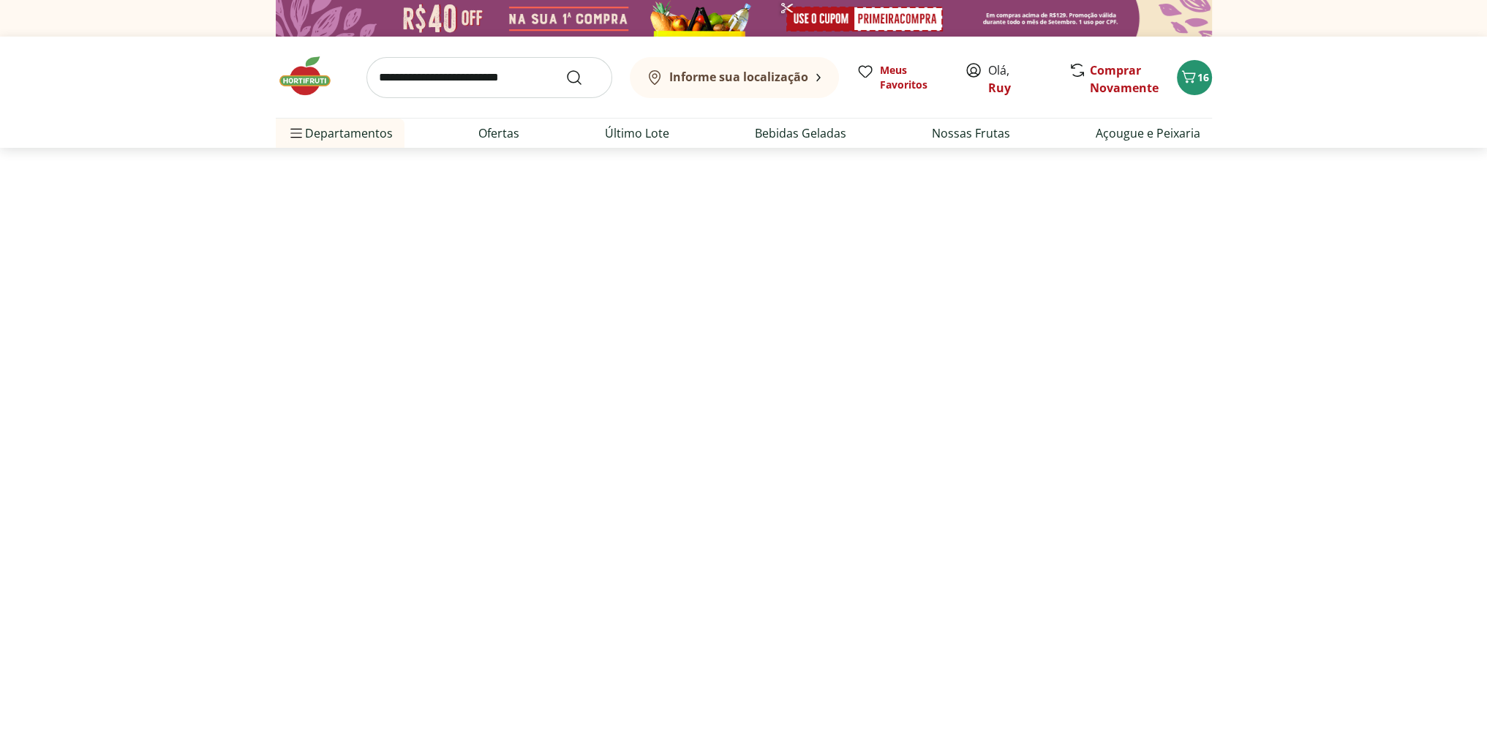
select select "**********"
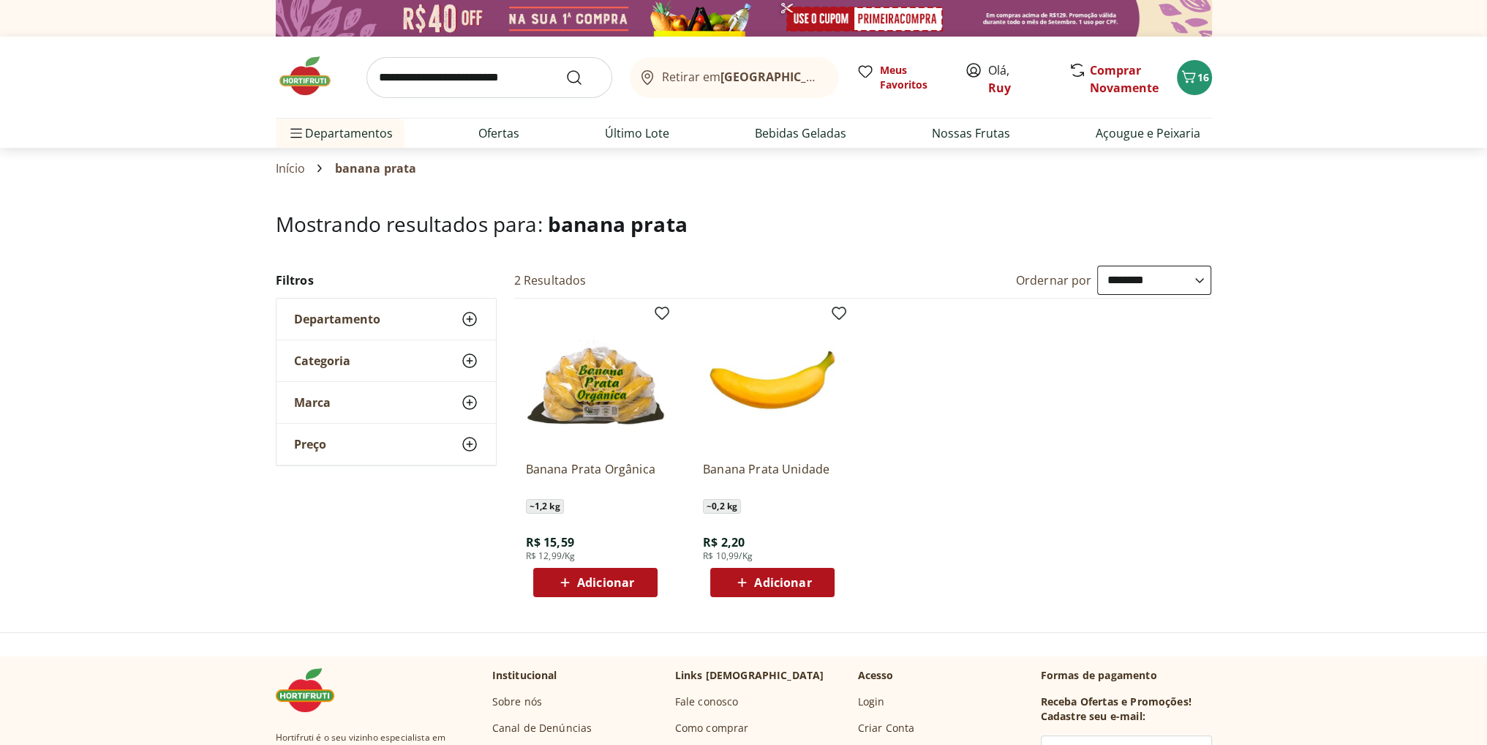
click at [609, 582] on span "Adicionar" at bounding box center [605, 583] width 57 height 12
click at [1195, 81] on icon "Carrinho" at bounding box center [1189, 77] width 18 height 18
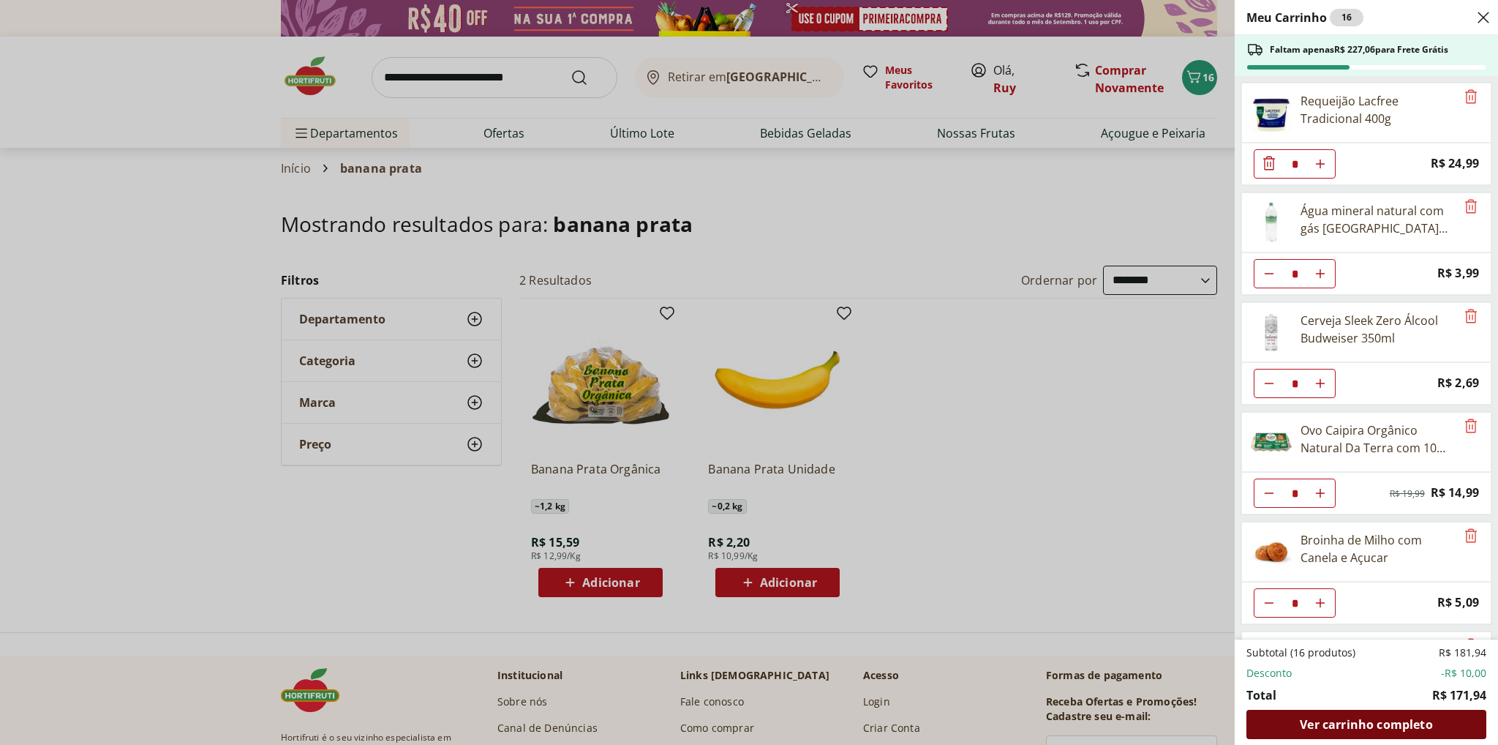
click at [1370, 718] on span "Ver carrinho completo" at bounding box center [1366, 724] width 132 height 12
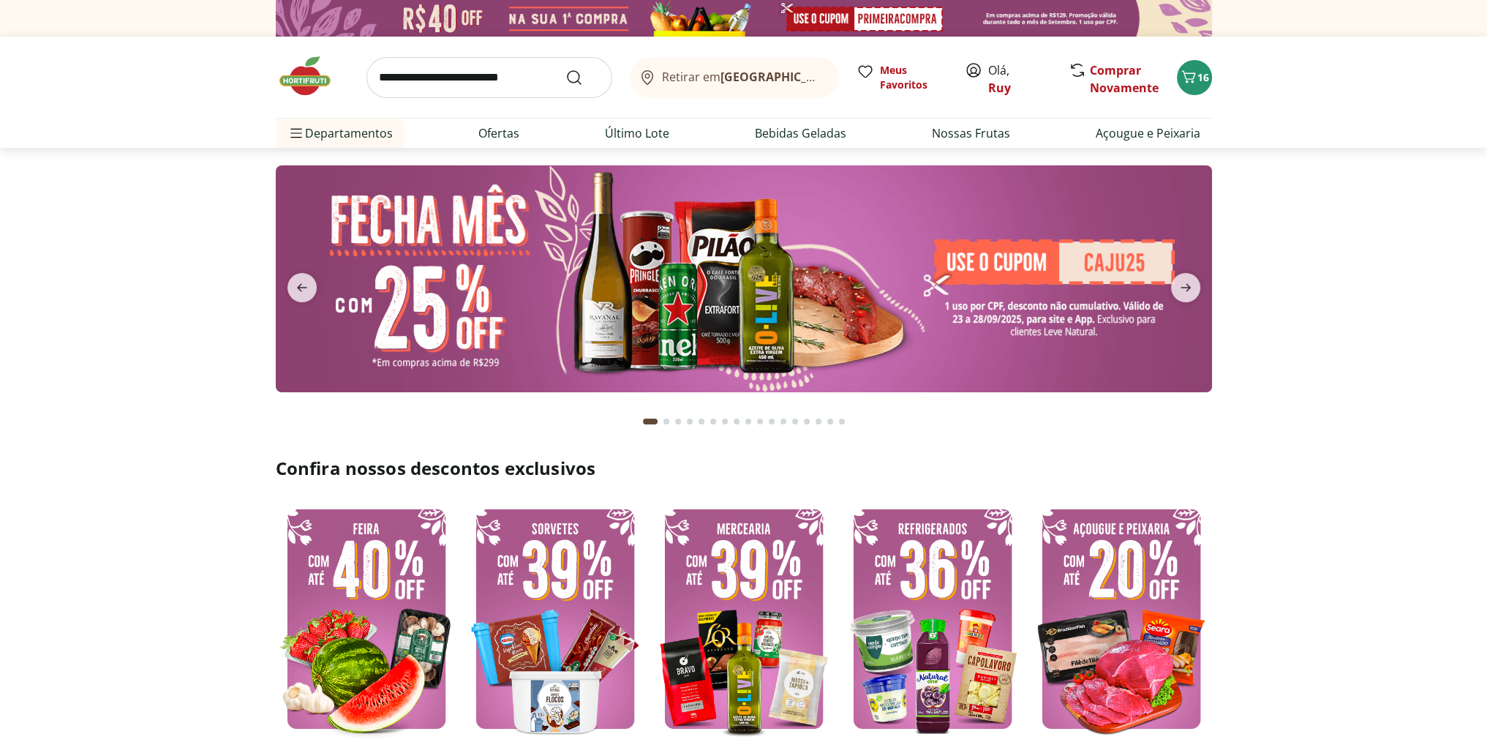
click at [442, 82] on input "search" at bounding box center [490, 77] width 246 height 41
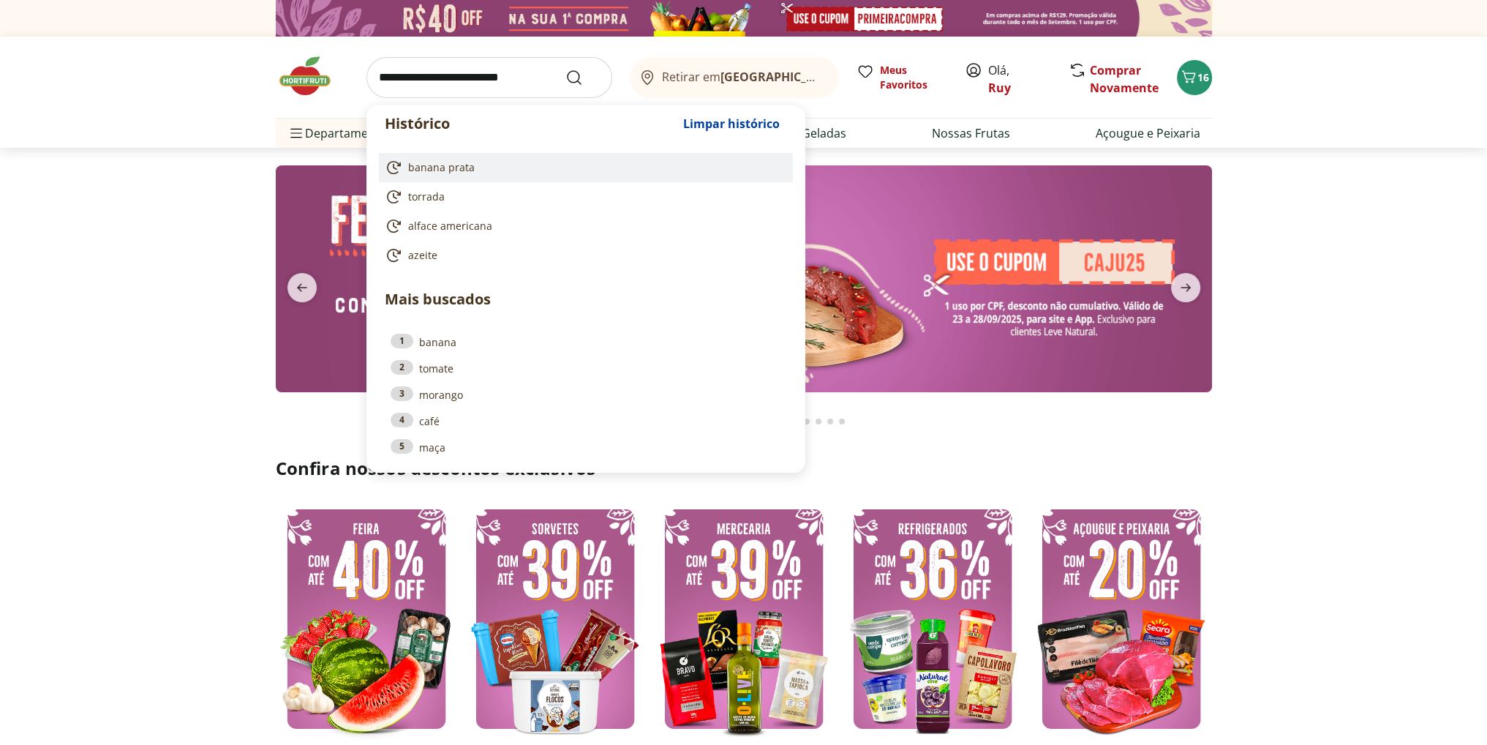
click at [443, 168] on span "banana prata" at bounding box center [441, 167] width 67 height 15
type input "**********"
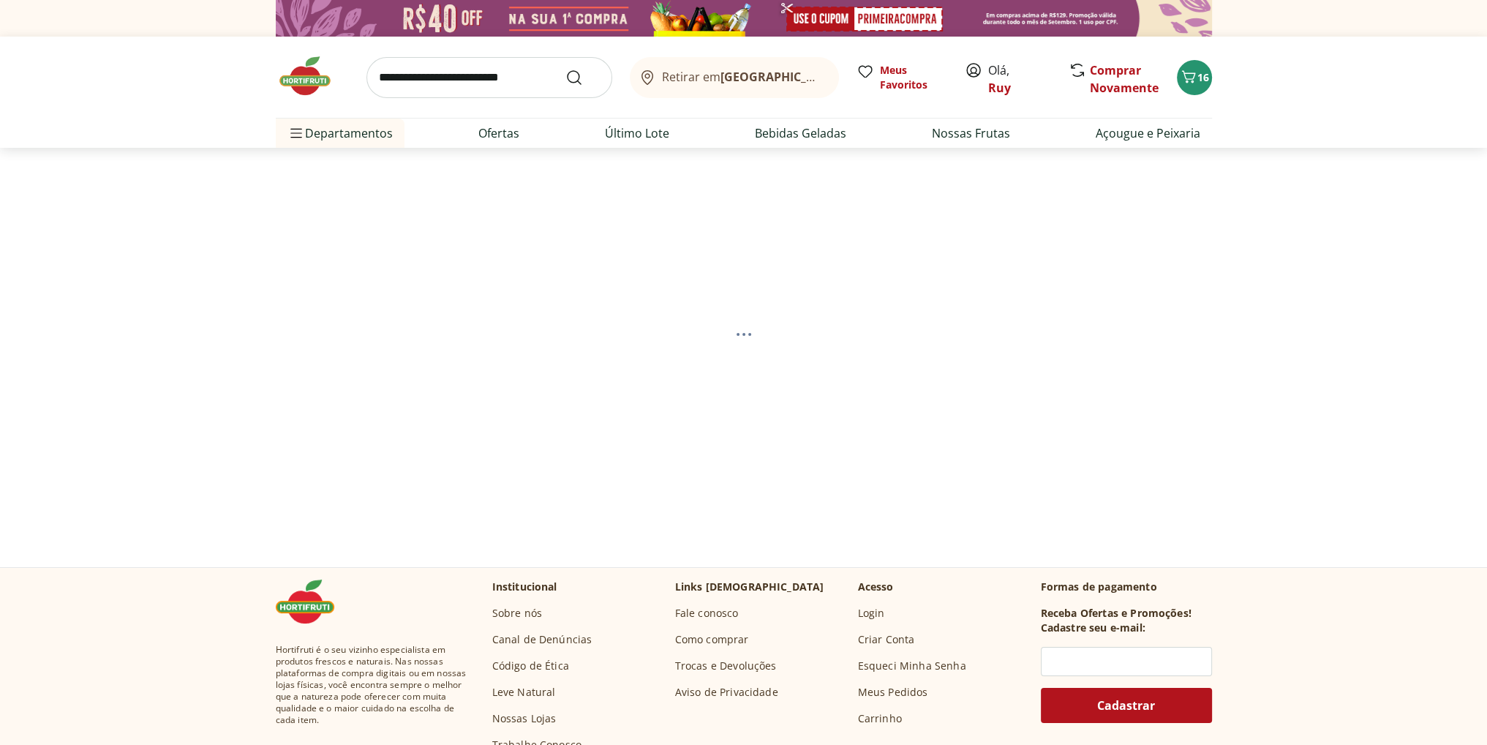
select select "**********"
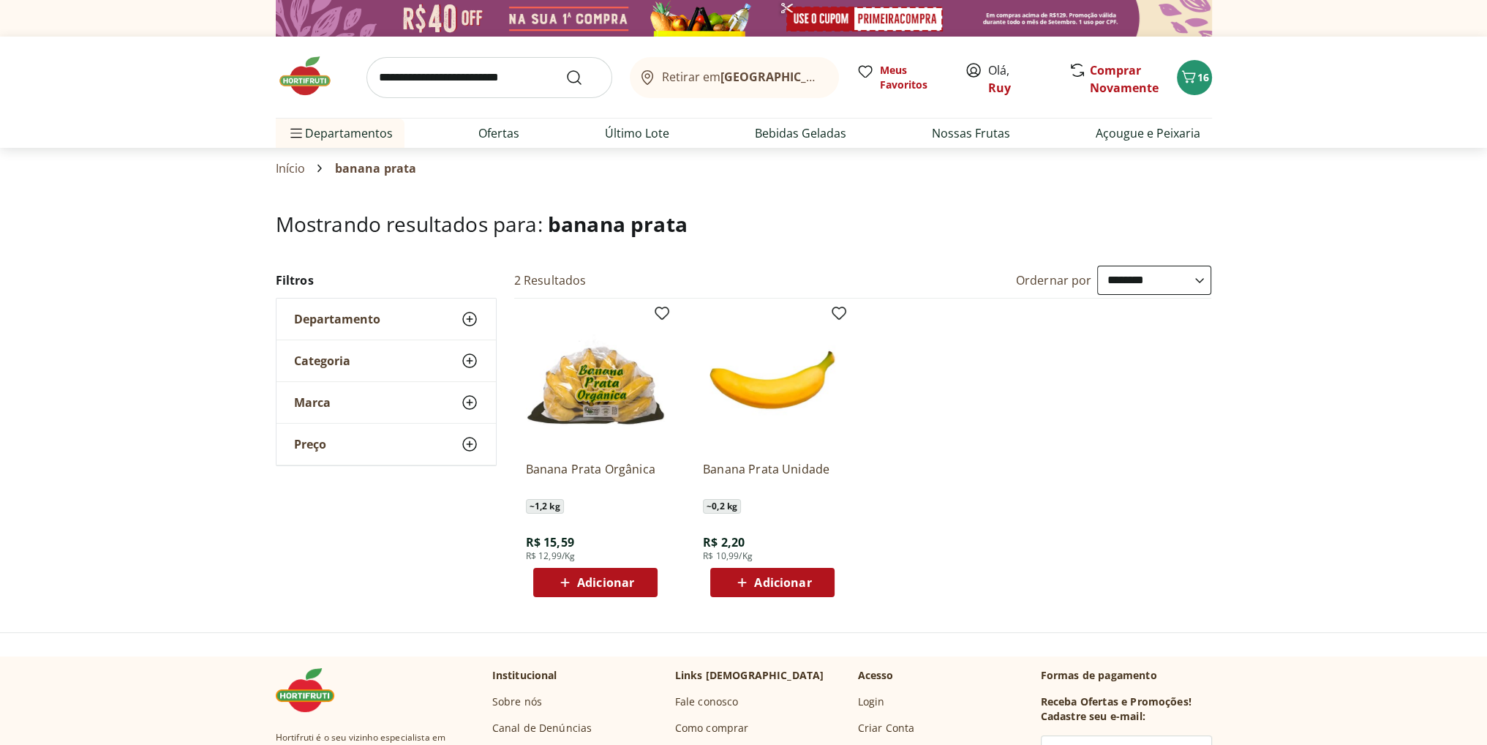
click at [776, 577] on span "Adicionar" at bounding box center [782, 583] width 57 height 12
click at [777, 583] on input "*" at bounding box center [772, 582] width 64 height 16
click at [1195, 76] on icon "Carrinho" at bounding box center [1189, 77] width 18 height 18
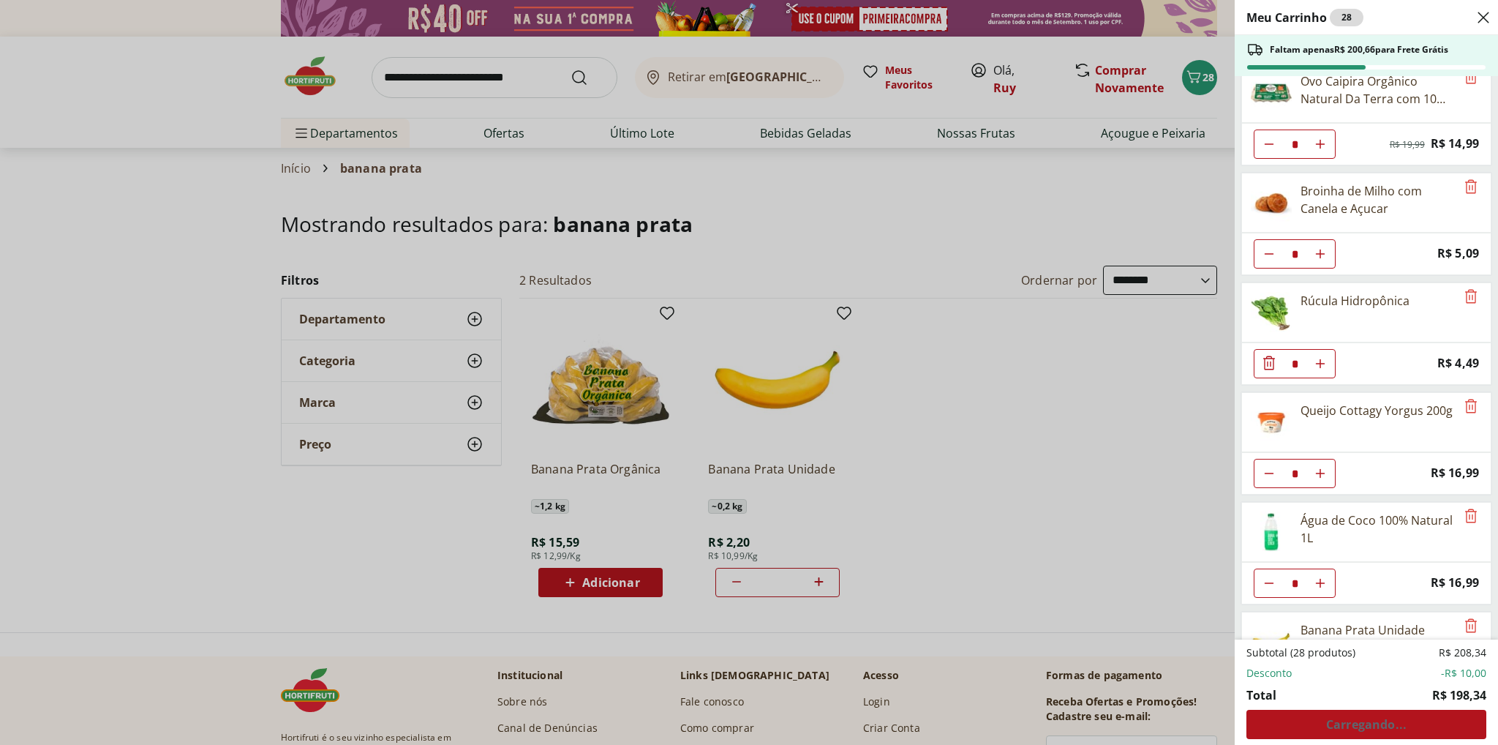
scroll to position [422, 0]
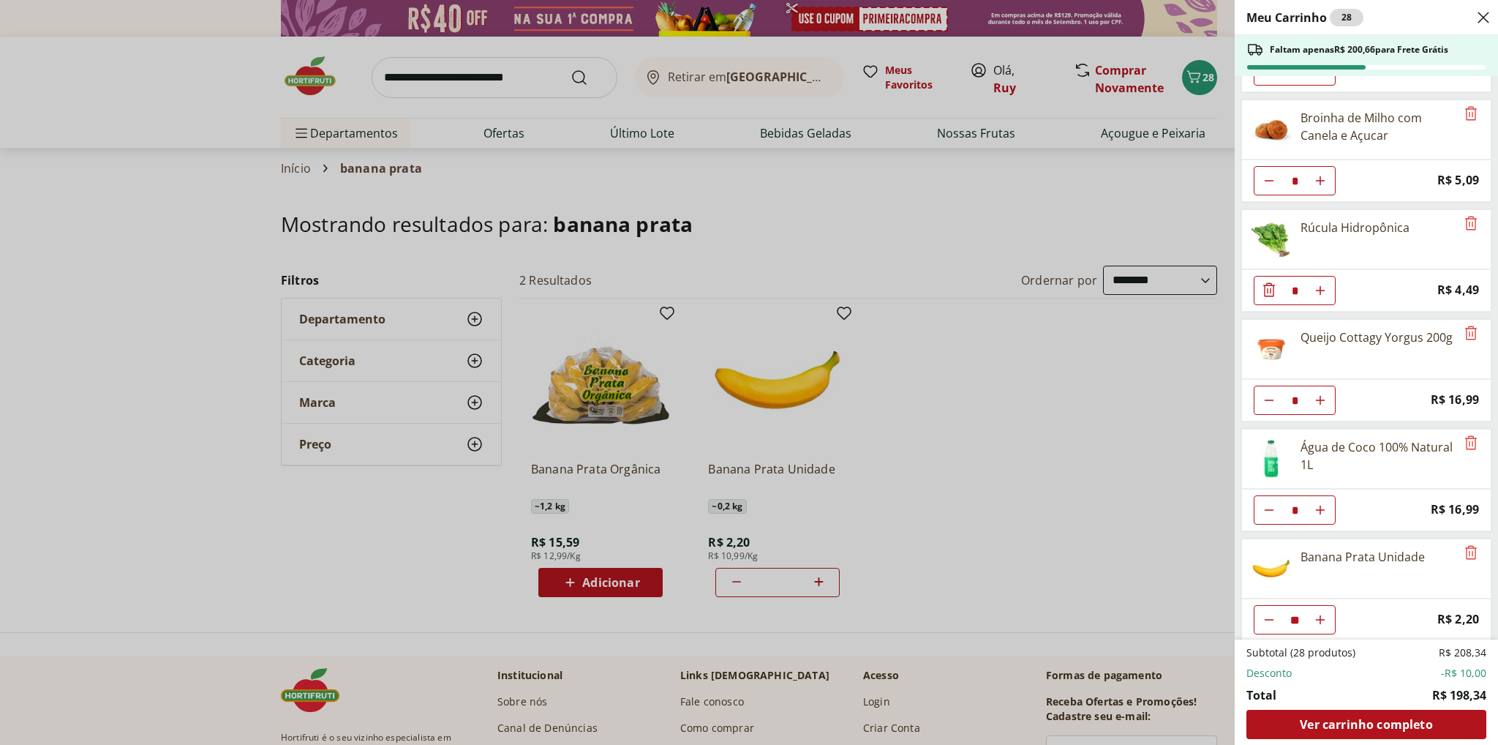
click at [1055, 547] on div "Meu Carrinho 28 Faltam apenas R$ 200,66 para Frete Grátis Requeijão Lacfree Tra…" at bounding box center [749, 372] width 1498 height 745
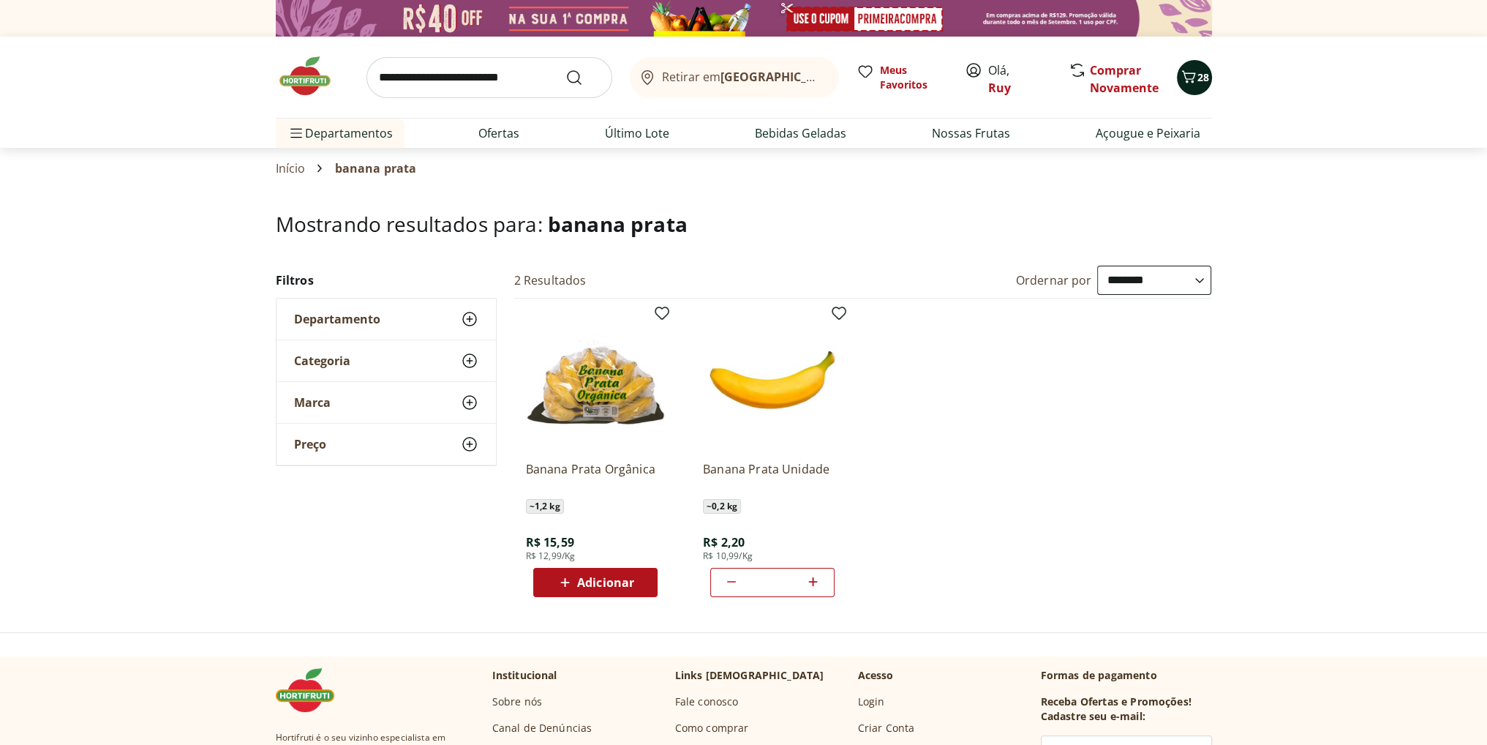
click at [1206, 85] on button "28" at bounding box center [1194, 77] width 35 height 35
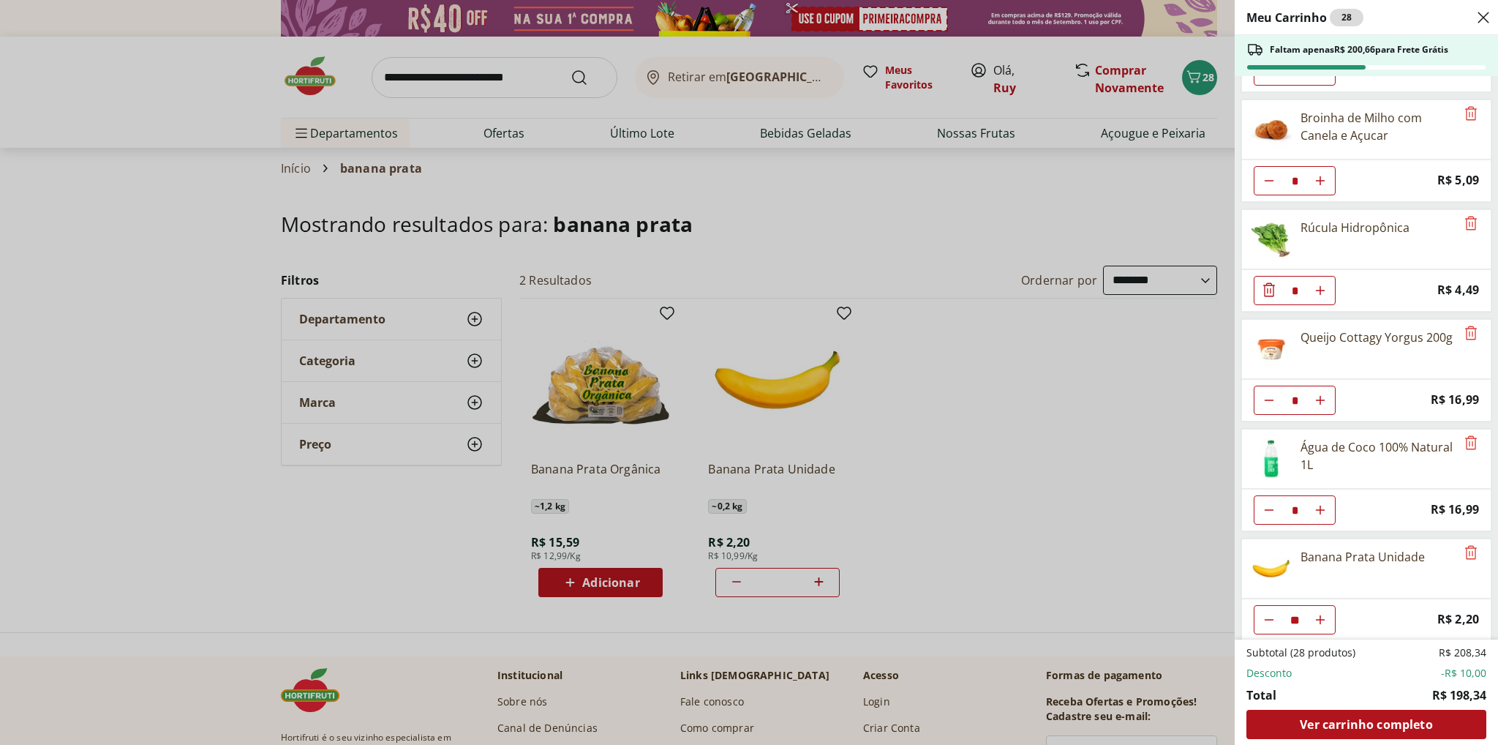
click at [1271, 614] on use "Diminuir Quantidade" at bounding box center [1270, 620] width 12 height 12
type input "**"
click at [1321, 614] on use "Aumentar Quantidade" at bounding box center [1321, 620] width 12 height 12
type input "**"
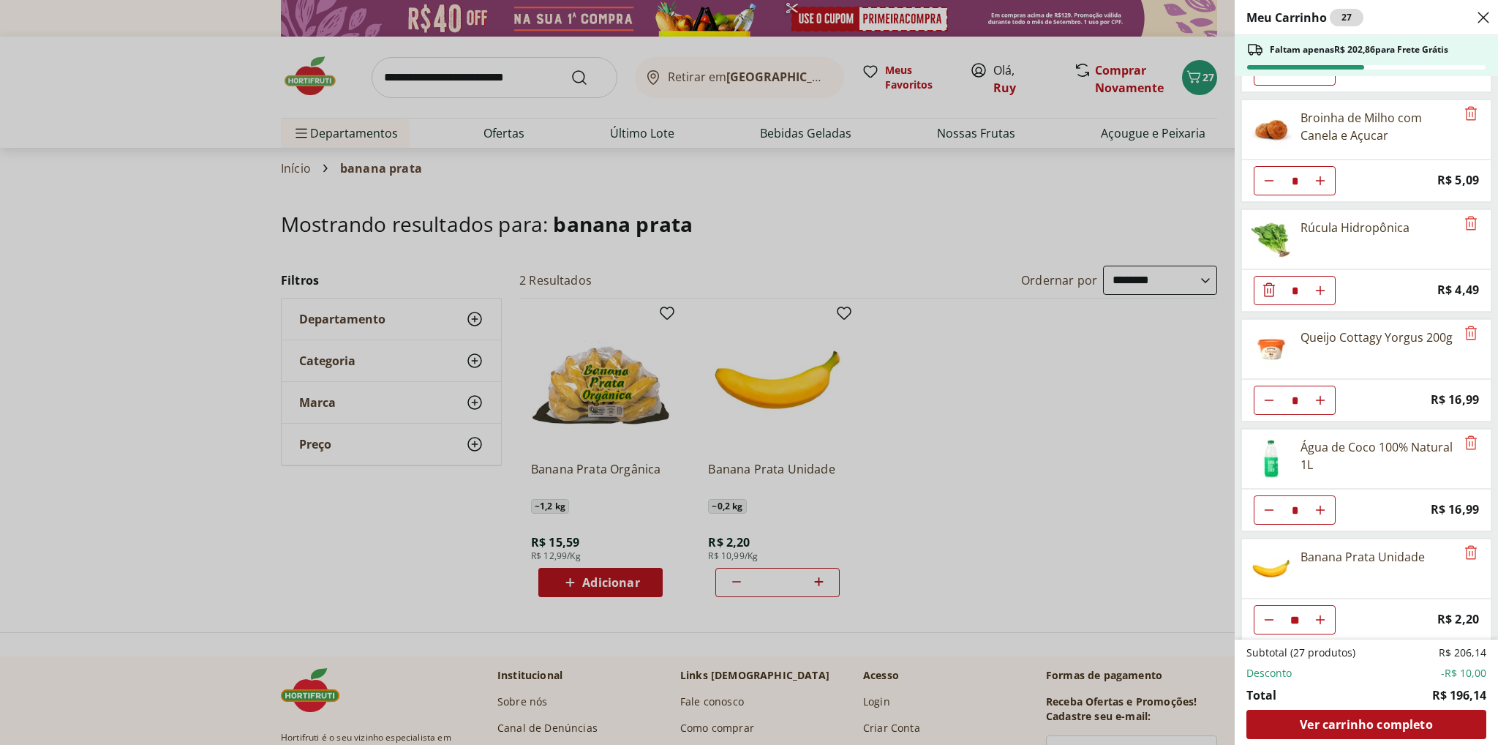
type input "**"
click at [1321, 614] on use "Aumentar Quantidade" at bounding box center [1321, 620] width 12 height 12
type input "**"
click at [464, 83] on div "Meu Carrinho 28 Faltam apenas R$ 200,66 para Frete Grátis Requeijão Lacfree Tra…" at bounding box center [749, 372] width 1498 height 745
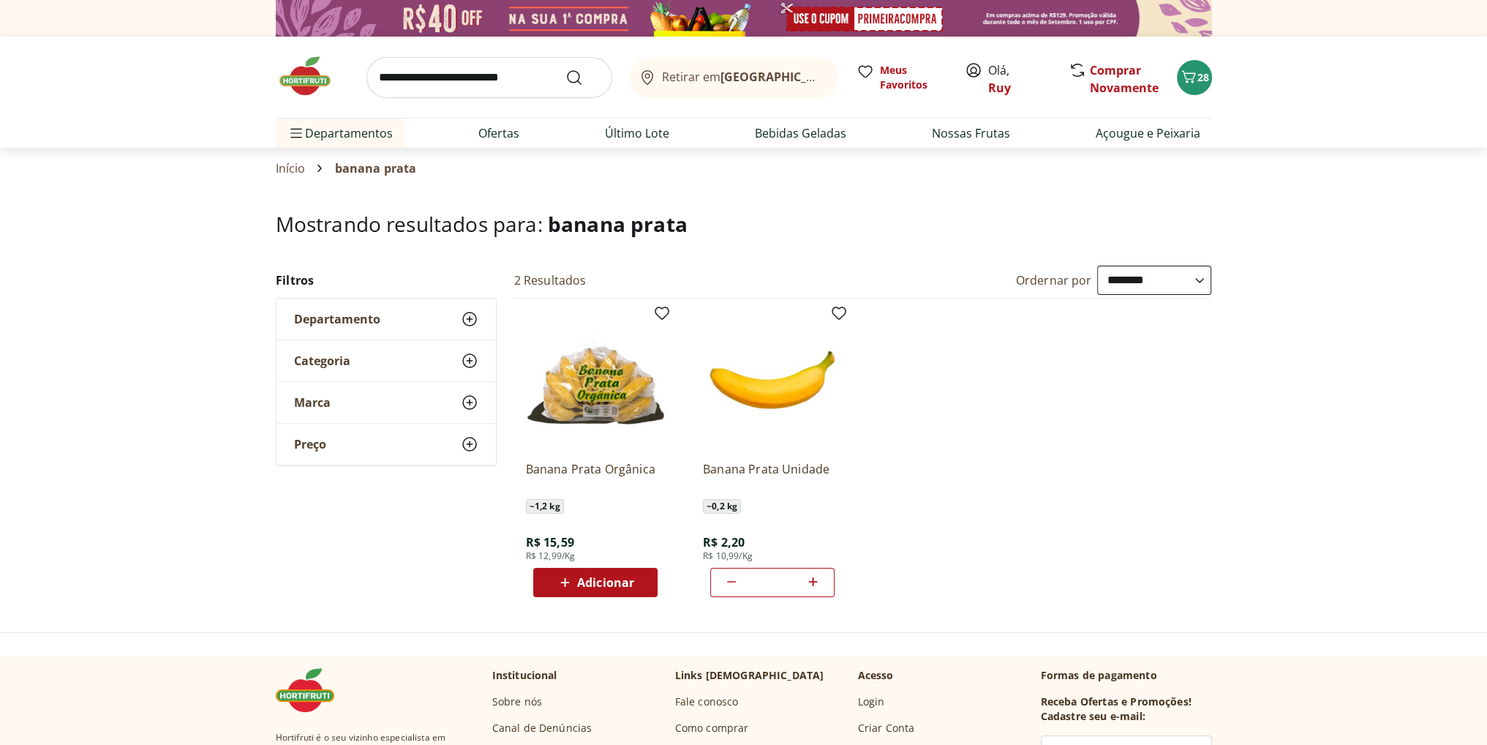
click at [476, 73] on input "search" at bounding box center [490, 77] width 246 height 41
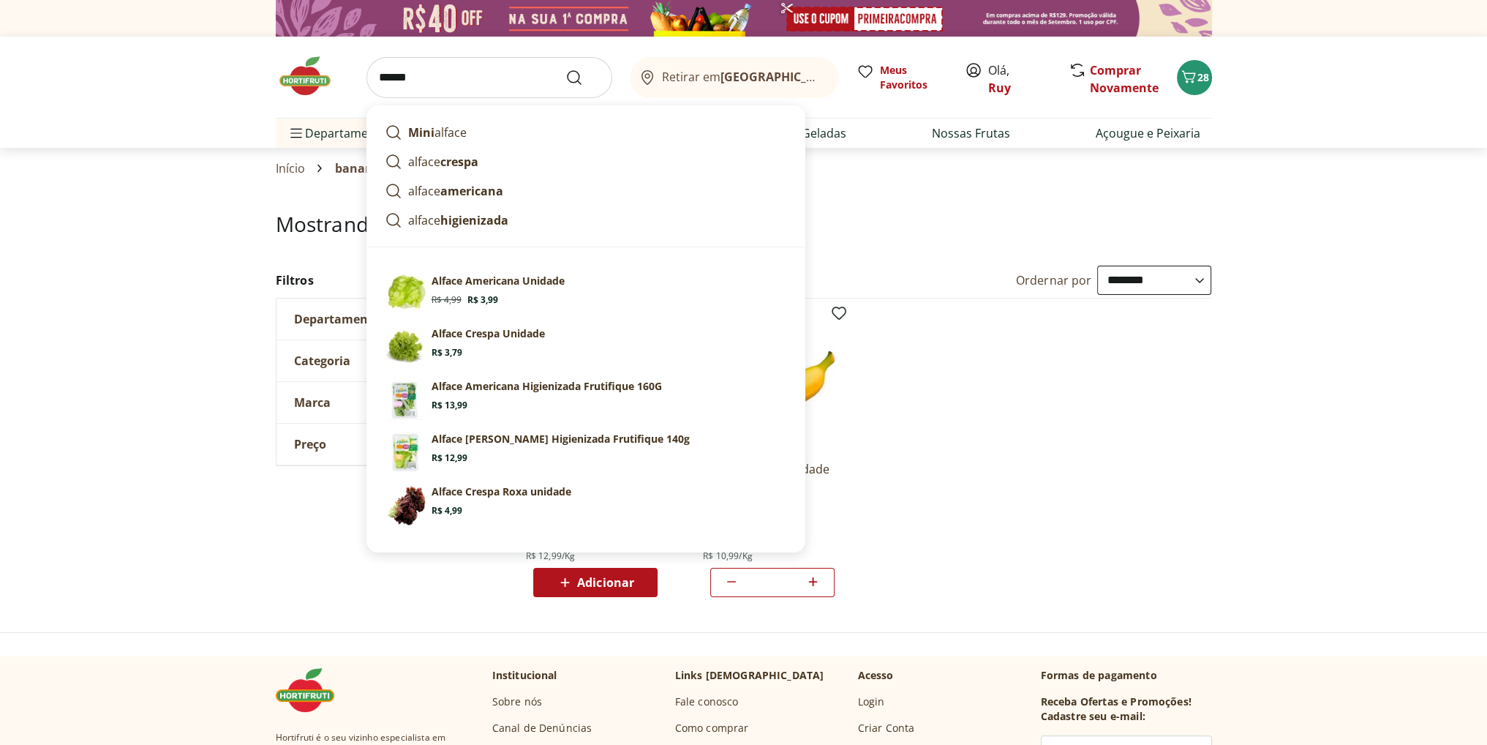
type input "******"
click at [566, 69] on button "Submit Search" at bounding box center [583, 78] width 35 height 18
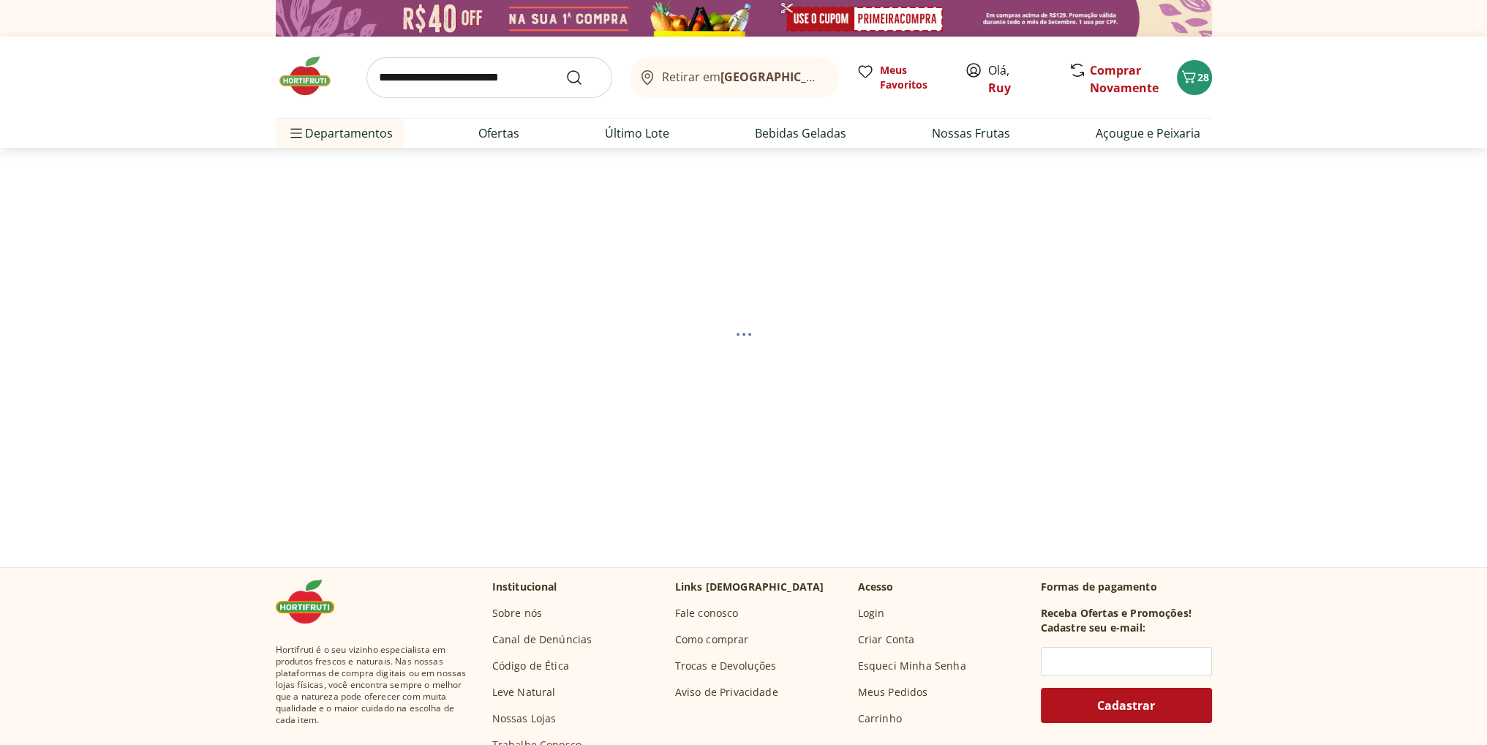
select select "**********"
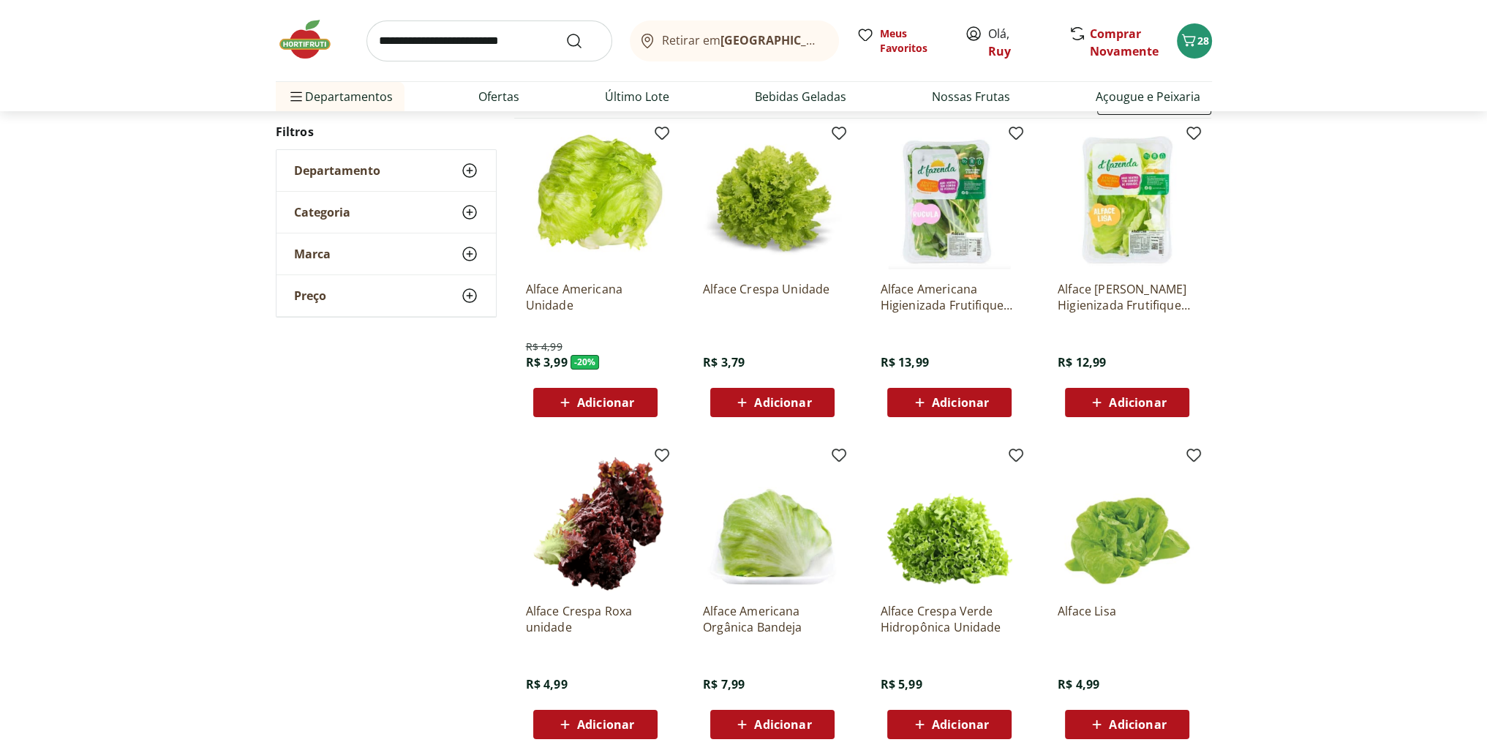
scroll to position [219, 0]
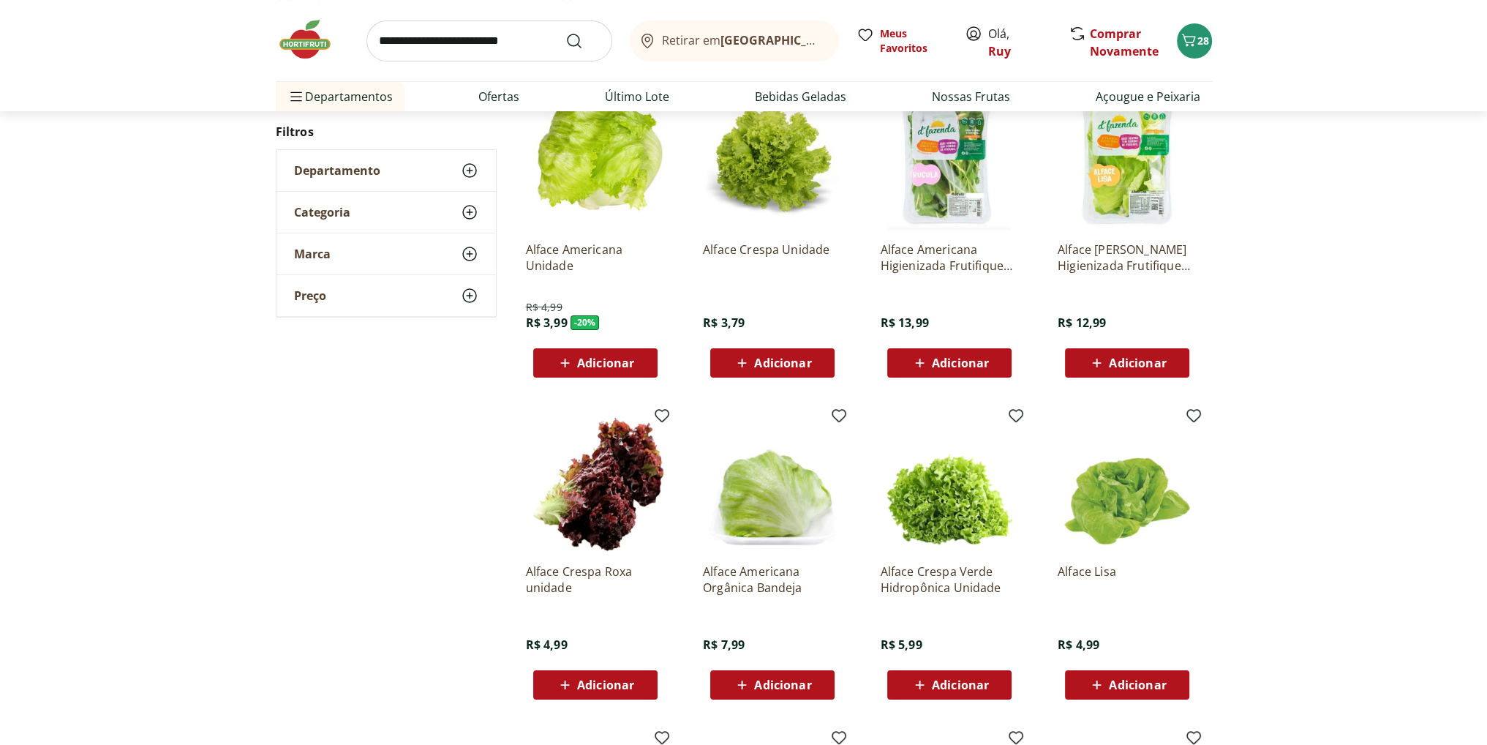
click at [792, 685] on span "Adicionar" at bounding box center [782, 685] width 57 height 12
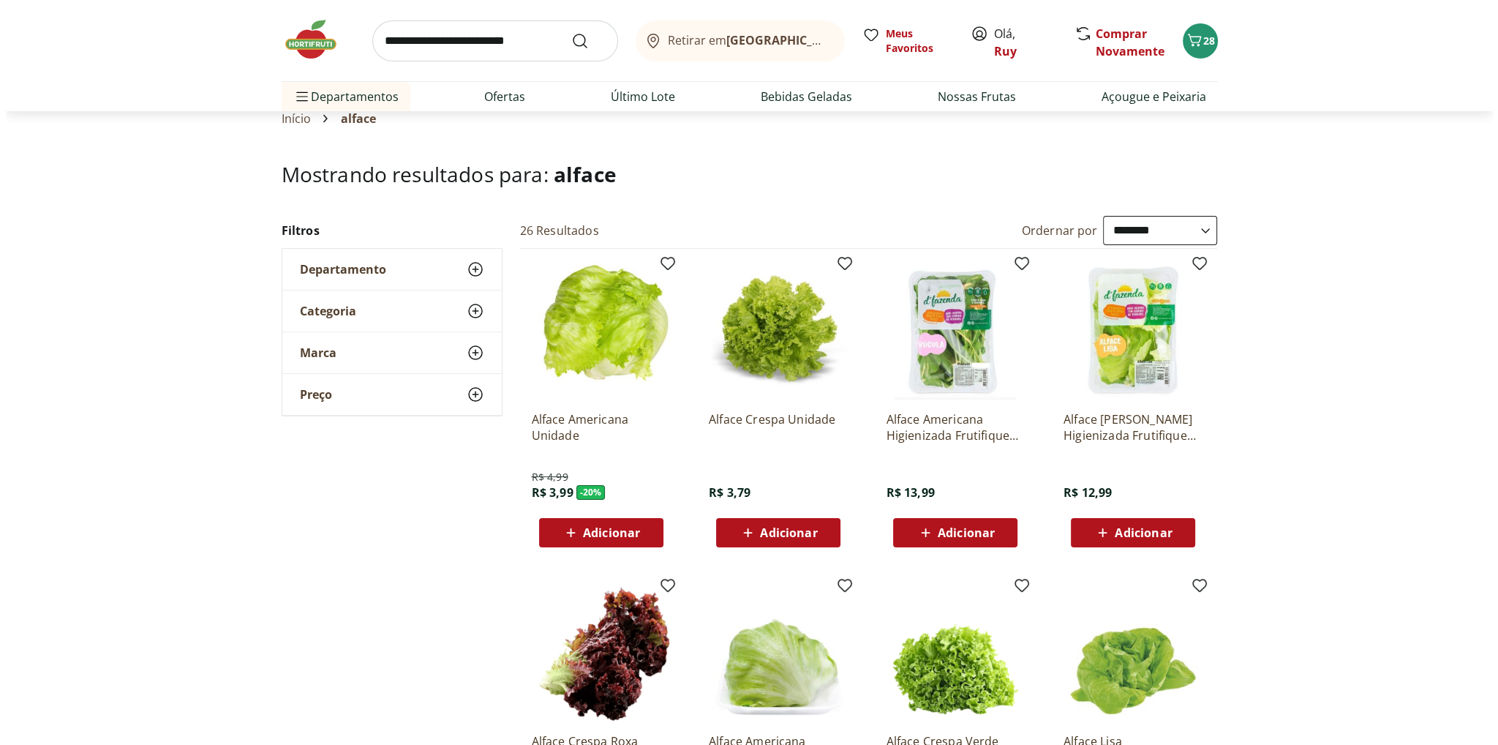
scroll to position [0, 0]
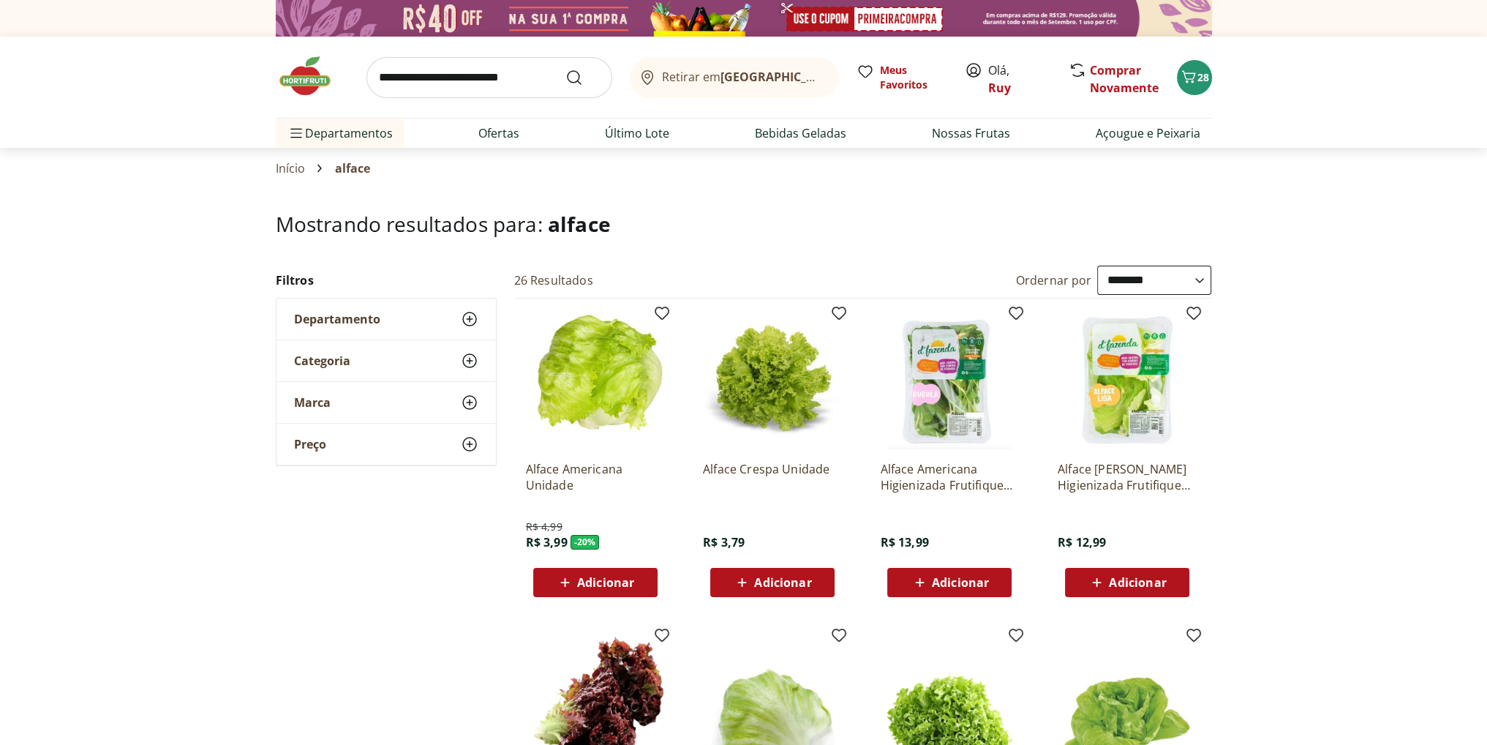
click at [481, 80] on input "search" at bounding box center [490, 77] width 246 height 41
type input "**********"
click at [566, 69] on button "Submit Search" at bounding box center [583, 78] width 35 height 18
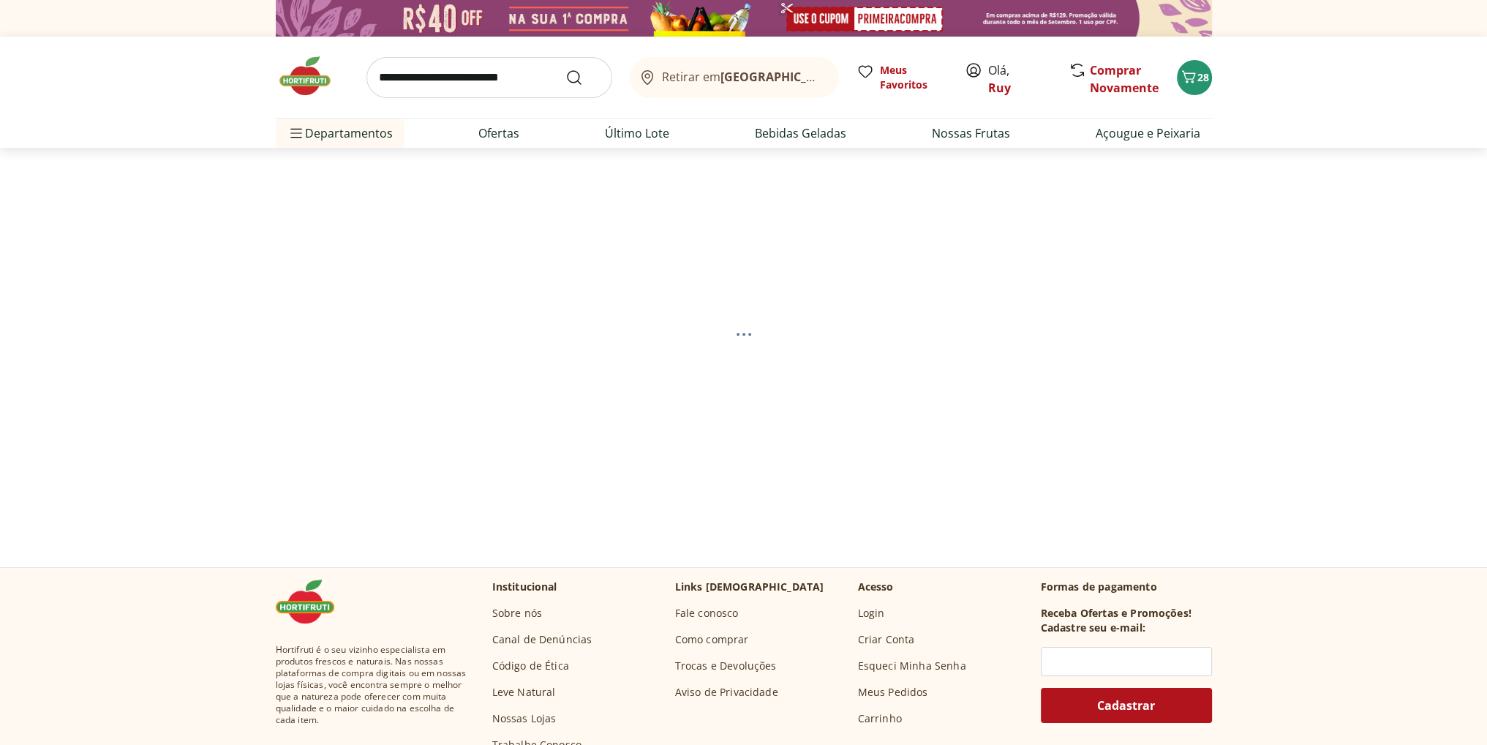
select select "**********"
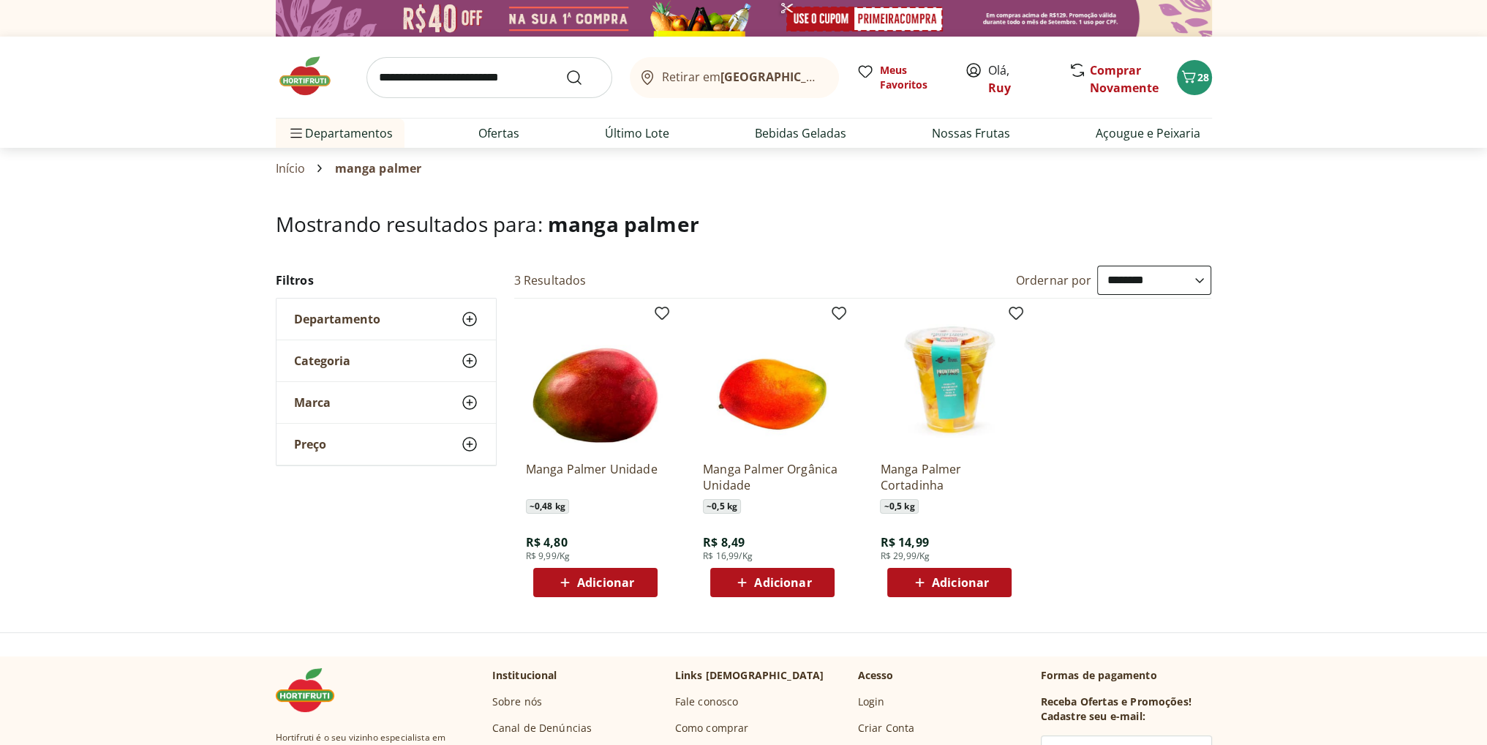
click at [598, 585] on span "Adicionar" at bounding box center [605, 583] width 57 height 12
click at [638, 580] on icon at bounding box center [636, 581] width 9 height 9
type input "*"
click at [449, 83] on input "search" at bounding box center [490, 77] width 246 height 41
type input "*********"
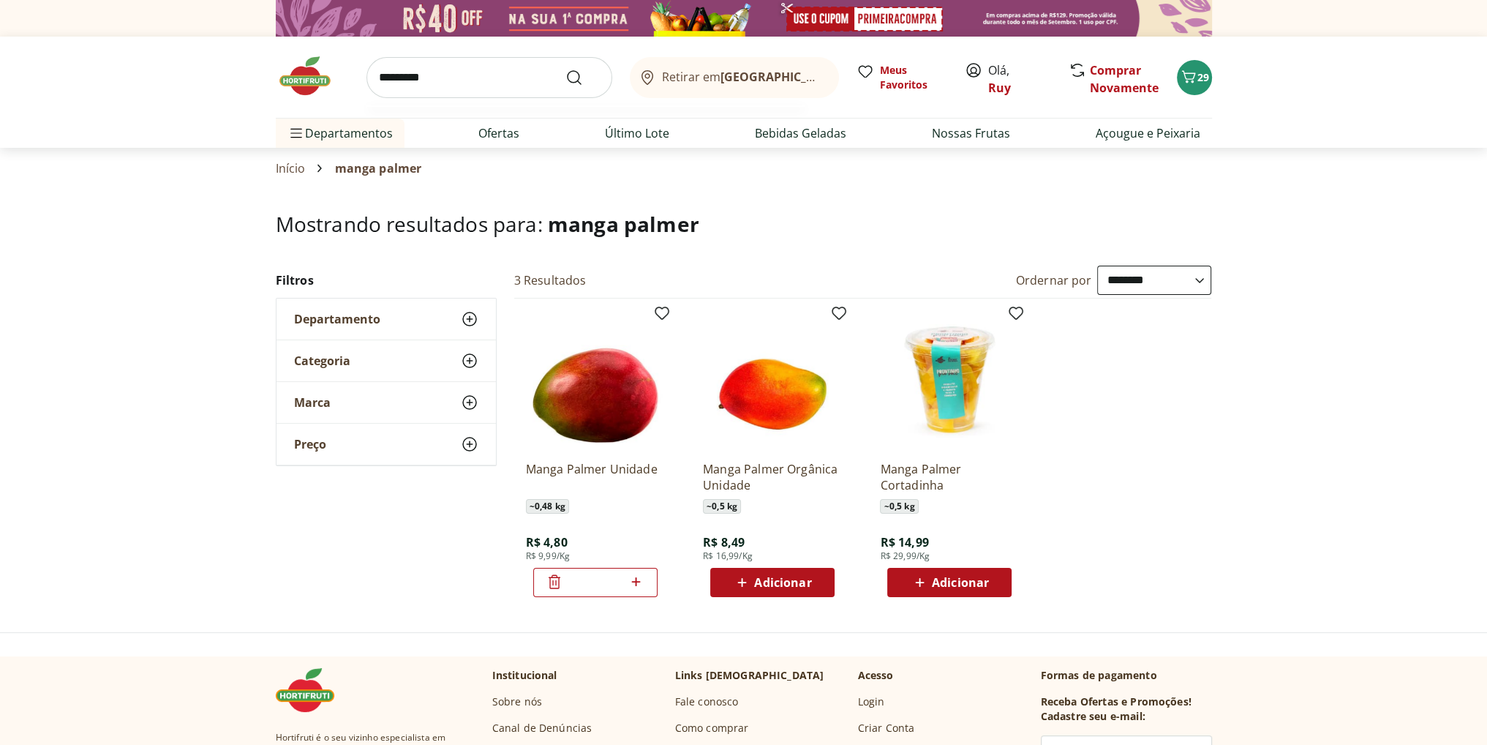
click at [566, 69] on button "Submit Search" at bounding box center [583, 78] width 35 height 18
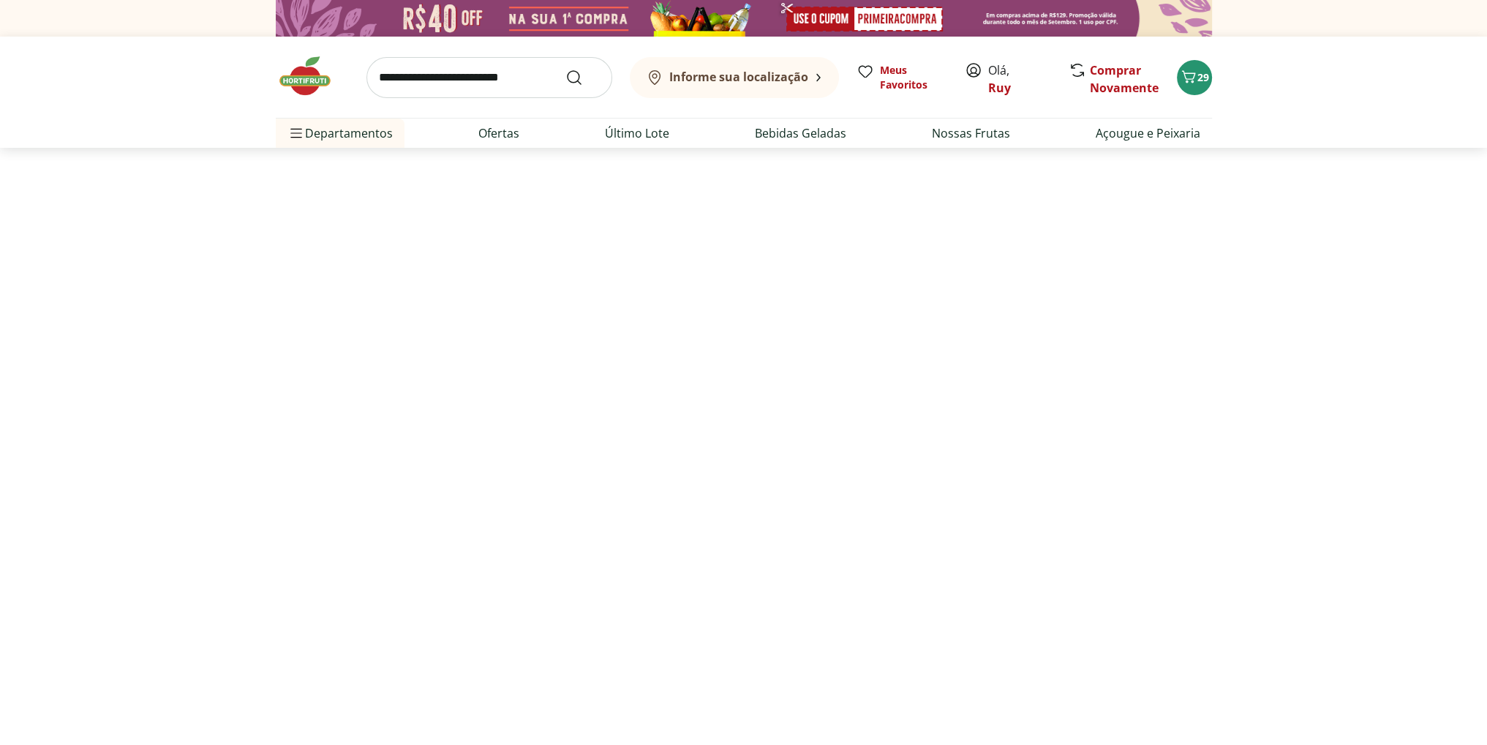
select select "**********"
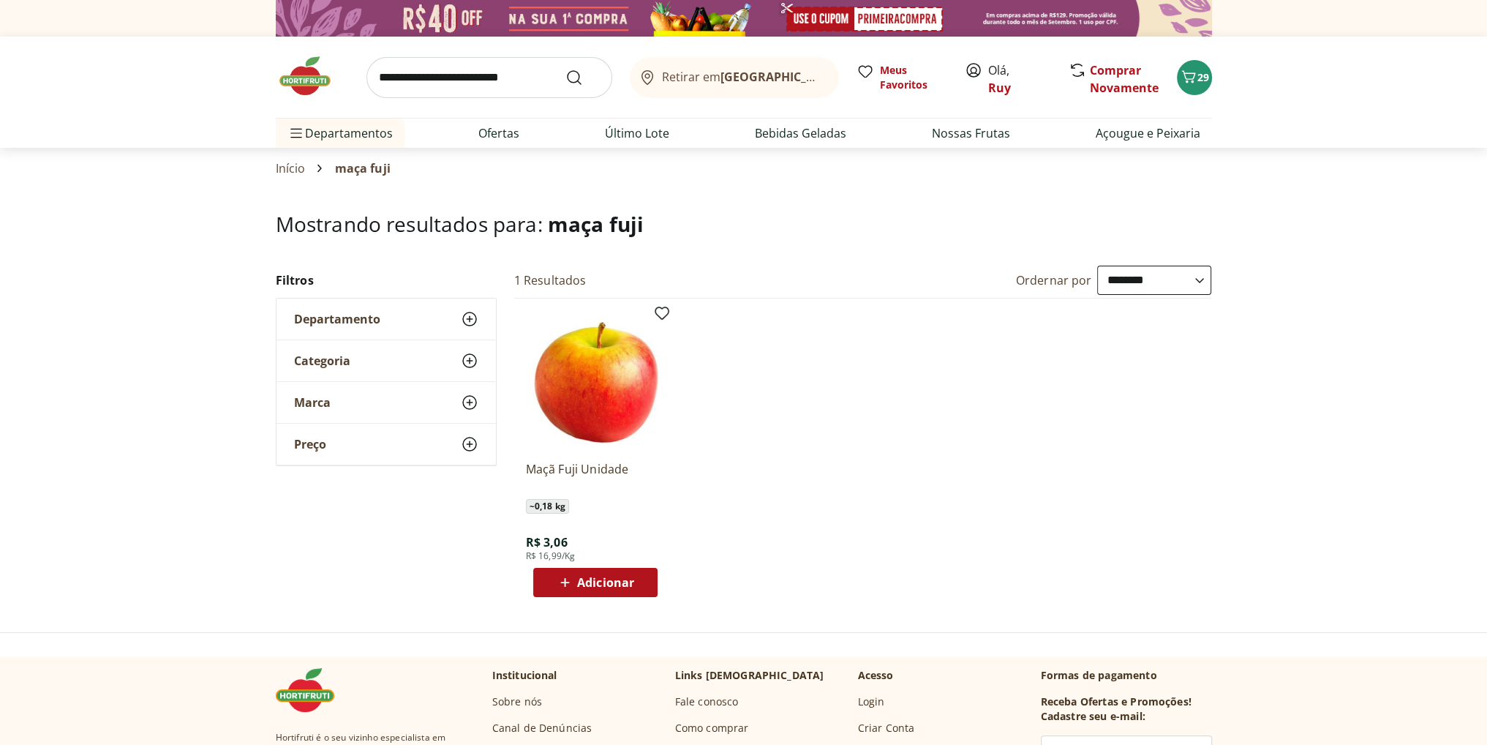
click at [615, 580] on span "Adicionar" at bounding box center [605, 583] width 57 height 12
click at [1190, 72] on icon "Carrinho" at bounding box center [1189, 76] width 14 height 12
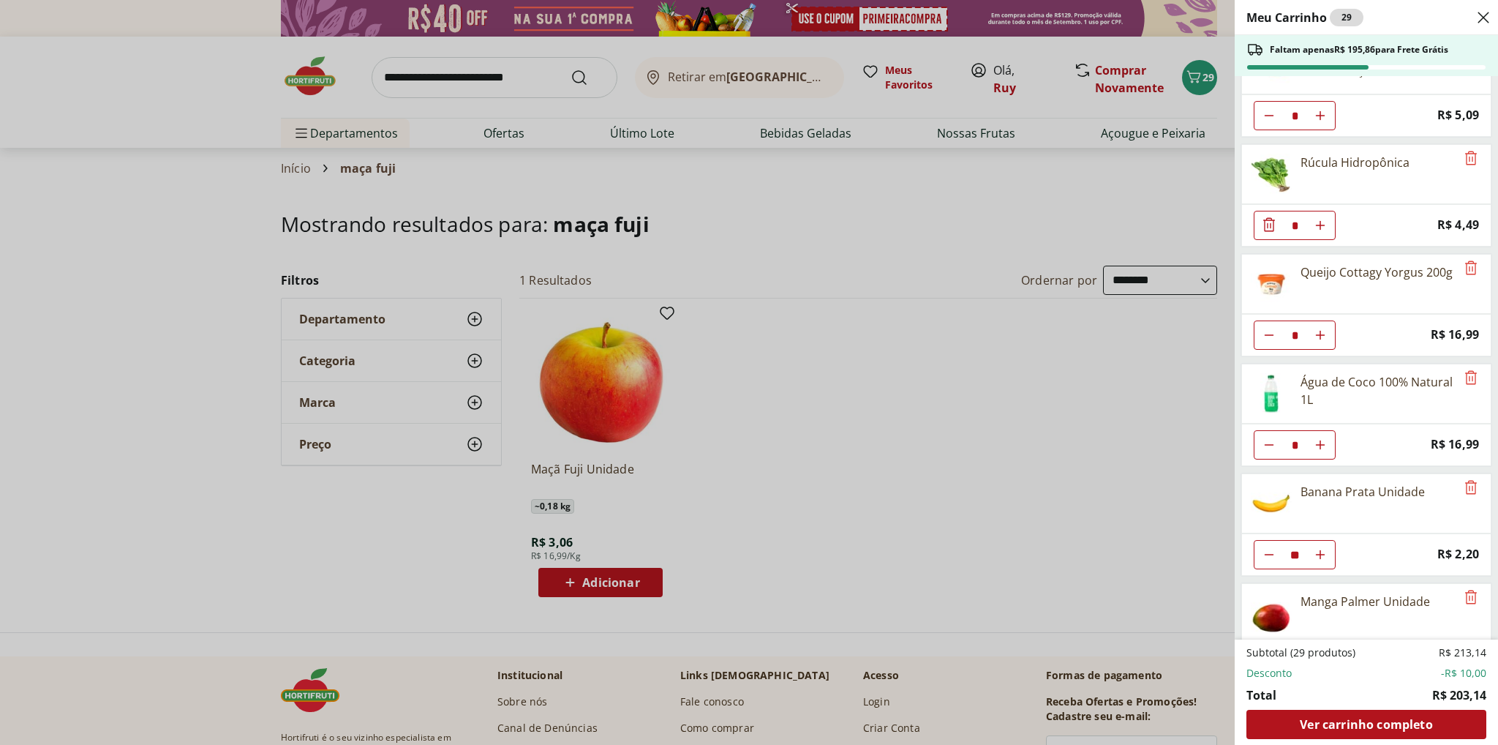
scroll to position [531, 0]
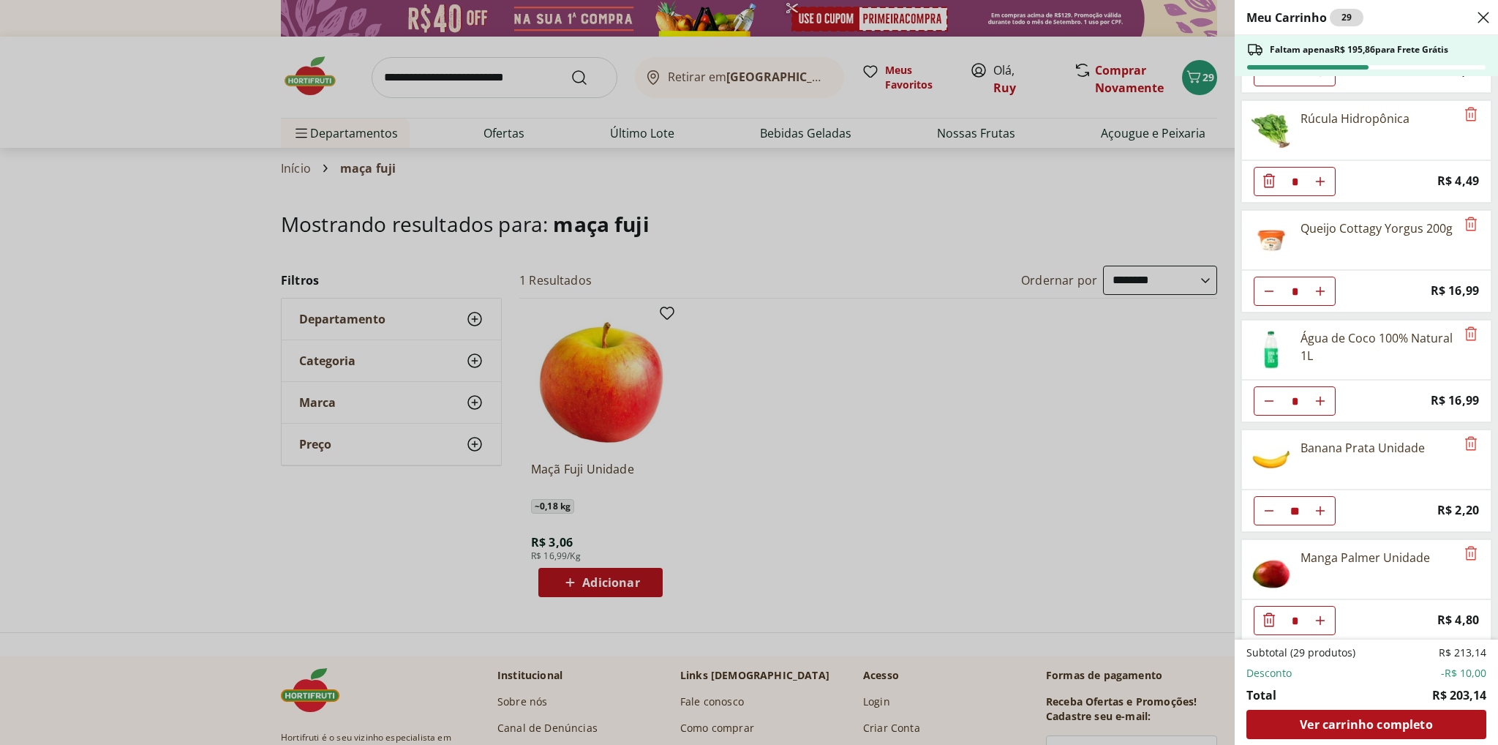
click at [635, 586] on div "Meu Carrinho 29 Faltam apenas R$ 195,86 para Frete Grátis Requeijão Lacfree Tra…" at bounding box center [749, 372] width 1498 height 745
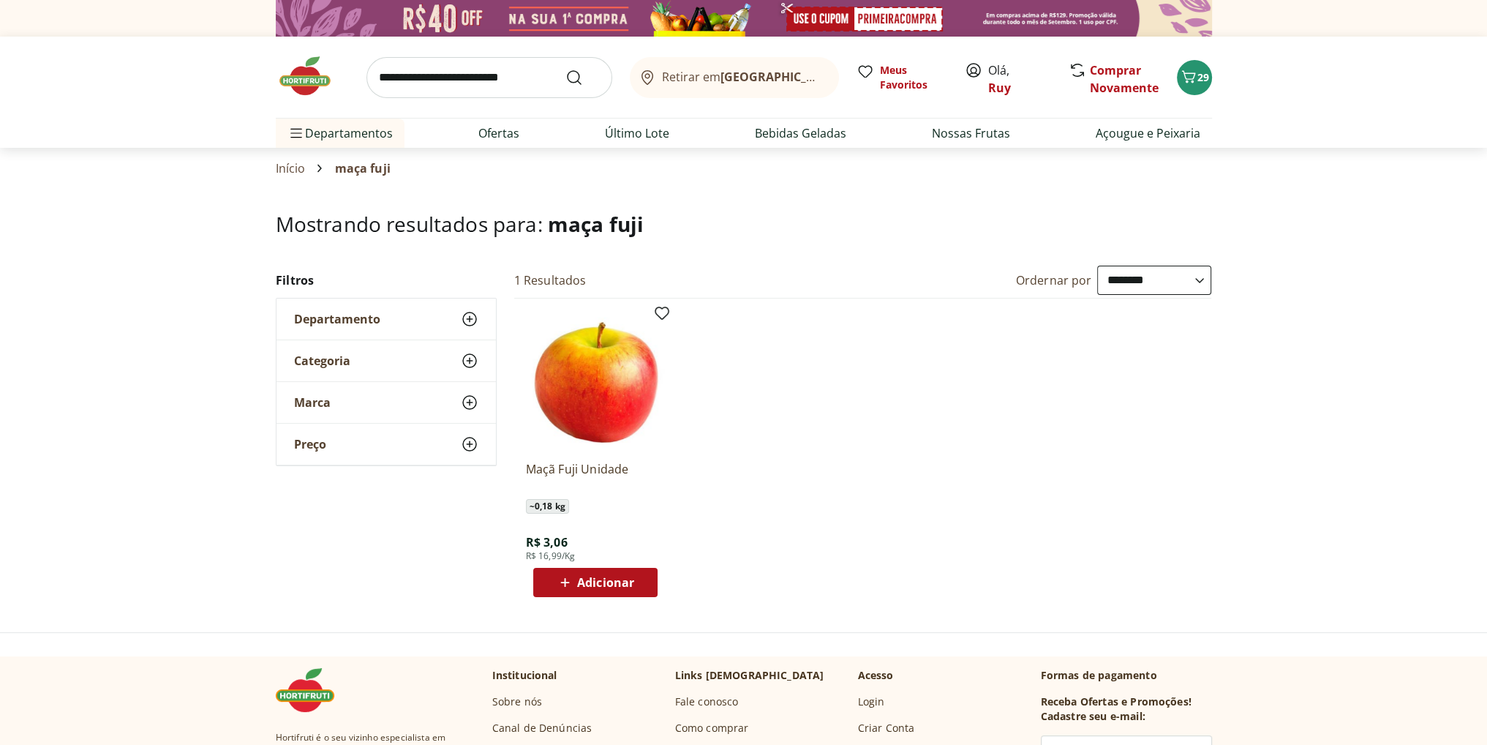
click at [616, 588] on span "Adicionar" at bounding box center [605, 583] width 57 height 12
click at [591, 466] on p "Maçã Fuji Unidade" at bounding box center [595, 477] width 139 height 32
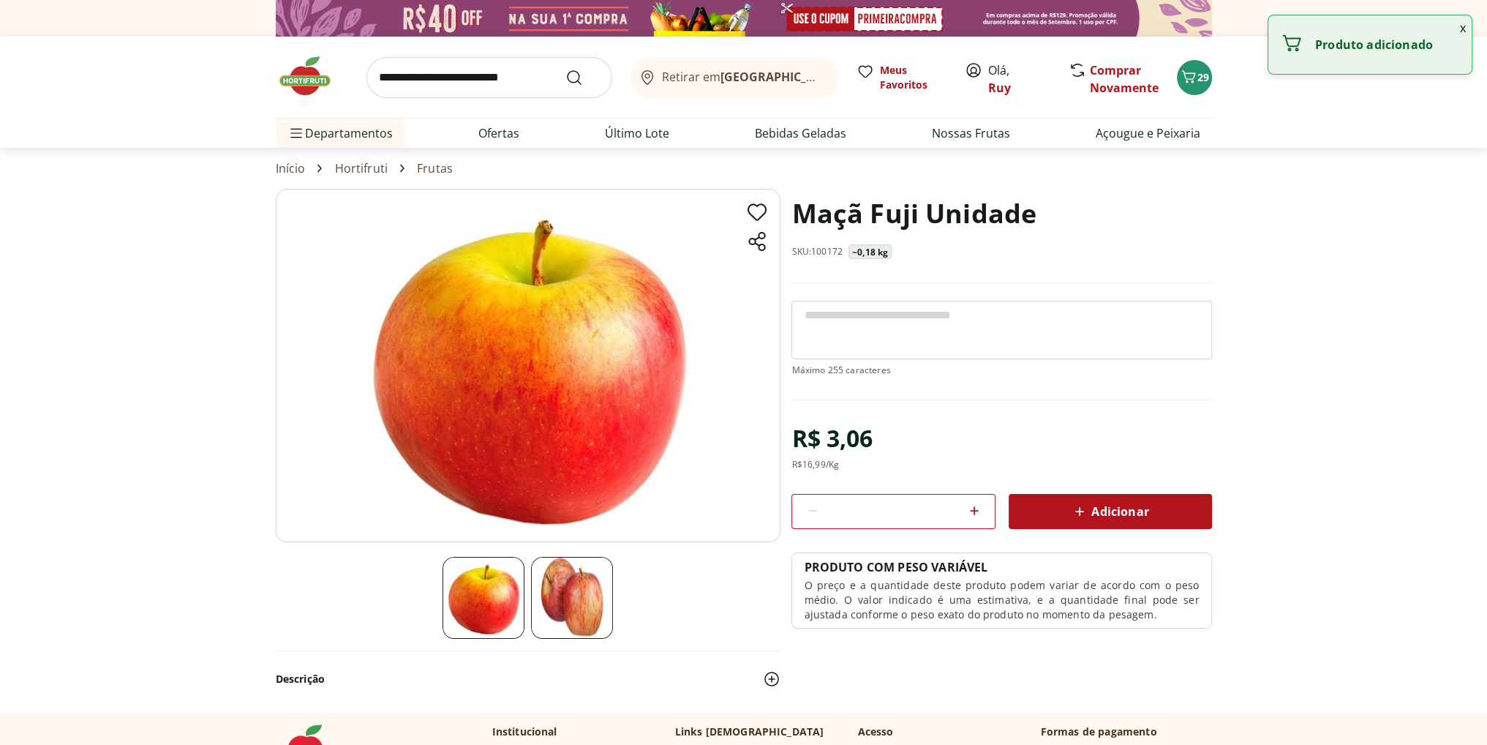
click at [974, 510] on icon at bounding box center [974, 510] width 9 height 9
type input "*"
click at [1077, 508] on icon at bounding box center [1080, 512] width 18 height 18
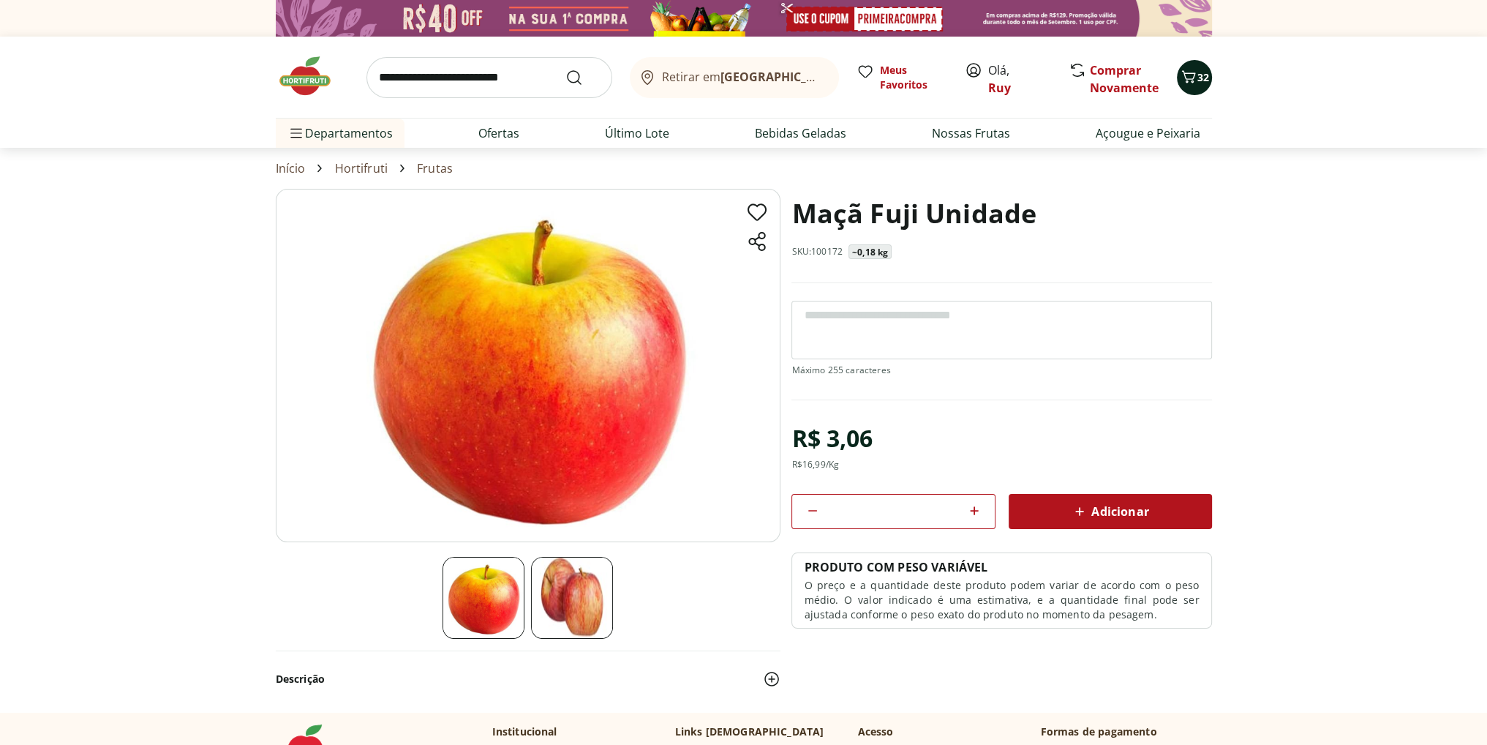
click at [1192, 80] on icon "Carrinho" at bounding box center [1189, 77] width 18 height 18
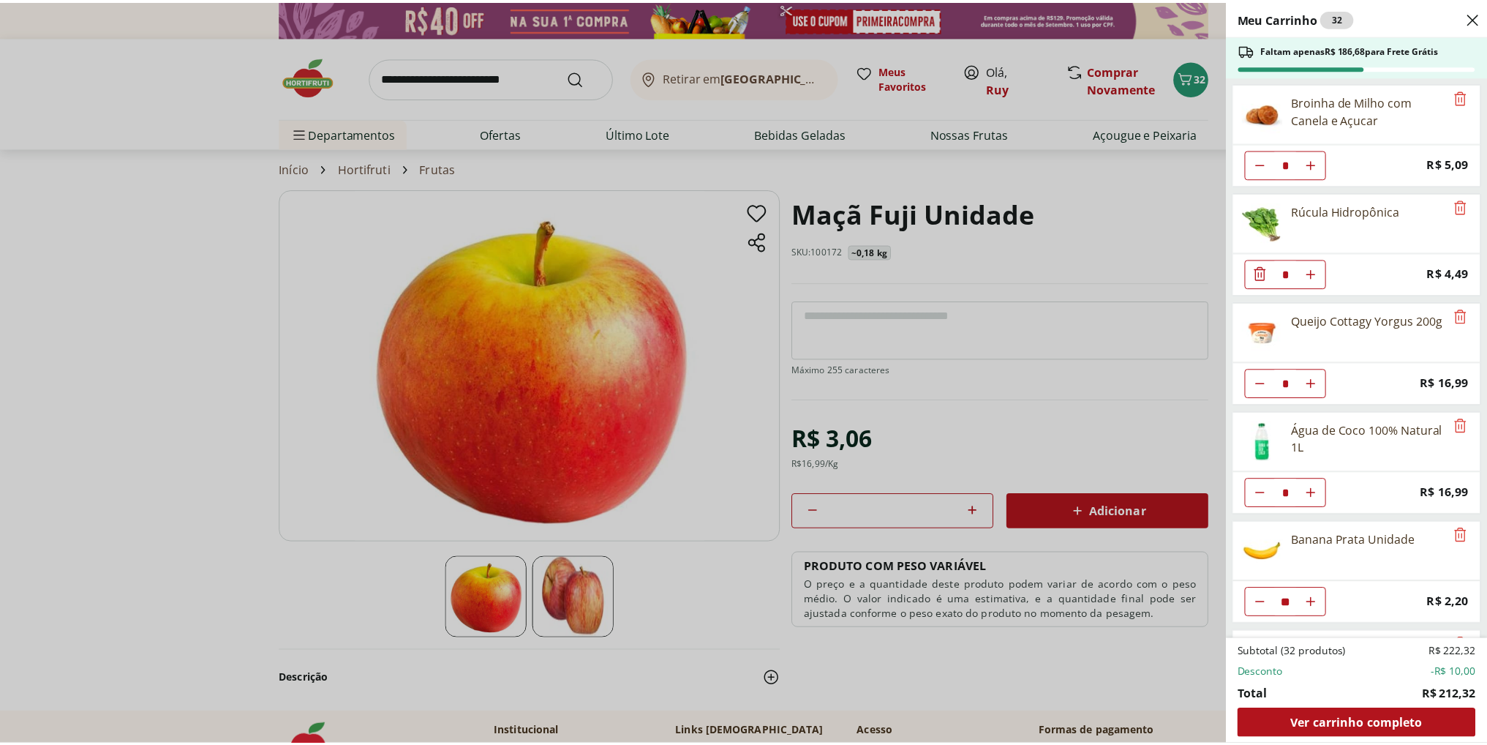
scroll to position [640, 0]
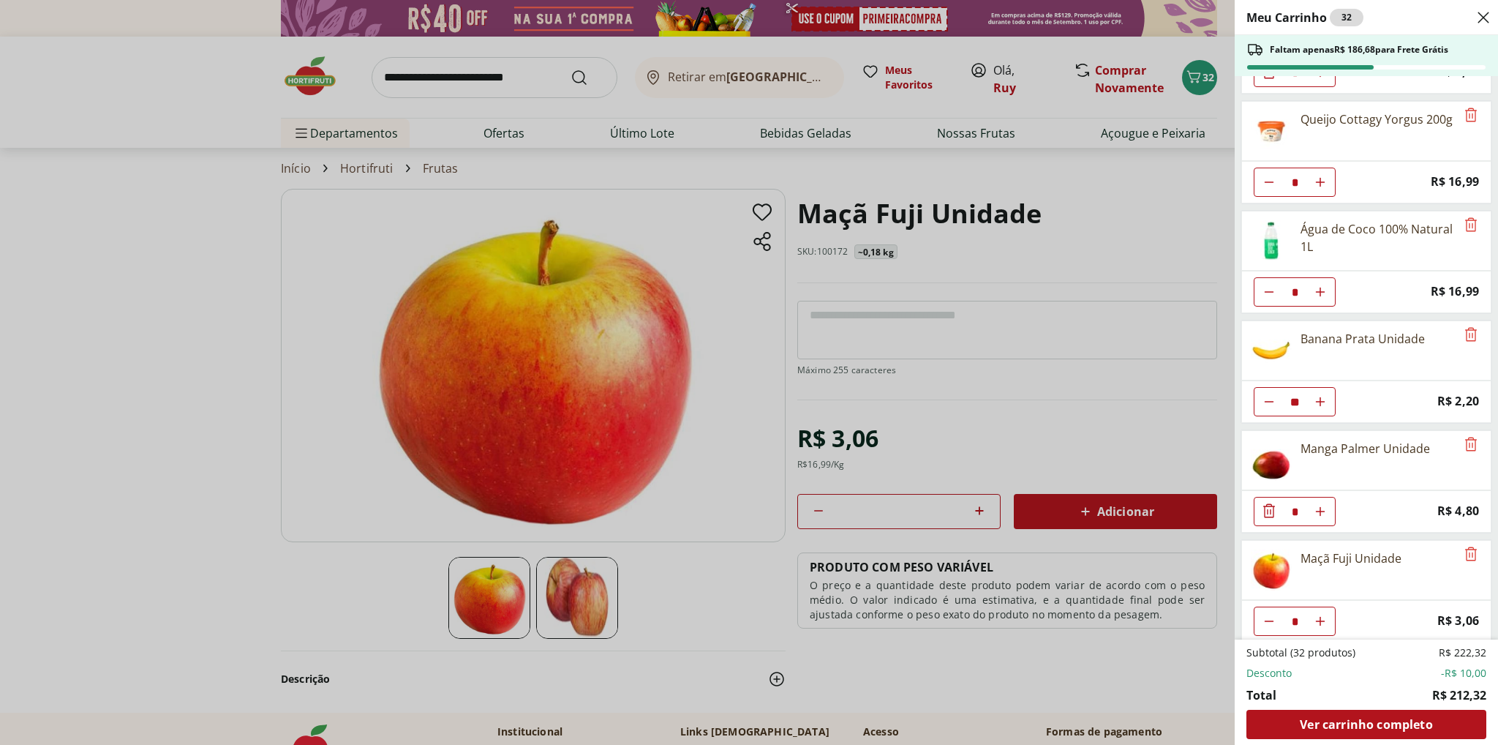
click at [114, 258] on div "Meu Carrinho 32 Faltam apenas R$ 186,68 para Frete Grátis Requeijão Lacfree Tra…" at bounding box center [749, 372] width 1498 height 745
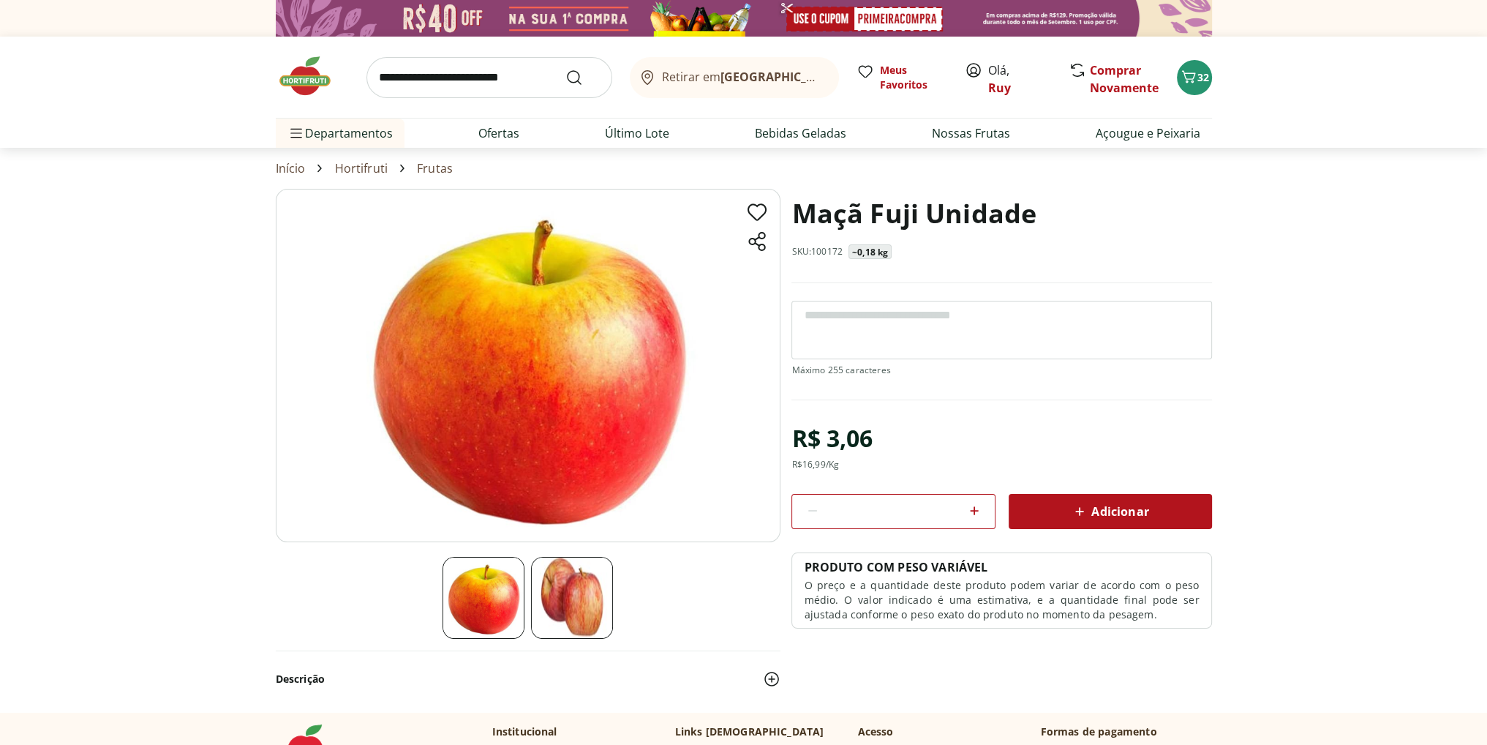
click at [429, 165] on link "Frutas" at bounding box center [435, 168] width 36 height 13
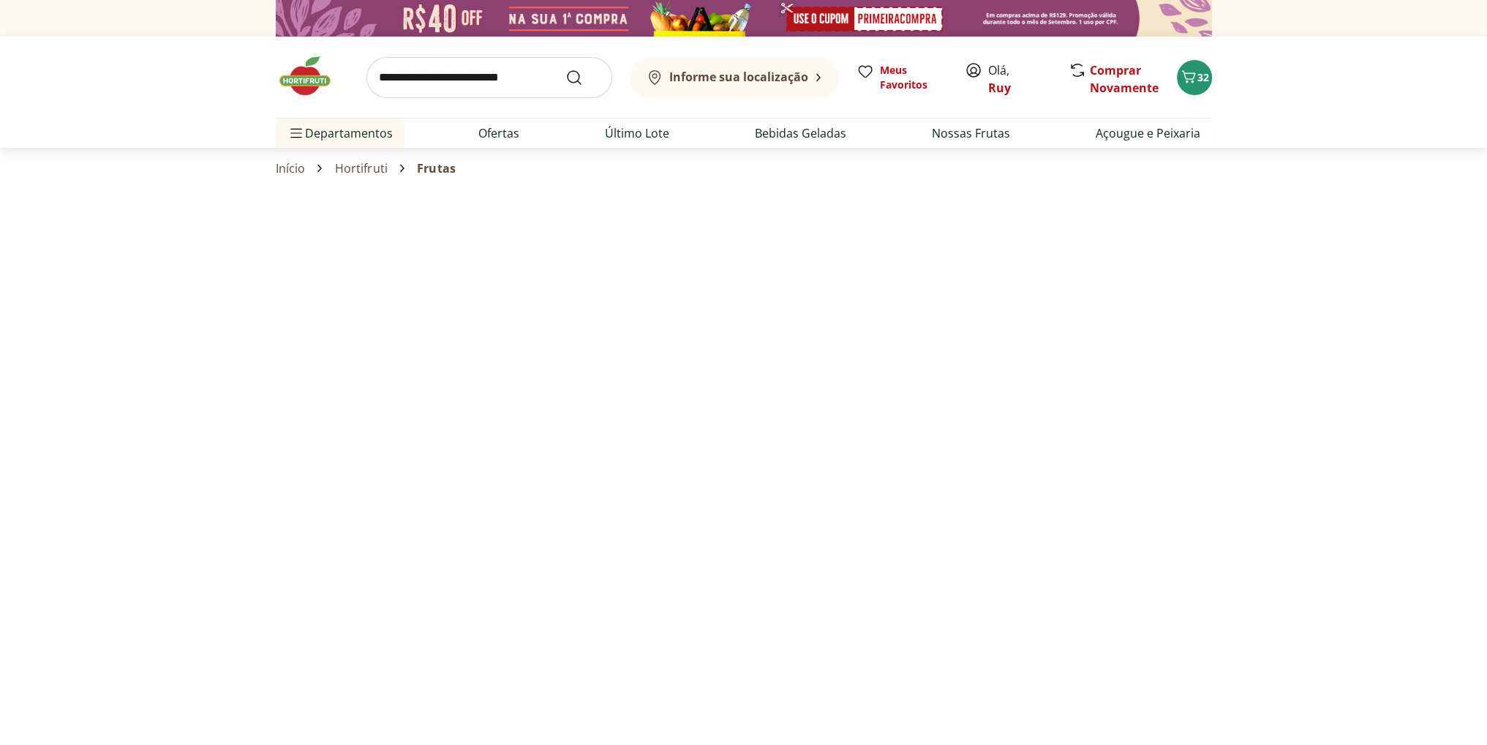
select select "**********"
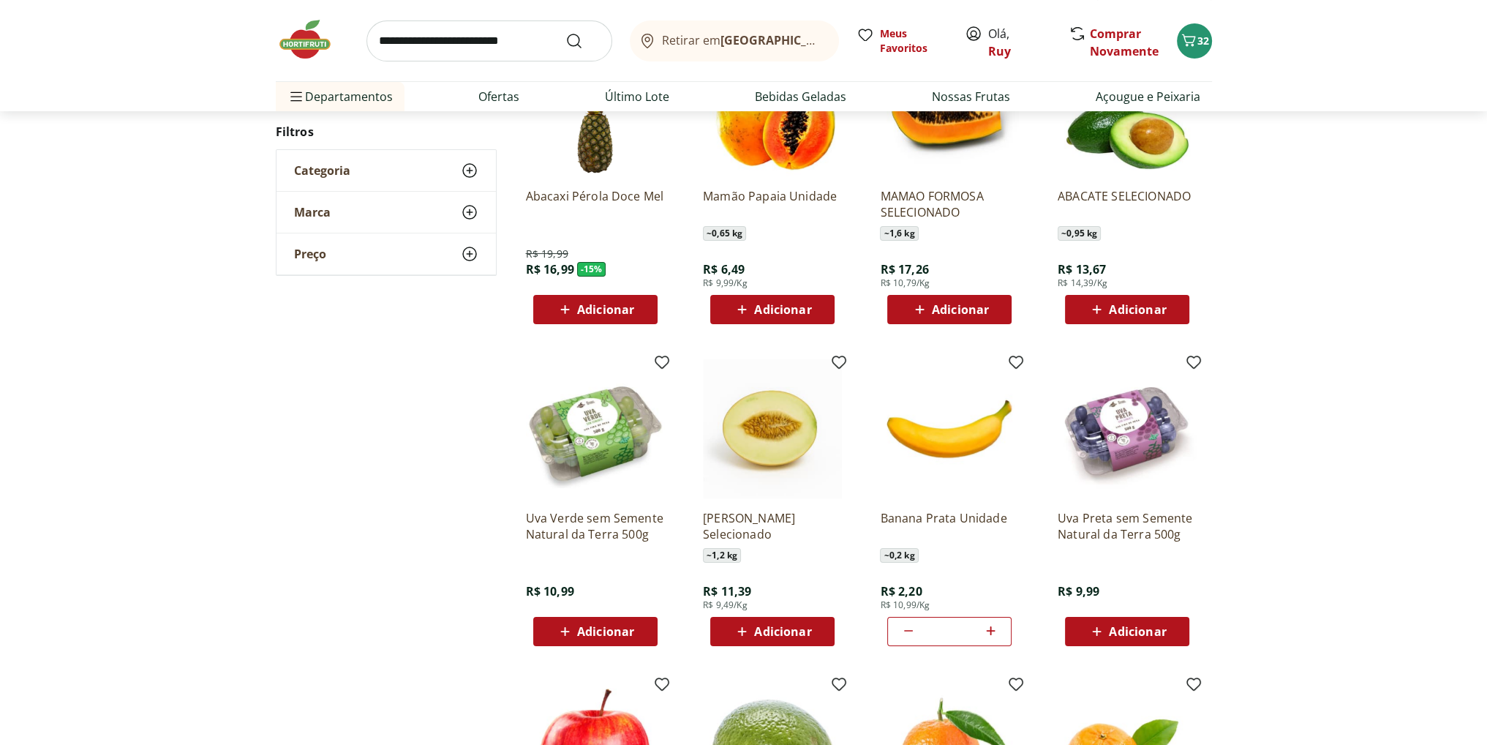
scroll to position [293, 0]
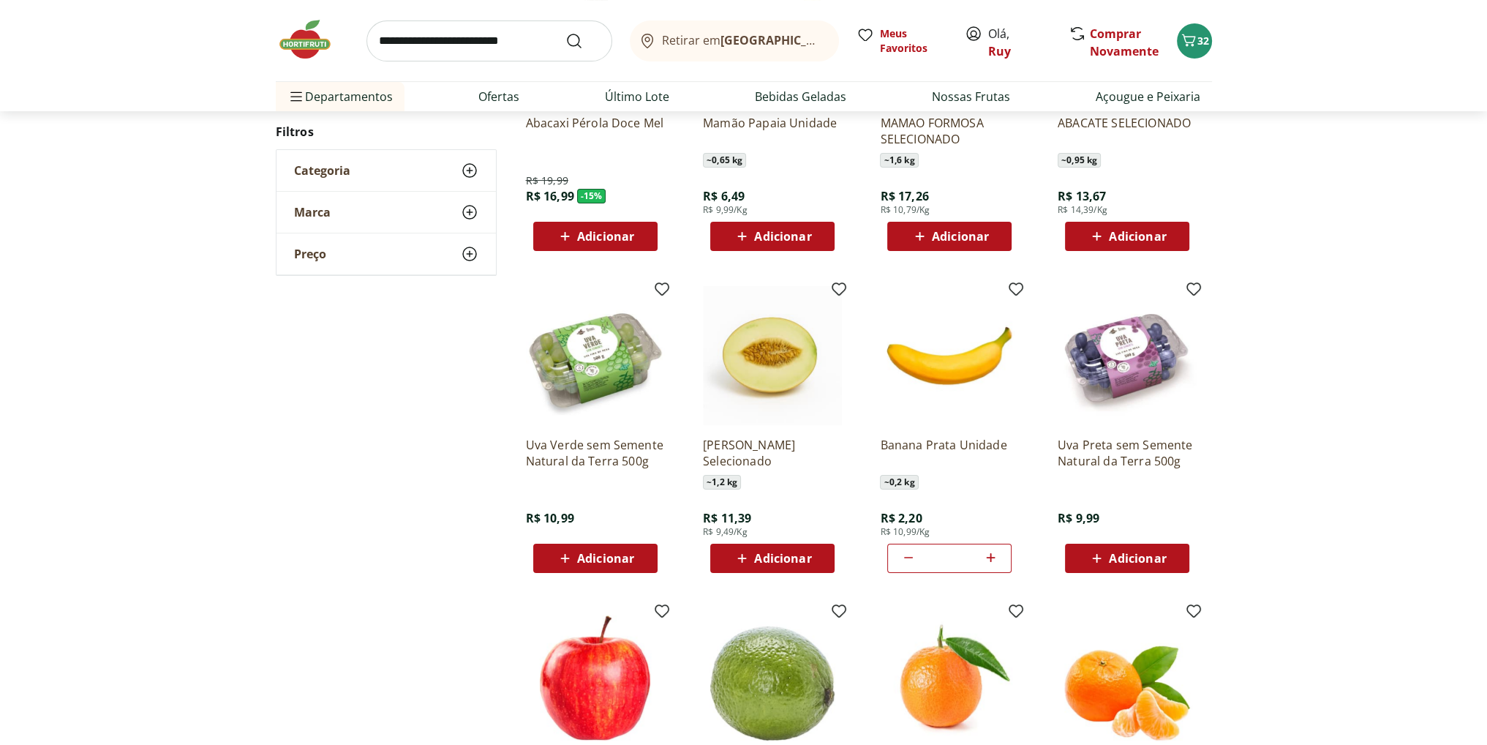
click at [1151, 557] on span "Adicionar" at bounding box center [1137, 558] width 57 height 12
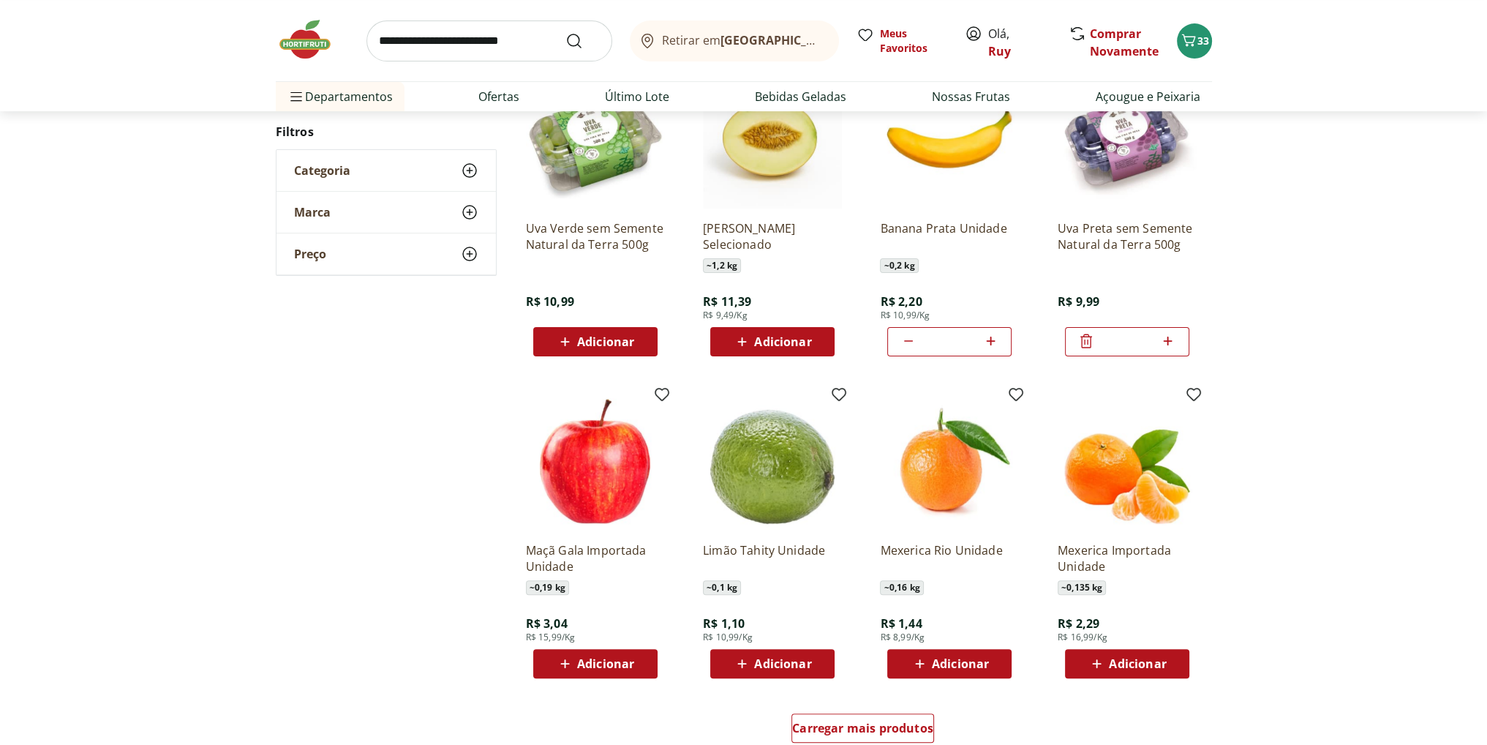
scroll to position [512, 0]
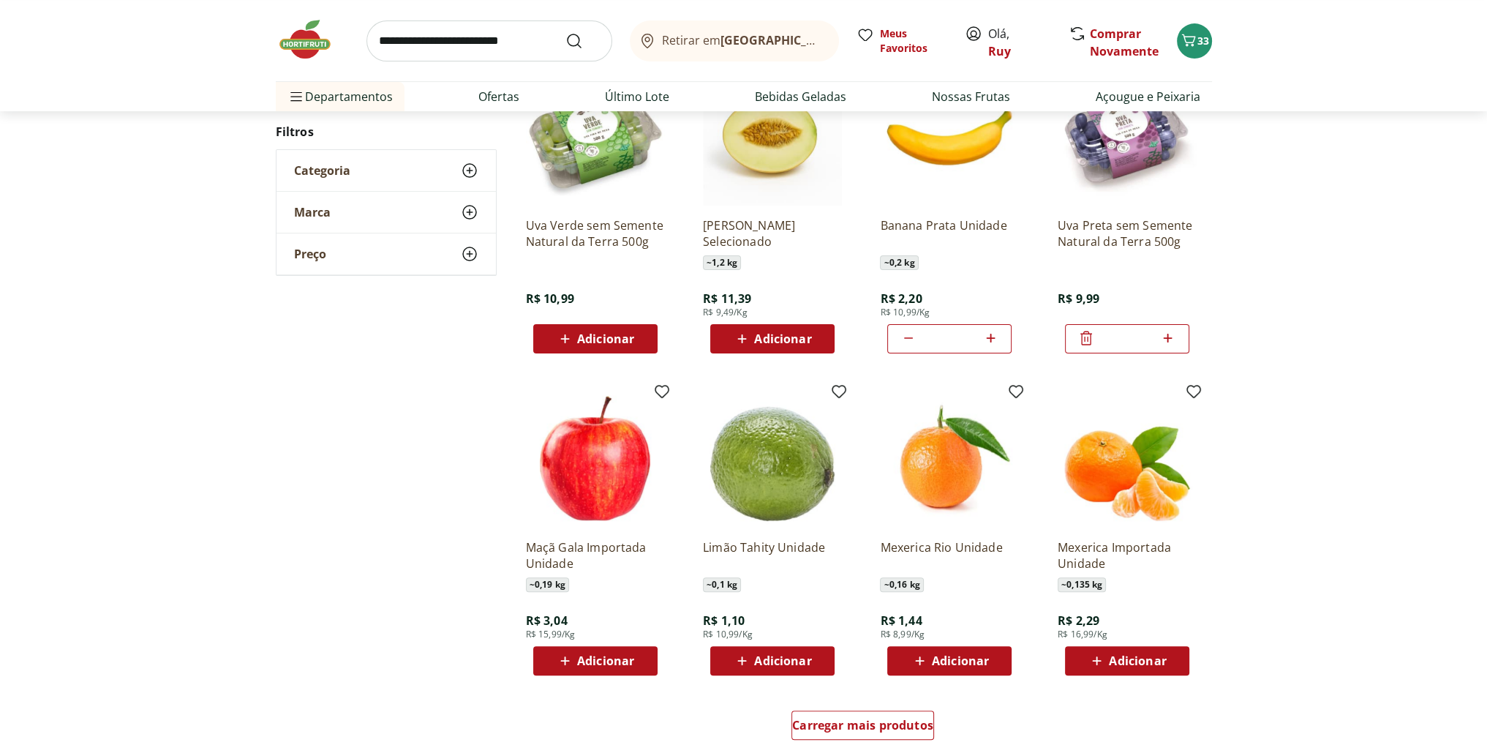
click at [1160, 658] on span "Adicionar" at bounding box center [1137, 661] width 57 height 12
click at [1092, 547] on p "Mexerica Importada Unidade" at bounding box center [1127, 555] width 139 height 32
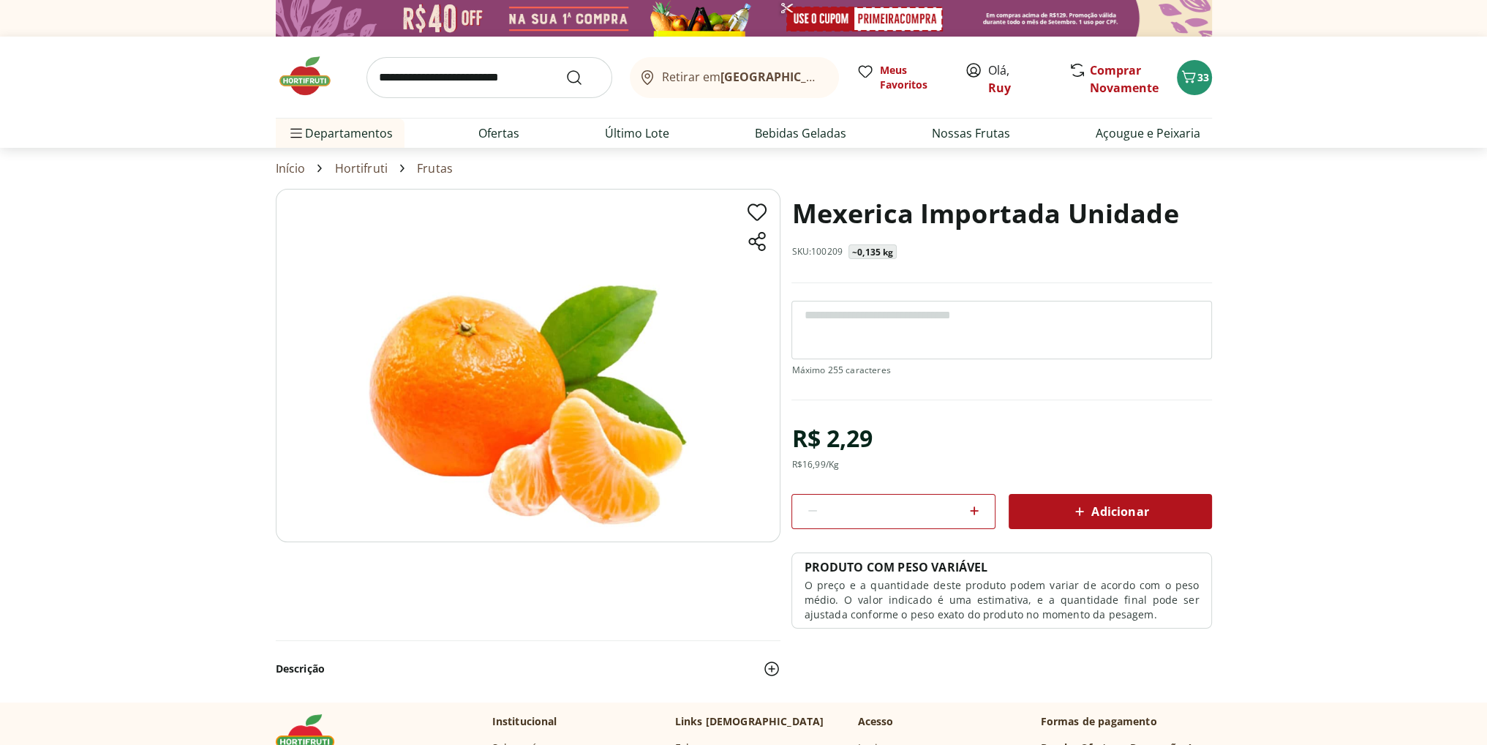
click at [975, 511] on icon at bounding box center [975, 511] width 18 height 18
type input "*"
click at [1086, 510] on icon at bounding box center [1080, 512] width 18 height 18
click at [1198, 75] on span "36" at bounding box center [1204, 77] width 12 height 14
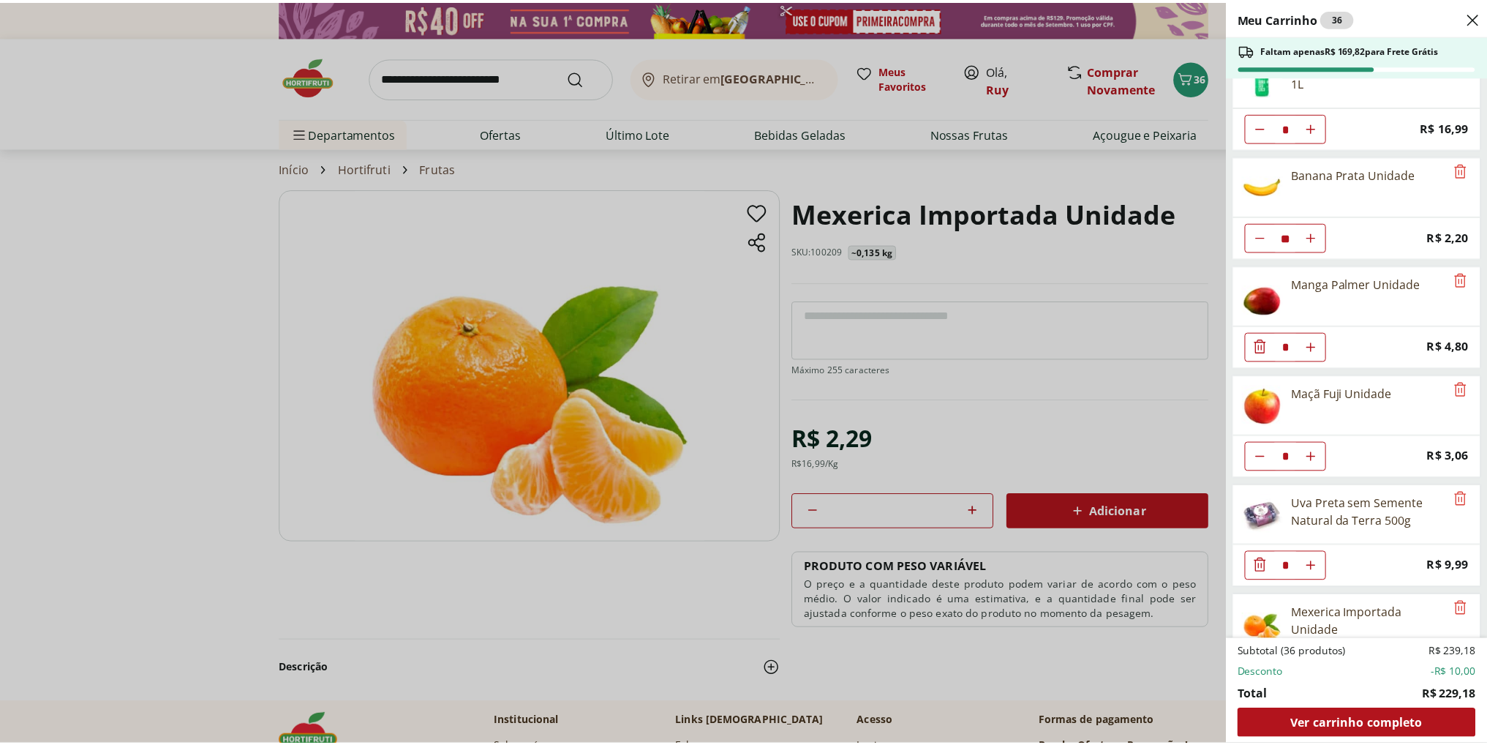
scroll to position [857, 0]
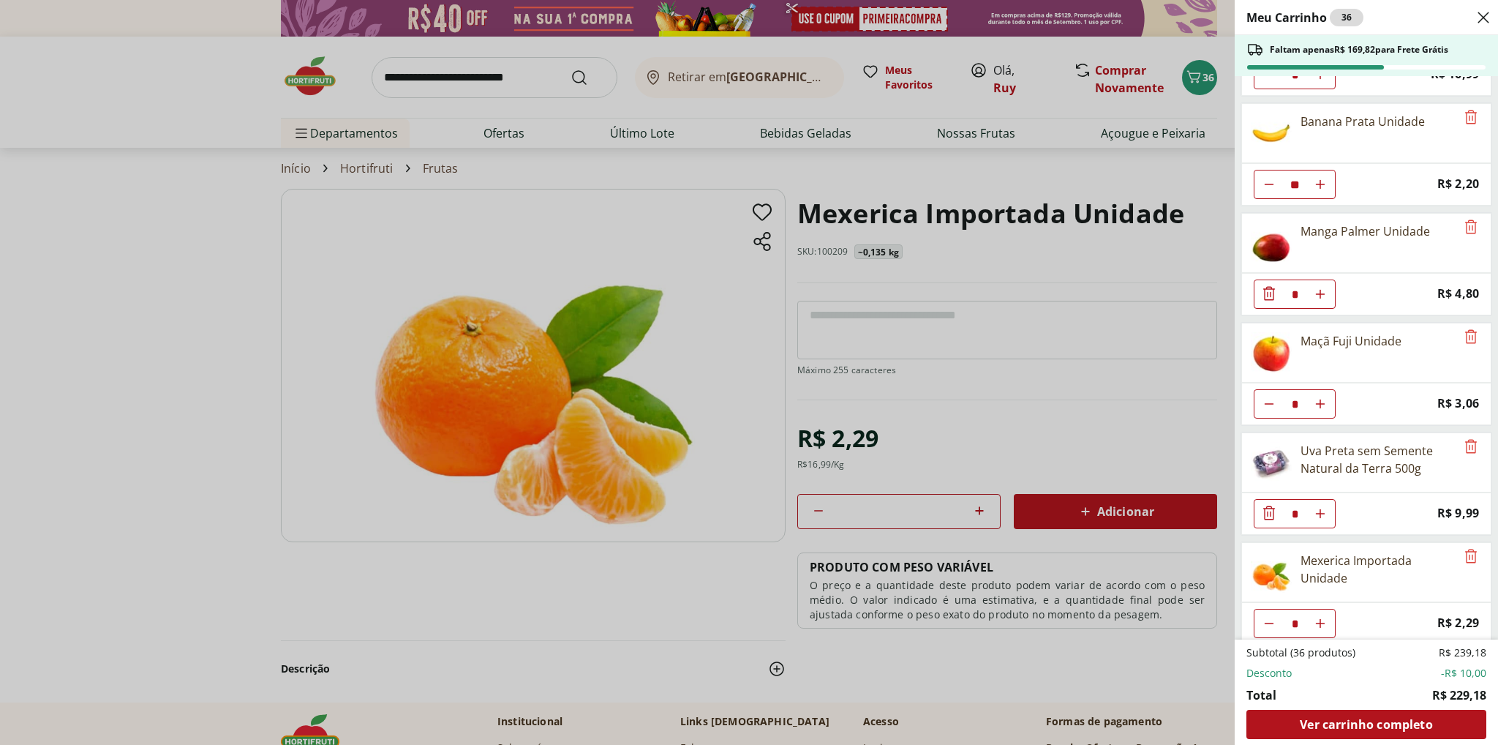
click at [460, 76] on div "Meu Carrinho 36 Faltam apenas R$ 169,82 para Frete Grátis Requeijão Lacfree Tra…" at bounding box center [749, 372] width 1498 height 745
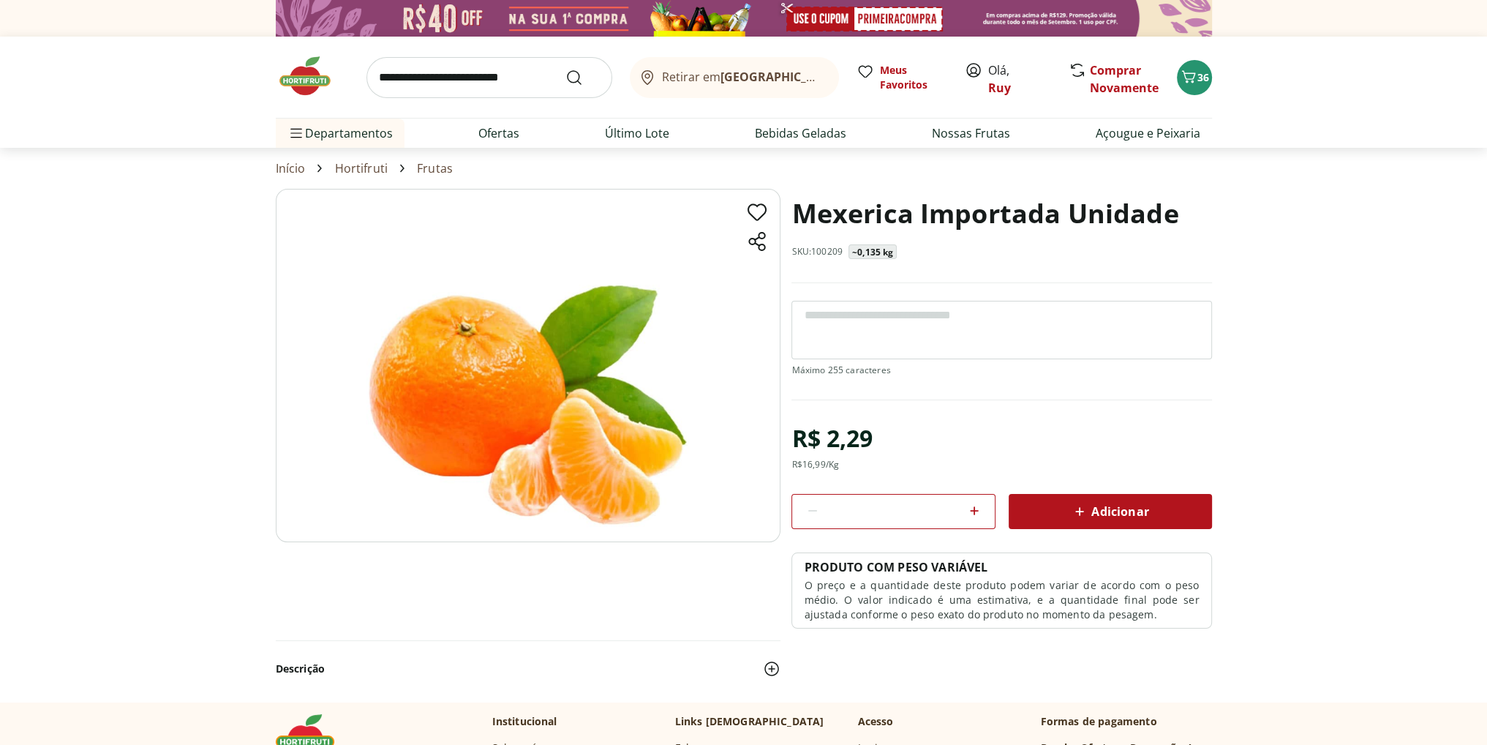
click at [437, 77] on input "search" at bounding box center [490, 77] width 246 height 41
type input "*********"
click at [566, 69] on button "Submit Search" at bounding box center [583, 78] width 35 height 18
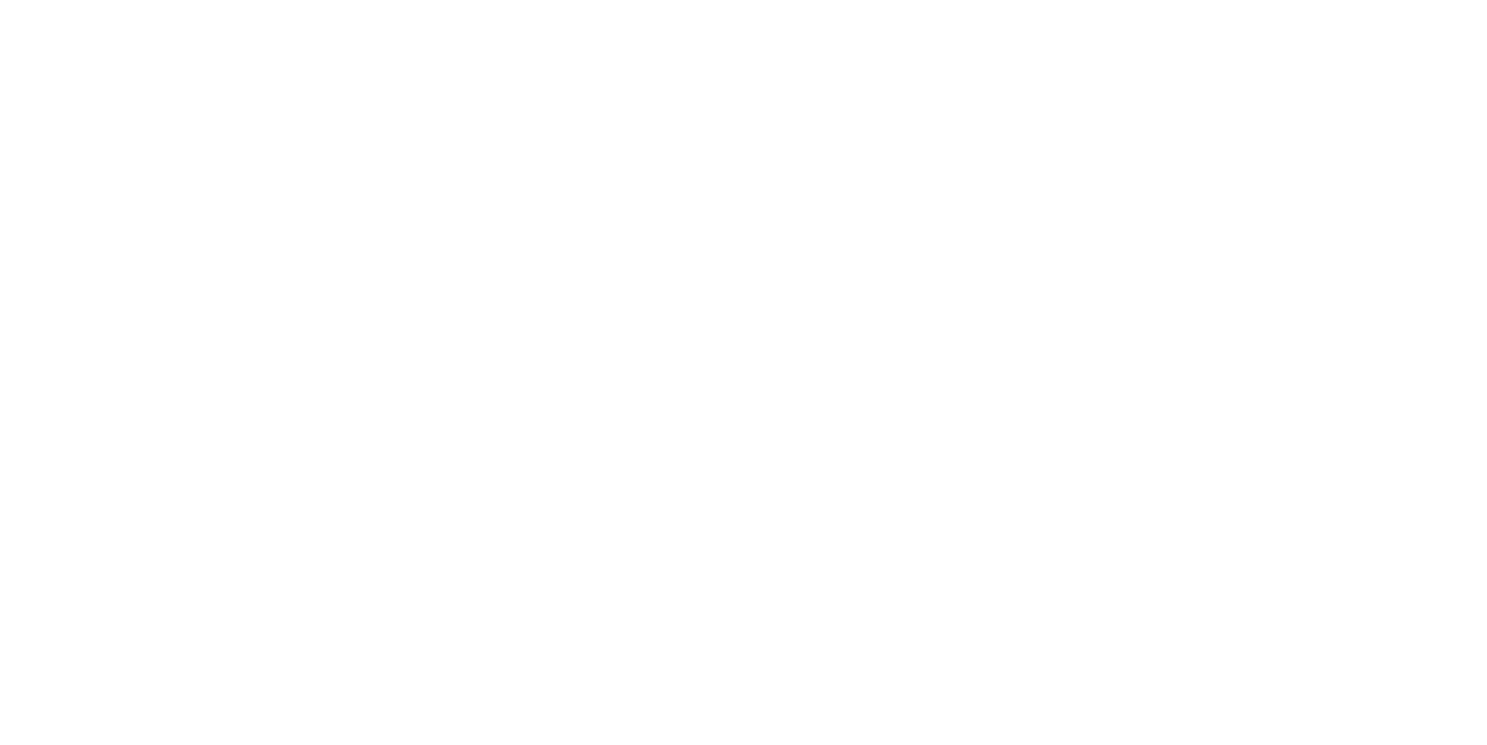
select select "**********"
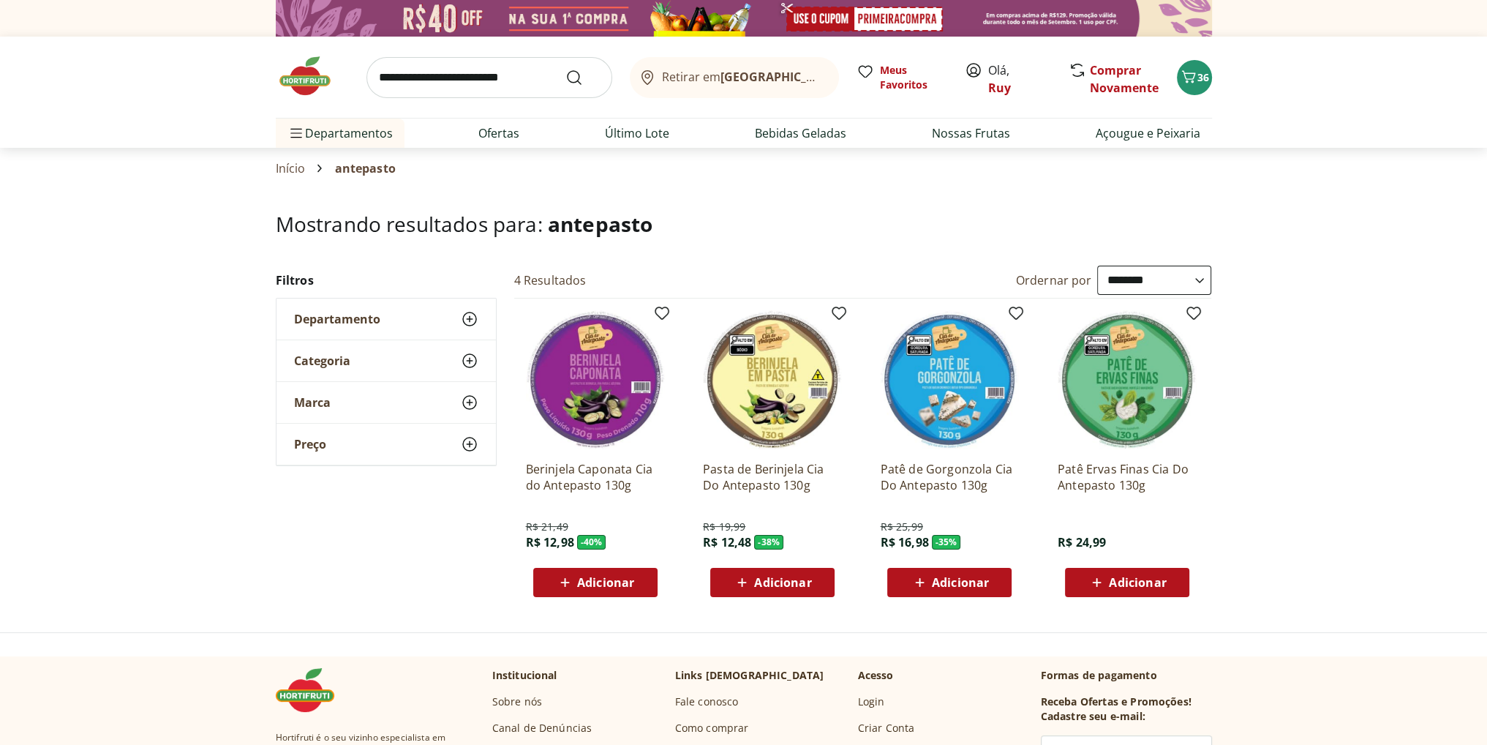
click at [451, 80] on input "search" at bounding box center [490, 77] width 246 height 41
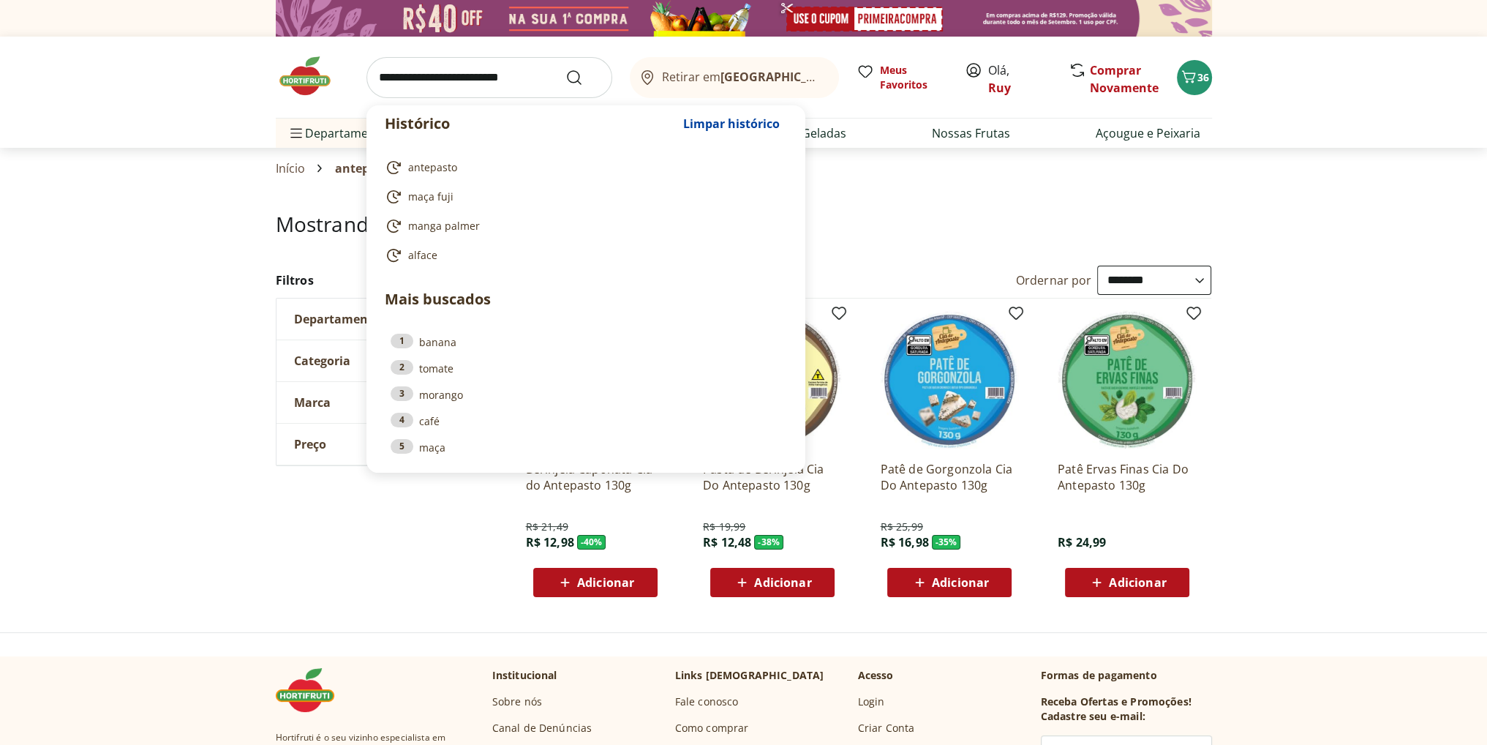
click at [407, 76] on input "search" at bounding box center [490, 77] width 246 height 41
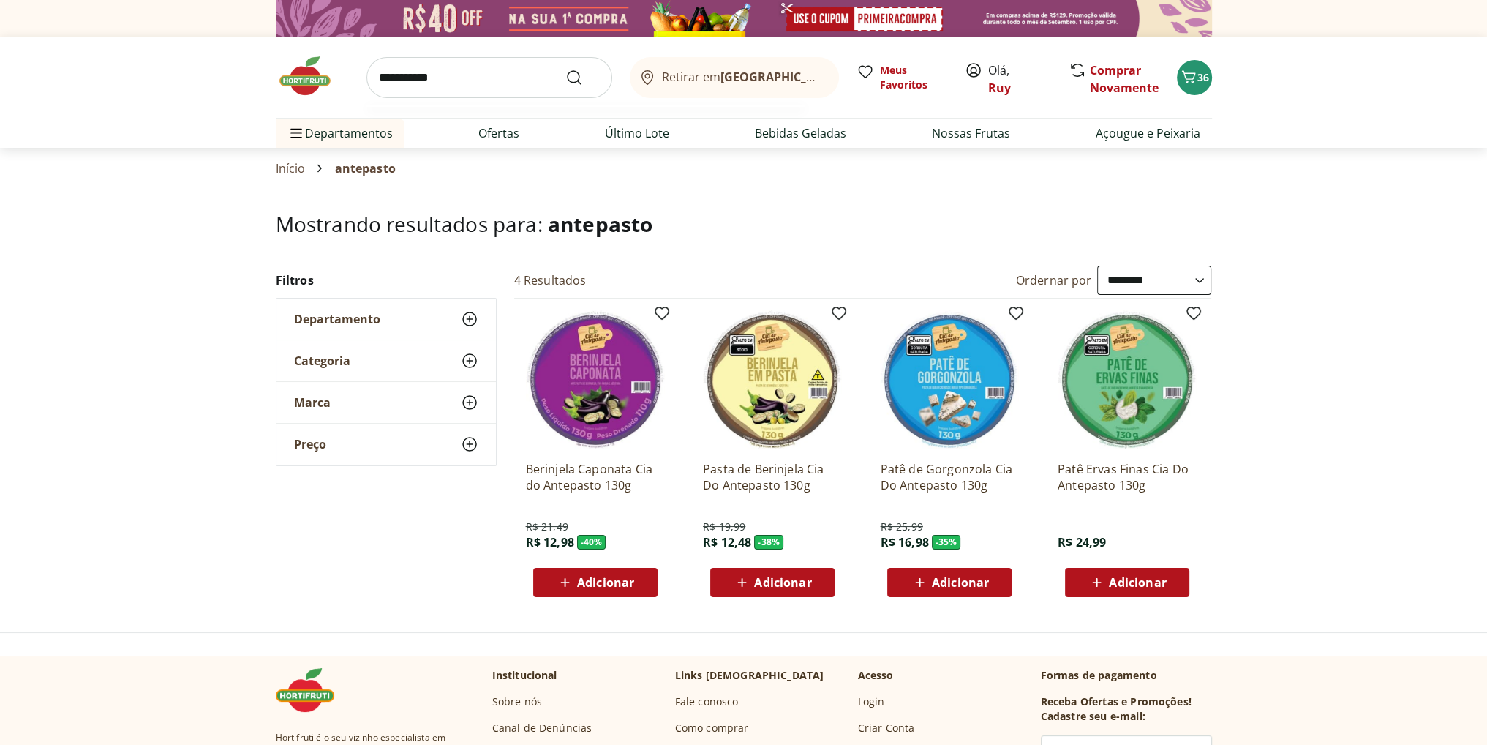
type input "**********"
click at [566, 69] on button "Submit Search" at bounding box center [583, 78] width 35 height 18
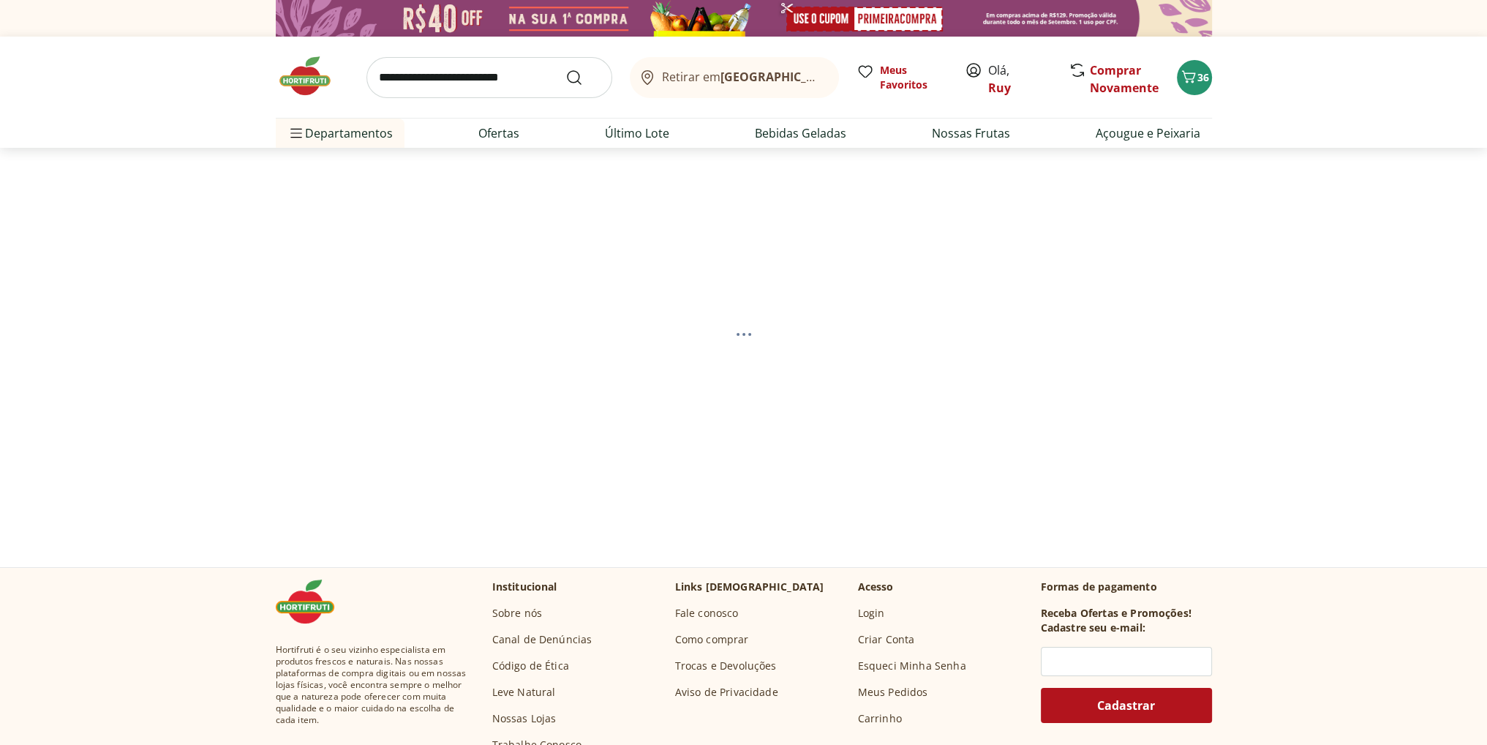
select select "**********"
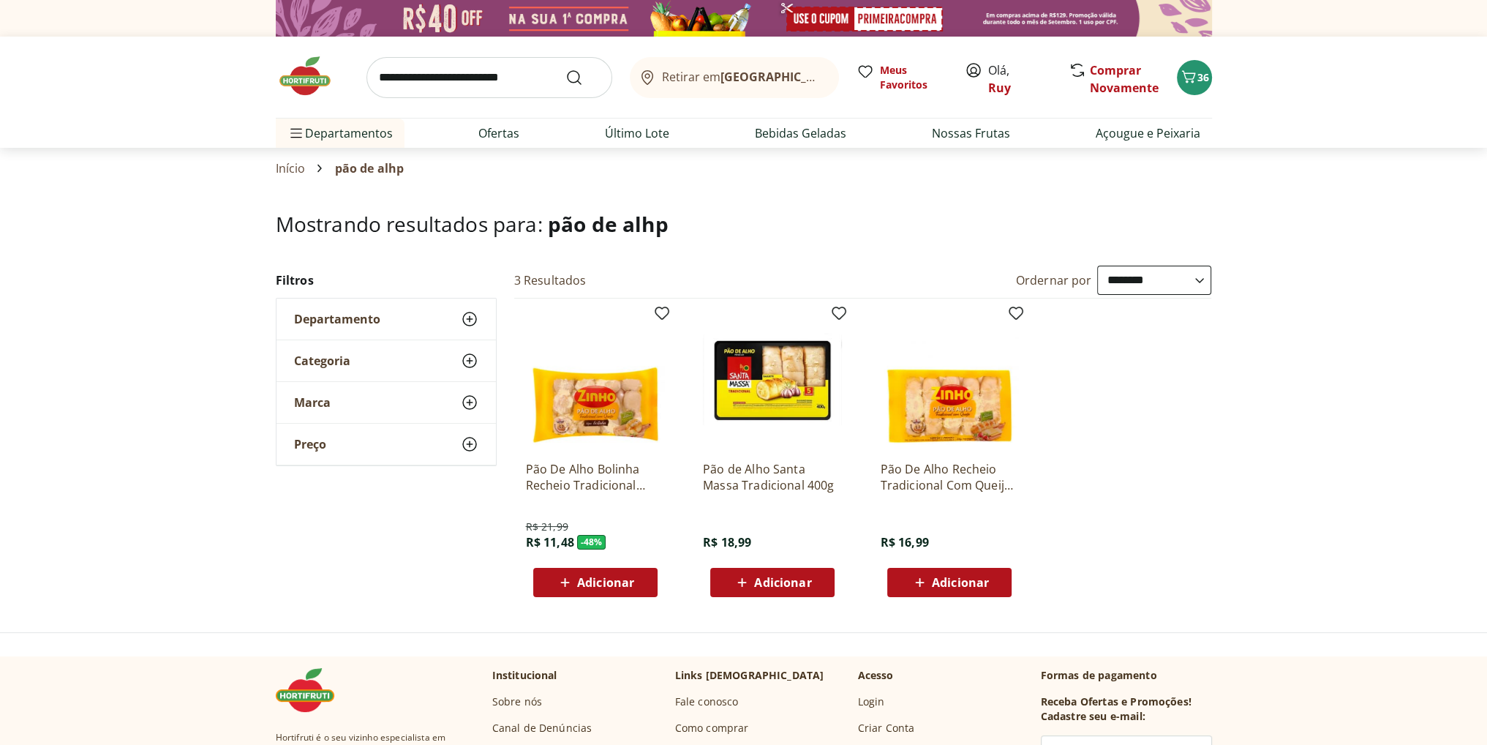
click at [503, 70] on input "search" at bounding box center [490, 77] width 246 height 41
type input "**********"
click at [566, 69] on button "Submit Search" at bounding box center [583, 78] width 35 height 18
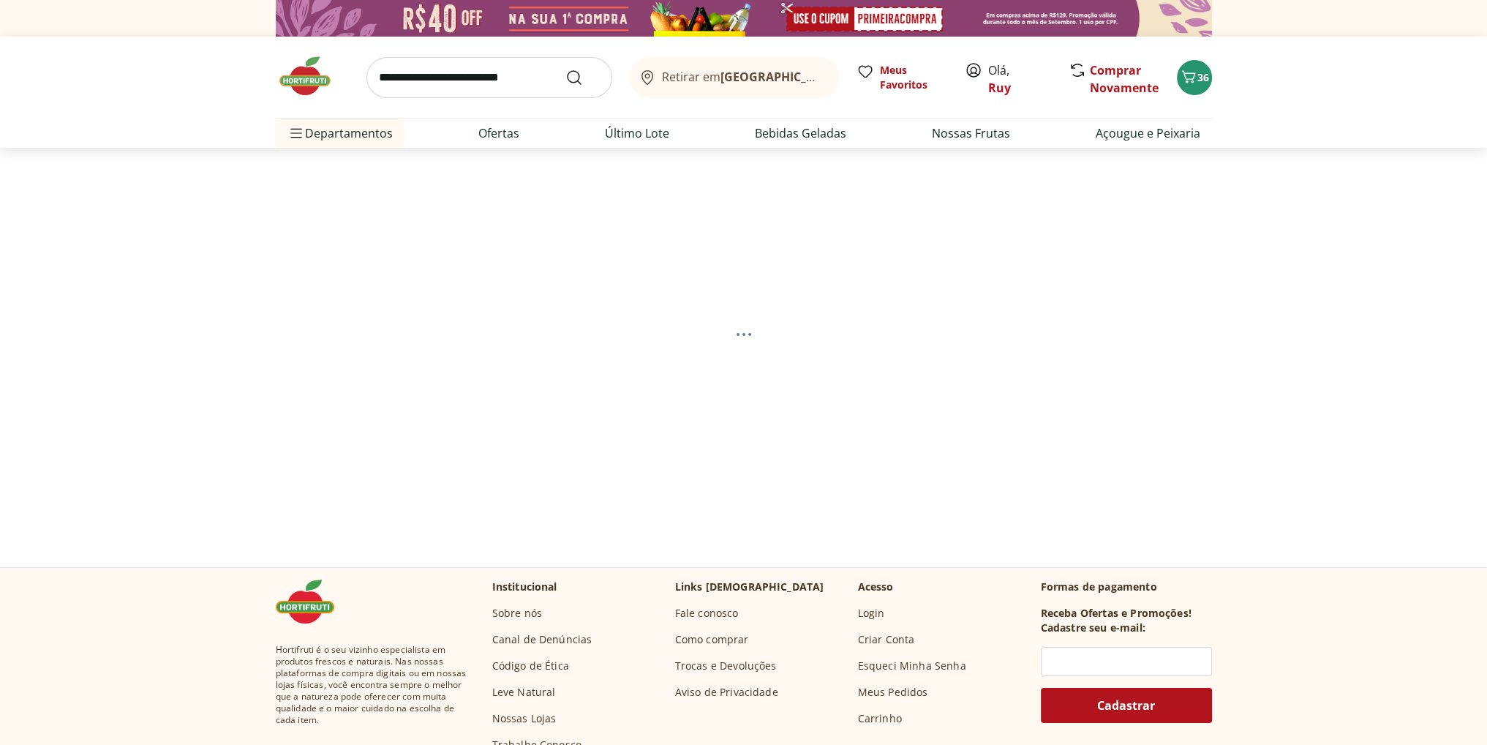
select select "**********"
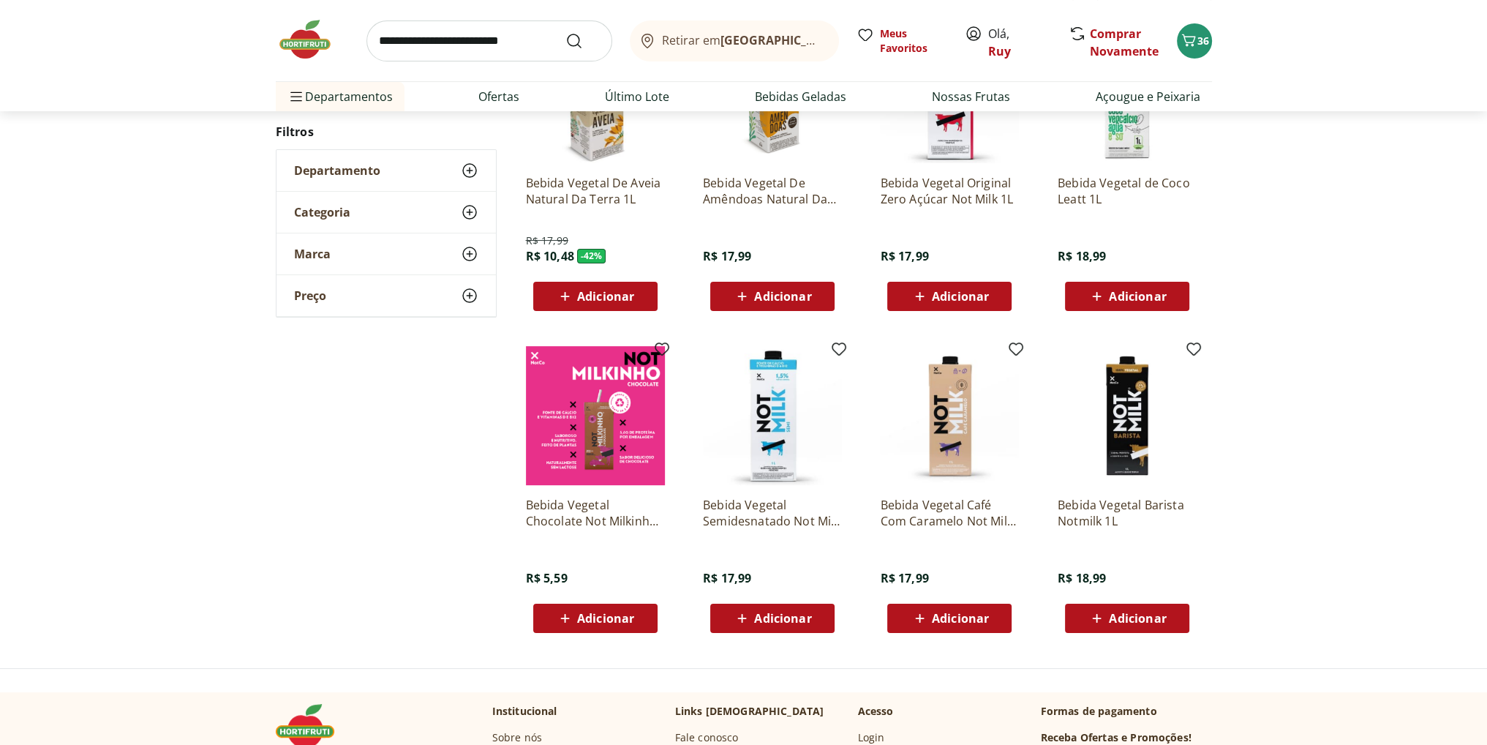
scroll to position [293, 0]
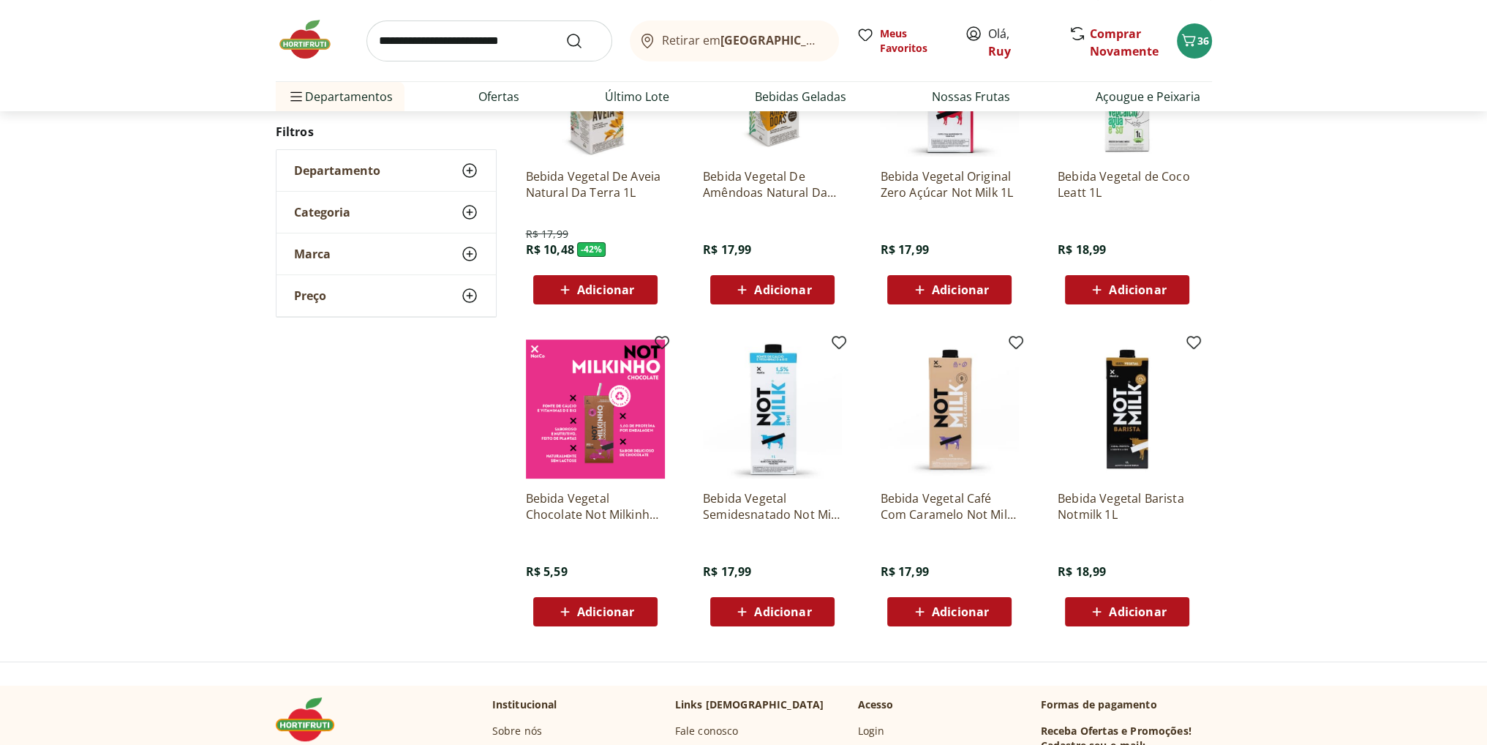
click at [609, 609] on span "Adicionar" at bounding box center [605, 612] width 57 height 12
click at [576, 484] on div "Bebida Vegetal Chocolate Not Milkinho 200ml R$ 5,59 Adicionar" at bounding box center [595, 552] width 139 height 148
click at [600, 427] on img at bounding box center [595, 408] width 139 height 139
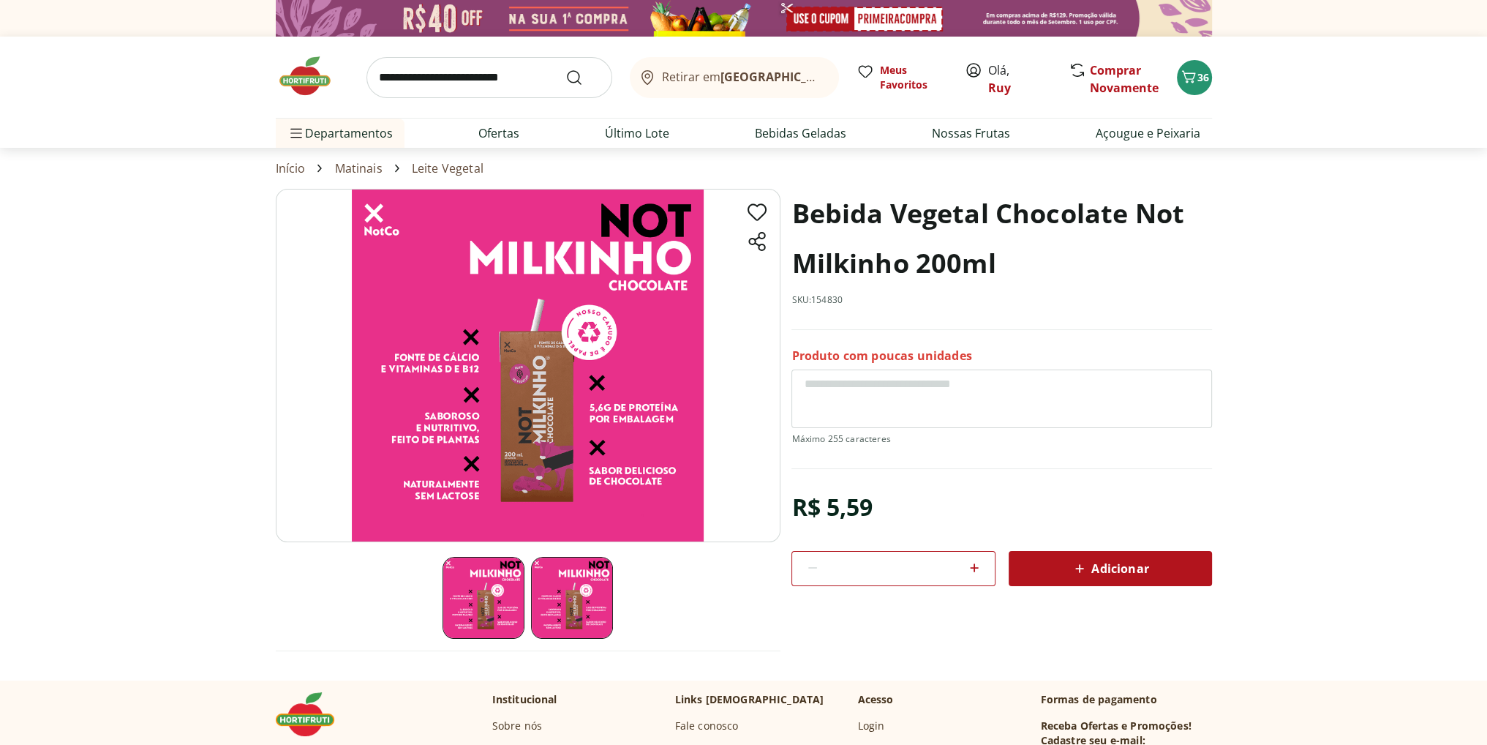
click at [980, 568] on icon at bounding box center [975, 568] width 18 height 18
type input "*"
click at [1098, 568] on span "Adicionar" at bounding box center [1110, 569] width 78 height 18
click at [1198, 83] on span "36" at bounding box center [1204, 77] width 12 height 14
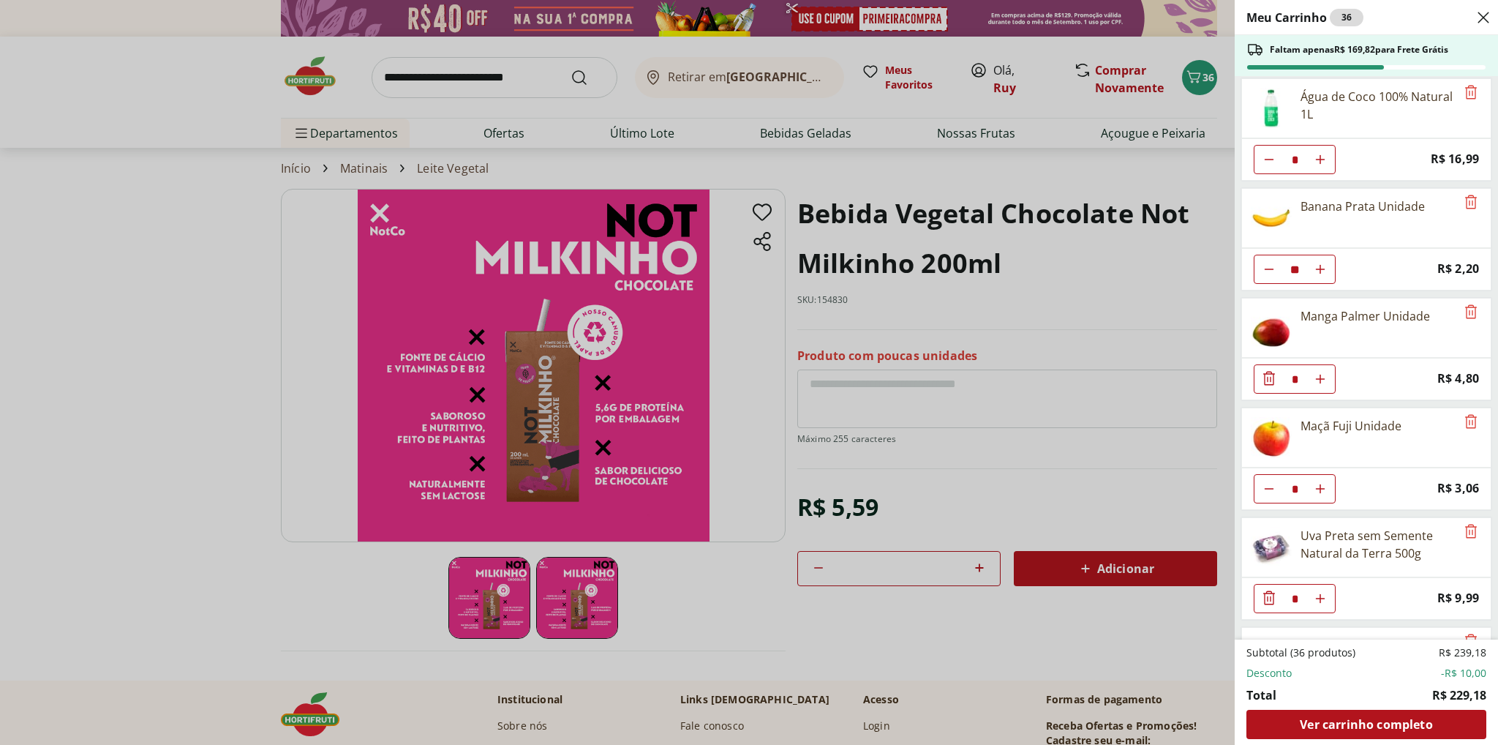
scroll to position [857, 0]
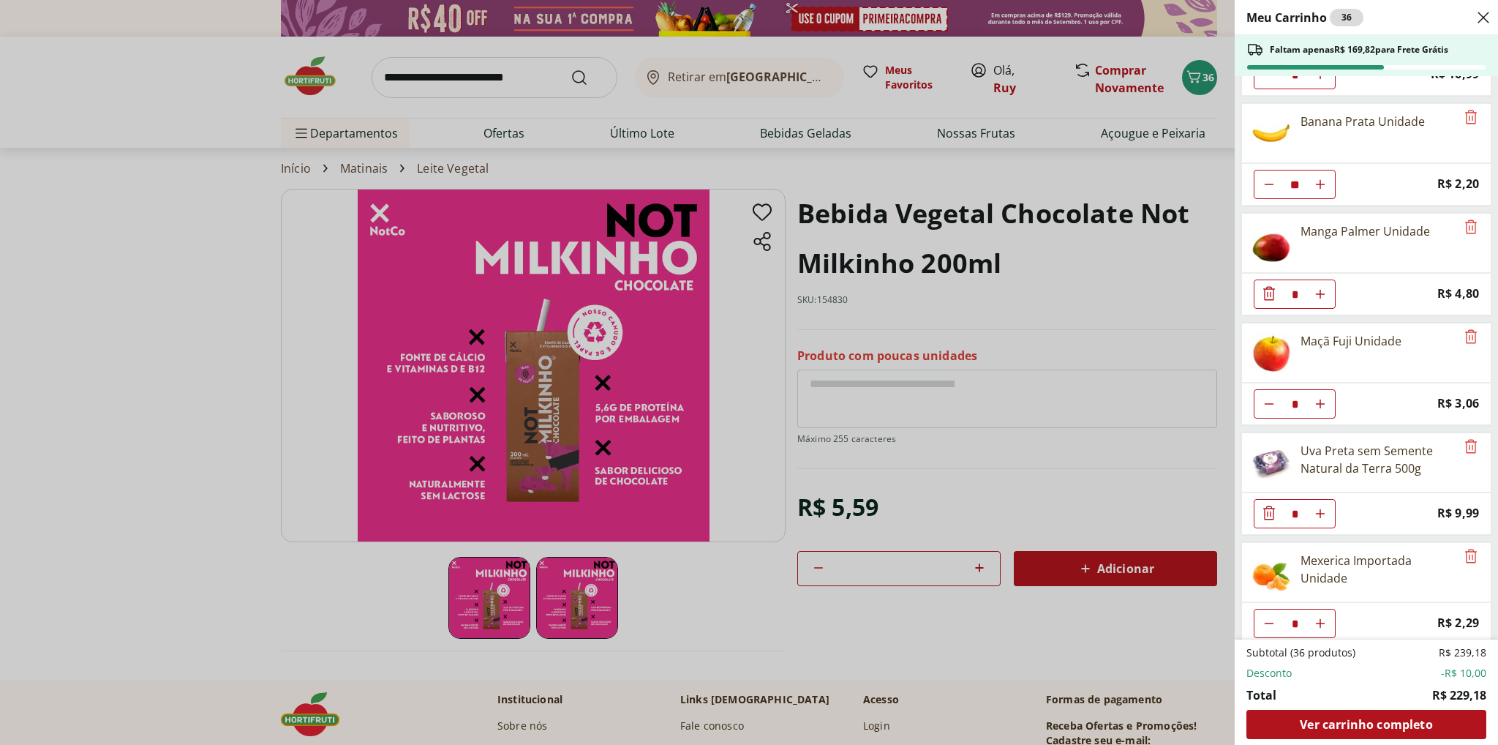
click at [1116, 566] on div "Meu Carrinho 36 Faltam apenas R$ 169,82 para Frete Grátis Requeijão Lacfree Tra…" at bounding box center [749, 372] width 1498 height 745
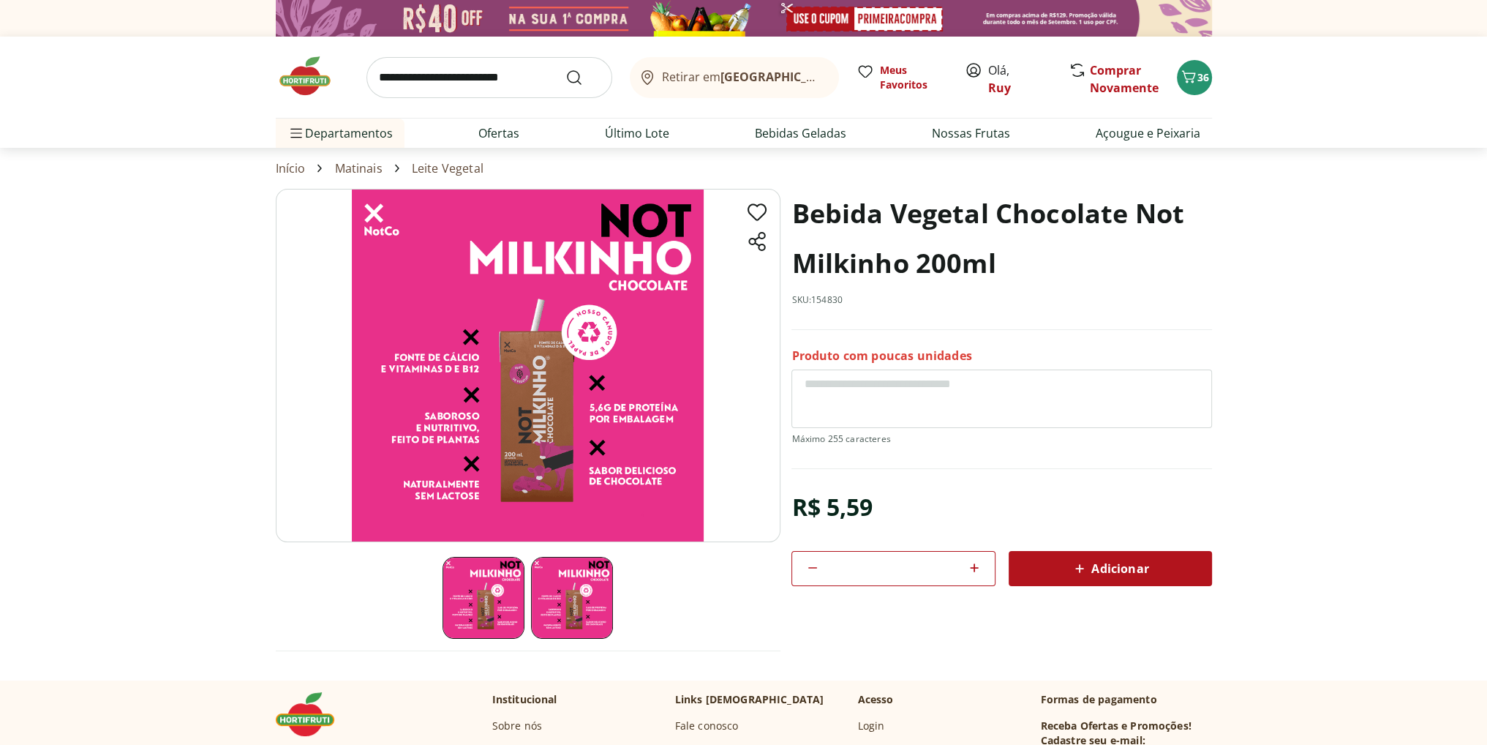
click at [1095, 566] on span "Adicionar" at bounding box center [1110, 569] width 78 height 18
click at [1200, 72] on span "38" at bounding box center [1204, 77] width 12 height 14
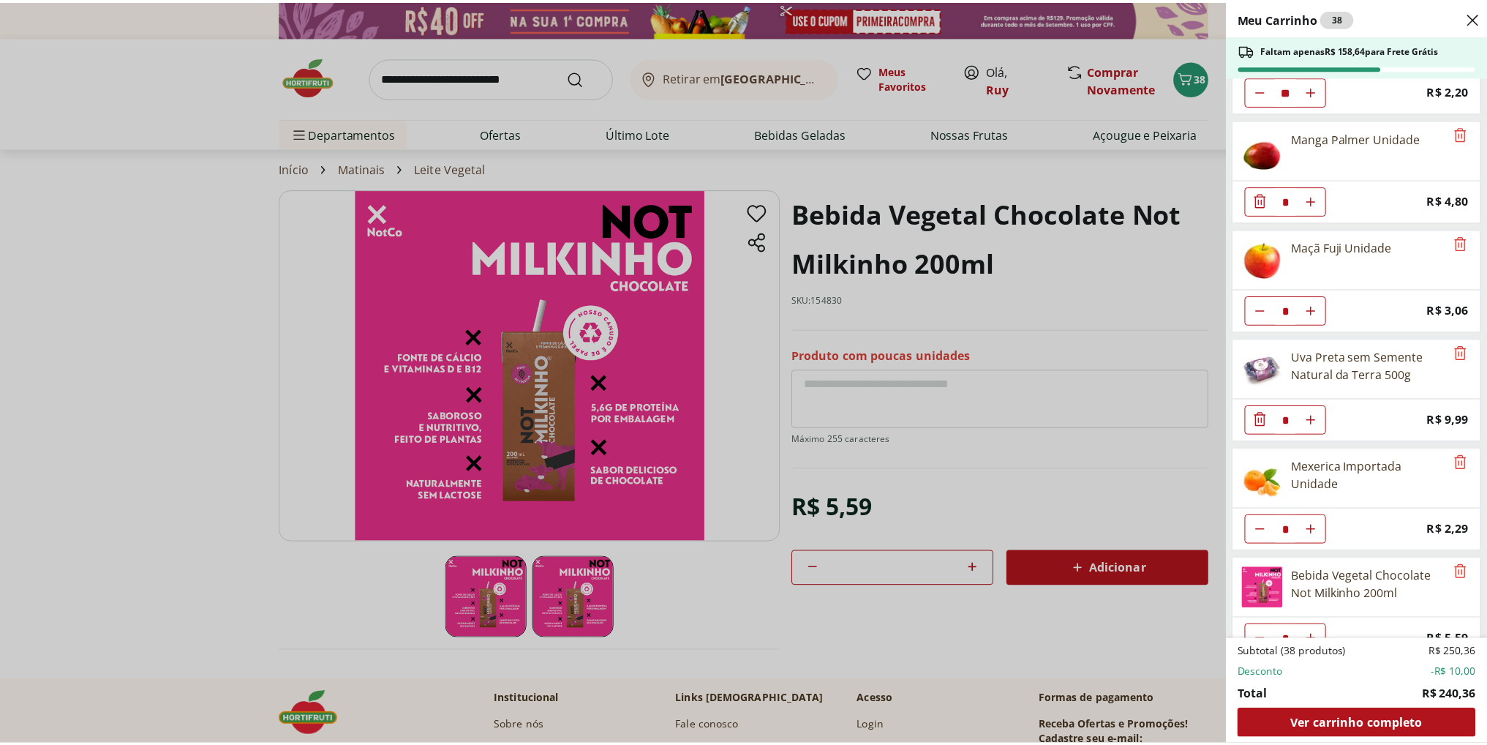
scroll to position [966, 0]
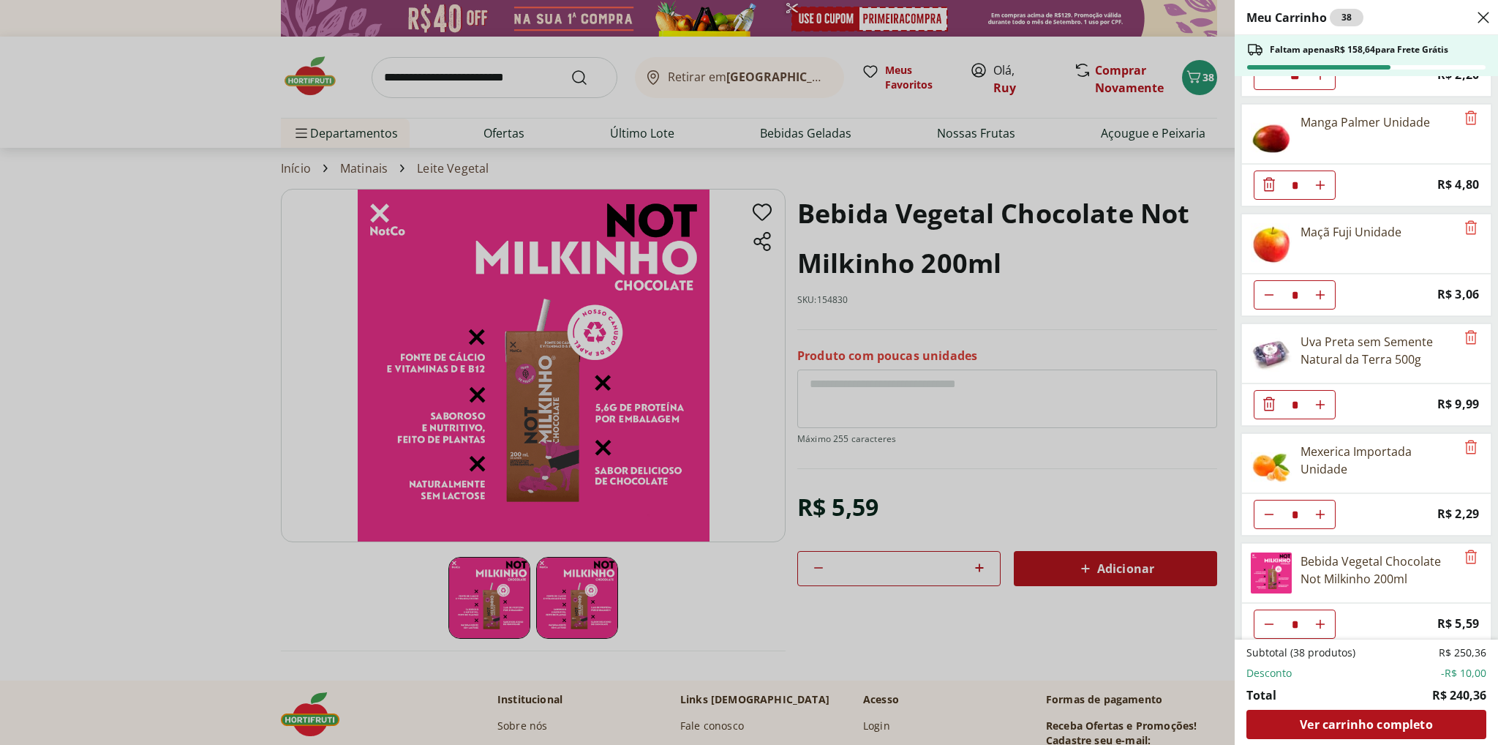
click at [168, 355] on div "Meu Carrinho 38 Faltam apenas R$ 158,64 para Frete Grátis Requeijão Lacfree Tra…" at bounding box center [749, 372] width 1498 height 745
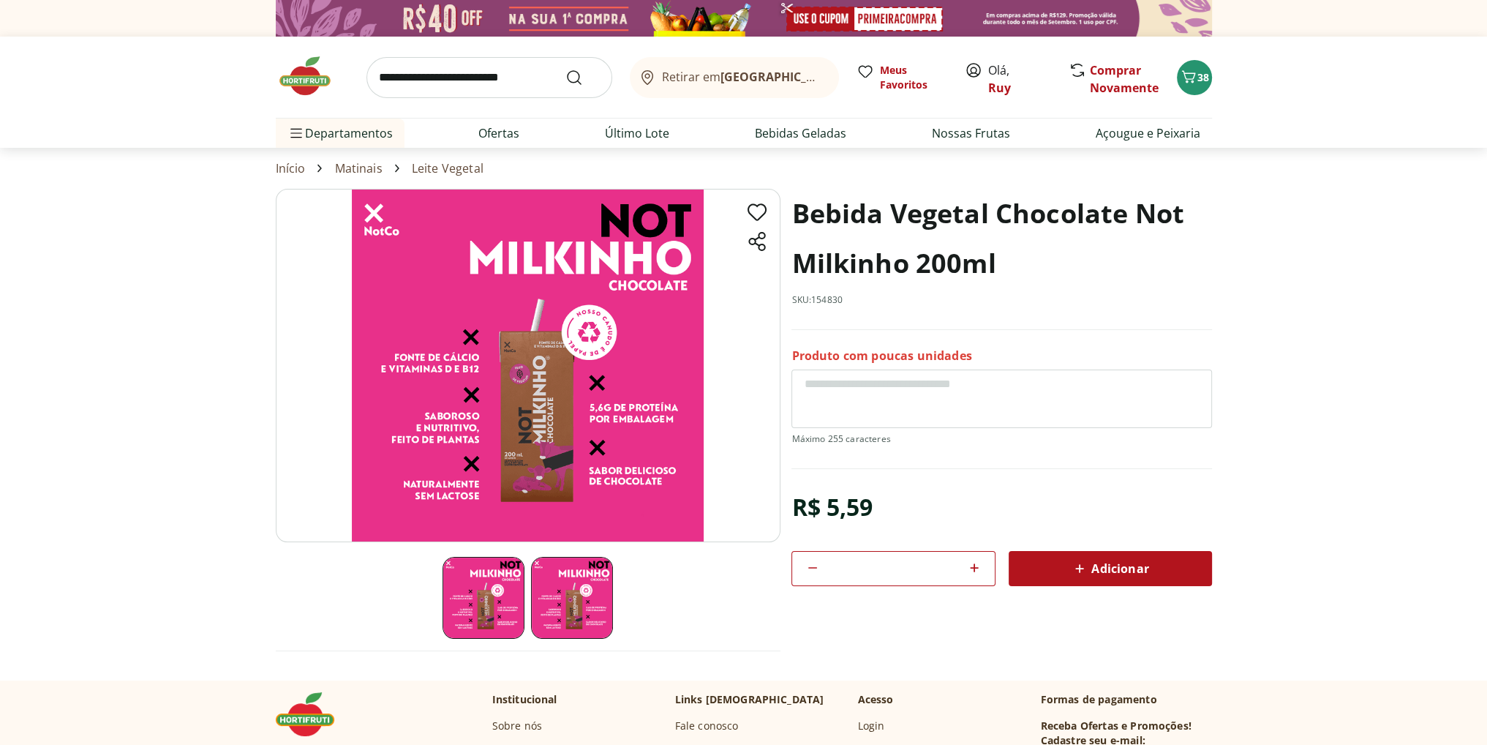
scroll to position [293, 0]
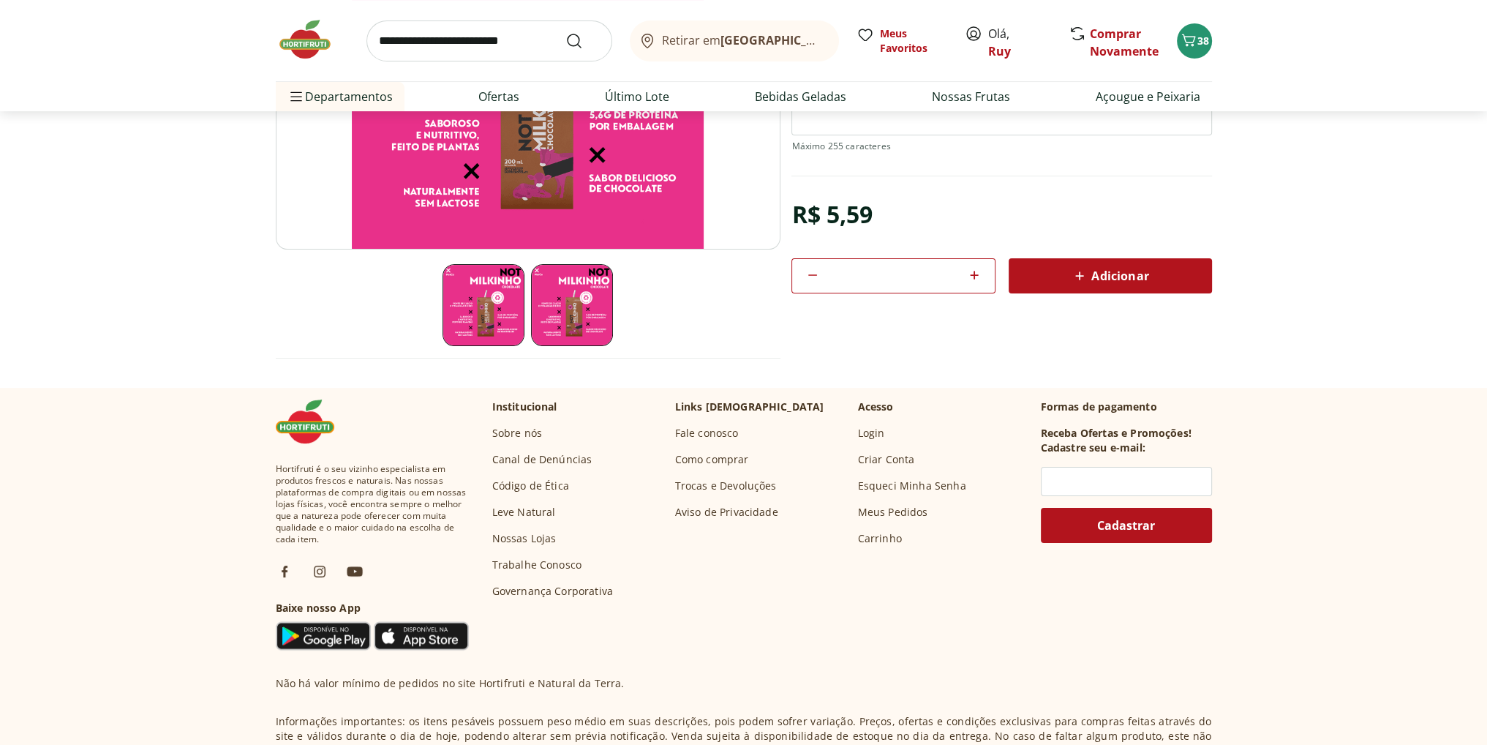
select select "**********"
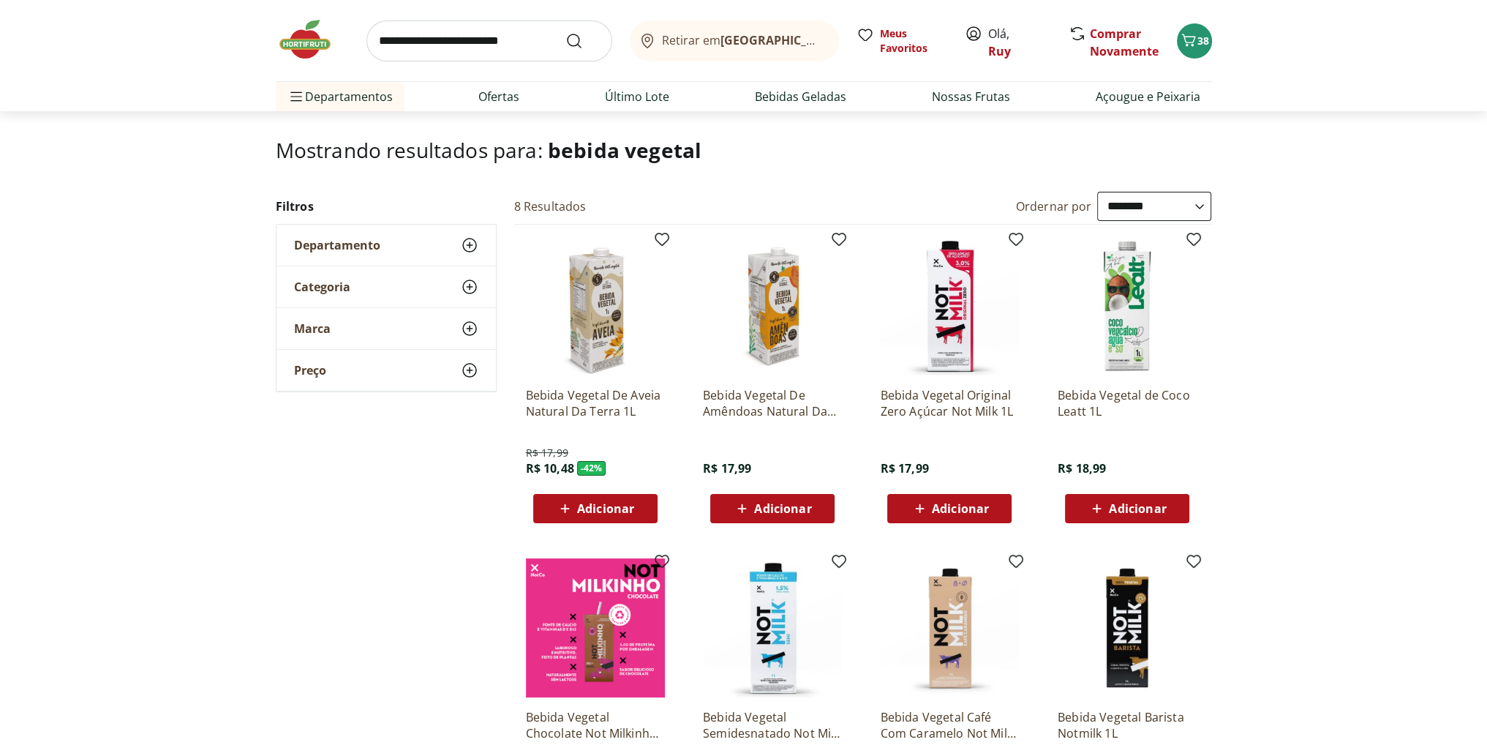
scroll to position [73, 0]
click at [502, 45] on input "search" at bounding box center [490, 40] width 246 height 41
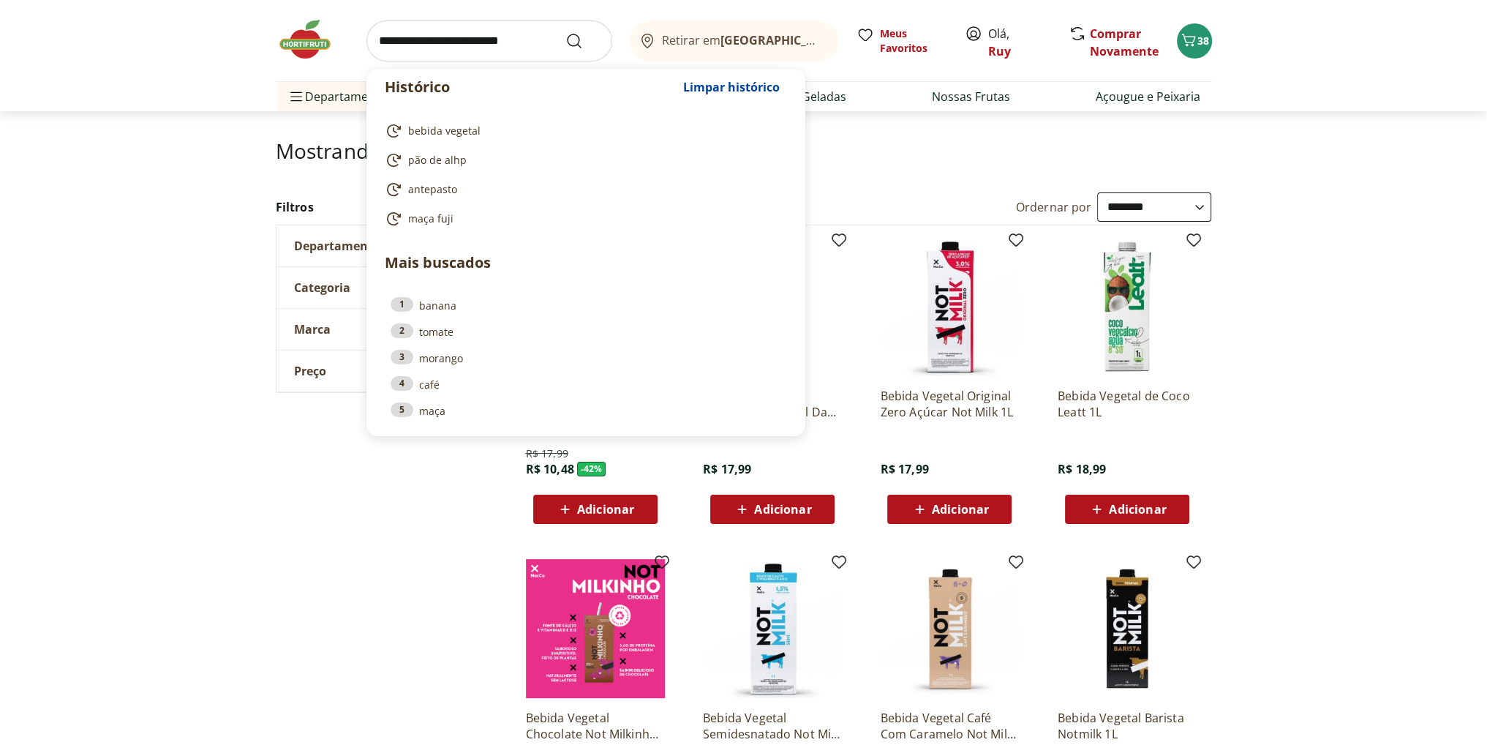
click at [439, 48] on input "search" at bounding box center [490, 40] width 246 height 41
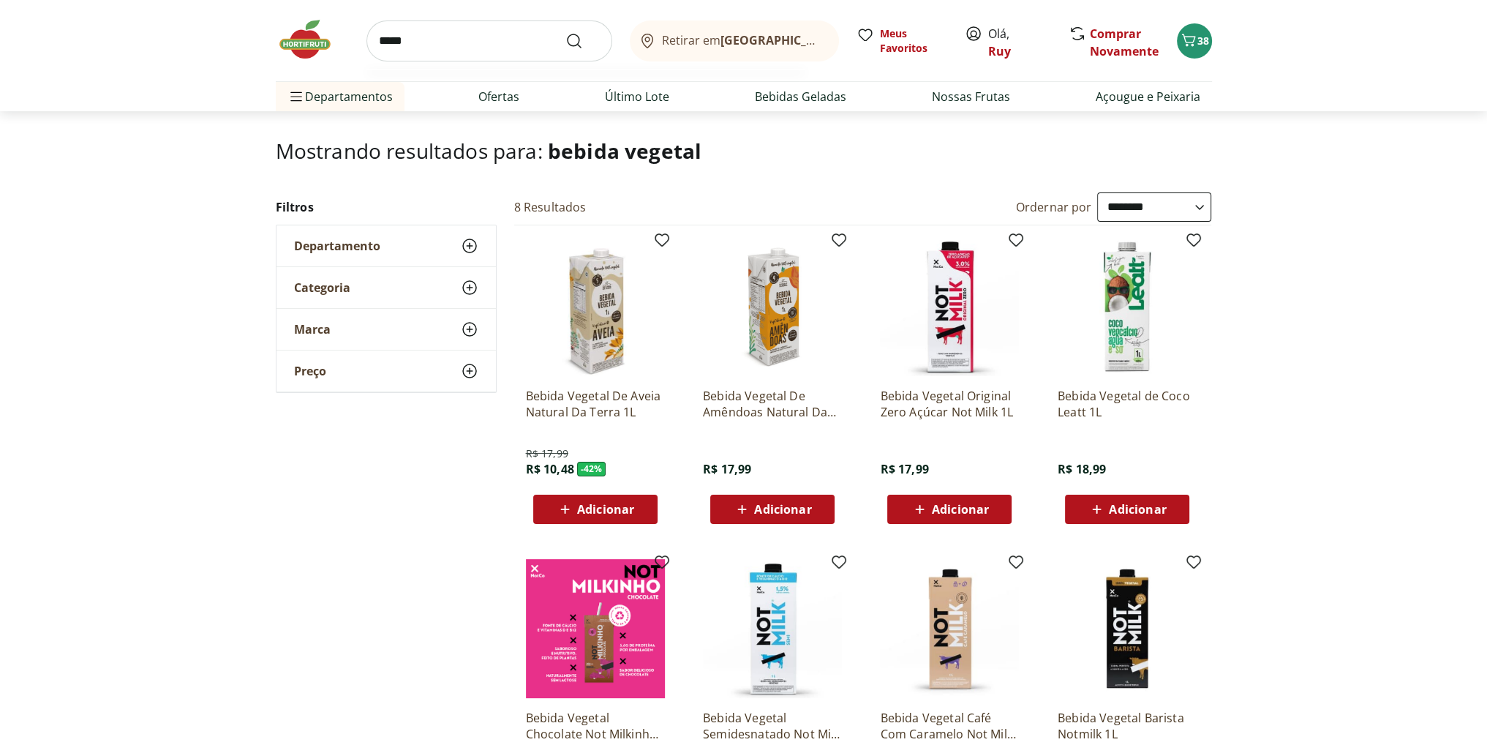
type input "*****"
click at [566, 32] on button "Submit Search" at bounding box center [583, 41] width 35 height 18
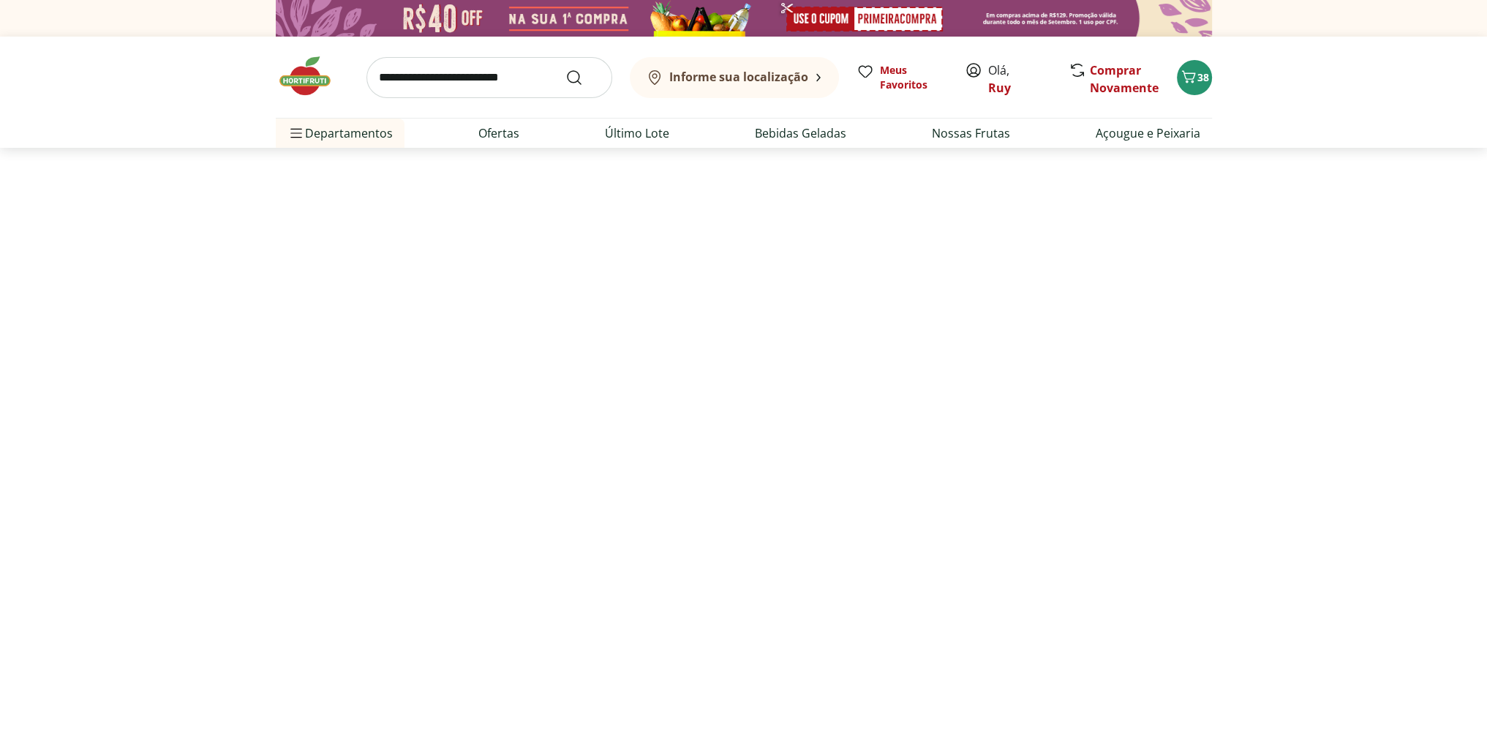
select select "**********"
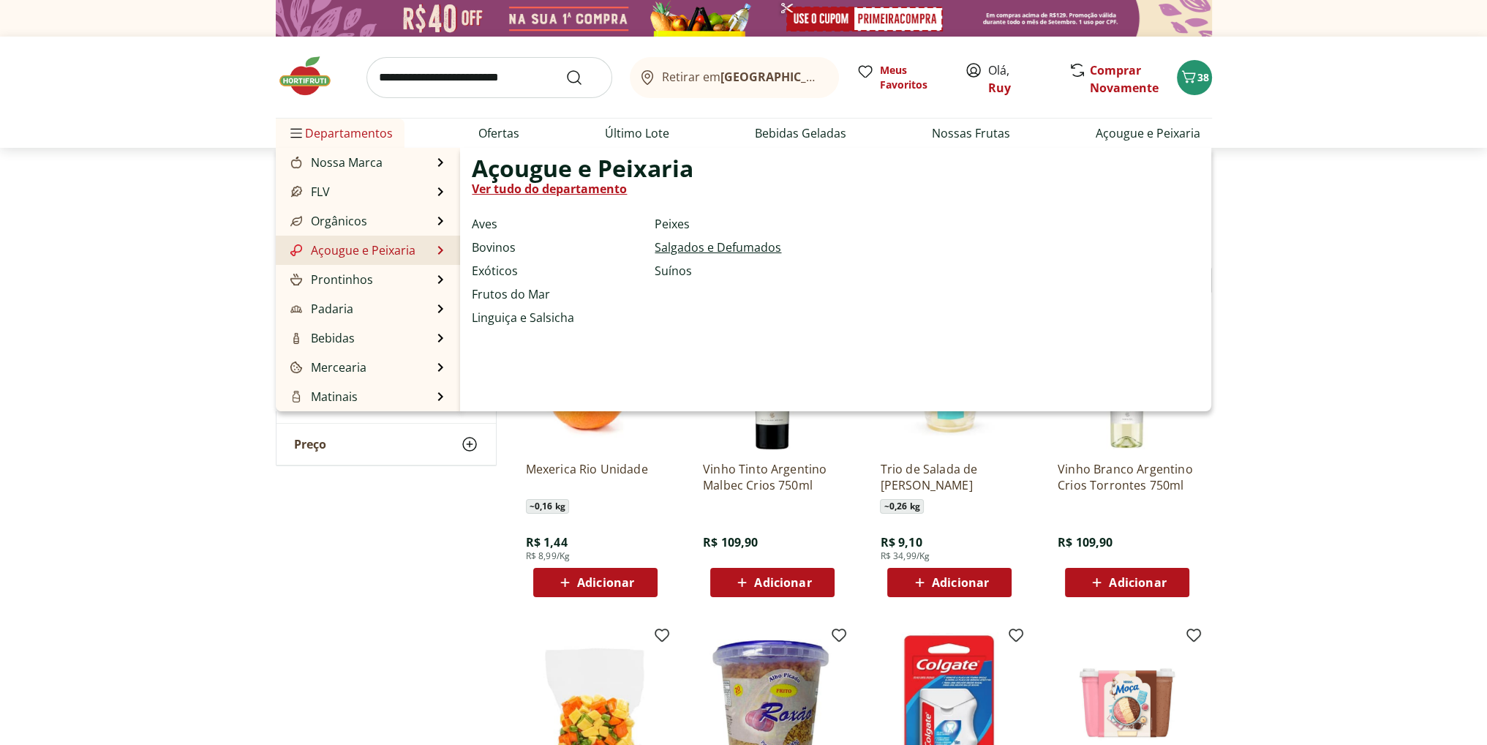
click at [708, 244] on link "Salgados e Defumados" at bounding box center [718, 248] width 127 height 18
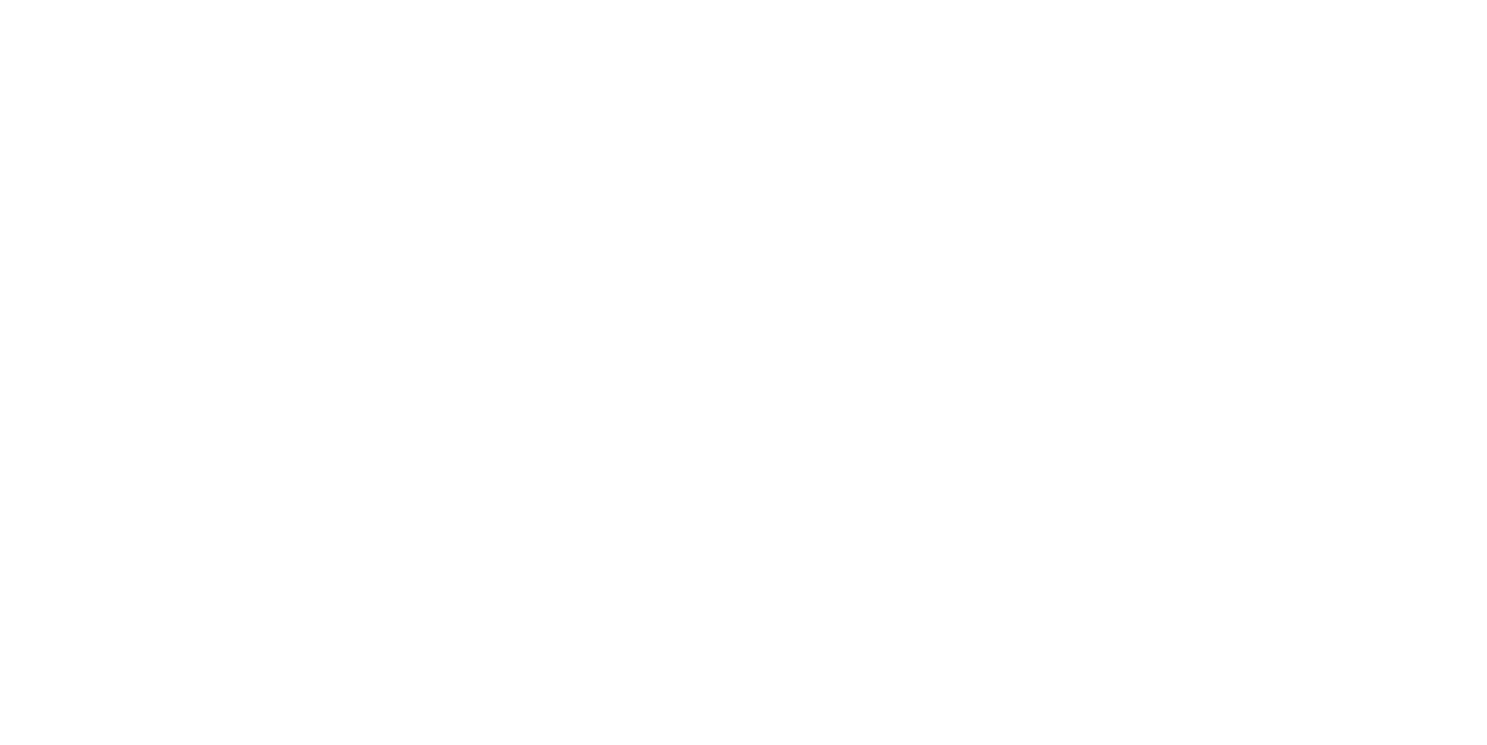
select select "**********"
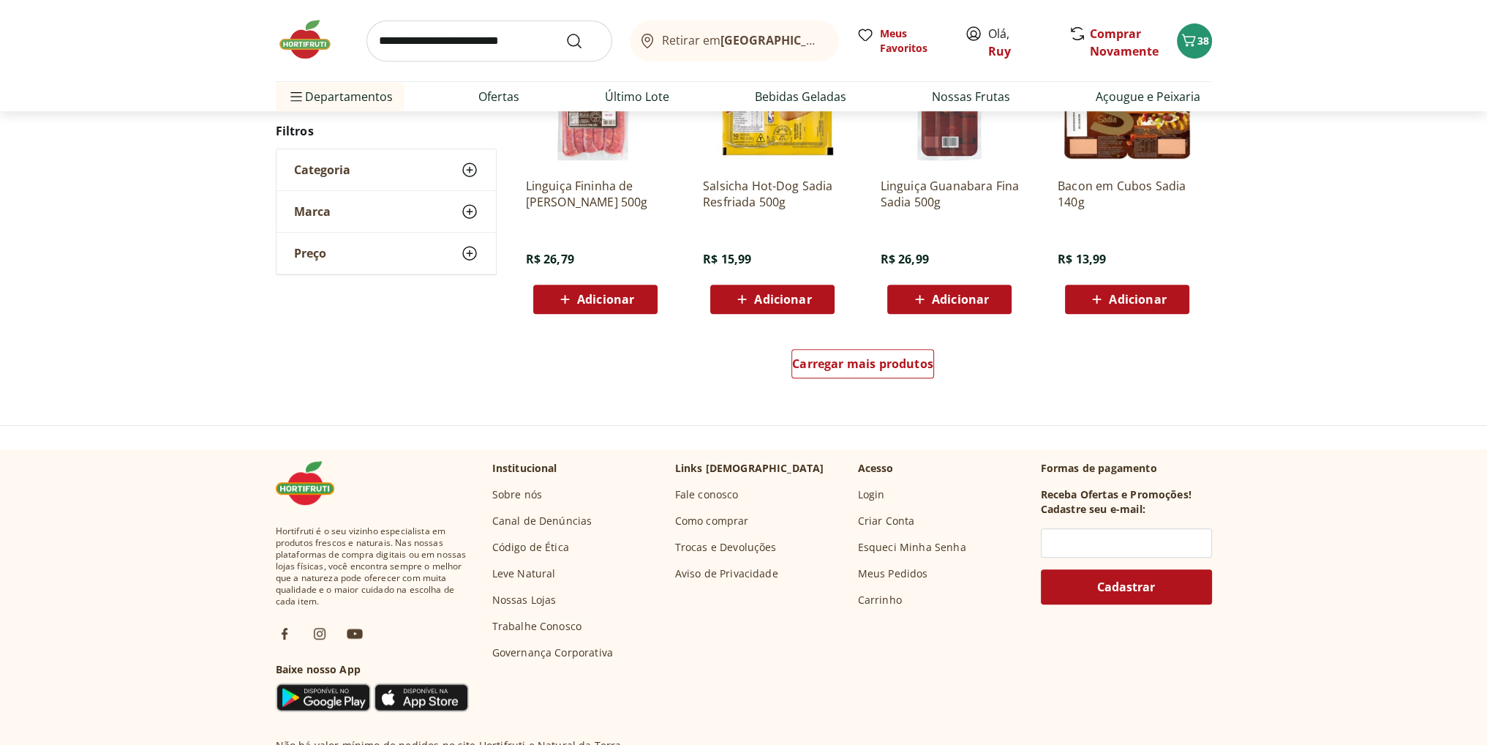
scroll to position [878, 0]
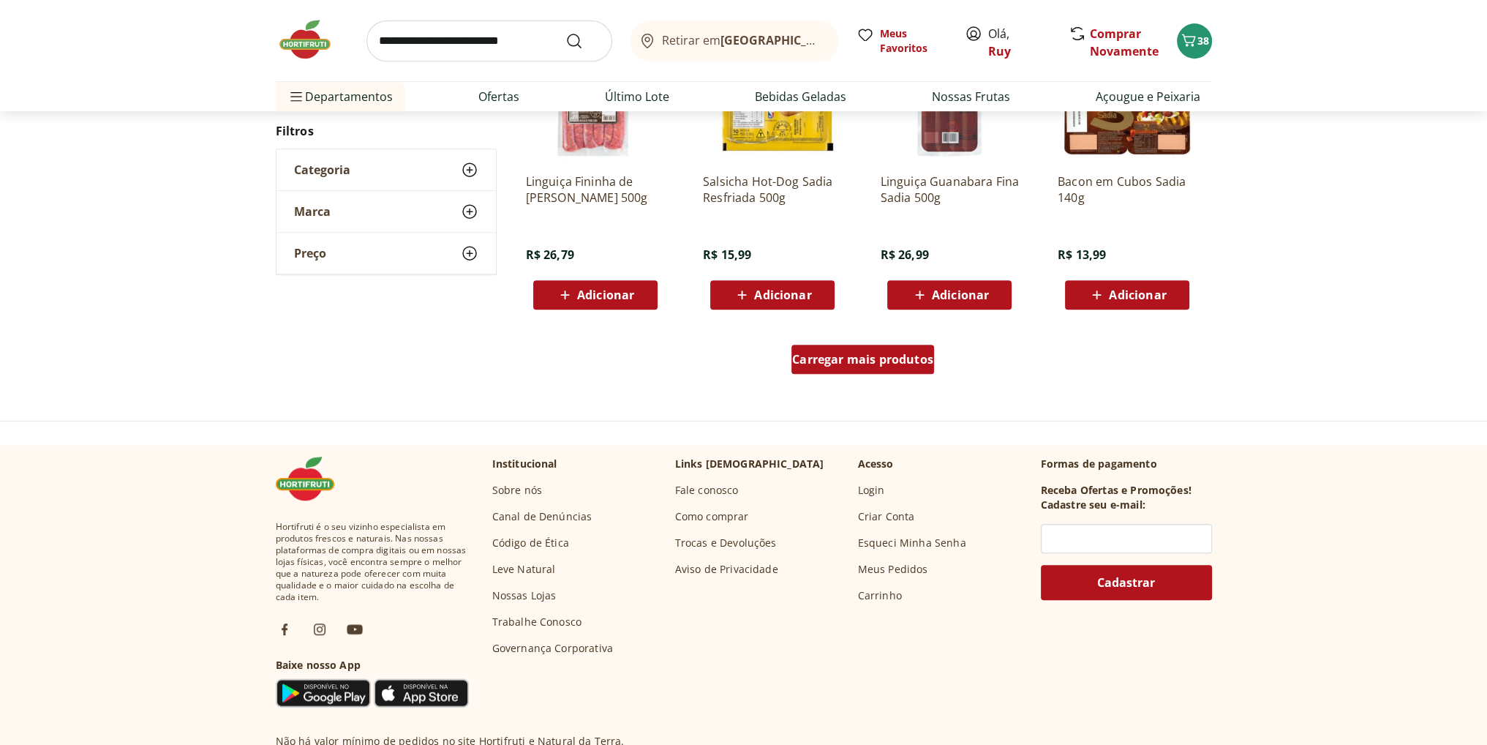
click at [871, 363] on span "Carregar mais produtos" at bounding box center [862, 359] width 141 height 12
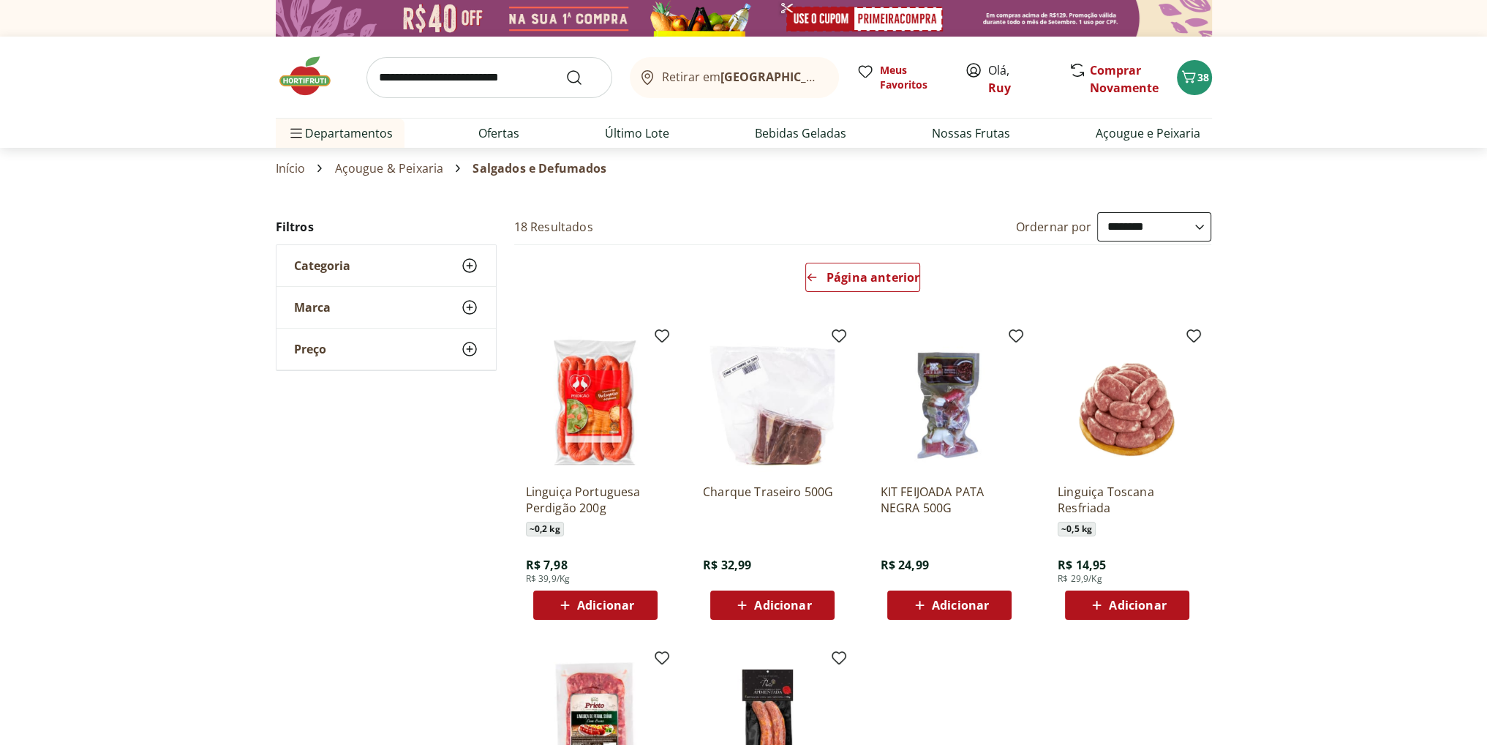
click at [459, 78] on input "search" at bounding box center [490, 77] width 246 height 41
type input "*******"
click at [566, 69] on button "Submit Search" at bounding box center [583, 78] width 35 height 18
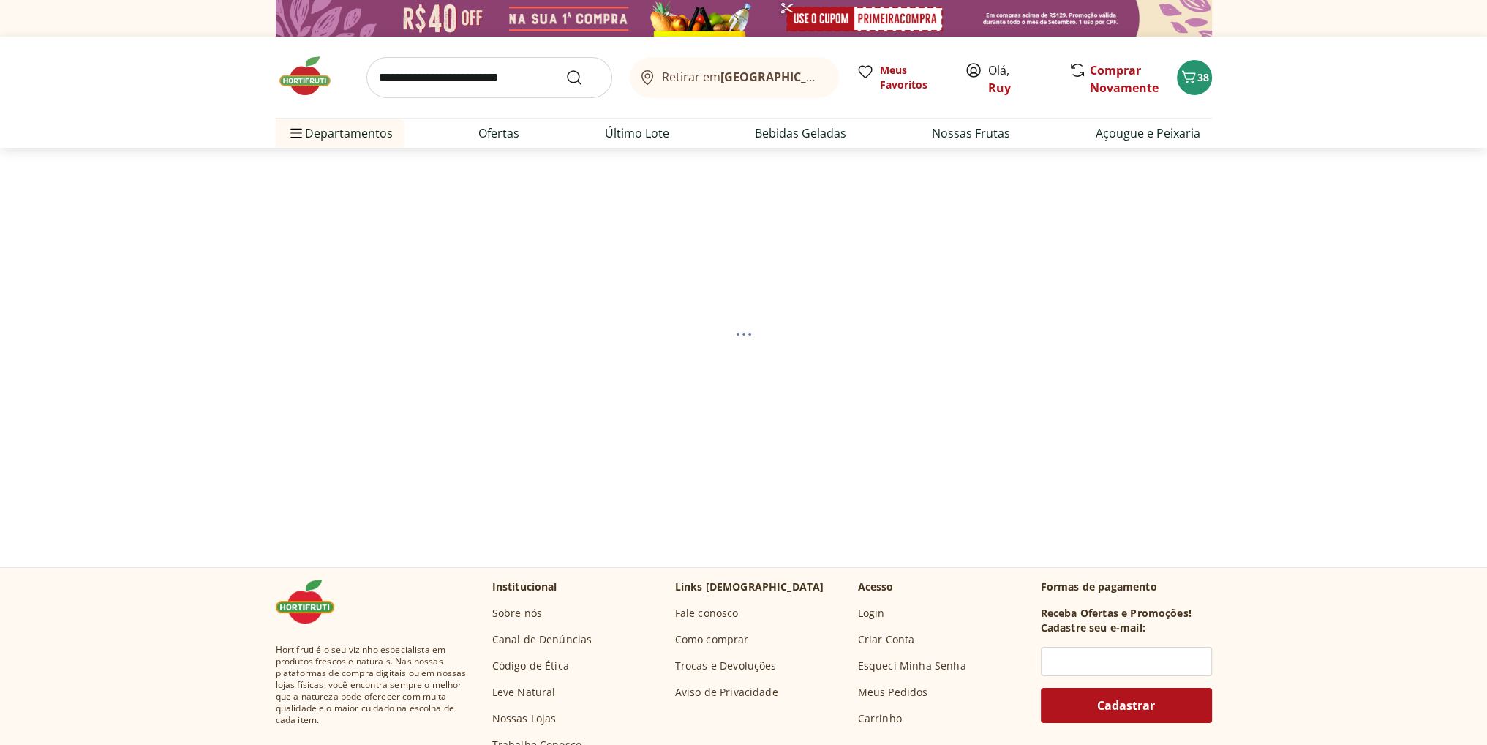
select select "**********"
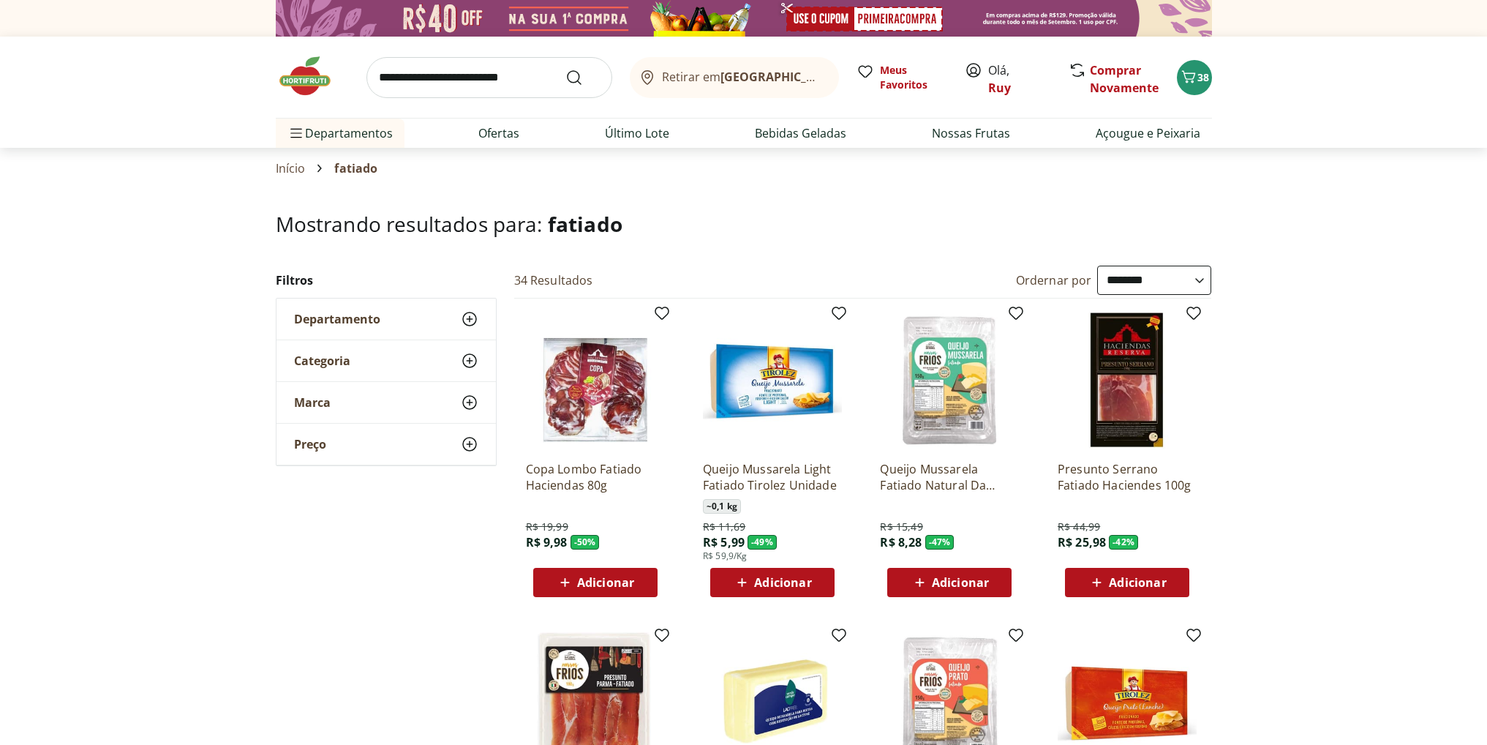
select select "**********"
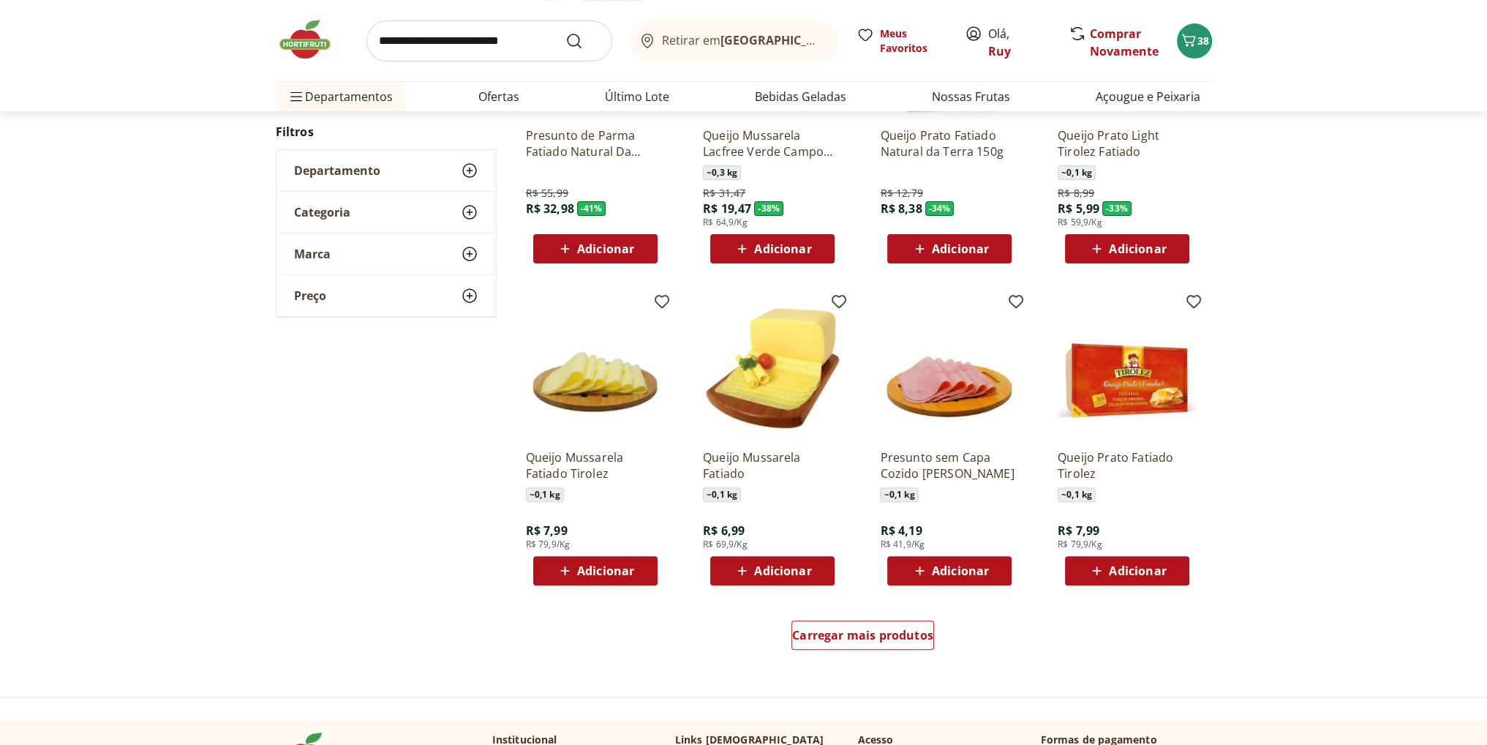
scroll to position [658, 0]
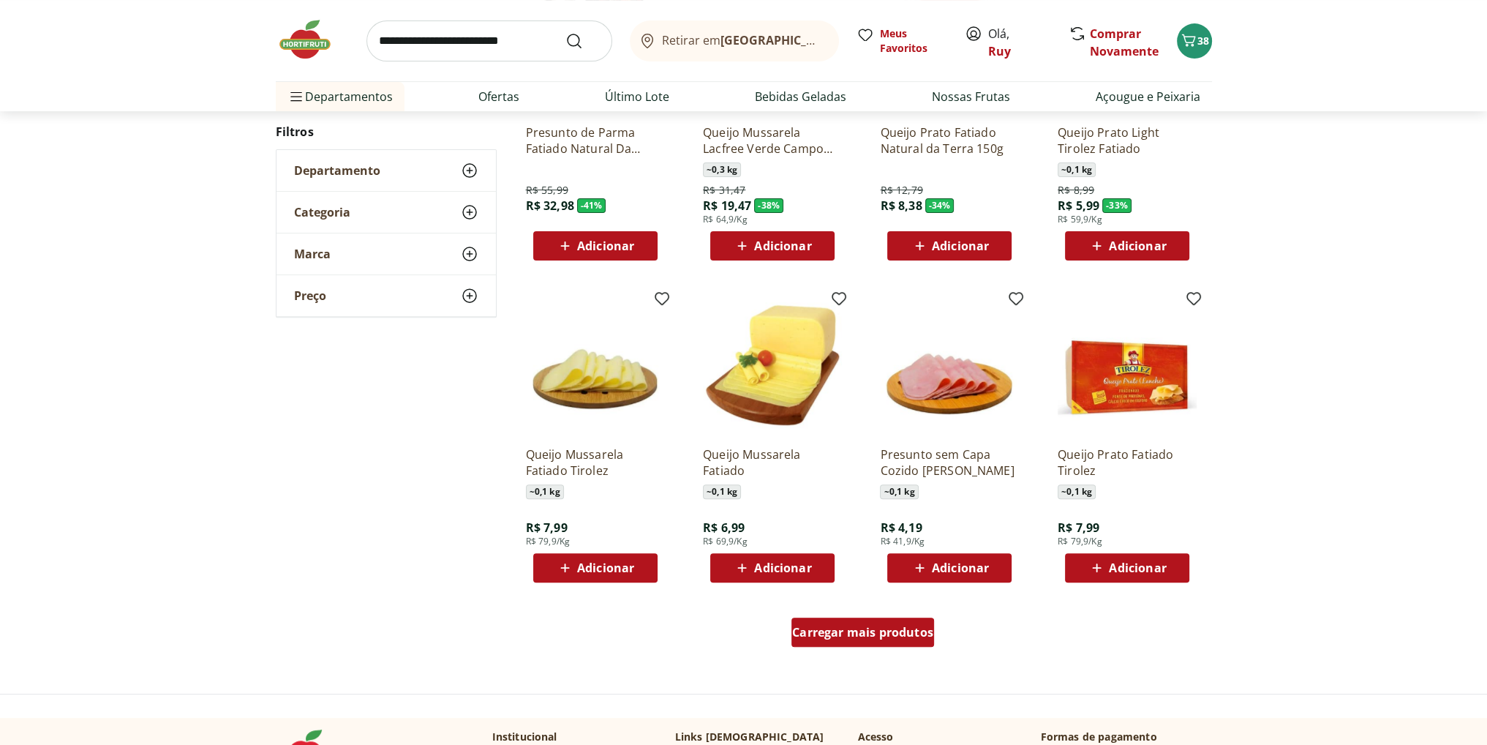
click at [858, 634] on span "Carregar mais produtos" at bounding box center [862, 632] width 141 height 12
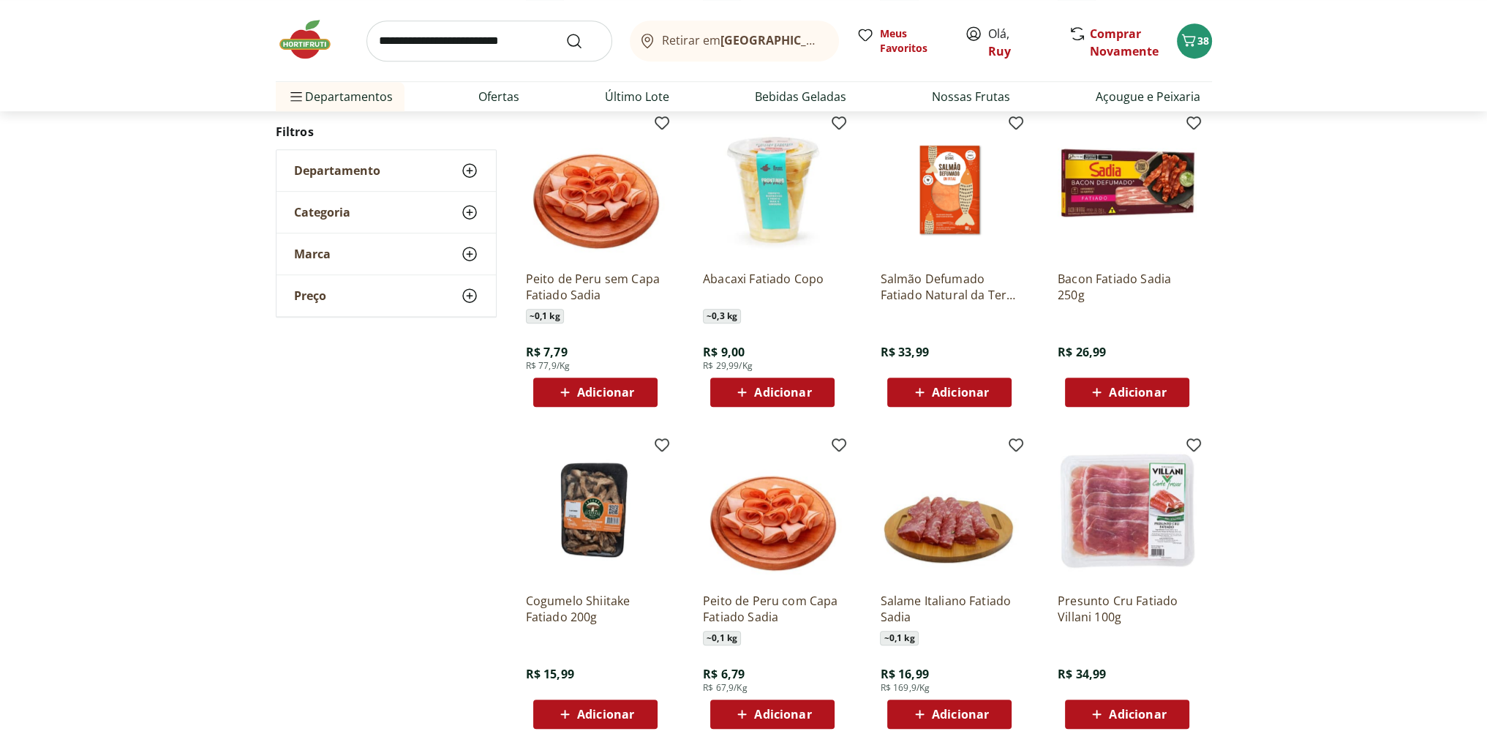
scroll to position [1171, 0]
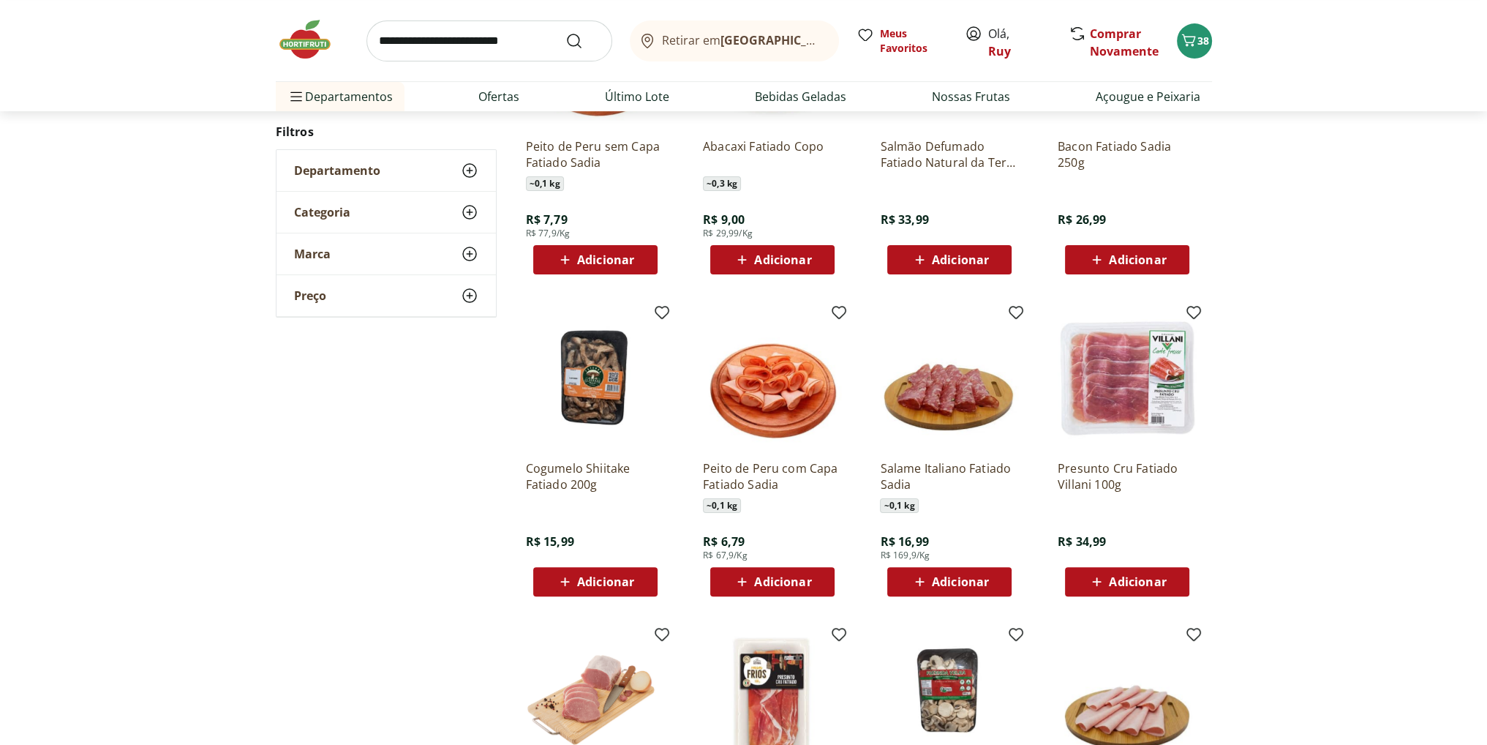
scroll to position [436, 0]
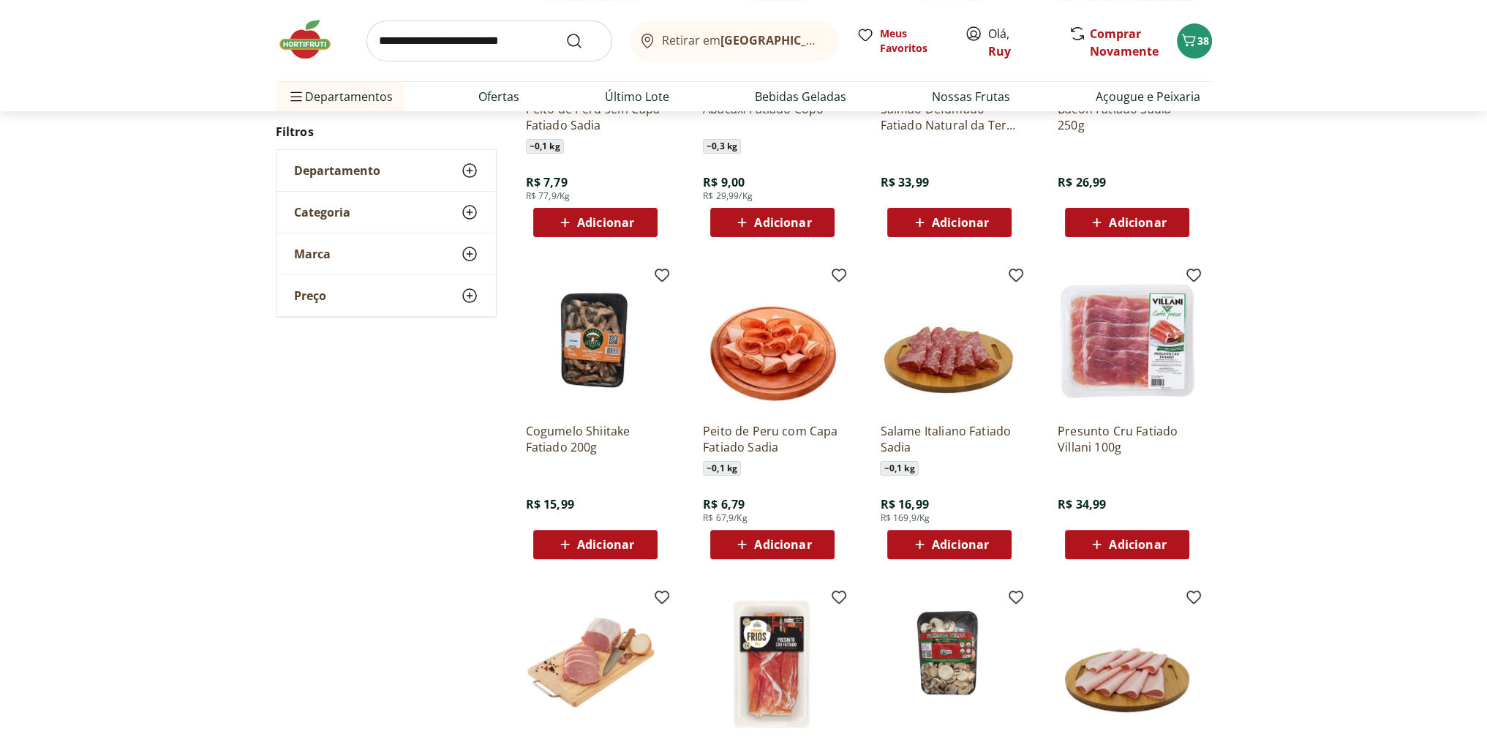
click at [288, 487] on div "**********" at bounding box center [744, 399] width 936 height 1139
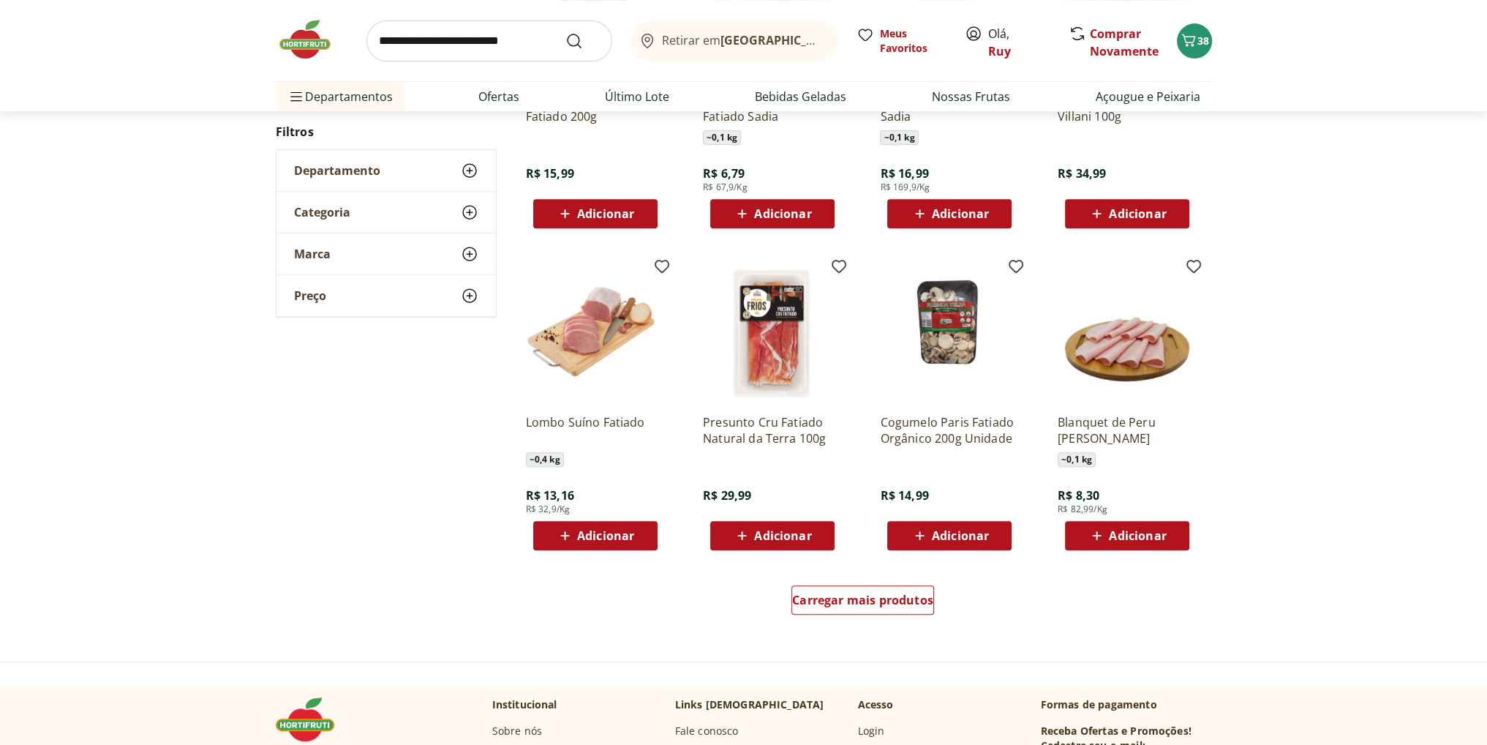
scroll to position [802, 0]
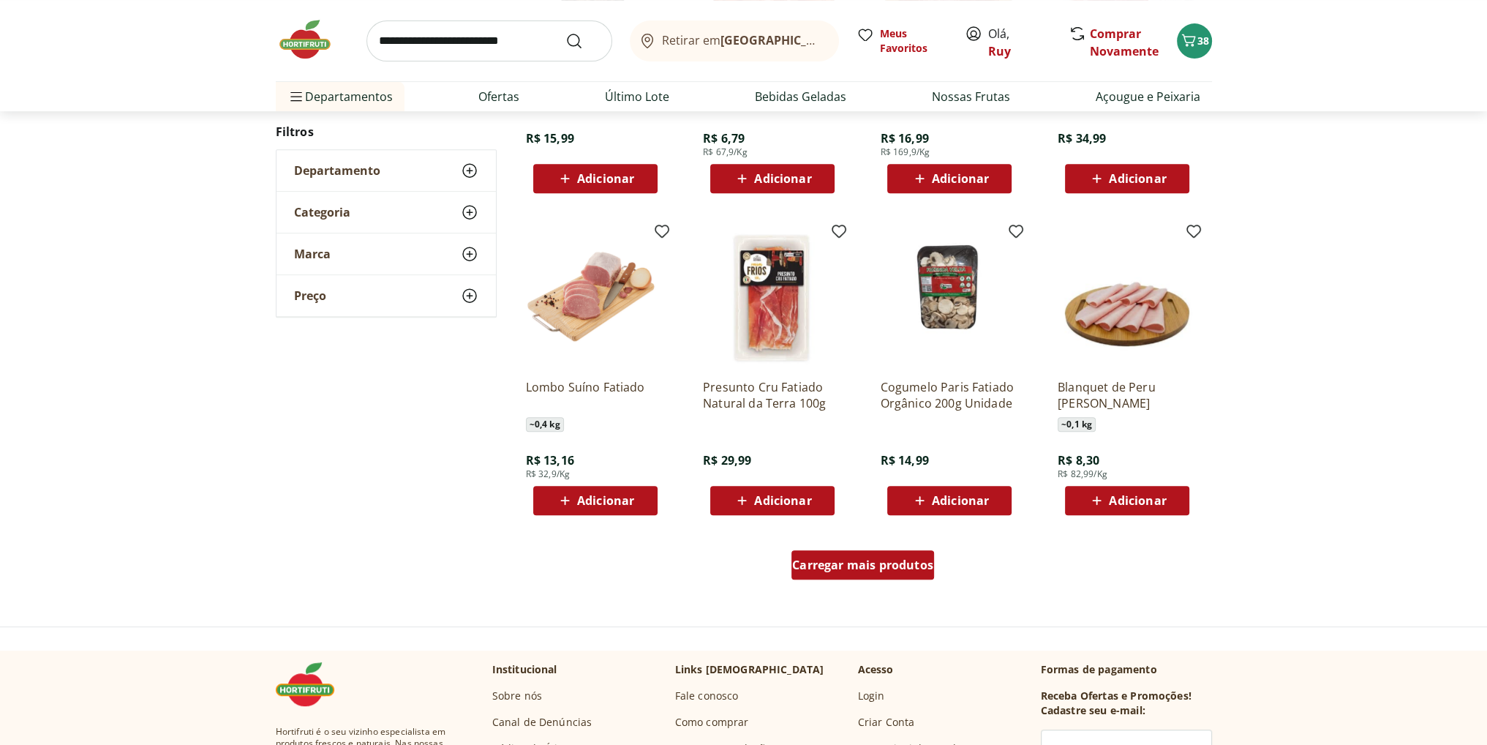
click at [849, 559] on span "Carregar mais produtos" at bounding box center [862, 565] width 141 height 12
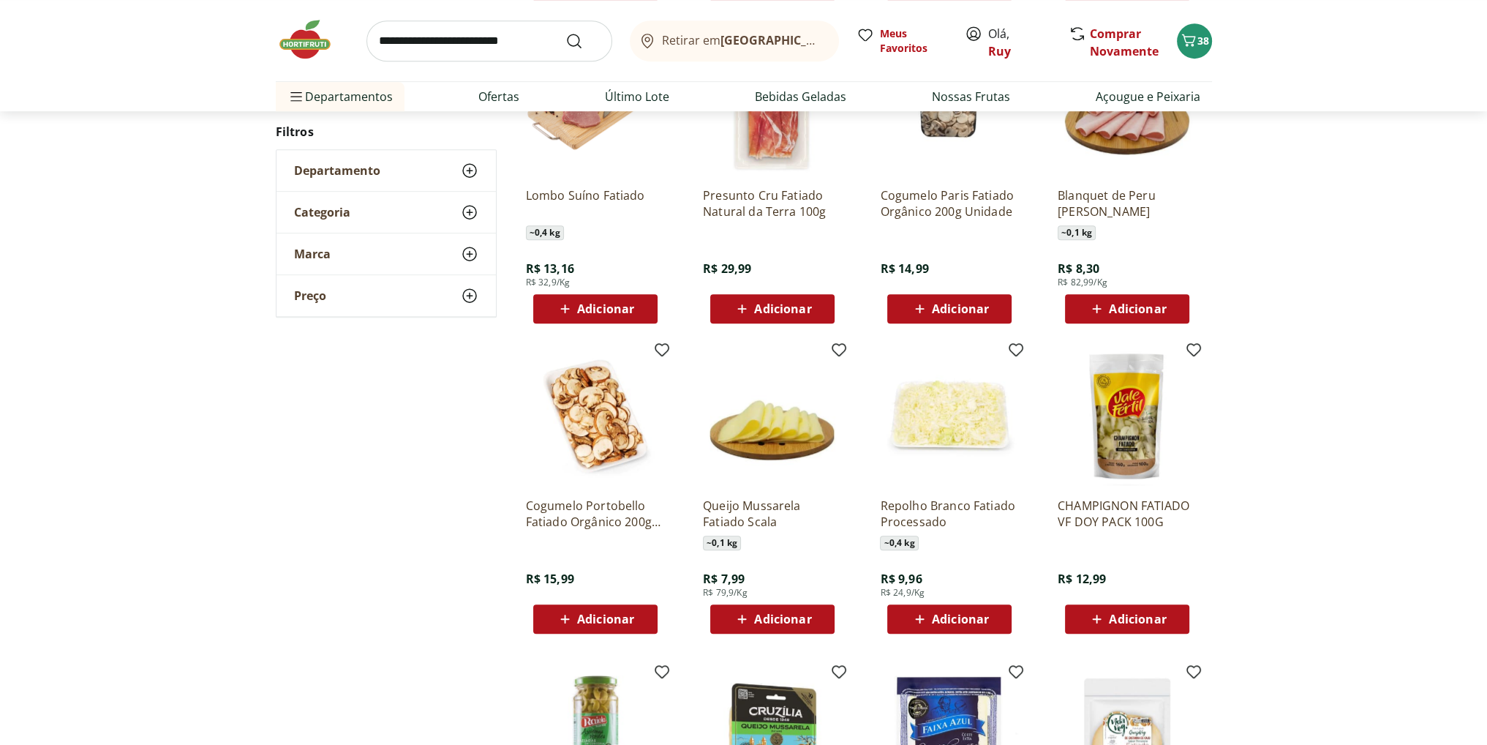
scroll to position [1021, 0]
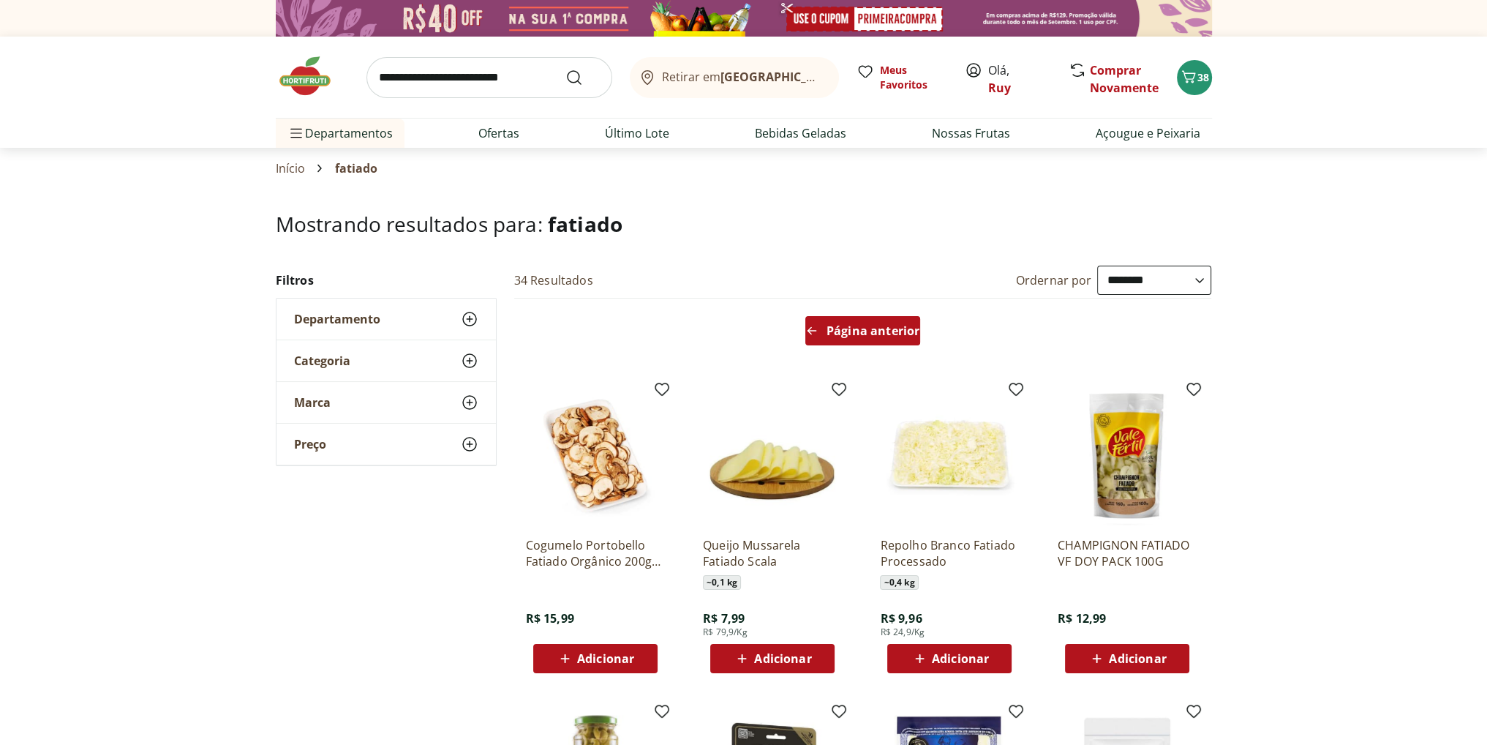
click at [874, 325] on span "Página anterior" at bounding box center [873, 331] width 93 height 12
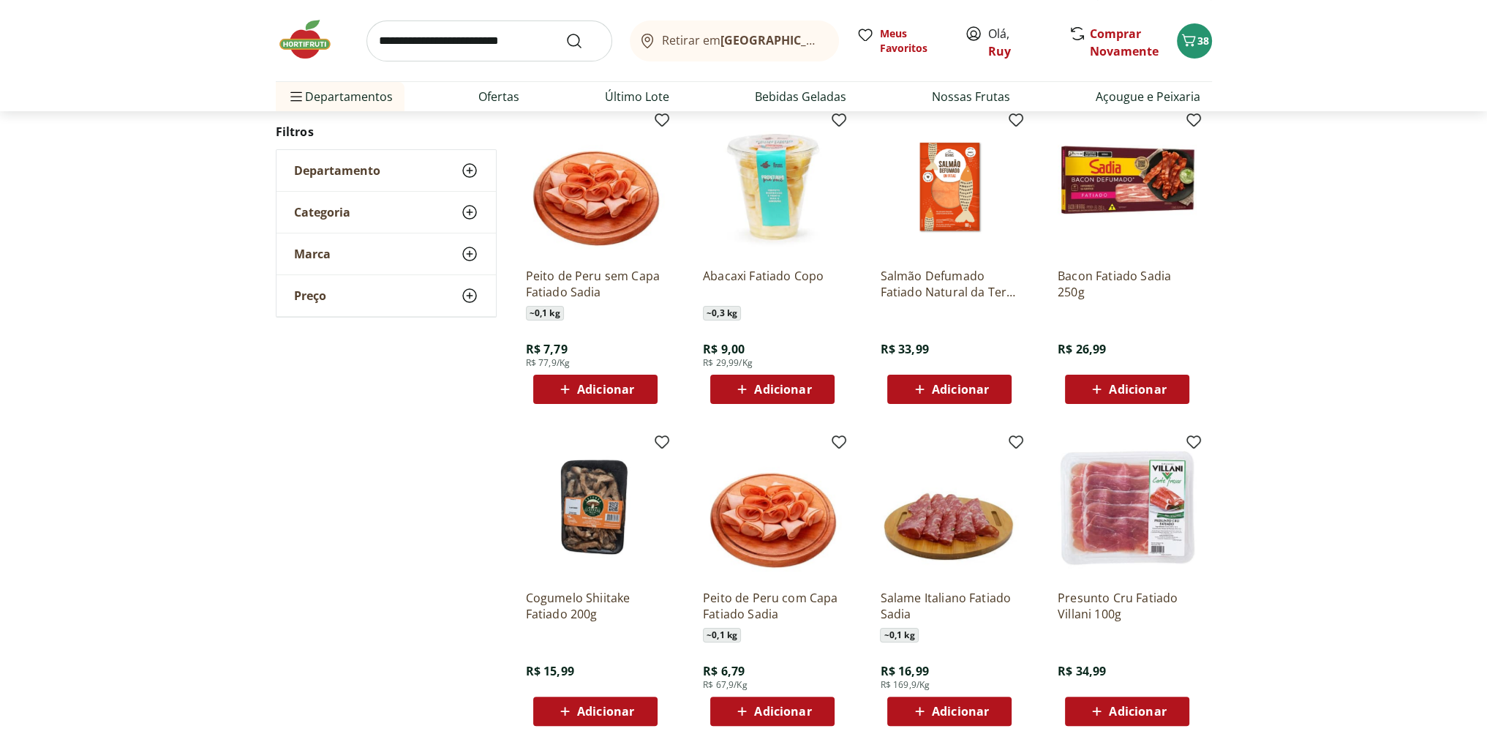
scroll to position [293, 0]
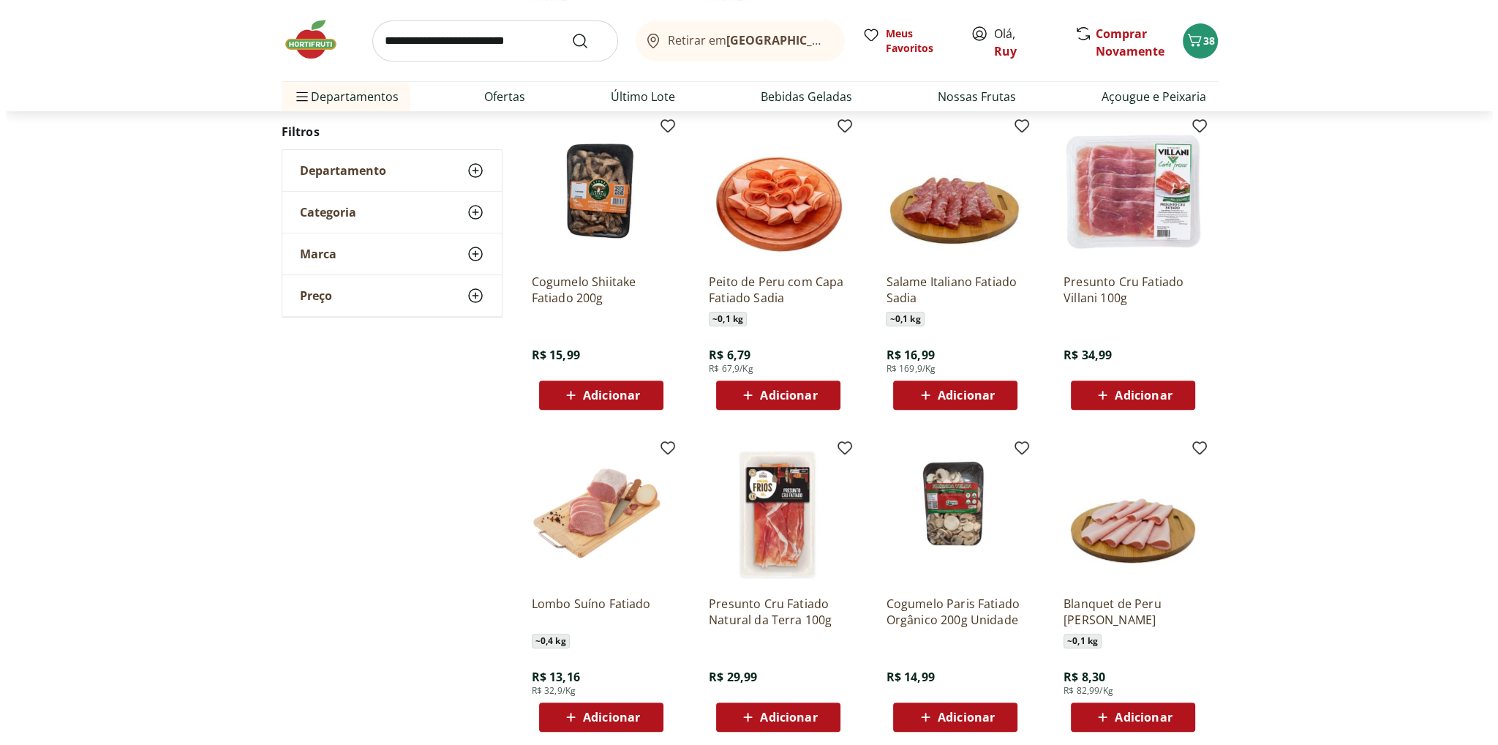
scroll to position [658, 0]
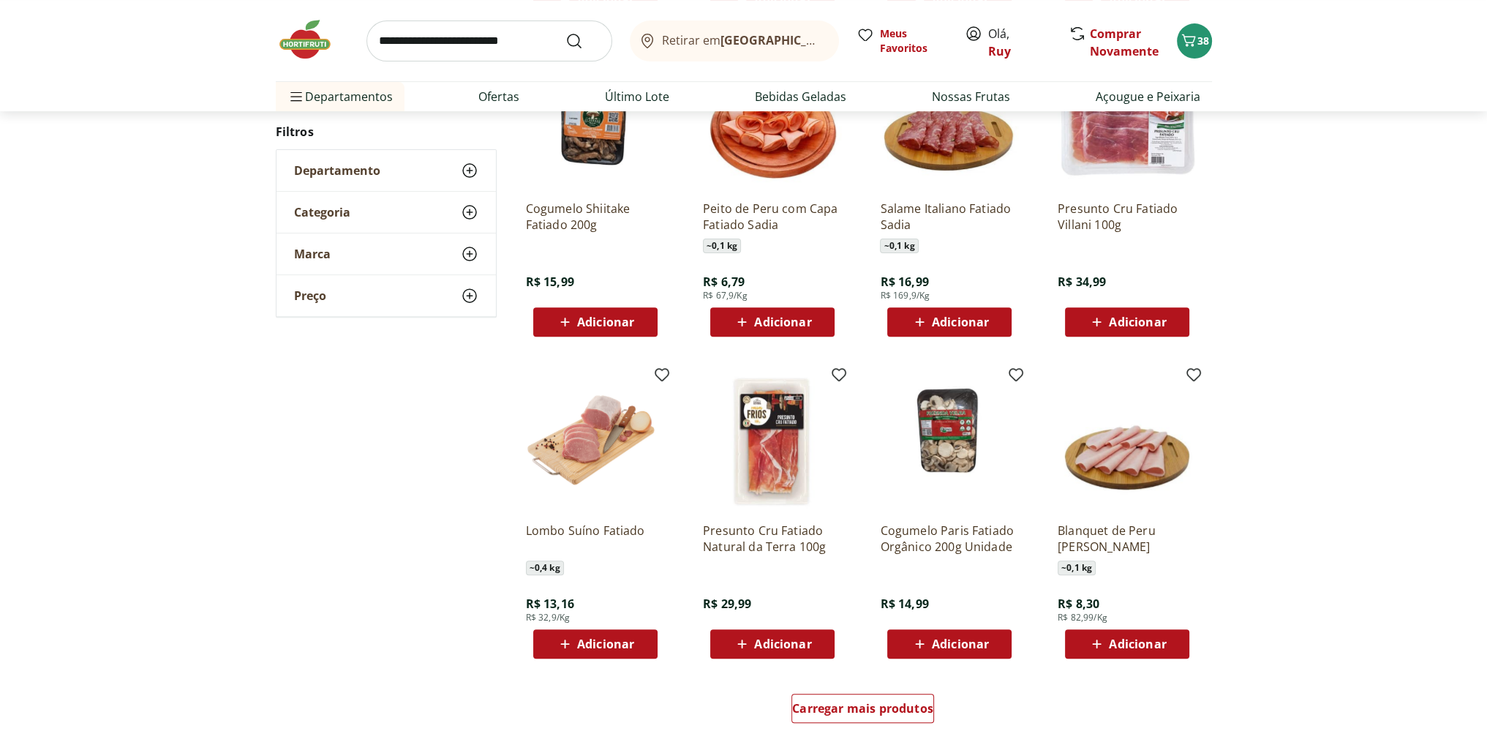
click at [792, 639] on span "Adicionar" at bounding box center [782, 644] width 57 height 12
click at [1199, 42] on span "39" at bounding box center [1204, 41] width 12 height 14
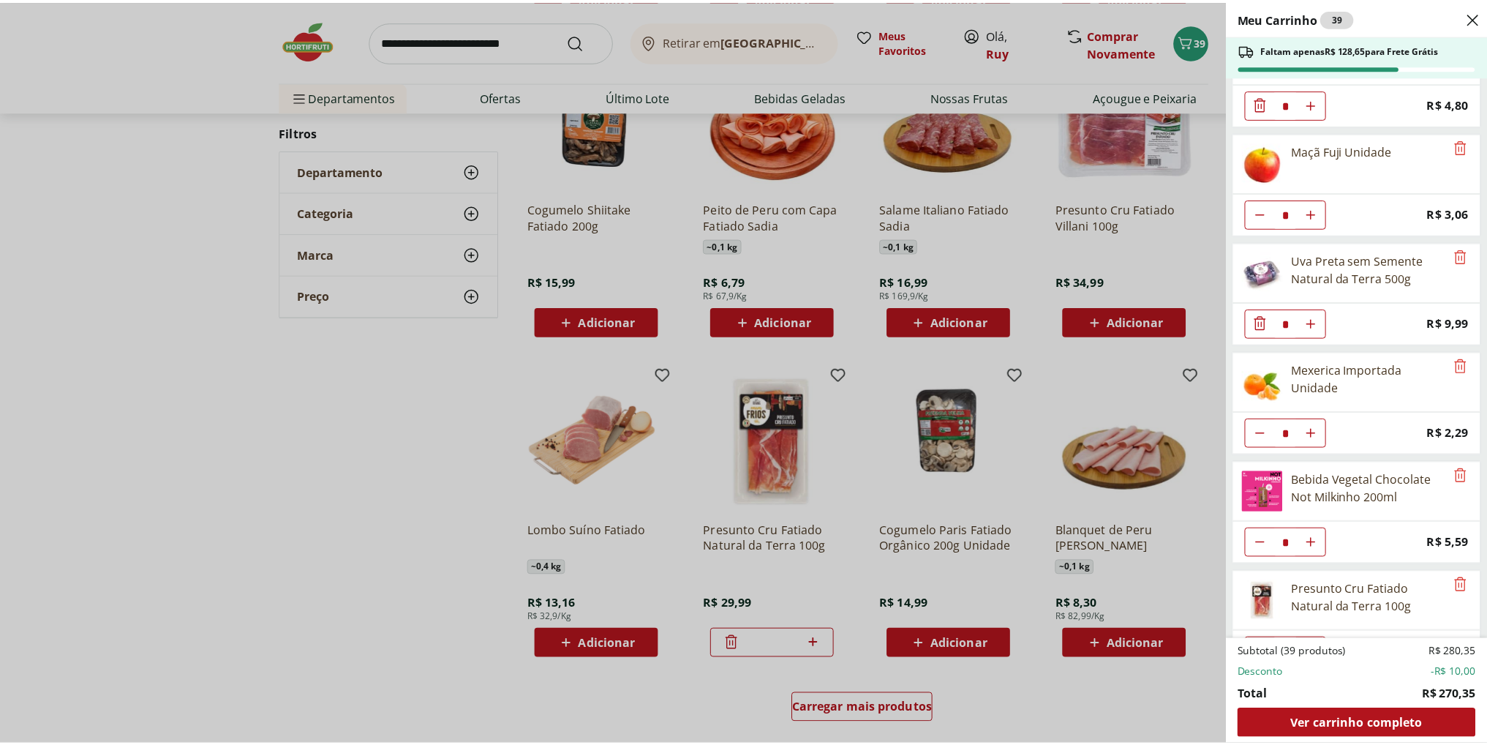
scroll to position [1075, 0]
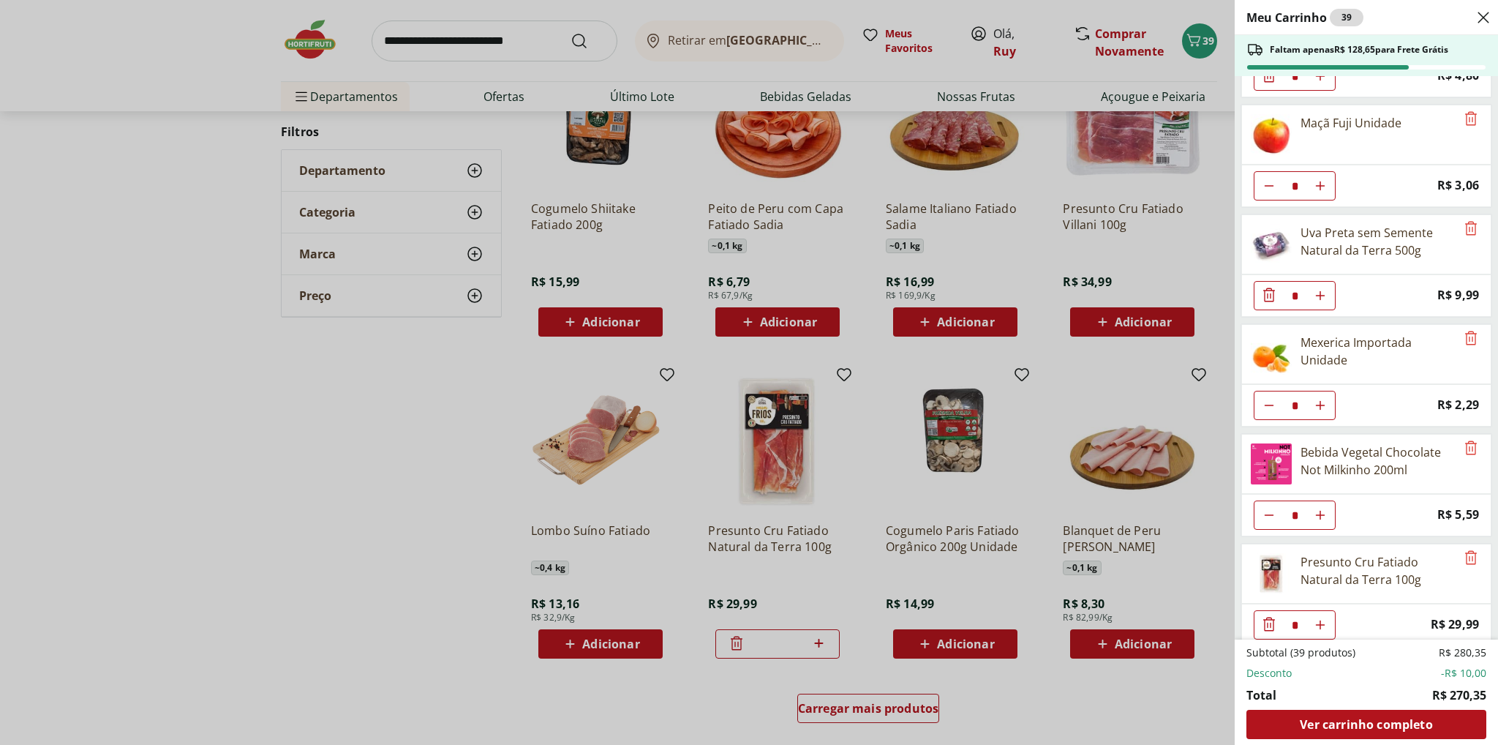
click at [183, 450] on div "Meu Carrinho 39 Faltam apenas R$ 128,65 para Frete Grátis Requeijão Lacfree Tra…" at bounding box center [749, 372] width 1498 height 745
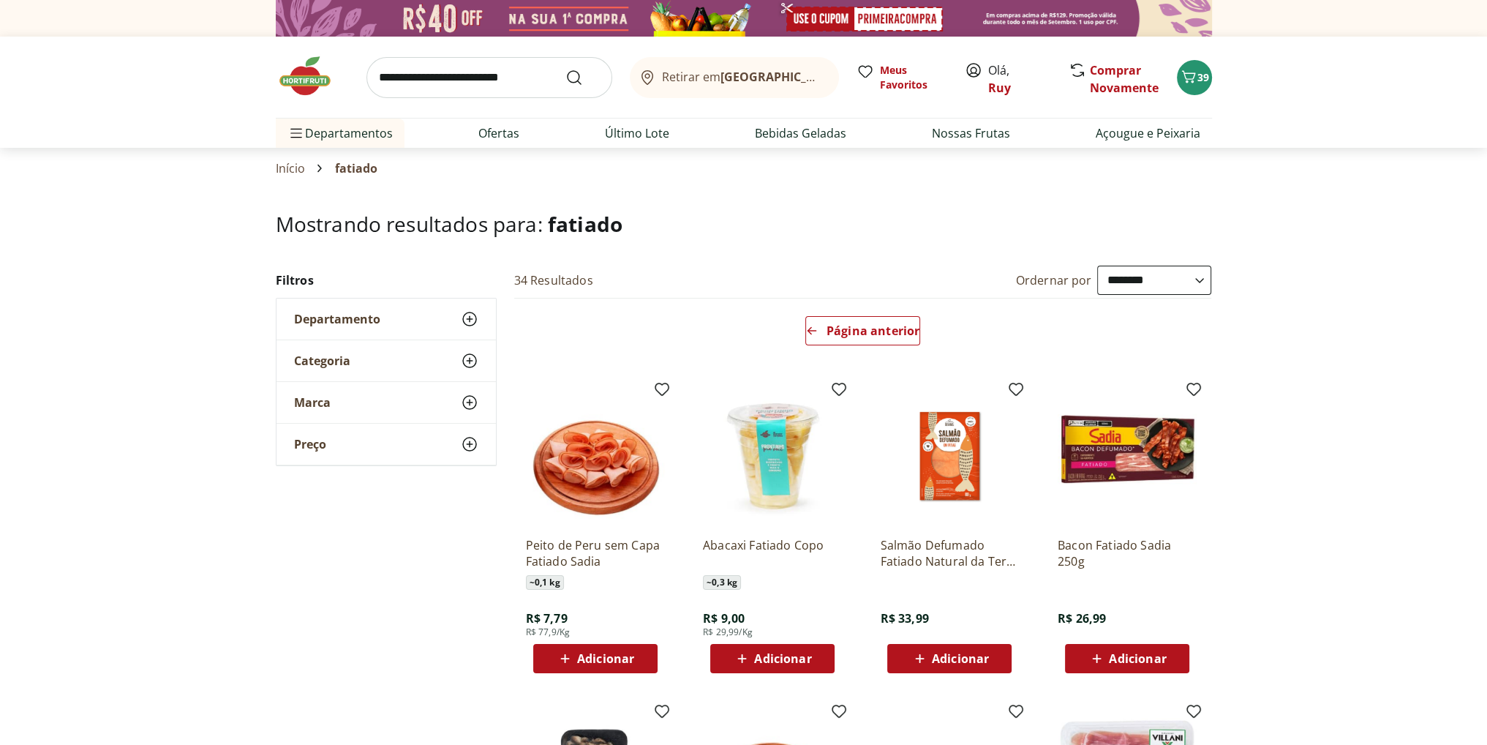
scroll to position [0, 0]
click at [508, 132] on link "Ofertas" at bounding box center [498, 133] width 41 height 18
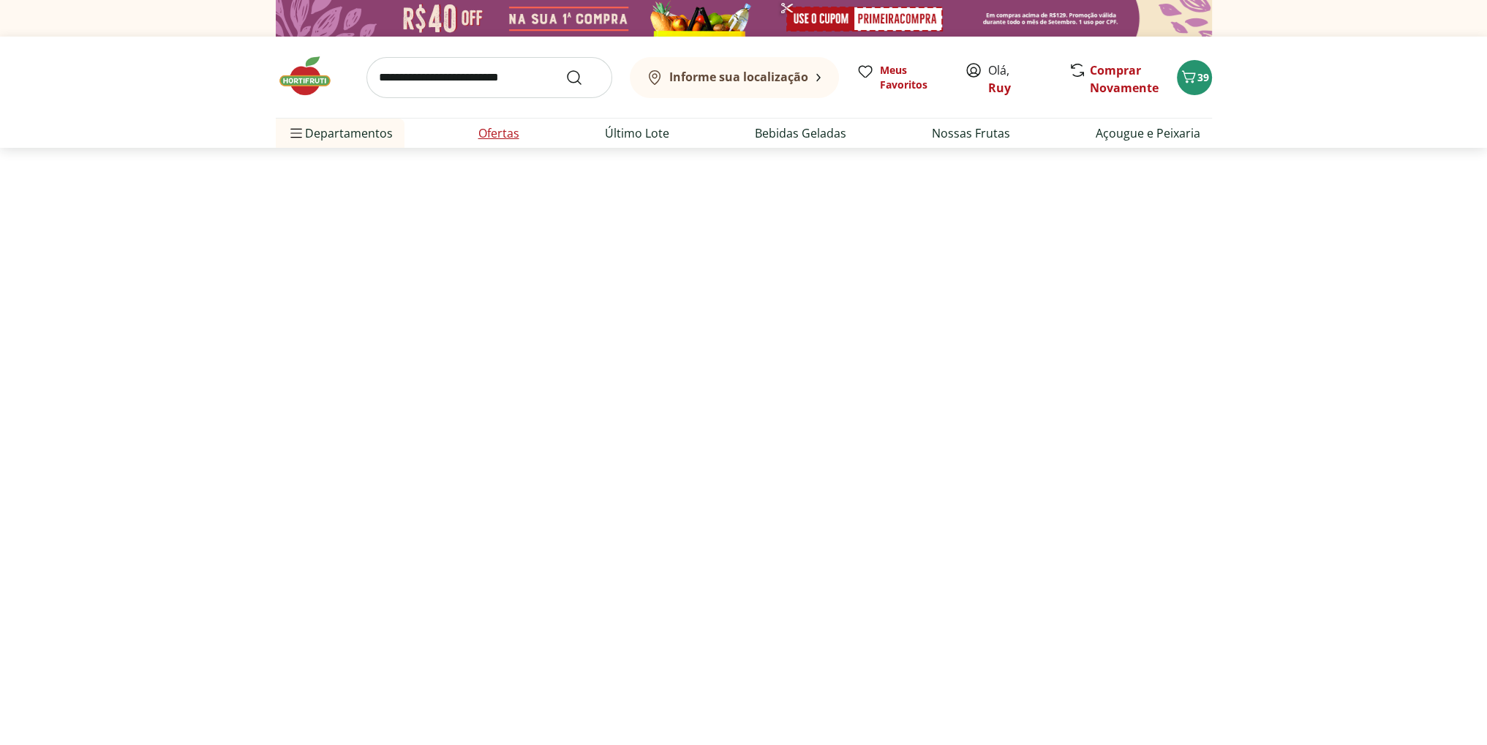
select select "**********"
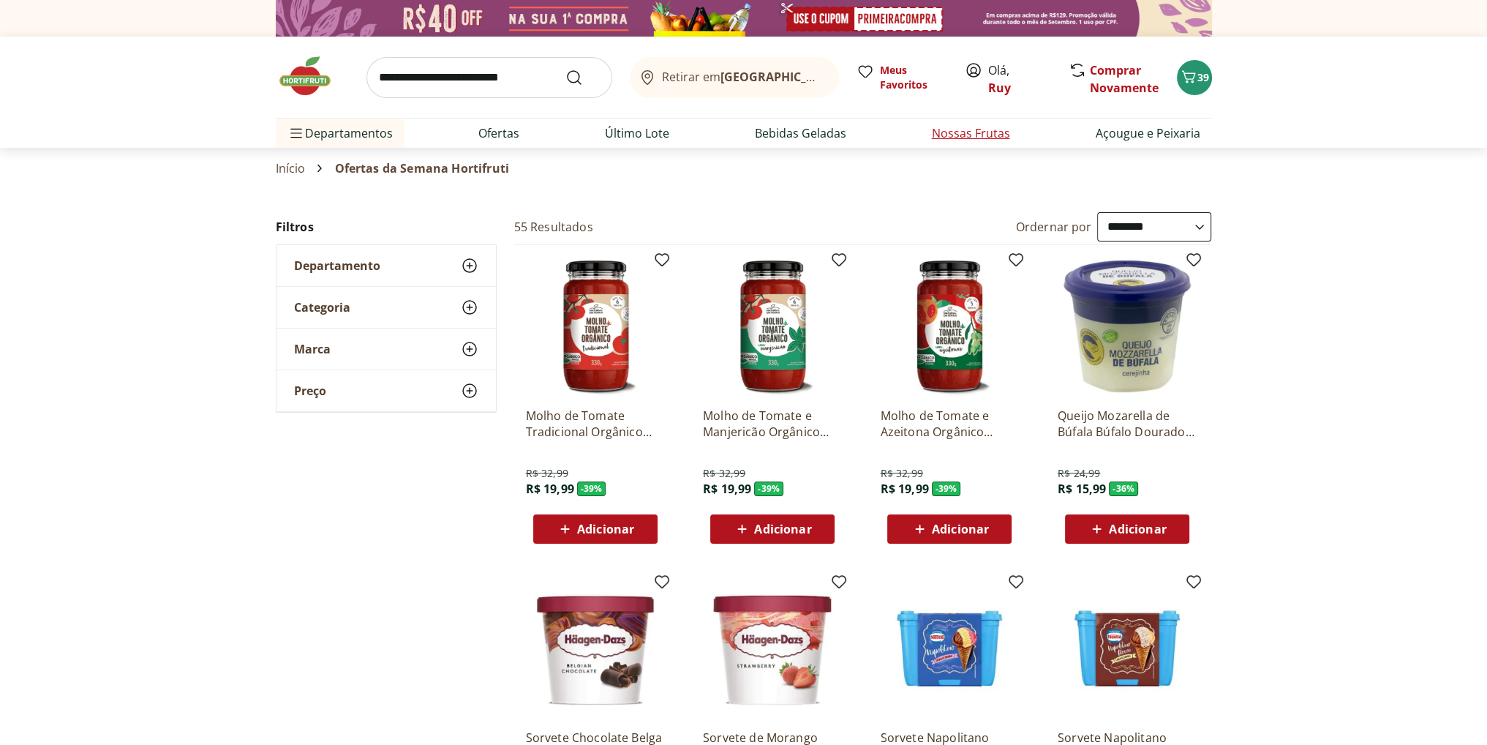
click at [969, 135] on link "Nossas Frutas" at bounding box center [971, 133] width 78 height 18
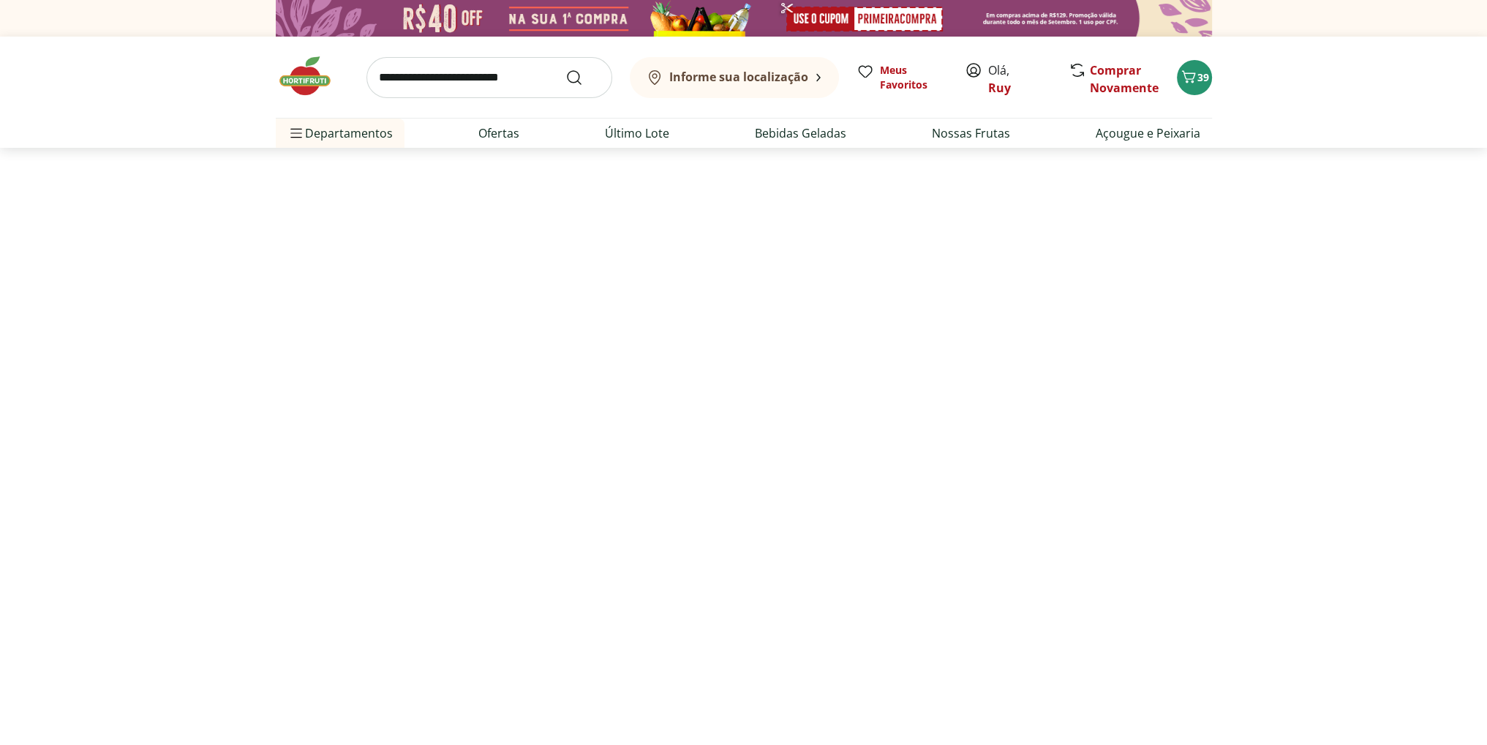
select select "**********"
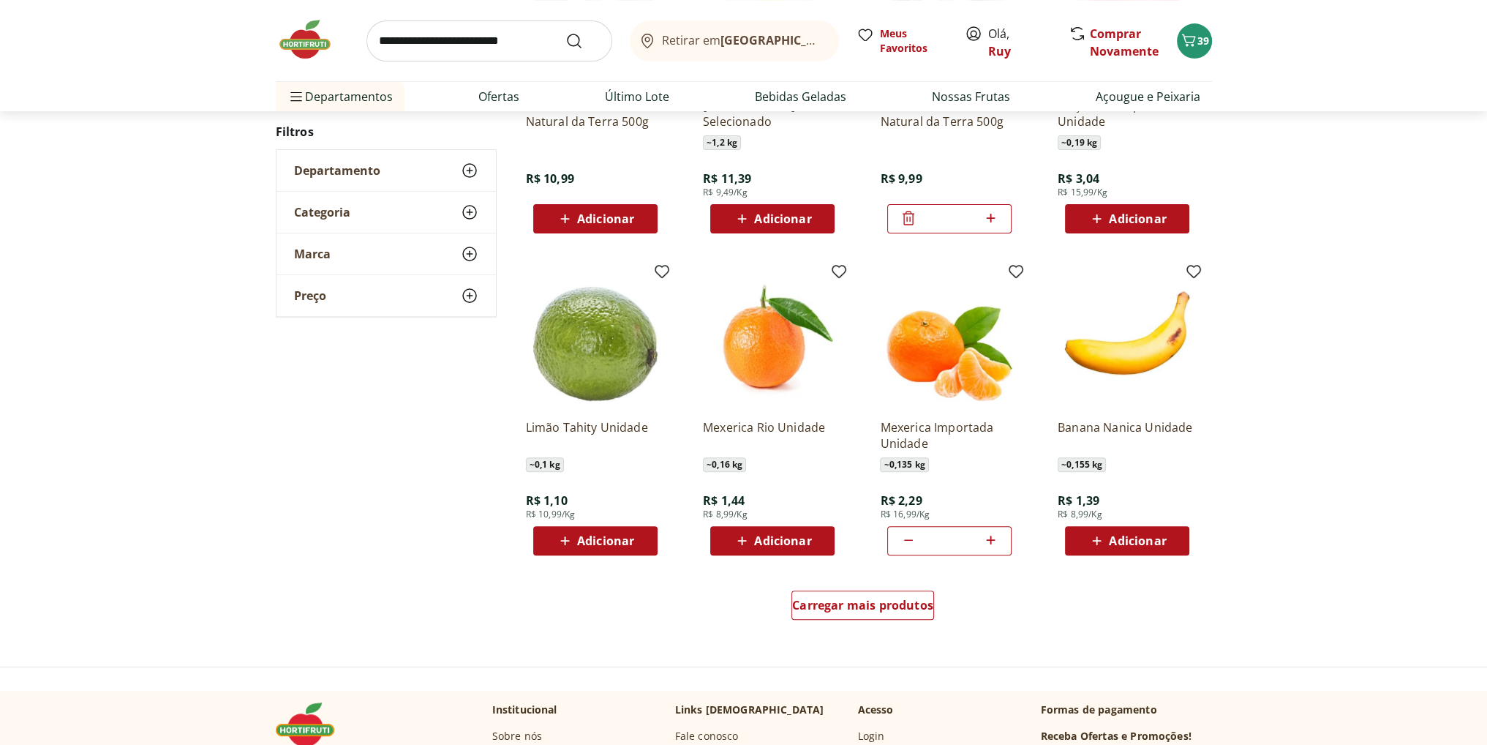
scroll to position [658, 0]
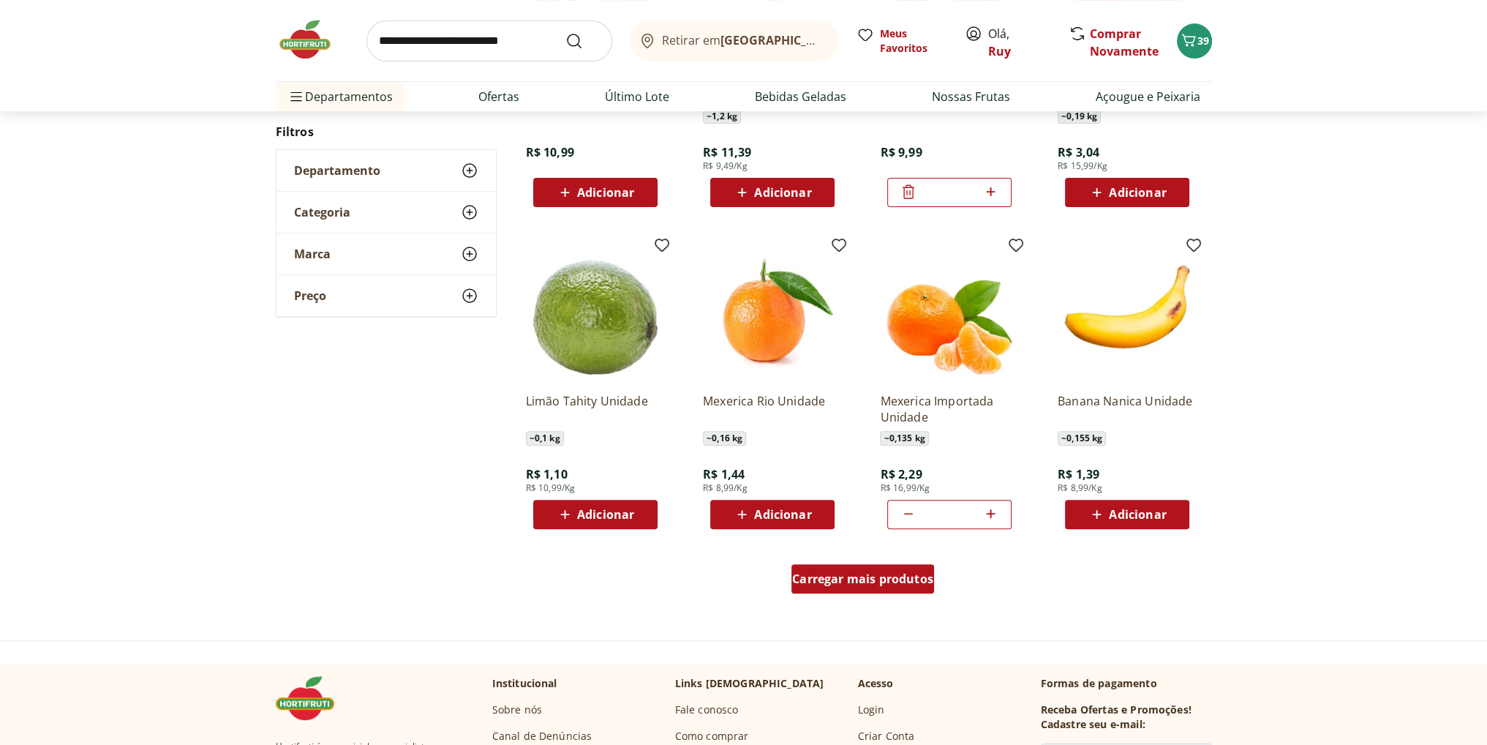
click at [872, 582] on span "Carregar mais produtos" at bounding box center [862, 579] width 141 height 12
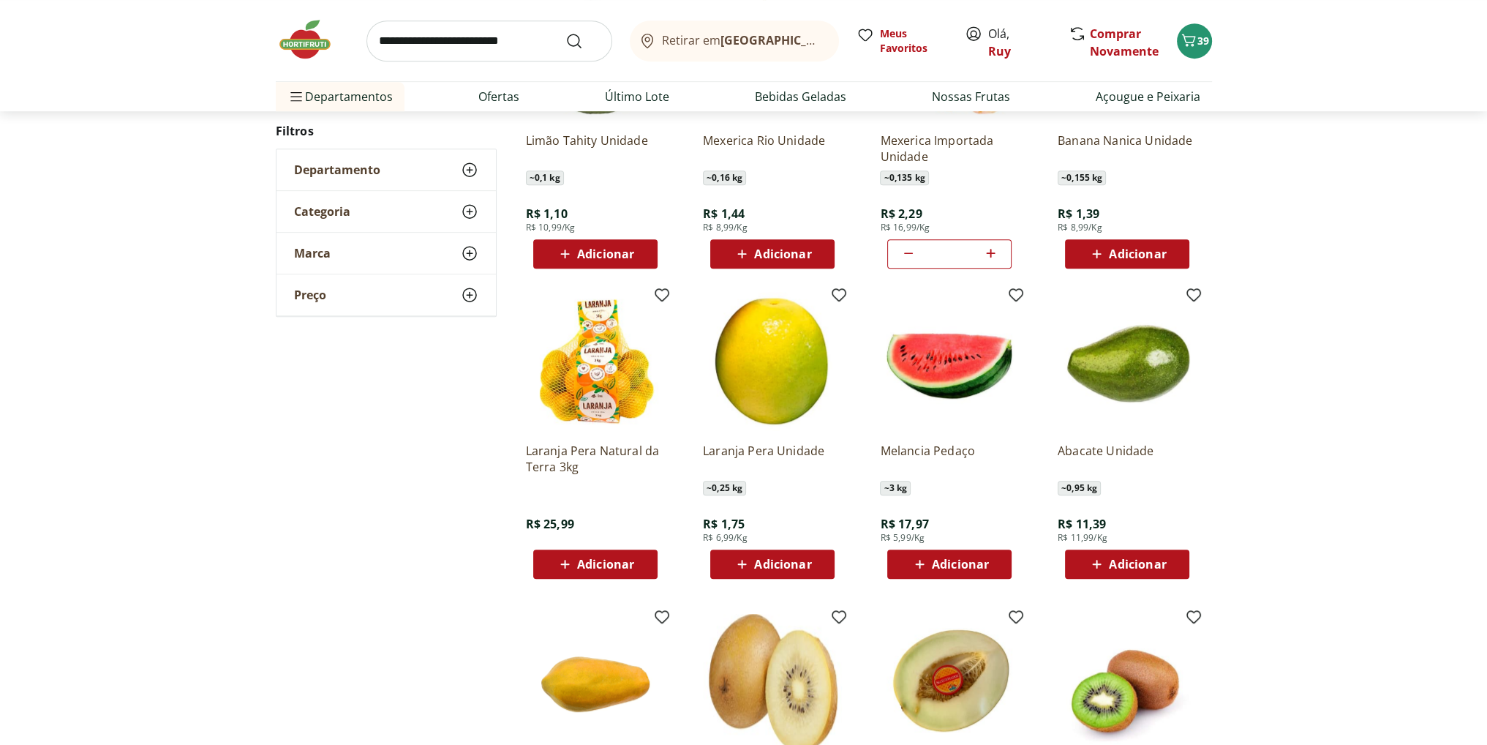
scroll to position [951, 0]
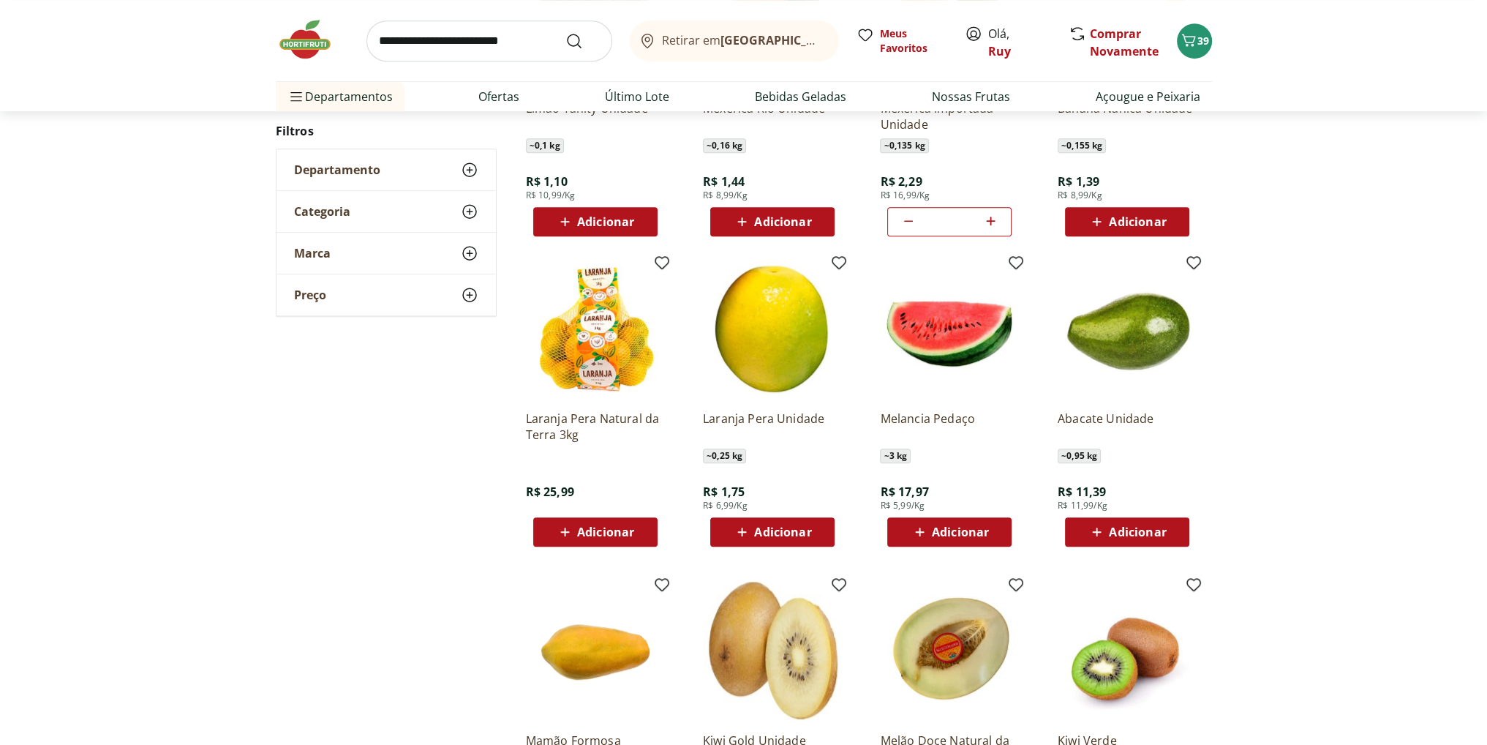
click at [594, 530] on span "Adicionar" at bounding box center [605, 532] width 57 height 12
click at [579, 428] on p "Laranja Pera Natural da Terra 3kg" at bounding box center [595, 426] width 139 height 32
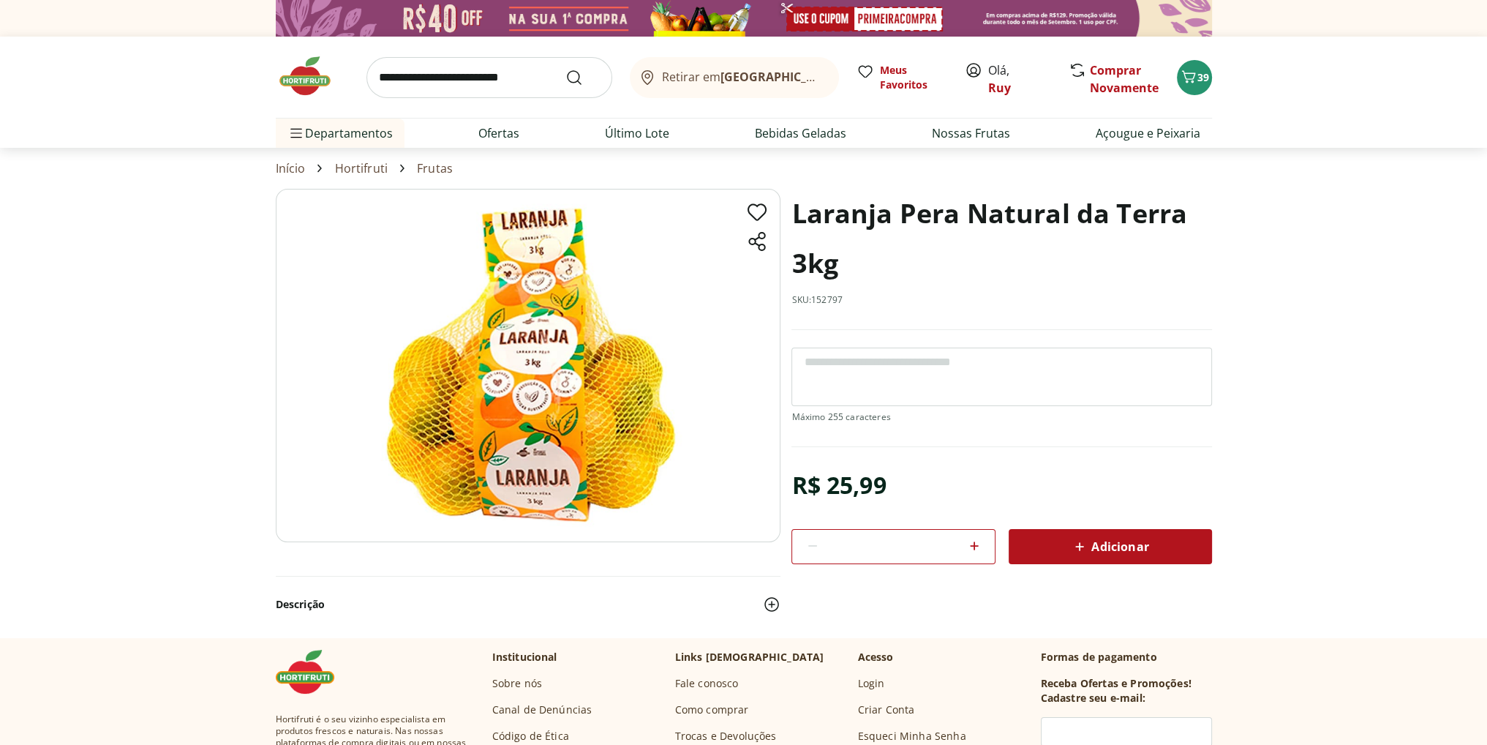
click at [1114, 548] on span "Adicionar" at bounding box center [1110, 547] width 78 height 18
click at [1200, 80] on span "39" at bounding box center [1204, 77] width 12 height 14
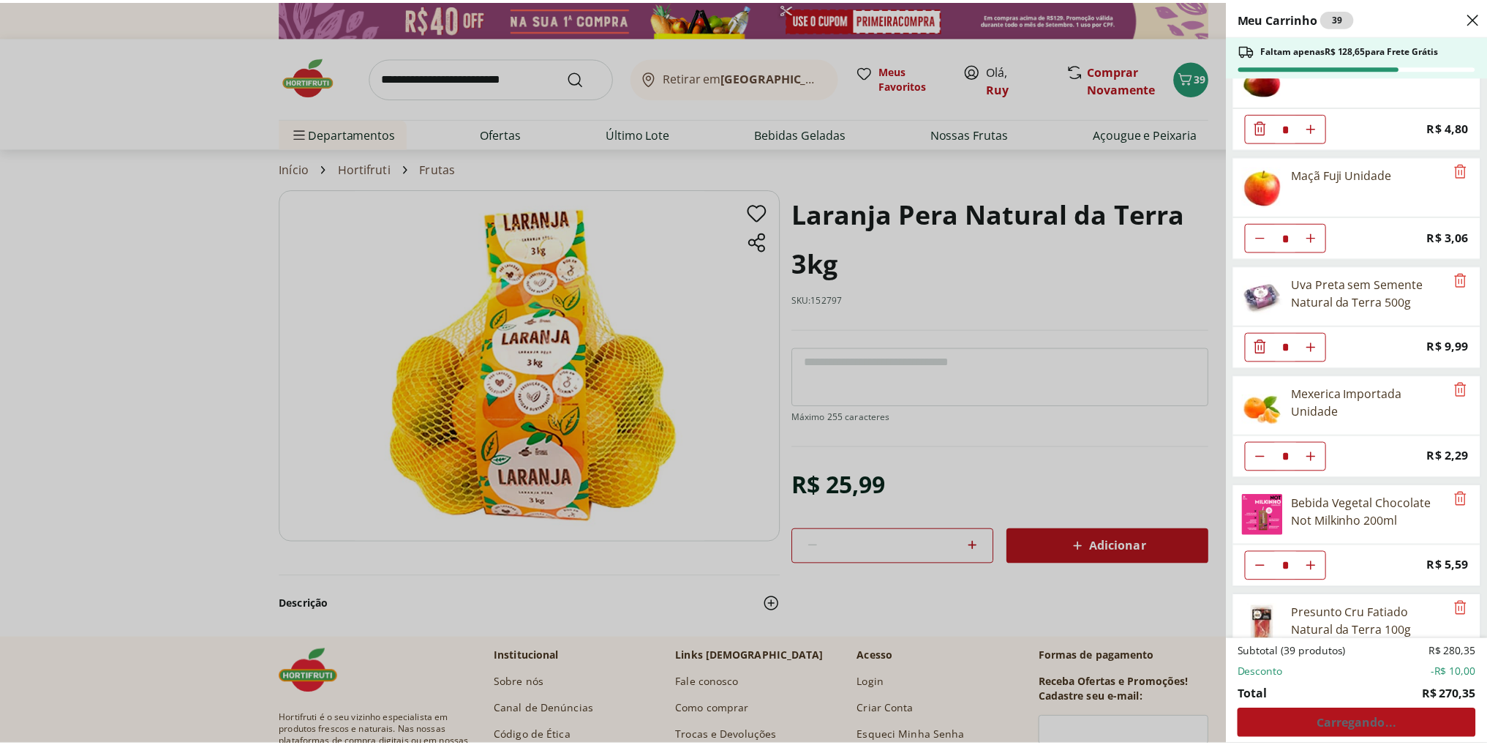
scroll to position [1075, 0]
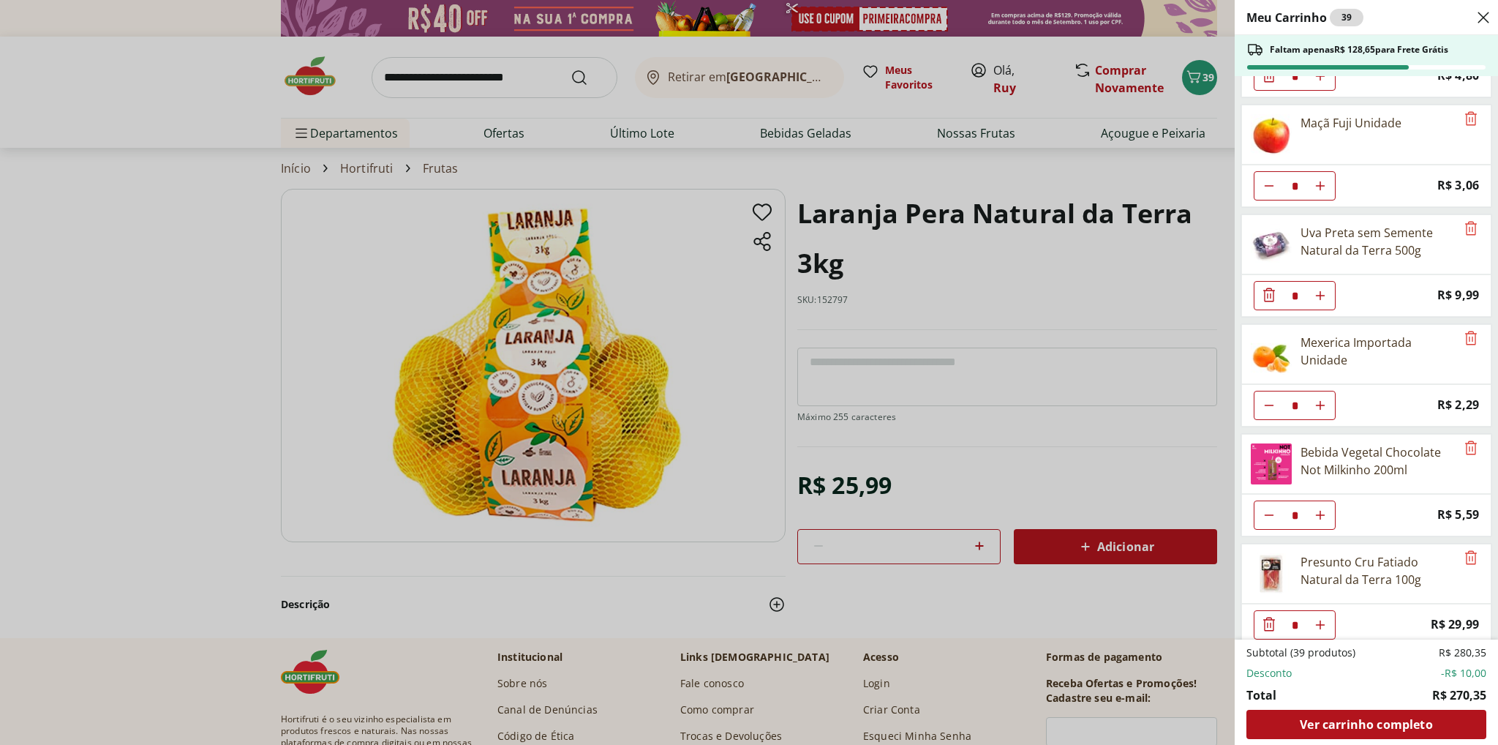
drag, startPoint x: 1048, startPoint y: 475, endPoint x: 1071, endPoint y: 489, distance: 27.2
click at [1048, 475] on div "Meu Carrinho 39 Faltam apenas R$ 128,65 para Frete Grátis Requeijão Lacfree Tra…" at bounding box center [749, 372] width 1498 height 745
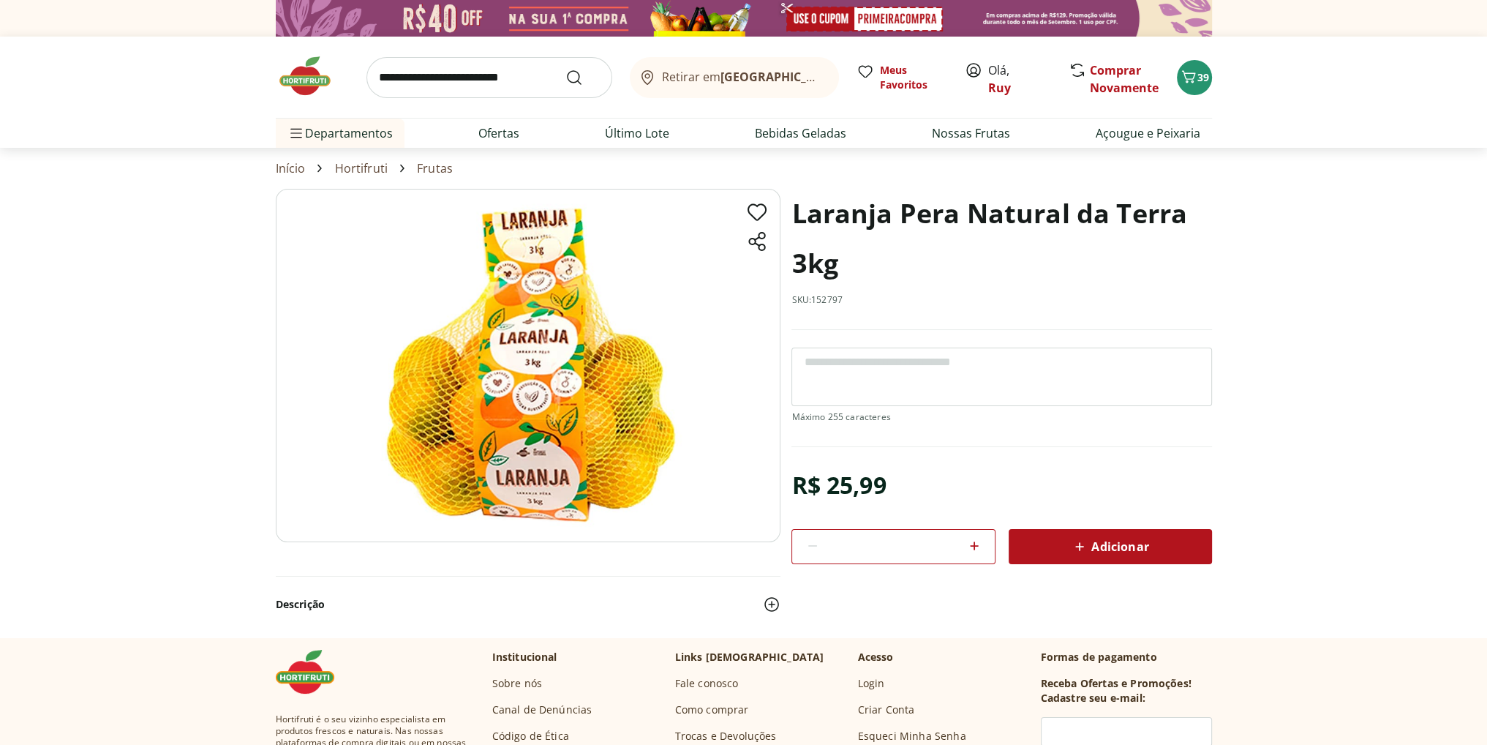
click at [1108, 539] on span "Adicionar" at bounding box center [1110, 547] width 78 height 18
click at [1092, 541] on span "Adicionar" at bounding box center [1110, 547] width 78 height 18
click at [1198, 76] on span "39" at bounding box center [1204, 77] width 12 height 14
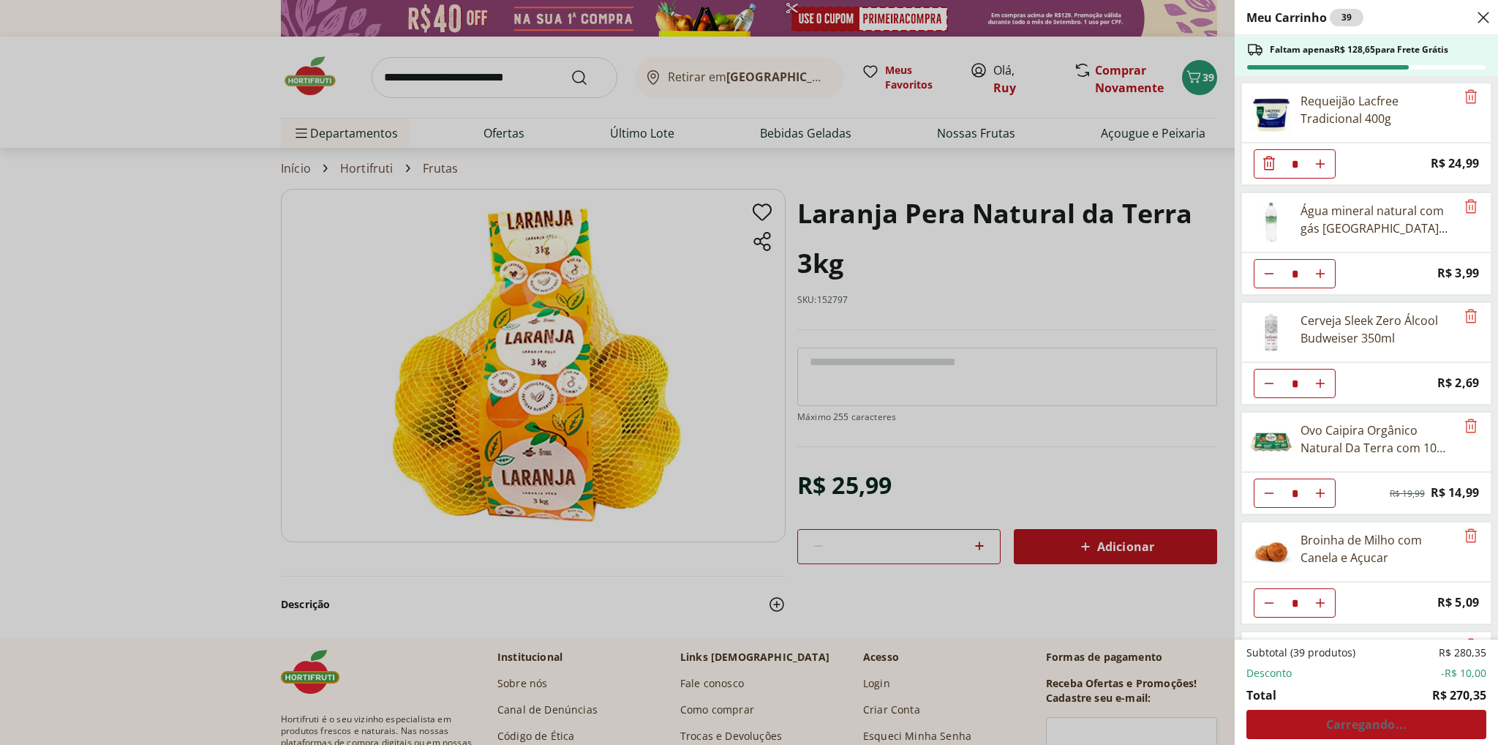
click at [138, 277] on div "Meu Carrinho 39 Faltam apenas R$ 128,65 para Frete Grátis Requeijão Lacfree Tra…" at bounding box center [749, 372] width 1498 height 745
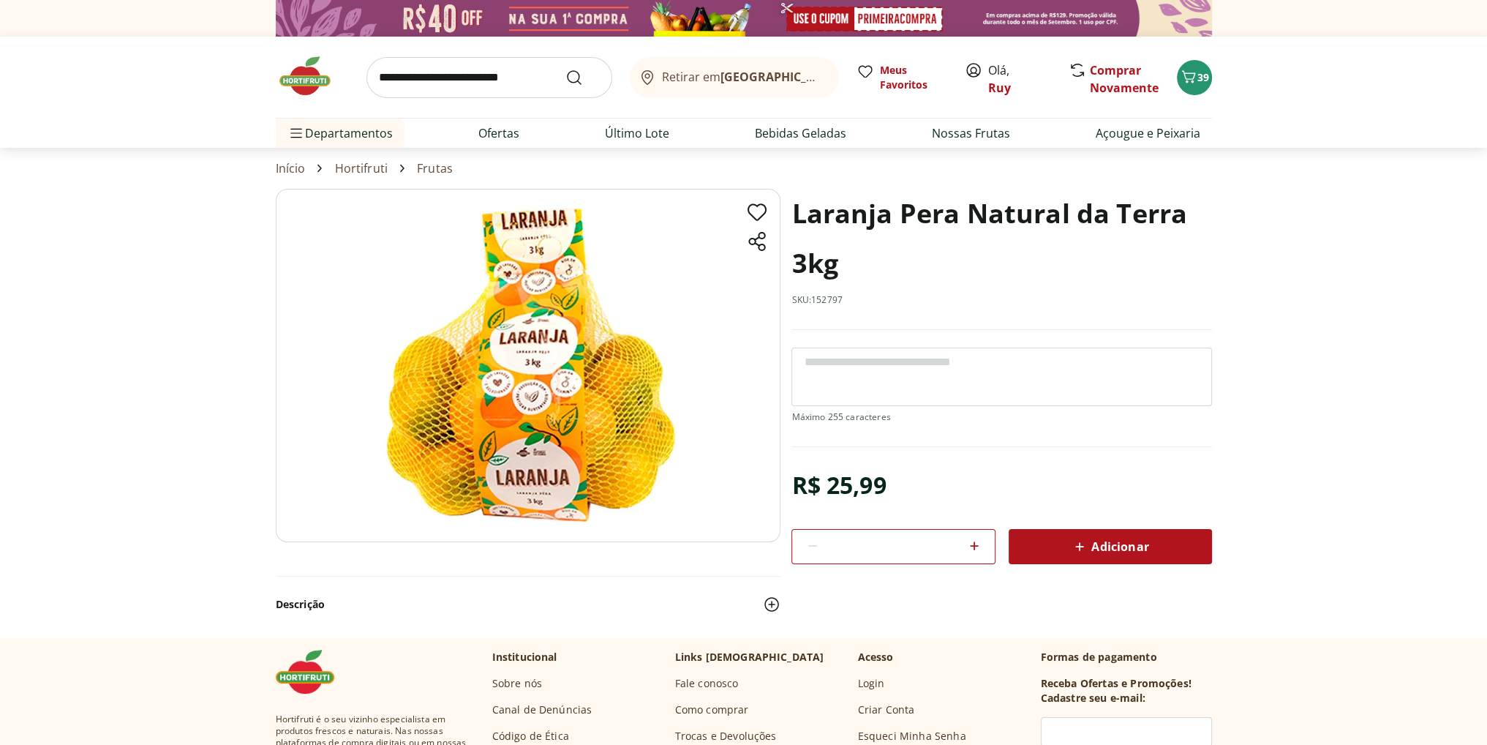
scroll to position [951, 0]
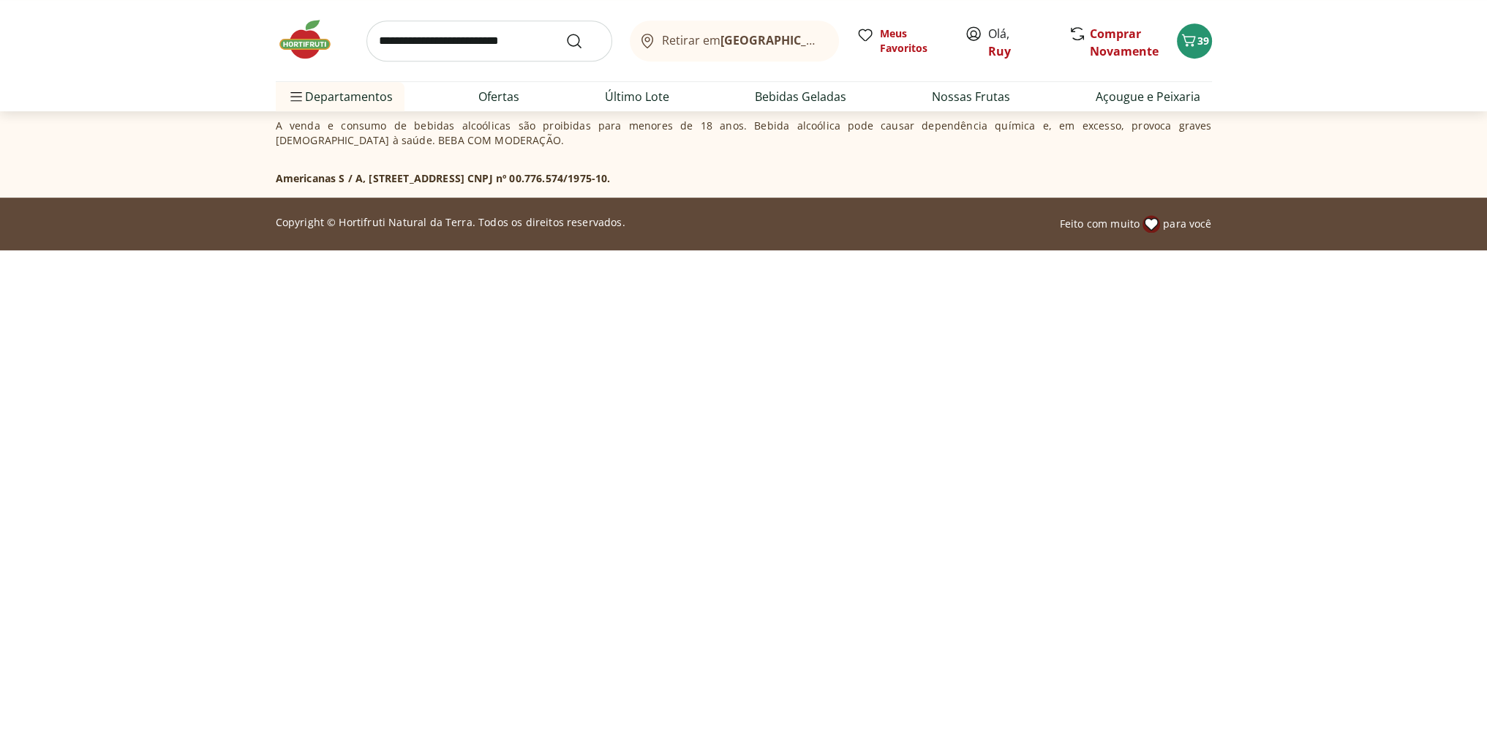
select select "**********"
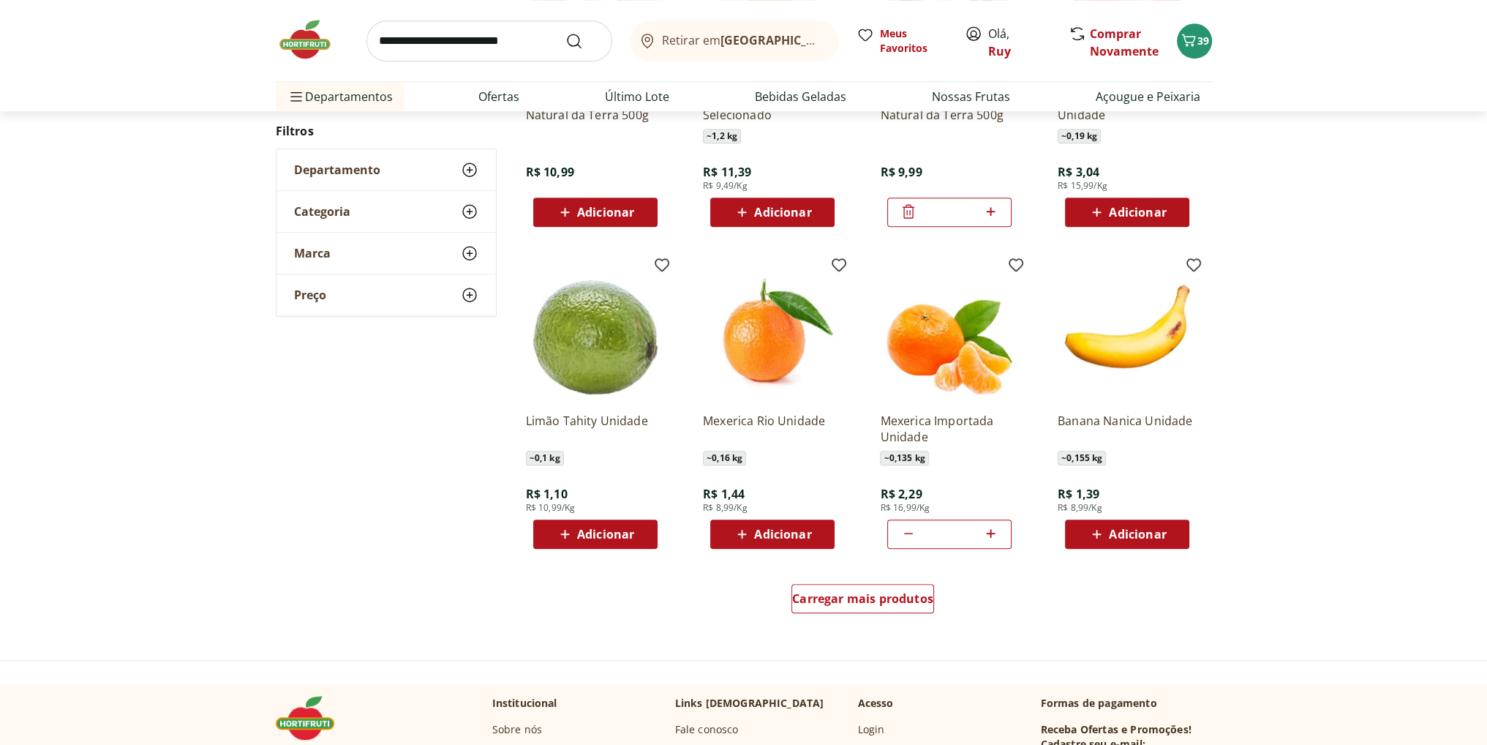
scroll to position [1244, 0]
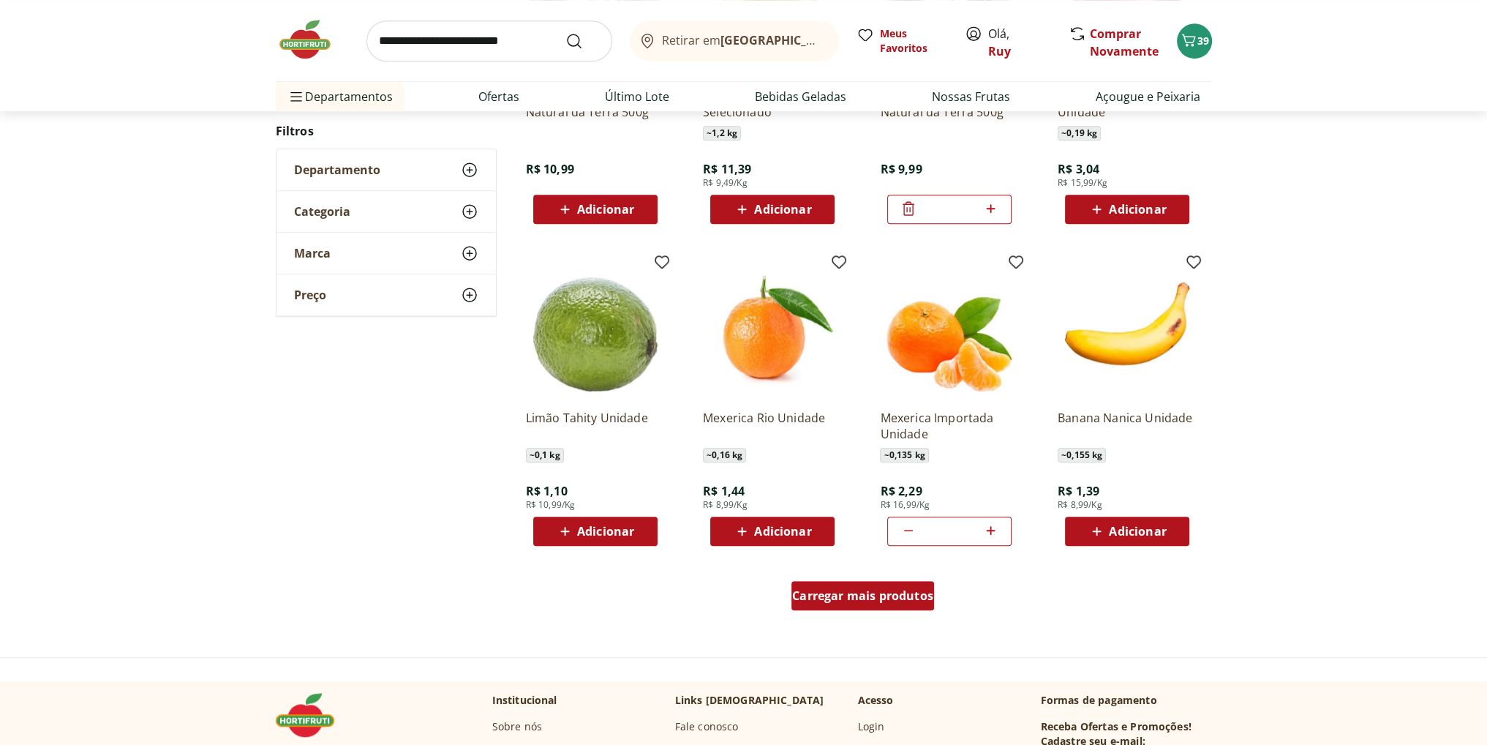
click at [808, 597] on span "Carregar mais produtos" at bounding box center [862, 596] width 141 height 12
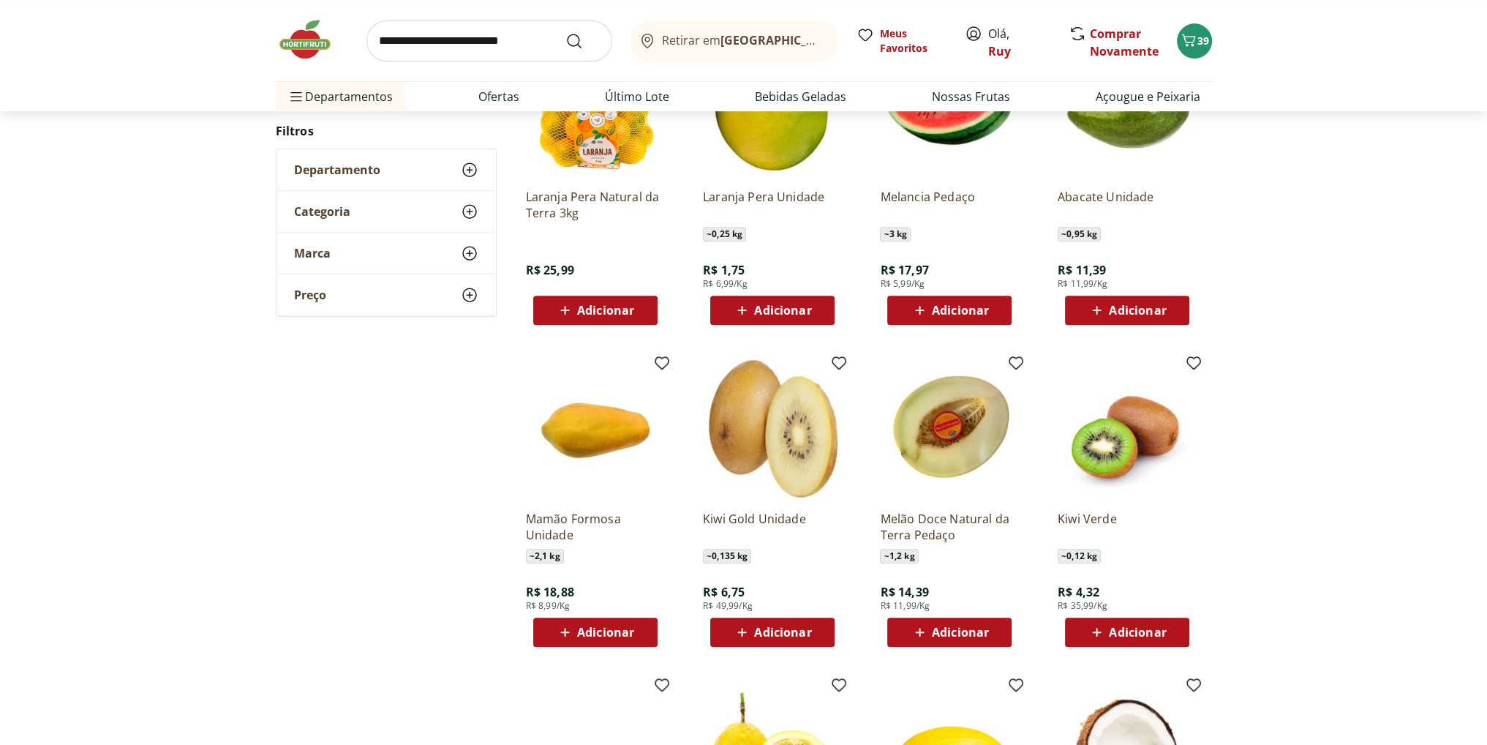
scroll to position [948, 0]
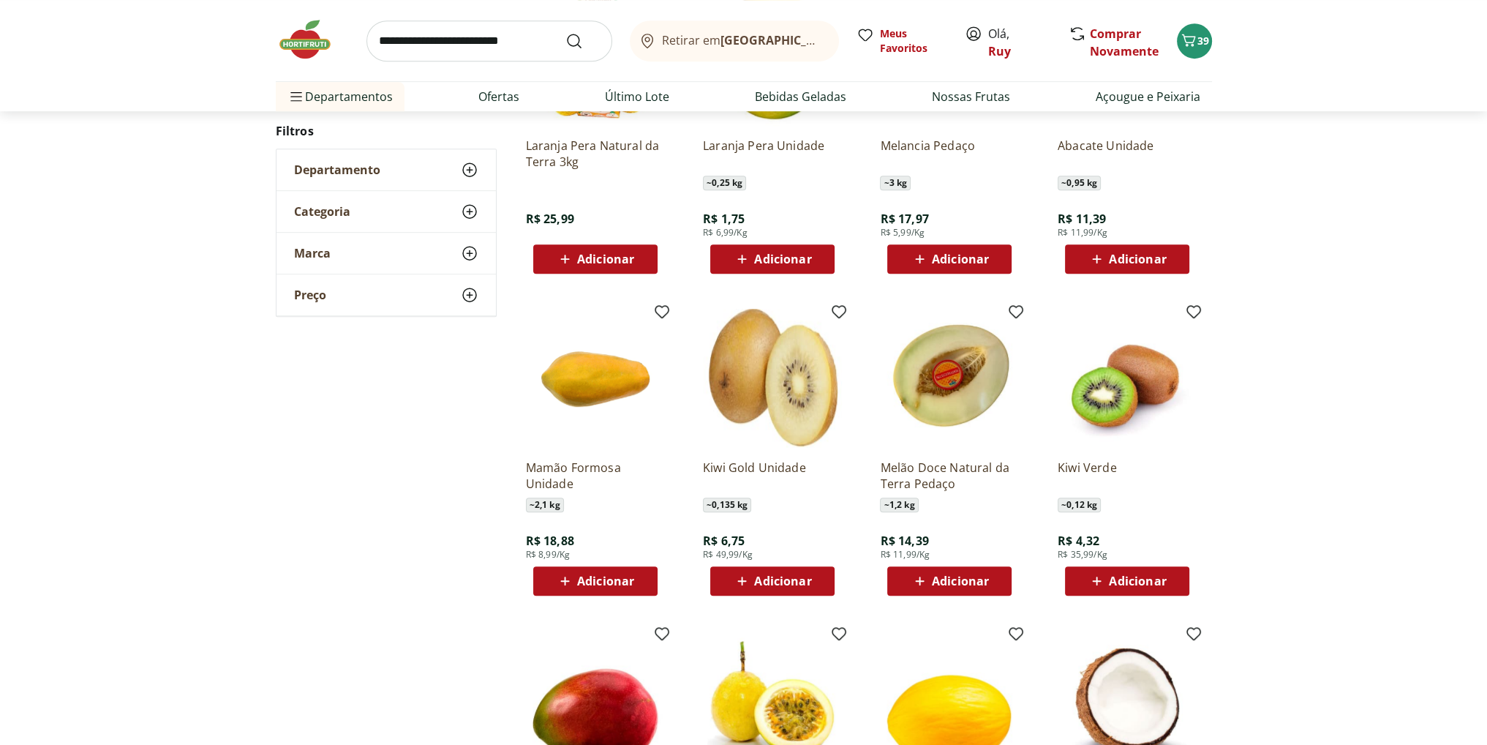
click at [313, 481] on div "**********" at bounding box center [744, 435] width 936 height 1139
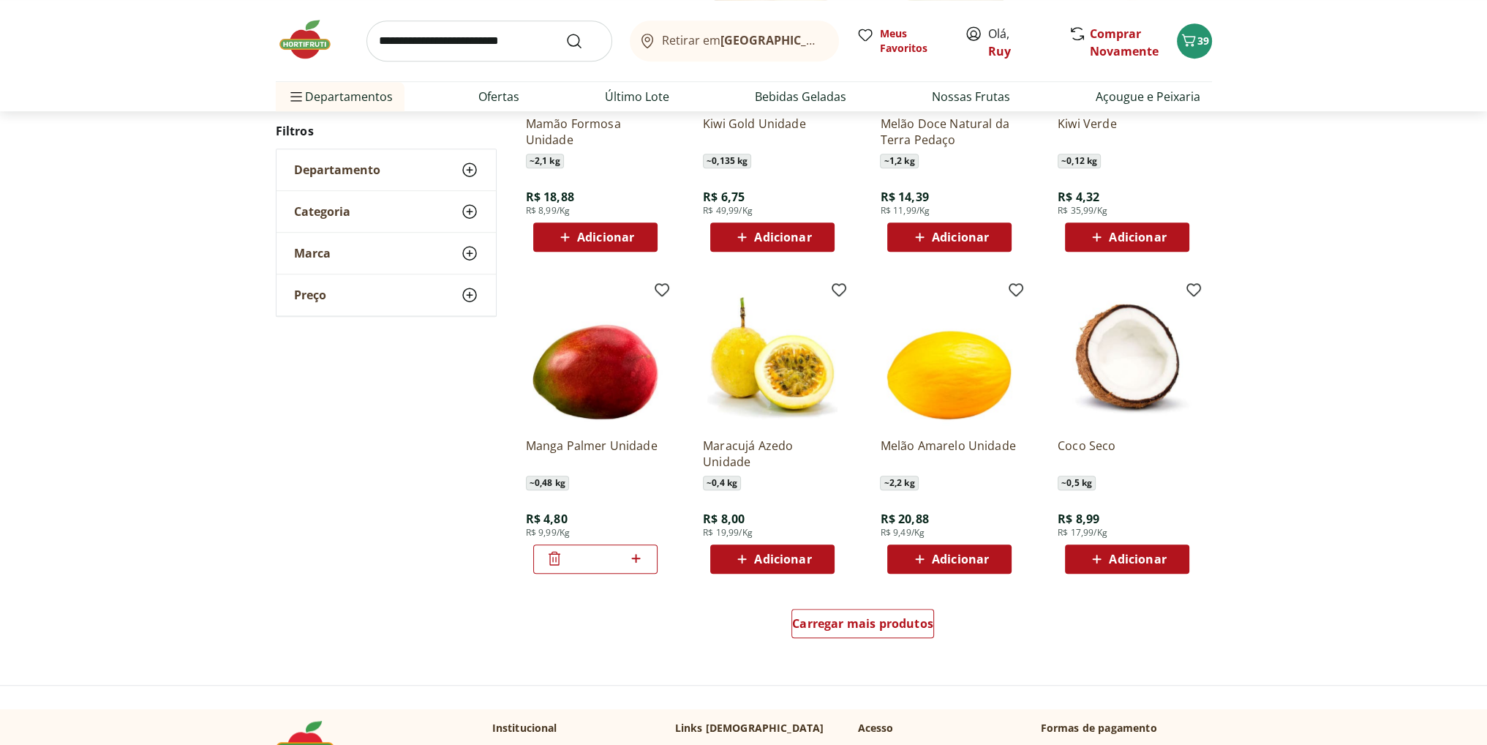
scroll to position [1314, 0]
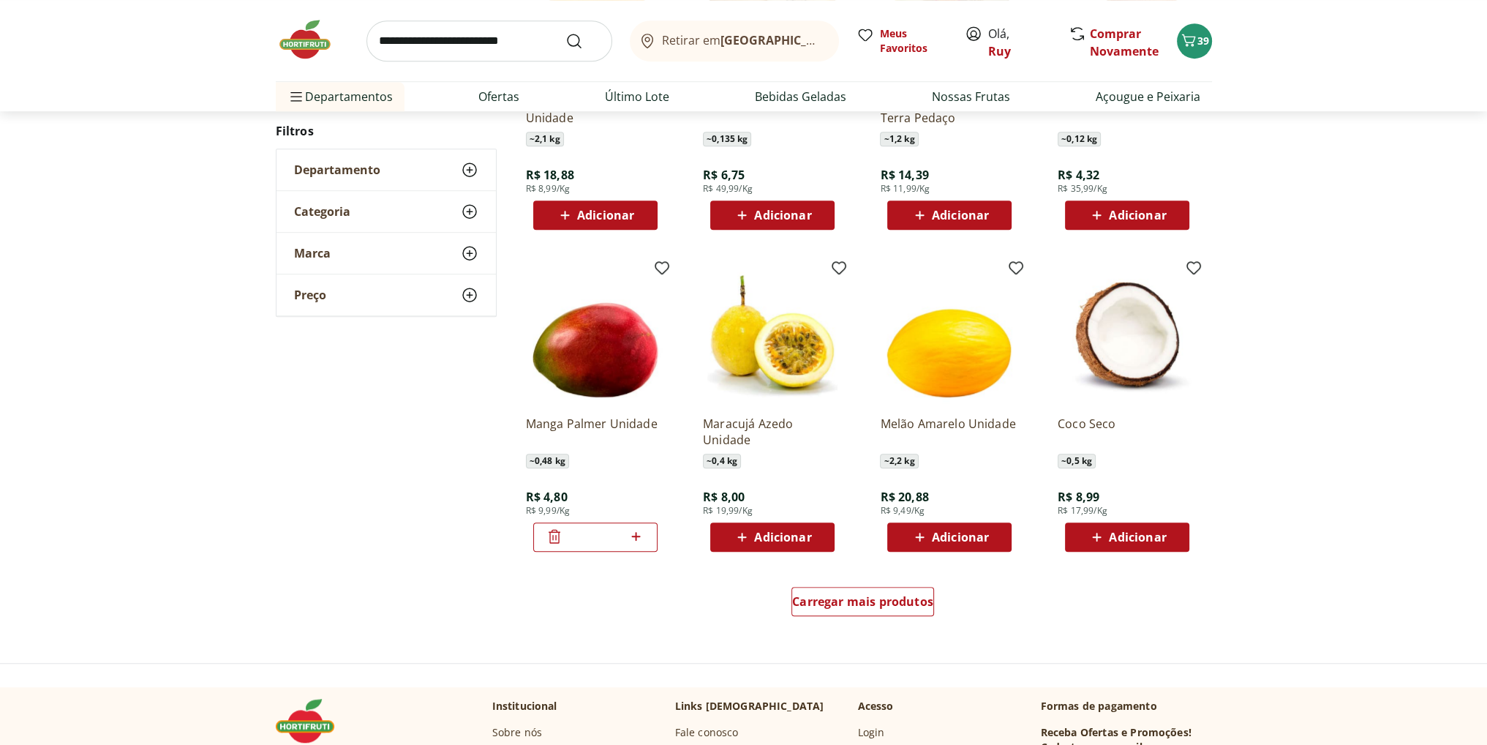
click at [241, 484] on div "**********" at bounding box center [743, 69] width 1487 height 1139
click at [778, 536] on span "Adicionar" at bounding box center [782, 537] width 57 height 12
click at [743, 425] on p "Maracujá Azedo Unidade" at bounding box center [772, 432] width 139 height 32
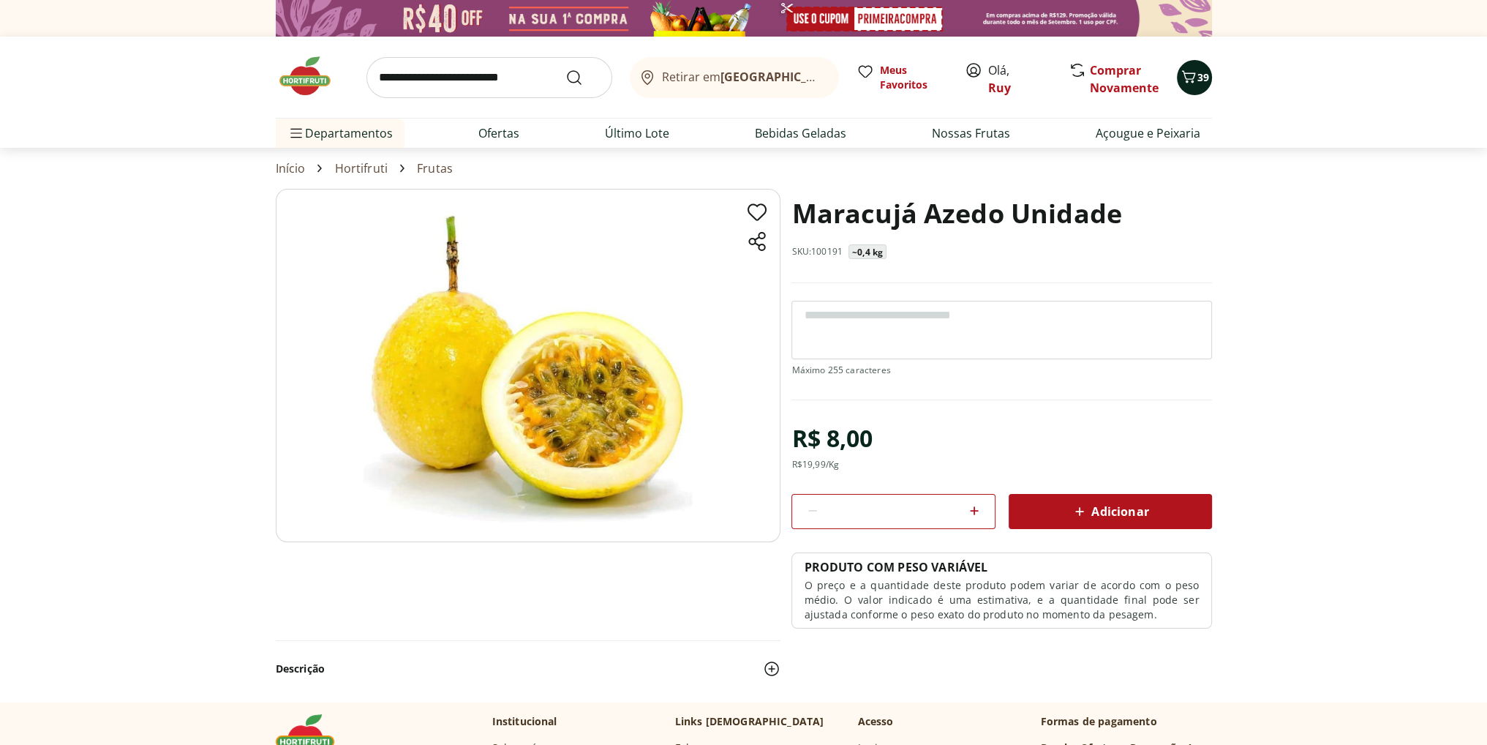
click at [1200, 80] on span "39" at bounding box center [1204, 77] width 12 height 14
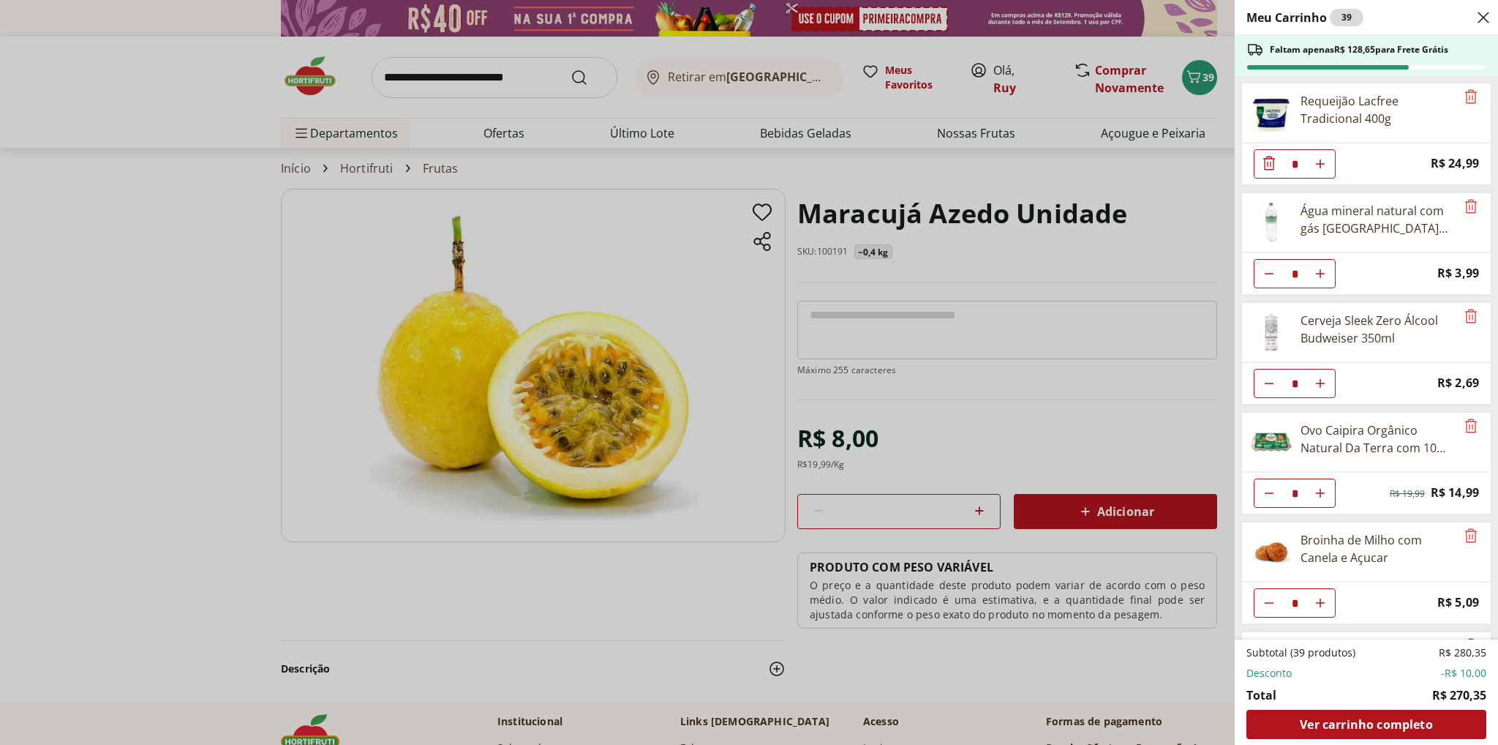
click at [977, 504] on div "Meu Carrinho 39 Faltam apenas R$ 128,65 para Frete Grátis Requeijão Lacfree Tra…" at bounding box center [749, 372] width 1498 height 745
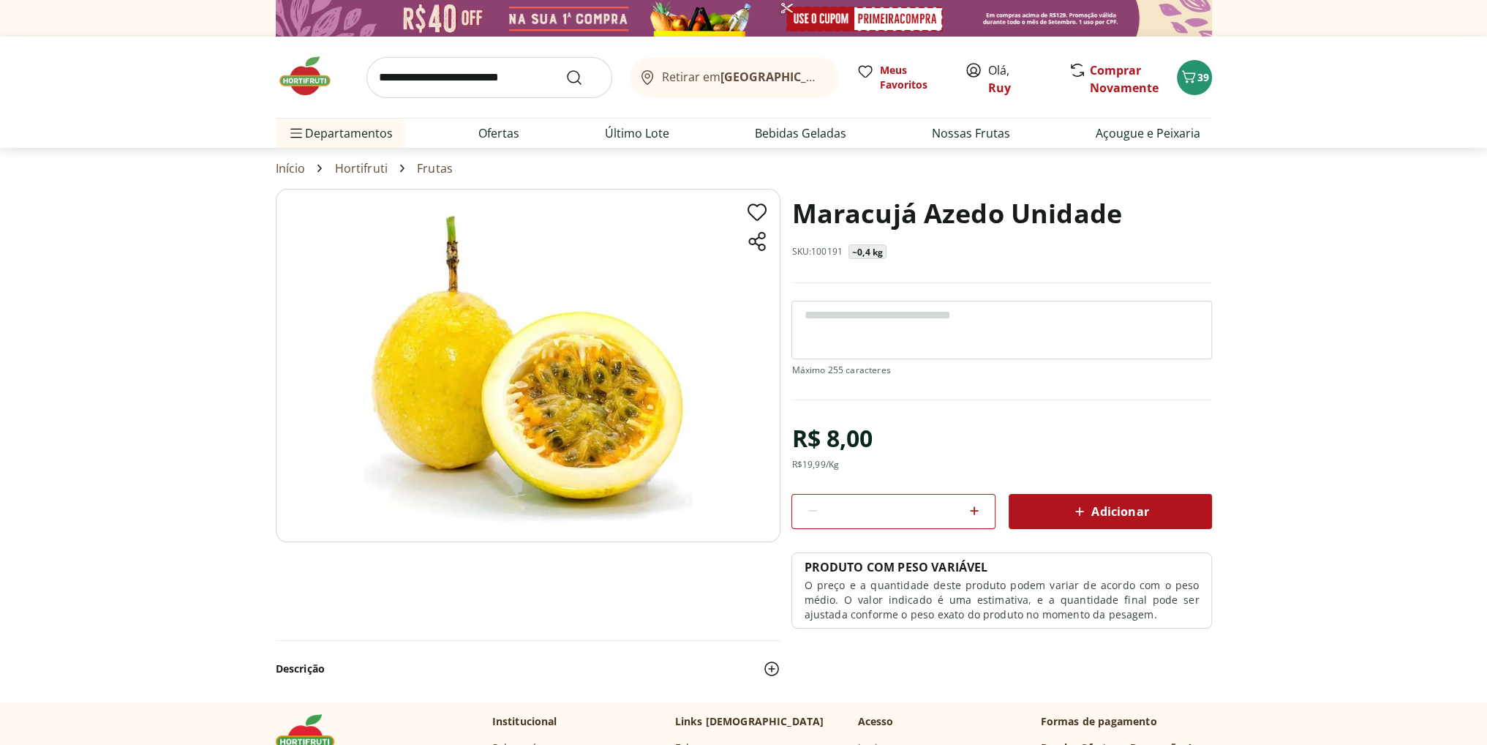
click at [980, 511] on icon at bounding box center [975, 511] width 18 height 18
click at [976, 509] on icon at bounding box center [974, 510] width 9 height 9
type input "*"
click at [1088, 508] on icon at bounding box center [1080, 512] width 18 height 18
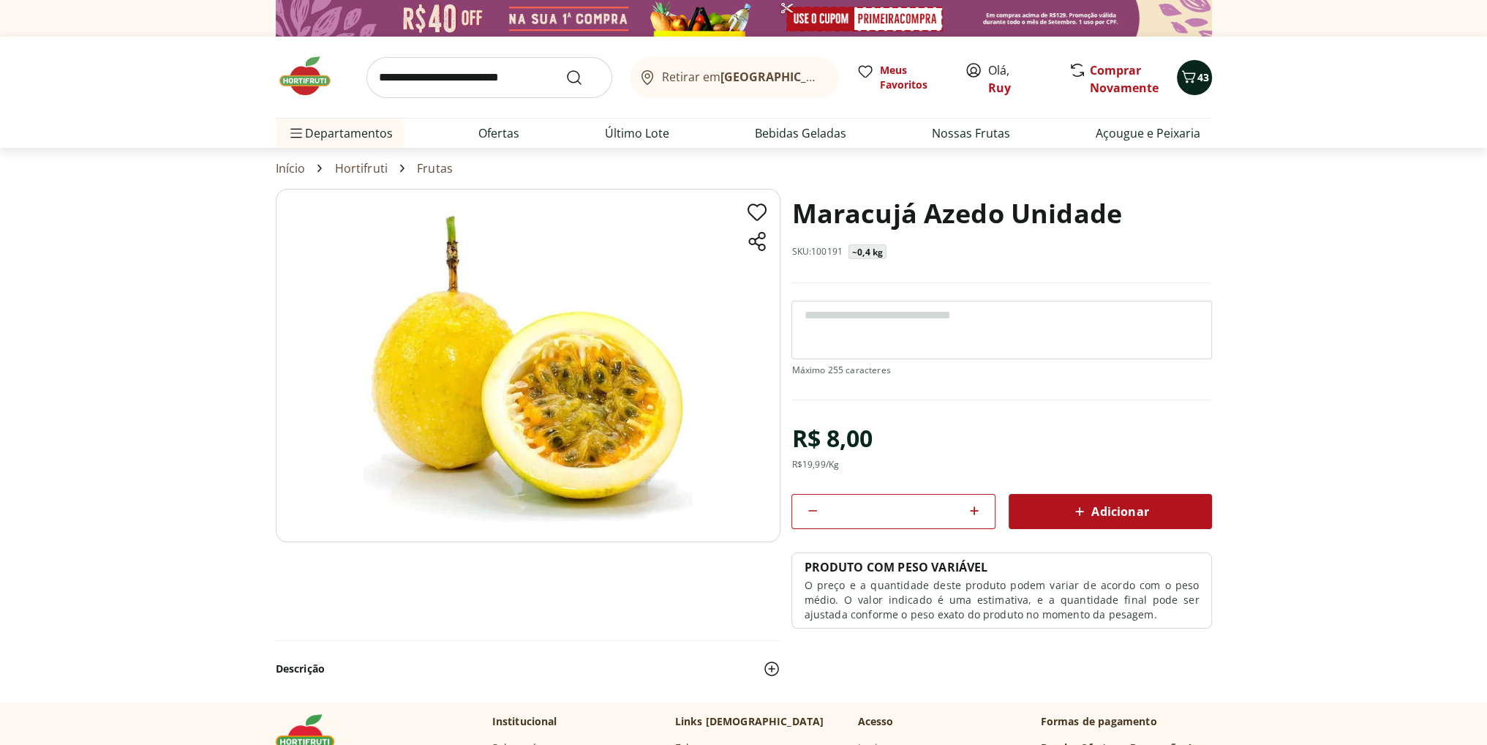
click at [1201, 75] on span "43" at bounding box center [1204, 77] width 12 height 14
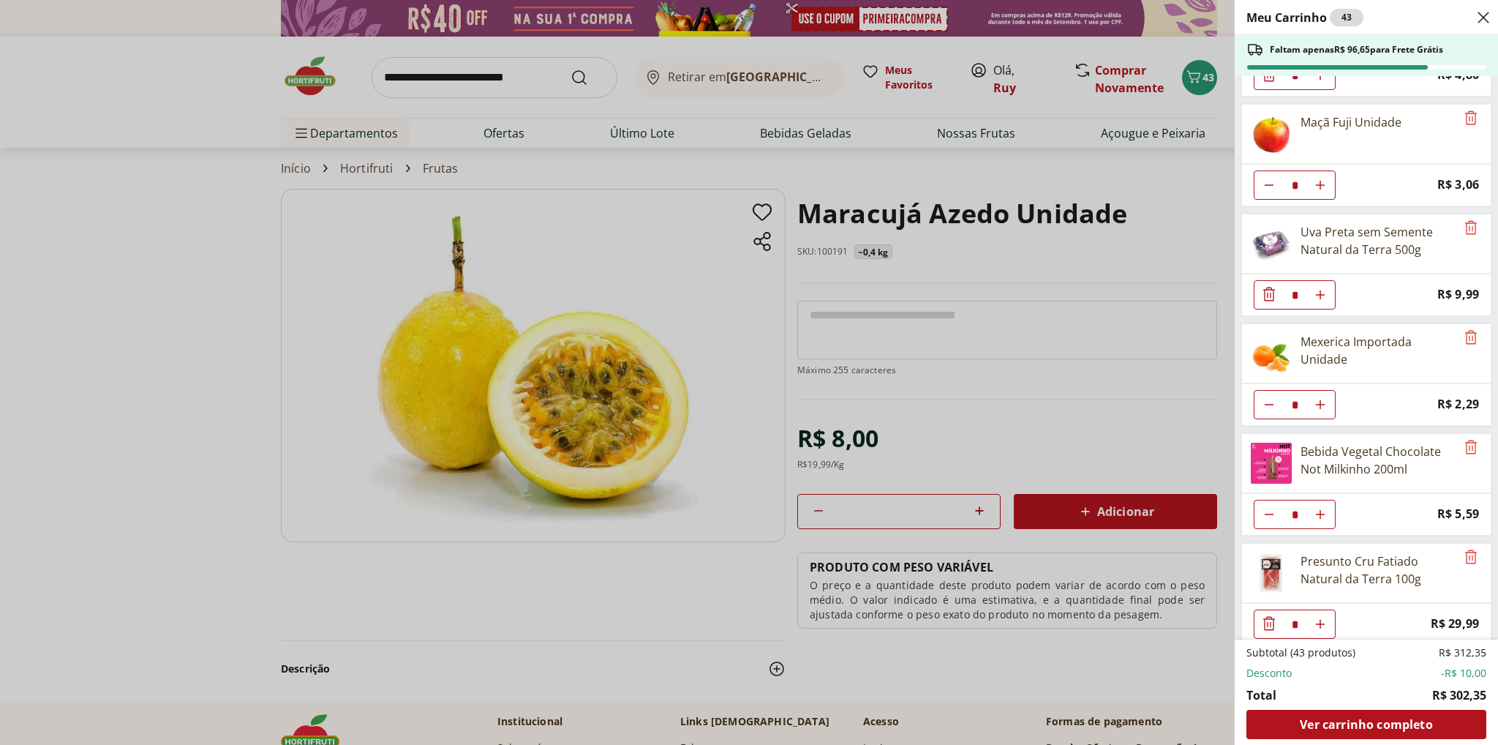
scroll to position [1184, 0]
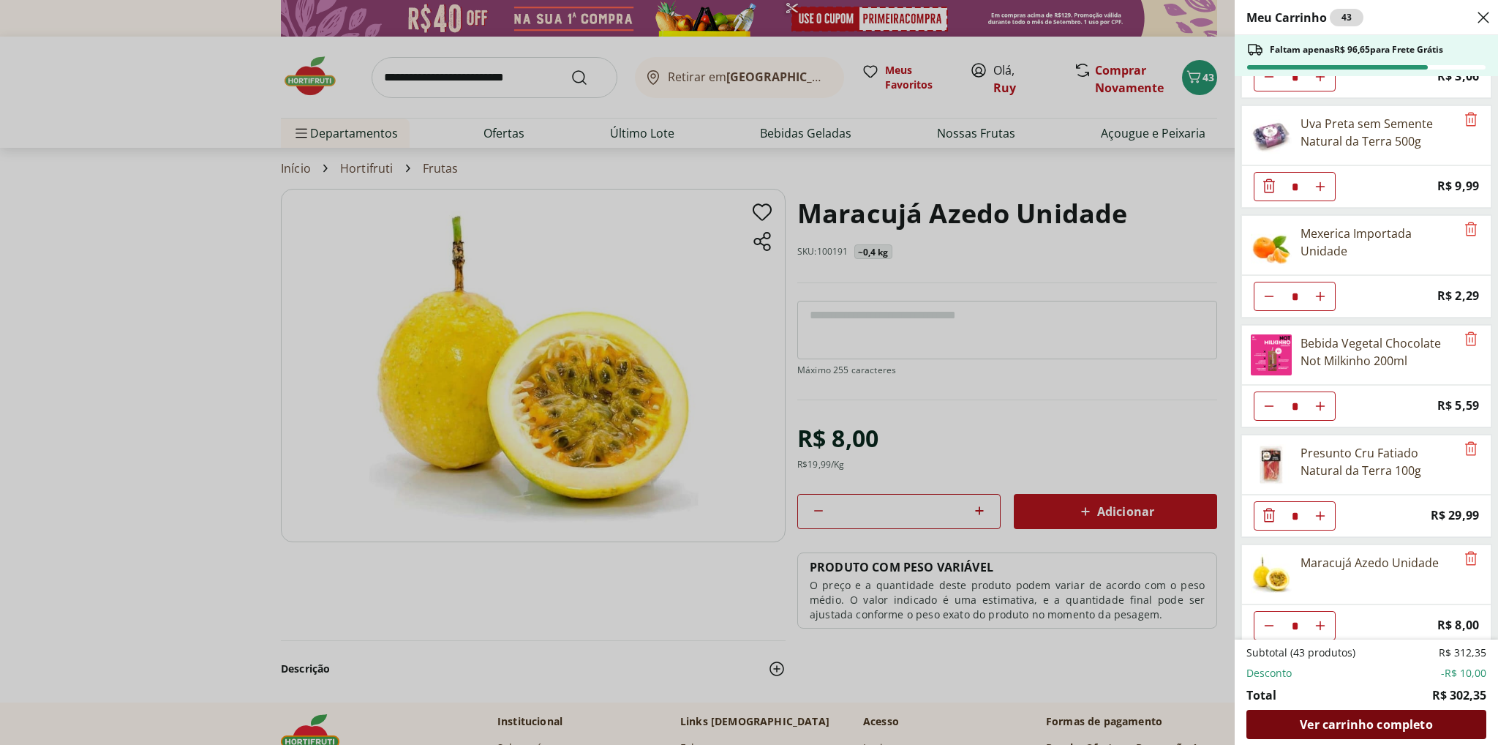
click at [1323, 724] on span "Ver carrinho completo" at bounding box center [1366, 724] width 132 height 12
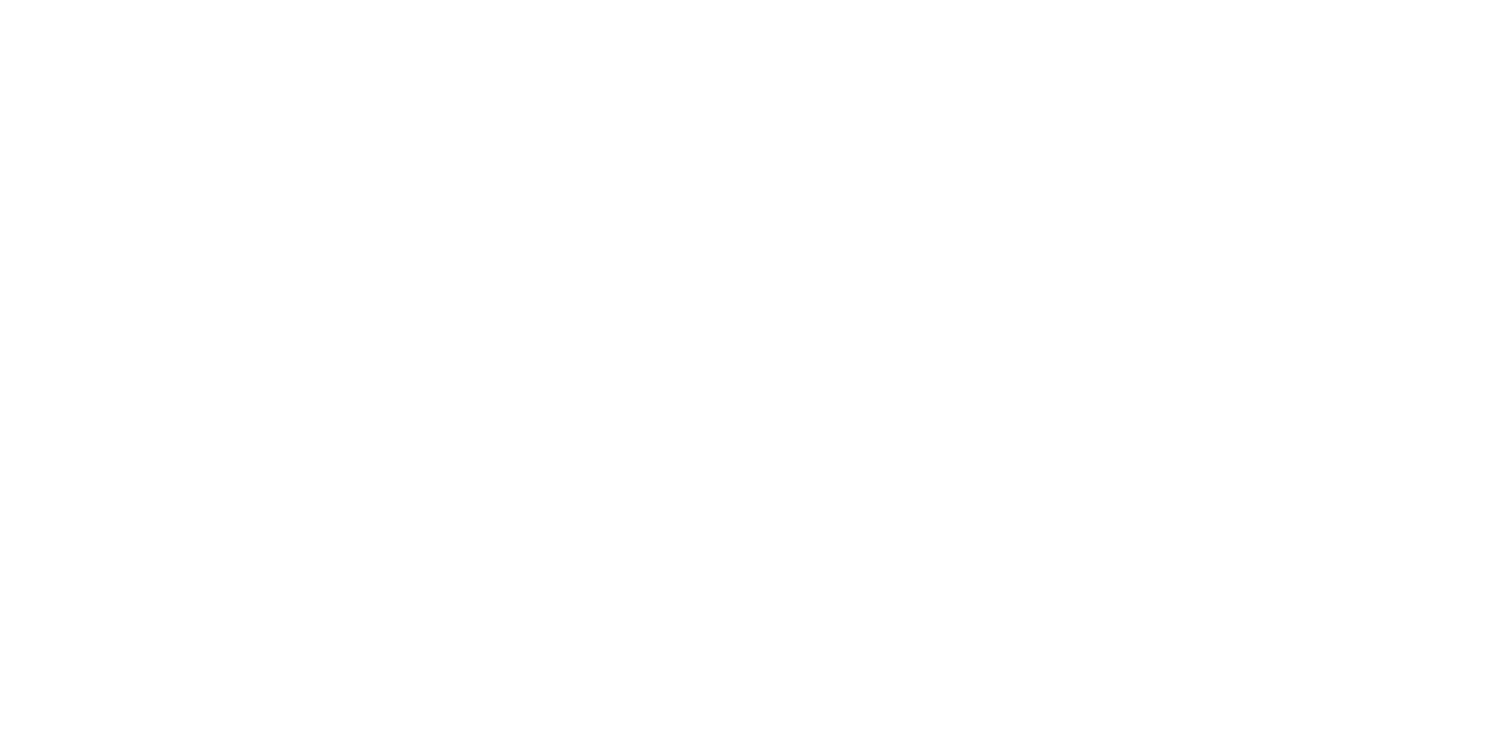
scroll to position [1314, 0]
select select "**********"
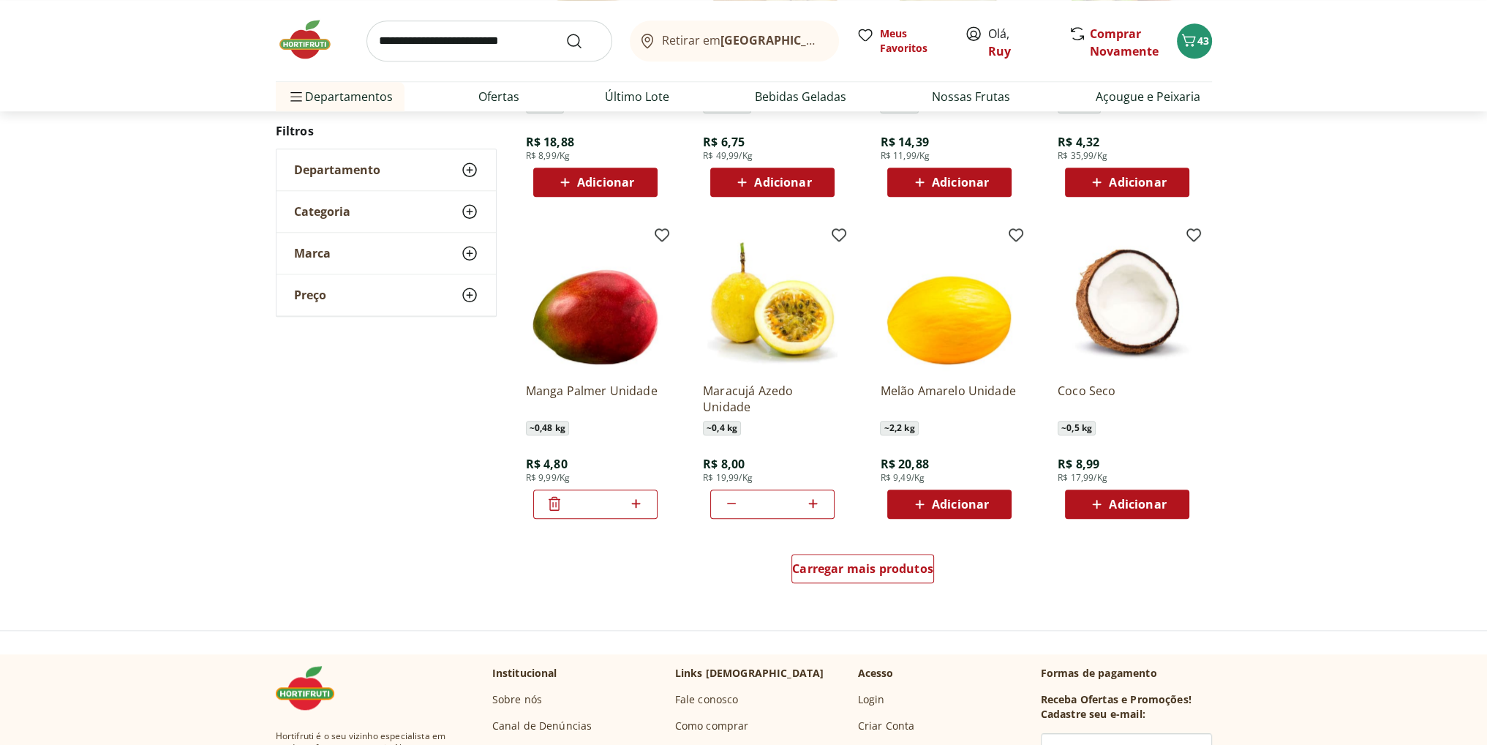
scroll to position [1973, 0]
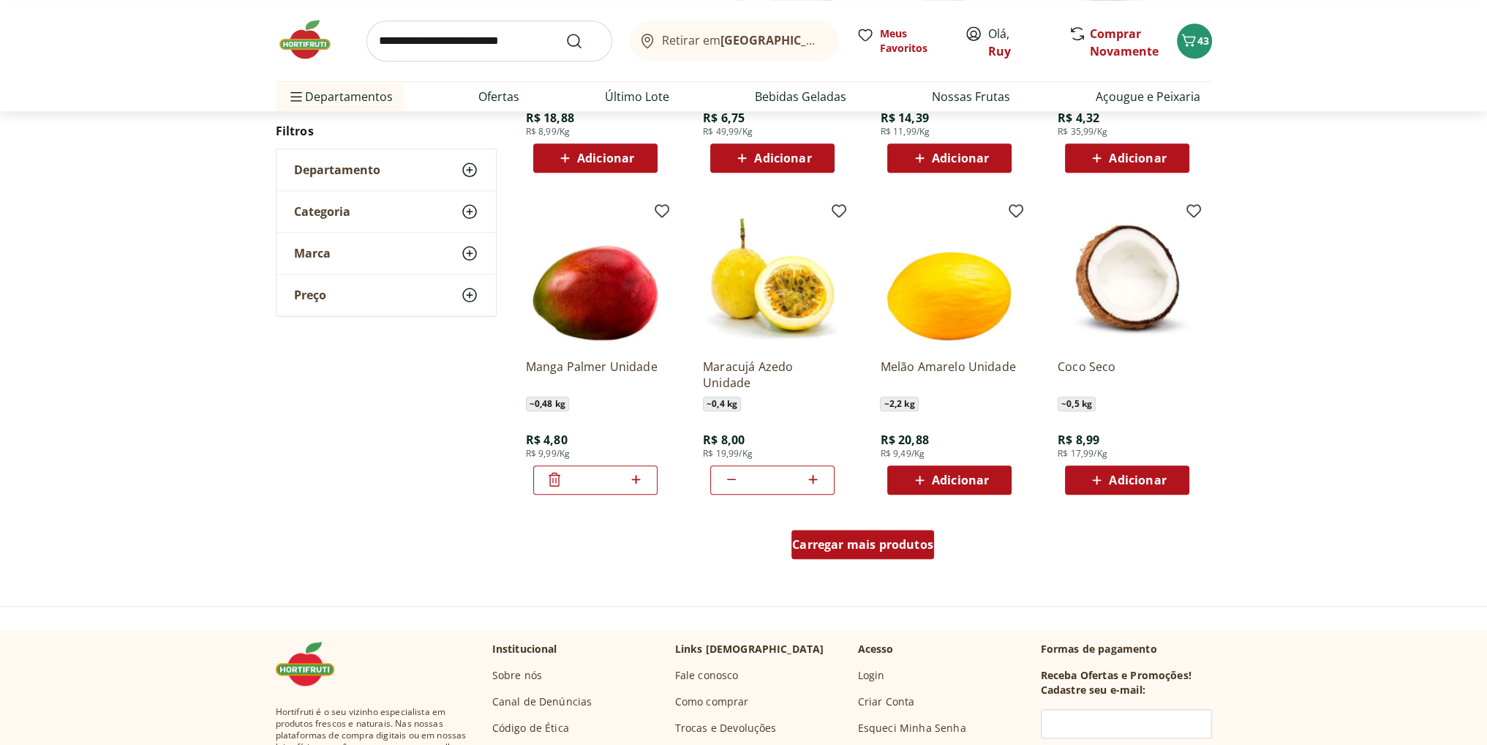
click at [898, 548] on span "Carregar mais produtos" at bounding box center [862, 544] width 141 height 12
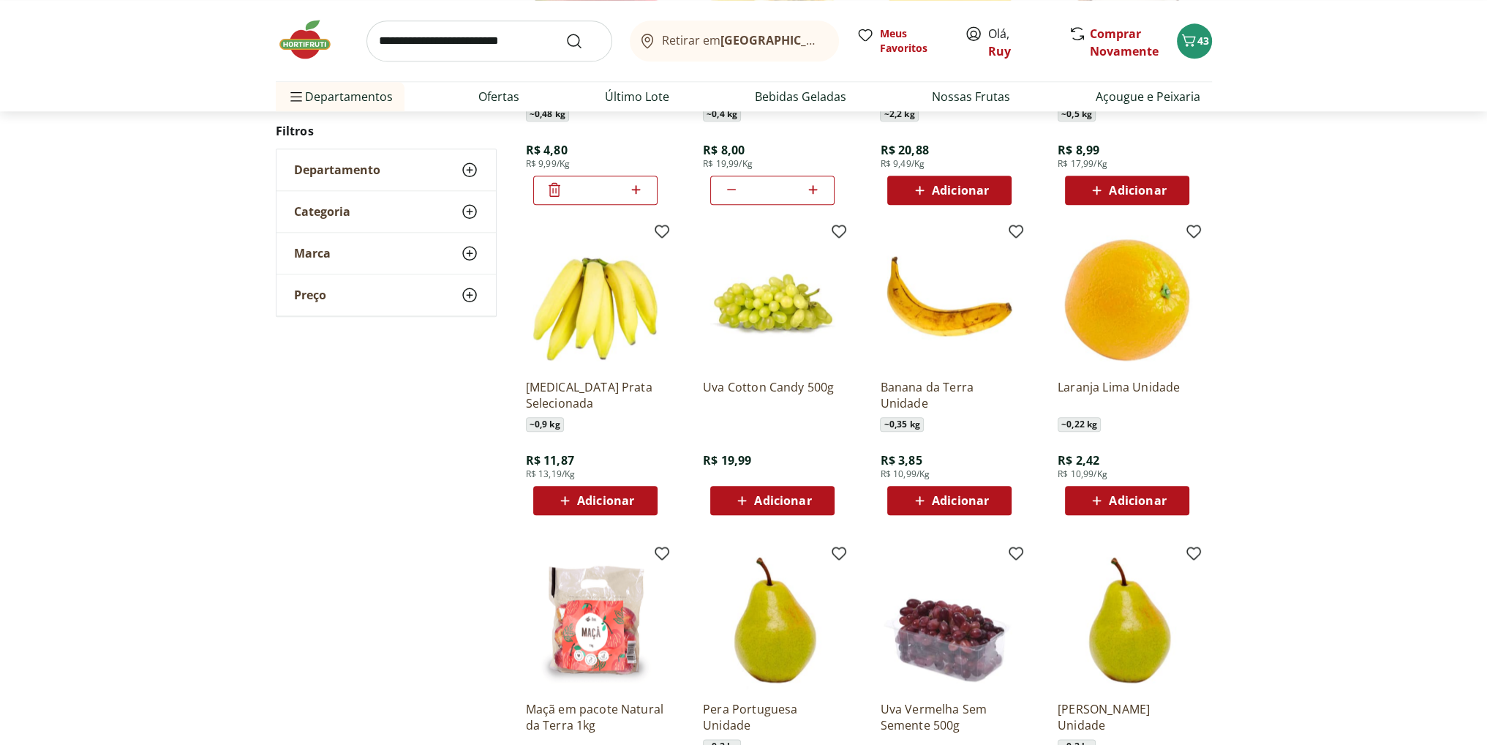
scroll to position [2266, 0]
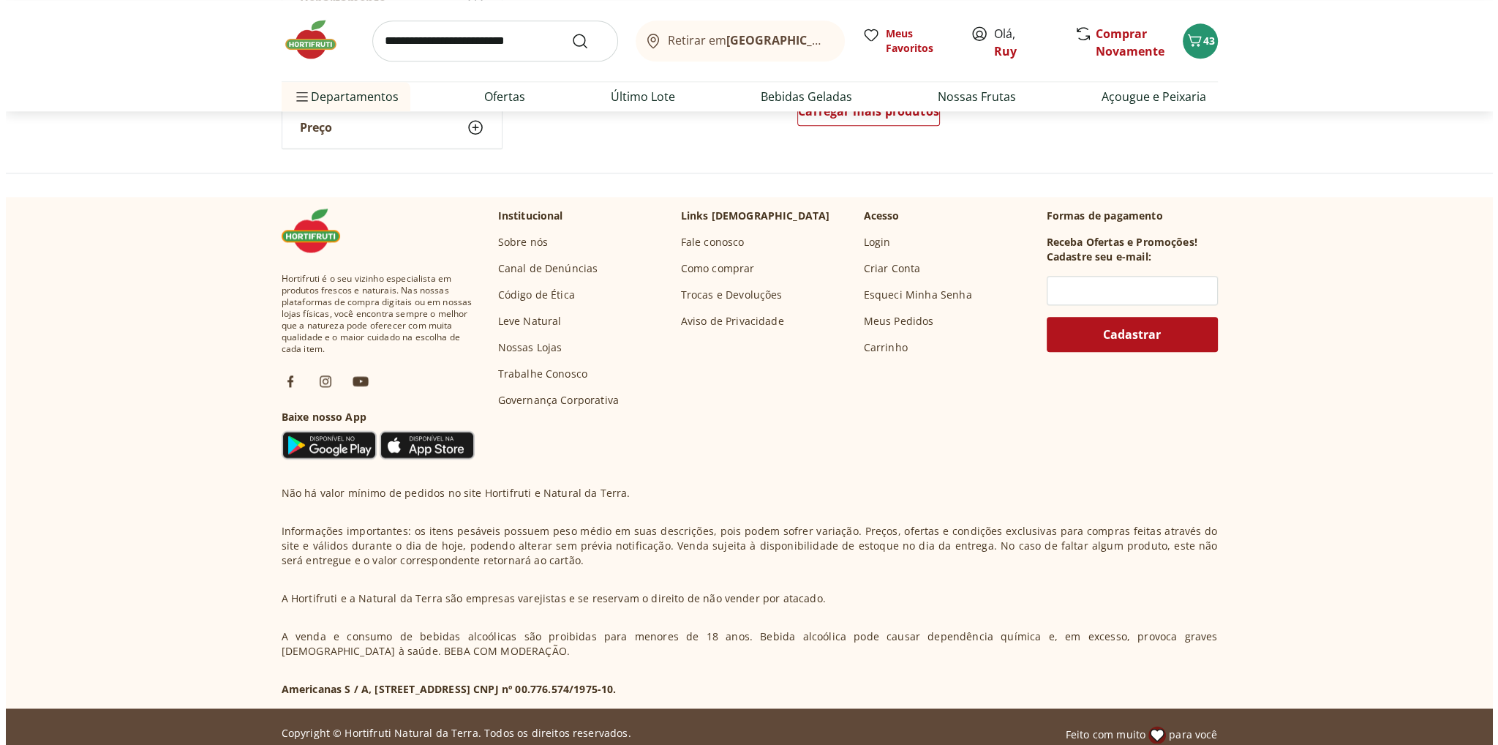
scroll to position [1458, 0]
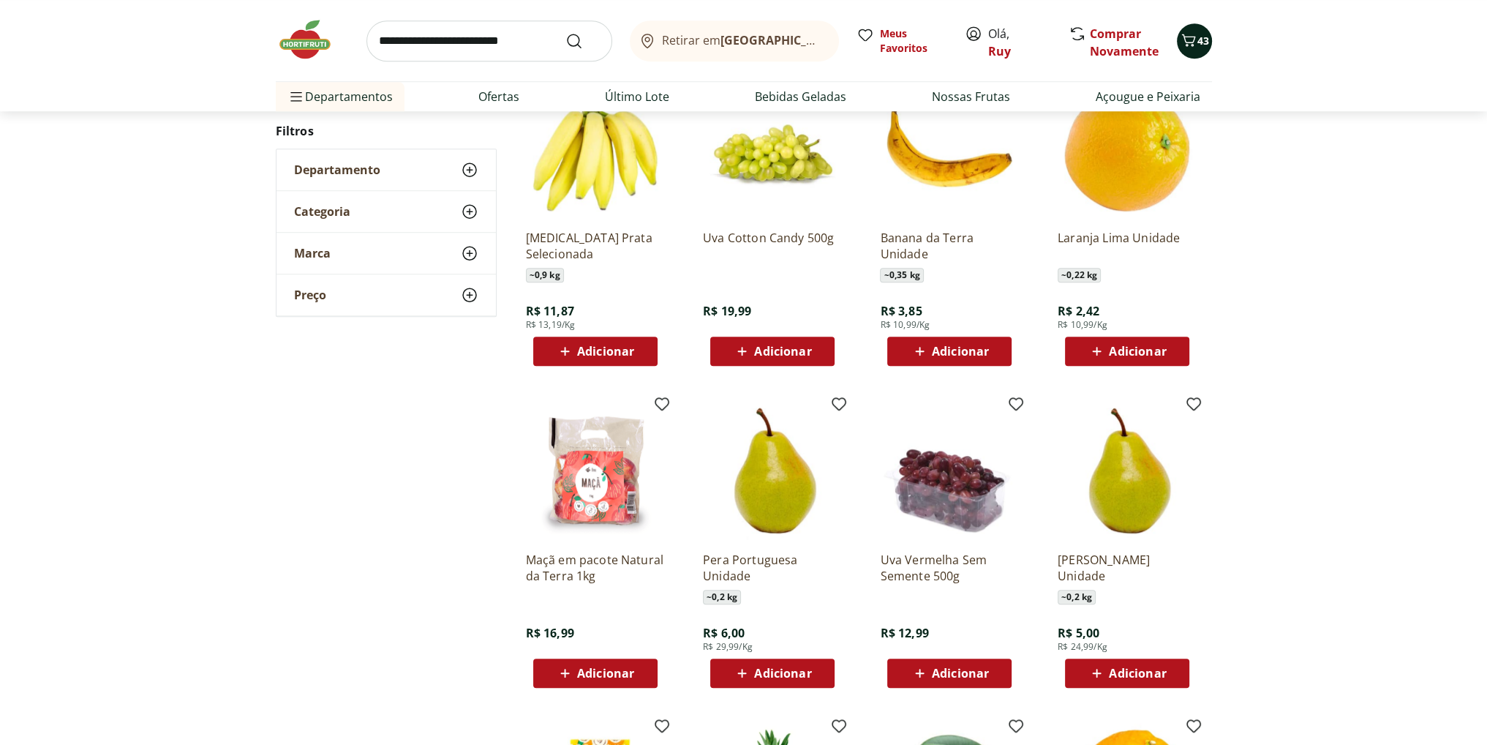
click at [1193, 43] on icon "Carrinho" at bounding box center [1189, 40] width 14 height 12
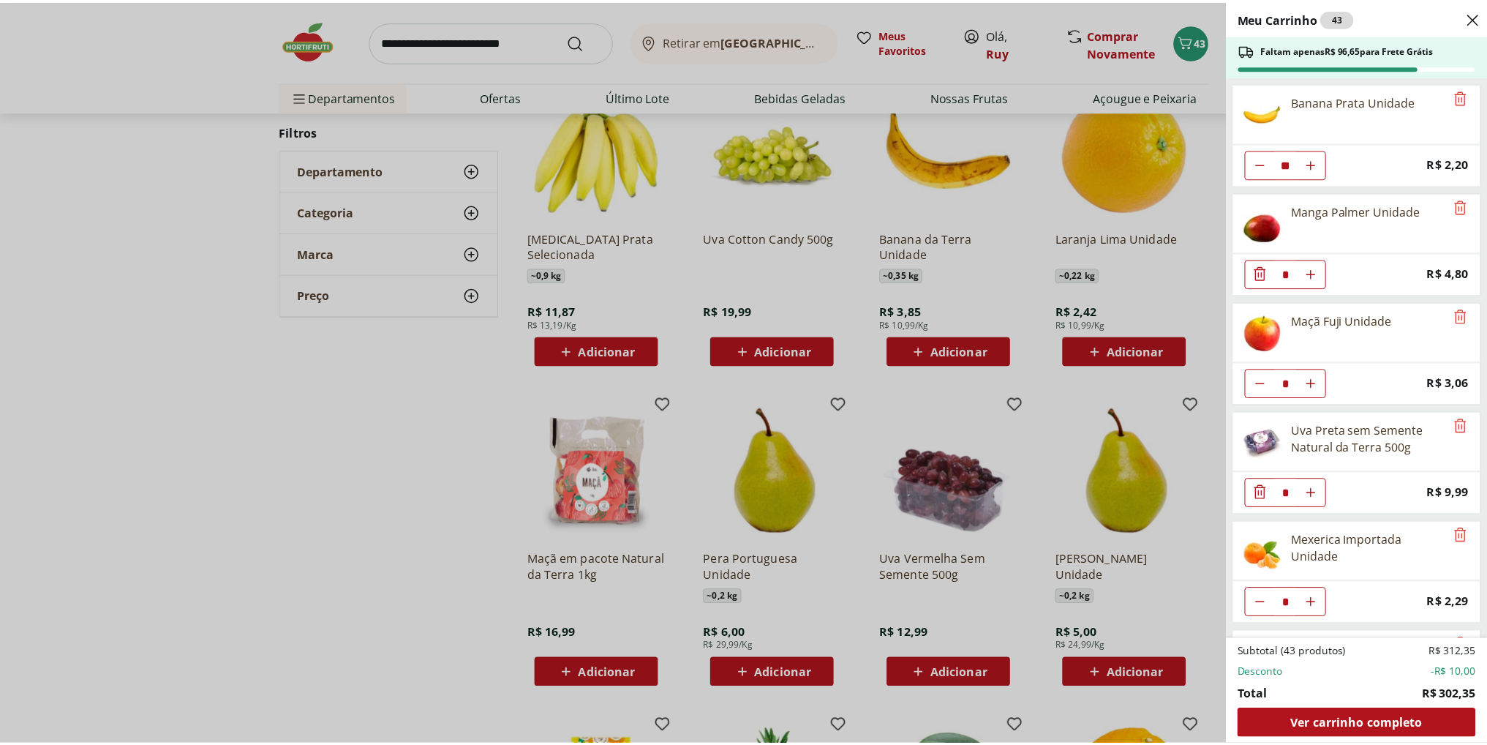
scroll to position [1184, 0]
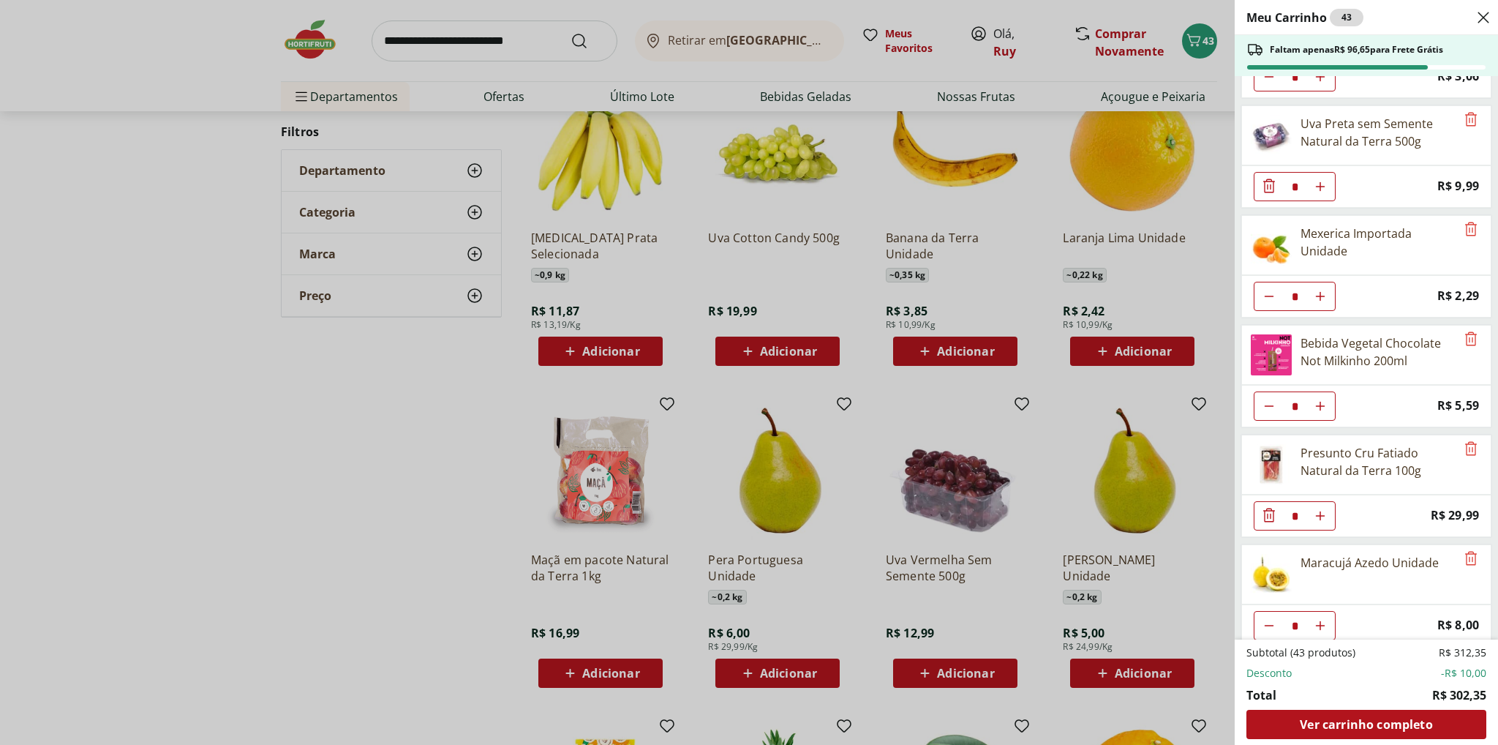
click at [237, 487] on div "Meu Carrinho 43 Faltam apenas R$ 96,65 para Frete Grátis Requeijão Lacfree Trad…" at bounding box center [749, 372] width 1498 height 745
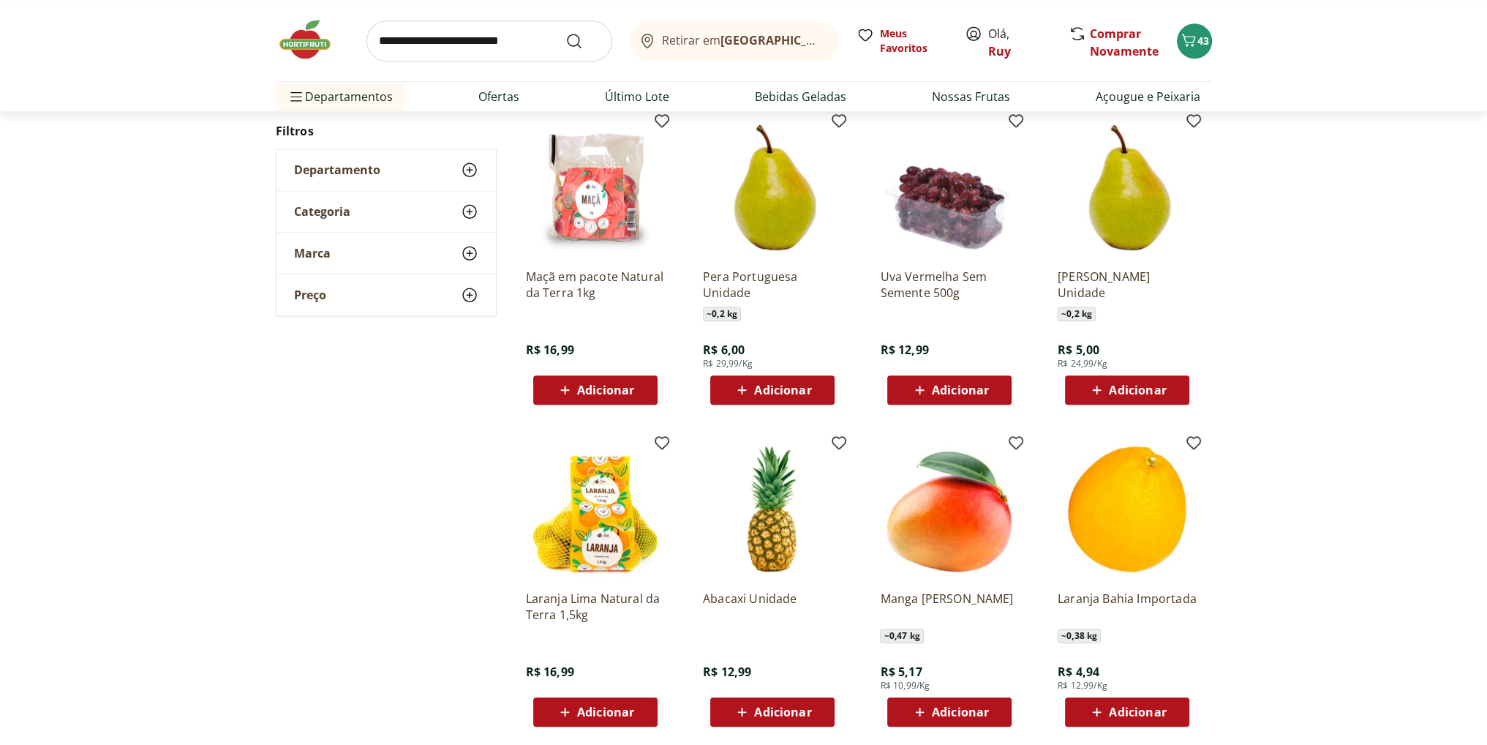
scroll to position [1751, 0]
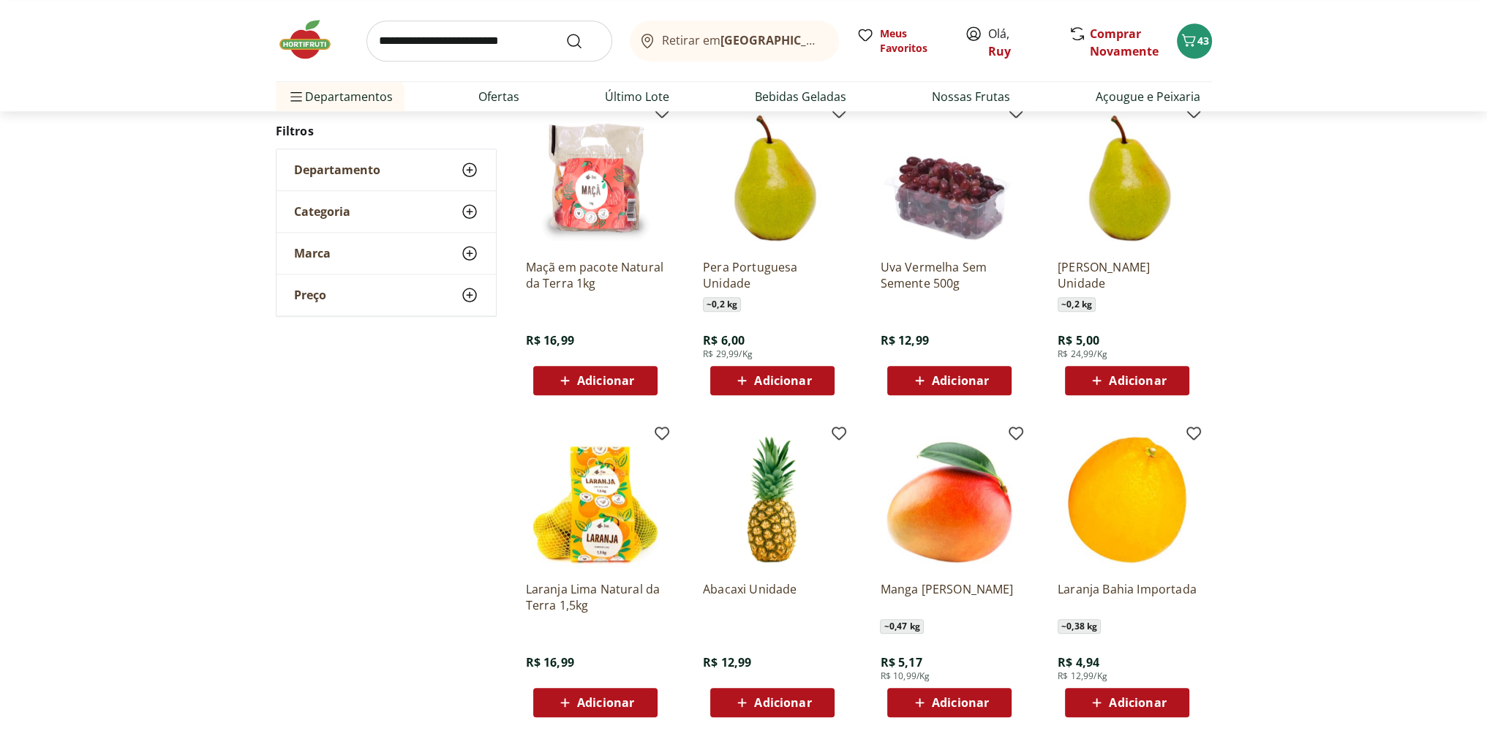
click at [1138, 264] on p "[PERSON_NAME] Unidade" at bounding box center [1127, 275] width 139 height 32
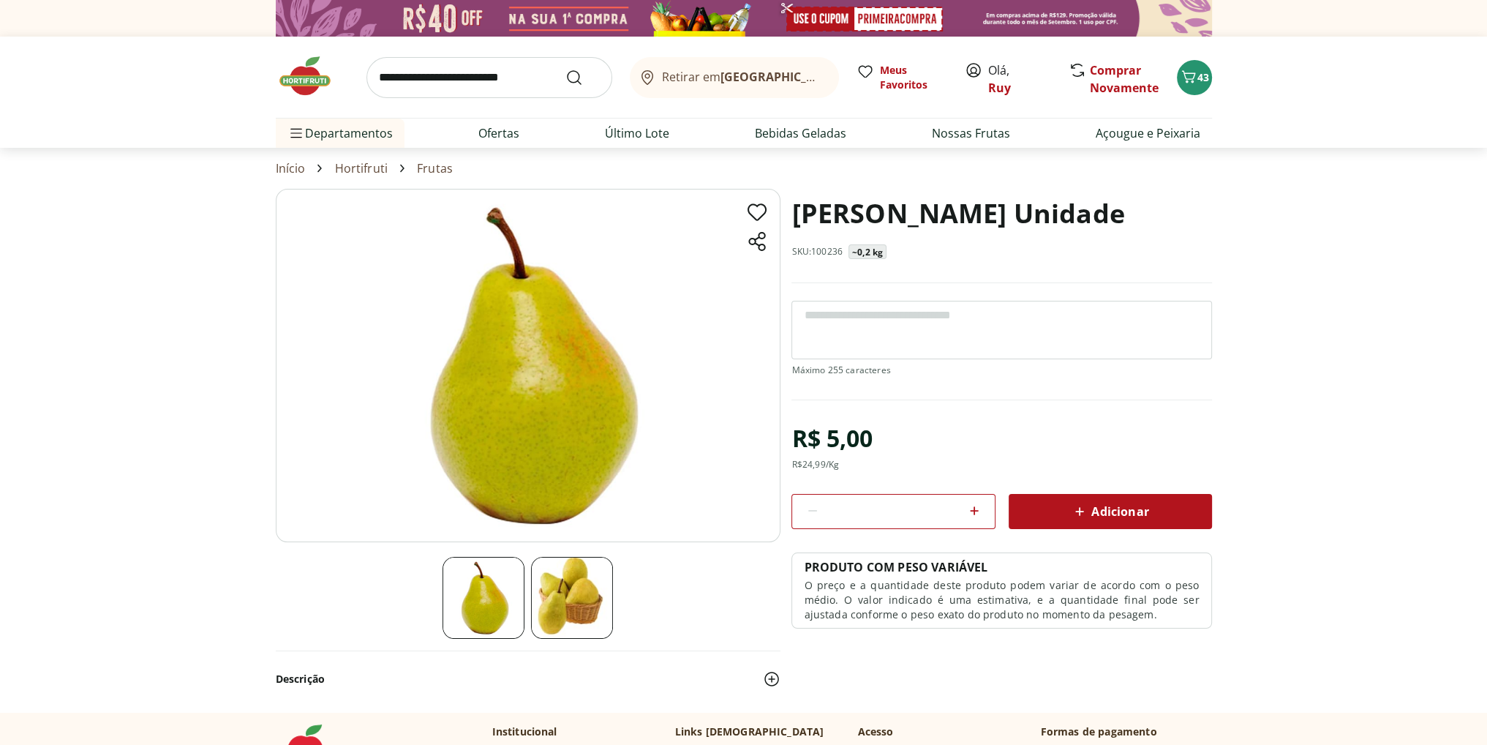
click at [975, 506] on icon at bounding box center [974, 510] width 9 height 9
type input "*"
click at [1107, 511] on span "Adicionar" at bounding box center [1110, 512] width 78 height 18
select select "**********"
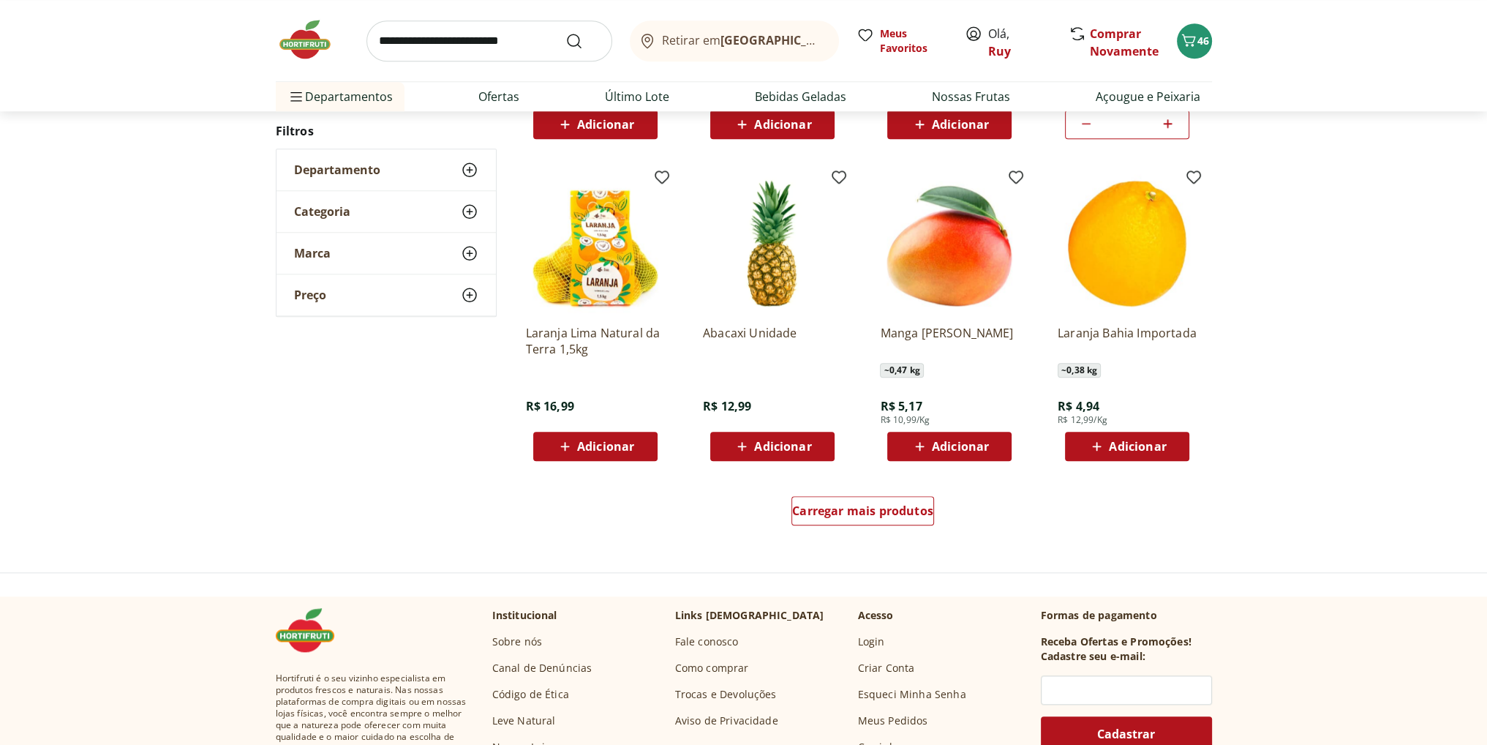
scroll to position [1970, 0]
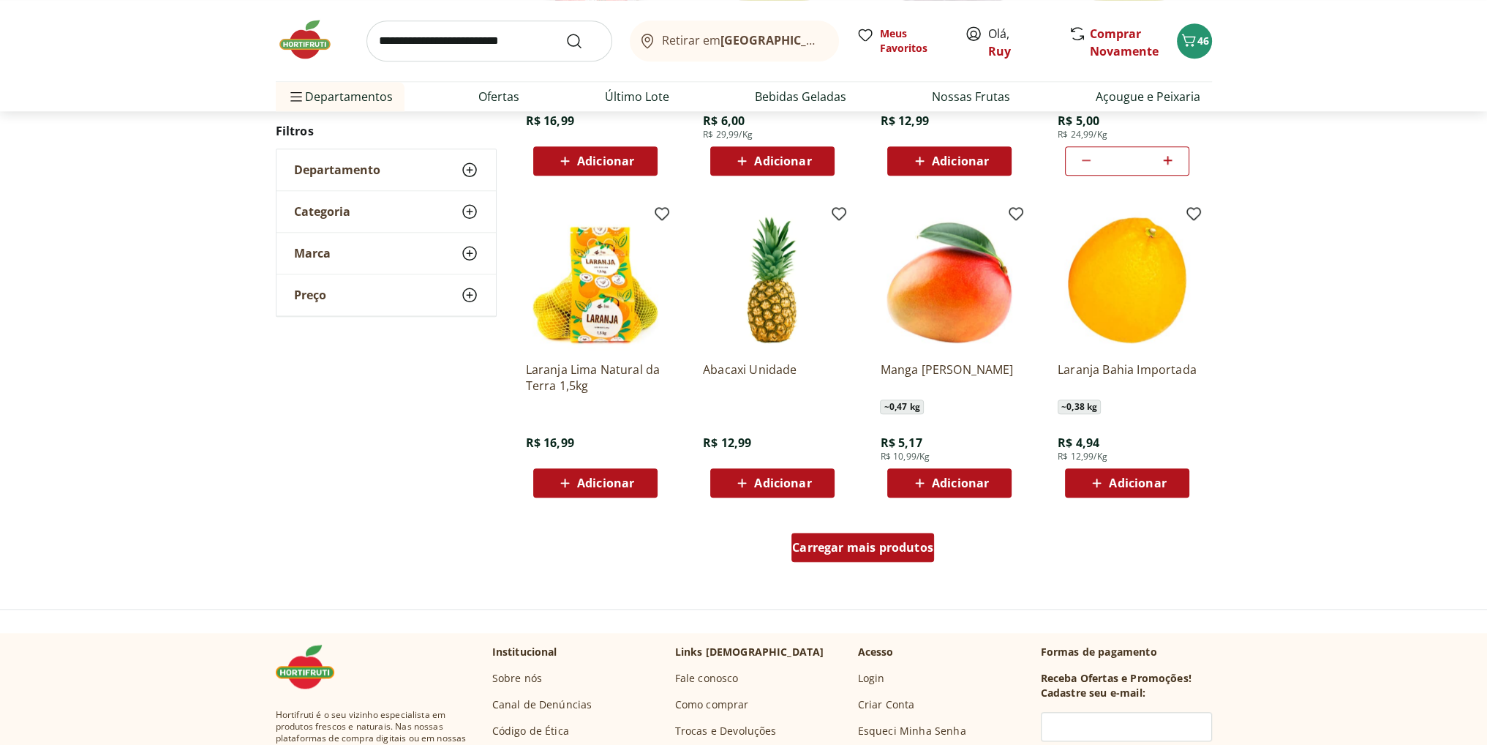
click at [874, 550] on span "Carregar mais produtos" at bounding box center [862, 547] width 141 height 12
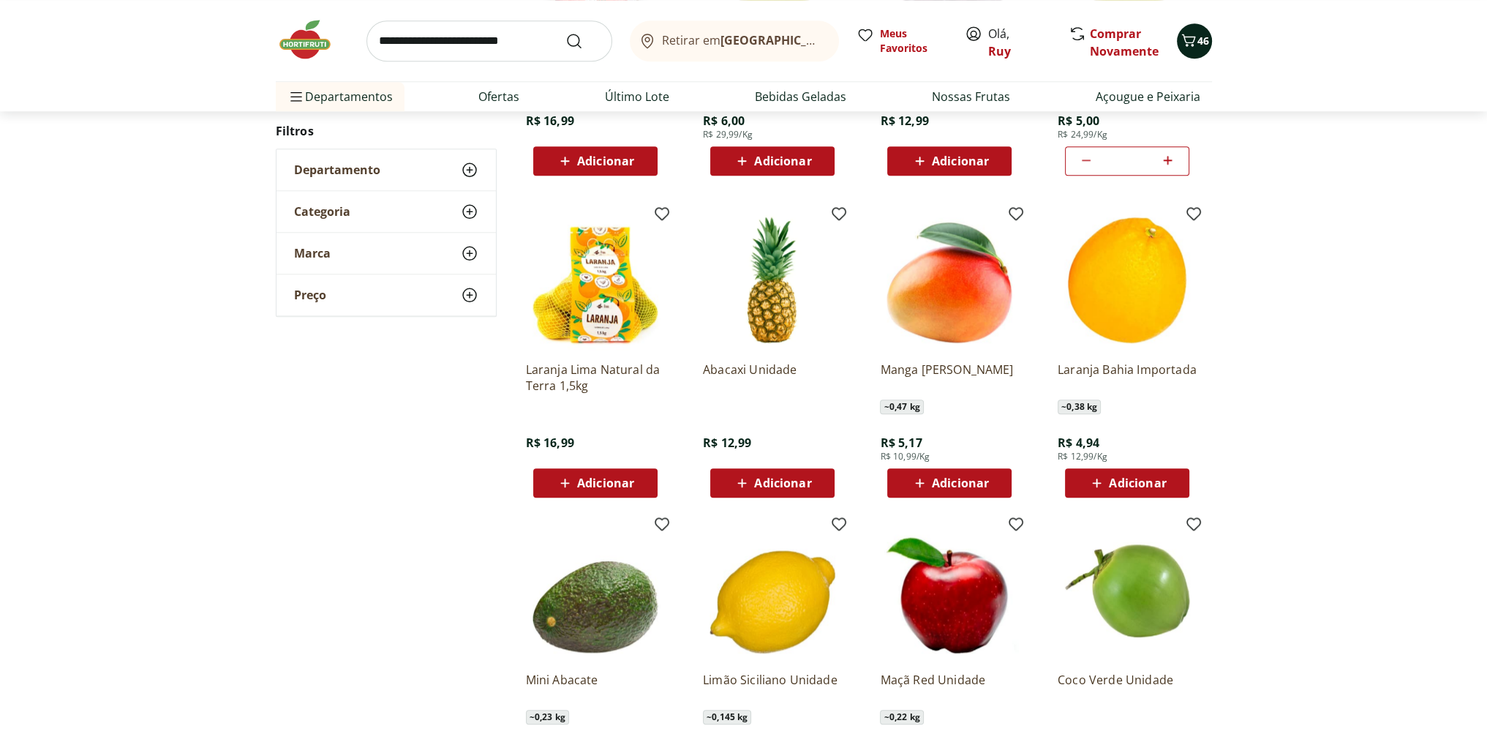
click at [1206, 29] on button "46" at bounding box center [1194, 40] width 35 height 35
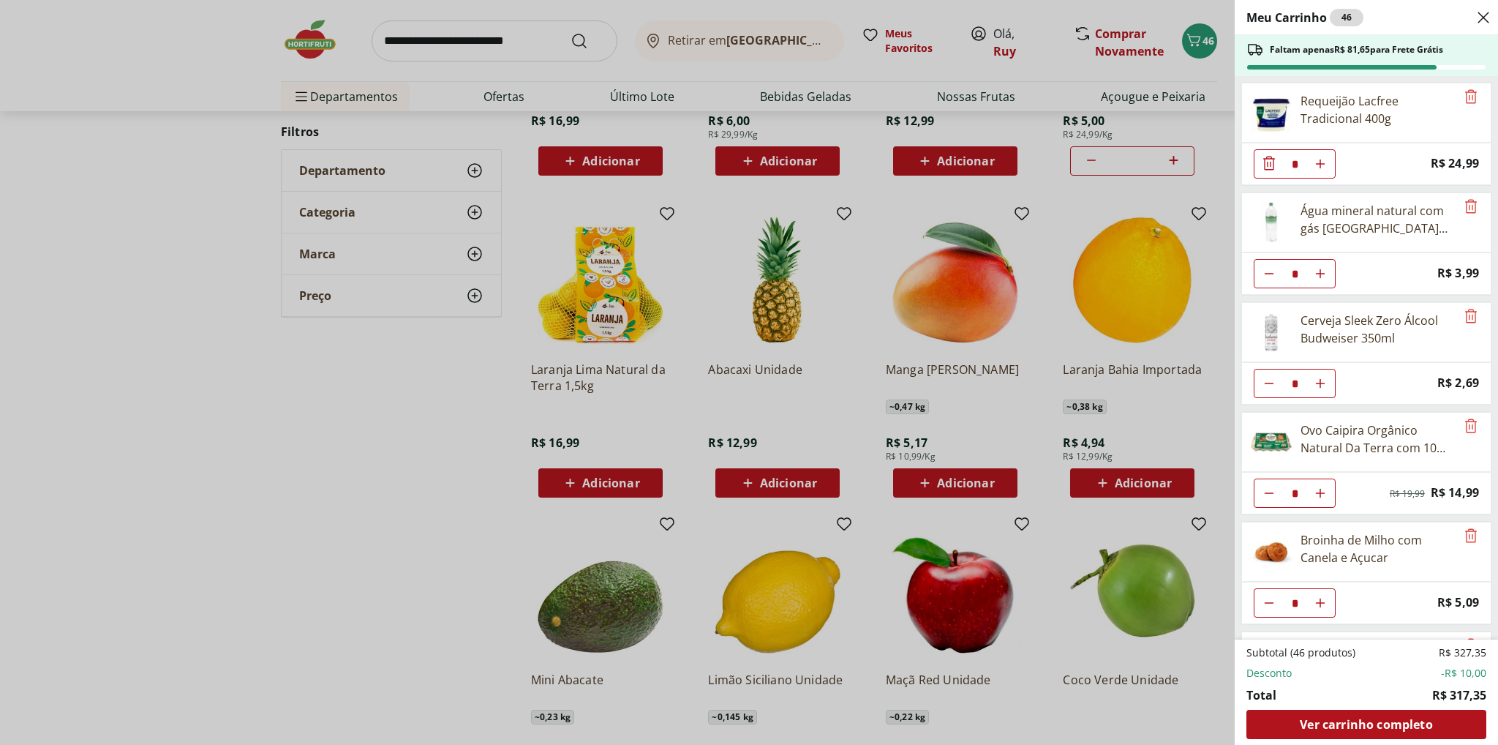
click at [436, 486] on div "Meu Carrinho 46 Faltam apenas R$ 81,65 para Frete Grátis Requeijão Lacfree Trad…" at bounding box center [749, 372] width 1498 height 745
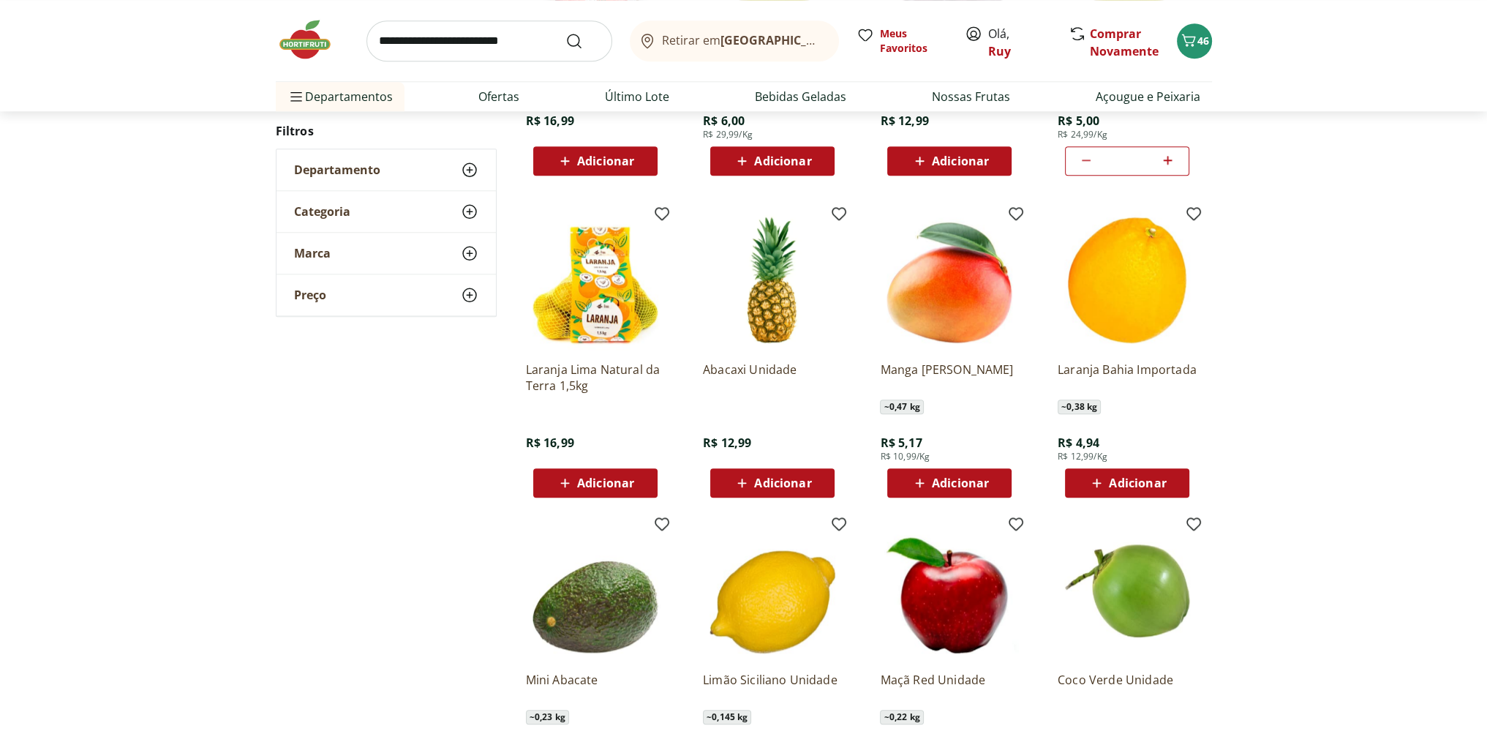
click at [609, 484] on span "Adicionar" at bounding box center [605, 483] width 57 height 12
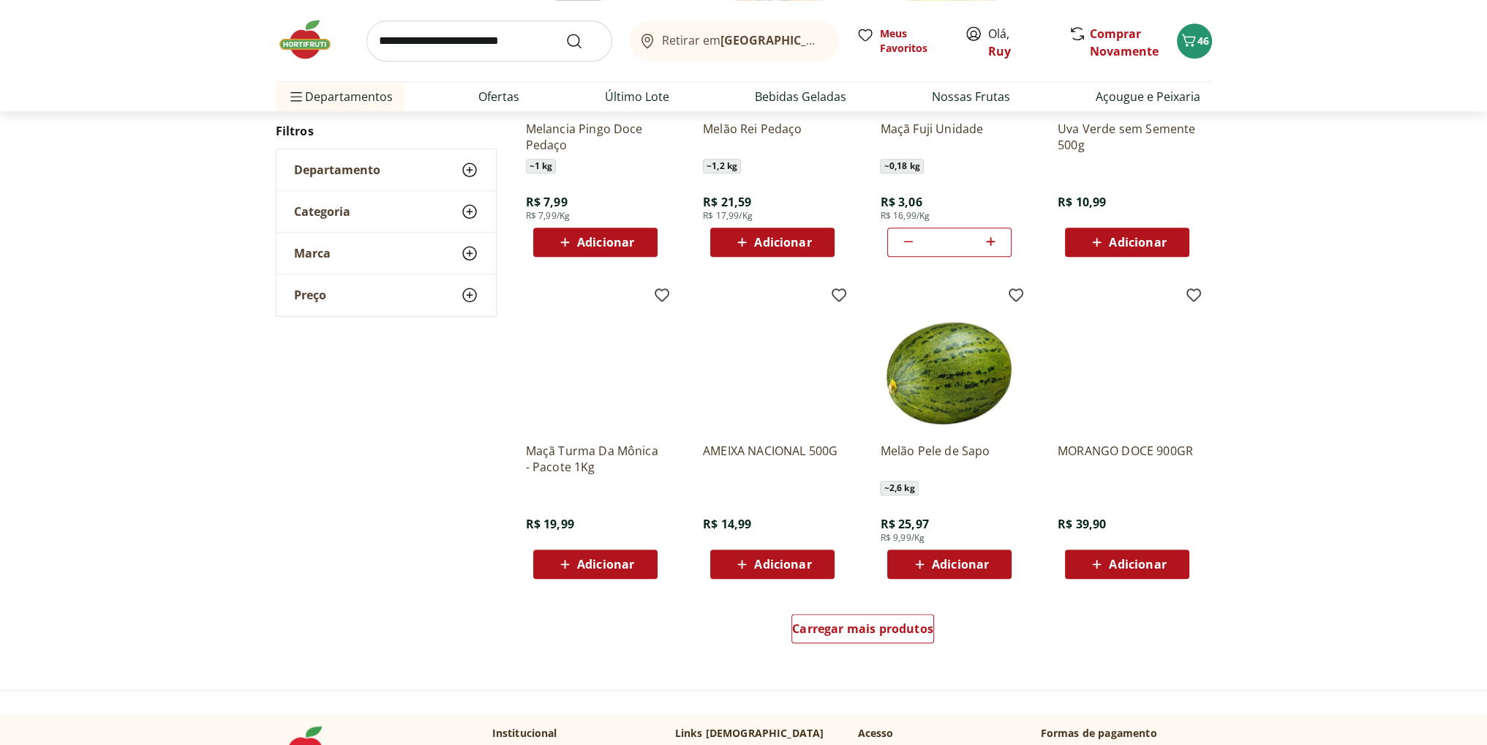
scroll to position [1894, 0]
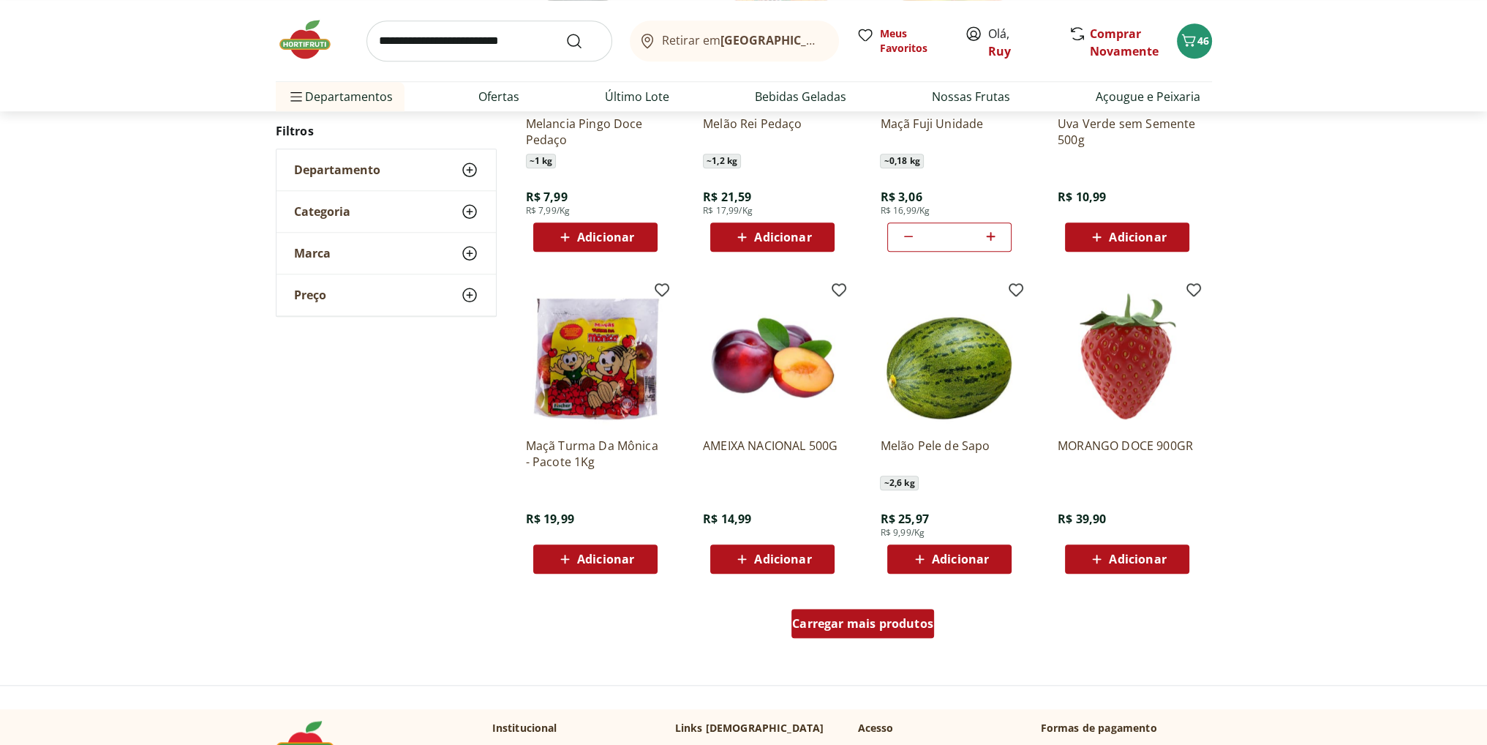
click at [893, 628] on span "Carregar mais produtos" at bounding box center [862, 623] width 141 height 12
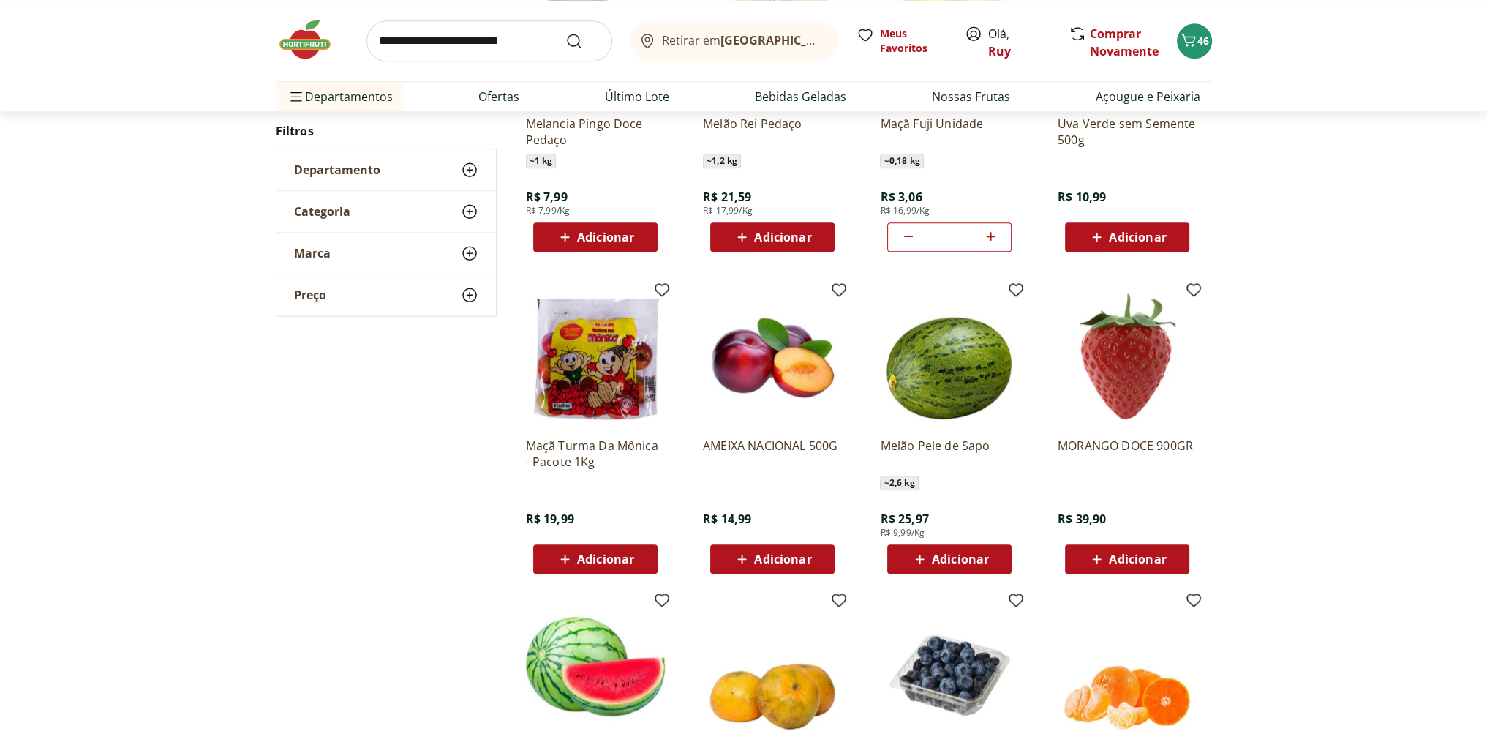
scroll to position [1967, 0]
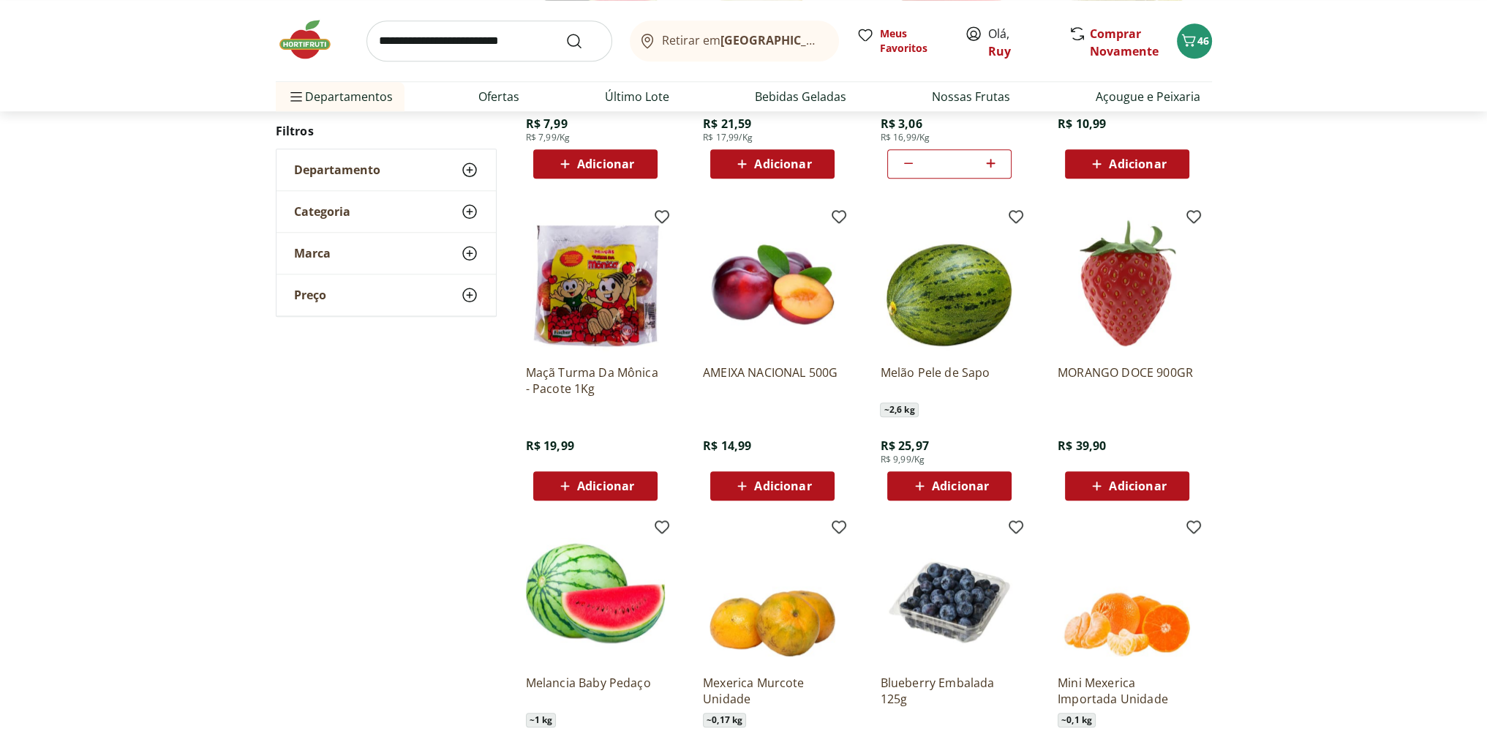
click at [1364, 372] on div "**********" at bounding box center [743, 495] width 1487 height 2093
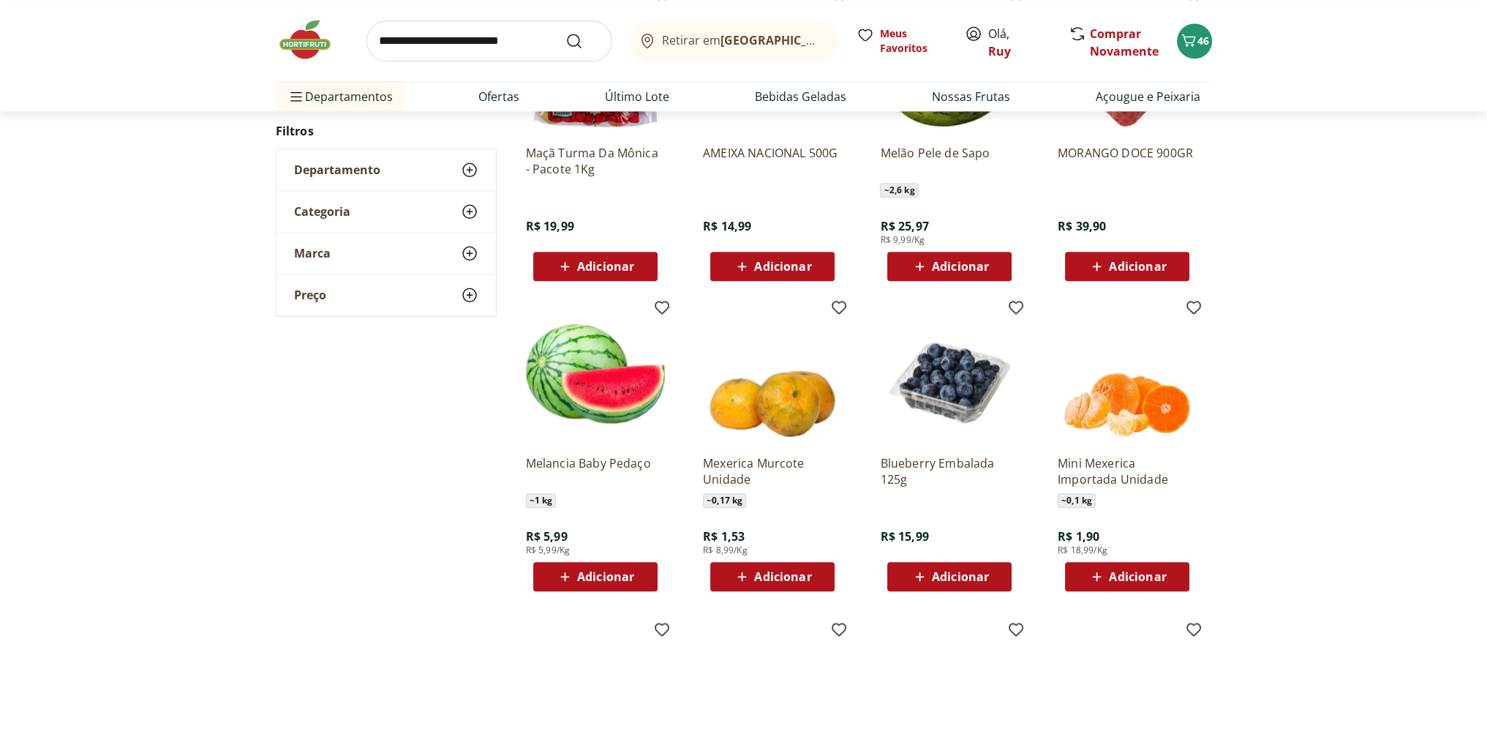
scroll to position [2333, 0]
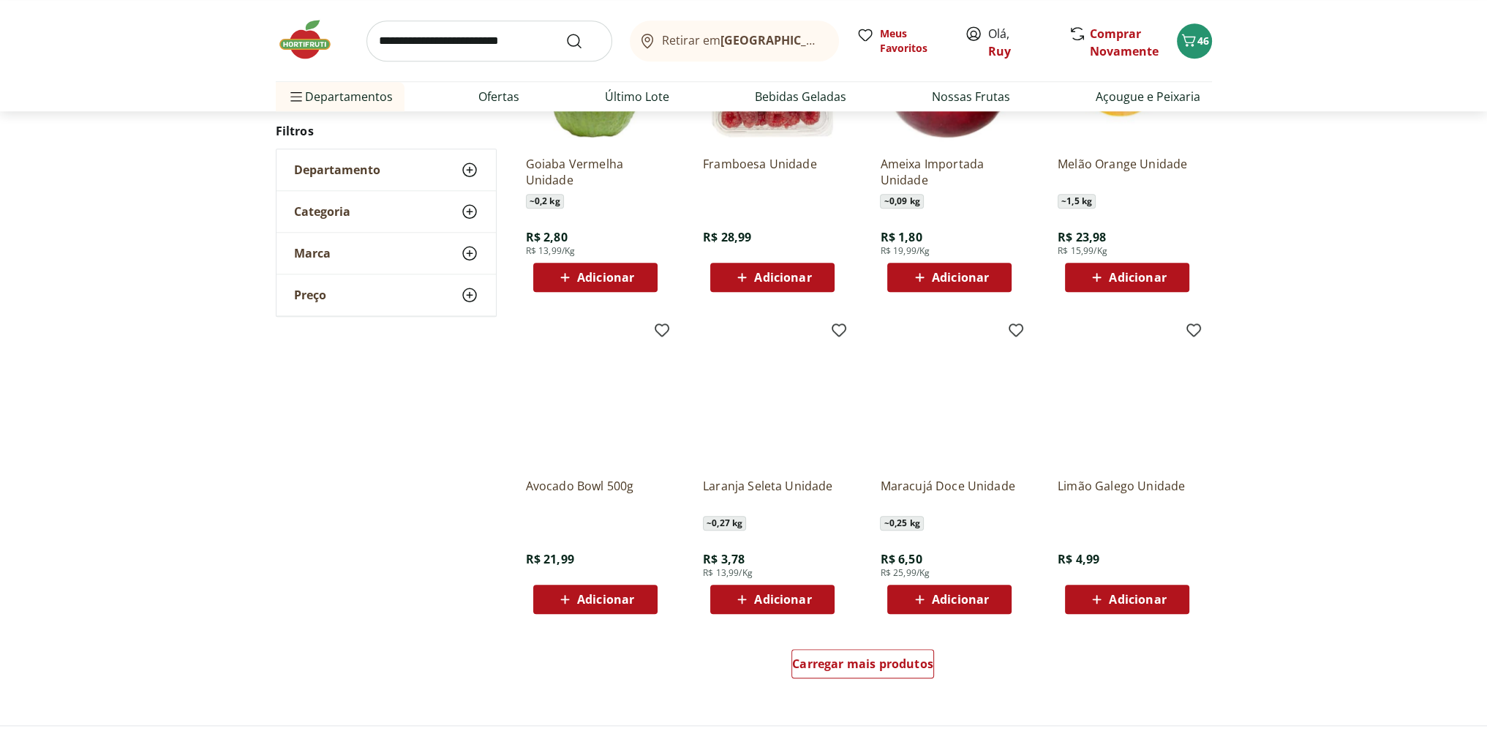
scroll to position [2038, 0]
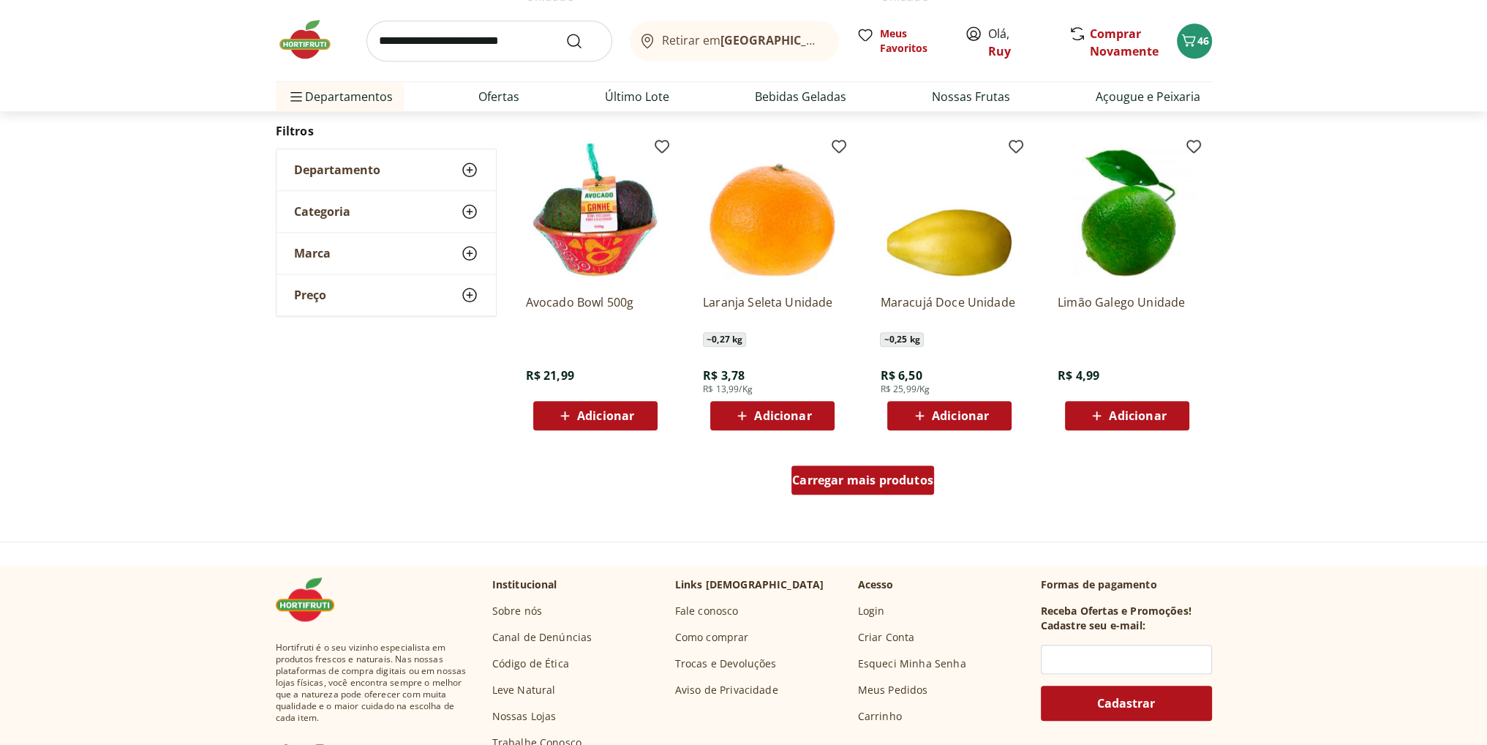
click at [893, 484] on span "Carregar mais produtos" at bounding box center [862, 480] width 141 height 12
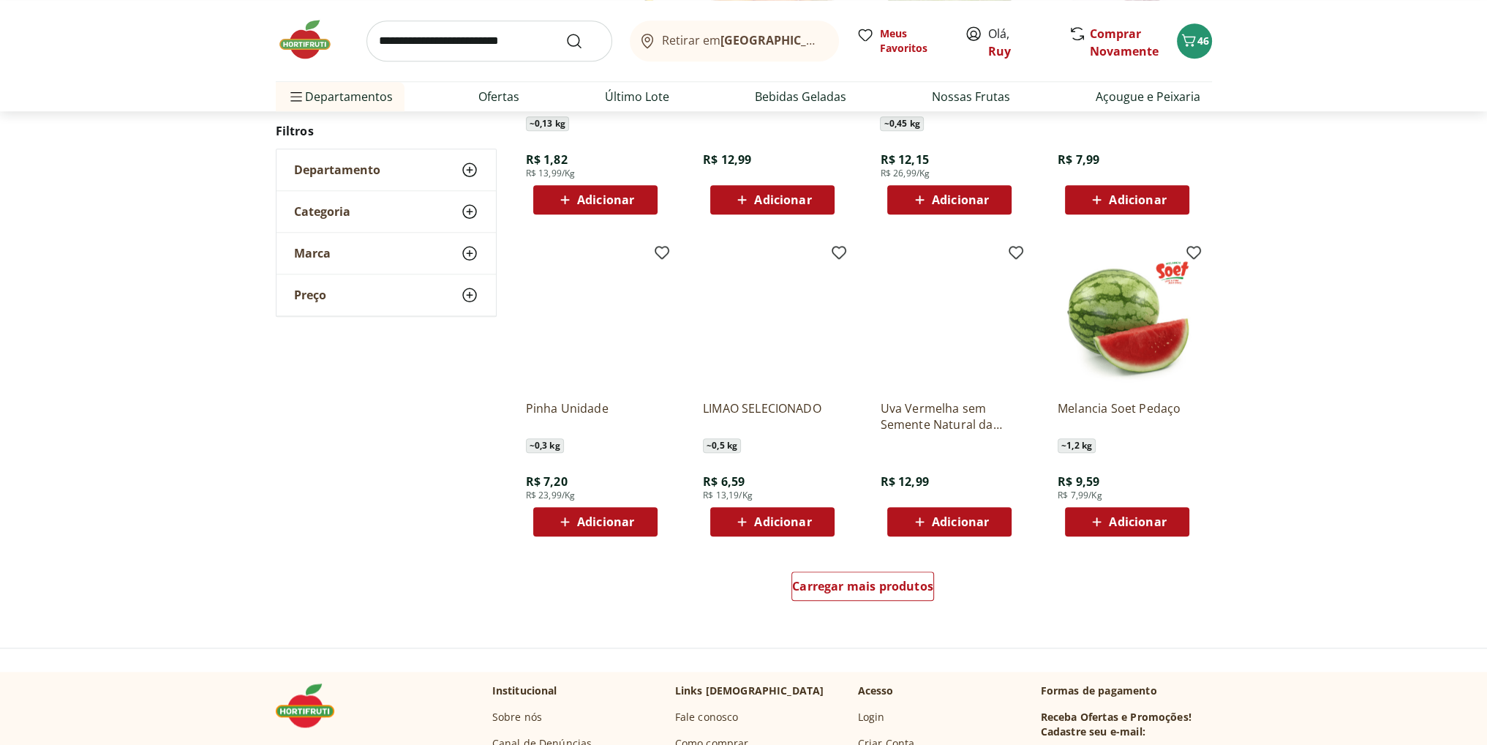
scroll to position [1961, 0]
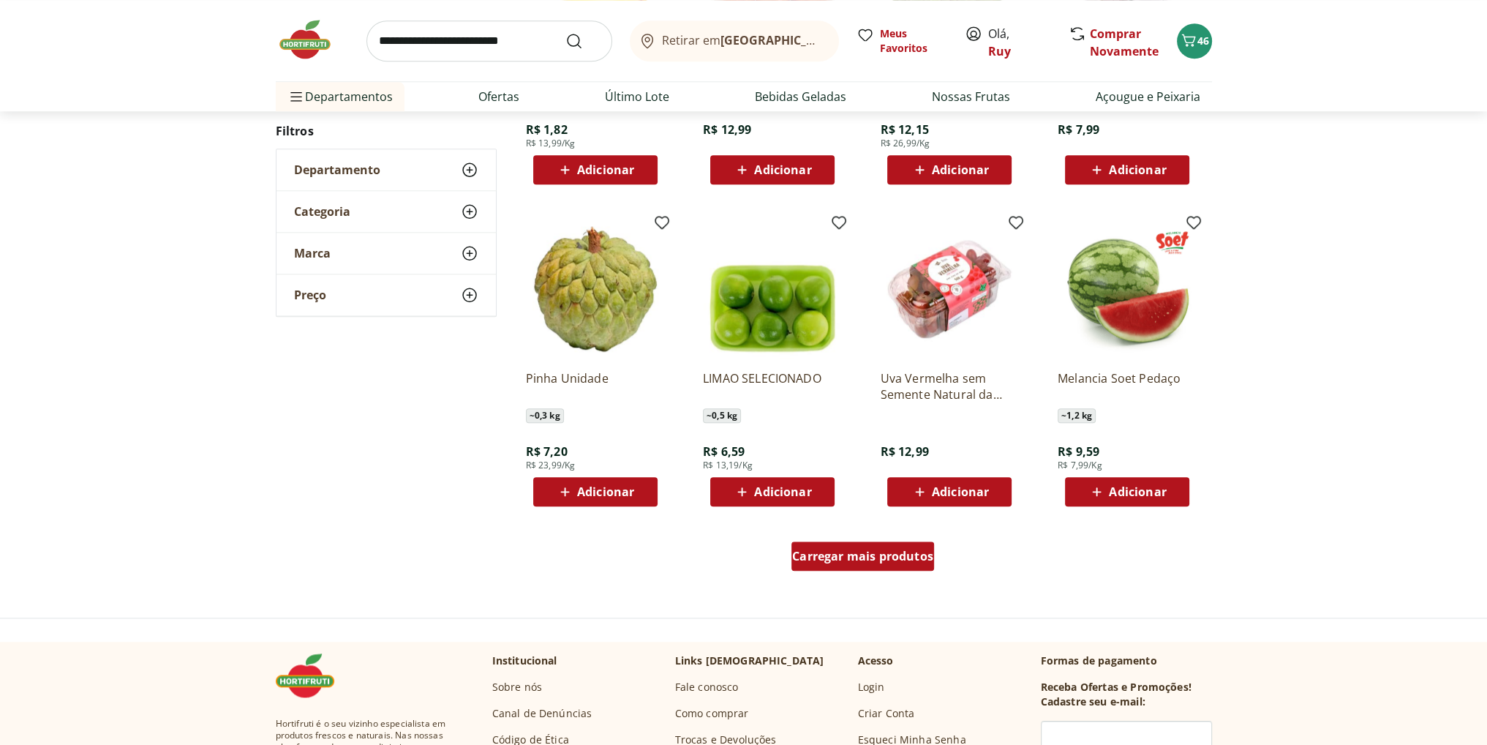
click at [874, 555] on span "Carregar mais produtos" at bounding box center [862, 556] width 141 height 12
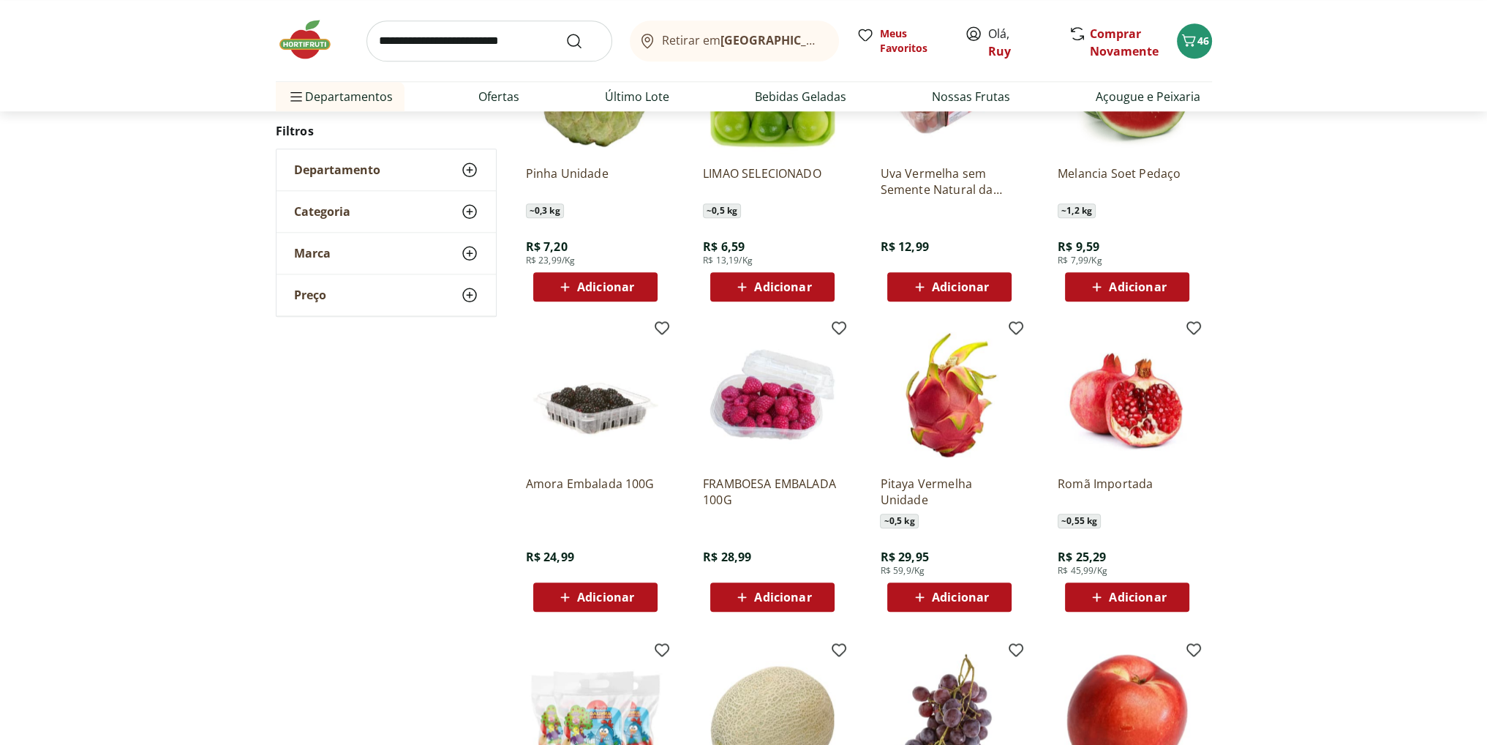
scroll to position [2181, 0]
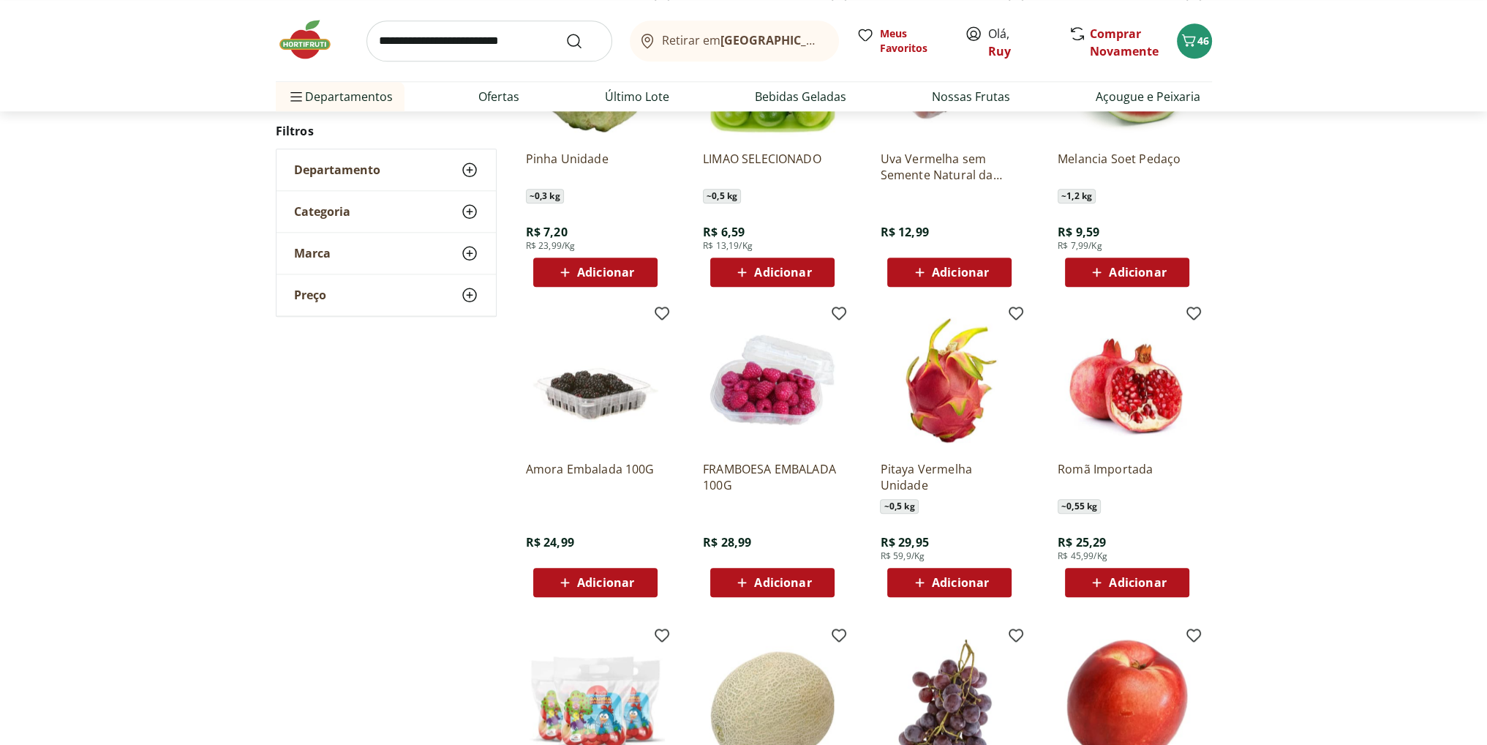
click at [965, 579] on span "Adicionar" at bounding box center [960, 583] width 57 height 12
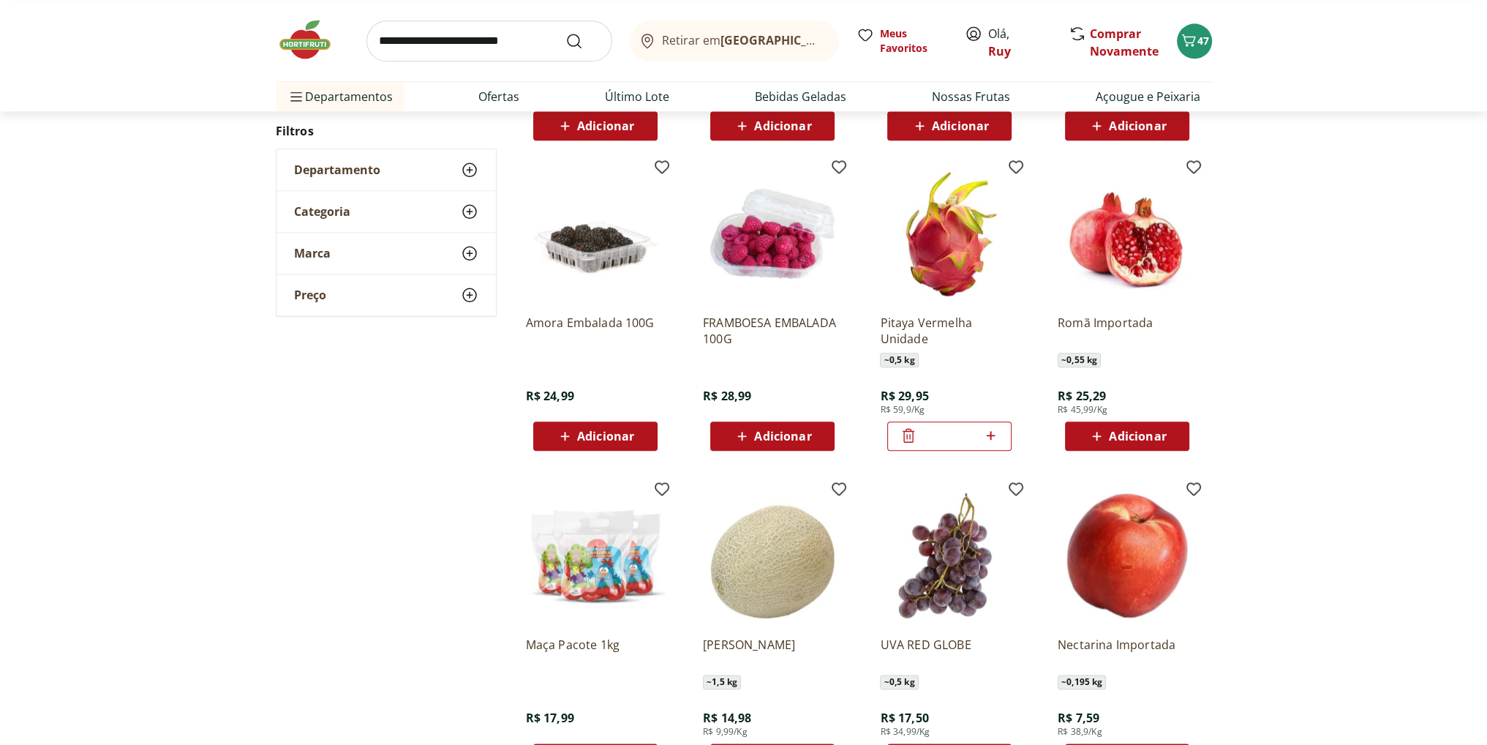
scroll to position [2400, 0]
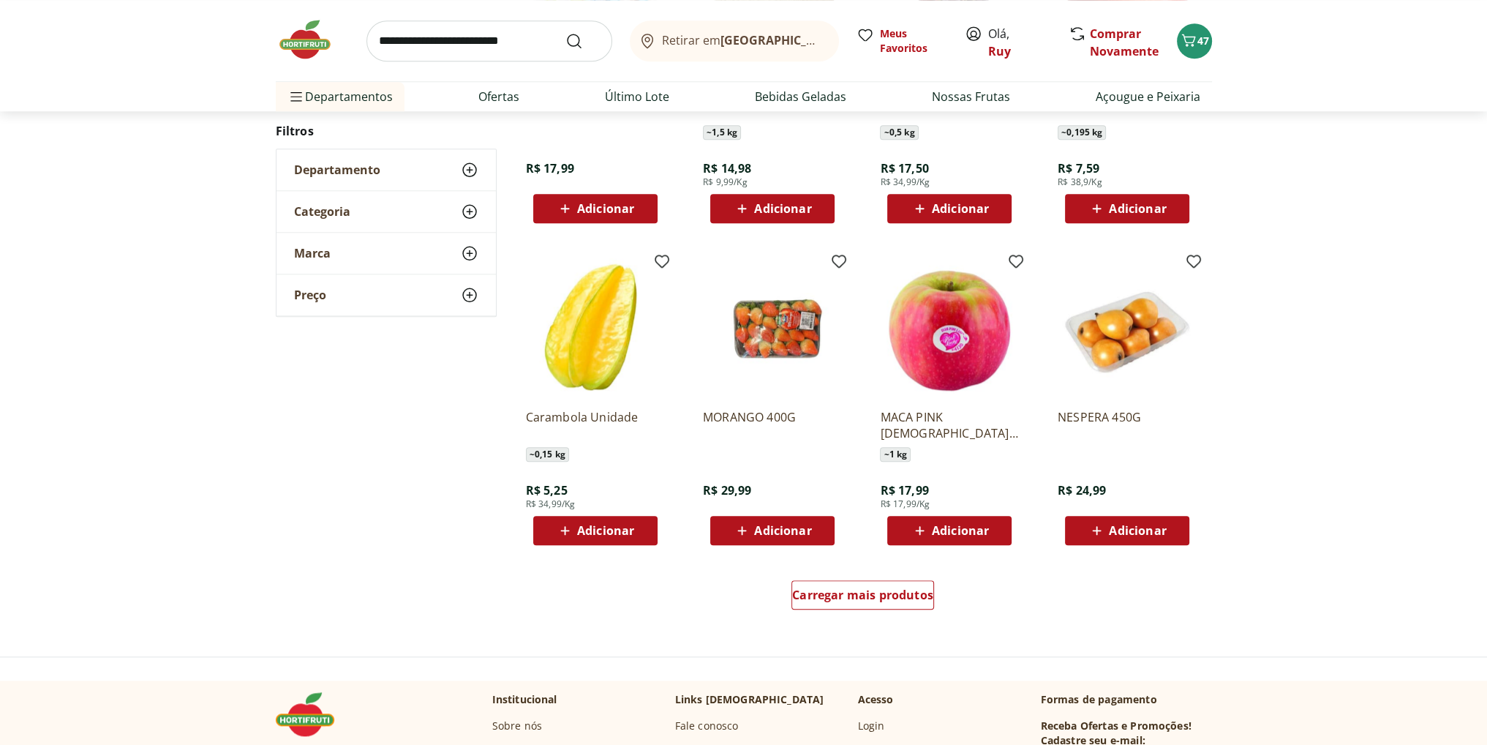
scroll to position [1959, 0]
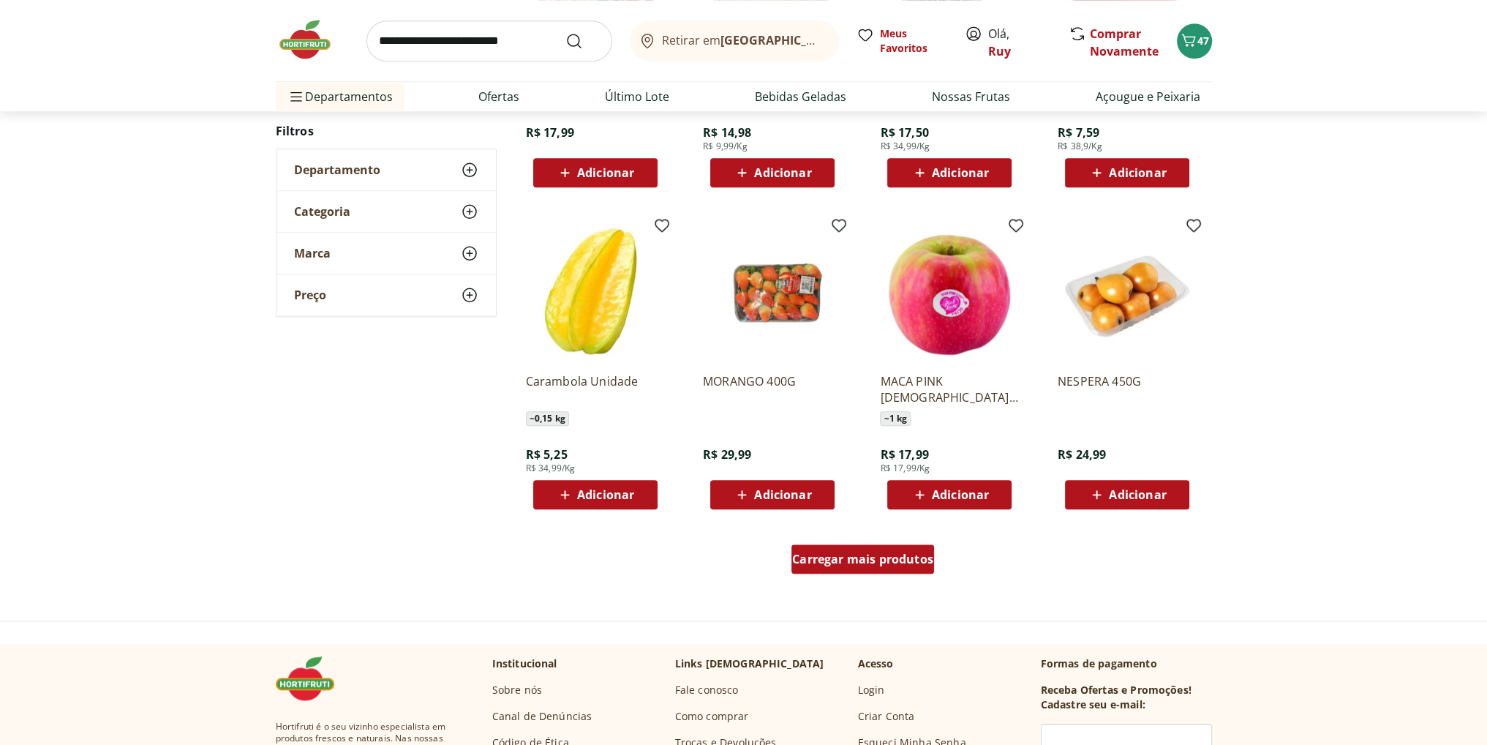
click at [884, 560] on span "Carregar mais produtos" at bounding box center [862, 559] width 141 height 12
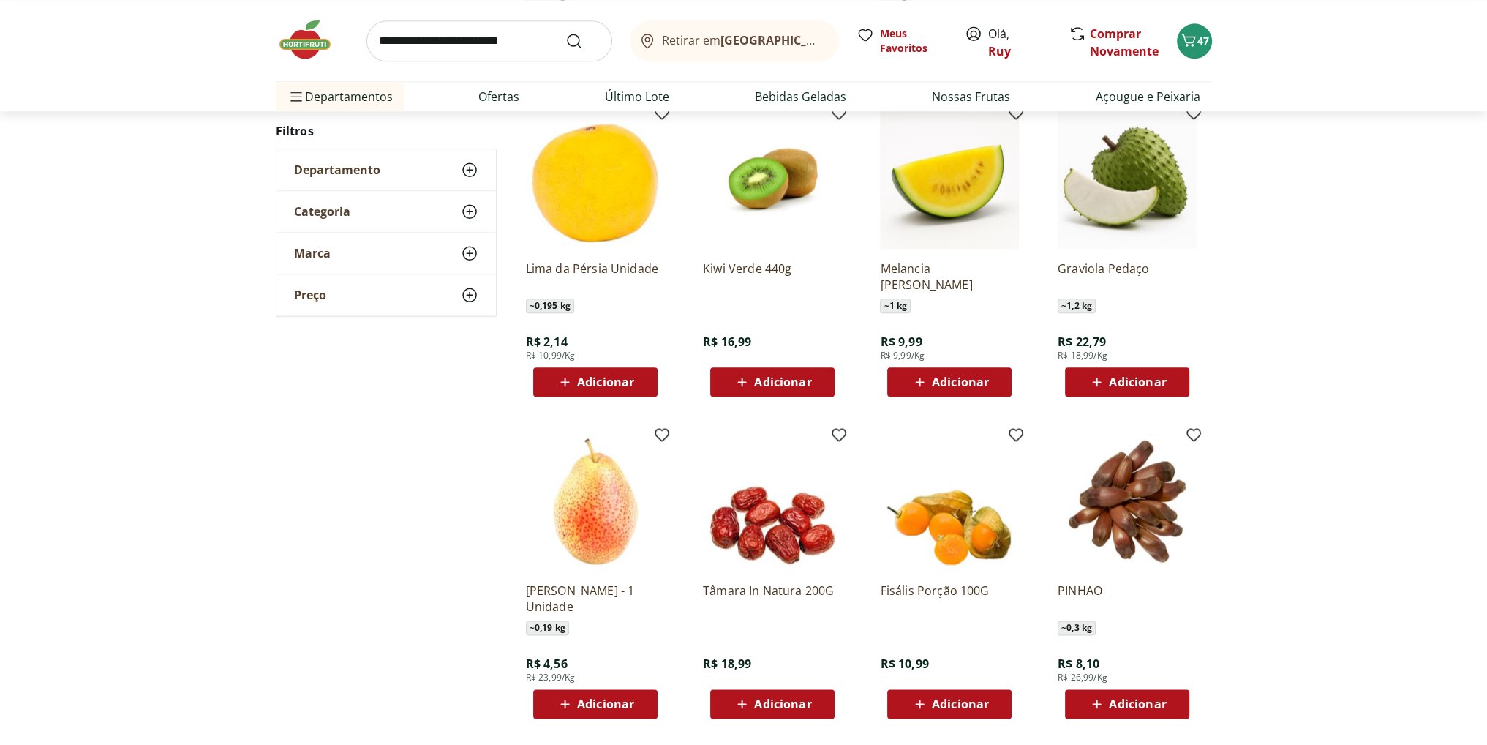
scroll to position [2398, 0]
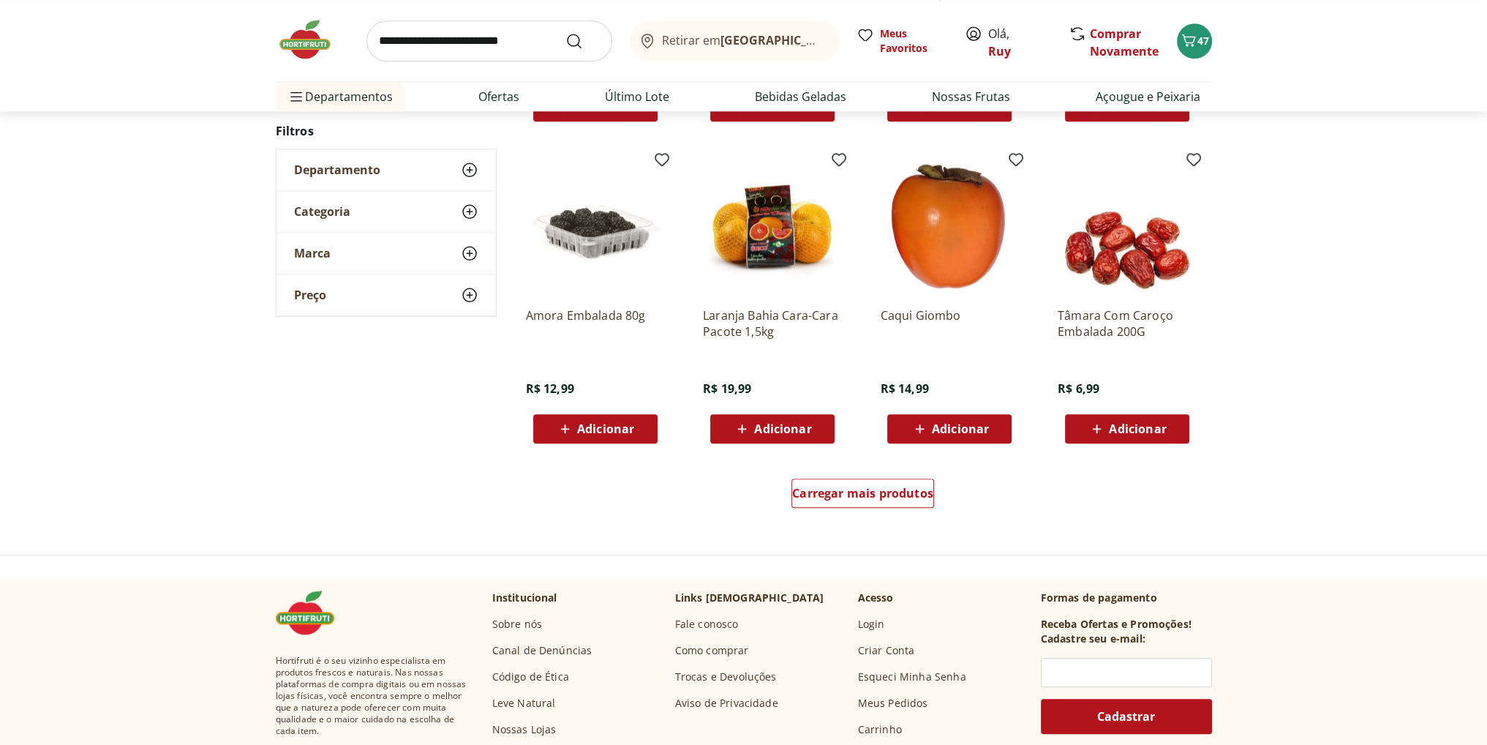
scroll to position [2102, 0]
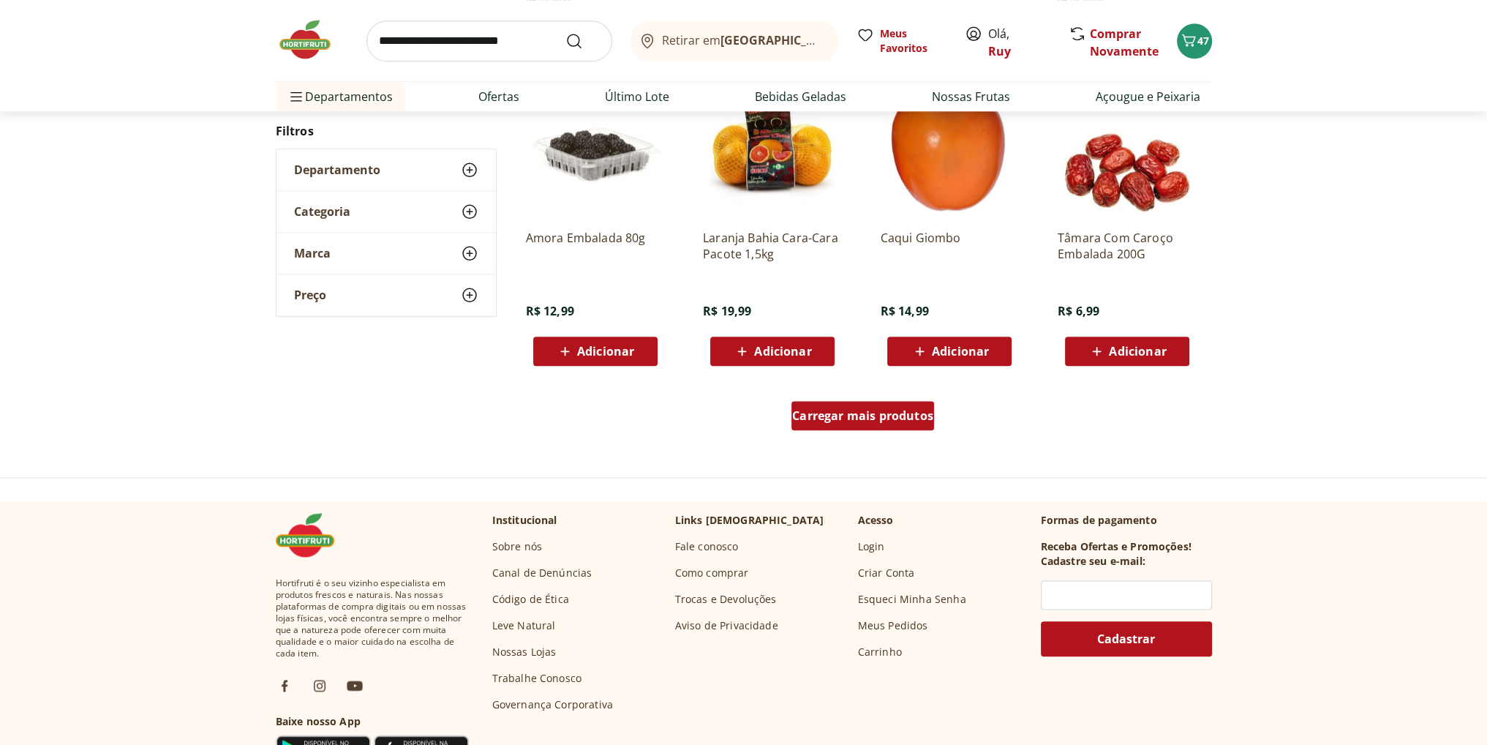
click at [893, 410] on span "Carregar mais produtos" at bounding box center [862, 416] width 141 height 12
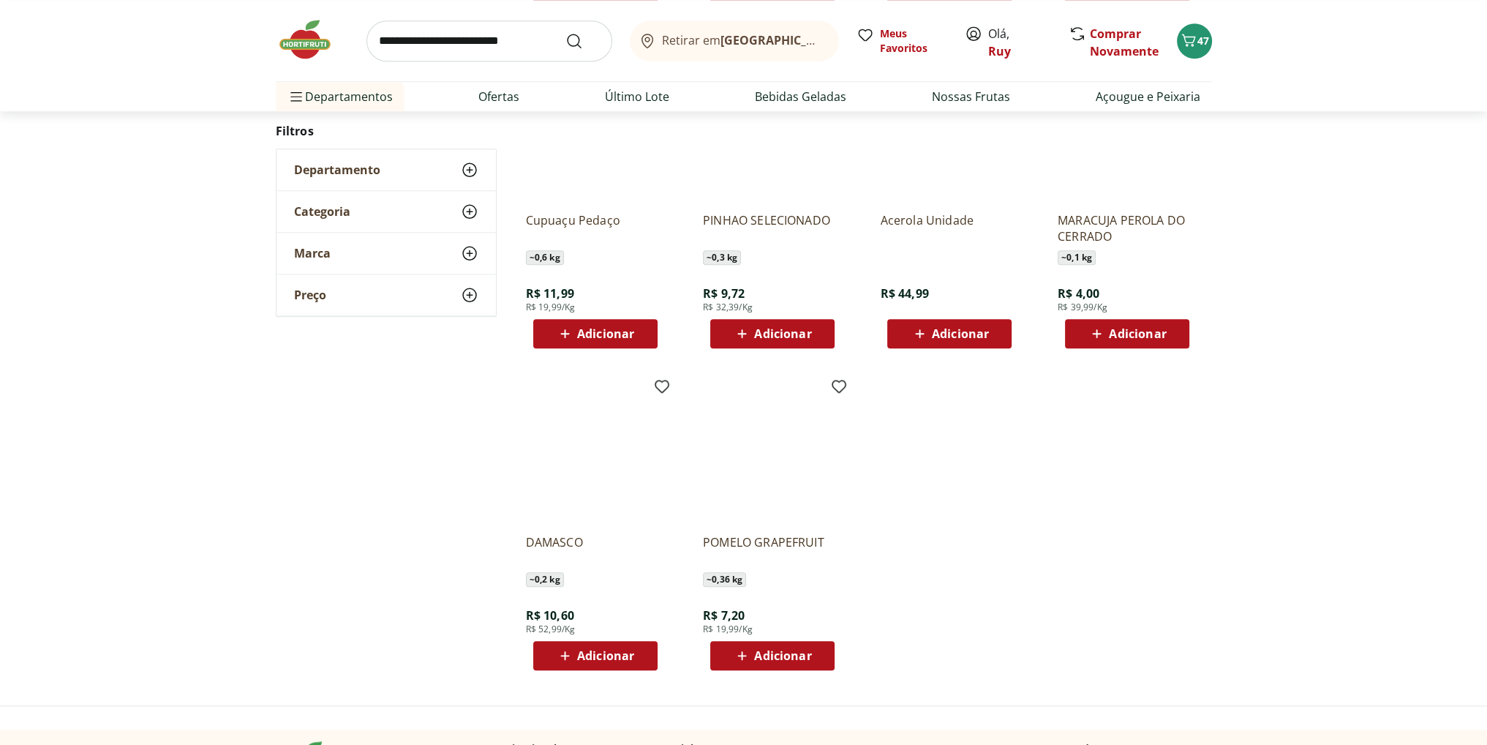
scroll to position [1806, 0]
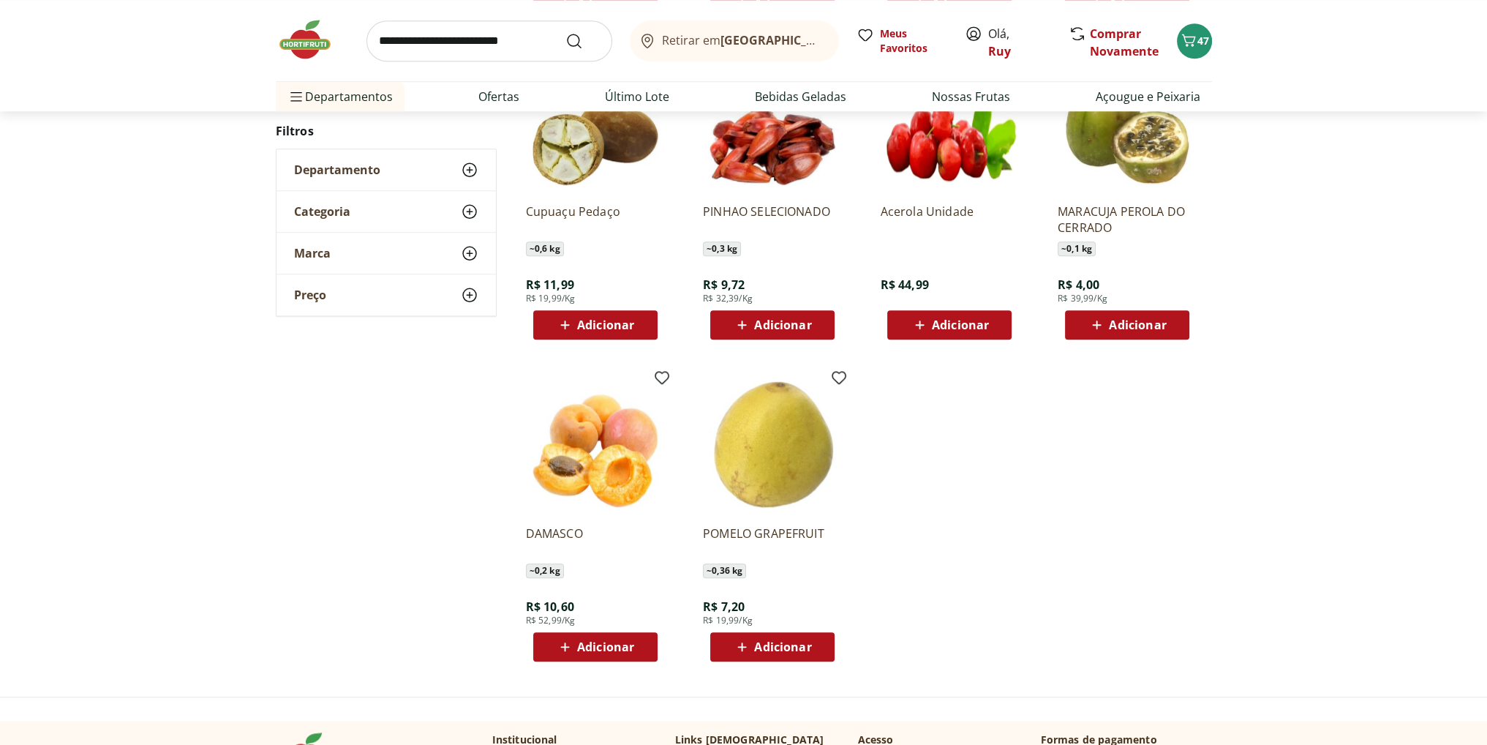
click at [439, 53] on input "search" at bounding box center [490, 40] width 246 height 41
type input "*******"
click at [566, 32] on button "Submit Search" at bounding box center [583, 41] width 35 height 18
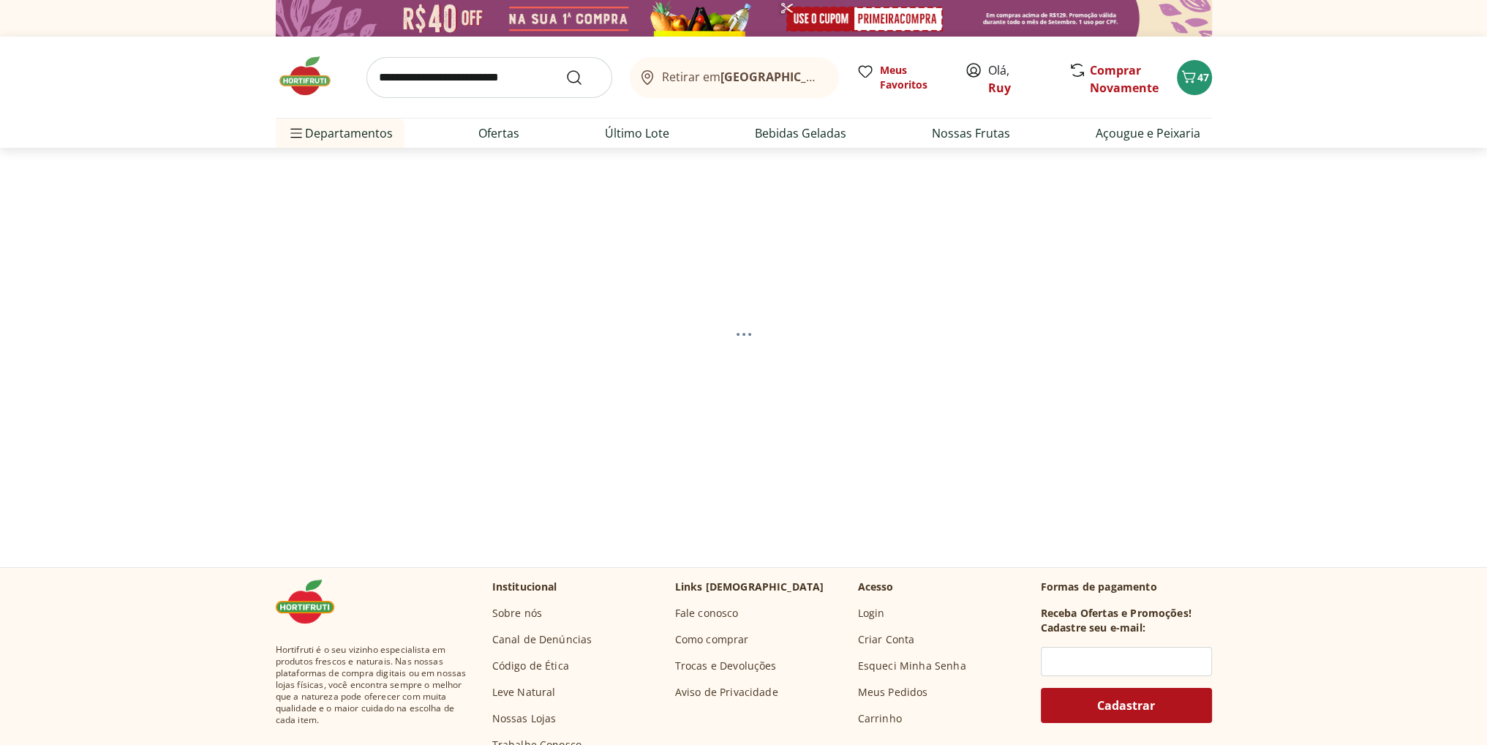
select select "**********"
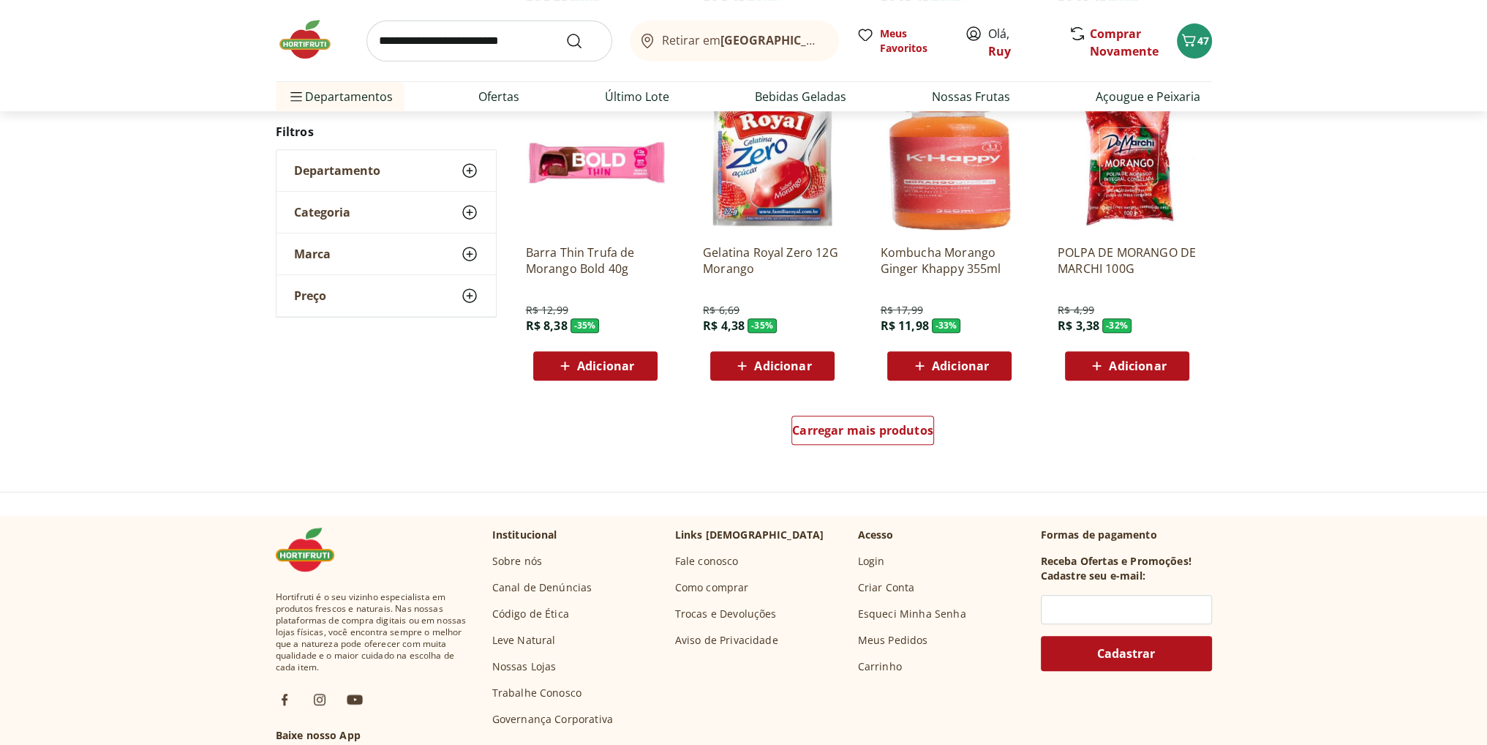
scroll to position [878, 0]
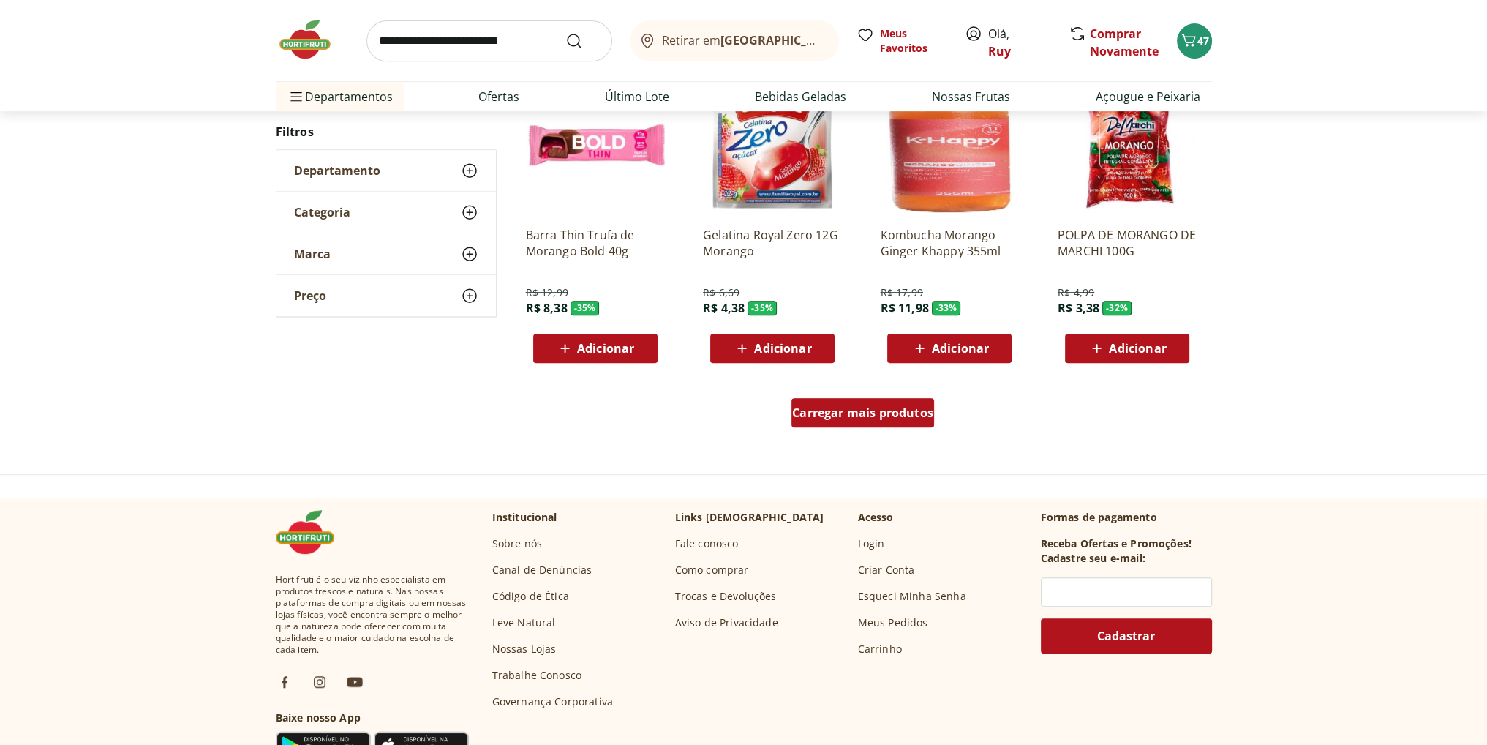
click at [862, 413] on span "Carregar mais produtos" at bounding box center [862, 413] width 141 height 12
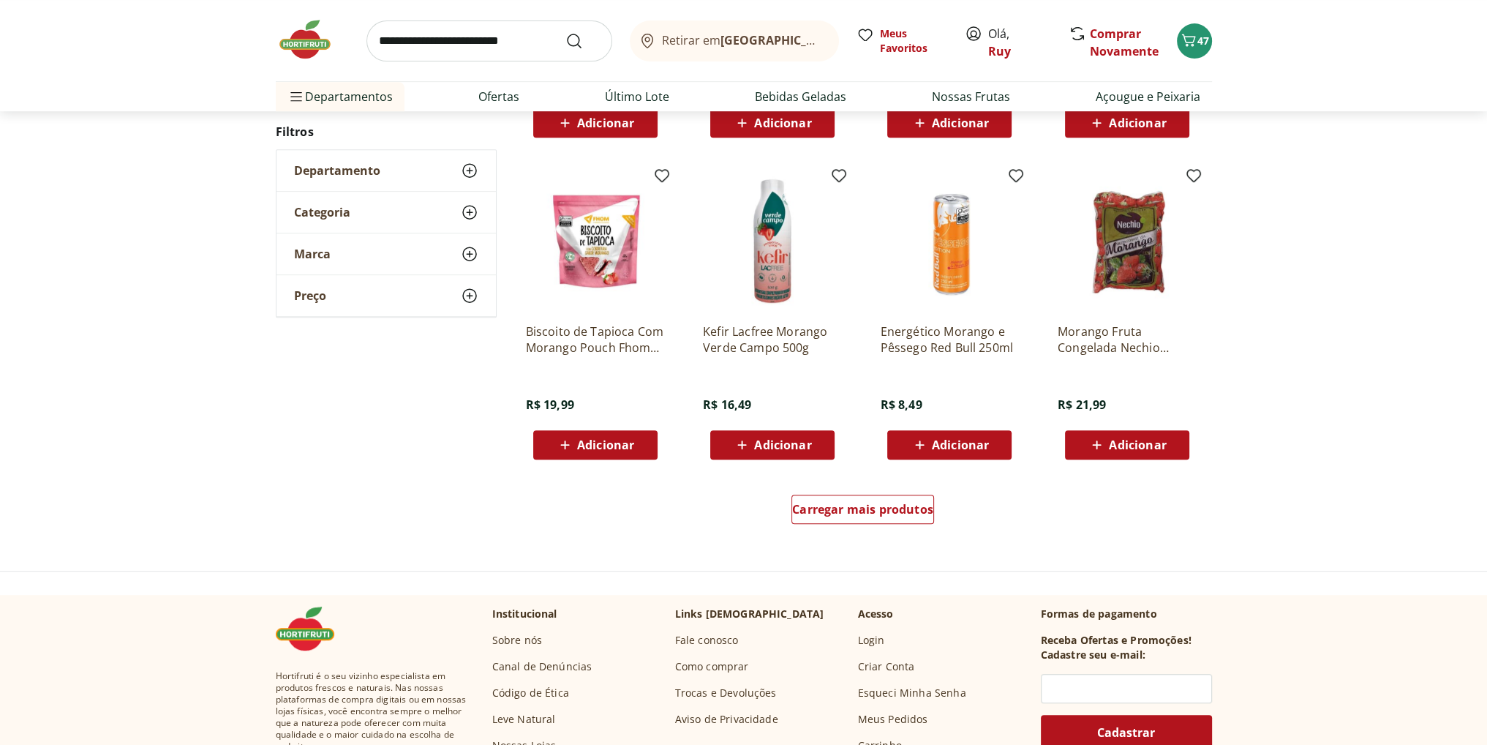
scroll to position [948, 0]
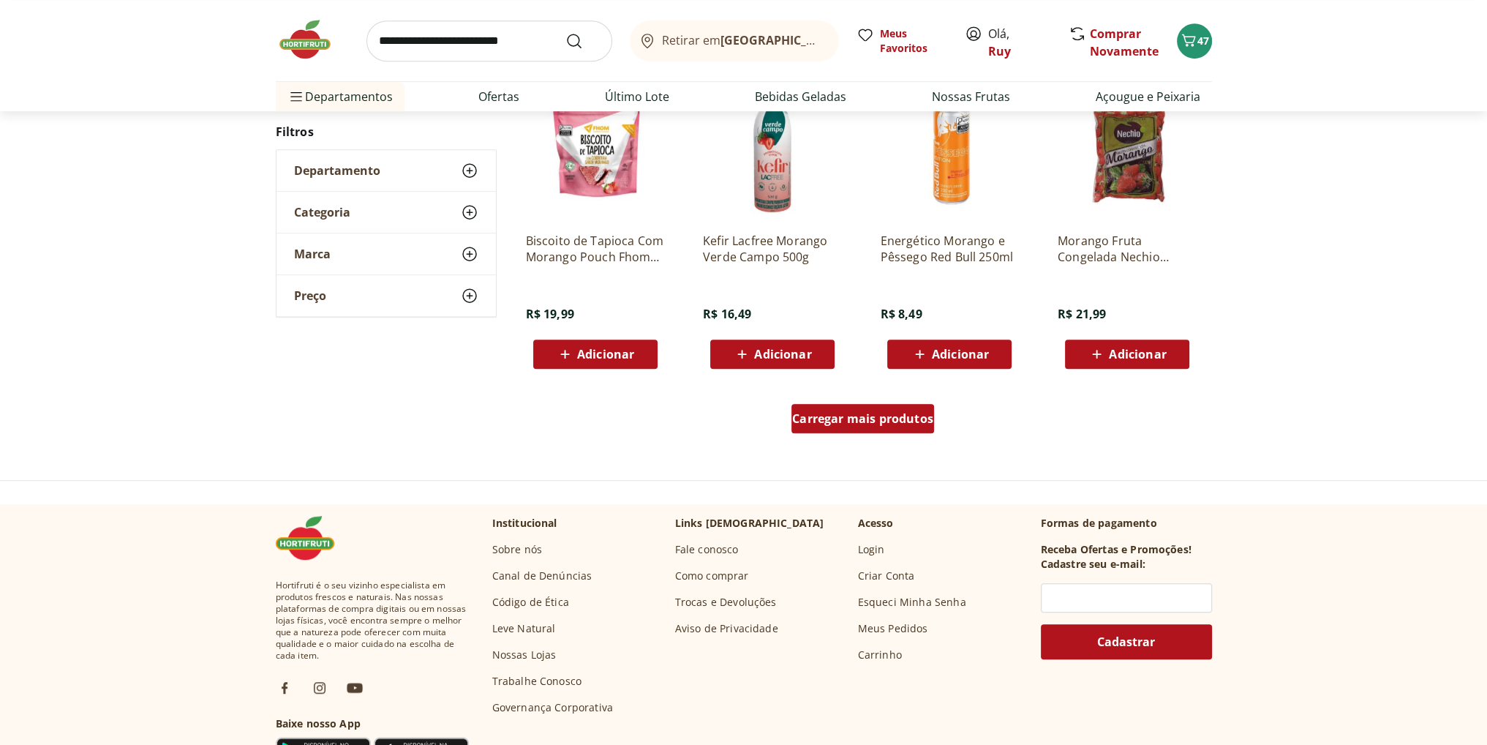
click at [888, 418] on span "Carregar mais produtos" at bounding box center [862, 419] width 141 height 12
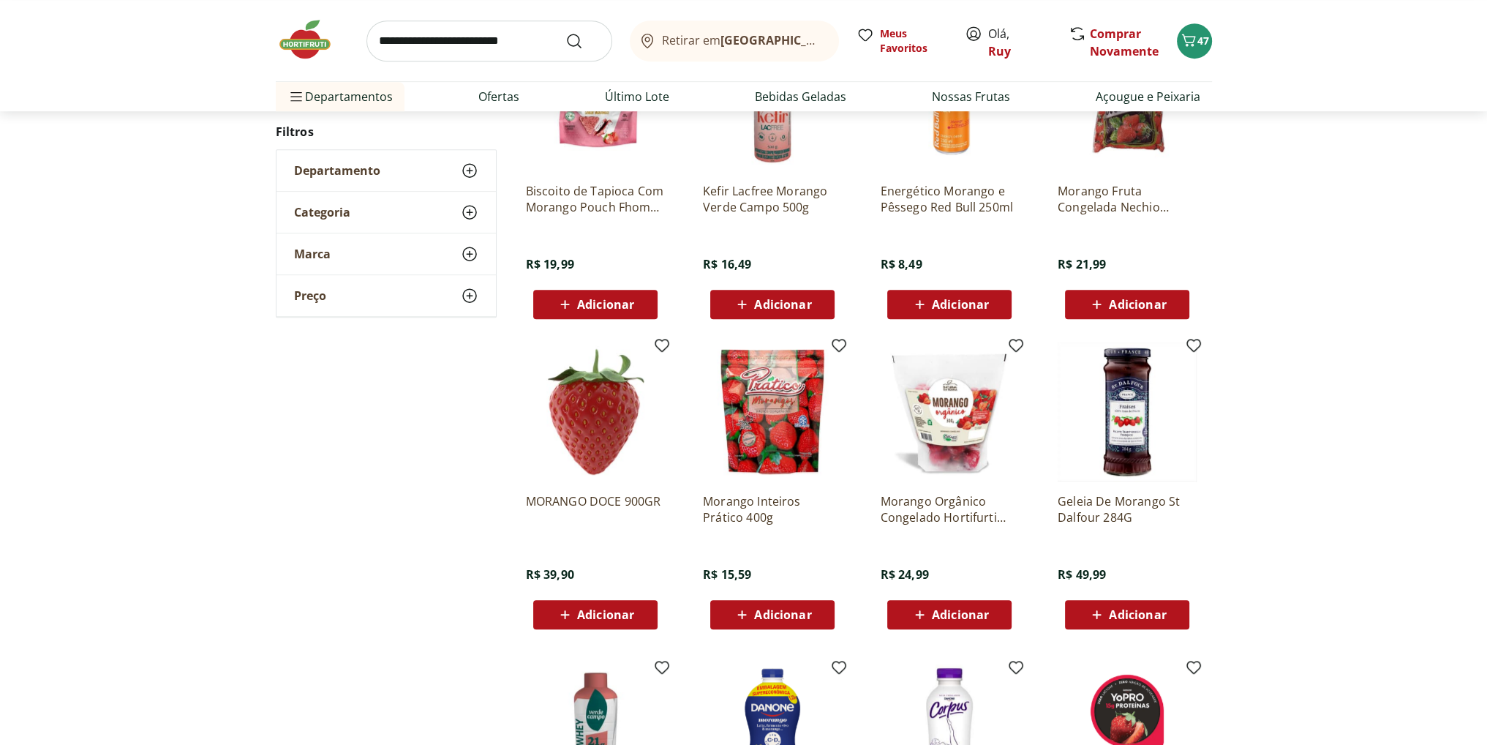
scroll to position [1021, 0]
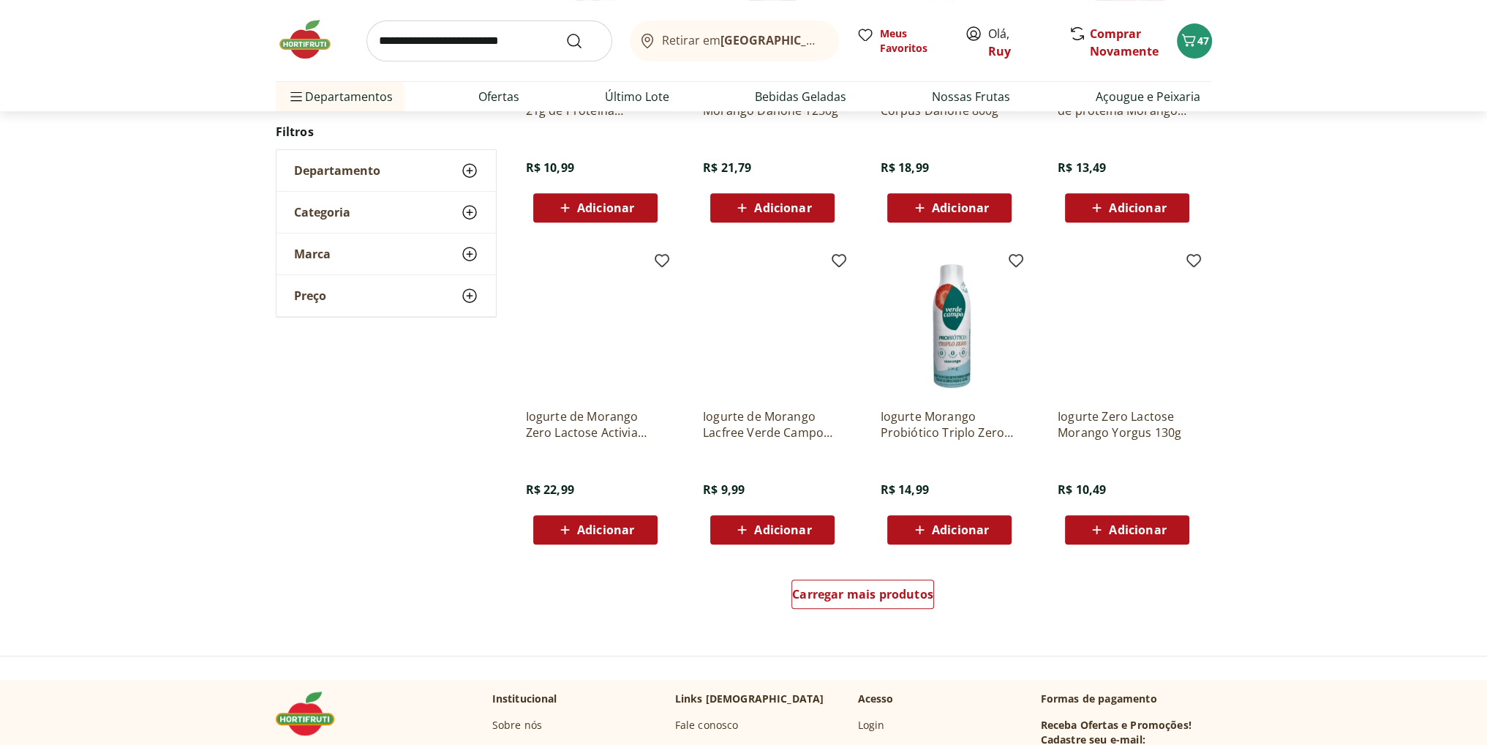
scroll to position [1024, 0]
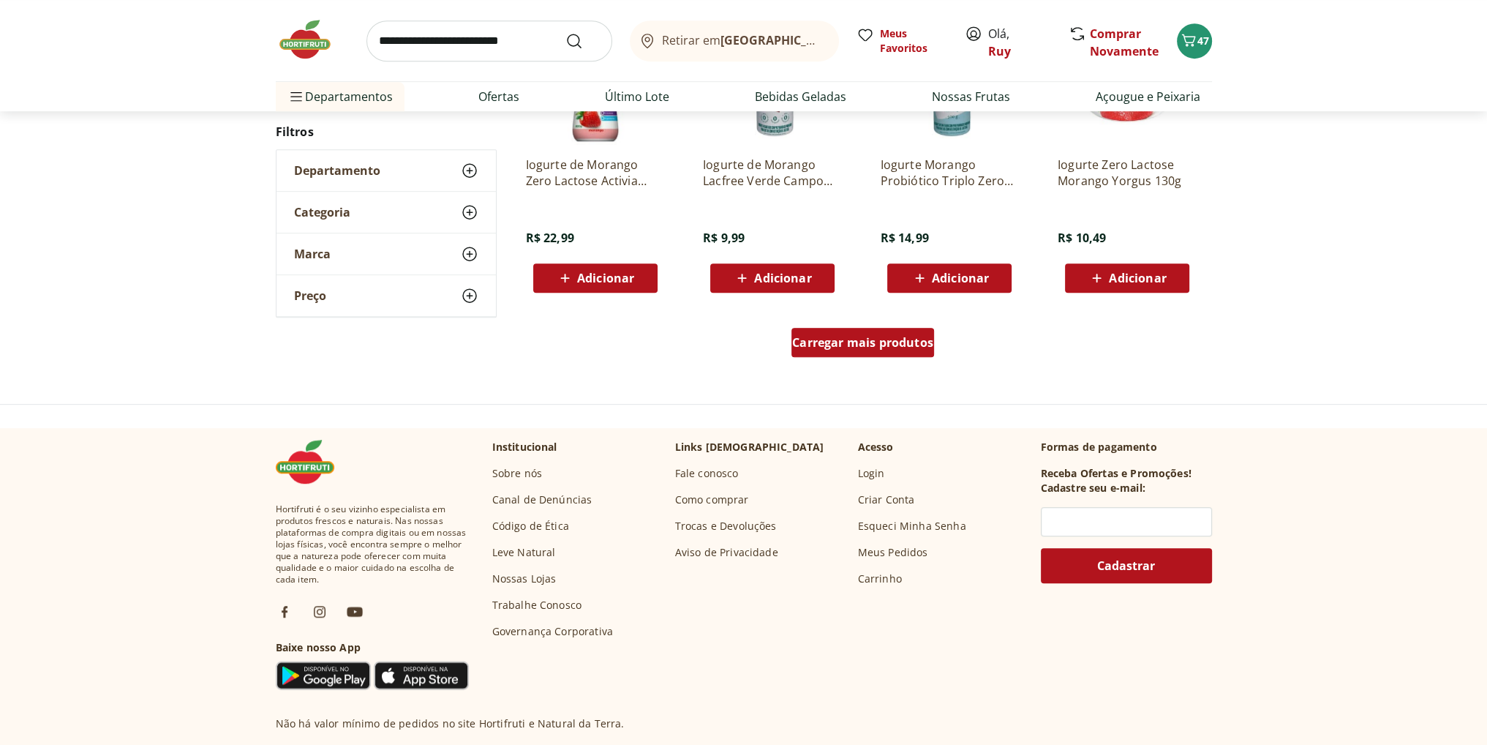
click at [872, 350] on div "Carregar mais produtos" at bounding box center [863, 342] width 143 height 29
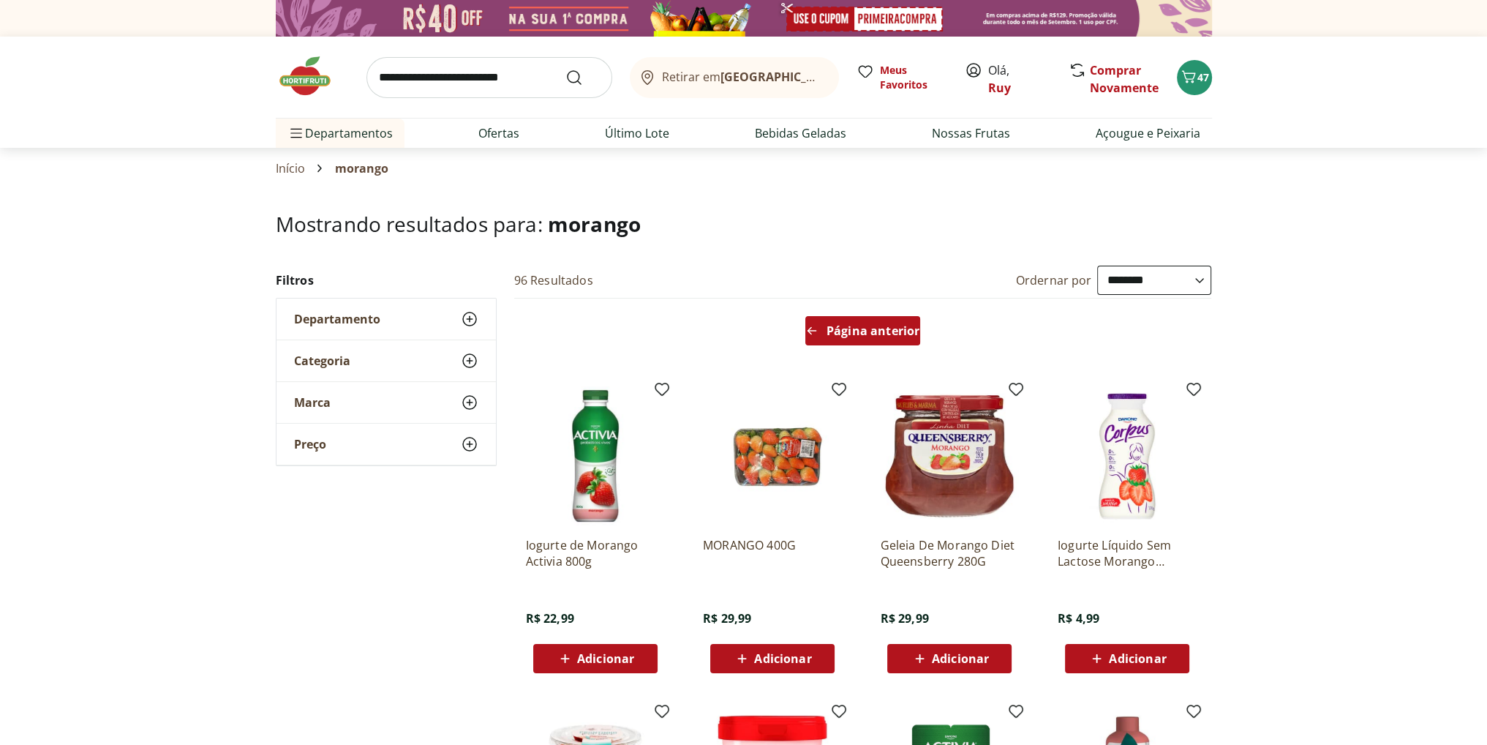
click at [854, 335] on span "Página anterior" at bounding box center [873, 331] width 93 height 12
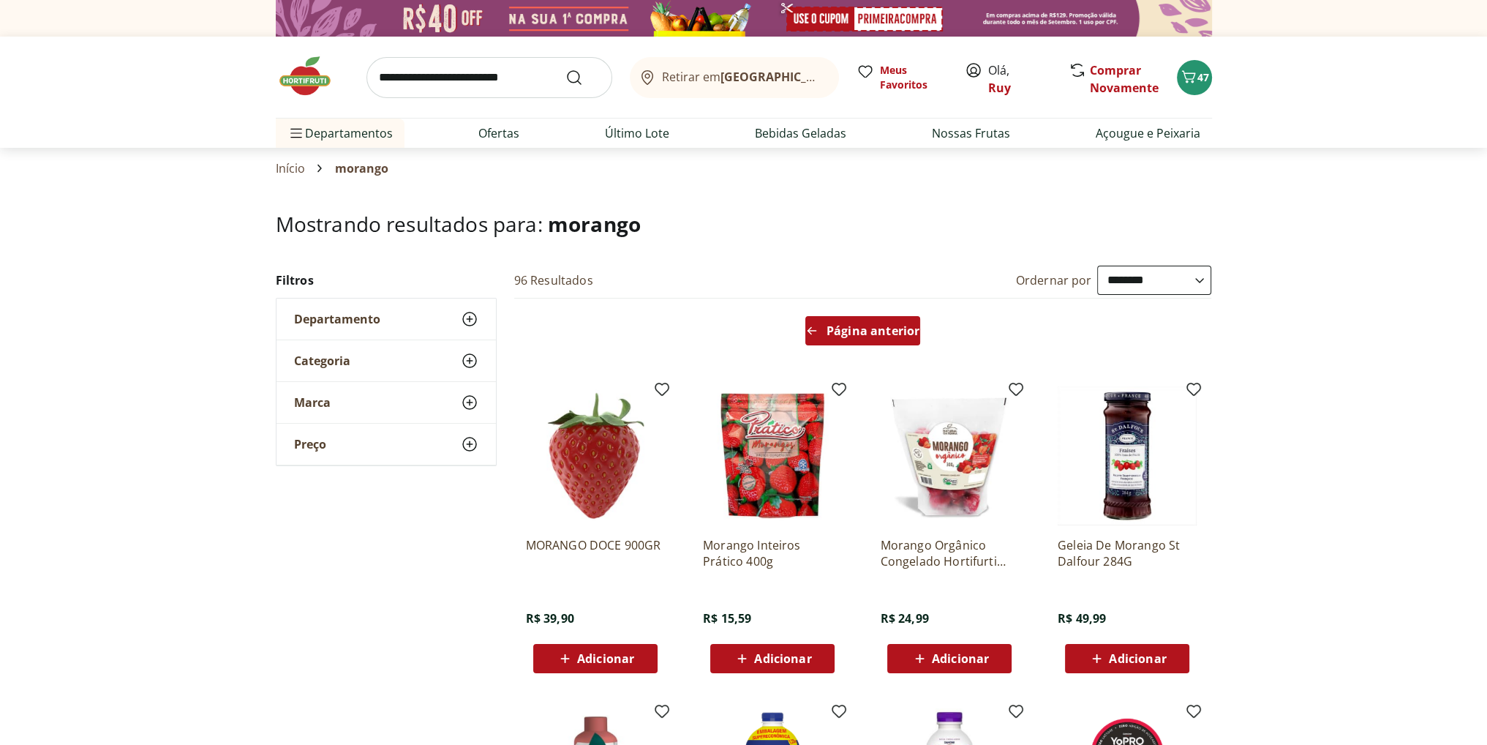
click at [875, 332] on span "Página anterior" at bounding box center [873, 331] width 93 height 12
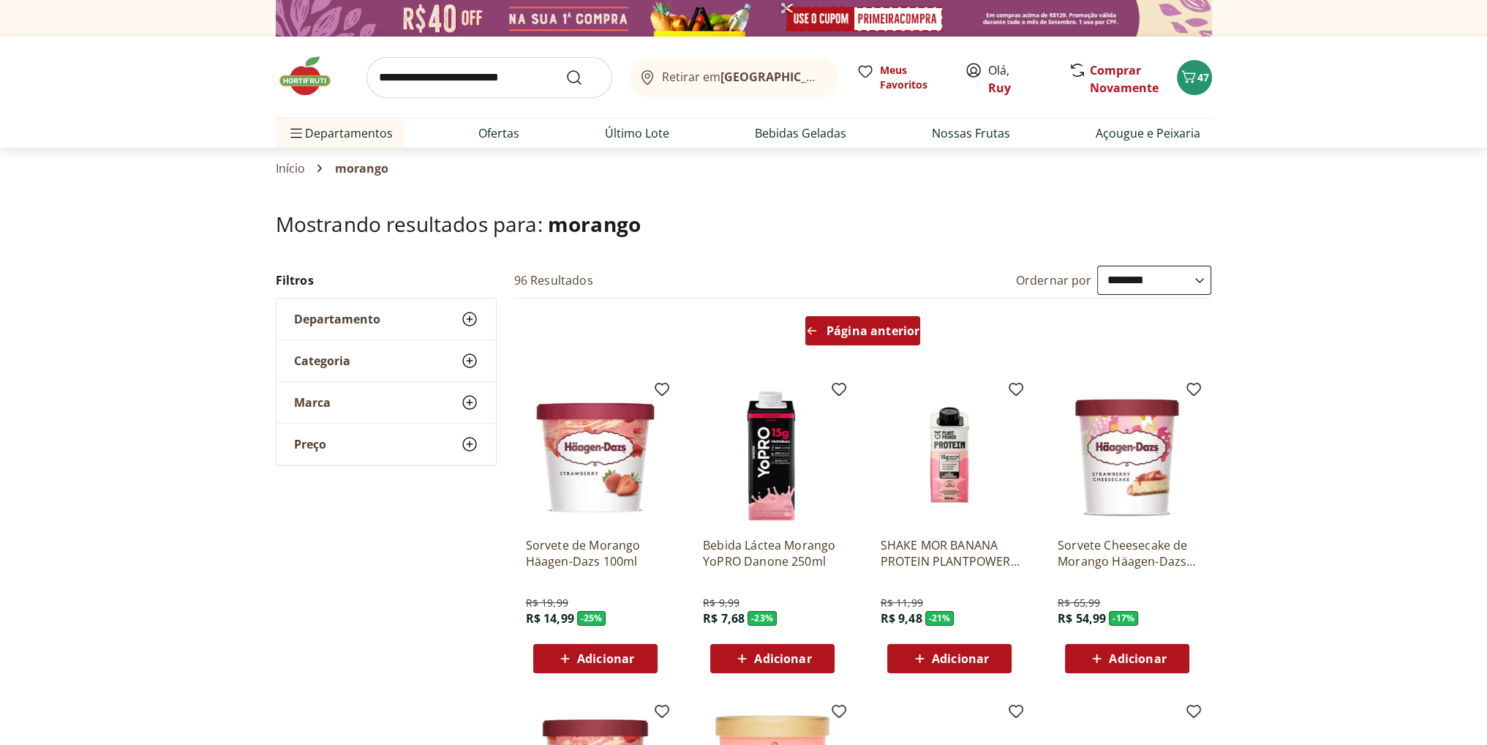
click at [875, 332] on span "Página anterior" at bounding box center [873, 331] width 93 height 12
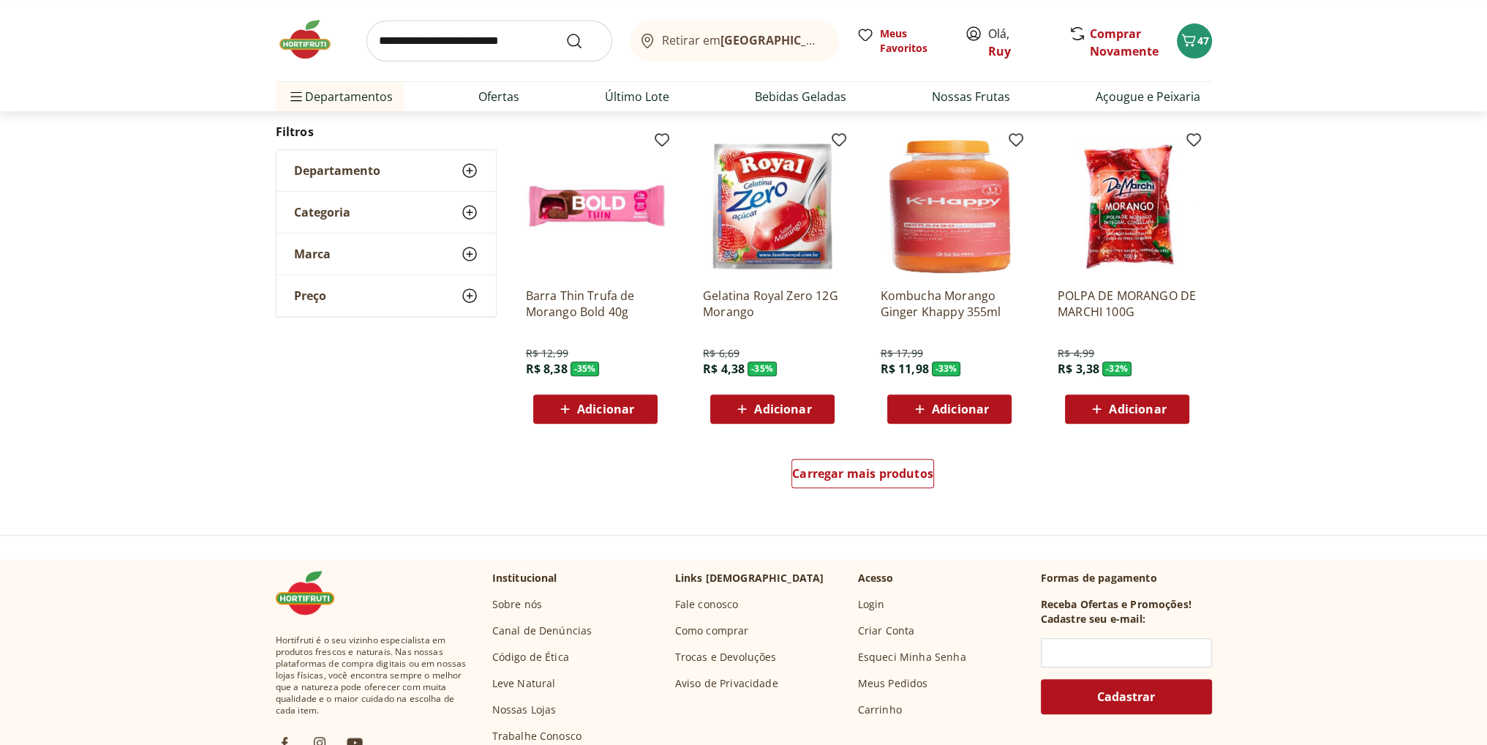
scroll to position [878, 0]
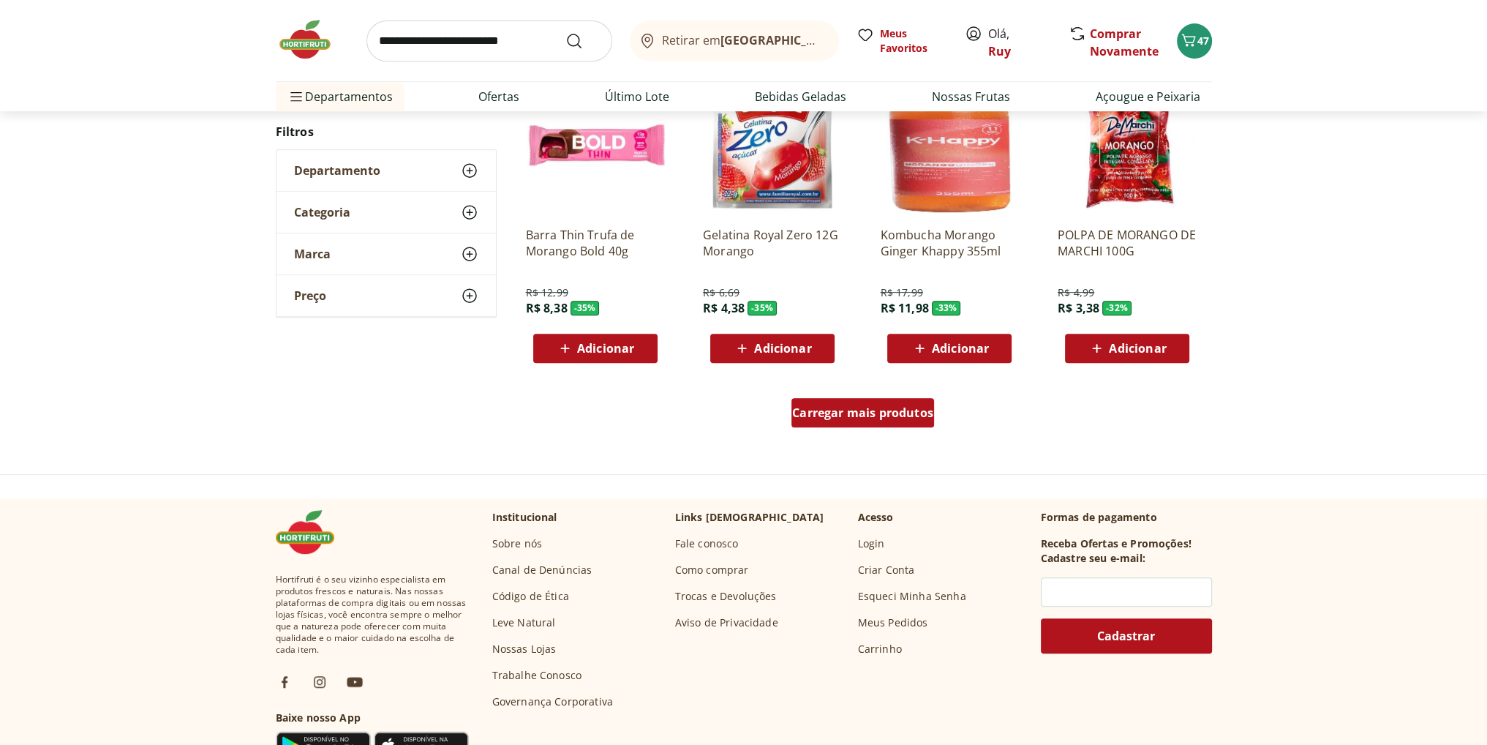
click at [866, 415] on span "Carregar mais produtos" at bounding box center [862, 413] width 141 height 12
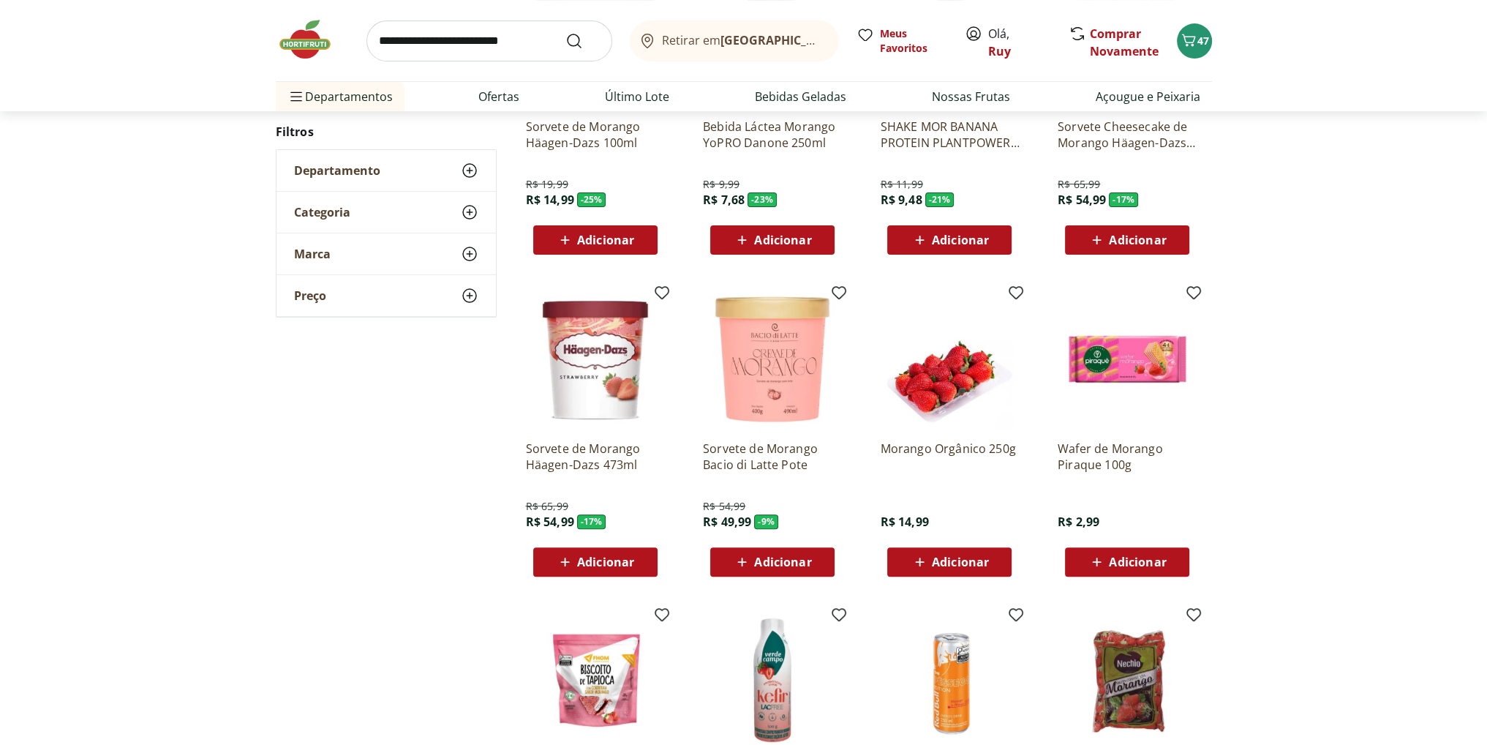
scroll to position [436, 0]
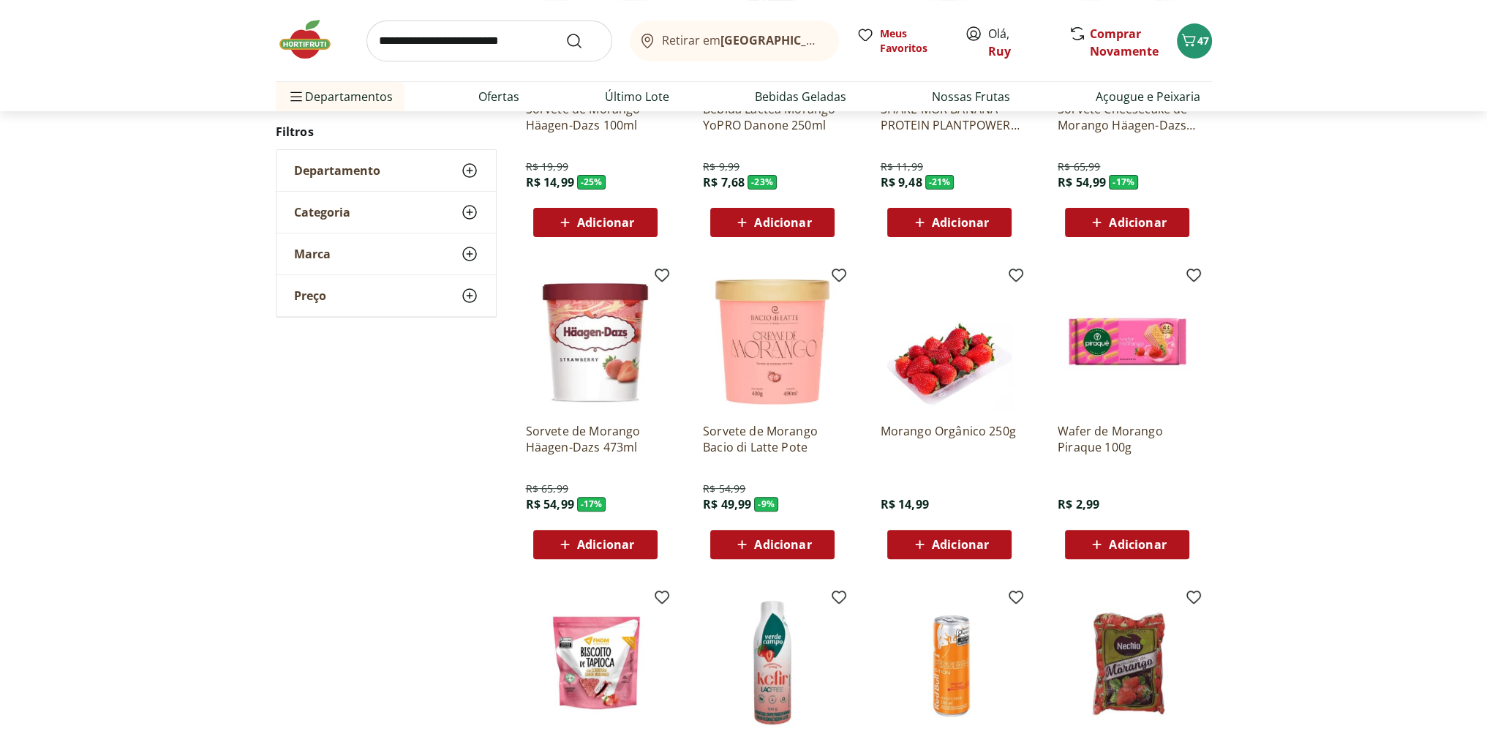
click at [956, 540] on span "Adicionar" at bounding box center [960, 544] width 57 height 12
click at [966, 428] on p "Morango Orgânico 250g" at bounding box center [949, 439] width 139 height 32
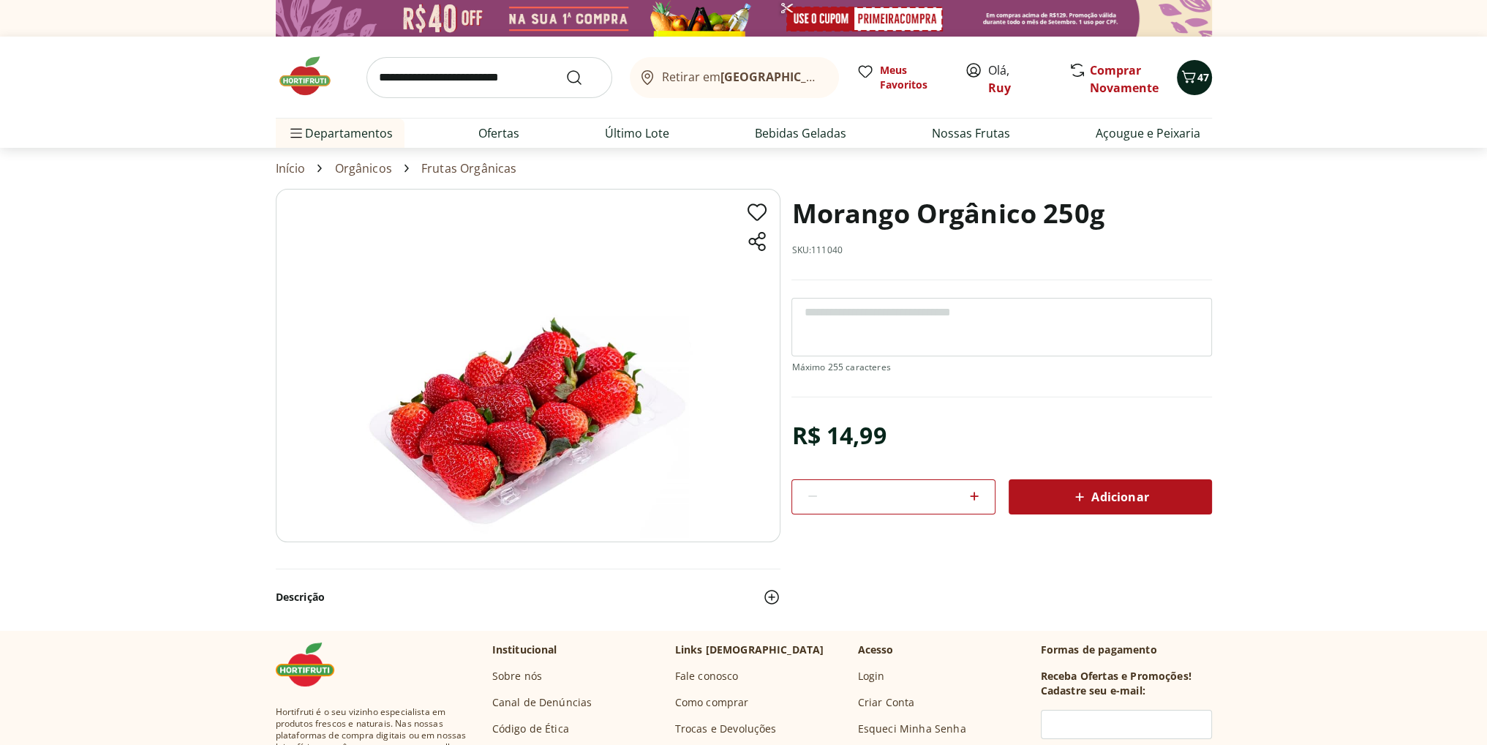
click at [1194, 70] on icon "Carrinho" at bounding box center [1189, 77] width 18 height 18
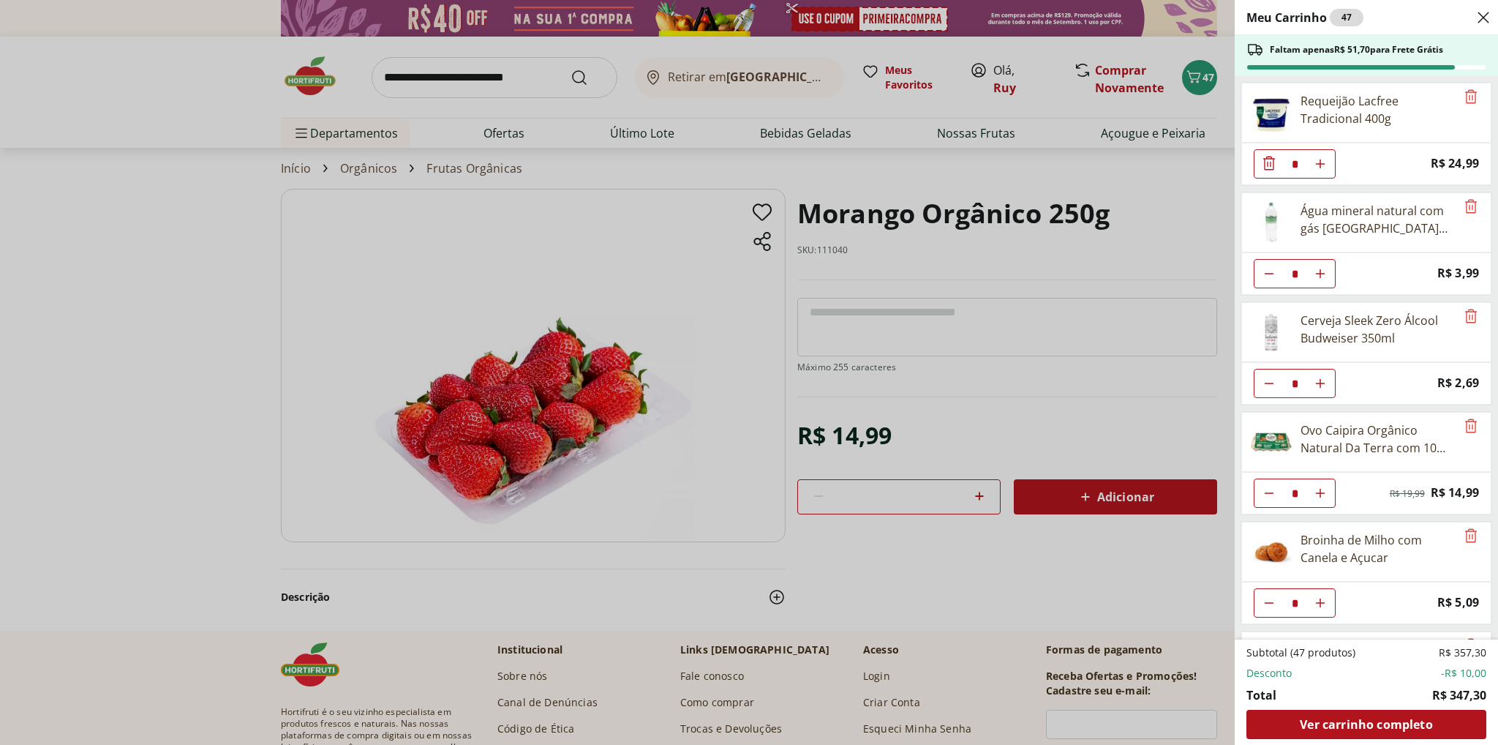
click at [1097, 450] on div "Meu Carrinho 47 Faltam apenas R$ 51,70 para Frete Grátis Requeijão Lacfree Trad…" at bounding box center [749, 372] width 1498 height 745
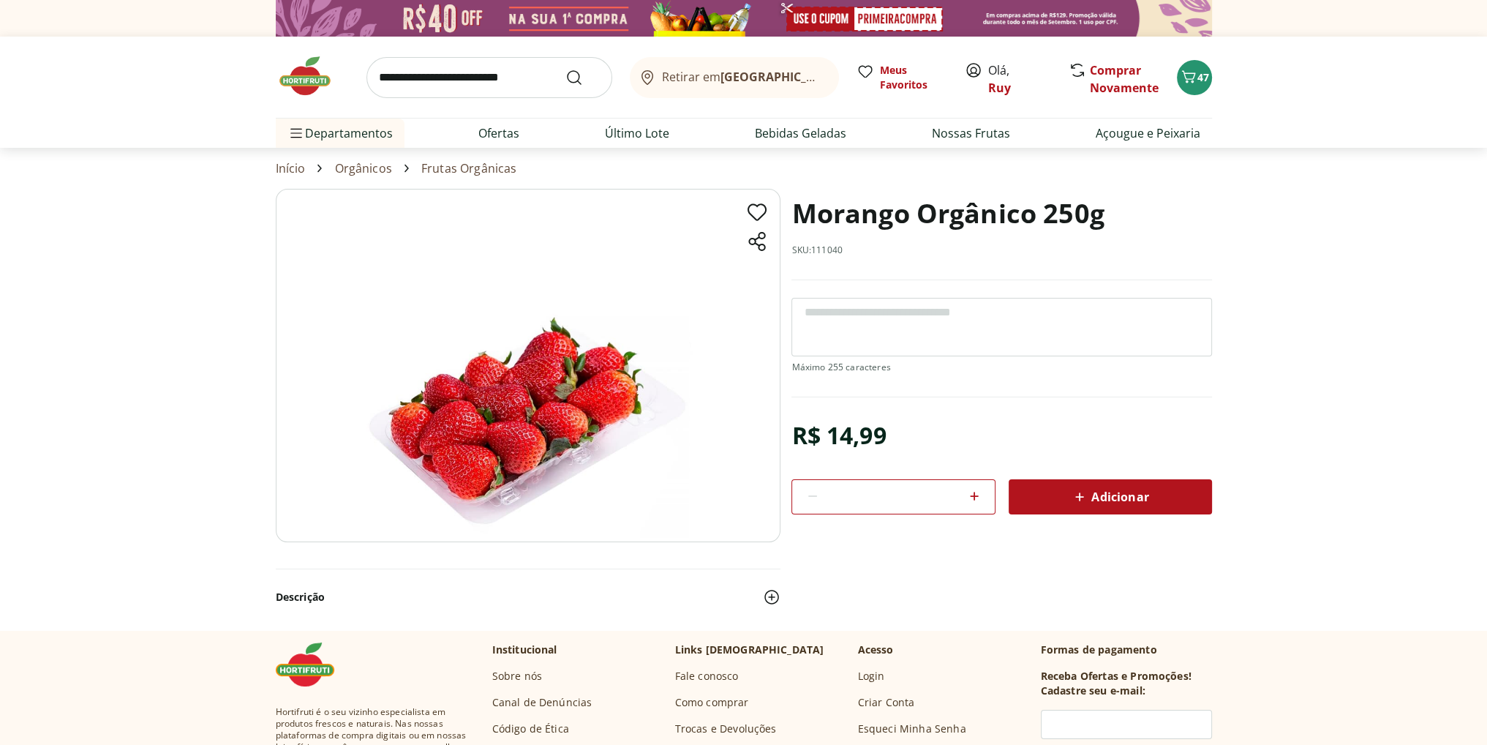
click at [1105, 494] on span "Adicionar" at bounding box center [1110, 497] width 78 height 18
click at [1196, 79] on icon "Carrinho" at bounding box center [1189, 77] width 18 height 18
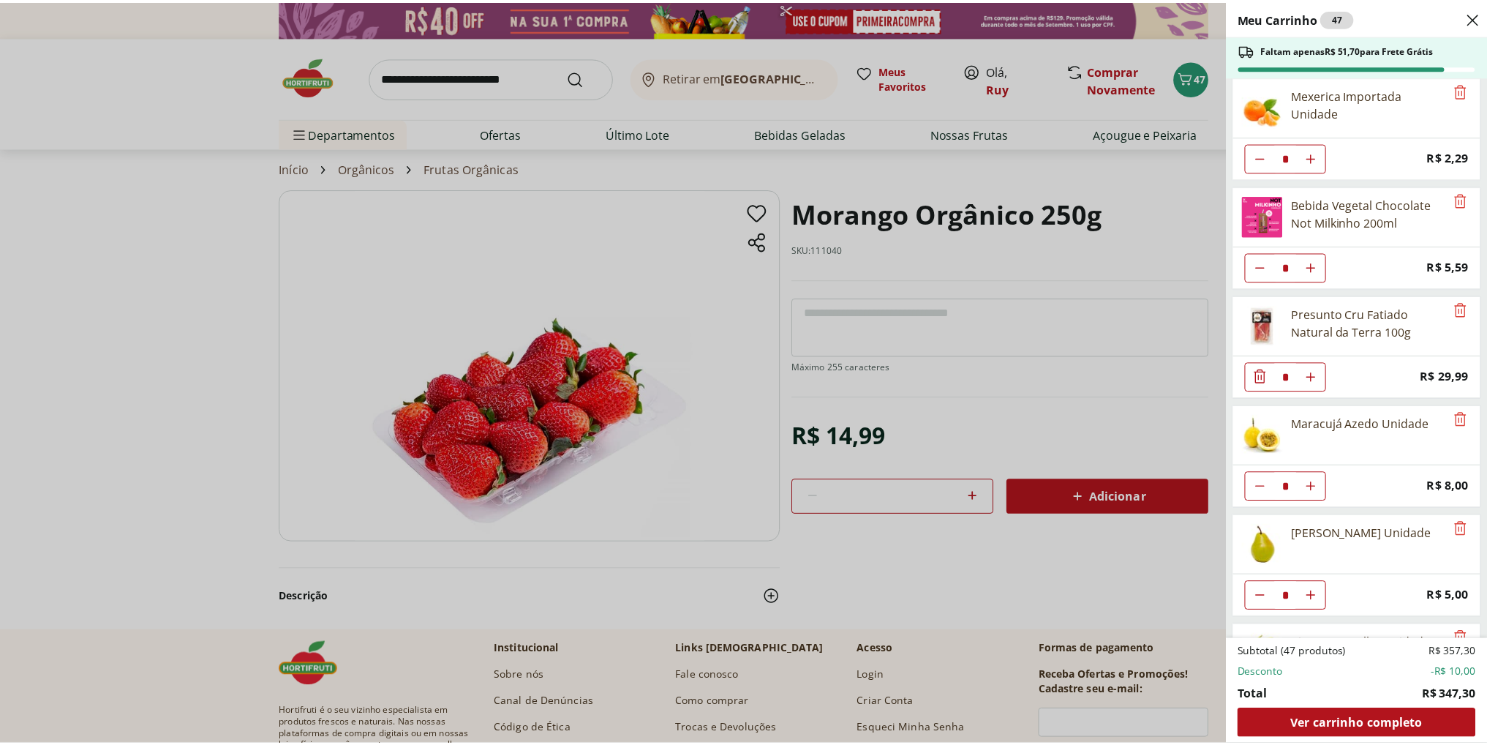
scroll to position [1402, 0]
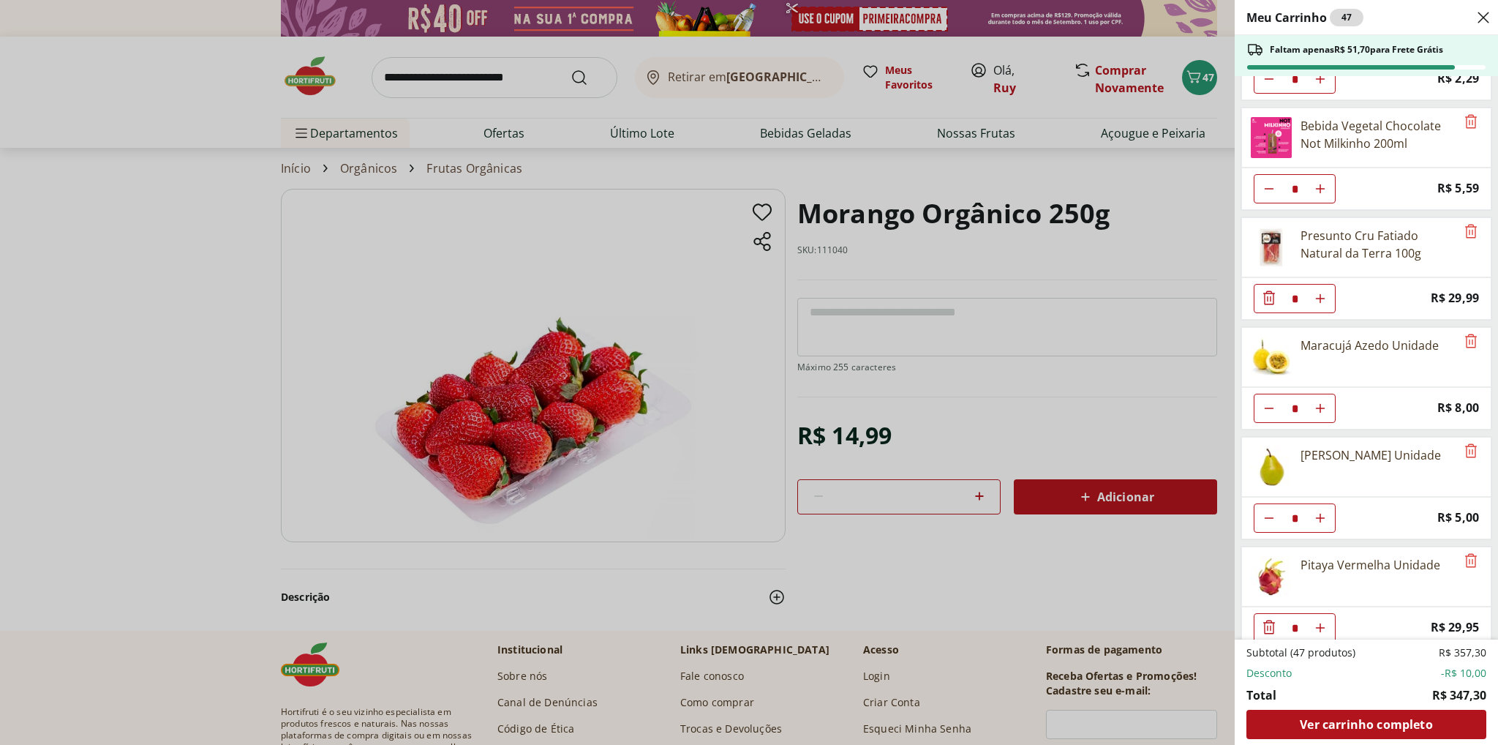
click at [1133, 420] on div "Meu Carrinho 47 Faltam apenas R$ 51,70 para Frete Grátis Requeijão Lacfree Trad…" at bounding box center [749, 372] width 1498 height 745
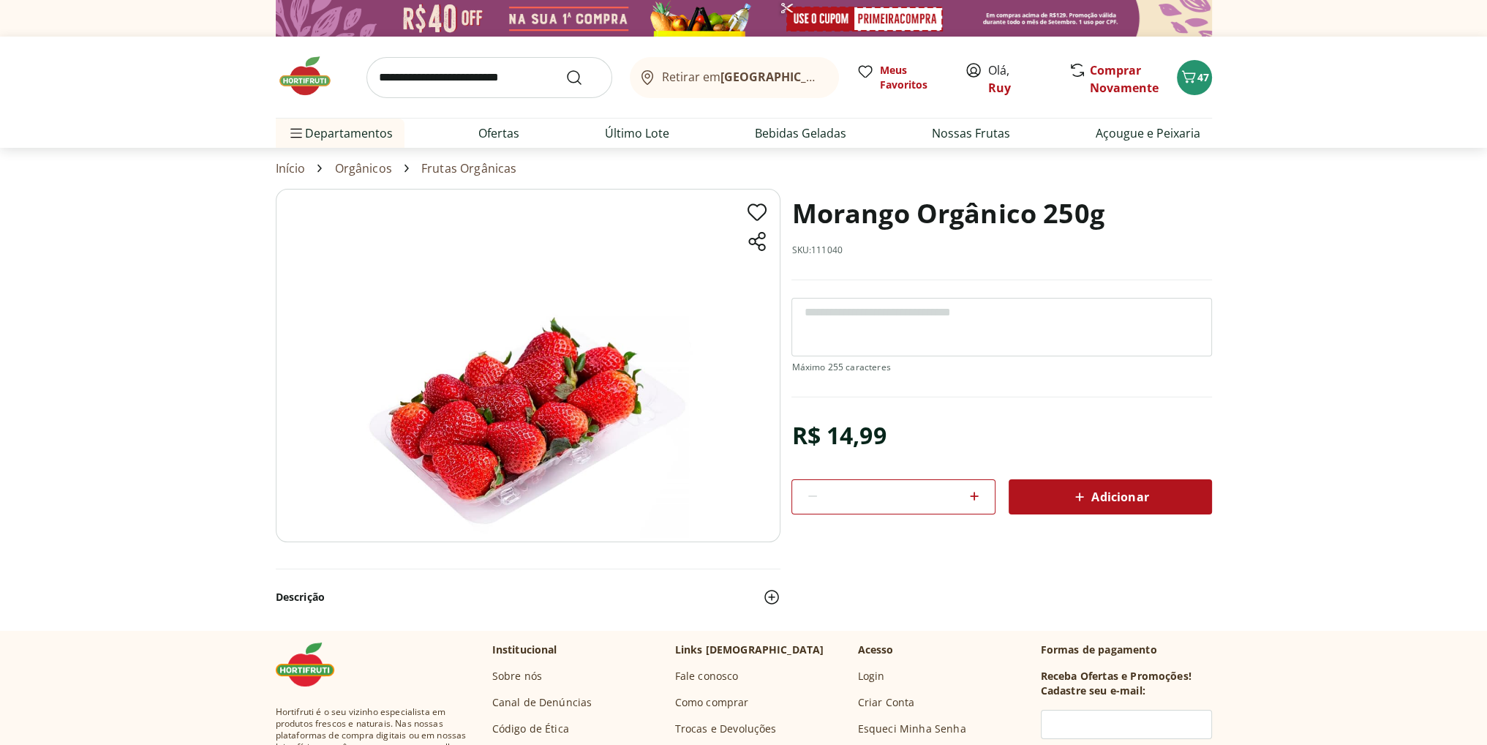
click at [1092, 492] on span "Adicionar" at bounding box center [1110, 497] width 78 height 18
click at [976, 495] on icon at bounding box center [975, 496] width 18 height 18
type input "*"
click at [1081, 495] on icon at bounding box center [1080, 497] width 18 height 18
click at [1196, 80] on icon "Carrinho" at bounding box center [1189, 77] width 18 height 18
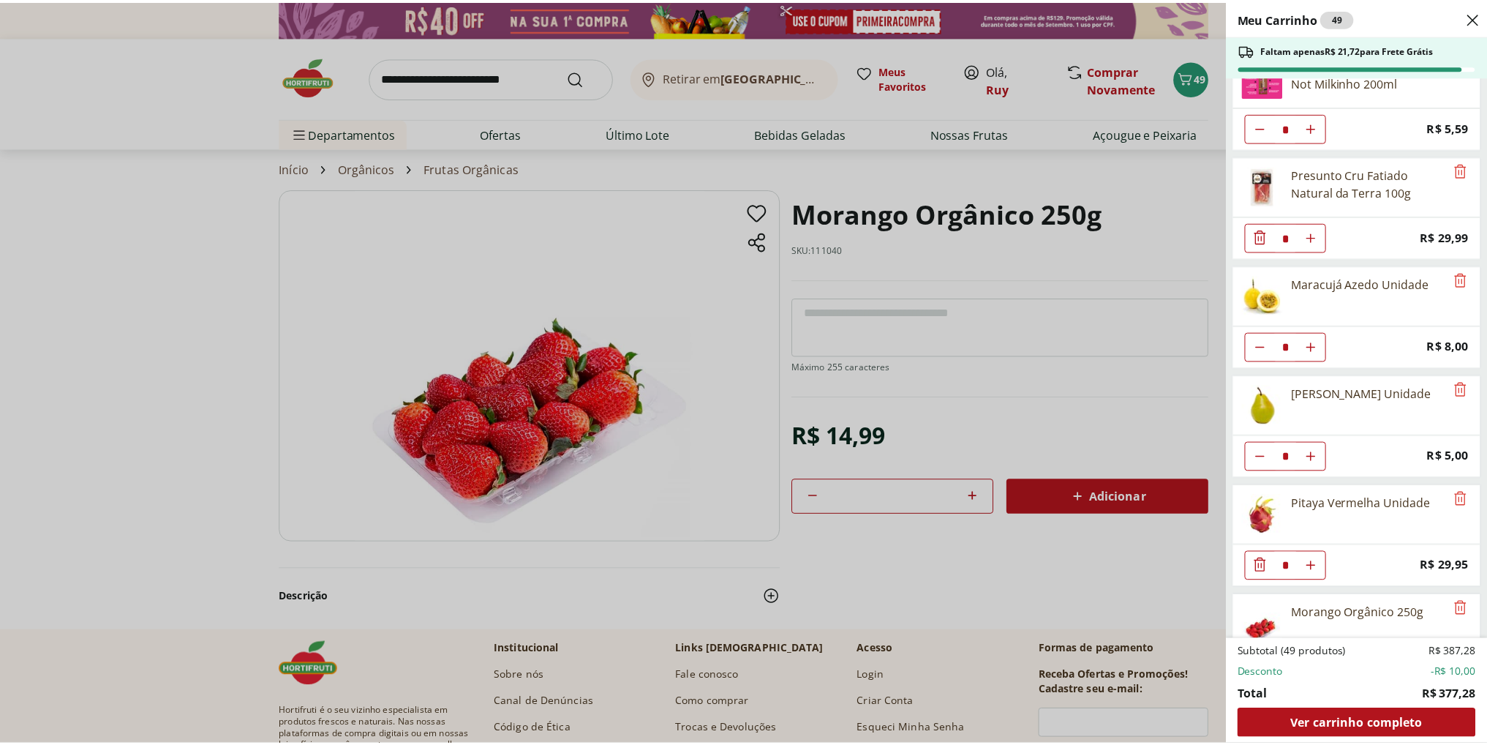
scroll to position [1511, 0]
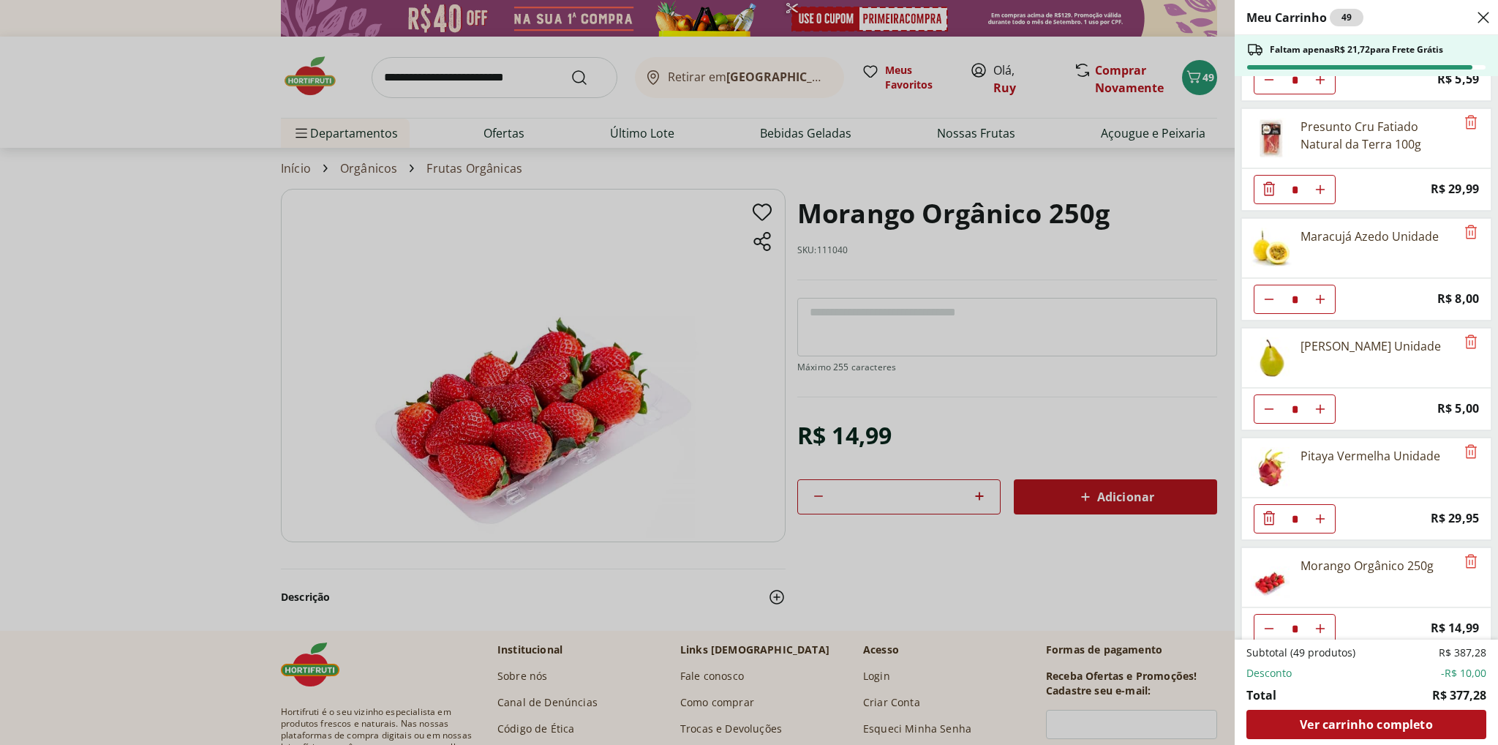
click at [1267, 623] on use "Diminuir Quantidade" at bounding box center [1270, 629] width 12 height 12
type input "*"
click at [1267, 623] on use "Diminuir Quantidade" at bounding box center [1270, 629] width 12 height 12
type input "*"
click at [164, 282] on div "Meu Carrinho 48 Faltam apenas R$ 36,71 para Frete Grátis Requeijão Lacfree Trad…" at bounding box center [749, 372] width 1498 height 745
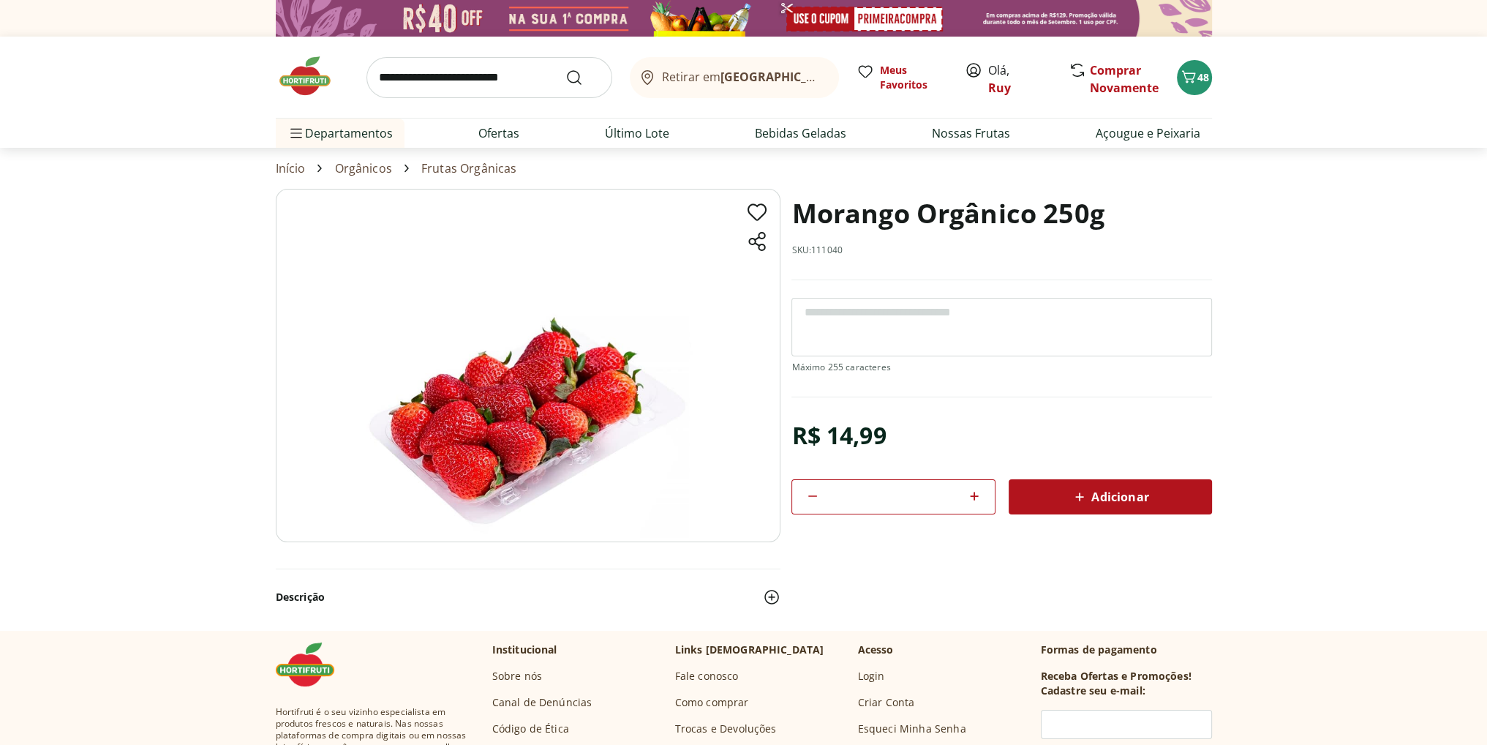
click at [157, 274] on section "Morango Orgânico 250g SKU: 111040 R$ 14,99 * Adicionar Morango Orgânico 250g R$…" at bounding box center [743, 409] width 1487 height 441
click at [490, 75] on input "search" at bounding box center [490, 77] width 246 height 41
type input "**********"
click at [566, 69] on button "Submit Search" at bounding box center [583, 78] width 35 height 18
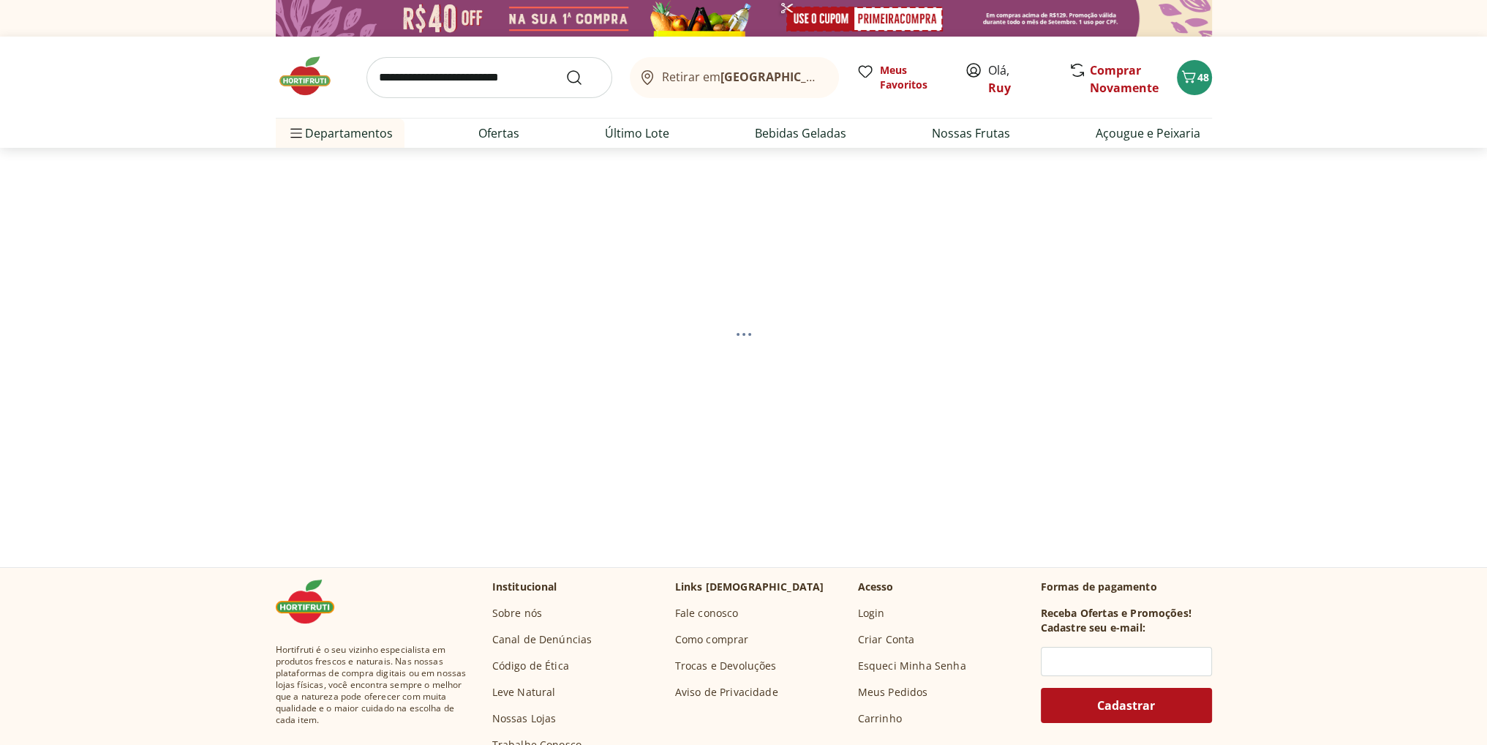
select select "**********"
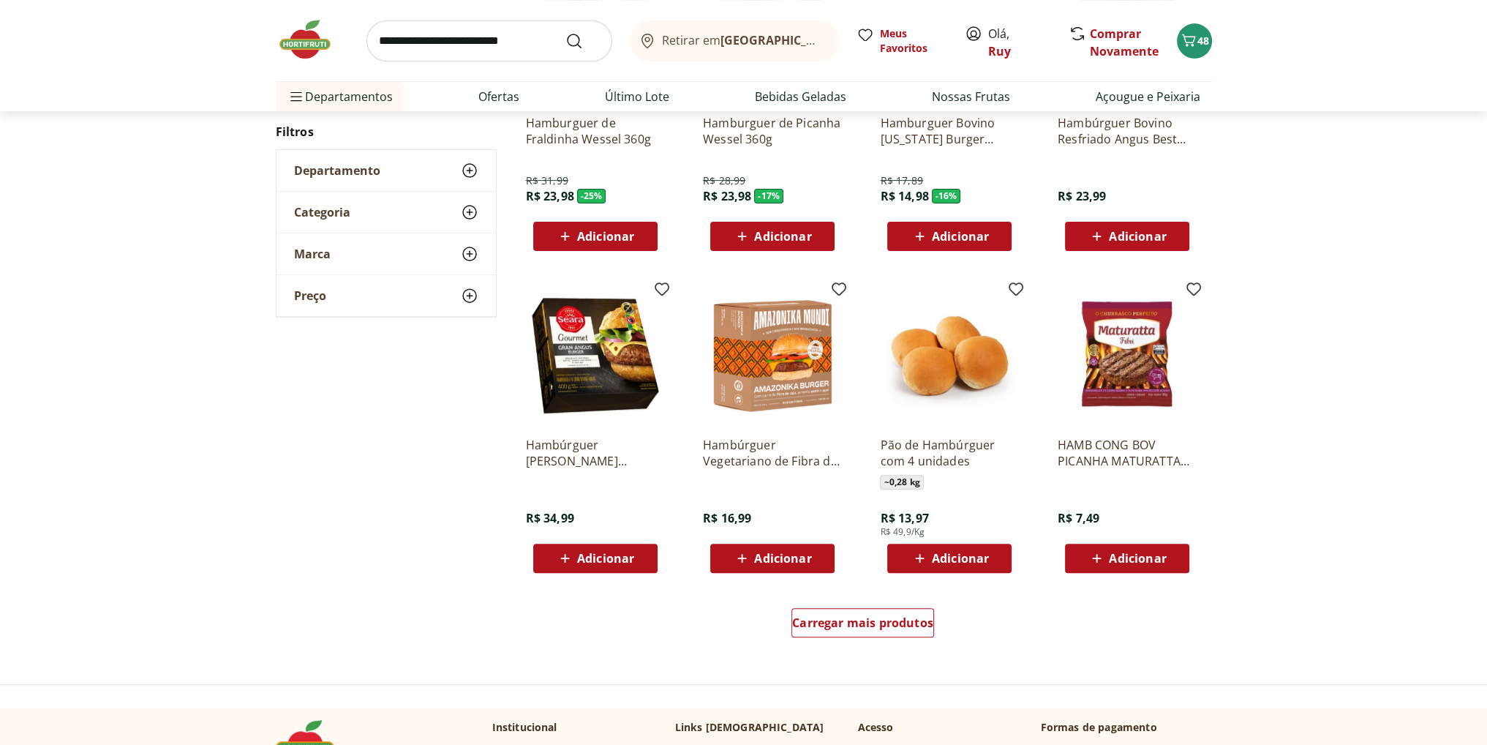
scroll to position [732, 0]
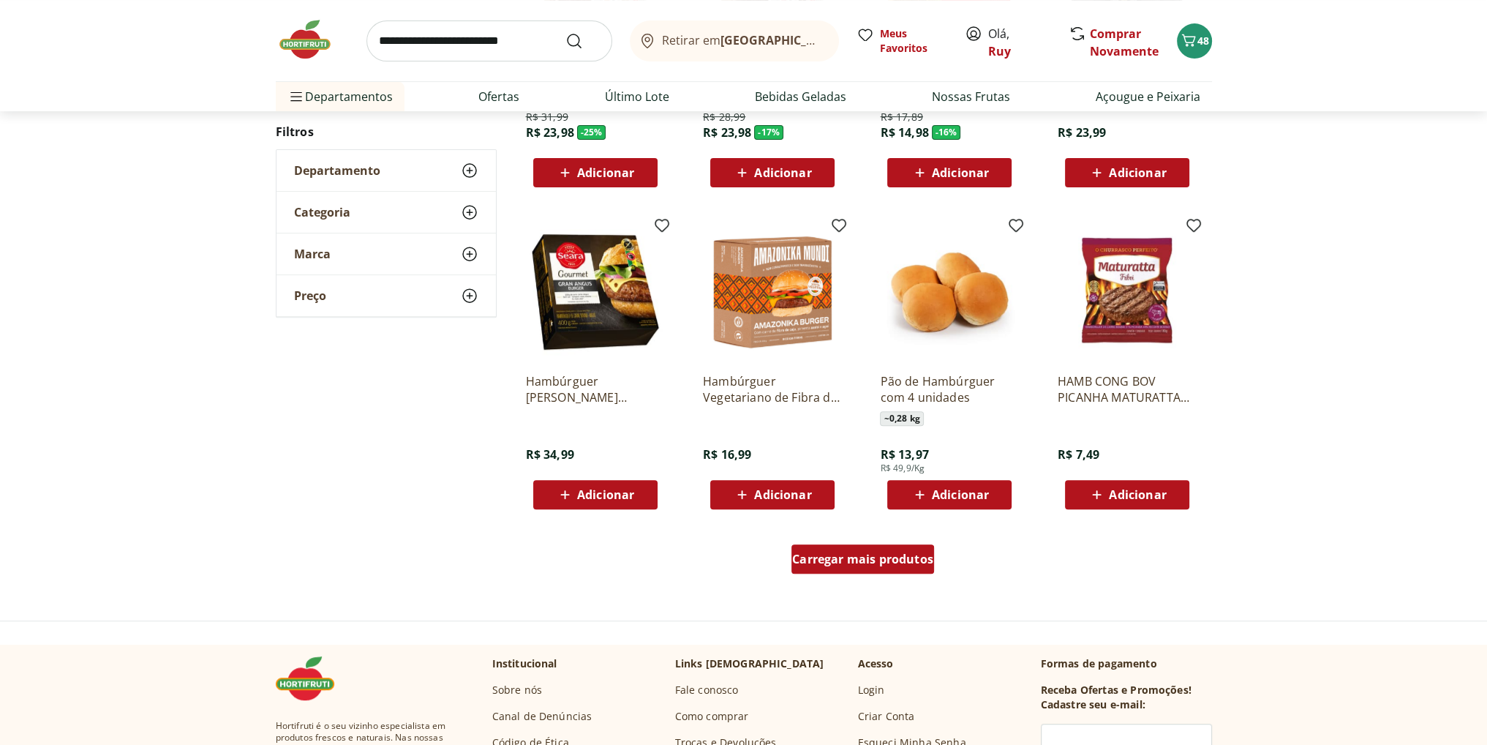
click at [897, 553] on span "Carregar mais produtos" at bounding box center [862, 559] width 141 height 12
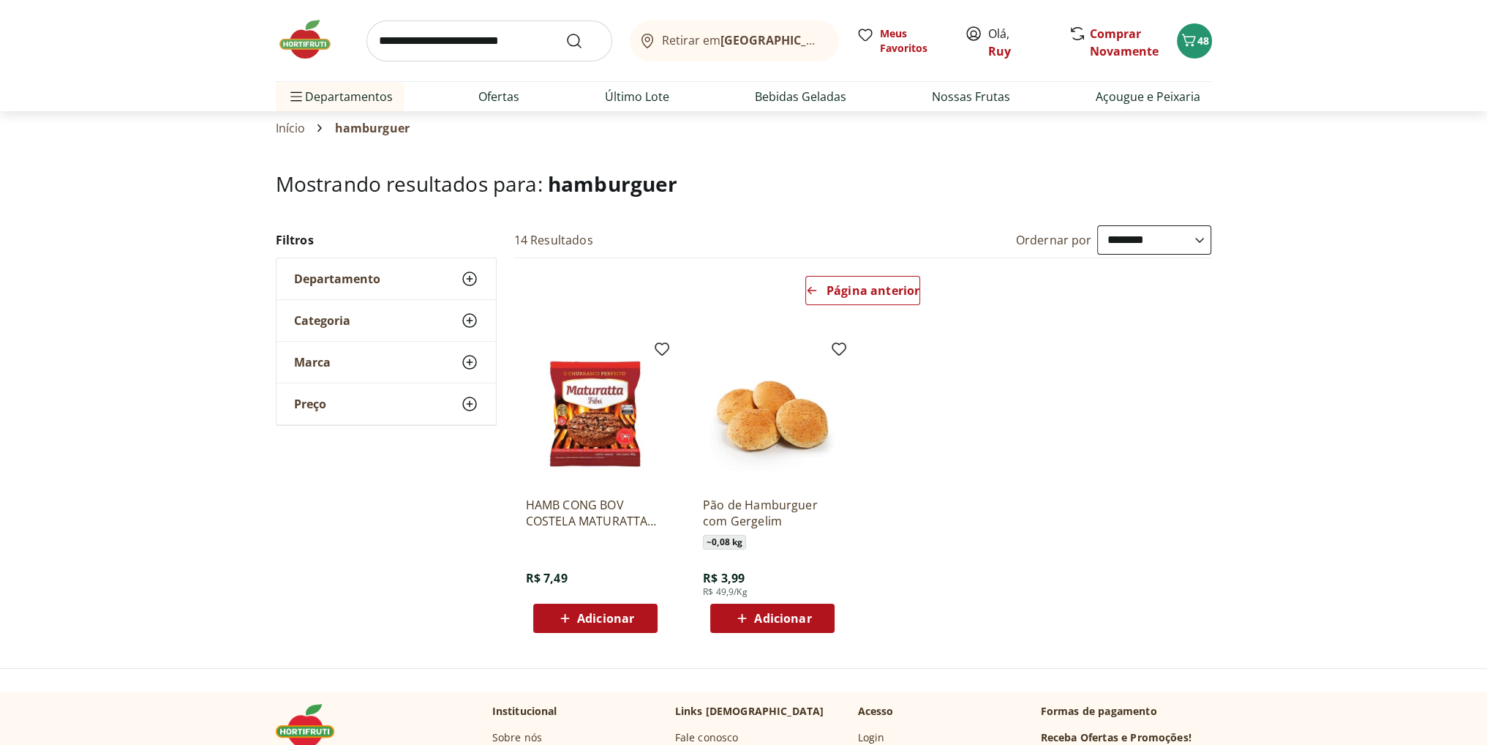
scroll to position [73, 0]
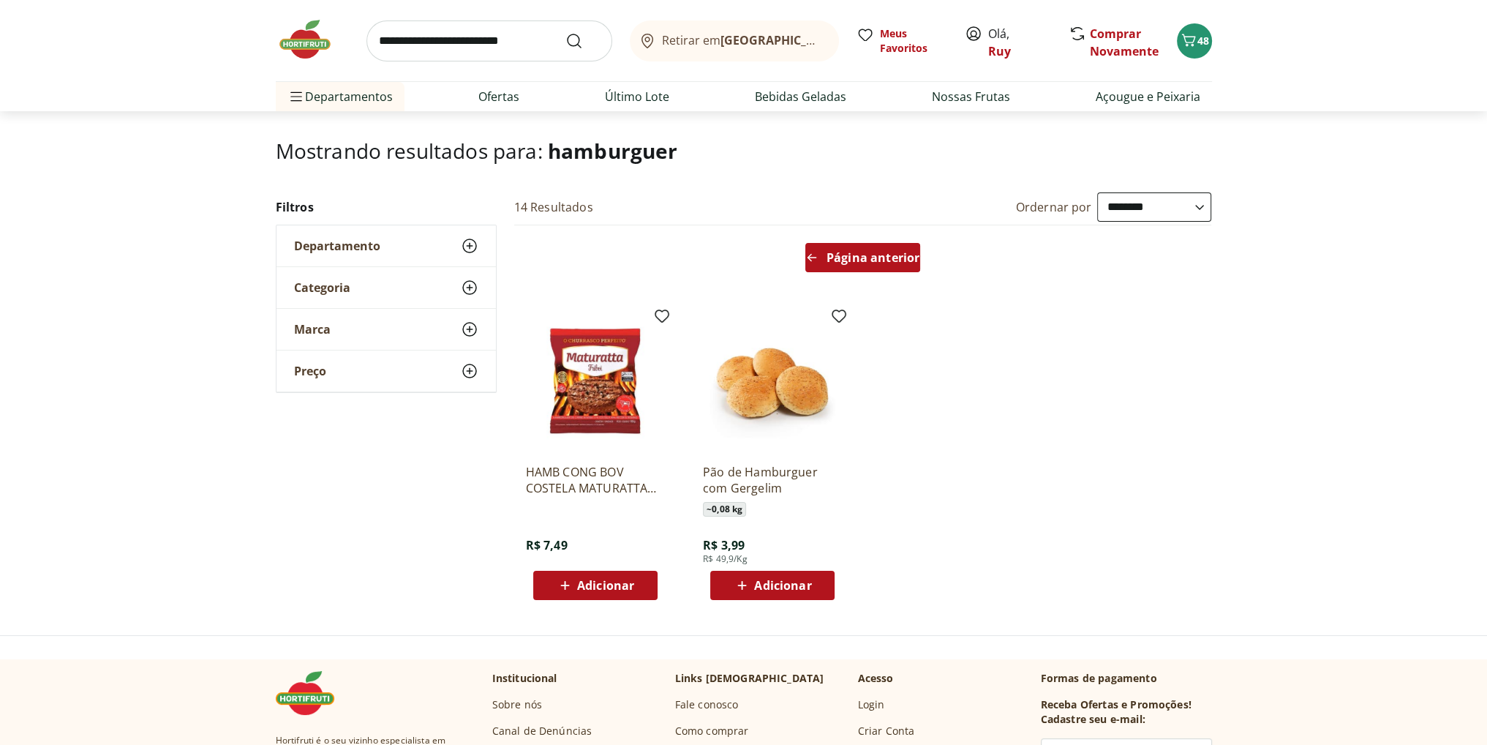
click at [874, 254] on span "Página anterior" at bounding box center [873, 258] width 93 height 12
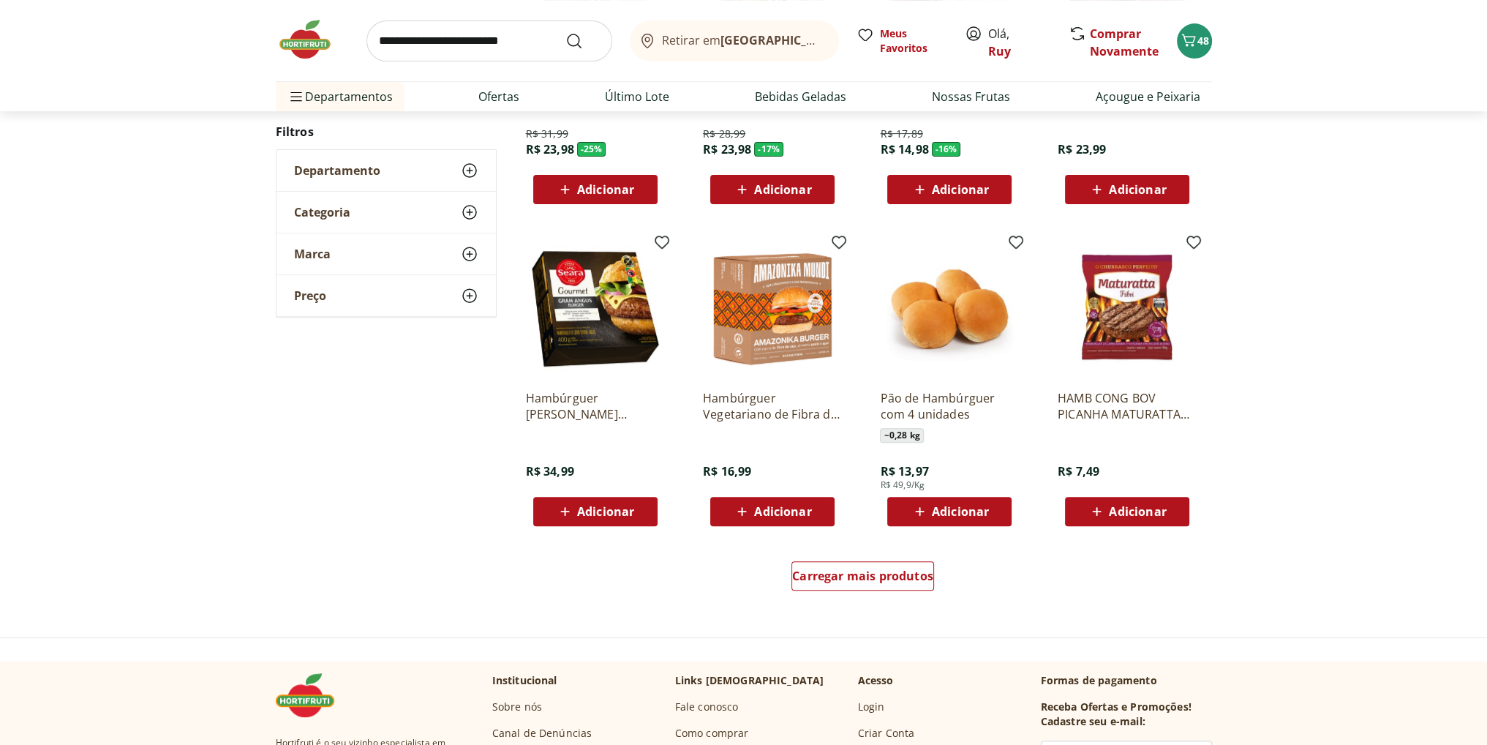
scroll to position [732, 0]
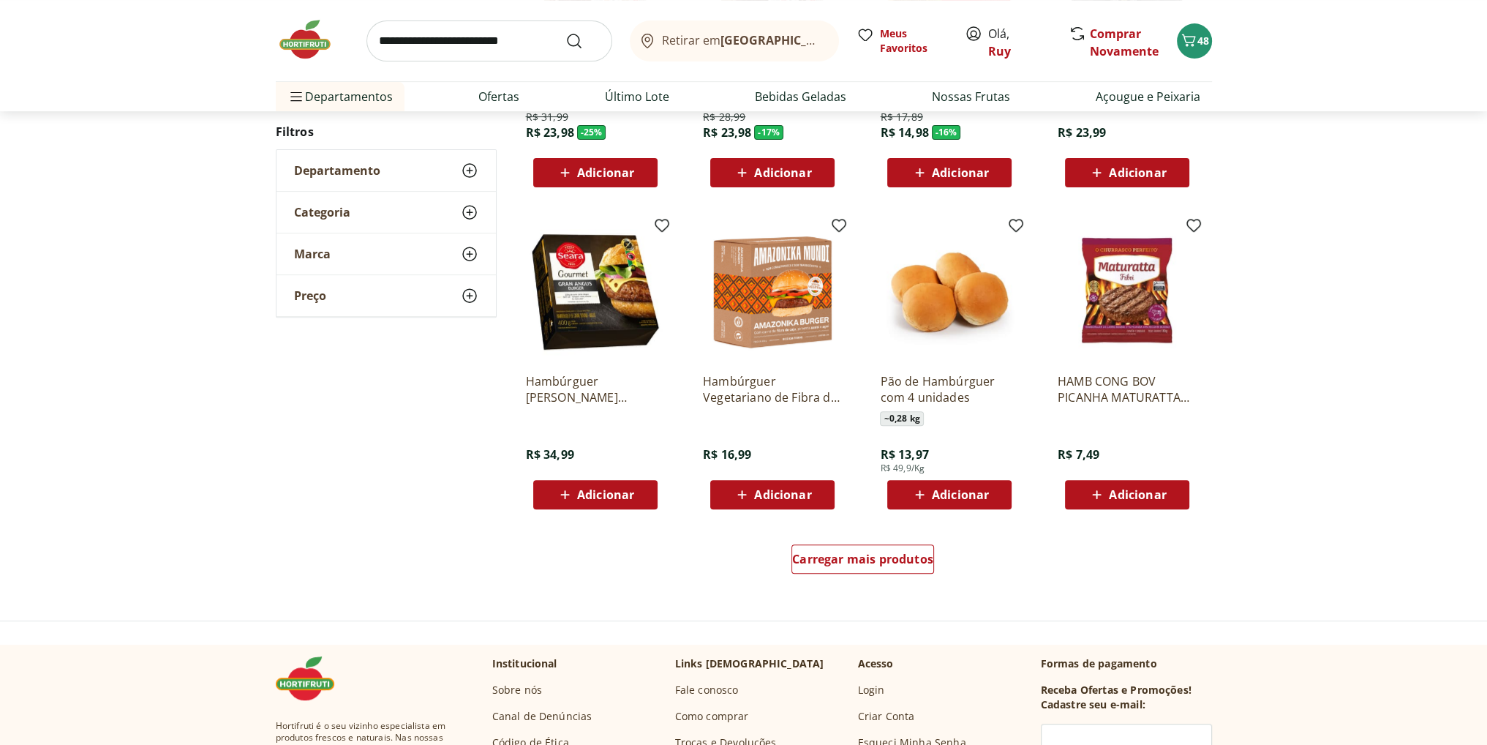
click at [1136, 498] on span "Adicionar" at bounding box center [1137, 495] width 57 height 12
click at [1124, 393] on p "HAMB CONG BOV PICANHA MATURATTA 180G" at bounding box center [1127, 389] width 139 height 32
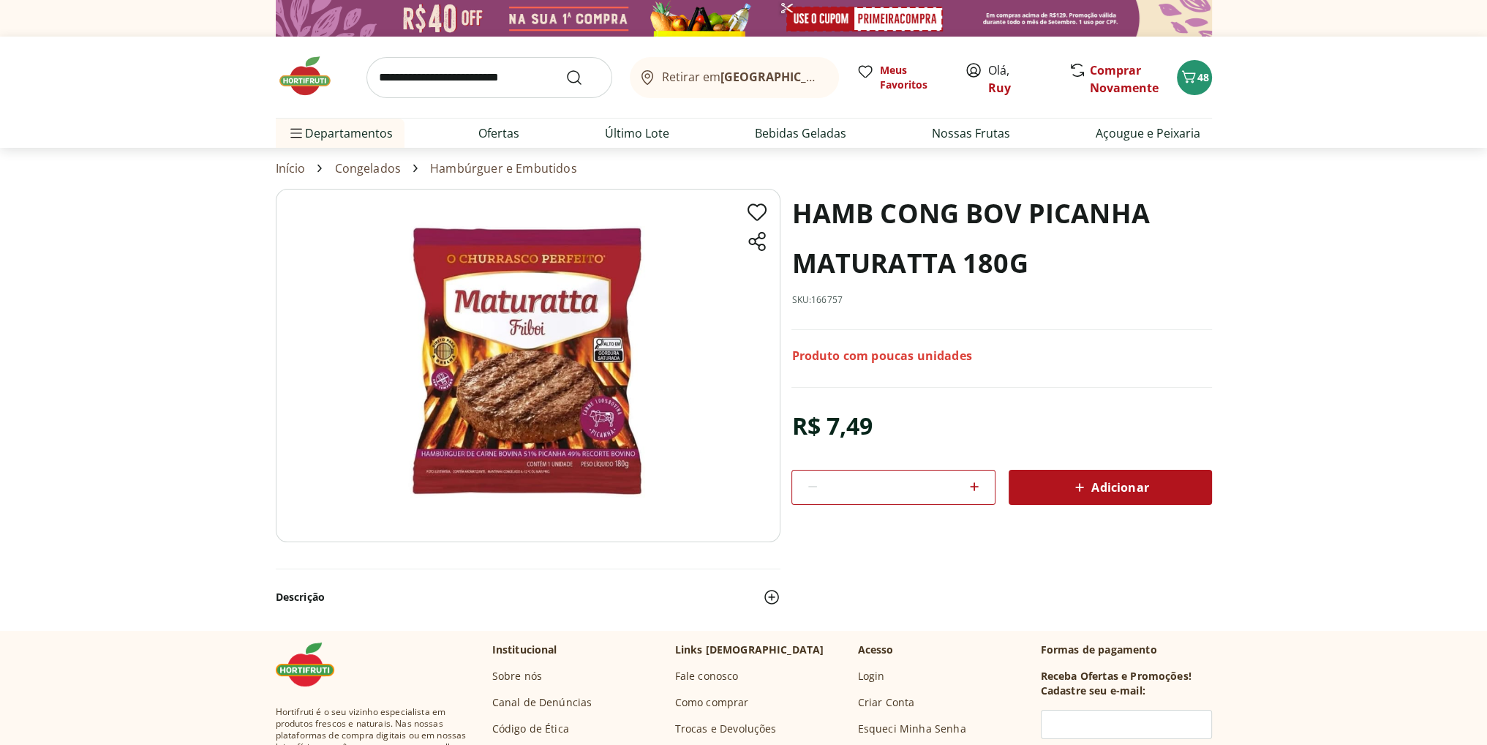
click at [974, 488] on icon at bounding box center [974, 487] width 9 height 9
type input "*"
click at [1065, 484] on div "Adicionar" at bounding box center [1111, 487] width 180 height 26
click at [1198, 81] on span "50" at bounding box center [1204, 77] width 12 height 14
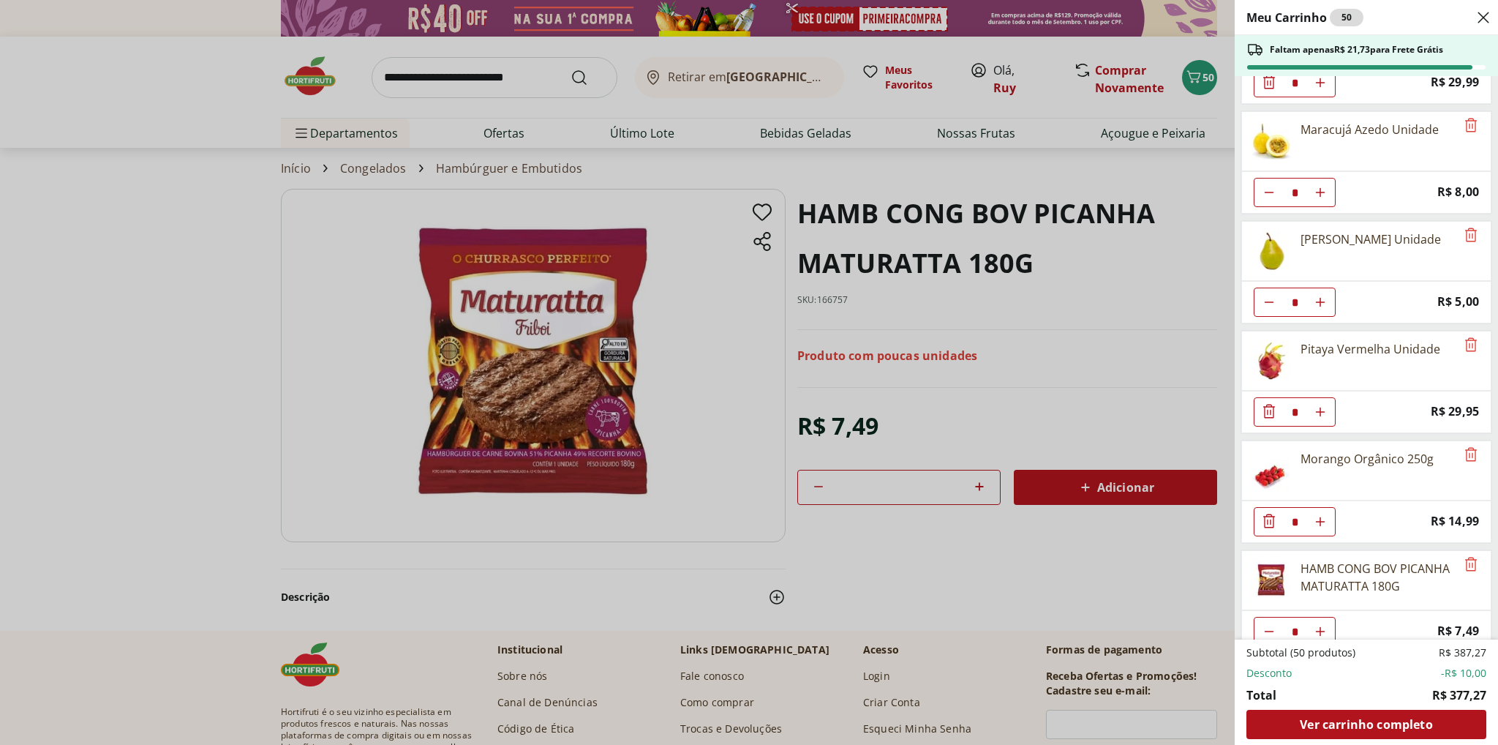
scroll to position [1620, 0]
click at [1322, 623] on icon "Aumentar Quantidade" at bounding box center [1321, 629] width 12 height 12
click at [1324, 623] on icon "Aumentar Quantidade" at bounding box center [1321, 629] width 12 height 12
click at [1318, 623] on icon "Aumentar Quantidade" at bounding box center [1321, 629] width 12 height 12
click at [1323, 623] on use "Aumentar Quantidade" at bounding box center [1321, 629] width 12 height 12
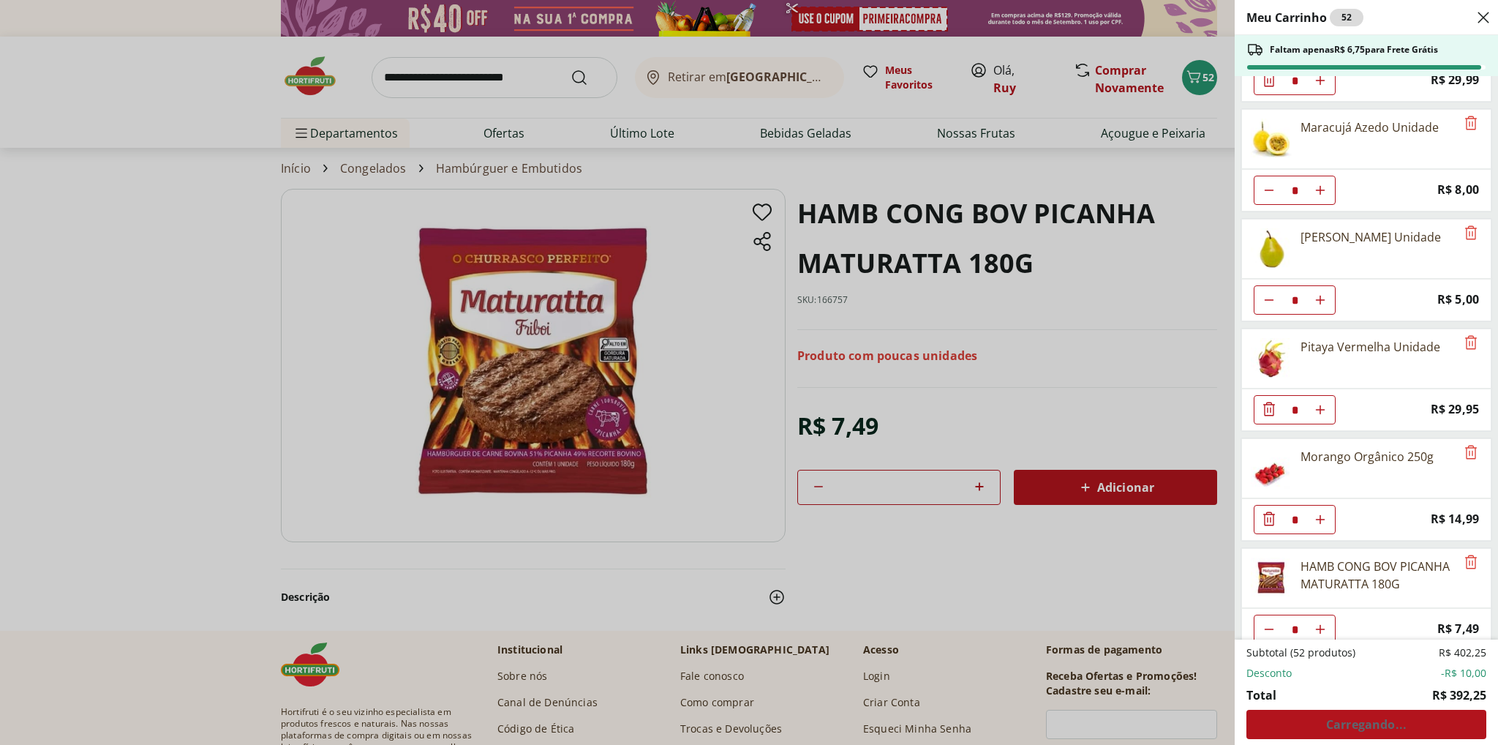
type input "*"
click at [1322, 294] on icon "Aumentar Quantidade" at bounding box center [1321, 300] width 12 height 12
click at [1323, 294] on use "Aumentar Quantidade" at bounding box center [1321, 300] width 12 height 12
type input "*"
click at [1321, 514] on icon "Aumentar Quantidade" at bounding box center [1321, 520] width 12 height 12
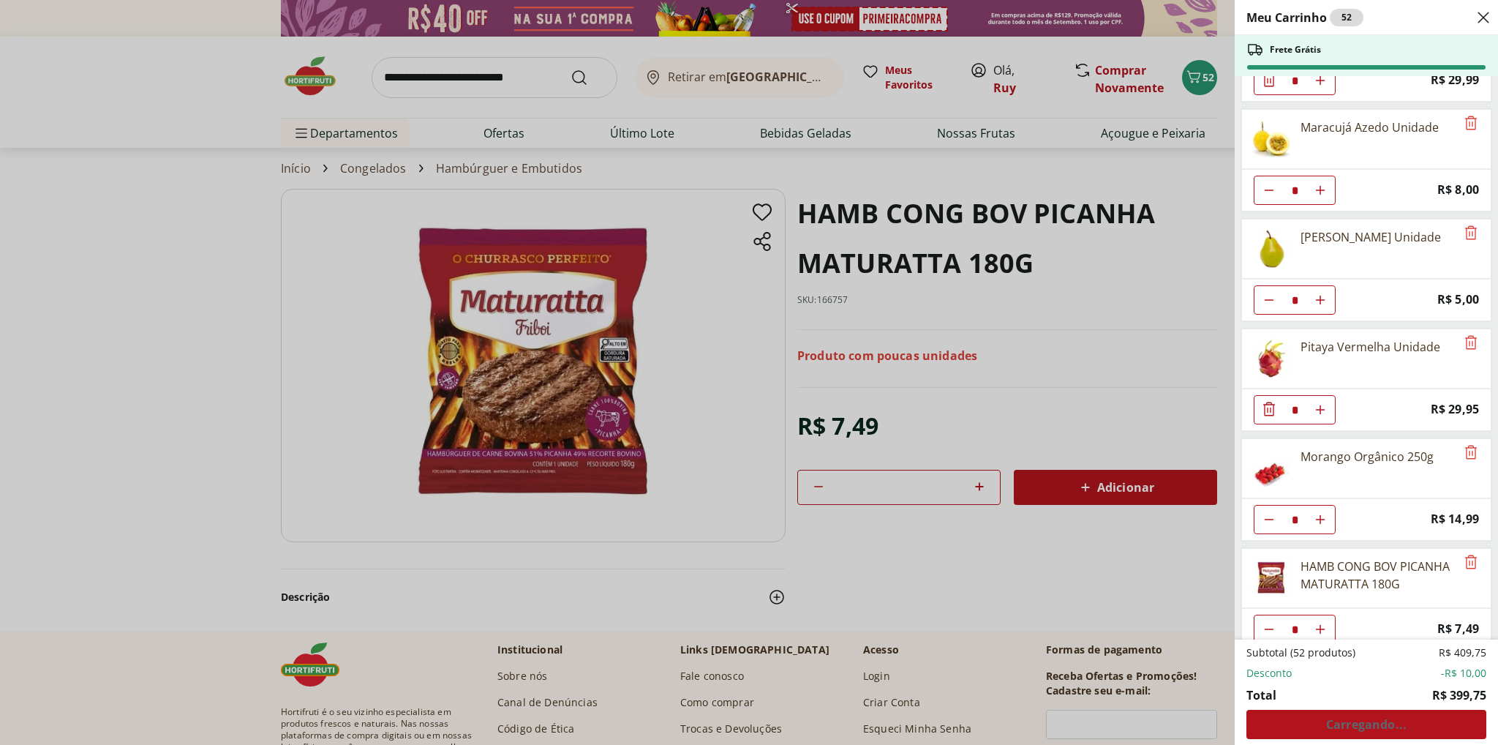
type input "*"
click at [1321, 294] on icon "Aumentar Quantidade" at bounding box center [1321, 300] width 12 height 12
type input "*"
click at [1345, 723] on span "Ver carrinho completo" at bounding box center [1366, 724] width 132 height 12
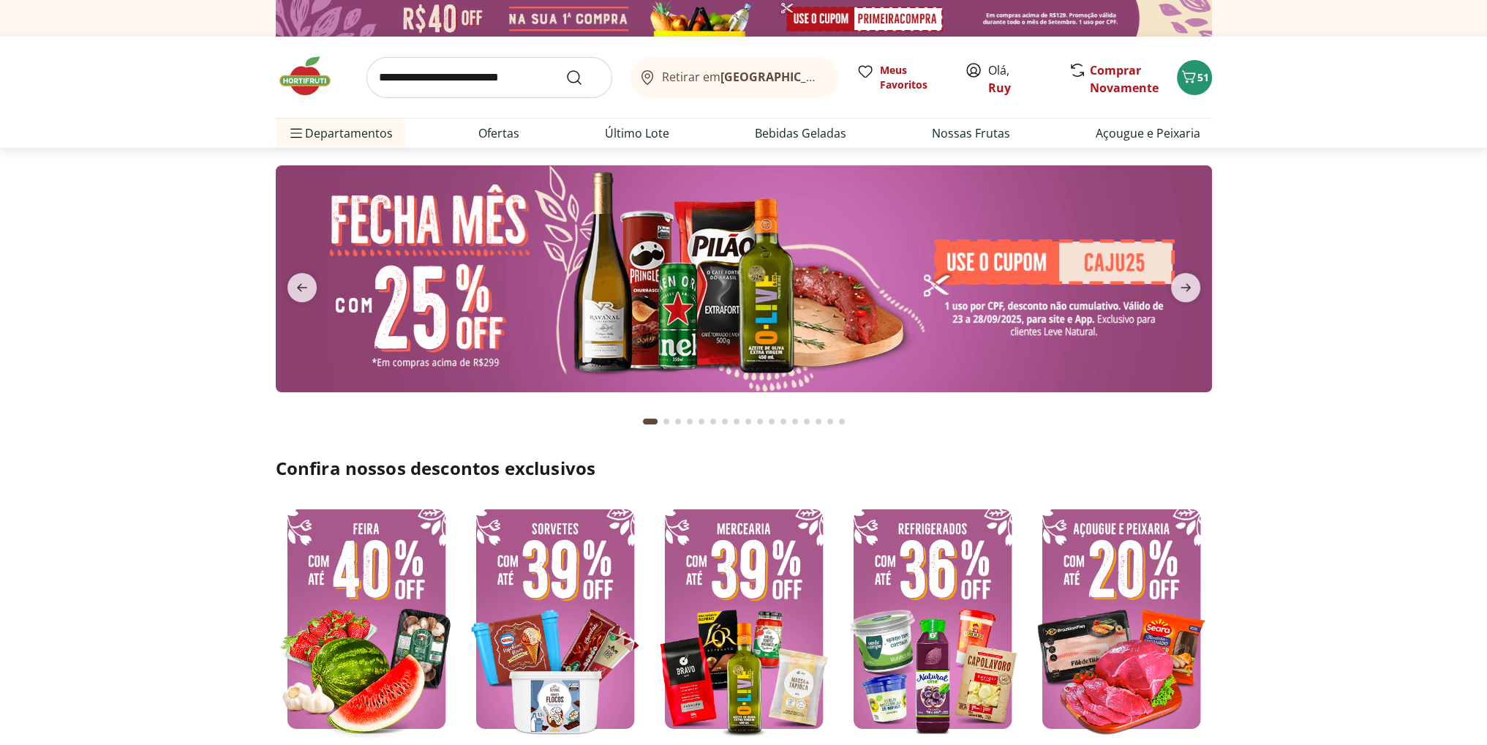
click at [454, 78] on input "search" at bounding box center [490, 77] width 246 height 41
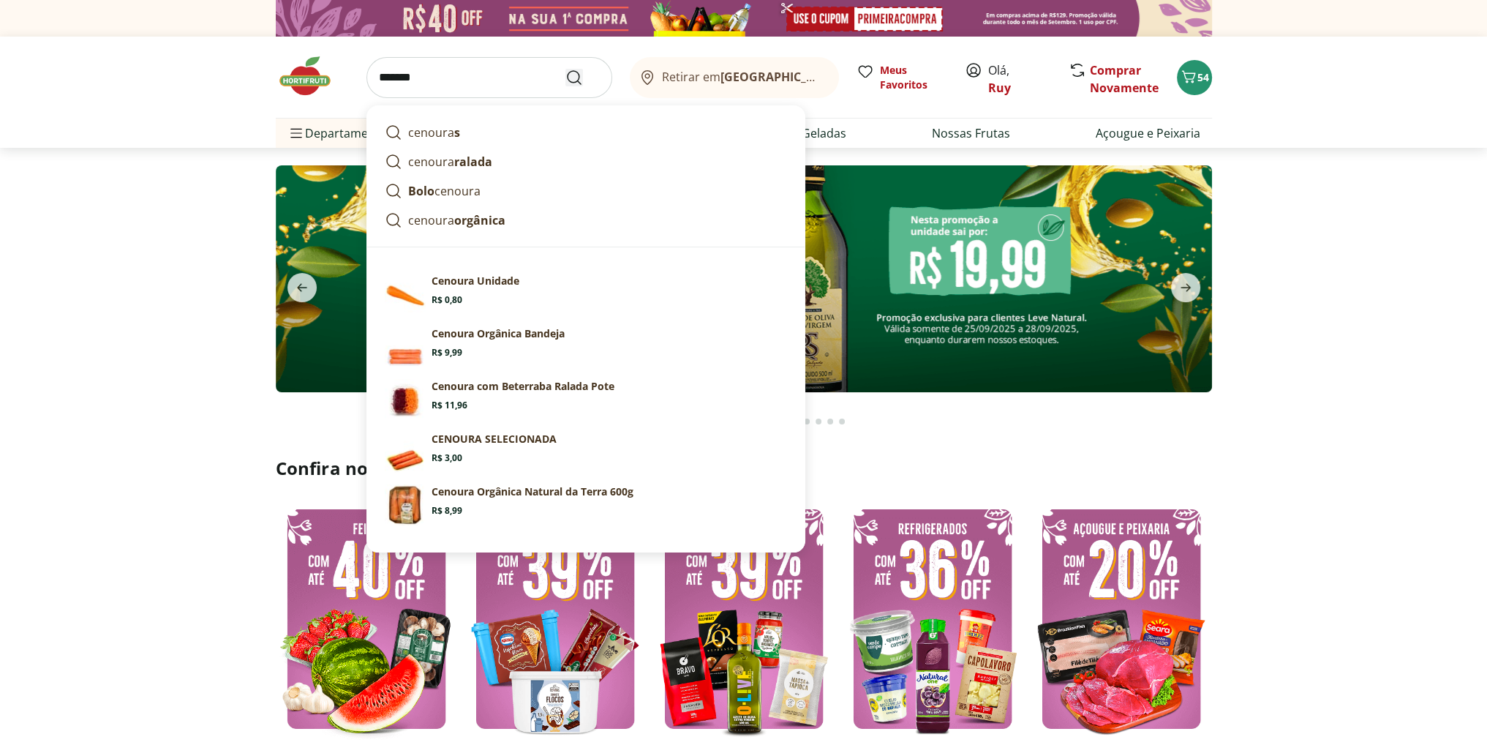
type input "*******"
click at [575, 78] on icon "Submit Search" at bounding box center [575, 78] width 18 height 18
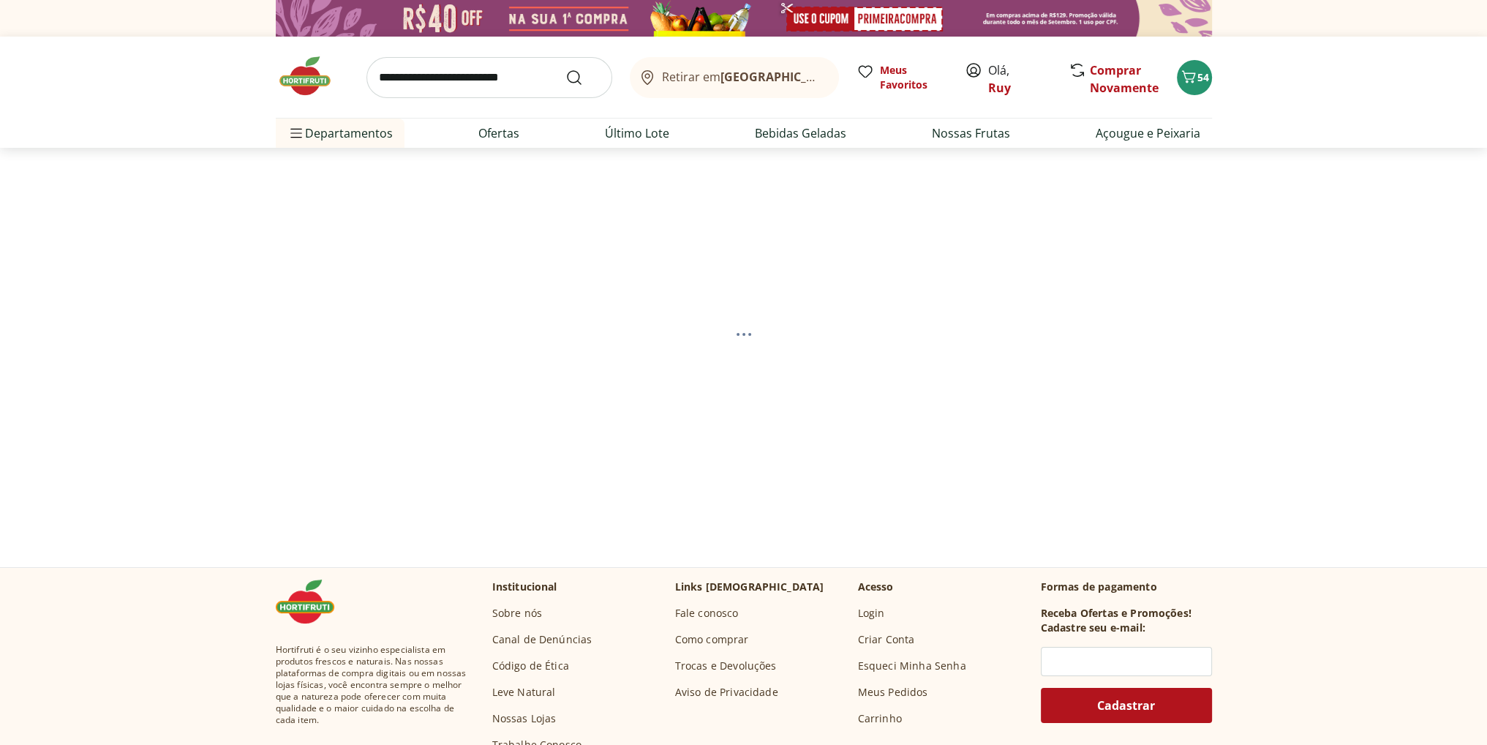
select select "**********"
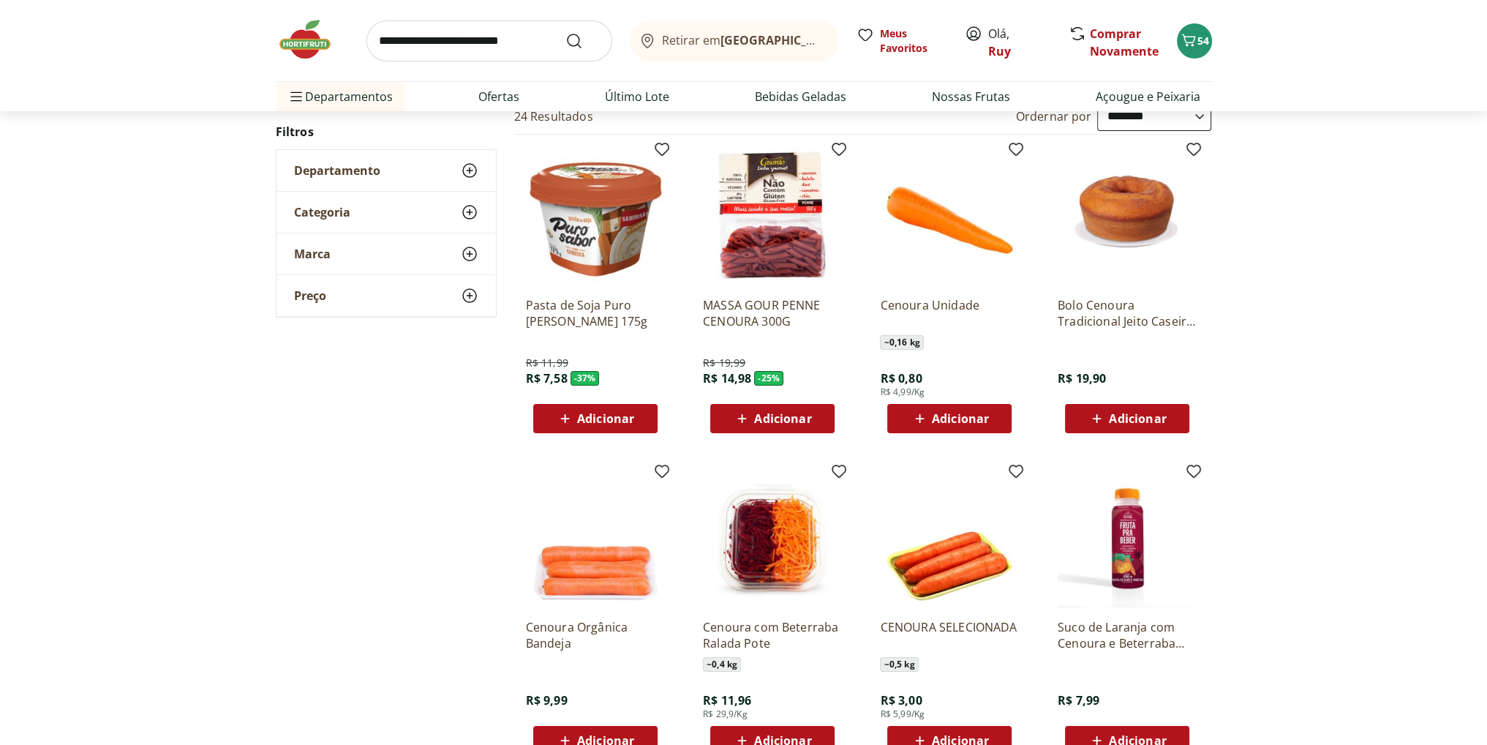
scroll to position [219, 0]
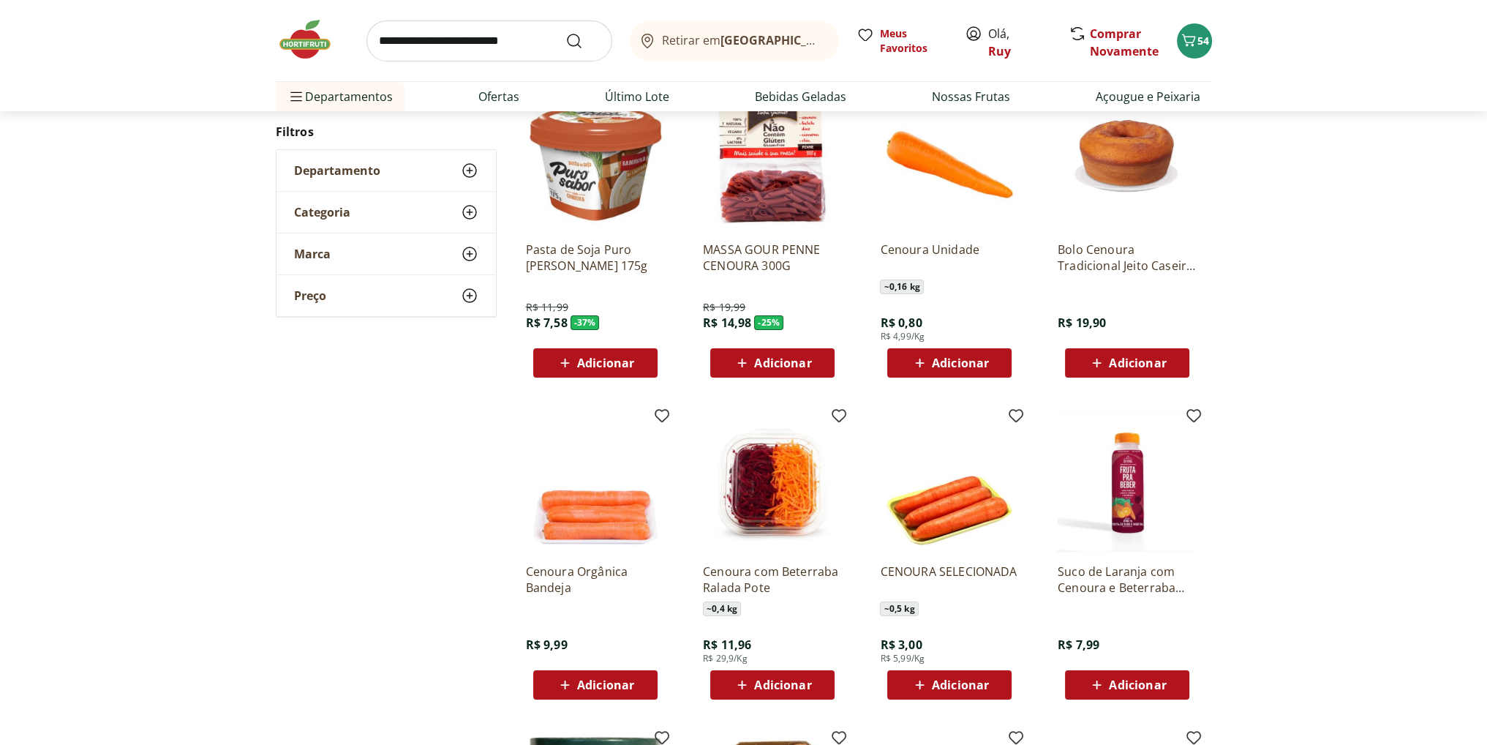
click at [587, 683] on span "Adicionar" at bounding box center [605, 685] width 57 height 12
click at [603, 574] on p "Cenoura Orgânica Bandeja" at bounding box center [595, 579] width 139 height 32
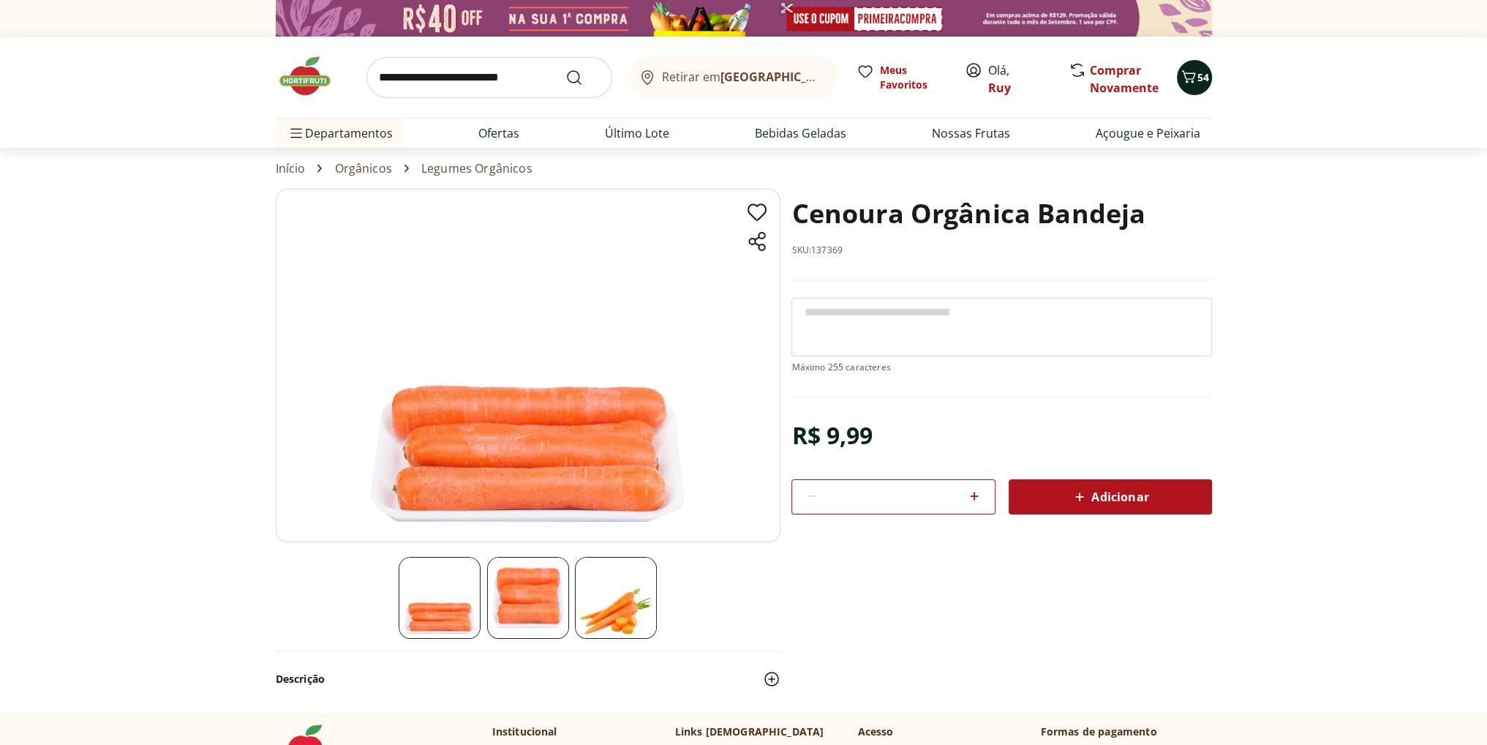
click at [1194, 80] on icon "Carrinho" at bounding box center [1189, 77] width 18 height 18
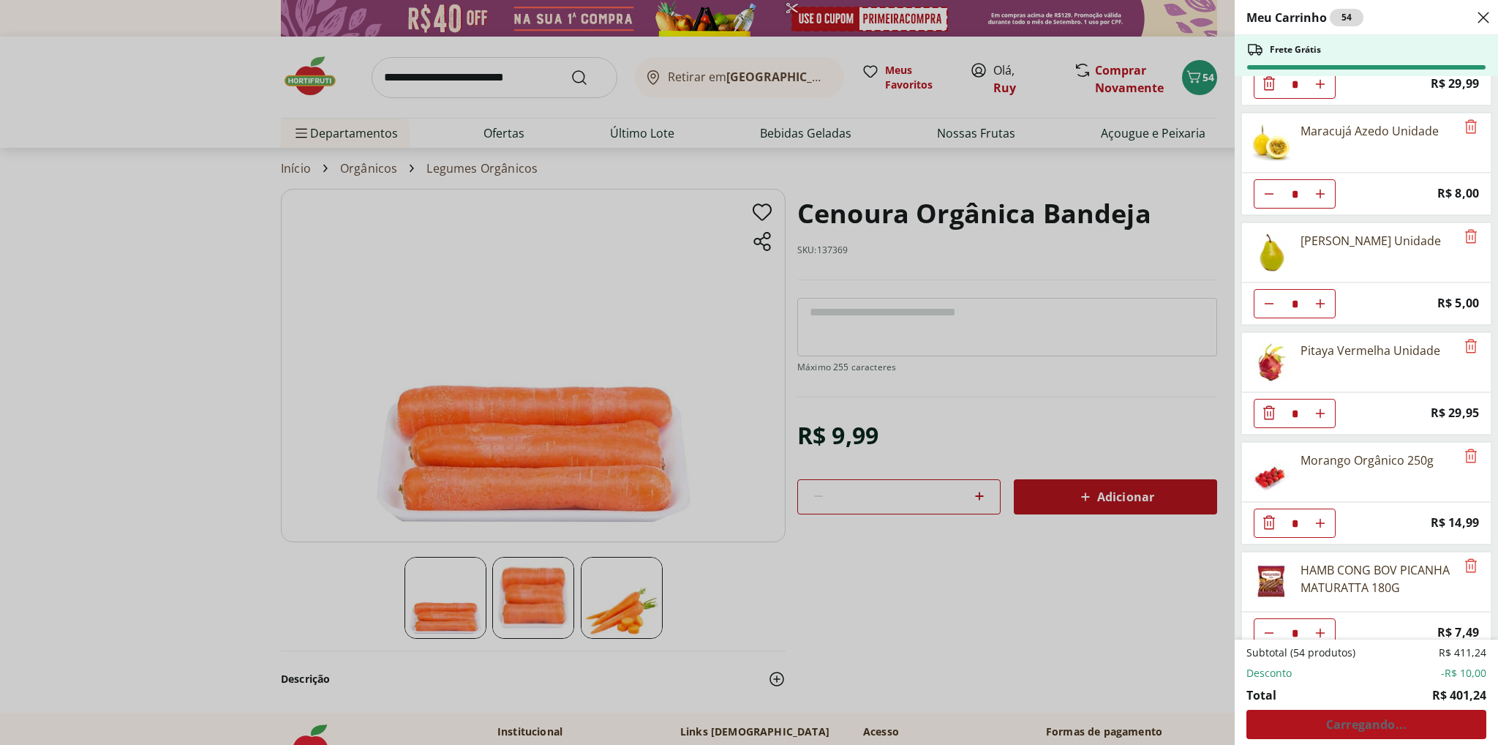
scroll to position [1620, 0]
click at [1115, 502] on div "Meu Carrinho 54 Frete Grátis Requeijão Lacfree Tradicional 400g * Price: R$ 24,…" at bounding box center [749, 372] width 1498 height 745
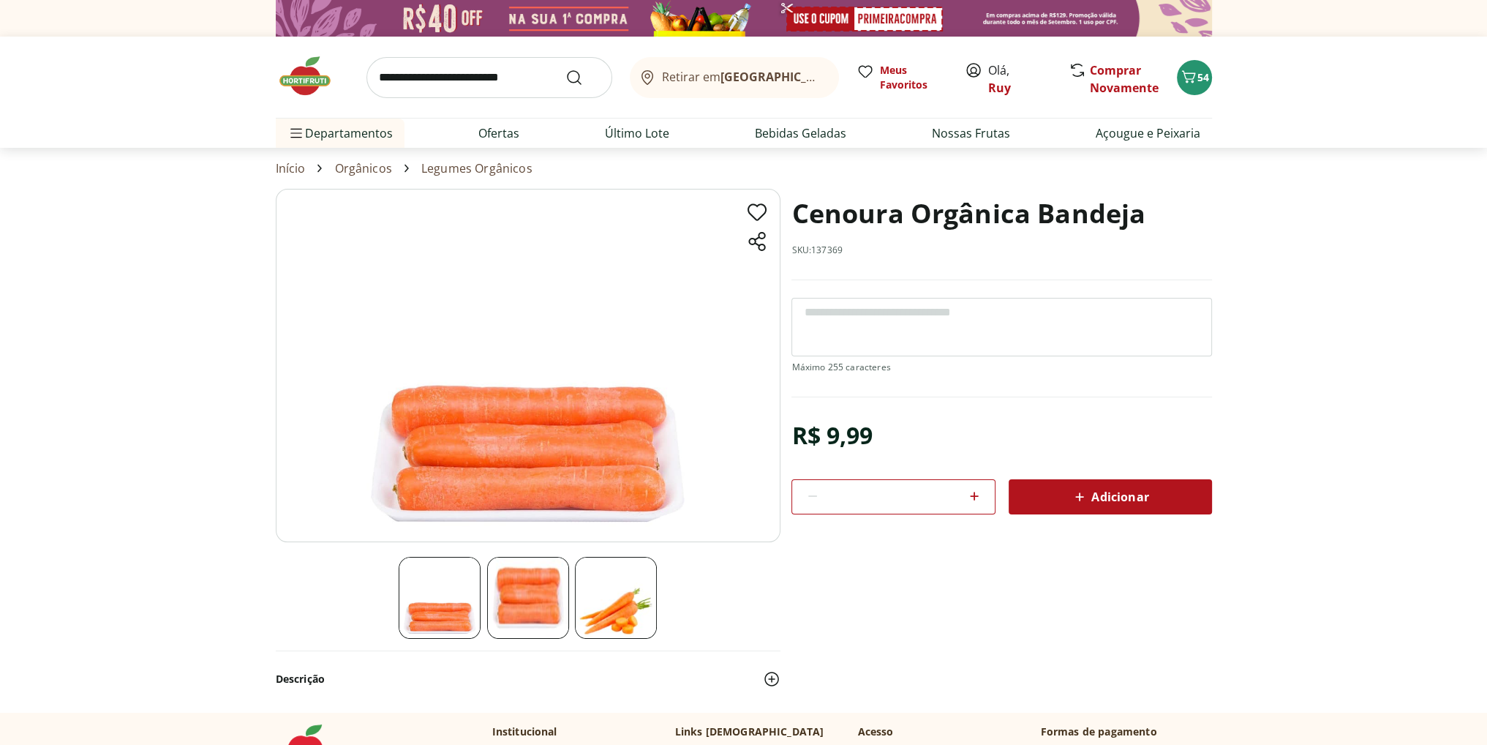
click at [1097, 495] on span "Adicionar" at bounding box center [1110, 497] width 78 height 18
click at [972, 493] on icon at bounding box center [975, 496] width 18 height 18
click at [1100, 495] on span "Adicionar" at bounding box center [1110, 497] width 78 height 18
click at [975, 492] on icon at bounding box center [975, 496] width 18 height 18
click at [1092, 494] on span "Adicionar" at bounding box center [1110, 497] width 78 height 18
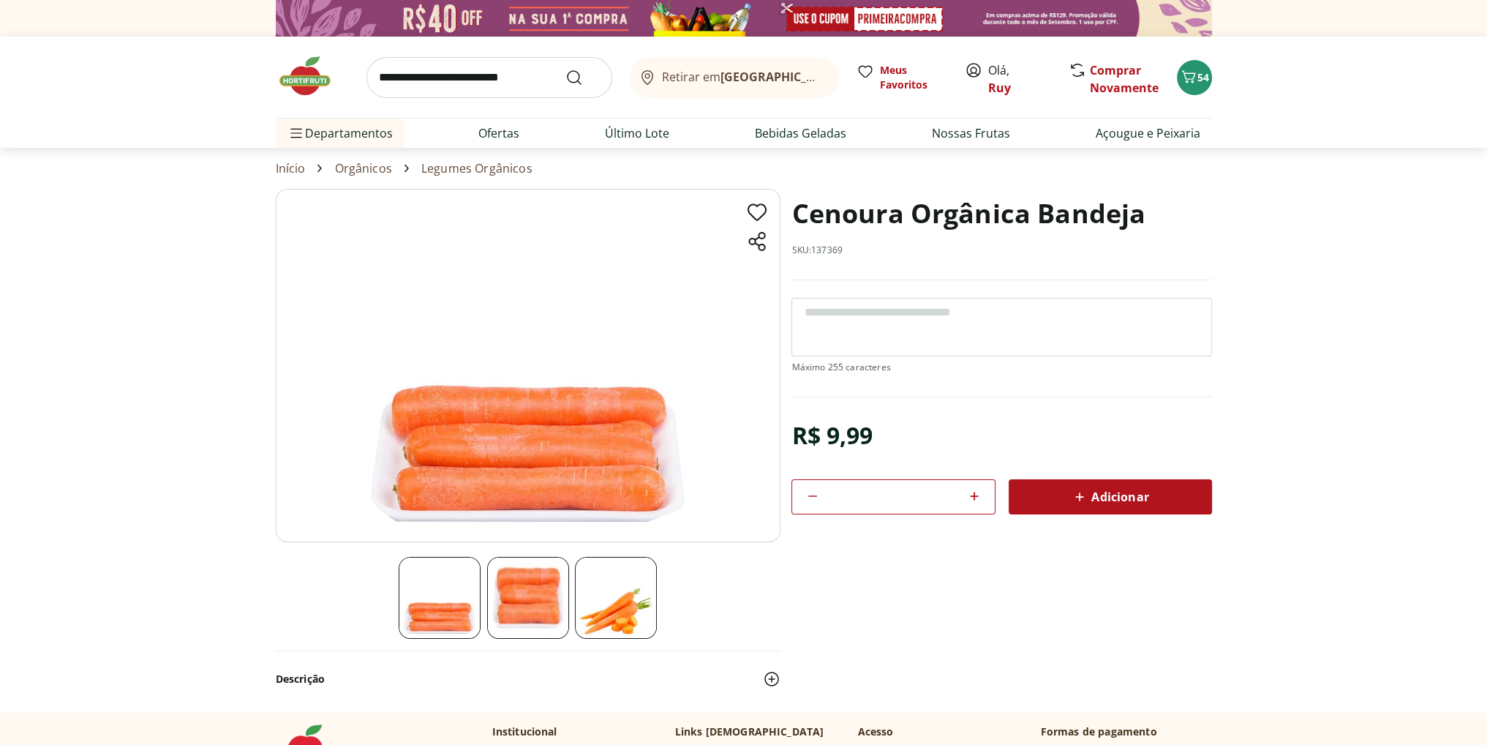
click at [813, 495] on icon at bounding box center [812, 495] width 9 height 1
type input "*"
click at [1089, 495] on icon at bounding box center [1080, 497] width 18 height 18
click at [1195, 84] on icon "Carrinho" at bounding box center [1189, 77] width 18 height 18
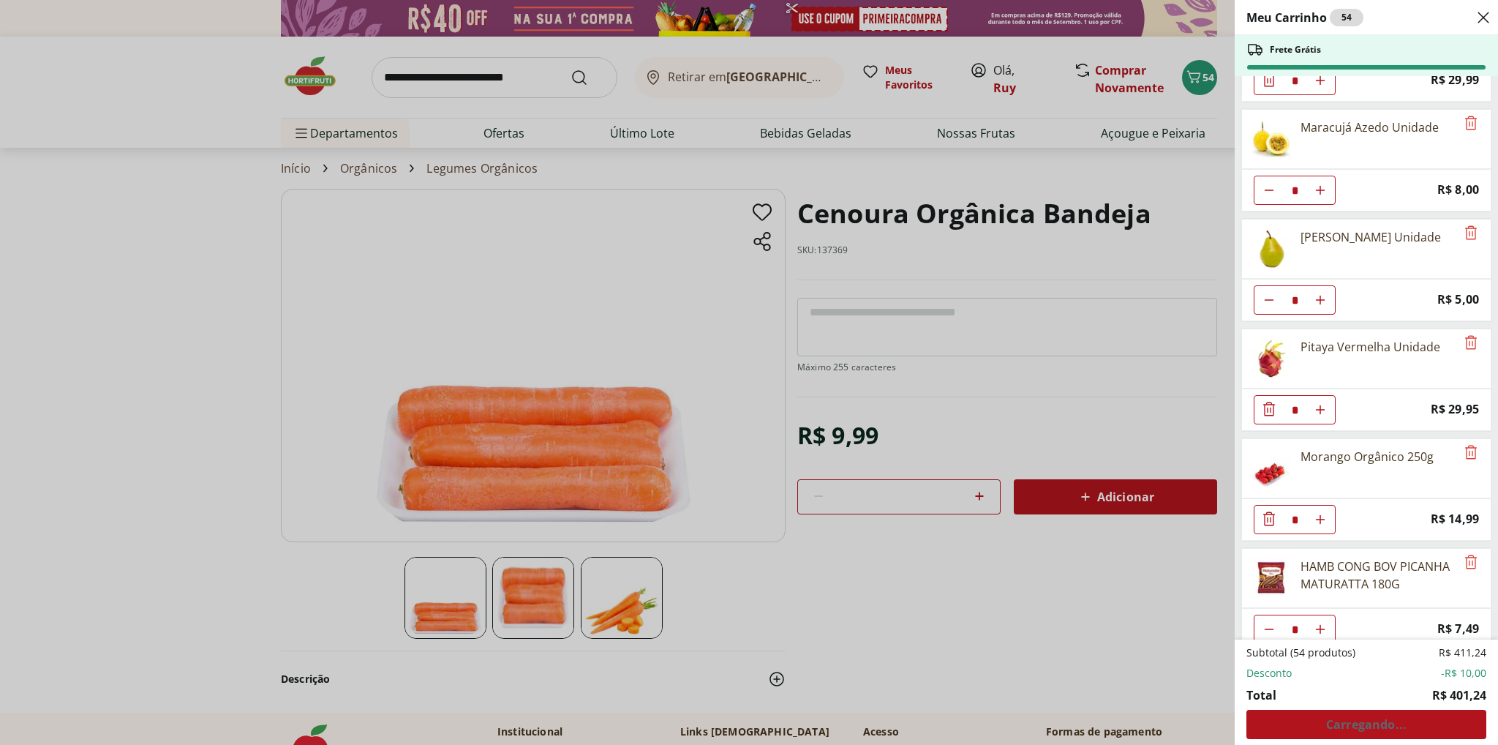
click at [169, 342] on div "Meu Carrinho 54 Frete Grátis Requeijão Lacfree Tradicional 400g * Price: R$ 24,…" at bounding box center [749, 372] width 1498 height 745
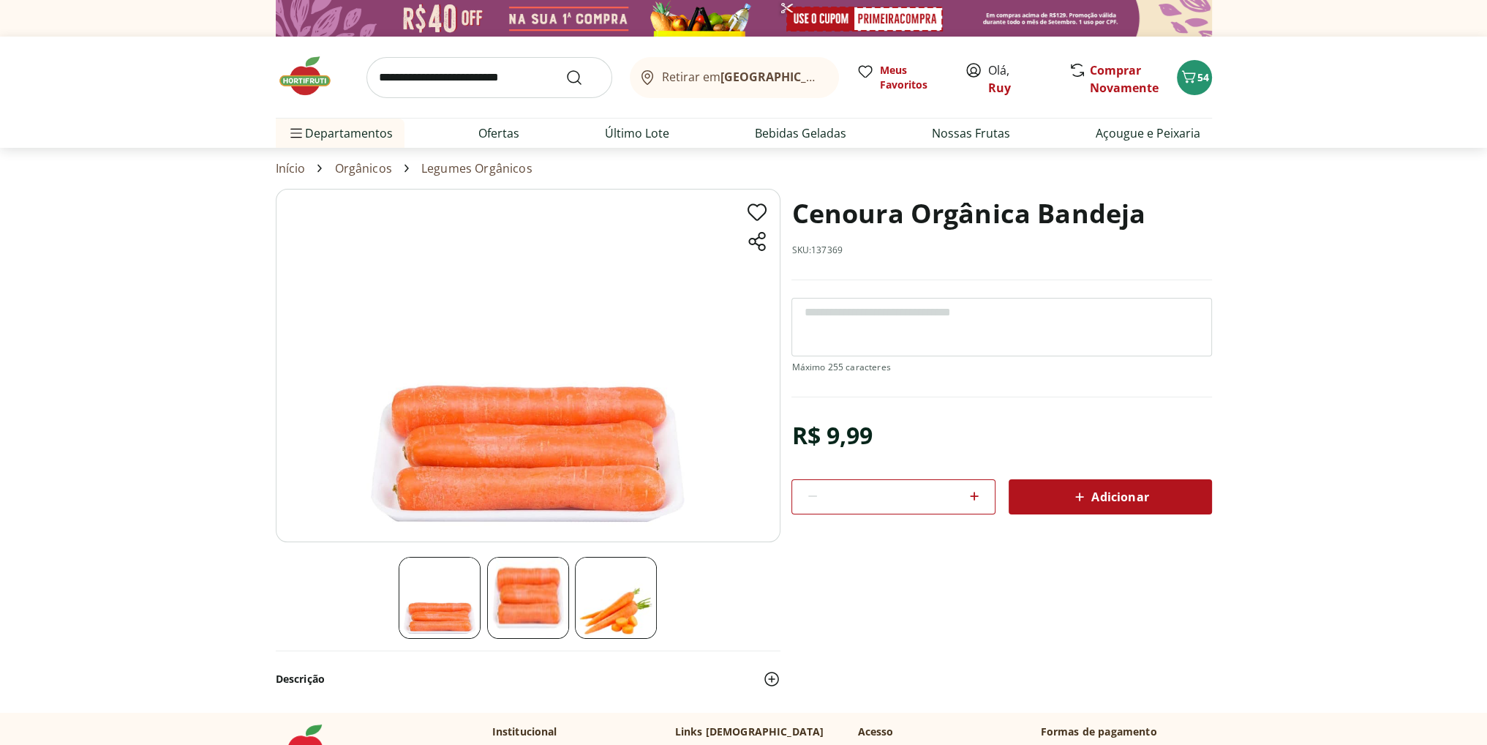
scroll to position [219, 0]
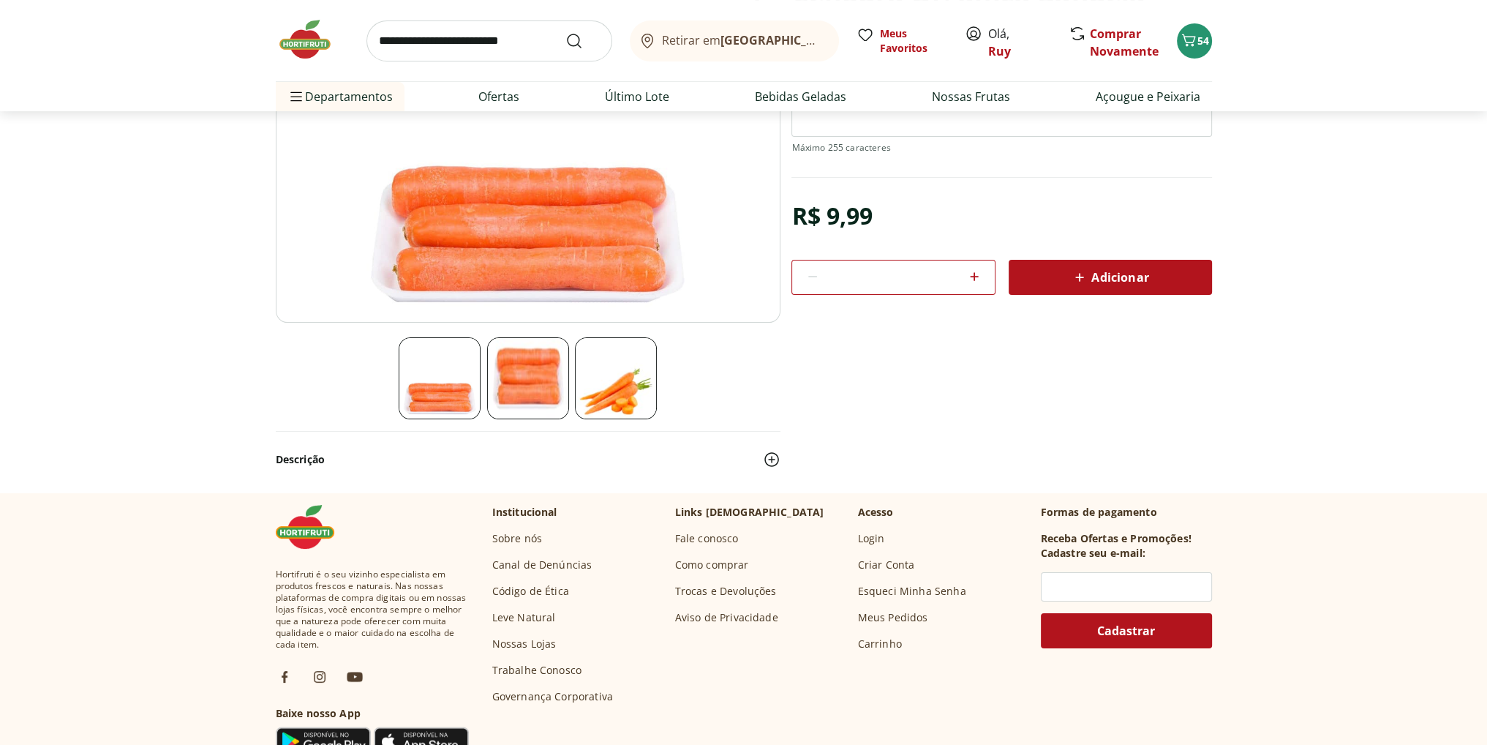
select select "**********"
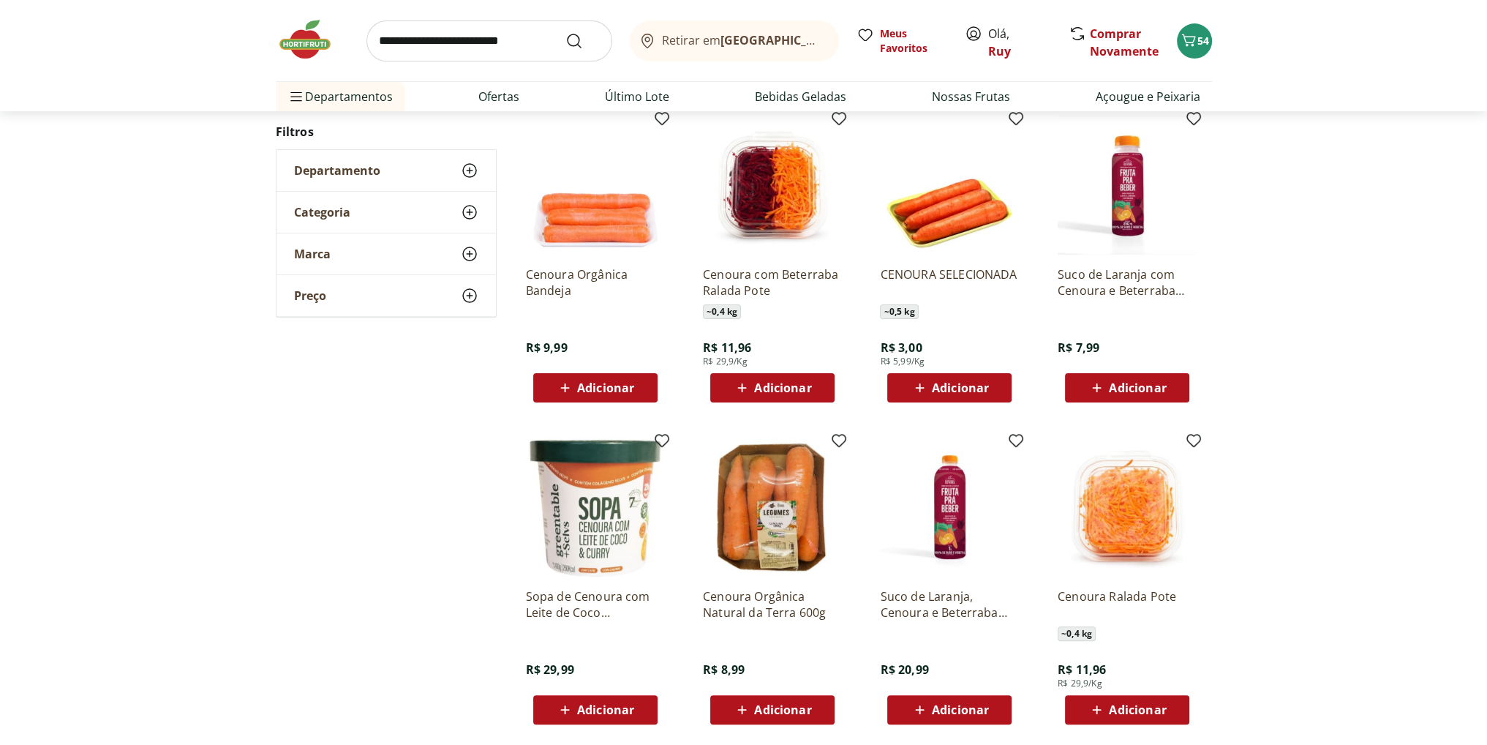
scroll to position [585, 0]
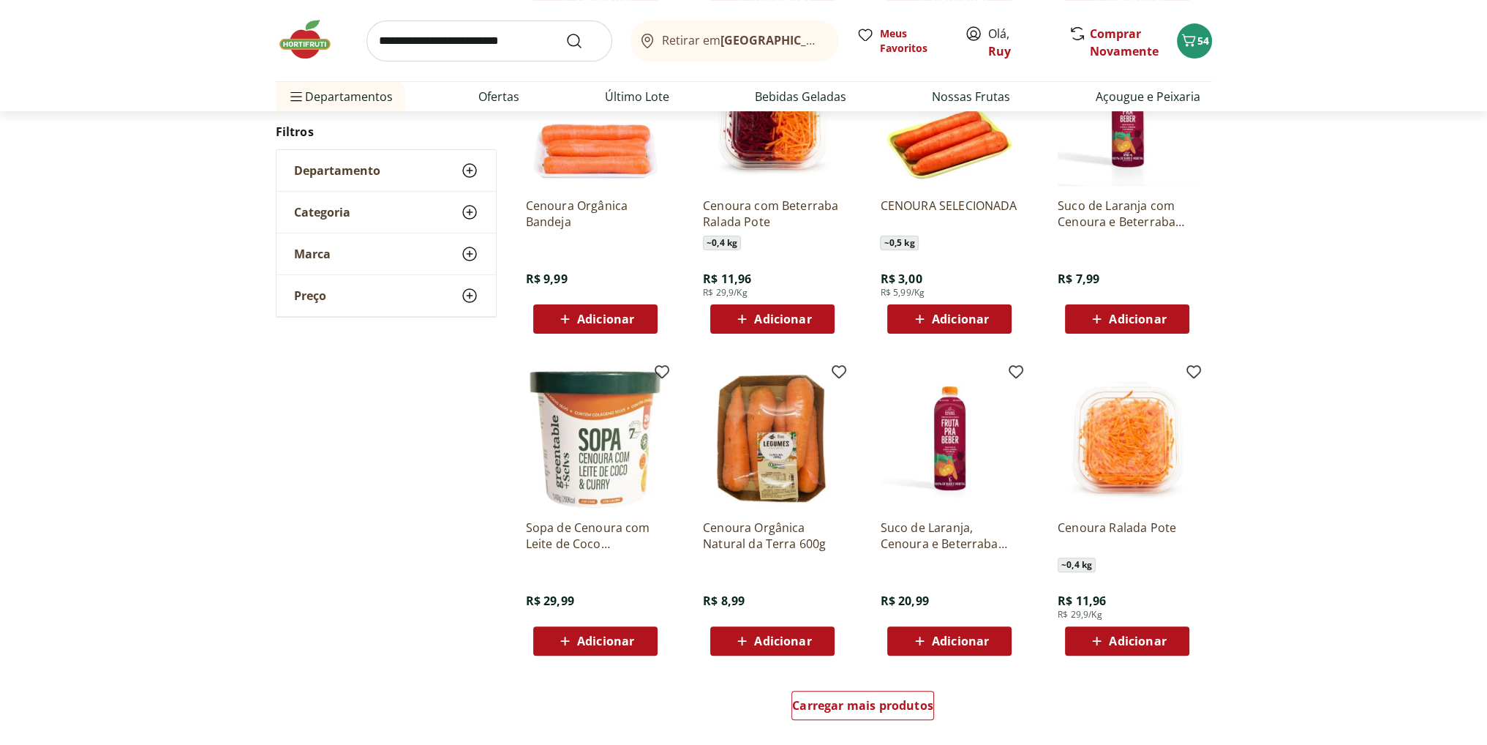
click at [767, 640] on span "Adicionar" at bounding box center [782, 641] width 57 height 12
click at [761, 530] on p "Cenoura Orgânica Natural da Terra 600g" at bounding box center [772, 535] width 139 height 32
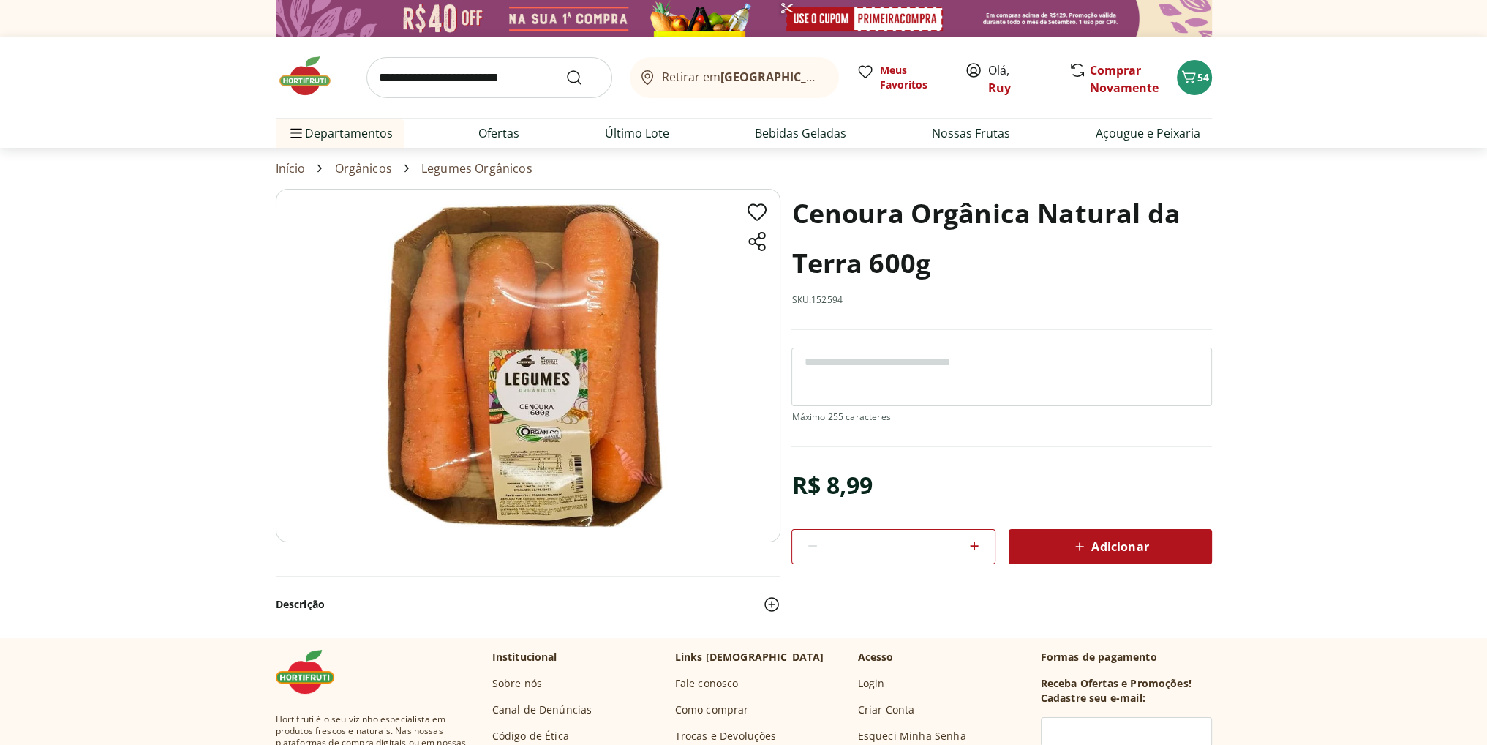
click at [1090, 545] on span "Adicionar" at bounding box center [1110, 547] width 78 height 18
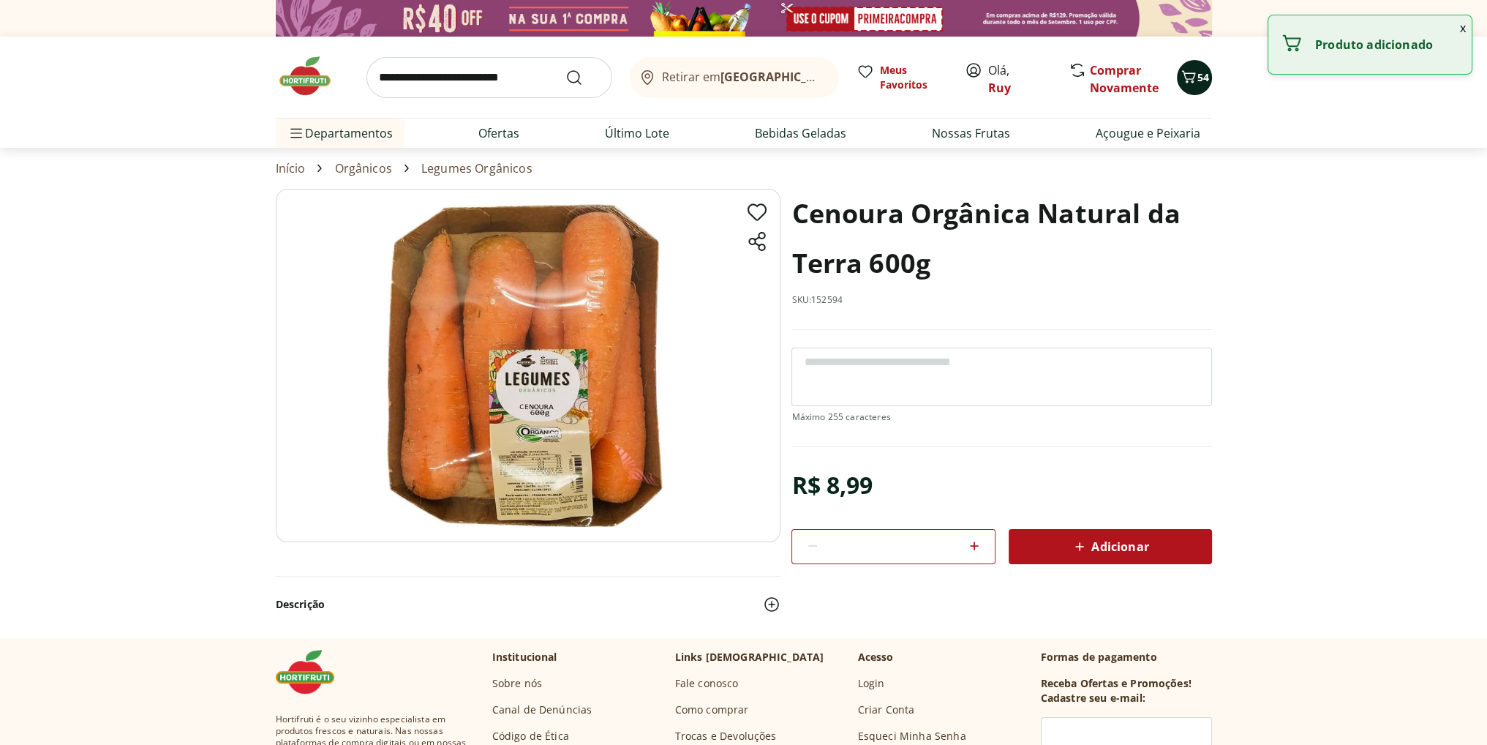
click at [1194, 83] on icon "Carrinho" at bounding box center [1189, 77] width 18 height 18
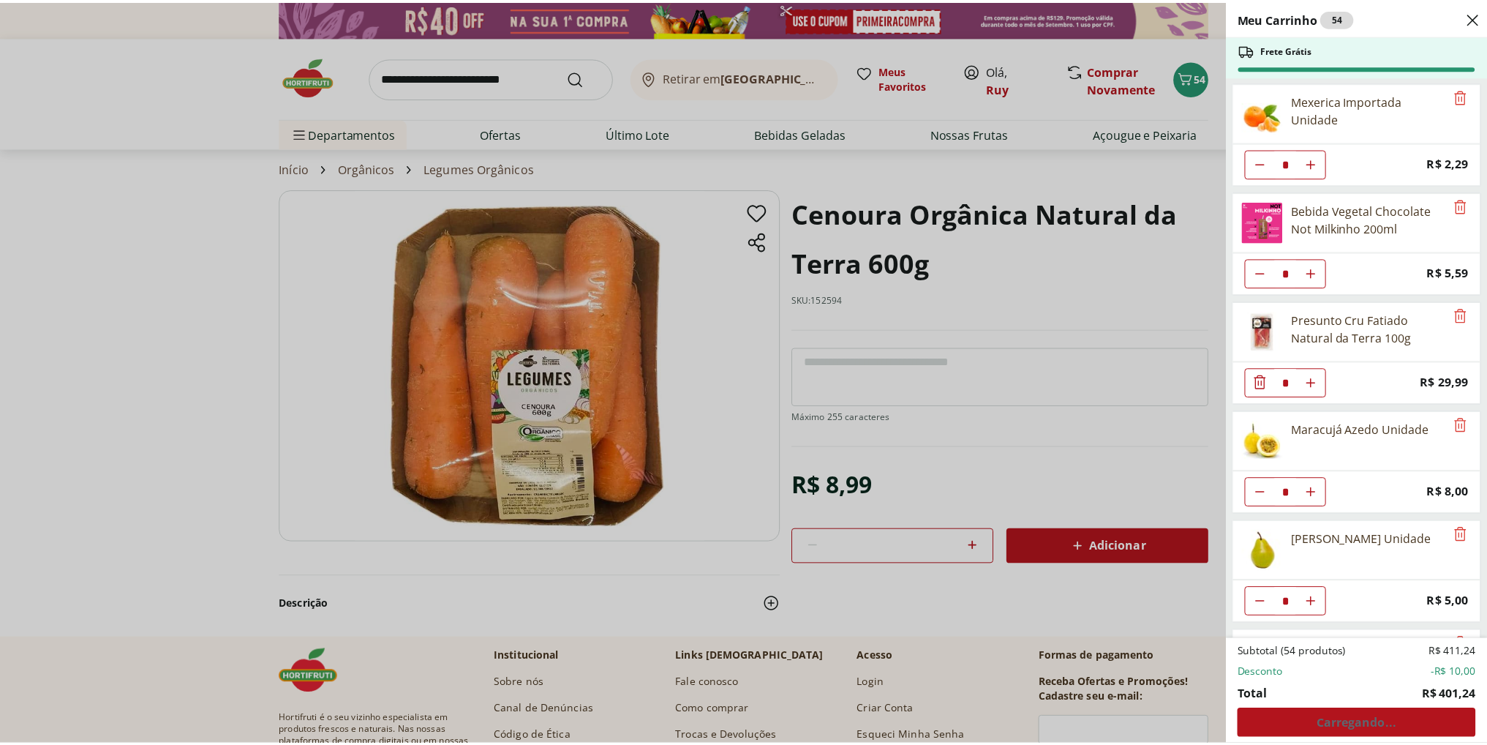
scroll to position [1620, 0]
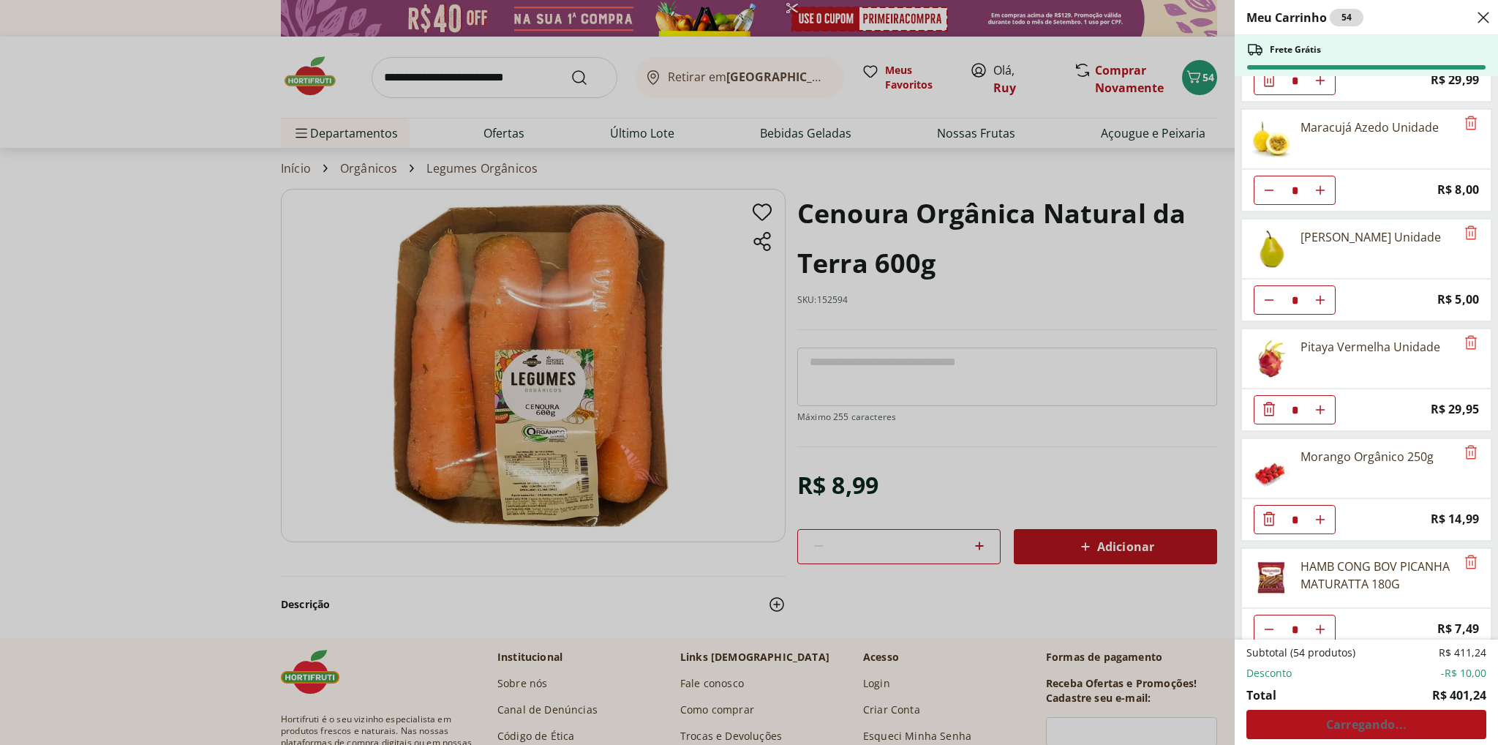
click at [1009, 468] on div "Meu Carrinho 54 Frete Grátis Requeijão Lacfree Tradicional 400g * Price: R$ 24,…" at bounding box center [749, 372] width 1498 height 745
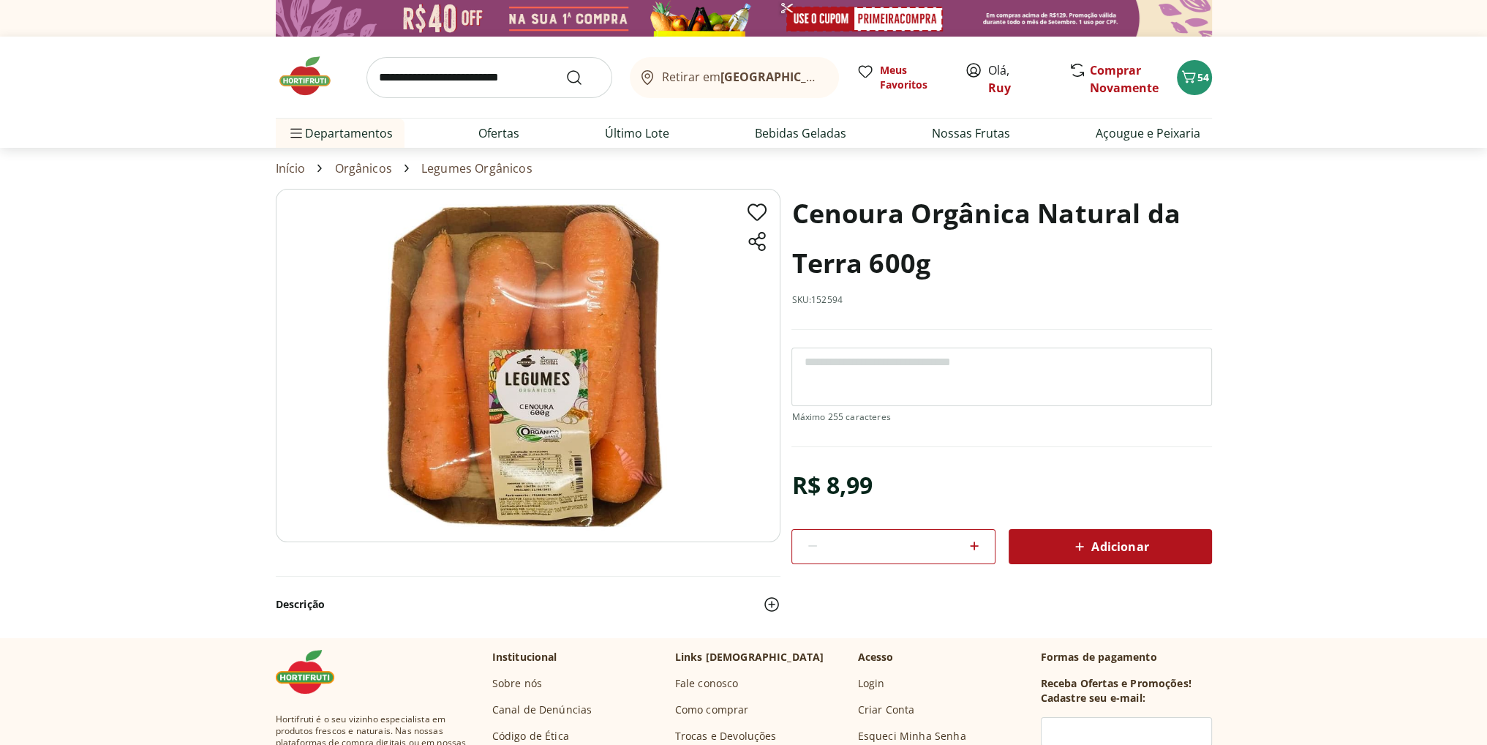
click at [975, 539] on icon at bounding box center [975, 546] width 18 height 18
click at [1089, 548] on span "Adicionar" at bounding box center [1110, 547] width 78 height 18
drag, startPoint x: 805, startPoint y: 541, endPoint x: 843, endPoint y: 544, distance: 38.1
click at [806, 541] on icon at bounding box center [813, 546] width 18 height 18
type input "*"
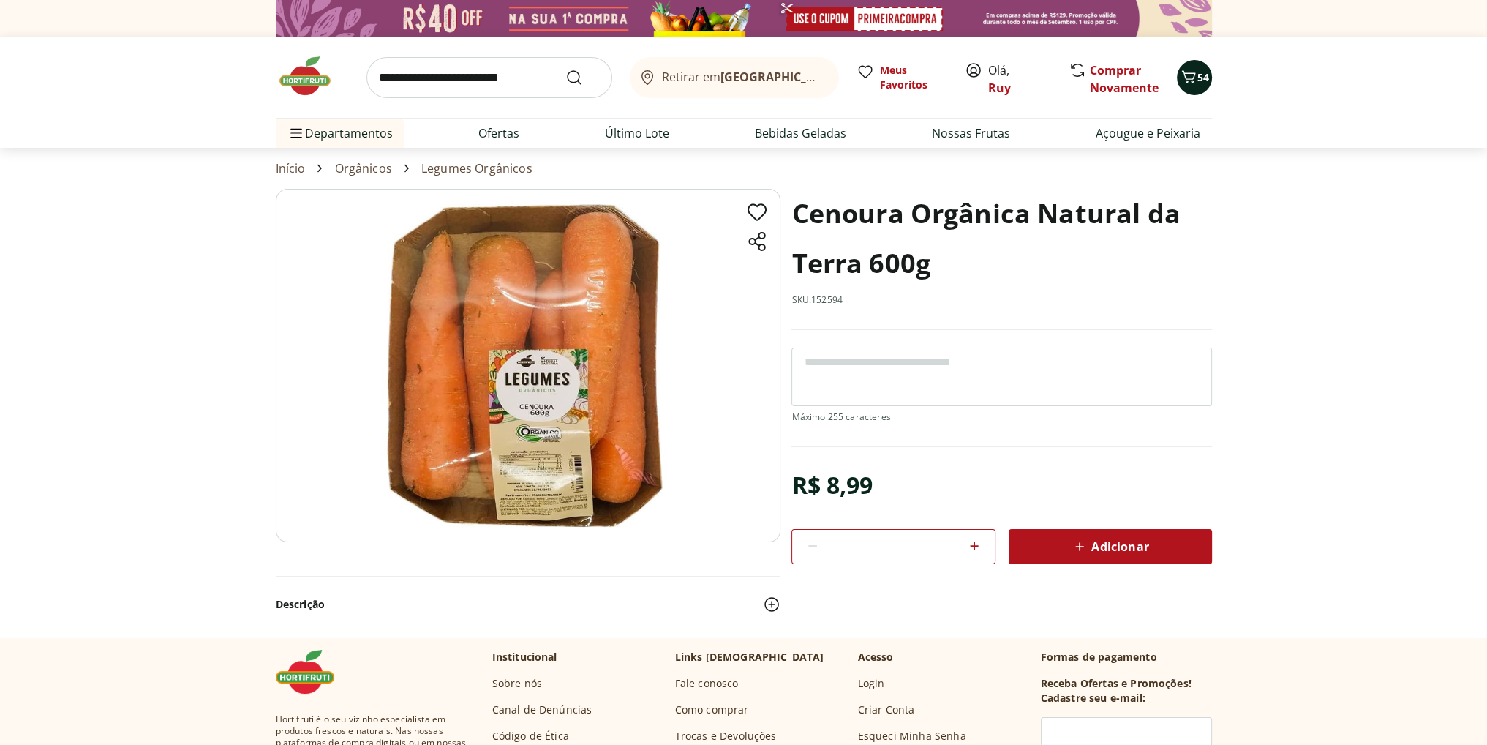
click at [1201, 70] on span "54" at bounding box center [1204, 77] width 12 height 14
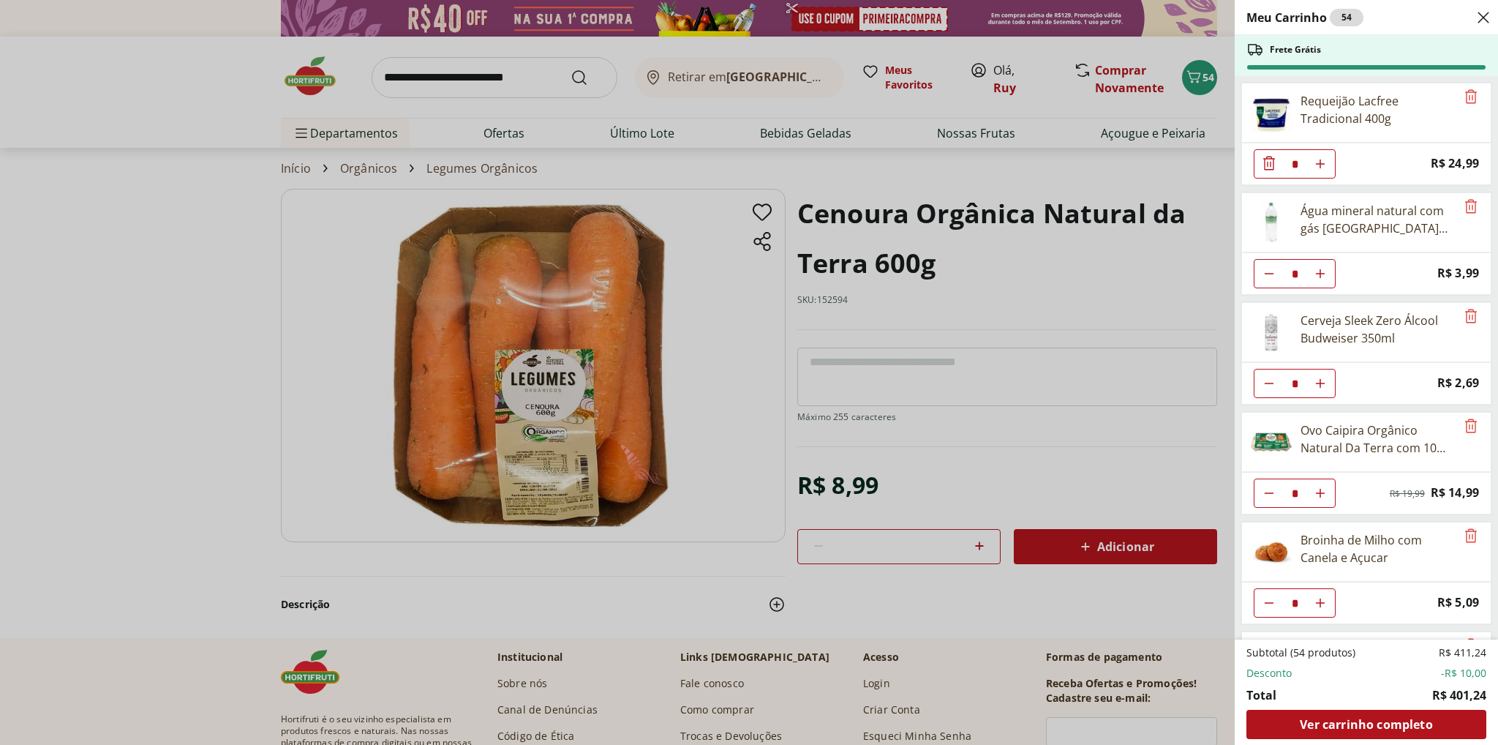
click at [1103, 498] on div "Meu Carrinho 54 Frete Grátis Requeijão Lacfree Tradicional 400g * Price: R$ 24,…" at bounding box center [749, 372] width 1498 height 745
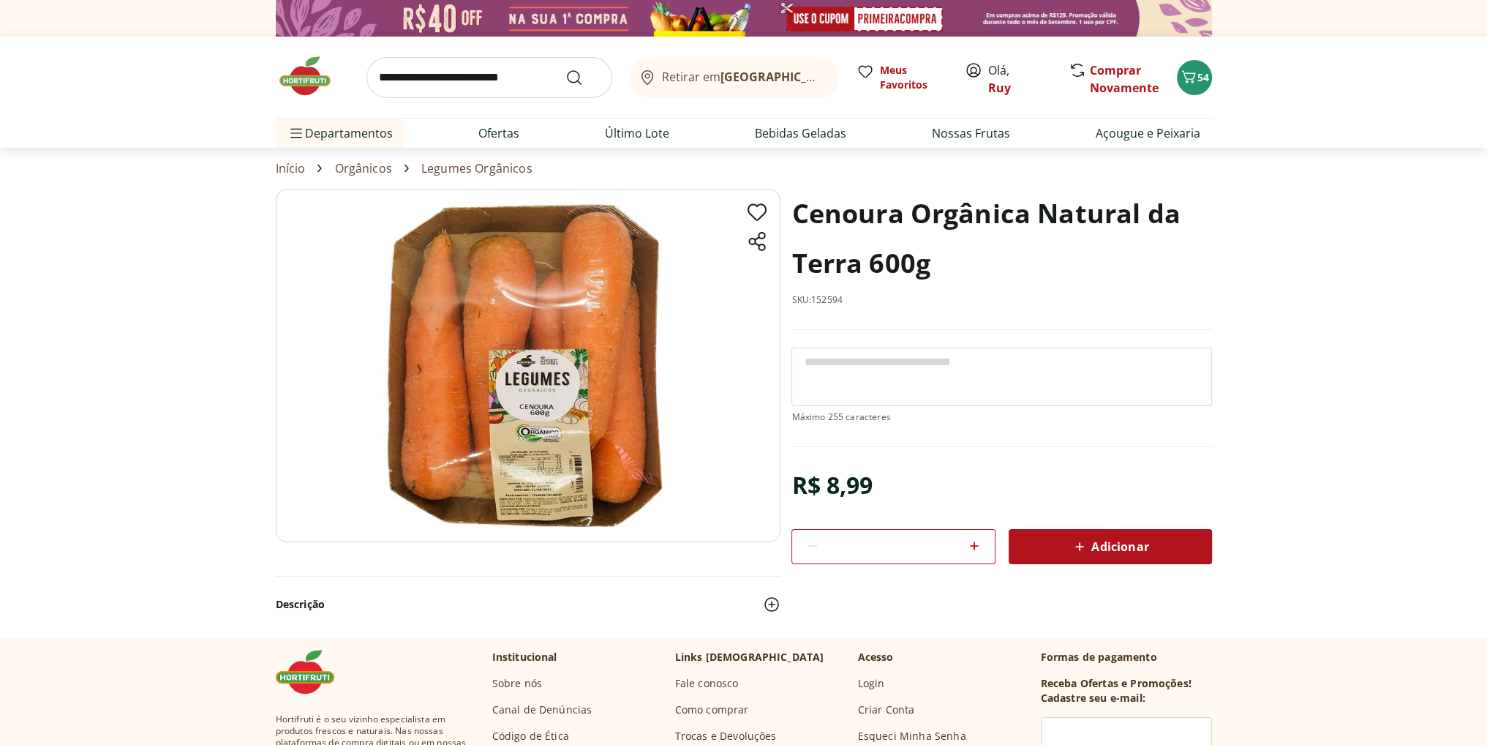
click at [1110, 540] on span "Adicionar" at bounding box center [1110, 547] width 78 height 18
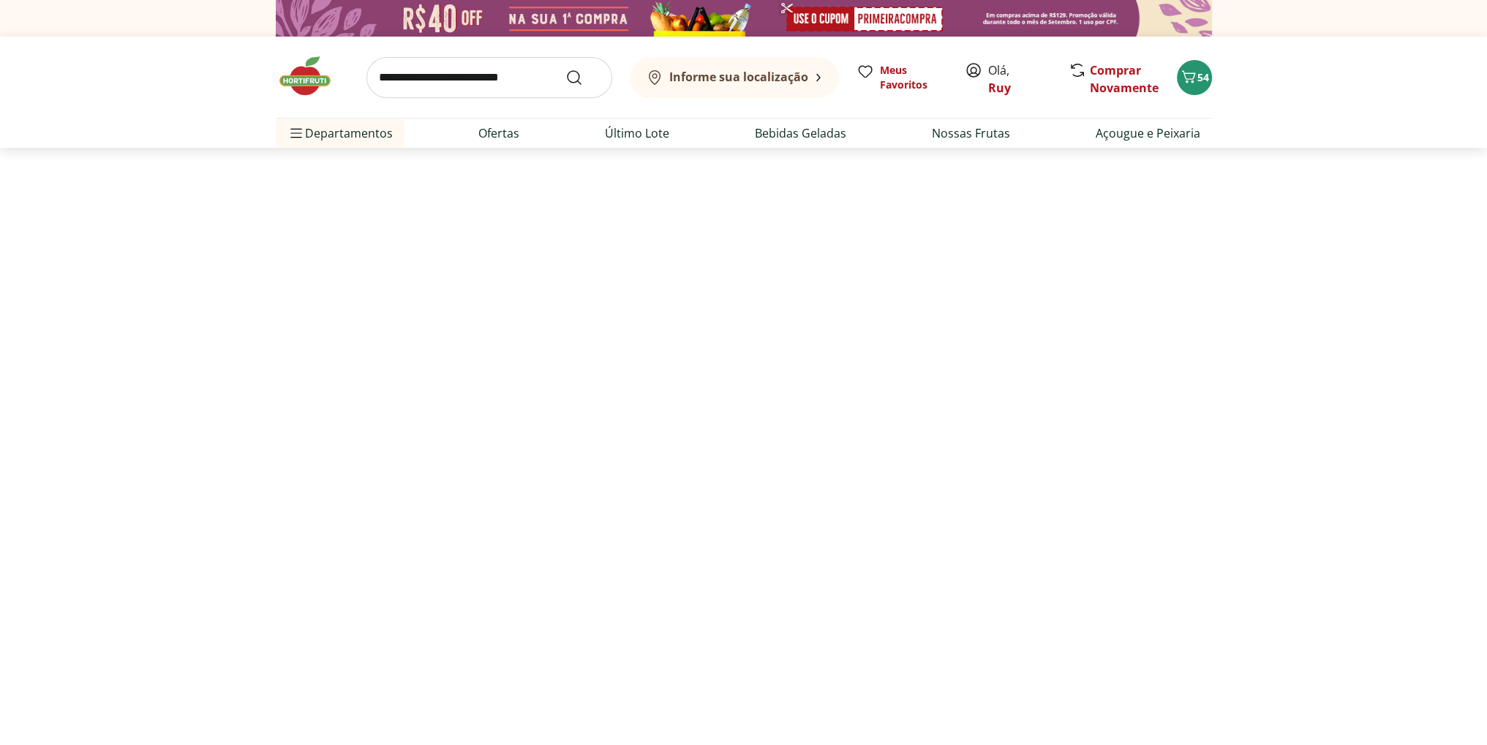
scroll to position [585, 0]
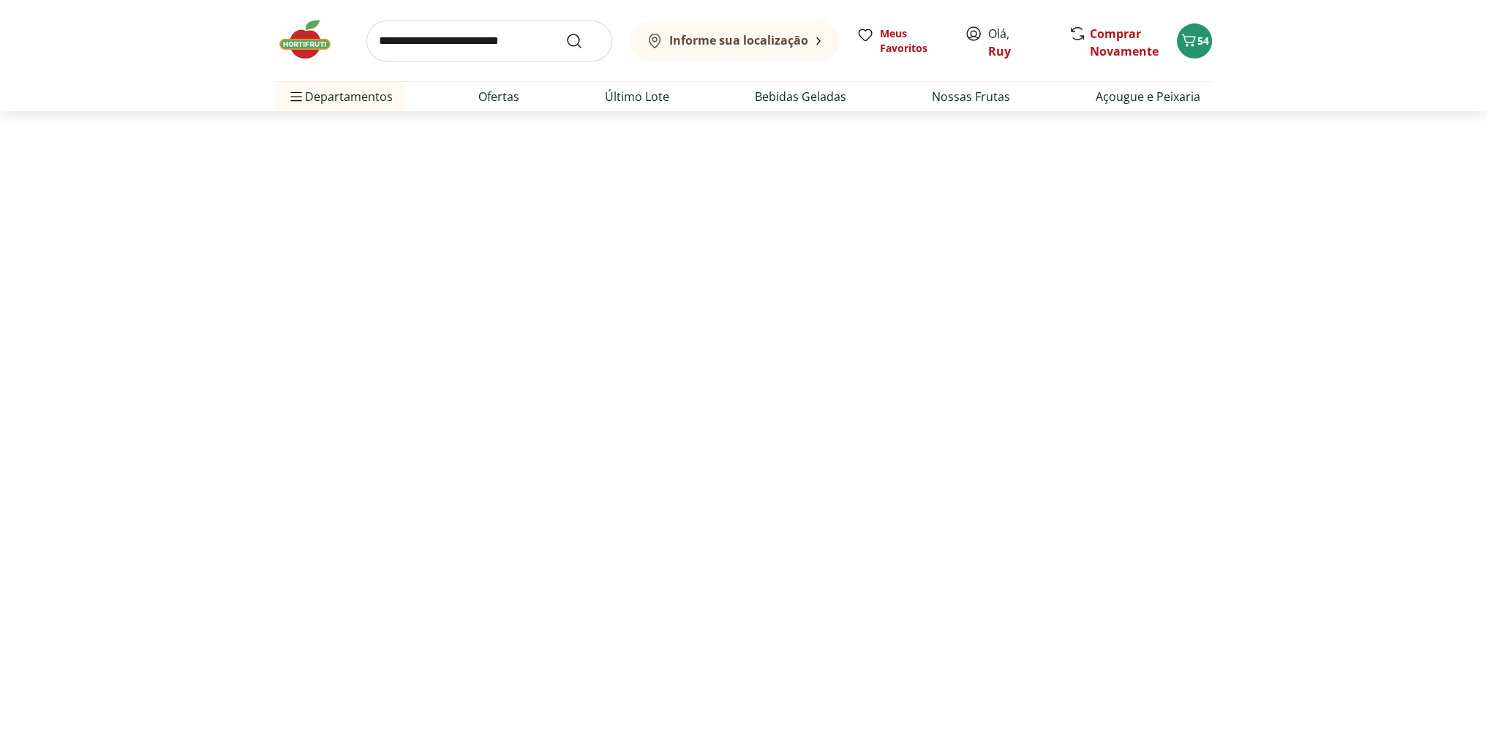
select select "**********"
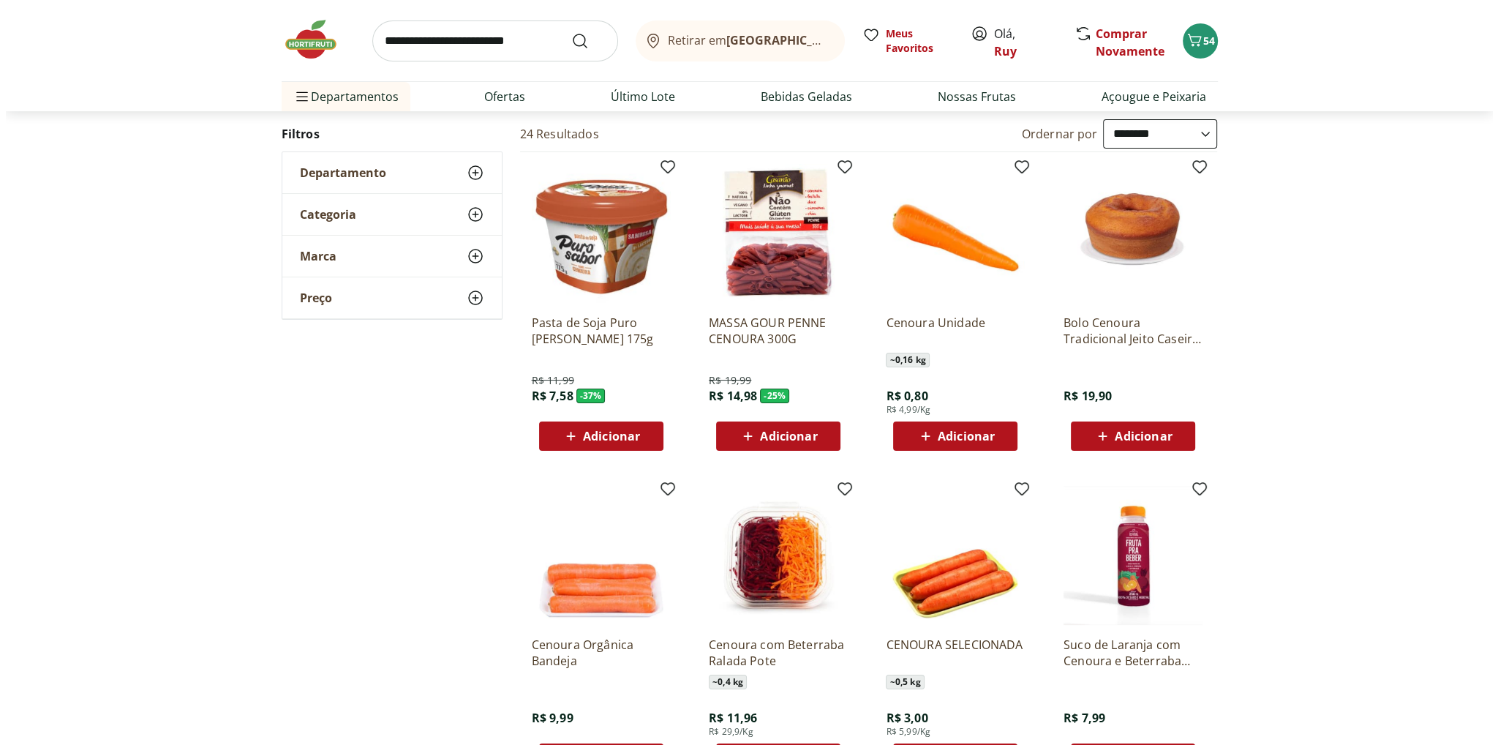
scroll to position [0, 0]
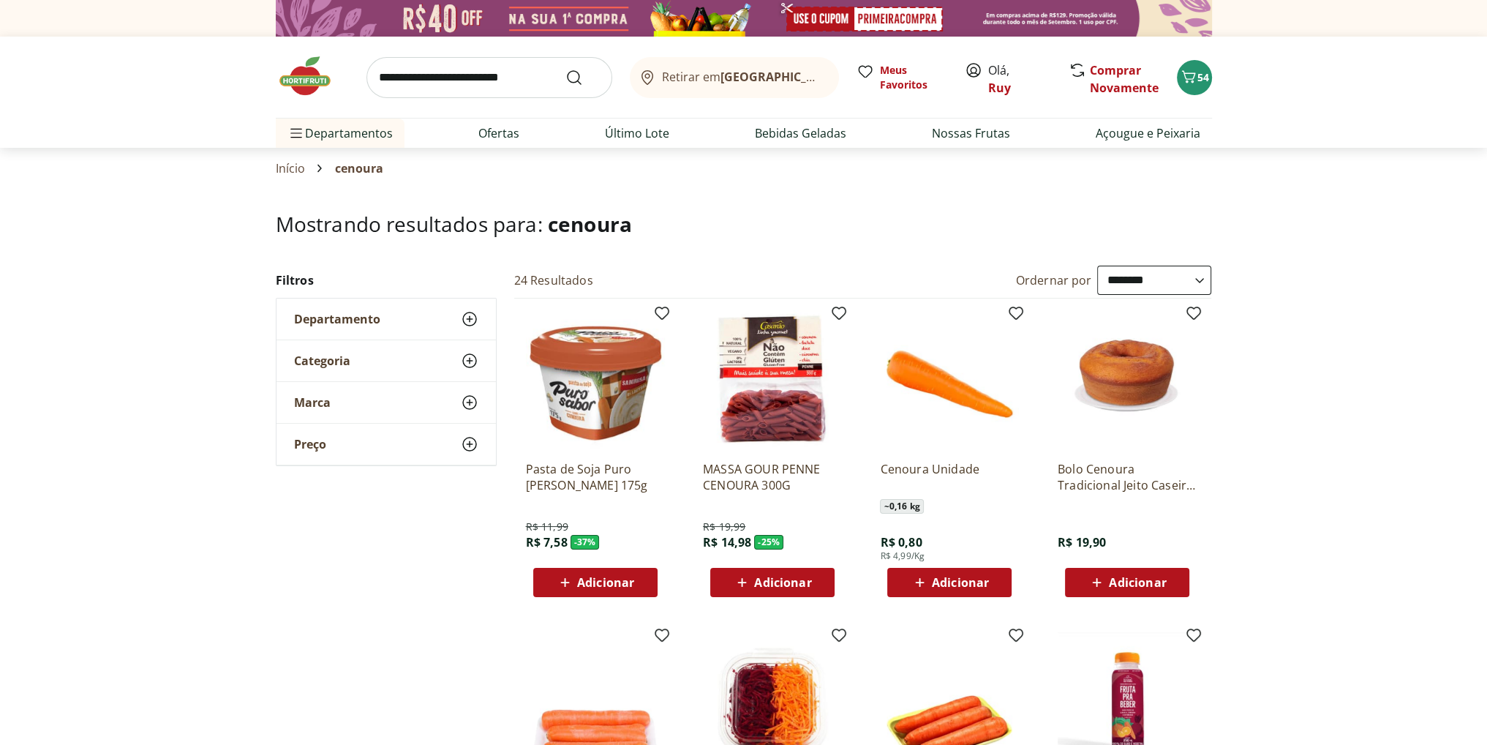
click at [945, 582] on span "Adicionar" at bounding box center [960, 583] width 57 height 12
click at [929, 457] on div "Cenoura Unidade ~ 0,16 kg R$ 0,80 R$ 4,99/Kg Adicionar" at bounding box center [949, 523] width 139 height 148
click at [950, 387] on img at bounding box center [949, 379] width 139 height 139
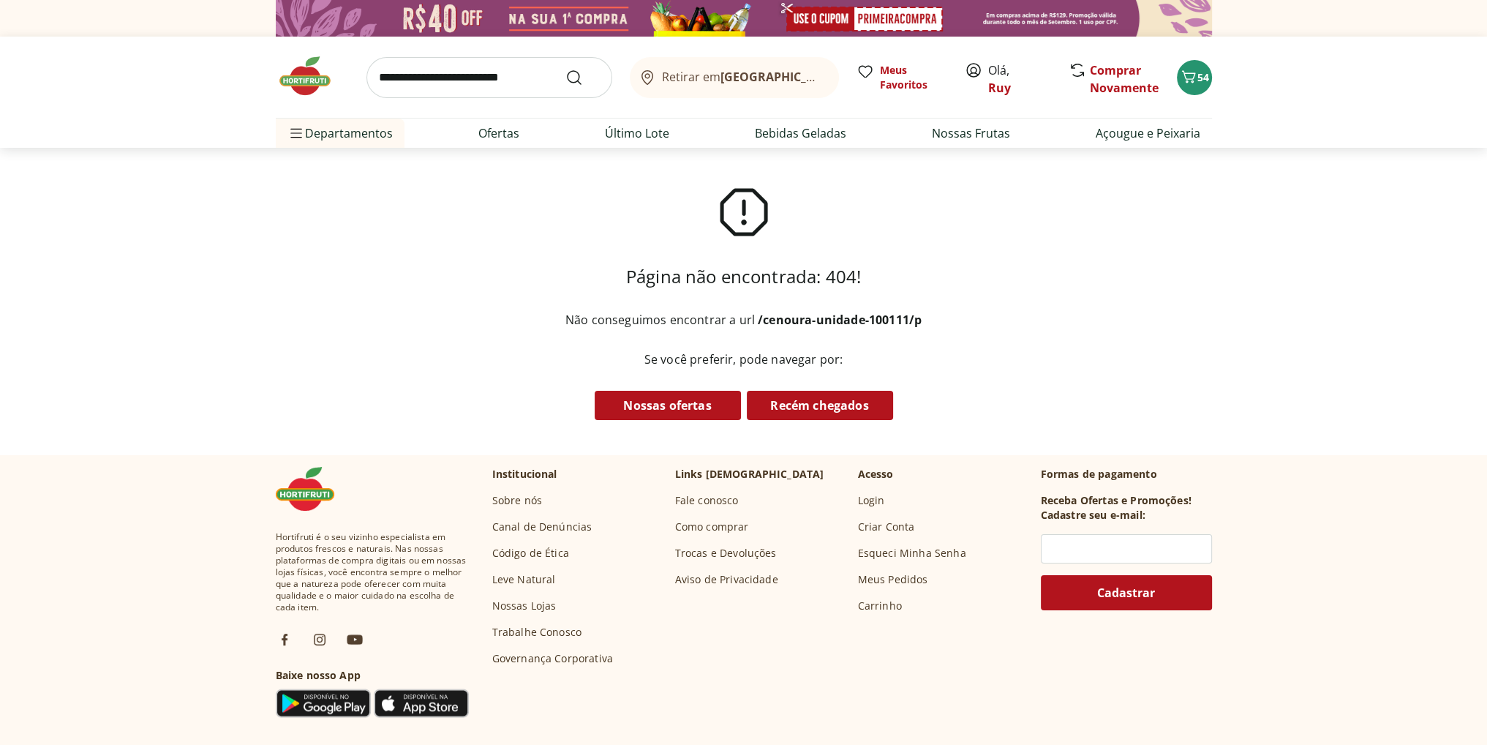
select select "**********"
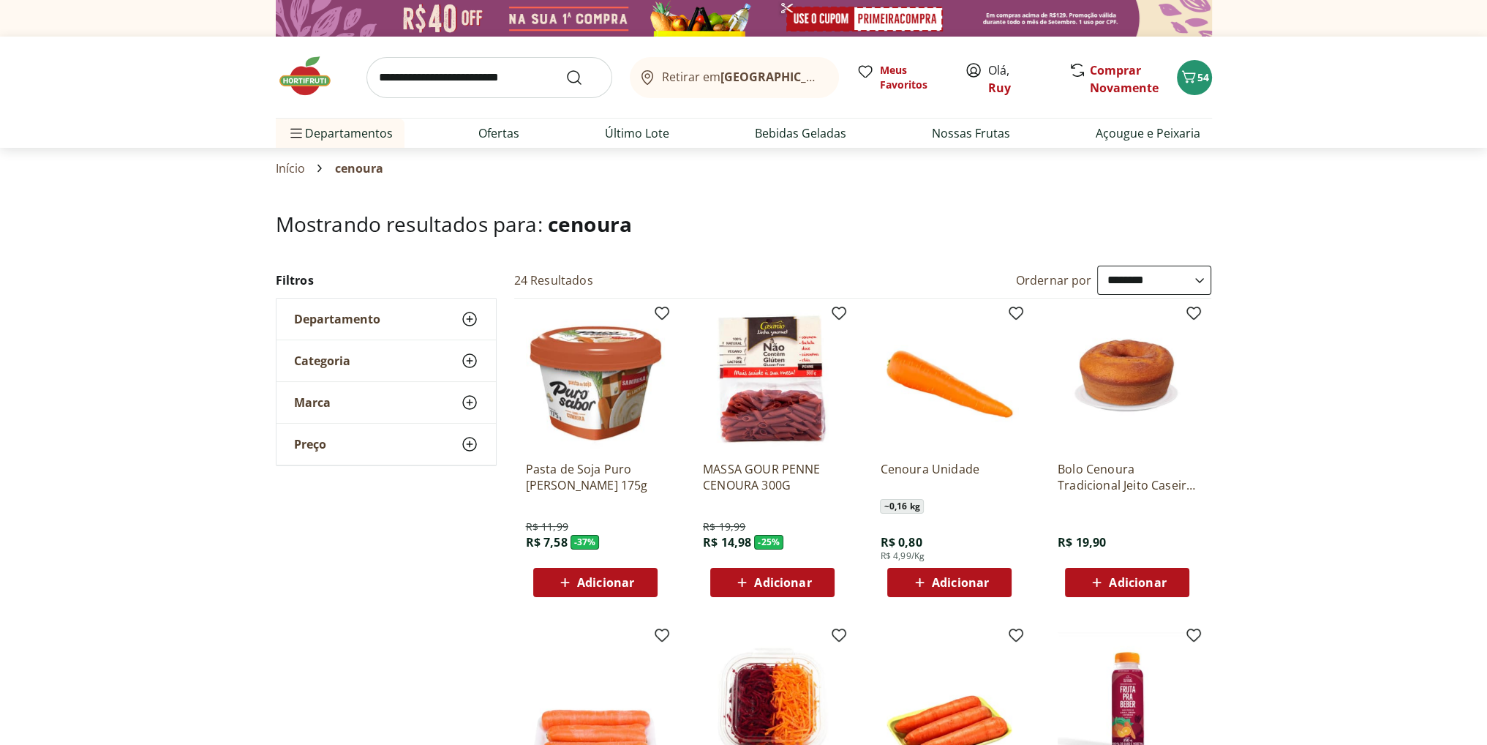
click at [928, 372] on img at bounding box center [949, 379] width 139 height 139
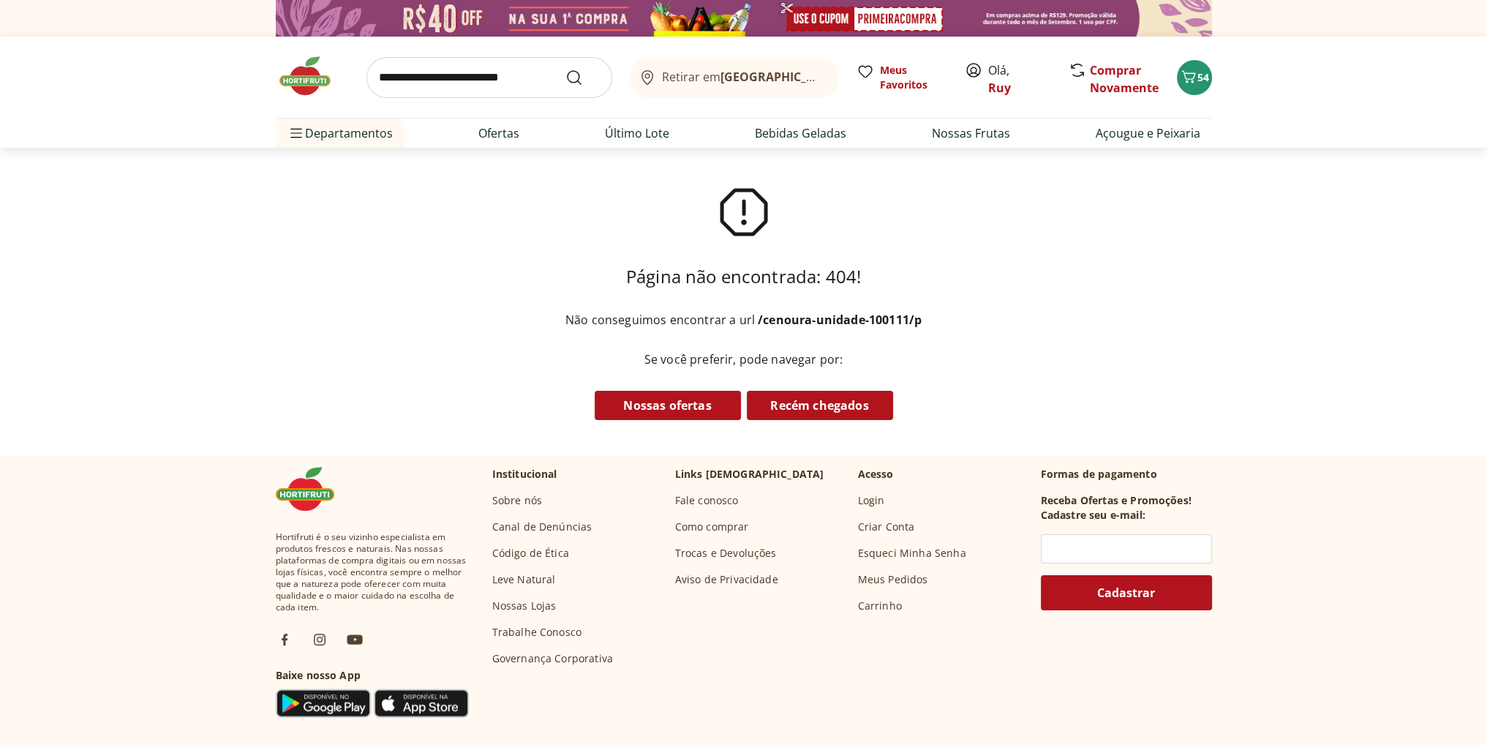
select select "**********"
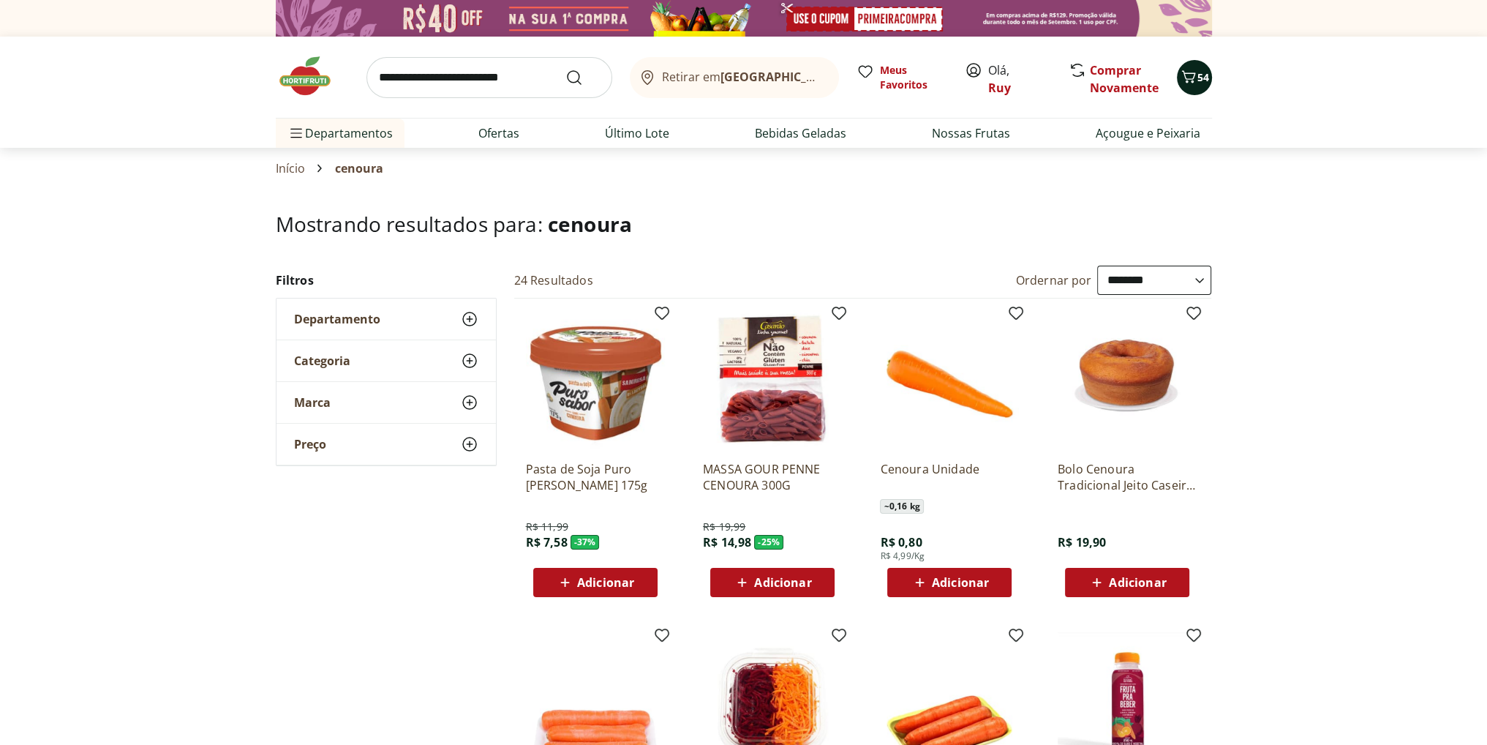
click at [1192, 77] on icon "Carrinho" at bounding box center [1189, 77] width 18 height 18
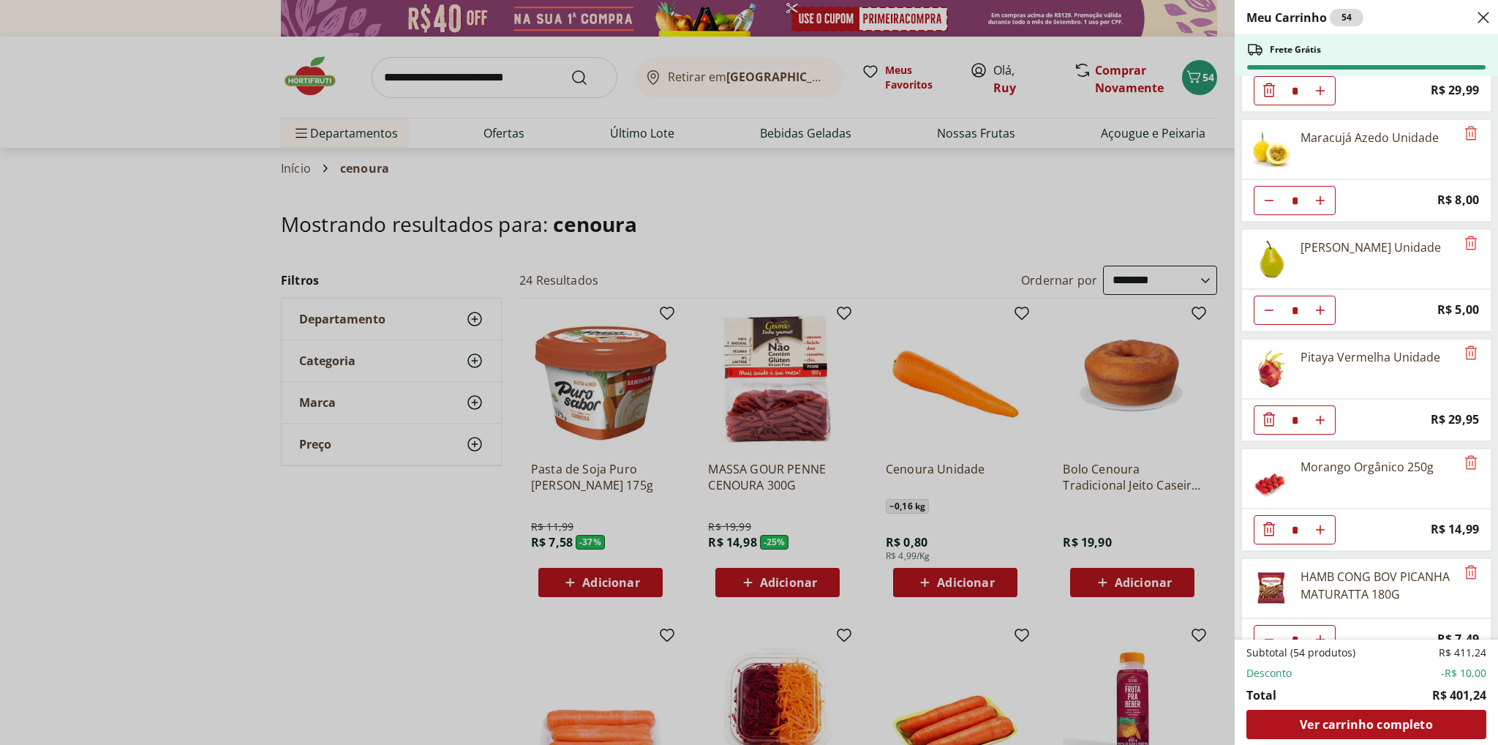
scroll to position [1620, 0]
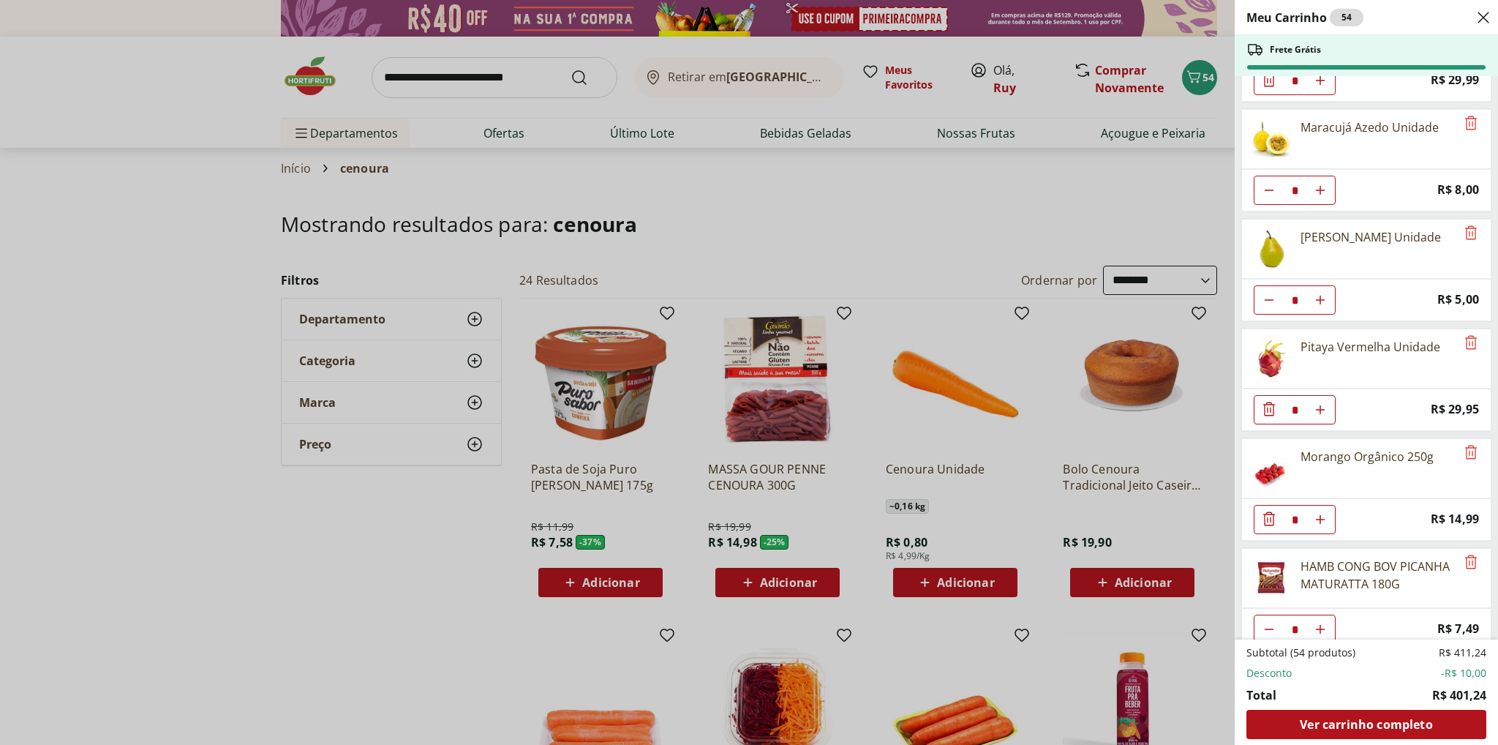
click at [135, 388] on div "Meu Carrinho 54 Frete Grátis Requeijão Lacfree Tradicional 400g * Price: R$ 24,…" at bounding box center [749, 372] width 1498 height 745
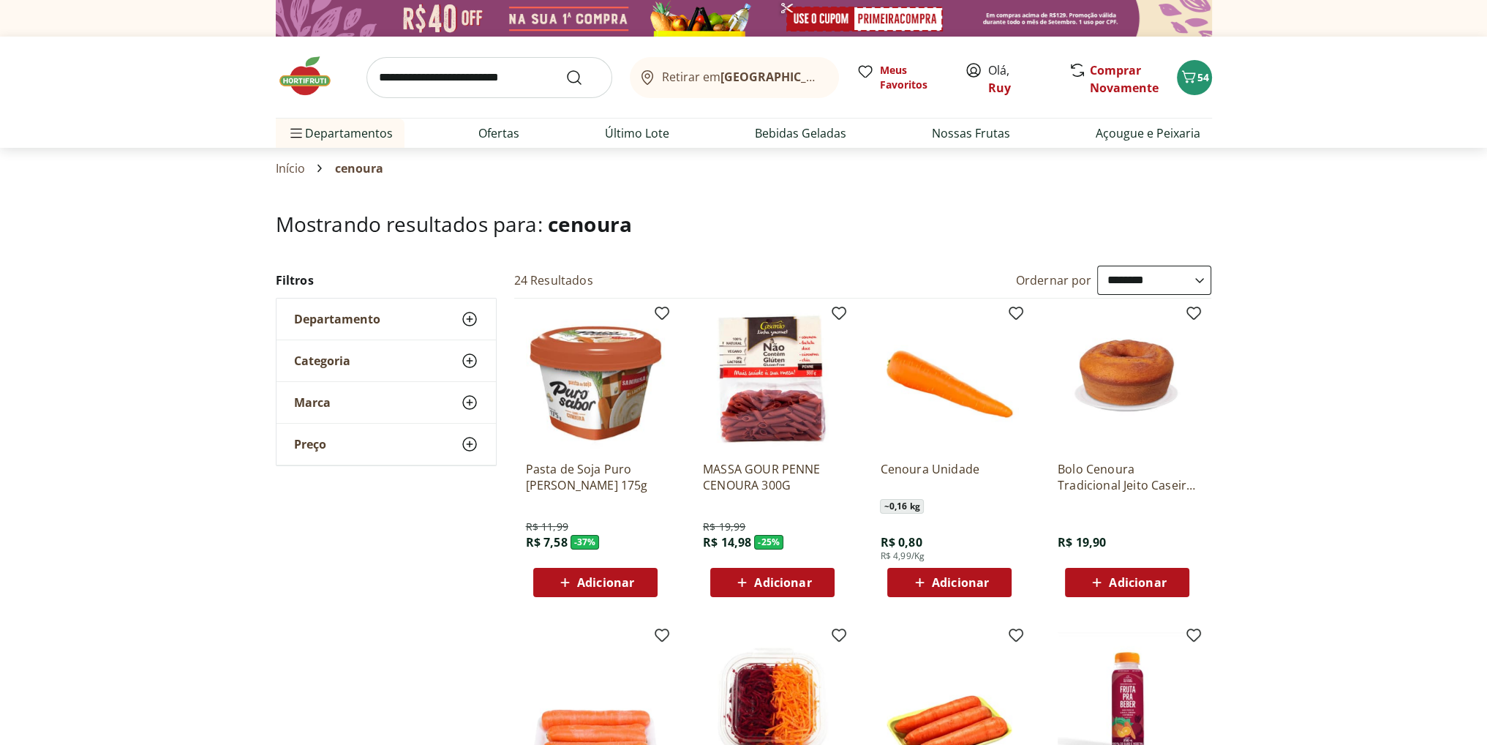
click at [1112, 469] on p "Bolo Cenoura Tradicional Jeito Caseiro 400g" at bounding box center [1127, 477] width 139 height 32
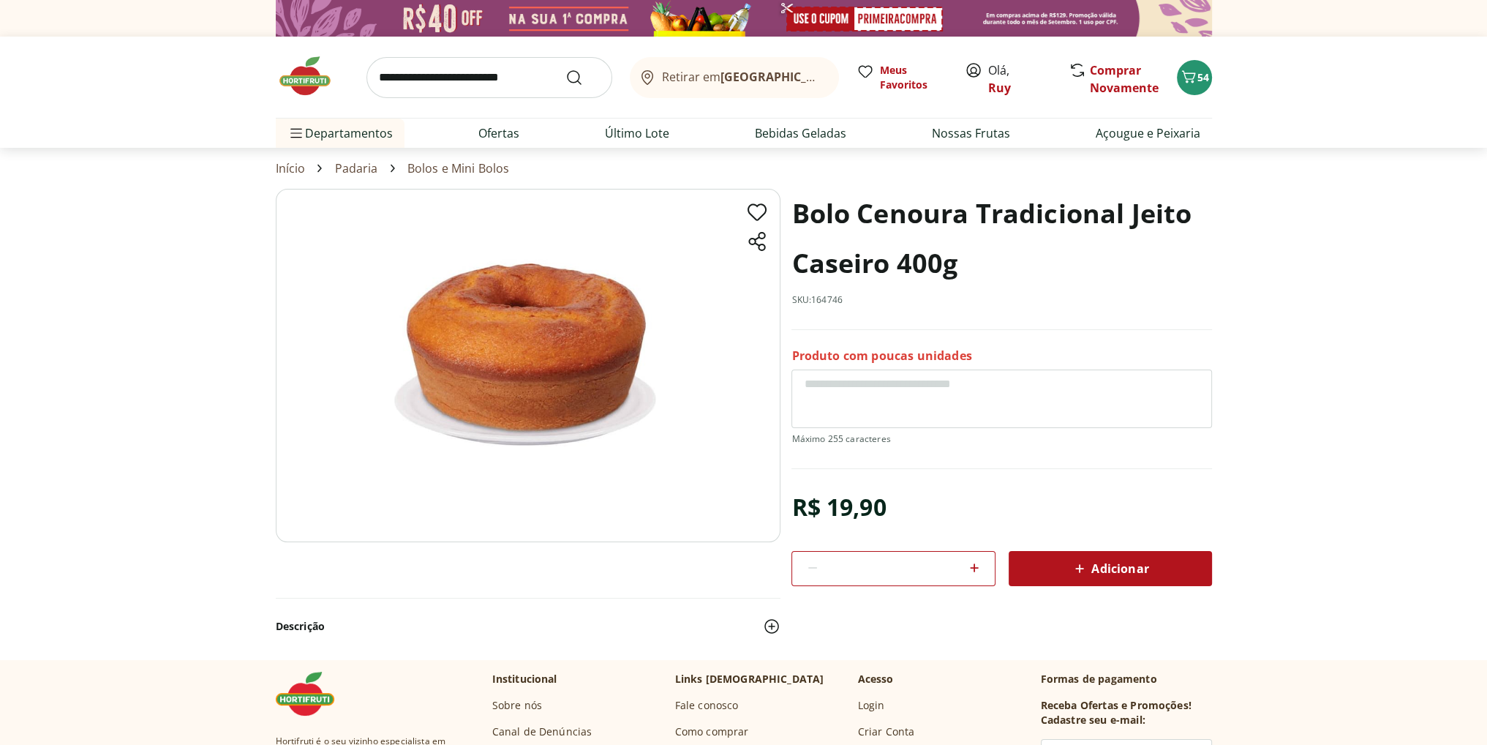
click at [1093, 565] on span "Adicionar" at bounding box center [1110, 569] width 78 height 18
select select "**********"
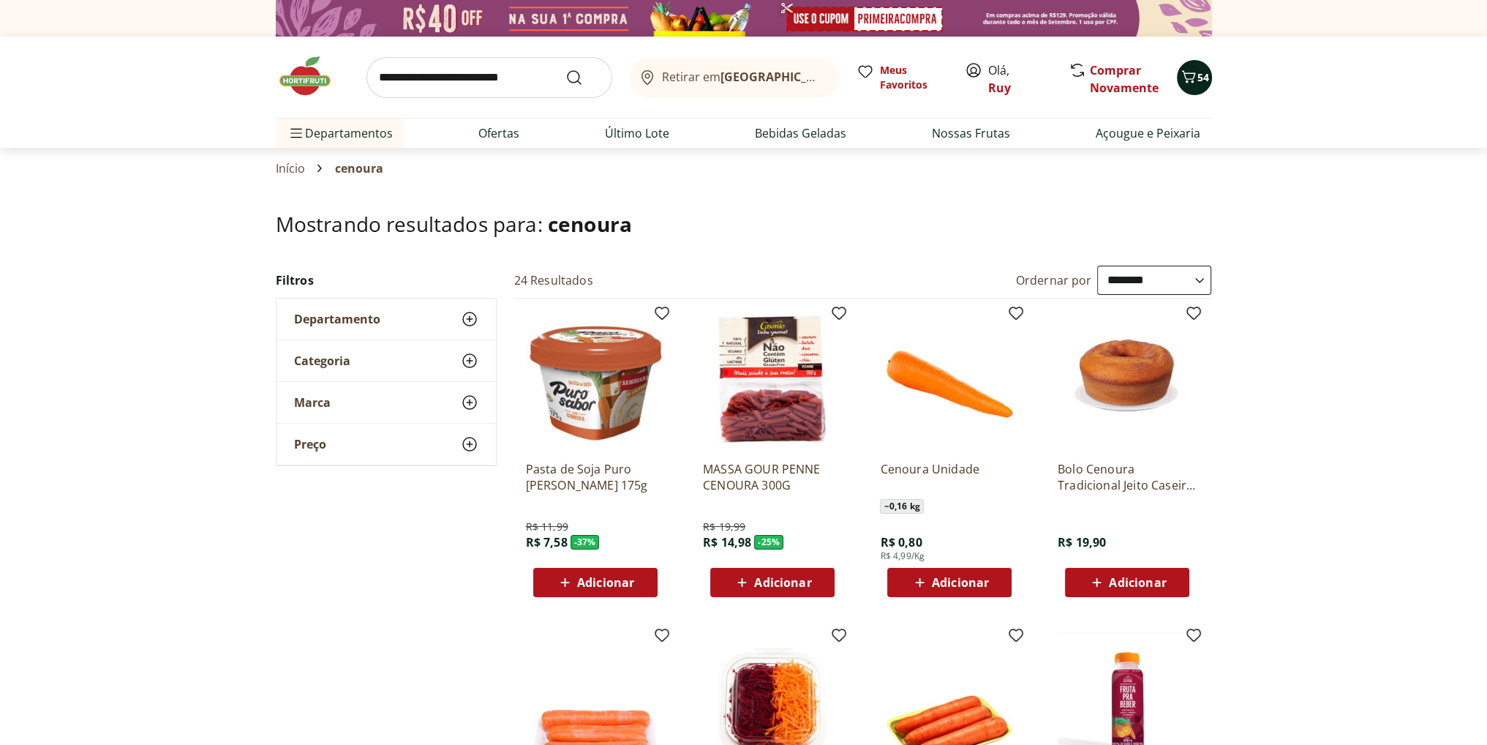
click at [1198, 80] on span "54" at bounding box center [1204, 77] width 12 height 14
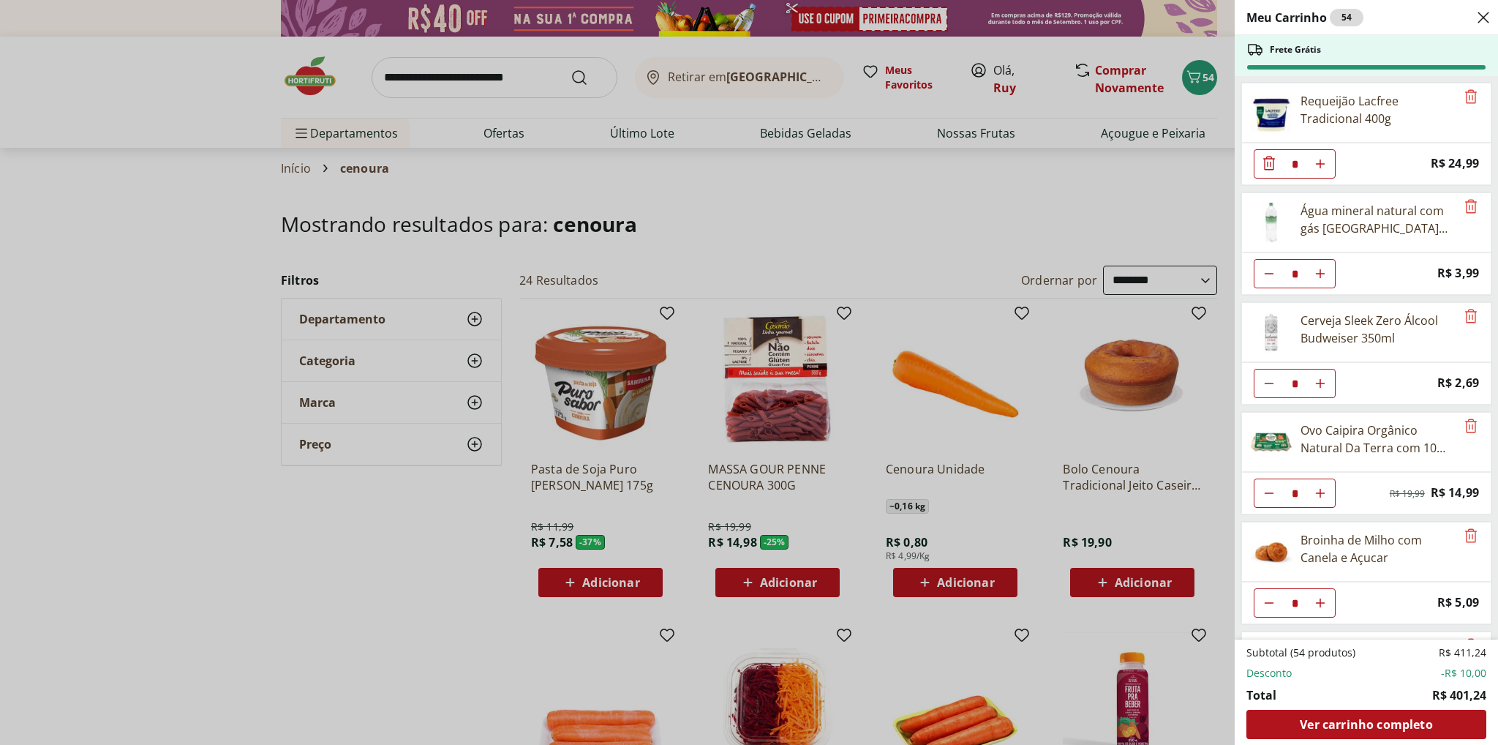
click at [988, 576] on div "Meu Carrinho 54 Frete Grátis Requeijão Lacfree Tradicional 400g * Price: R$ 24,…" at bounding box center [749, 372] width 1498 height 745
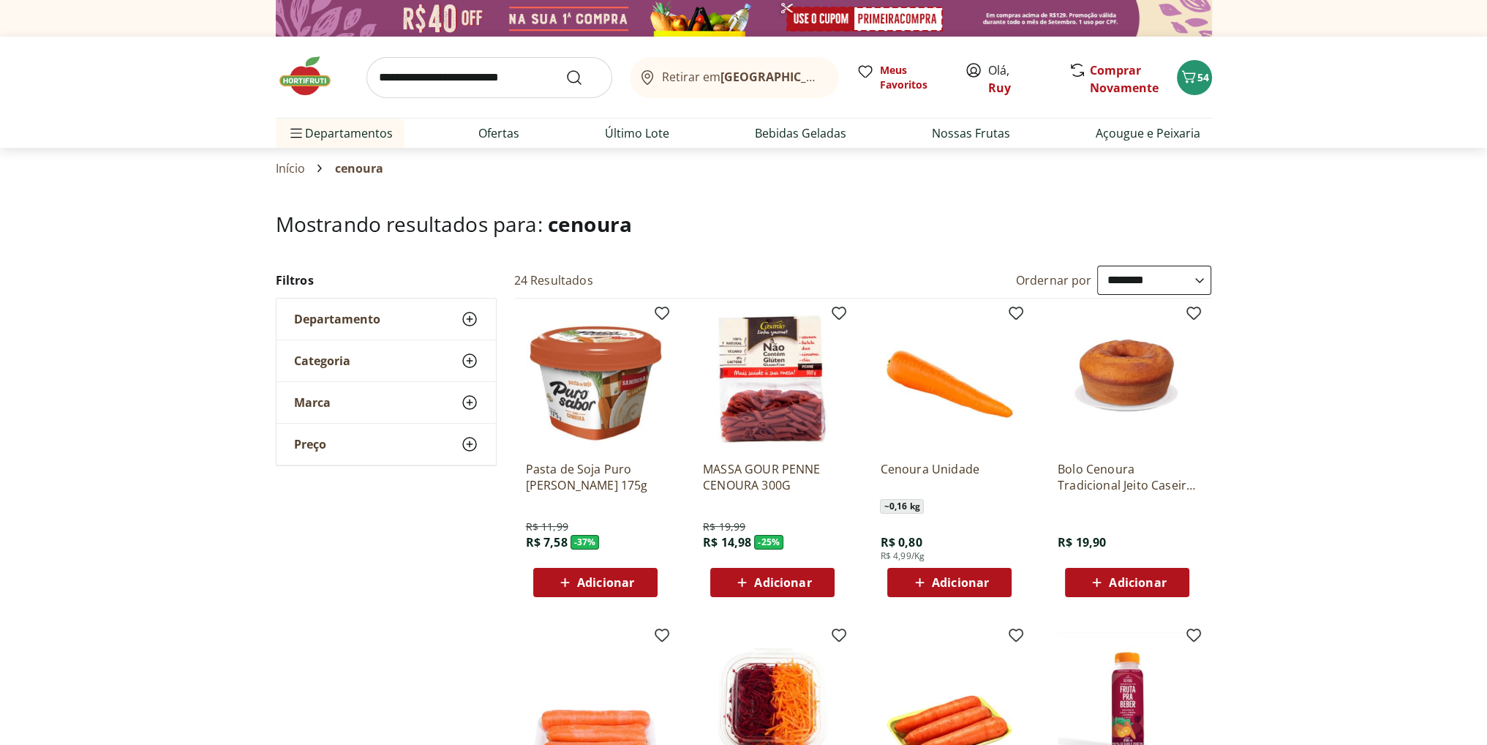
click at [965, 583] on span "Adicionar" at bounding box center [960, 583] width 57 height 12
click at [1198, 70] on span "54" at bounding box center [1204, 77] width 12 height 14
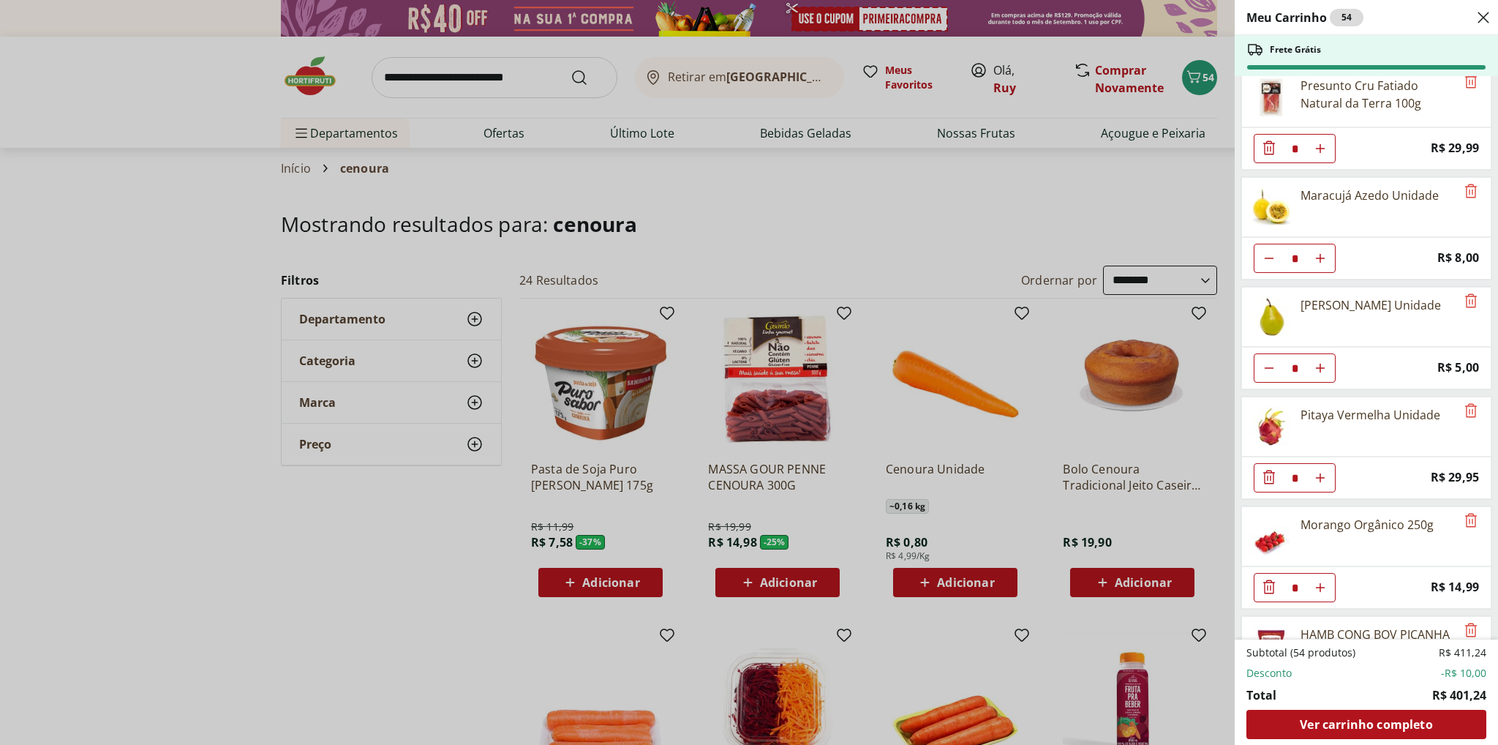
scroll to position [1620, 0]
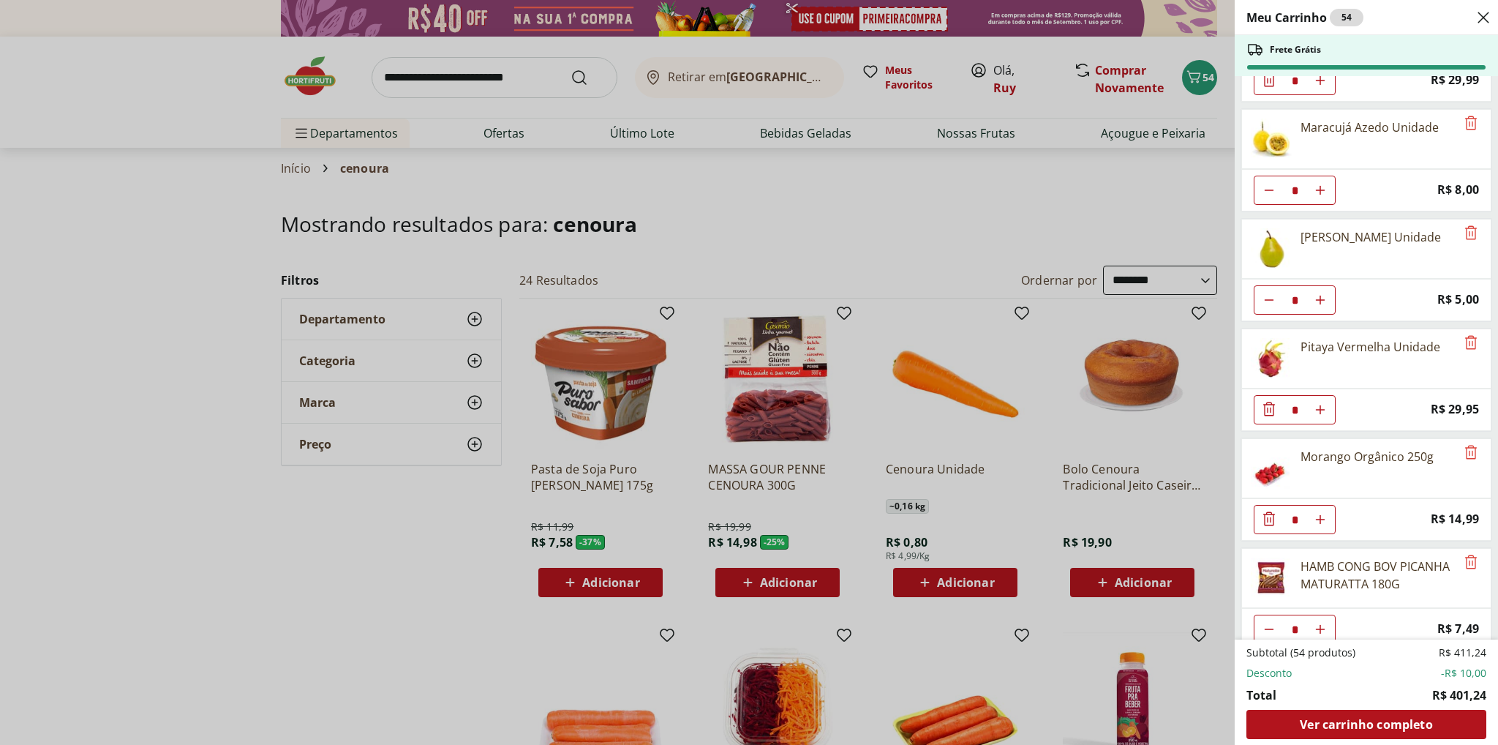
click at [179, 229] on div "Meu Carrinho 54 Frete Grátis Requeijão Lacfree Tradicional 400g * Price: R$ 24,…" at bounding box center [749, 372] width 1498 height 745
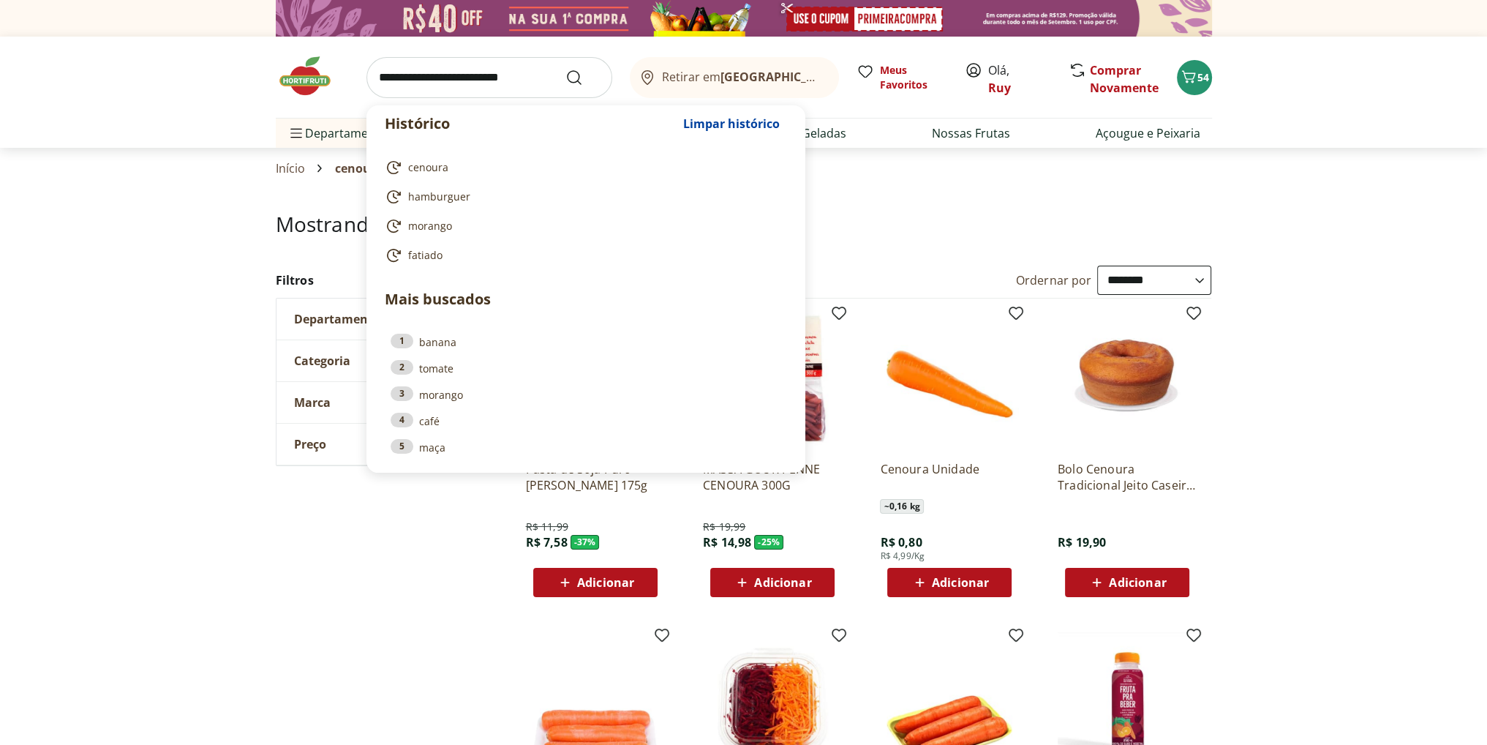
click at [460, 83] on input "search" at bounding box center [490, 77] width 246 height 41
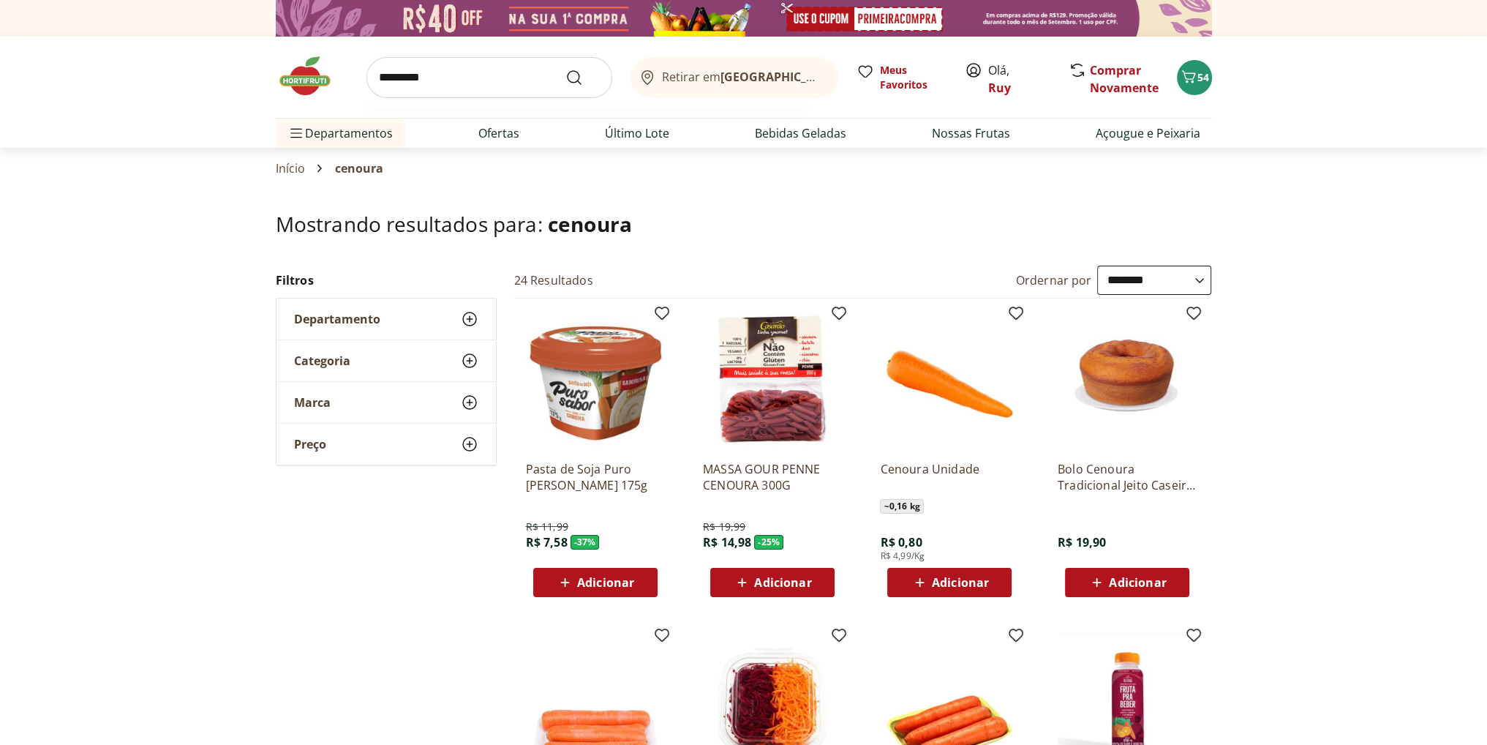
type input "*********"
click at [566, 69] on button "Submit Search" at bounding box center [583, 78] width 35 height 18
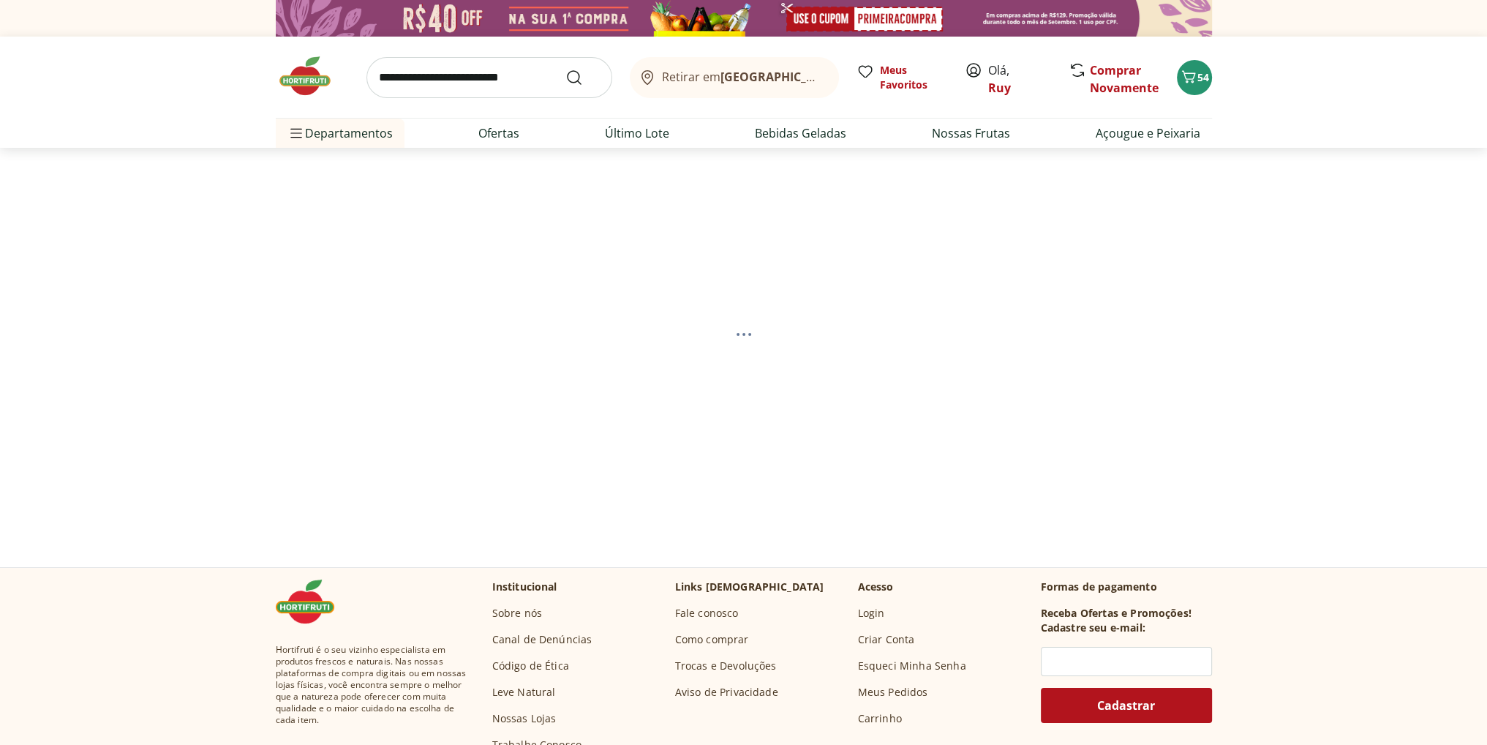
select select "**********"
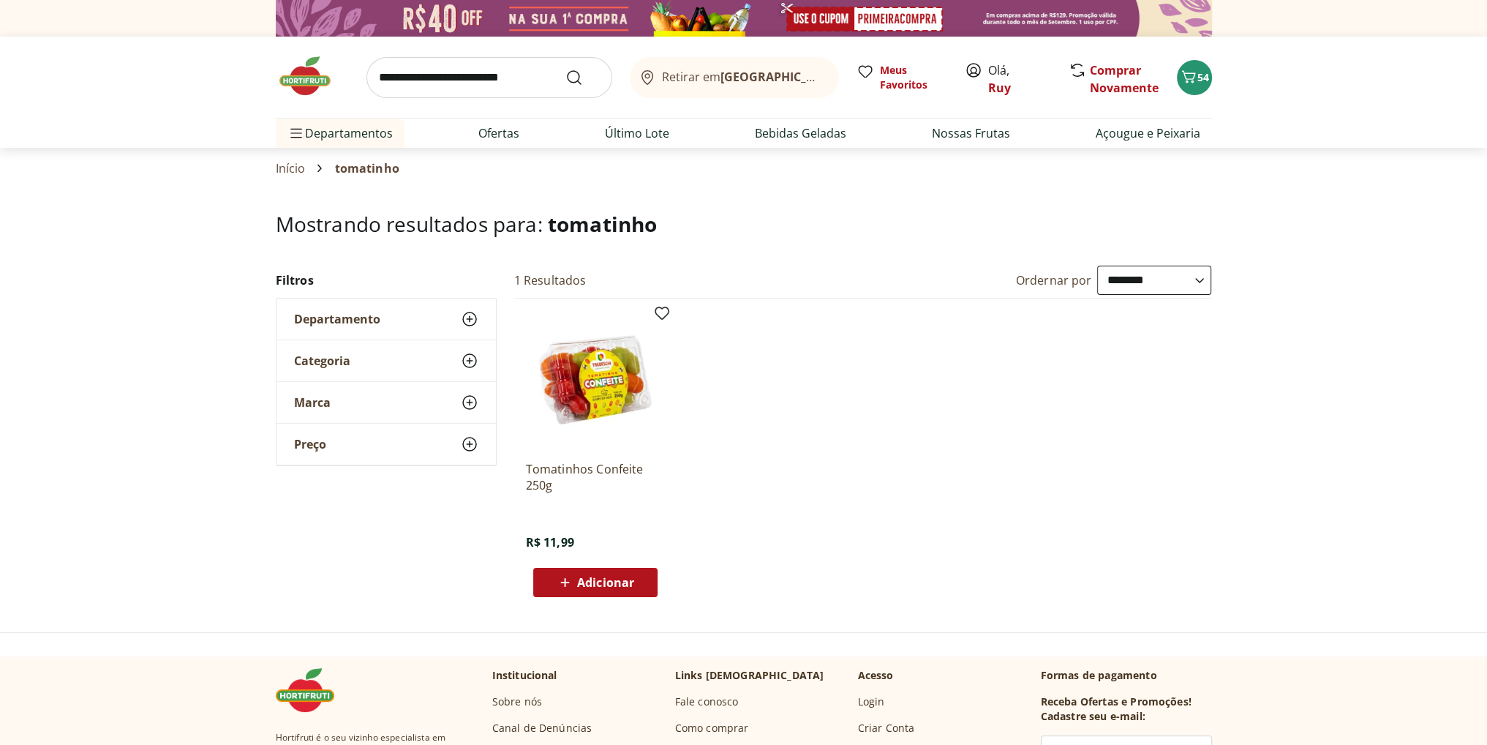
click at [106, 412] on div "**********" at bounding box center [743, 437] width 1487 height 343
click at [608, 380] on img at bounding box center [595, 379] width 139 height 139
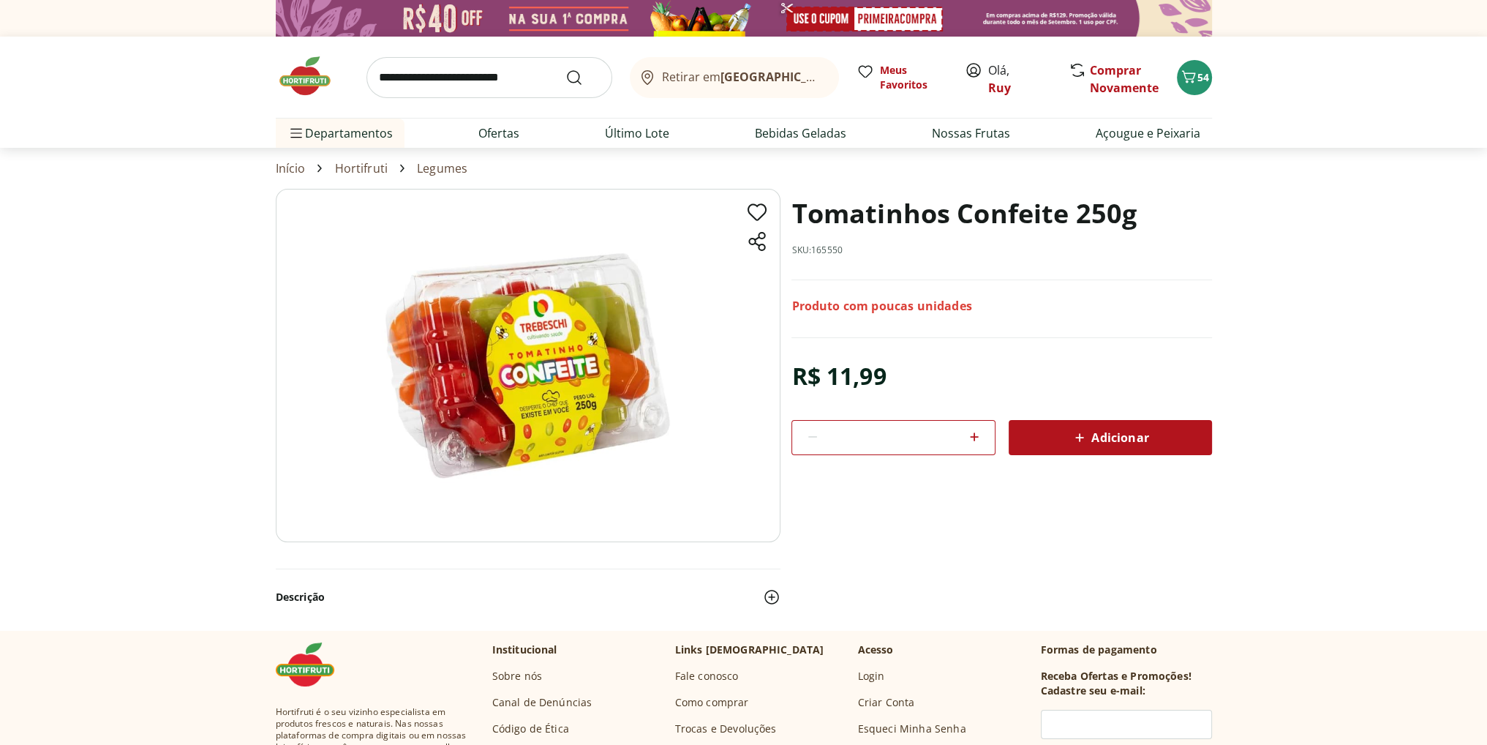
click at [1122, 433] on span "Adicionar" at bounding box center [1110, 438] width 78 height 18
click at [1195, 82] on icon "Carrinho" at bounding box center [1189, 77] width 18 height 18
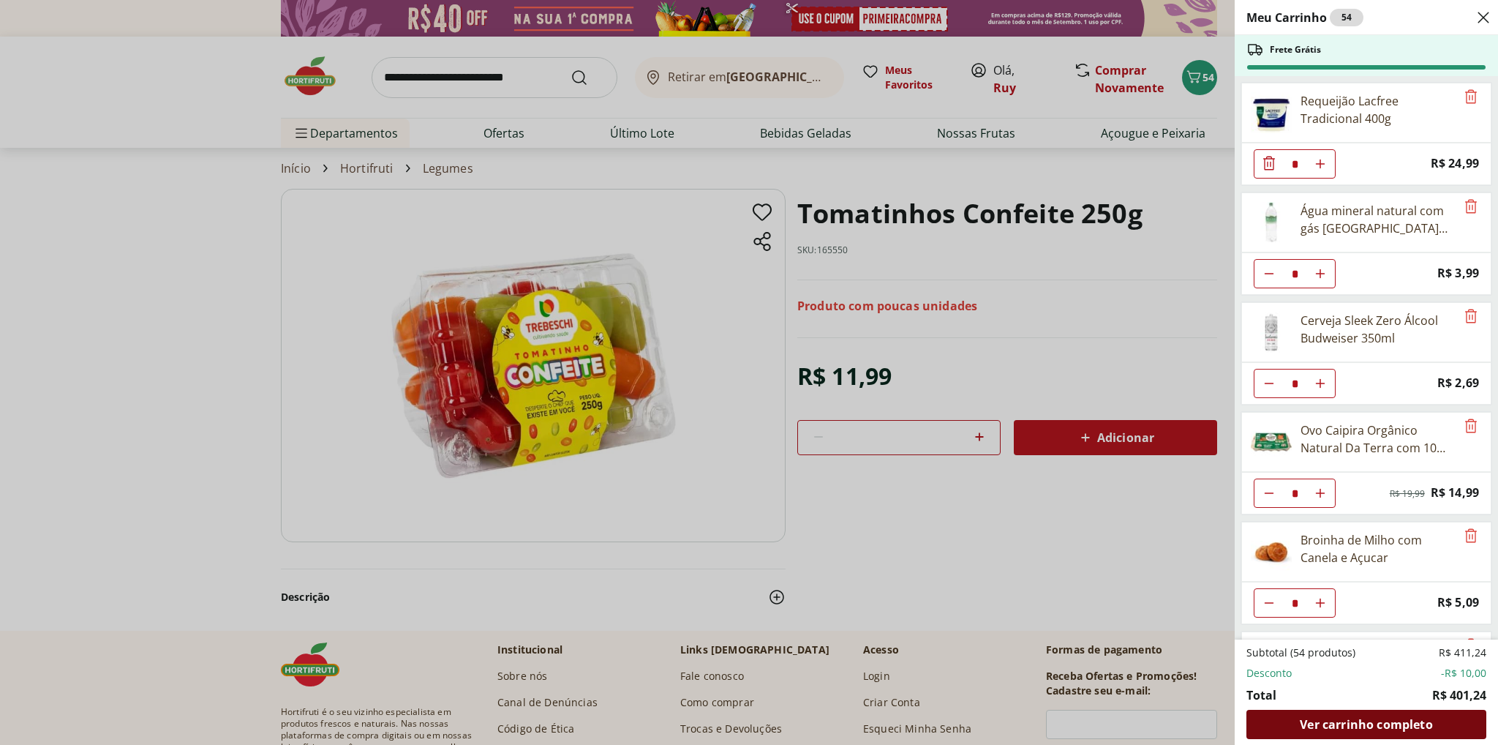
click at [1371, 721] on span "Ver carrinho completo" at bounding box center [1366, 724] width 132 height 12
